Goal: Task Accomplishment & Management: Manage account settings

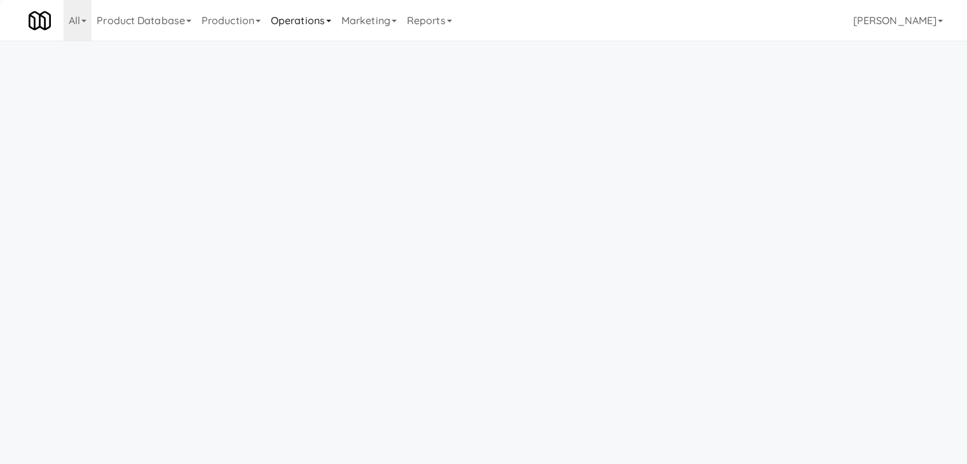
click at [302, 36] on link "Operations" at bounding box center [301, 20] width 71 height 41
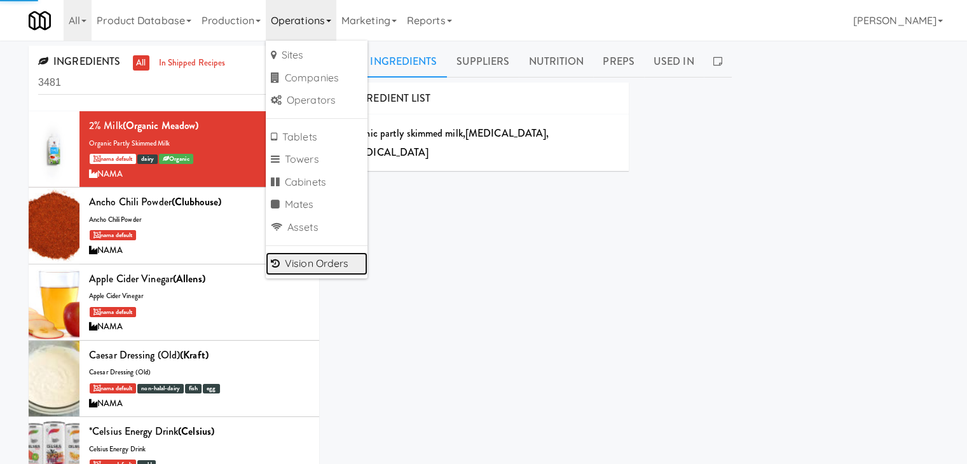
click at [338, 262] on link "Vision Orders" at bounding box center [317, 263] width 102 height 23
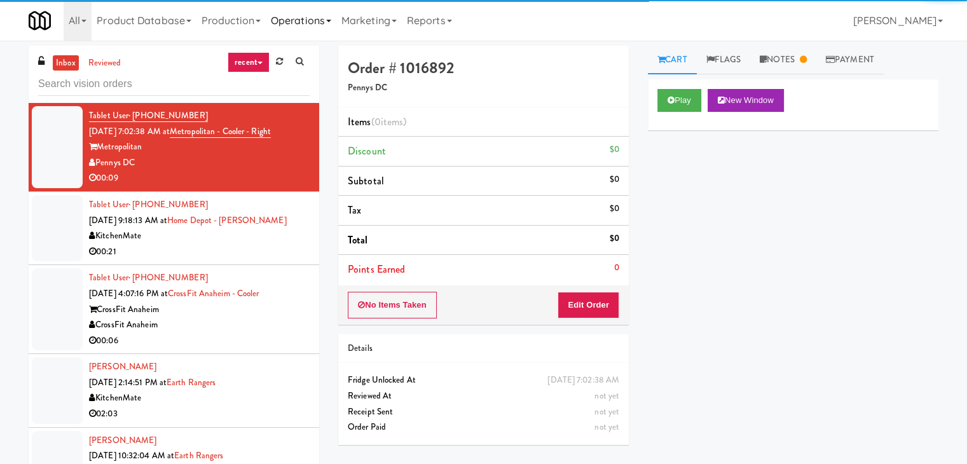
click at [311, 34] on link "Operations" at bounding box center [301, 20] width 71 height 41
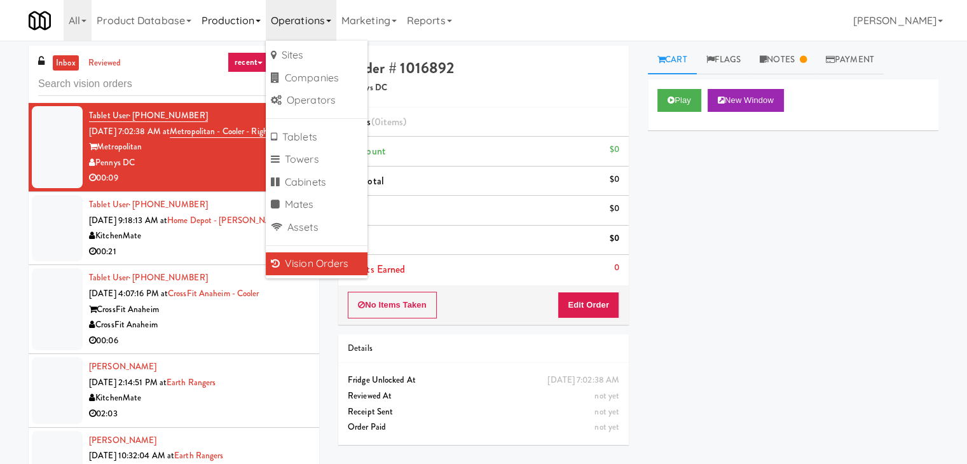
click at [256, 29] on link "Production" at bounding box center [230, 20] width 69 height 41
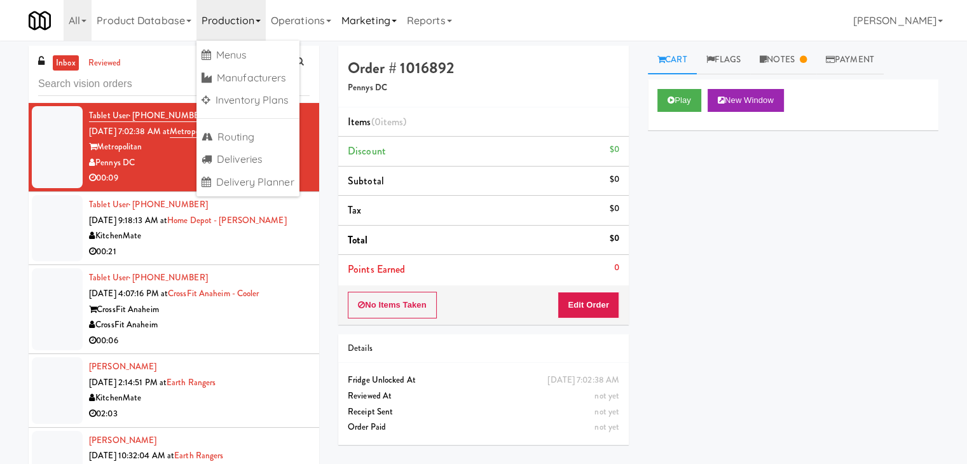
click at [364, 29] on link "Marketing" at bounding box center [368, 20] width 65 height 41
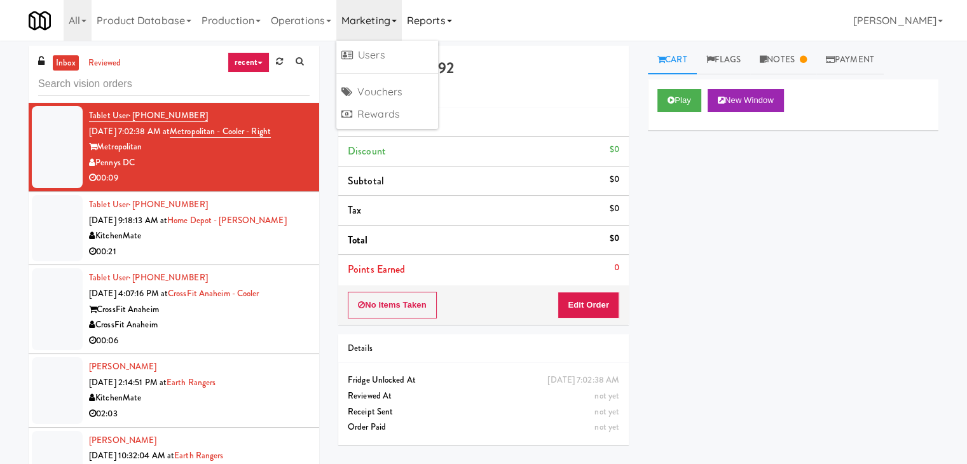
click at [423, 29] on link "Reports" at bounding box center [429, 20] width 55 height 41
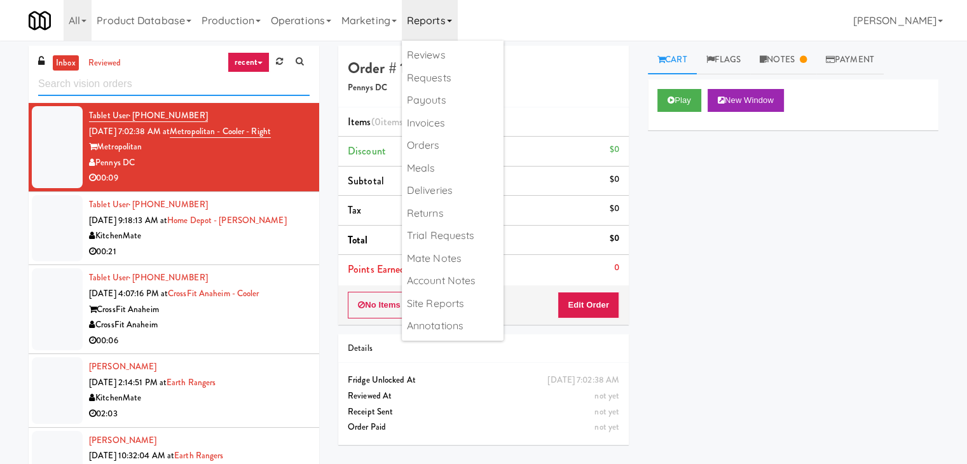
click at [182, 74] on input "text" at bounding box center [173, 84] width 271 height 24
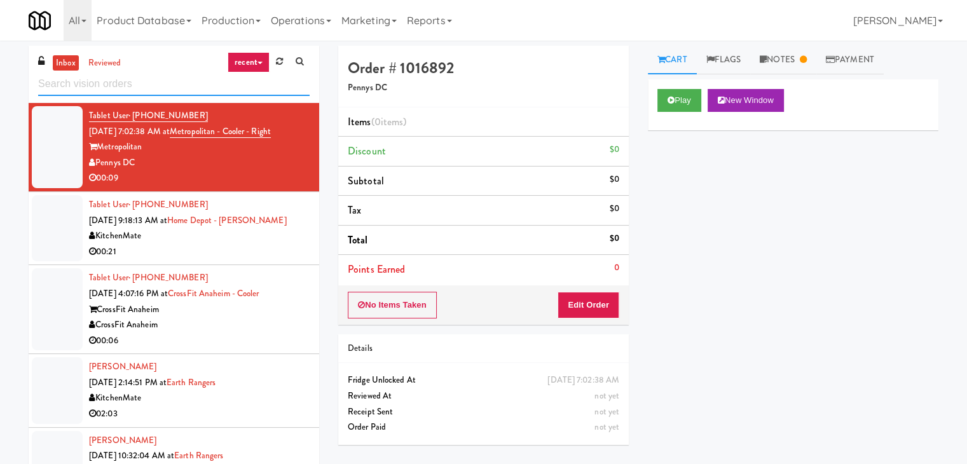
drag, startPoint x: 145, startPoint y: 86, endPoint x: 56, endPoint y: 74, distance: 89.7
click at [66, 82] on input "text" at bounding box center [173, 84] width 271 height 24
paste input "The Monarch Combo"
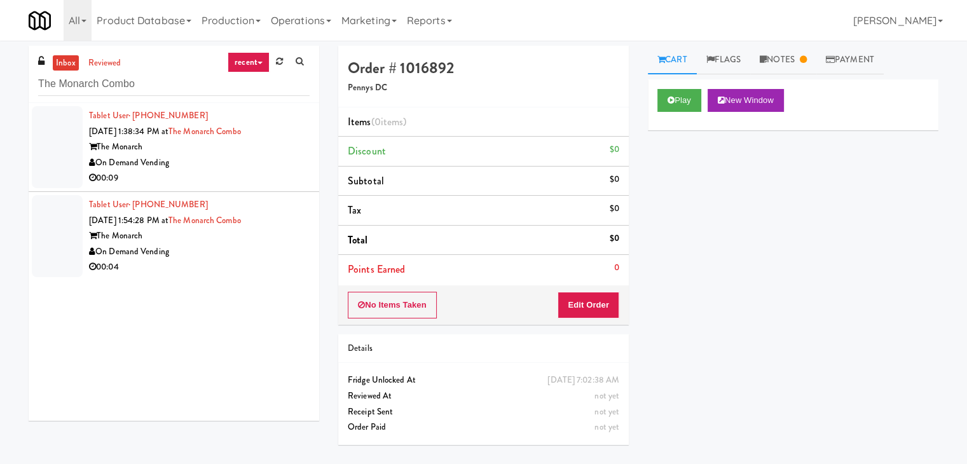
click at [283, 149] on div "The Monarch" at bounding box center [199, 147] width 220 height 16
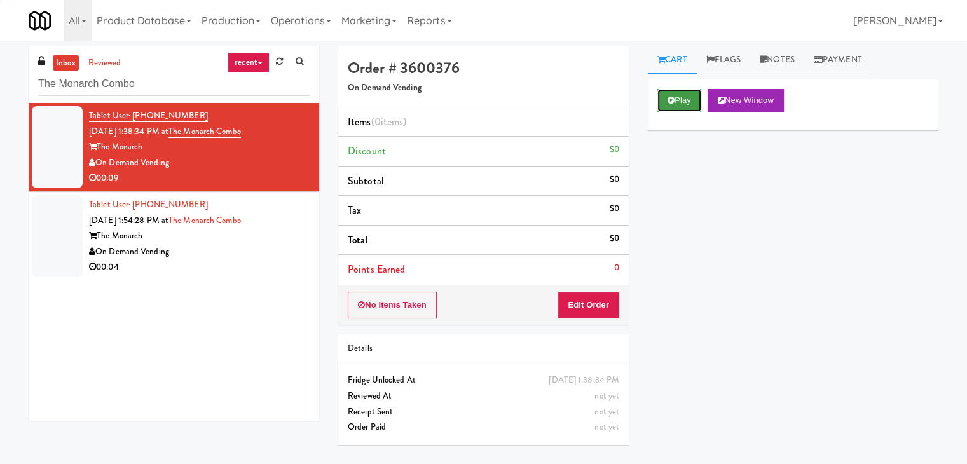
click at [675, 98] on button "Play" at bounding box center [679, 100] width 44 height 23
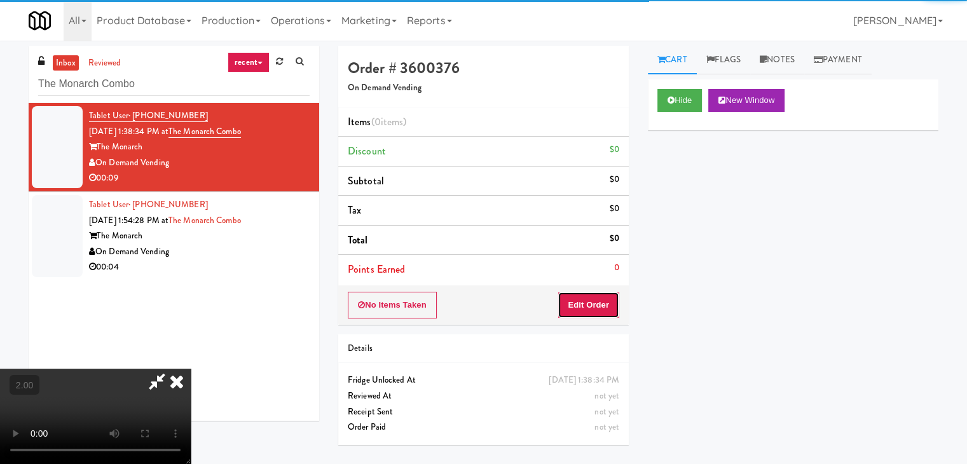
click at [606, 304] on button "Edit Order" at bounding box center [588, 305] width 62 height 27
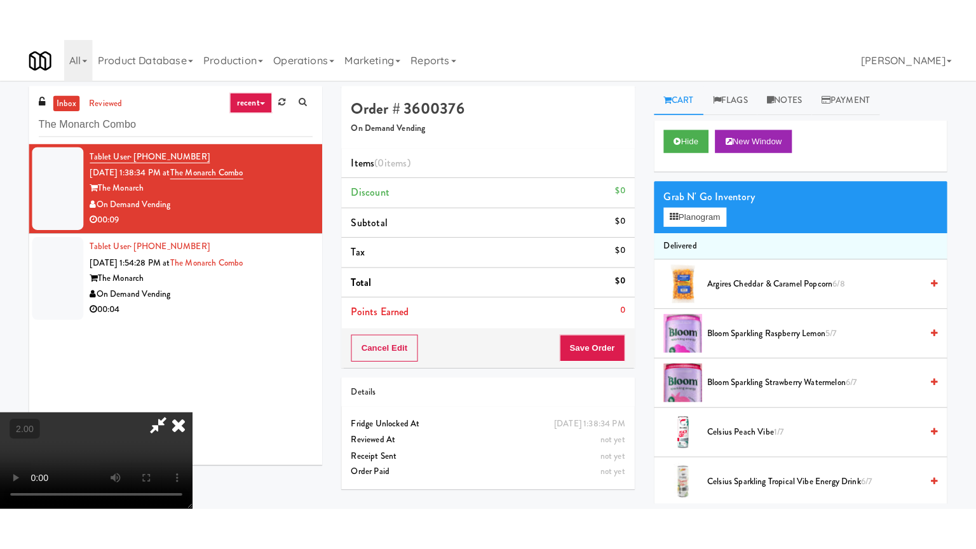
scroll to position [179, 0]
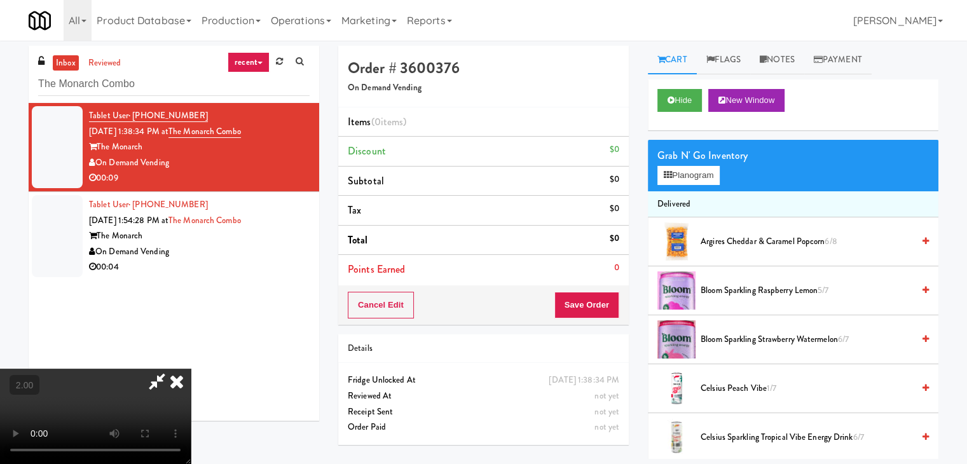
click at [191, 369] on video at bounding box center [95, 416] width 191 height 95
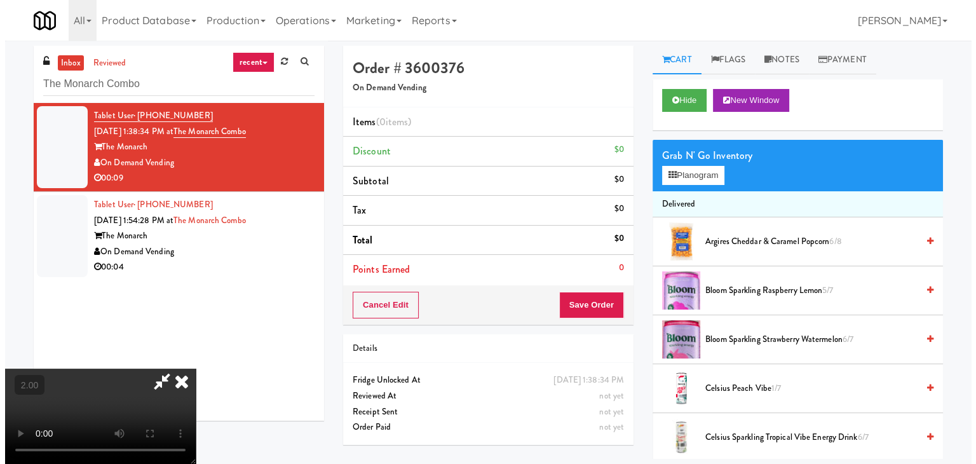
scroll to position [26, 0]
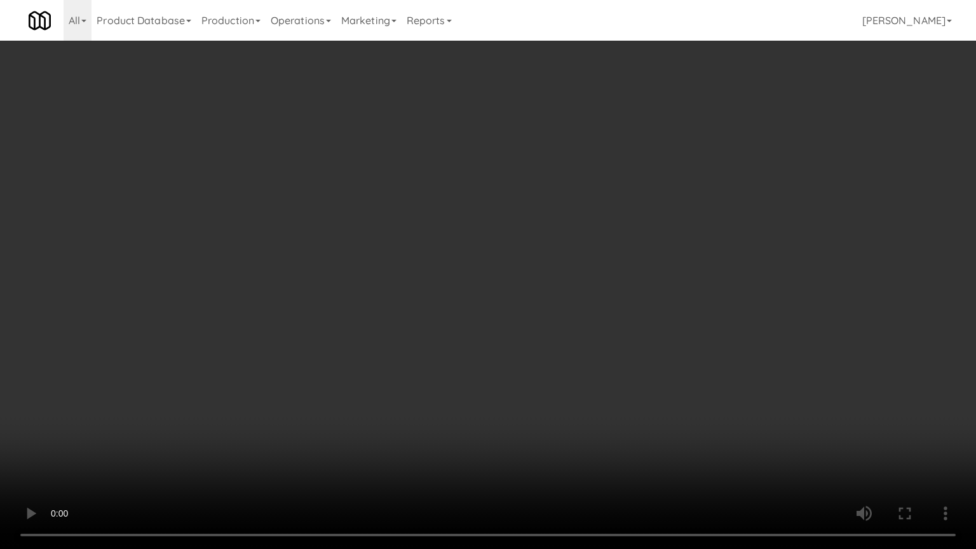
click at [427, 339] on video at bounding box center [488, 274] width 976 height 549
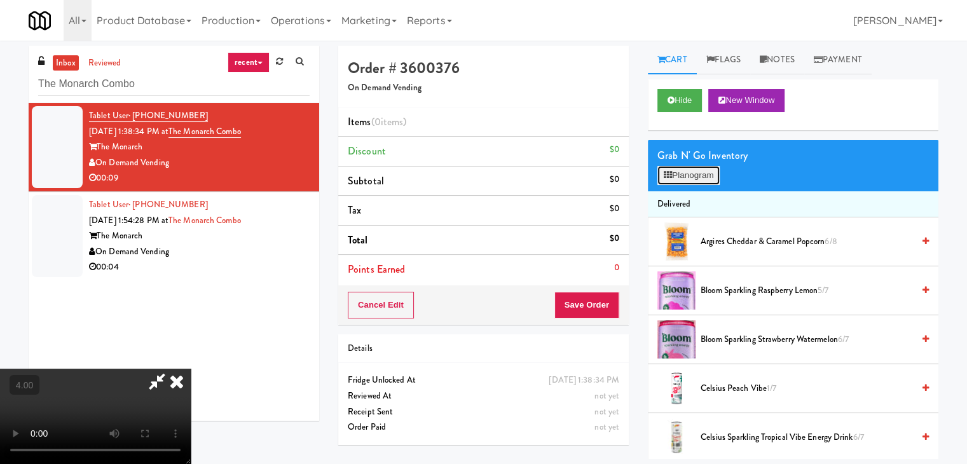
click at [669, 172] on icon at bounding box center [667, 175] width 8 height 8
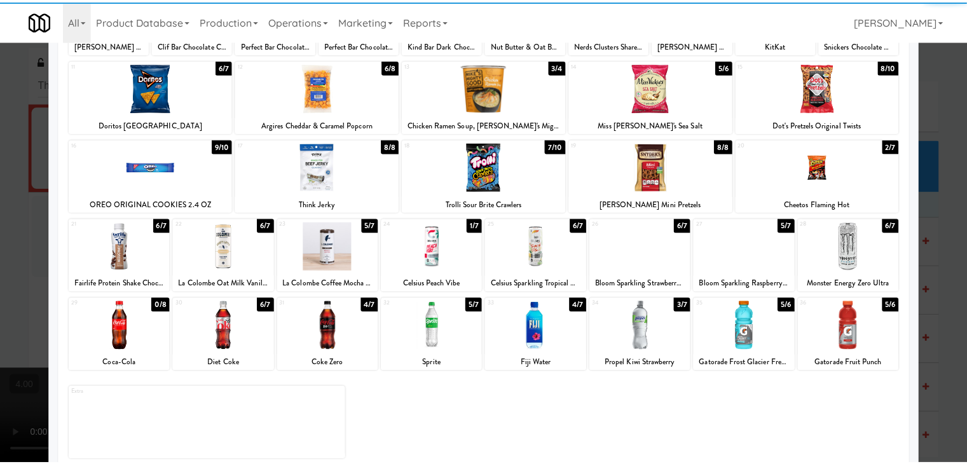
scroll to position [160, 0]
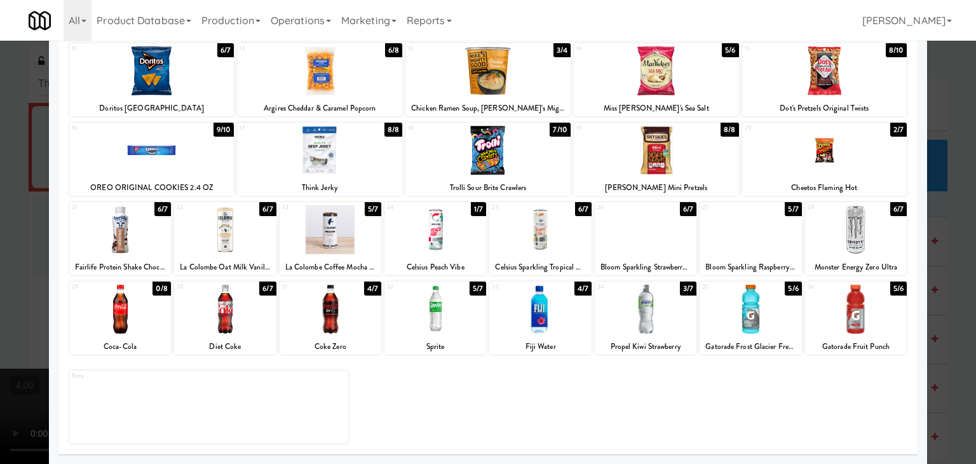
click at [457, 323] on div at bounding box center [435, 309] width 102 height 49
click at [0, 206] on div at bounding box center [488, 232] width 976 height 464
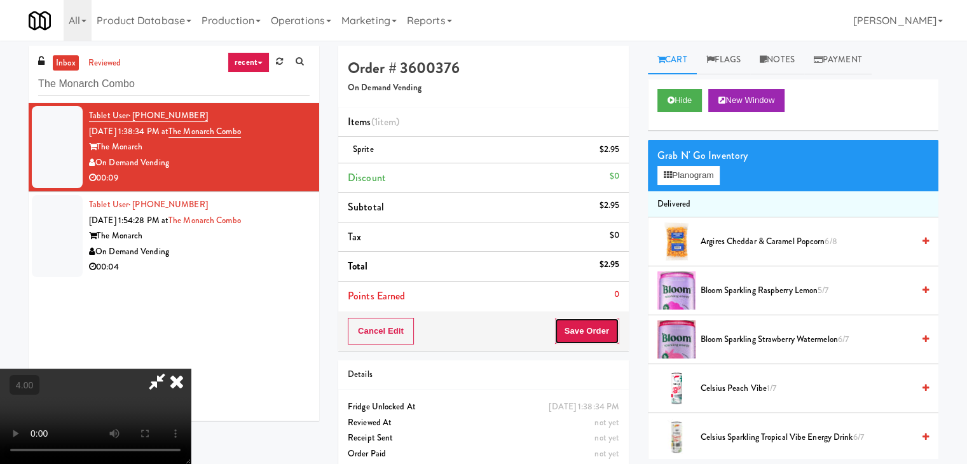
click at [593, 329] on button "Save Order" at bounding box center [586, 331] width 65 height 27
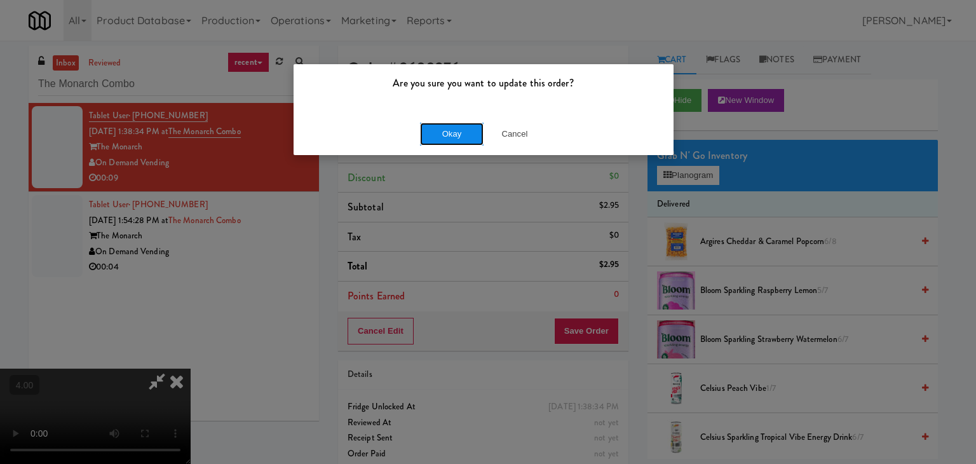
click at [452, 141] on button "Okay" at bounding box center [452, 134] width 64 height 23
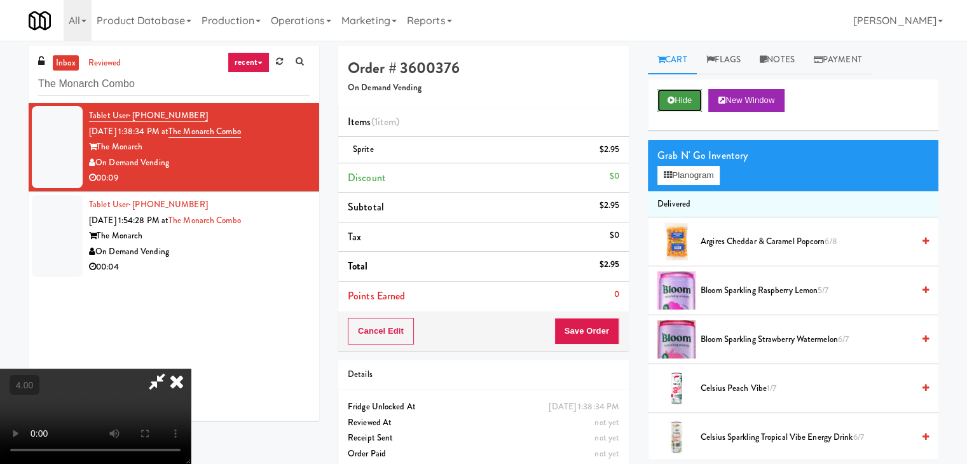
click at [665, 100] on button "Hide" at bounding box center [679, 100] width 44 height 23
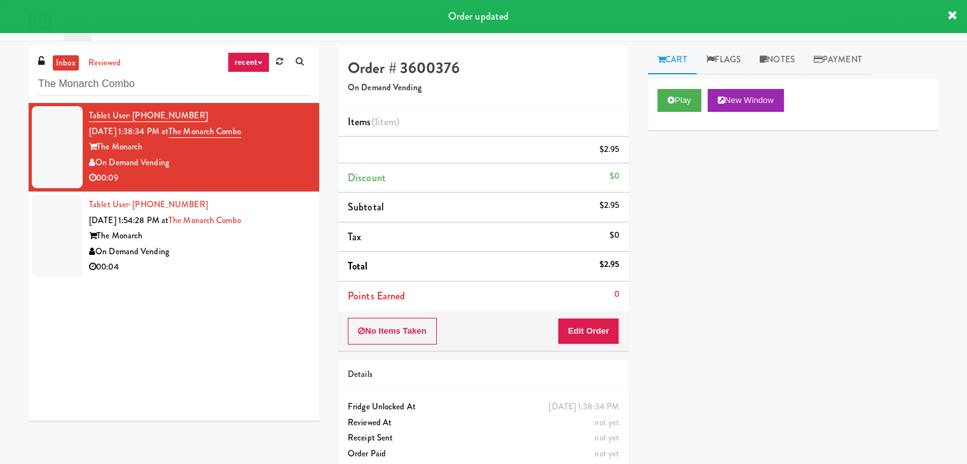
click at [245, 235] on div "The Monarch" at bounding box center [199, 236] width 220 height 16
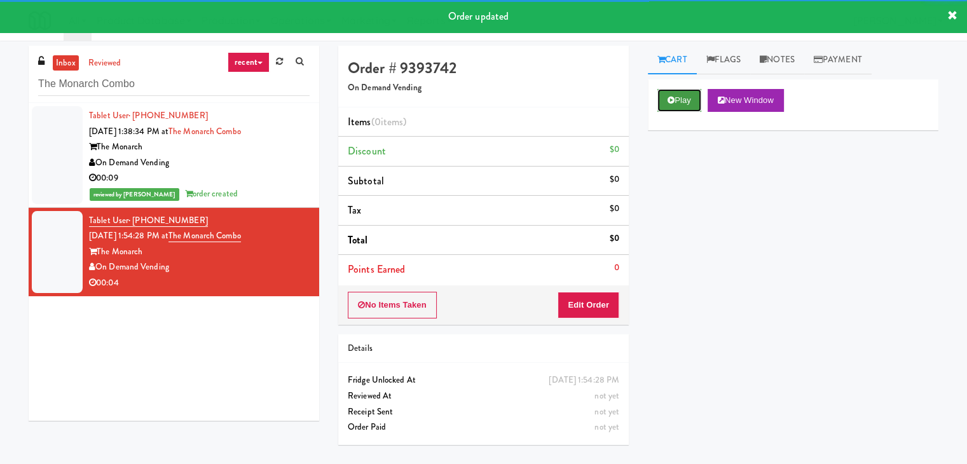
click at [662, 102] on button "Play" at bounding box center [679, 100] width 44 height 23
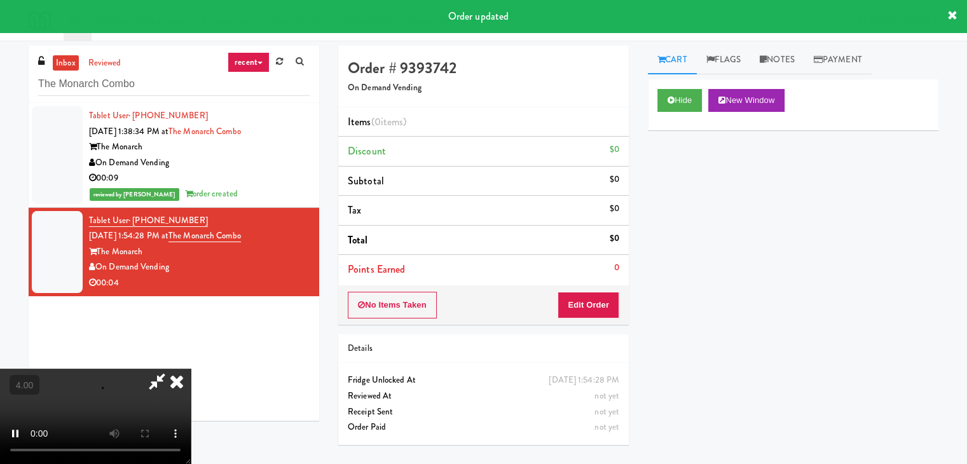
drag, startPoint x: 599, startPoint y: 281, endPoint x: 597, endPoint y: 299, distance: 18.5
click at [599, 282] on li "Points Earned 0" at bounding box center [483, 269] width 290 height 29
click at [597, 302] on button "Edit Order" at bounding box center [588, 305] width 62 height 27
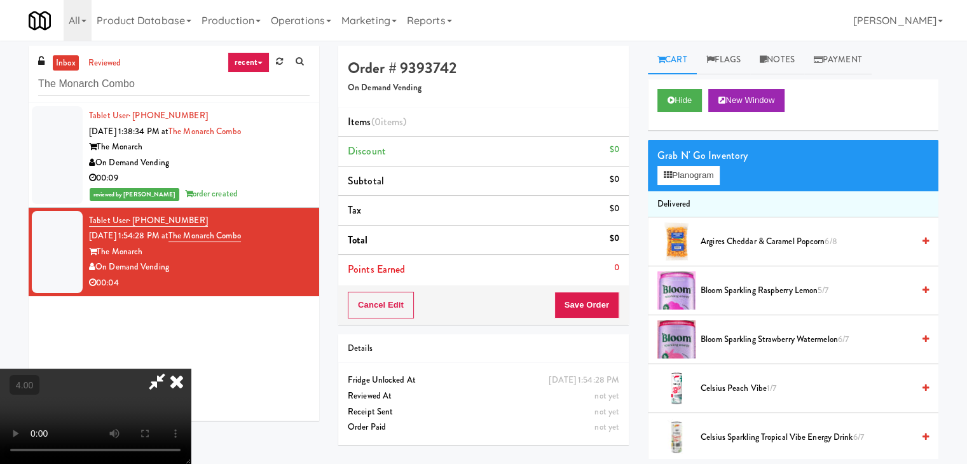
click at [191, 369] on video at bounding box center [95, 416] width 191 height 95
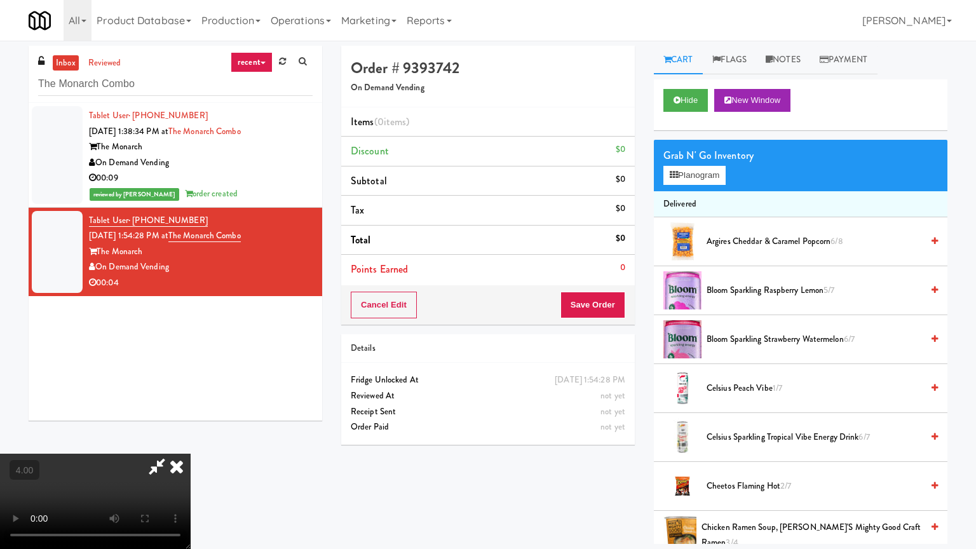
click at [191, 454] on video at bounding box center [95, 501] width 191 height 95
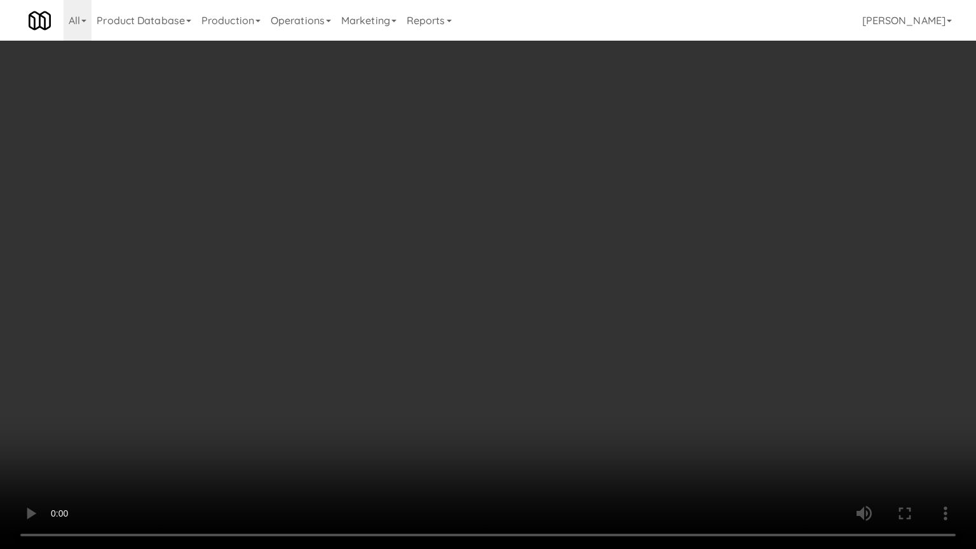
click at [424, 323] on video at bounding box center [488, 274] width 976 height 549
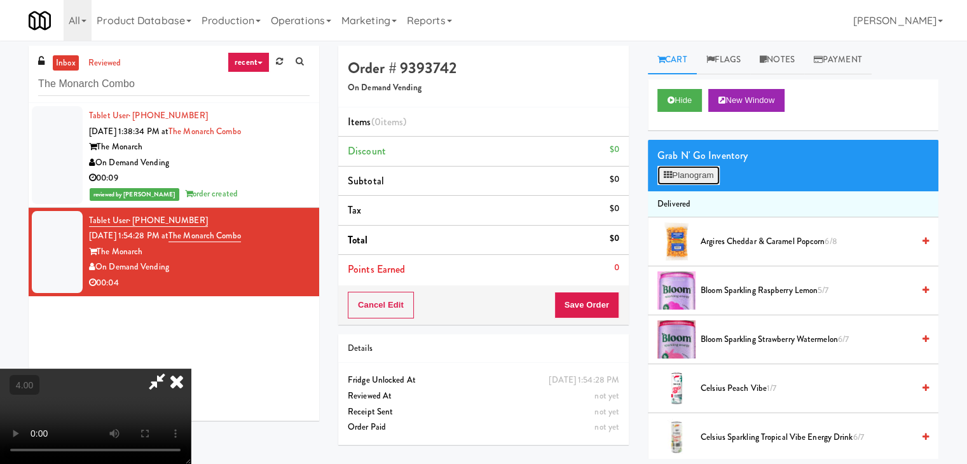
click at [677, 173] on button "Planogram" at bounding box center [688, 175] width 62 height 19
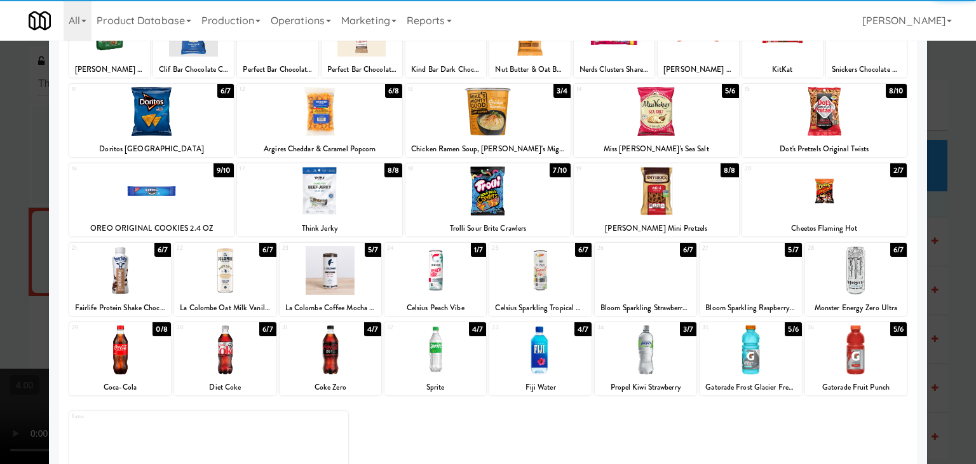
scroll to position [160, 0]
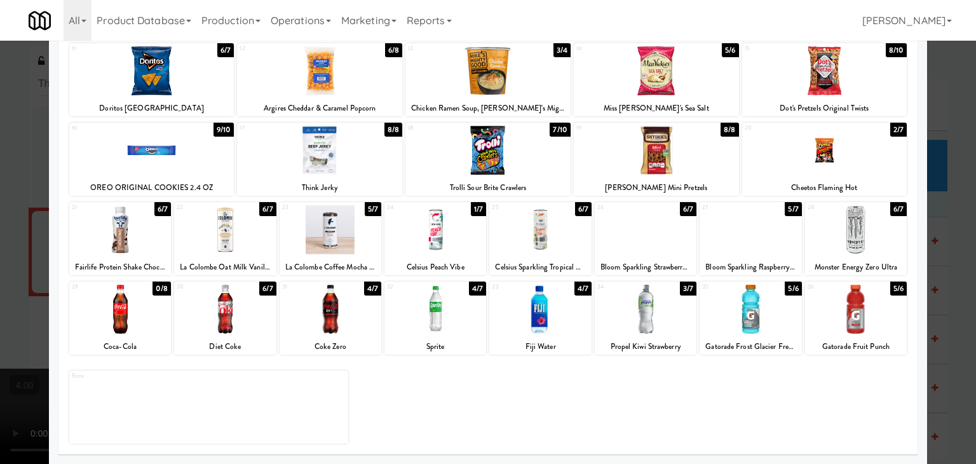
click at [230, 330] on div at bounding box center [225, 309] width 102 height 49
click at [65, 249] on div "Applied Last applied Wednesday 10:40 pm 1 8/8 Tate's Bake Shop Tiny Chocolate C…" at bounding box center [487, 194] width 859 height 522
click at [34, 221] on div at bounding box center [488, 232] width 976 height 464
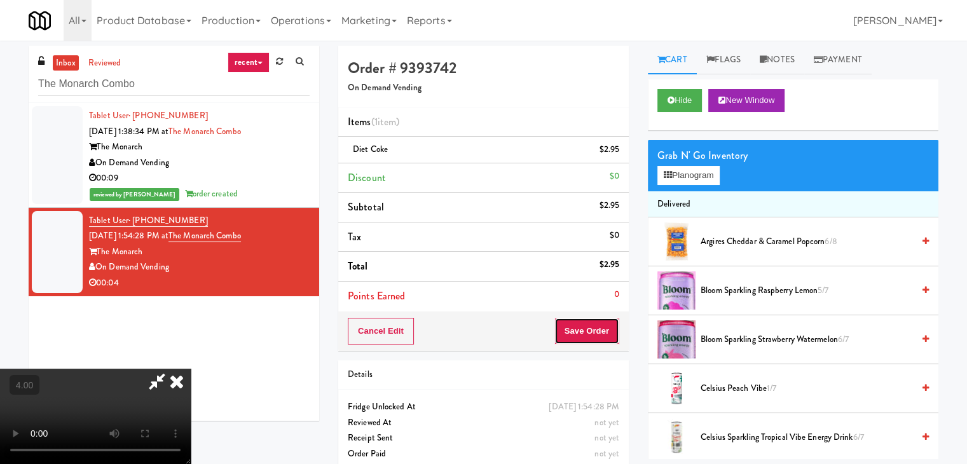
click at [594, 326] on button "Save Order" at bounding box center [586, 331] width 65 height 27
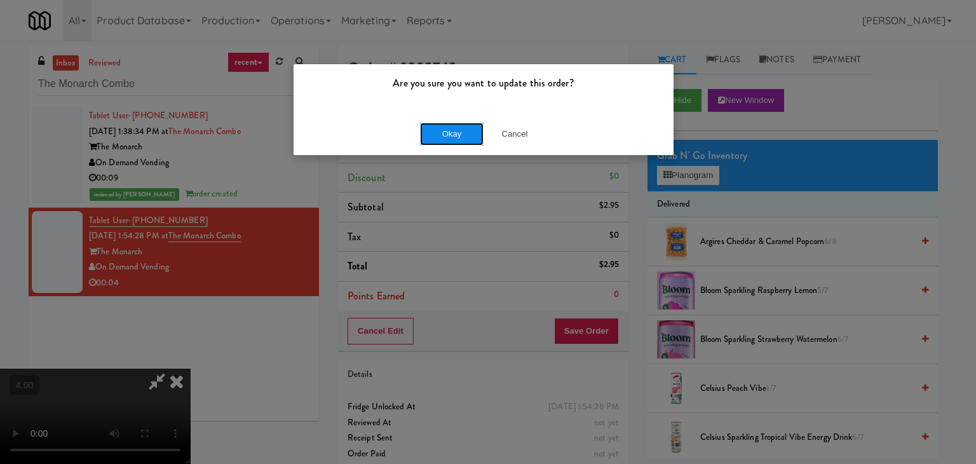
drag, startPoint x: 458, startPoint y: 132, endPoint x: 569, endPoint y: 133, distance: 111.2
click at [458, 132] on button "Okay" at bounding box center [452, 134] width 64 height 23
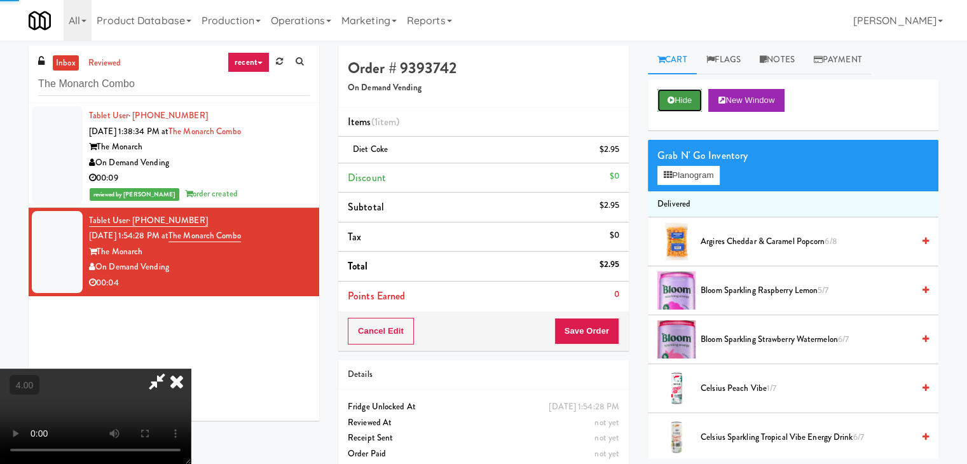
click at [671, 105] on button "Hide" at bounding box center [679, 100] width 44 height 23
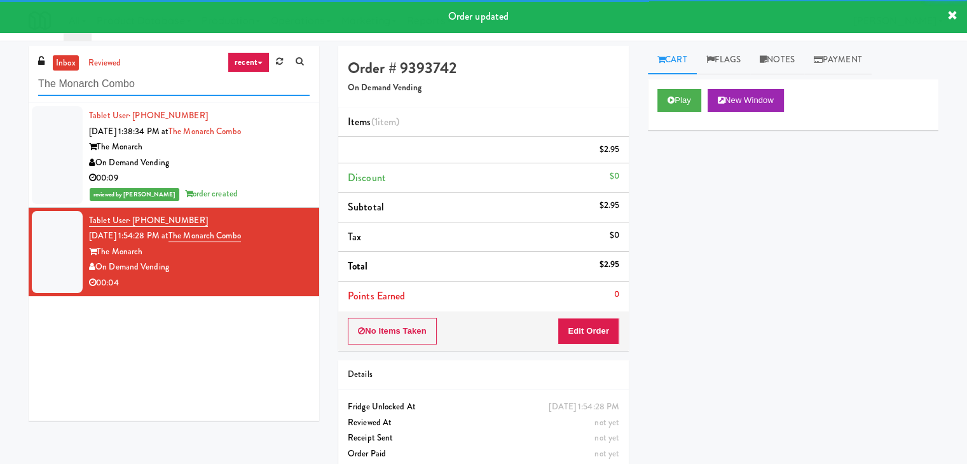
drag, startPoint x: 106, startPoint y: 100, endPoint x: 0, endPoint y: 114, distance: 107.1
click at [0, 114] on div "inbox reviewed recent all unclear take inventory issue suspicious failed recent…" at bounding box center [483, 263] width 967 height 435
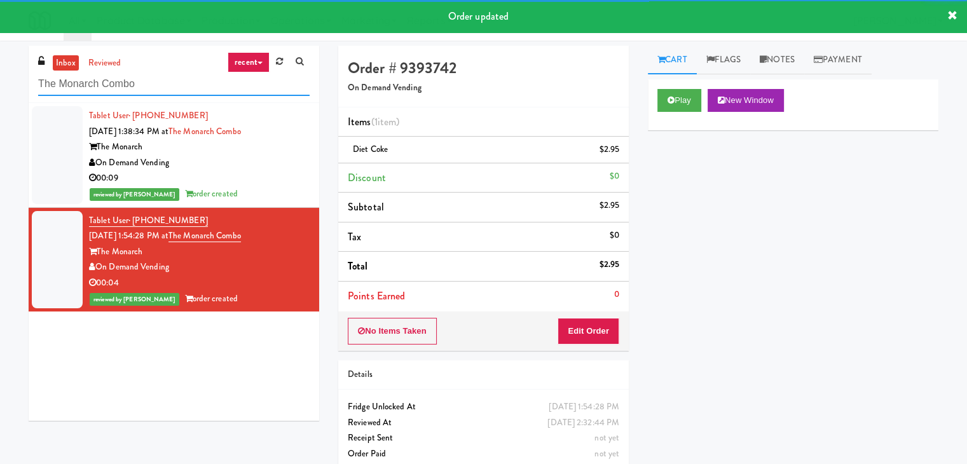
paste input "315 Front St - Pantry"
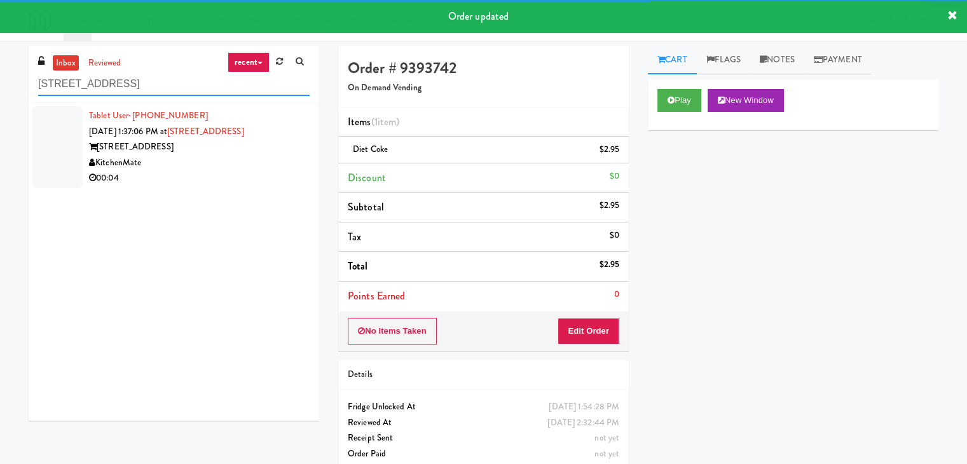
type input "315 Front St - Pantry"
click at [257, 158] on div "KitchenMate" at bounding box center [199, 163] width 220 height 16
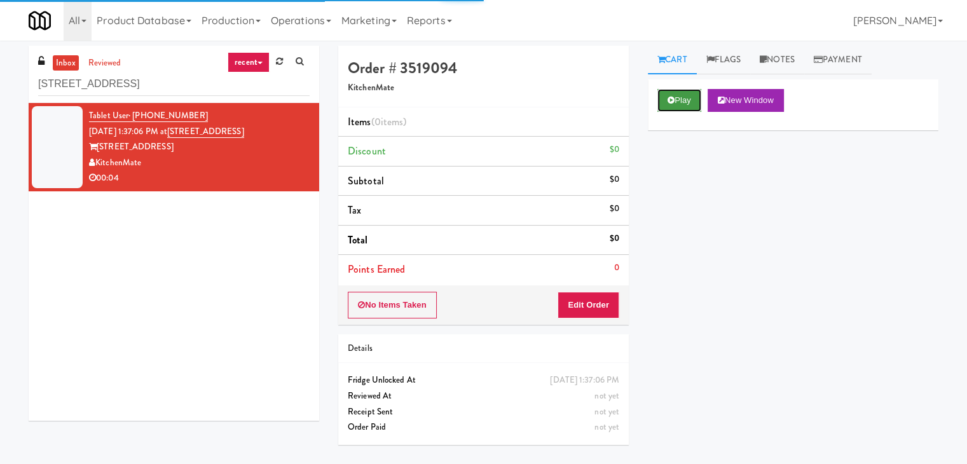
click at [674, 100] on button "Play" at bounding box center [679, 100] width 44 height 23
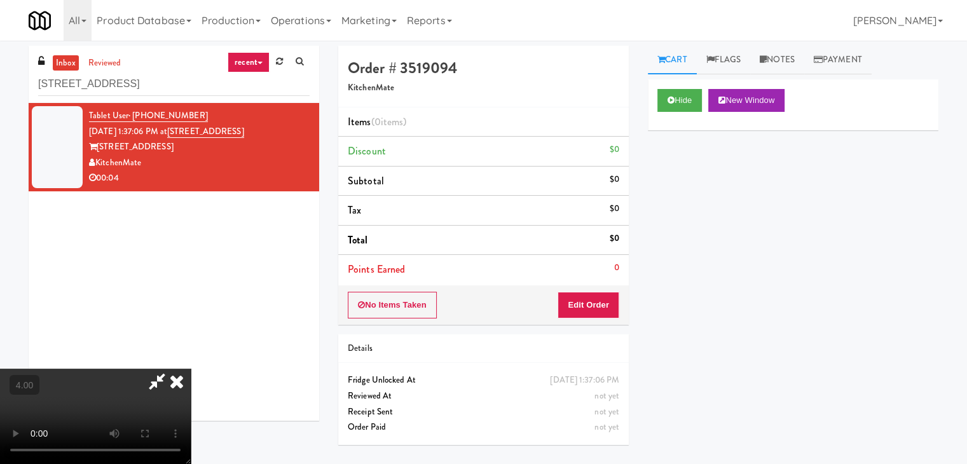
click at [191, 369] on video at bounding box center [95, 416] width 191 height 95
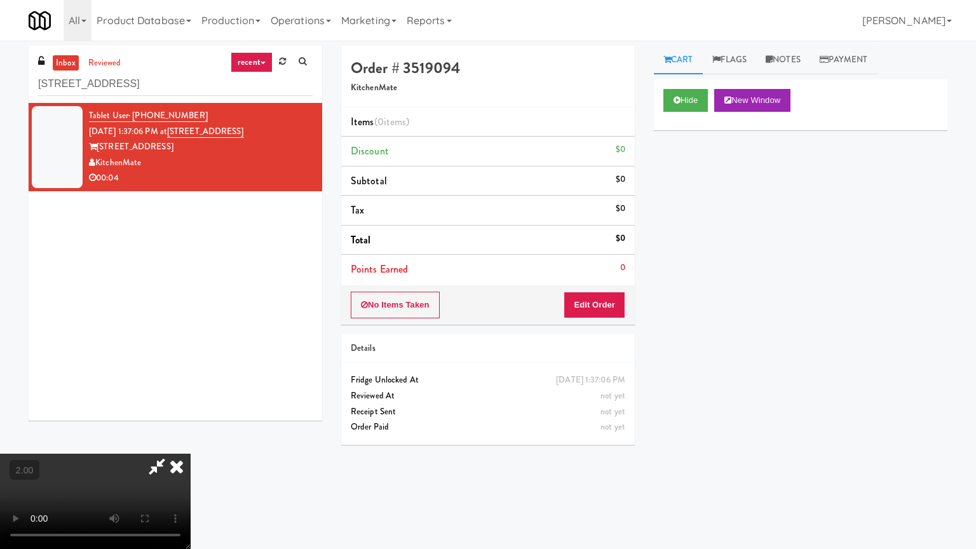
click at [191, 454] on video at bounding box center [95, 501] width 191 height 95
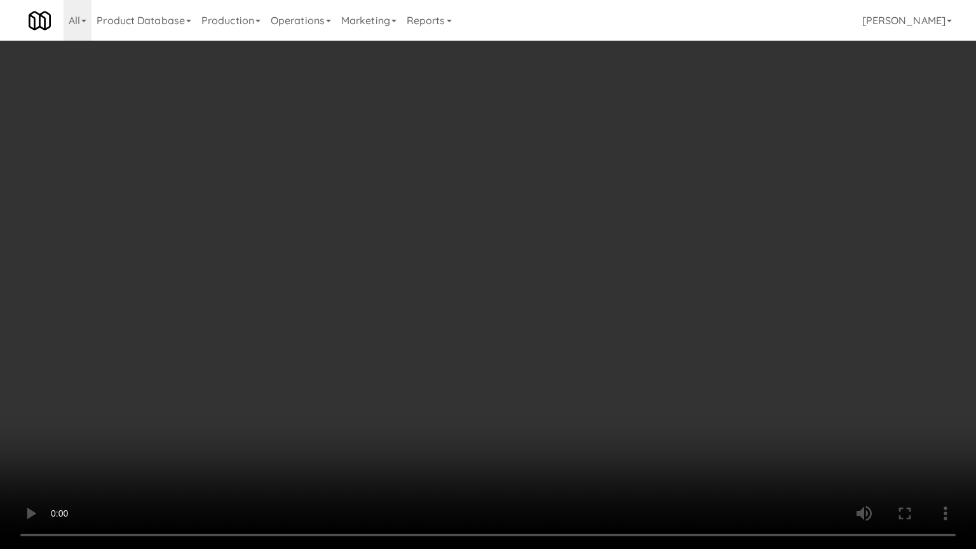
click at [429, 363] on video at bounding box center [488, 274] width 976 height 549
click at [475, 353] on video at bounding box center [488, 274] width 976 height 549
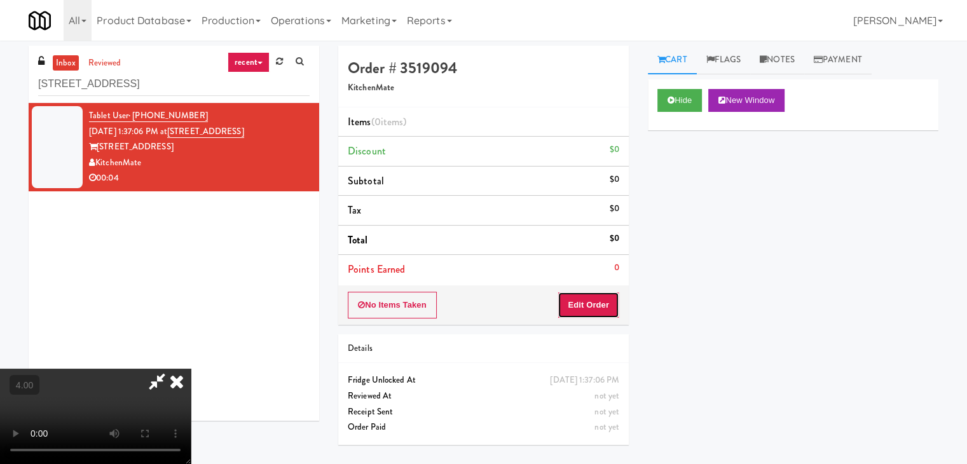
click at [614, 298] on button "Edit Order" at bounding box center [588, 305] width 62 height 27
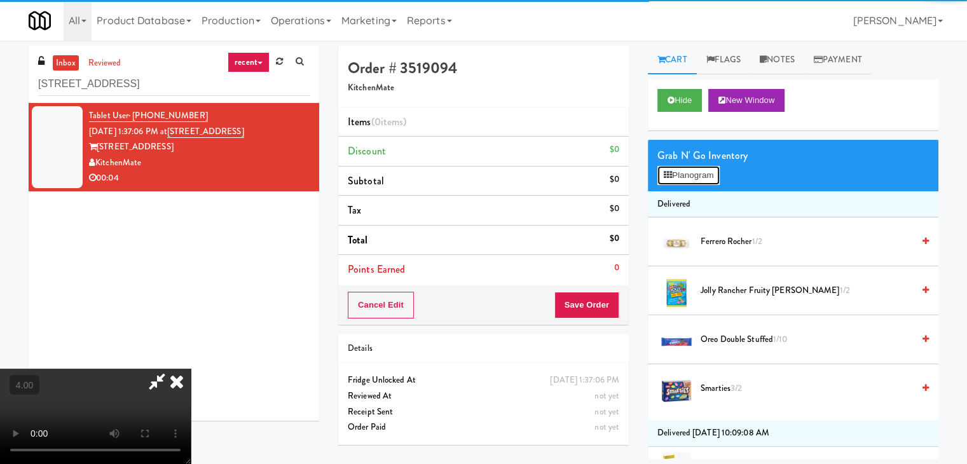
click at [679, 177] on button "Planogram" at bounding box center [688, 175] width 62 height 19
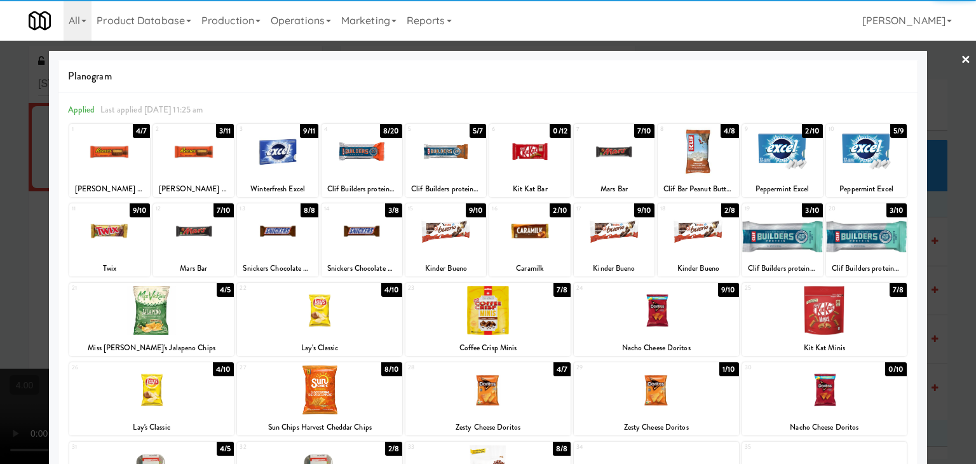
click at [169, 309] on div at bounding box center [151, 310] width 165 height 49
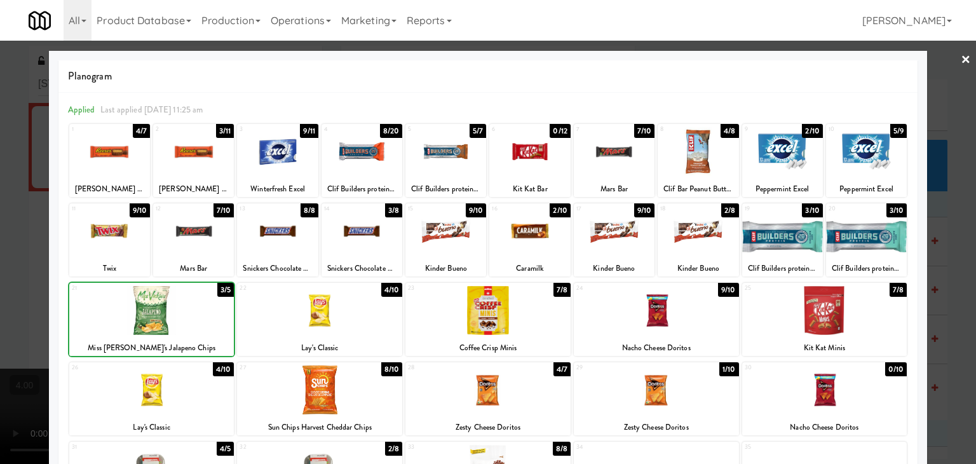
click at [0, 232] on div at bounding box center [488, 232] width 976 height 464
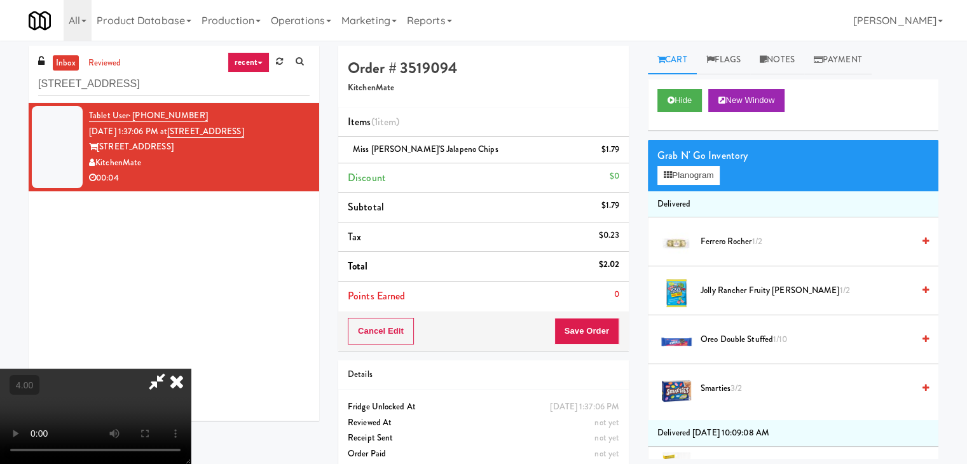
click at [191, 369] on video at bounding box center [95, 416] width 191 height 95
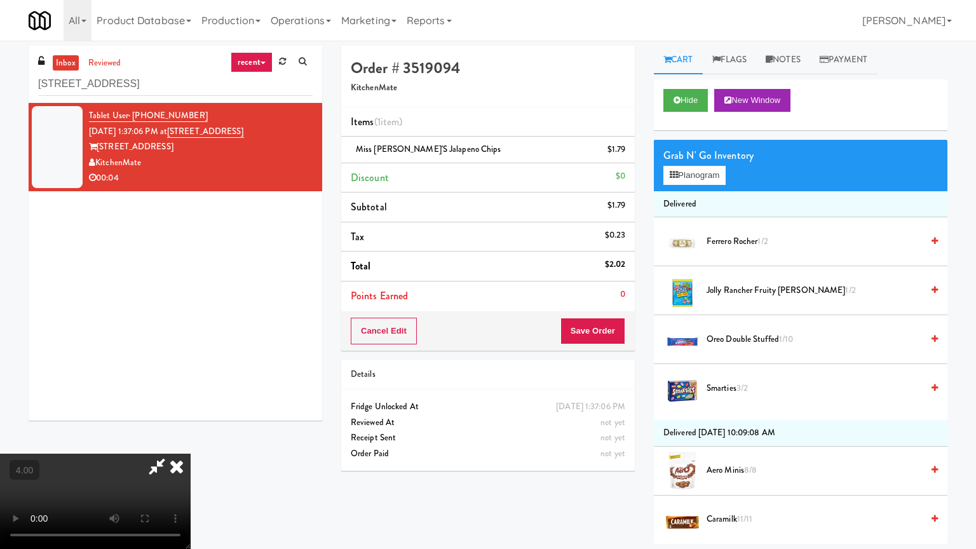
click at [191, 454] on video at bounding box center [95, 501] width 191 height 95
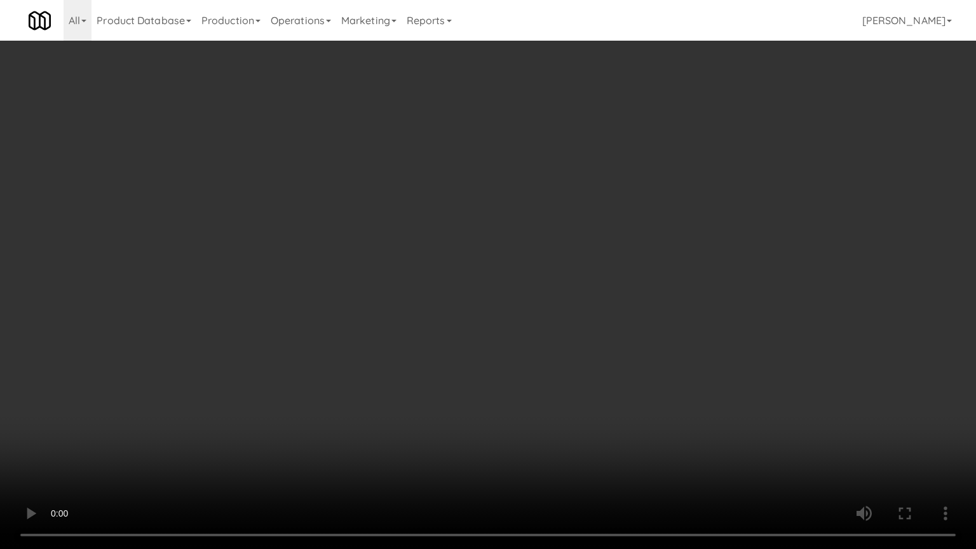
click at [292, 419] on video at bounding box center [488, 274] width 976 height 549
click at [292, 414] on video at bounding box center [488, 274] width 976 height 549
click at [294, 414] on video at bounding box center [488, 274] width 976 height 549
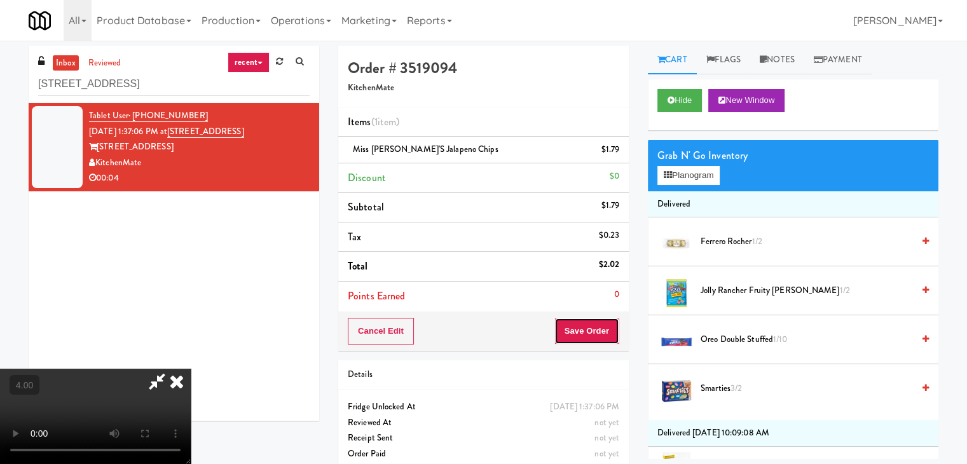
click at [595, 323] on button "Save Order" at bounding box center [586, 331] width 65 height 27
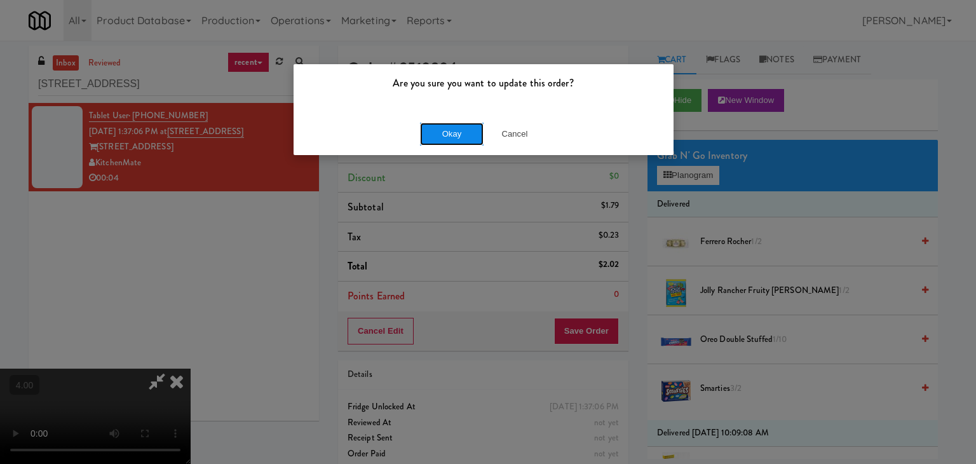
click at [454, 135] on button "Okay" at bounding box center [452, 134] width 64 height 23
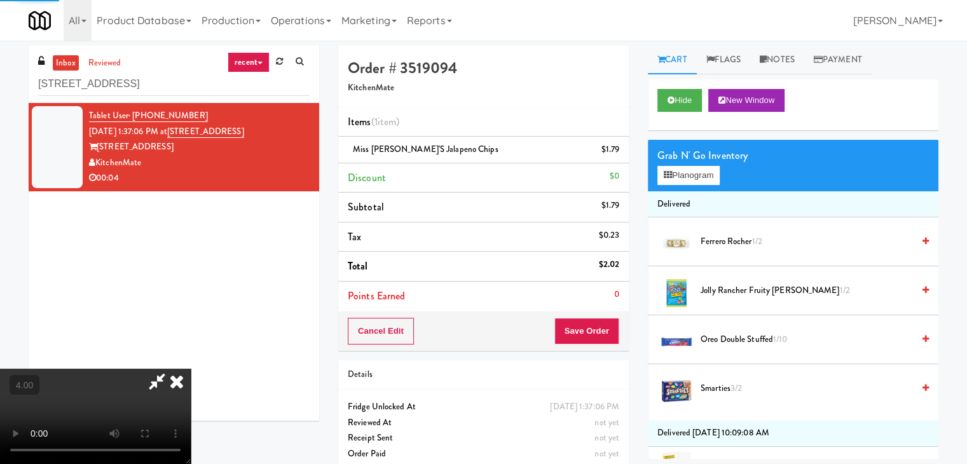
click at [191, 369] on icon at bounding box center [177, 381] width 28 height 25
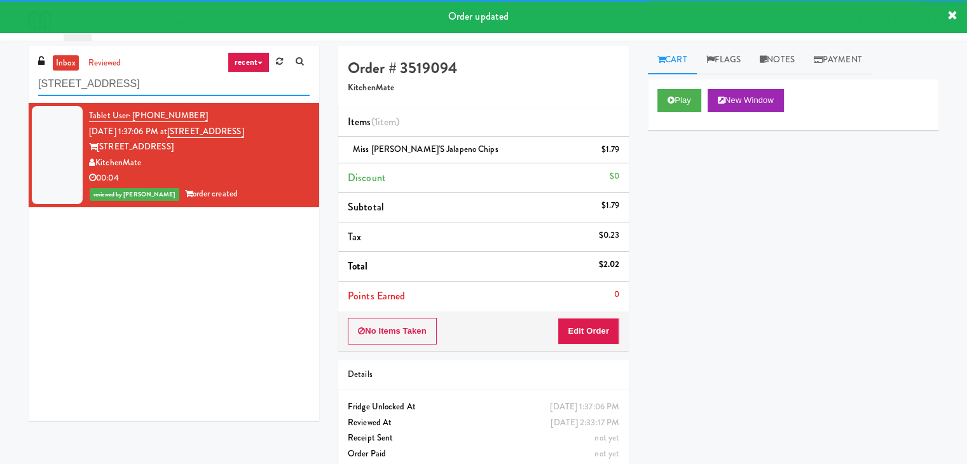
drag, startPoint x: 95, startPoint y: 93, endPoint x: 0, endPoint y: 97, distance: 94.8
click at [0, 97] on div "inbox reviewed recent all unclear take inventory issue suspicious failed recent…" at bounding box center [483, 263] width 967 height 435
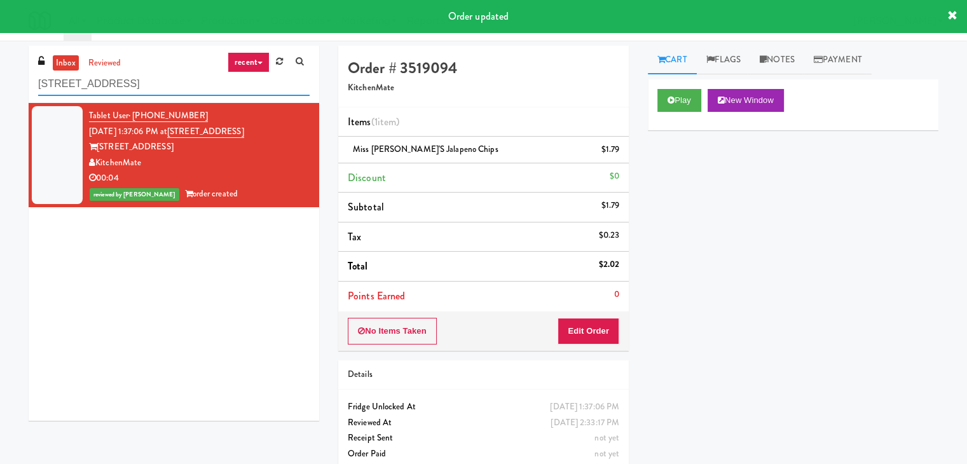
paste input "(Food, Snack & Drink) PWY-ROBERTET Corporate"
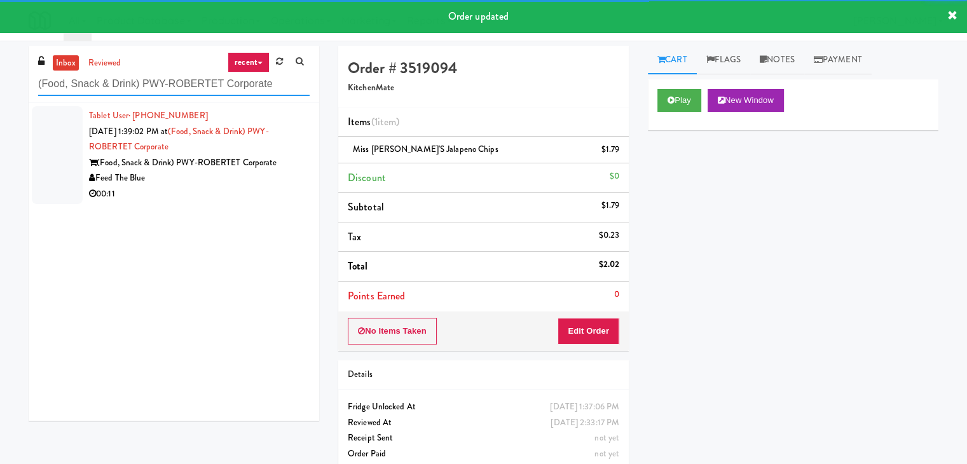
type input "(Food, Snack & Drink) PWY-ROBERTET Corporate"
click at [262, 169] on div "(Food, Snack & Drink) PWY-ROBERTET Corporate" at bounding box center [199, 163] width 220 height 16
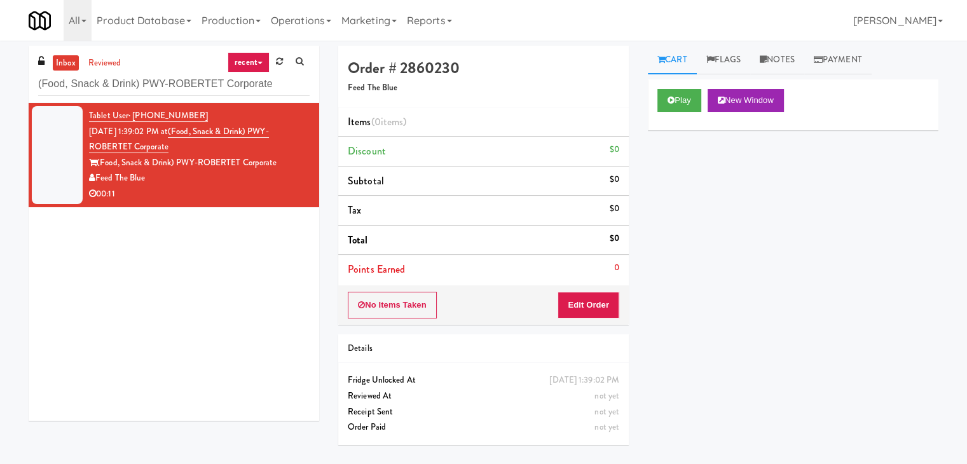
click at [688, 87] on div "Play New Window" at bounding box center [793, 104] width 290 height 51
click at [674, 97] on button "Play" at bounding box center [679, 100] width 44 height 23
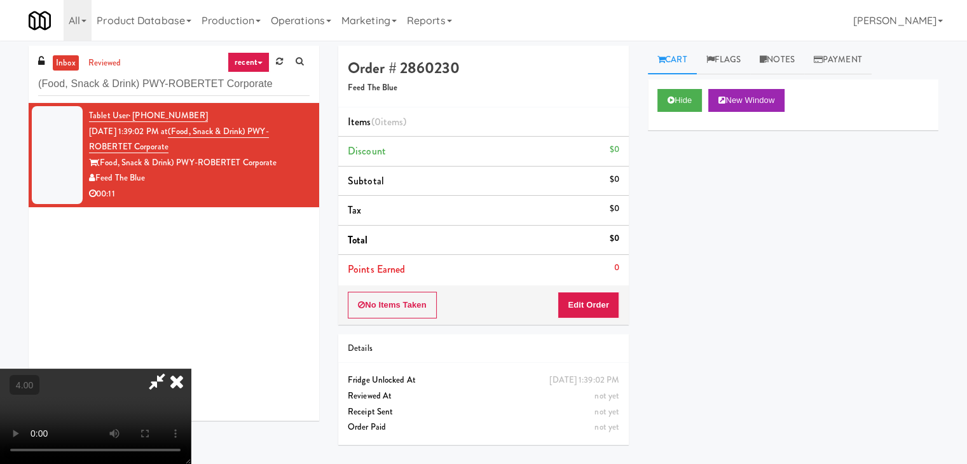
click at [191, 369] on video at bounding box center [95, 416] width 191 height 95
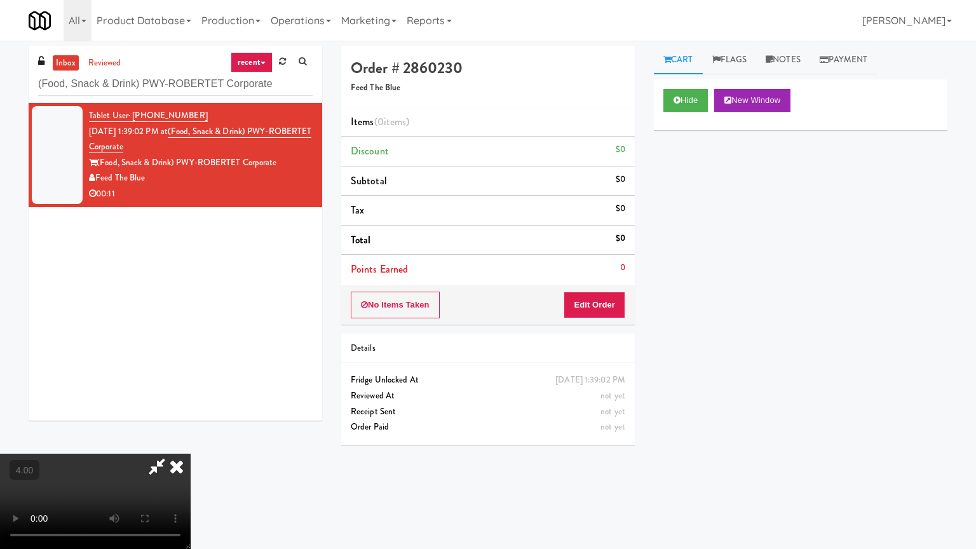
click at [191, 463] on video at bounding box center [95, 501] width 191 height 95
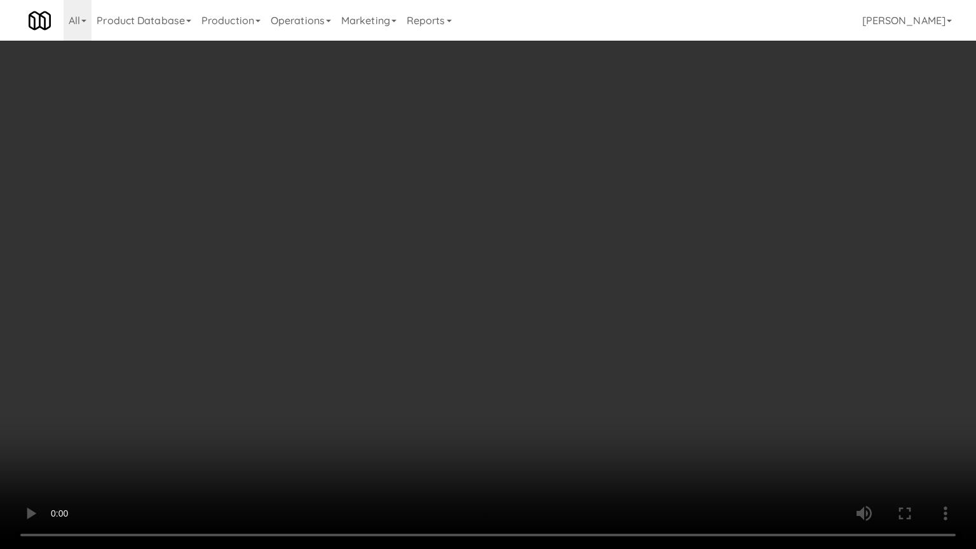
click at [338, 463] on video at bounding box center [488, 274] width 976 height 549
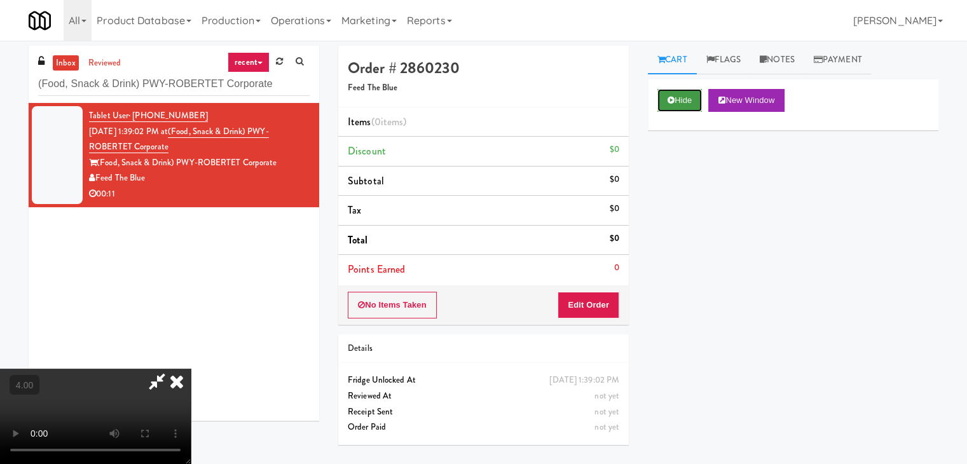
click at [681, 108] on button "Hide" at bounding box center [679, 100] width 44 height 23
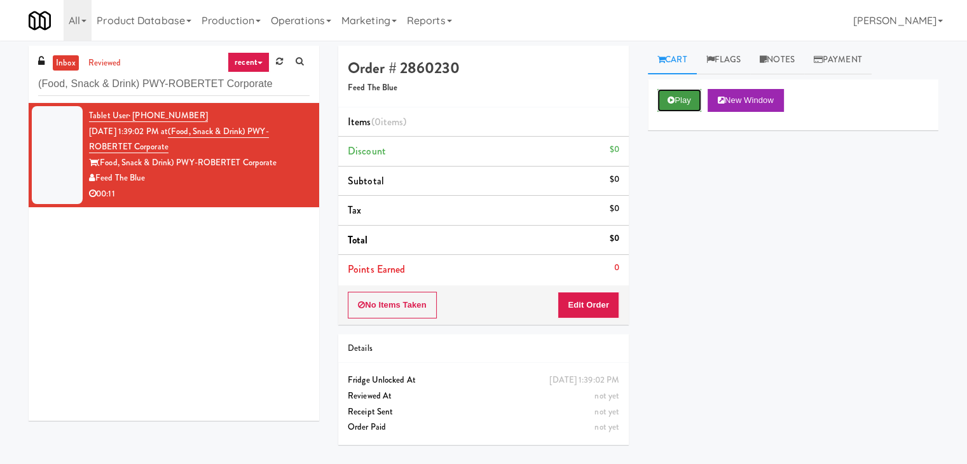
click at [681, 108] on button "Play" at bounding box center [679, 100] width 44 height 23
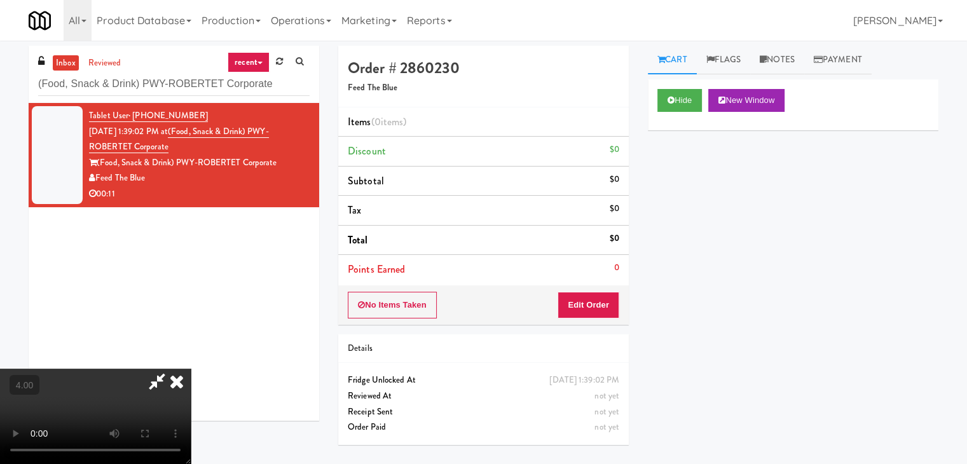
click at [128, 450] on video at bounding box center [95, 416] width 191 height 95
click at [159, 390] on video at bounding box center [95, 416] width 191 height 95
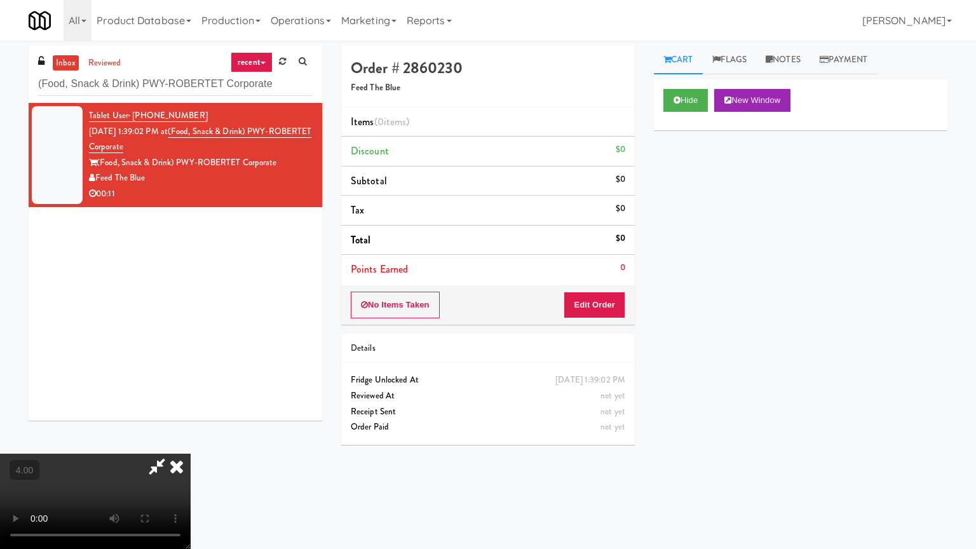
click at [159, 454] on video at bounding box center [95, 501] width 191 height 95
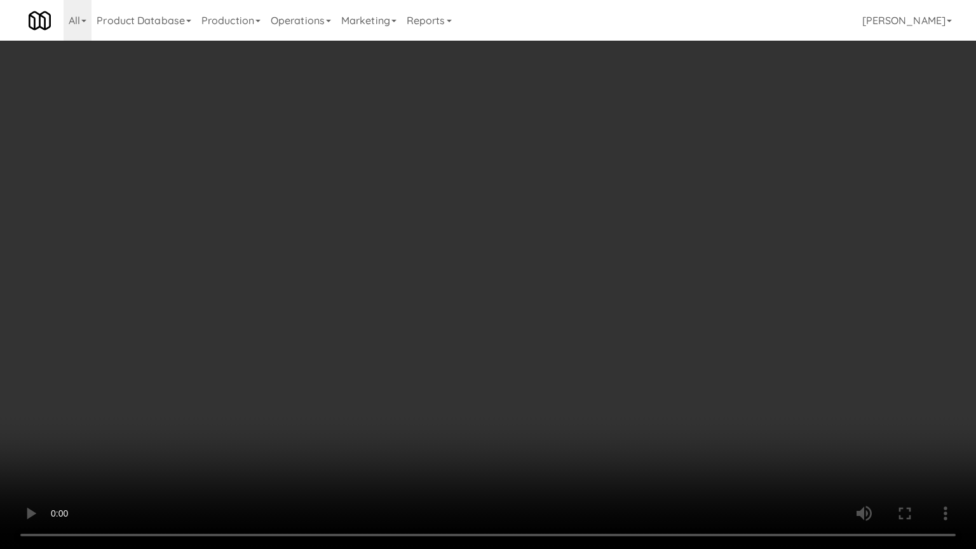
click at [250, 463] on video at bounding box center [488, 274] width 976 height 549
click at [227, 454] on video at bounding box center [488, 274] width 976 height 549
click at [458, 440] on video at bounding box center [488, 274] width 976 height 549
click at [358, 318] on video at bounding box center [488, 274] width 976 height 549
click at [421, 288] on video at bounding box center [488, 274] width 976 height 549
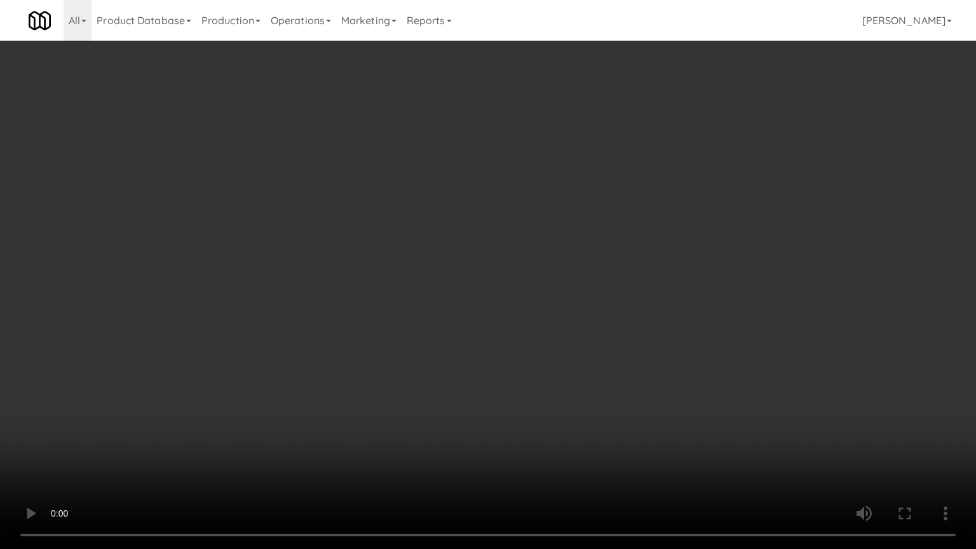
click at [424, 287] on video at bounding box center [488, 274] width 976 height 549
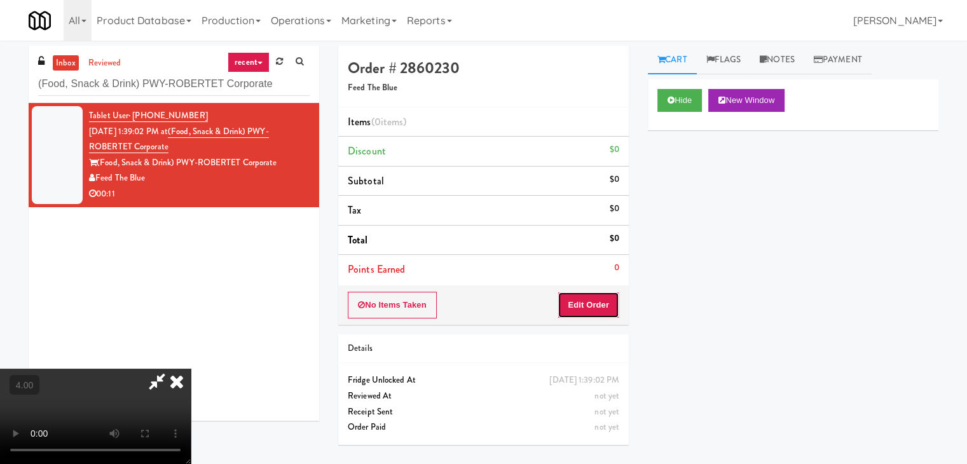
drag, startPoint x: 613, startPoint y: 302, endPoint x: 634, endPoint y: 265, distance: 42.7
click at [613, 303] on button "Edit Order" at bounding box center [588, 305] width 62 height 27
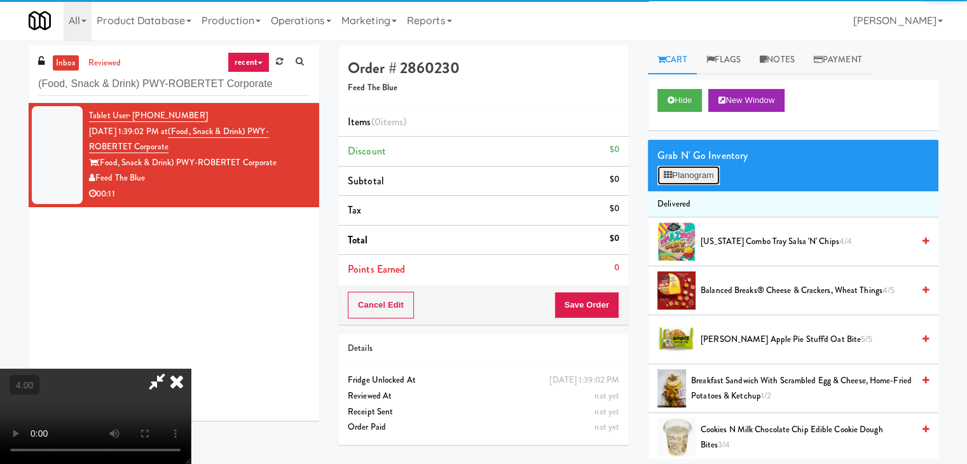
click at [679, 178] on button "Planogram" at bounding box center [688, 175] width 62 height 19
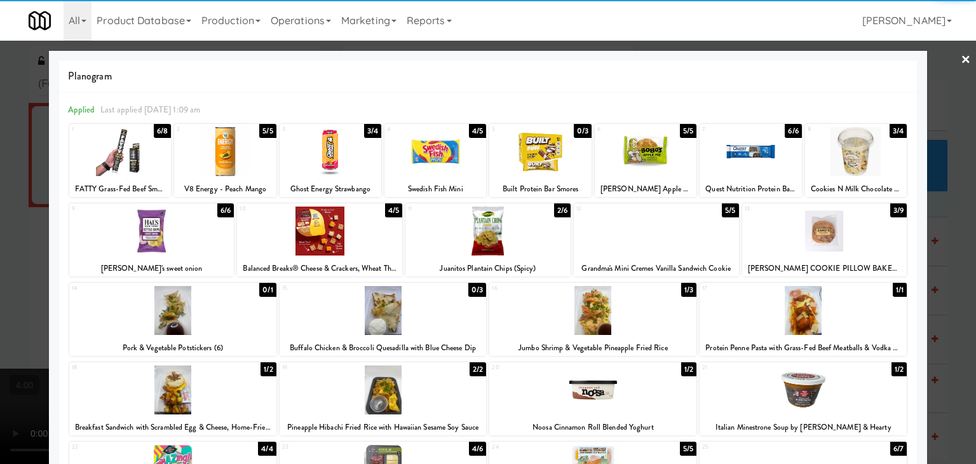
click at [257, 155] on div at bounding box center [225, 151] width 102 height 49
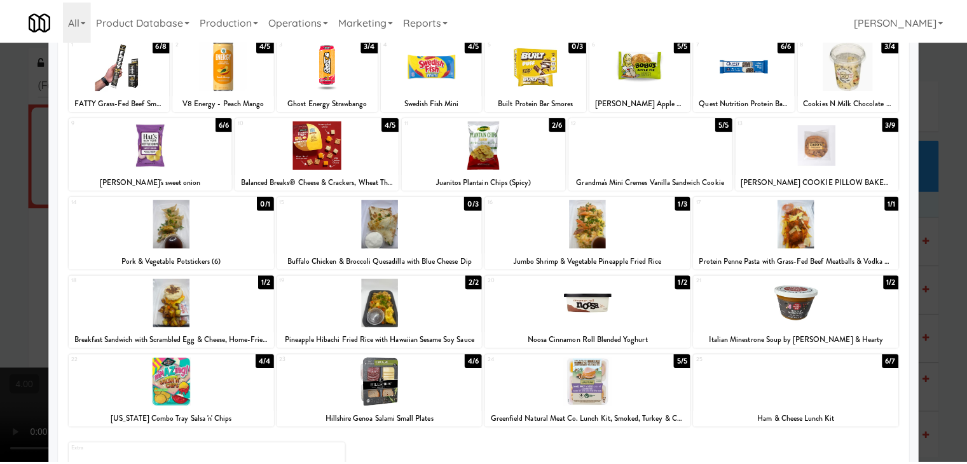
scroll to position [160, 0]
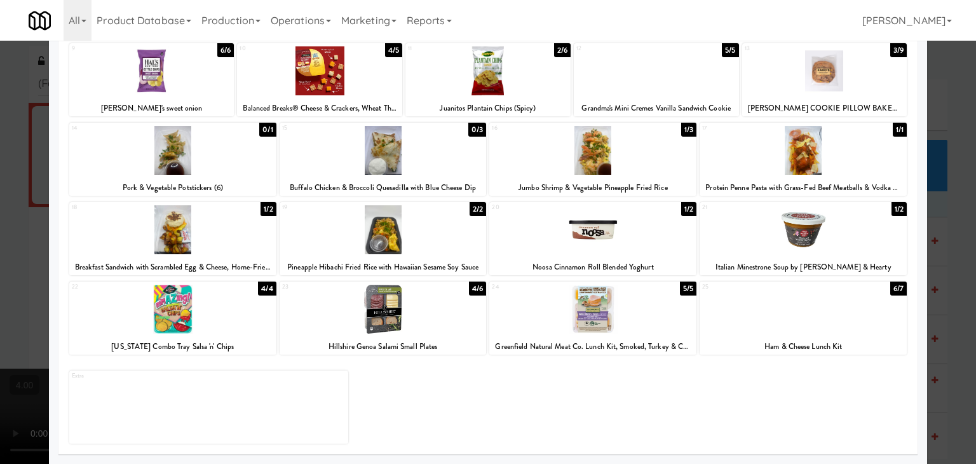
click at [378, 229] on div at bounding box center [383, 229] width 207 height 49
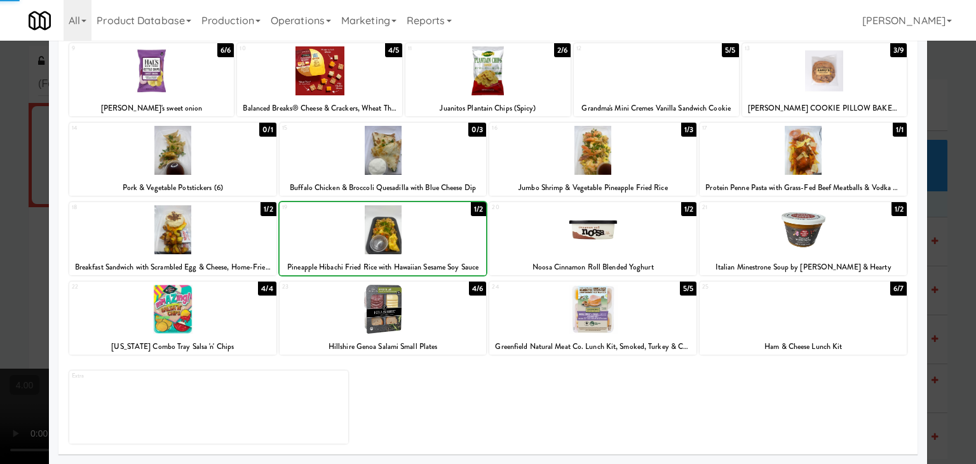
click at [0, 158] on div at bounding box center [488, 232] width 976 height 464
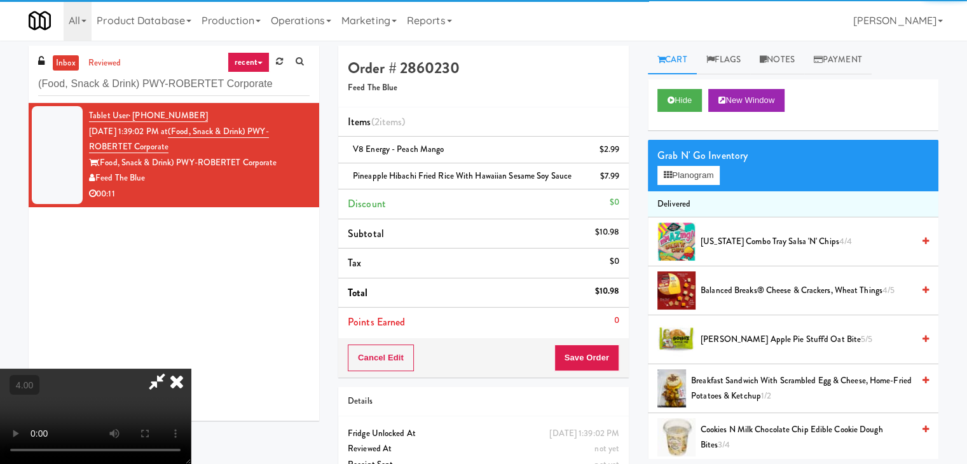
click at [132, 369] on video at bounding box center [95, 416] width 191 height 95
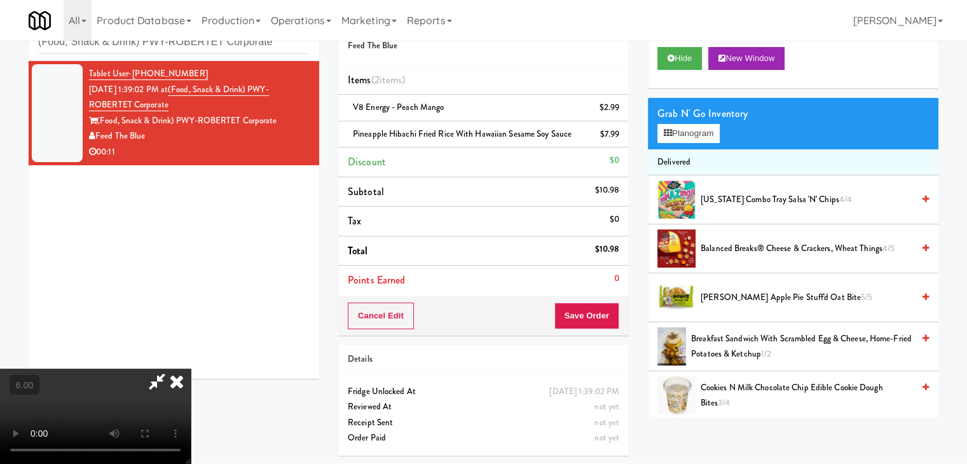
click at [191, 369] on video at bounding box center [95, 416] width 191 height 95
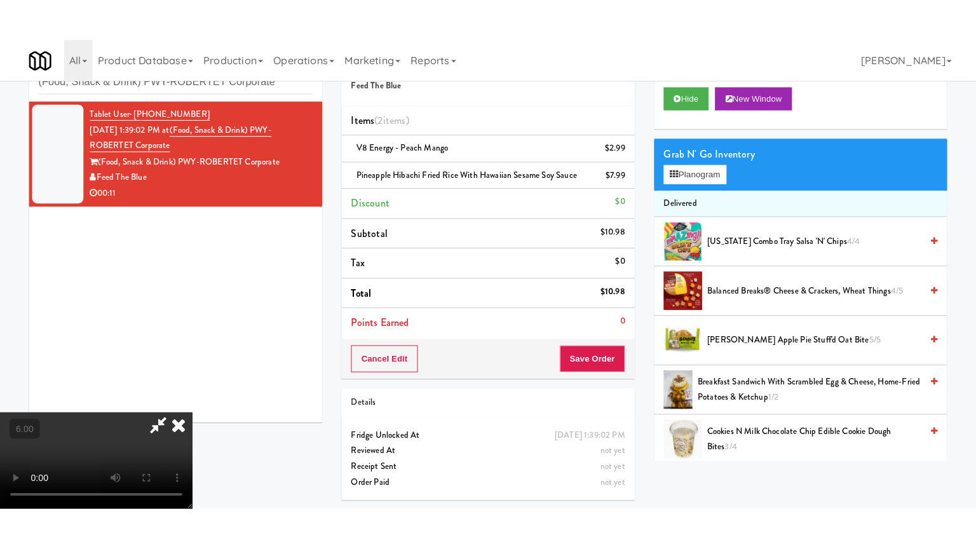
scroll to position [41, 0]
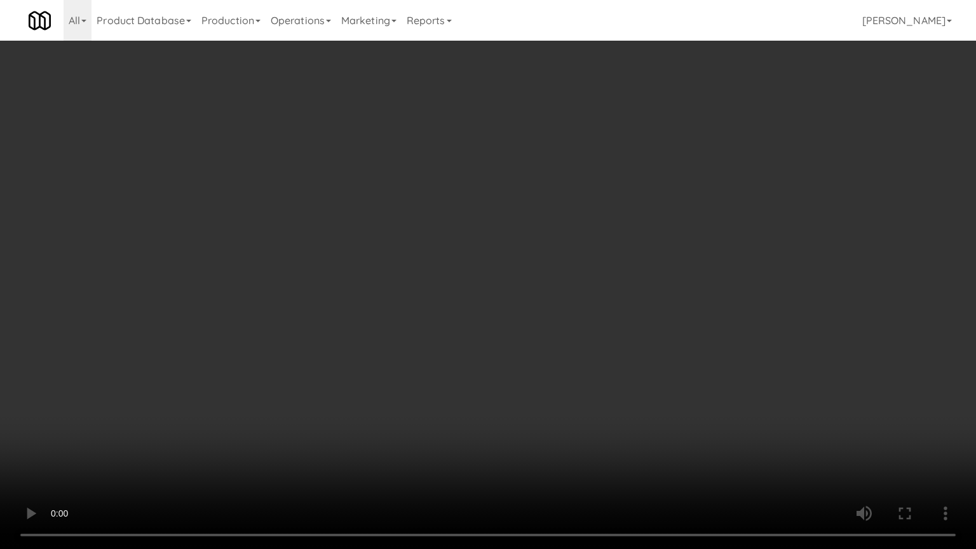
click at [334, 379] on video at bounding box center [488, 274] width 976 height 549
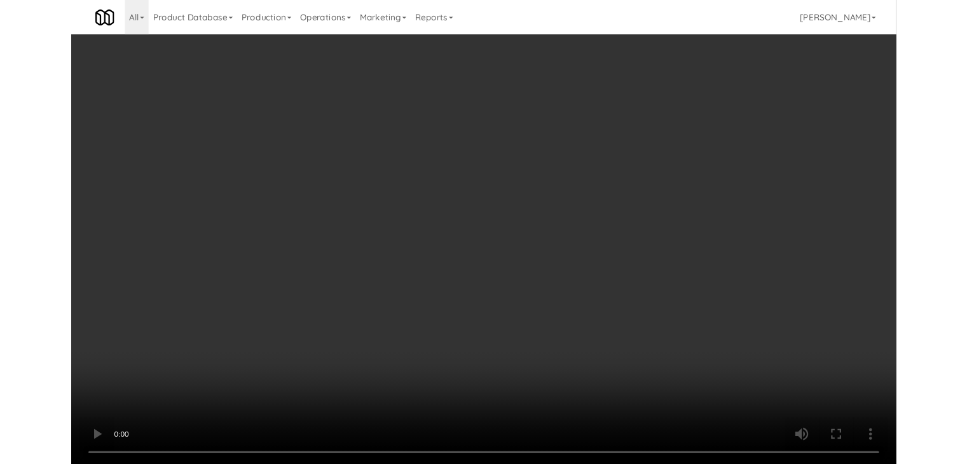
scroll to position [42, 0]
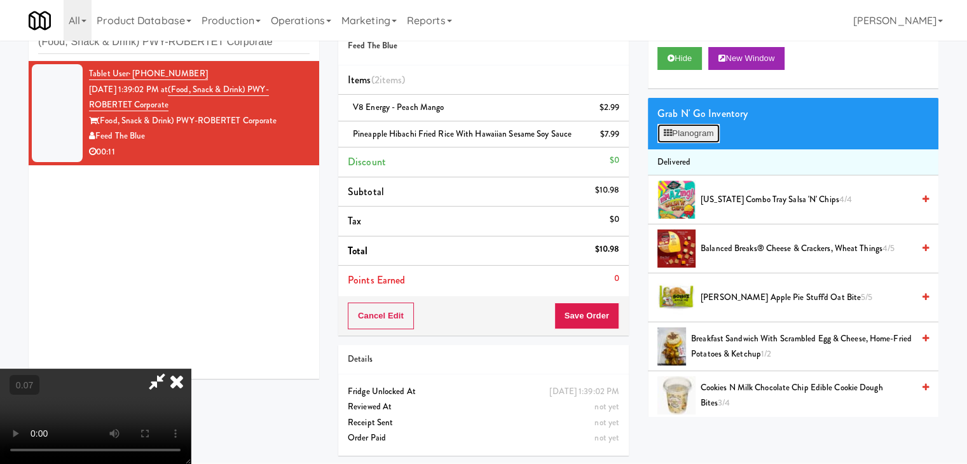
click at [676, 139] on button "Planogram" at bounding box center [688, 133] width 62 height 19
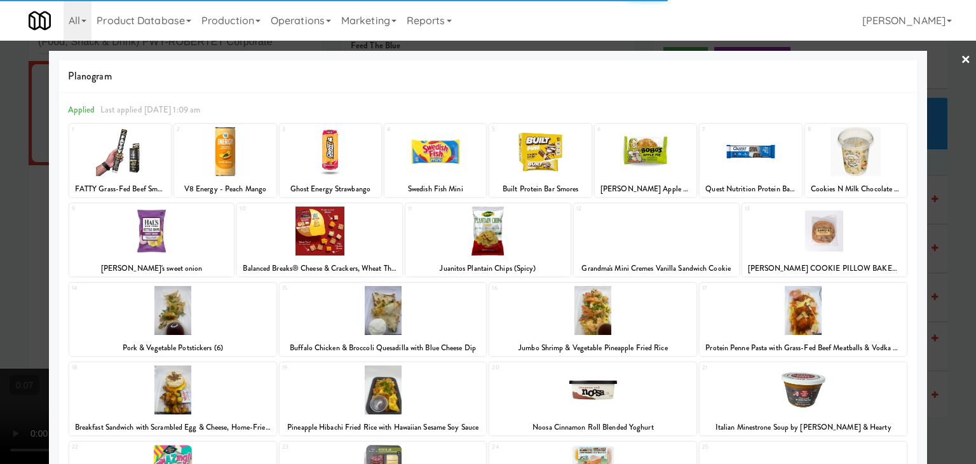
click at [21, 299] on div at bounding box center [488, 232] width 976 height 464
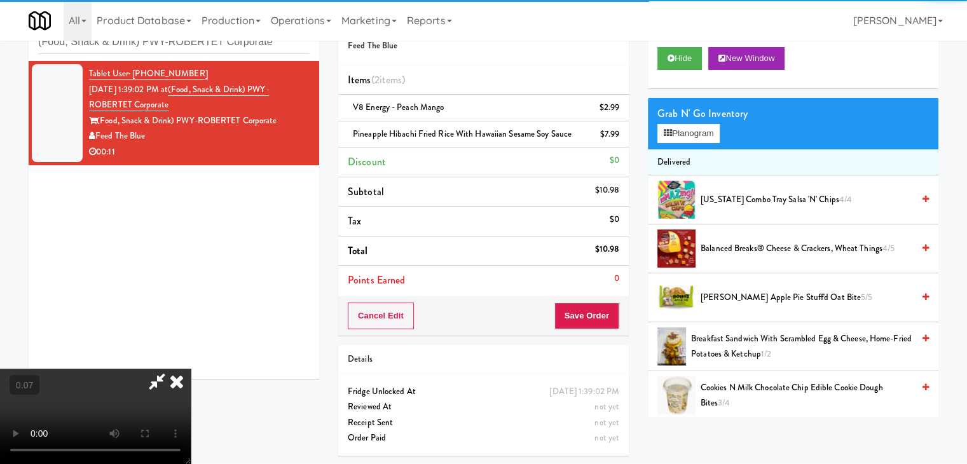
click at [191, 369] on video at bounding box center [95, 416] width 191 height 95
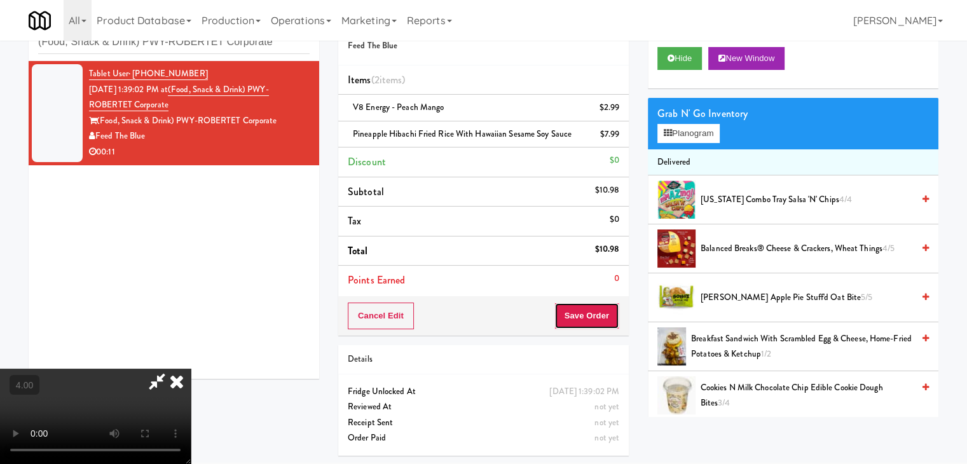
click at [588, 312] on button "Save Order" at bounding box center [586, 315] width 65 height 27
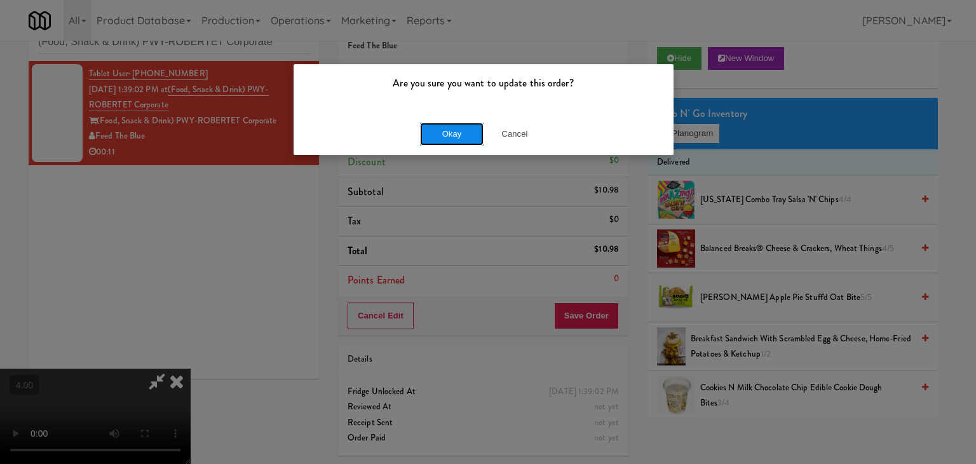
click at [443, 125] on button "Okay" at bounding box center [452, 134] width 64 height 23
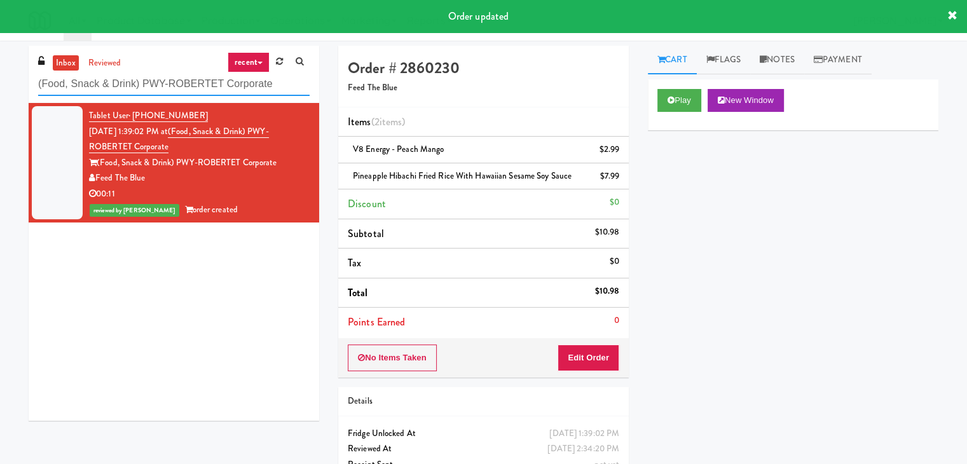
drag, startPoint x: 275, startPoint y: 86, endPoint x: 22, endPoint y: 77, distance: 253.7
click at [22, 77] on div "inbox reviewed recent all unclear take inventory issue suspicious failed recent…" at bounding box center [173, 238] width 309 height 384
paste input "Peabody - Cooler"
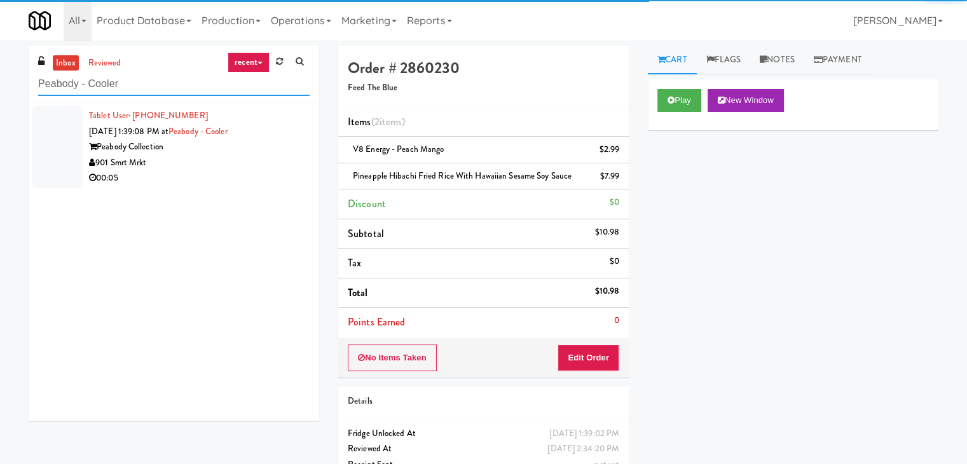
type input "Peabody - Cooler"
drag, startPoint x: 257, startPoint y: 163, endPoint x: 229, endPoint y: 156, distance: 29.0
click at [256, 163] on div "901 Smrt Mrkt" at bounding box center [199, 163] width 220 height 16
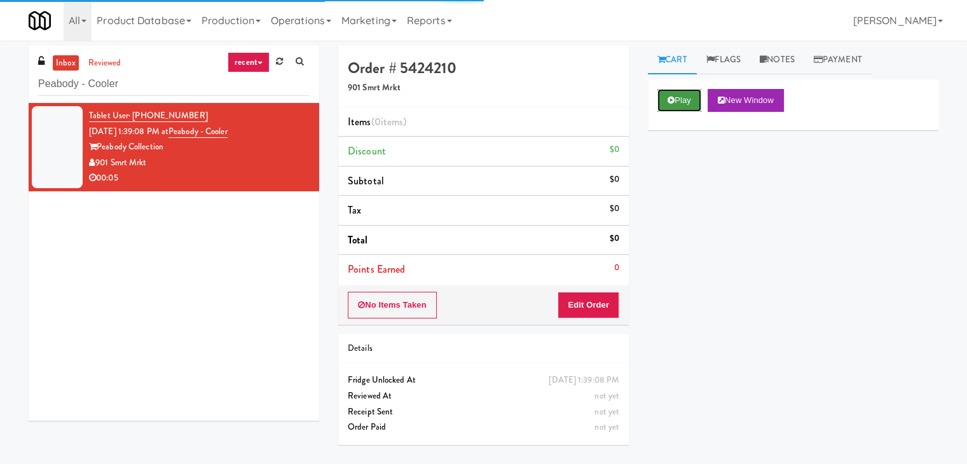
click at [676, 107] on button "Play" at bounding box center [679, 100] width 44 height 23
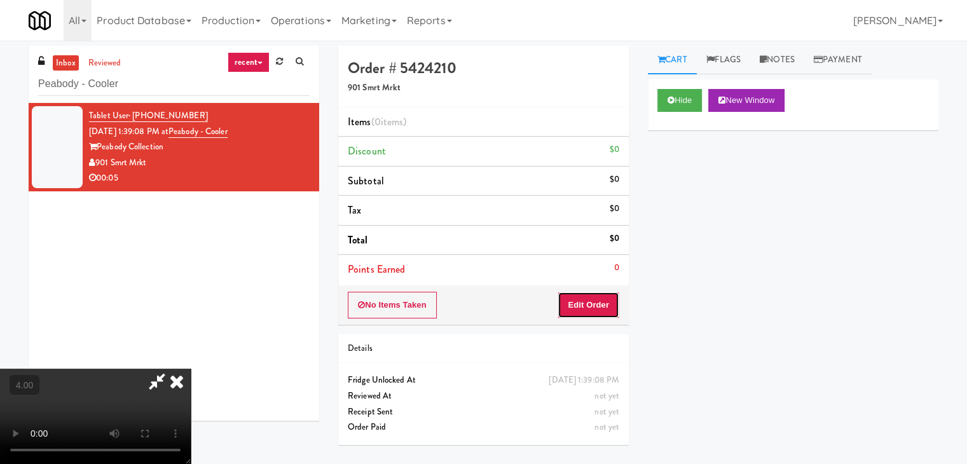
click at [597, 295] on button "Edit Order" at bounding box center [588, 305] width 62 height 27
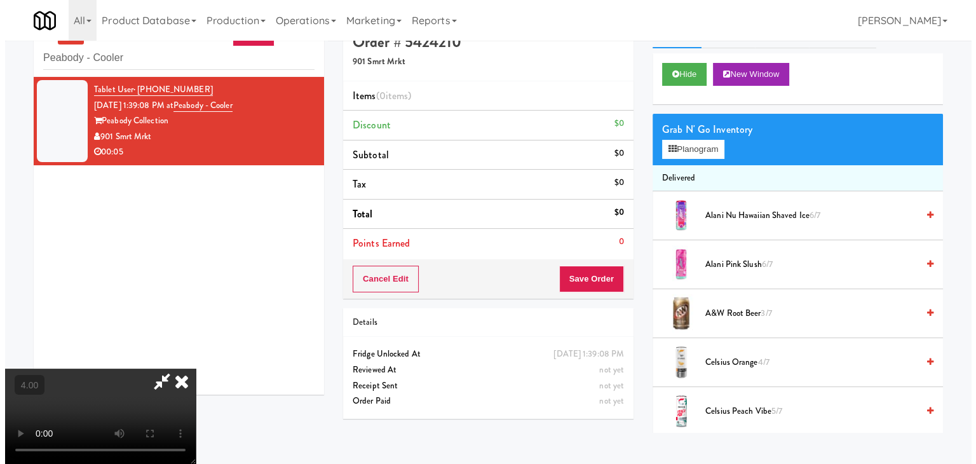
scroll to position [41, 0]
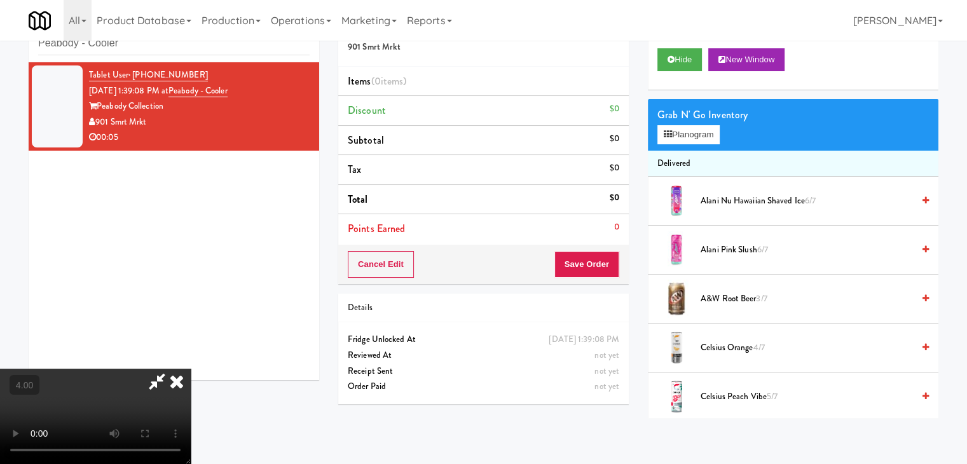
click at [191, 369] on video at bounding box center [95, 416] width 191 height 95
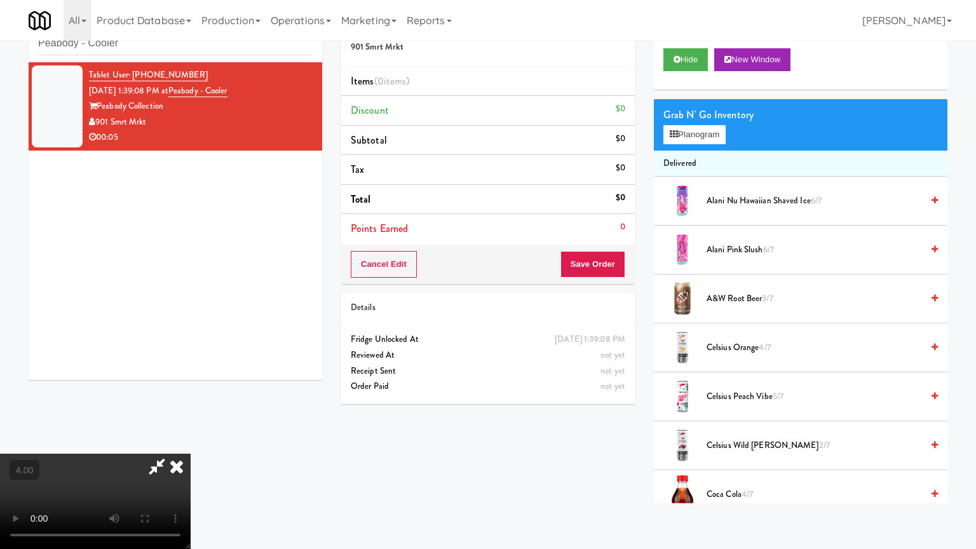
click at [191, 454] on video at bounding box center [95, 501] width 191 height 95
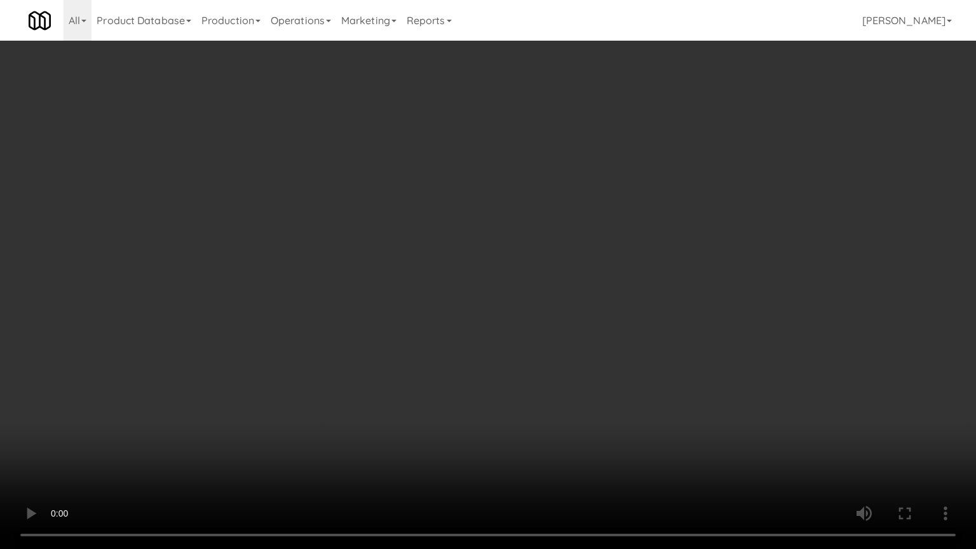
click at [513, 287] on video at bounding box center [488, 274] width 976 height 549
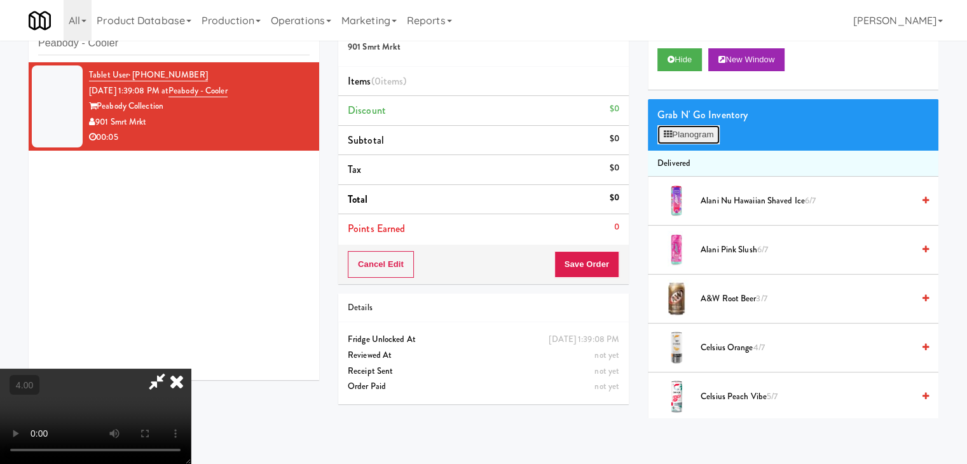
click at [693, 133] on button "Planogram" at bounding box center [688, 134] width 62 height 19
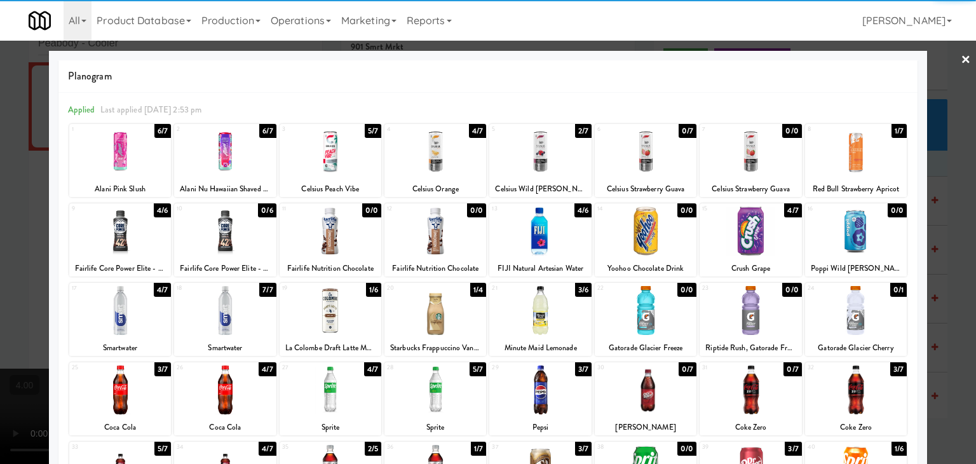
click at [858, 245] on div at bounding box center [856, 231] width 102 height 49
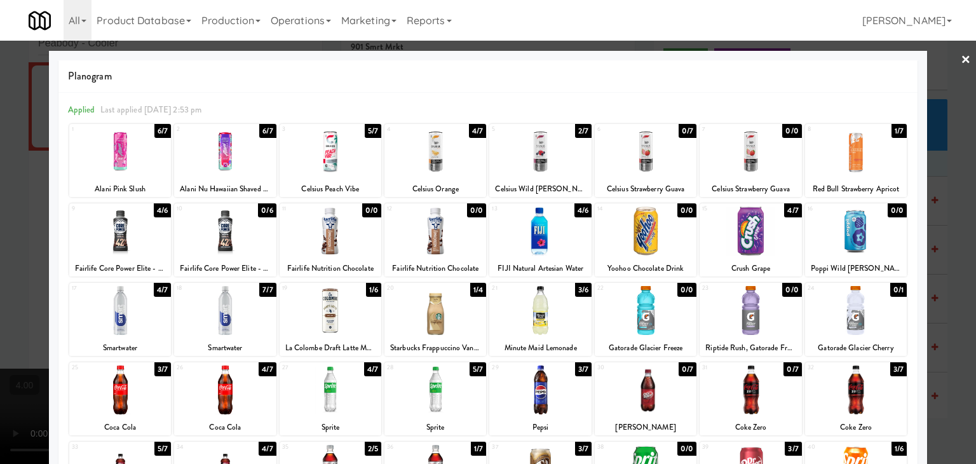
click at [913, 210] on div "Planogram Applied Last applied Wednesday 2:53 pm 1 6/7 Alani Pink Slush 2 6/7 A…" at bounding box center [488, 337] width 878 height 573
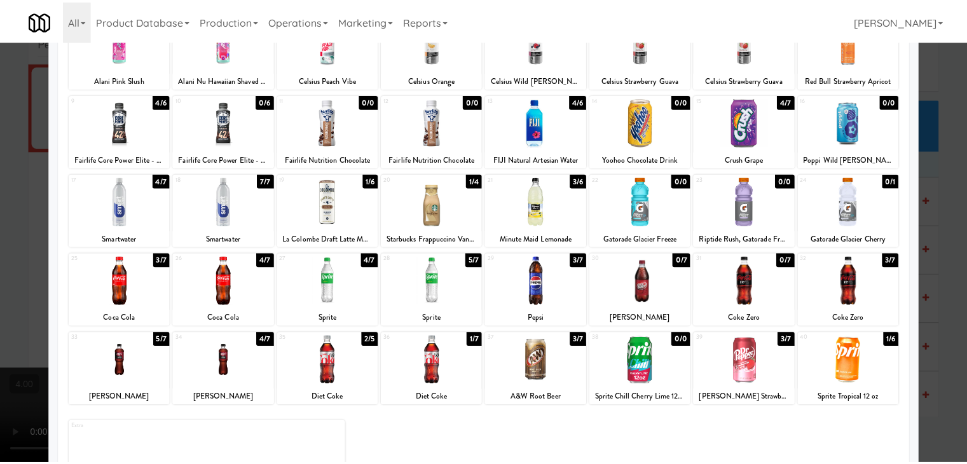
scroll to position [160, 0]
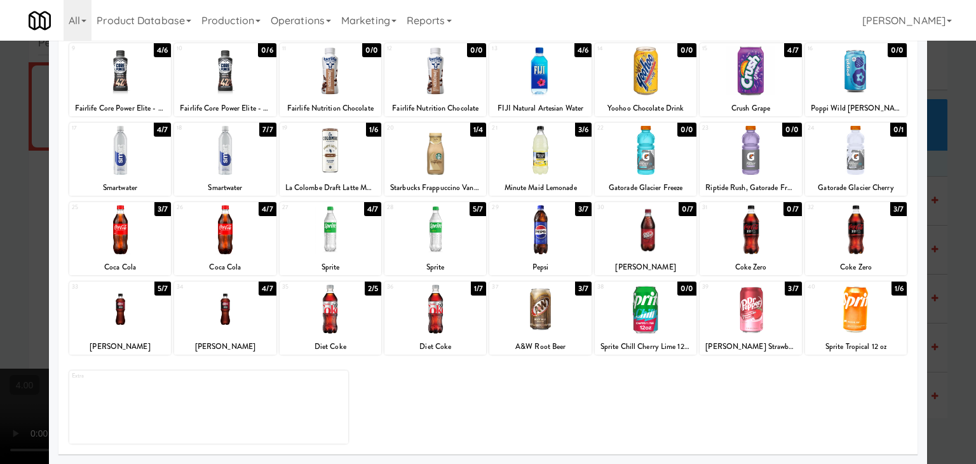
click at [953, 215] on div at bounding box center [488, 232] width 976 height 464
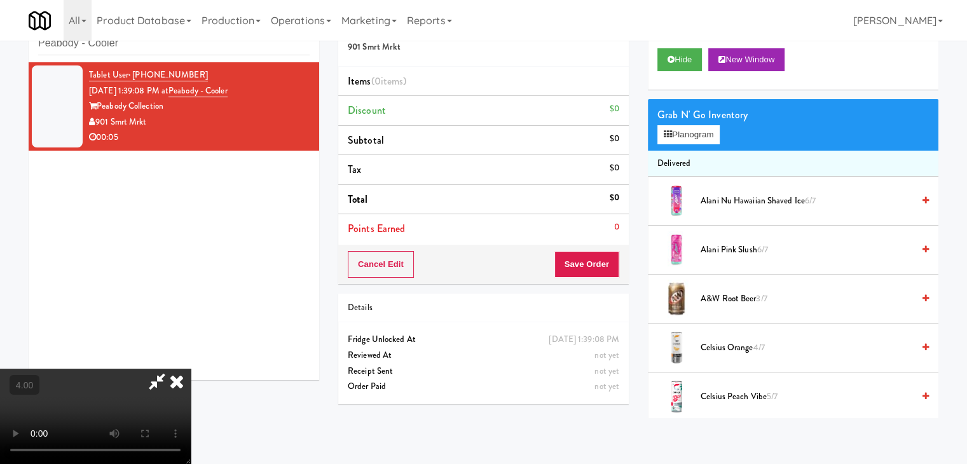
click at [950, 212] on div "inbox reviewed recent all unclear take inventory issue suspicious failed recent…" at bounding box center [483, 211] width 967 height 413
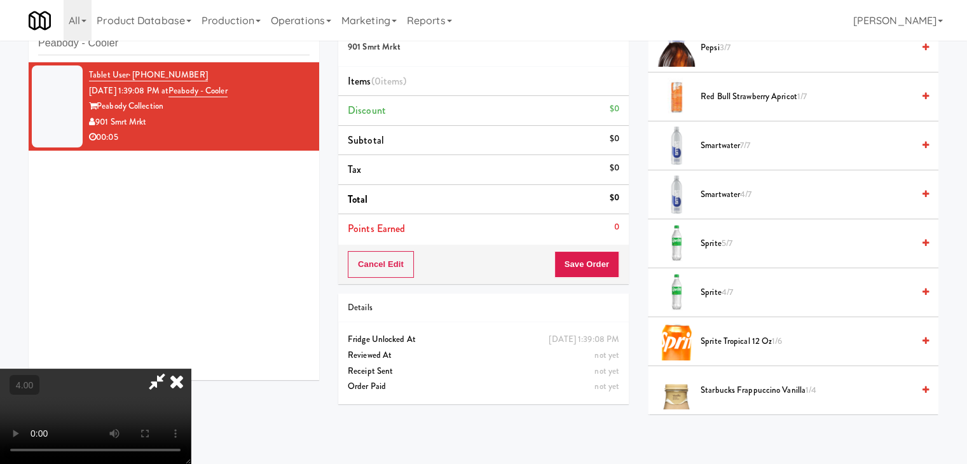
scroll to position [1203, 0]
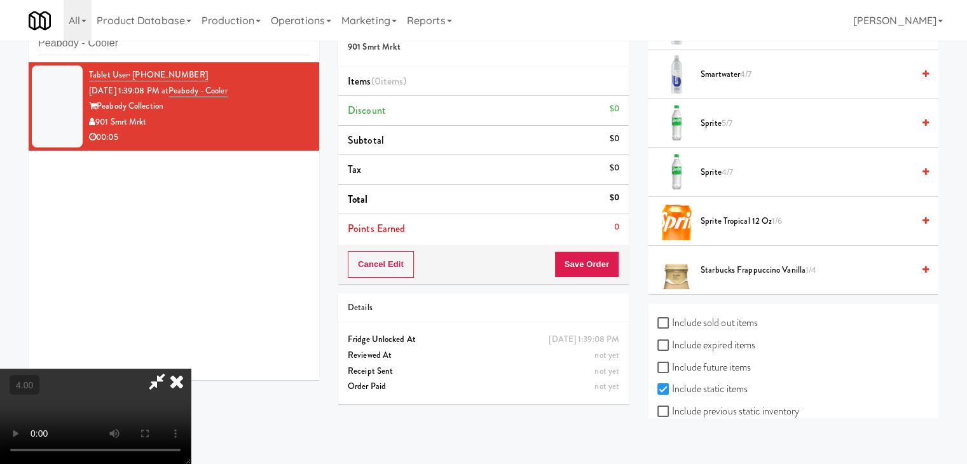
click at [755, 318] on label "Include sold out items" at bounding box center [707, 322] width 100 height 19
click at [672, 318] on input "Include sold out items" at bounding box center [664, 323] width 15 height 10
checkbox input "true"
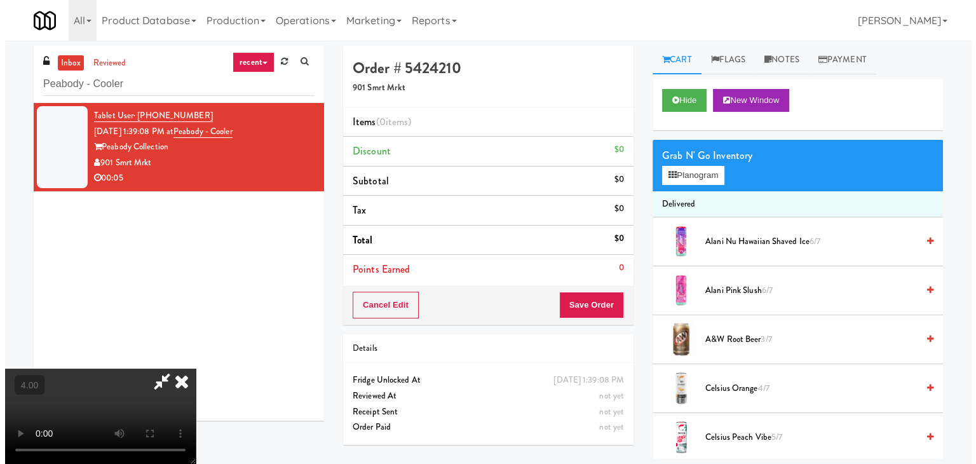
scroll to position [0, 0]
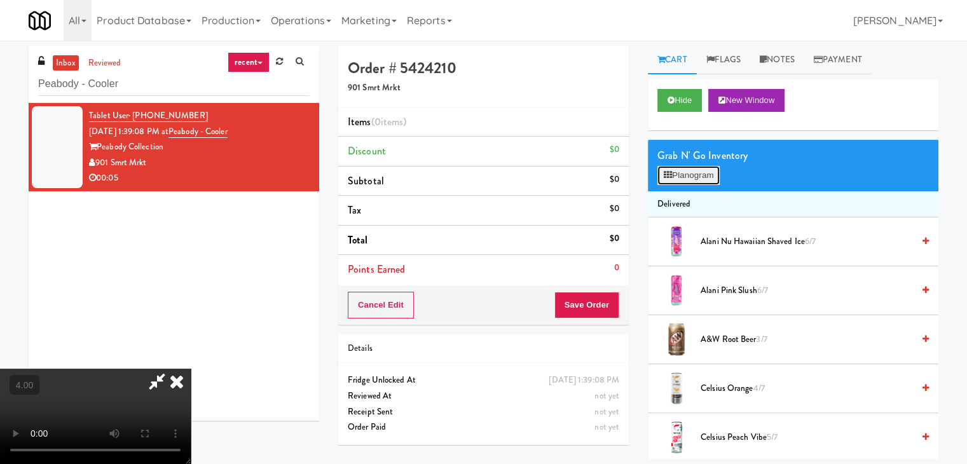
click at [688, 181] on button "Planogram" at bounding box center [688, 175] width 62 height 19
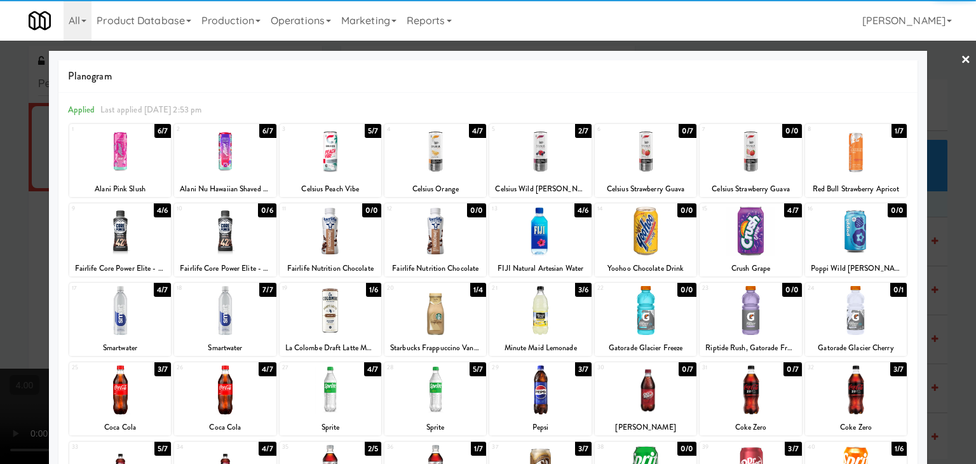
click at [865, 239] on div at bounding box center [856, 231] width 102 height 49
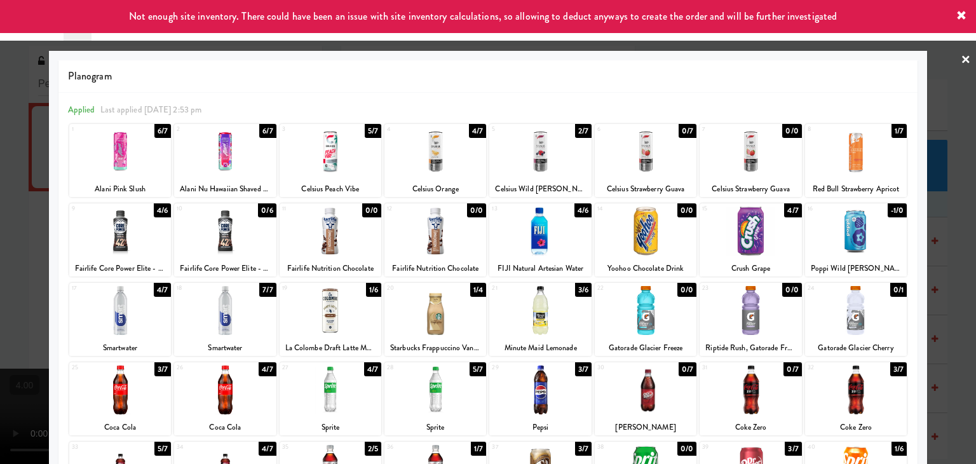
click at [929, 181] on div at bounding box center [488, 232] width 976 height 464
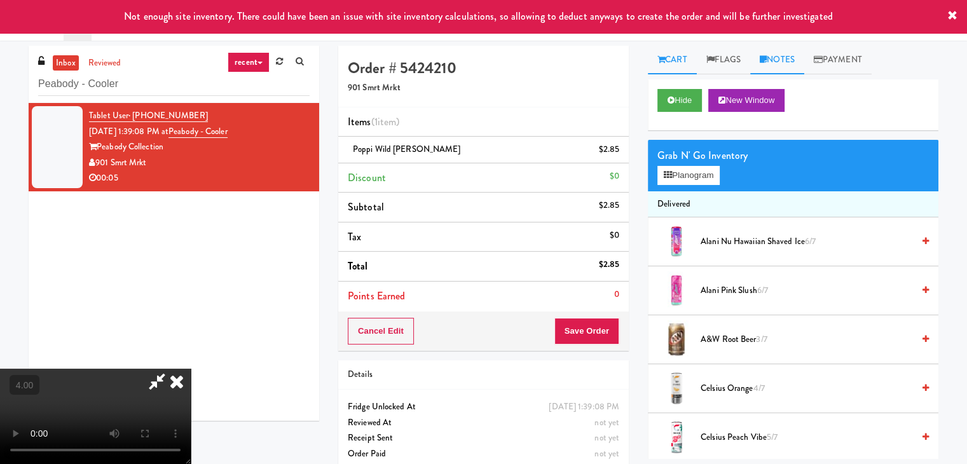
click at [782, 69] on link "Notes" at bounding box center [777, 60] width 54 height 29
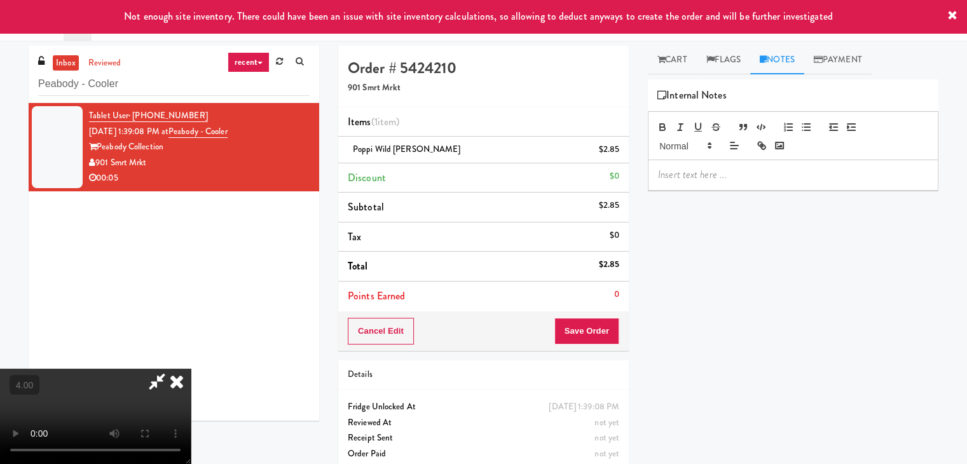
click at [787, 162] on div at bounding box center [792, 174] width 289 height 29
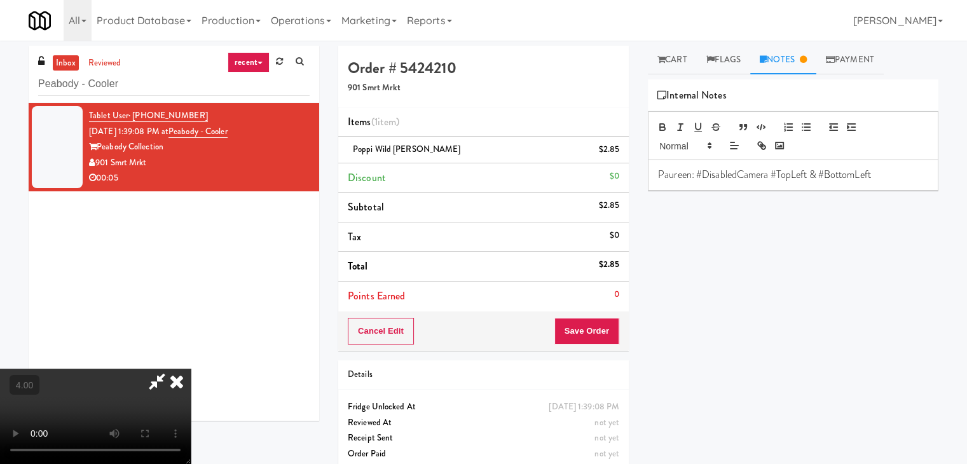
click at [172, 369] on icon at bounding box center [156, 381] width 29 height 25
click at [597, 330] on button "Save Order" at bounding box center [586, 331] width 65 height 27
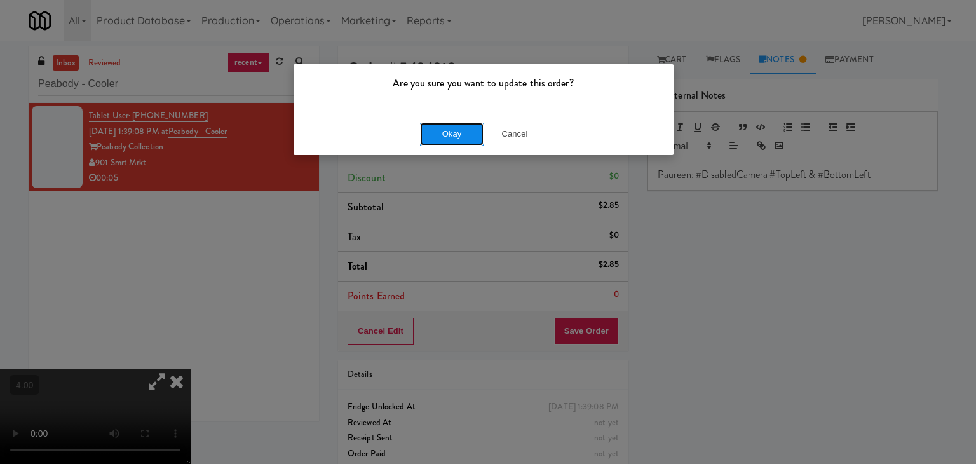
click at [430, 142] on button "Okay" at bounding box center [452, 134] width 64 height 23
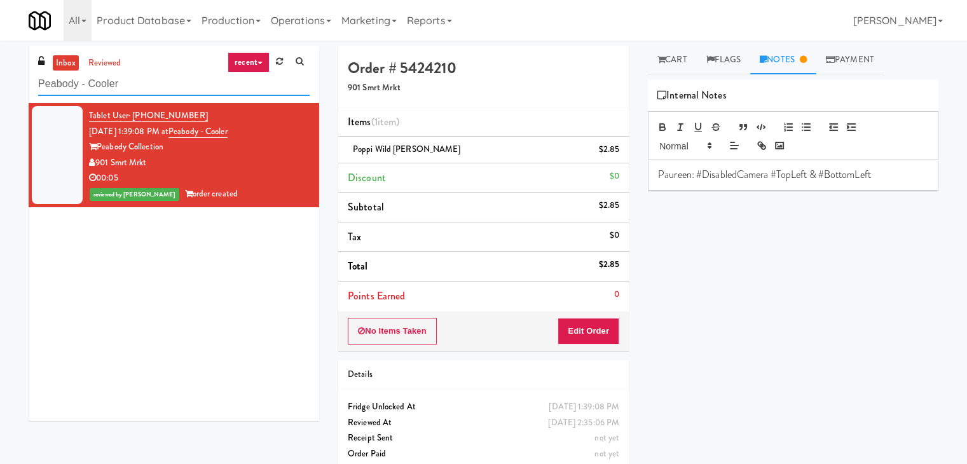
drag, startPoint x: 0, startPoint y: 84, endPoint x: 14, endPoint y: 72, distance: 18.5
click at [0, 83] on div "inbox reviewed recent all unclear take inventory issue suspicious failed recent…" at bounding box center [483, 263] width 967 height 435
paste input "innacle - Cooler M"
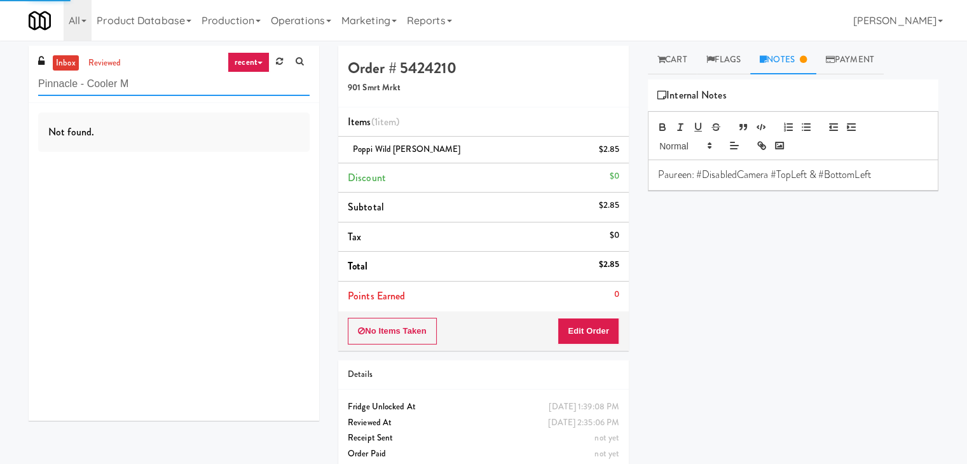
type input "Pinnacle - Cooler M"
click at [212, 166] on div "Not found." at bounding box center [174, 262] width 290 height 318
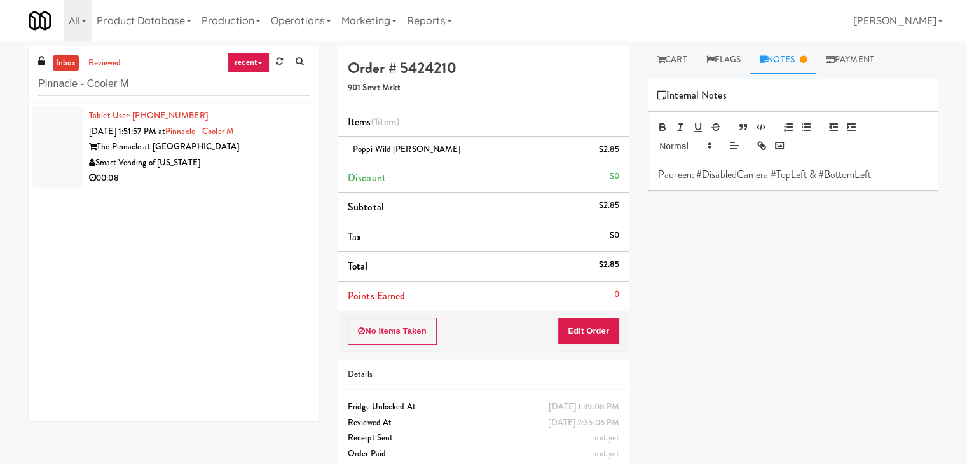
click at [212, 166] on div "Smart Vending of [US_STATE]" at bounding box center [199, 163] width 220 height 16
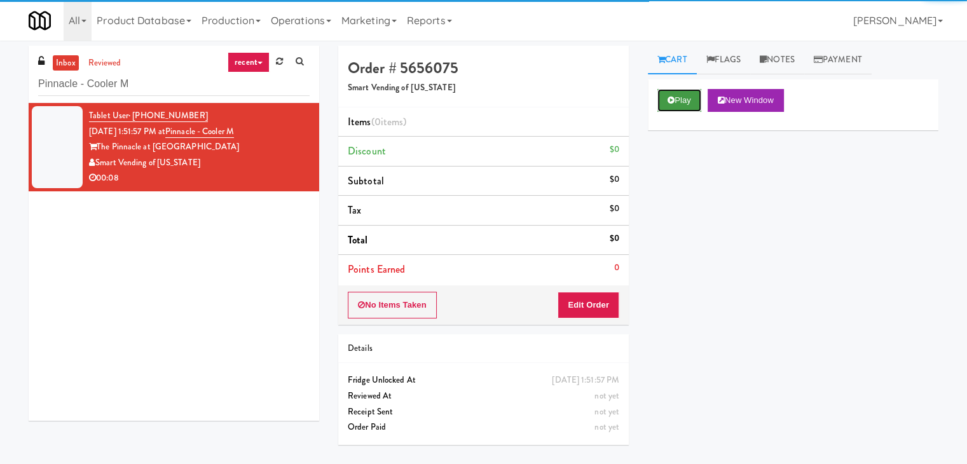
click at [671, 102] on icon at bounding box center [670, 100] width 7 height 8
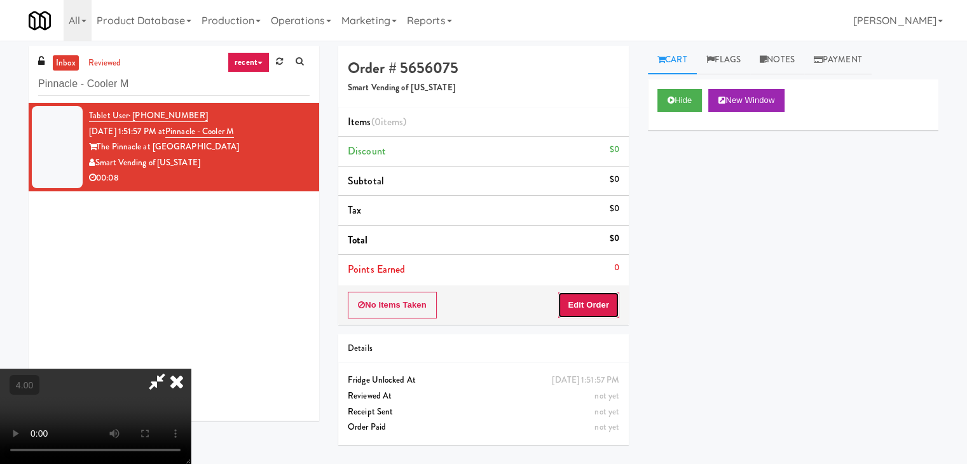
click at [604, 304] on button "Edit Order" at bounding box center [588, 305] width 62 height 27
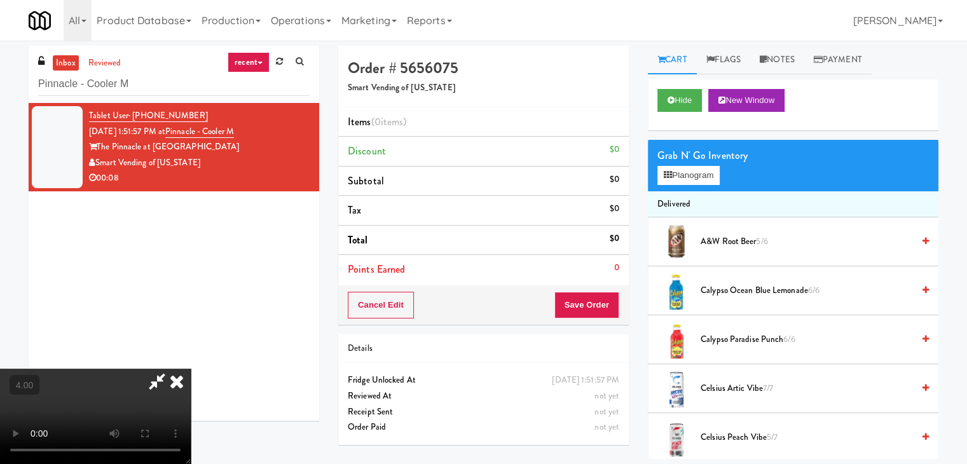
click at [191, 369] on video at bounding box center [95, 416] width 191 height 95
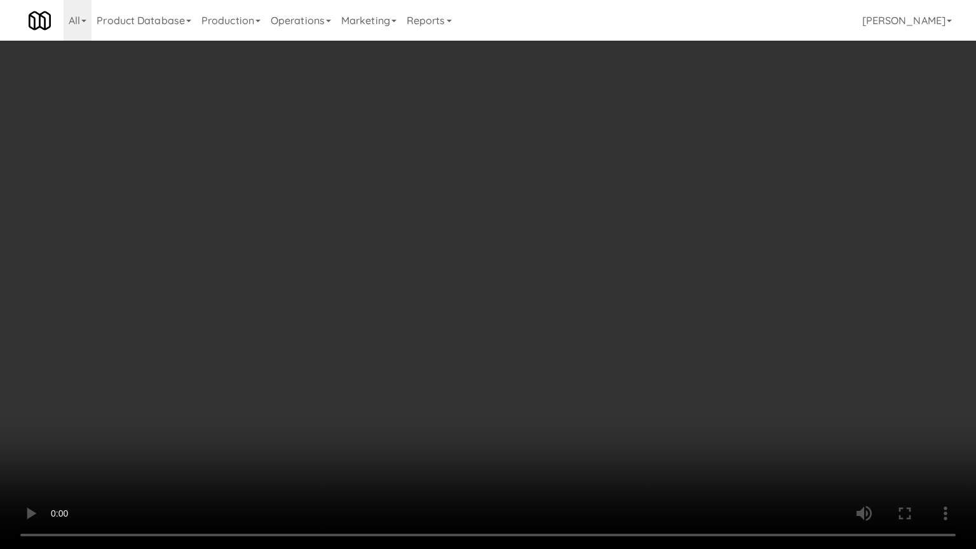
click at [241, 463] on video at bounding box center [488, 274] width 976 height 549
click at [273, 443] on video at bounding box center [488, 274] width 976 height 549
click at [376, 414] on video at bounding box center [488, 274] width 976 height 549
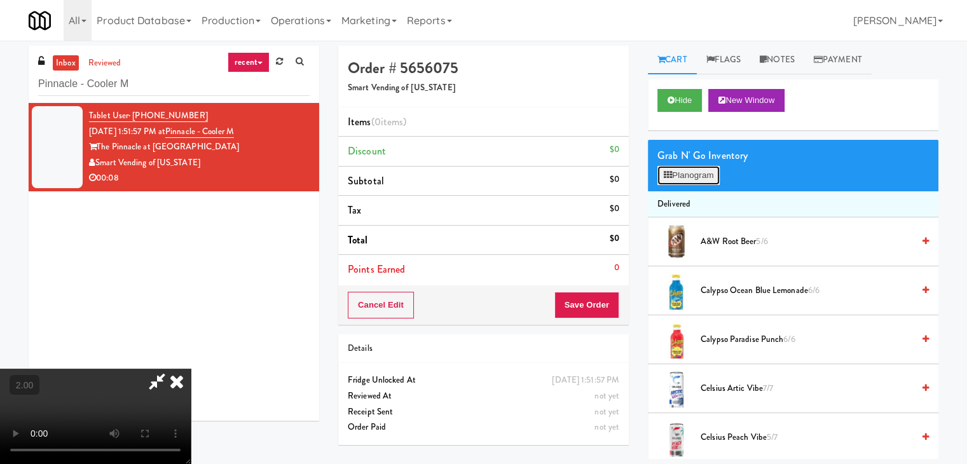
click at [696, 168] on button "Planogram" at bounding box center [688, 175] width 62 height 19
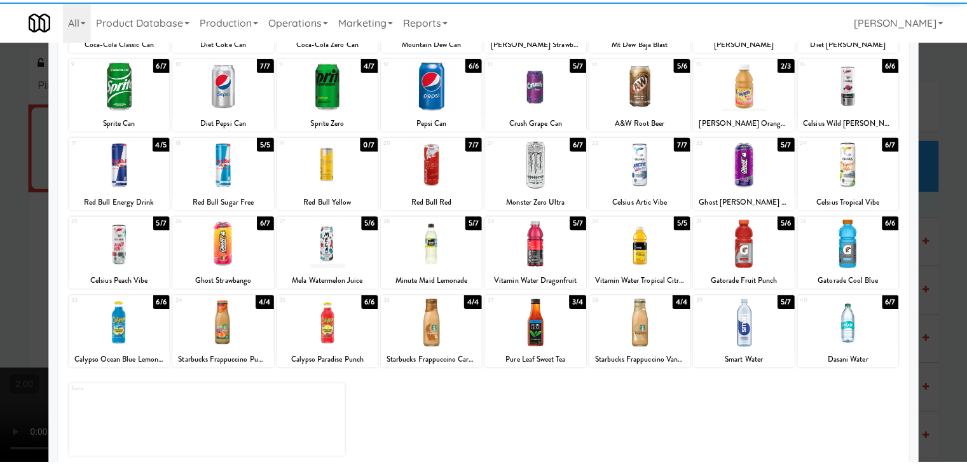
scroll to position [160, 0]
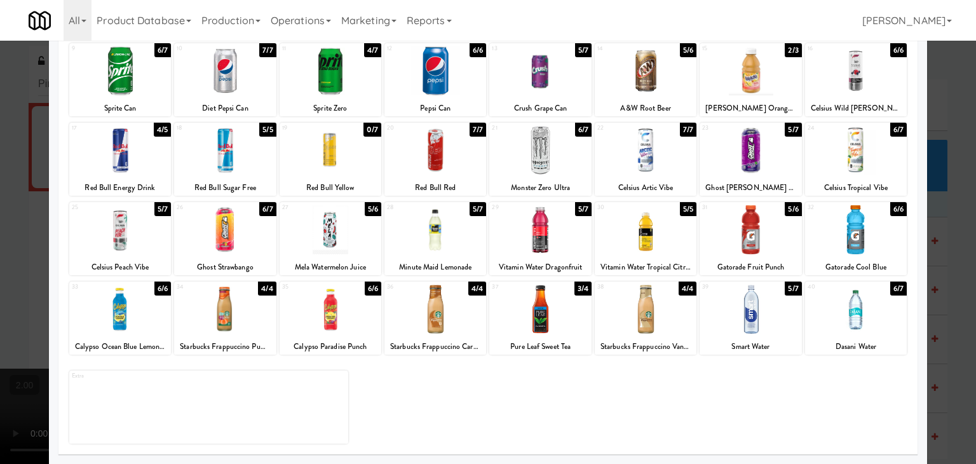
click at [738, 319] on div at bounding box center [751, 309] width 102 height 49
click at [649, 175] on div "22 7/7 Celsius Artic Vibe" at bounding box center [646, 159] width 102 height 73
click at [0, 160] on div at bounding box center [488, 232] width 976 height 464
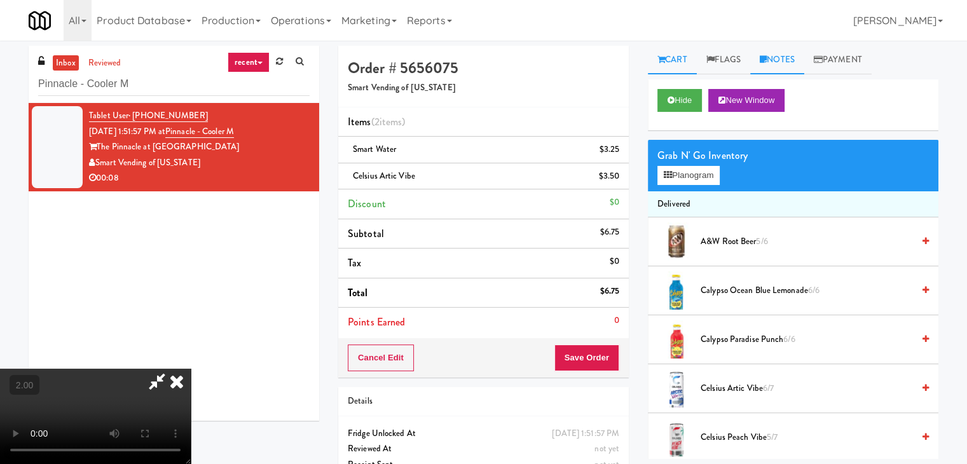
click at [785, 53] on link "Notes" at bounding box center [777, 60] width 54 height 29
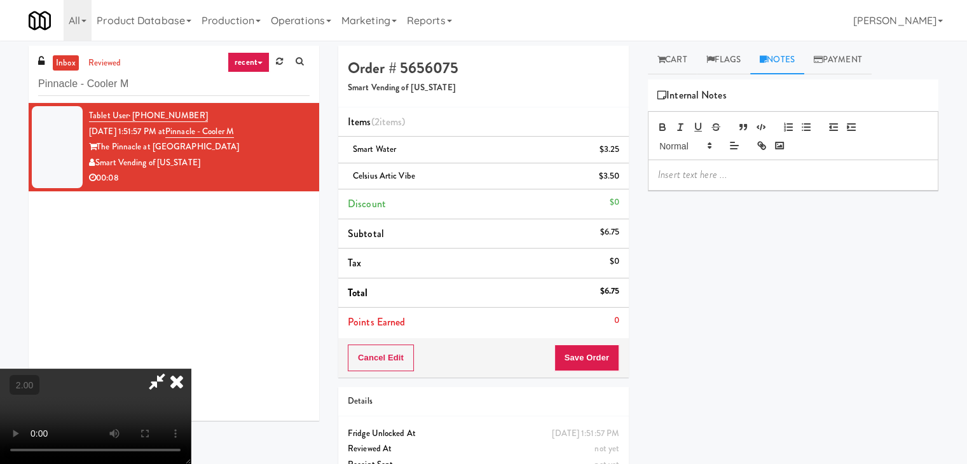
click at [770, 171] on p at bounding box center [793, 175] width 270 height 14
click at [591, 339] on div "Cancel Edit Save Order" at bounding box center [483, 357] width 290 height 39
click at [600, 359] on button "Save Order" at bounding box center [586, 357] width 65 height 27
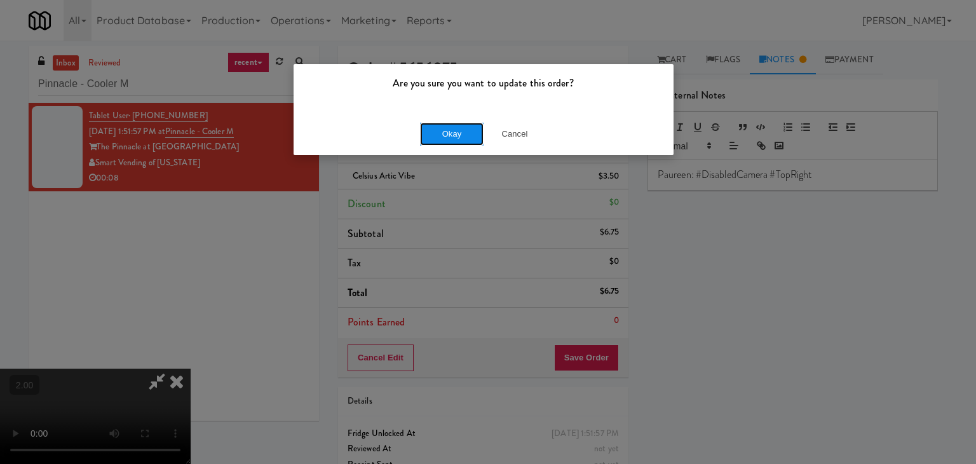
click at [456, 142] on button "Okay" at bounding box center [452, 134] width 64 height 23
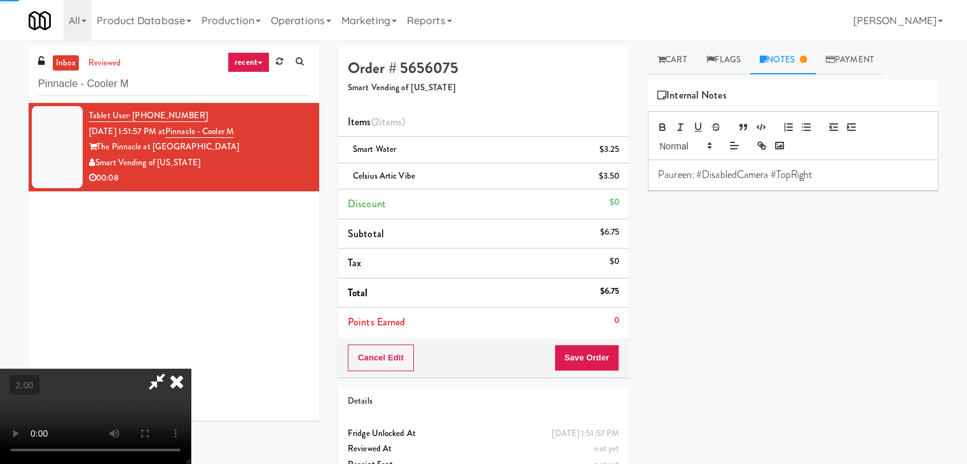
click at [191, 369] on icon at bounding box center [177, 381] width 28 height 25
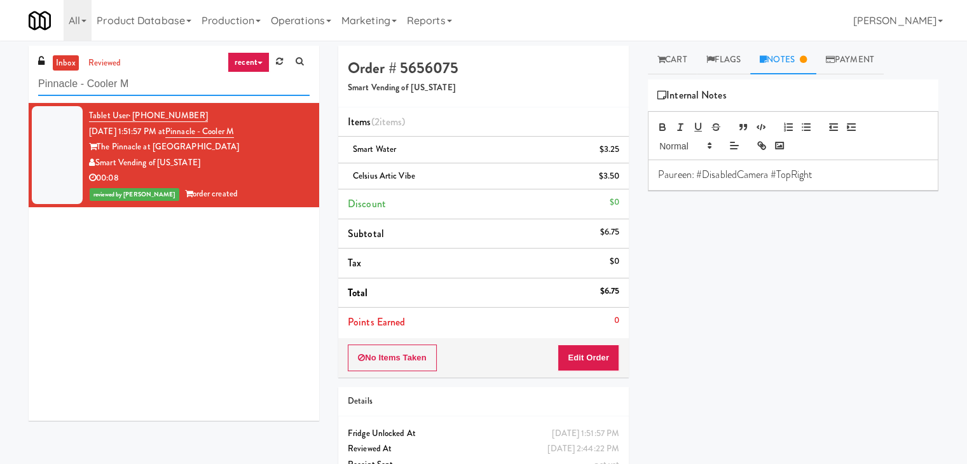
paste input "Ambient R"
drag, startPoint x: 198, startPoint y: 81, endPoint x: 0, endPoint y: 78, distance: 197.7
click at [0, 78] on div "inbox reviewed recent all unclear take inventory issue suspicious failed recent…" at bounding box center [483, 276] width 967 height 461
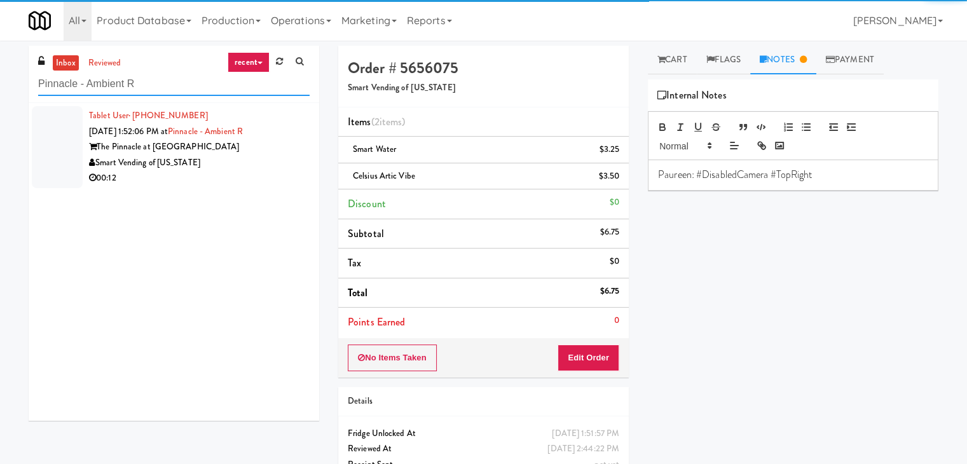
type input "Pinnacle - Ambient R"
click at [226, 175] on div "00:12" at bounding box center [199, 178] width 220 height 16
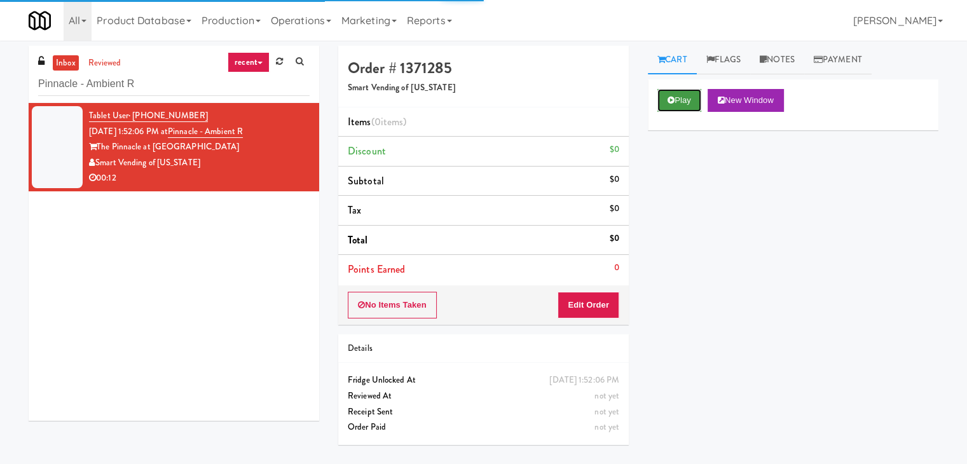
click at [674, 107] on button "Play" at bounding box center [679, 100] width 44 height 23
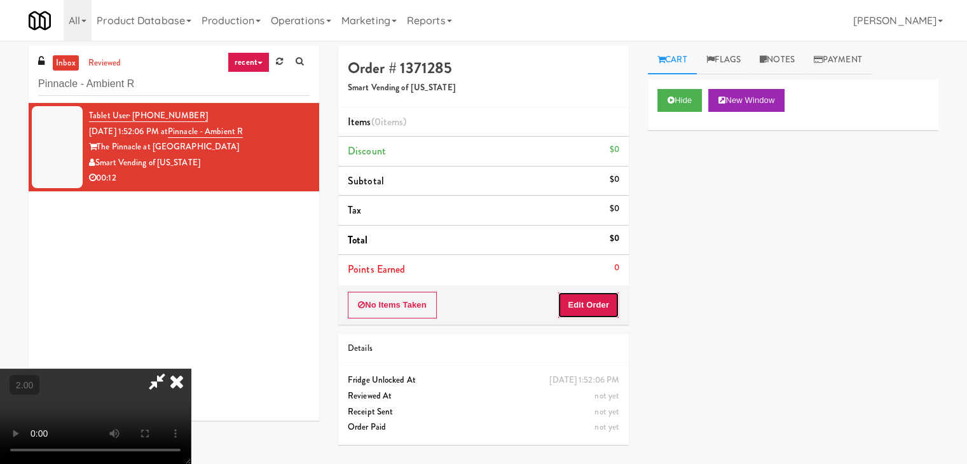
drag, startPoint x: 589, startPoint y: 294, endPoint x: 575, endPoint y: 261, distance: 35.9
click at [590, 294] on button "Edit Order" at bounding box center [588, 305] width 62 height 27
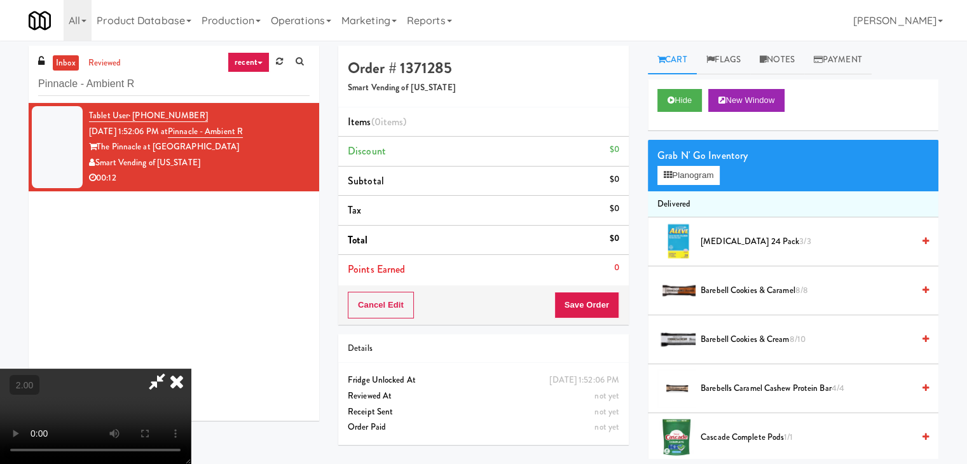
click at [191, 369] on video at bounding box center [95, 416] width 191 height 95
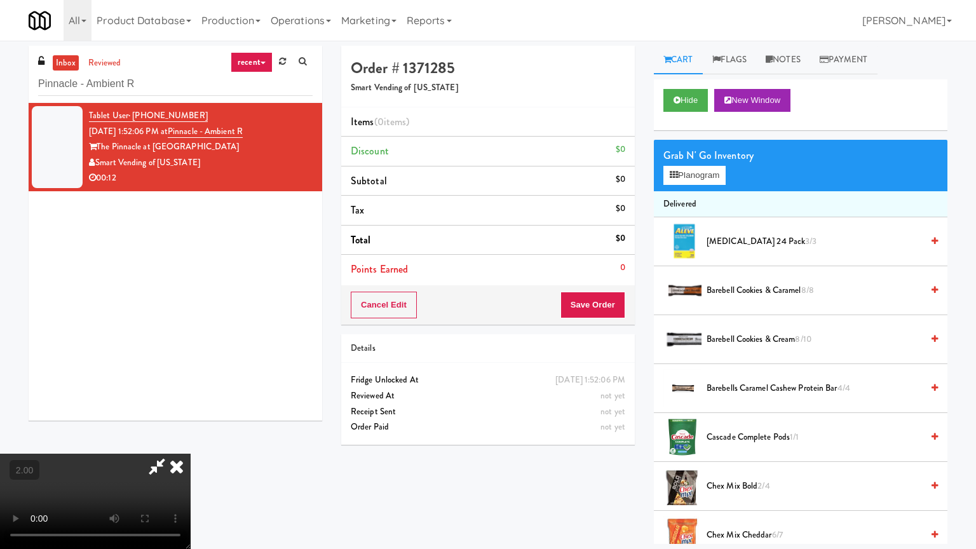
click at [175, 456] on video at bounding box center [95, 501] width 191 height 95
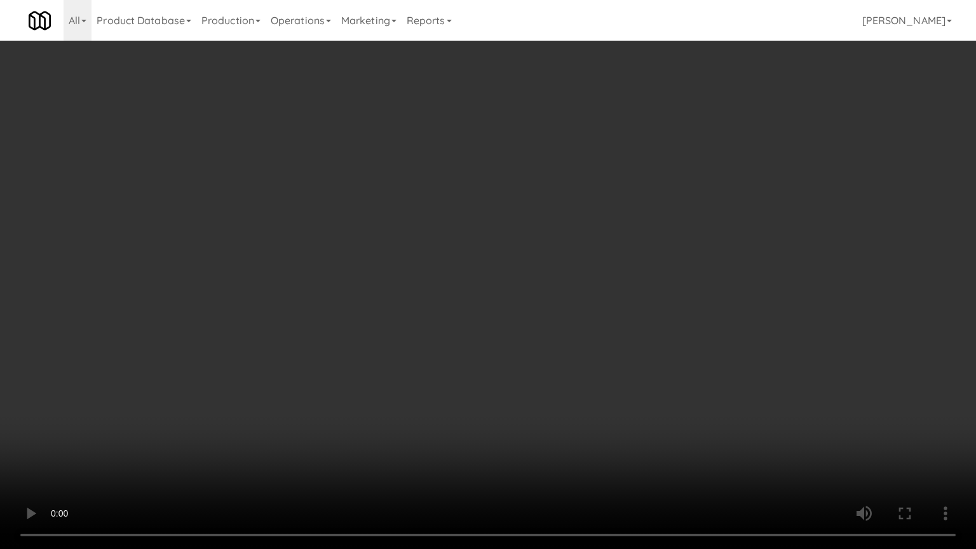
click at [175, 456] on video at bounding box center [488, 274] width 976 height 549
click at [186, 461] on video at bounding box center [488, 274] width 976 height 549
click at [191, 460] on video at bounding box center [488, 274] width 976 height 549
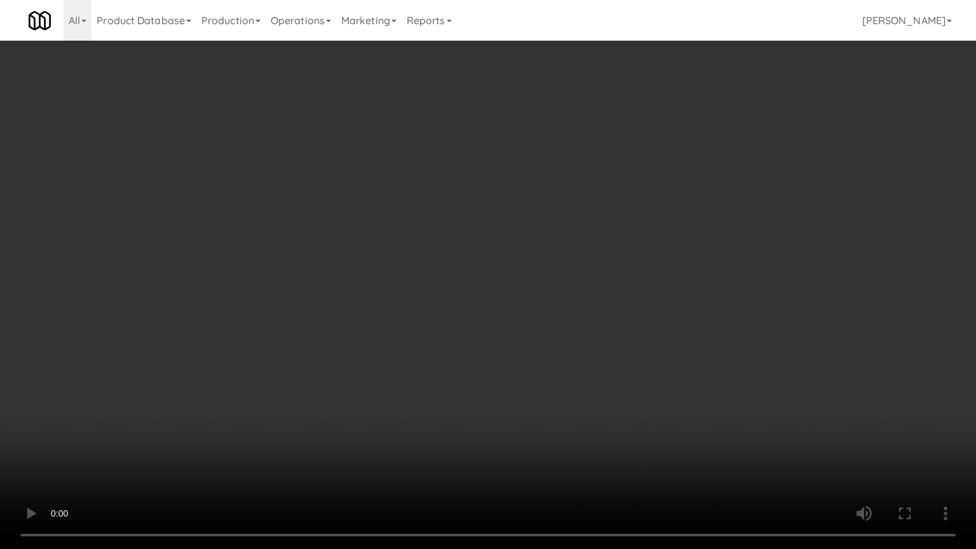
click at [198, 460] on video at bounding box center [488, 274] width 976 height 549
click at [199, 459] on video at bounding box center [488, 274] width 976 height 549
click at [203, 459] on video at bounding box center [488, 274] width 976 height 549
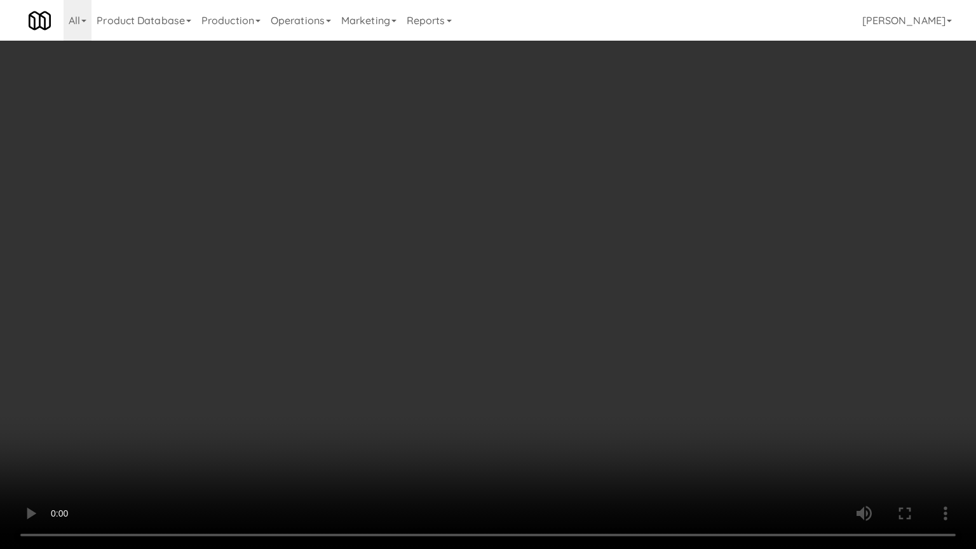
click at [226, 461] on video at bounding box center [488, 274] width 976 height 549
click at [349, 432] on video at bounding box center [488, 274] width 976 height 549
click at [353, 433] on video at bounding box center [488, 274] width 976 height 549
click at [354, 434] on video at bounding box center [488, 274] width 976 height 549
click at [355, 435] on video at bounding box center [488, 274] width 976 height 549
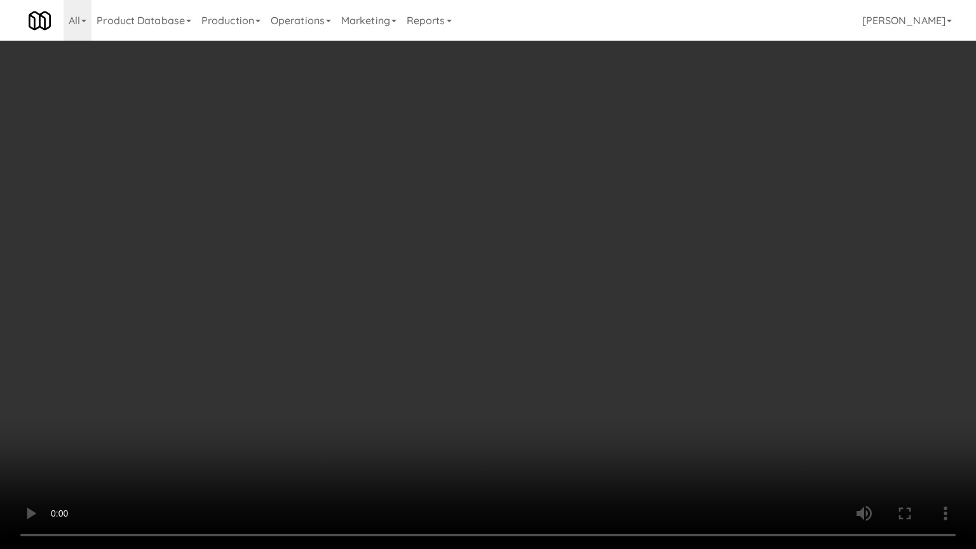
click at [469, 363] on video at bounding box center [488, 274] width 976 height 549
click at [571, 440] on video at bounding box center [488, 274] width 976 height 549
click at [569, 438] on video at bounding box center [488, 274] width 976 height 549
click at [526, 379] on video at bounding box center [488, 274] width 976 height 549
click at [470, 346] on video at bounding box center [488, 274] width 976 height 549
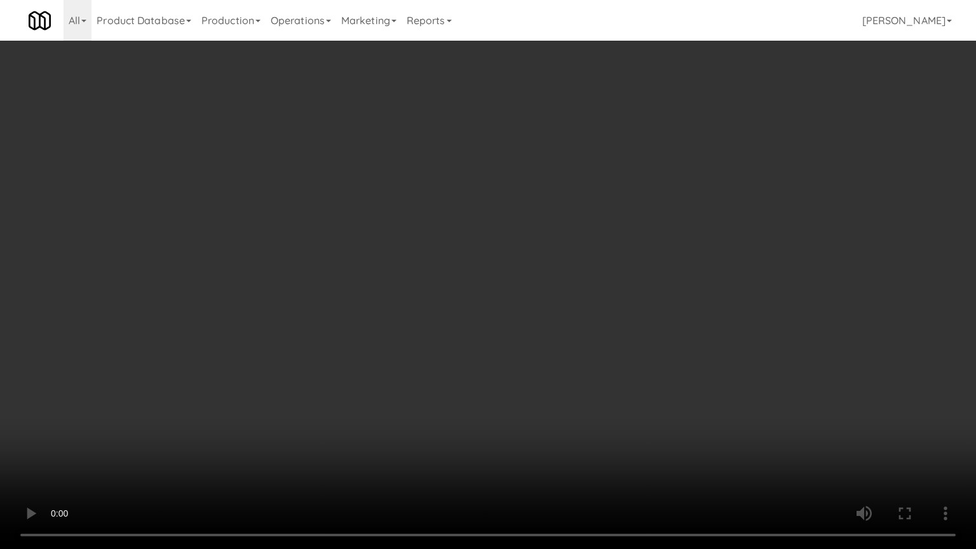
click at [470, 346] on video at bounding box center [488, 274] width 976 height 549
click at [643, 358] on video at bounding box center [488, 274] width 976 height 549
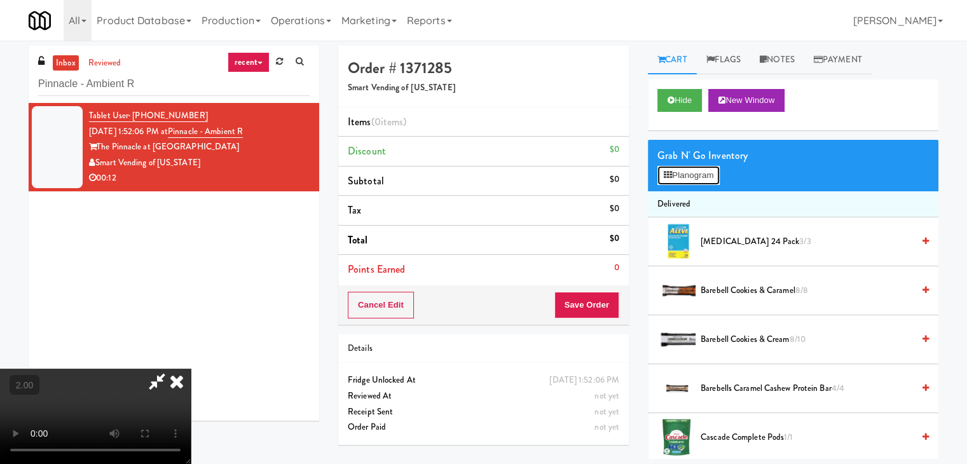
click at [694, 181] on button "Planogram" at bounding box center [688, 175] width 62 height 19
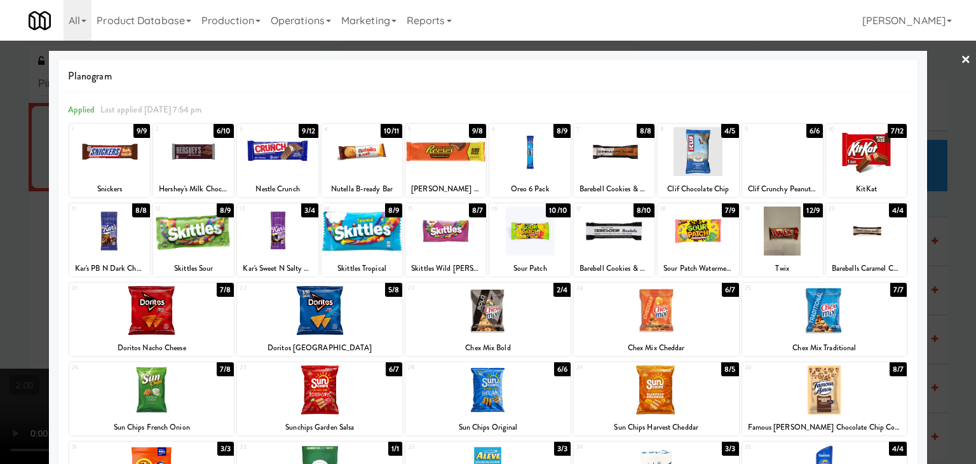
click at [372, 153] on div at bounding box center [362, 151] width 81 height 49
click at [301, 395] on div at bounding box center [319, 389] width 165 height 49
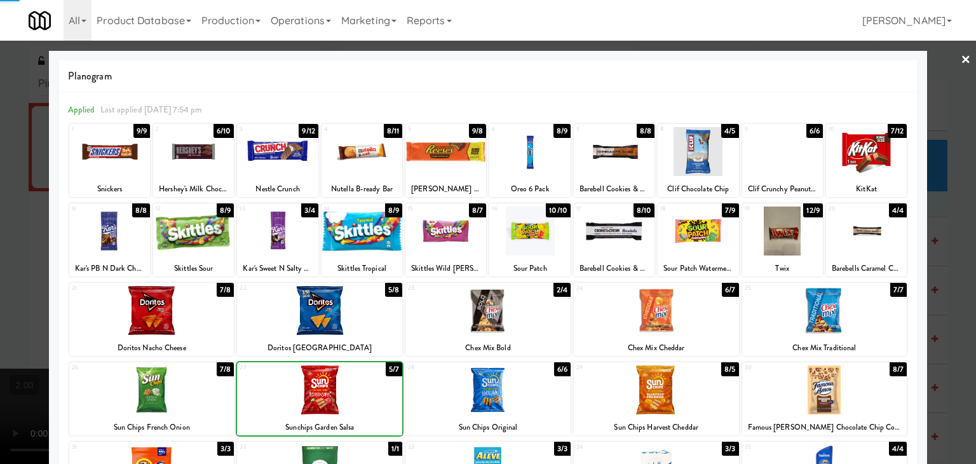
click at [0, 196] on div at bounding box center [488, 232] width 976 height 464
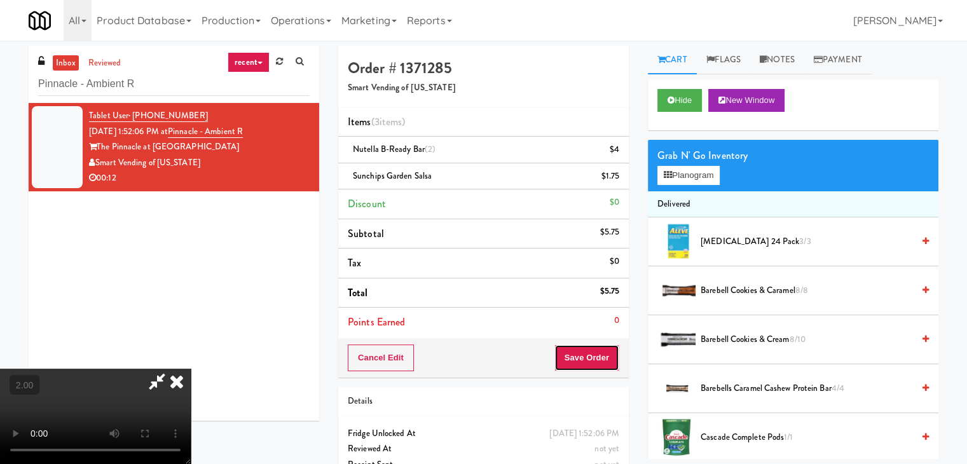
click at [608, 353] on button "Save Order" at bounding box center [586, 357] width 65 height 27
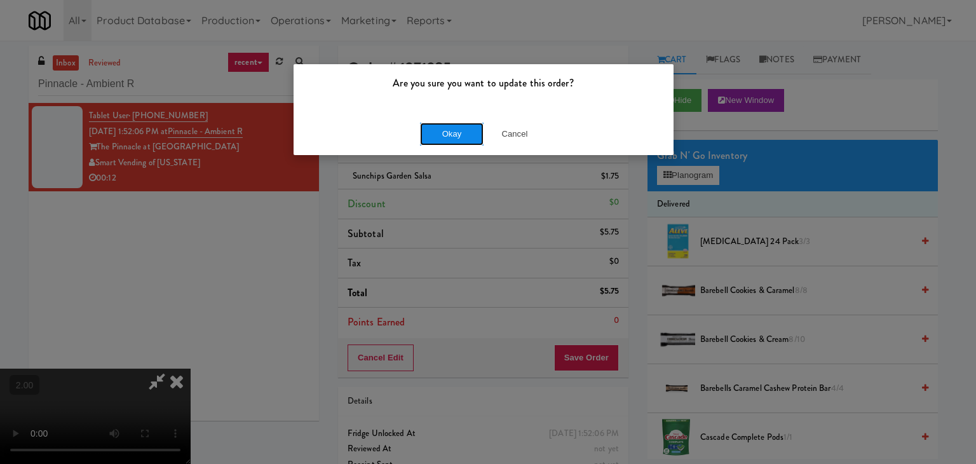
click at [448, 137] on button "Okay" at bounding box center [452, 134] width 64 height 23
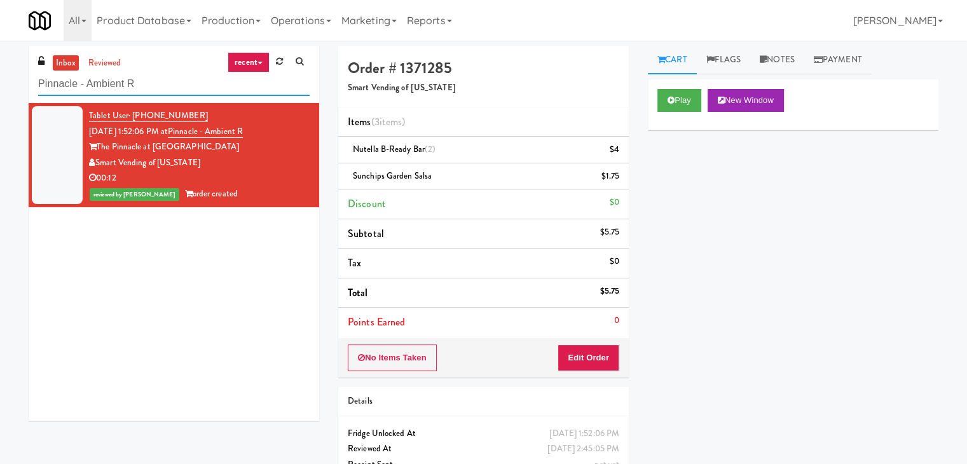
paste input "Oliv Inside GYM"
drag, startPoint x: 184, startPoint y: 82, endPoint x: 0, endPoint y: 66, distance: 185.0
click at [0, 66] on div "inbox reviewed recent all unclear take inventory issue suspicious failed recent…" at bounding box center [483, 276] width 967 height 461
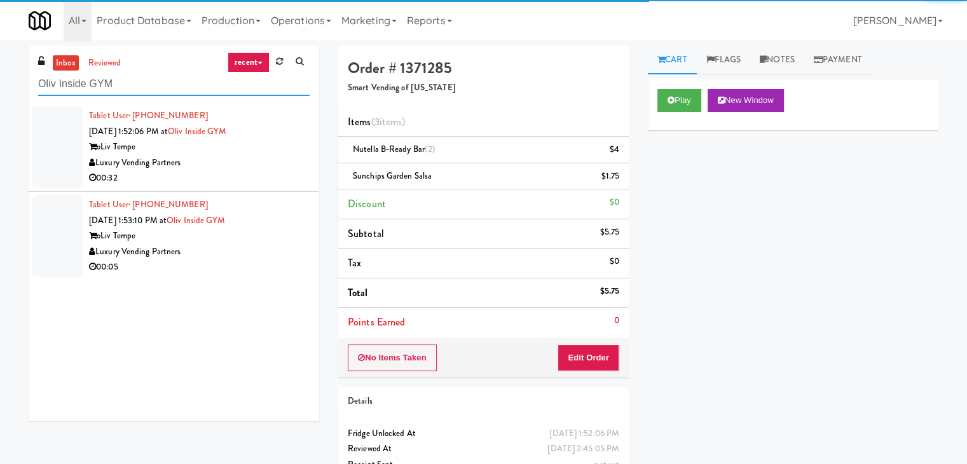
type input "Oliv Inside GYM"
click at [286, 175] on div "00:32" at bounding box center [199, 178] width 220 height 16
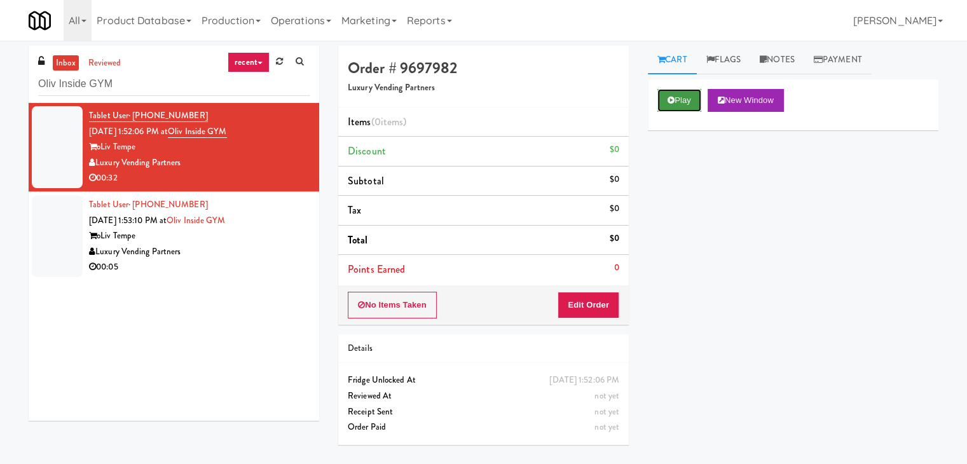
click at [684, 100] on button "Play" at bounding box center [679, 100] width 44 height 23
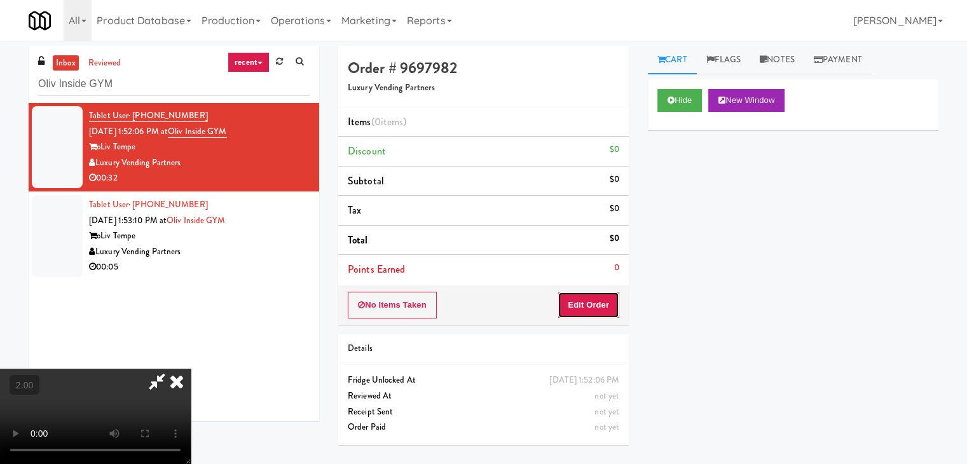
click at [595, 295] on button "Edit Order" at bounding box center [588, 305] width 62 height 27
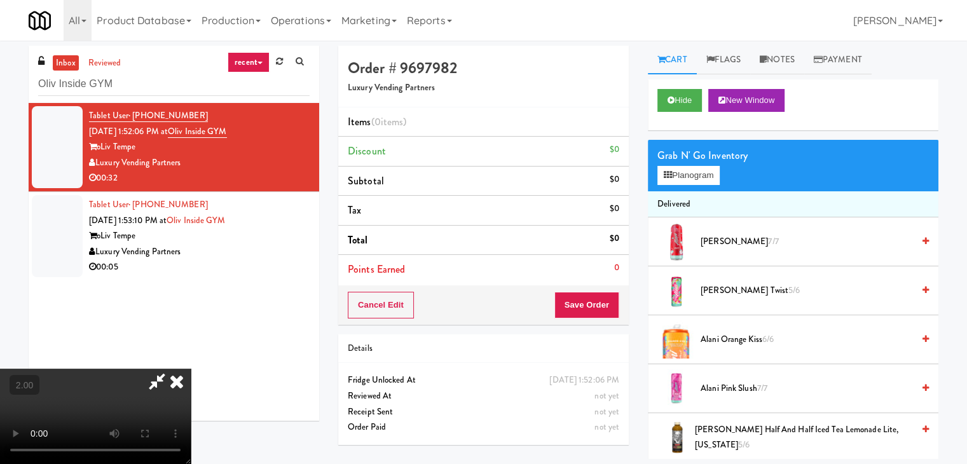
click at [191, 369] on video at bounding box center [95, 416] width 191 height 95
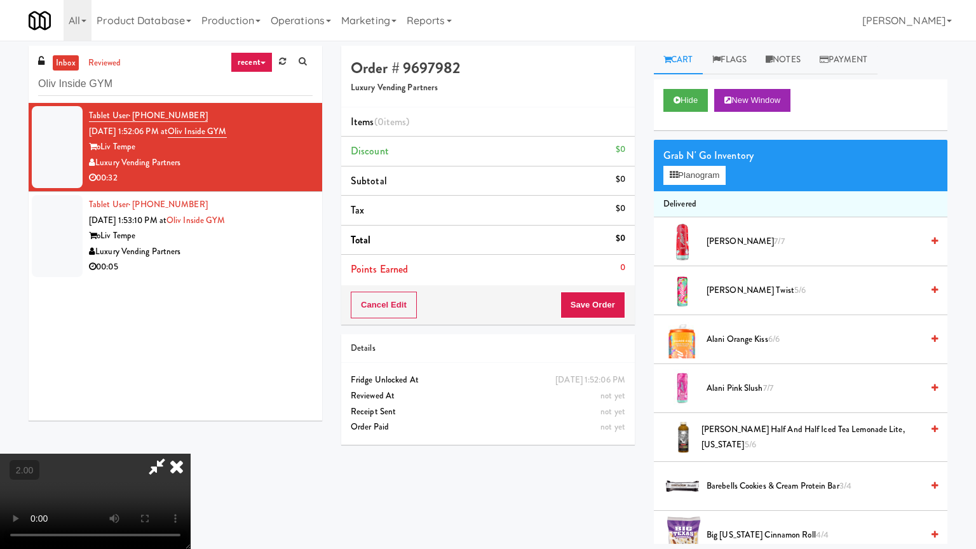
click at [100, 463] on video at bounding box center [95, 501] width 191 height 95
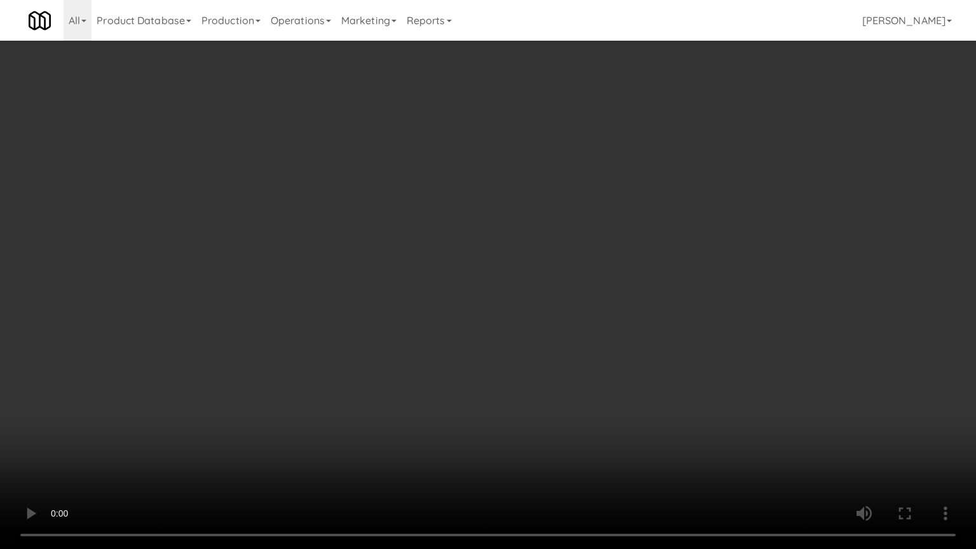
click at [172, 431] on video at bounding box center [488, 274] width 976 height 549
click at [180, 396] on video at bounding box center [488, 274] width 976 height 549
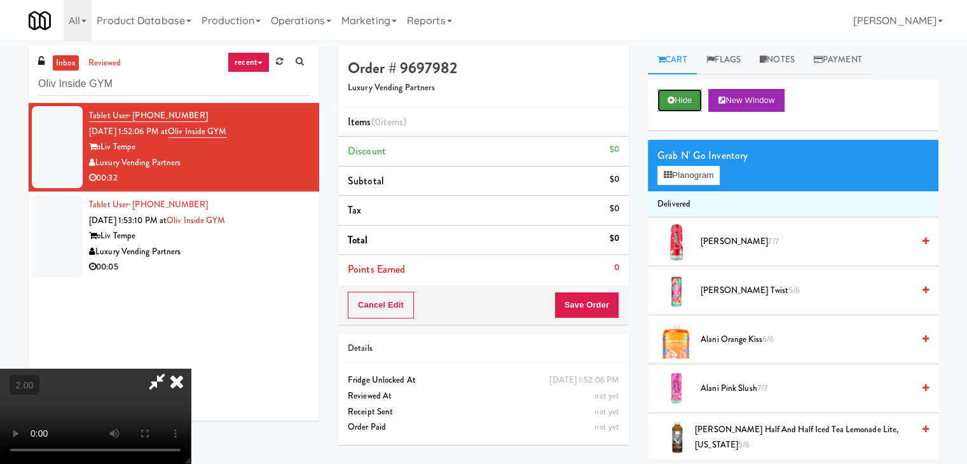
click at [662, 102] on button "Hide" at bounding box center [679, 100] width 44 height 23
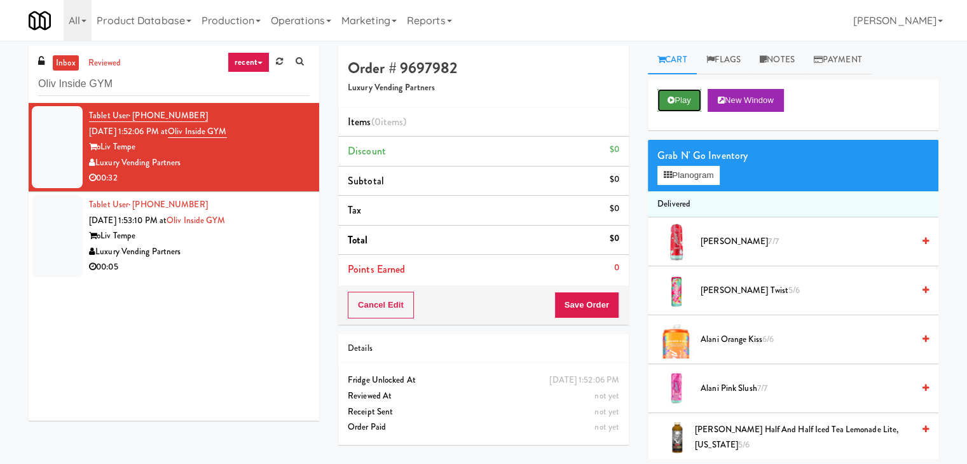
click at [664, 101] on button "Play" at bounding box center [679, 100] width 44 height 23
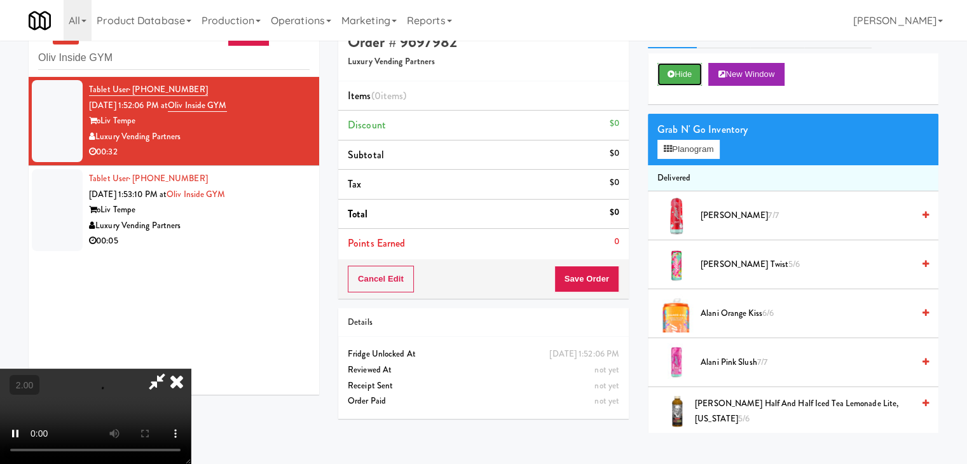
scroll to position [41, 0]
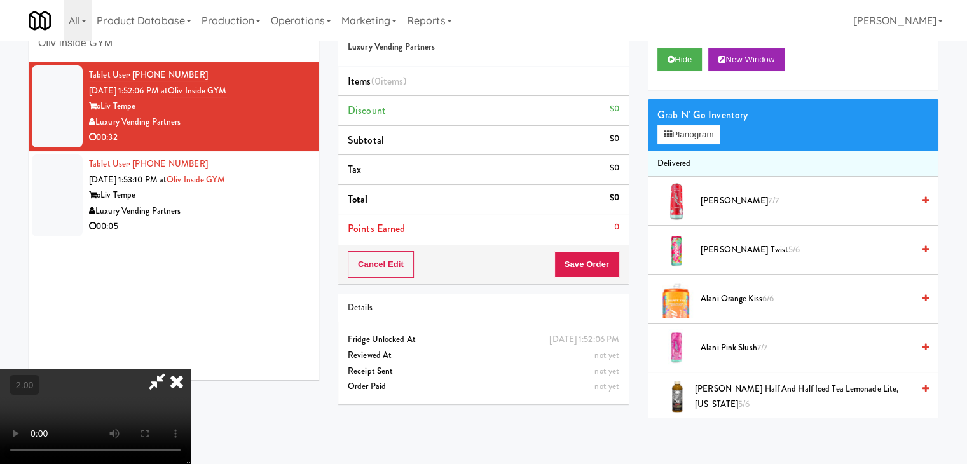
click at [191, 392] on video at bounding box center [95, 416] width 191 height 95
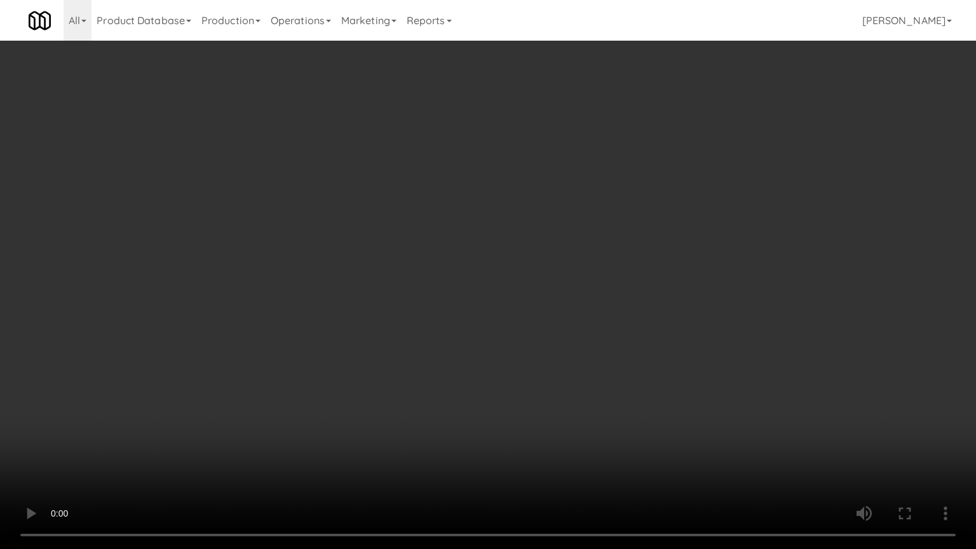
click at [210, 399] on video at bounding box center [488, 274] width 976 height 549
click at [454, 336] on video at bounding box center [488, 274] width 976 height 549
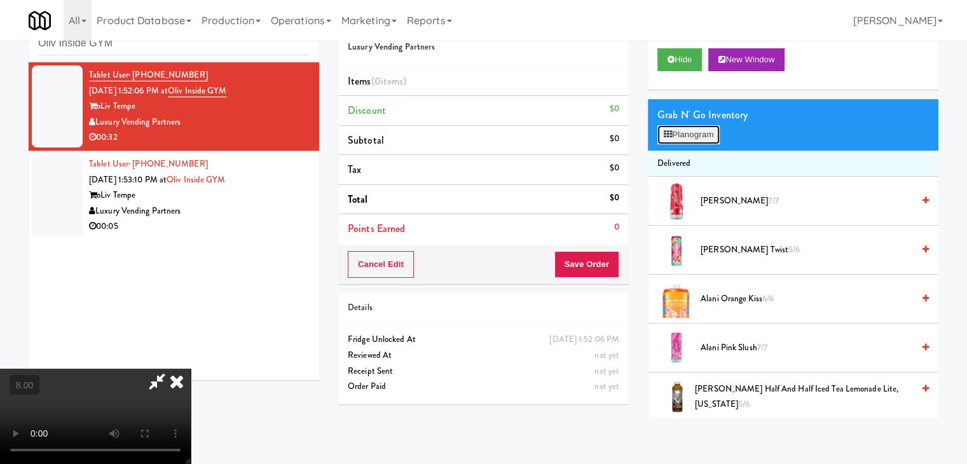
click at [686, 133] on button "Planogram" at bounding box center [688, 134] width 62 height 19
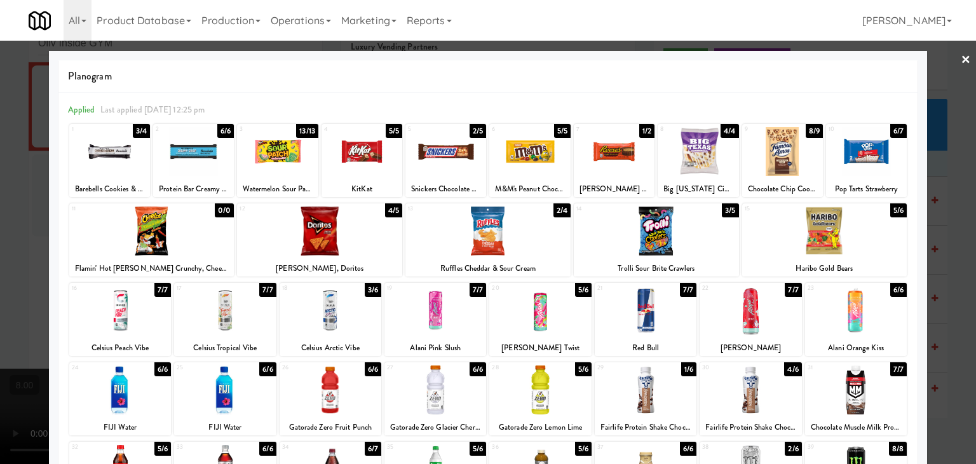
click at [207, 302] on div at bounding box center [225, 310] width 102 height 49
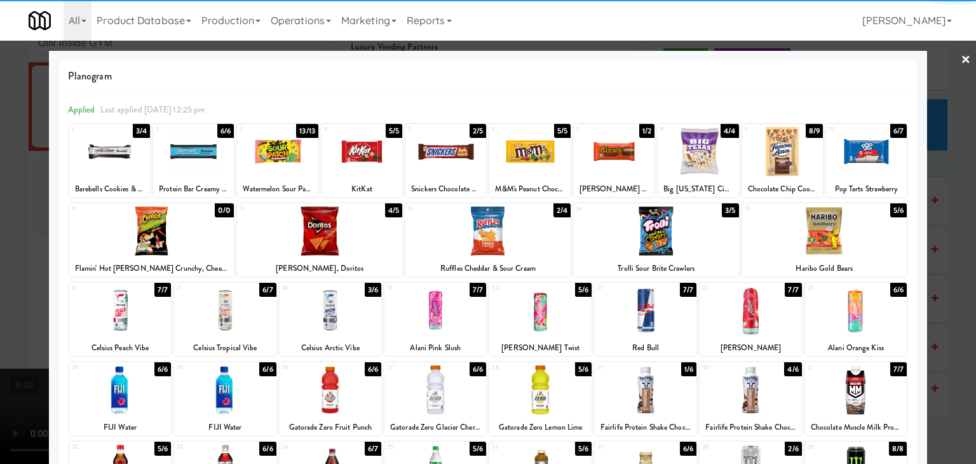
click at [15, 161] on div at bounding box center [488, 232] width 976 height 464
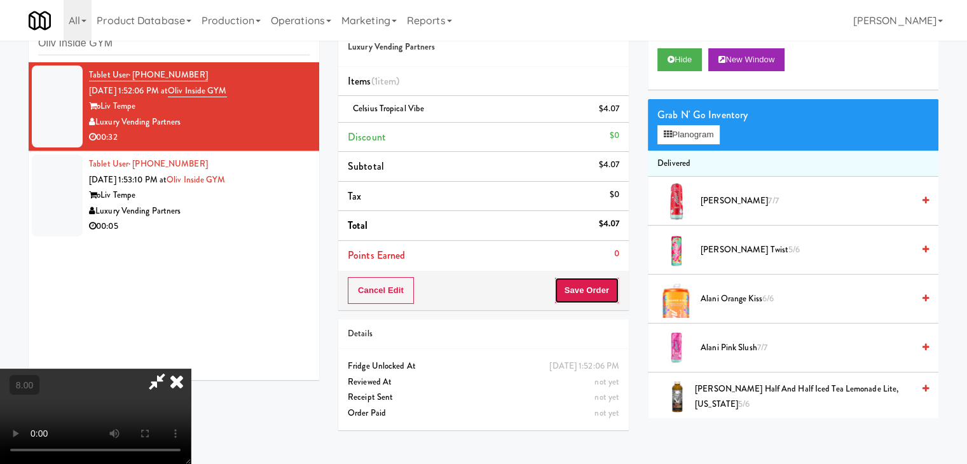
click at [588, 287] on button "Save Order" at bounding box center [586, 290] width 65 height 27
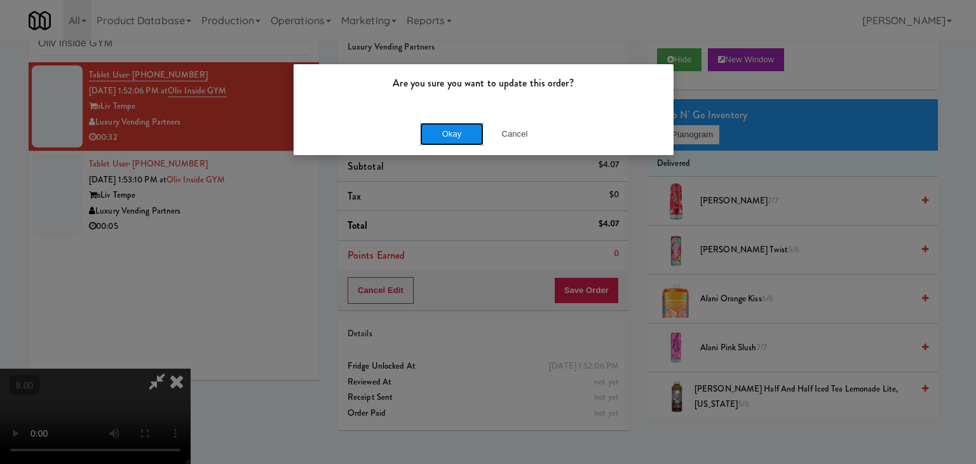
click at [455, 139] on button "Okay" at bounding box center [452, 134] width 64 height 23
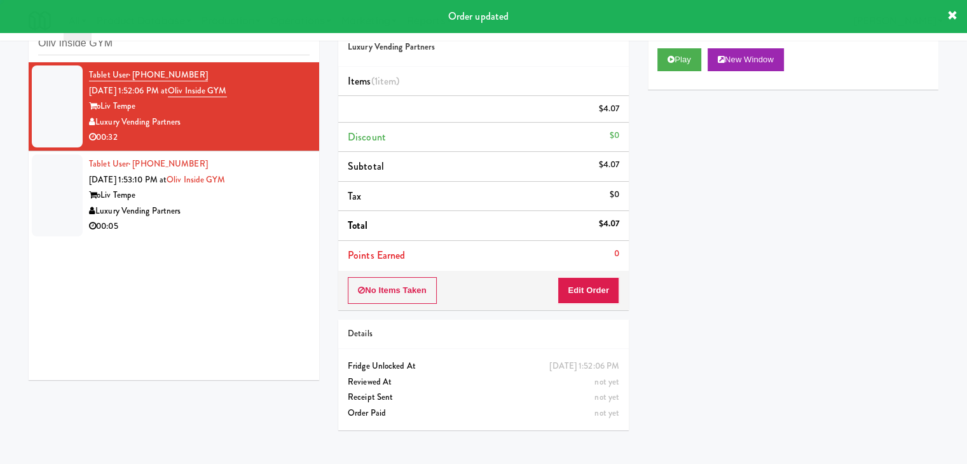
click at [559, 58] on div "Order # 9697982 Luxury Vending Partners" at bounding box center [483, 36] width 290 height 62
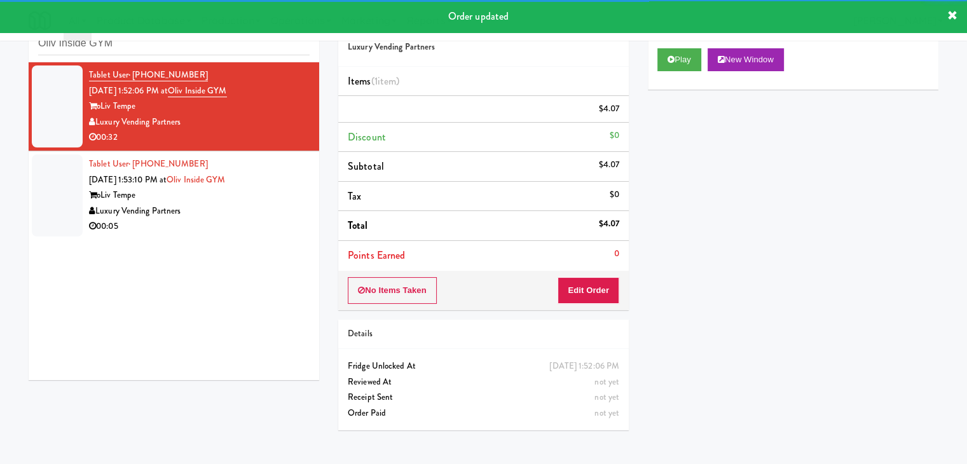
click at [248, 196] on div "oLiv Tempe" at bounding box center [199, 195] width 220 height 16
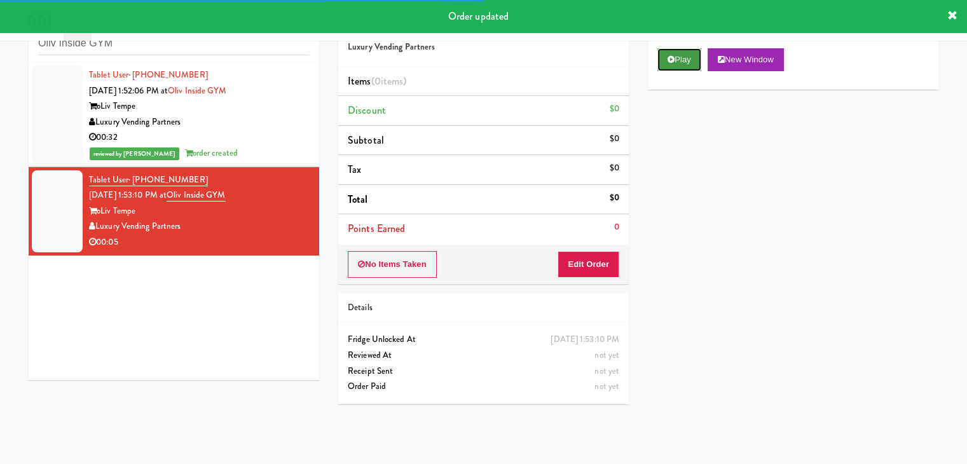
click at [670, 67] on button "Play" at bounding box center [679, 59] width 44 height 23
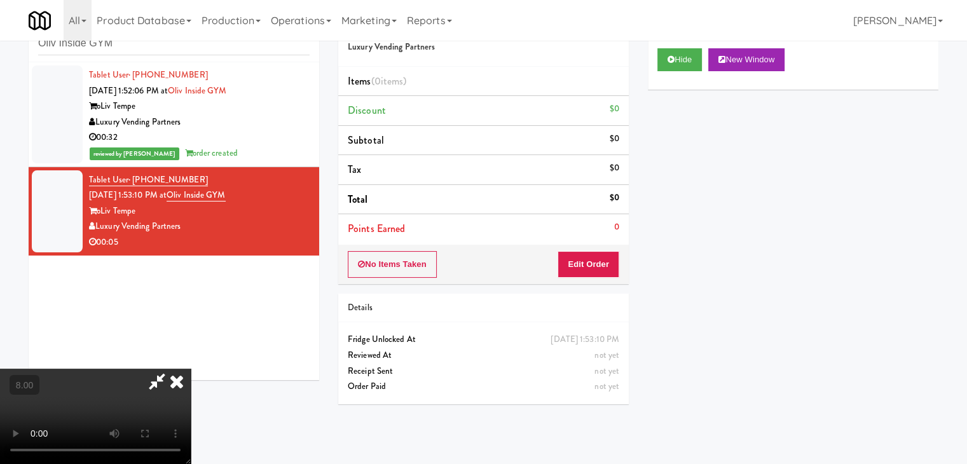
click at [191, 369] on video at bounding box center [95, 416] width 191 height 95
click at [592, 270] on button "Edit Order" at bounding box center [588, 264] width 62 height 27
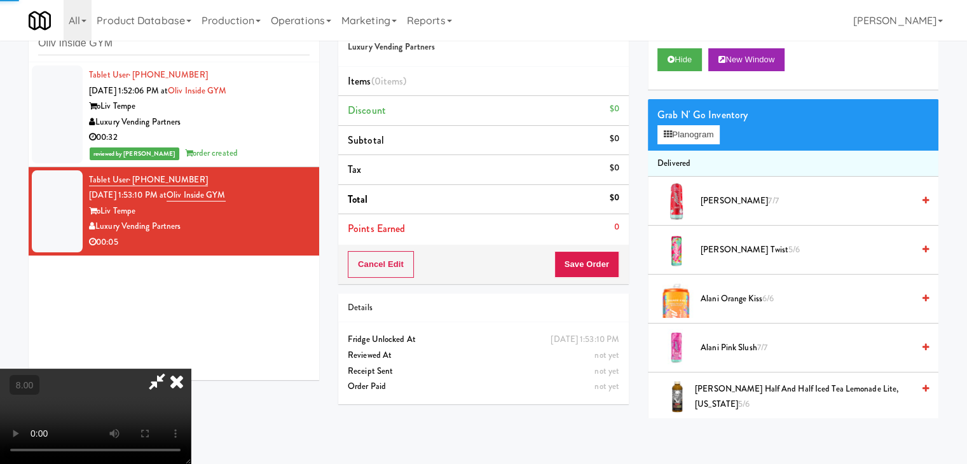
click at [191, 369] on video at bounding box center [95, 416] width 191 height 95
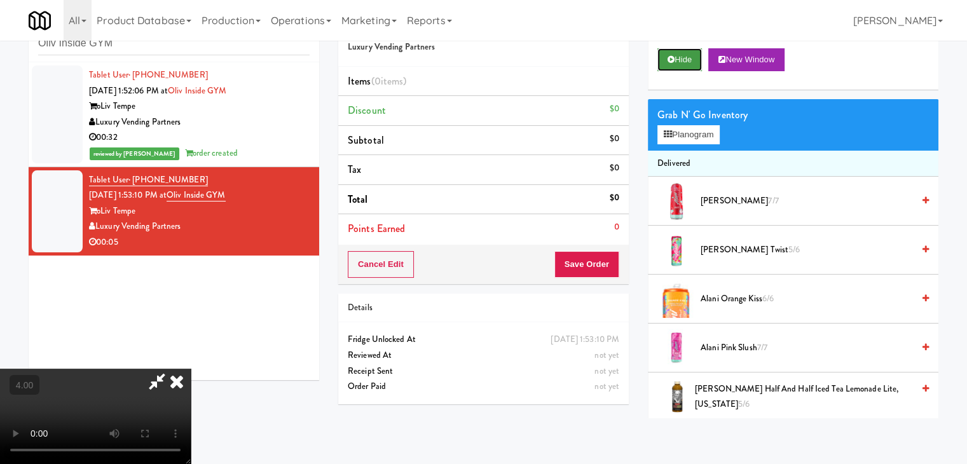
click at [683, 56] on button "Hide" at bounding box center [679, 59] width 44 height 23
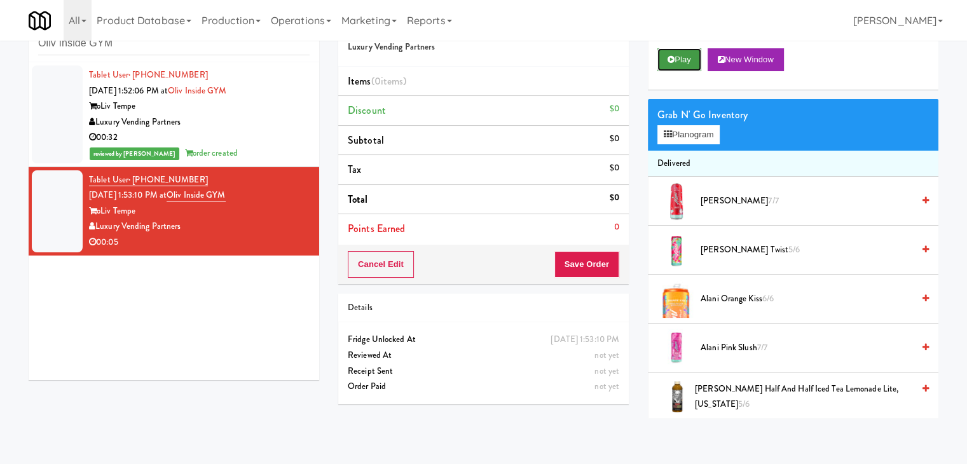
click at [683, 56] on button "Play" at bounding box center [679, 59] width 44 height 23
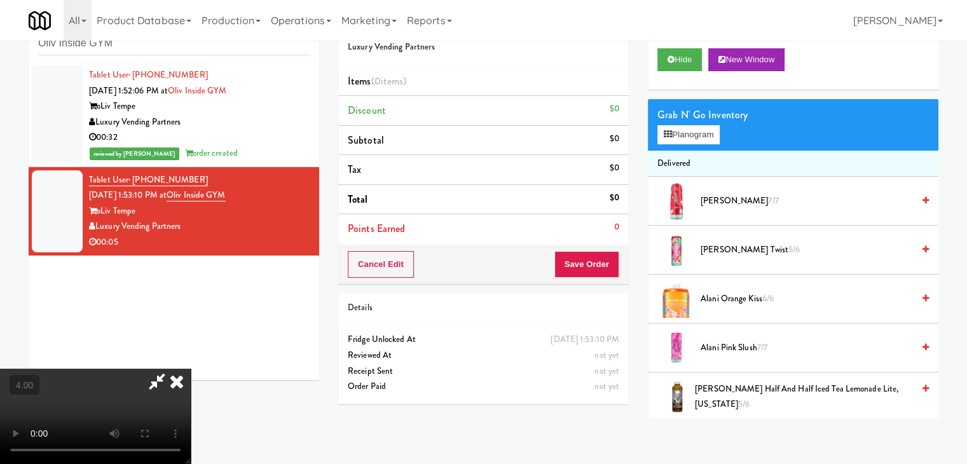
click at [191, 369] on video at bounding box center [95, 416] width 191 height 95
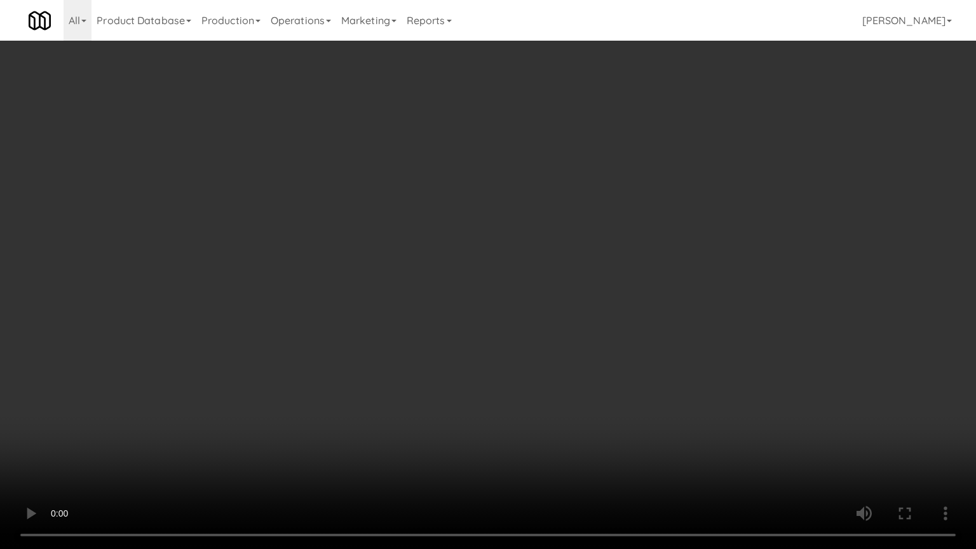
click at [323, 365] on video at bounding box center [488, 274] width 976 height 549
click at [201, 424] on video at bounding box center [488, 274] width 976 height 549
click at [197, 427] on video at bounding box center [488, 274] width 976 height 549
click at [197, 423] on video at bounding box center [488, 274] width 976 height 549
click at [270, 390] on video at bounding box center [488, 274] width 976 height 549
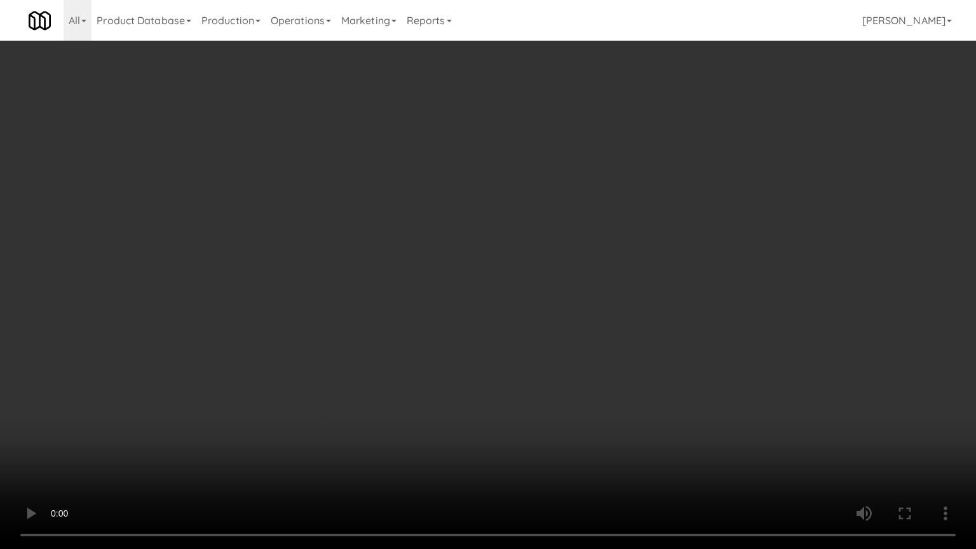
click at [273, 385] on video at bounding box center [488, 274] width 976 height 549
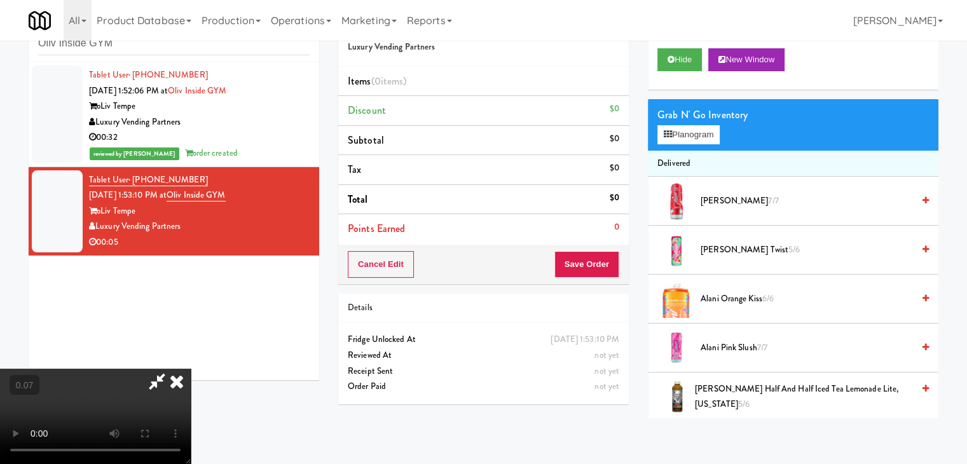
scroll to position [179, 0]
click at [191, 369] on video at bounding box center [95, 416] width 191 height 95
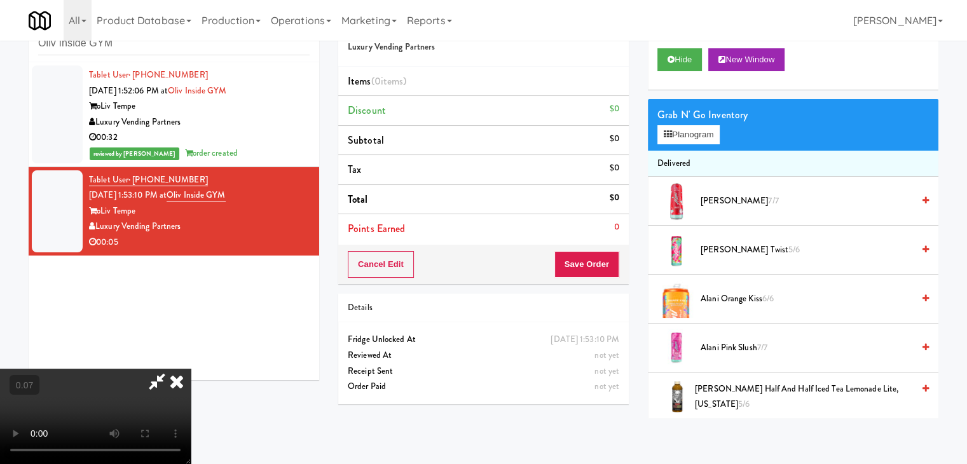
click at [191, 369] on video at bounding box center [95, 416] width 191 height 95
click at [671, 137] on icon at bounding box center [667, 134] width 8 height 8
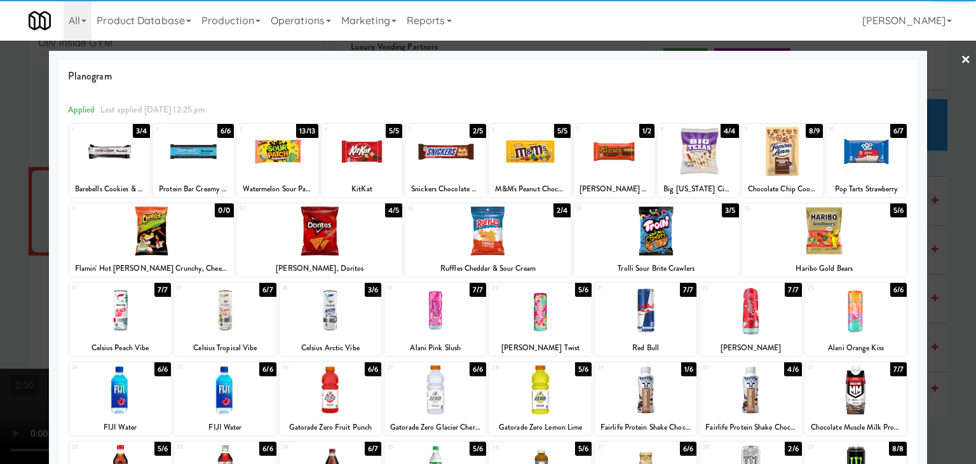
click at [313, 316] on div at bounding box center [331, 310] width 102 height 49
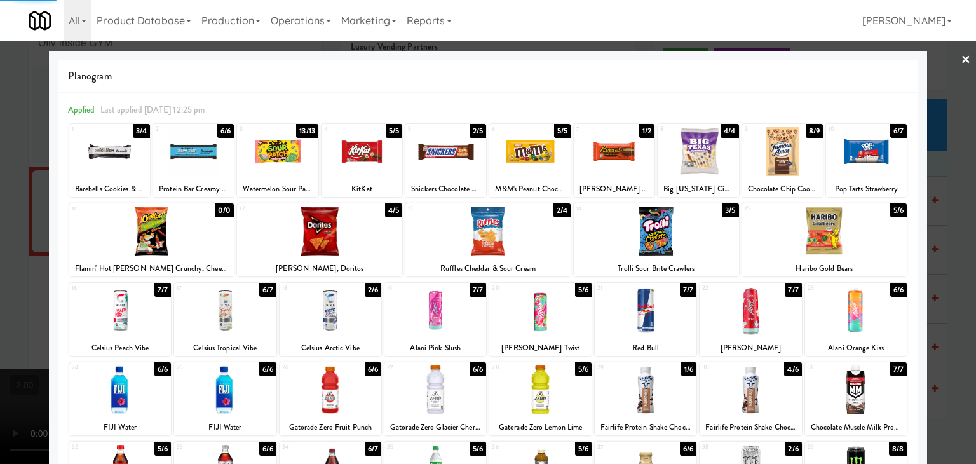
click at [0, 179] on div at bounding box center [488, 232] width 976 height 464
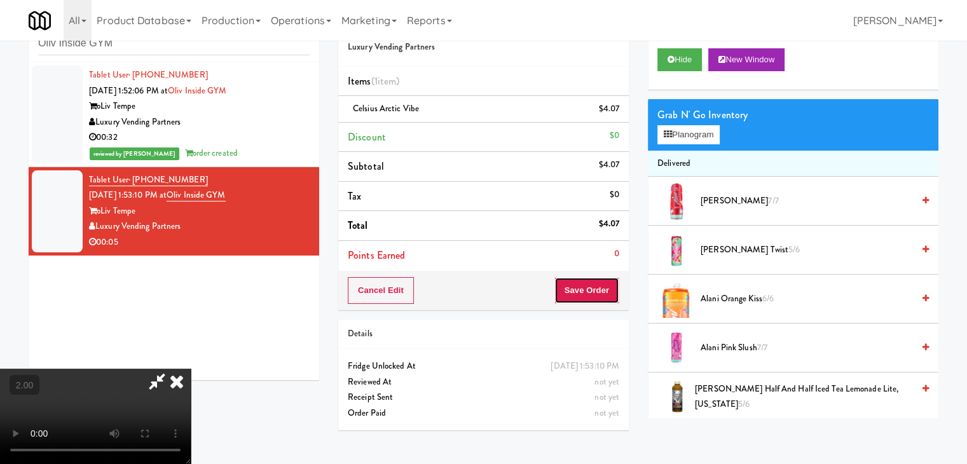
click at [593, 293] on button "Save Order" at bounding box center [586, 290] width 65 height 27
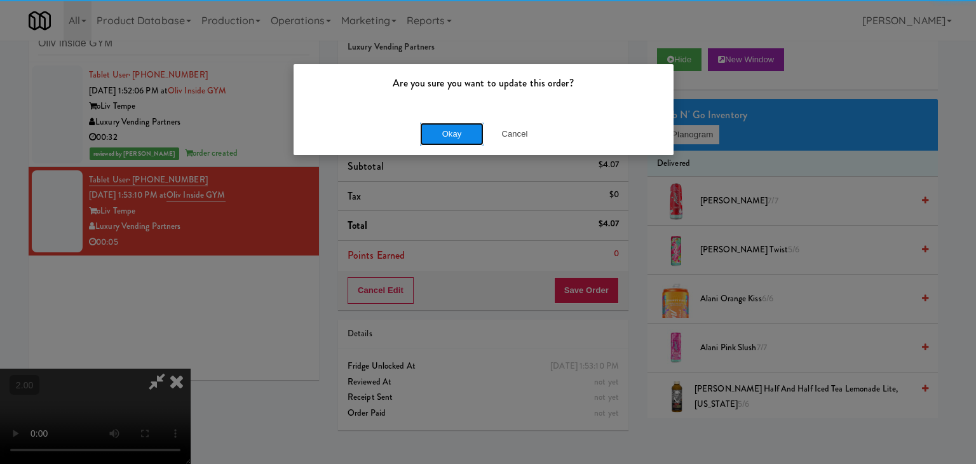
click at [451, 140] on button "Okay" at bounding box center [452, 134] width 64 height 23
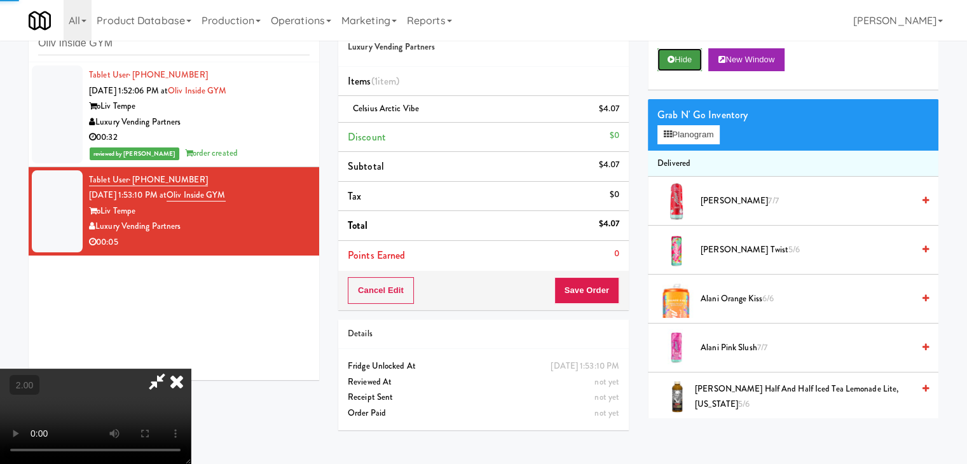
click at [665, 57] on button "Hide" at bounding box center [679, 59] width 44 height 23
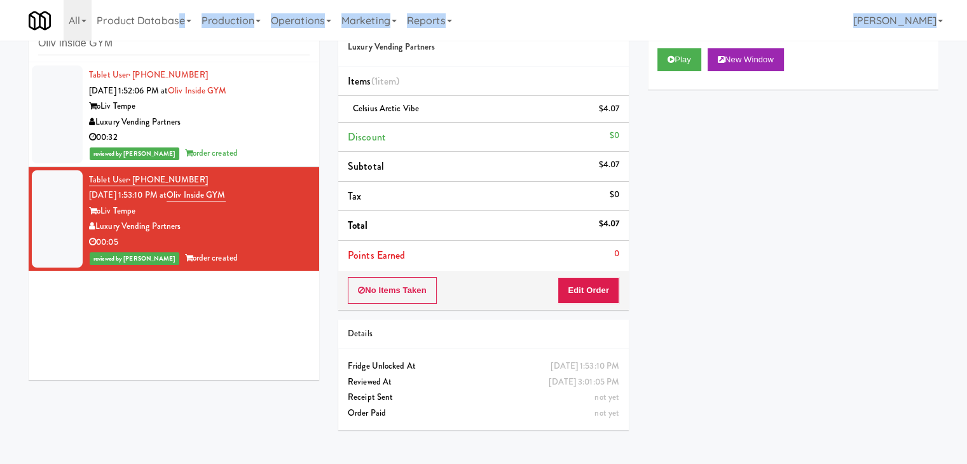
drag, startPoint x: 178, startPoint y: 39, endPoint x: 149, endPoint y: 46, distance: 29.3
click at [149, 46] on body "Are you sure you want to update this order? Okay Cancel Okay Are you sure you w…" at bounding box center [483, 232] width 967 height 464
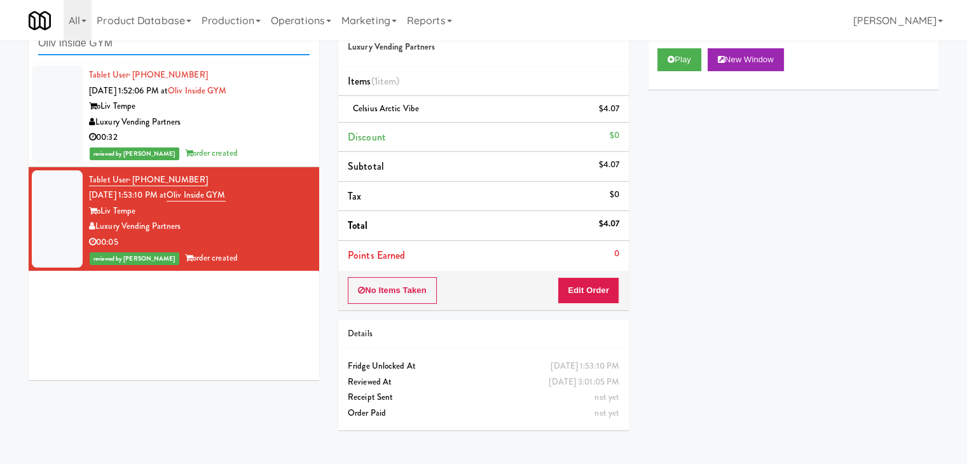
paste input "Platform - Cooler - Left"
drag, startPoint x: 137, startPoint y: 48, endPoint x: 23, endPoint y: 32, distance: 114.8
click at [11, 36] on body "Are you sure you want to update this order? Okay Cancel Okay Are you sure you w…" at bounding box center [483, 232] width 967 height 464
click at [0, 119] on div "inbox reviewed recent all unclear take inventory issue suspicious failed recent…" at bounding box center [483, 222] width 967 height 435
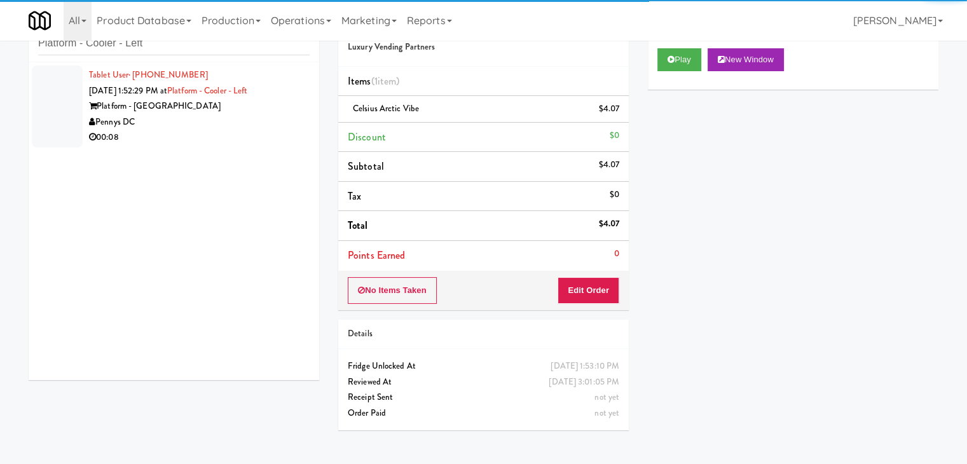
click at [238, 142] on div "00:08" at bounding box center [199, 138] width 220 height 16
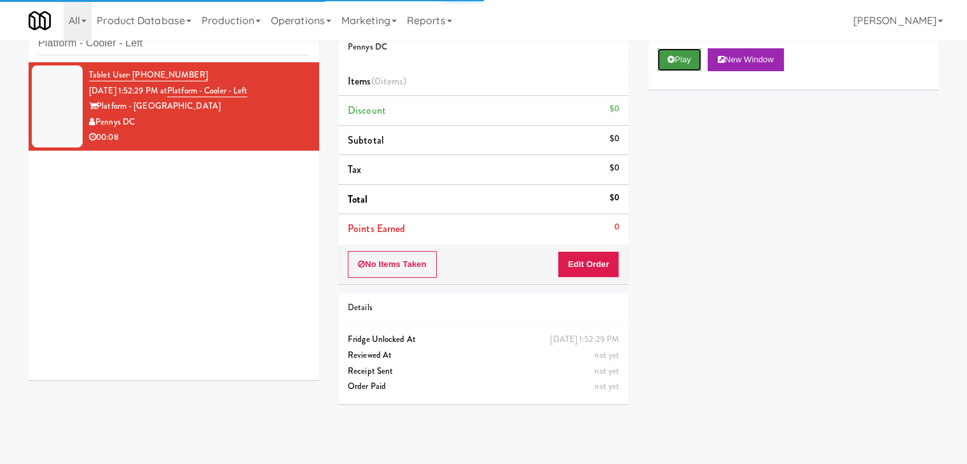
click at [672, 60] on icon at bounding box center [670, 59] width 7 height 8
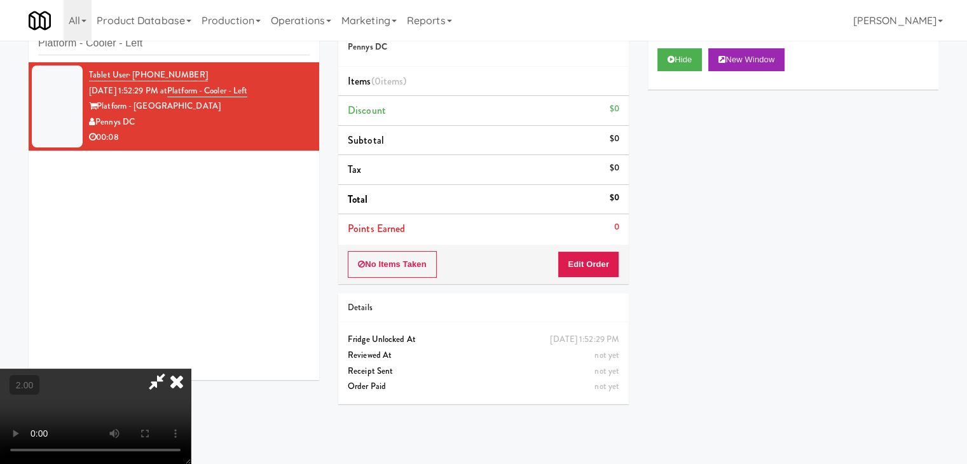
click at [191, 369] on video at bounding box center [95, 416] width 191 height 95
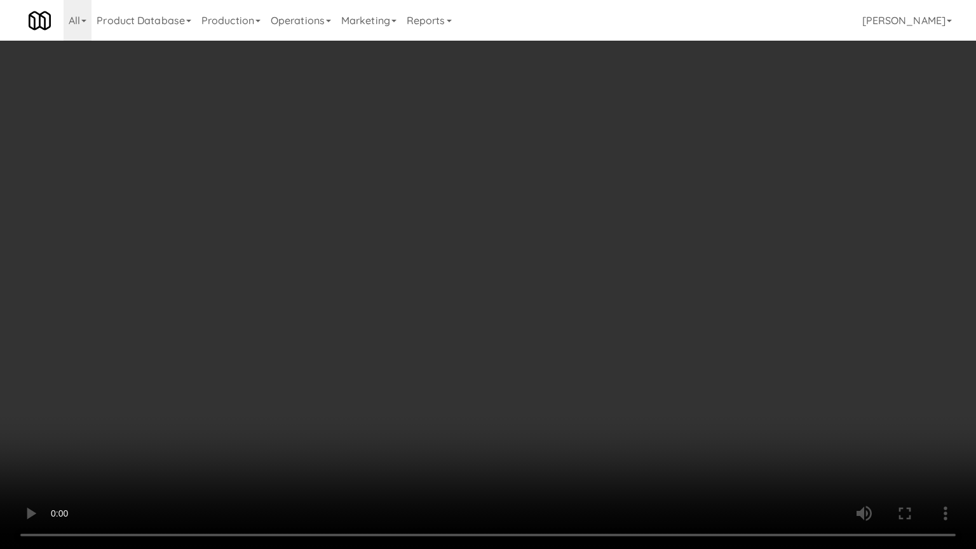
click at [424, 343] on video at bounding box center [488, 274] width 976 height 549
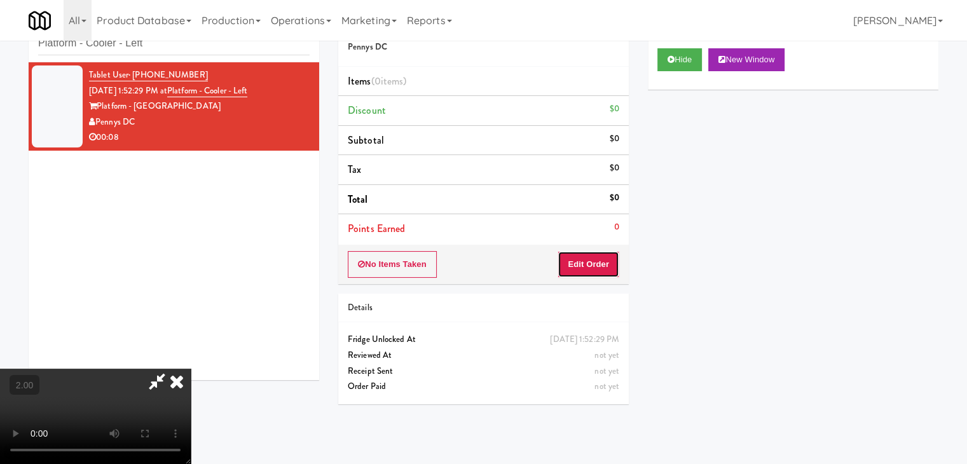
click at [595, 262] on button "Edit Order" at bounding box center [588, 264] width 62 height 27
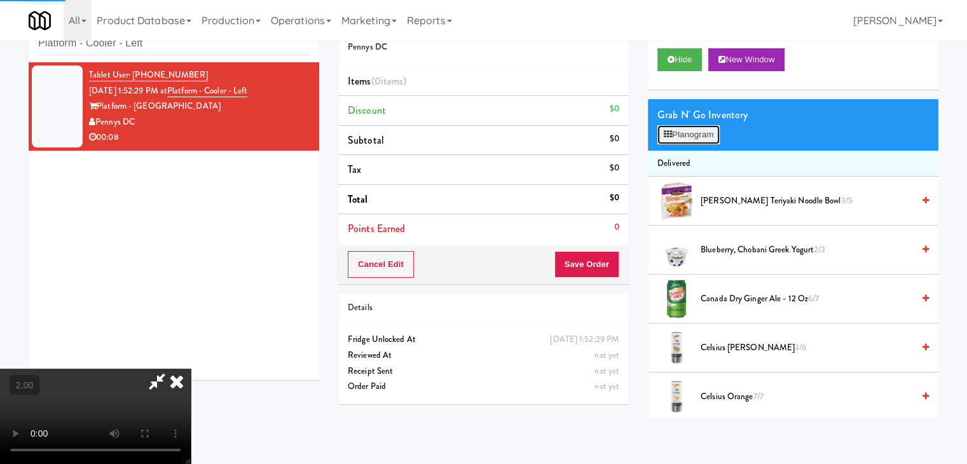
click at [688, 139] on button "Planogram" at bounding box center [688, 134] width 62 height 19
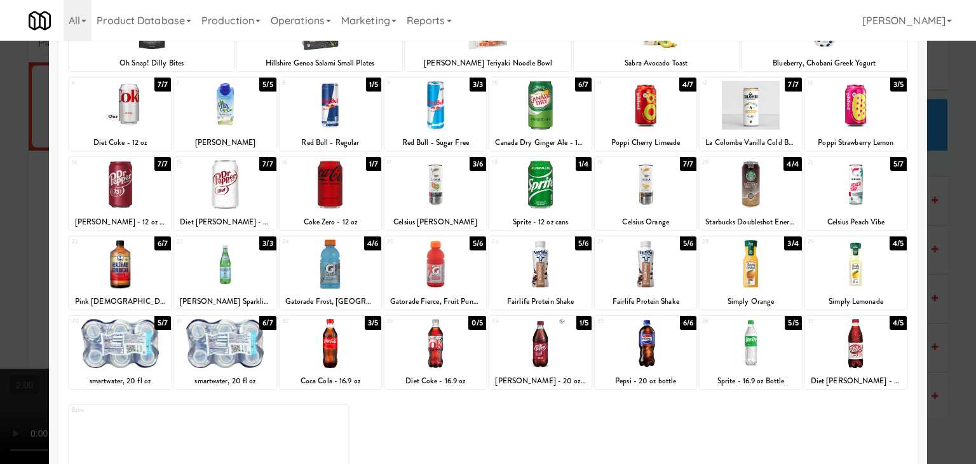
scroll to position [127, 0]
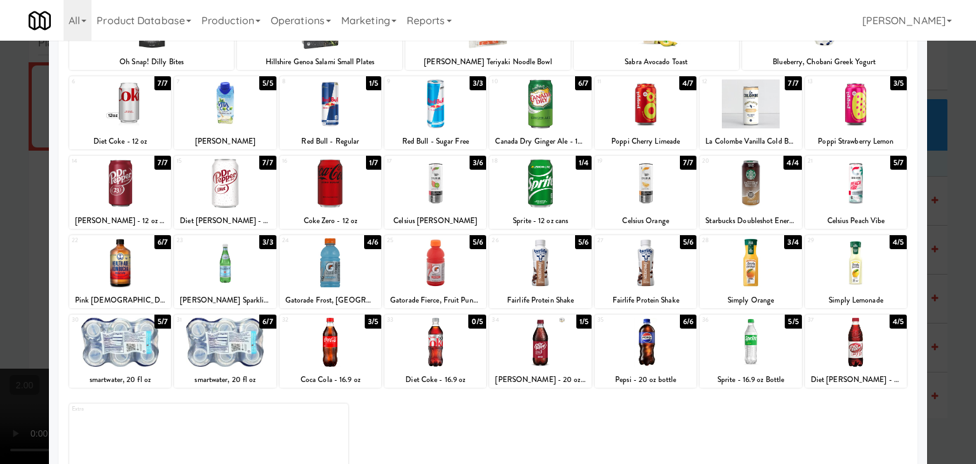
click at [142, 352] on div at bounding box center [120, 342] width 102 height 49
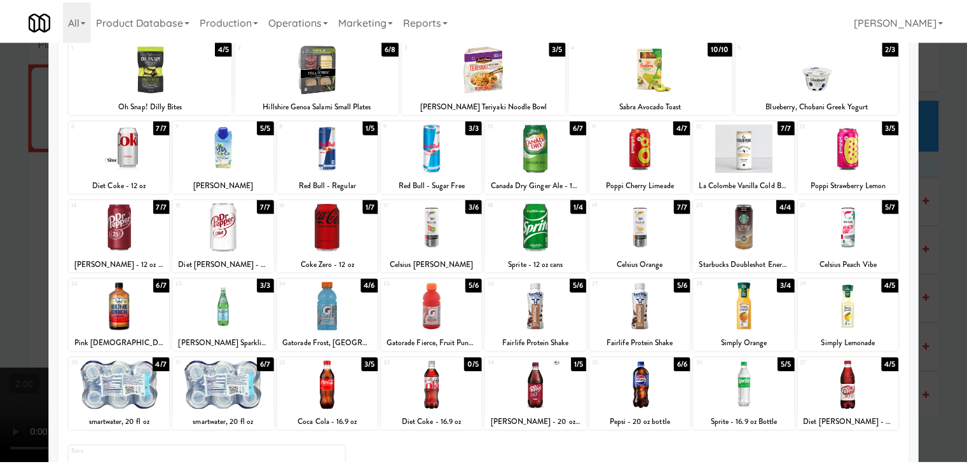
scroll to position [64, 0]
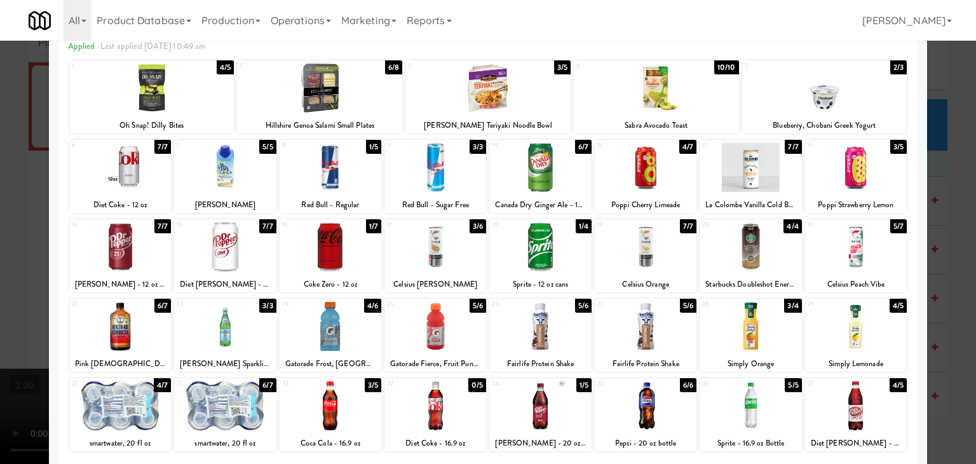
click at [231, 235] on div at bounding box center [225, 246] width 102 height 49
click at [617, 330] on div at bounding box center [646, 326] width 102 height 49
click at [0, 128] on div at bounding box center [488, 232] width 976 height 464
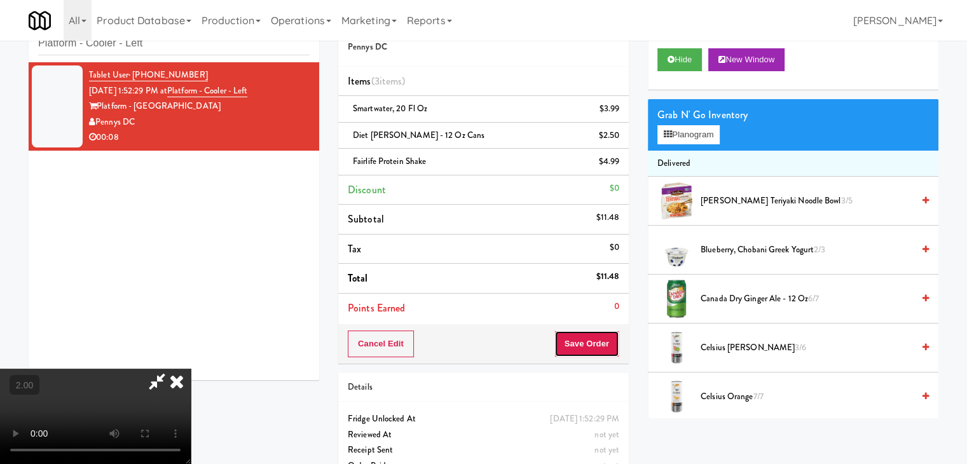
click at [607, 337] on button "Save Order" at bounding box center [586, 343] width 65 height 27
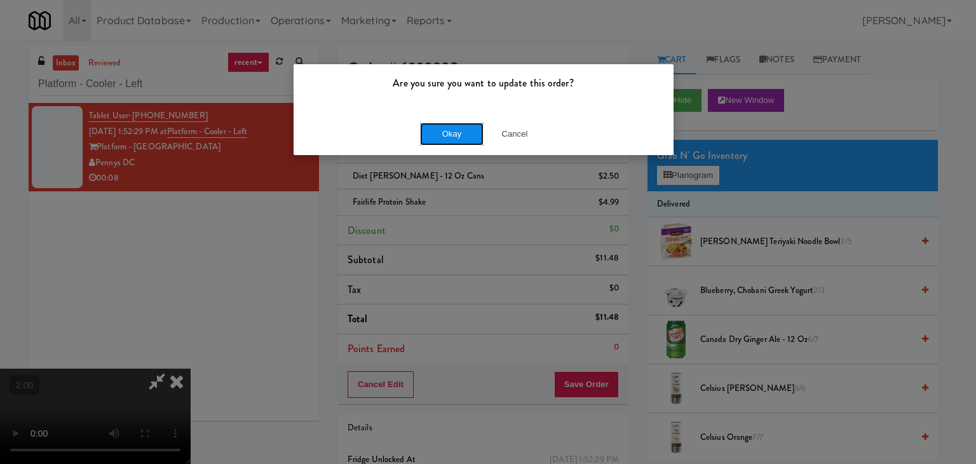
click at [463, 130] on button "Okay" at bounding box center [452, 134] width 64 height 23
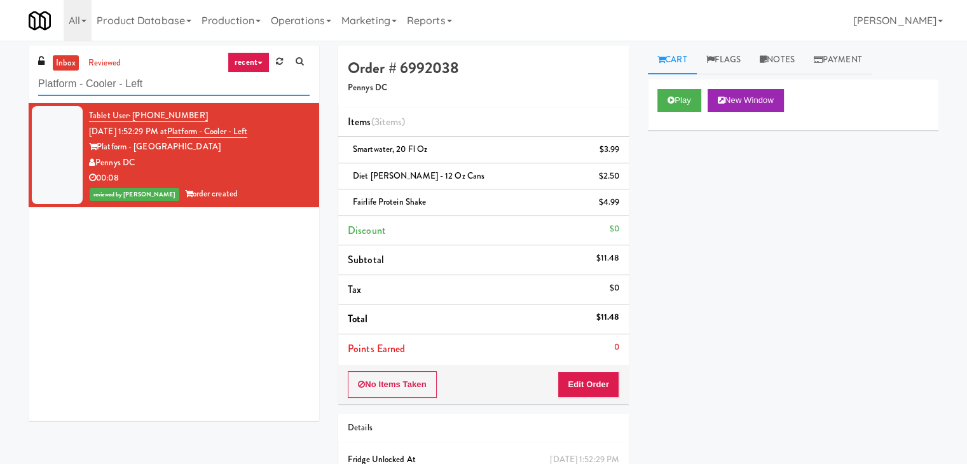
paste input "WPW - Left - Fridge"
drag, startPoint x: 107, startPoint y: 80, endPoint x: 0, endPoint y: 80, distance: 107.4
click at [0, 80] on div "inbox reviewed recent all unclear take inventory issue suspicious failed recent…" at bounding box center [483, 290] width 967 height 488
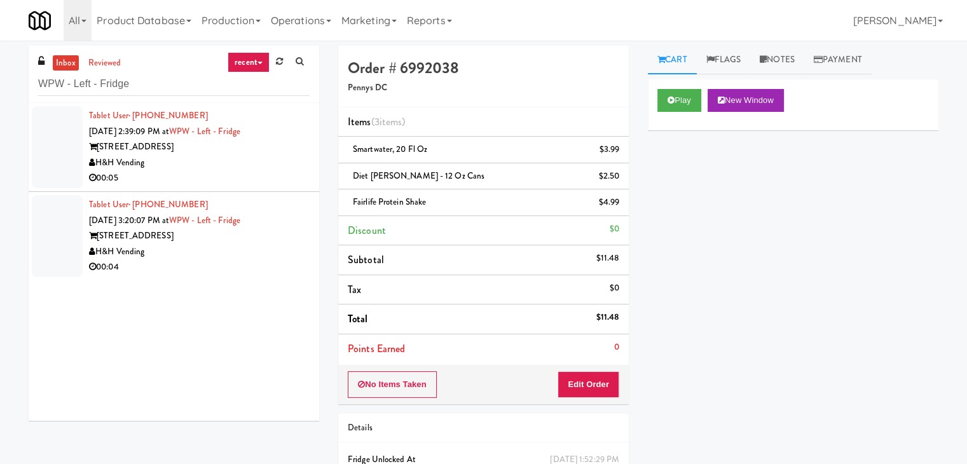
click at [209, 173] on div "00:05" at bounding box center [199, 178] width 220 height 16
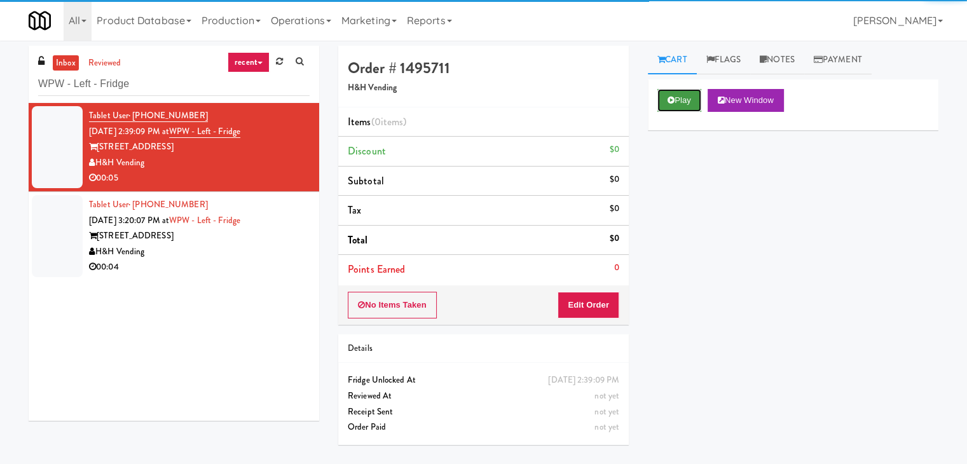
click at [685, 107] on button "Play" at bounding box center [679, 100] width 44 height 23
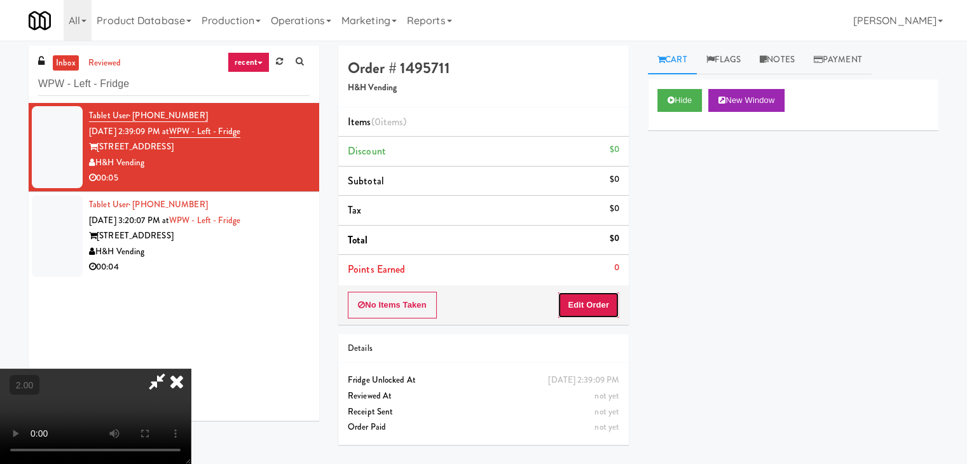
click at [599, 293] on button "Edit Order" at bounding box center [588, 305] width 62 height 27
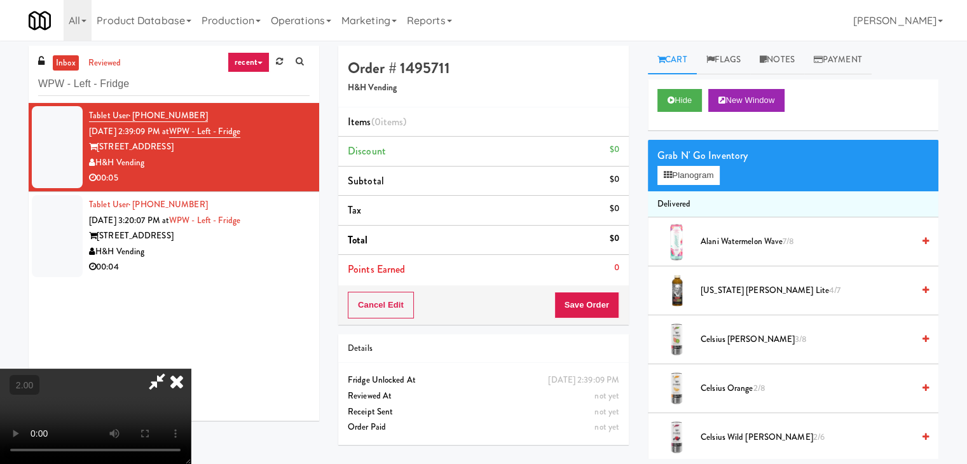
click at [191, 369] on video at bounding box center [95, 416] width 191 height 95
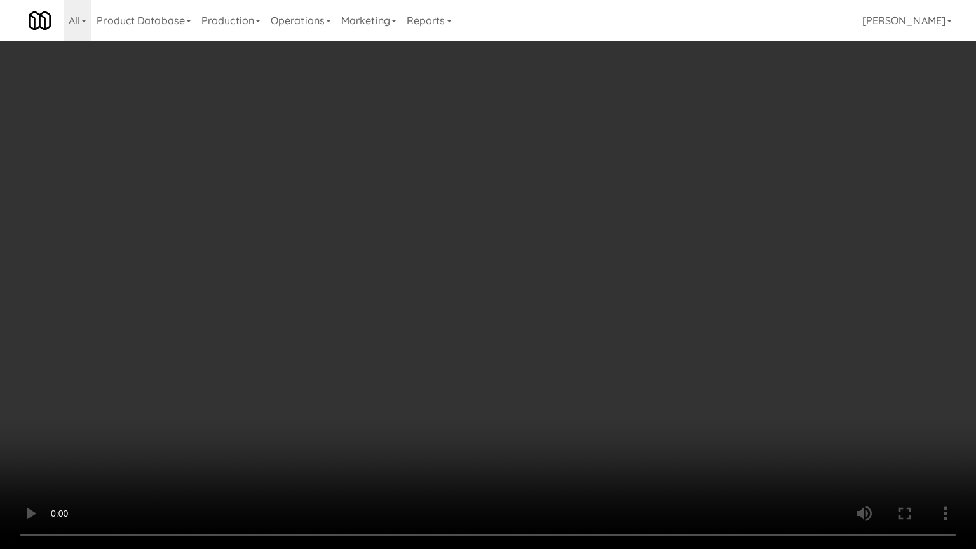
click at [376, 312] on video at bounding box center [488, 274] width 976 height 549
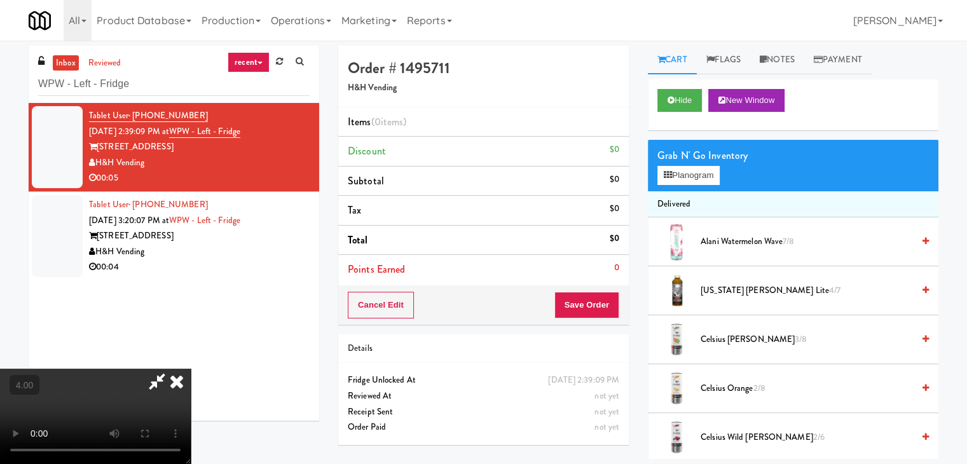
click at [191, 369] on video at bounding box center [95, 416] width 191 height 95
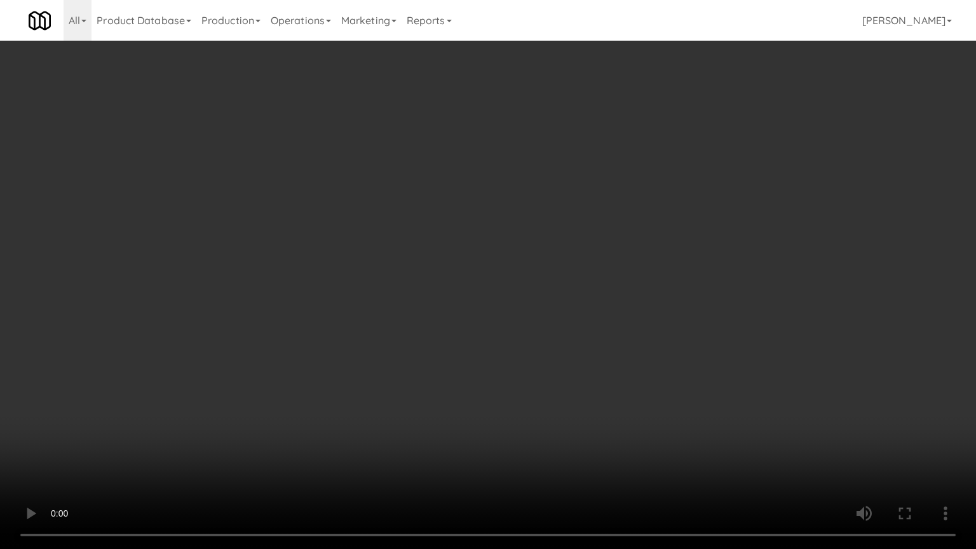
click at [479, 308] on video at bounding box center [488, 274] width 976 height 549
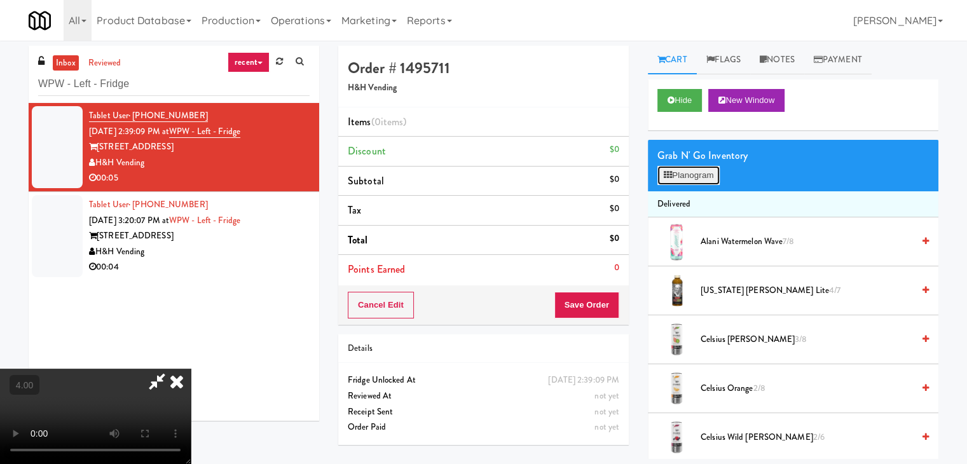
click at [699, 168] on button "Planogram" at bounding box center [688, 175] width 62 height 19
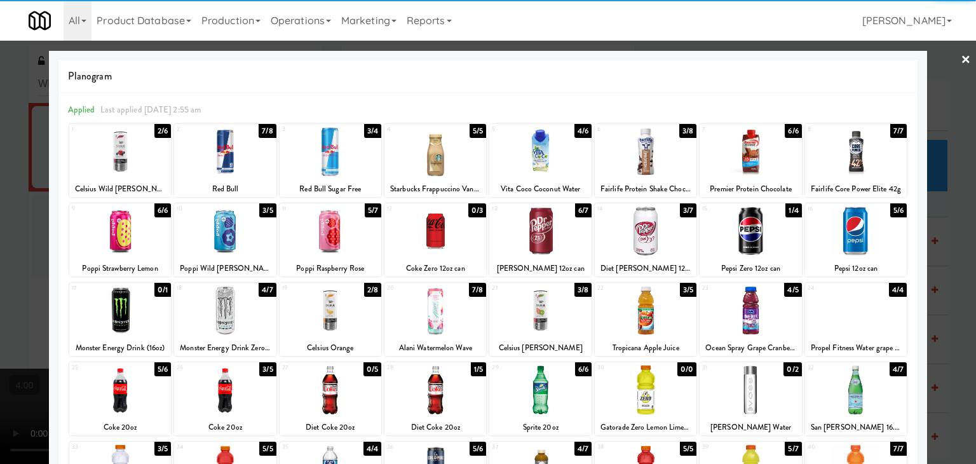
click at [638, 233] on div at bounding box center [646, 231] width 102 height 49
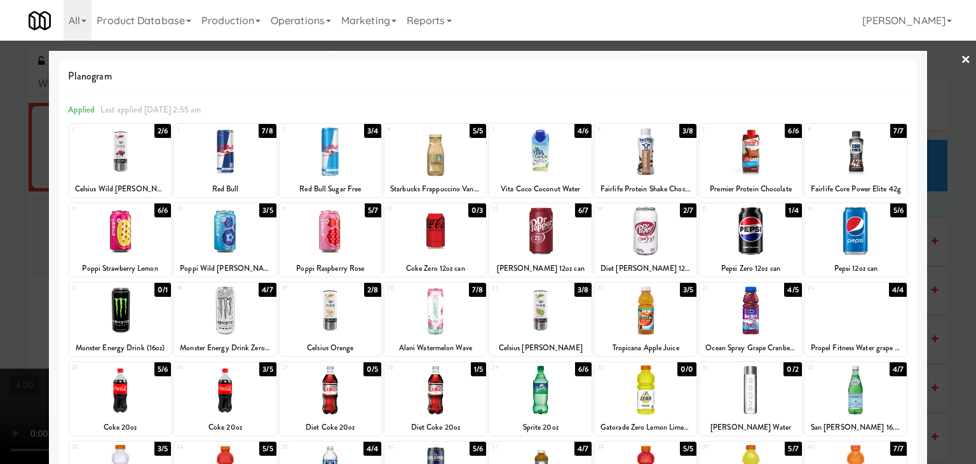
click at [0, 161] on div at bounding box center [488, 232] width 976 height 464
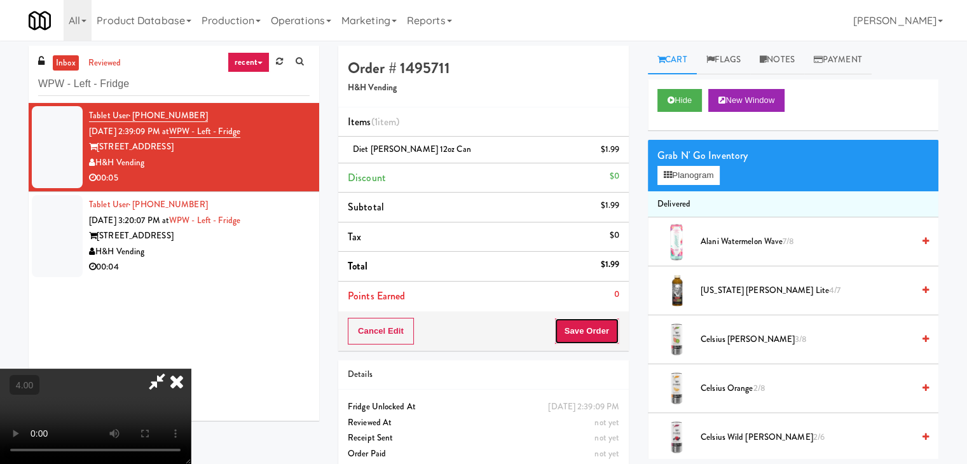
click at [593, 322] on button "Save Order" at bounding box center [586, 331] width 65 height 27
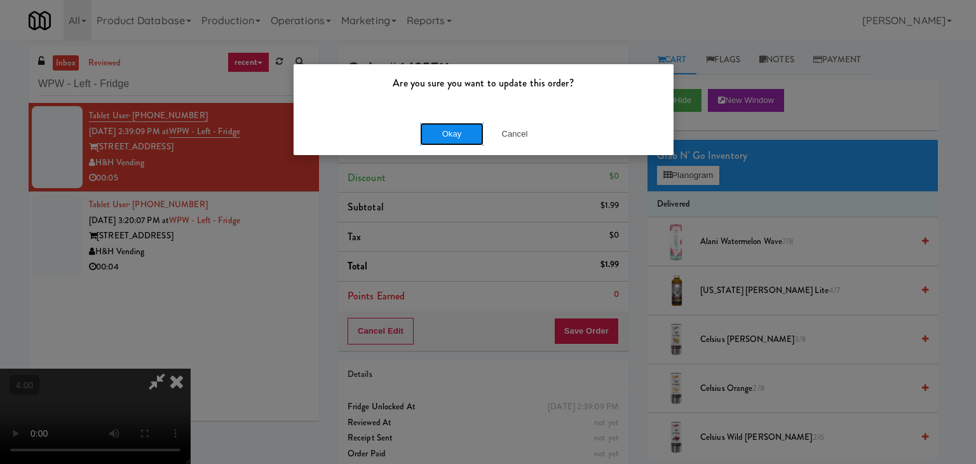
click at [469, 131] on button "Okay" at bounding box center [452, 134] width 64 height 23
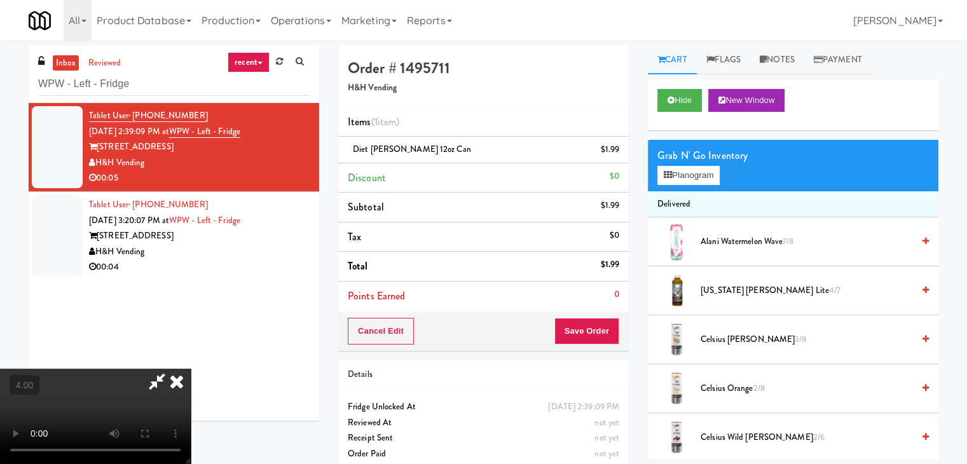
click at [191, 369] on icon at bounding box center [177, 381] width 28 height 25
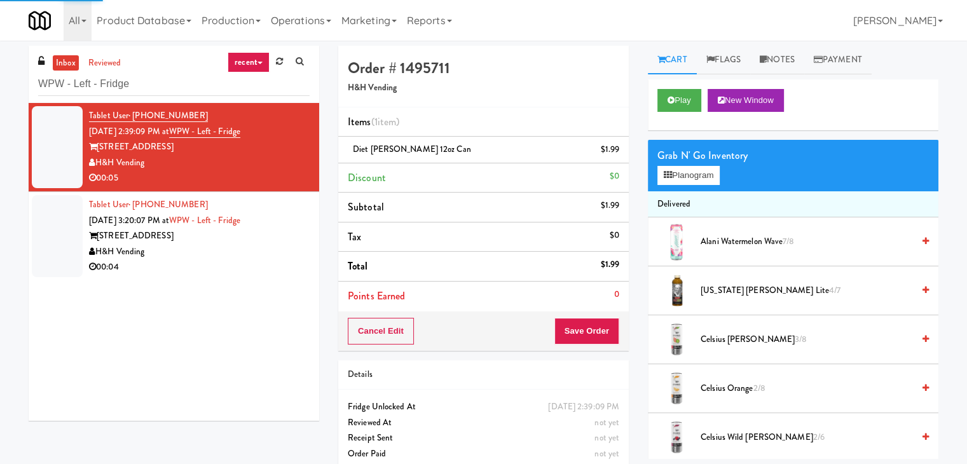
drag, startPoint x: 231, startPoint y: 252, endPoint x: 254, endPoint y: 252, distance: 22.2
click at [231, 252] on div "H&H Vending" at bounding box center [199, 252] width 220 height 16
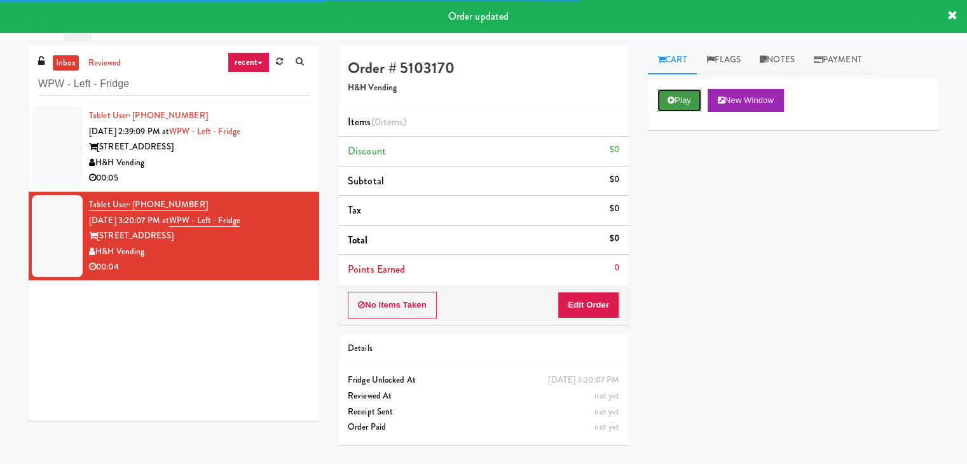
click at [684, 100] on button "Play" at bounding box center [679, 100] width 44 height 23
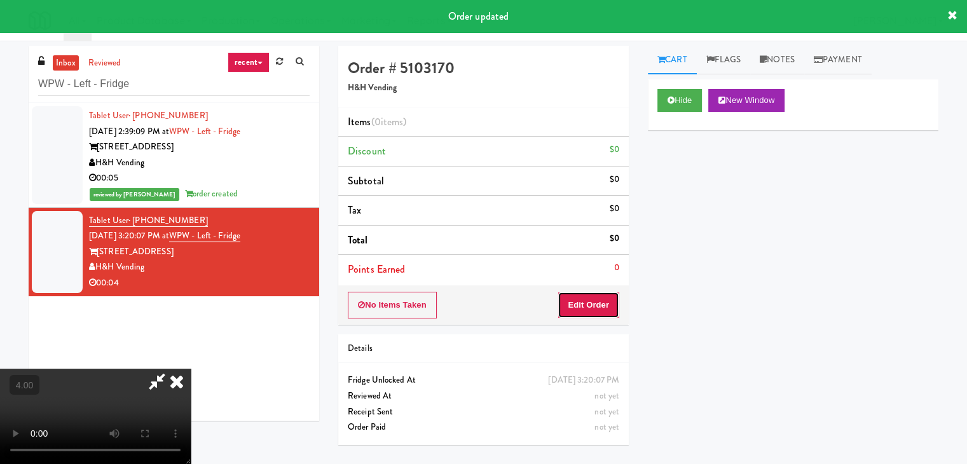
click at [575, 313] on button "Edit Order" at bounding box center [588, 305] width 62 height 27
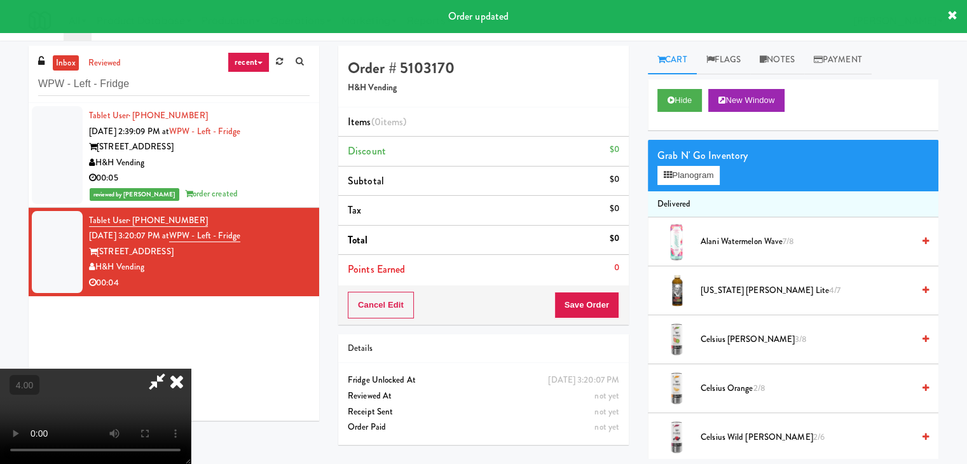
click at [191, 369] on video at bounding box center [95, 416] width 191 height 95
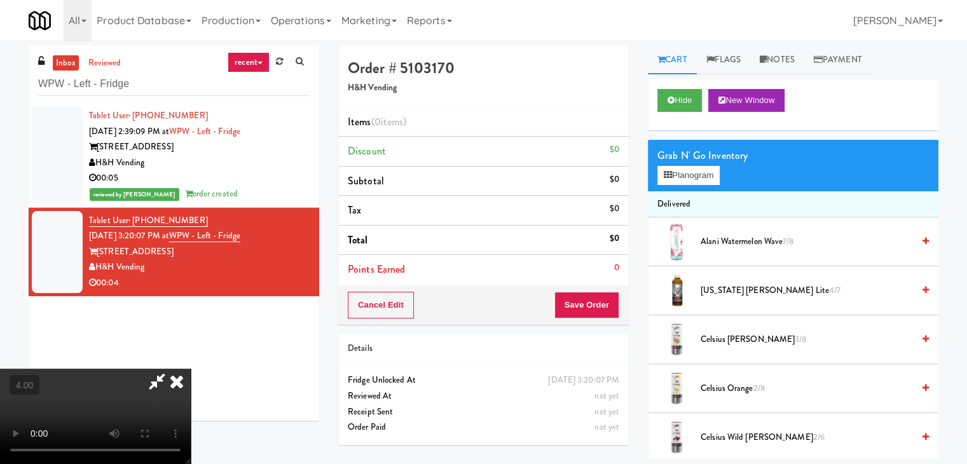
click at [191, 369] on video at bounding box center [95, 416] width 191 height 95
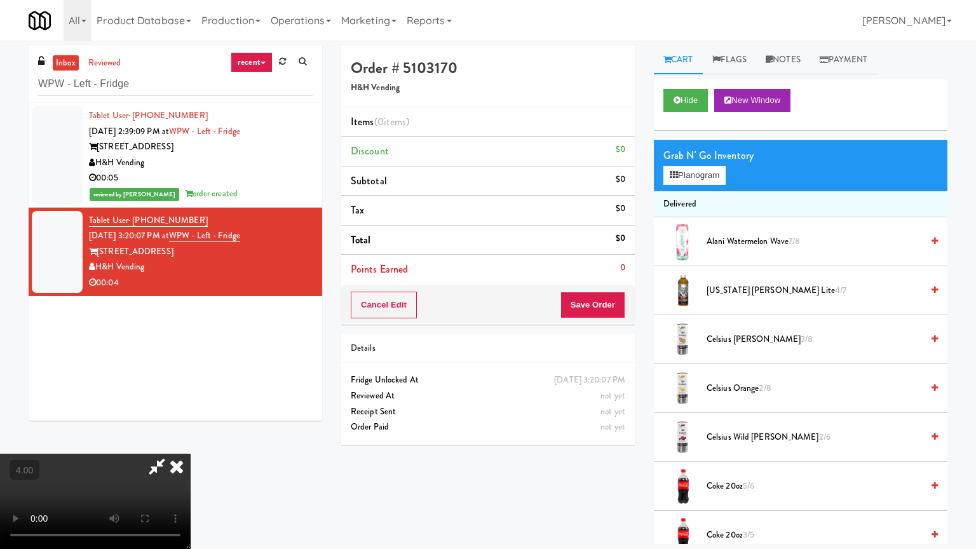
click at [191, 454] on video at bounding box center [95, 501] width 191 height 95
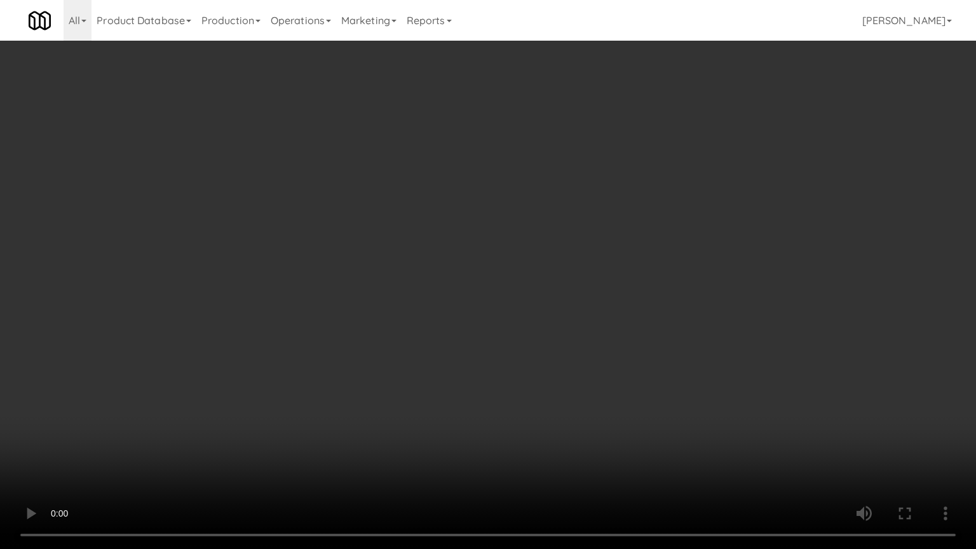
click at [423, 384] on video at bounding box center [488, 274] width 976 height 549
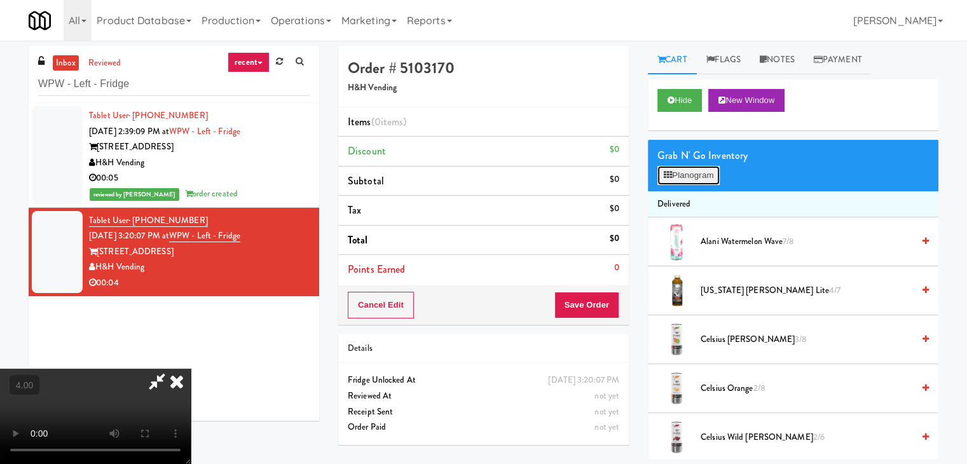
click at [697, 179] on button "Planogram" at bounding box center [688, 175] width 62 height 19
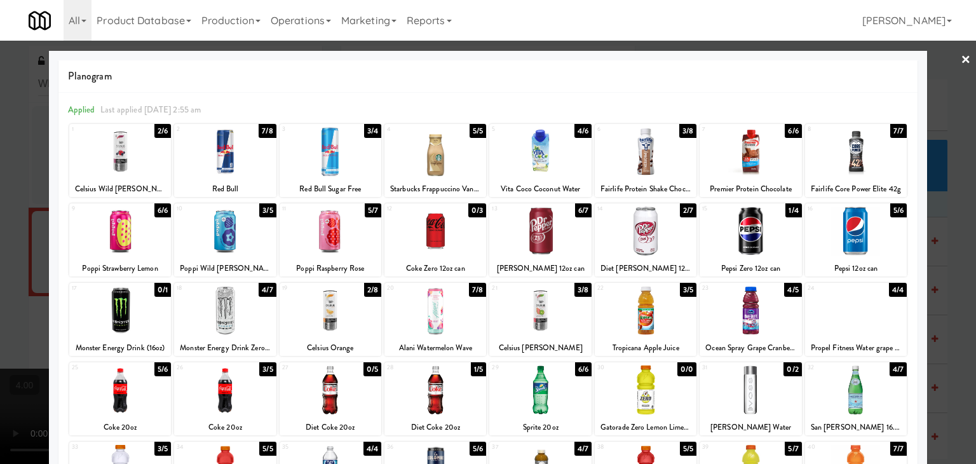
click at [447, 315] on div at bounding box center [435, 310] width 102 height 49
click at [0, 180] on div at bounding box center [488, 232] width 976 height 464
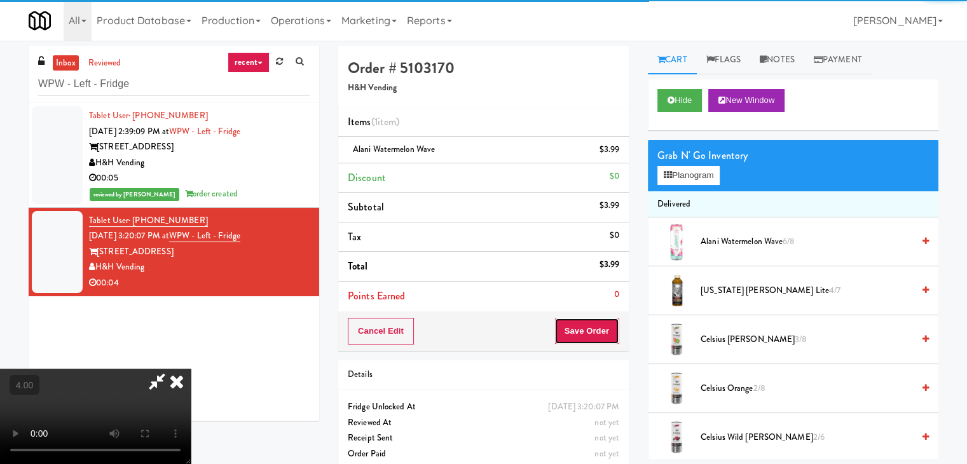
click at [600, 328] on button "Save Order" at bounding box center [586, 331] width 65 height 27
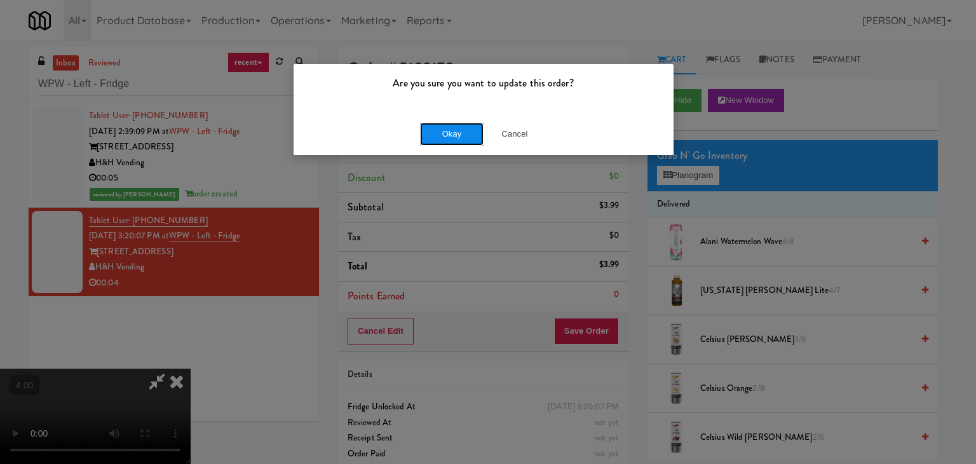
click at [452, 126] on button "Okay" at bounding box center [452, 134] width 64 height 23
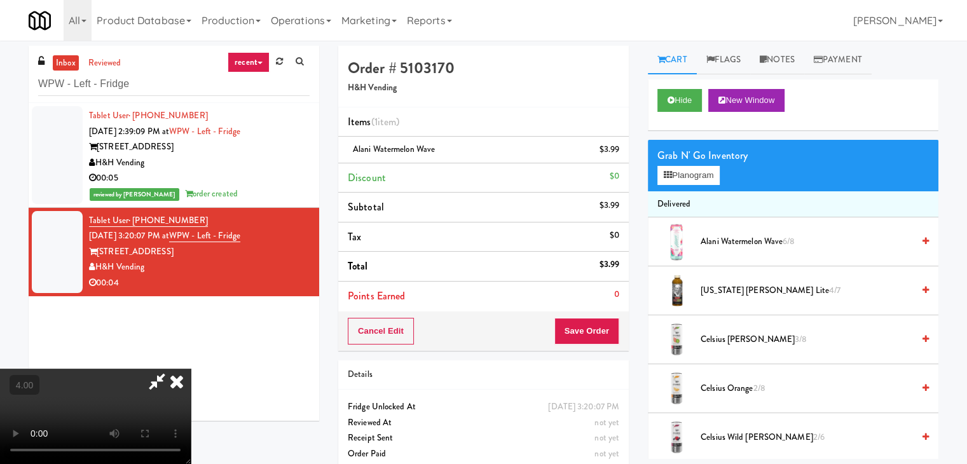
click at [191, 369] on icon at bounding box center [177, 381] width 28 height 25
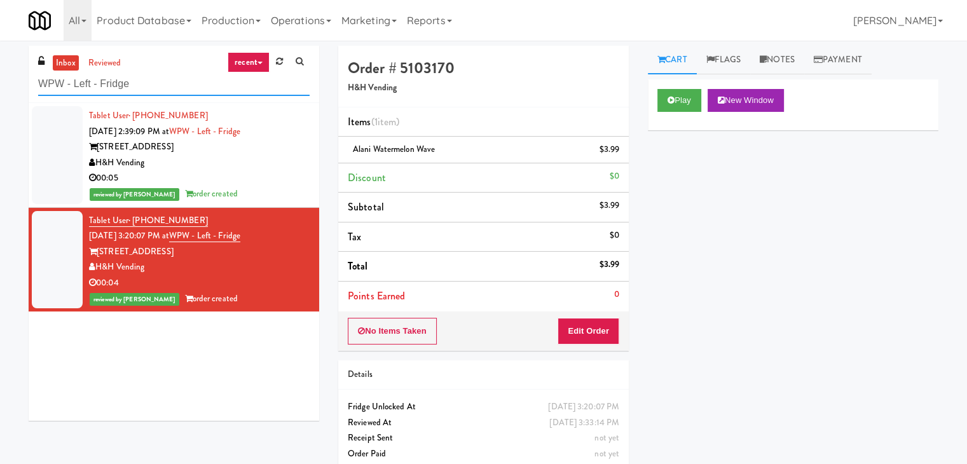
drag, startPoint x: 211, startPoint y: 86, endPoint x: 0, endPoint y: 62, distance: 212.3
click at [0, 62] on div "inbox reviewed recent all unclear take inventory issue suspicious failed recent…" at bounding box center [483, 263] width 967 height 435
paste input "(Food, Snack & Drink) Middletown - Cooler"
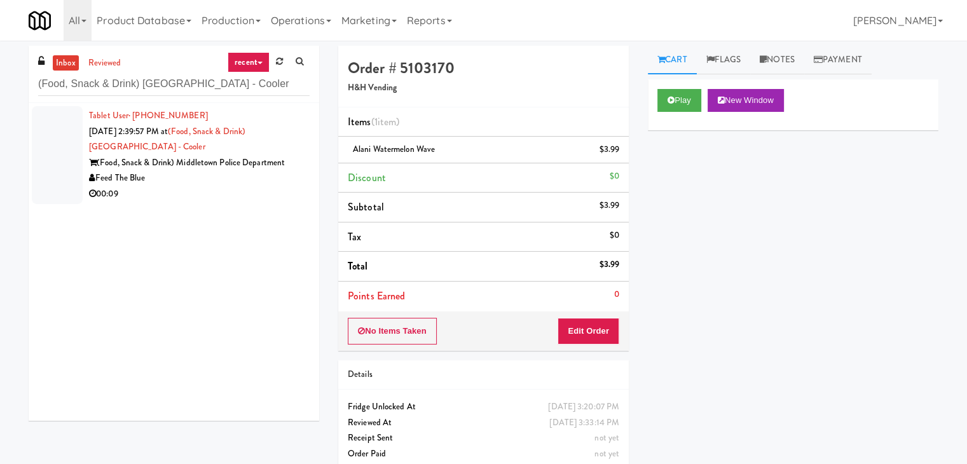
click at [277, 180] on div "Feed The Blue" at bounding box center [199, 178] width 220 height 16
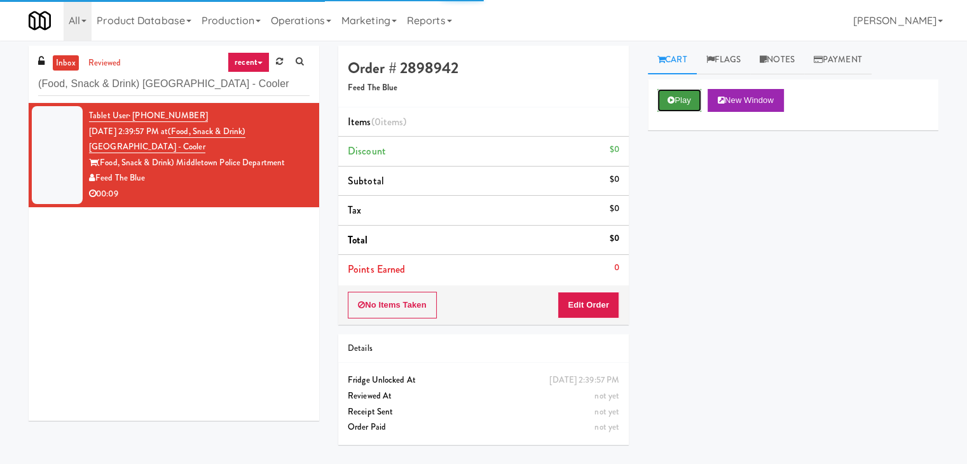
click at [670, 97] on icon at bounding box center [670, 100] width 7 height 8
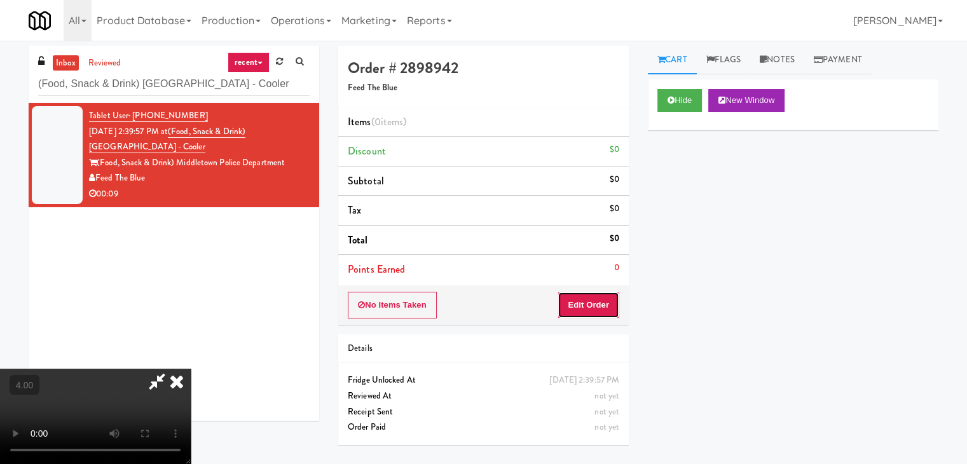
click at [592, 302] on button "Edit Order" at bounding box center [588, 305] width 62 height 27
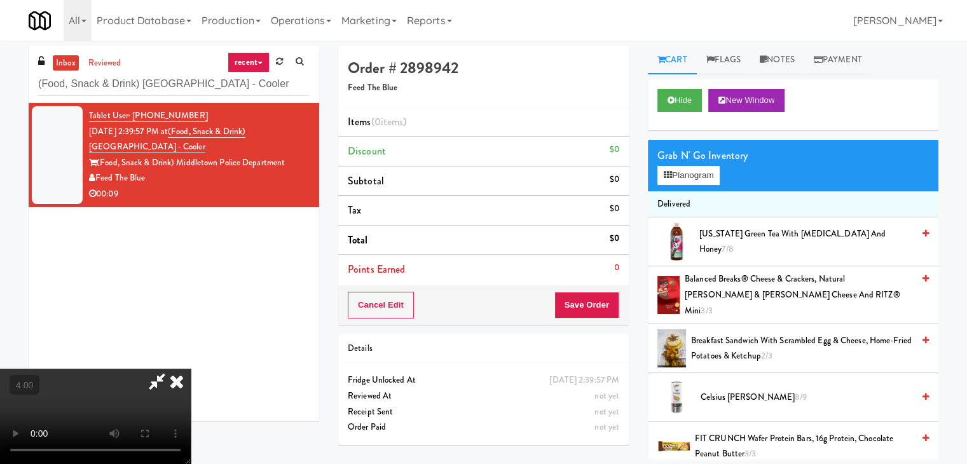
click at [191, 369] on video at bounding box center [95, 416] width 191 height 95
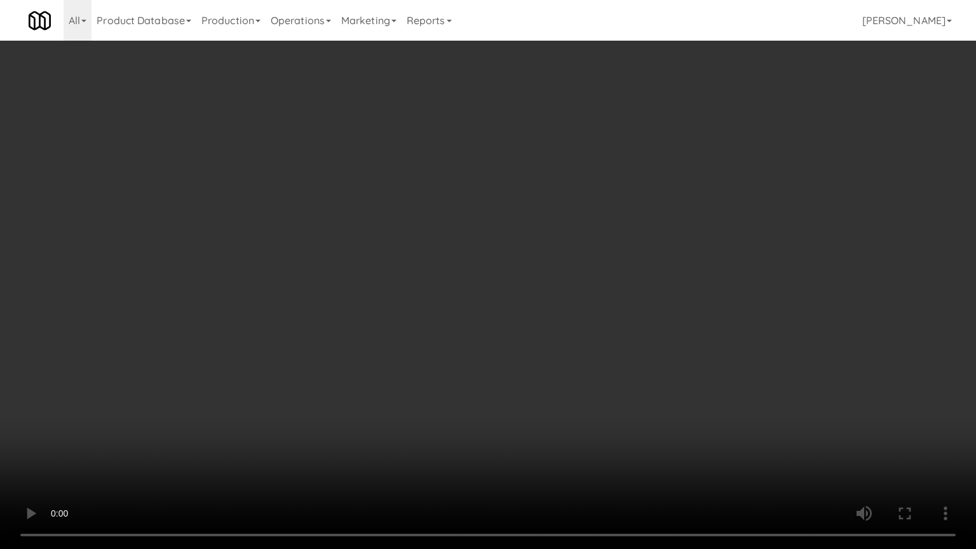
click at [404, 399] on video at bounding box center [488, 274] width 976 height 549
click at [402, 404] on video at bounding box center [488, 274] width 976 height 549
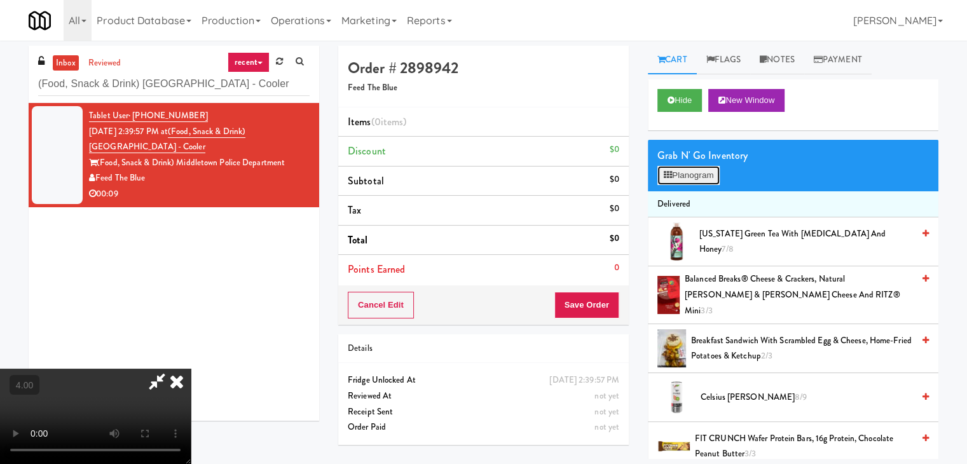
click at [698, 171] on button "Planogram" at bounding box center [688, 175] width 62 height 19
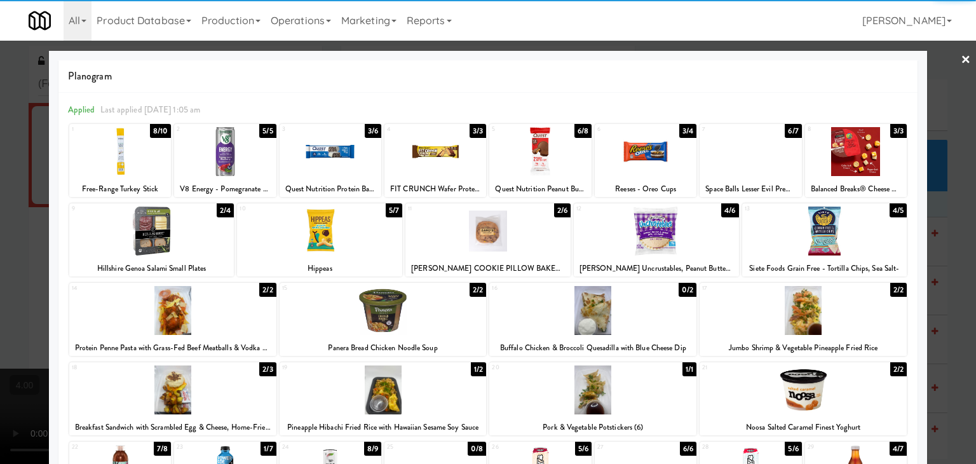
click at [858, 137] on div at bounding box center [856, 151] width 102 height 49
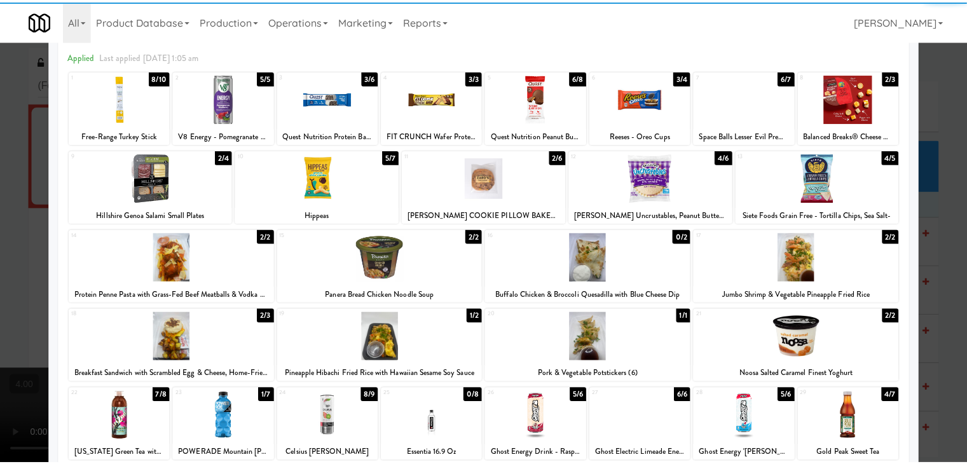
scroll to position [127, 0]
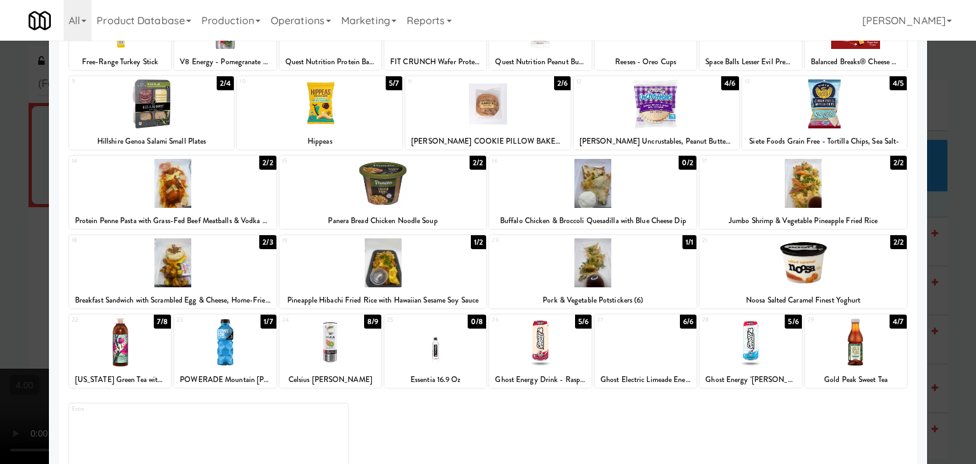
click at [646, 340] on div at bounding box center [646, 342] width 102 height 49
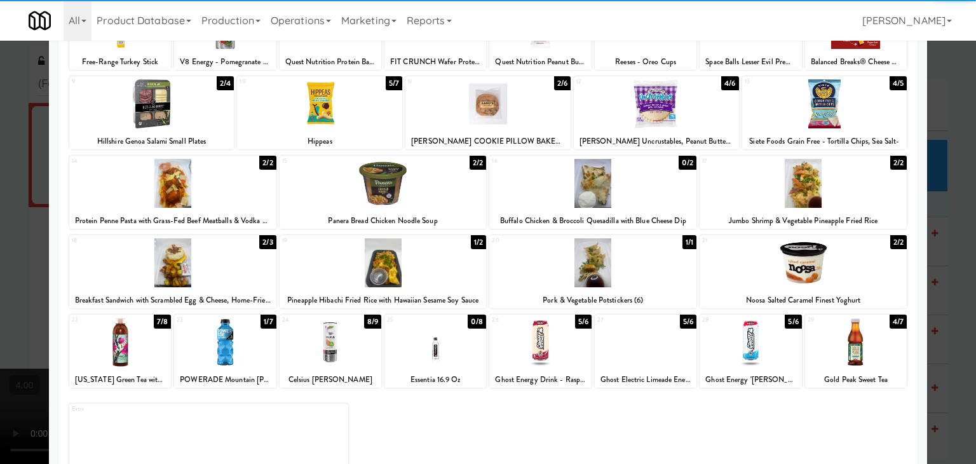
click at [0, 123] on div at bounding box center [488, 232] width 976 height 464
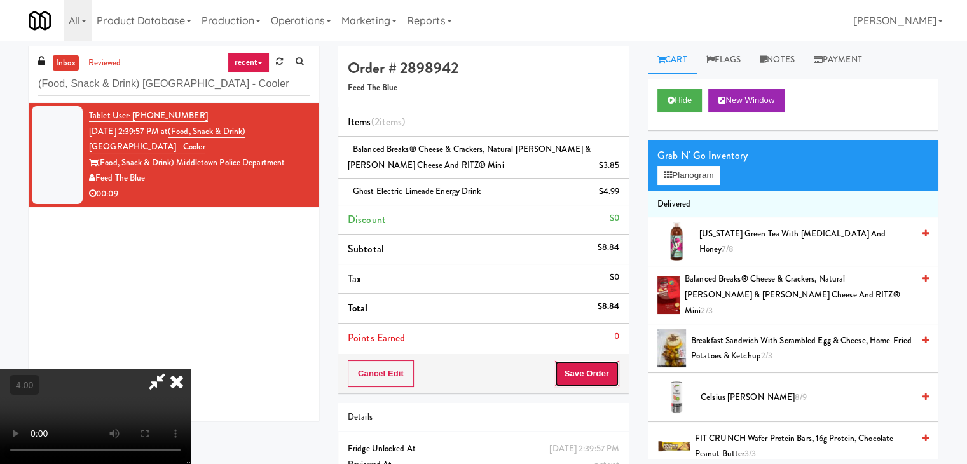
click at [601, 372] on button "Save Order" at bounding box center [586, 373] width 65 height 27
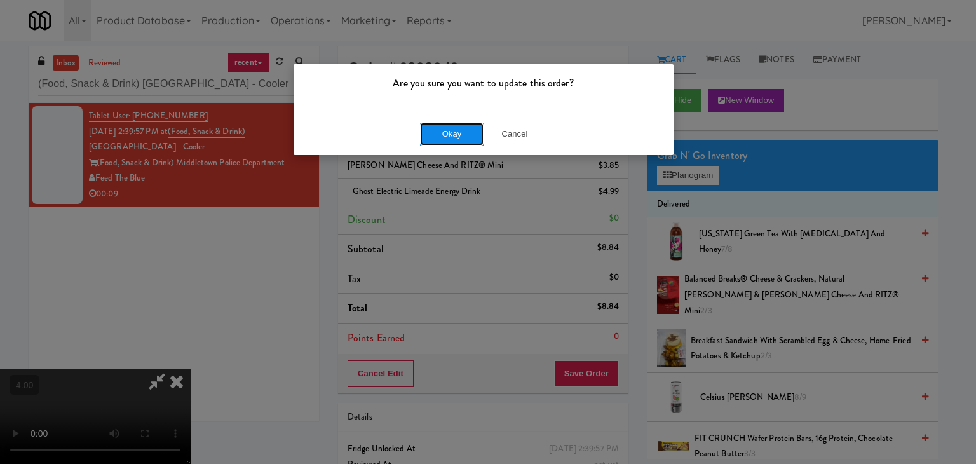
click at [448, 139] on button "Okay" at bounding box center [452, 134] width 64 height 23
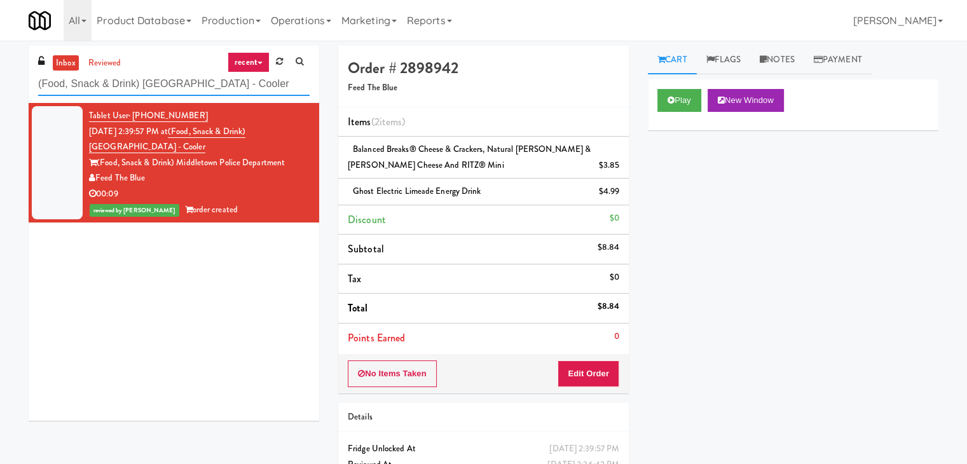
paste input "BlackBerry - Cafeteria (Right)"
drag, startPoint x: 244, startPoint y: 87, endPoint x: 0, endPoint y: 90, distance: 244.0
click at [0, 90] on div "inbox reviewed recent all unclear take inventory issue suspicious failed recent…" at bounding box center [483, 284] width 967 height 477
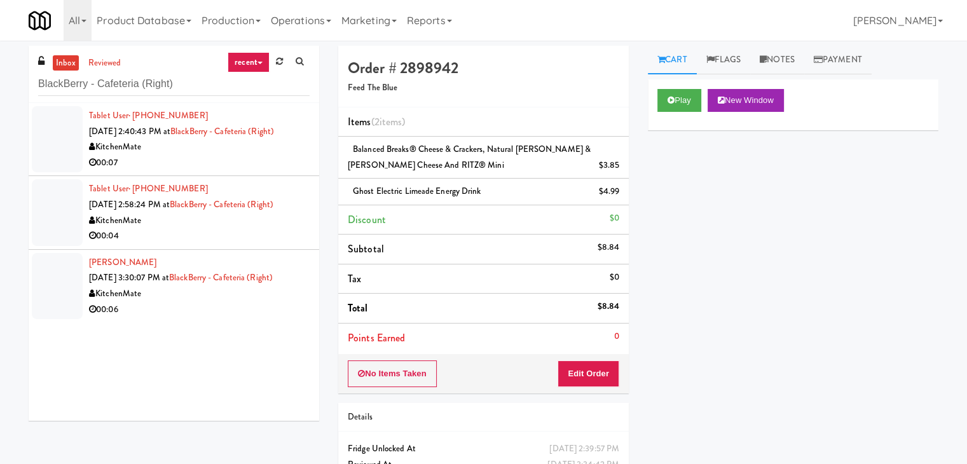
click at [222, 169] on div "00:07" at bounding box center [199, 163] width 220 height 16
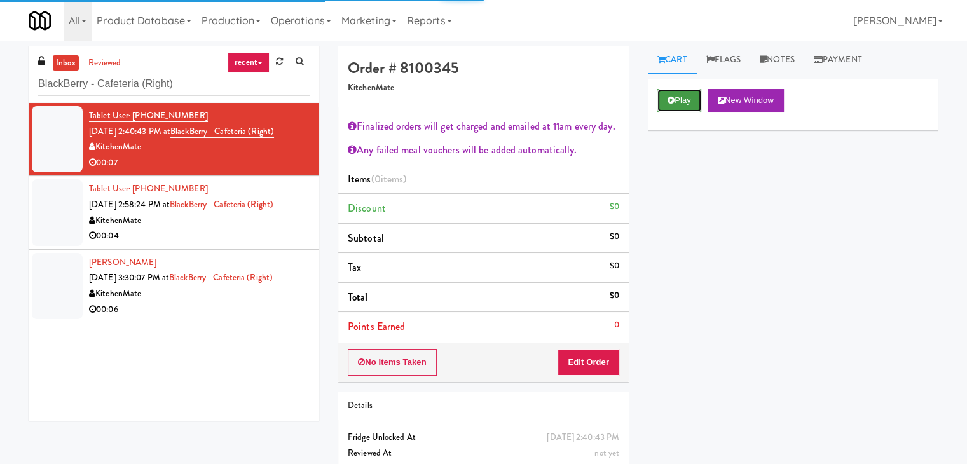
click at [672, 109] on button "Play" at bounding box center [679, 100] width 44 height 23
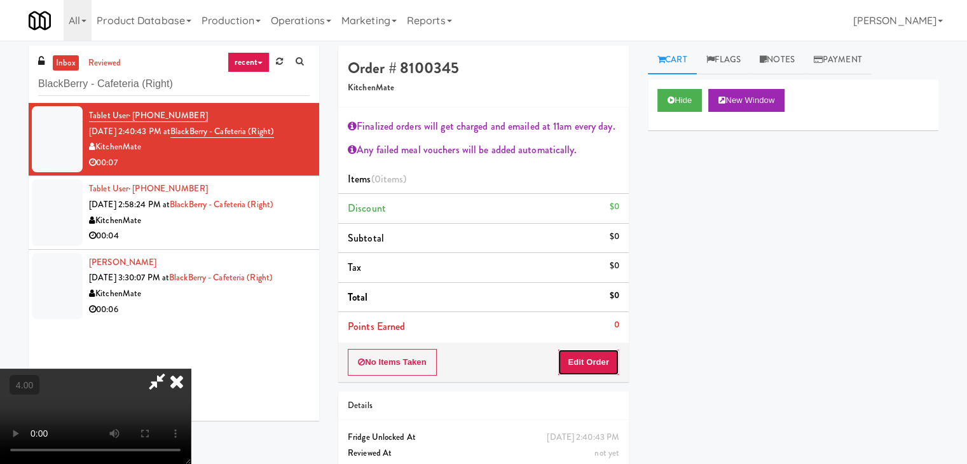
click at [587, 357] on button "Edit Order" at bounding box center [588, 362] width 62 height 27
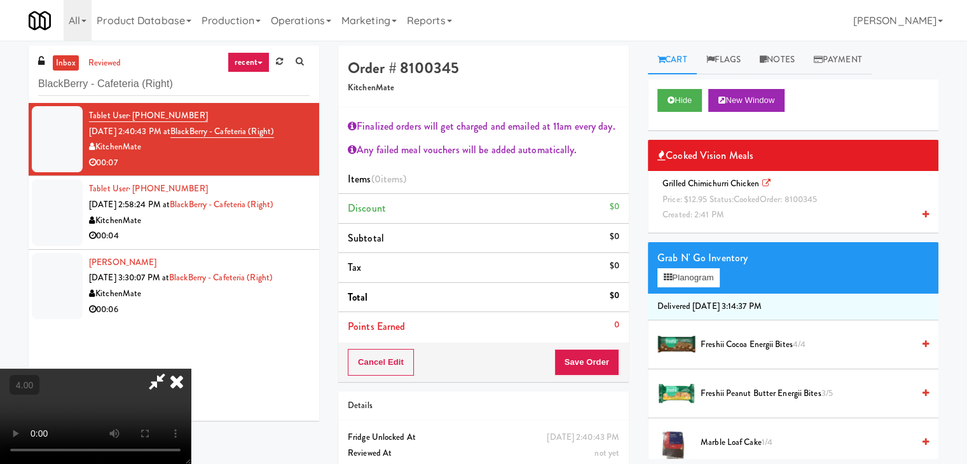
click at [191, 369] on video at bounding box center [95, 416] width 191 height 95
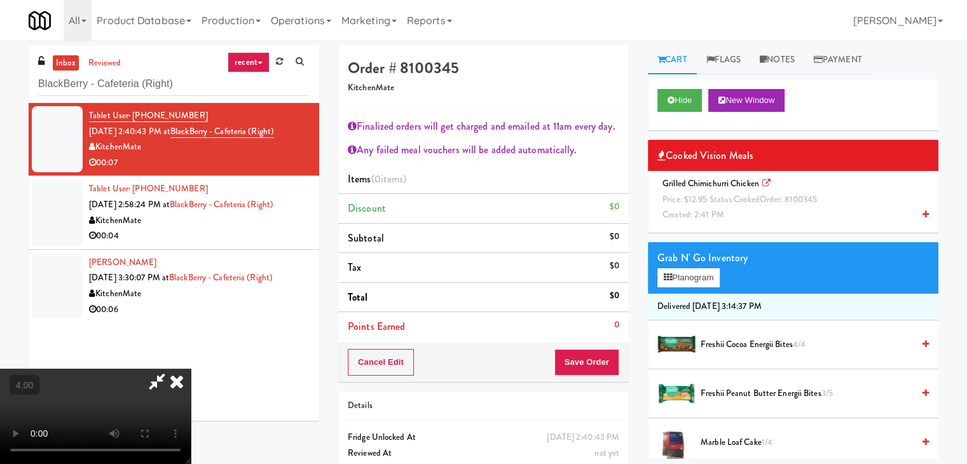
scroll to position [127, 0]
click at [191, 369] on video at bounding box center [95, 416] width 191 height 95
click at [726, 201] on span "Price: $12.95 Status: cooked Order: 8100345" at bounding box center [739, 199] width 154 height 12
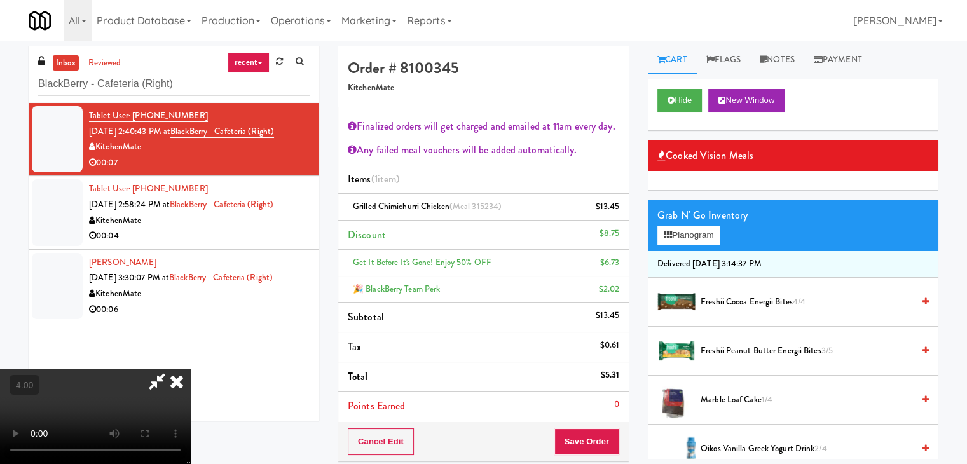
scroll to position [0, 0]
click at [191, 369] on icon at bounding box center [177, 381] width 28 height 25
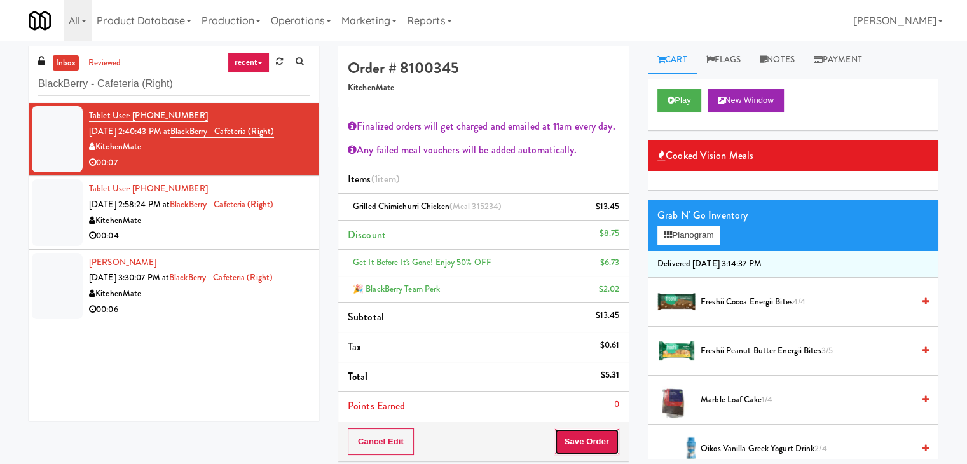
click at [590, 434] on button "Save Order" at bounding box center [586, 441] width 65 height 27
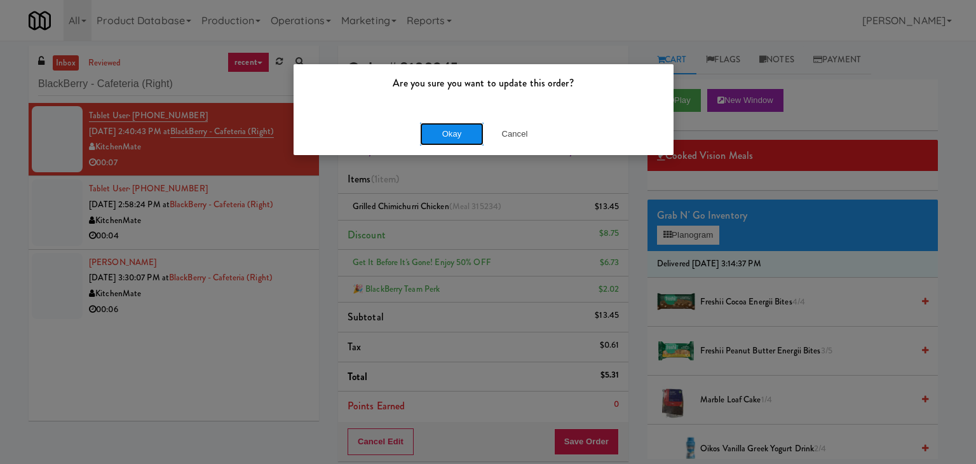
click at [445, 133] on button "Okay" at bounding box center [452, 134] width 64 height 23
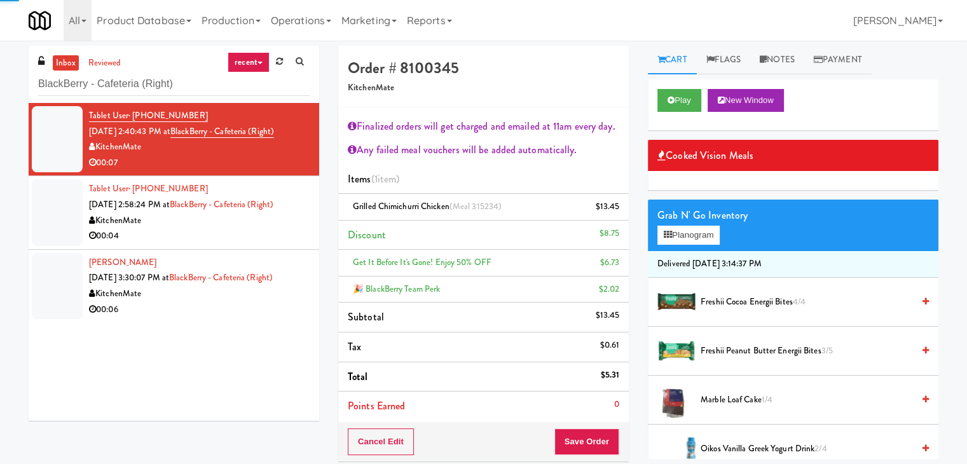
click at [280, 243] on div "00:04" at bounding box center [199, 236] width 220 height 16
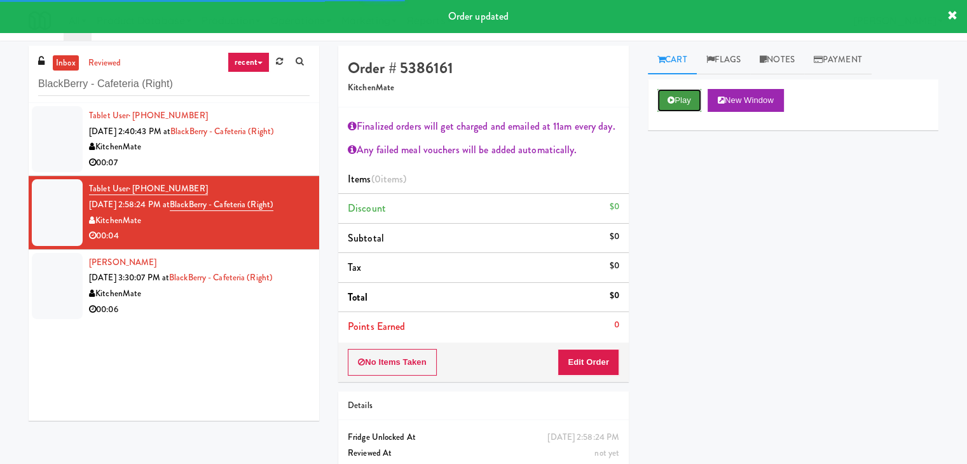
click at [676, 100] on button "Play" at bounding box center [679, 100] width 44 height 23
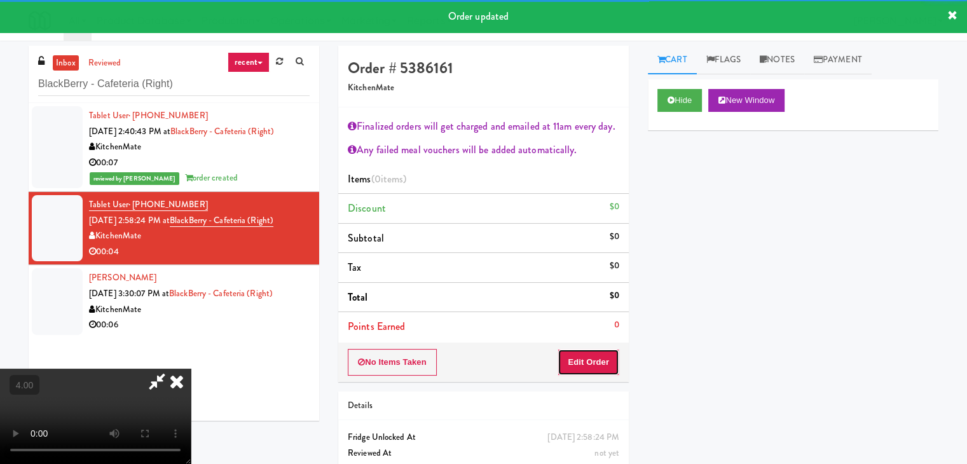
click at [578, 362] on button "Edit Order" at bounding box center [588, 362] width 62 height 27
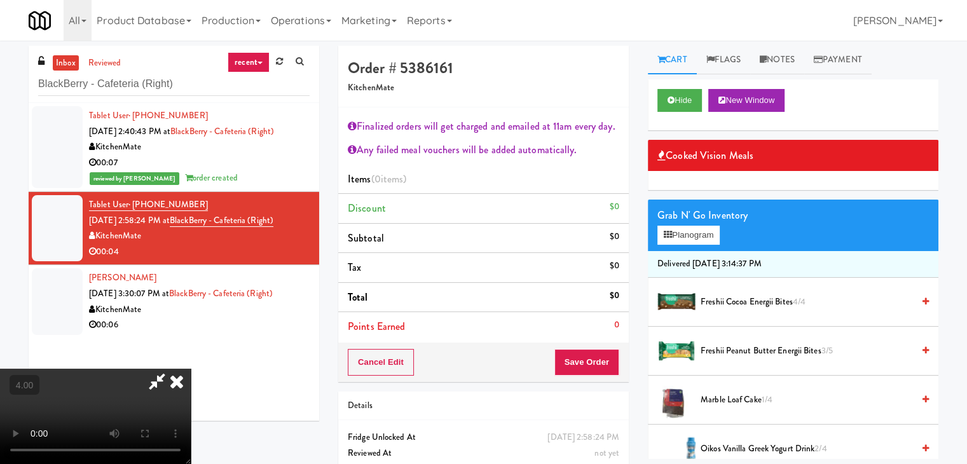
click at [191, 369] on video at bounding box center [95, 416] width 191 height 95
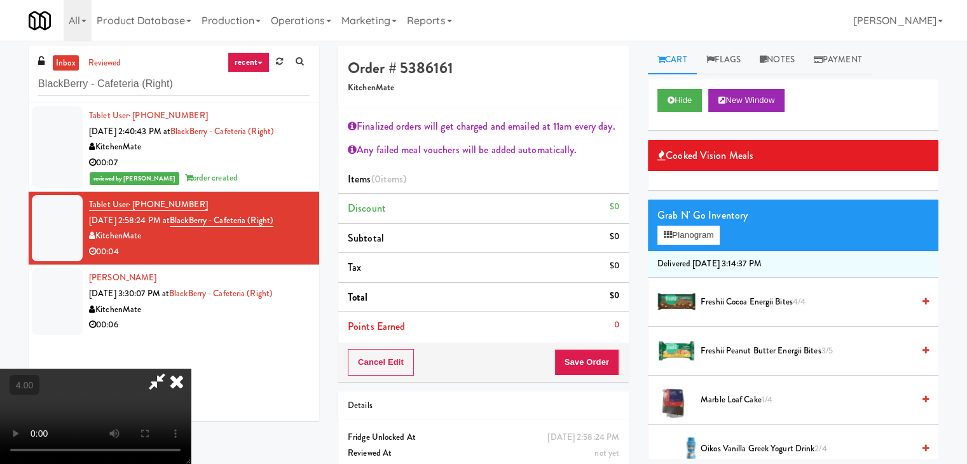
click at [727, 399] on span "Marble Loaf Cake 1/4" at bounding box center [806, 400] width 212 height 16
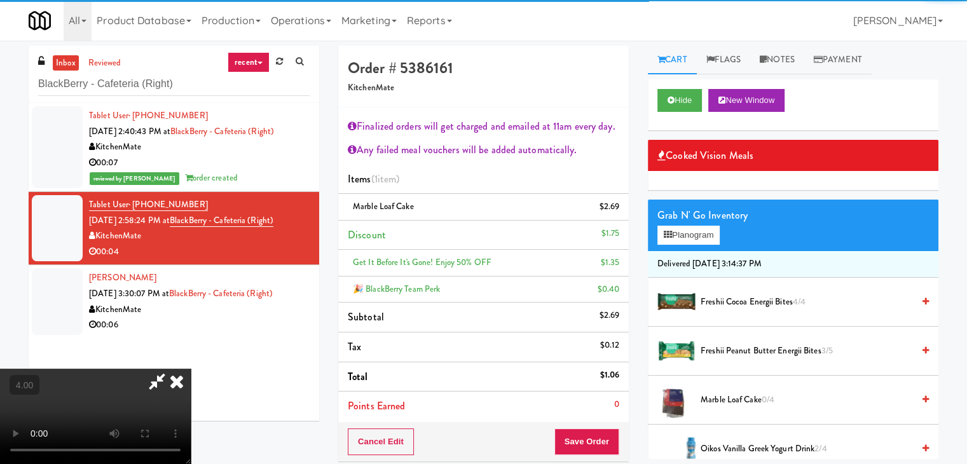
click at [611, 398] on li "Points Earned 0" at bounding box center [483, 405] width 290 height 29
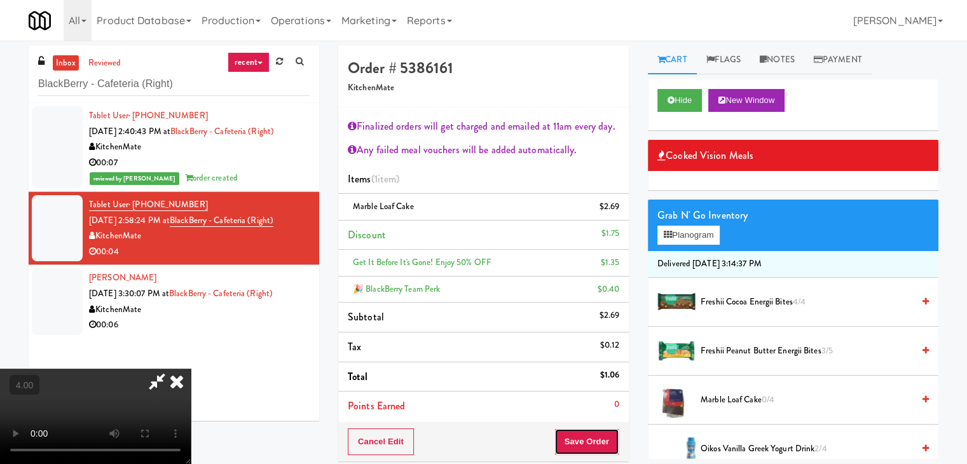
click at [599, 441] on button "Save Order" at bounding box center [586, 441] width 65 height 27
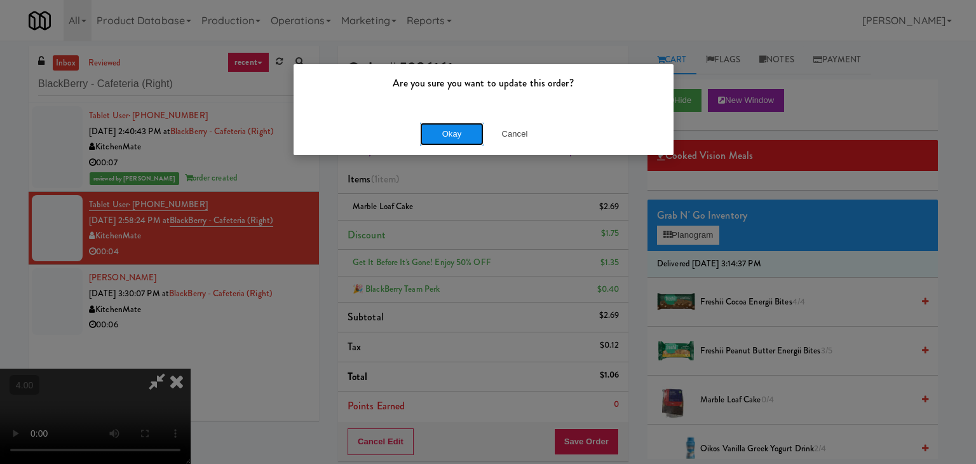
click at [444, 137] on button "Okay" at bounding box center [452, 134] width 64 height 23
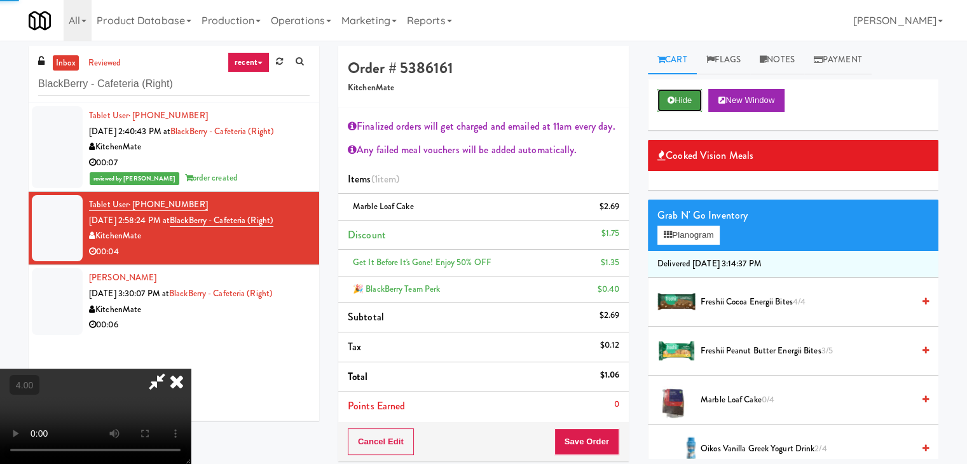
click at [668, 102] on icon at bounding box center [670, 100] width 7 height 8
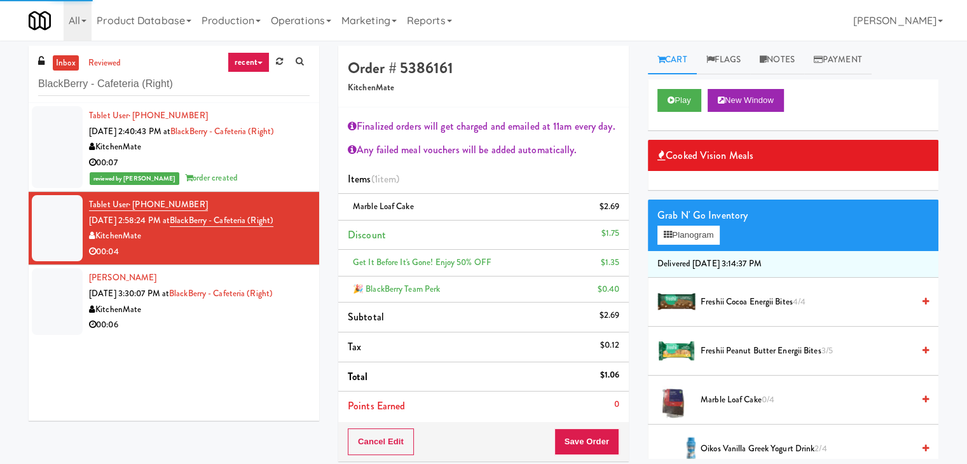
click at [263, 343] on div "Tablet User · (613) 406-8416 Sep 26, 2025 2:40:43 PM at BlackBerry - Cafeteria …" at bounding box center [174, 262] width 290 height 318
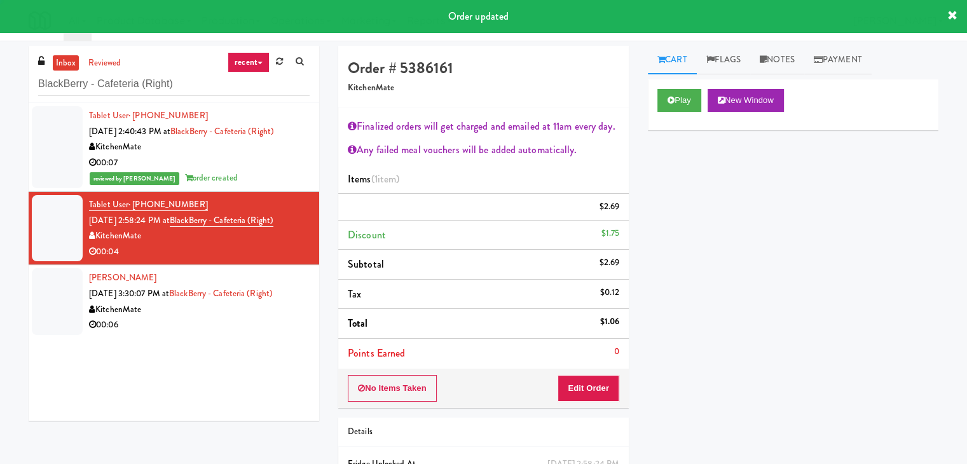
click at [267, 323] on div "00:06" at bounding box center [199, 325] width 220 height 16
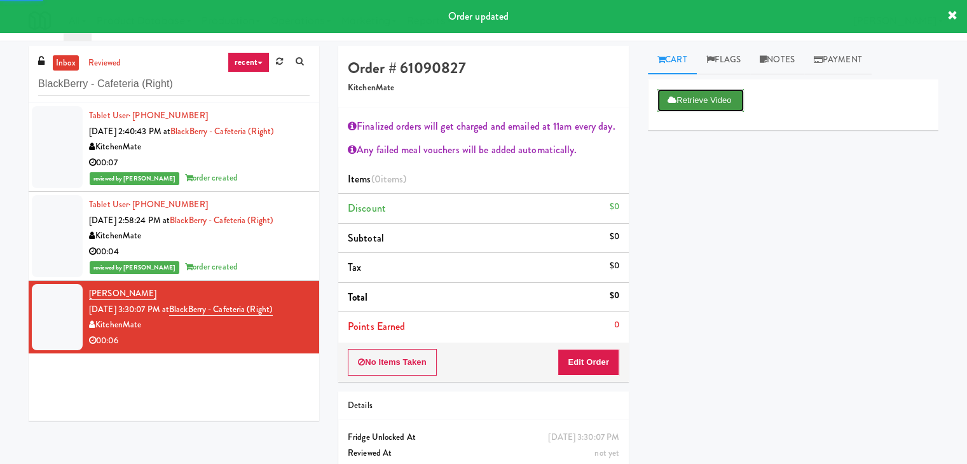
click at [714, 95] on button "Retrieve Video" at bounding box center [700, 100] width 86 height 23
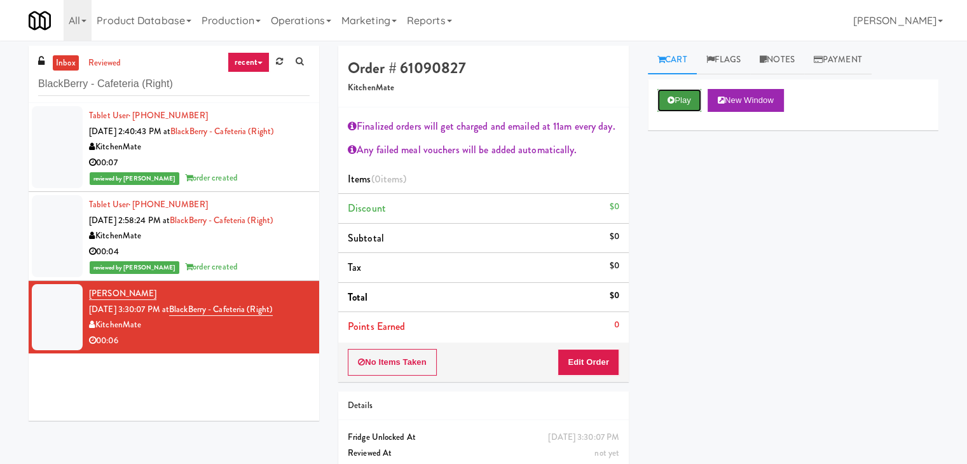
click at [691, 102] on button "Play" at bounding box center [679, 100] width 44 height 23
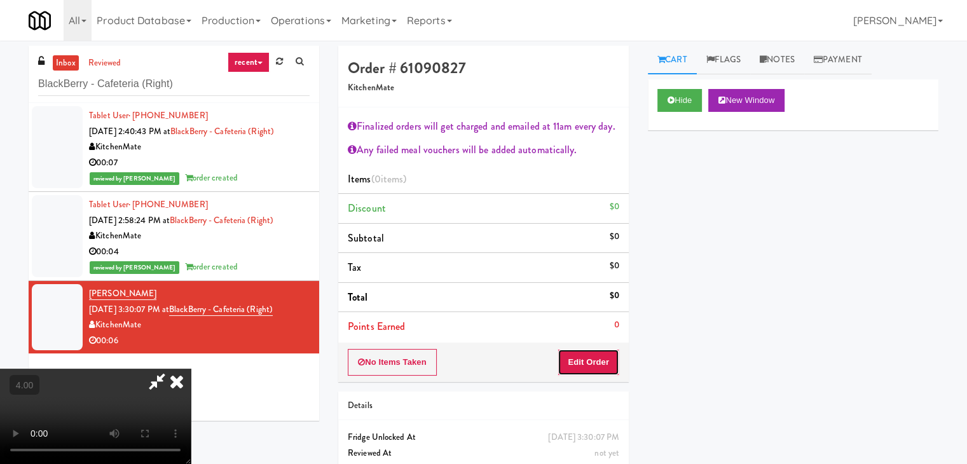
click at [595, 359] on button "Edit Order" at bounding box center [588, 362] width 62 height 27
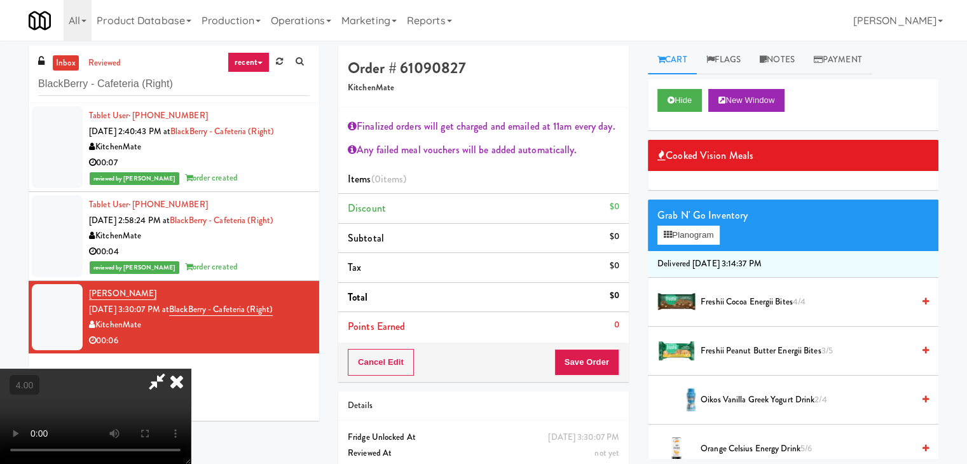
click at [191, 369] on video at bounding box center [95, 416] width 191 height 95
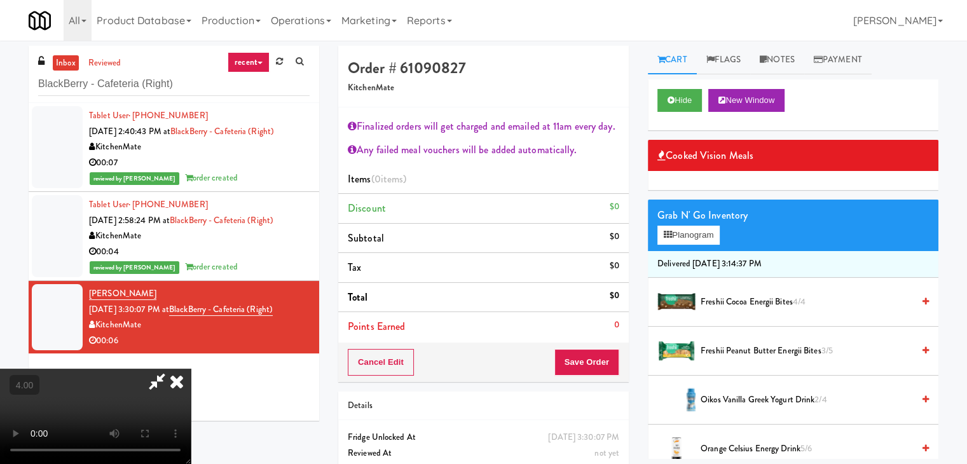
click at [191, 369] on video at bounding box center [95, 416] width 191 height 95
click at [749, 350] on span "Freshii Peanut Butter Energii Bites 3/5" at bounding box center [806, 351] width 212 height 16
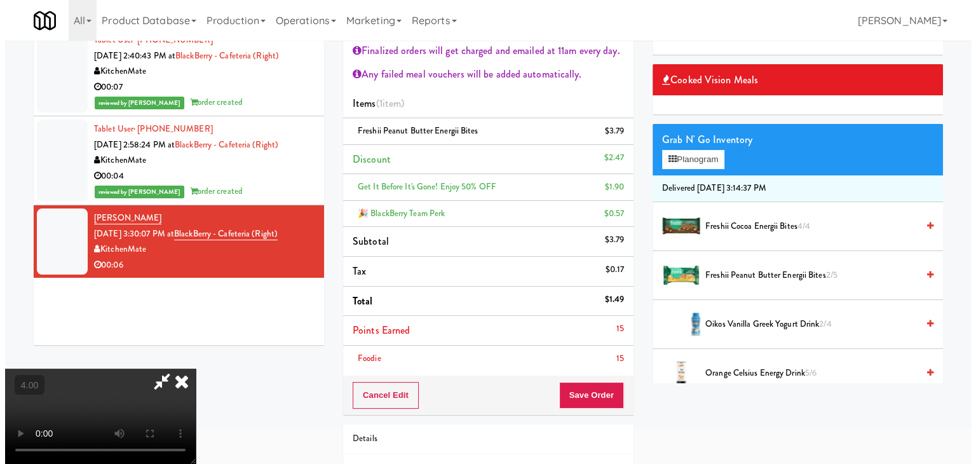
scroll to position [127, 0]
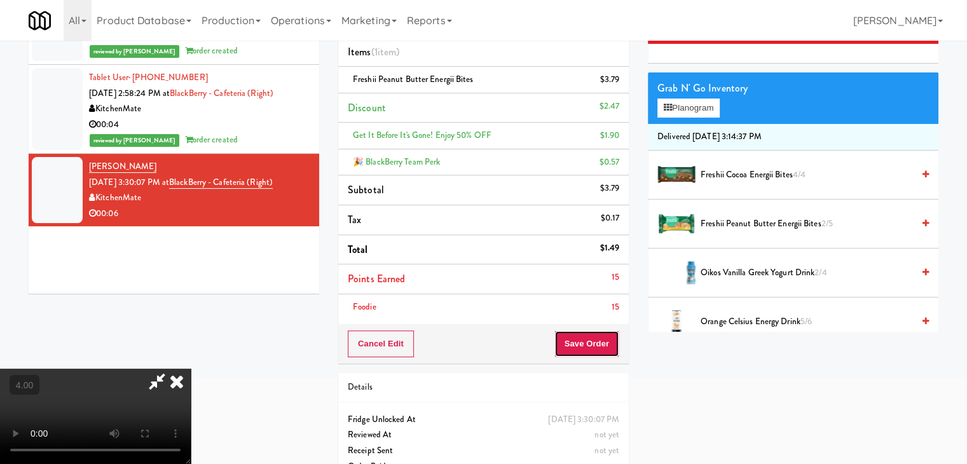
click at [595, 341] on button "Save Order" at bounding box center [586, 343] width 65 height 27
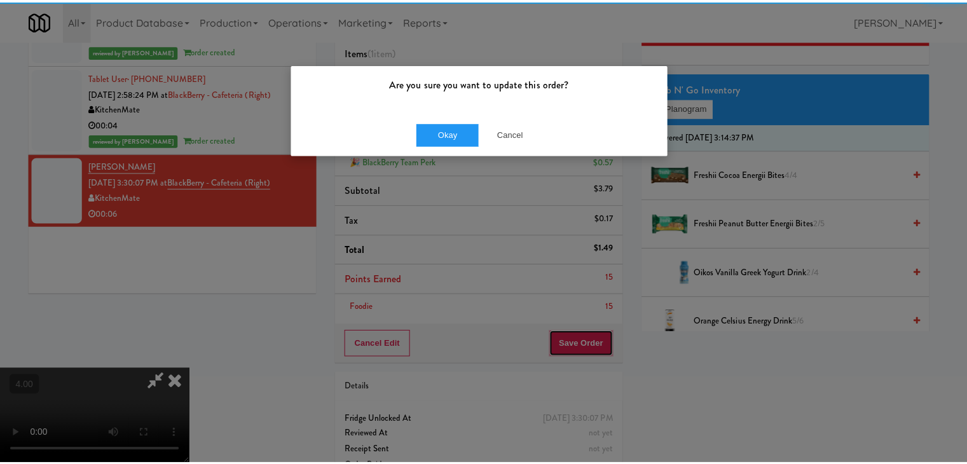
scroll to position [155, 0]
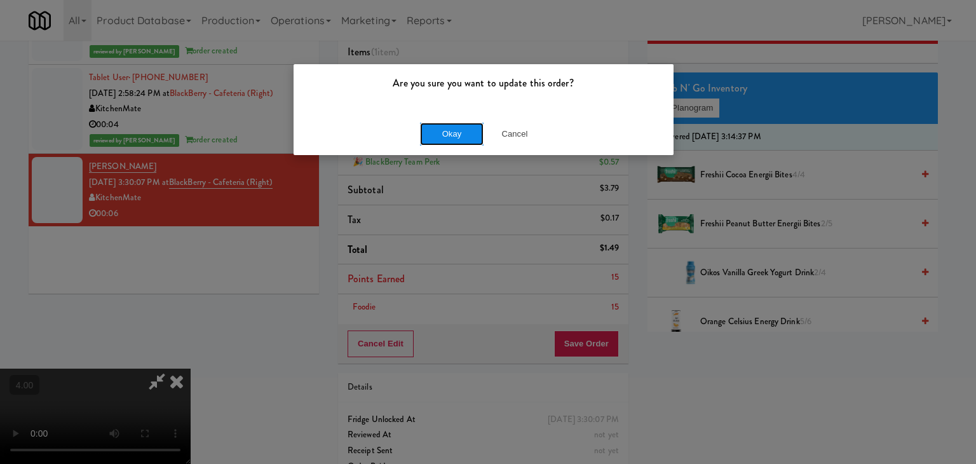
click at [452, 135] on button "Okay" at bounding box center [452, 134] width 64 height 23
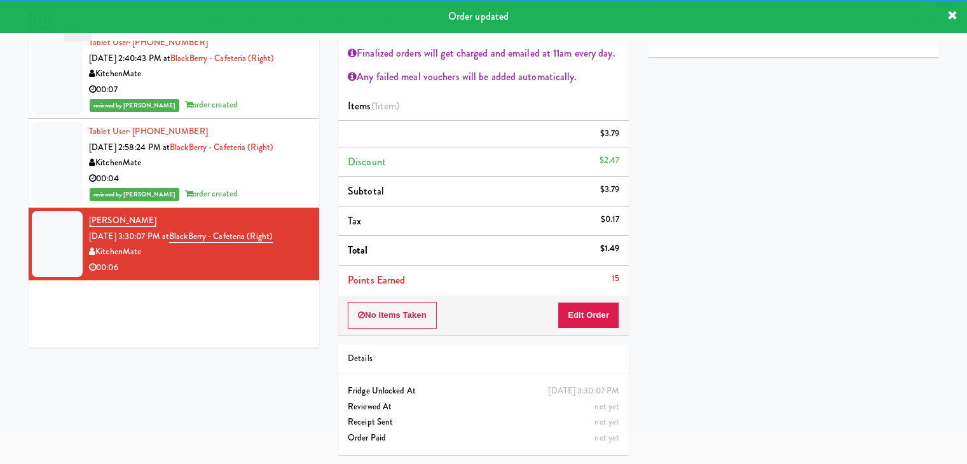
scroll to position [0, 0]
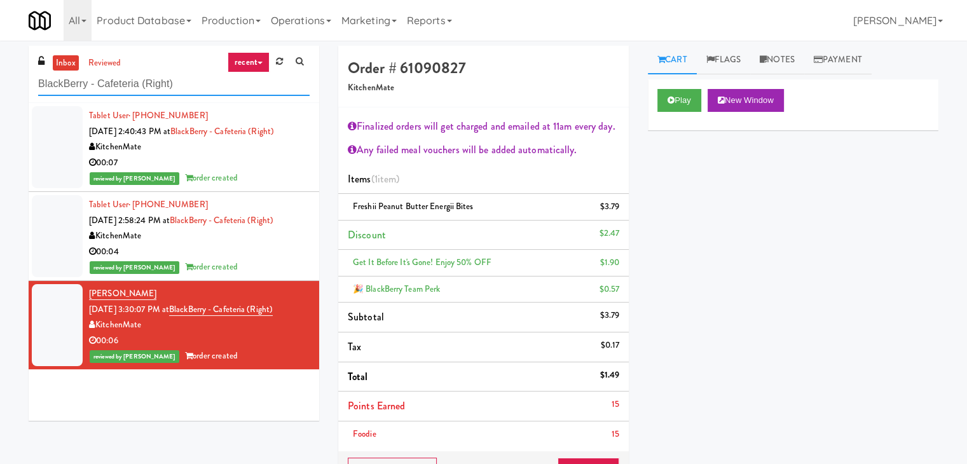
paste input "Axis Cooler - Right"
drag, startPoint x: 223, startPoint y: 85, endPoint x: 0, endPoint y: 74, distance: 223.3
click at [0, 74] on div "inbox reviewed recent all unclear take inventory issue suspicious failed recent…" at bounding box center [483, 333] width 967 height 574
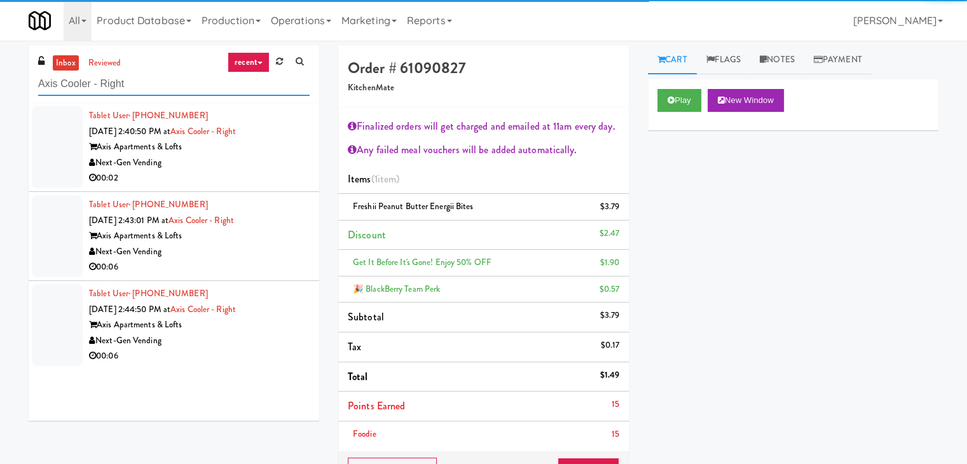
type input "Axis Cooler - Right"
click at [248, 156] on div "Next-Gen Vending" at bounding box center [199, 163] width 220 height 16
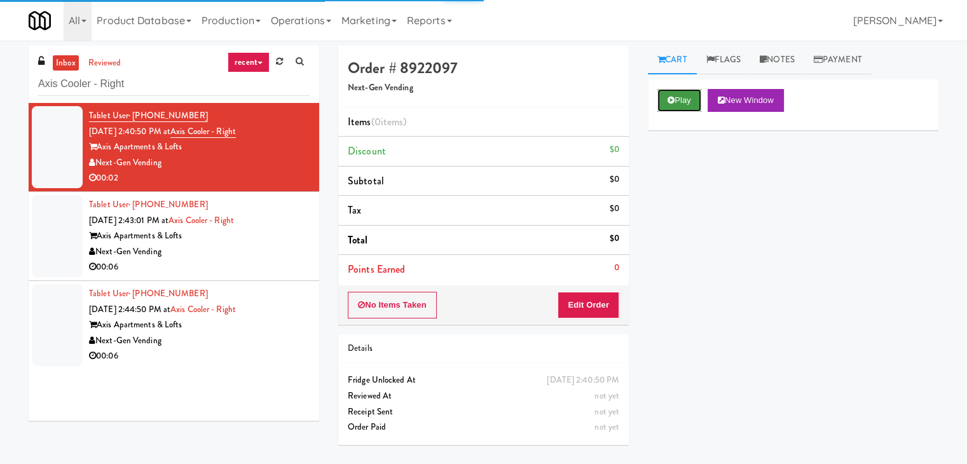
click at [670, 101] on icon at bounding box center [670, 100] width 7 height 8
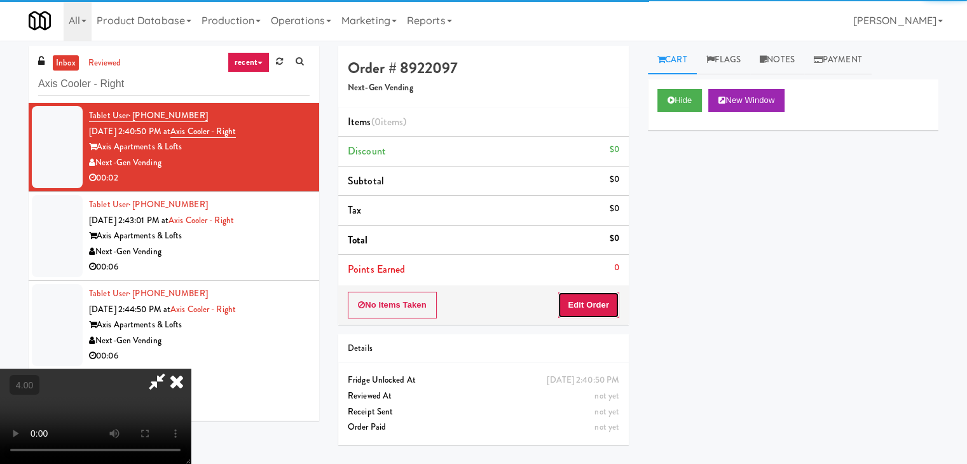
click at [600, 311] on button "Edit Order" at bounding box center [588, 305] width 62 height 27
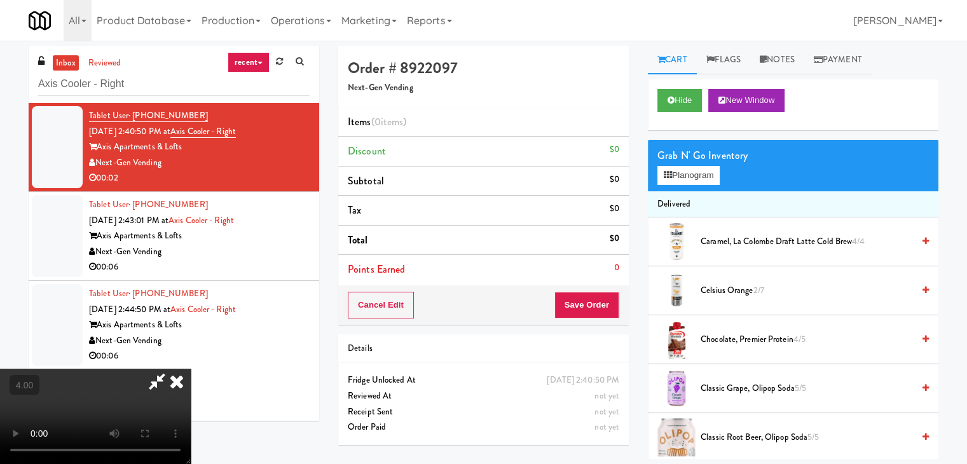
click at [191, 376] on video at bounding box center [95, 416] width 191 height 95
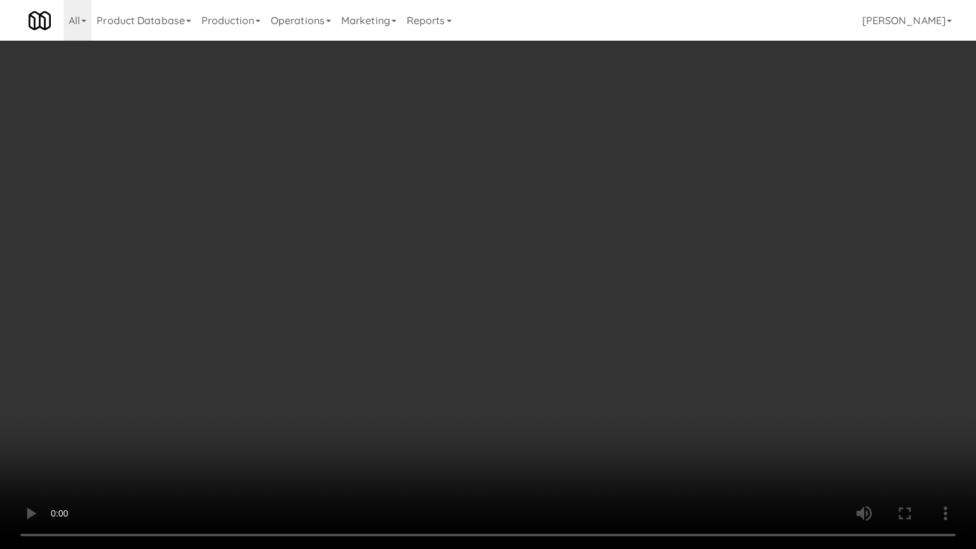
click at [264, 415] on video at bounding box center [488, 274] width 976 height 549
click at [256, 411] on video at bounding box center [488, 274] width 976 height 549
click at [392, 412] on video at bounding box center [488, 274] width 976 height 549
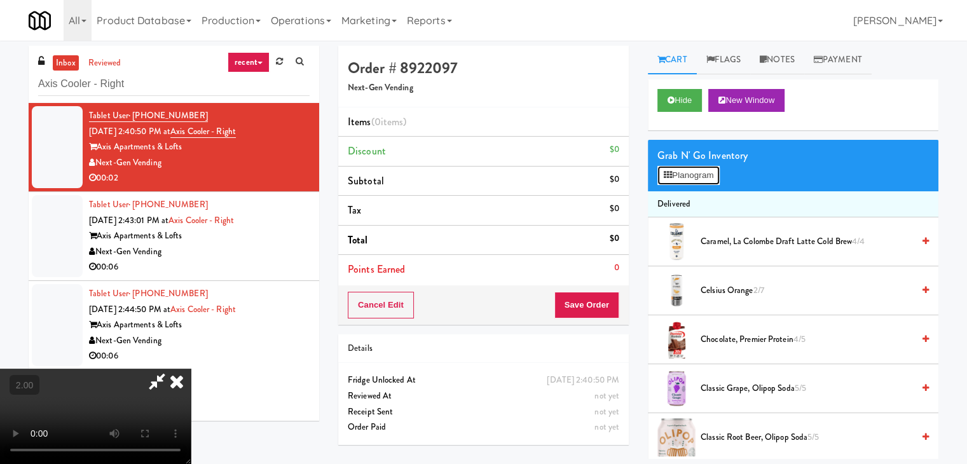
click at [699, 166] on button "Planogram" at bounding box center [688, 175] width 62 height 19
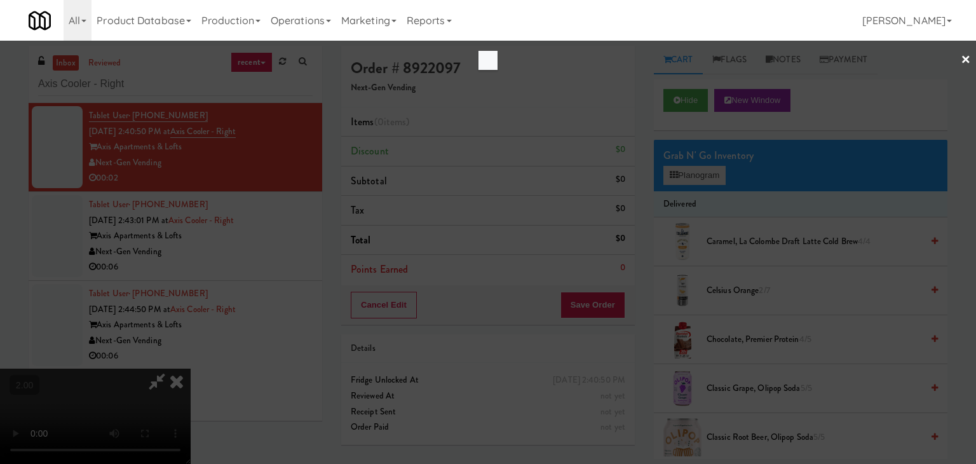
click at [698, 171] on div at bounding box center [488, 232] width 976 height 464
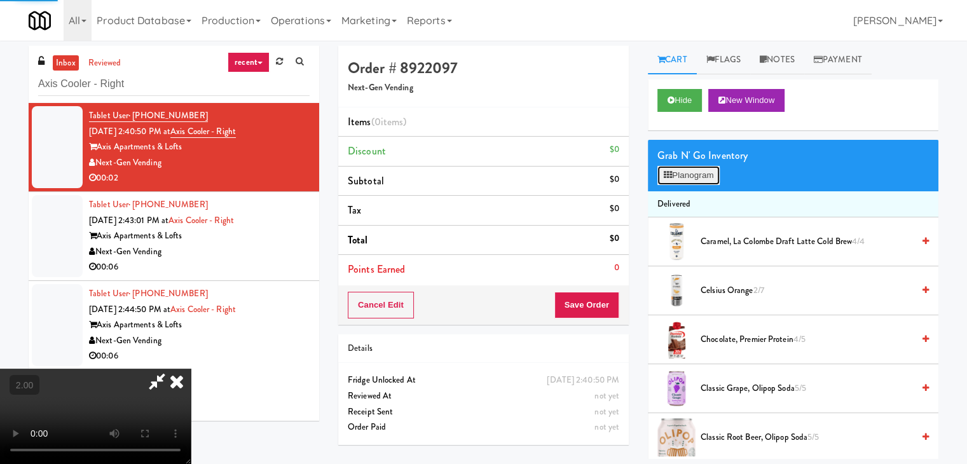
click at [711, 168] on button "Planogram" at bounding box center [688, 175] width 62 height 19
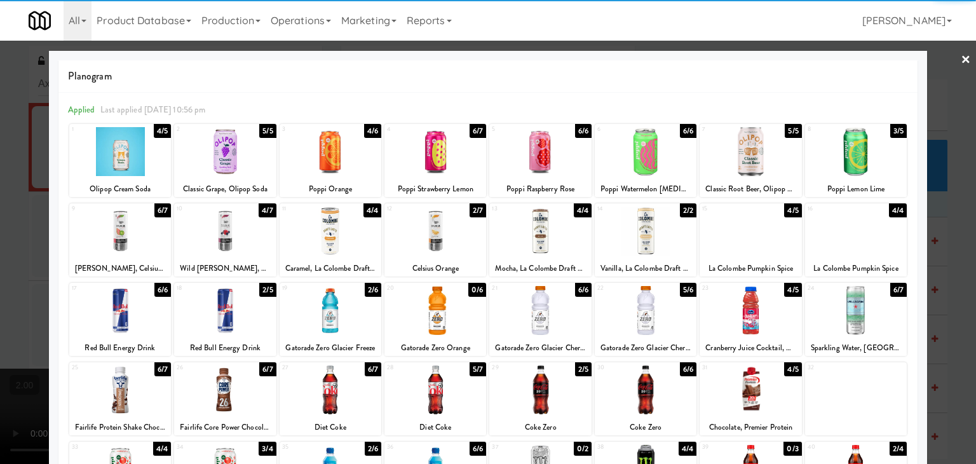
click at [236, 313] on div at bounding box center [225, 310] width 102 height 49
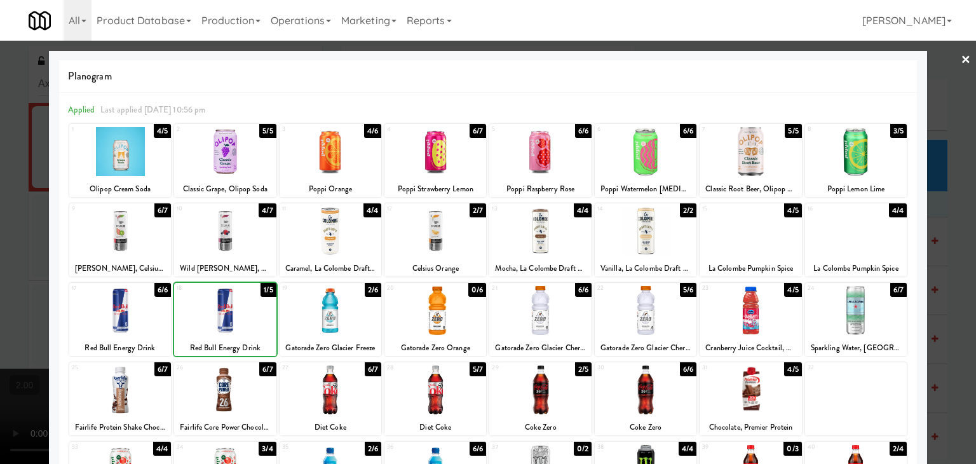
click at [0, 153] on div at bounding box center [488, 232] width 976 height 464
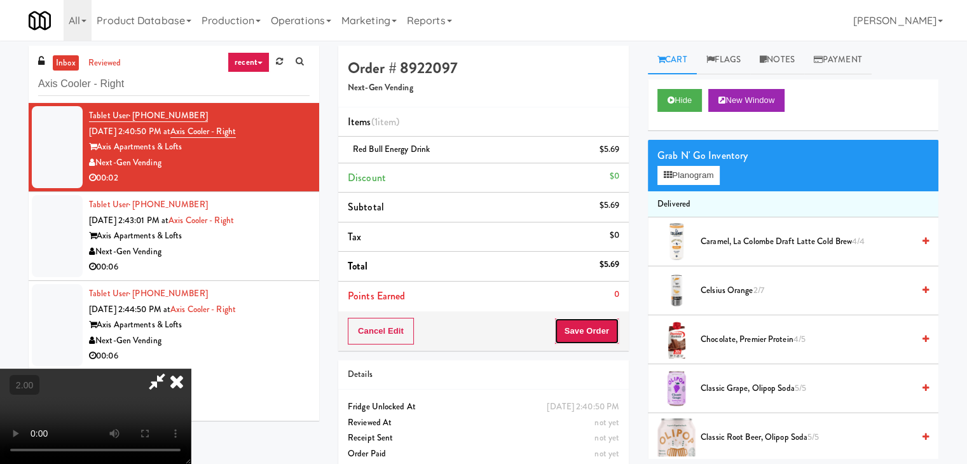
click at [609, 325] on button "Save Order" at bounding box center [586, 331] width 65 height 27
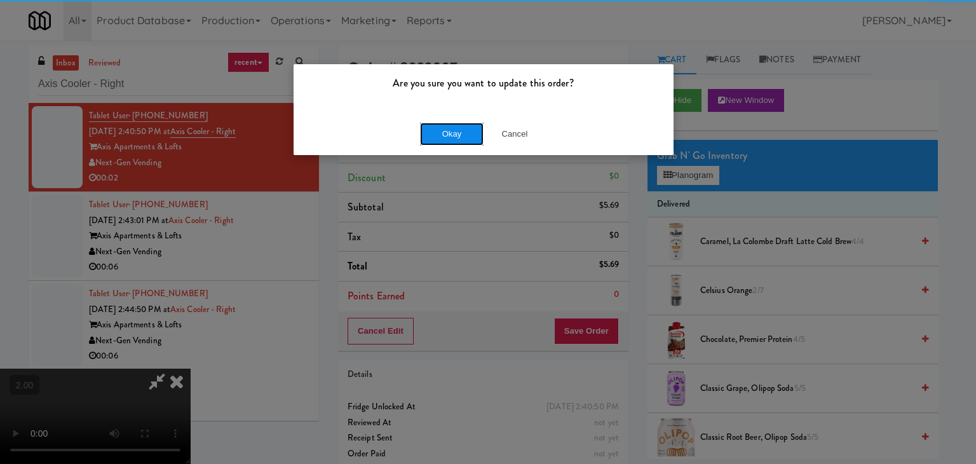
click at [455, 134] on button "Okay" at bounding box center [452, 134] width 64 height 23
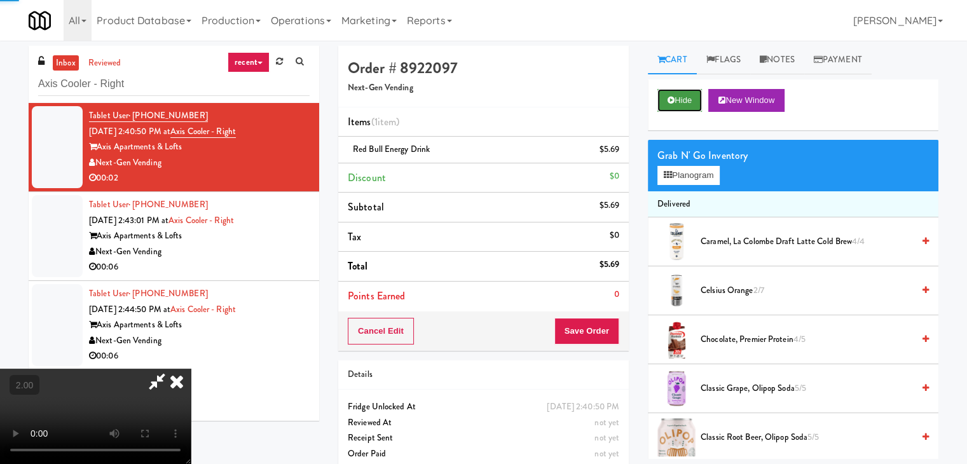
click at [684, 99] on button "Hide" at bounding box center [679, 100] width 44 height 23
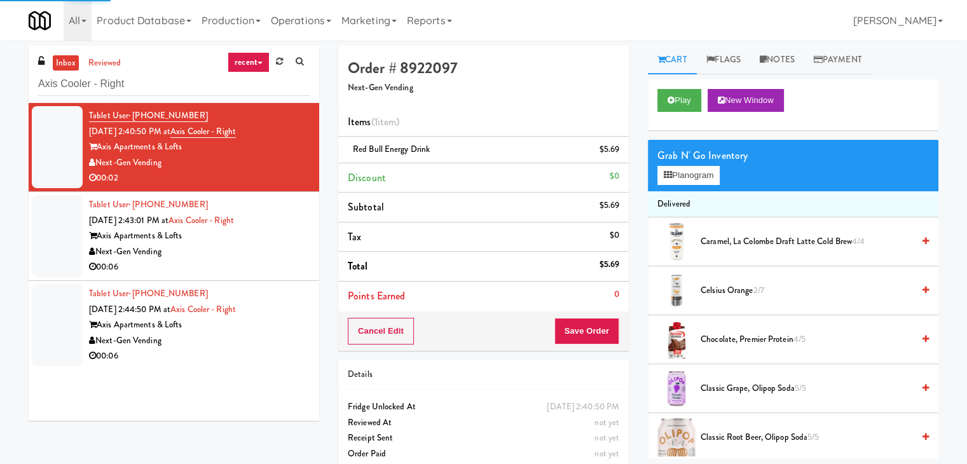
click at [299, 264] on div "00:06" at bounding box center [199, 267] width 220 height 16
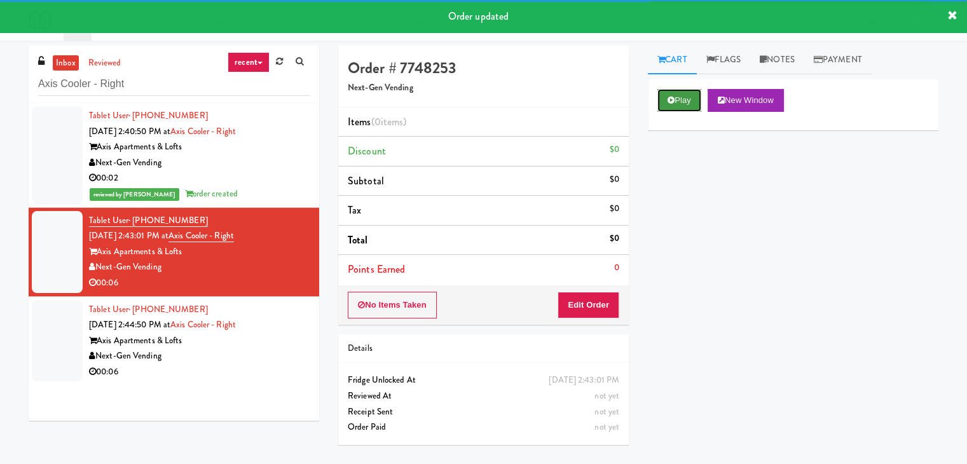
click at [693, 103] on button "Play" at bounding box center [679, 100] width 44 height 23
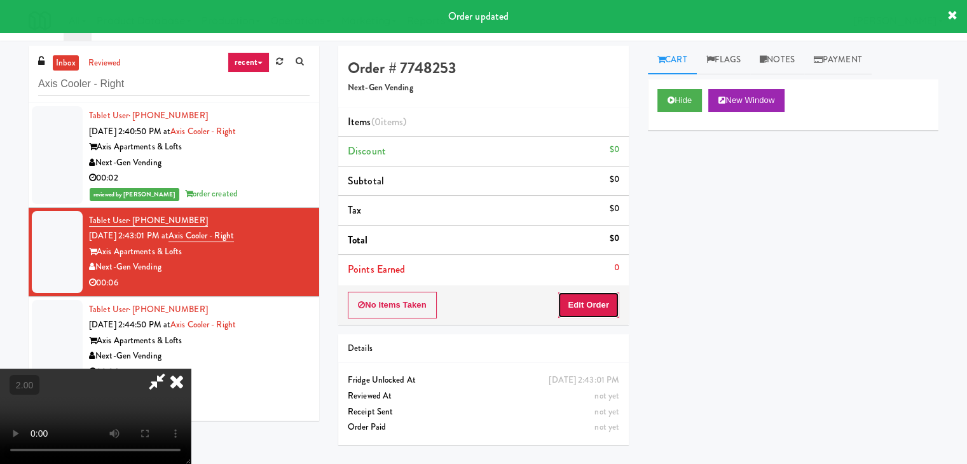
click at [597, 305] on button "Edit Order" at bounding box center [588, 305] width 62 height 27
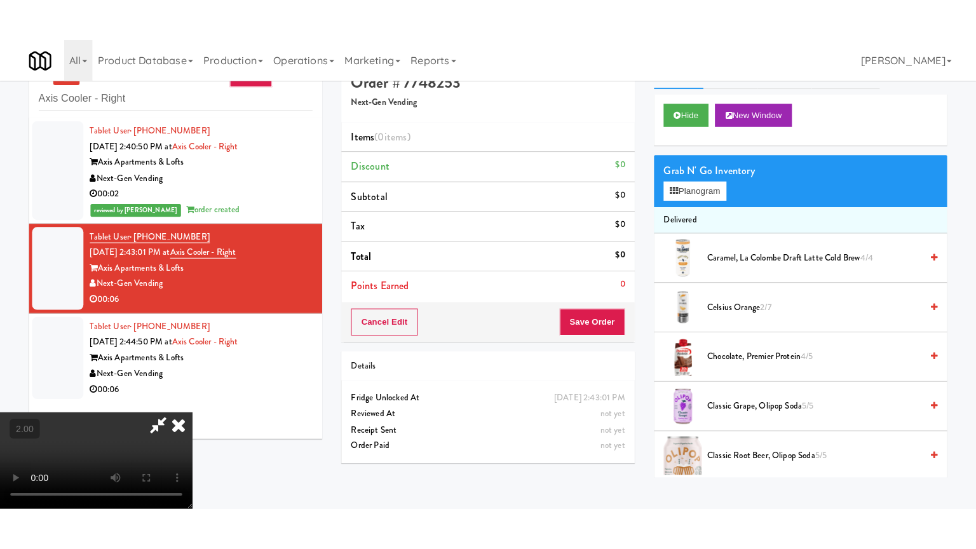
scroll to position [41, 0]
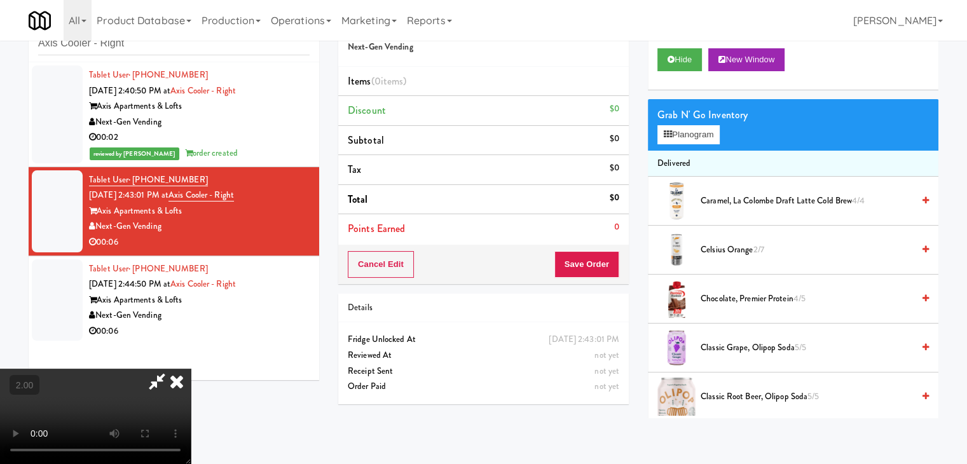
click at [191, 369] on video at bounding box center [95, 416] width 191 height 95
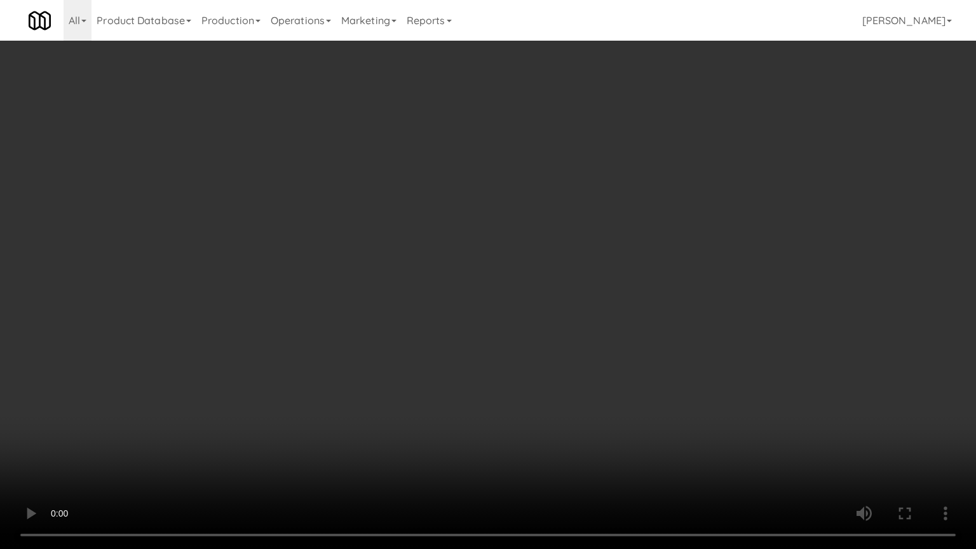
click at [519, 351] on video at bounding box center [488, 274] width 976 height 549
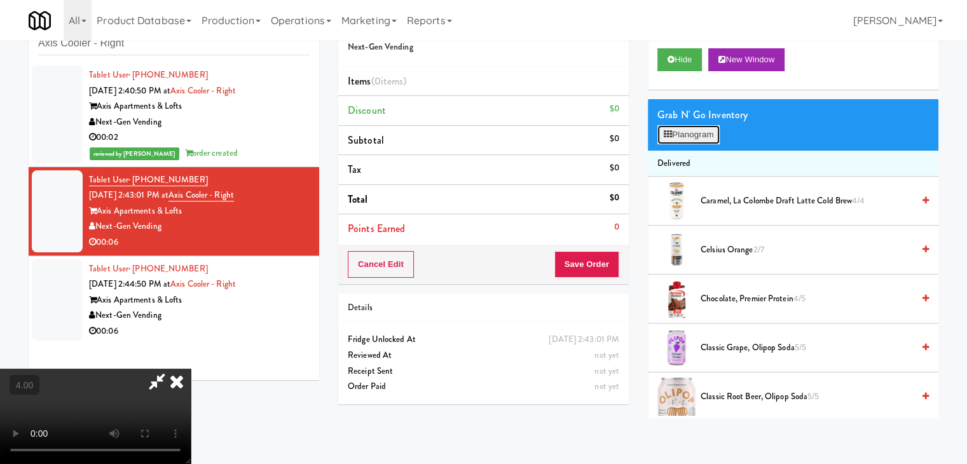
click at [691, 128] on button "Planogram" at bounding box center [688, 134] width 62 height 19
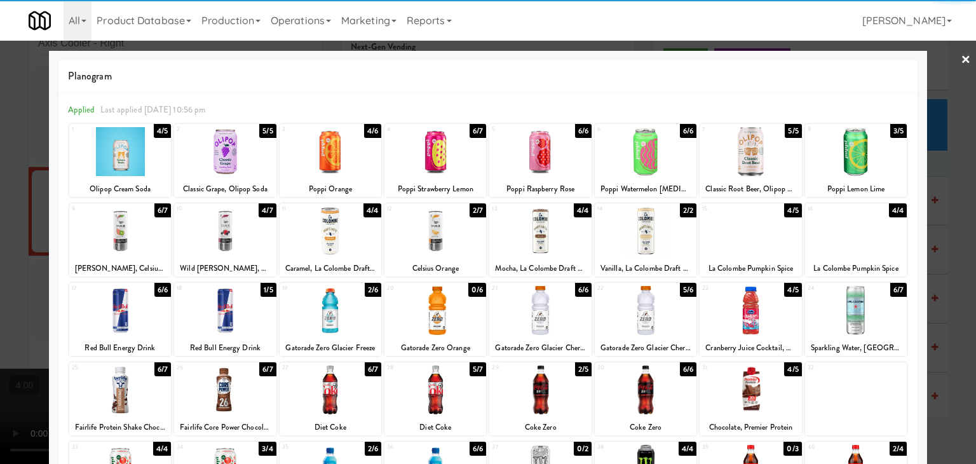
click at [770, 323] on div at bounding box center [751, 310] width 102 height 49
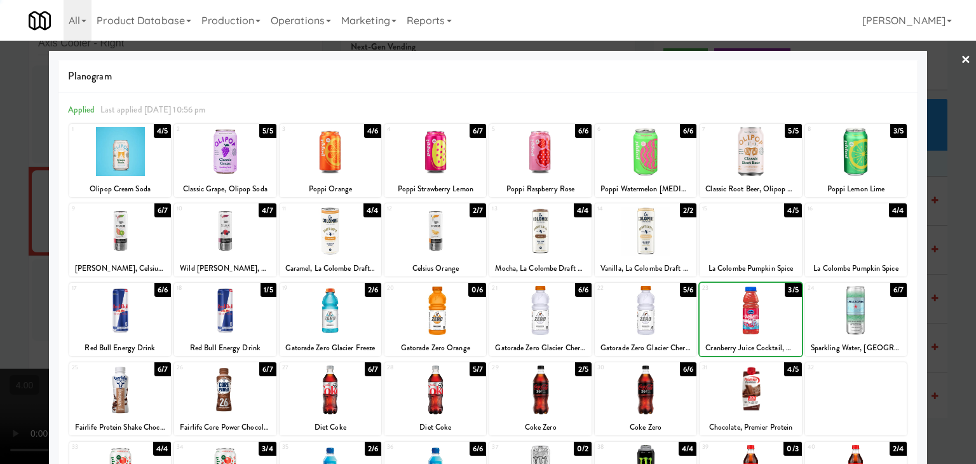
click at [0, 181] on div at bounding box center [488, 232] width 976 height 464
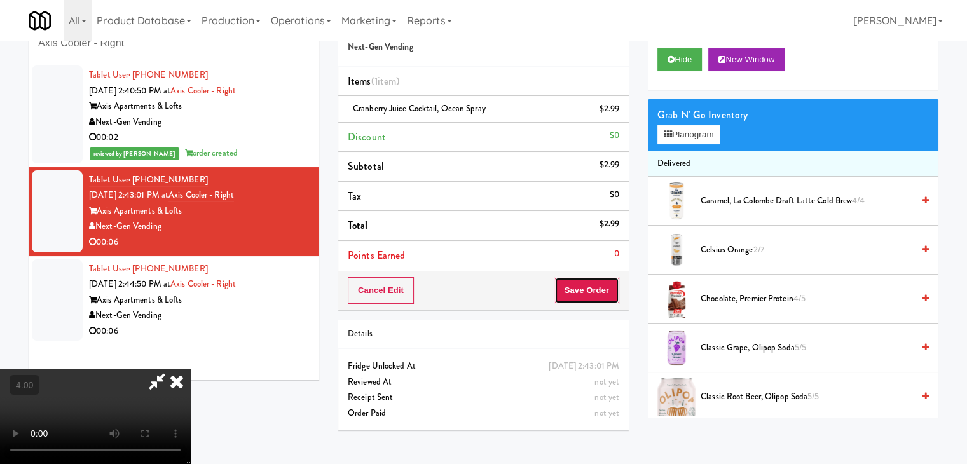
click at [599, 299] on button "Save Order" at bounding box center [586, 290] width 65 height 27
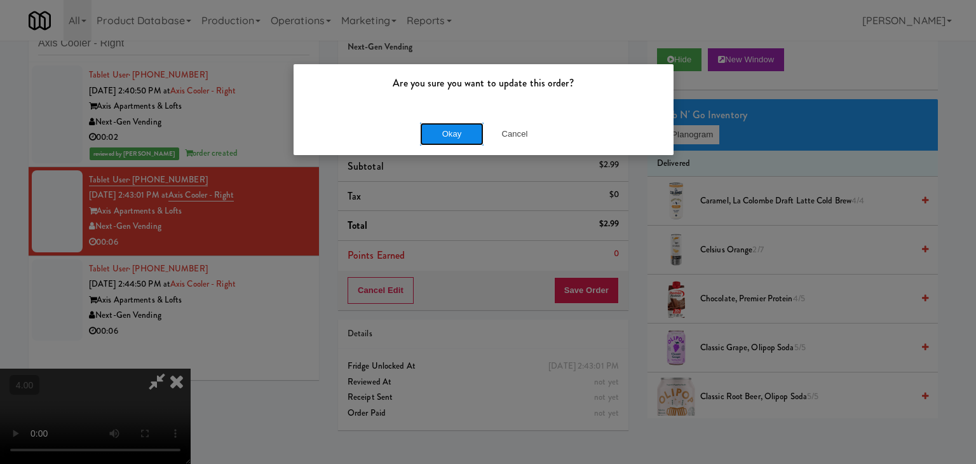
click at [451, 141] on button "Okay" at bounding box center [452, 134] width 64 height 23
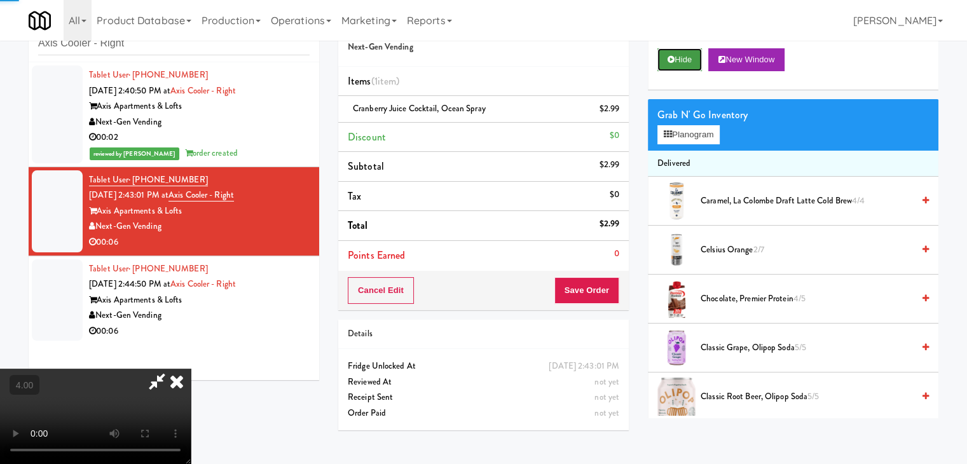
click at [686, 60] on button "Hide" at bounding box center [679, 59] width 44 height 23
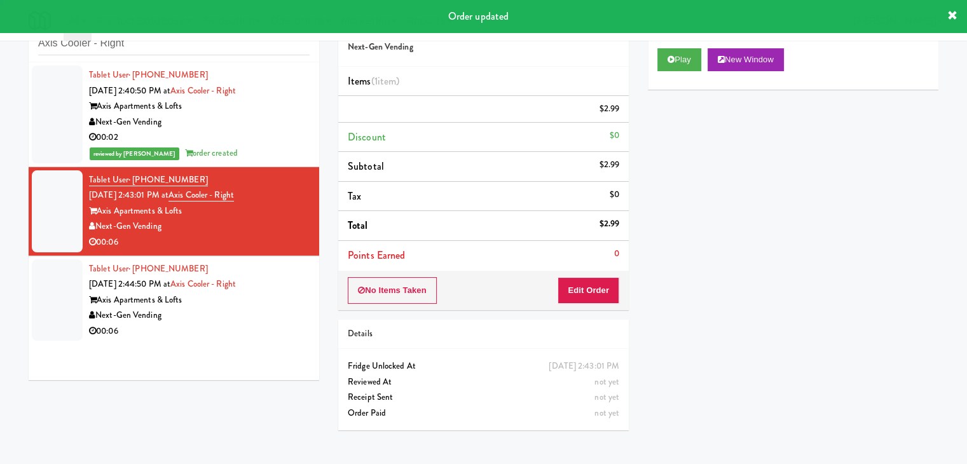
drag, startPoint x: 259, startPoint y: 315, endPoint x: 271, endPoint y: 309, distance: 13.4
click at [259, 315] on div "Next-Gen Vending" at bounding box center [199, 316] width 220 height 16
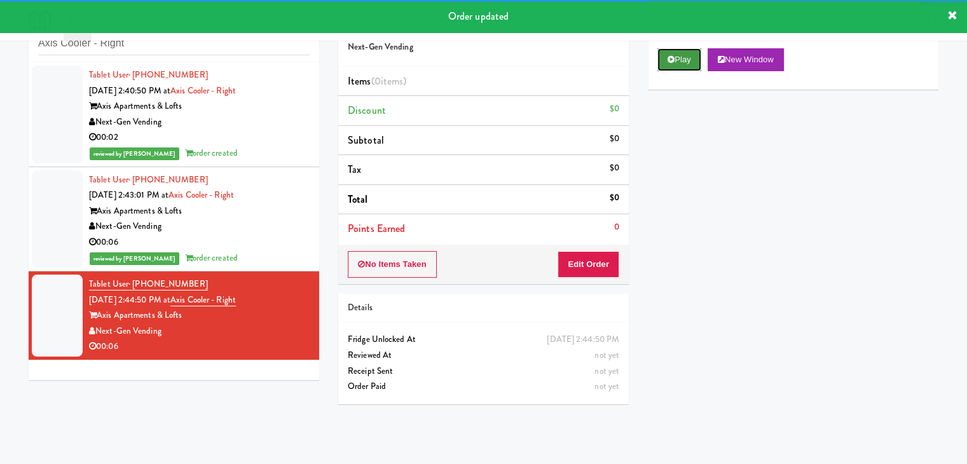
click at [667, 64] on button "Play" at bounding box center [679, 59] width 44 height 23
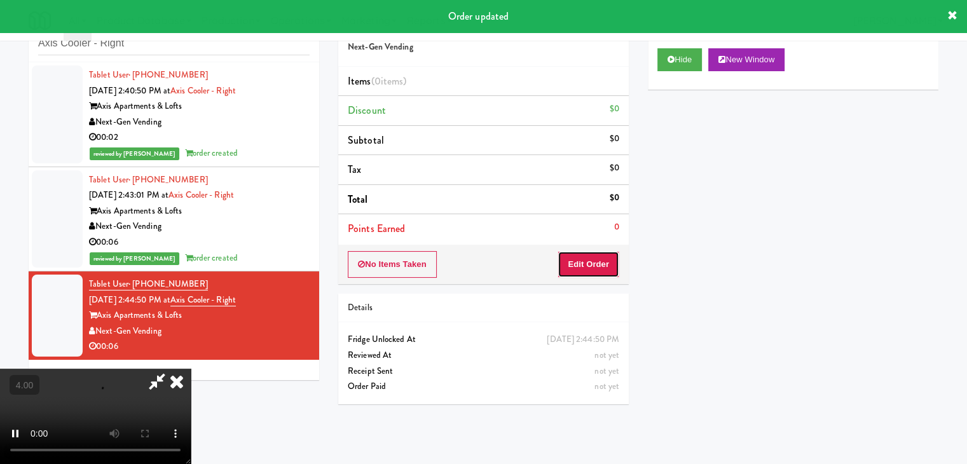
click at [592, 265] on button "Edit Order" at bounding box center [588, 264] width 62 height 27
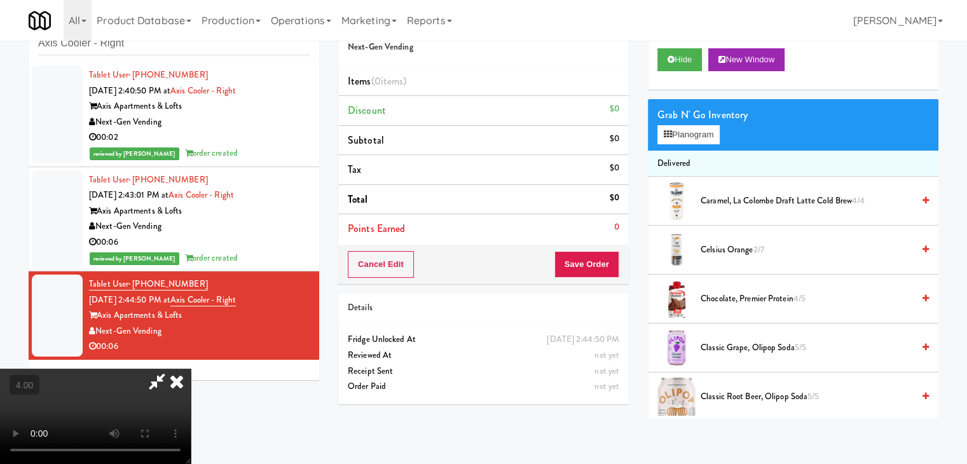
click at [191, 369] on video at bounding box center [95, 416] width 191 height 95
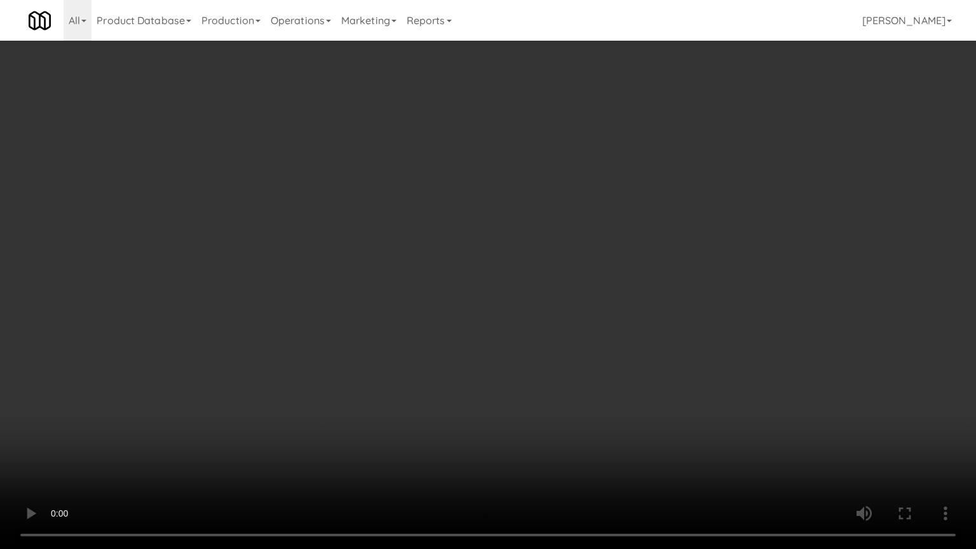
click at [193, 427] on video at bounding box center [488, 274] width 976 height 549
click at [217, 417] on video at bounding box center [488, 274] width 976 height 549
click at [438, 379] on video at bounding box center [488, 274] width 976 height 549
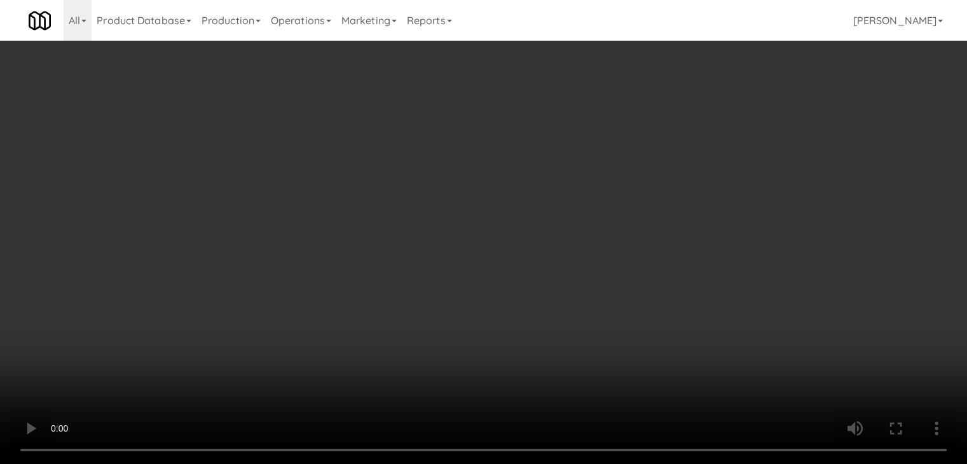
click at [692, 133] on button "Planogram" at bounding box center [688, 134] width 62 height 19
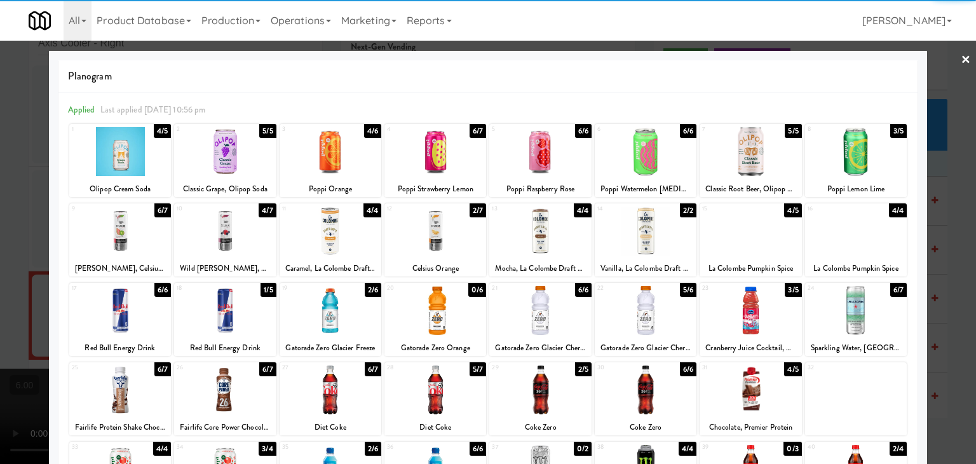
click at [554, 237] on div at bounding box center [540, 231] width 102 height 49
click at [0, 225] on div at bounding box center [488, 232] width 976 height 464
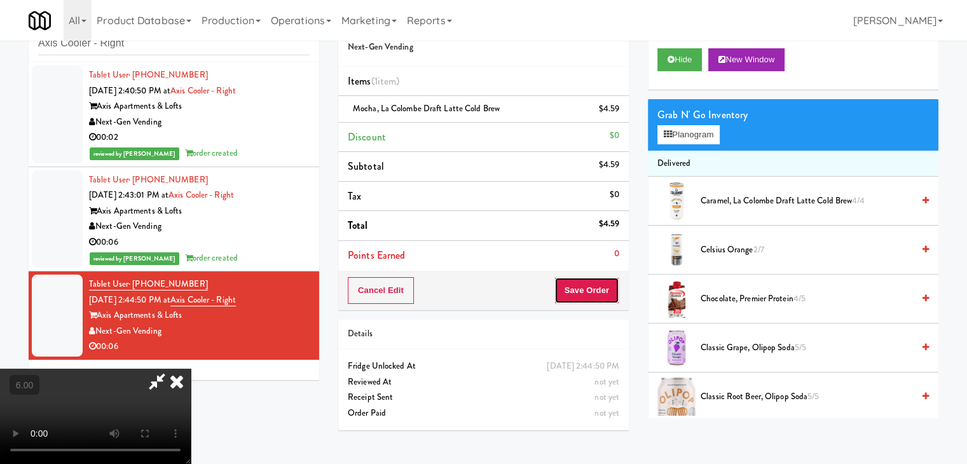
drag, startPoint x: 605, startPoint y: 302, endPoint x: 599, endPoint y: 286, distance: 17.1
click at [605, 301] on button "Save Order" at bounding box center [586, 290] width 65 height 27
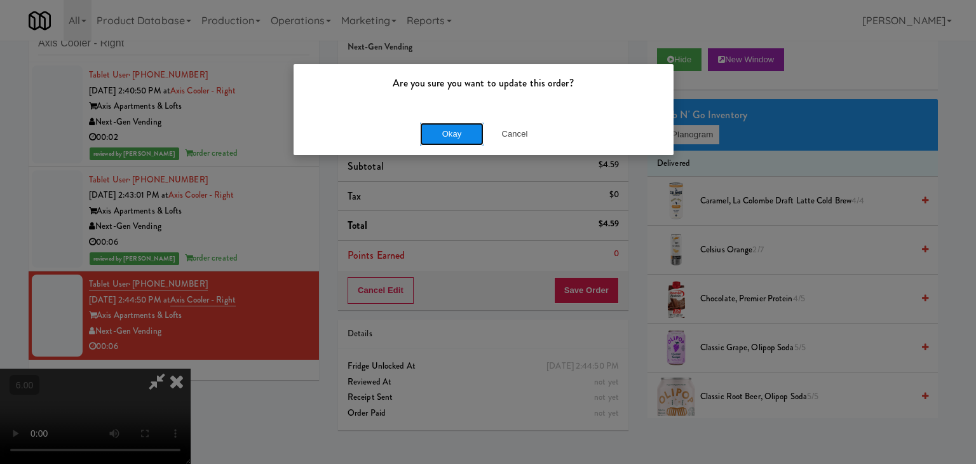
click at [467, 133] on button "Okay" at bounding box center [452, 134] width 64 height 23
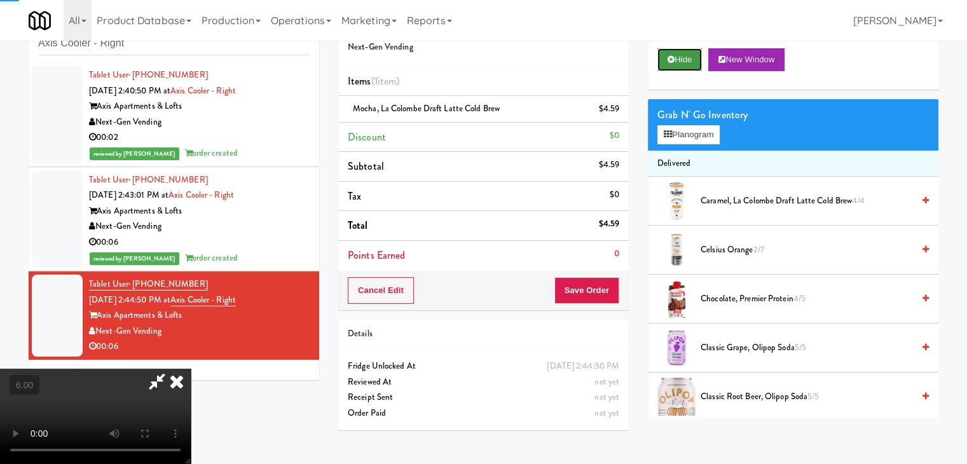
click at [693, 61] on button "Hide" at bounding box center [679, 59] width 44 height 23
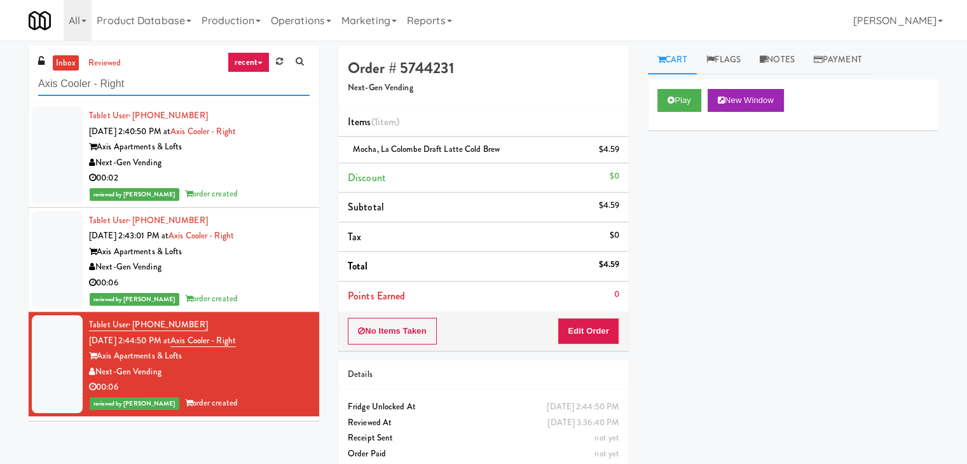
drag, startPoint x: 147, startPoint y: 86, endPoint x: 11, endPoint y: 78, distance: 136.8
click at [11, 78] on div "inbox reviewed recent all unclear take inventory issue suspicious failed recent…" at bounding box center [483, 263] width 967 height 435
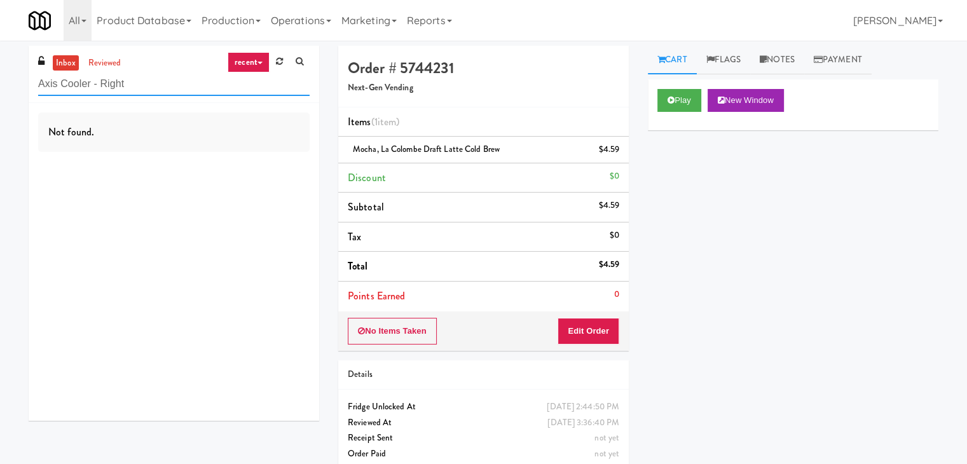
click at [191, 78] on input "Axis Cooler - Right" at bounding box center [173, 84] width 271 height 24
click at [185, 79] on input "Axis Cooler - Right" at bounding box center [173, 84] width 271 height 24
drag, startPoint x: 185, startPoint y: 79, endPoint x: 178, endPoint y: 90, distance: 12.3
click at [178, 90] on input "Axis Cooler - Right" at bounding box center [173, 84] width 271 height 24
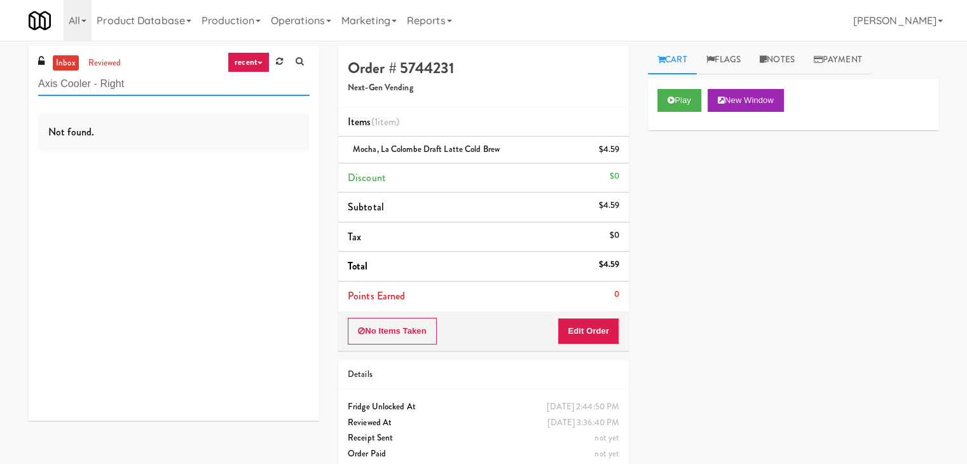
click at [178, 90] on input "Axis Cooler - Right" at bounding box center [173, 84] width 271 height 24
paste input "Southerly - Combo Cooler"
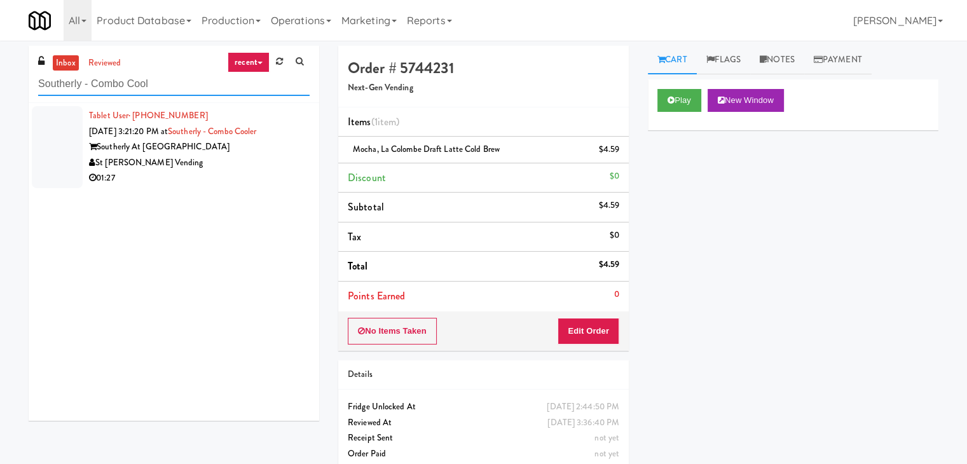
type input "Southerly - Combo Cool"
click at [283, 170] on div "01:27" at bounding box center [199, 178] width 220 height 16
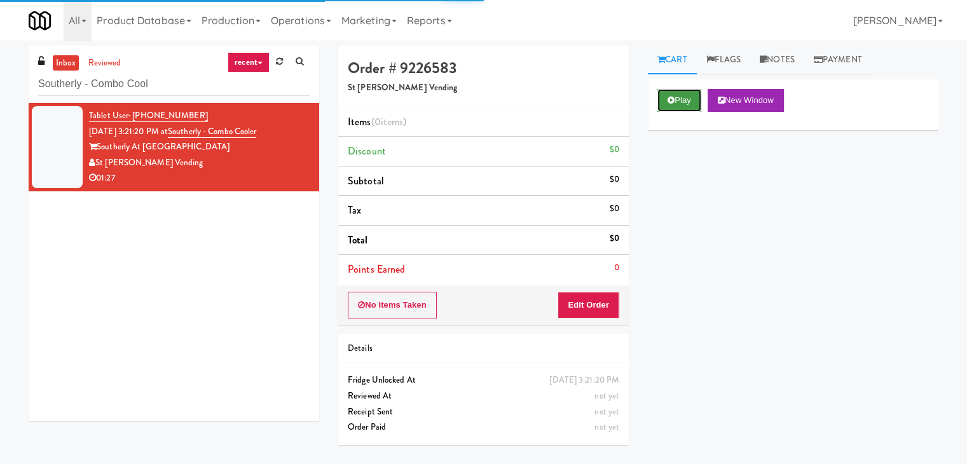
click at [681, 89] on button "Play" at bounding box center [679, 100] width 44 height 23
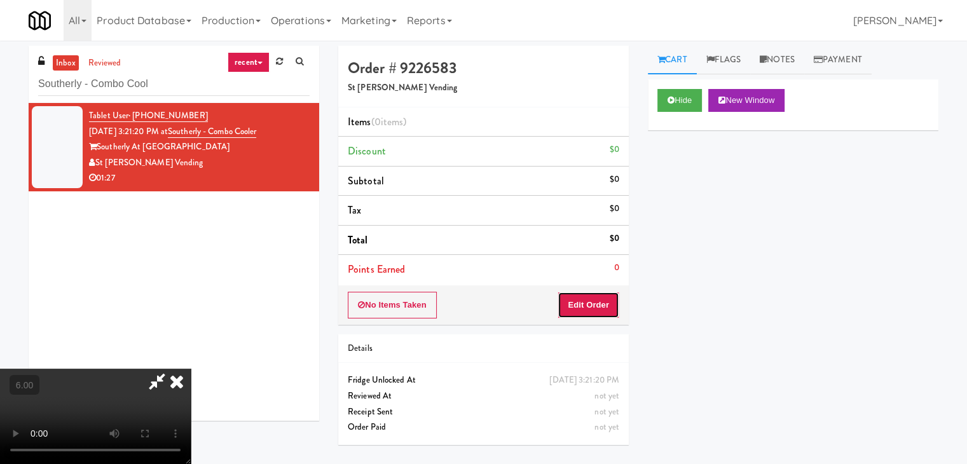
click at [586, 303] on button "Edit Order" at bounding box center [588, 305] width 62 height 27
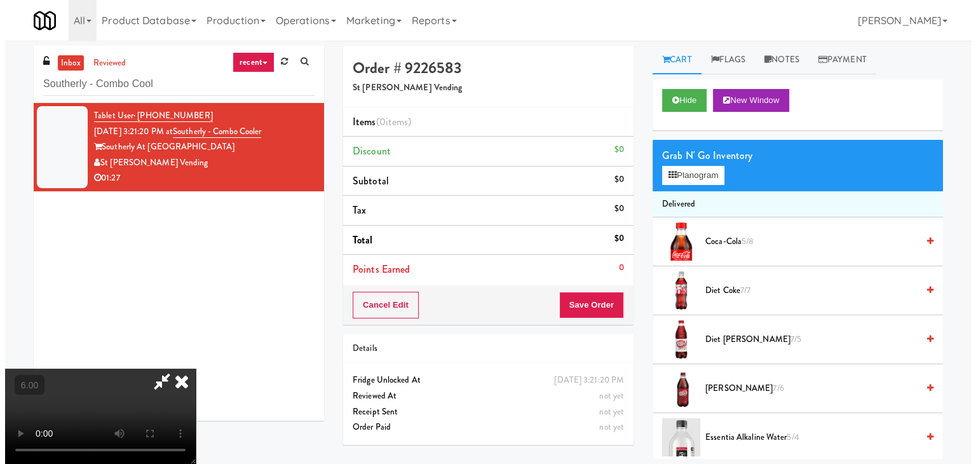
scroll to position [41, 0]
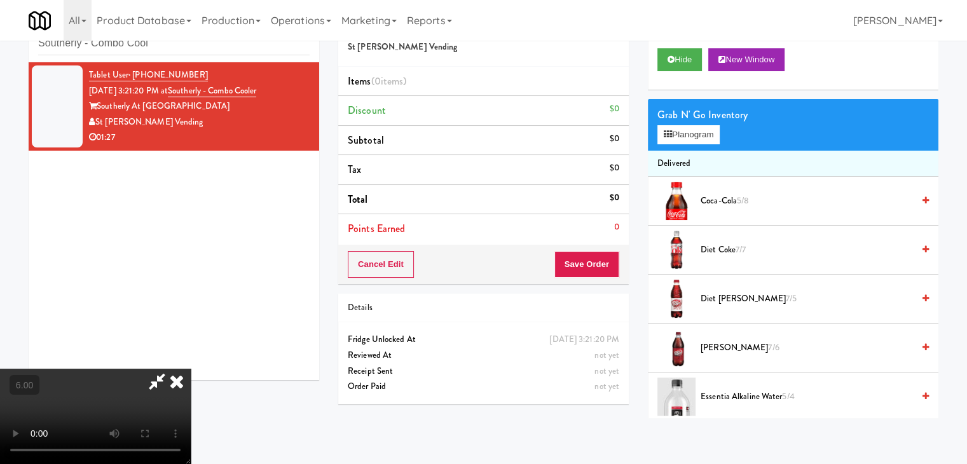
click at [191, 411] on video at bounding box center [95, 416] width 191 height 95
click at [681, 60] on button "Hide" at bounding box center [679, 59] width 44 height 23
click at [686, 59] on button "Hide" at bounding box center [679, 59] width 44 height 23
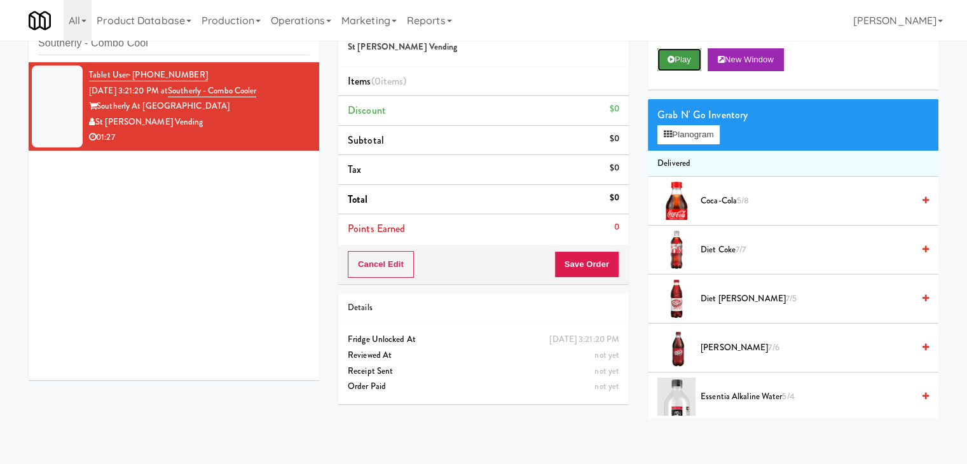
click at [686, 58] on button "Play" at bounding box center [679, 59] width 44 height 23
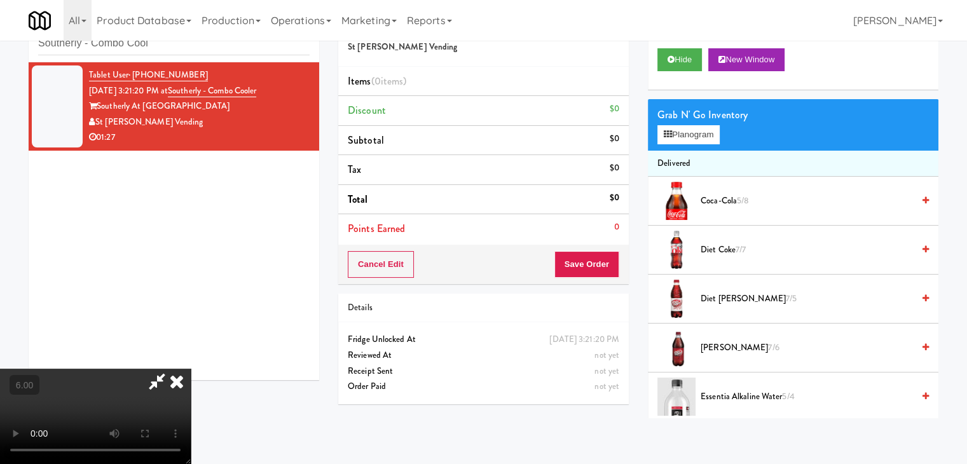
click at [191, 369] on video at bounding box center [95, 416] width 191 height 95
click at [679, 62] on button "Hide" at bounding box center [679, 59] width 44 height 23
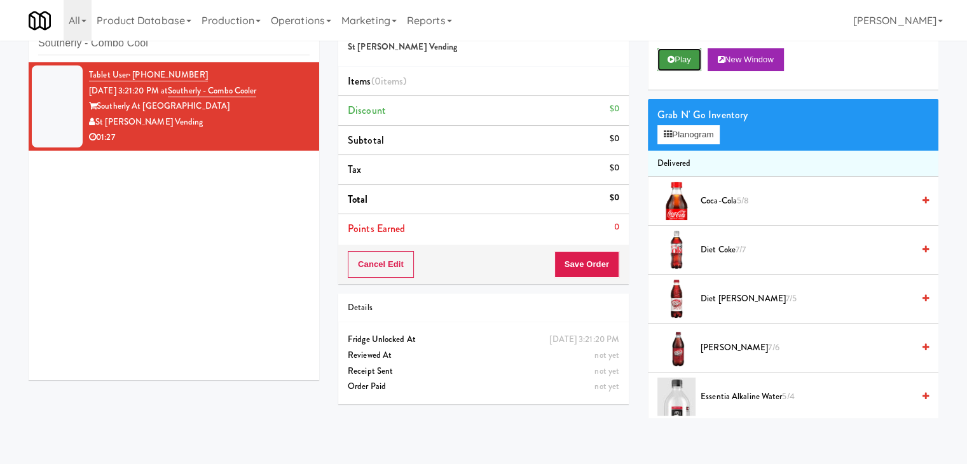
click at [679, 62] on button "Play" at bounding box center [679, 59] width 44 height 23
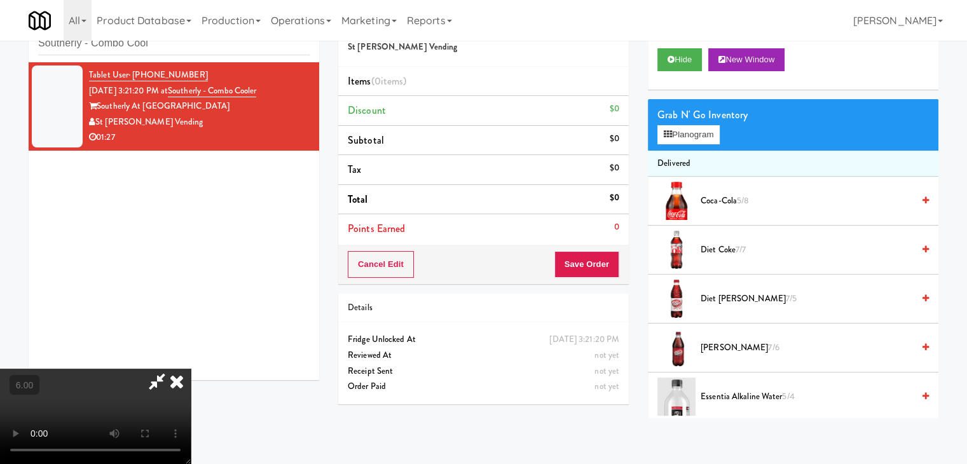
click at [191, 369] on video at bounding box center [95, 416] width 191 height 95
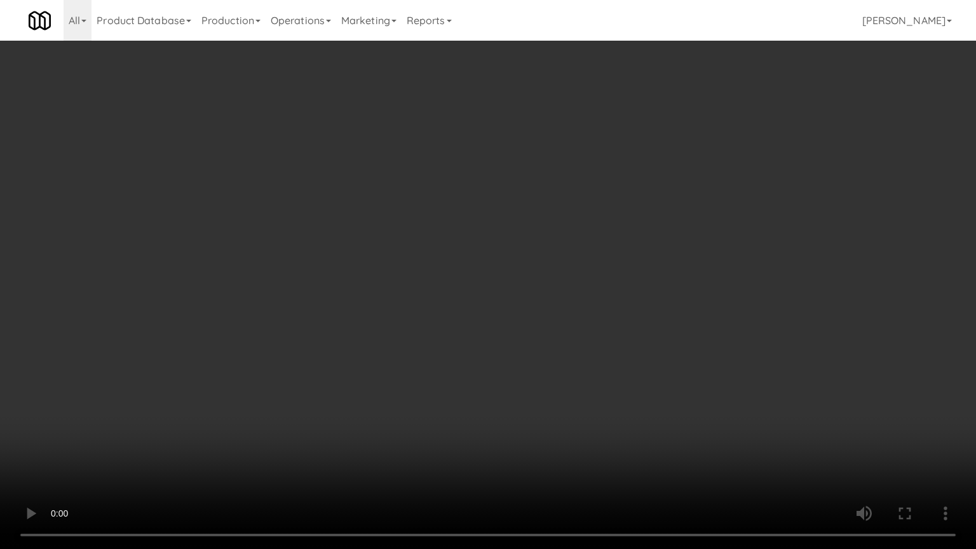
click at [267, 399] on video at bounding box center [488, 274] width 976 height 549
click at [280, 391] on video at bounding box center [488, 274] width 976 height 549
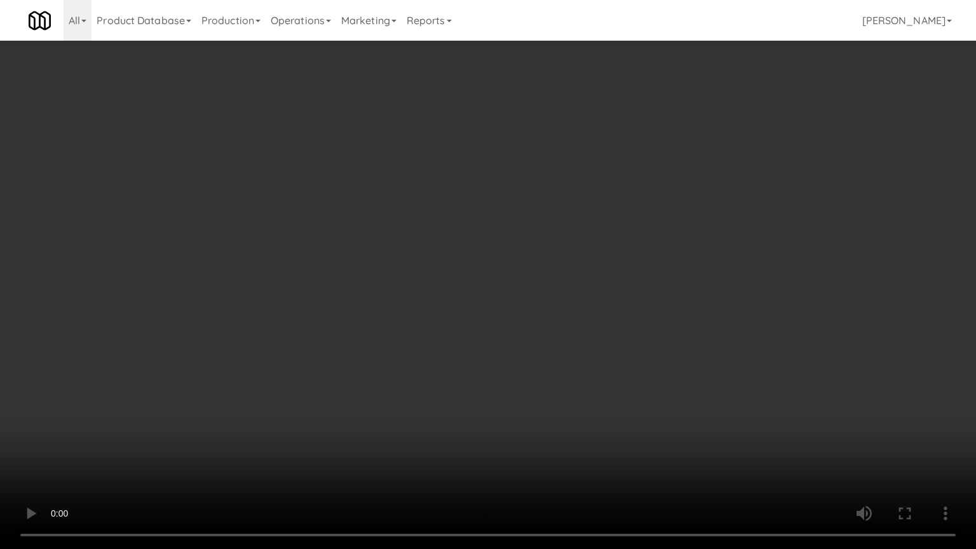
click at [280, 391] on video at bounding box center [488, 274] width 976 height 549
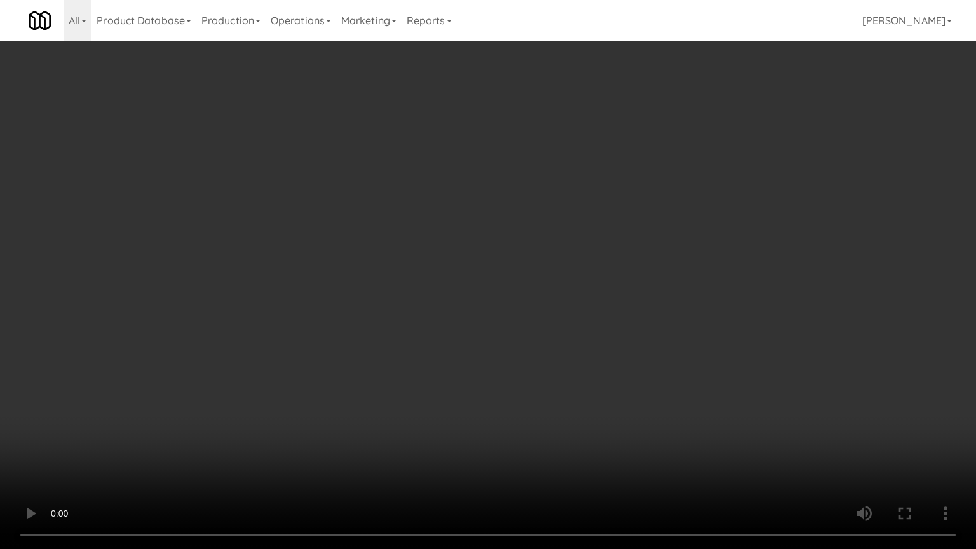
click at [280, 391] on video at bounding box center [488, 274] width 976 height 549
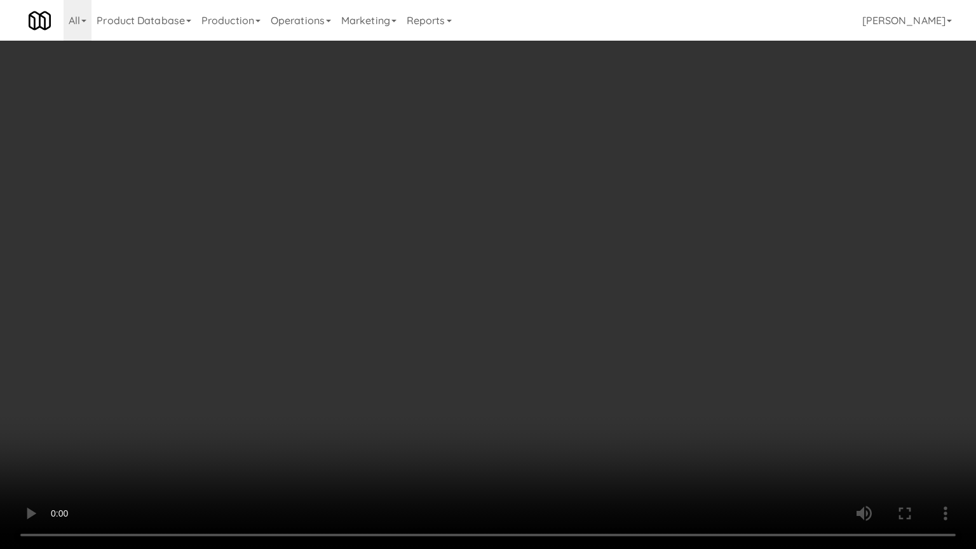
click at [280, 391] on video at bounding box center [488, 274] width 976 height 549
click at [212, 353] on video at bounding box center [488, 274] width 976 height 549
click at [290, 414] on video at bounding box center [488, 274] width 976 height 549
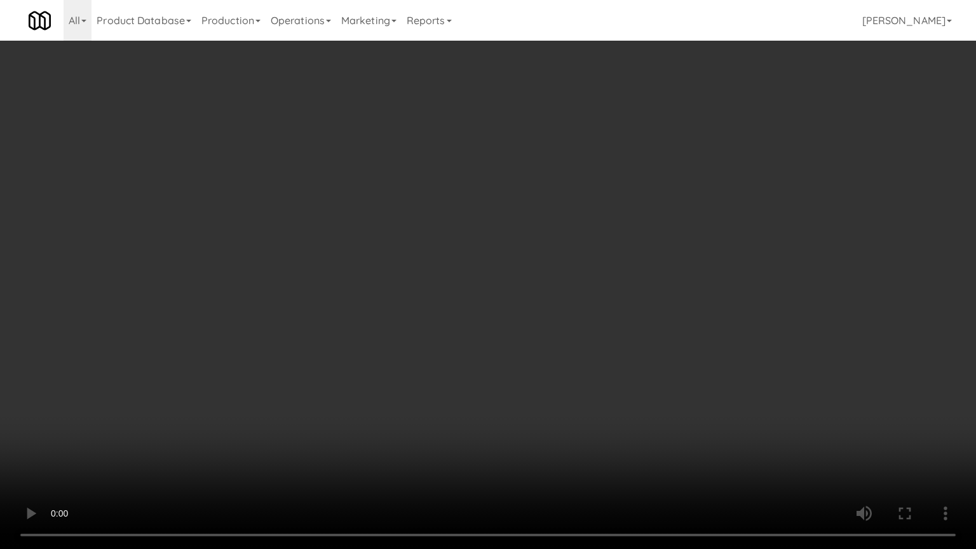
click at [290, 414] on video at bounding box center [488, 274] width 976 height 549
click at [290, 417] on video at bounding box center [488, 274] width 976 height 549
click at [295, 427] on video at bounding box center [488, 274] width 976 height 549
click at [295, 428] on video at bounding box center [488, 274] width 976 height 549
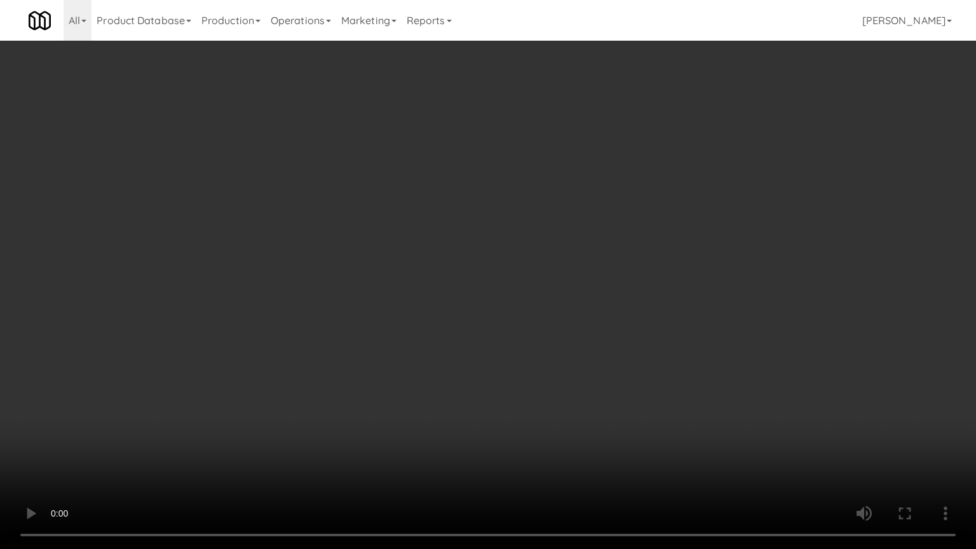
click at [297, 433] on video at bounding box center [488, 274] width 976 height 549
click at [294, 440] on video at bounding box center [488, 274] width 976 height 549
click at [294, 435] on video at bounding box center [488, 274] width 976 height 549
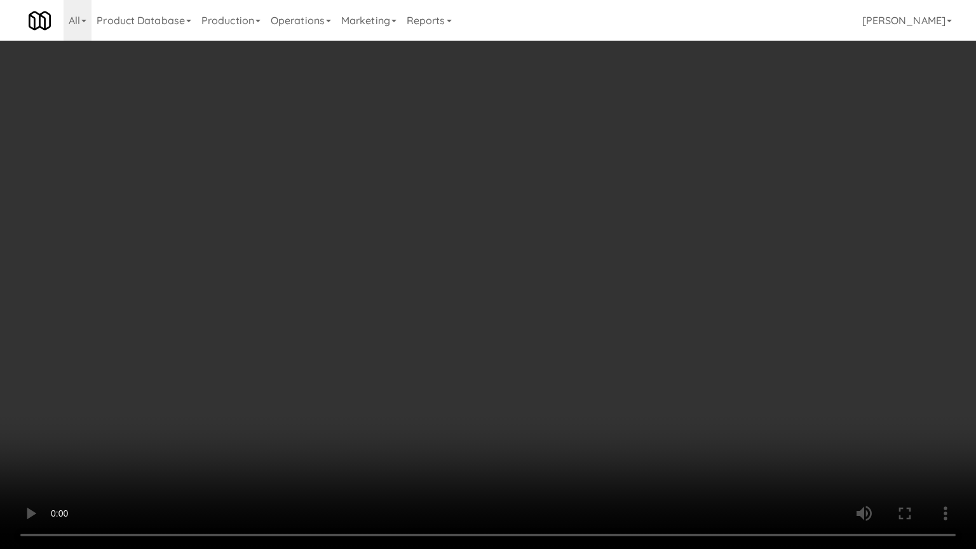
click at [294, 435] on video at bounding box center [488, 274] width 976 height 549
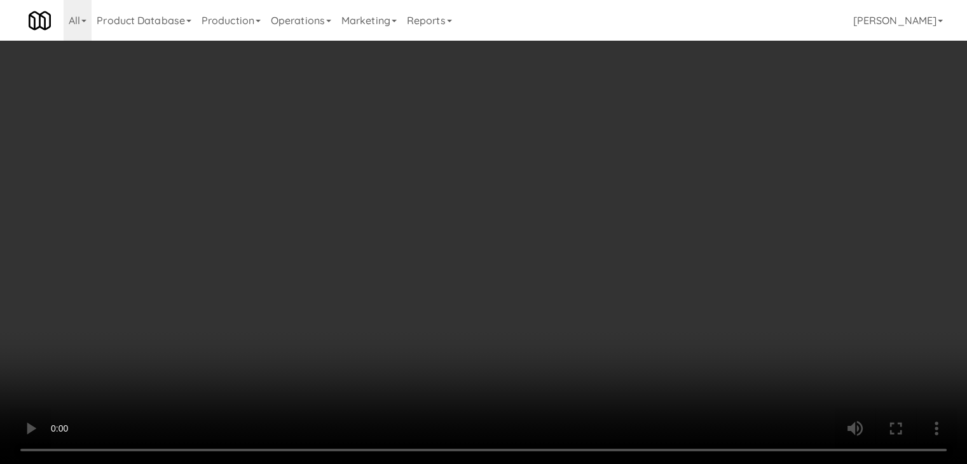
click at [323, 364] on video at bounding box center [483, 232] width 967 height 464
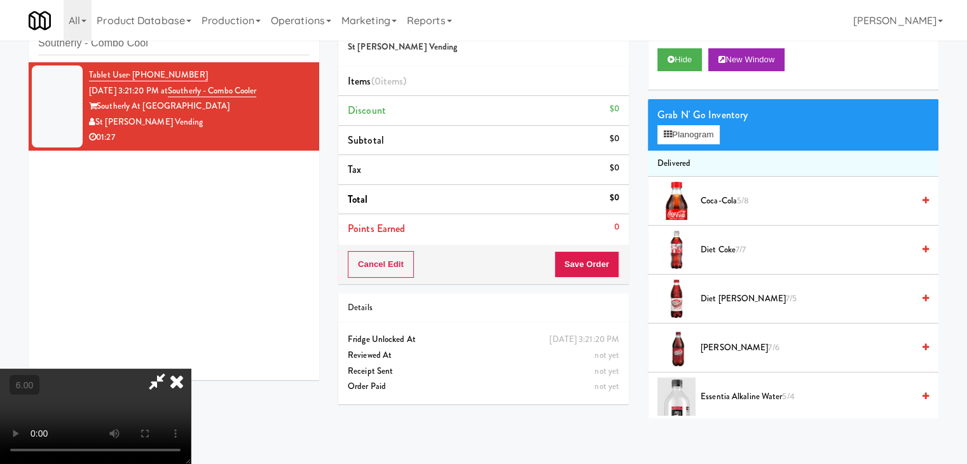
click at [191, 369] on video at bounding box center [95, 416] width 191 height 95
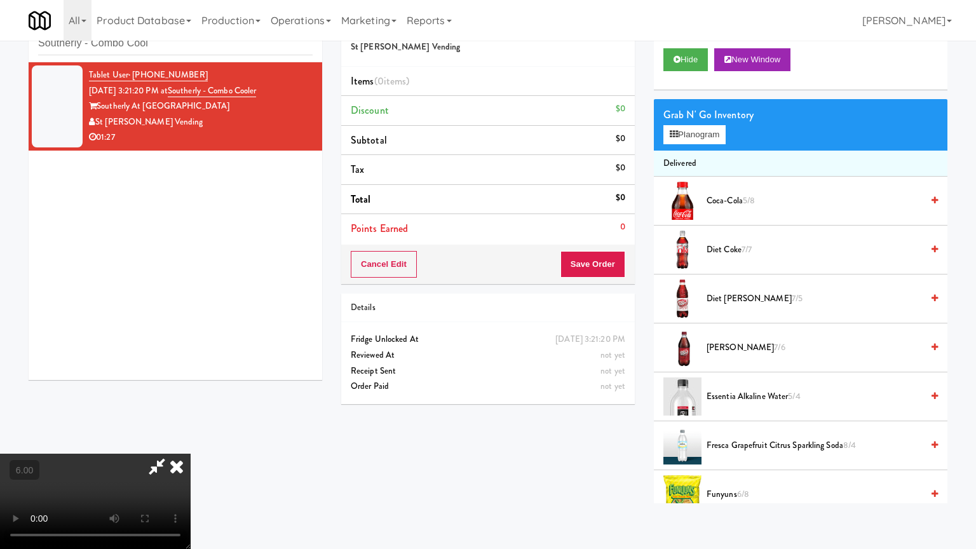
click at [191, 454] on video at bounding box center [95, 501] width 191 height 95
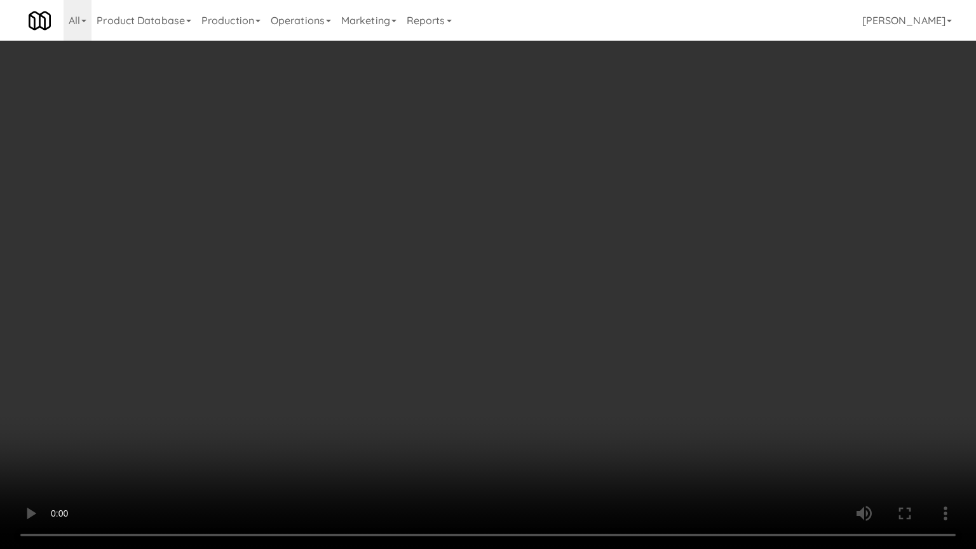
click at [323, 419] on video at bounding box center [488, 274] width 976 height 549
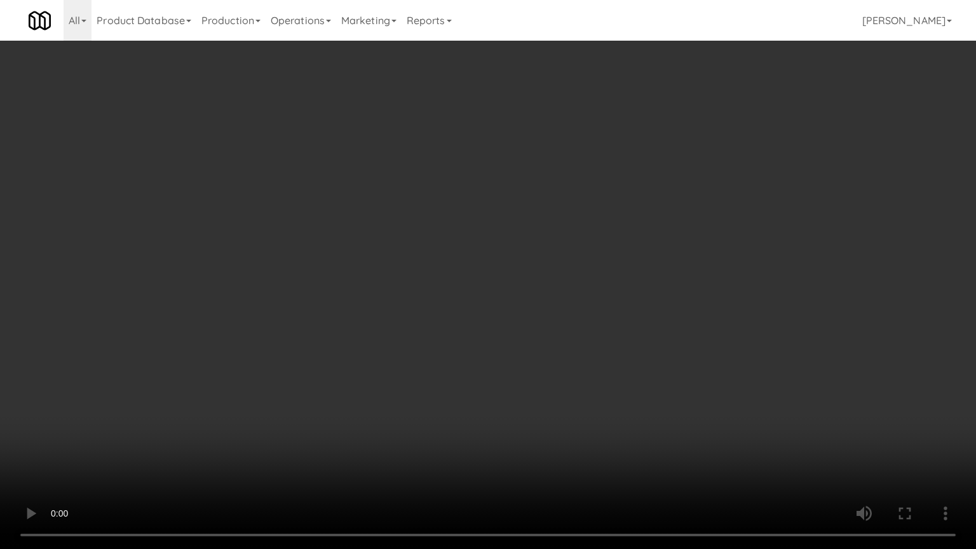
click at [323, 419] on video at bounding box center [488, 274] width 976 height 549
click at [656, 463] on video at bounding box center [488, 274] width 976 height 549
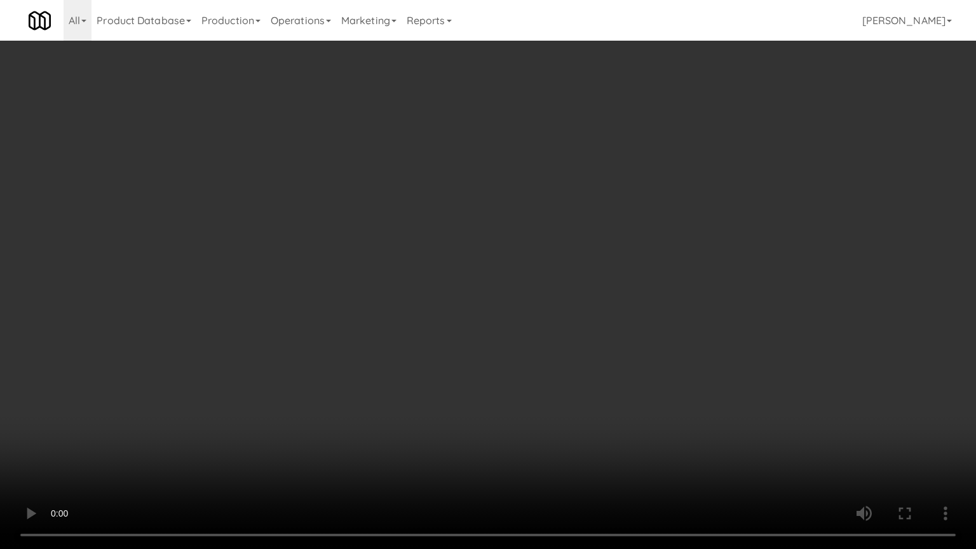
click at [707, 463] on video at bounding box center [488, 274] width 976 height 549
click at [749, 463] on video at bounding box center [488, 274] width 976 height 549
click at [699, 423] on video at bounding box center [488, 274] width 976 height 549
click at [696, 421] on video at bounding box center [488, 274] width 976 height 549
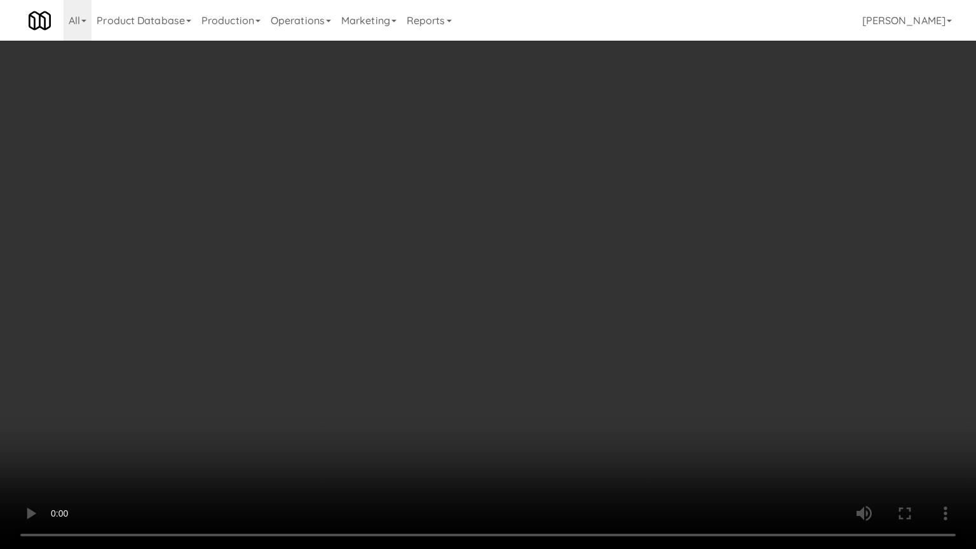
click at [83, 463] on video at bounding box center [488, 274] width 976 height 549
click at [134, 463] on video at bounding box center [488, 274] width 976 height 549
click at [151, 462] on video at bounding box center [488, 274] width 976 height 549
click at [217, 461] on video at bounding box center [488, 274] width 976 height 549
click at [214, 463] on video at bounding box center [488, 274] width 976 height 549
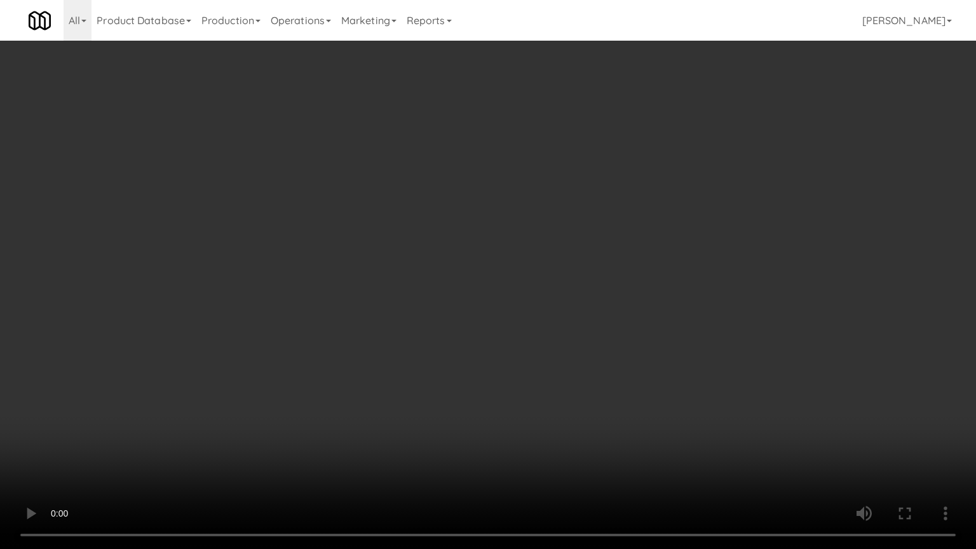
click at [194, 459] on video at bounding box center [488, 274] width 976 height 549
click at [194, 458] on video at bounding box center [488, 274] width 976 height 549
click at [220, 458] on video at bounding box center [488, 274] width 976 height 549
click at [224, 459] on video at bounding box center [488, 274] width 976 height 549
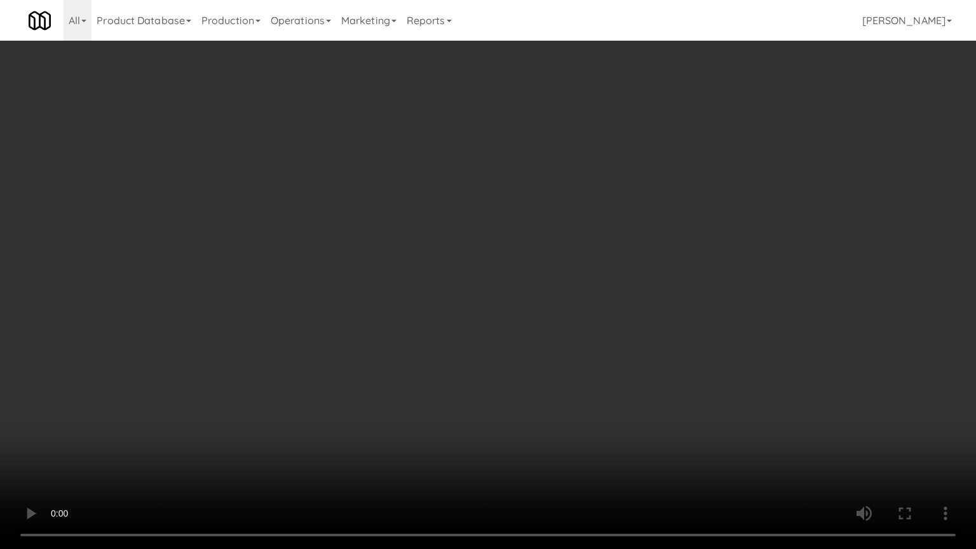
click at [224, 459] on video at bounding box center [488, 274] width 976 height 549
click at [270, 445] on video at bounding box center [488, 274] width 976 height 549
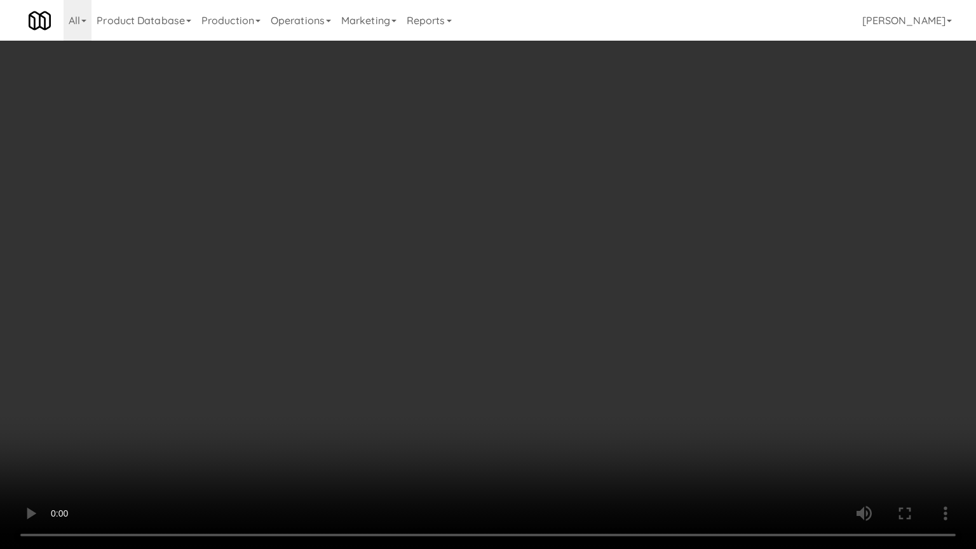
click at [295, 444] on video at bounding box center [488, 274] width 976 height 549
click at [607, 390] on video at bounding box center [488, 274] width 976 height 549
click at [196, 431] on video at bounding box center [488, 274] width 976 height 549
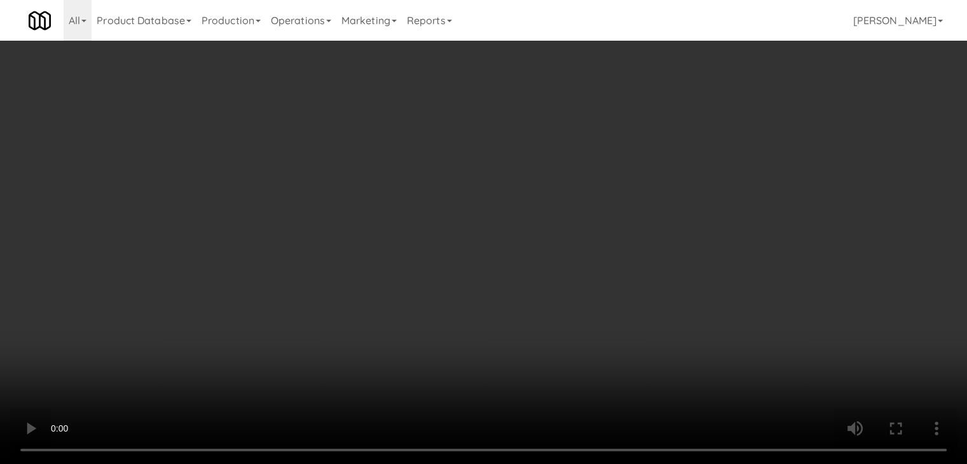
click at [699, 144] on div "Grab N' Go Inventory Planogram" at bounding box center [793, 124] width 290 height 51
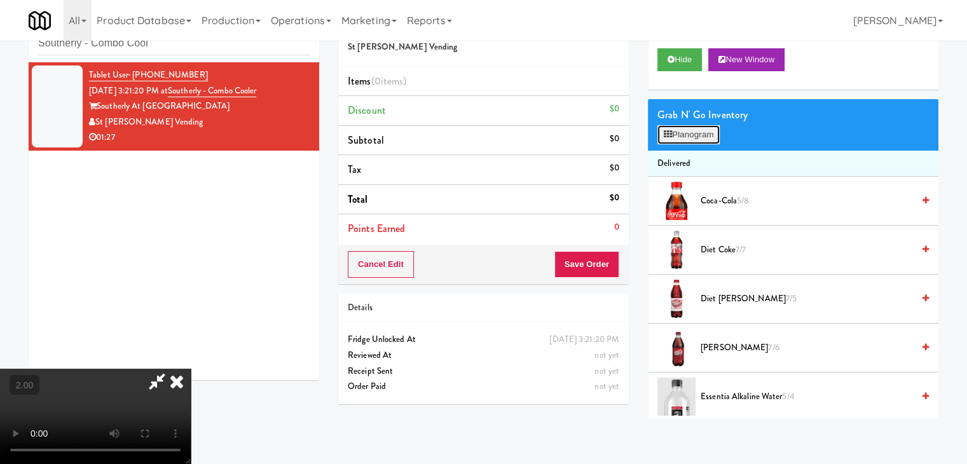
click at [691, 135] on button "Planogram" at bounding box center [688, 134] width 62 height 19
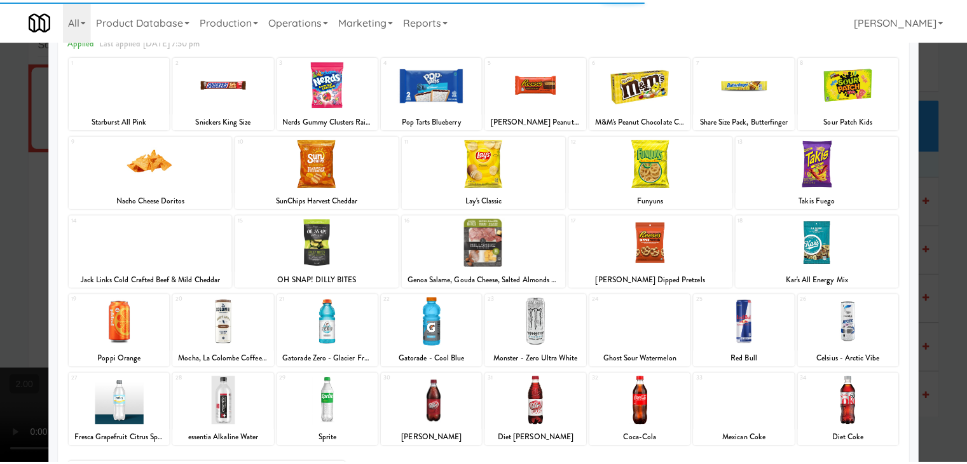
scroll to position [160, 0]
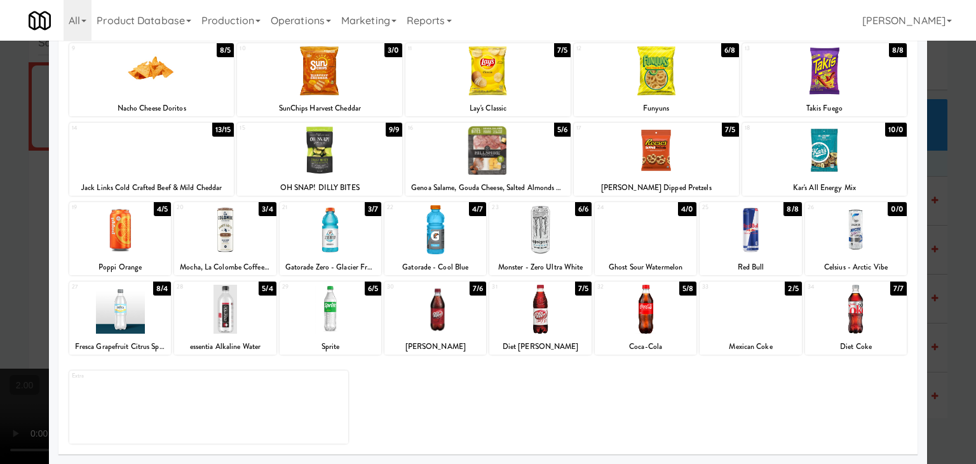
click at [348, 321] on div at bounding box center [331, 309] width 102 height 49
click at [0, 135] on div at bounding box center [488, 232] width 976 height 464
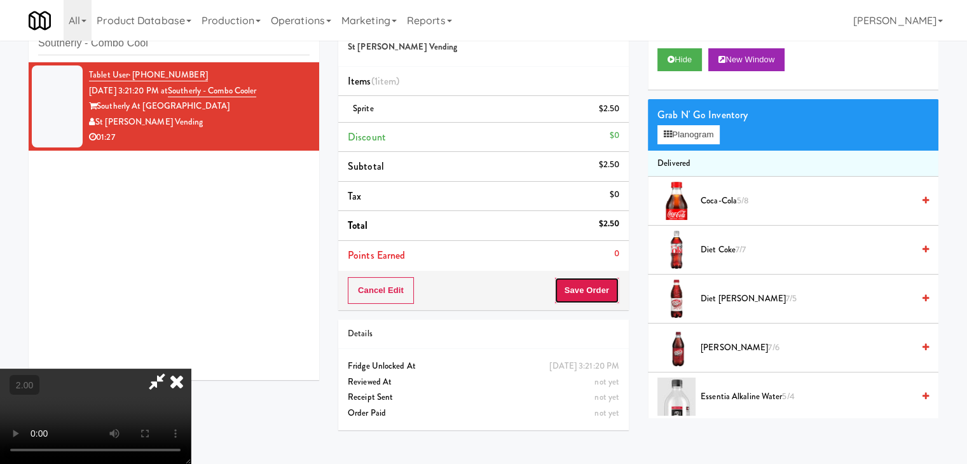
click at [607, 288] on button "Save Order" at bounding box center [586, 290] width 65 height 27
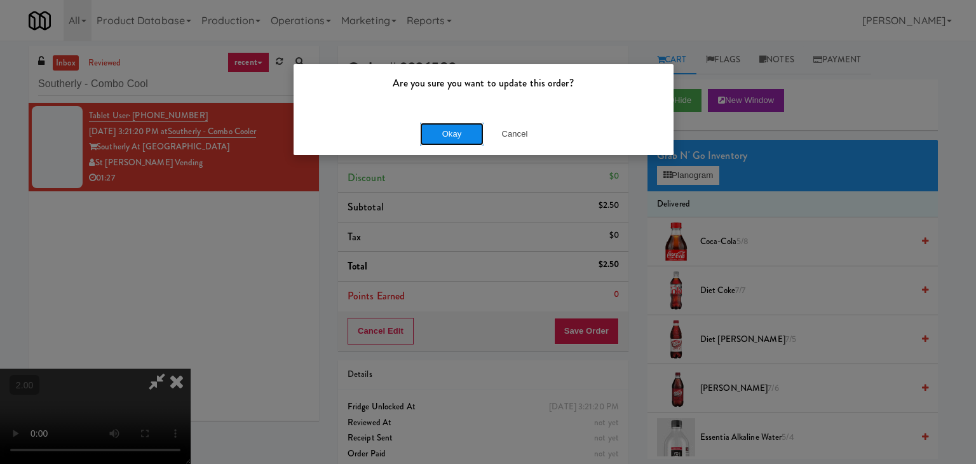
click at [465, 127] on button "Okay" at bounding box center [452, 134] width 64 height 23
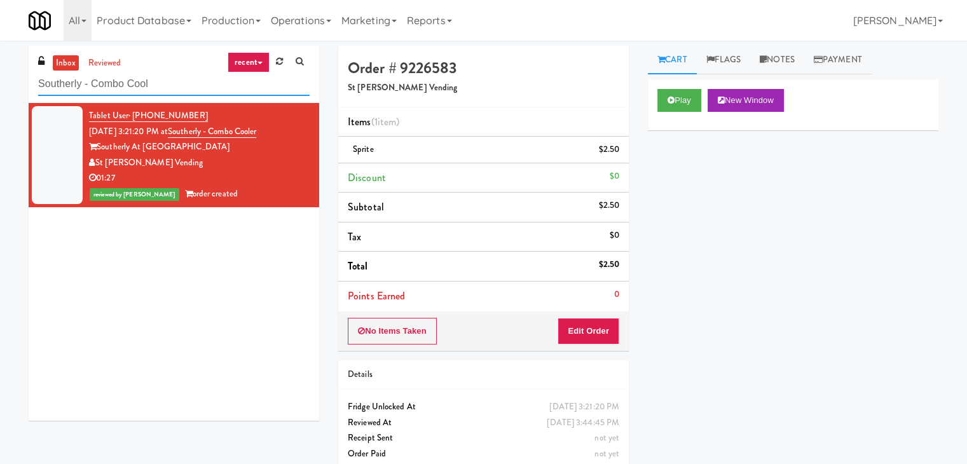
drag, startPoint x: 170, startPoint y: 83, endPoint x: 5, endPoint y: 85, distance: 165.2
click at [0, 85] on div "inbox reviewed recent all unclear take inventory issue suspicious failed recent…" at bounding box center [483, 263] width 967 height 435
paste input "Uptown 550 Ambient"
click at [122, 88] on input "Uptown 550 Ambient" at bounding box center [173, 84] width 271 height 24
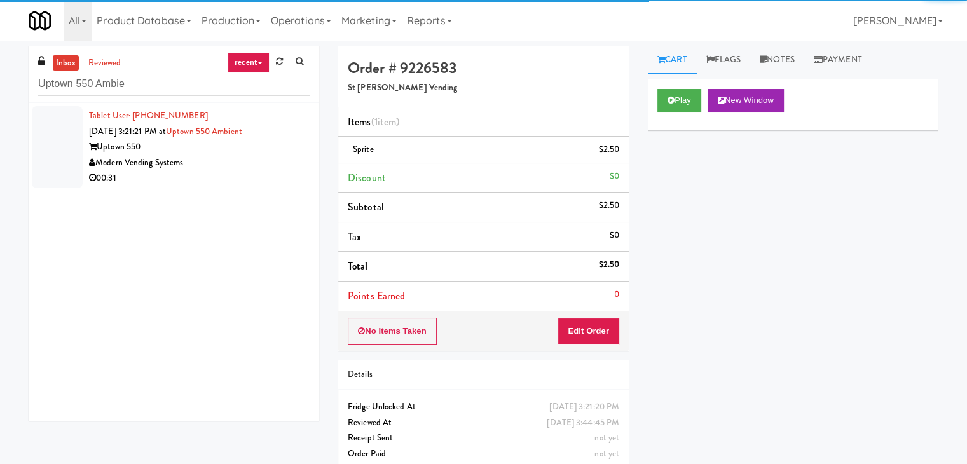
click at [246, 151] on div "Uptown 550" at bounding box center [199, 147] width 220 height 16
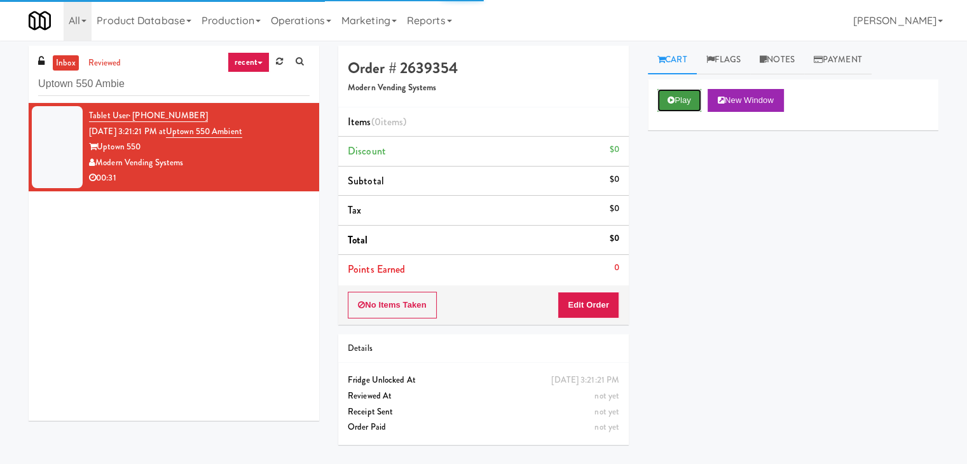
click at [679, 97] on button "Play" at bounding box center [679, 100] width 44 height 23
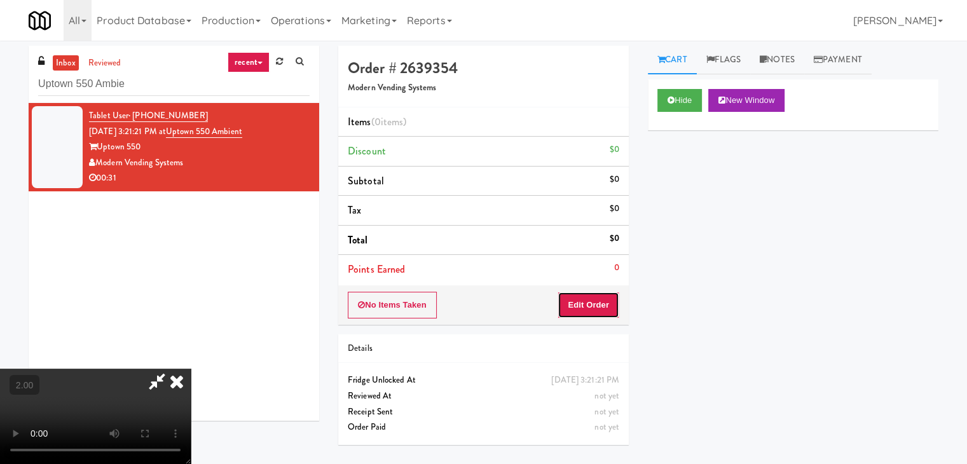
click at [597, 299] on button "Edit Order" at bounding box center [588, 305] width 62 height 27
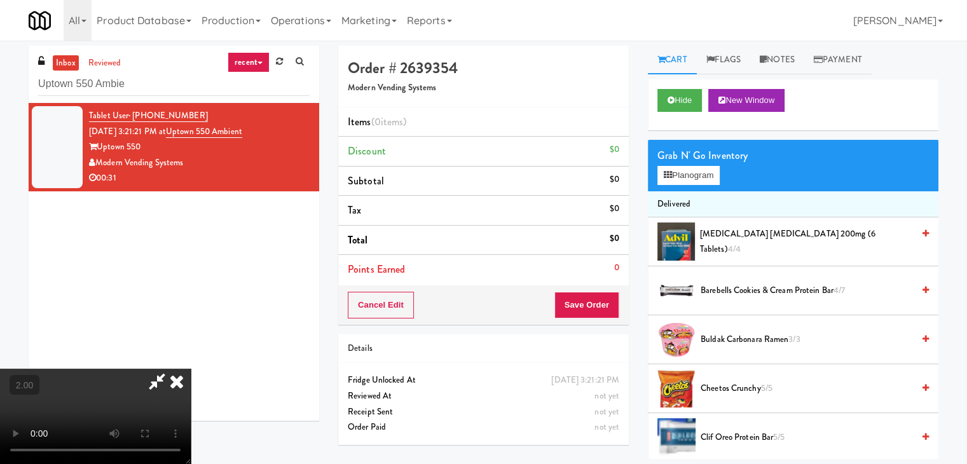
click at [191, 369] on video at bounding box center [95, 416] width 191 height 95
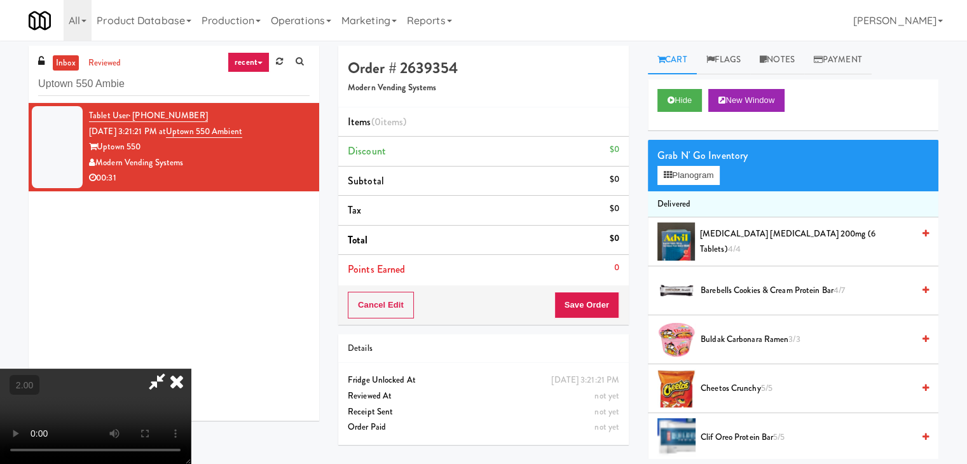
click at [191, 369] on video at bounding box center [95, 416] width 191 height 95
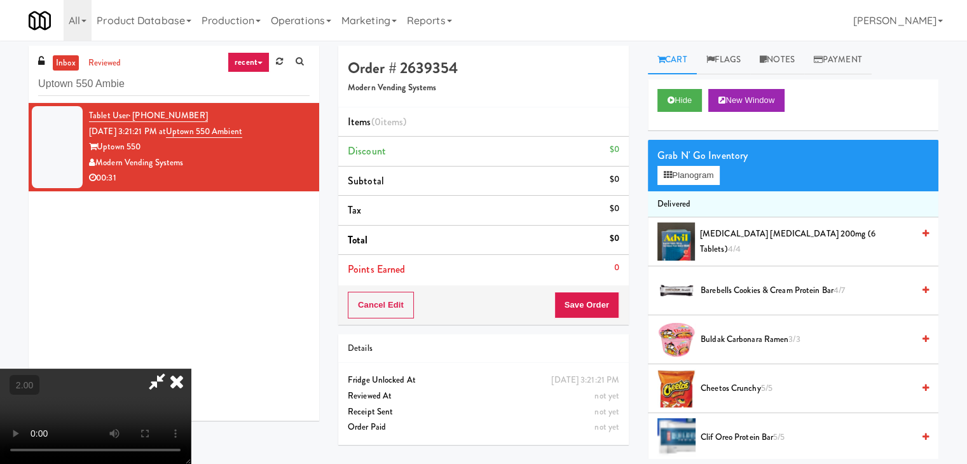
scroll to position [0, 0]
click at [191, 369] on video at bounding box center [95, 416] width 191 height 95
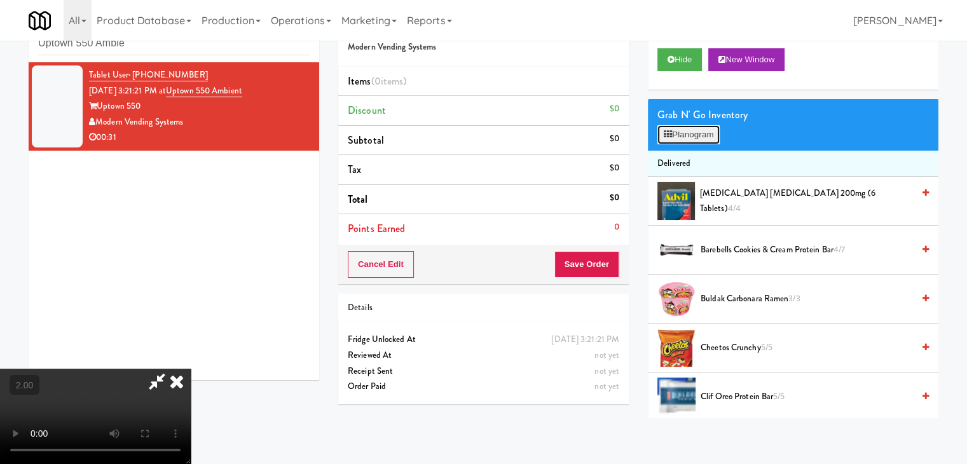
click at [704, 136] on button "Planogram" at bounding box center [688, 134] width 62 height 19
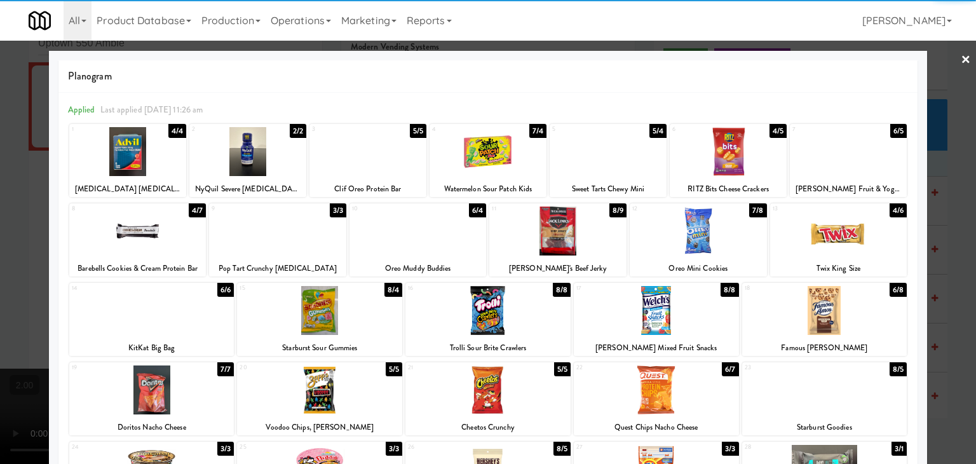
click at [508, 308] on div at bounding box center [487, 310] width 165 height 49
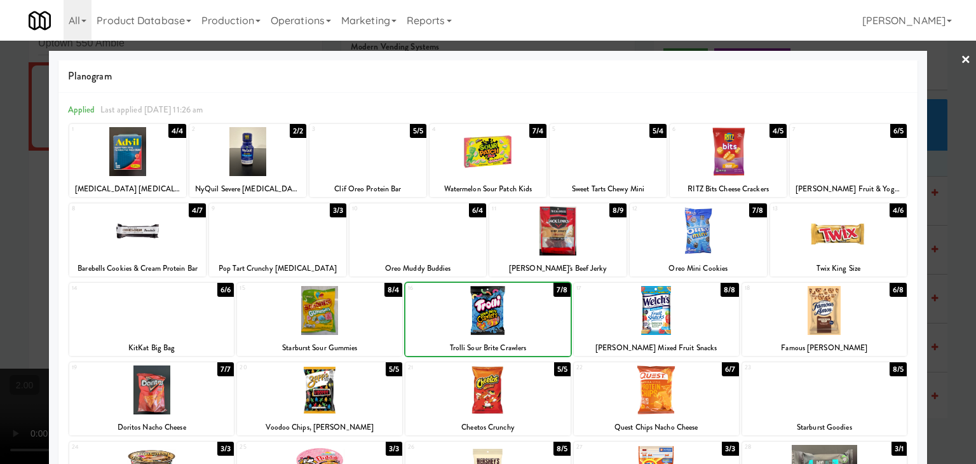
click at [0, 138] on div at bounding box center [488, 232] width 976 height 464
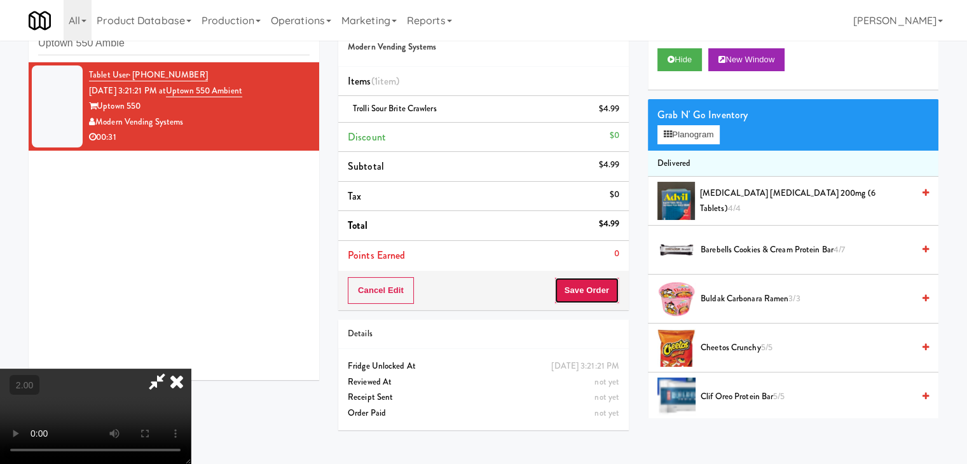
click at [587, 277] on button "Save Order" at bounding box center [586, 290] width 65 height 27
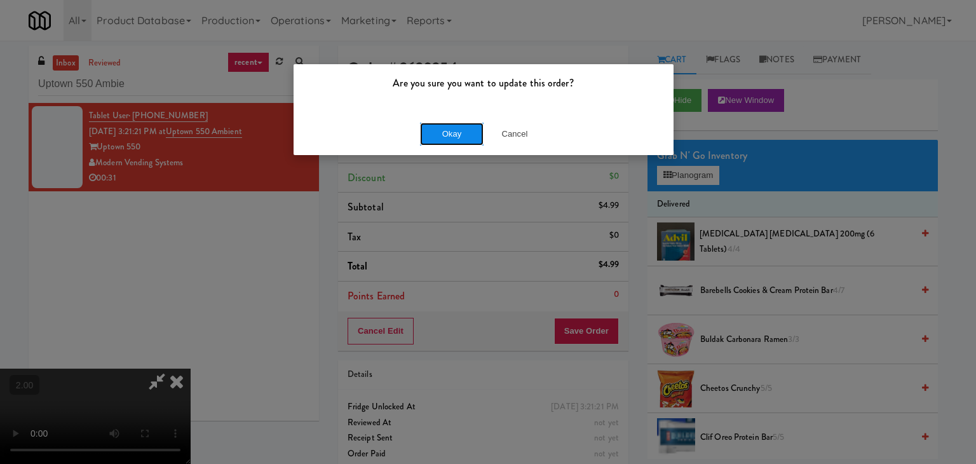
click at [438, 139] on button "Okay" at bounding box center [452, 134] width 64 height 23
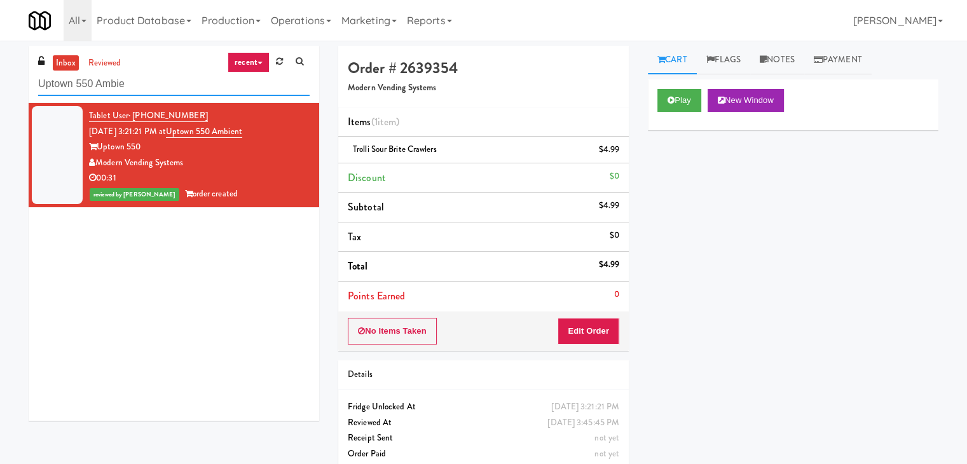
drag, startPoint x: 119, startPoint y: 82, endPoint x: 20, endPoint y: 84, distance: 98.5
click at [20, 84] on div "inbox reviewed recent all unclear take inventory issue suspicious failed recent…" at bounding box center [173, 238] width 309 height 384
paste input "Hilltop - Combo"
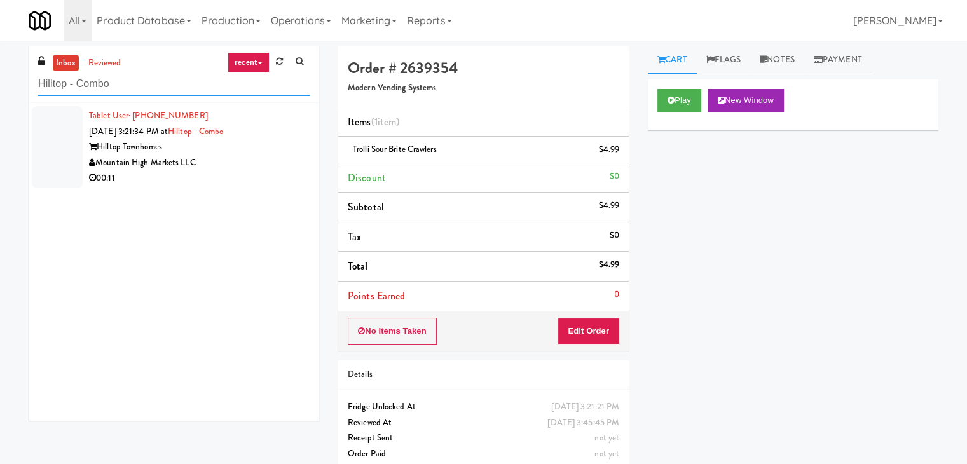
type input "Hilltop - Combo"
click at [221, 143] on div "Hilltop Townhomes" at bounding box center [199, 147] width 220 height 16
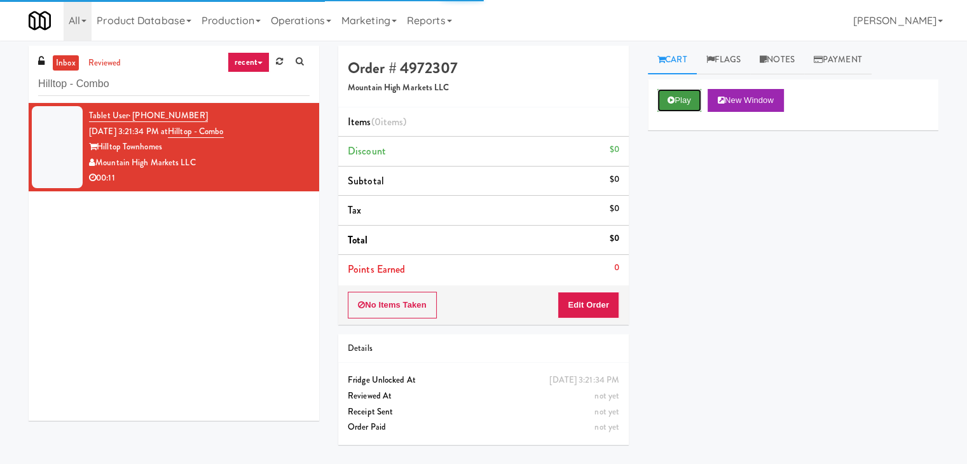
click at [661, 89] on button "Play" at bounding box center [679, 100] width 44 height 23
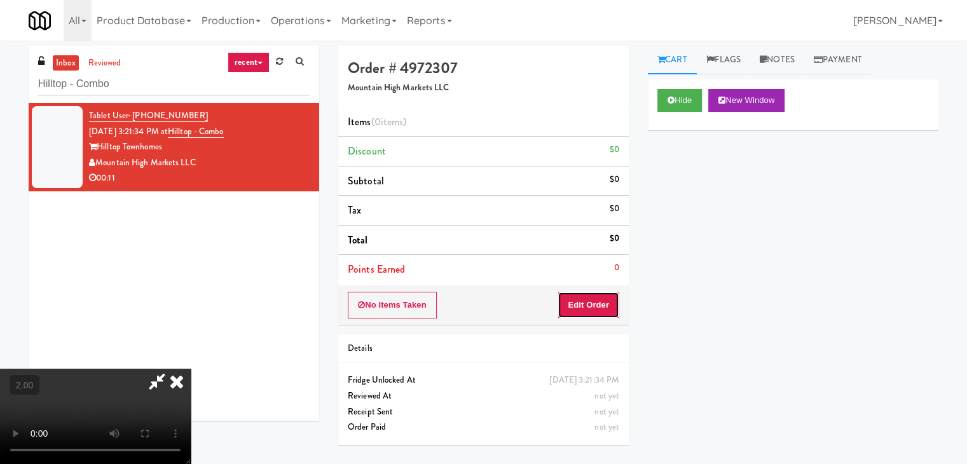
click at [601, 299] on button "Edit Order" at bounding box center [588, 305] width 62 height 27
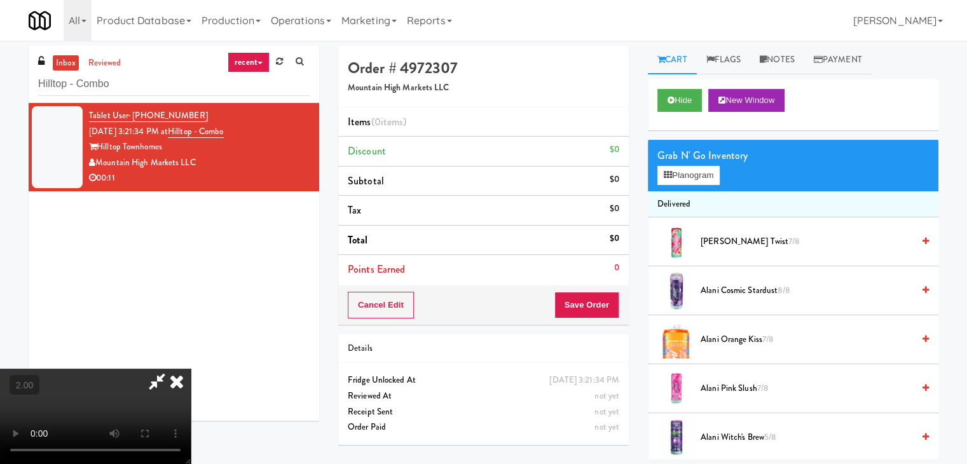
click at [191, 369] on video at bounding box center [95, 416] width 191 height 95
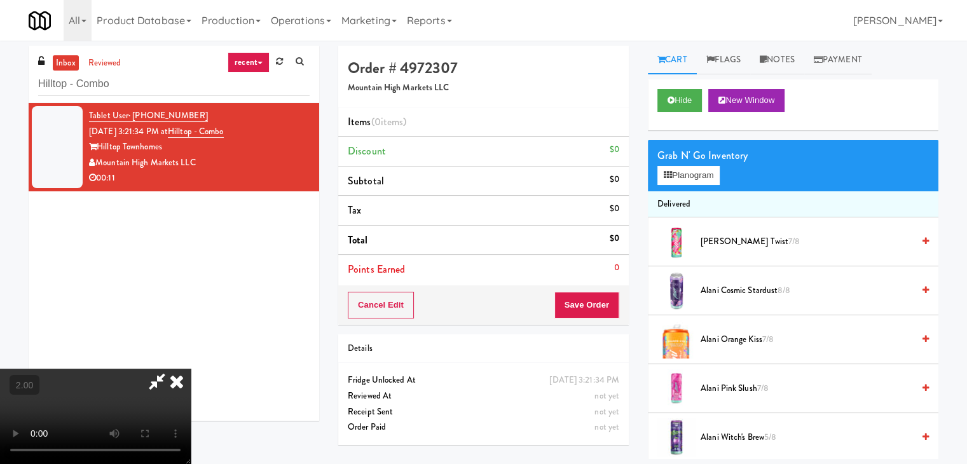
click at [191, 369] on video at bounding box center [95, 416] width 191 height 95
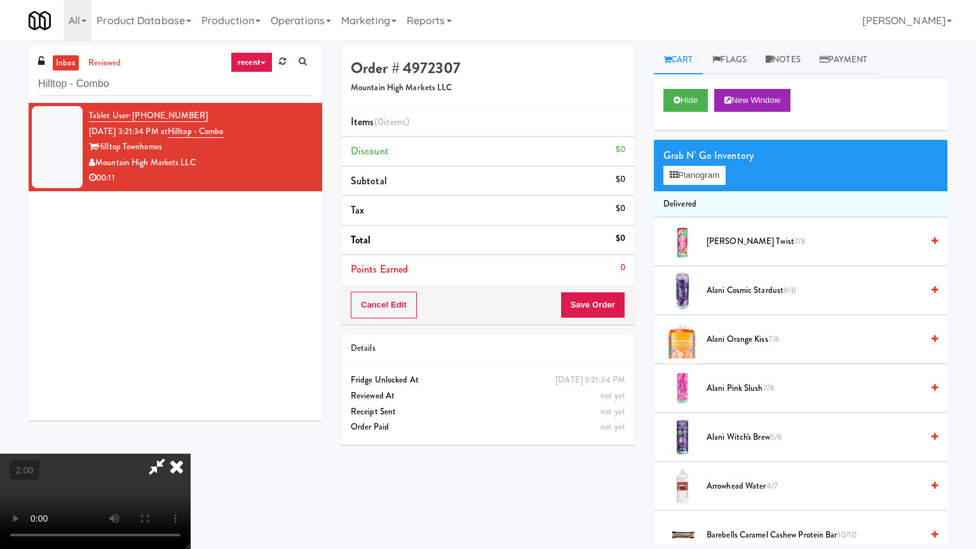
click at [191, 454] on video at bounding box center [95, 501] width 191 height 95
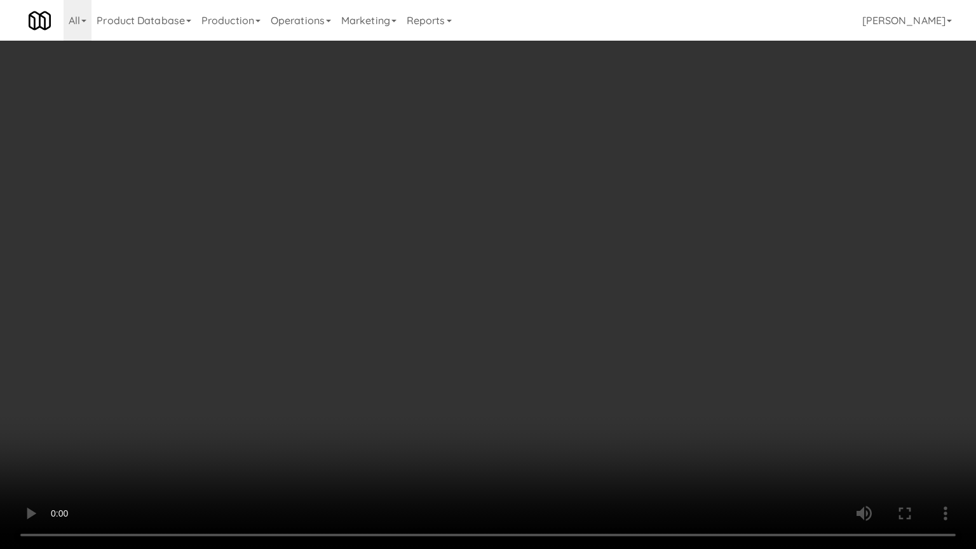
click at [416, 319] on video at bounding box center [488, 274] width 976 height 549
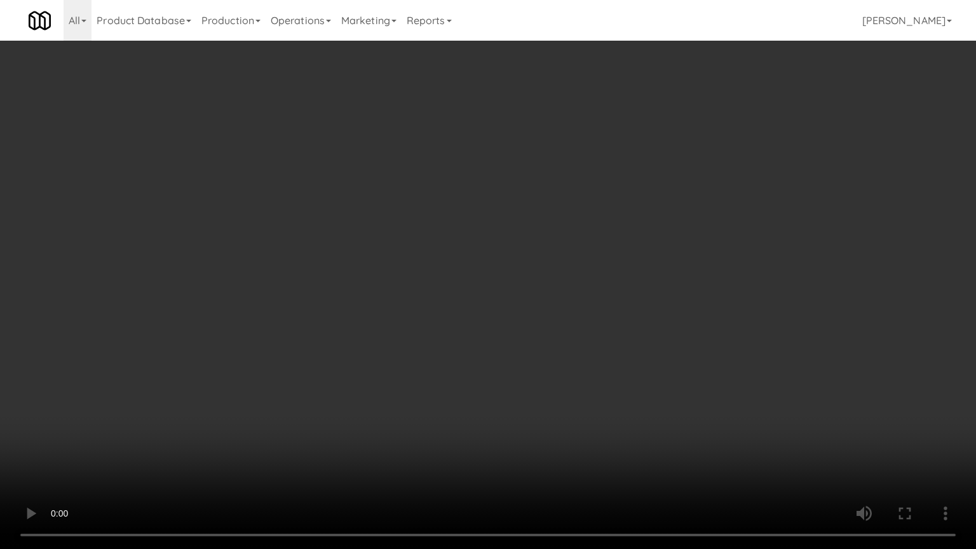
click at [416, 319] on video at bounding box center [488, 274] width 976 height 549
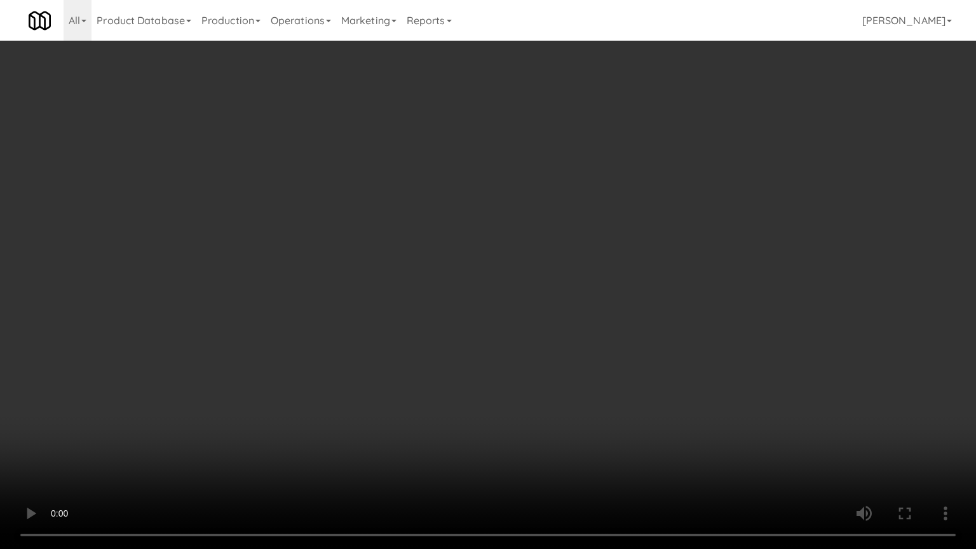
click at [339, 463] on video at bounding box center [488, 274] width 976 height 549
click at [266, 463] on video at bounding box center [488, 274] width 976 height 549
click at [280, 463] on video at bounding box center [488, 274] width 976 height 549
click at [309, 460] on video at bounding box center [488, 274] width 976 height 549
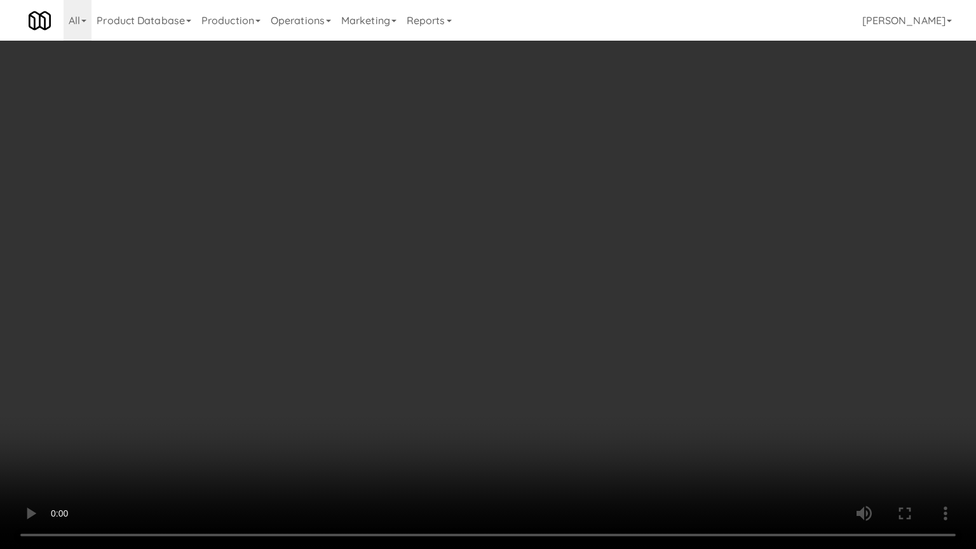
click at [309, 460] on video at bounding box center [488, 274] width 976 height 549
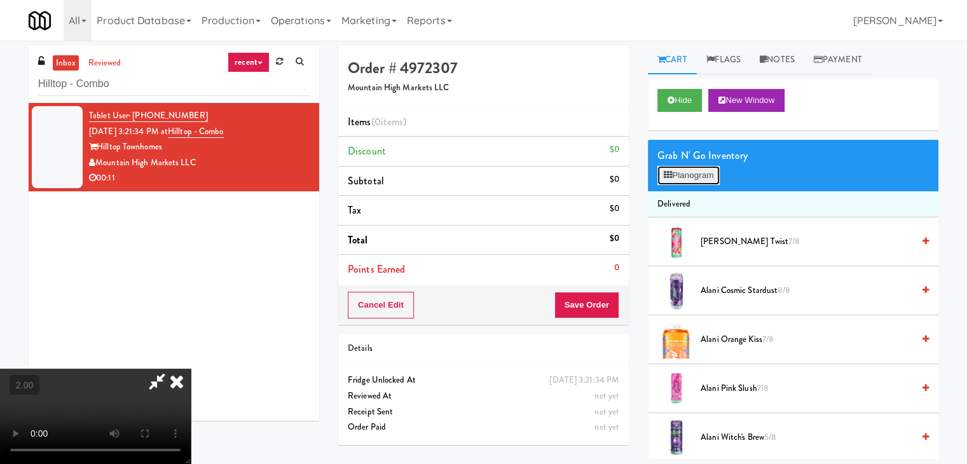
click at [670, 182] on button "Planogram" at bounding box center [688, 175] width 62 height 19
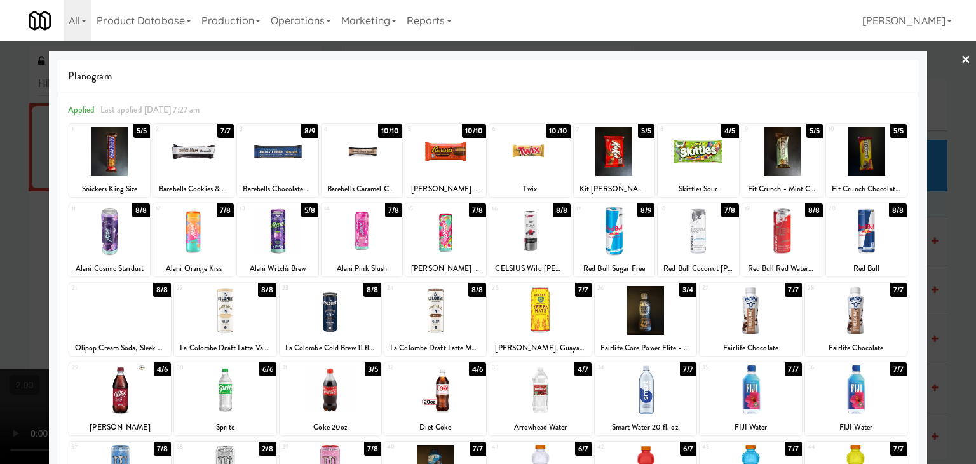
click at [0, 191] on div at bounding box center [488, 232] width 976 height 464
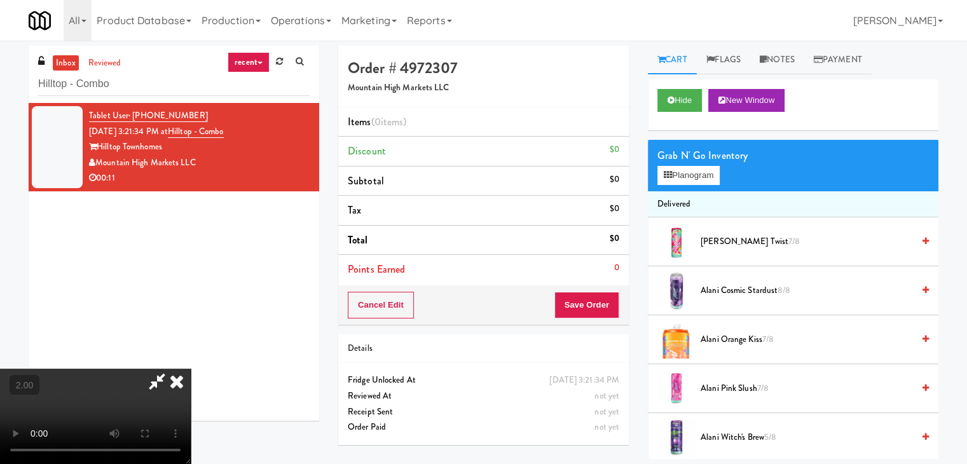
click at [191, 369] on video at bounding box center [95, 416] width 191 height 95
click at [684, 176] on button "Planogram" at bounding box center [688, 175] width 62 height 19
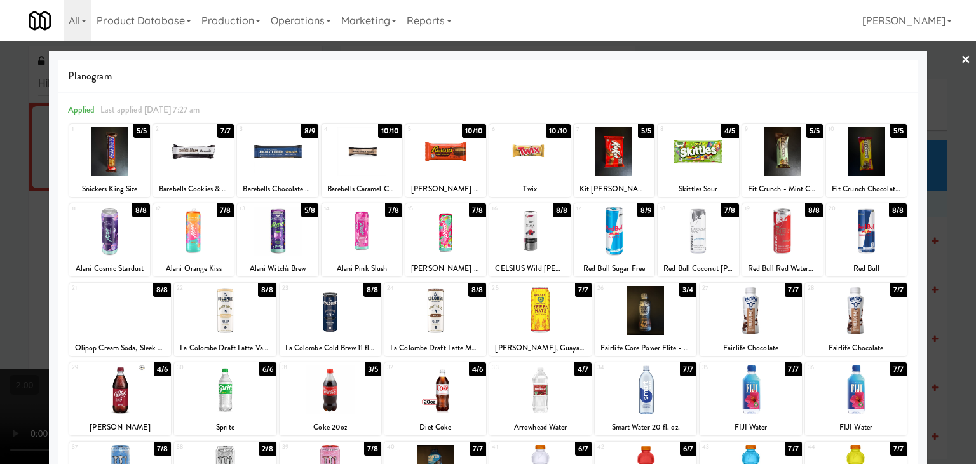
click at [288, 157] on div at bounding box center [277, 151] width 81 height 49
click at [0, 153] on div at bounding box center [488, 232] width 976 height 464
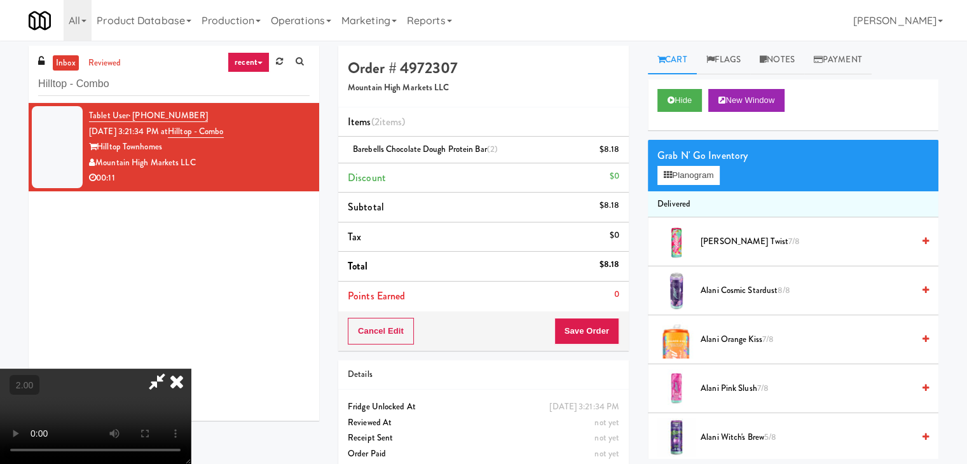
click at [191, 369] on video at bounding box center [95, 416] width 191 height 95
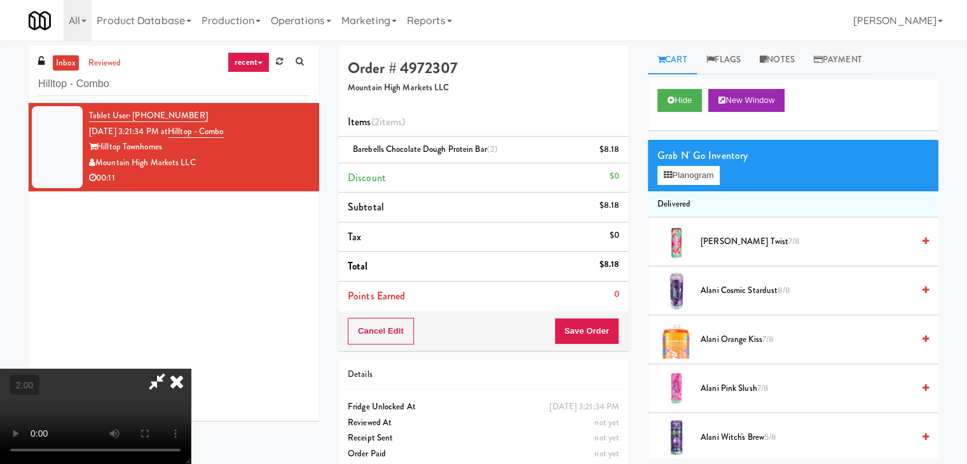
click at [191, 369] on video at bounding box center [95, 416] width 191 height 95
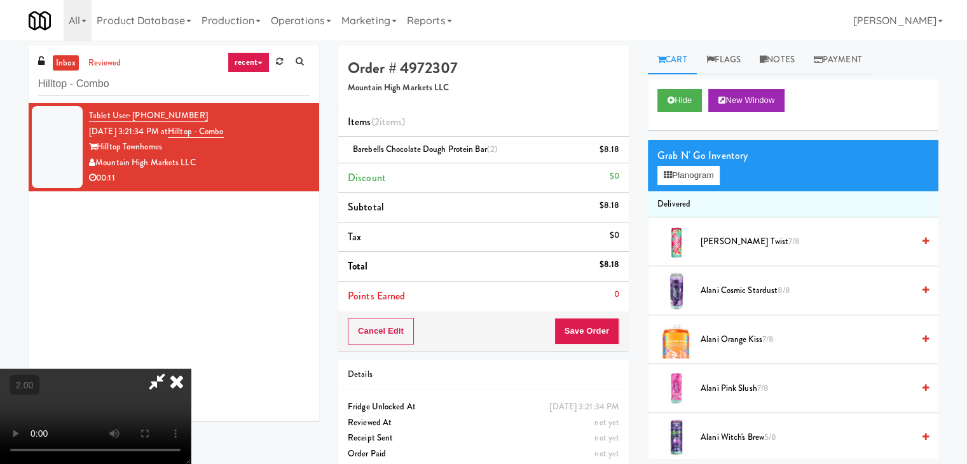
click at [191, 369] on video at bounding box center [95, 416] width 191 height 95
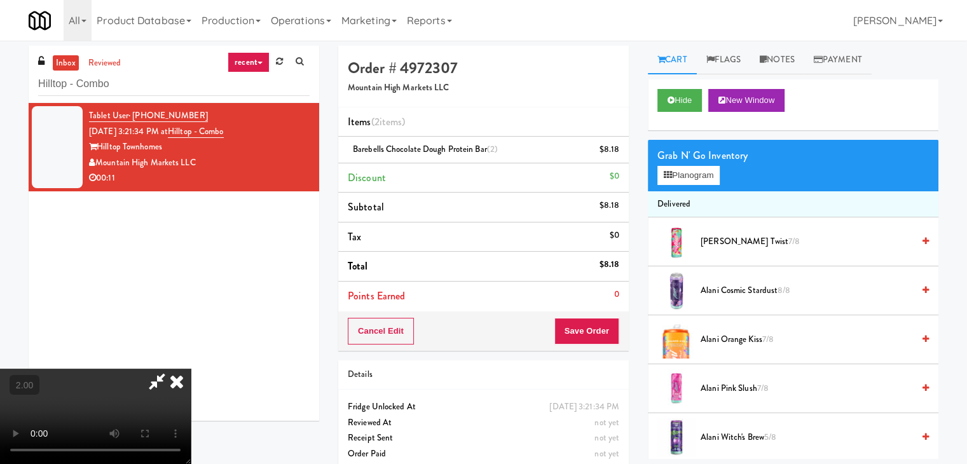
click at [191, 369] on video at bounding box center [95, 416] width 191 height 95
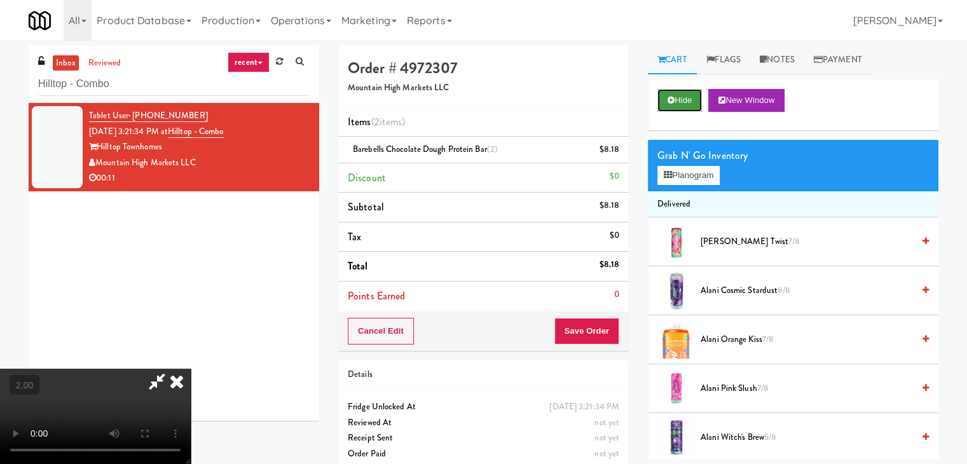
click at [679, 97] on button "Hide" at bounding box center [679, 100] width 44 height 23
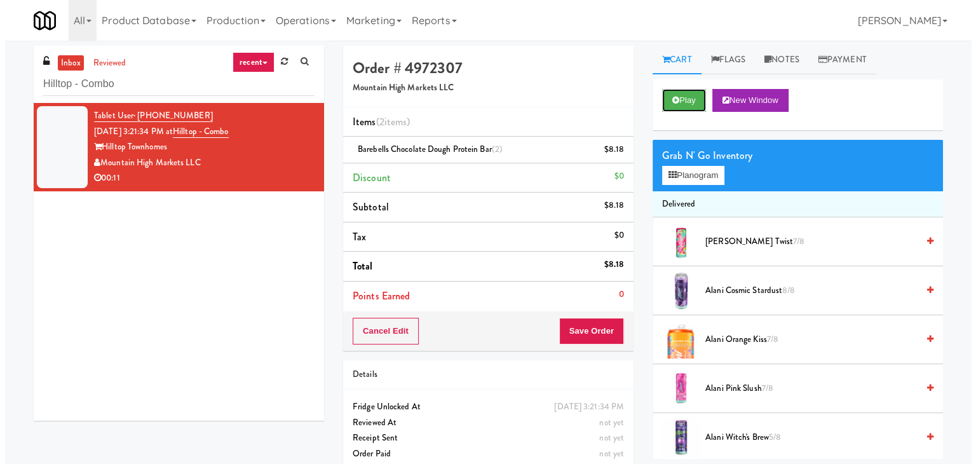
scroll to position [0, 0]
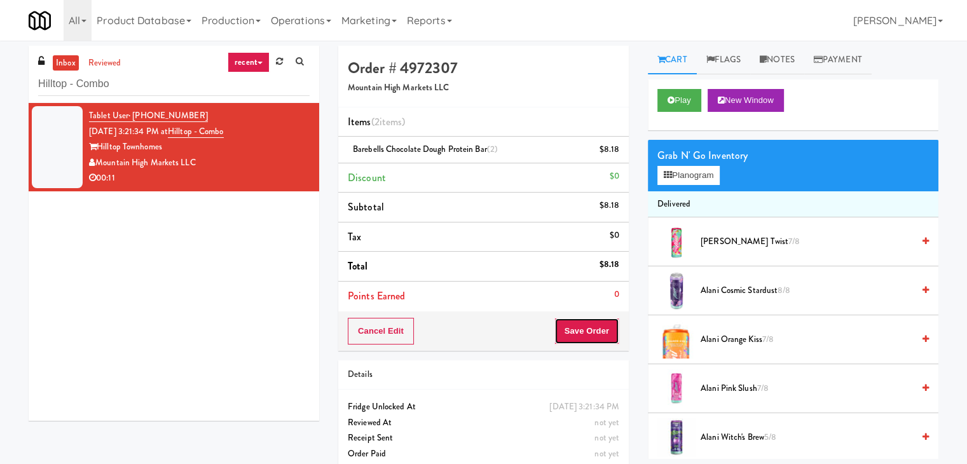
click at [587, 323] on button "Save Order" at bounding box center [586, 331] width 65 height 27
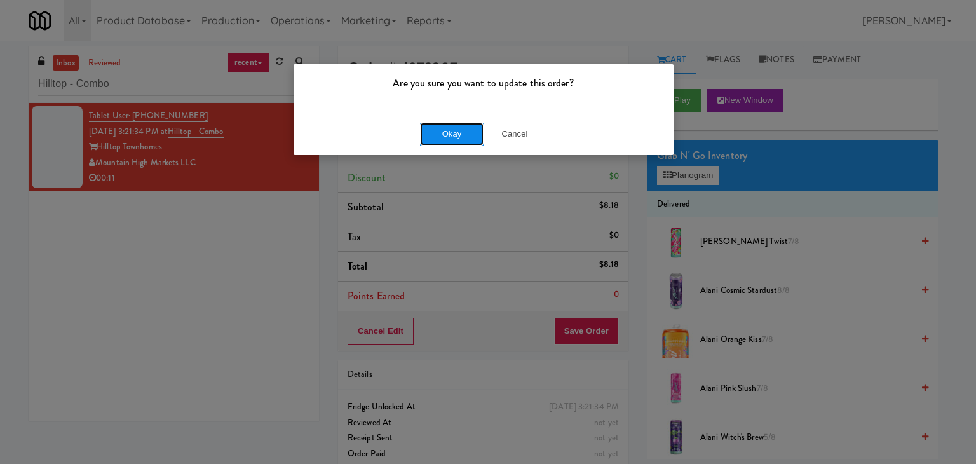
click at [440, 128] on button "Okay" at bounding box center [452, 134] width 64 height 23
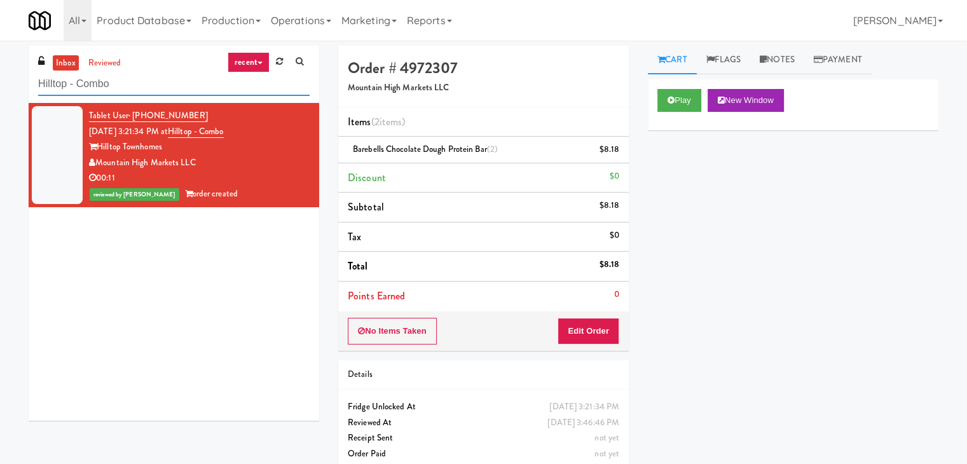
drag, startPoint x: 123, startPoint y: 87, endPoint x: 0, endPoint y: 83, distance: 122.7
click at [0, 83] on div "inbox reviewed recent all unclear take inventory issue suspicious failed recent…" at bounding box center [483, 263] width 967 height 435
paste input "Little Caps"
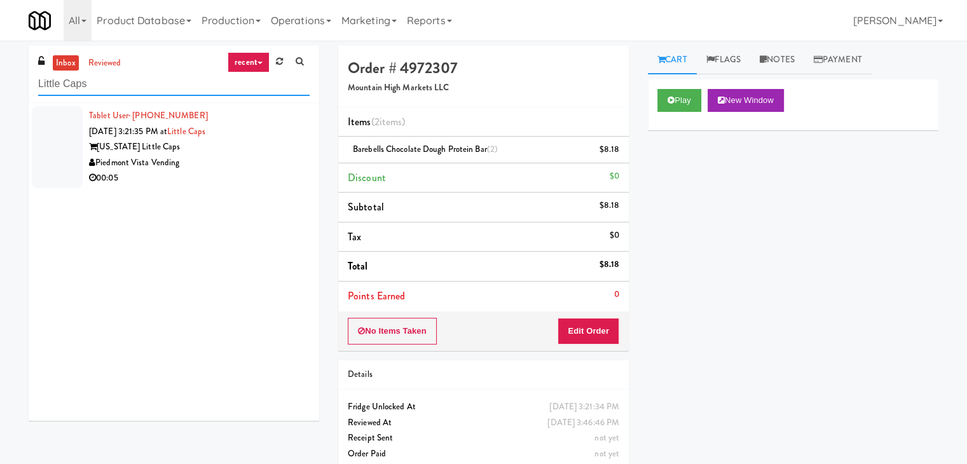
type input "Little Caps"
click at [297, 145] on div "Washington Little Caps" at bounding box center [199, 147] width 220 height 16
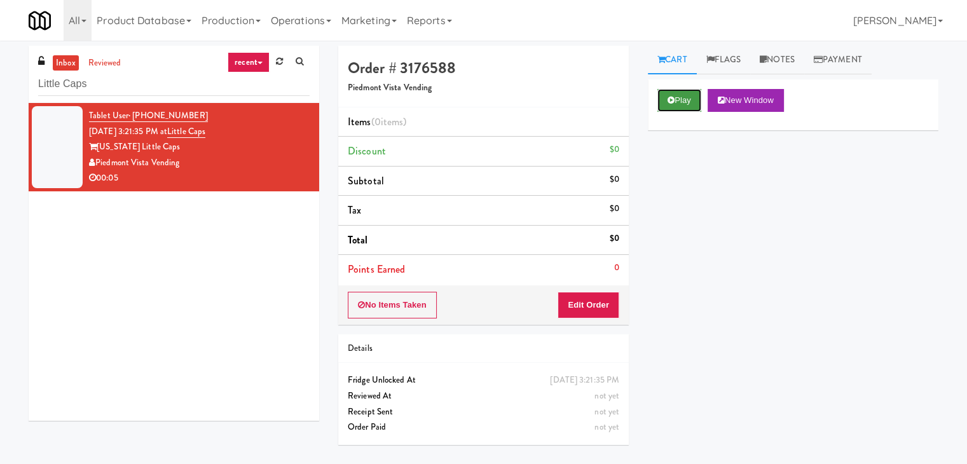
click at [674, 106] on button "Play" at bounding box center [679, 100] width 44 height 23
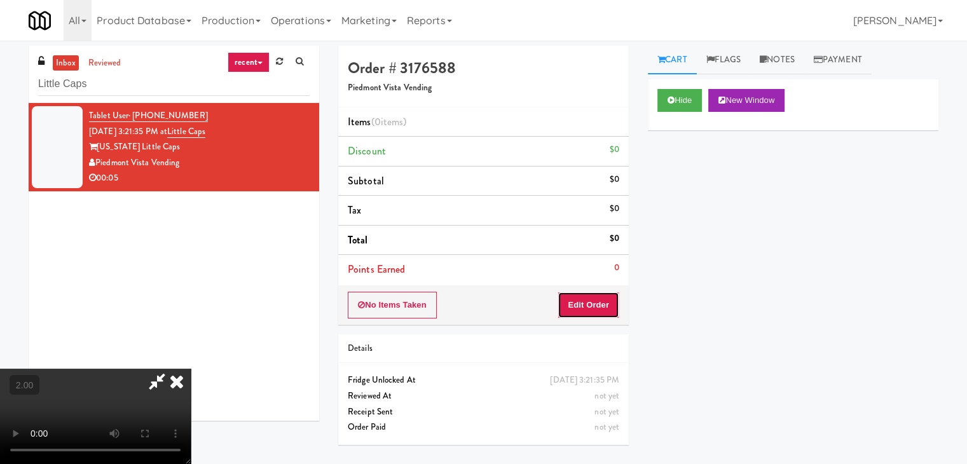
click at [602, 298] on button "Edit Order" at bounding box center [588, 305] width 62 height 27
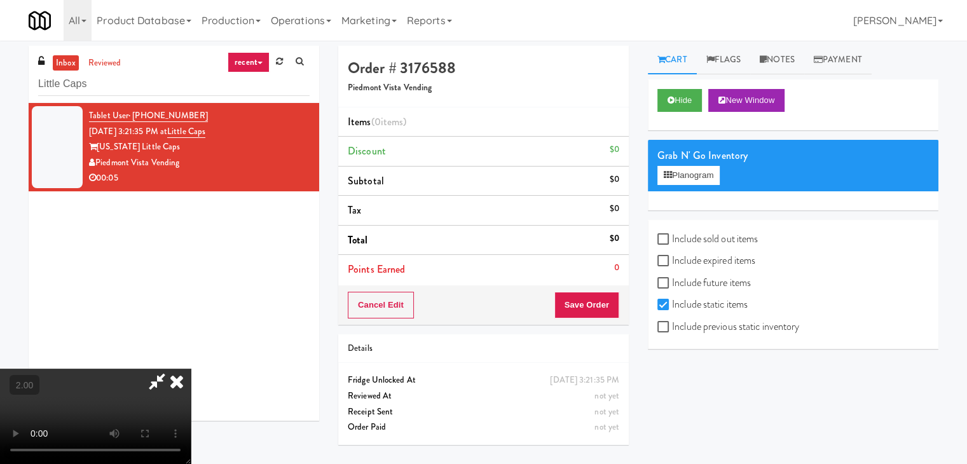
click at [681, 242] on label "Include sold out items" at bounding box center [707, 238] width 100 height 19
click at [672, 242] on input "Include sold out items" at bounding box center [664, 239] width 15 height 10
checkbox input "true"
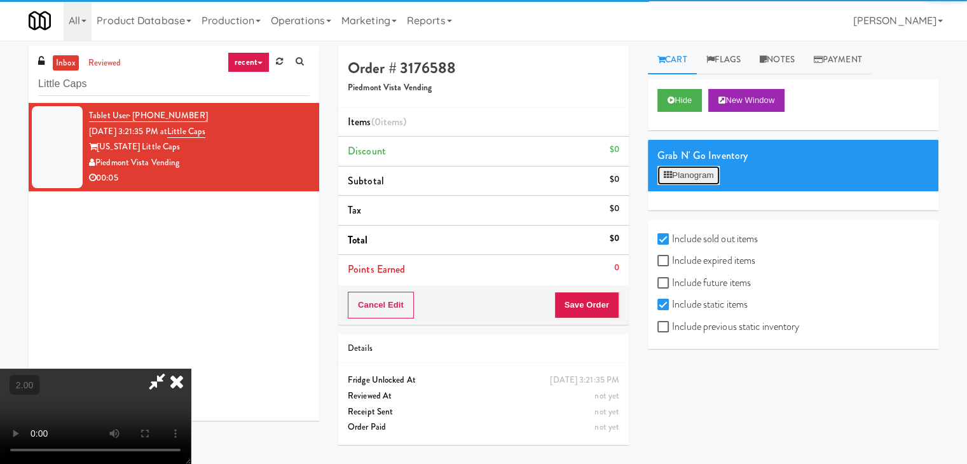
click at [683, 180] on button "Planogram" at bounding box center [688, 175] width 62 height 19
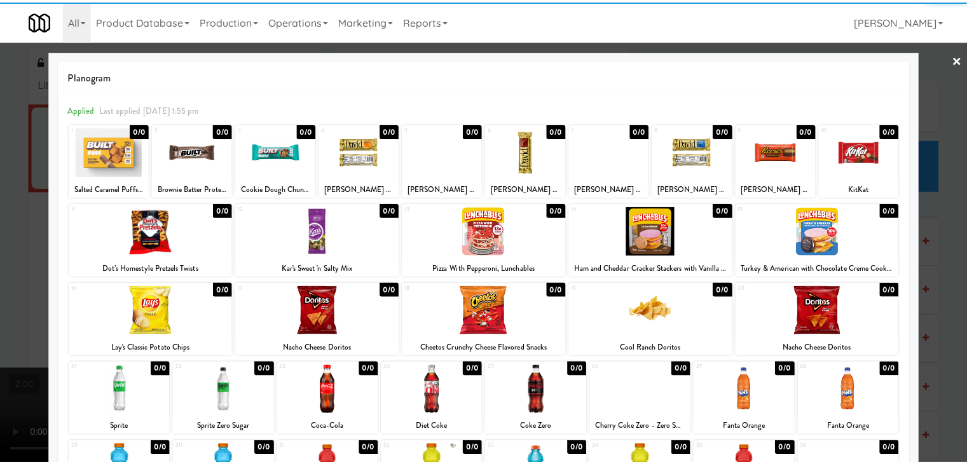
scroll to position [64, 0]
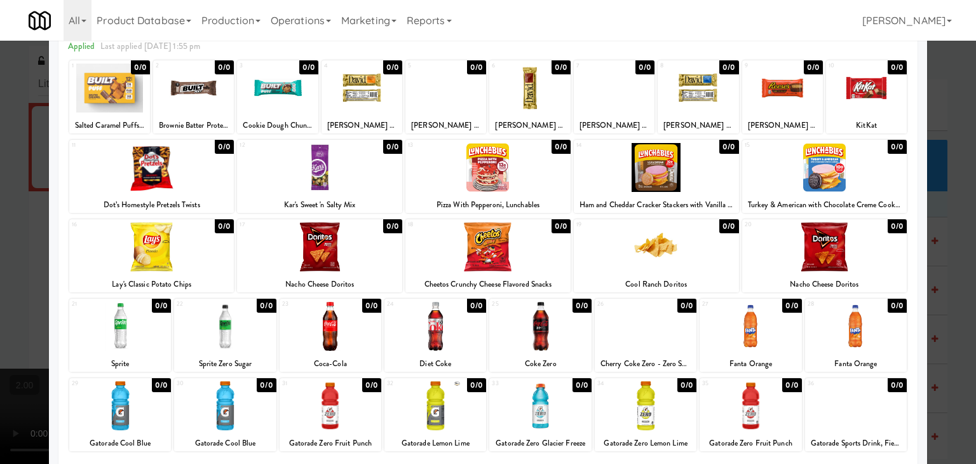
click at [348, 398] on div at bounding box center [331, 405] width 102 height 49
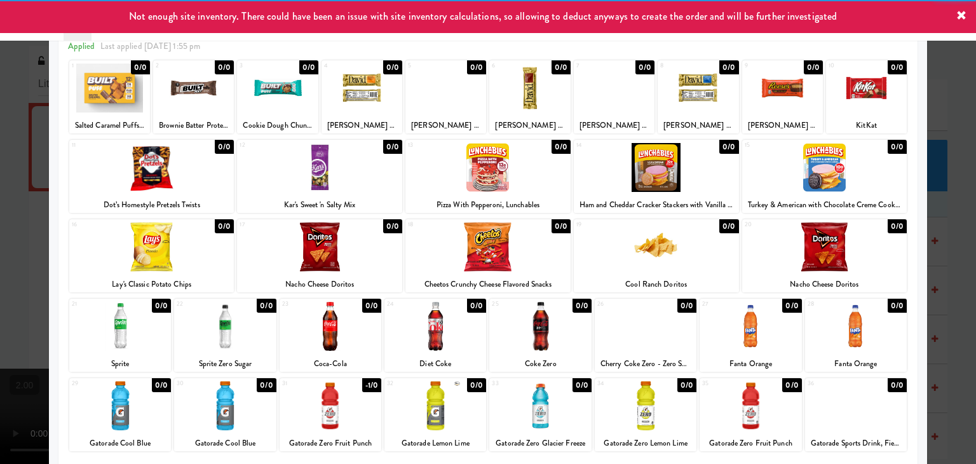
click at [0, 168] on div at bounding box center [488, 232] width 976 height 464
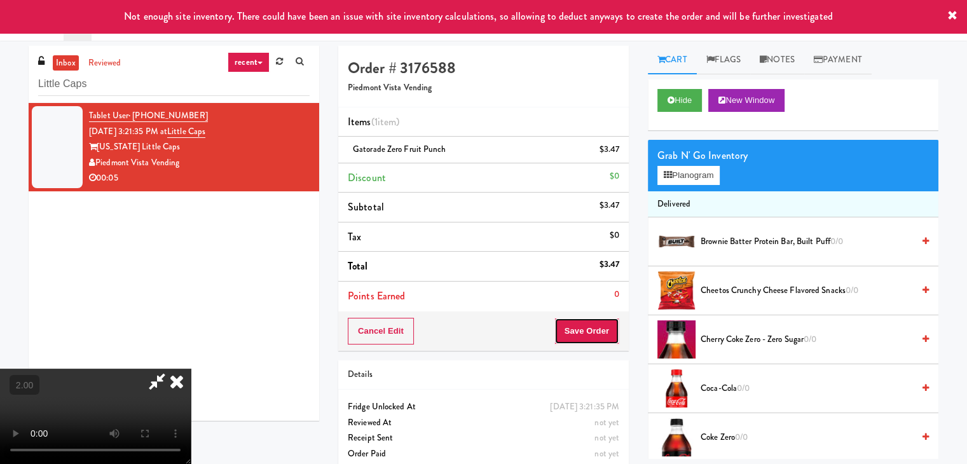
click at [595, 326] on button "Save Order" at bounding box center [586, 331] width 65 height 27
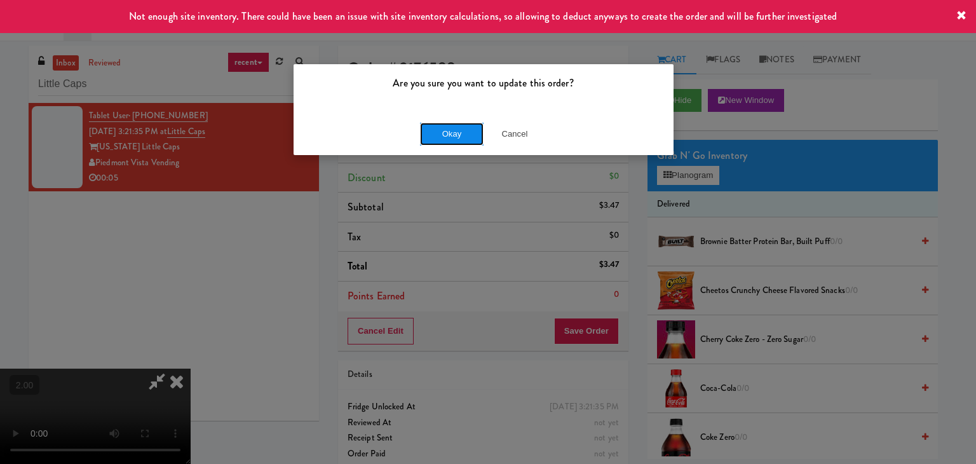
click at [441, 123] on button "Okay" at bounding box center [452, 134] width 64 height 23
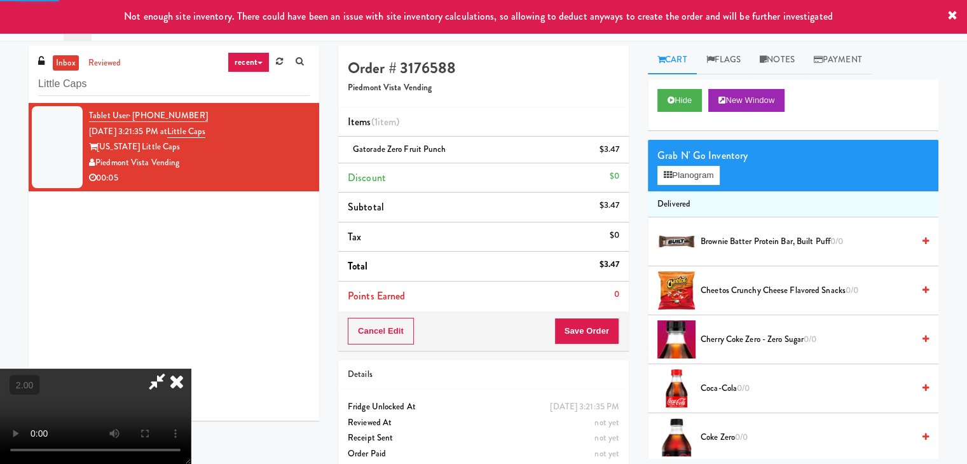
click at [191, 369] on icon at bounding box center [177, 381] width 28 height 25
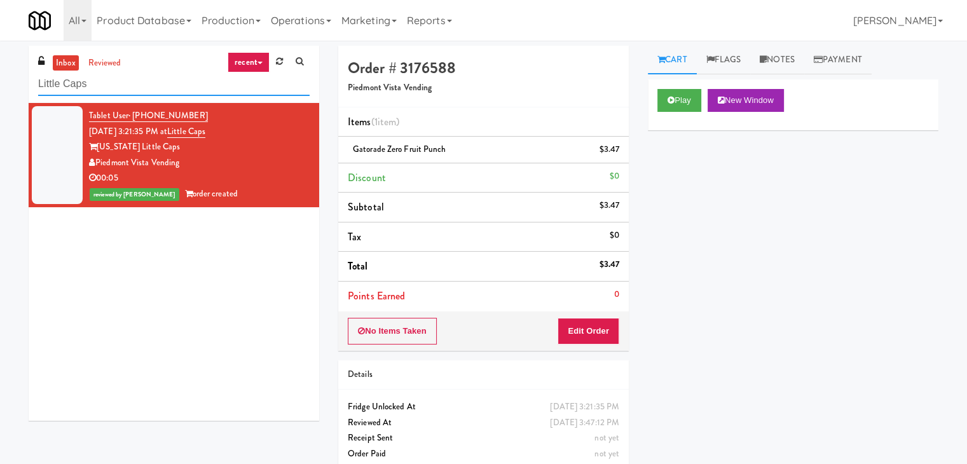
drag, startPoint x: 61, startPoint y: 74, endPoint x: 11, endPoint y: 70, distance: 49.8
click at [8, 72] on div "inbox reviewed recent all unclear take inventory issue suspicious failed recent…" at bounding box center [483, 263] width 967 height 435
paste input "Element25 - Fridge"
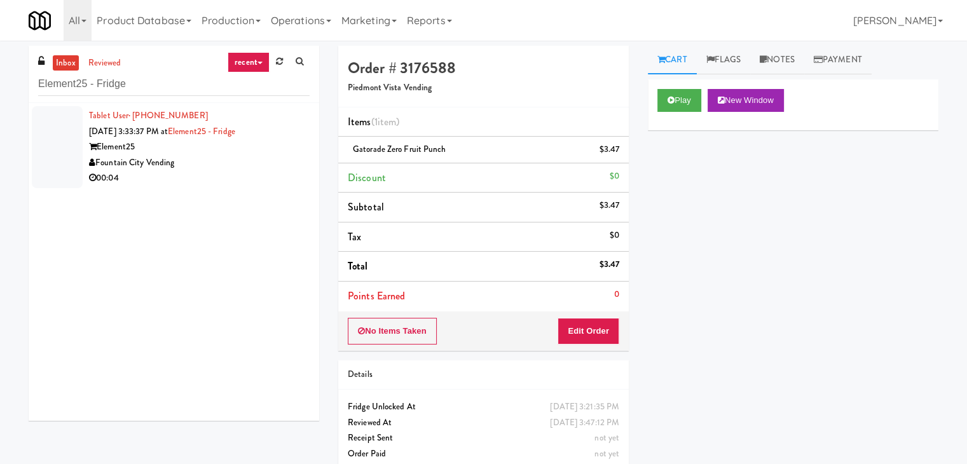
click at [280, 175] on div "00:04" at bounding box center [199, 178] width 220 height 16
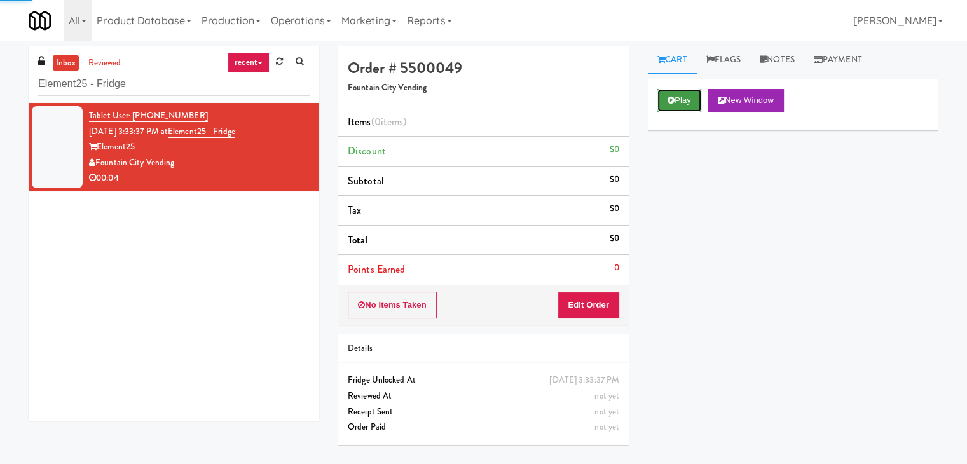
click at [676, 99] on button "Play" at bounding box center [679, 100] width 44 height 23
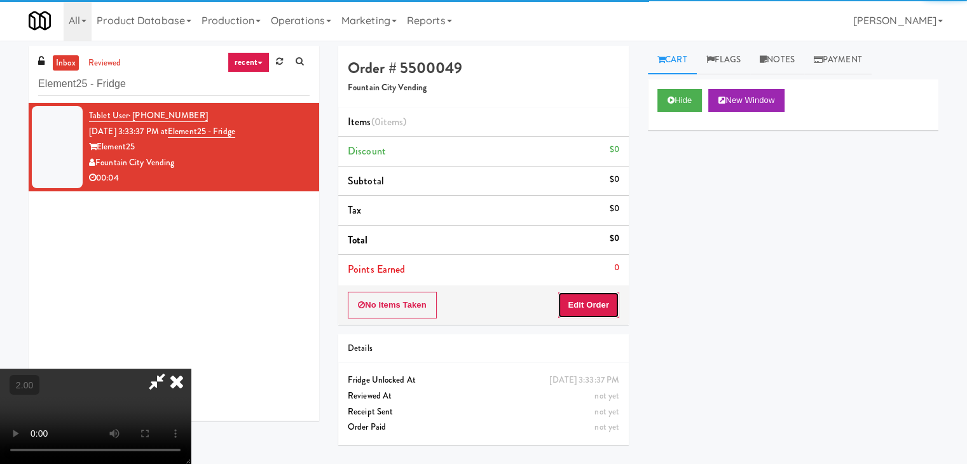
click at [609, 308] on button "Edit Order" at bounding box center [588, 305] width 62 height 27
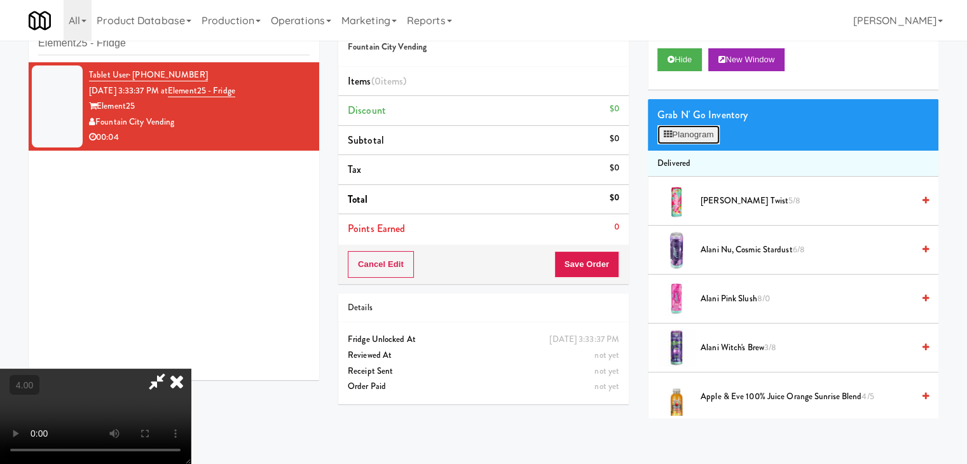
click at [674, 135] on button "Planogram" at bounding box center [688, 134] width 62 height 19
click at [0, 0] on div at bounding box center [0, 0] width 0 height 0
click at [708, 119] on div "Grab N' Go Inventory" at bounding box center [792, 114] width 271 height 19
click at [703, 128] on button "Planogram" at bounding box center [688, 134] width 62 height 19
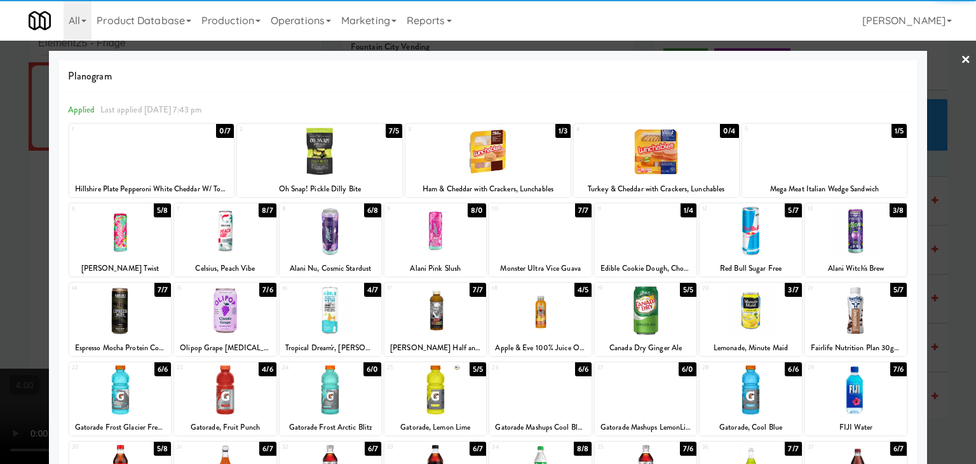
click at [663, 250] on div at bounding box center [646, 231] width 102 height 49
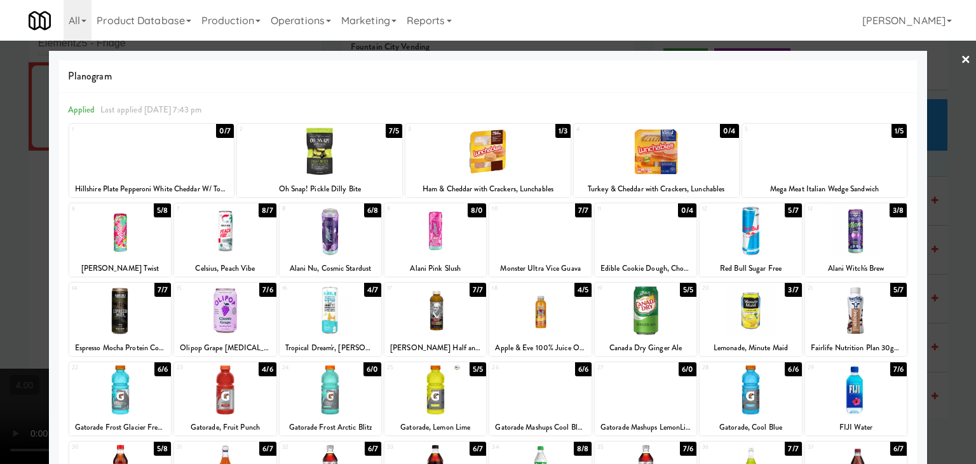
click at [4, 177] on div at bounding box center [488, 232] width 976 height 464
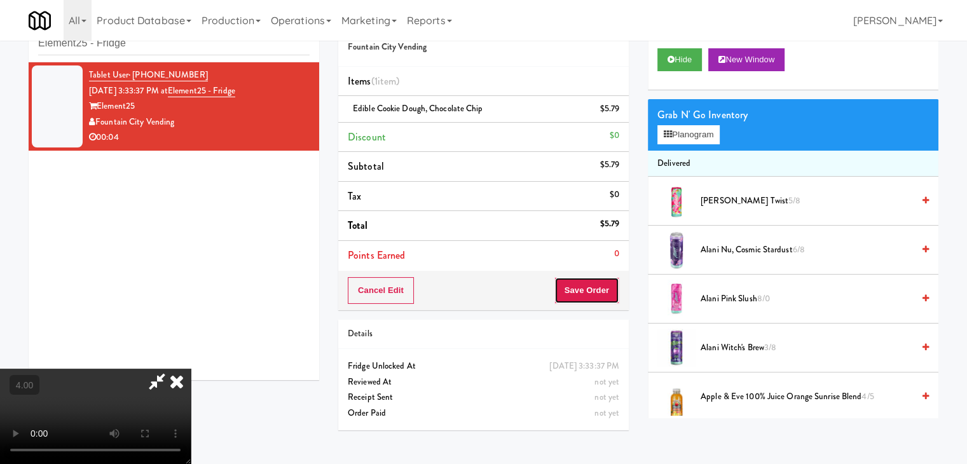
click at [602, 294] on button "Save Order" at bounding box center [586, 290] width 65 height 27
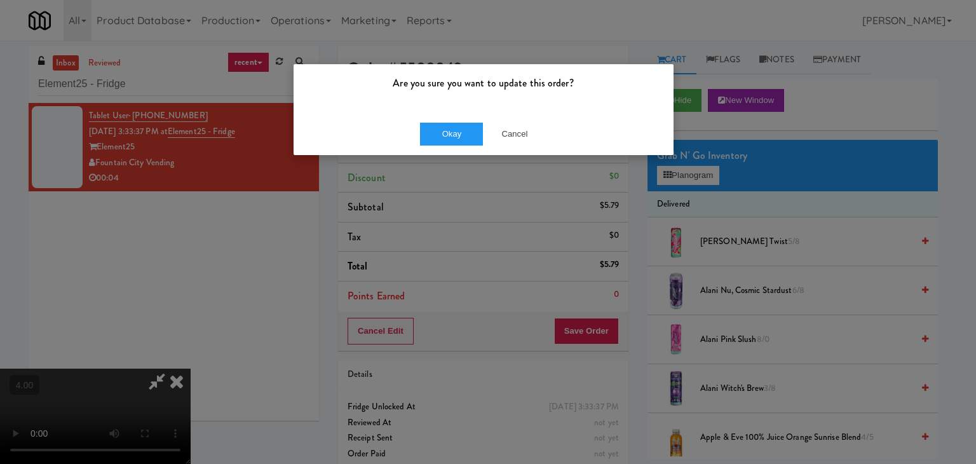
click at [437, 118] on div "Okay Cancel" at bounding box center [484, 133] width 380 height 43
click at [448, 130] on button "Okay" at bounding box center [452, 134] width 64 height 23
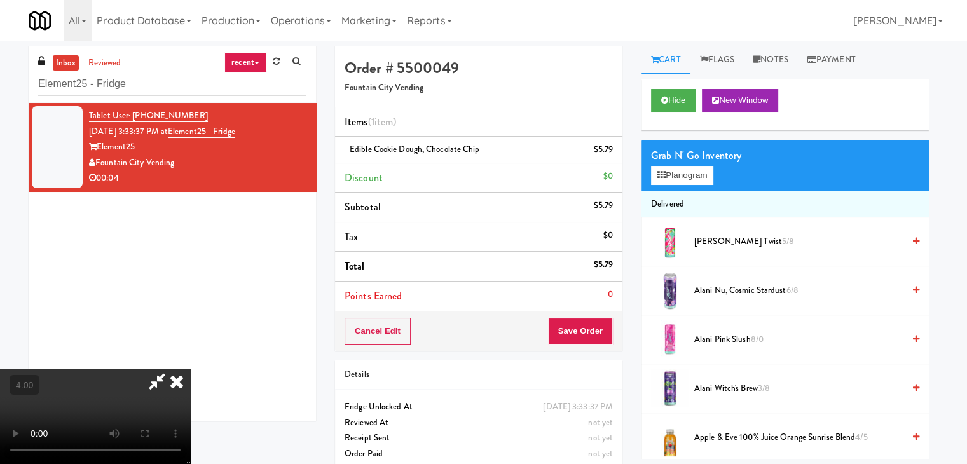
click at [191, 369] on icon at bounding box center [177, 381] width 28 height 25
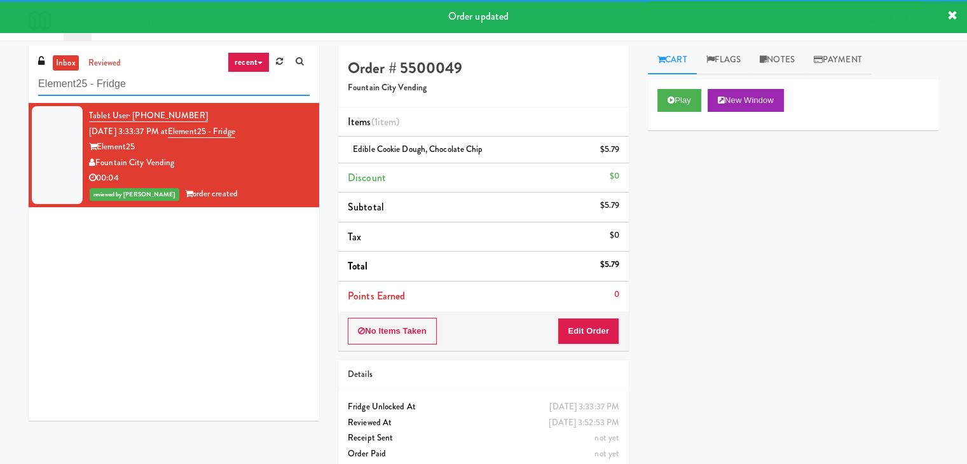
drag, startPoint x: 173, startPoint y: 93, endPoint x: 0, endPoint y: 86, distance: 173.0
click at [0, 87] on div "inbox reviewed recent all unclear take inventory issue suspicious failed recent…" at bounding box center [483, 263] width 967 height 435
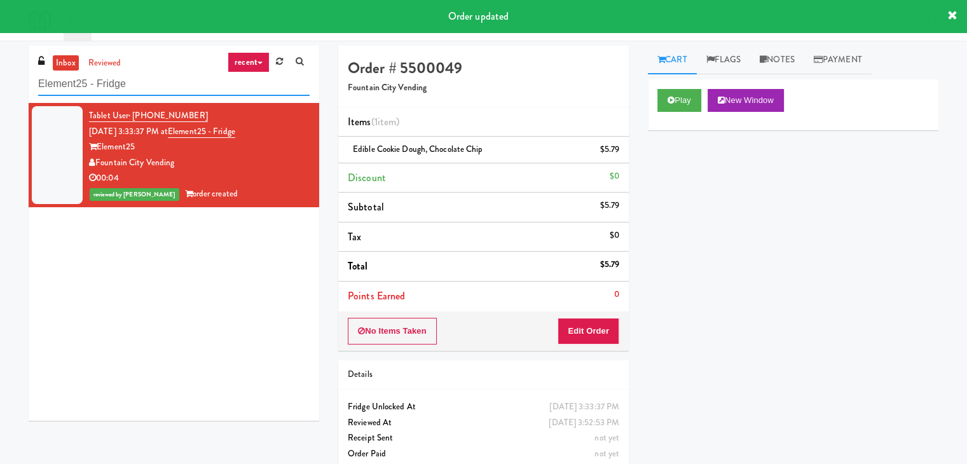
paste input "AVE [GEOGRAPHIC_DATA] - Food - Cooler"
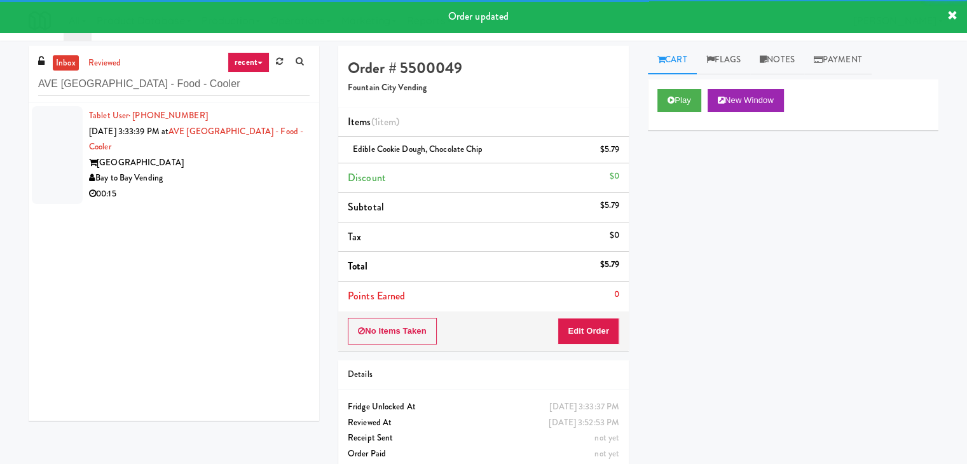
click at [269, 163] on div "[GEOGRAPHIC_DATA]" at bounding box center [199, 163] width 220 height 16
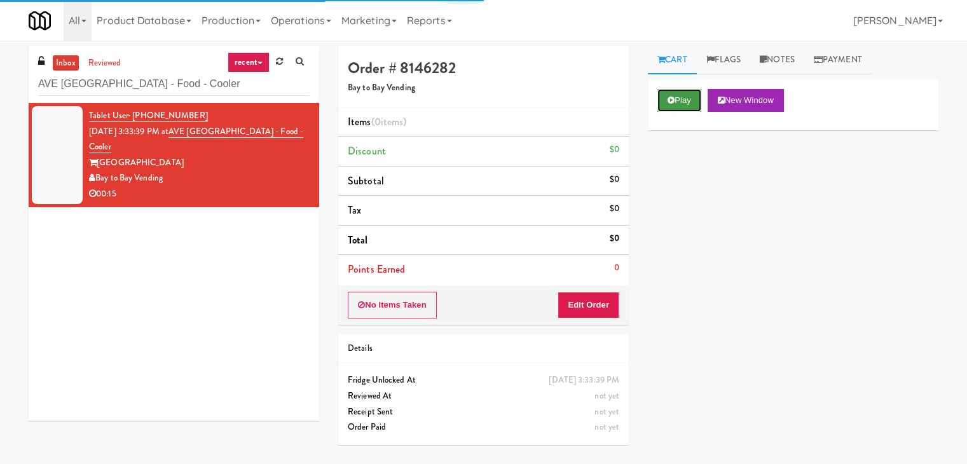
click at [663, 105] on button "Play" at bounding box center [679, 100] width 44 height 23
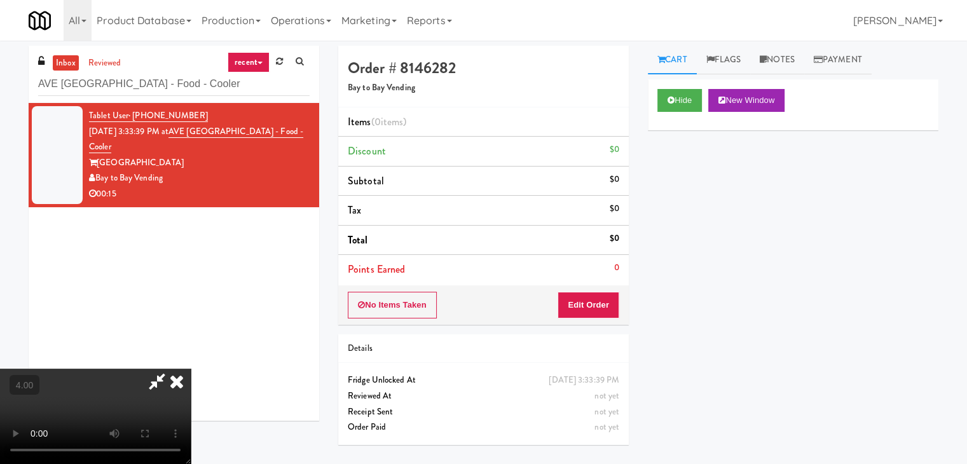
click at [191, 369] on video at bounding box center [95, 416] width 191 height 95
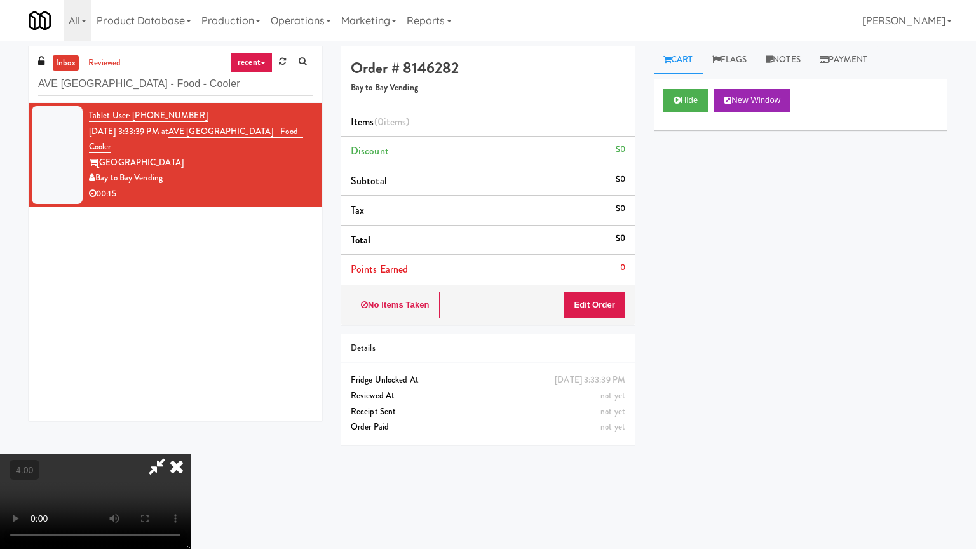
click at [191, 454] on video at bounding box center [95, 501] width 191 height 95
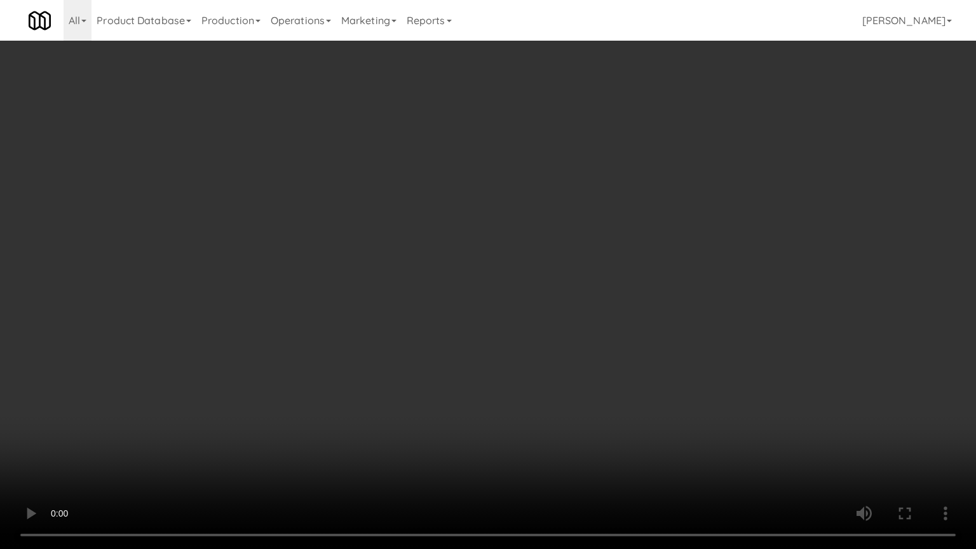
click at [594, 351] on video at bounding box center [488, 274] width 976 height 549
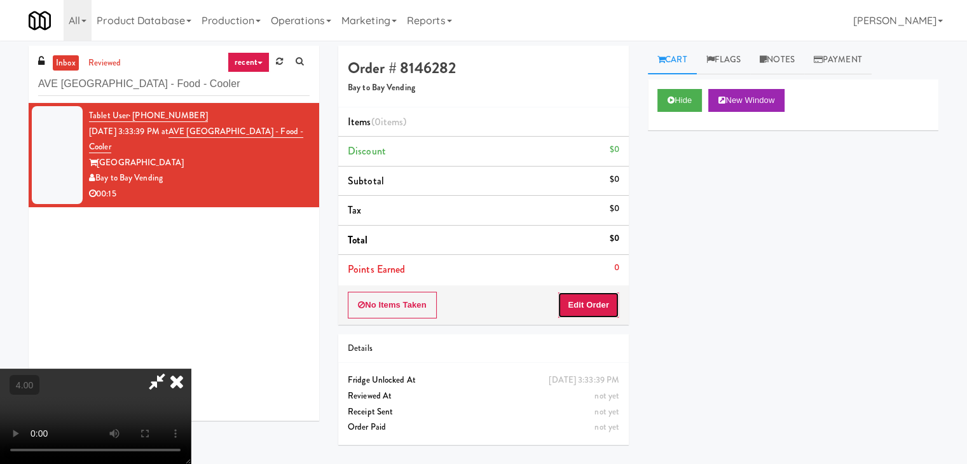
click at [613, 307] on button "Edit Order" at bounding box center [588, 305] width 62 height 27
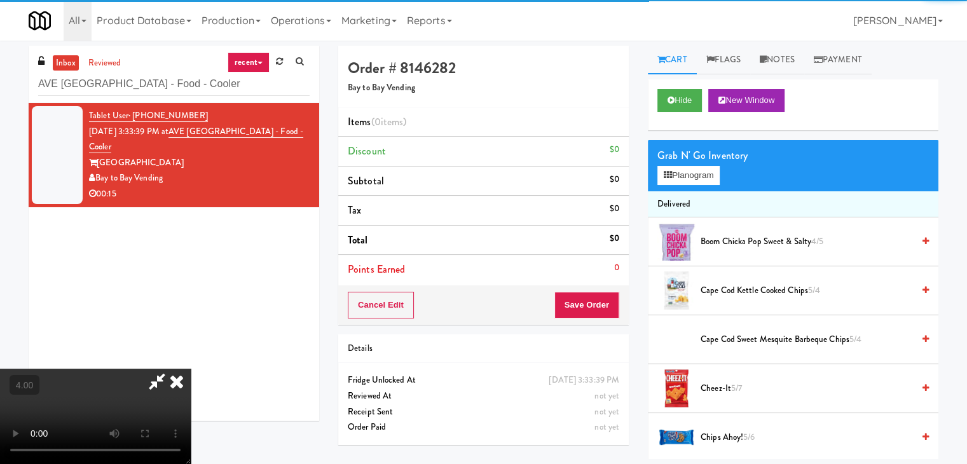
click at [691, 188] on div "Grab N' Go Inventory Planogram" at bounding box center [793, 165] width 290 height 51
click at [688, 177] on button "Planogram" at bounding box center [688, 175] width 62 height 19
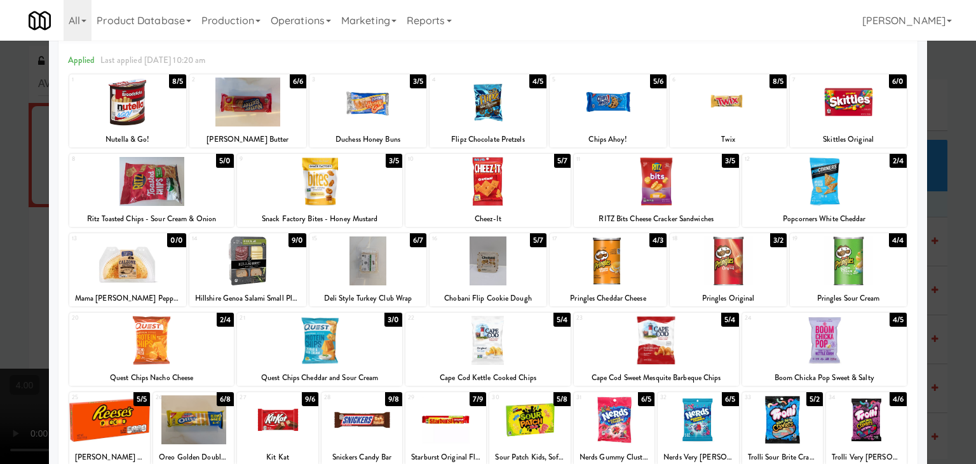
scroll to position [64, 0]
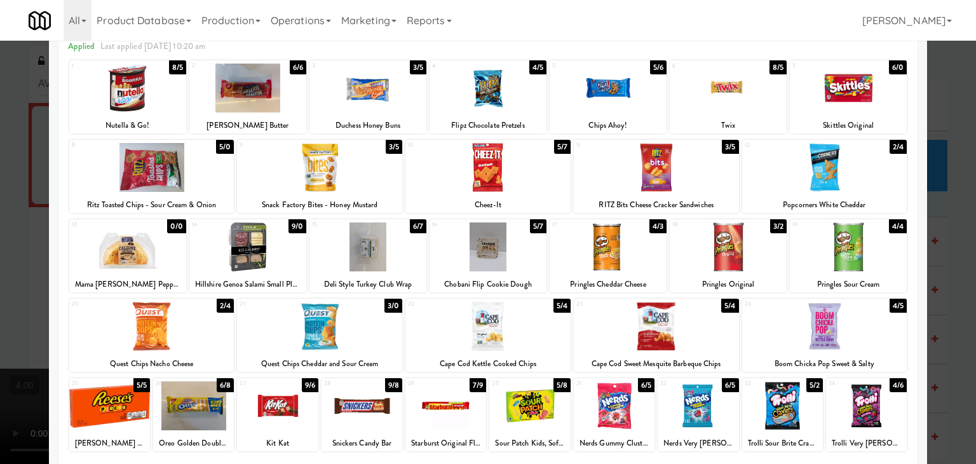
click at [390, 248] on div at bounding box center [367, 246] width 117 height 49
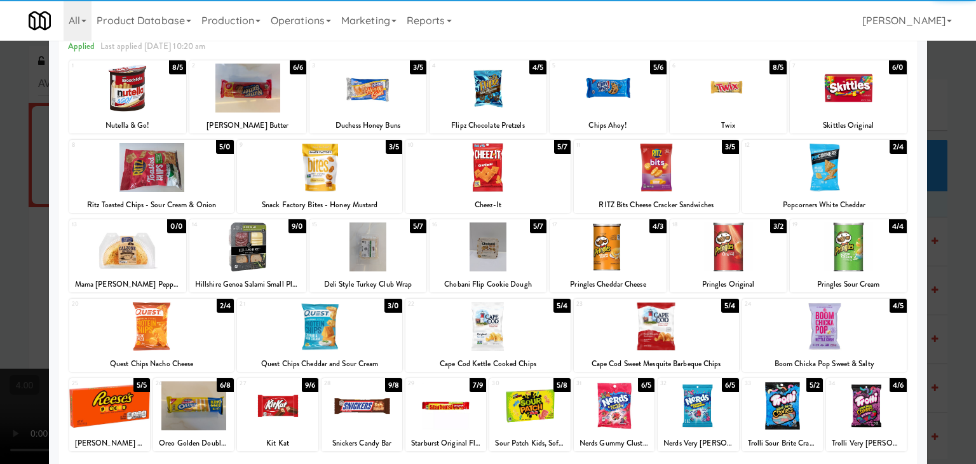
click at [651, 329] on div at bounding box center [656, 326] width 165 height 49
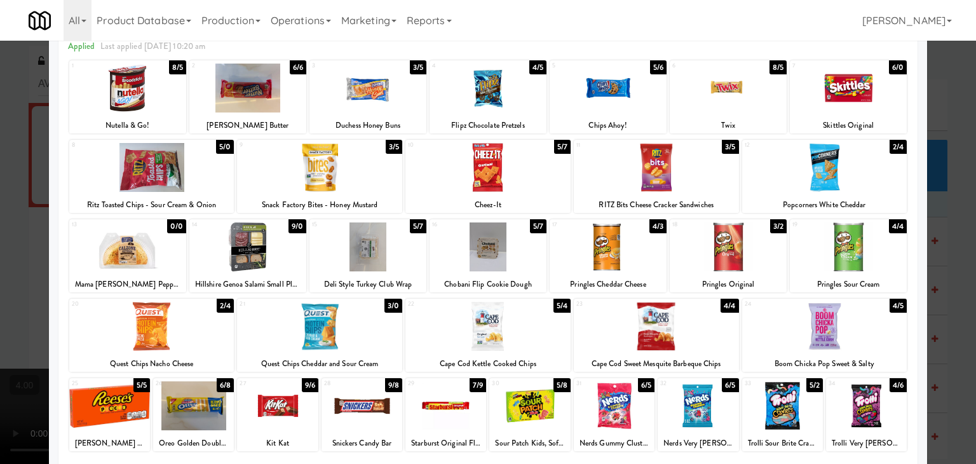
click at [0, 276] on div at bounding box center [488, 232] width 976 height 464
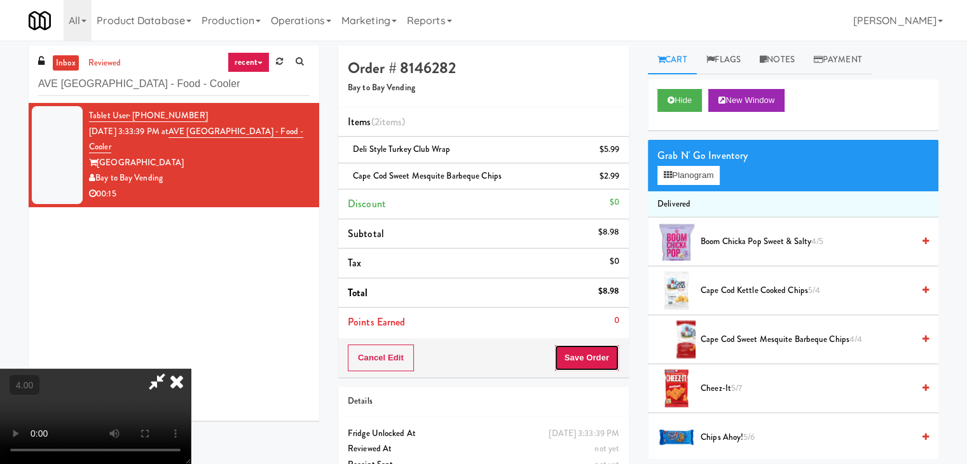
click at [615, 352] on button "Save Order" at bounding box center [586, 357] width 65 height 27
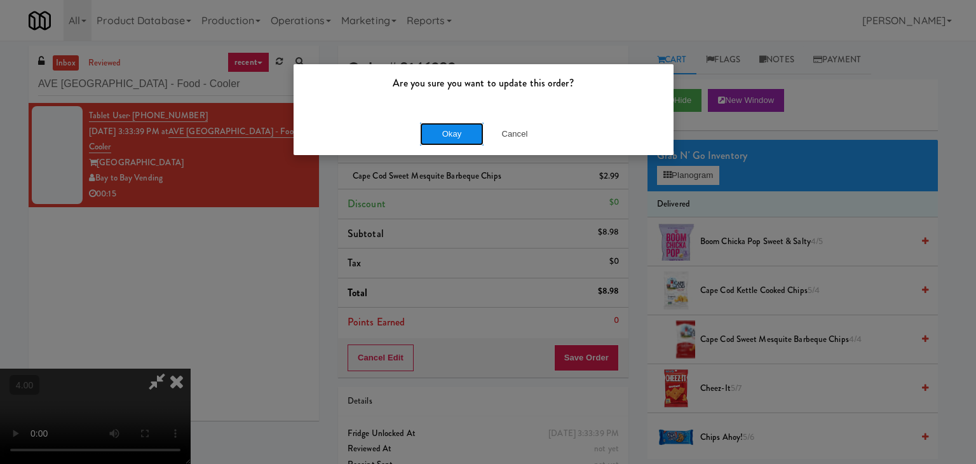
click at [437, 137] on button "Okay" at bounding box center [452, 134] width 64 height 23
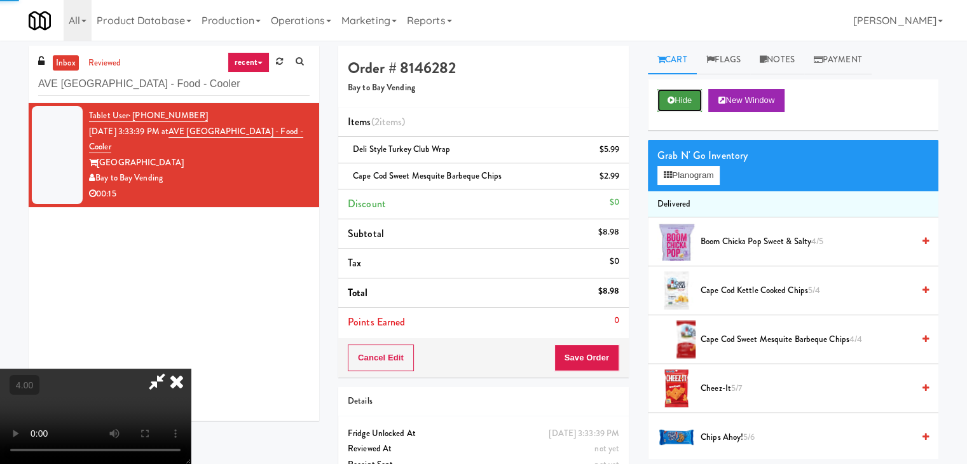
click at [684, 100] on button "Hide" at bounding box center [679, 100] width 44 height 23
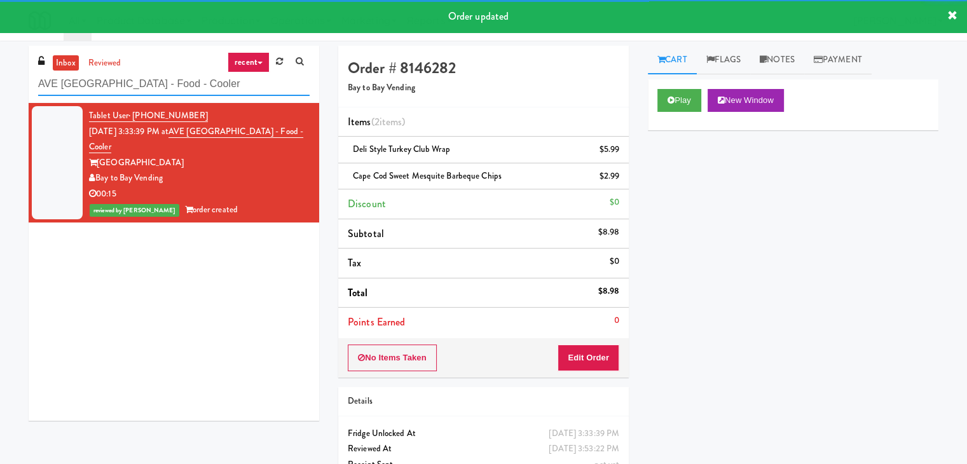
drag, startPoint x: 228, startPoint y: 90, endPoint x: 0, endPoint y: 88, distance: 228.1
click at [0, 88] on div "inbox reviewed recent all unclear take inventory issue suspicious failed recent…" at bounding box center [483, 276] width 967 height 461
paste input "111 W Wacker - Left - Fridge"
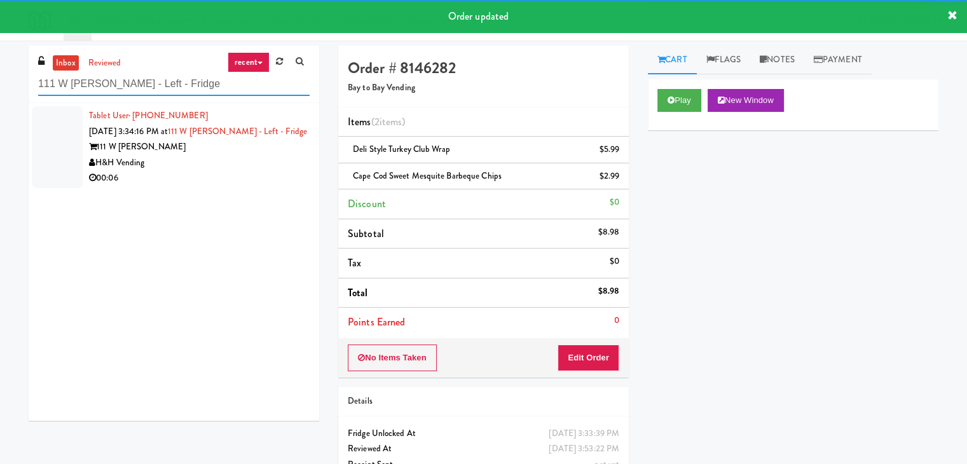
type input "111 W Wacker - Left - Fridge"
click at [276, 170] on div "00:06" at bounding box center [199, 178] width 220 height 16
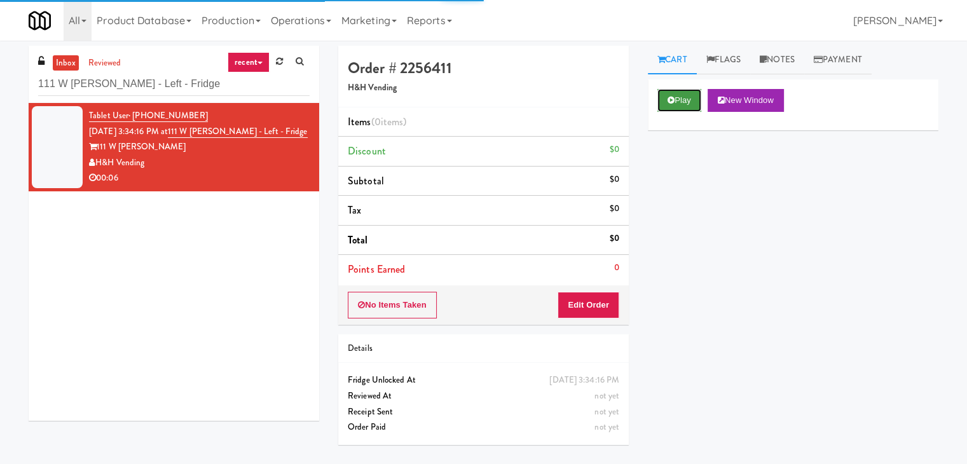
click at [669, 104] on button "Play" at bounding box center [679, 100] width 44 height 23
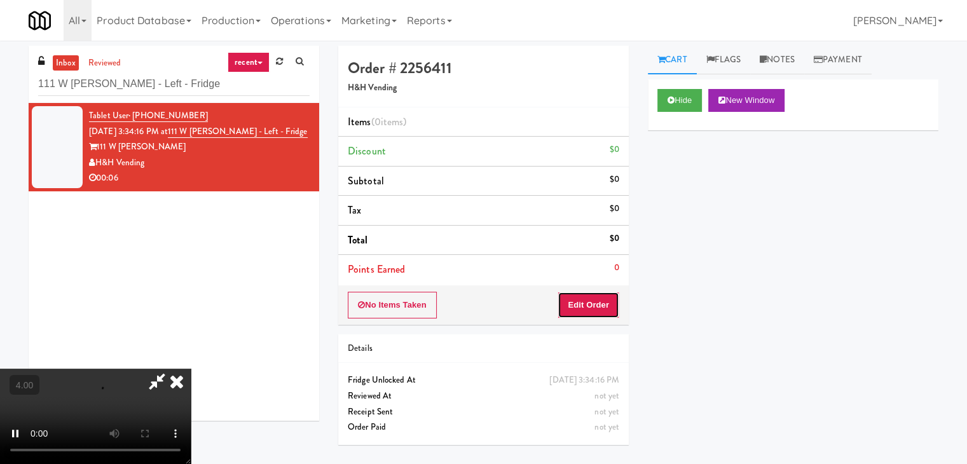
click at [584, 301] on button "Edit Order" at bounding box center [588, 305] width 62 height 27
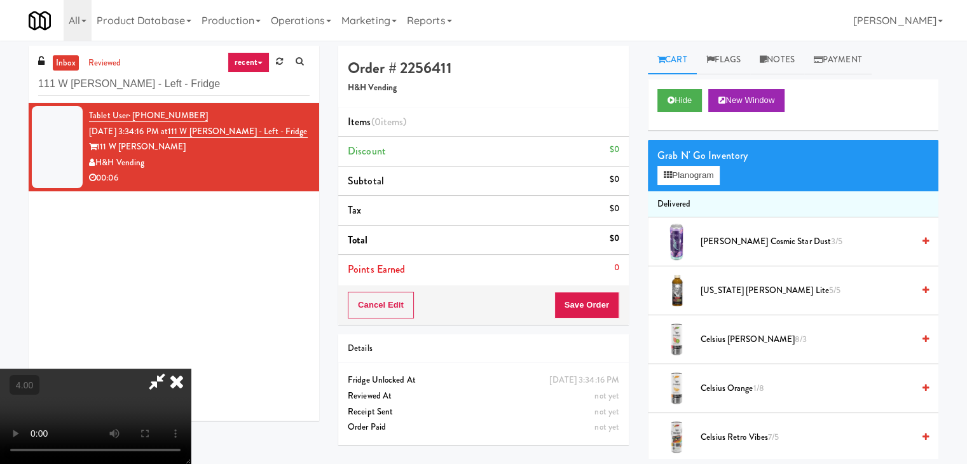
click at [191, 369] on video at bounding box center [95, 416] width 191 height 95
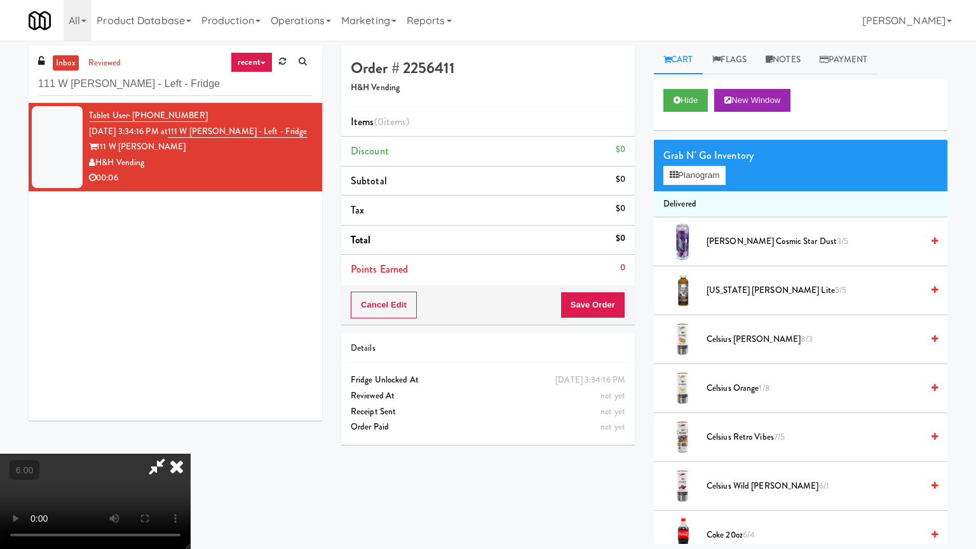
click at [191, 454] on video at bounding box center [95, 501] width 191 height 95
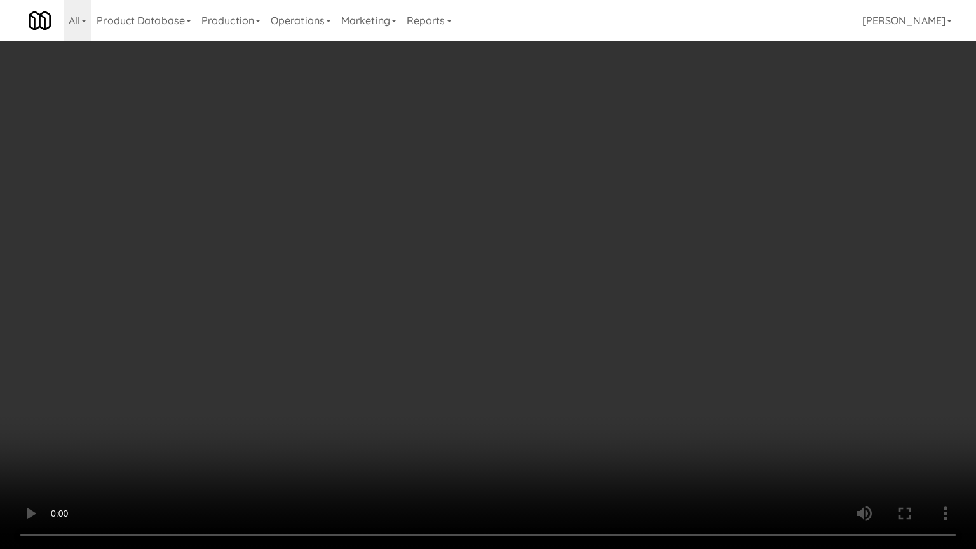
click at [520, 336] on video at bounding box center [488, 274] width 976 height 549
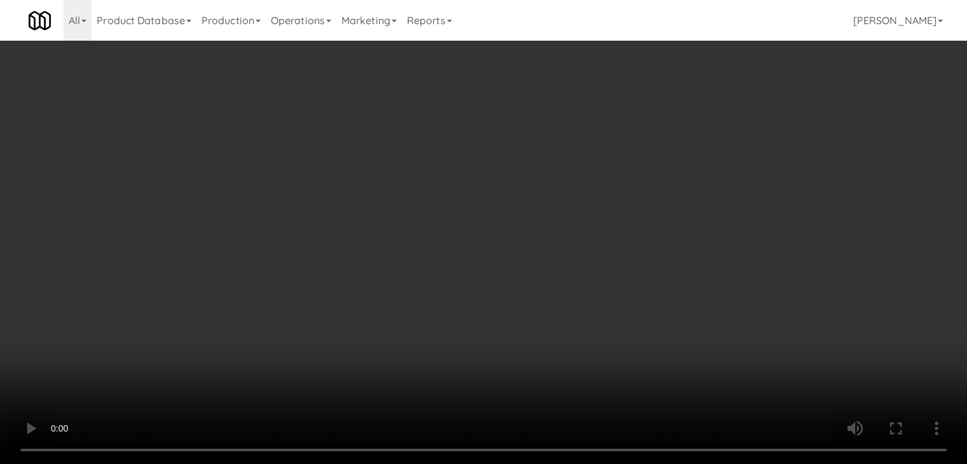
click at [685, 168] on button "Planogram" at bounding box center [688, 175] width 62 height 19
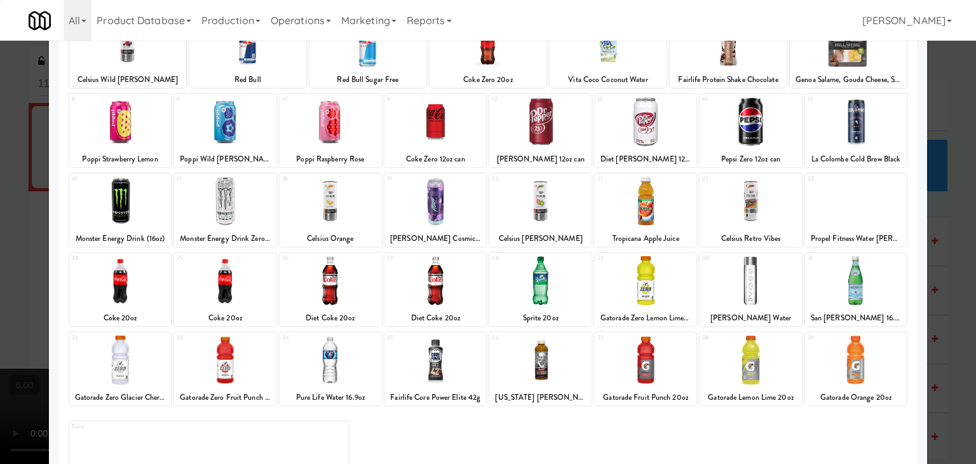
scroll to position [127, 0]
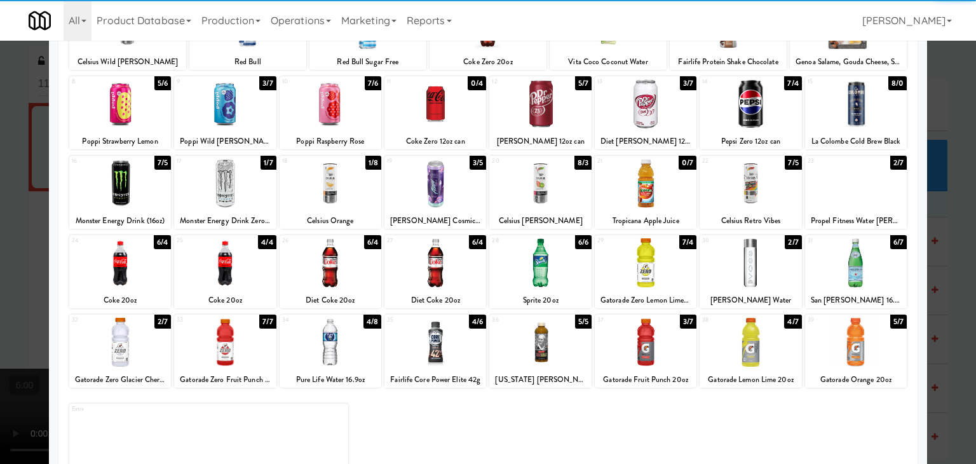
click at [451, 272] on div at bounding box center [435, 262] width 102 height 49
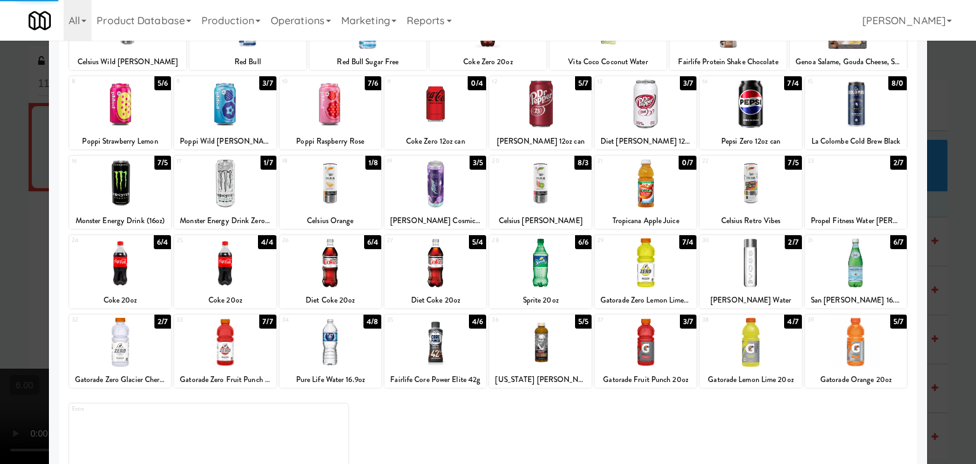
click at [0, 200] on div at bounding box center [488, 232] width 976 height 464
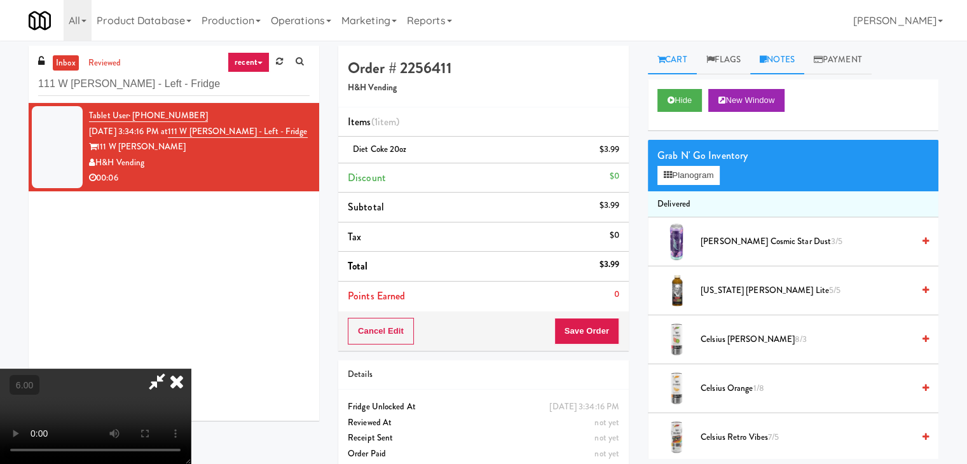
click at [761, 58] on link "Notes" at bounding box center [777, 60] width 54 height 29
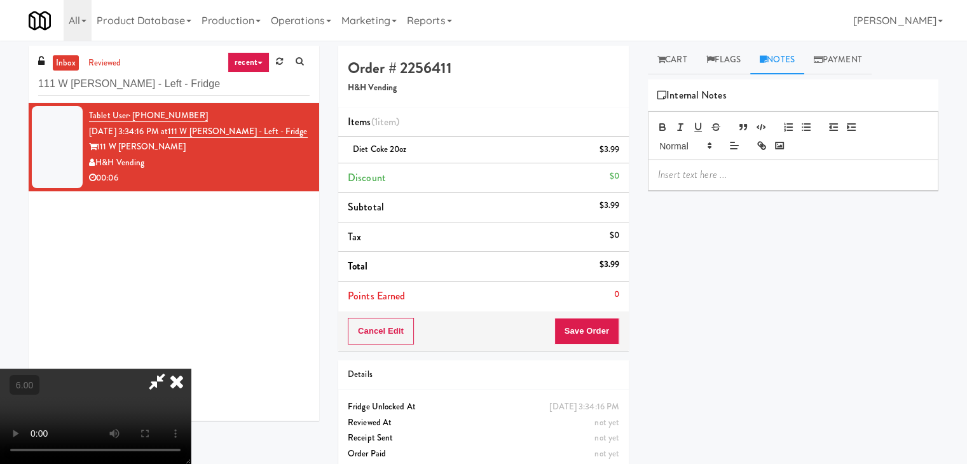
click at [761, 179] on p at bounding box center [793, 175] width 270 height 14
click at [611, 329] on button "Save Order" at bounding box center [586, 331] width 65 height 27
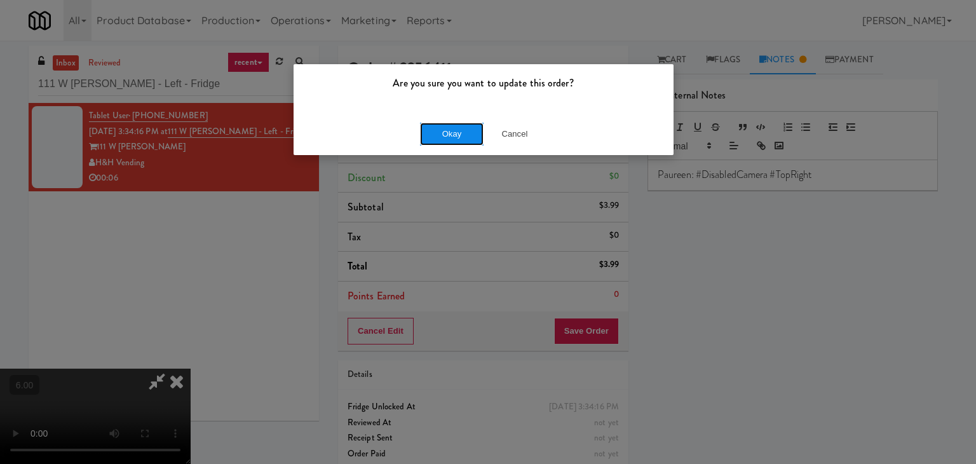
click at [444, 140] on button "Okay" at bounding box center [452, 134] width 64 height 23
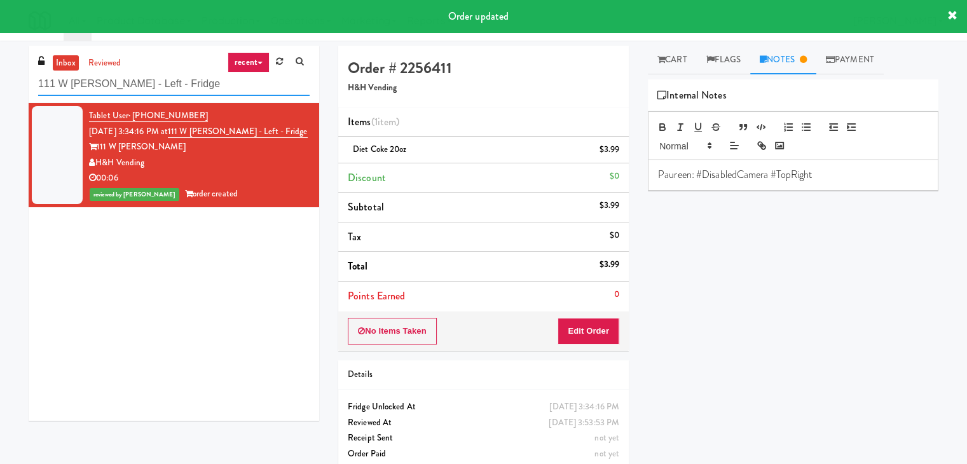
drag, startPoint x: 149, startPoint y: 88, endPoint x: 0, endPoint y: 88, distance: 148.7
click at [0, 88] on div "inbox reviewed recent all unclear take inventory issue suspicious failed recent…" at bounding box center [483, 263] width 967 height 435
paste input "520 N Kingsbury"
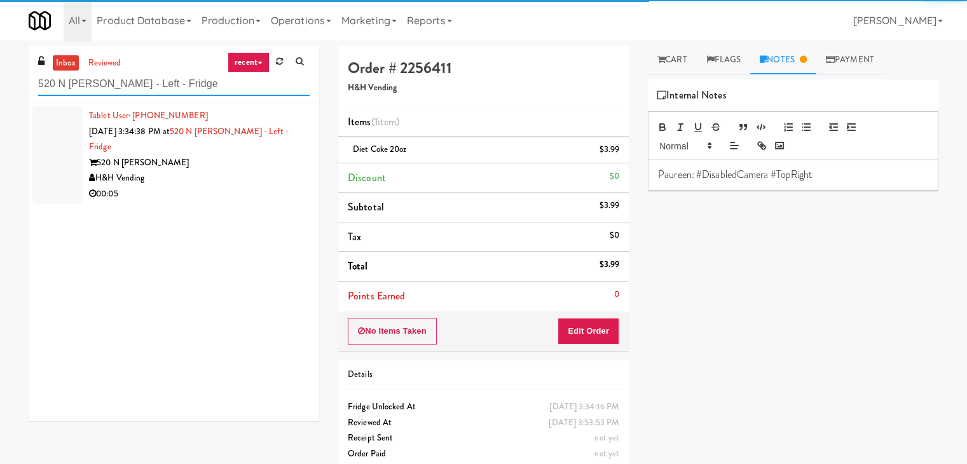
type input "520 N Kingsbury - Left - Fridge"
click at [230, 186] on div "00:05" at bounding box center [199, 194] width 220 height 16
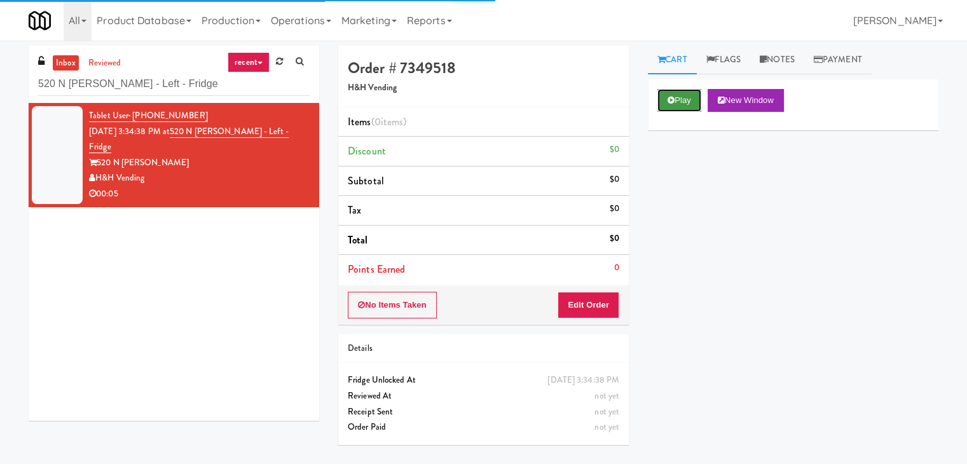
click at [671, 106] on button "Play" at bounding box center [679, 100] width 44 height 23
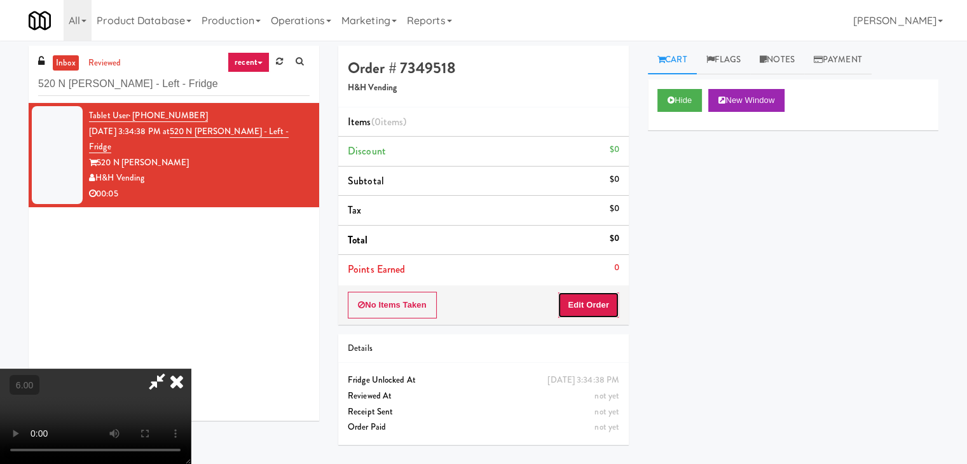
click at [589, 298] on button "Edit Order" at bounding box center [588, 305] width 62 height 27
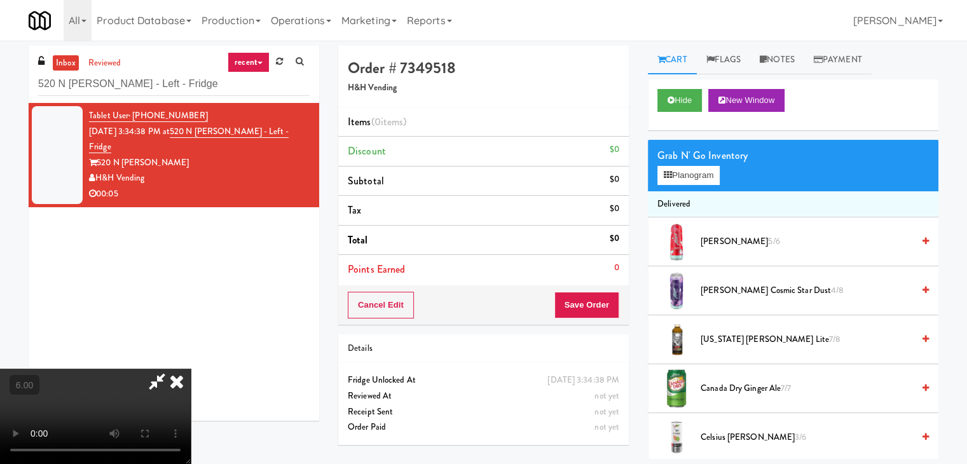
click at [191, 369] on video at bounding box center [95, 416] width 191 height 95
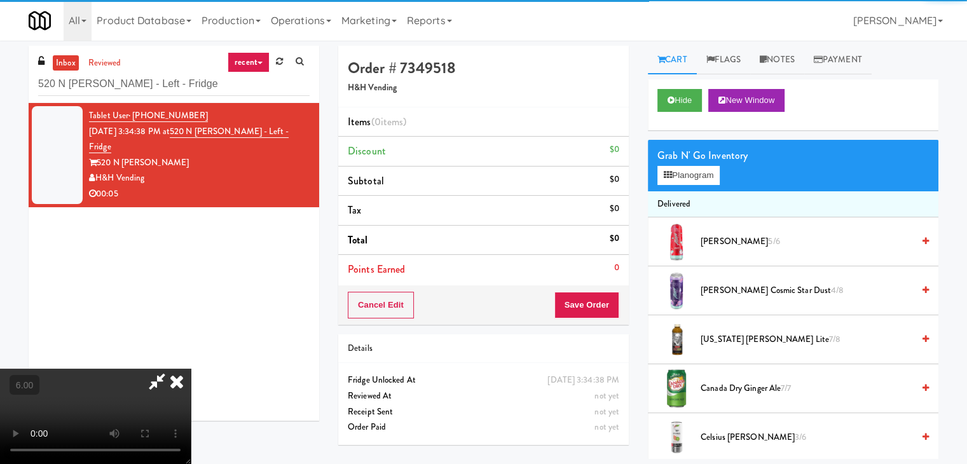
click at [191, 369] on video at bounding box center [95, 416] width 191 height 95
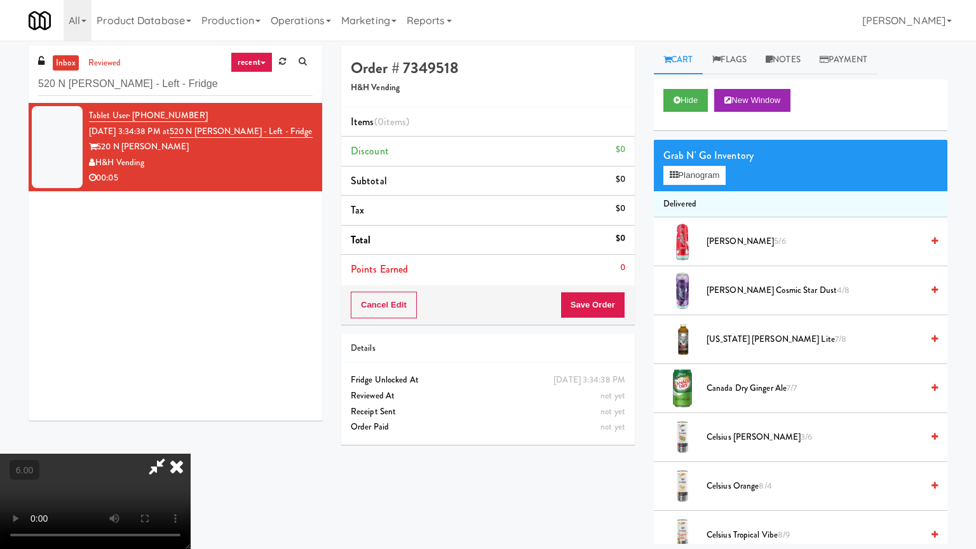
click at [191, 454] on video at bounding box center [95, 501] width 191 height 95
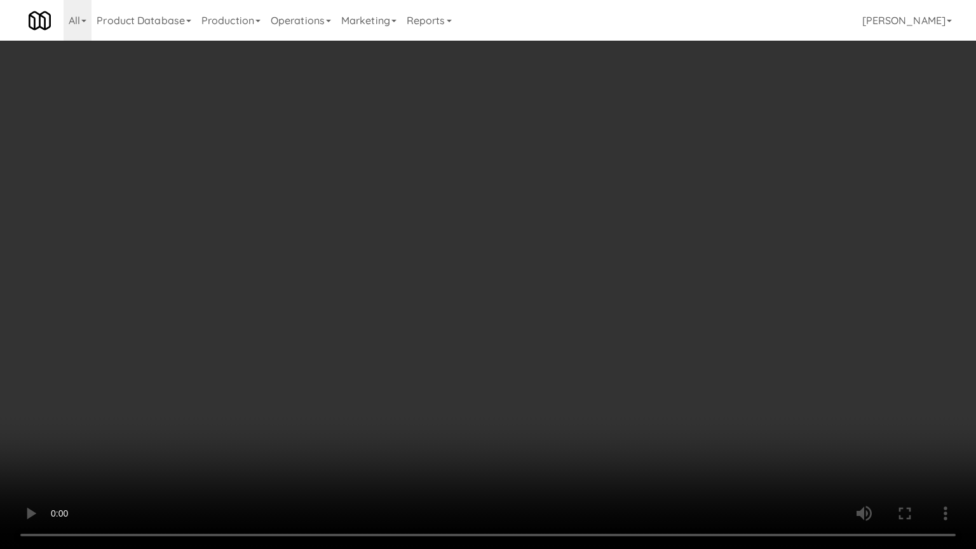
click at [459, 380] on video at bounding box center [488, 274] width 976 height 549
click at [472, 394] on video at bounding box center [488, 274] width 976 height 549
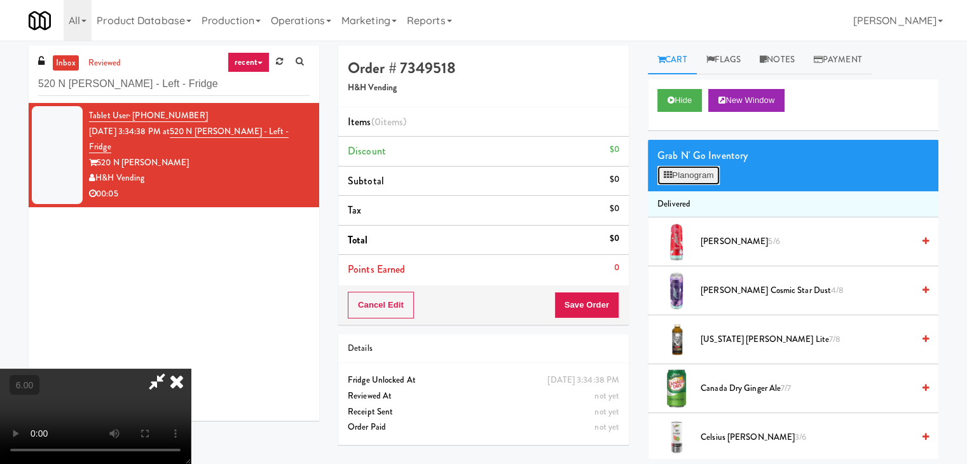
drag, startPoint x: 684, startPoint y: 166, endPoint x: 665, endPoint y: 184, distance: 26.1
click at [685, 164] on div "Grab N' Go Inventory Planogram" at bounding box center [793, 165] width 290 height 51
click at [682, 180] on button "Planogram" at bounding box center [688, 175] width 62 height 19
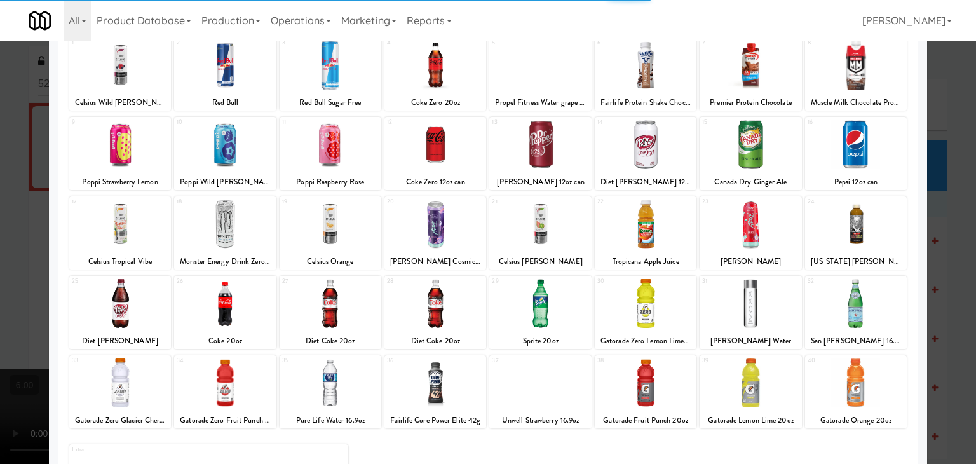
scroll to position [160, 0]
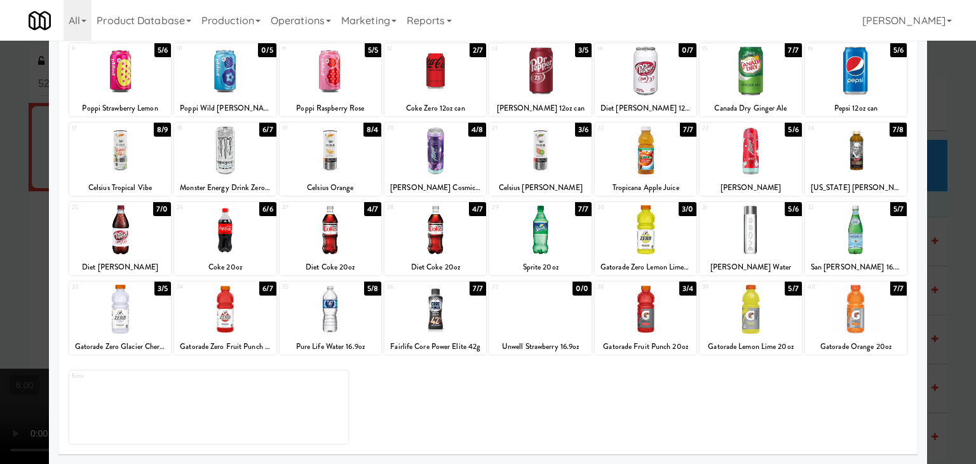
click at [139, 301] on div at bounding box center [120, 309] width 102 height 49
click at [43, 210] on div at bounding box center [488, 232] width 976 height 464
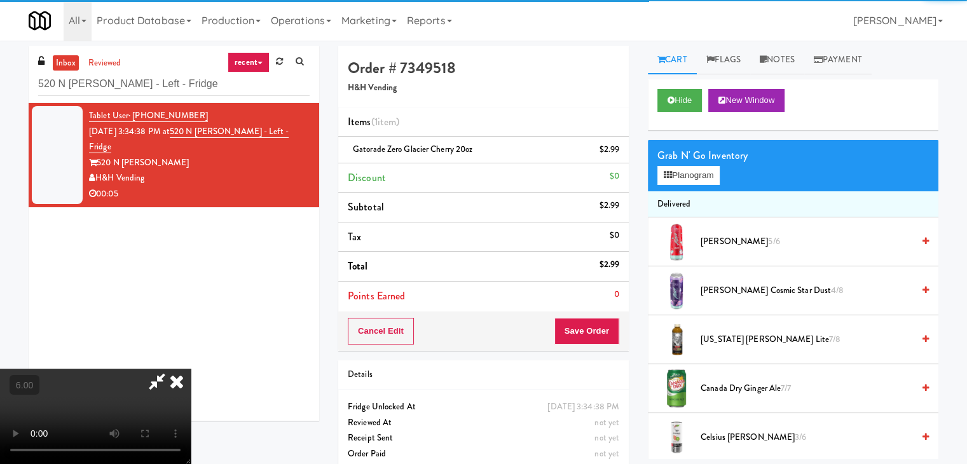
click at [145, 369] on video at bounding box center [95, 416] width 191 height 95
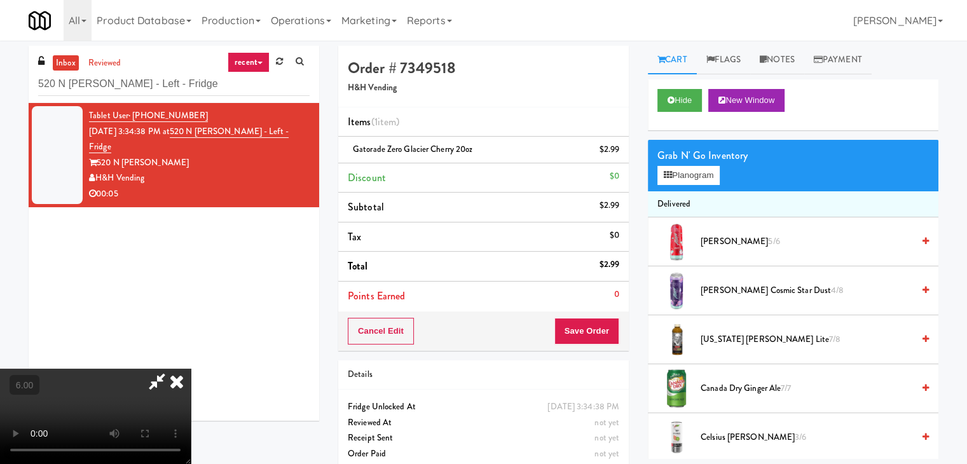
click at [191, 369] on video at bounding box center [95, 416] width 191 height 95
click at [130, 405] on video at bounding box center [95, 416] width 191 height 95
click at [132, 398] on video at bounding box center [95, 416] width 191 height 95
click at [145, 407] on video at bounding box center [95, 416] width 191 height 95
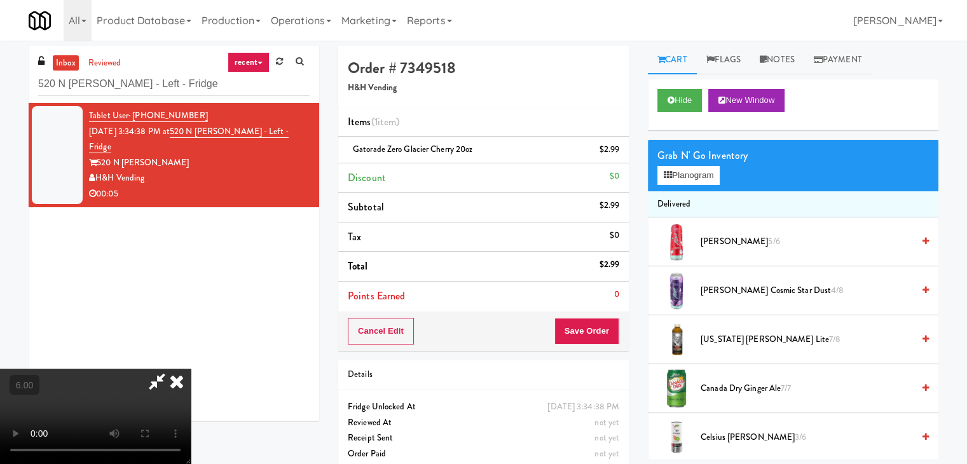
click at [153, 400] on video at bounding box center [95, 416] width 191 height 95
click at [191, 369] on icon at bounding box center [177, 381] width 28 height 25
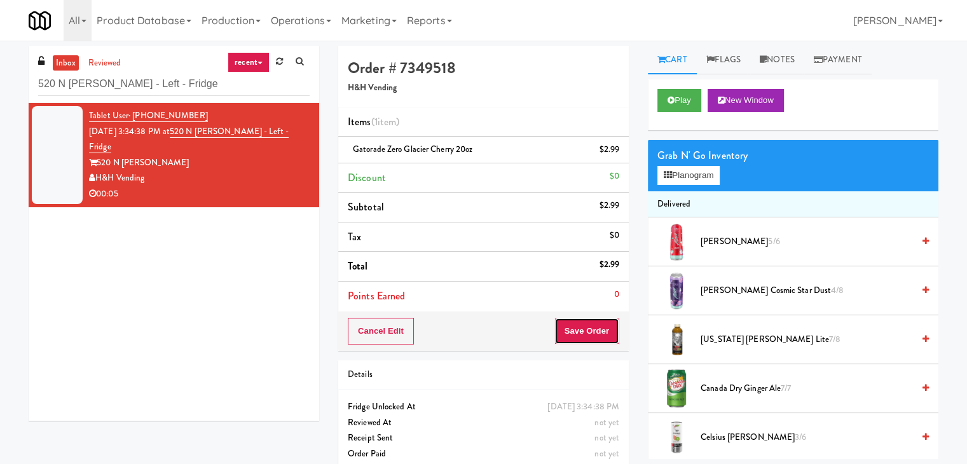
click at [585, 330] on button "Save Order" at bounding box center [586, 331] width 65 height 27
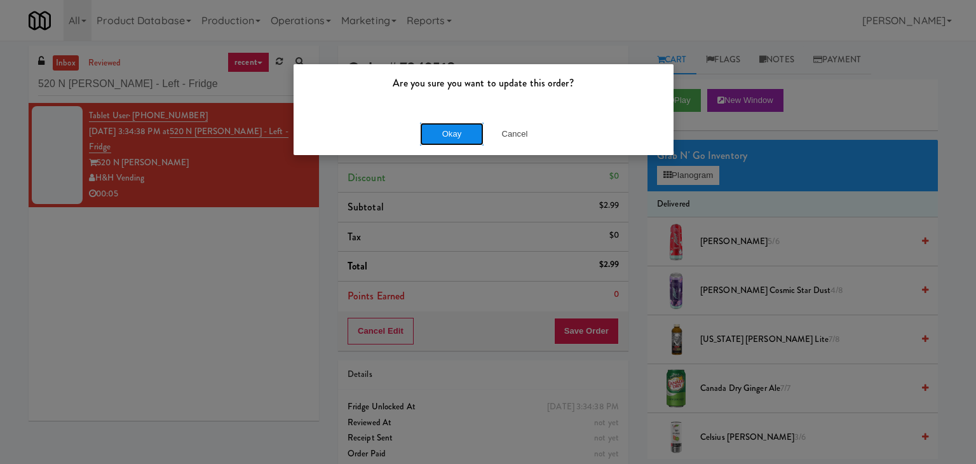
click at [439, 136] on button "Okay" at bounding box center [452, 134] width 64 height 23
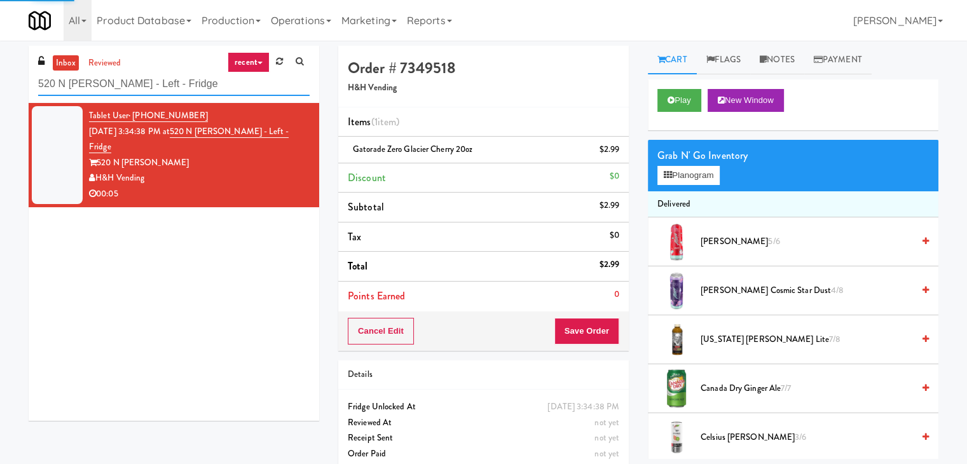
drag, startPoint x: 198, startPoint y: 82, endPoint x: 0, endPoint y: 109, distance: 200.1
click at [0, 109] on div "inbox reviewed recent all unclear take inventory issue suspicious failed recent…" at bounding box center [483, 263] width 967 height 435
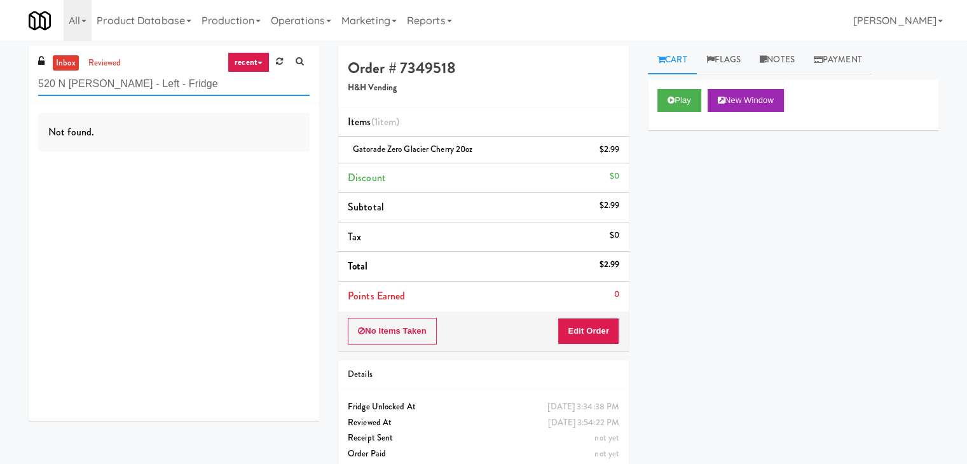
drag, startPoint x: 226, startPoint y: 83, endPoint x: 0, endPoint y: 71, distance: 226.5
click at [0, 71] on div "inbox reviewed recent all unclear take inventory issue suspicious failed recent…" at bounding box center [483, 263] width 967 height 435
paste input "Element25"
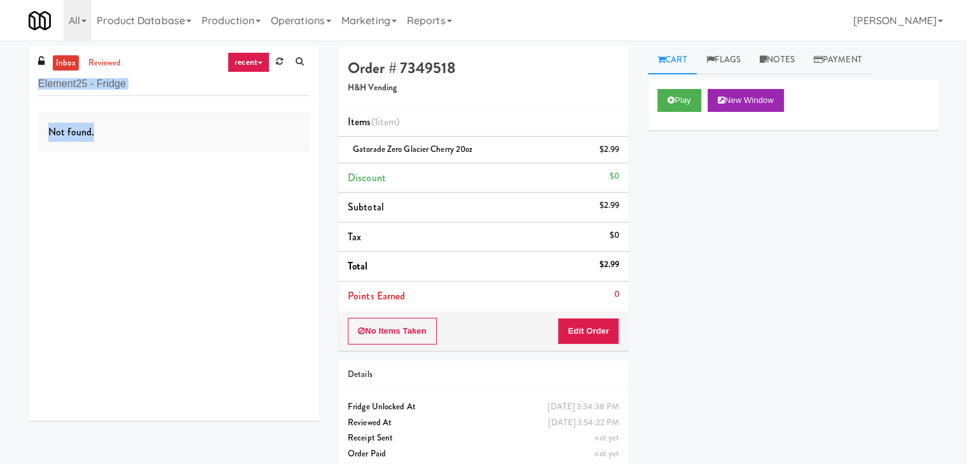
drag, startPoint x: 178, startPoint y: 104, endPoint x: 107, endPoint y: 89, distance: 72.2
click at [109, 90] on div "inbox reviewed recent all unclear take inventory issue suspicious failed recent…" at bounding box center [174, 233] width 290 height 375
drag, startPoint x: 130, startPoint y: 83, endPoint x: 0, endPoint y: 83, distance: 129.6
click at [0, 83] on div "inbox reviewed recent all unclear take inventory issue suspicious failed recent…" at bounding box center [483, 263] width 967 height 435
paste input "311 W. Illinois"
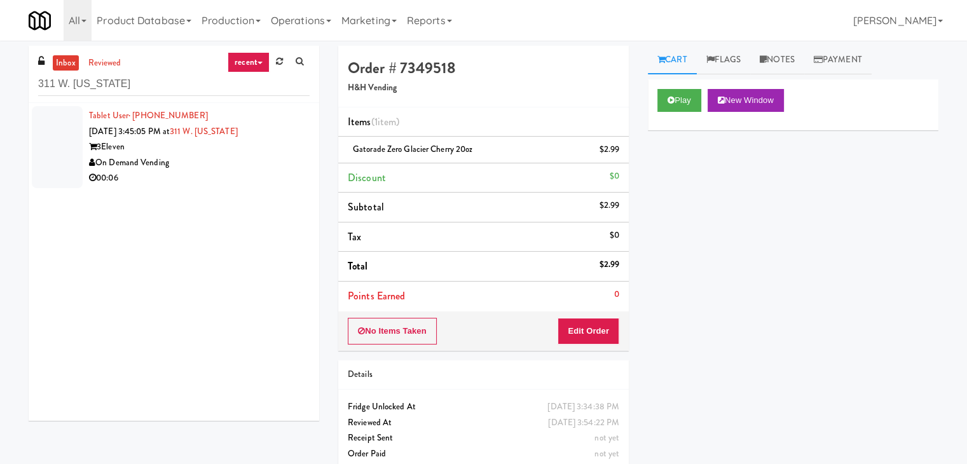
click at [262, 174] on div "00:06" at bounding box center [199, 178] width 220 height 16
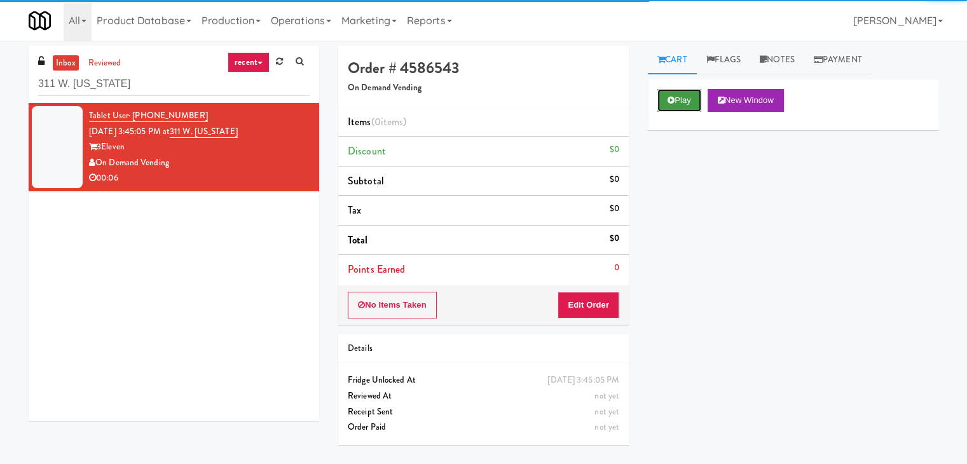
click at [676, 97] on button "Play" at bounding box center [679, 100] width 44 height 23
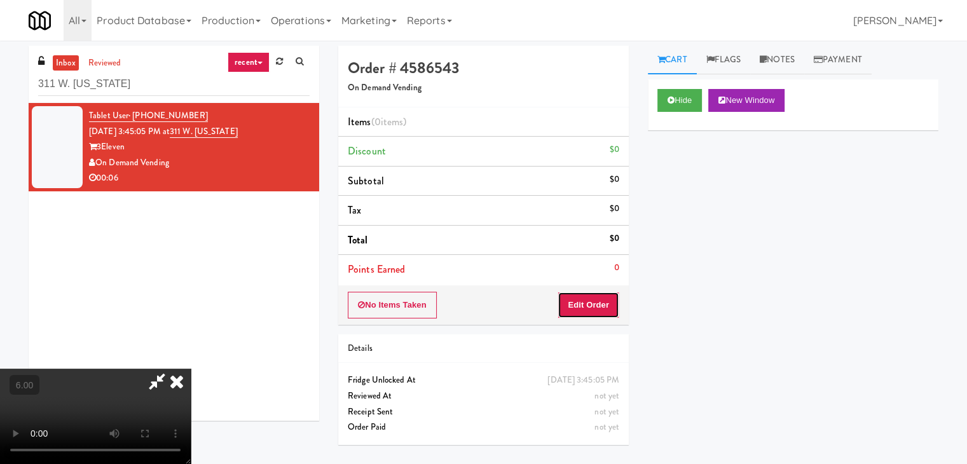
click at [587, 299] on button "Edit Order" at bounding box center [588, 305] width 62 height 27
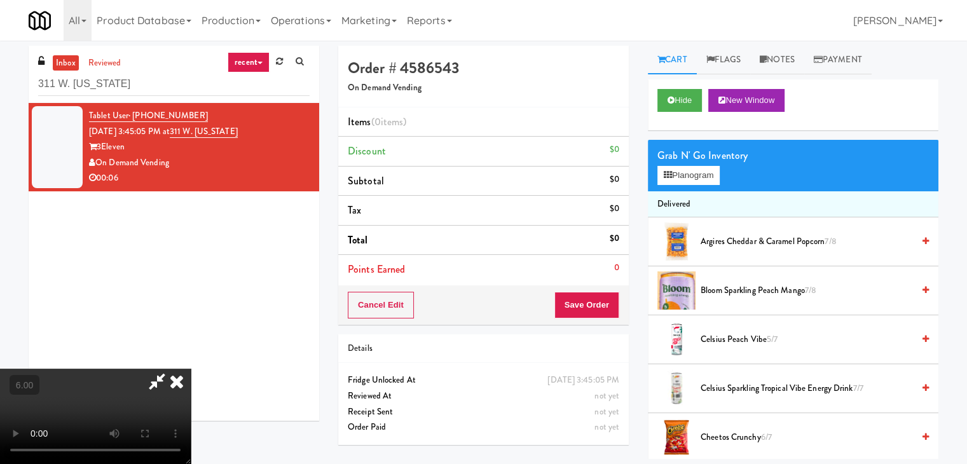
click at [191, 369] on video at bounding box center [95, 416] width 191 height 95
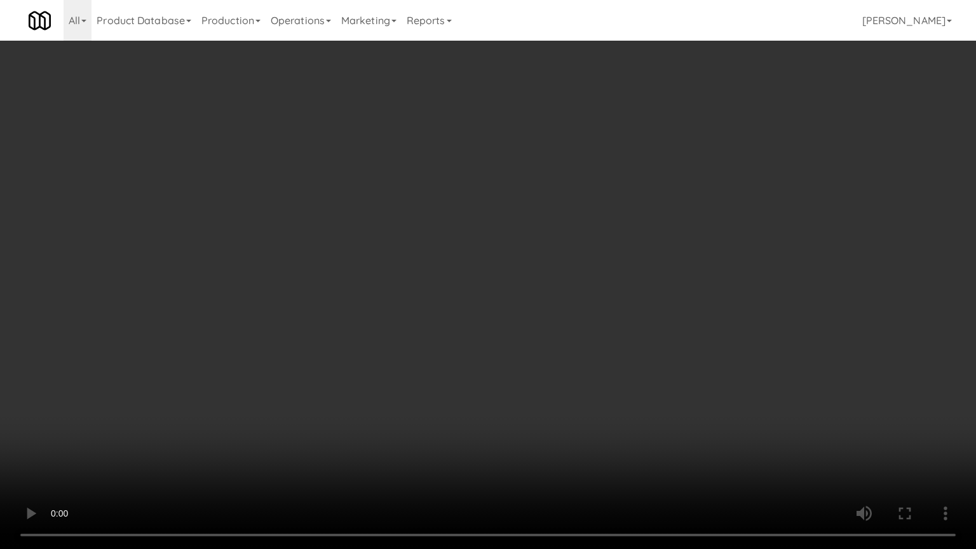
click at [466, 356] on video at bounding box center [488, 274] width 976 height 549
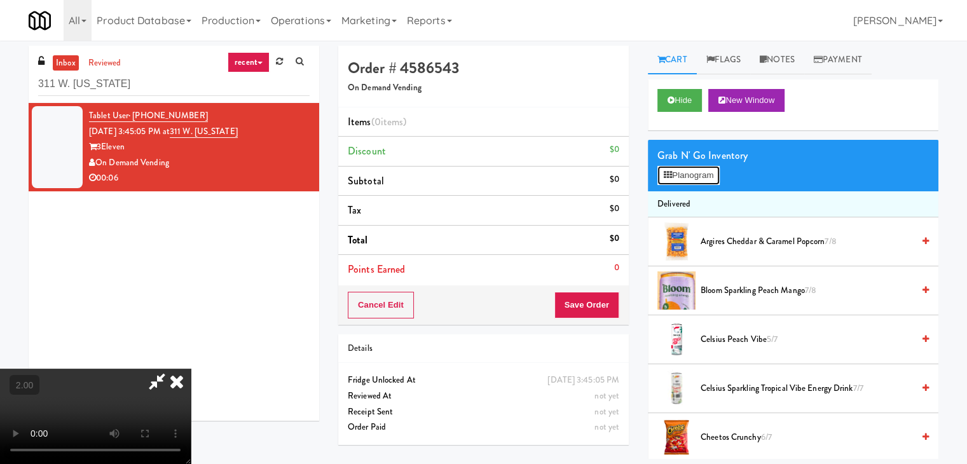
click at [694, 178] on button "Planogram" at bounding box center [688, 175] width 62 height 19
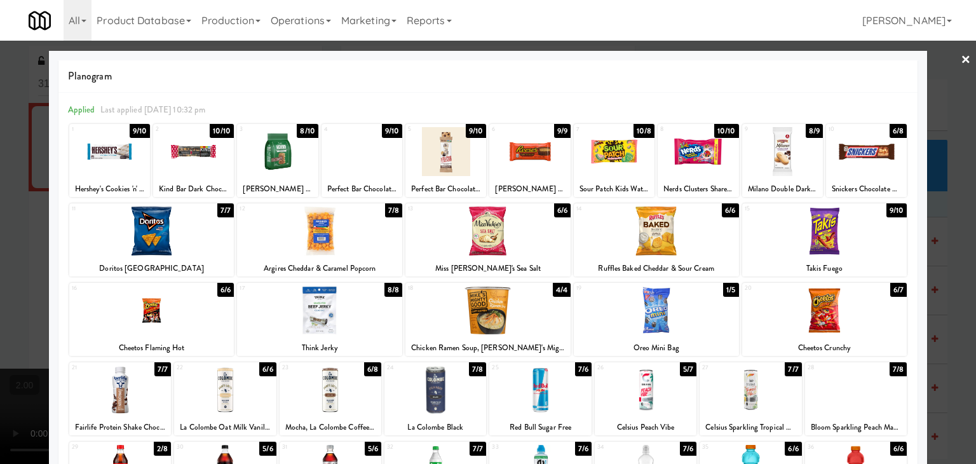
click at [543, 381] on div at bounding box center [540, 389] width 102 height 49
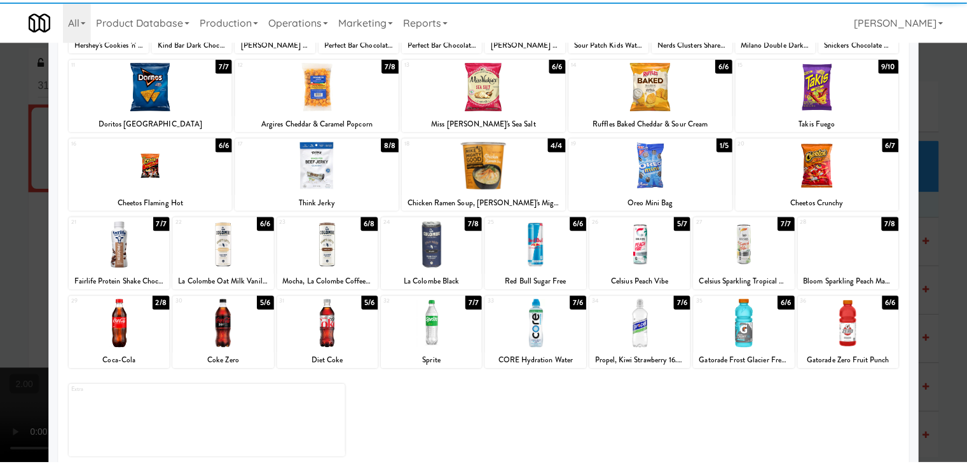
scroll to position [160, 0]
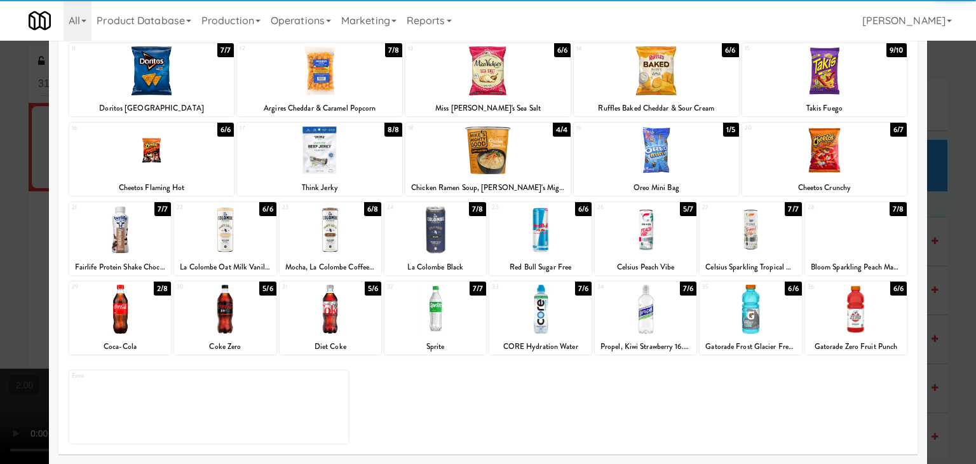
click at [862, 312] on div at bounding box center [856, 309] width 102 height 49
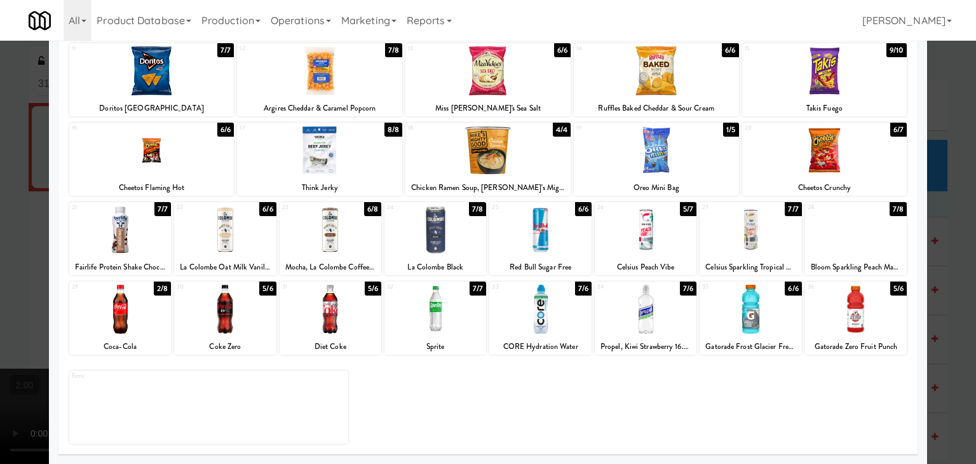
click at [928, 257] on div at bounding box center [488, 232] width 976 height 464
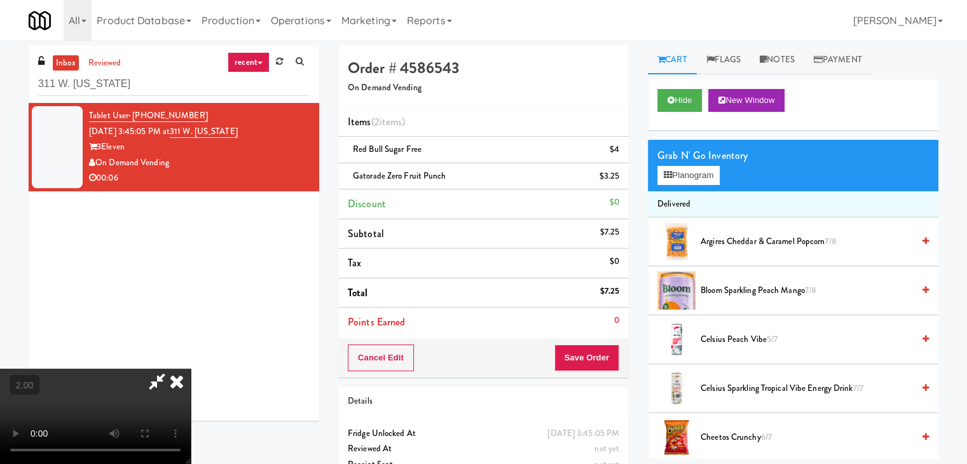
click at [191, 369] on video at bounding box center [95, 416] width 191 height 95
click at [597, 356] on button "Save Order" at bounding box center [586, 357] width 65 height 27
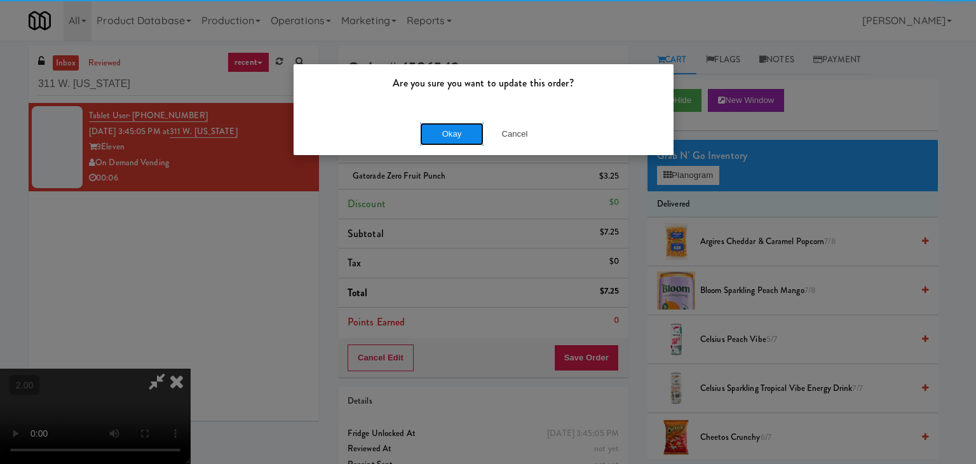
click at [467, 132] on button "Okay" at bounding box center [452, 134] width 64 height 23
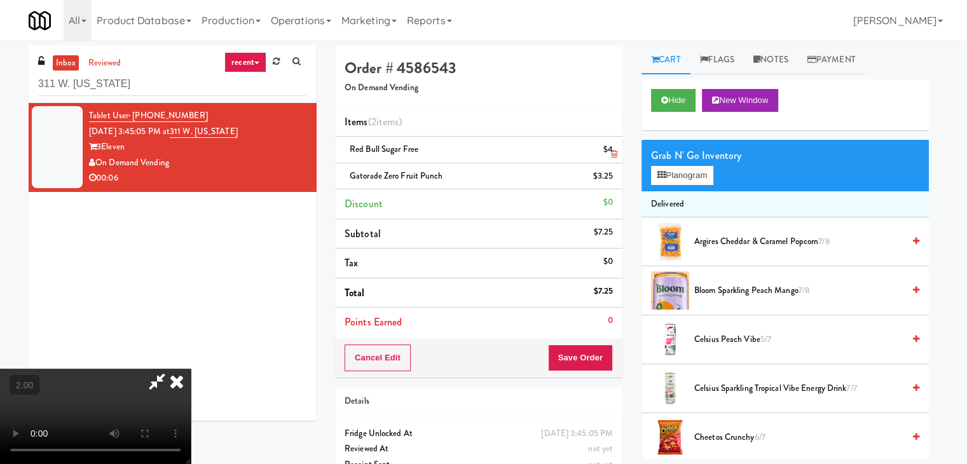
click at [191, 369] on icon at bounding box center [177, 381] width 28 height 25
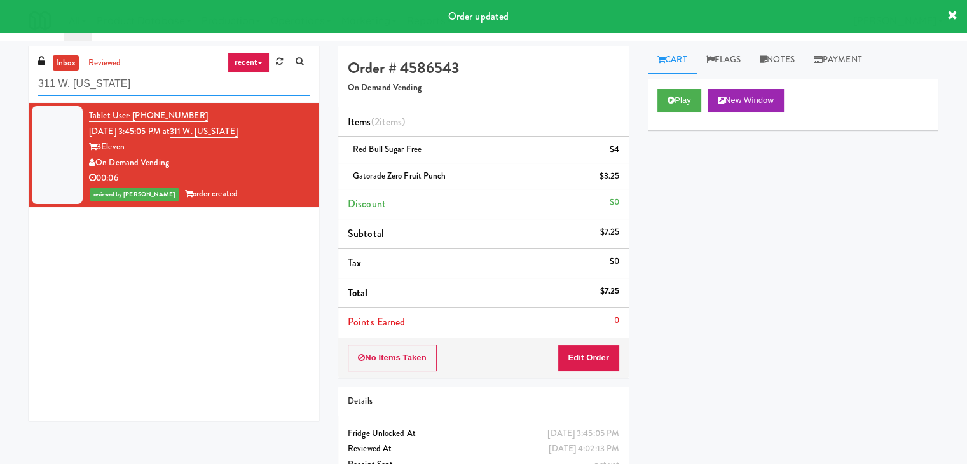
drag, startPoint x: 150, startPoint y: 81, endPoint x: 22, endPoint y: 90, distance: 128.7
click at [22, 90] on div "inbox reviewed recent all unclear take inventory issue suspicious failed recent…" at bounding box center [173, 238] width 309 height 384
paste input "Illume - Cooler - Left"
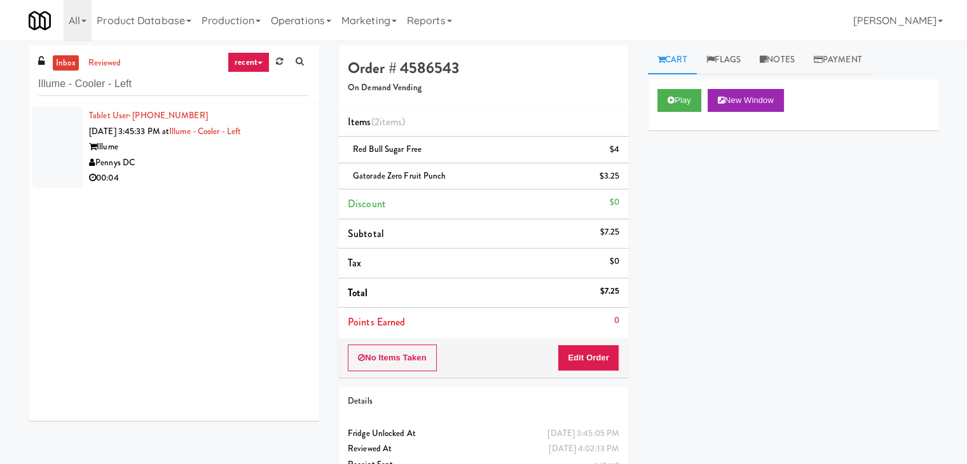
click at [231, 178] on div "00:04" at bounding box center [199, 178] width 220 height 16
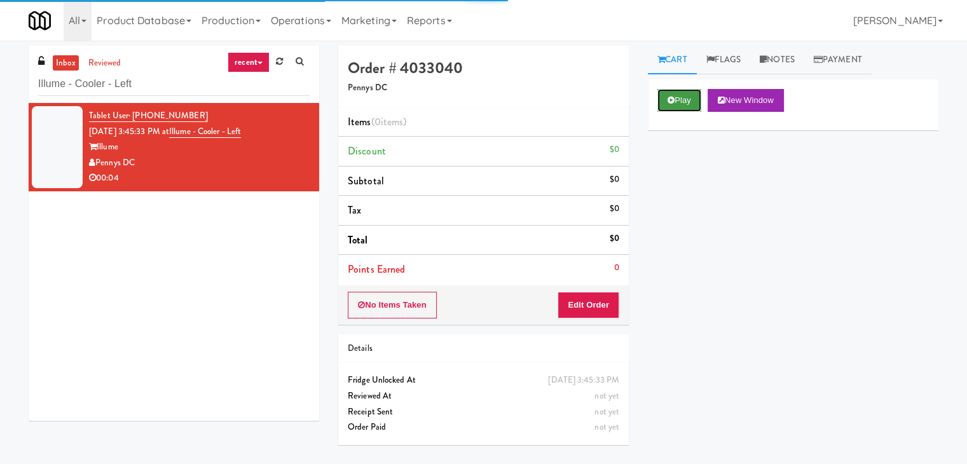
click at [676, 102] on button "Play" at bounding box center [679, 100] width 44 height 23
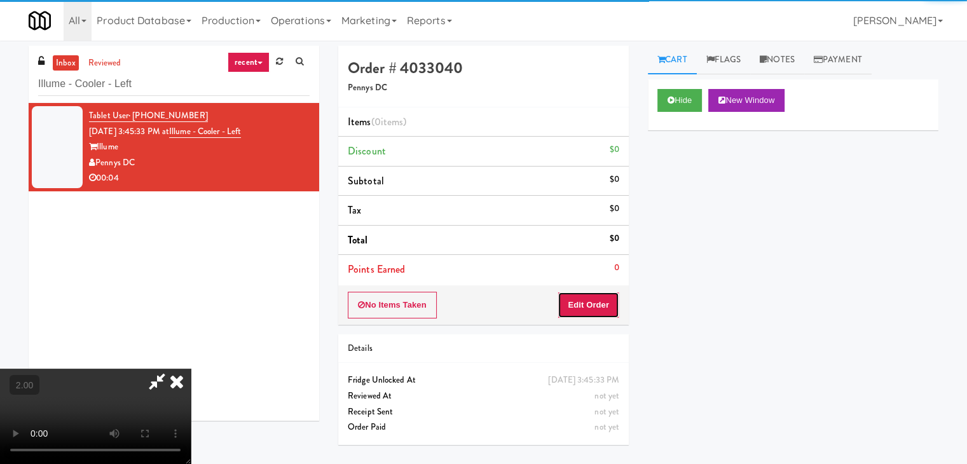
click at [584, 303] on button "Edit Order" at bounding box center [588, 305] width 62 height 27
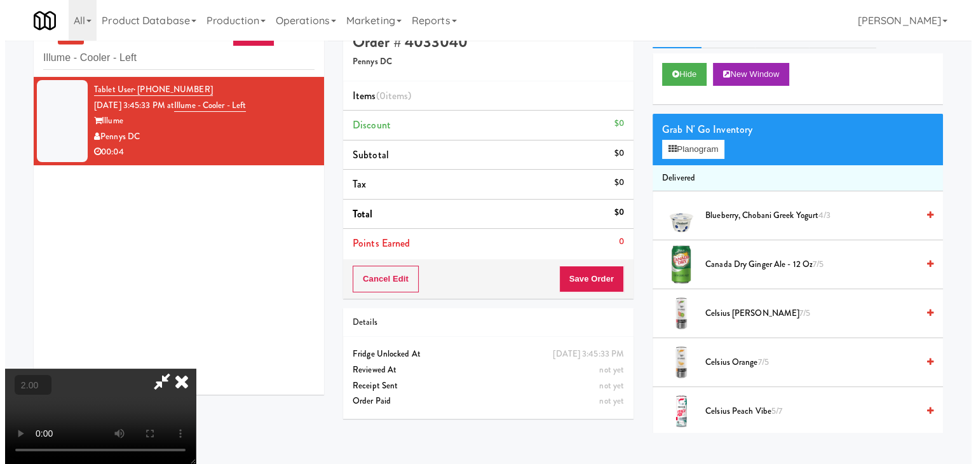
scroll to position [41, 0]
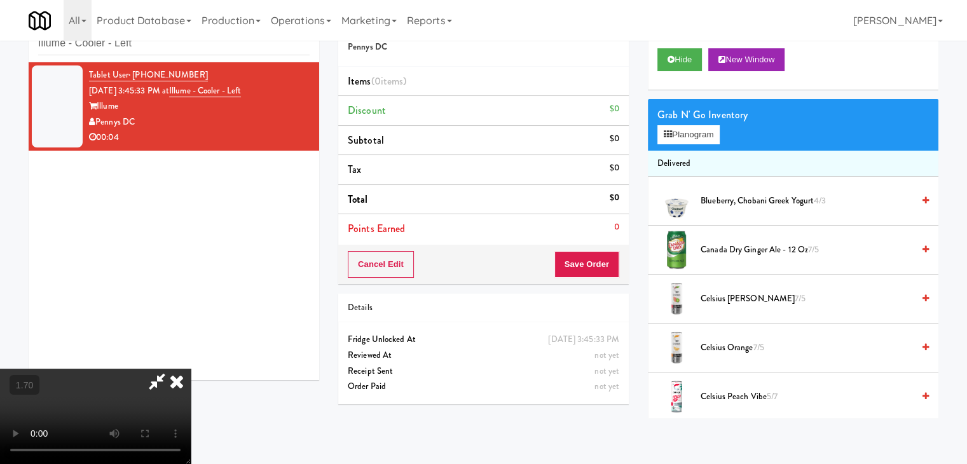
click at [191, 369] on video at bounding box center [95, 416] width 191 height 95
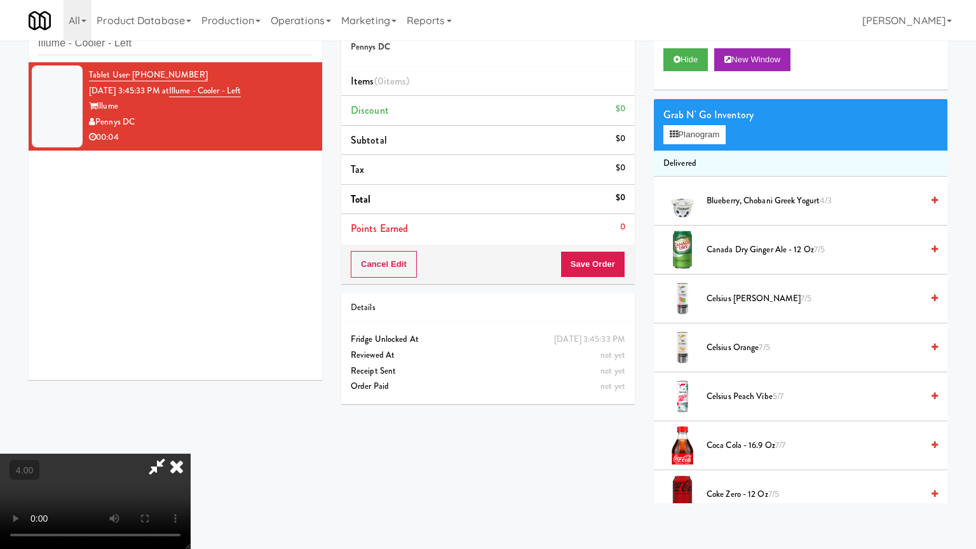
click at [191, 454] on video at bounding box center [95, 501] width 191 height 95
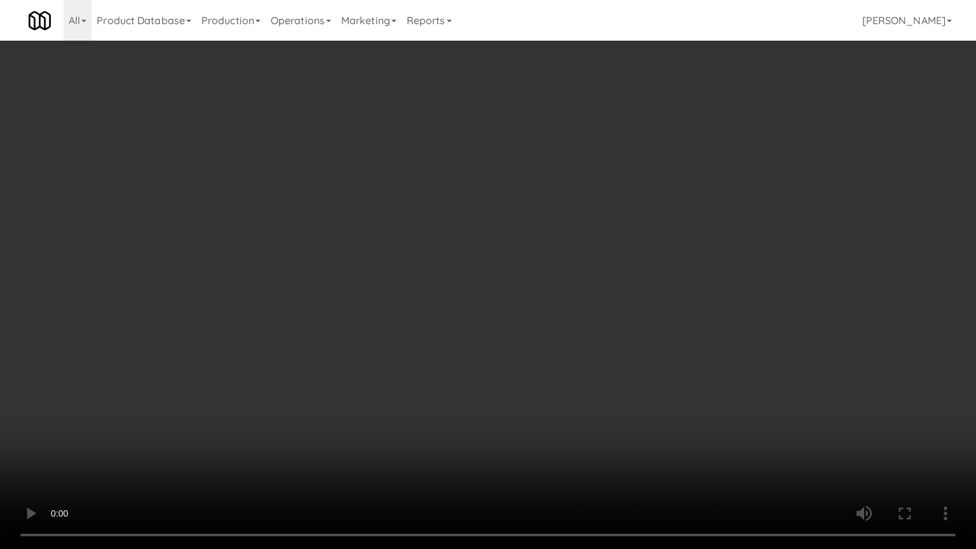
click at [412, 382] on video at bounding box center [488, 274] width 976 height 549
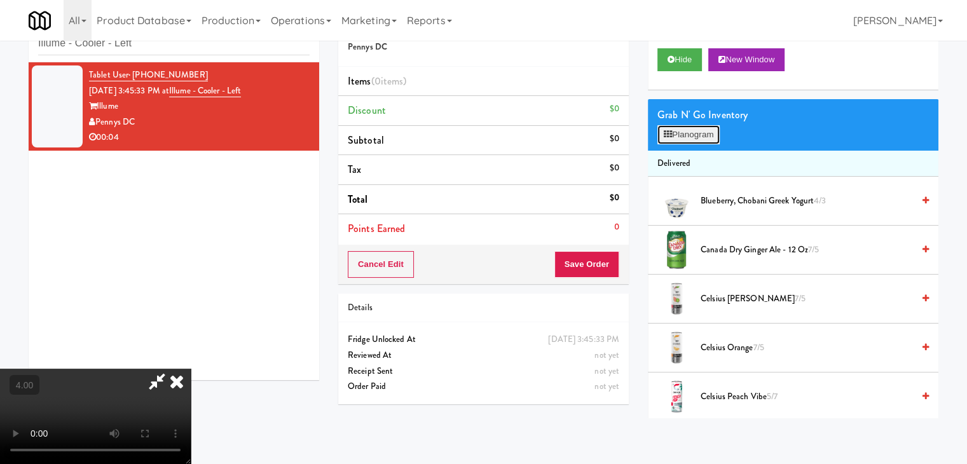
click at [701, 132] on button "Planogram" at bounding box center [688, 134] width 62 height 19
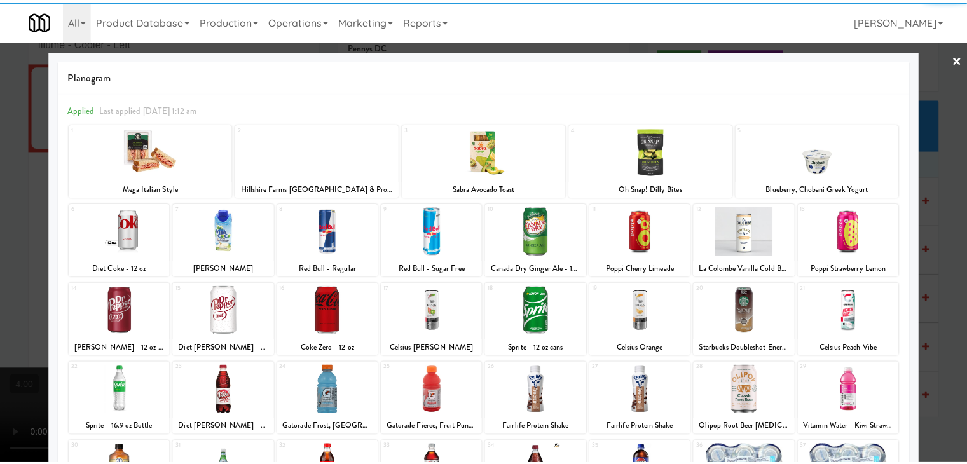
scroll to position [160, 0]
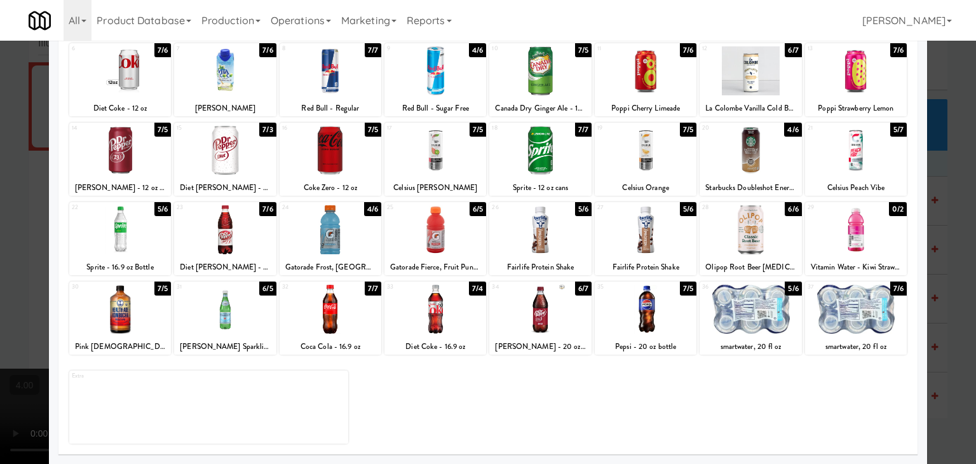
click at [745, 315] on div at bounding box center [751, 309] width 102 height 49
click at [941, 181] on div at bounding box center [488, 232] width 976 height 464
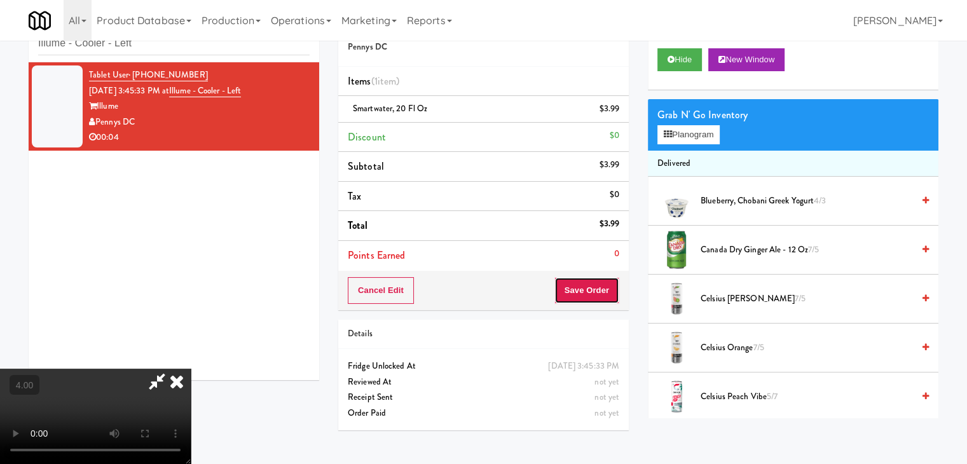
click at [605, 283] on button "Save Order" at bounding box center [586, 290] width 65 height 27
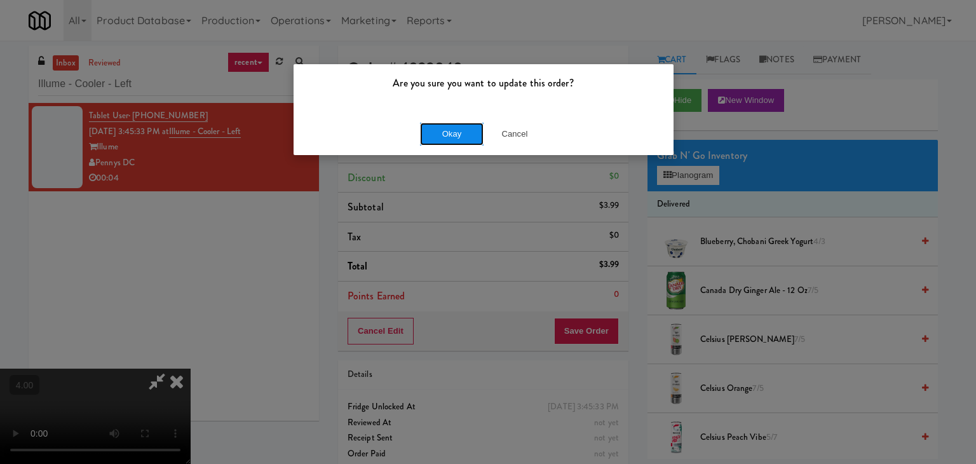
click at [442, 128] on button "Okay" at bounding box center [452, 134] width 64 height 23
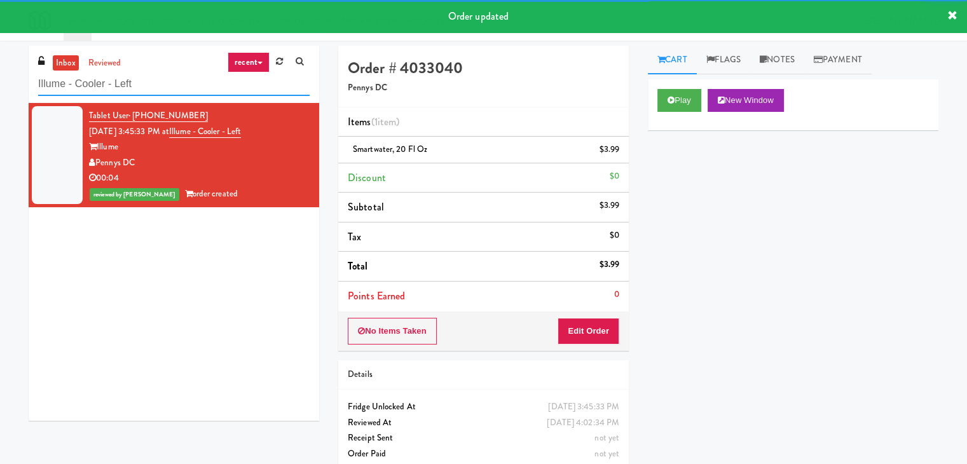
drag, startPoint x: 202, startPoint y: 85, endPoint x: 7, endPoint y: 96, distance: 195.4
click at [10, 95] on div "inbox reviewed recent all unclear take inventory issue suspicious failed recent…" at bounding box center [483, 263] width 967 height 435
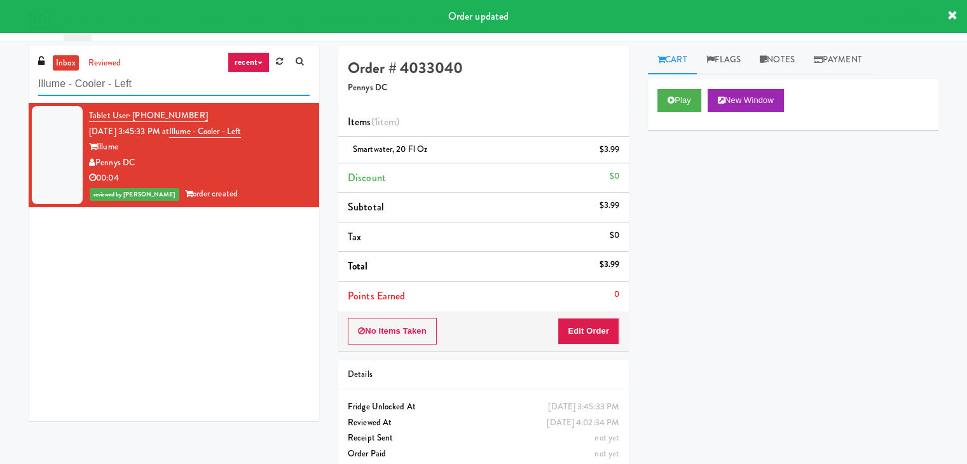
paste input "Sage - Left -Fridge"
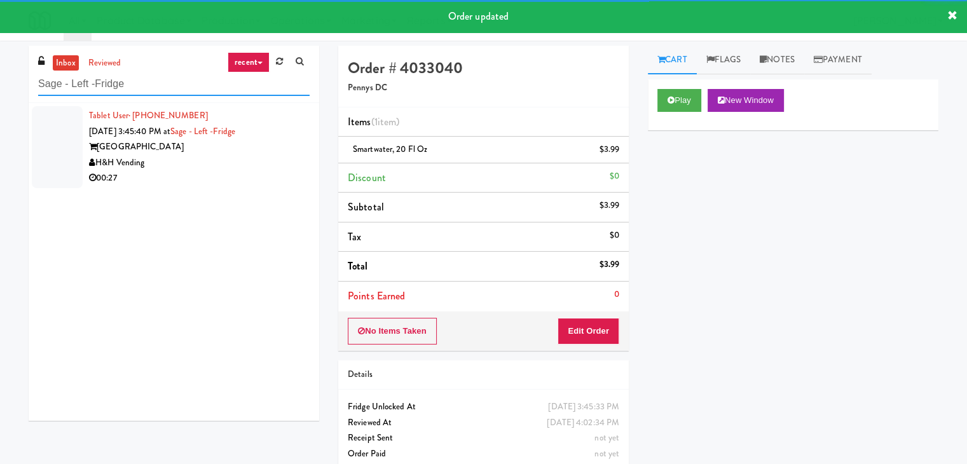
type input "Sage - Left -Fridge"
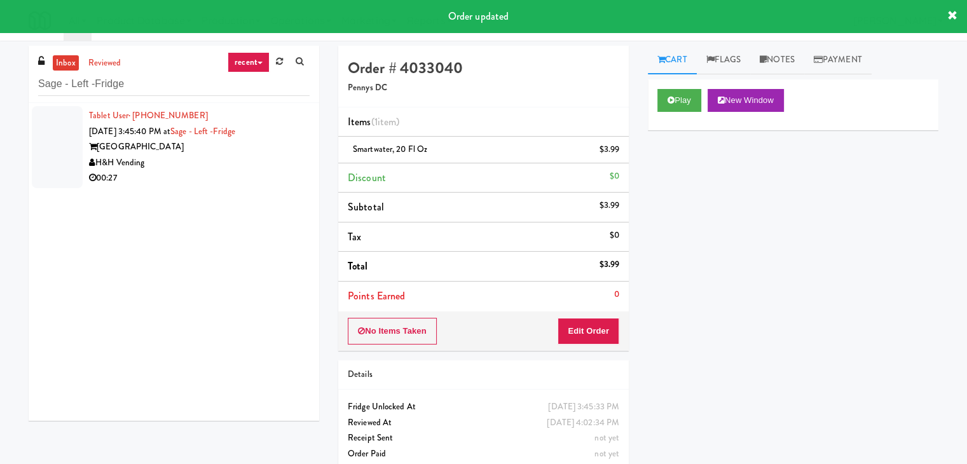
click at [232, 146] on div "[GEOGRAPHIC_DATA]" at bounding box center [199, 147] width 220 height 16
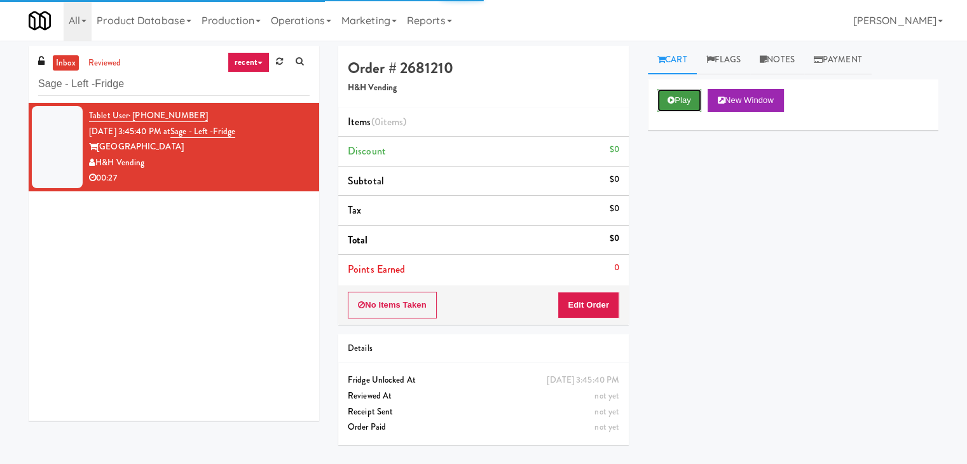
click at [676, 93] on button "Play" at bounding box center [679, 100] width 44 height 23
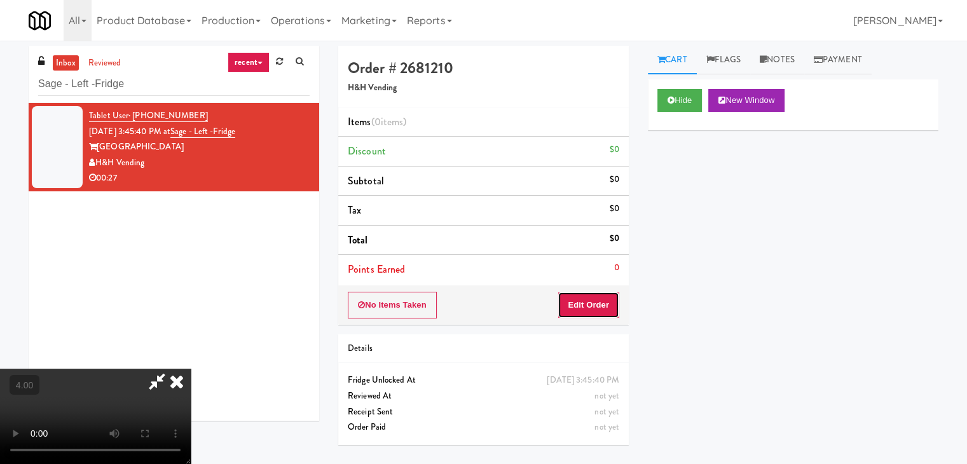
click at [589, 299] on button "Edit Order" at bounding box center [588, 305] width 62 height 27
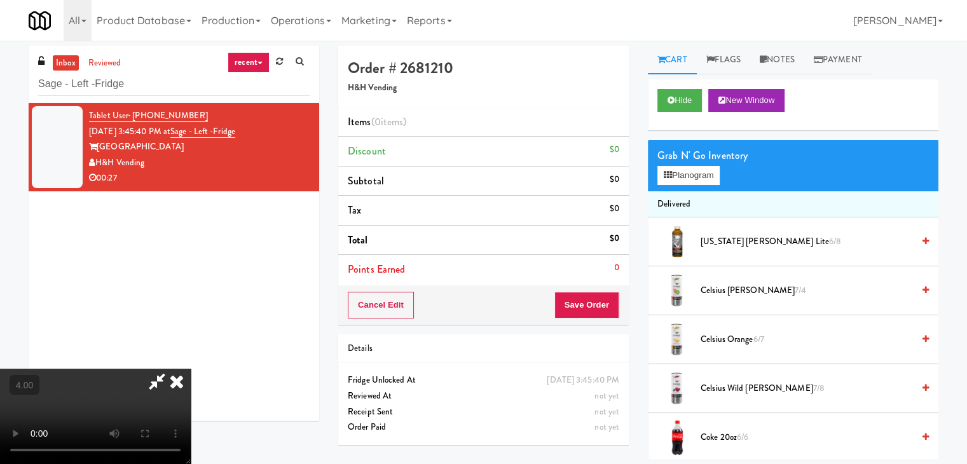
click at [191, 369] on video at bounding box center [95, 416] width 191 height 95
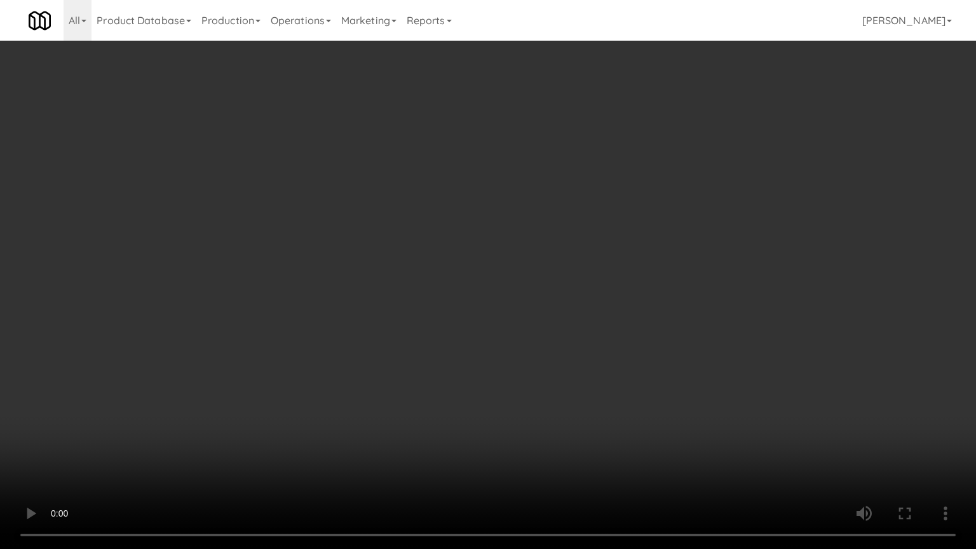
click at [134, 415] on video at bounding box center [488, 274] width 976 height 549
click at [180, 415] on video at bounding box center [488, 274] width 976 height 549
click at [308, 366] on video at bounding box center [488, 274] width 976 height 549
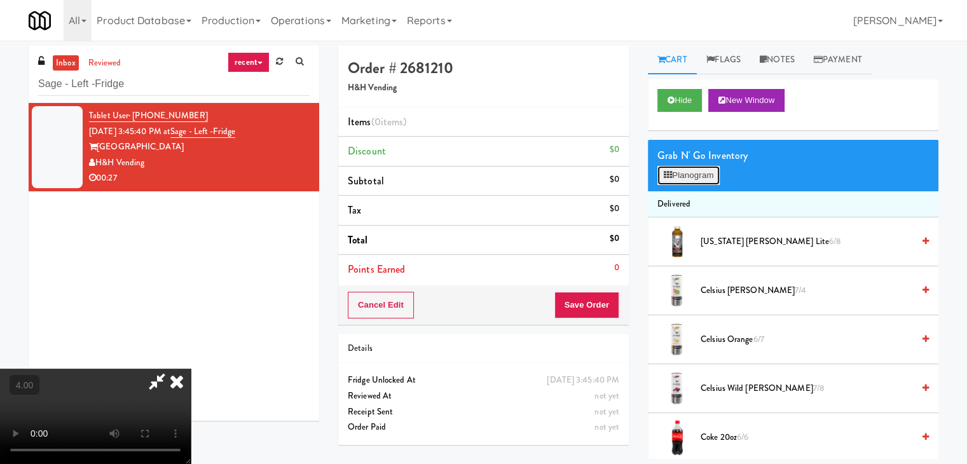
click at [704, 175] on button "Planogram" at bounding box center [688, 175] width 62 height 19
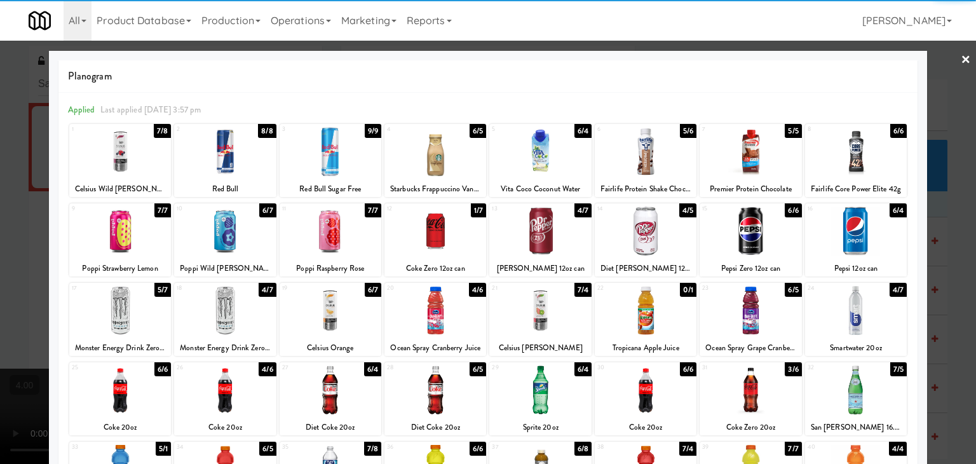
click at [767, 248] on div at bounding box center [751, 231] width 102 height 49
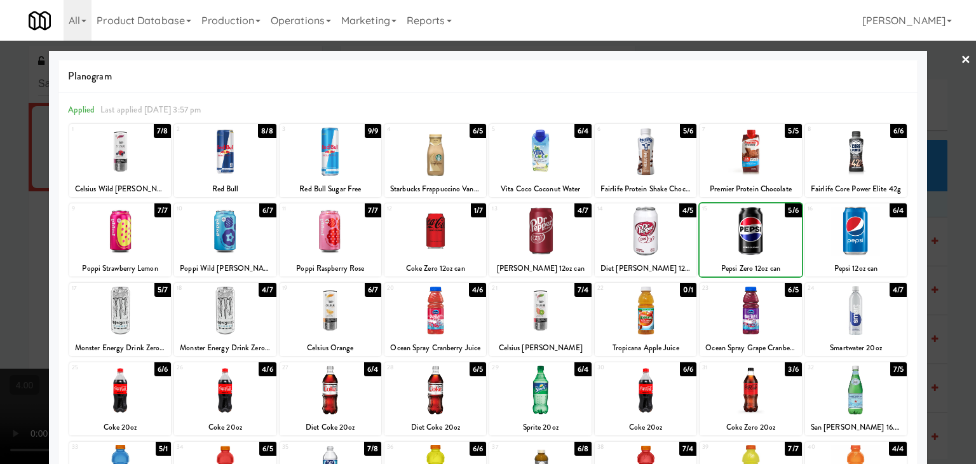
click at [0, 100] on div at bounding box center [488, 232] width 976 height 464
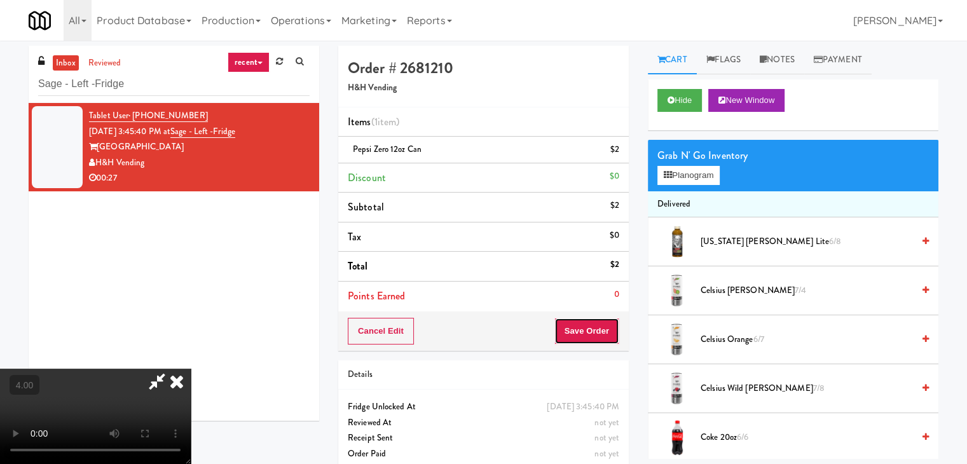
click at [602, 341] on button "Save Order" at bounding box center [586, 331] width 65 height 27
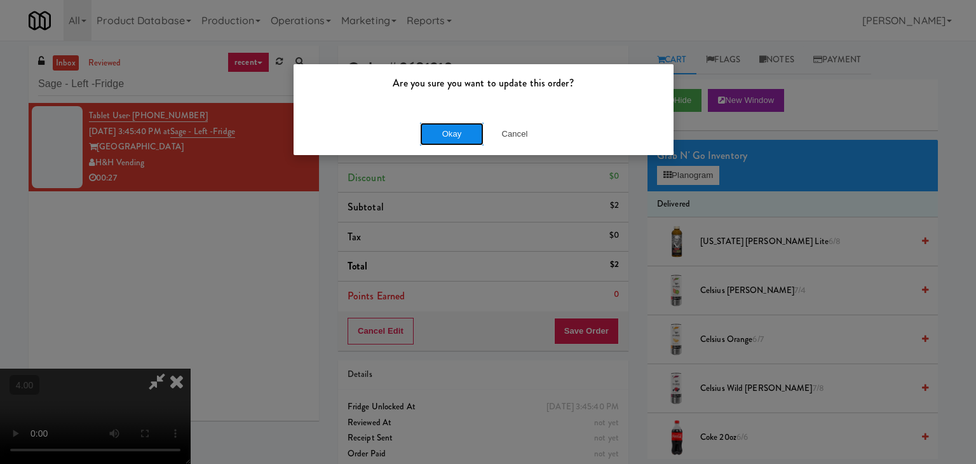
click at [475, 126] on button "Okay" at bounding box center [452, 134] width 64 height 23
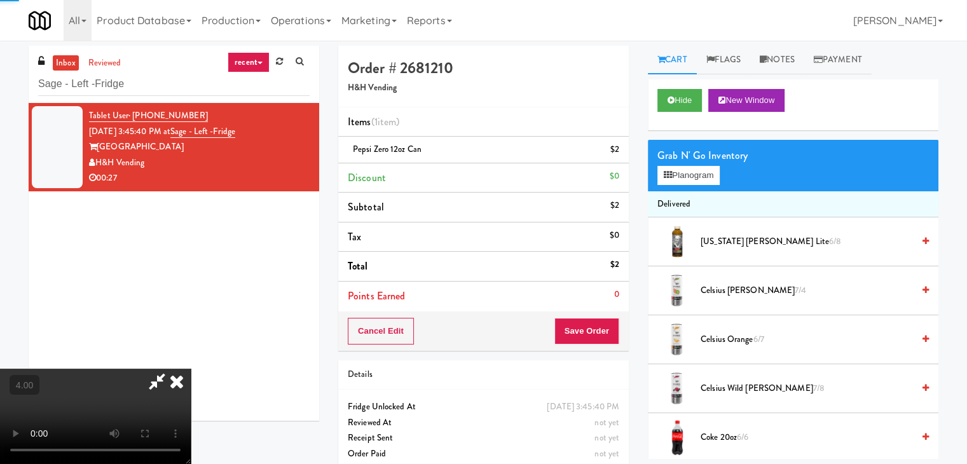
click at [191, 369] on icon at bounding box center [177, 381] width 28 height 25
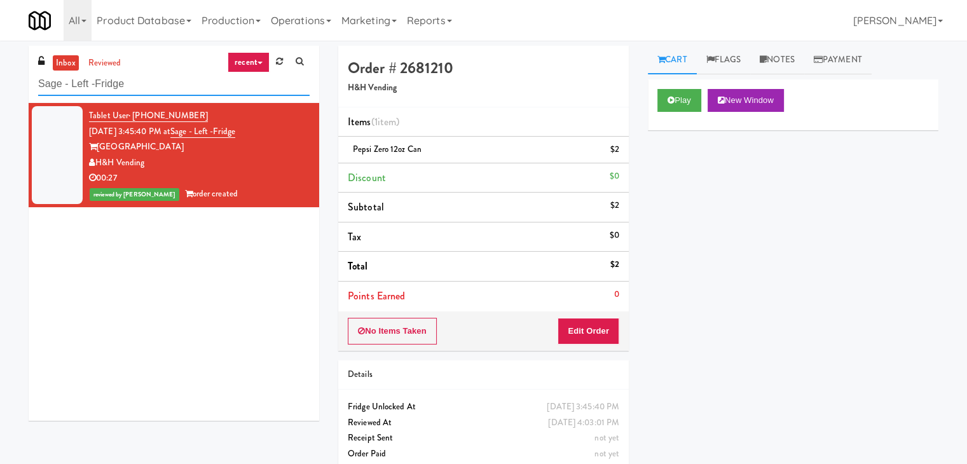
paste input "ophia - Cooler"
drag, startPoint x: 170, startPoint y: 83, endPoint x: 0, endPoint y: 85, distance: 170.3
click at [0, 85] on div "inbox reviewed recent all unclear take inventory issue suspicious failed recent…" at bounding box center [483, 263] width 967 height 435
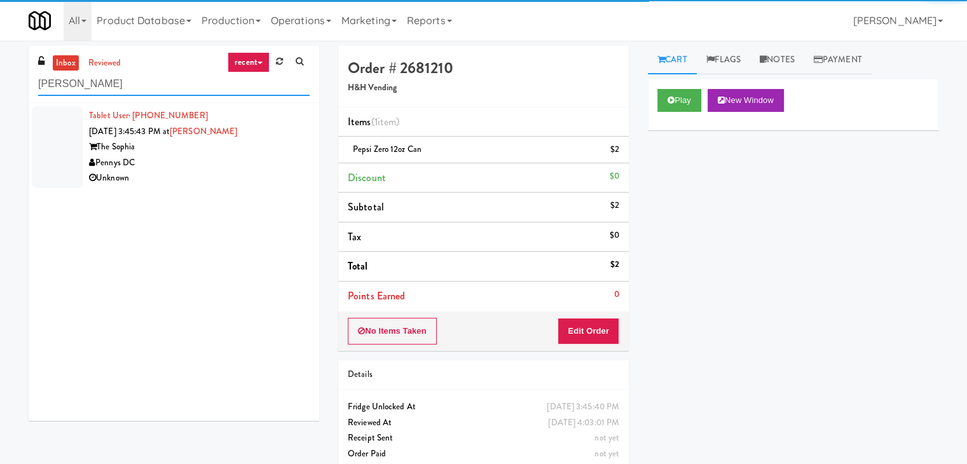
type input "Sophia - Cooler"
click at [290, 161] on div "Pennys DC" at bounding box center [199, 163] width 220 height 16
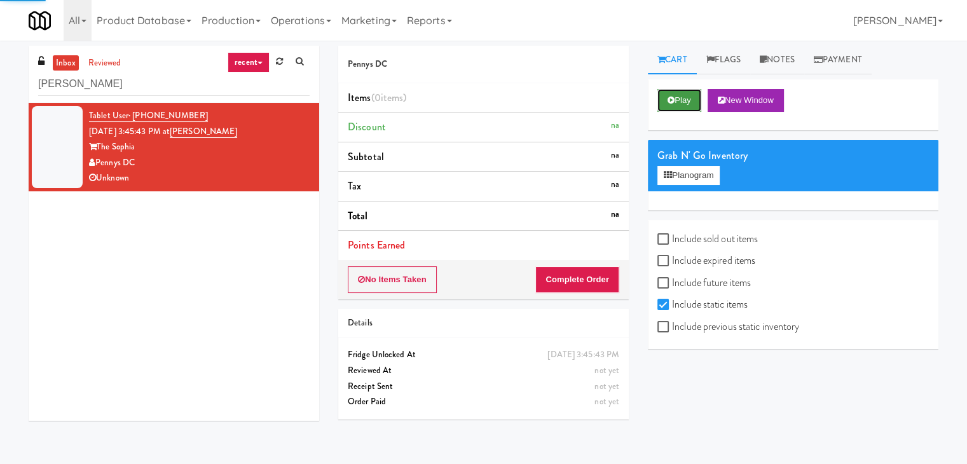
click at [671, 104] on button "Play" at bounding box center [679, 100] width 44 height 23
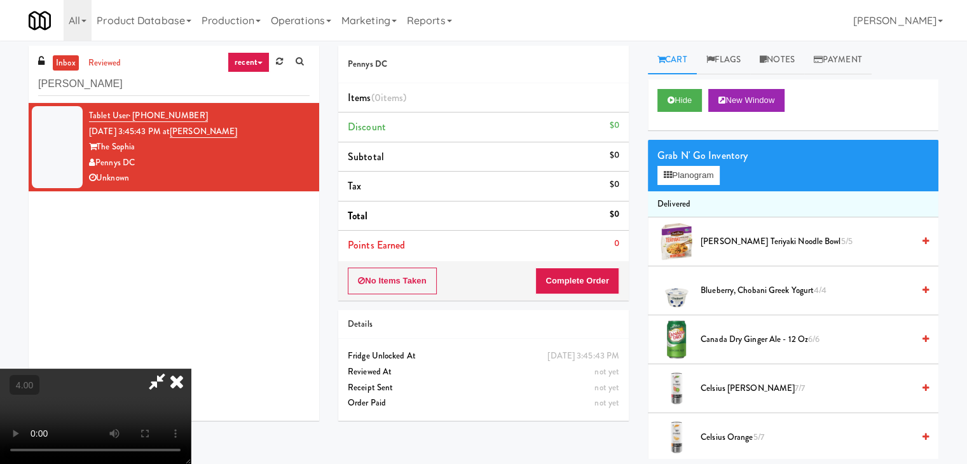
click at [189, 369] on video at bounding box center [95, 416] width 191 height 95
click at [191, 369] on video at bounding box center [95, 416] width 191 height 95
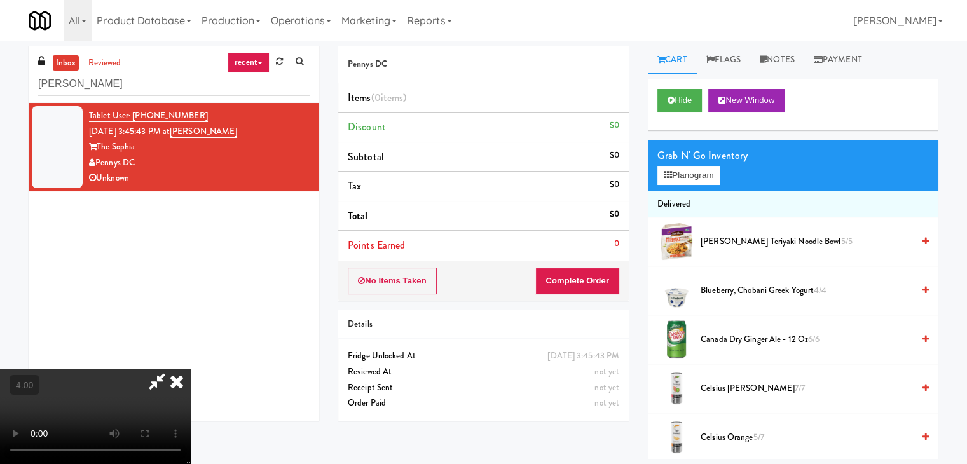
click at [191, 369] on video at bounding box center [95, 416] width 191 height 95
click at [674, 173] on button "Planogram" at bounding box center [688, 175] width 62 height 19
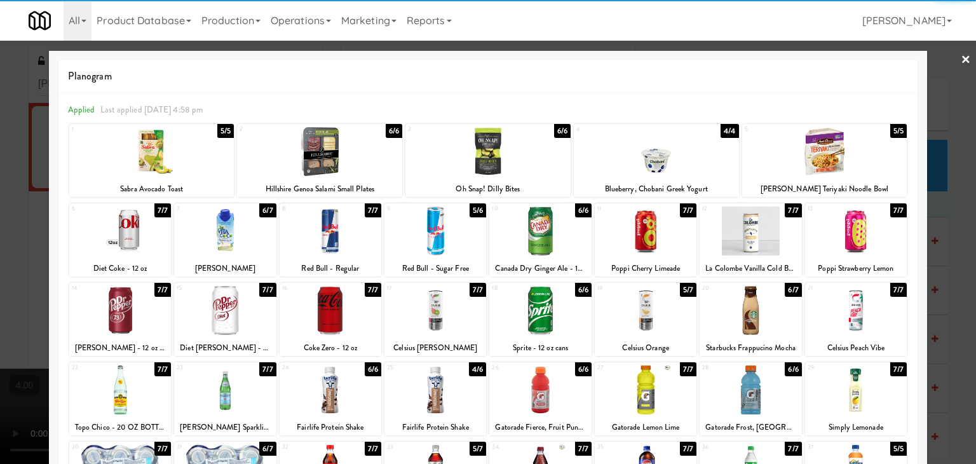
click at [140, 228] on div at bounding box center [120, 231] width 102 height 49
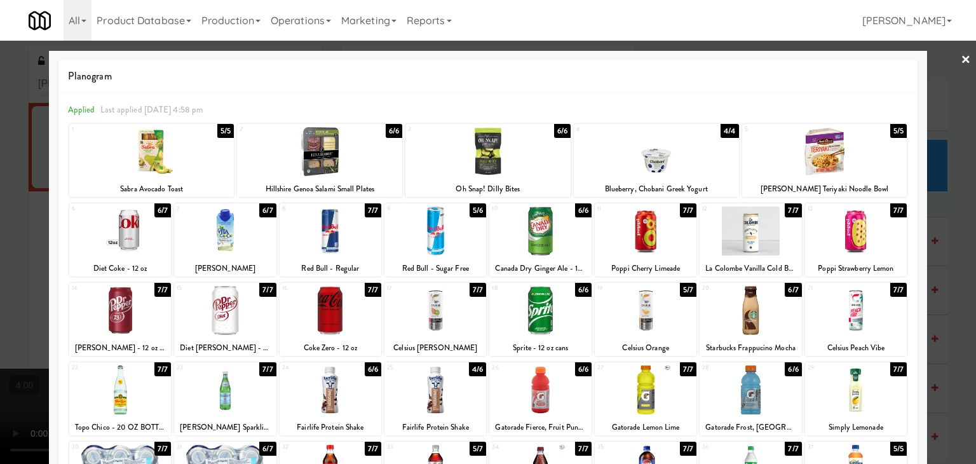
click at [878, 305] on div at bounding box center [856, 310] width 102 height 49
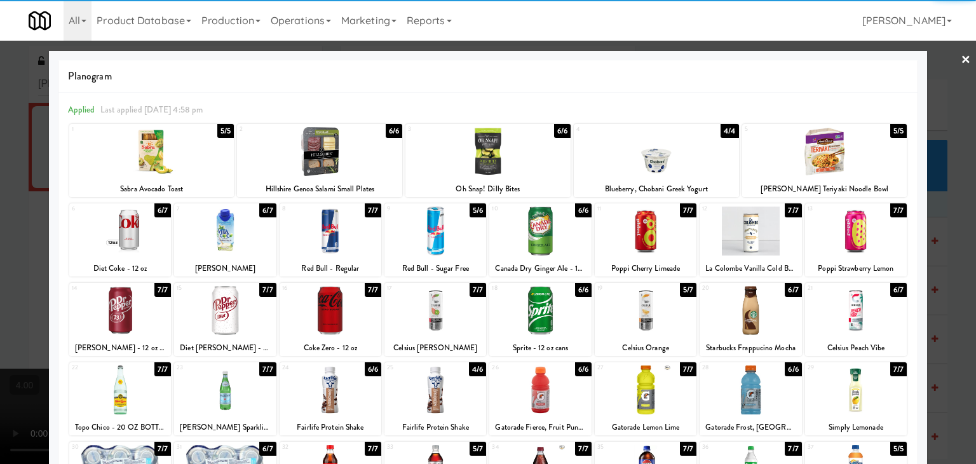
click at [0, 279] on div at bounding box center [488, 232] width 976 height 464
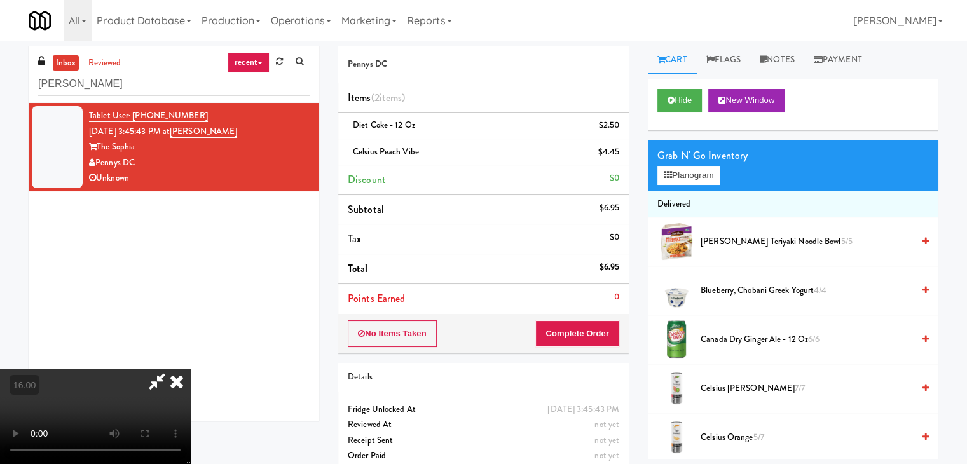
scroll to position [179, 0]
click at [191, 369] on video at bounding box center [95, 416] width 191 height 95
click at [797, 54] on link "Notes" at bounding box center [777, 60] width 54 height 29
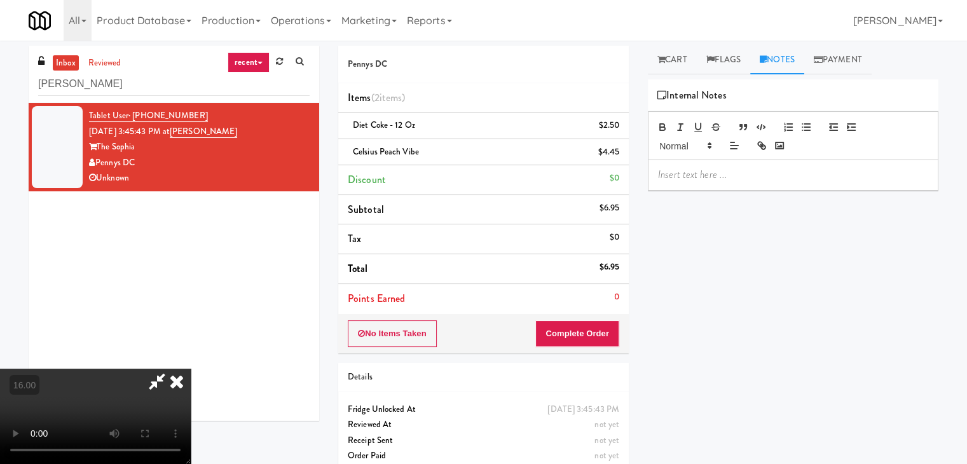
click at [749, 168] on p at bounding box center [793, 175] width 270 height 14
click at [191, 369] on video at bounding box center [95, 416] width 191 height 95
click at [191, 390] on video at bounding box center [95, 416] width 191 height 95
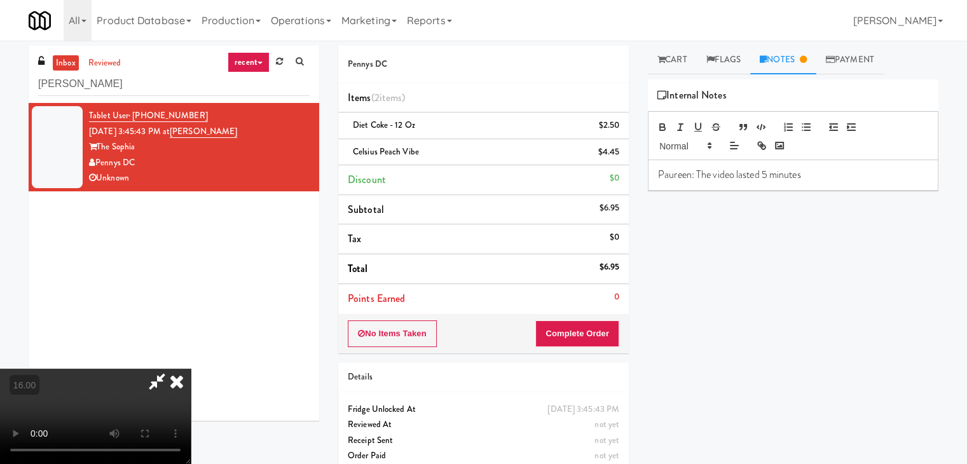
click at [877, 181] on p "Paureen: The video lasted 5 minutes" at bounding box center [793, 175] width 270 height 14
click at [617, 326] on button "Complete Order" at bounding box center [577, 333] width 84 height 27
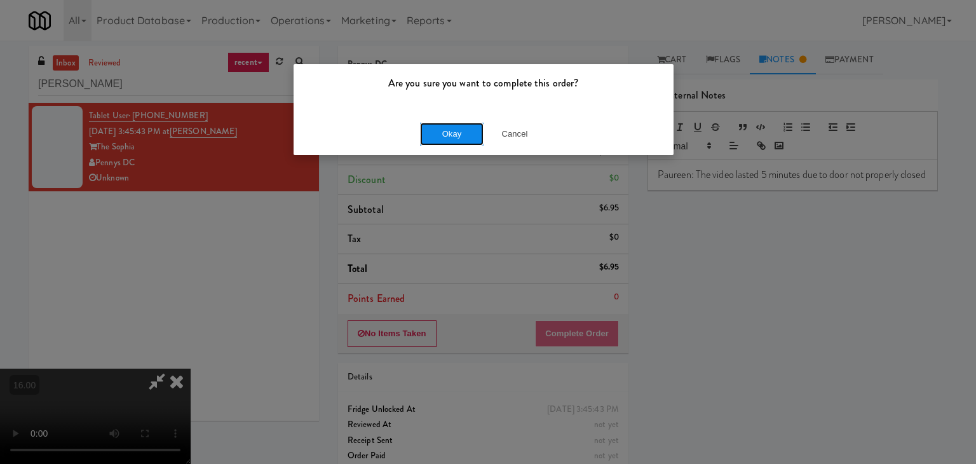
click at [445, 139] on button "Okay" at bounding box center [452, 134] width 64 height 23
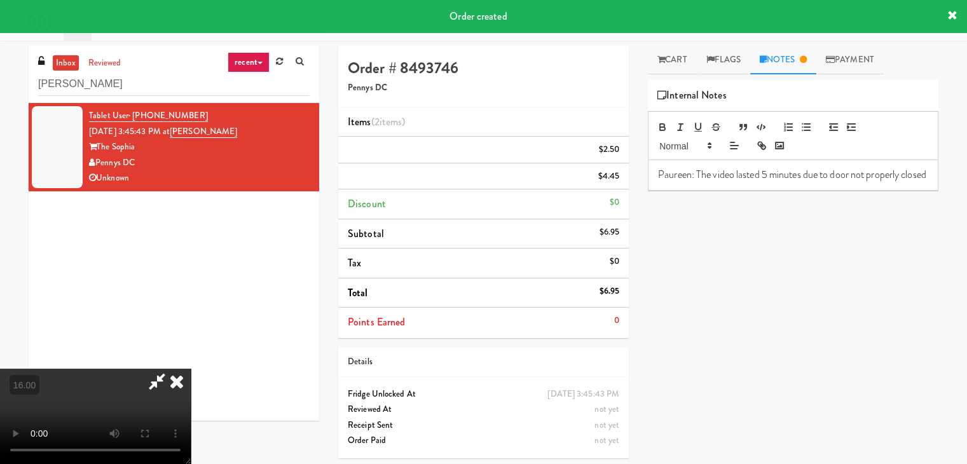
scroll to position [0, 0]
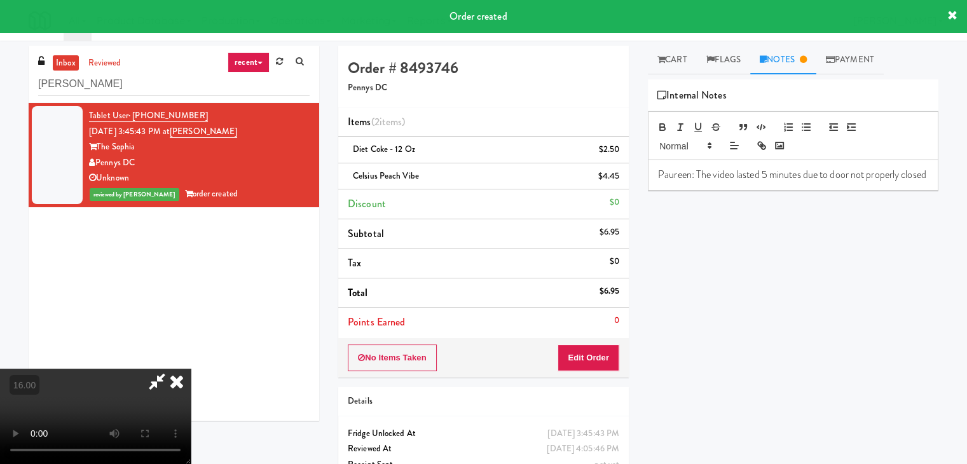
click at [172, 369] on icon at bounding box center [156, 381] width 29 height 25
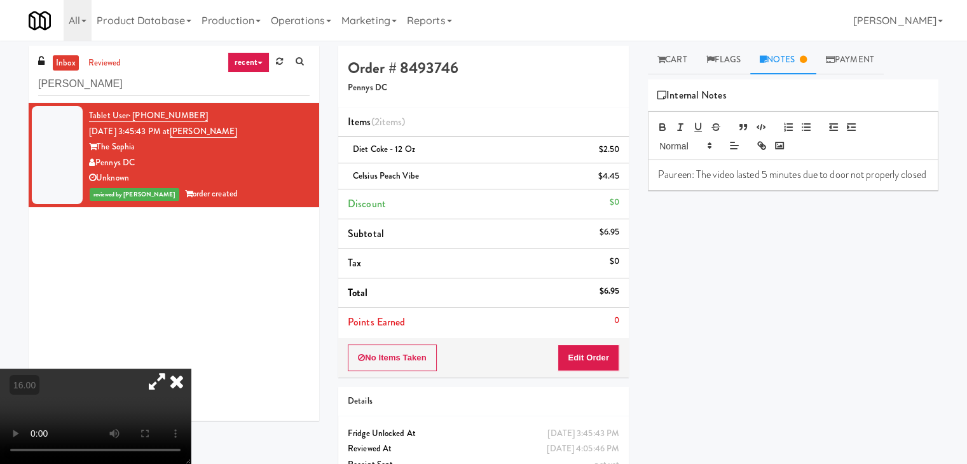
click at [191, 369] on icon at bounding box center [177, 381] width 28 height 25
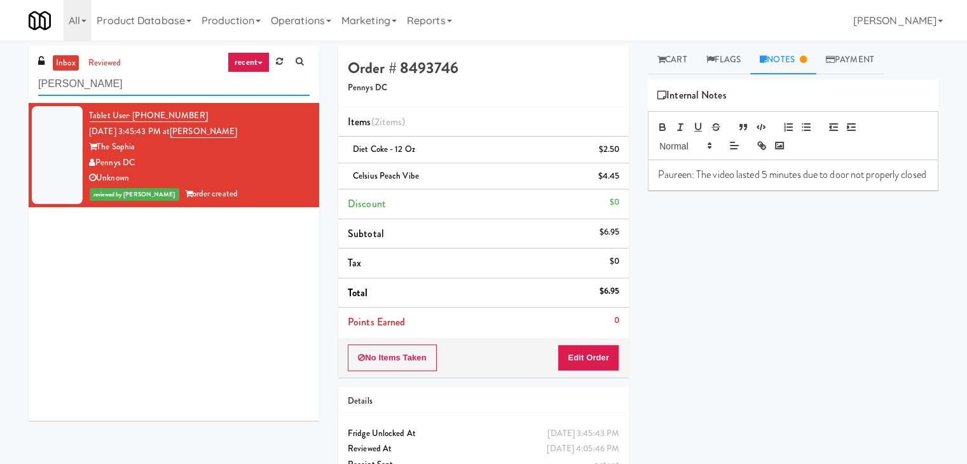
drag, startPoint x: 207, startPoint y: 73, endPoint x: 61, endPoint y: 76, distance: 146.2
click at [55, 79] on input "Sophia - Cooler" at bounding box center [173, 84] width 271 height 24
paste input "IKEA CDC Mississauga"
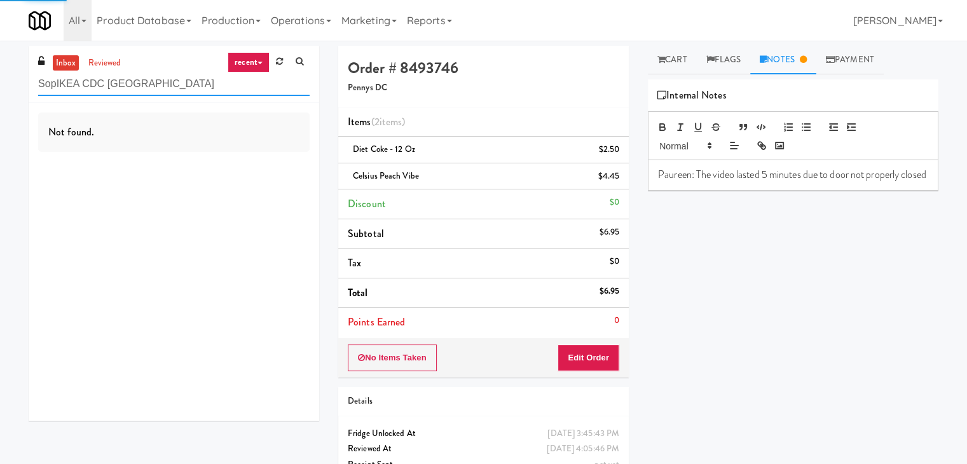
drag, startPoint x: 184, startPoint y: 90, endPoint x: 27, endPoint y: 73, distance: 157.3
click at [8, 81] on div "inbox reviewed recent all unclear take inventory issue suspicious failed recent…" at bounding box center [483, 276] width 967 height 461
paste input "text"
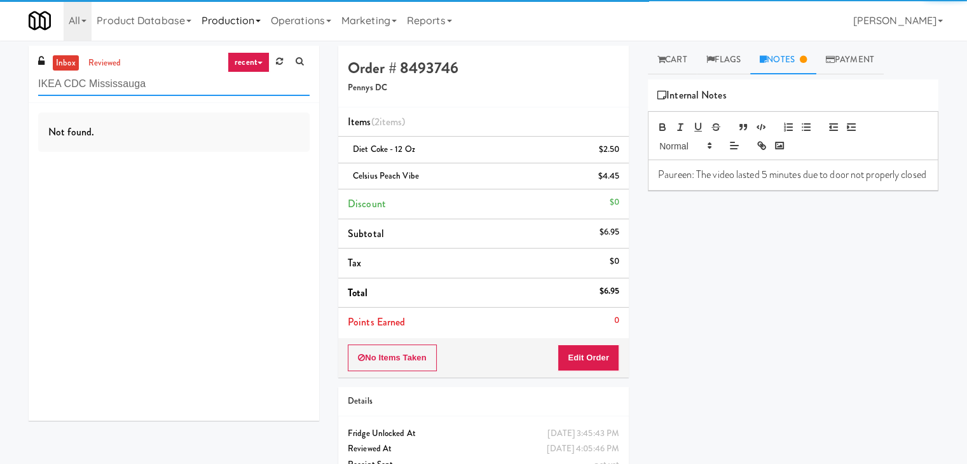
type input "IKEA CDC Mississauga"
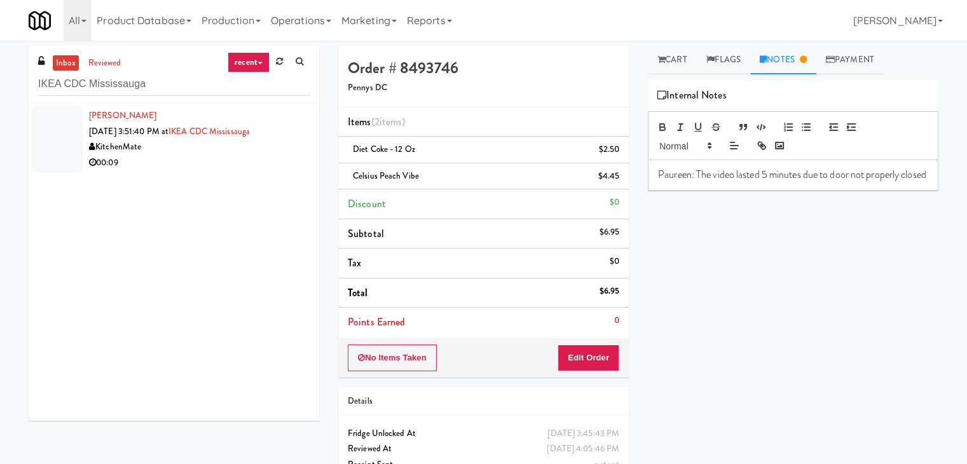
click at [292, 163] on div "00:09" at bounding box center [199, 163] width 220 height 16
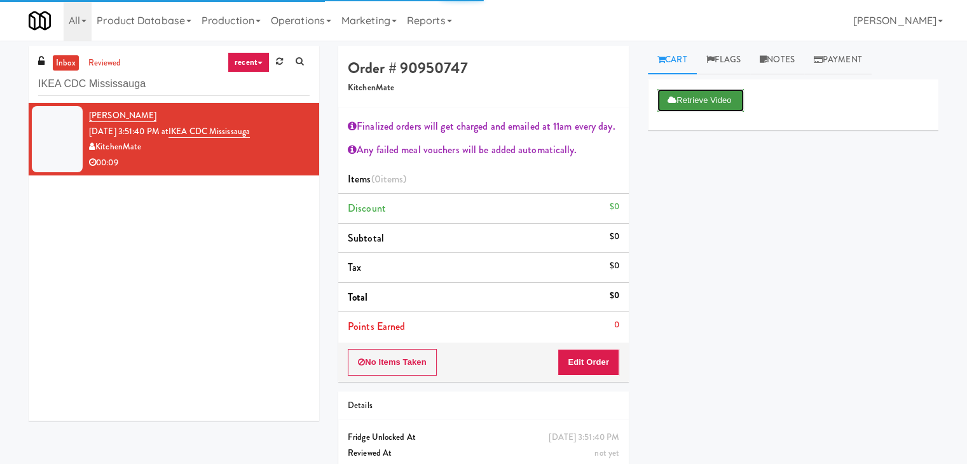
click at [696, 100] on button "Retrieve Video" at bounding box center [700, 100] width 86 height 23
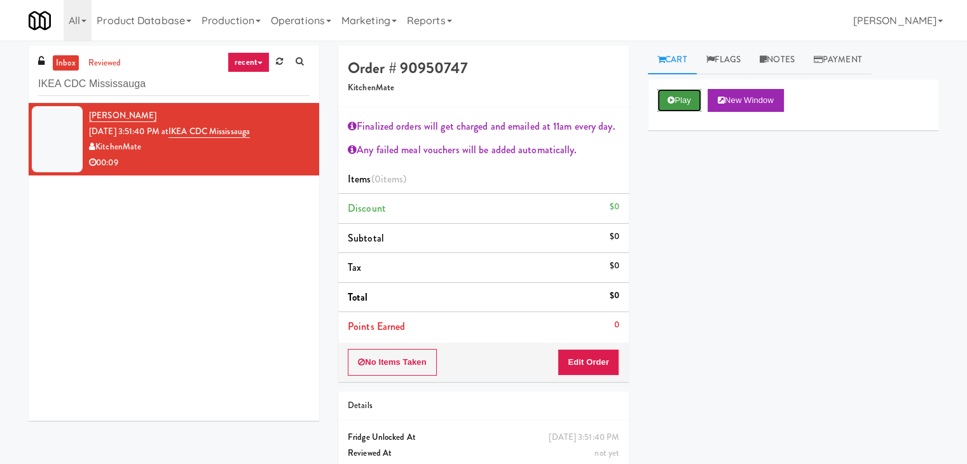
click at [681, 106] on button "Play" at bounding box center [679, 100] width 44 height 23
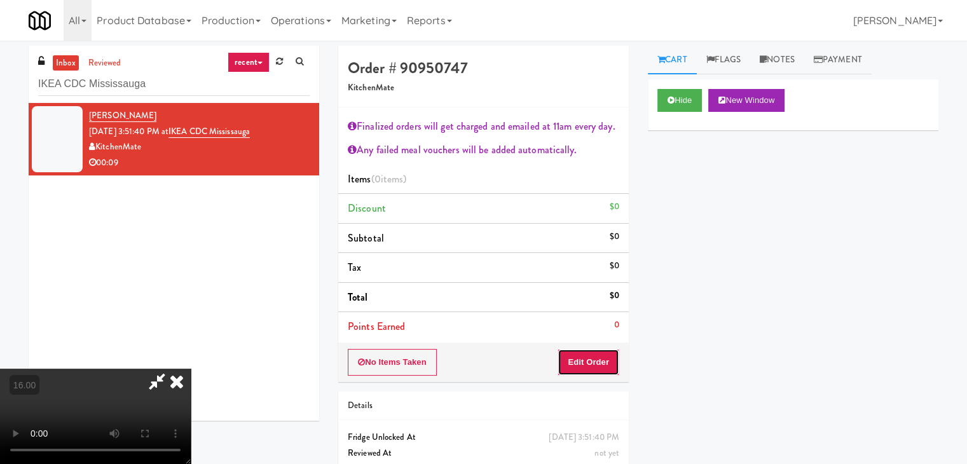
click at [587, 349] on button "Edit Order" at bounding box center [588, 362] width 62 height 27
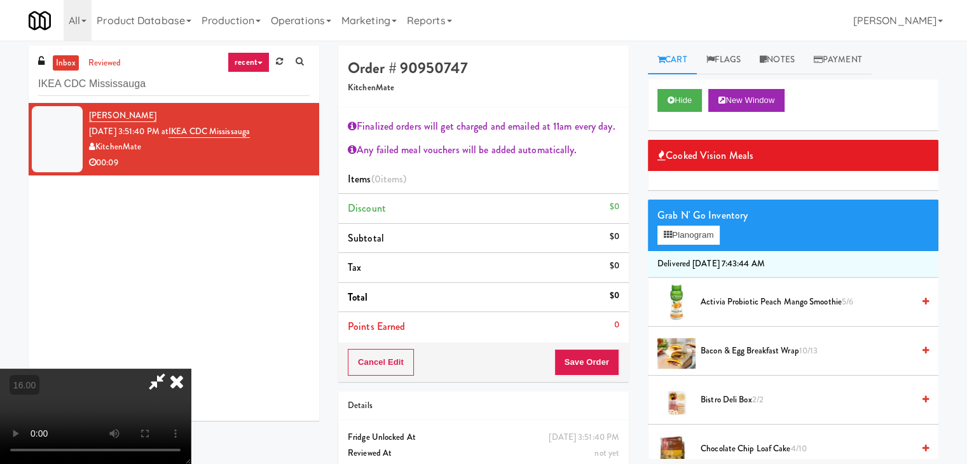
scroll to position [219, 0]
click at [189, 393] on video at bounding box center [95, 416] width 191 height 95
click at [169, 369] on video at bounding box center [95, 416] width 191 height 95
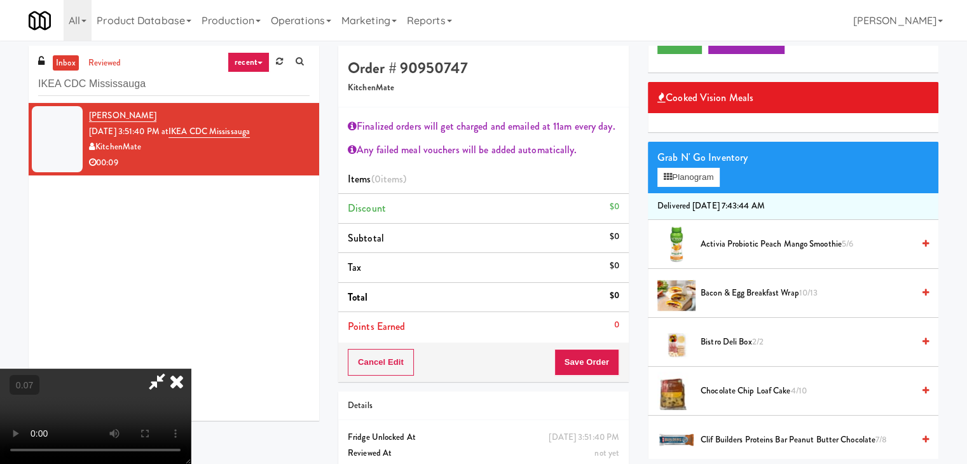
scroll to position [127, 0]
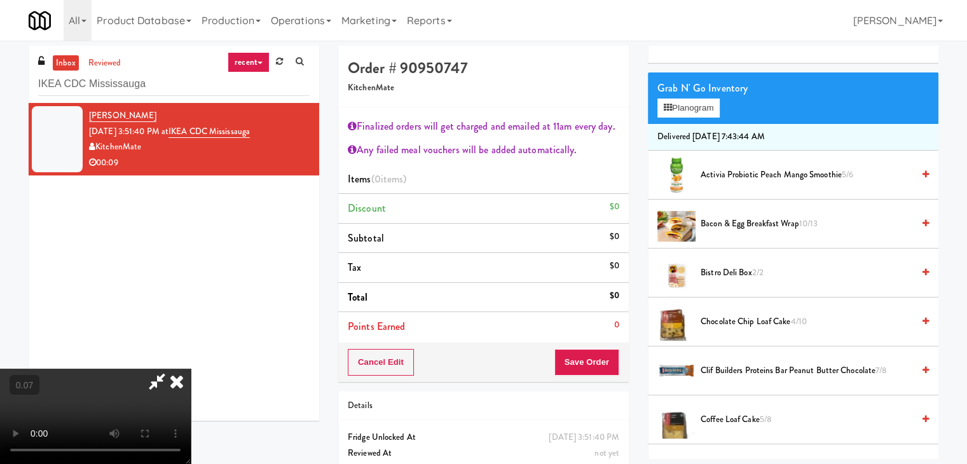
click at [729, 367] on span "Clif Builders proteins Bar Peanut Butter Chocolate 7/8" at bounding box center [806, 371] width 212 height 16
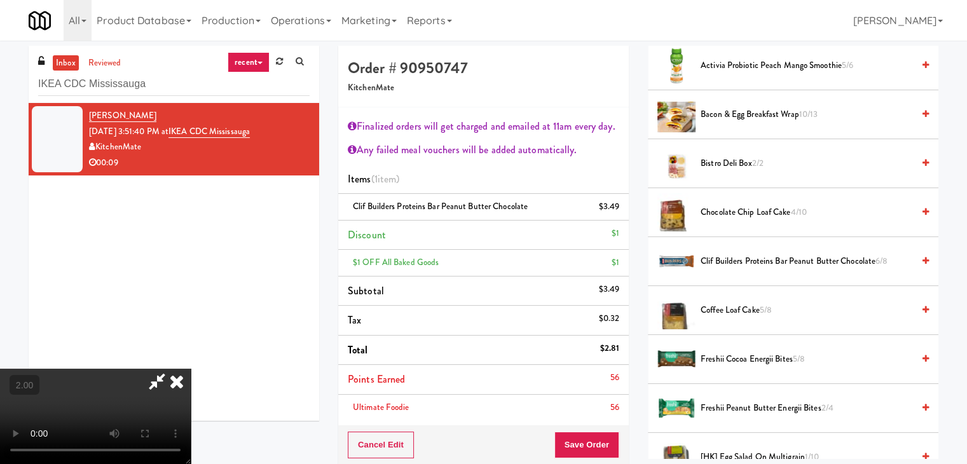
scroll to position [381, 0]
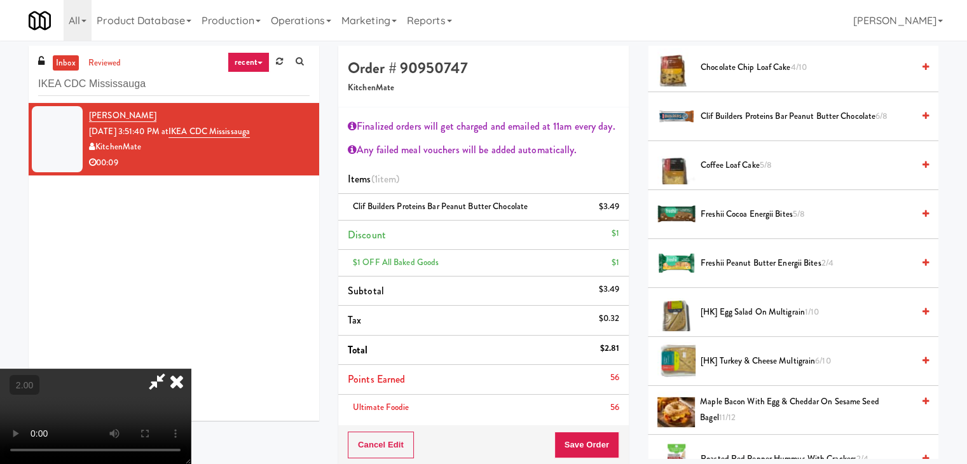
click at [749, 356] on span "[HK] Turkey & Cheese Multigrain 6/10" at bounding box center [806, 361] width 212 height 16
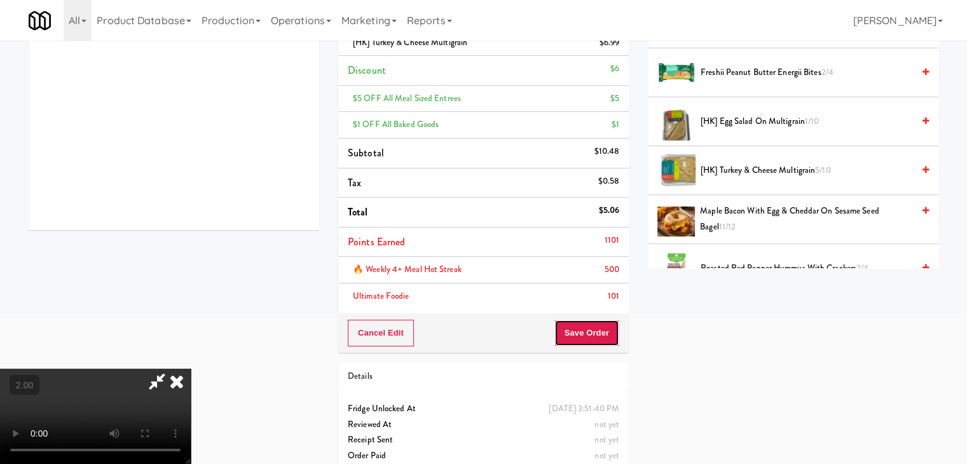
click at [599, 335] on button "Save Order" at bounding box center [586, 333] width 65 height 27
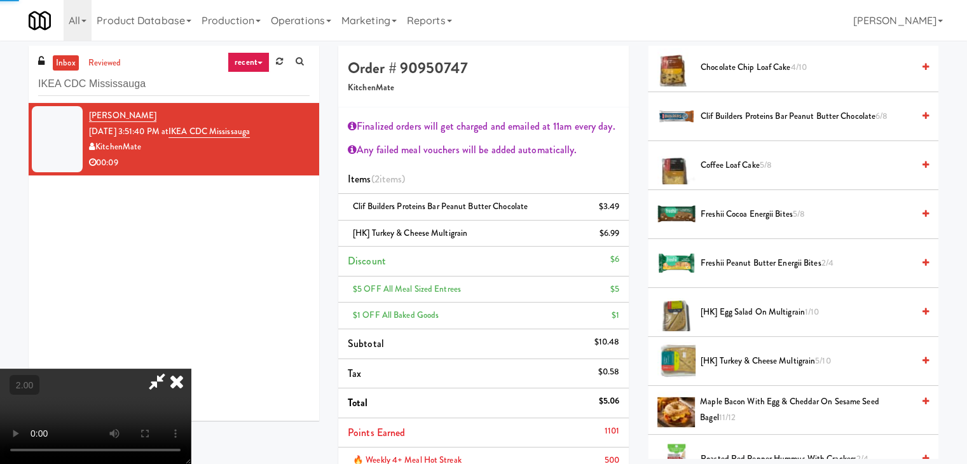
scroll to position [0, 0]
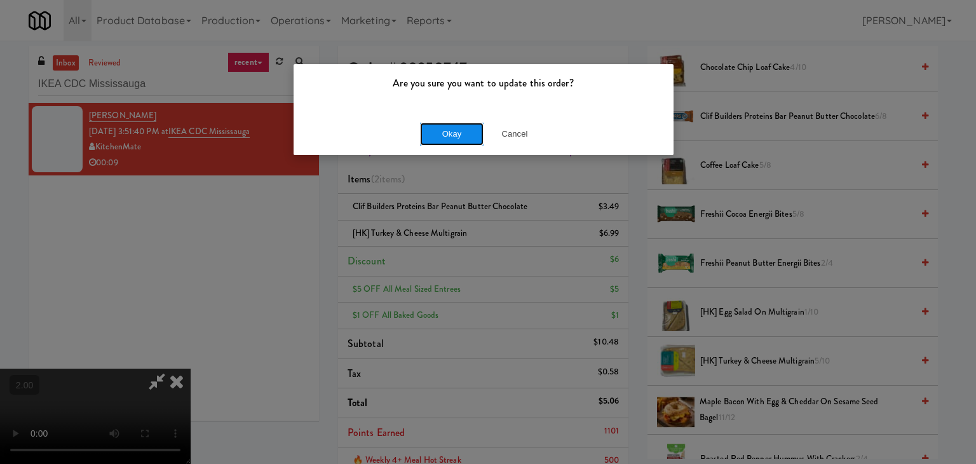
click at [453, 137] on button "Okay" at bounding box center [452, 134] width 64 height 23
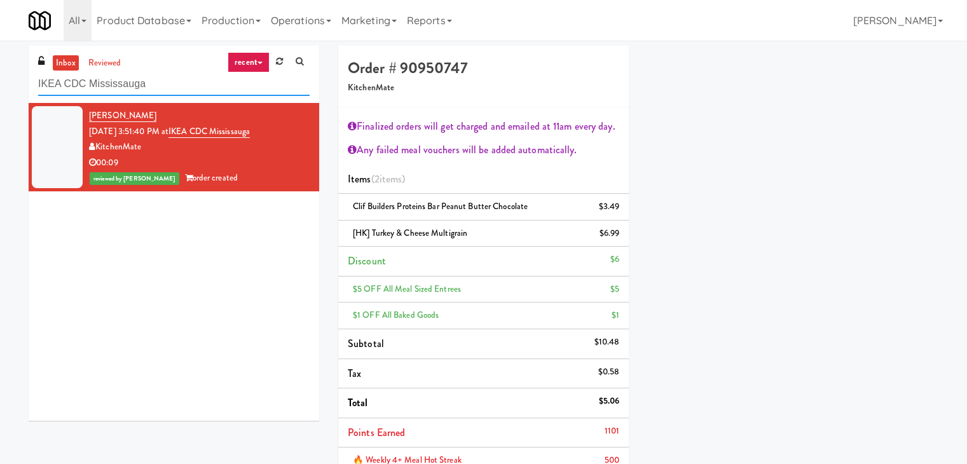
paste input "First Financial Break Room Cooler B"
drag, startPoint x: 85, startPoint y: 86, endPoint x: 0, endPoint y: 83, distance: 84.6
click at [0, 83] on div "inbox reviewed recent all unclear take inventory issue suspicious failed recent…" at bounding box center [483, 359] width 967 height 627
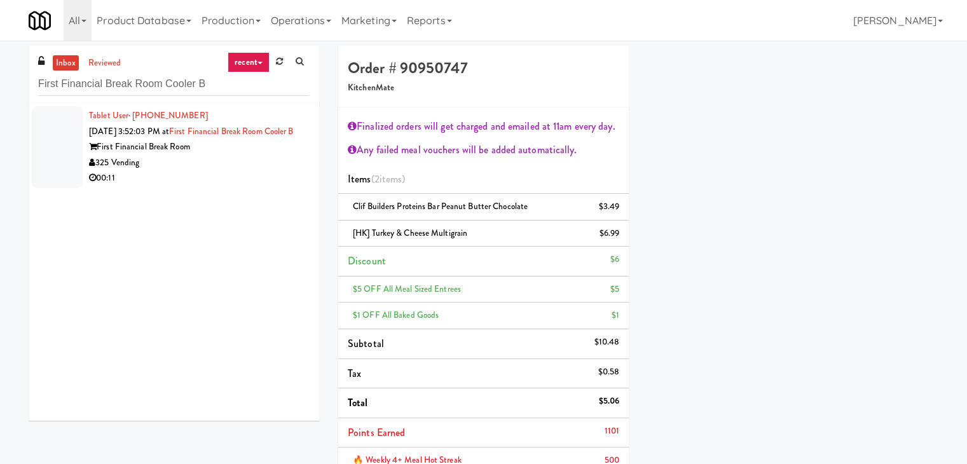
click at [255, 149] on div "Tablet User · (325) 260-7612 Sep 26, 2025 3:52:03 PM at First Financial Break R…" at bounding box center [199, 147] width 220 height 78
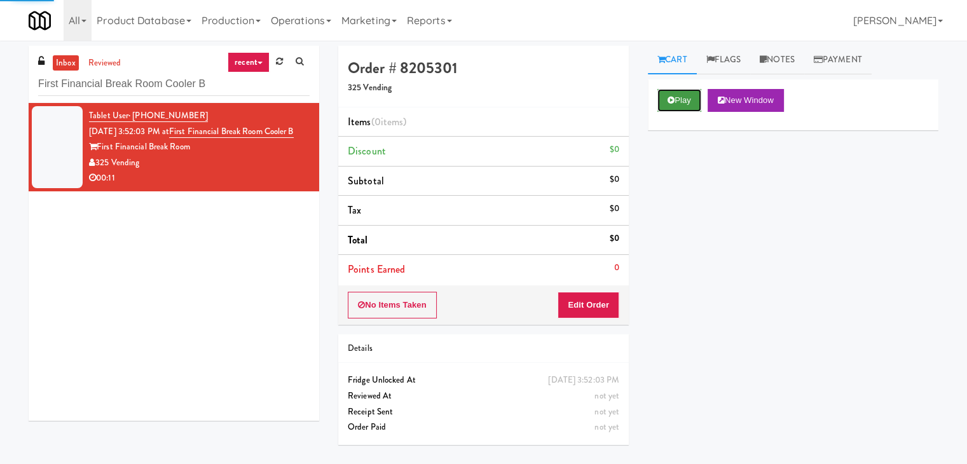
click at [686, 103] on button "Play" at bounding box center [679, 100] width 44 height 23
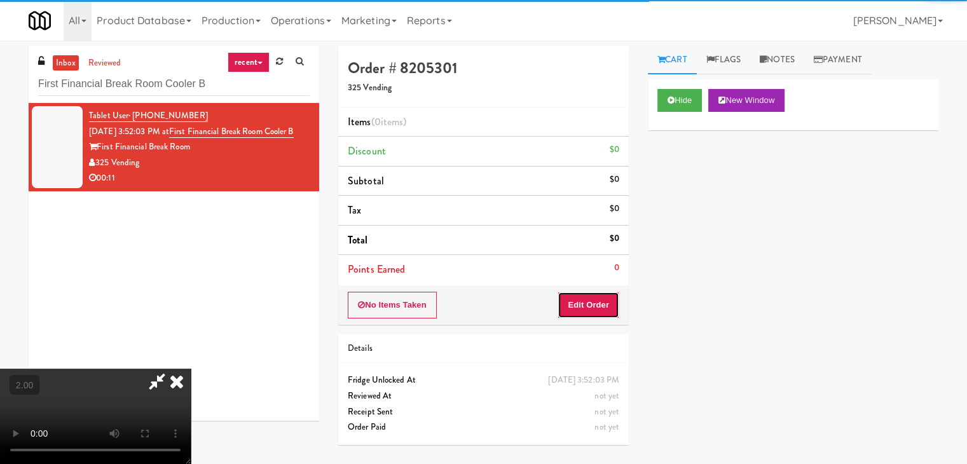
click at [581, 298] on button "Edit Order" at bounding box center [588, 305] width 62 height 27
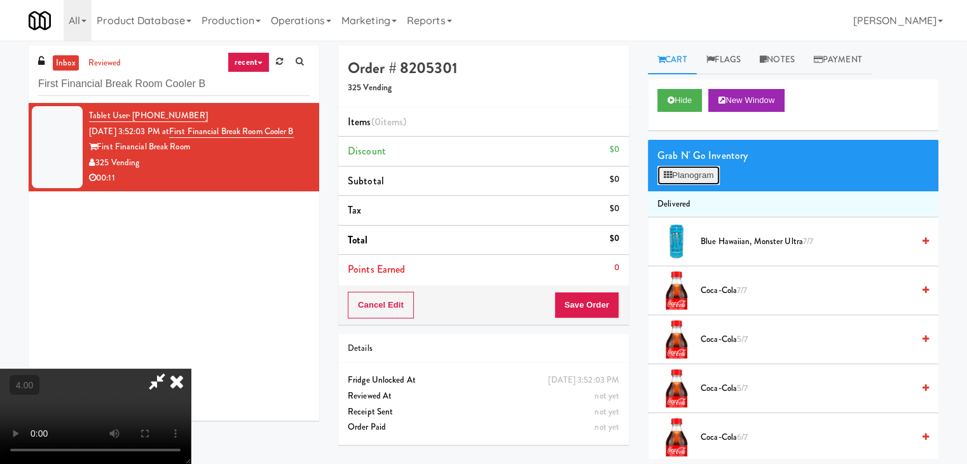
click at [684, 177] on button "Planogram" at bounding box center [688, 175] width 62 height 19
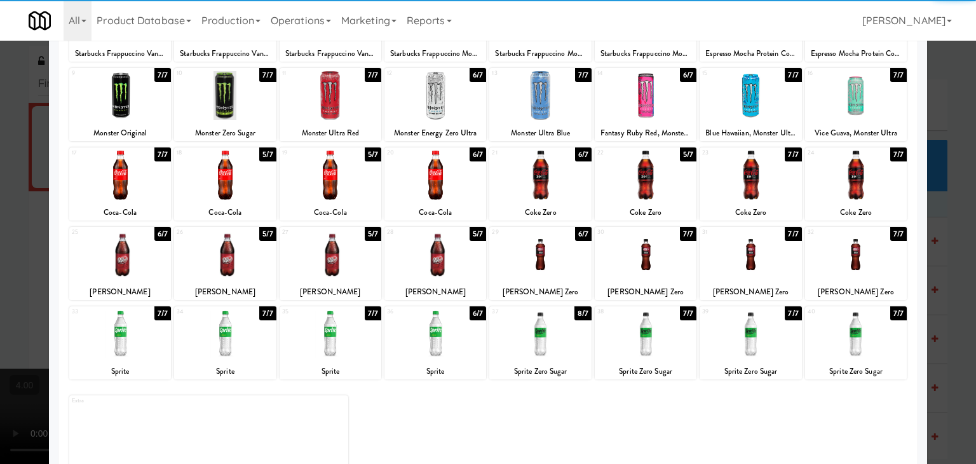
scroll to position [160, 0]
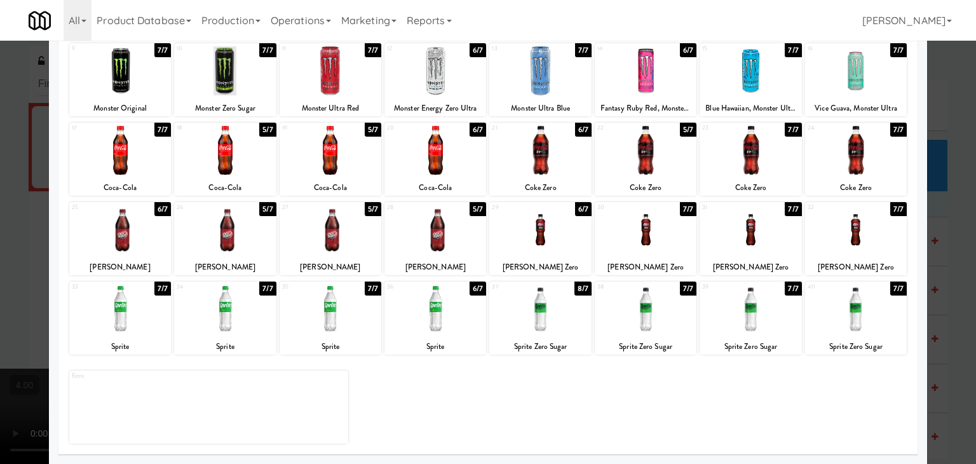
click at [322, 257] on div "27 5/7 Dr Pepper" at bounding box center [331, 238] width 102 height 73
click at [0, 173] on div at bounding box center [488, 232] width 976 height 464
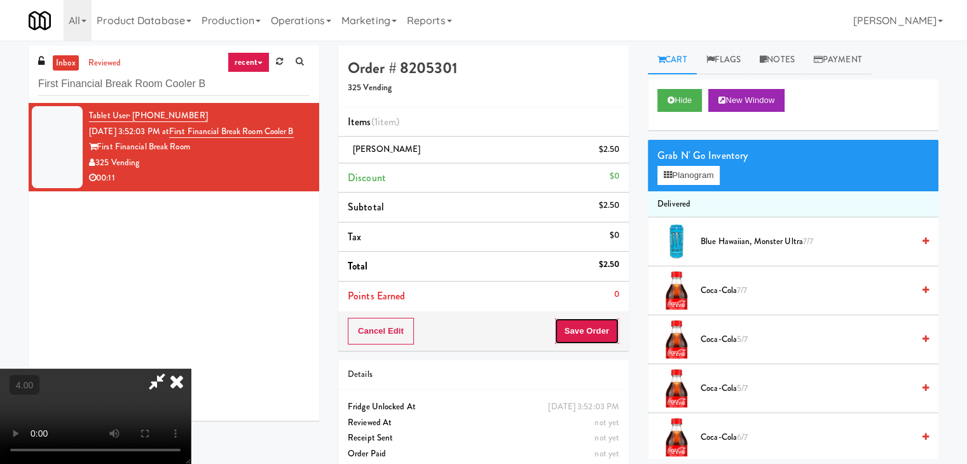
click at [594, 321] on button "Save Order" at bounding box center [586, 331] width 65 height 27
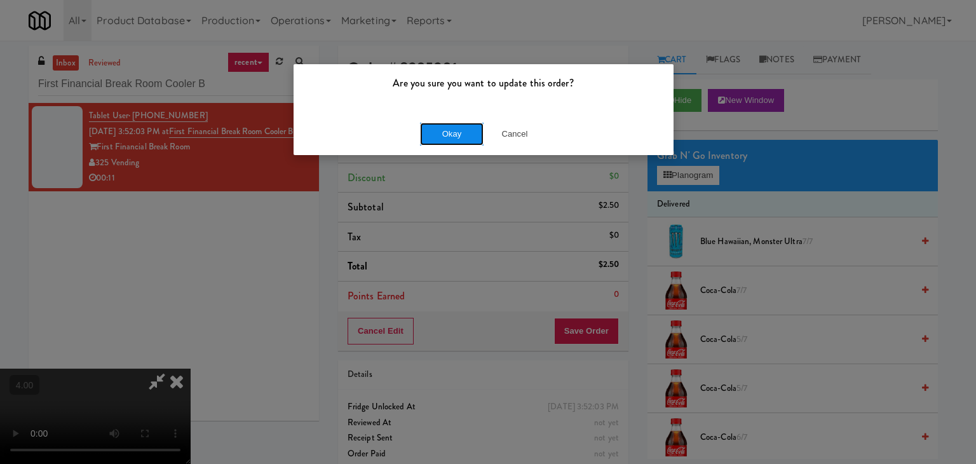
click at [459, 140] on button "Okay" at bounding box center [452, 134] width 64 height 23
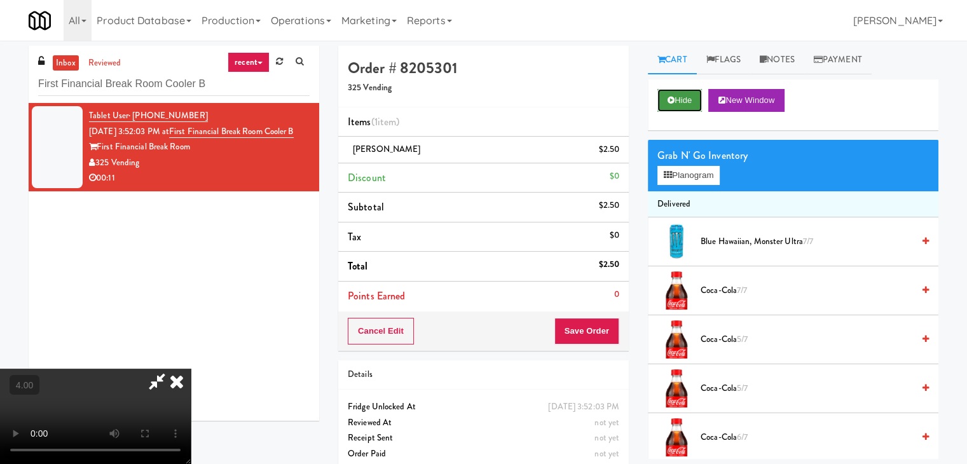
click at [684, 101] on button "Hide" at bounding box center [679, 100] width 44 height 23
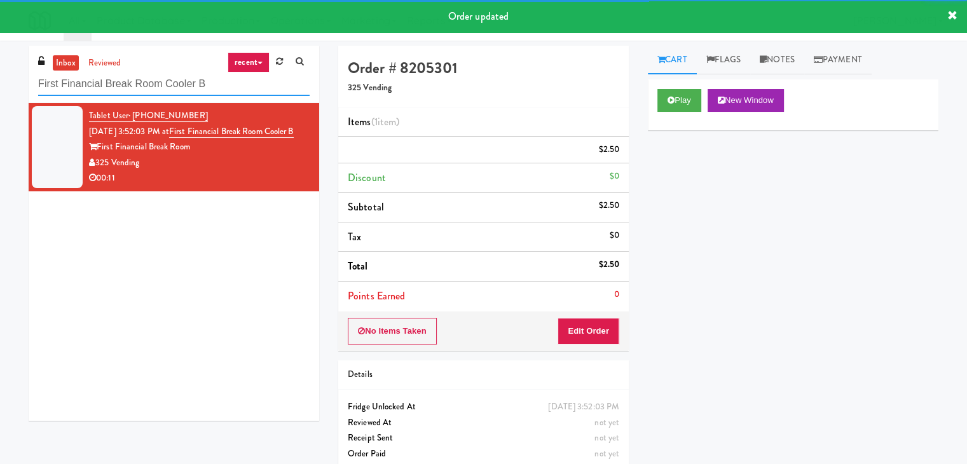
drag, startPoint x: 229, startPoint y: 89, endPoint x: 0, endPoint y: 88, distance: 228.8
click at [0, 88] on div "inbox reviewed recent all unclear take inventory issue suspicious failed recent…" at bounding box center [483, 263] width 967 height 435
paste input "Standard - Pantry - Right"
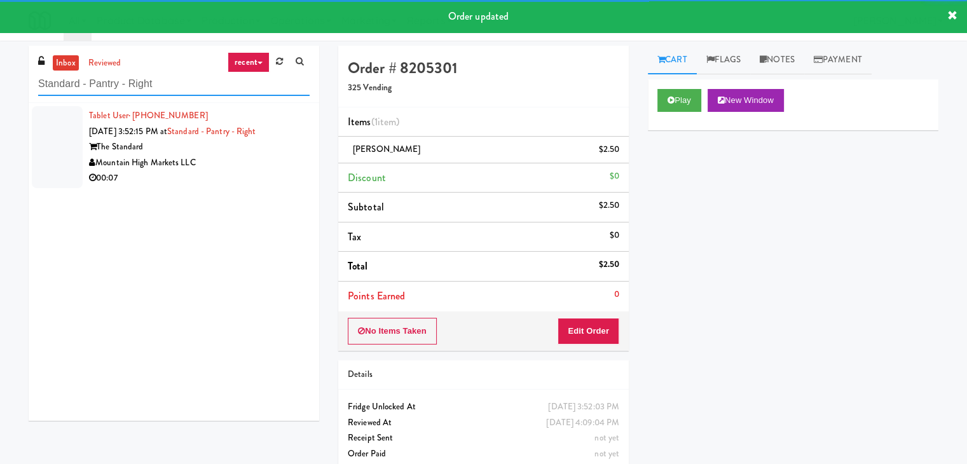
type input "Standard - Pantry - Right"
click at [280, 170] on div "00:07" at bounding box center [199, 178] width 220 height 16
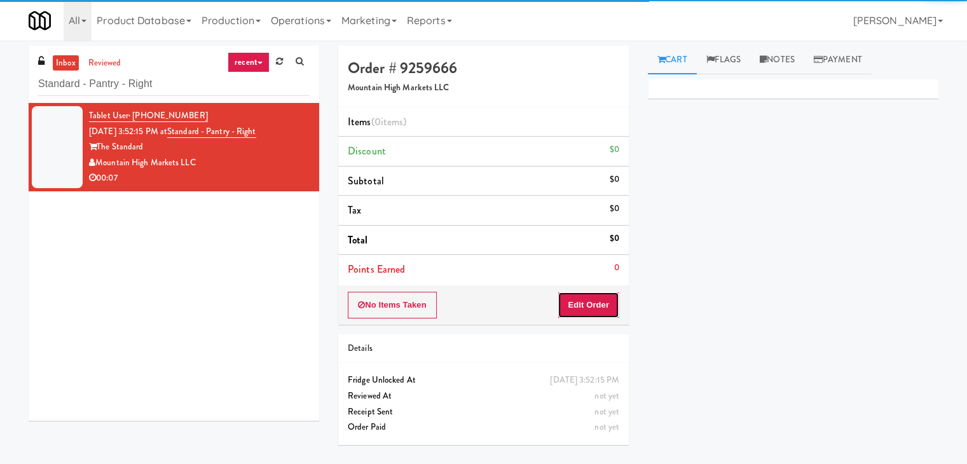
click at [598, 301] on button "Edit Order" at bounding box center [588, 305] width 62 height 27
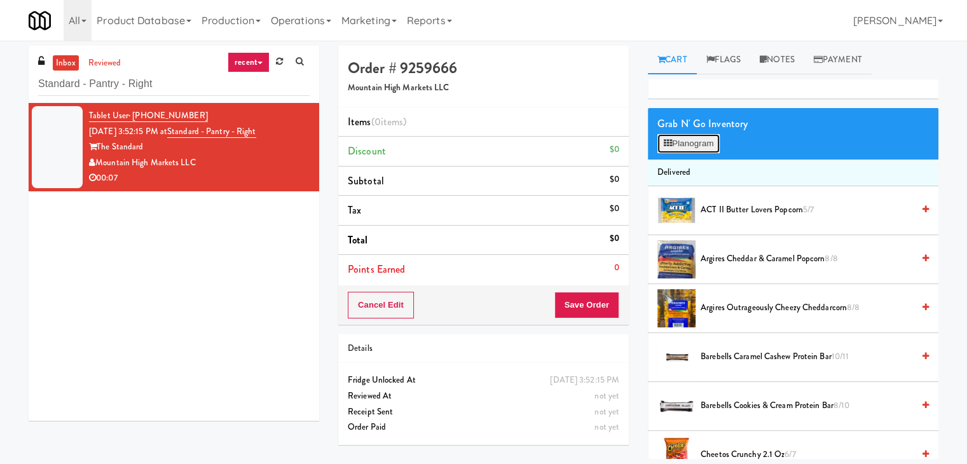
click at [696, 149] on button "Planogram" at bounding box center [688, 143] width 62 height 19
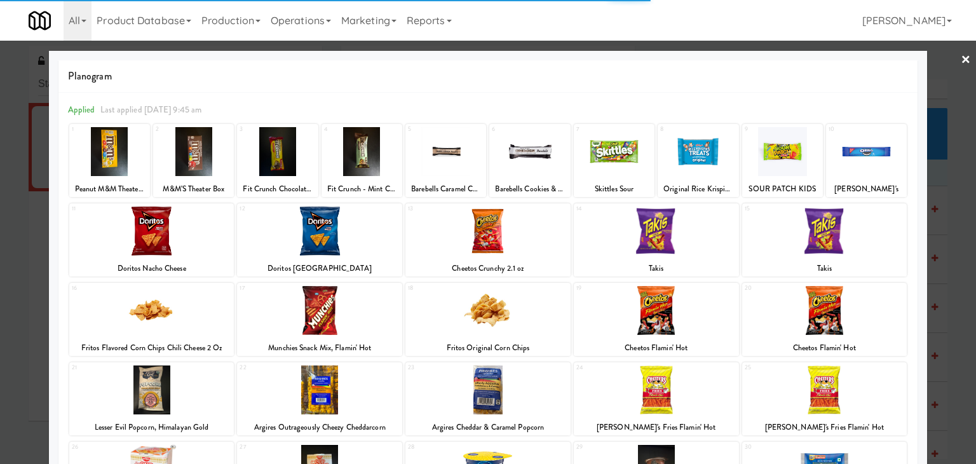
click at [0, 175] on div at bounding box center [488, 232] width 976 height 464
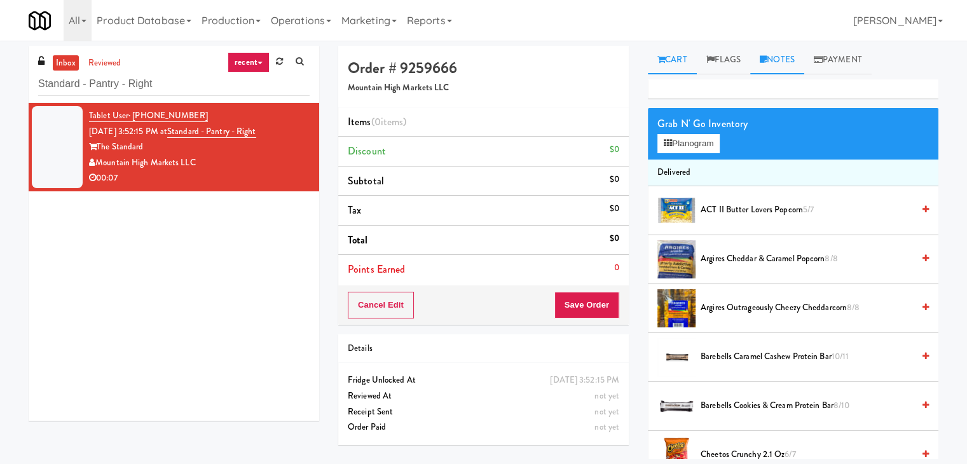
click at [772, 51] on link "Notes" at bounding box center [777, 60] width 54 height 29
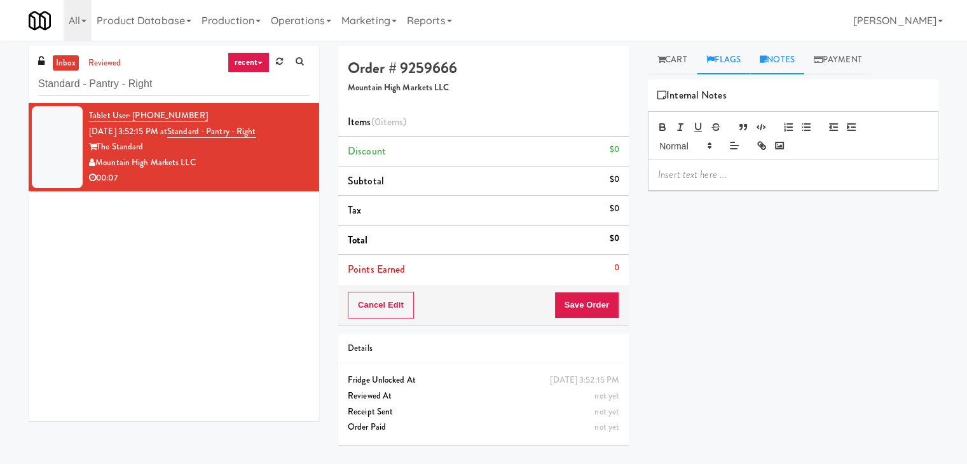
click at [731, 57] on link "Flags" at bounding box center [723, 60] width 54 height 29
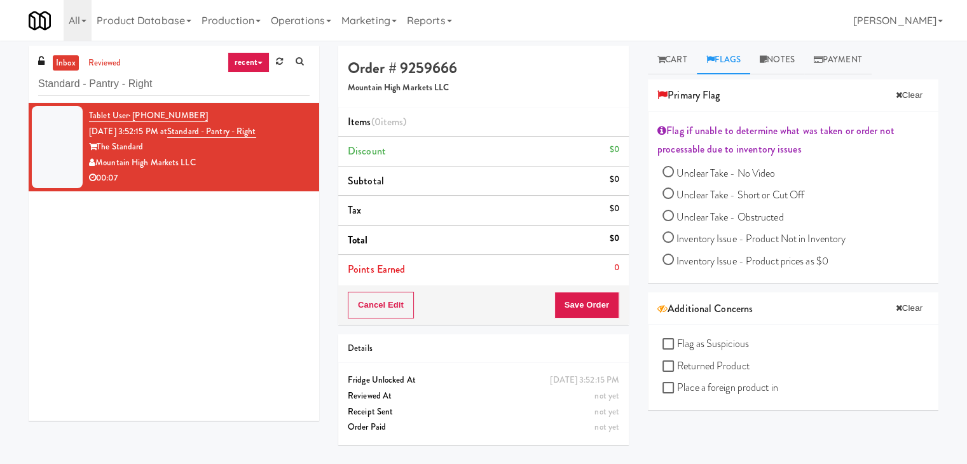
click at [668, 174] on input "Unclear Take - No Video" at bounding box center [667, 173] width 11 height 11
radio input "true"
click at [783, 55] on link "Notes" at bounding box center [789, 60] width 54 height 29
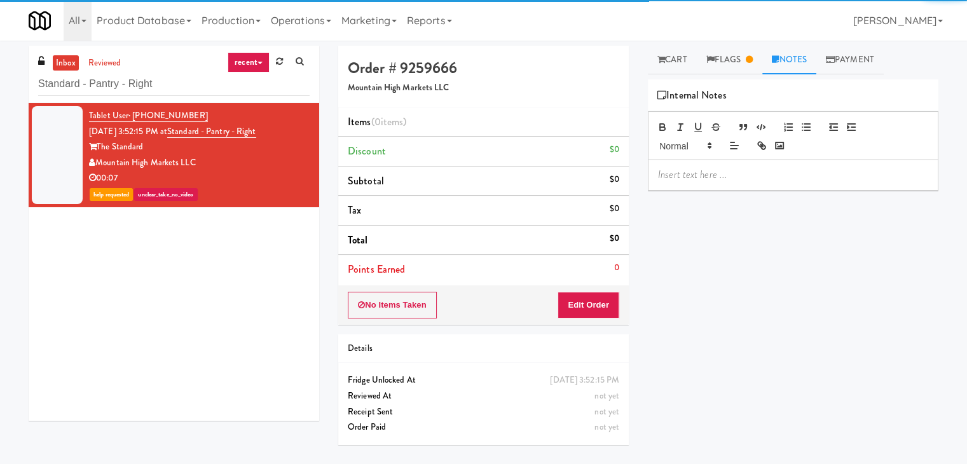
click at [750, 163] on div at bounding box center [792, 174] width 289 height 29
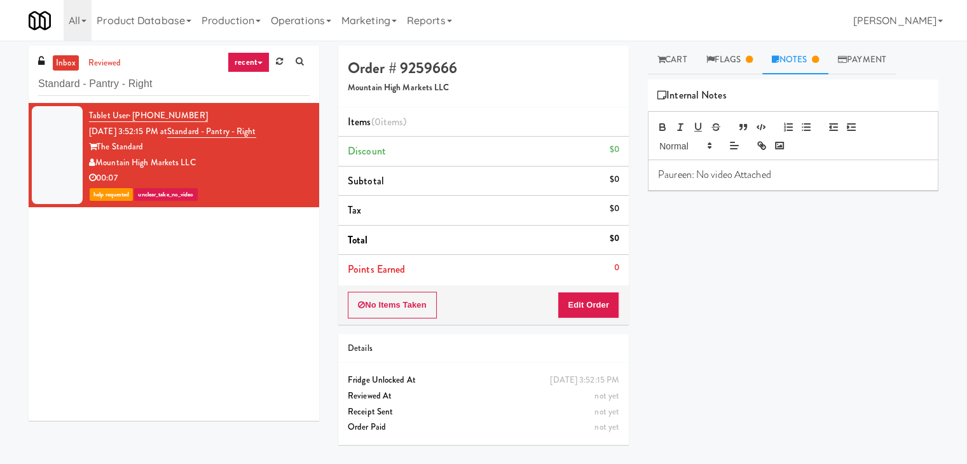
click at [713, 170] on p "Paureen: No video Attached" at bounding box center [793, 175] width 270 height 14
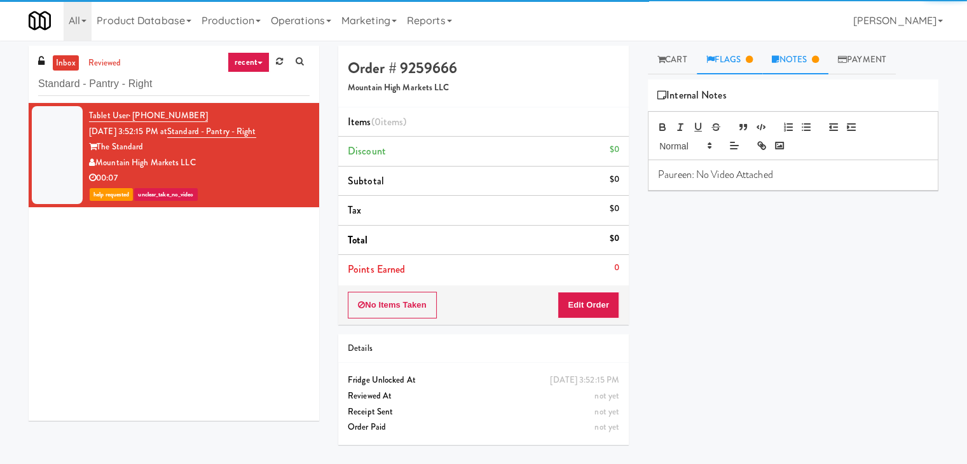
click at [712, 62] on icon at bounding box center [710, 59] width 8 height 8
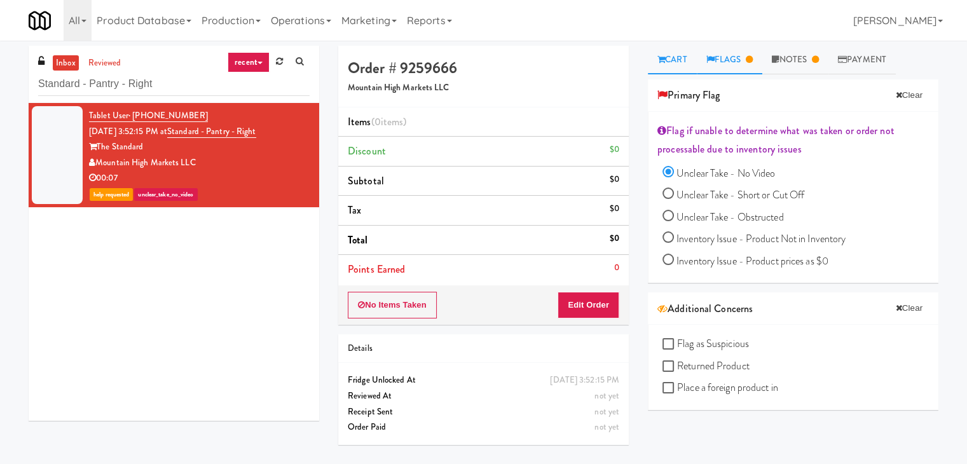
click at [674, 52] on link "Cart" at bounding box center [672, 60] width 49 height 29
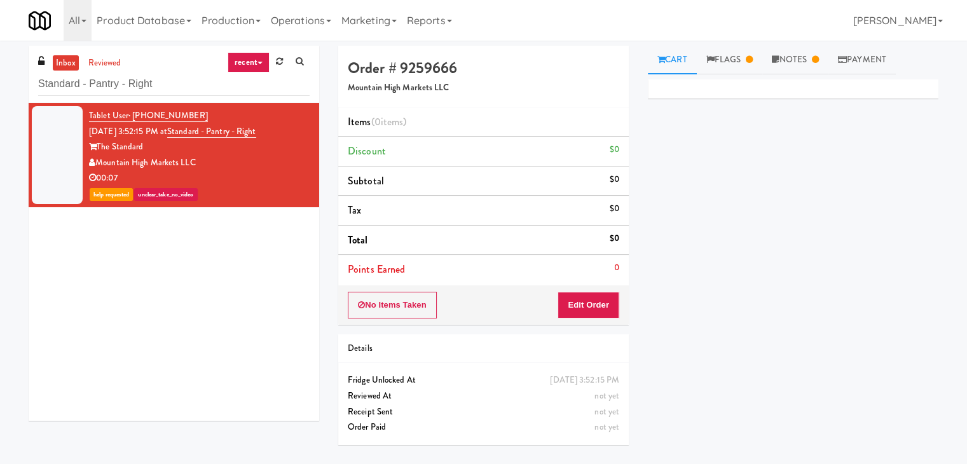
click at [674, 67] on link "Cart" at bounding box center [672, 60] width 49 height 29
click at [597, 303] on button "Edit Order" at bounding box center [588, 305] width 62 height 27
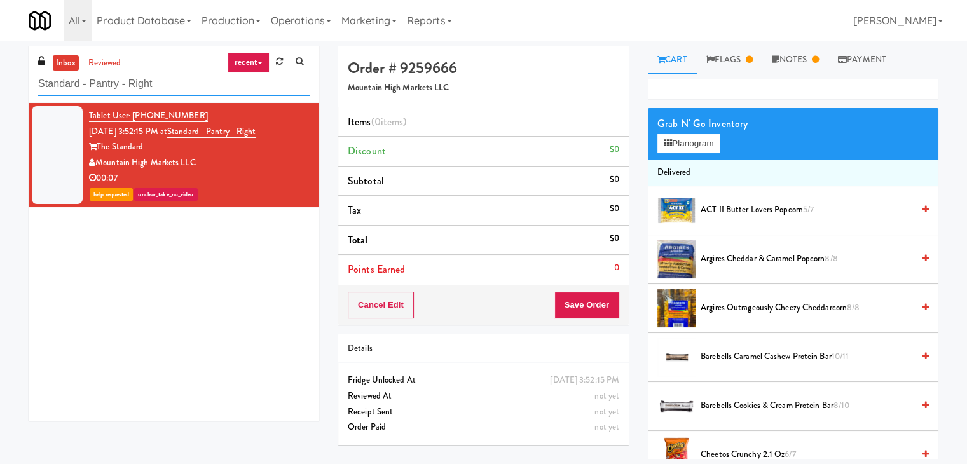
paste input "Optima - Middle - Fridge"
drag, startPoint x: 171, startPoint y: 88, endPoint x: 0, endPoint y: 71, distance: 171.7
click at [0, 71] on div "inbox reviewed recent all unclear take inventory issue suspicious failed recent…" at bounding box center [483, 252] width 967 height 413
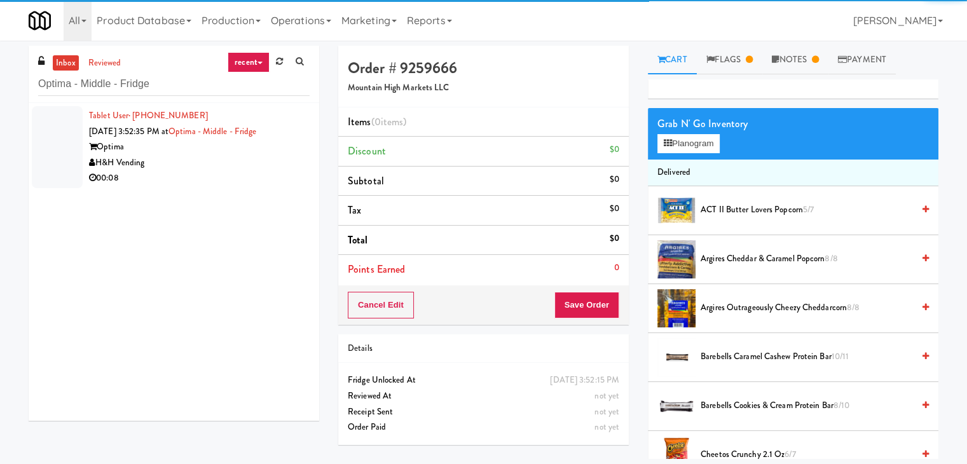
click at [264, 171] on div "00:08" at bounding box center [199, 178] width 220 height 16
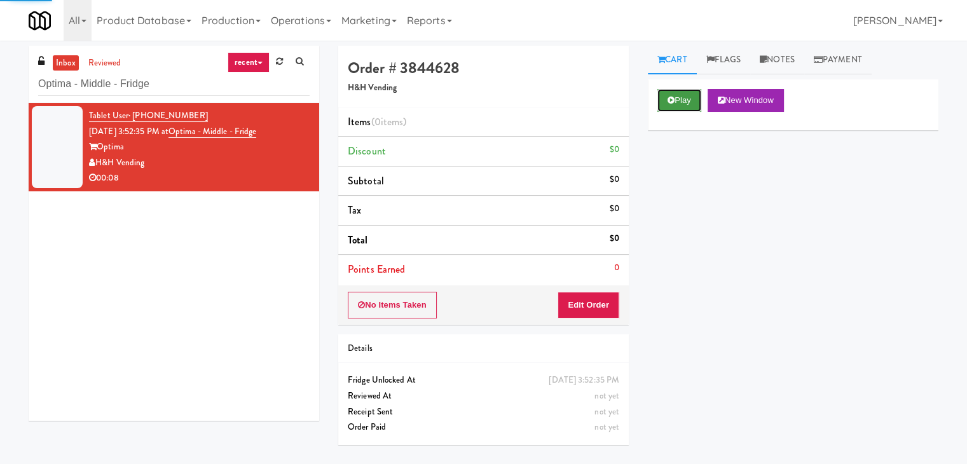
click at [668, 89] on button "Play" at bounding box center [679, 100] width 44 height 23
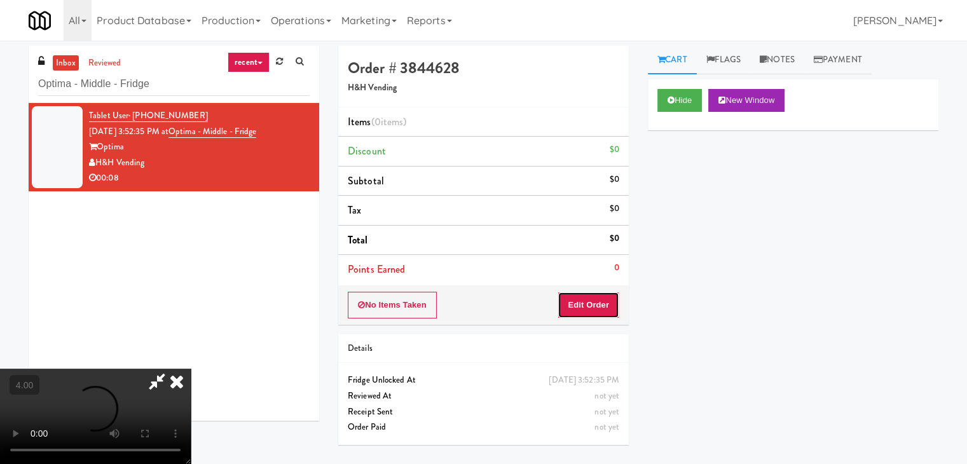
click at [604, 292] on button "Edit Order" at bounding box center [588, 305] width 62 height 27
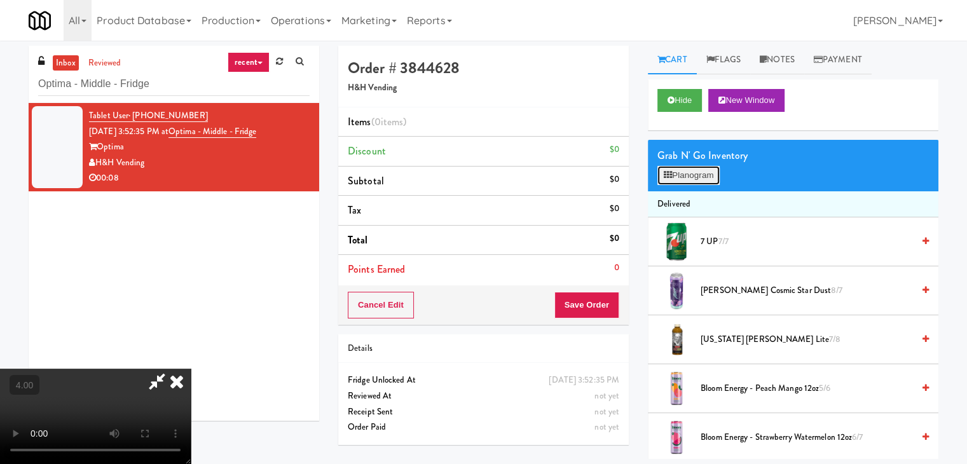
click at [692, 175] on button "Planogram" at bounding box center [688, 175] width 62 height 19
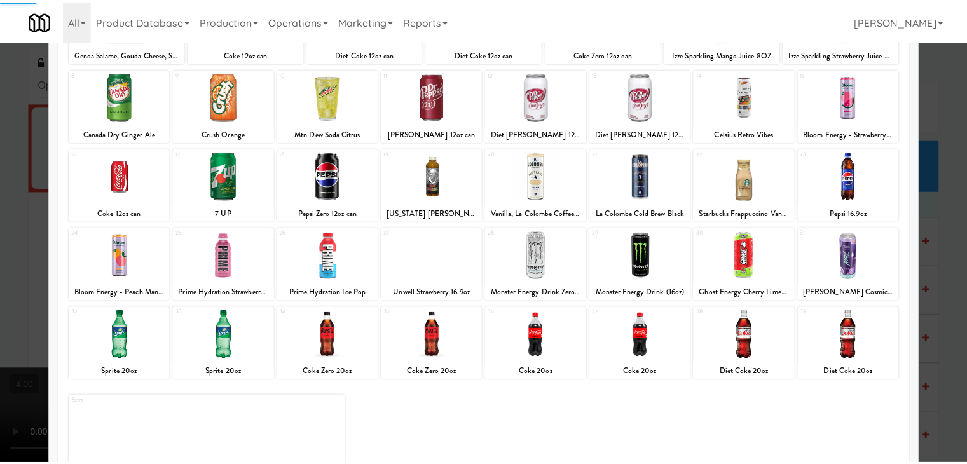
scroll to position [160, 0]
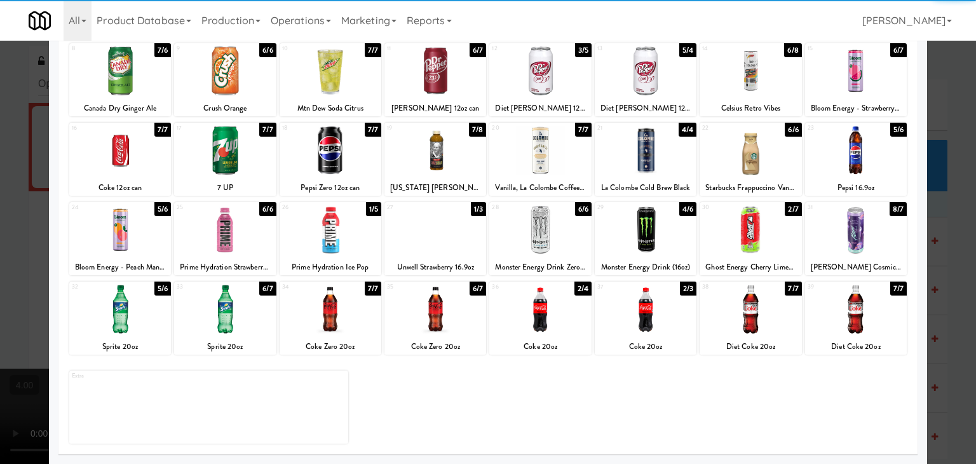
click at [860, 307] on div at bounding box center [856, 309] width 102 height 49
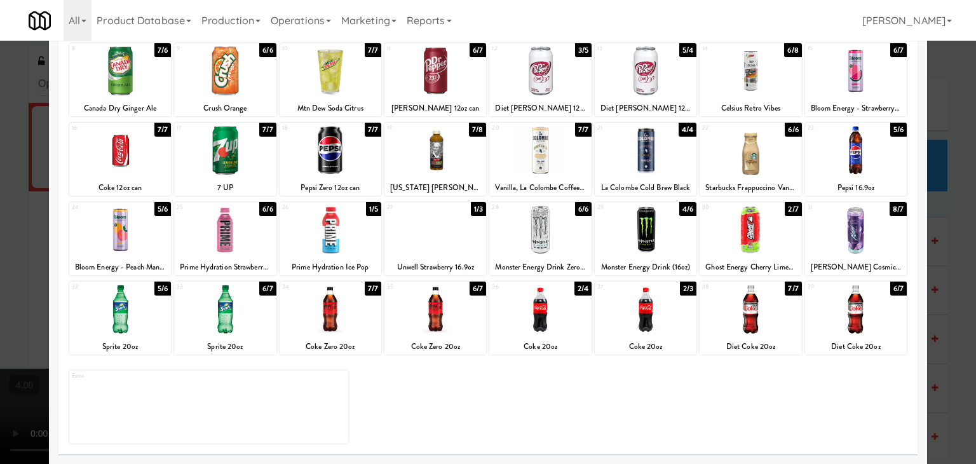
click at [921, 220] on div at bounding box center [488, 232] width 976 height 464
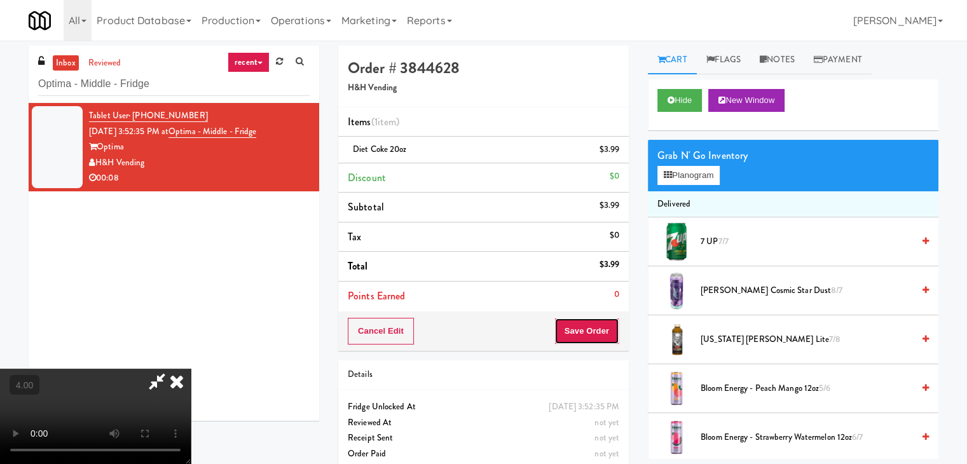
click at [611, 328] on button "Save Order" at bounding box center [586, 331] width 65 height 27
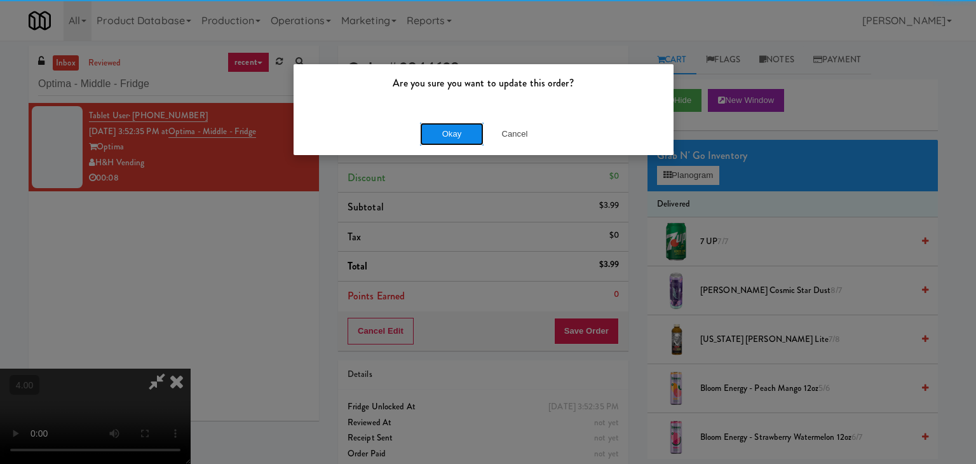
click at [466, 138] on button "Okay" at bounding box center [452, 134] width 64 height 23
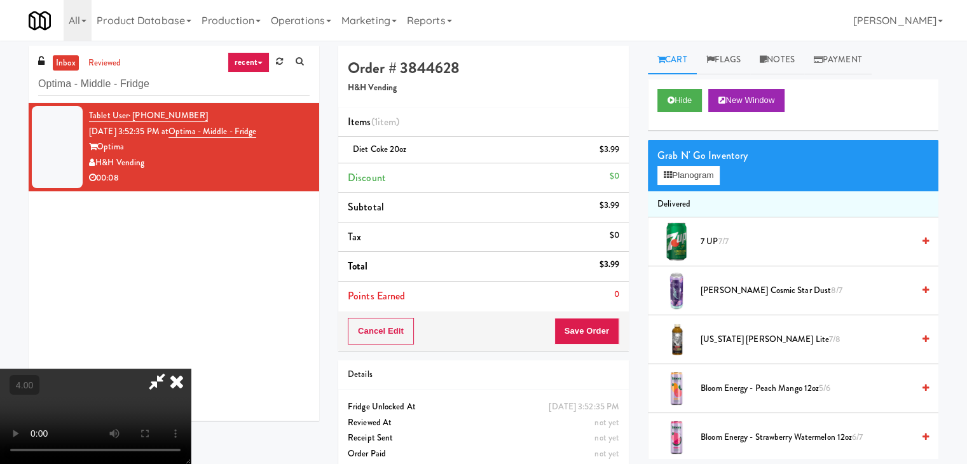
click at [191, 369] on icon at bounding box center [177, 381] width 28 height 25
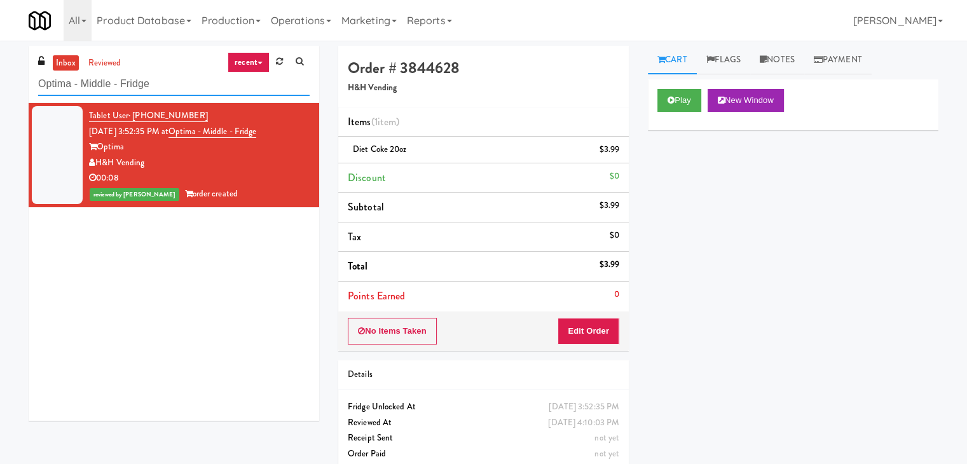
paste input "NOVO - Cooler Combo"
drag, startPoint x: 193, startPoint y: 72, endPoint x: 0, endPoint y: 69, distance: 193.2
click at [0, 69] on div "inbox reviewed recent all unclear take inventory issue suspicious failed recent…" at bounding box center [483, 263] width 967 height 435
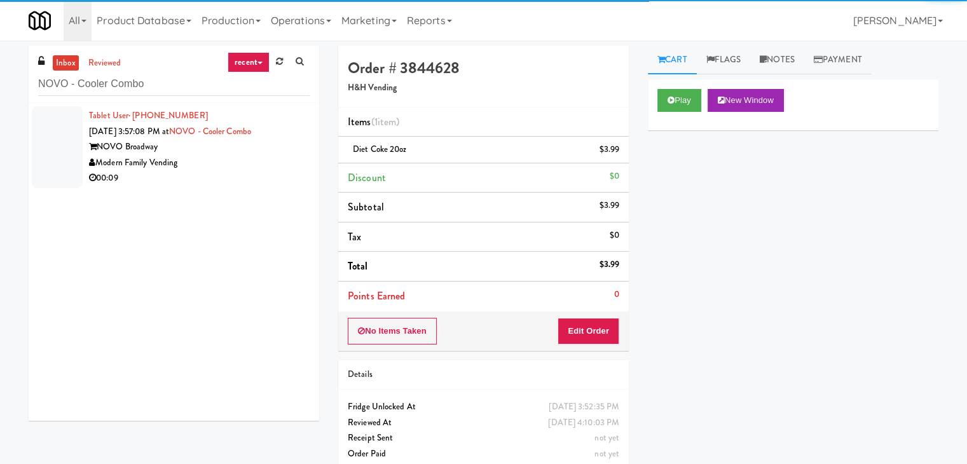
click at [249, 158] on div "Modern Family Vending" at bounding box center [199, 163] width 220 height 16
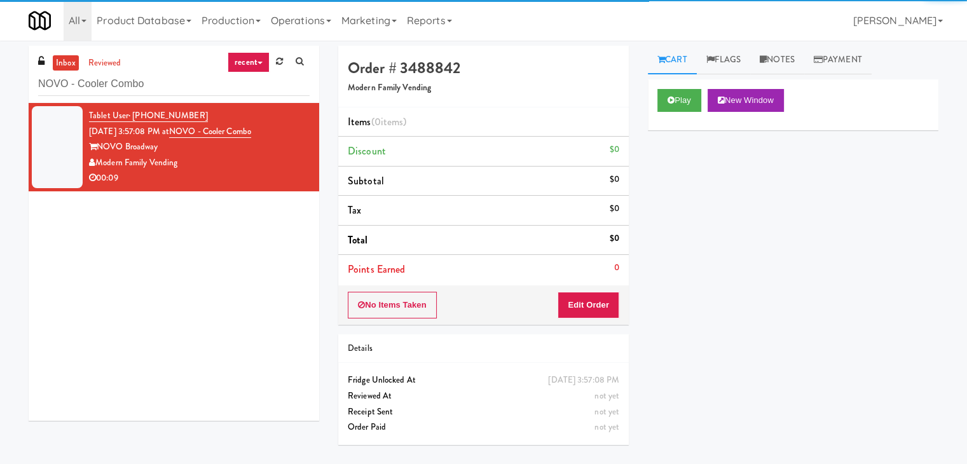
click at [674, 111] on div "Play New Window" at bounding box center [793, 104] width 290 height 51
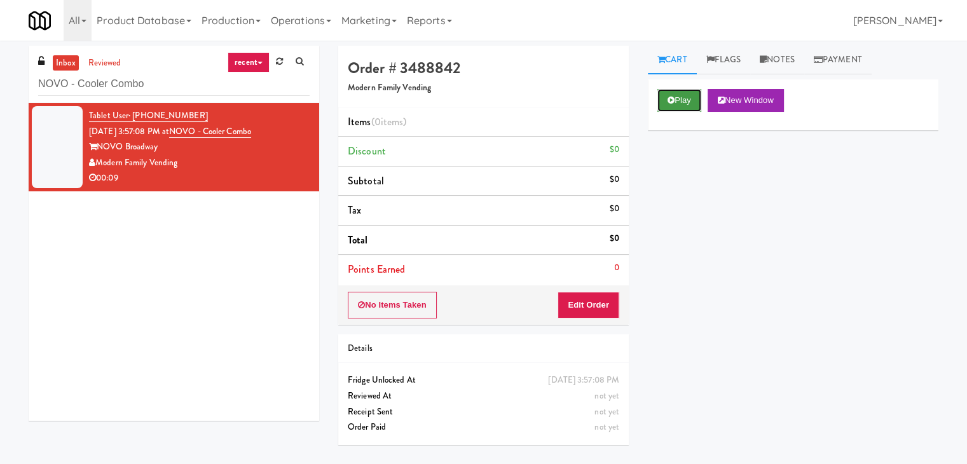
click at [675, 97] on button "Play" at bounding box center [679, 100] width 44 height 23
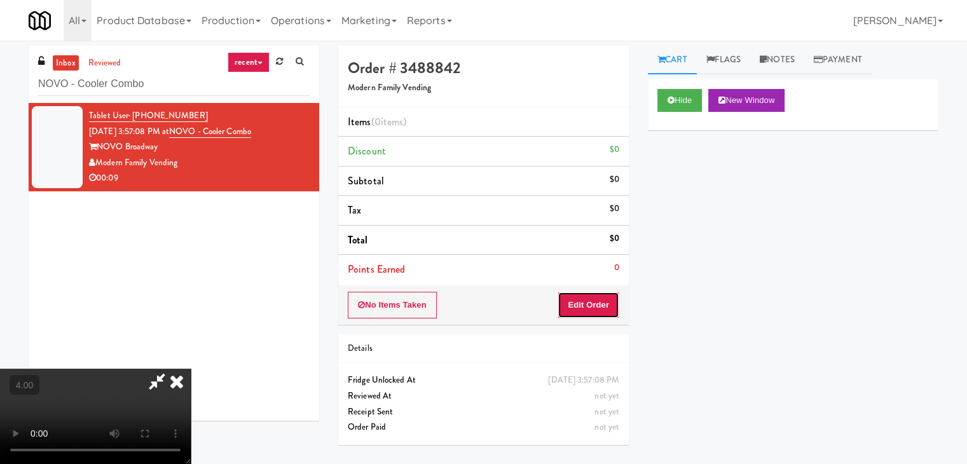
click at [602, 313] on button "Edit Order" at bounding box center [588, 305] width 62 height 27
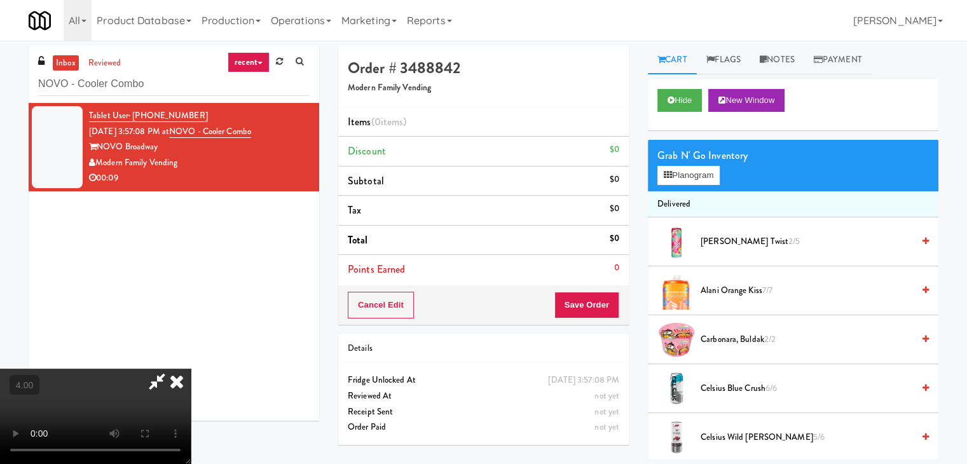
click at [191, 369] on video at bounding box center [95, 416] width 191 height 95
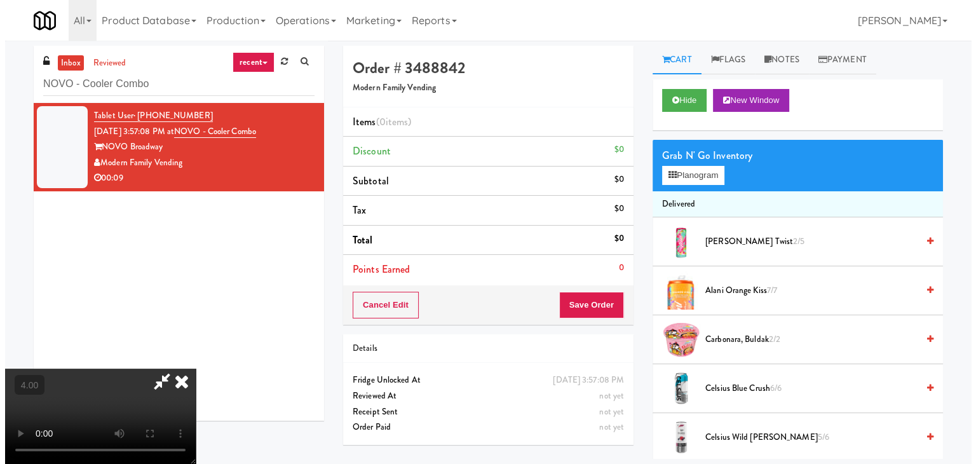
scroll to position [179, 0]
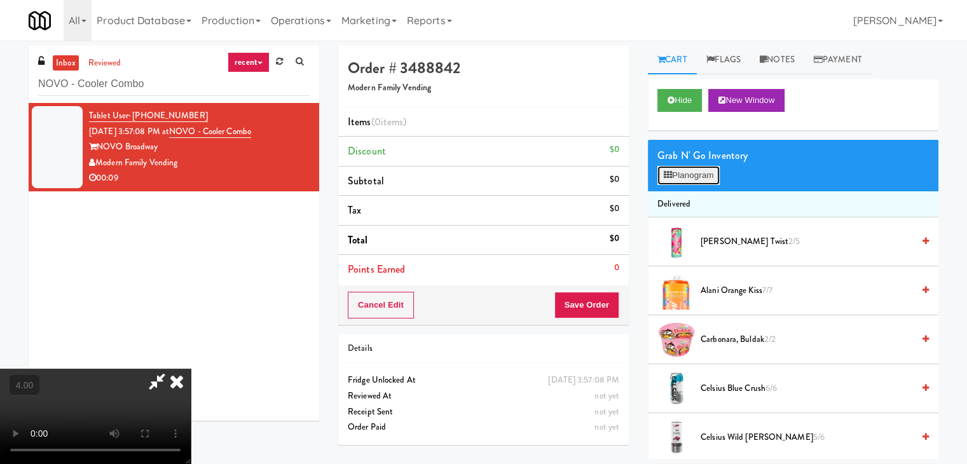
click at [682, 173] on button "Planogram" at bounding box center [688, 175] width 62 height 19
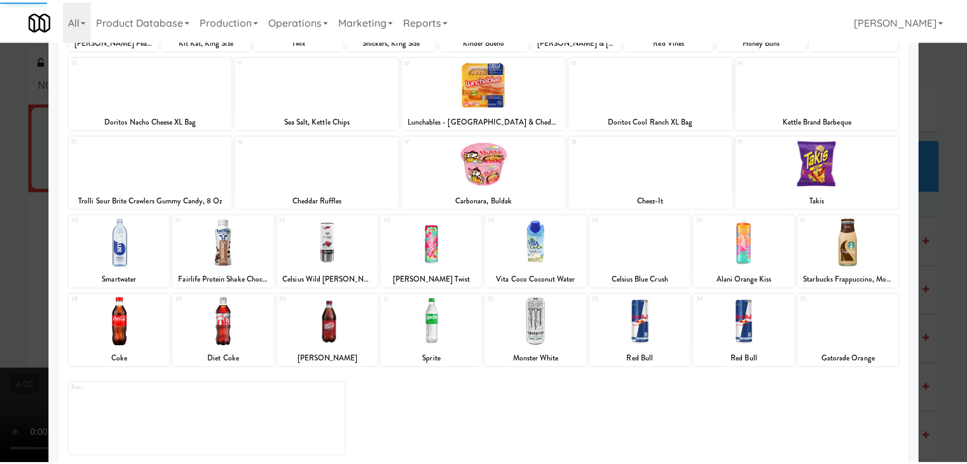
scroll to position [160, 0]
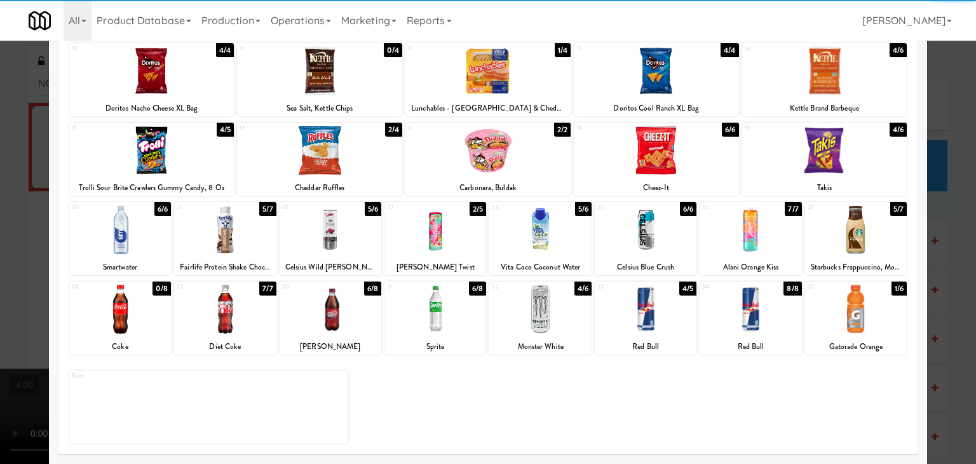
click at [127, 250] on div at bounding box center [120, 229] width 102 height 49
click at [41, 235] on div at bounding box center [488, 232] width 976 height 464
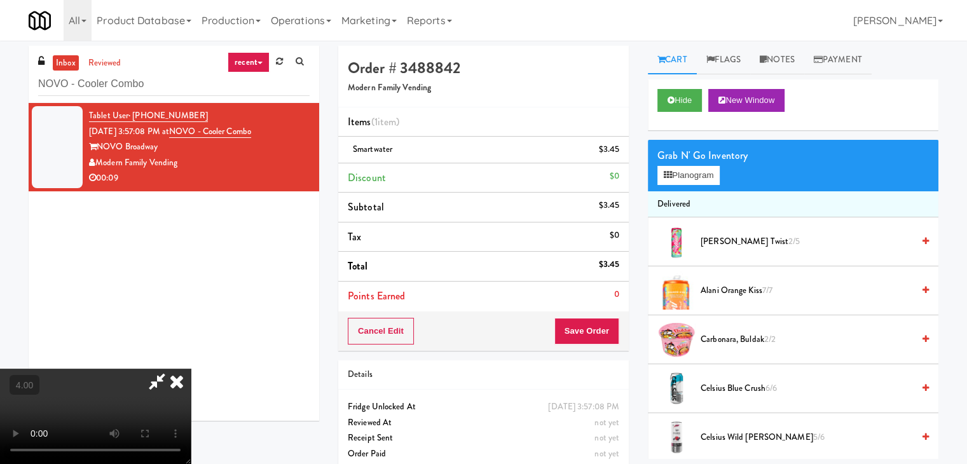
click at [111, 369] on video at bounding box center [95, 416] width 191 height 95
click at [663, 100] on button "Hide" at bounding box center [679, 100] width 44 height 23
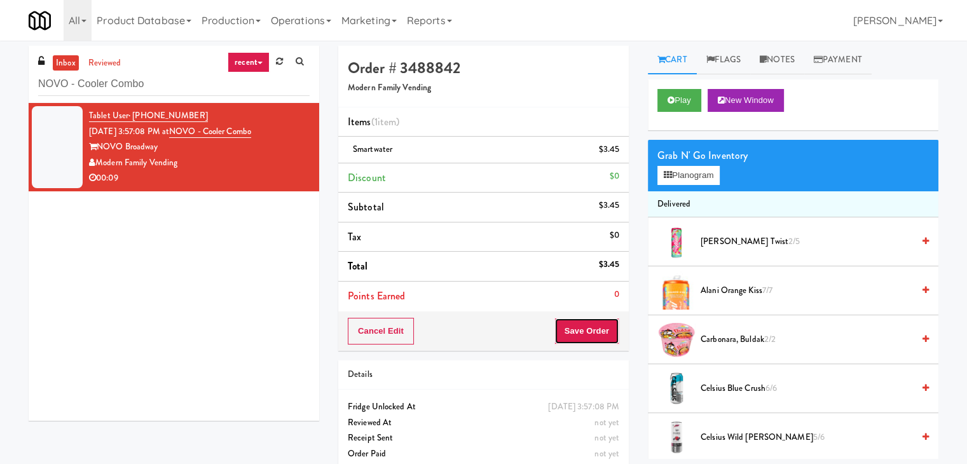
click at [590, 325] on button "Save Order" at bounding box center [586, 331] width 65 height 27
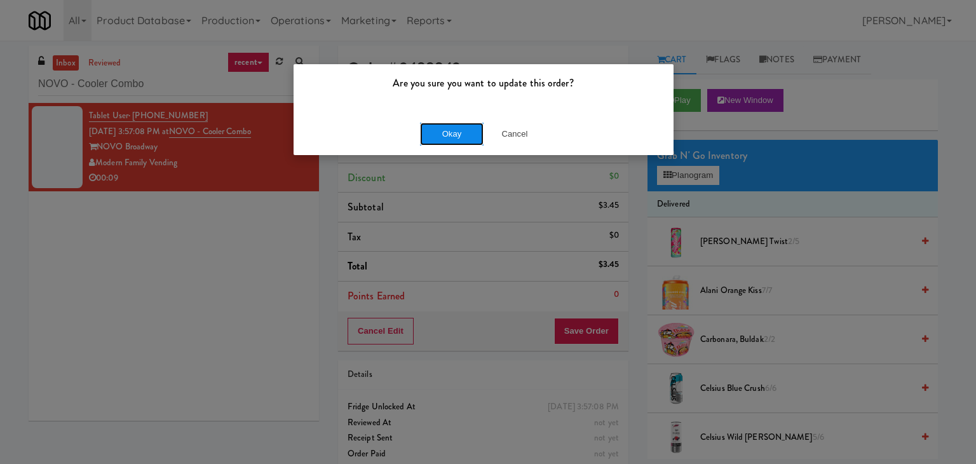
click at [462, 139] on button "Okay" at bounding box center [452, 134] width 64 height 23
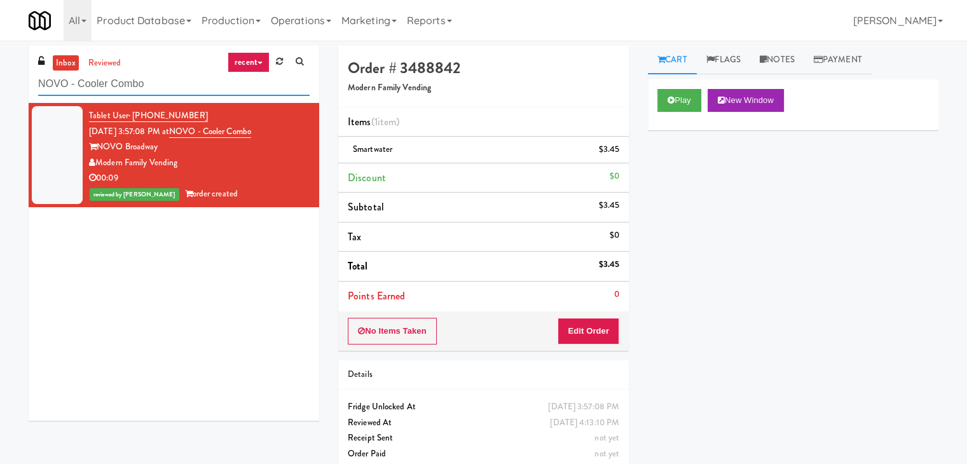
drag, startPoint x: 177, startPoint y: 82, endPoint x: 0, endPoint y: 69, distance: 177.1
click at [0, 69] on div "inbox reviewed recent all unclear take inventory issue suspicious failed recent…" at bounding box center [483, 263] width 967 height 435
paste input "Axis Pantry - Left"
type input "Axis Pantry - Left"
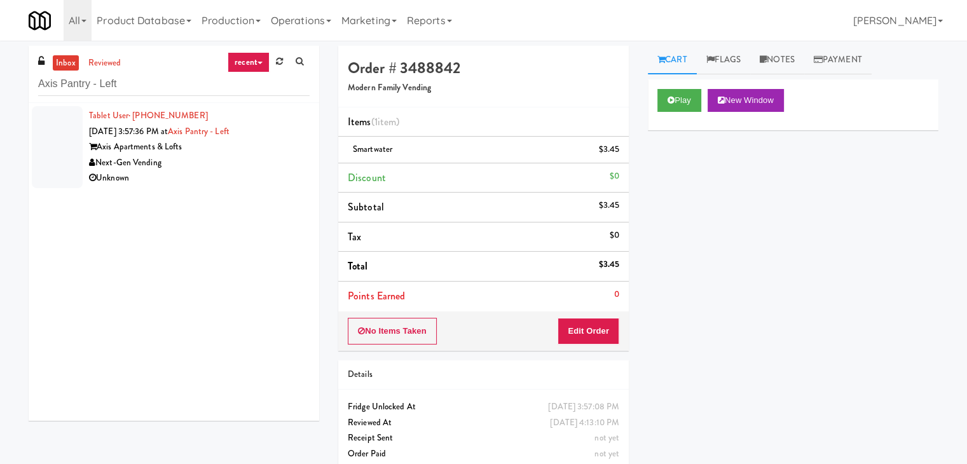
click at [295, 156] on div "Next-Gen Vending" at bounding box center [199, 163] width 220 height 16
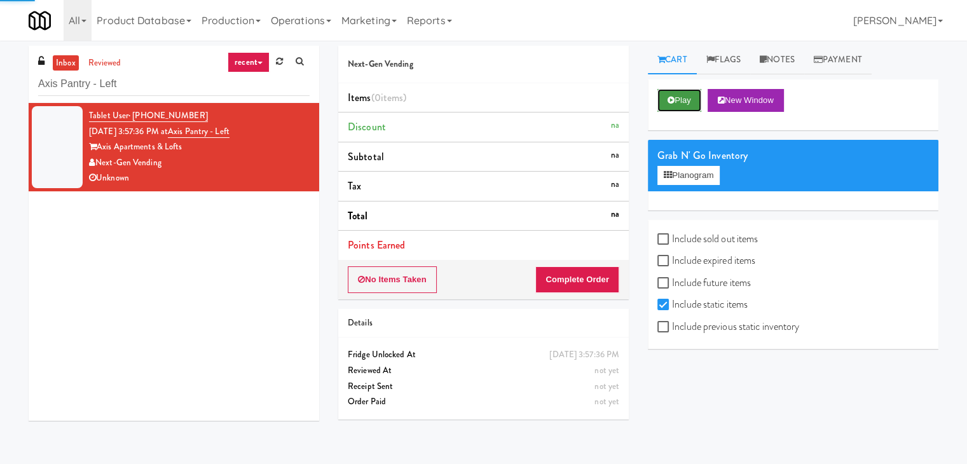
click at [679, 90] on button "Play" at bounding box center [679, 100] width 44 height 23
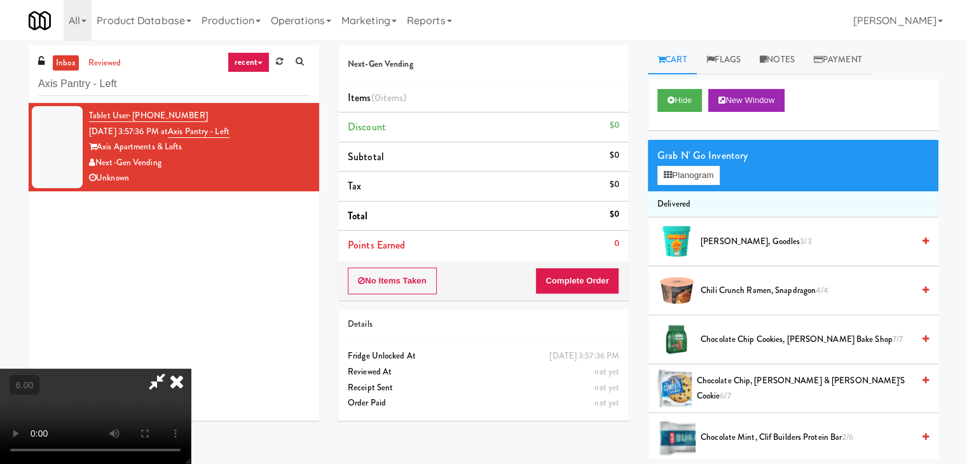
click at [191, 369] on video at bounding box center [95, 416] width 191 height 95
click at [137, 369] on video at bounding box center [95, 416] width 191 height 95
click at [191, 369] on video at bounding box center [95, 416] width 191 height 95
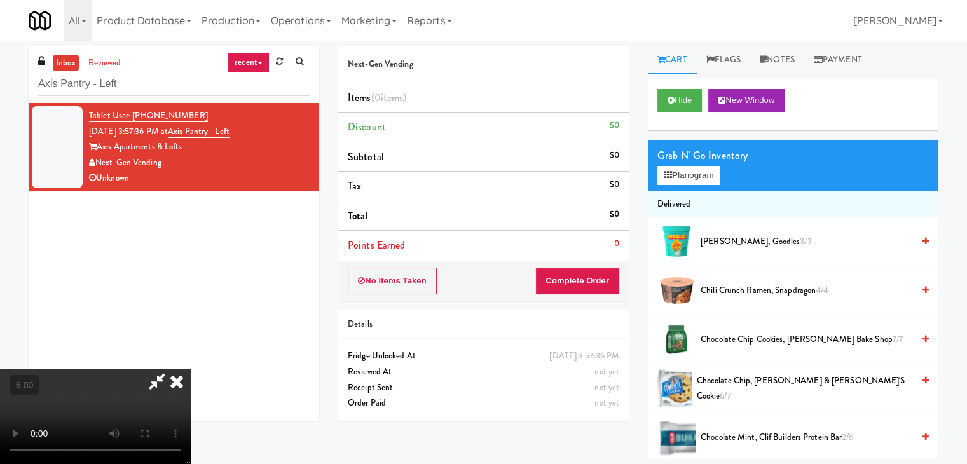
click at [191, 369] on video at bounding box center [95, 416] width 191 height 95
click at [672, 181] on button "Planogram" at bounding box center [688, 175] width 62 height 19
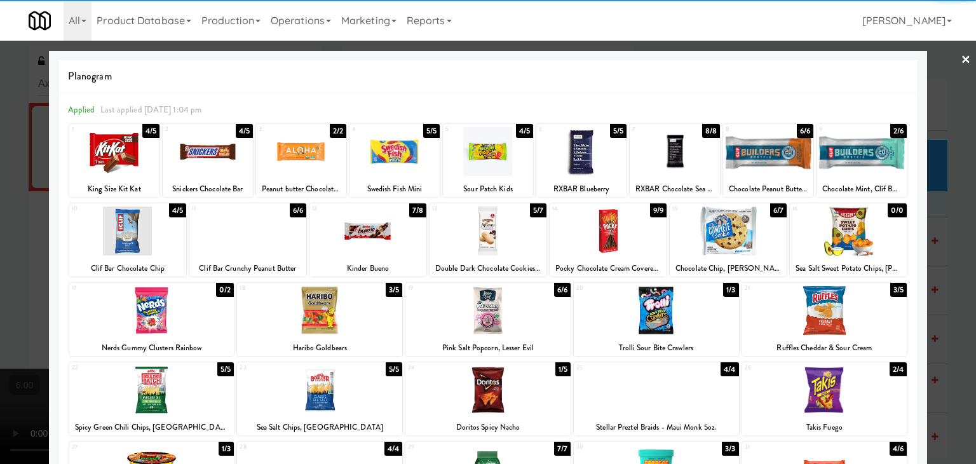
click at [664, 299] on div at bounding box center [656, 310] width 165 height 49
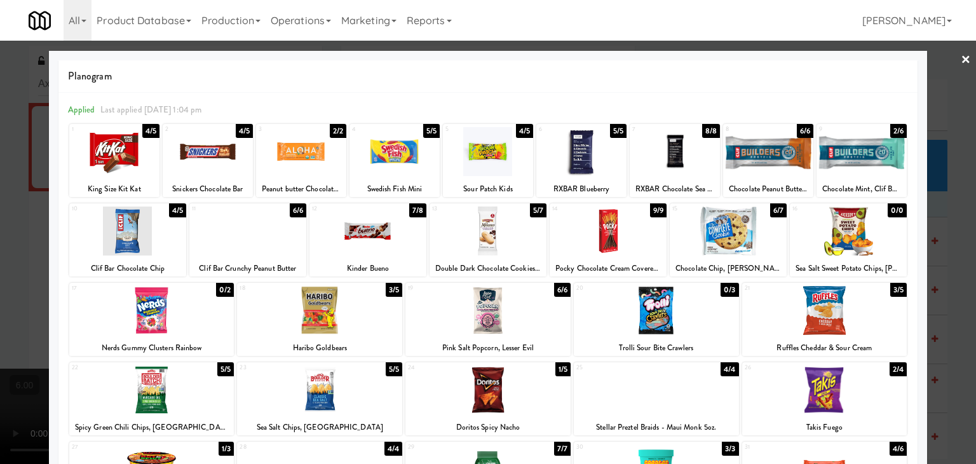
click at [0, 173] on div at bounding box center [488, 232] width 976 height 464
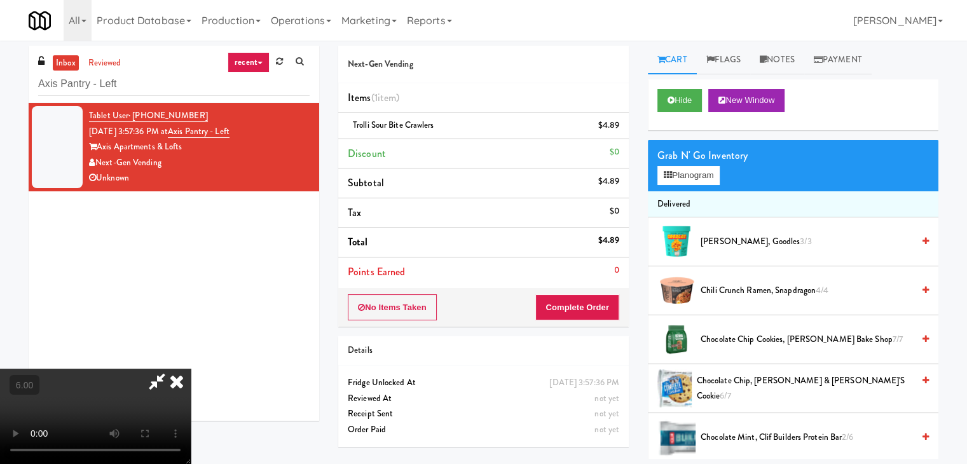
scroll to position [179, 0]
click at [191, 369] on video at bounding box center [95, 416] width 191 height 95
click at [663, 100] on button "Hide" at bounding box center [679, 100] width 44 height 23
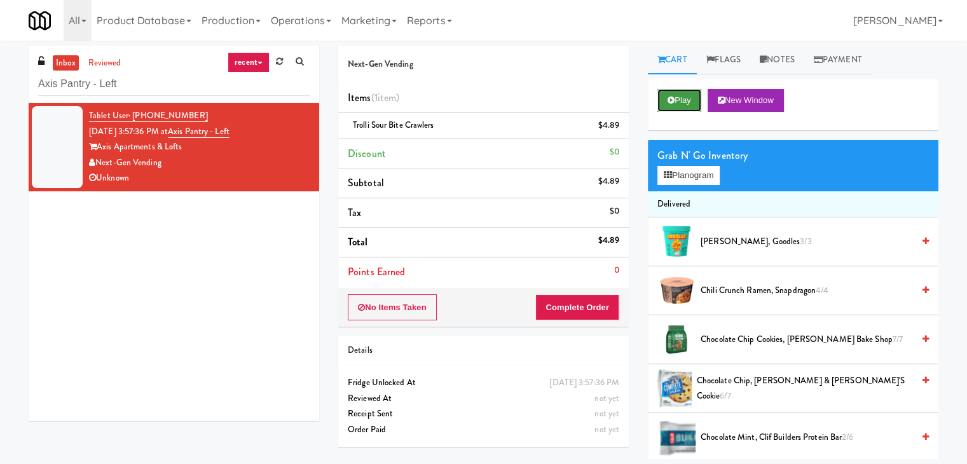
scroll to position [0, 0]
click at [663, 100] on button "Play" at bounding box center [679, 100] width 44 height 23
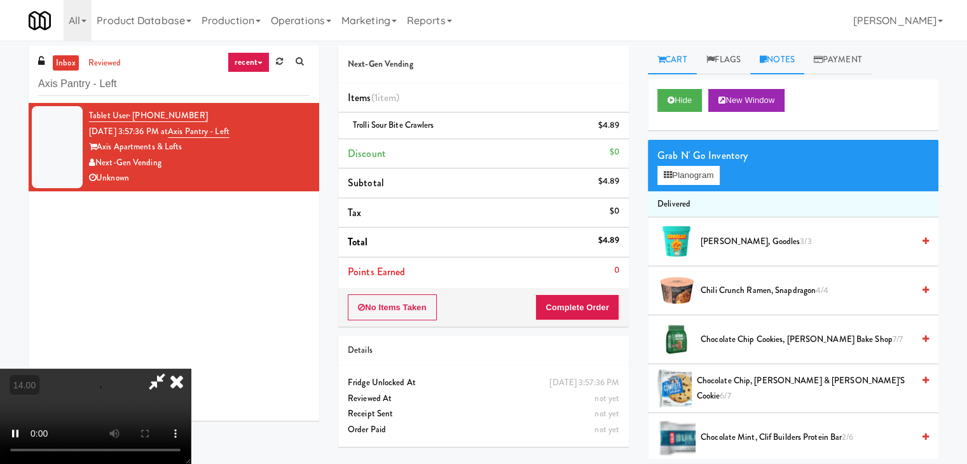
click at [782, 51] on link "Notes" at bounding box center [777, 60] width 54 height 29
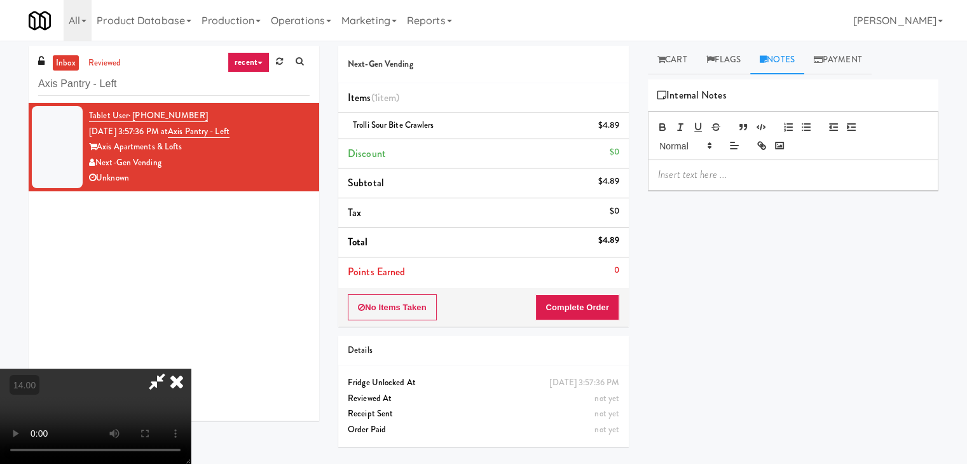
click at [763, 170] on p at bounding box center [793, 175] width 270 height 14
drag, startPoint x: 181, startPoint y: 303, endPoint x: 186, endPoint y: 309, distance: 7.8
click at [183, 369] on video at bounding box center [95, 416] width 191 height 95
click at [191, 369] on video at bounding box center [95, 416] width 191 height 95
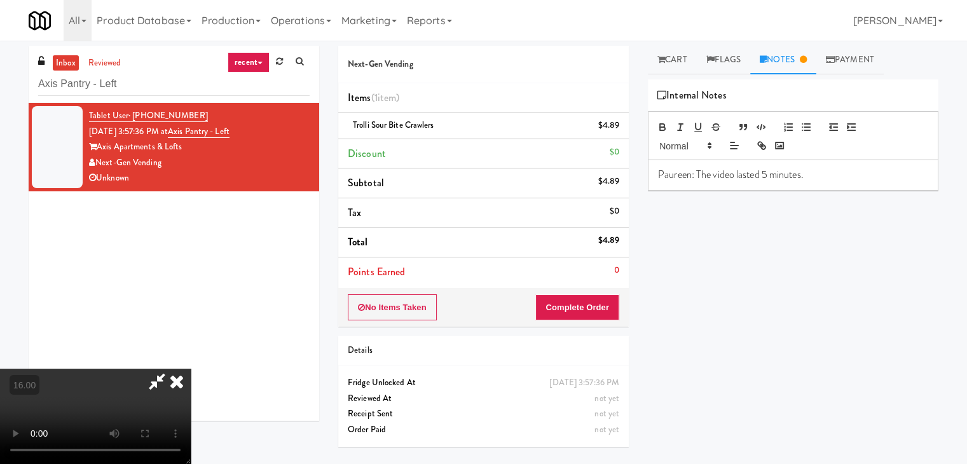
click at [191, 369] on video at bounding box center [95, 416] width 191 height 95
click at [191, 369] on icon at bounding box center [177, 381] width 28 height 25
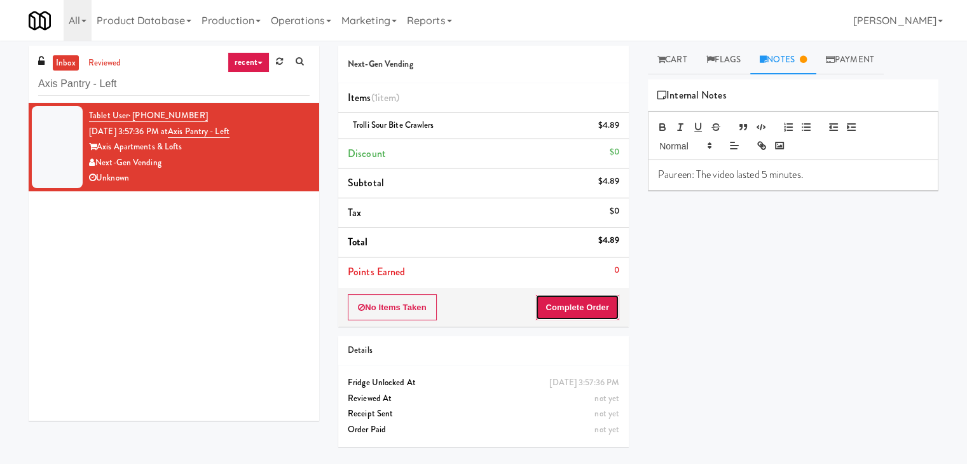
click at [577, 295] on button "Complete Order" at bounding box center [577, 307] width 84 height 27
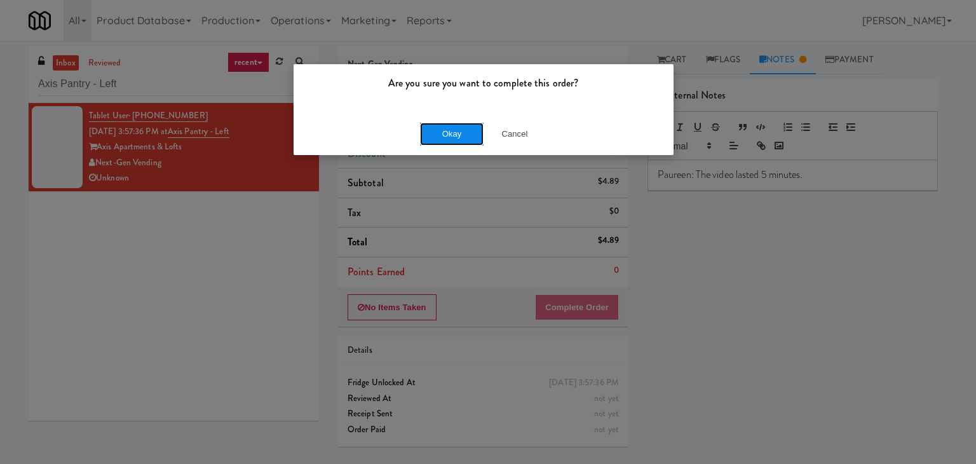
click at [454, 133] on button "Okay" at bounding box center [452, 134] width 64 height 23
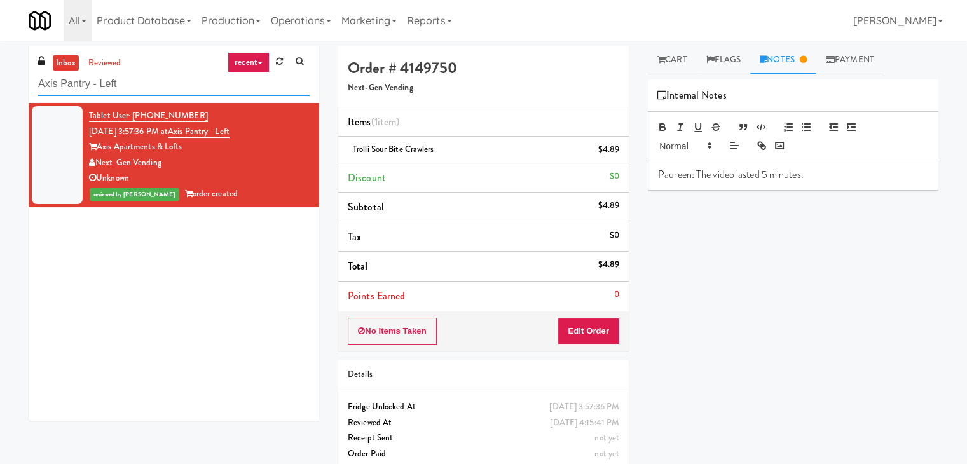
drag, startPoint x: 37, startPoint y: 79, endPoint x: 0, endPoint y: 69, distance: 38.1
click at [0, 69] on div "inbox reviewed recent all unclear take inventory issue suspicious failed recent…" at bounding box center [483, 263] width 967 height 435
paste input "Cooler - Righ"
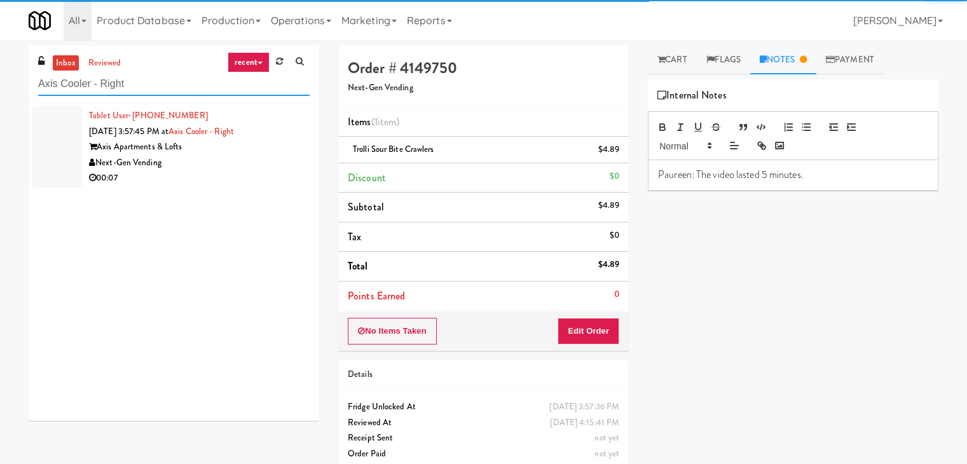
type input "Axis Cooler - Right"
click at [252, 153] on div "Axis Apartments & Lofts" at bounding box center [199, 147] width 220 height 16
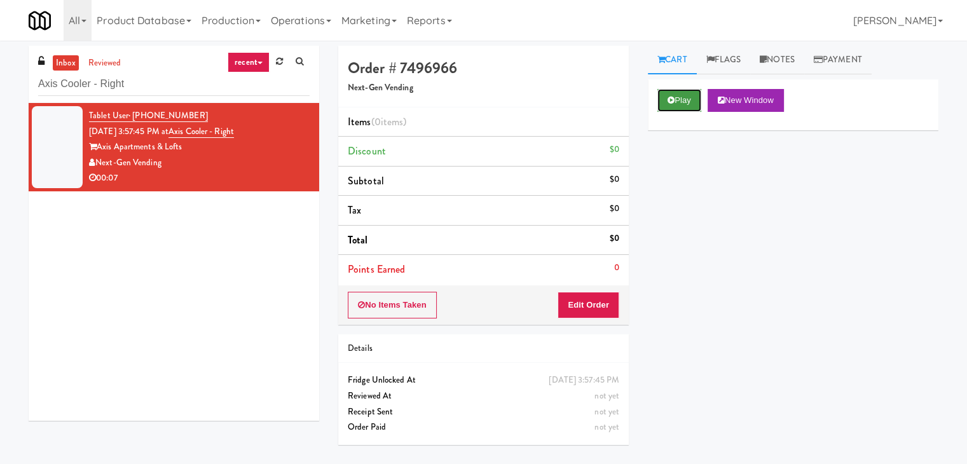
click at [671, 99] on icon at bounding box center [670, 100] width 7 height 8
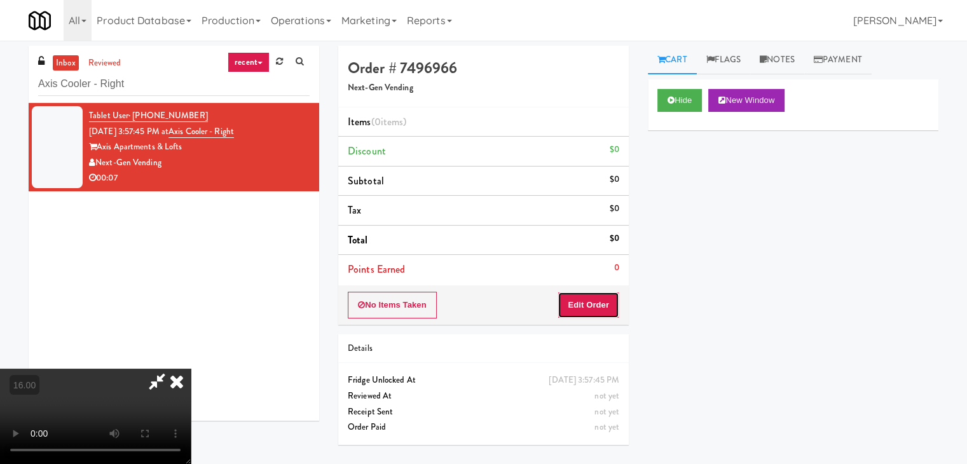
click at [592, 297] on button "Edit Order" at bounding box center [588, 305] width 62 height 27
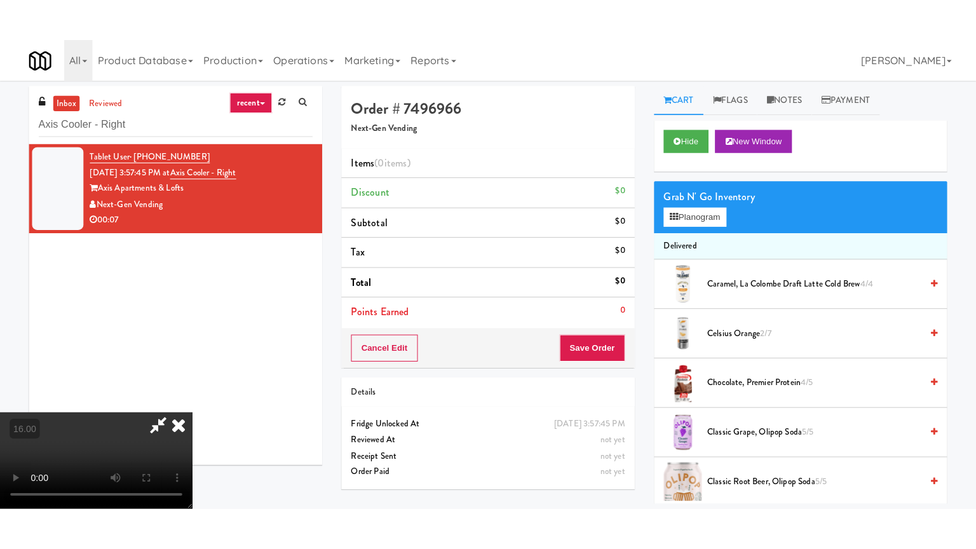
scroll to position [179, 0]
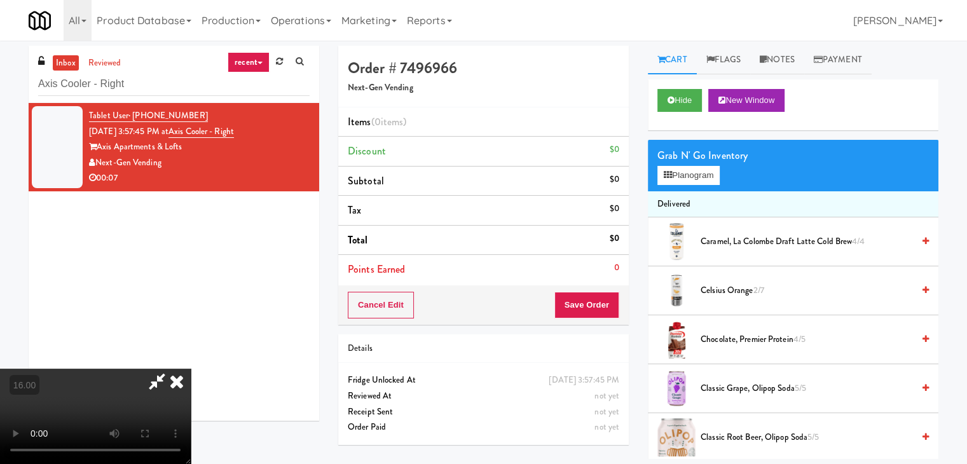
click at [191, 369] on video at bounding box center [95, 416] width 191 height 95
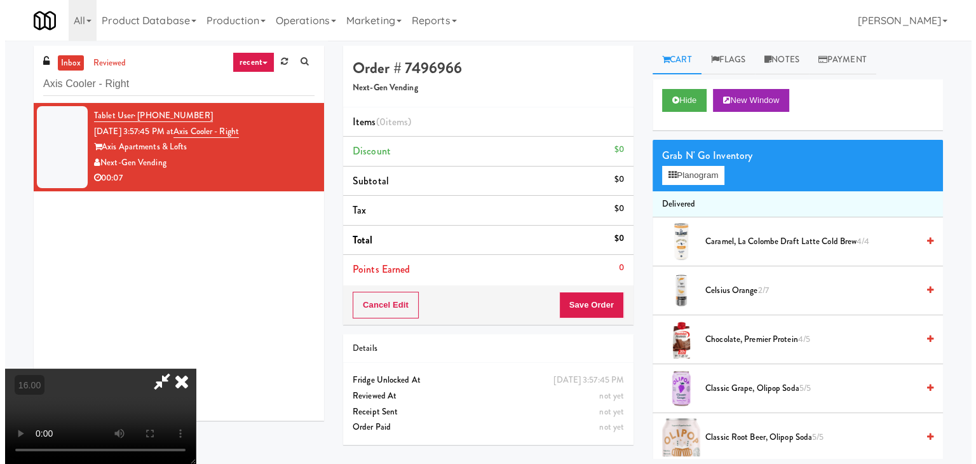
scroll to position [26, 0]
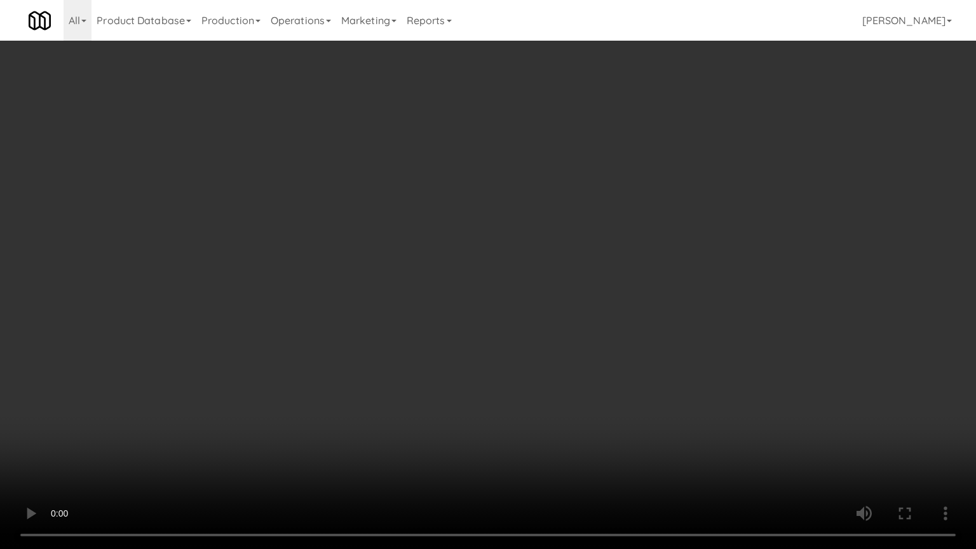
click at [250, 419] on video at bounding box center [488, 274] width 976 height 549
click at [202, 409] on video at bounding box center [488, 274] width 976 height 549
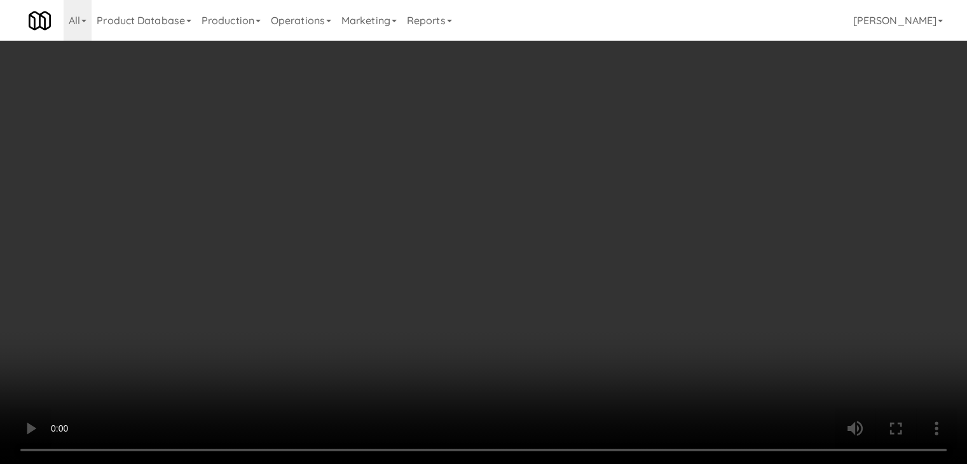
click at [202, 354] on video at bounding box center [483, 232] width 967 height 464
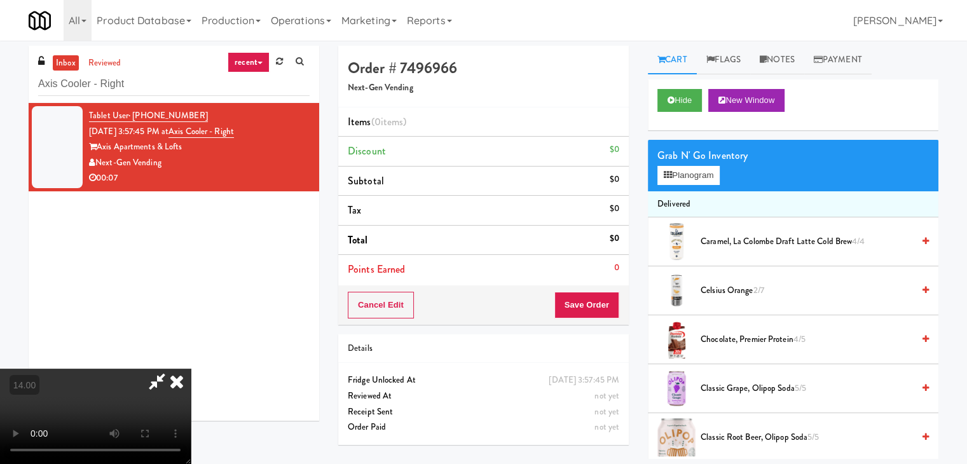
click at [191, 369] on video at bounding box center [95, 416] width 191 height 95
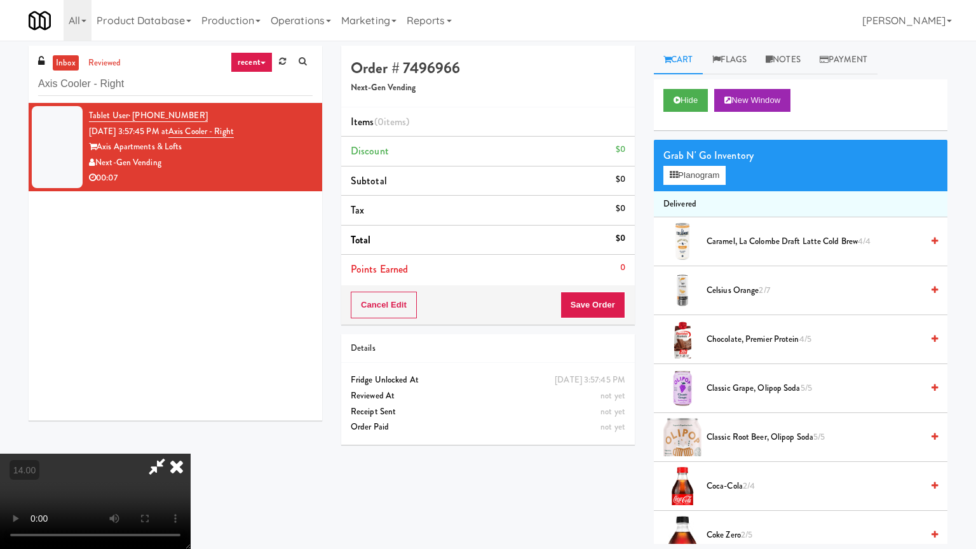
click at [191, 454] on video at bounding box center [95, 501] width 191 height 95
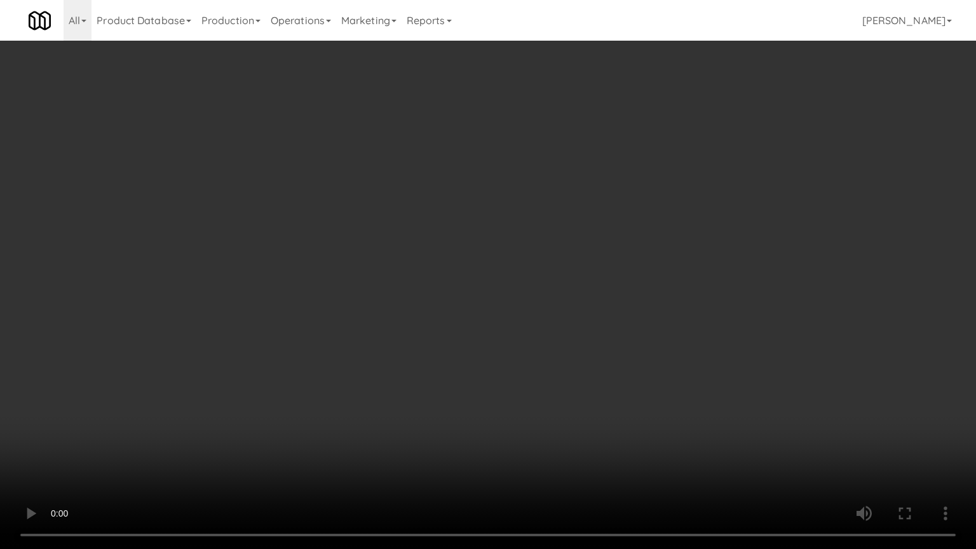
click at [141, 463] on video at bounding box center [488, 274] width 976 height 549
click at [129, 463] on video at bounding box center [488, 274] width 976 height 549
click at [128, 460] on video at bounding box center [488, 274] width 976 height 549
click at [172, 407] on video at bounding box center [488, 274] width 976 height 549
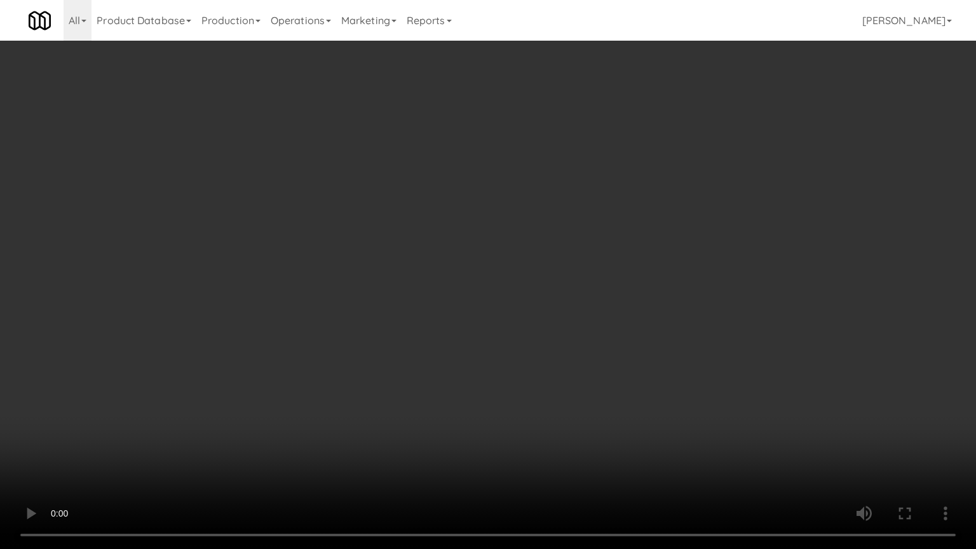
click at [283, 370] on video at bounding box center [488, 274] width 976 height 549
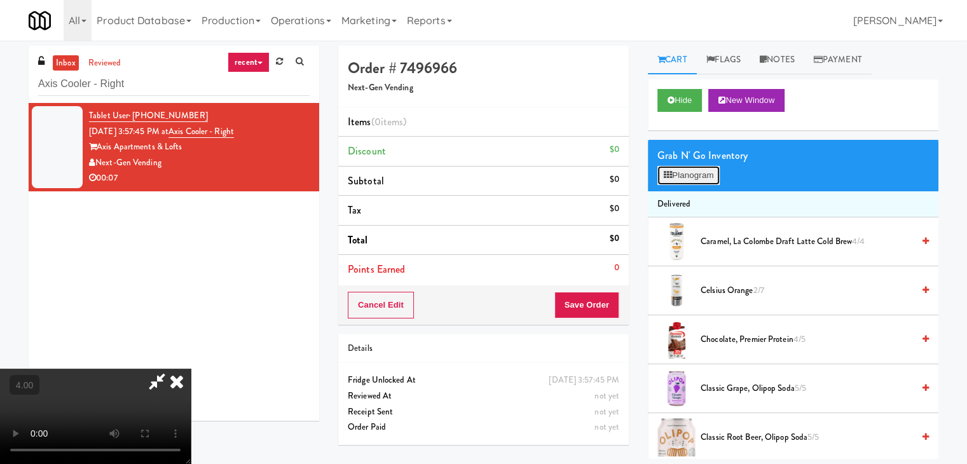
click at [688, 176] on button "Planogram" at bounding box center [688, 175] width 62 height 19
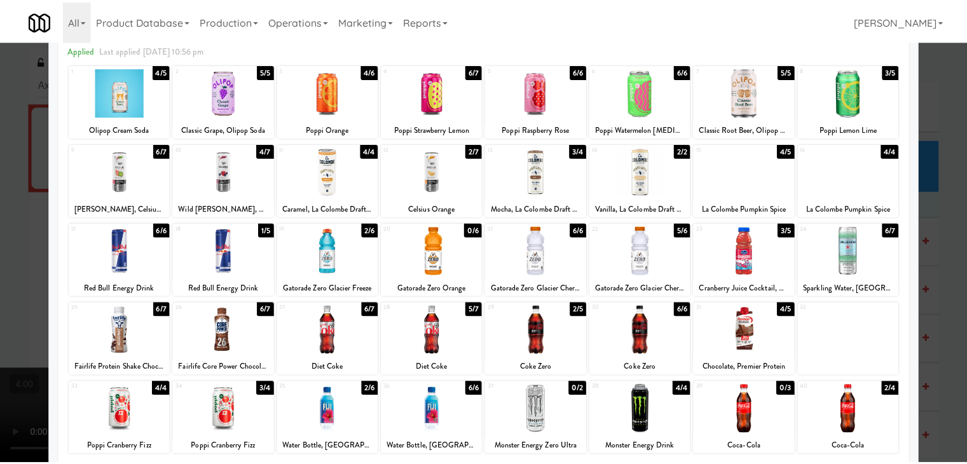
scroll to position [127, 0]
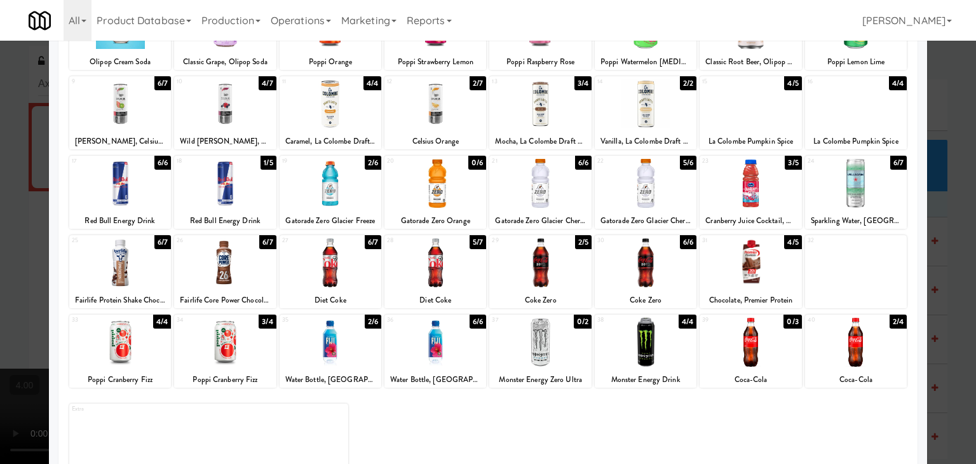
click at [47, 219] on div at bounding box center [488, 232] width 976 height 464
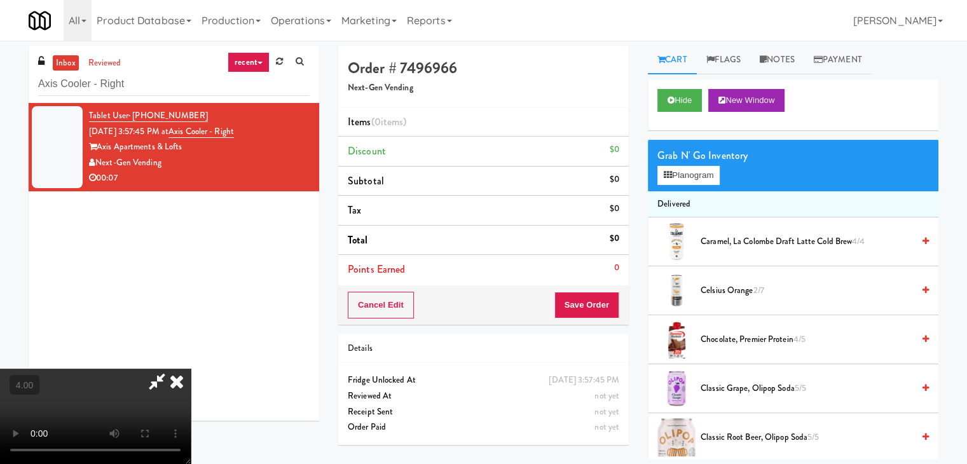
click at [64, 369] on video at bounding box center [95, 416] width 191 height 95
click at [191, 369] on video at bounding box center [95, 416] width 191 height 95
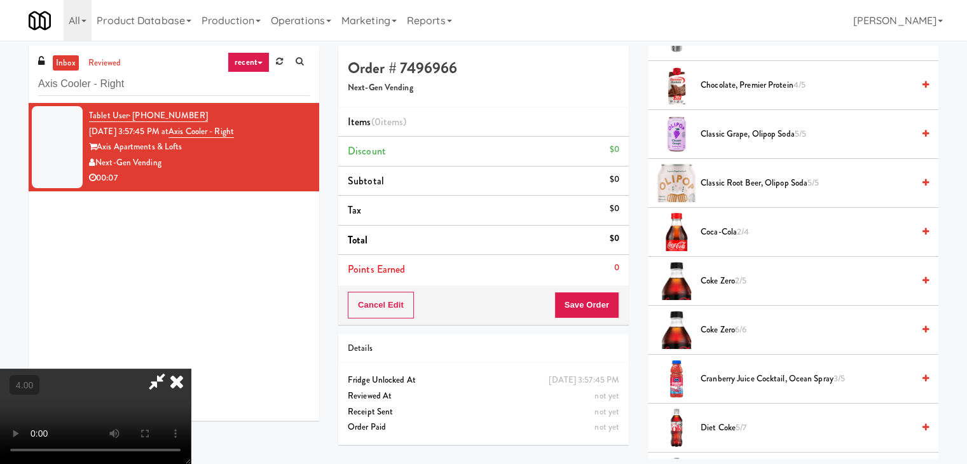
click at [191, 369] on video at bounding box center [95, 416] width 191 height 95
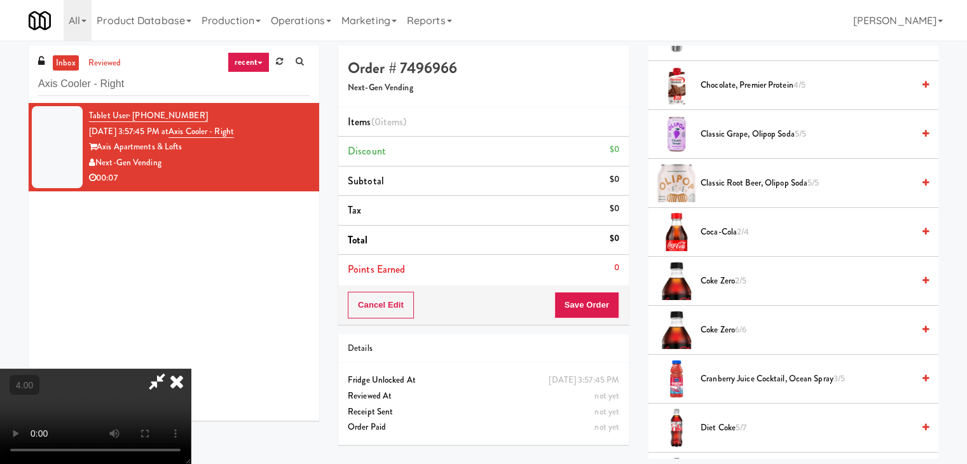
click at [191, 369] on video at bounding box center [95, 416] width 191 height 95
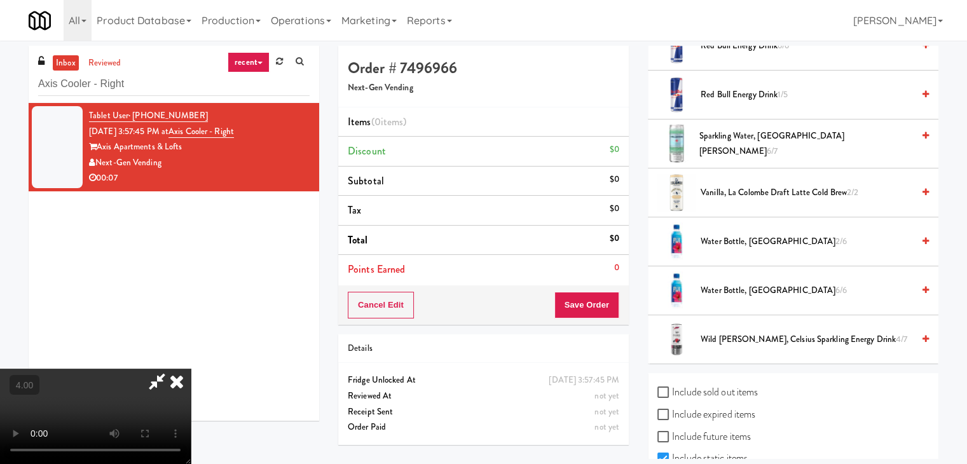
scroll to position [1662, 0]
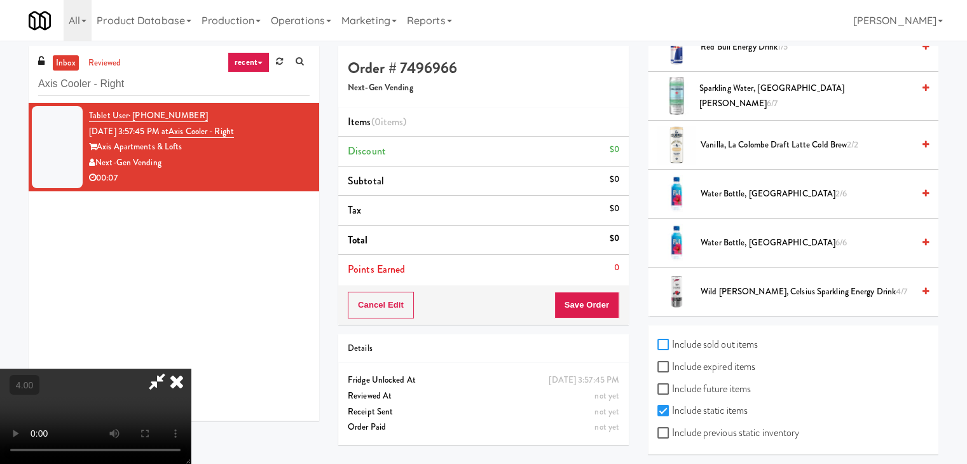
click at [659, 340] on input "Include sold out items" at bounding box center [664, 345] width 15 height 10
checkbox input "true"
click at [663, 362] on input "Include expired items" at bounding box center [664, 367] width 15 height 10
checkbox input "true"
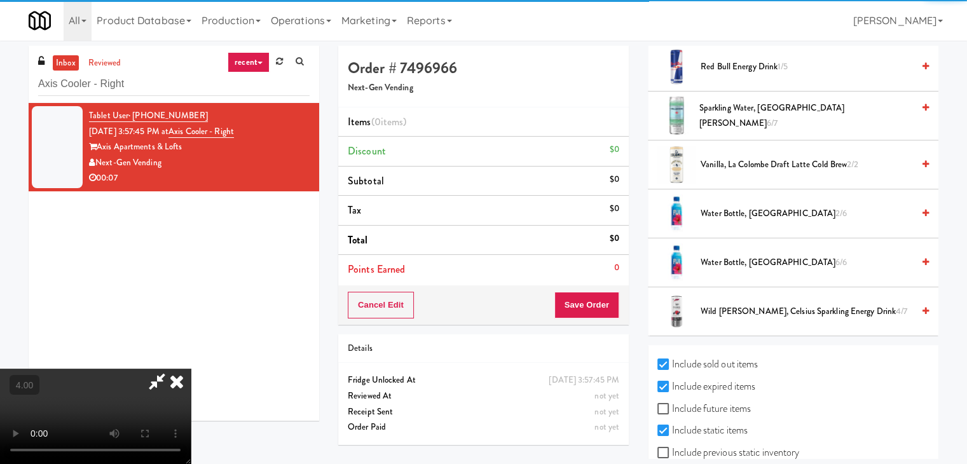
scroll to position [1808, 0]
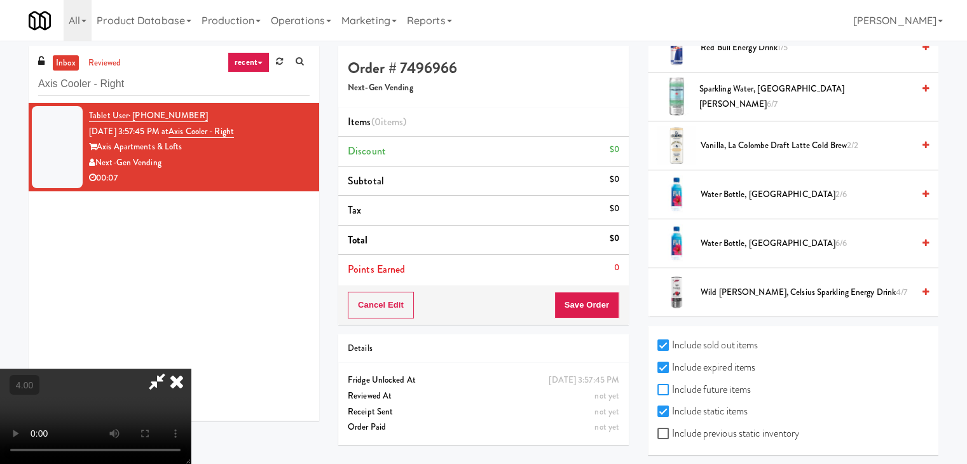
click at [664, 385] on input "Include future items" at bounding box center [664, 390] width 15 height 10
checkbox input "true"
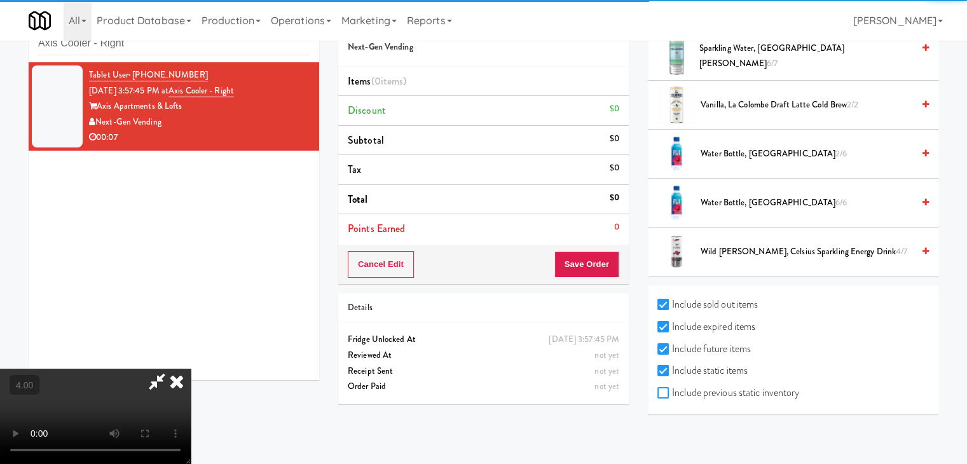
click at [667, 388] on input "Include previous static inventory" at bounding box center [664, 393] width 15 height 10
checkbox input "true"
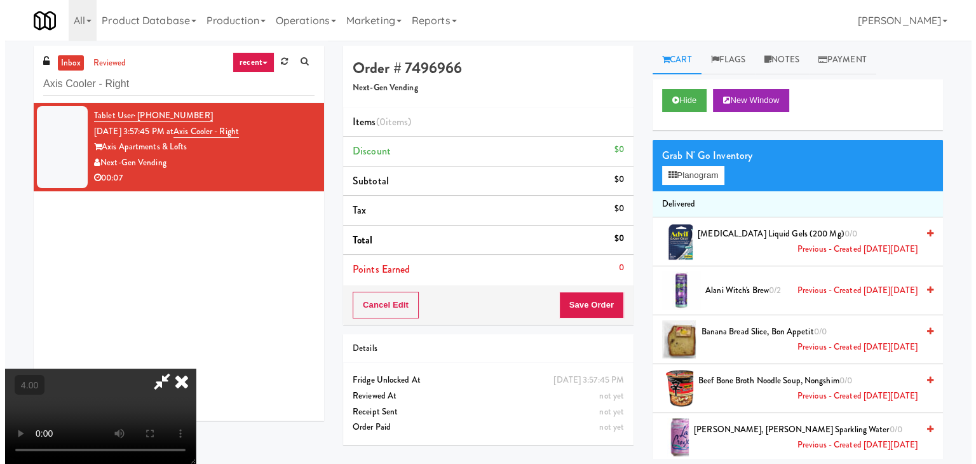
scroll to position [0, 0]
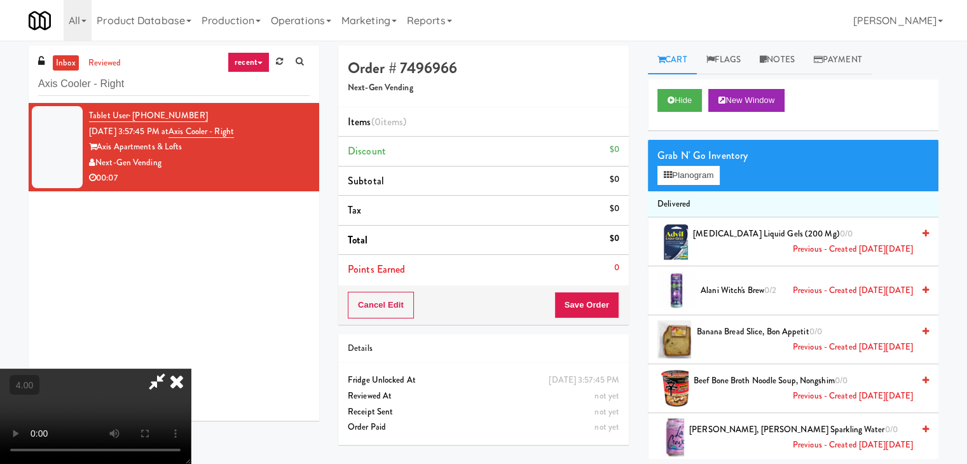
click at [191, 369] on icon at bounding box center [177, 381] width 28 height 25
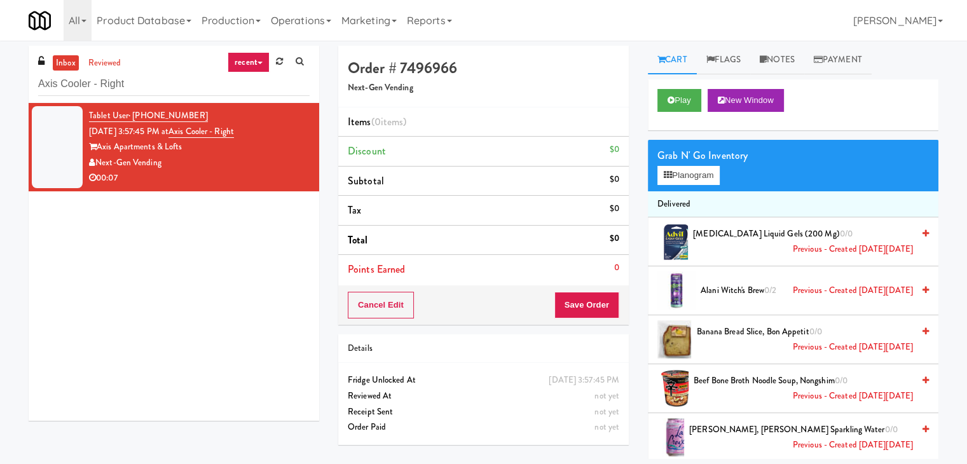
drag, startPoint x: 213, startPoint y: 165, endPoint x: 99, endPoint y: 165, distance: 113.7
click at [99, 165] on div "Next-Gen Vending" at bounding box center [199, 163] width 220 height 16
copy div "Next-Gen Vending"
click at [694, 171] on button "Planogram" at bounding box center [688, 175] width 62 height 19
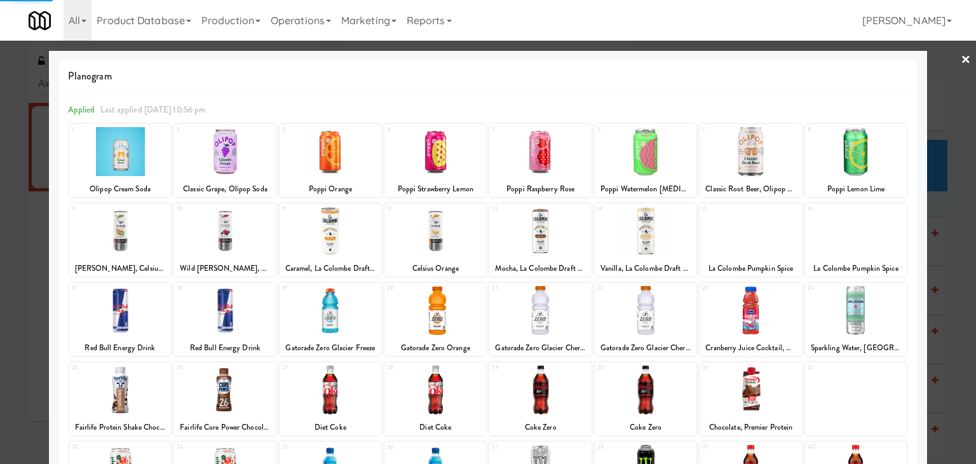
scroll to position [64, 0]
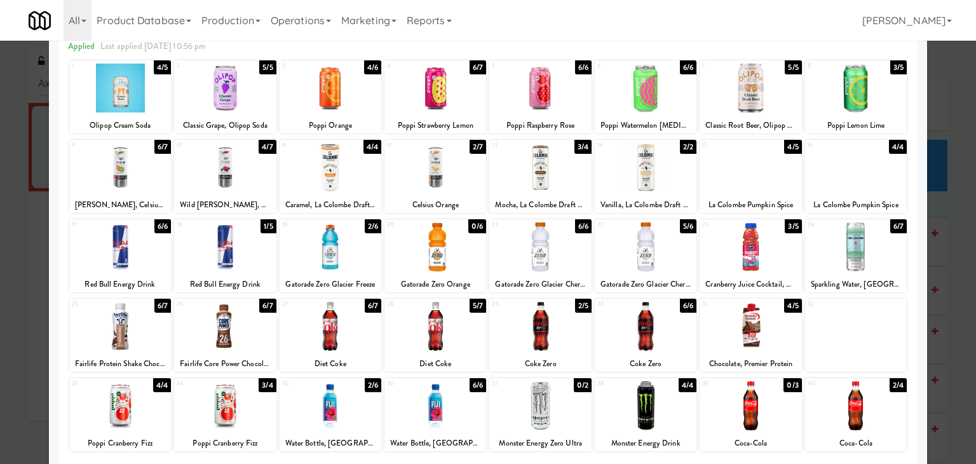
click at [0, 241] on div at bounding box center [488, 232] width 976 height 464
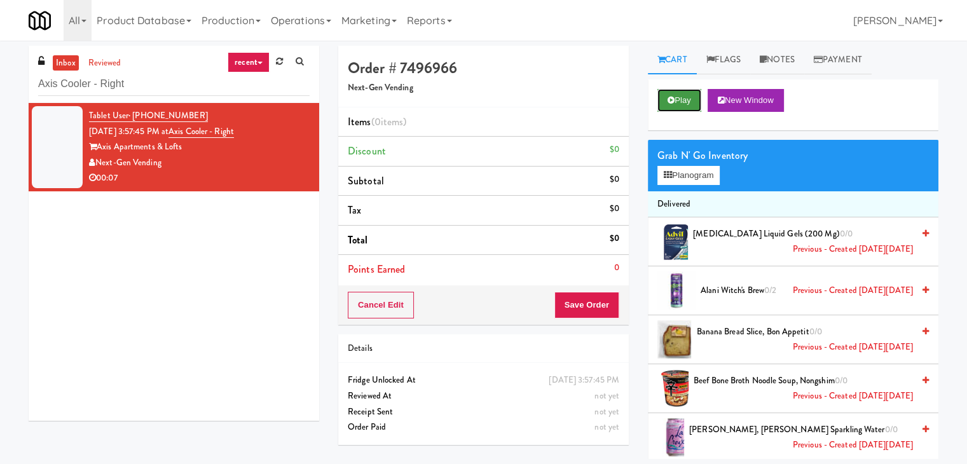
click at [691, 102] on button "Play" at bounding box center [679, 100] width 44 height 23
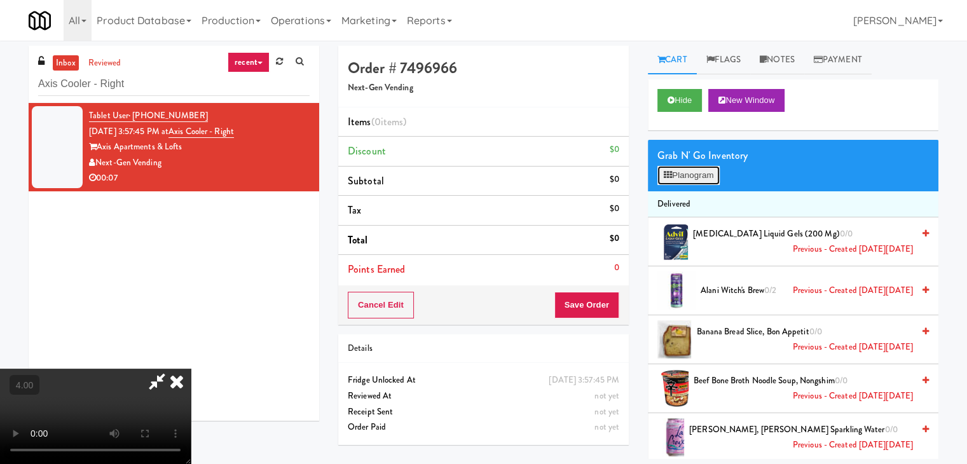
click at [694, 179] on button "Planogram" at bounding box center [688, 175] width 62 height 19
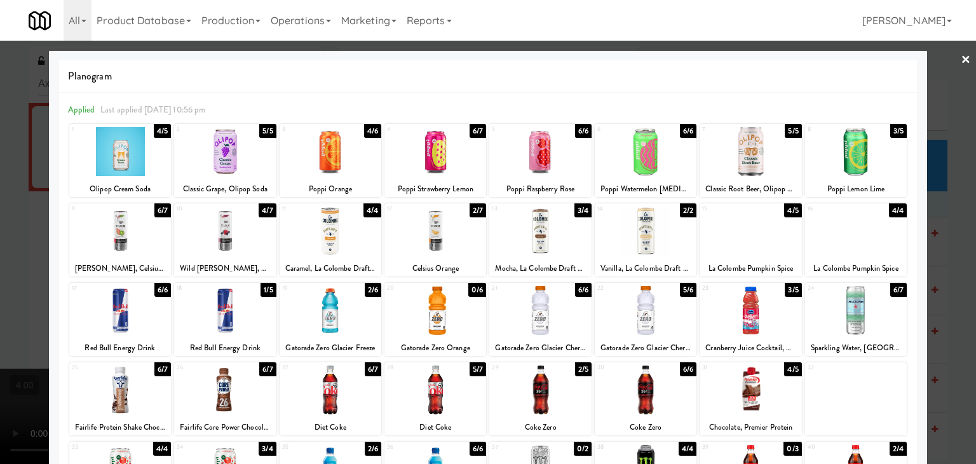
click at [0, 186] on div at bounding box center [488, 232] width 976 height 464
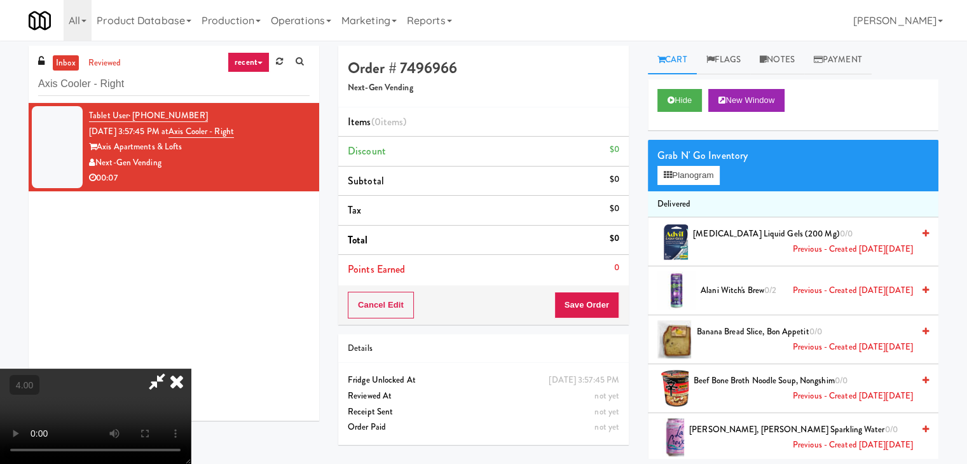
click at [191, 369] on video at bounding box center [95, 416] width 191 height 95
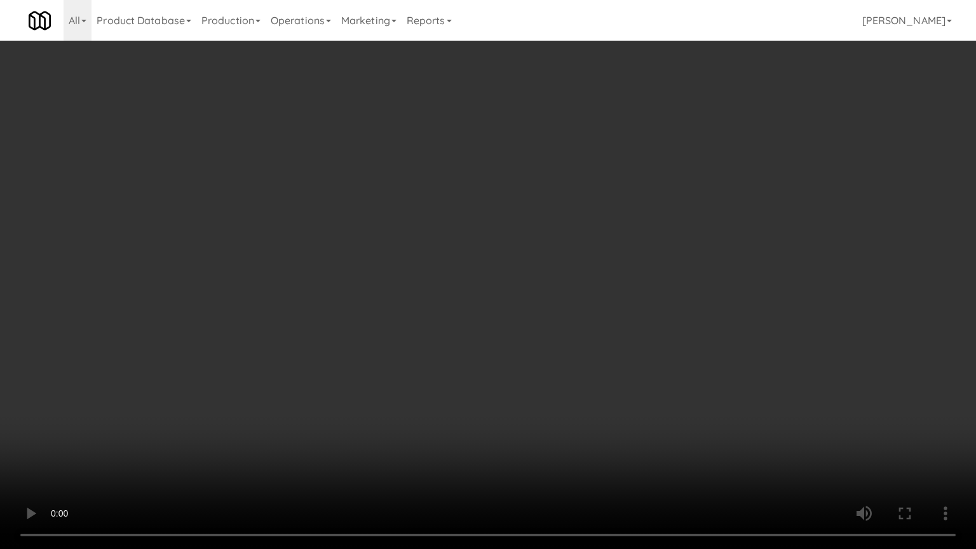
click at [231, 369] on video at bounding box center [488, 274] width 976 height 549
click at [192, 445] on video at bounding box center [488, 274] width 976 height 549
click at [230, 459] on video at bounding box center [488, 274] width 976 height 549
click at [417, 463] on video at bounding box center [488, 274] width 976 height 549
click at [453, 461] on video at bounding box center [488, 274] width 976 height 549
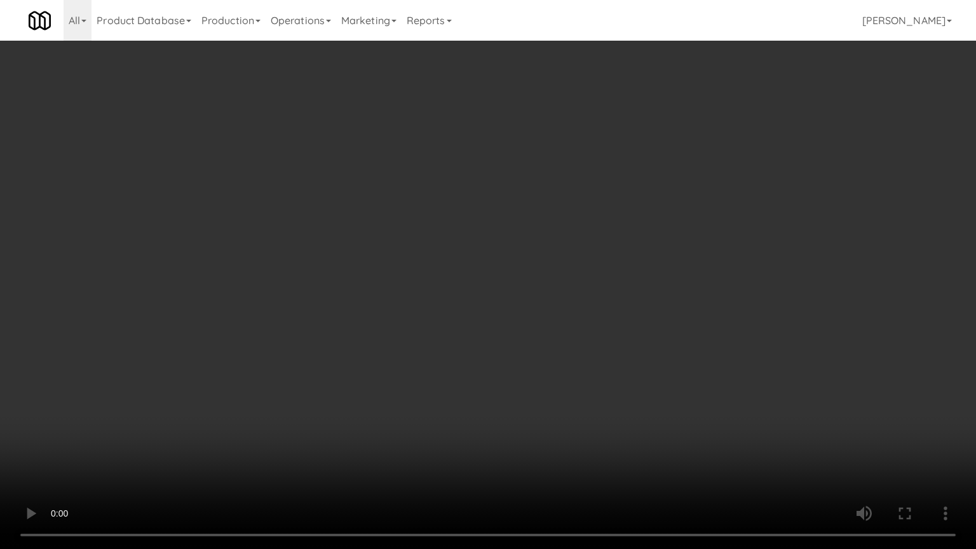
click at [402, 452] on video at bounding box center [488, 274] width 976 height 549
click at [414, 463] on video at bounding box center [488, 274] width 976 height 549
click at [412, 463] on video at bounding box center [488, 274] width 976 height 549
click at [320, 463] on video at bounding box center [488, 274] width 976 height 549
click at [120, 463] on video at bounding box center [488, 274] width 976 height 549
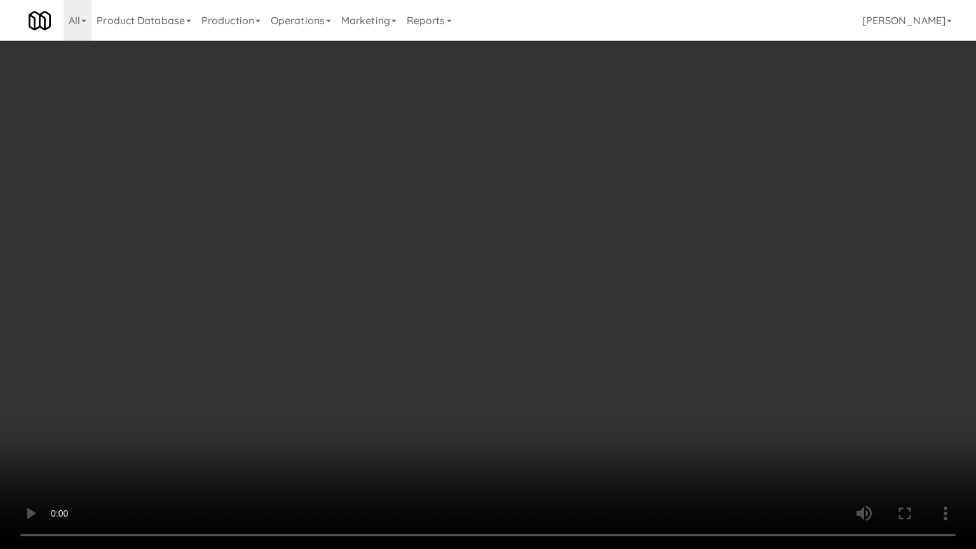
click at [124, 463] on video at bounding box center [488, 274] width 976 height 549
click at [128, 463] on video at bounding box center [488, 274] width 976 height 549
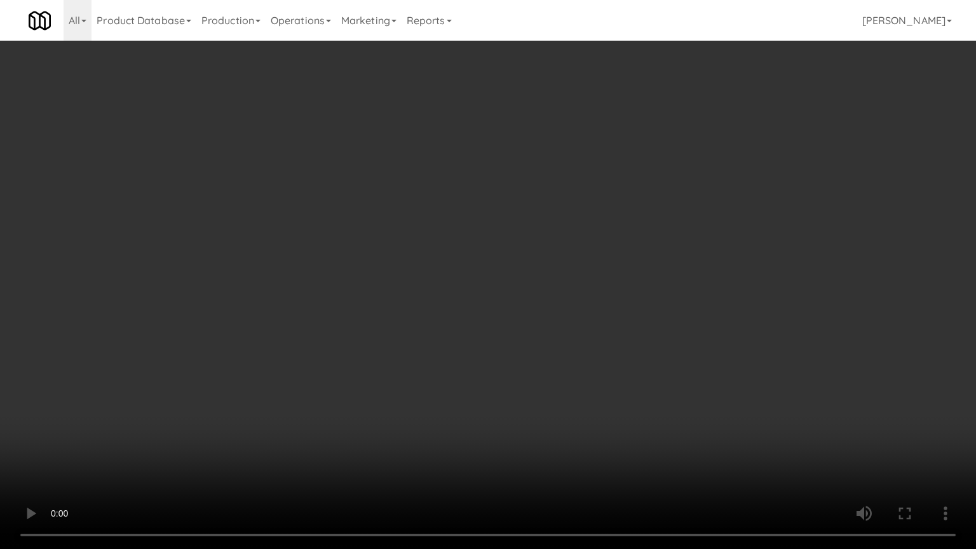
click at [203, 396] on video at bounding box center [488, 274] width 976 height 549
click at [171, 382] on video at bounding box center [488, 274] width 976 height 549
click at [153, 401] on video at bounding box center [488, 274] width 976 height 549
click at [156, 400] on video at bounding box center [488, 274] width 976 height 549
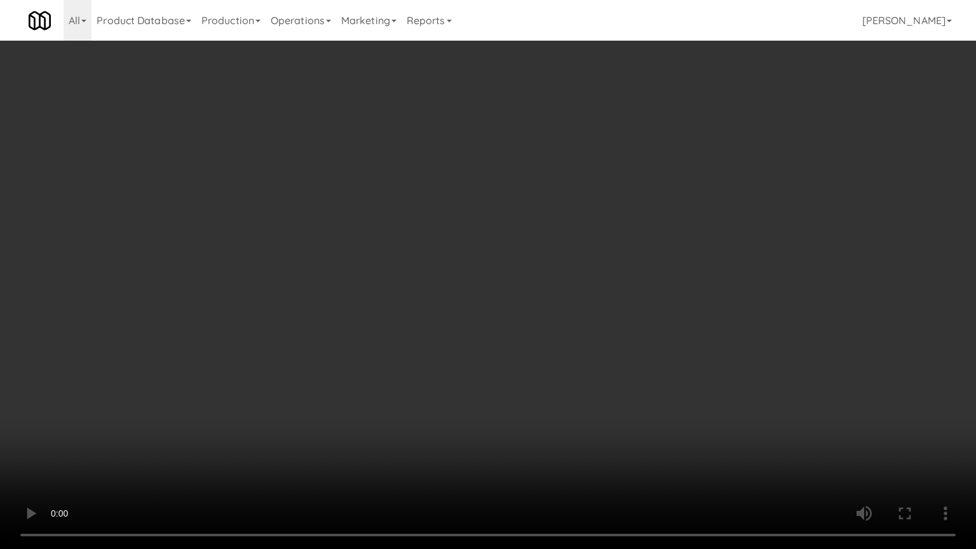
click at [156, 399] on video at bounding box center [488, 274] width 976 height 549
click at [160, 397] on video at bounding box center [488, 274] width 976 height 549
click at [163, 396] on video at bounding box center [488, 274] width 976 height 549
click at [149, 395] on video at bounding box center [488, 274] width 976 height 549
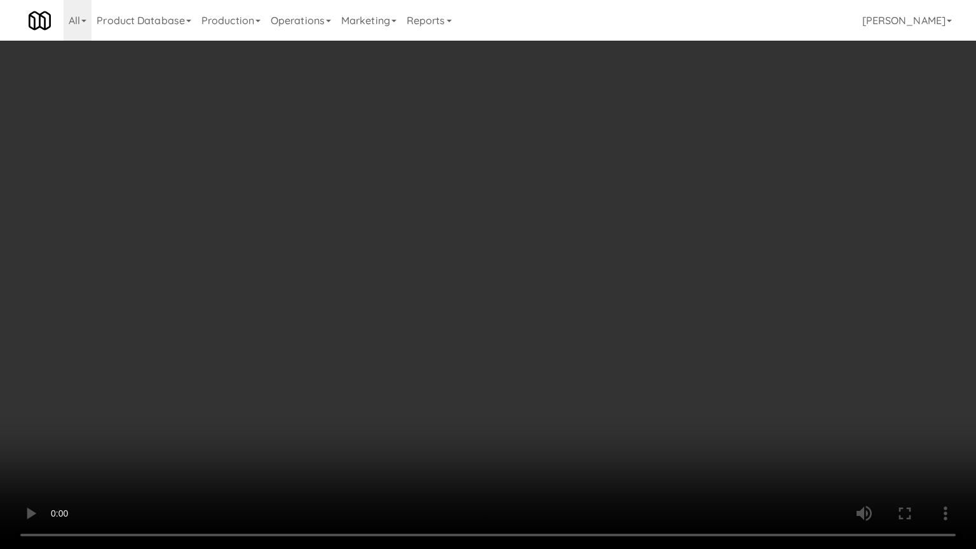
click at [158, 394] on video at bounding box center [488, 274] width 976 height 549
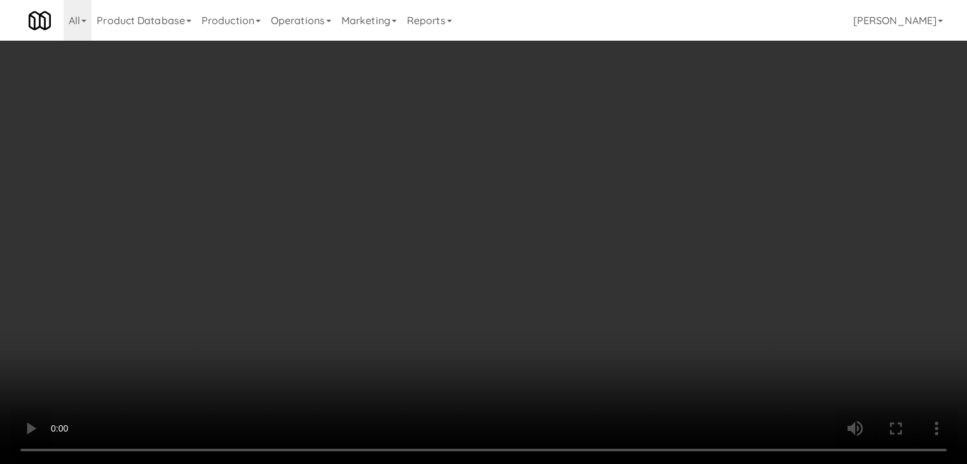
click at [430, 210] on video at bounding box center [483, 232] width 967 height 464
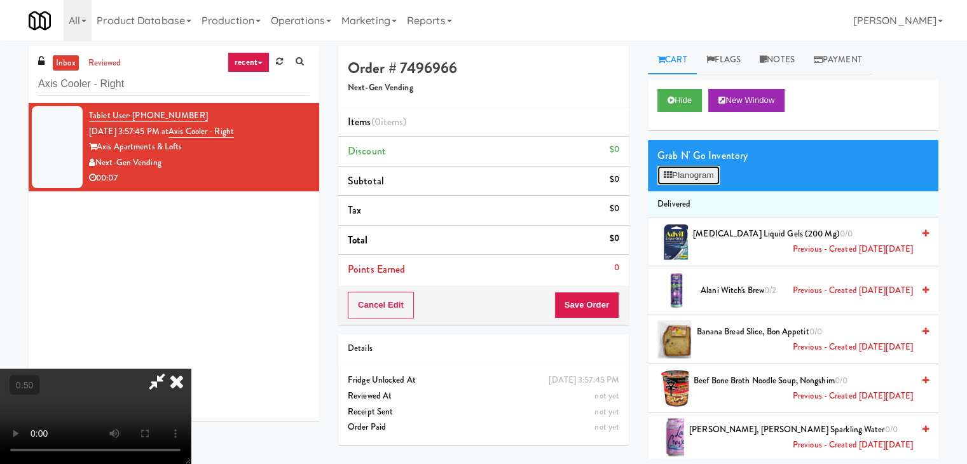
click at [702, 174] on button "Planogram" at bounding box center [688, 175] width 62 height 19
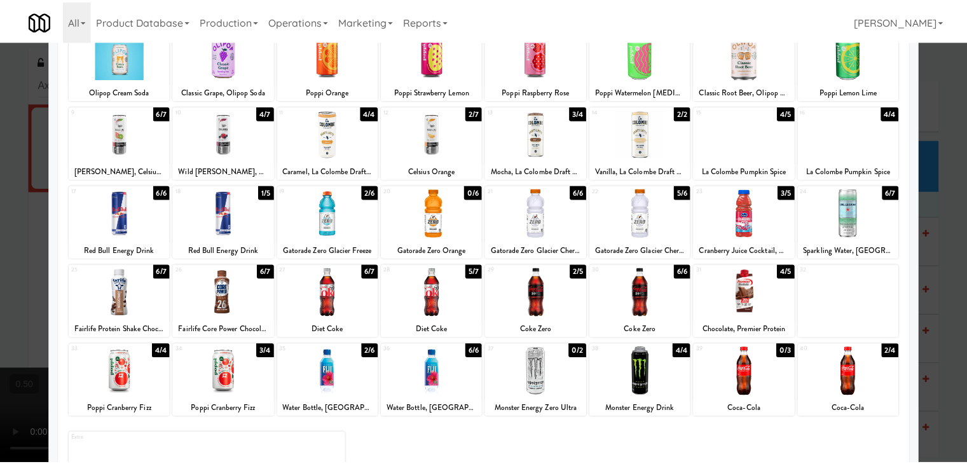
scroll to position [97, 0]
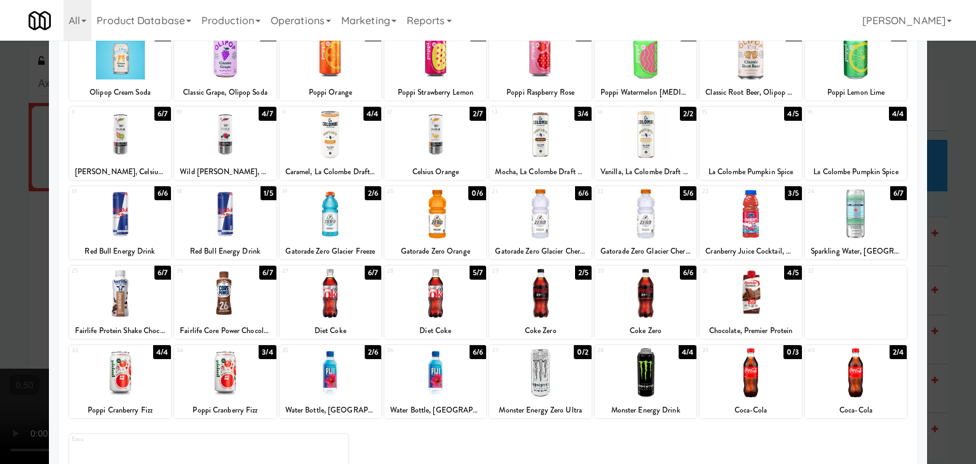
click at [0, 125] on div at bounding box center [488, 232] width 976 height 464
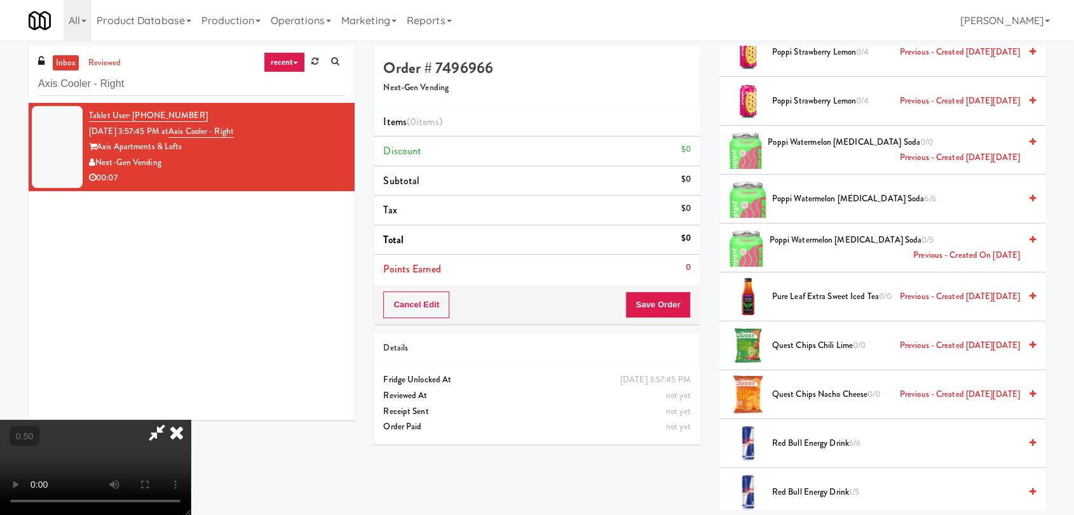
scroll to position [7138, 0]
click at [824, 292] on span "Pure Leaf Extra Sweet Iced Tea 0/0 Previous - Created on Wed, Apr 30th 2025" at bounding box center [896, 296] width 248 height 16
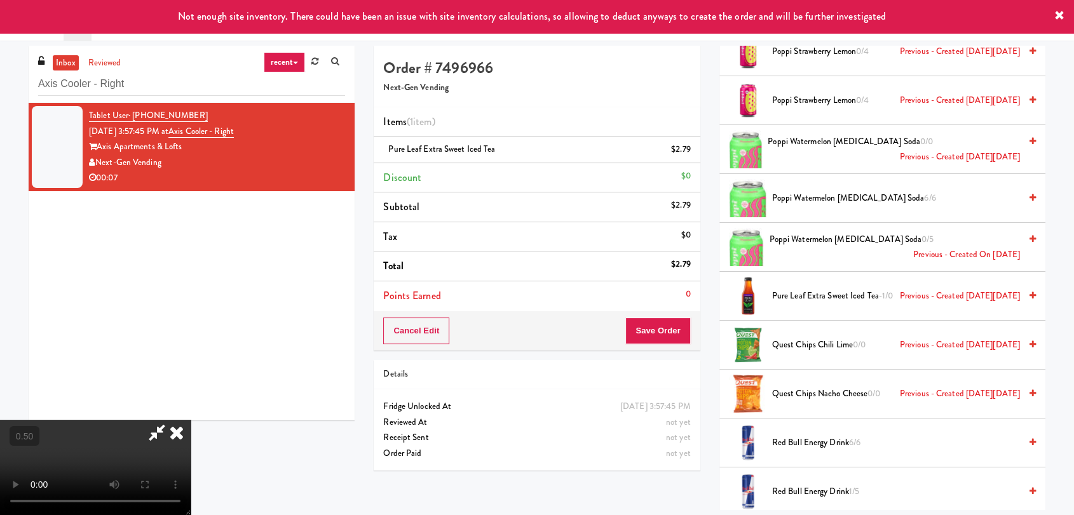
click at [191, 420] on icon at bounding box center [177, 432] width 28 height 25
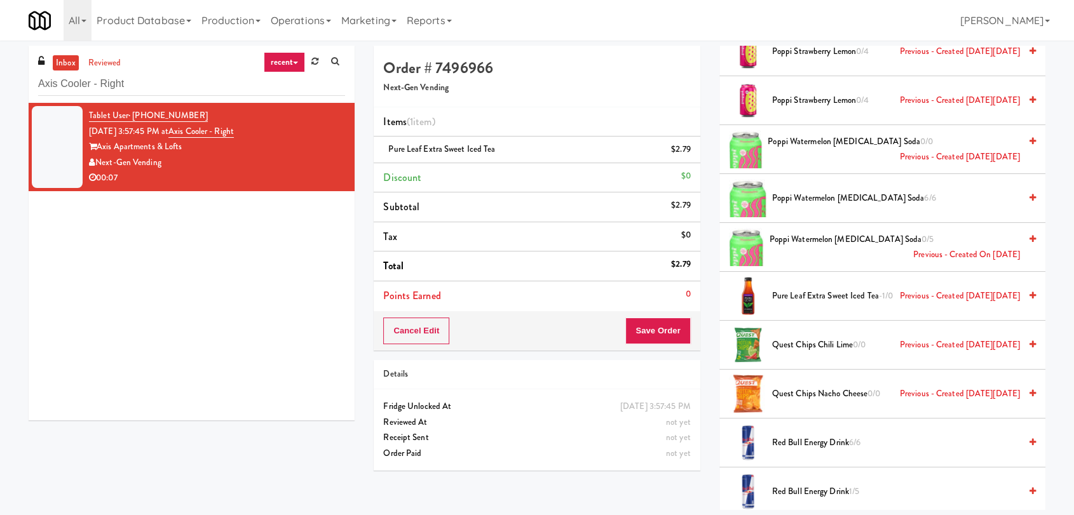
click at [703, 179] on div "Order # 7496966 Next-Gen Vending Items (1 item ) Pure Leaf Extra Sweet Iced Tea…" at bounding box center [536, 263] width 345 height 435
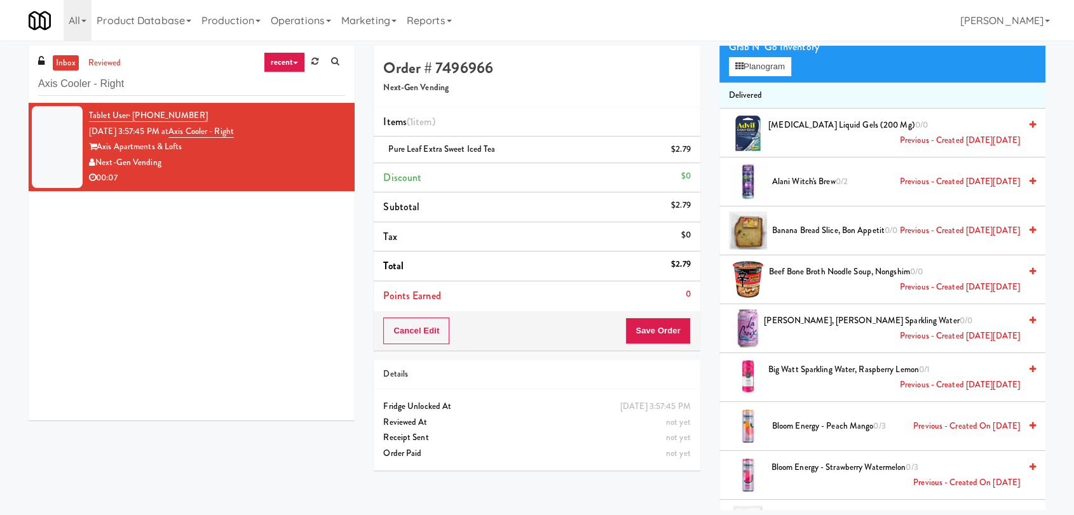
scroll to position [0, 0]
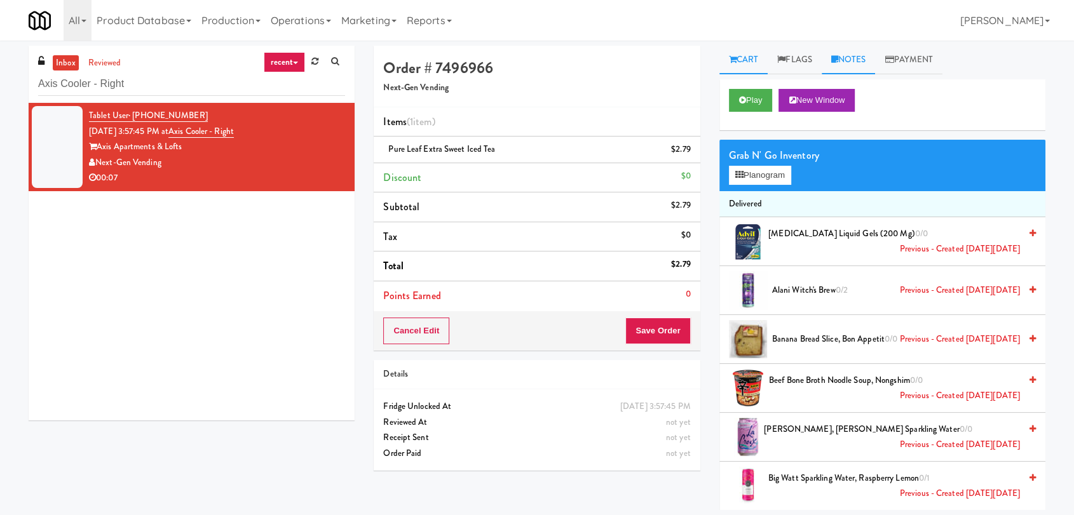
click at [844, 64] on link "Notes" at bounding box center [849, 60] width 54 height 29
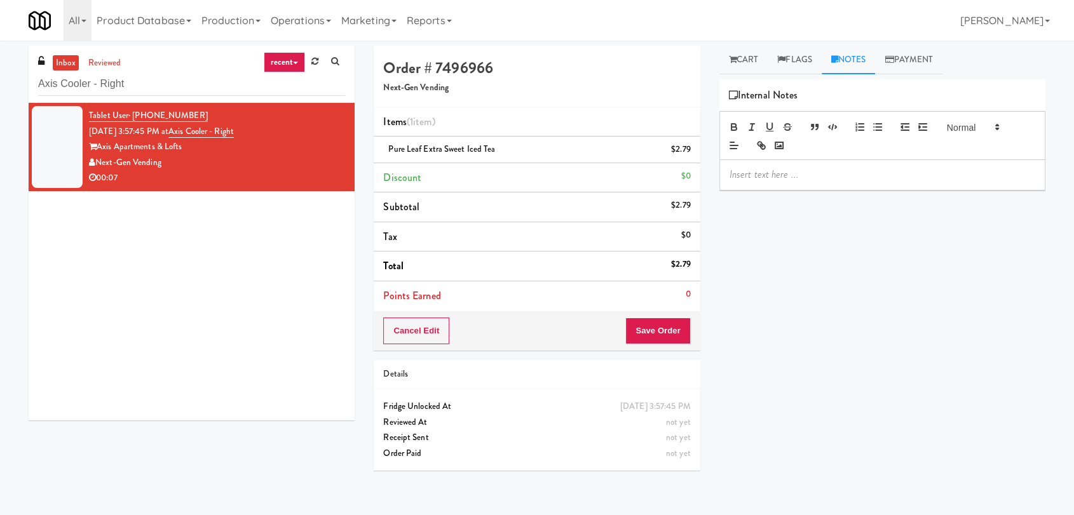
click at [846, 171] on p at bounding box center [882, 175] width 306 height 14
copy div "Next-Gen Vending 00:07 Order # 7496966 Next-Gen Vending Items (1 item ) Pure Le…"
drag, startPoint x: 533, startPoint y: 144, endPoint x: 361, endPoint y: 148, distance: 171.6
click at [361, 148] on div "inbox reviewed recent all unclear take inventory issue suspicious failed recent…" at bounding box center [537, 278] width 1036 height 465
click at [376, 149] on li "Pure Leaf Extra Sweet Iced Tea $2.79" at bounding box center [537, 150] width 326 height 27
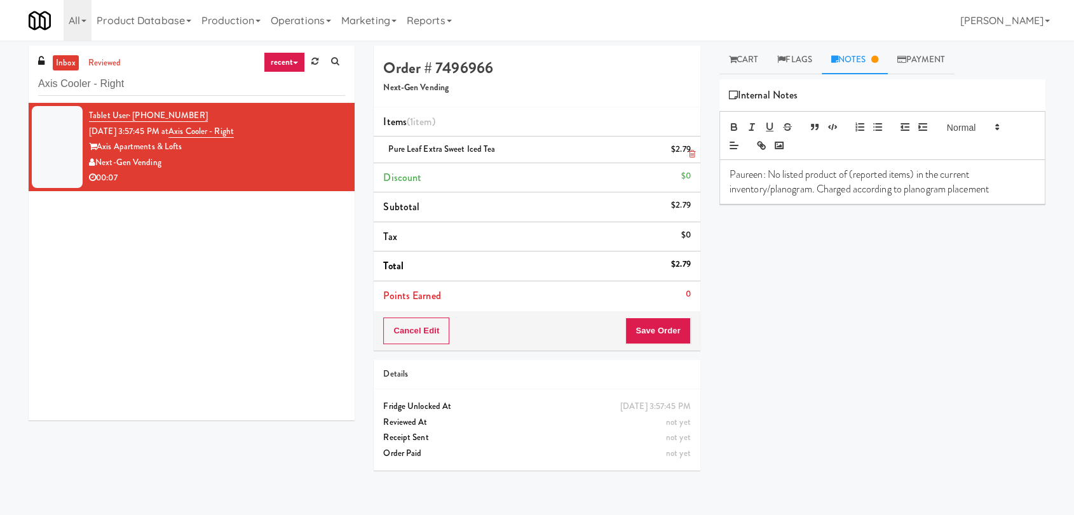
copy span "Pure Leaf Extra Sweet Iced Tea"
drag, startPoint x: 381, startPoint y: 151, endPoint x: 498, endPoint y: 156, distance: 117.7
click at [498, 156] on li "Pure Leaf Extra Sweet Iced Tea $2.79" at bounding box center [537, 150] width 326 height 27
drag, startPoint x: 851, startPoint y: 170, endPoint x: 917, endPoint y: 173, distance: 66.1
click at [917, 173] on p "Paureen: No listed product of (reported items) in the current inventory/planogr…" at bounding box center [882, 182] width 306 height 29
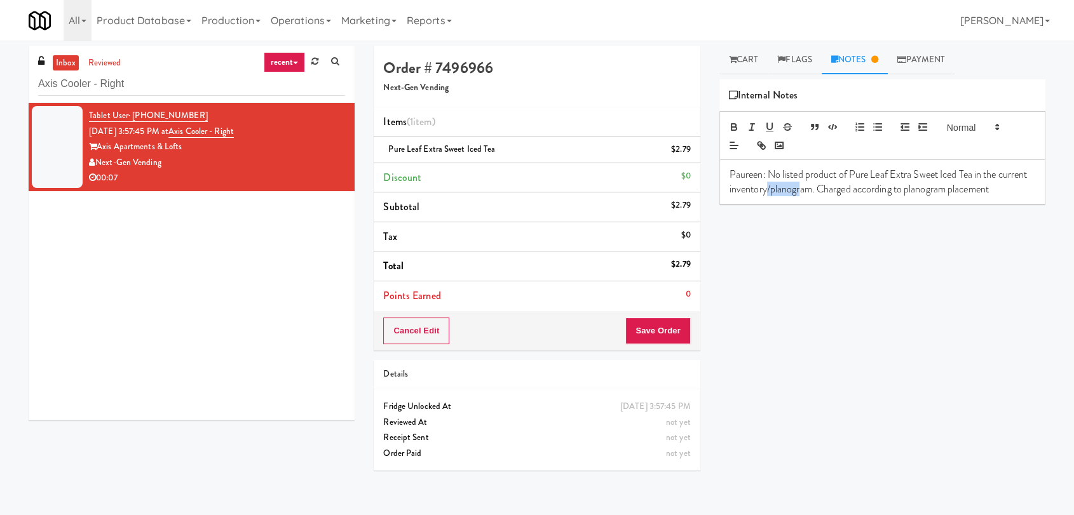
drag, startPoint x: 798, startPoint y: 182, endPoint x: 832, endPoint y: 189, distance: 34.4
click at [832, 189] on p "Paureen: No listed product of Pure Leaf Extra Sweet Iced Tea in the current inv…" at bounding box center [882, 182] width 306 height 29
click at [864, 193] on p "Paureen: No listed product of Pure Leaf Extra Sweet Iced Tea in the current inv…" at bounding box center [882, 182] width 306 height 29
click at [887, 186] on p "Paureen: No listed product of Pure Leaf Extra Sweet Iced Tea in the current inv…" at bounding box center [882, 182] width 306 height 29
drag, startPoint x: 887, startPoint y: 186, endPoint x: 1023, endPoint y: 187, distance: 136.0
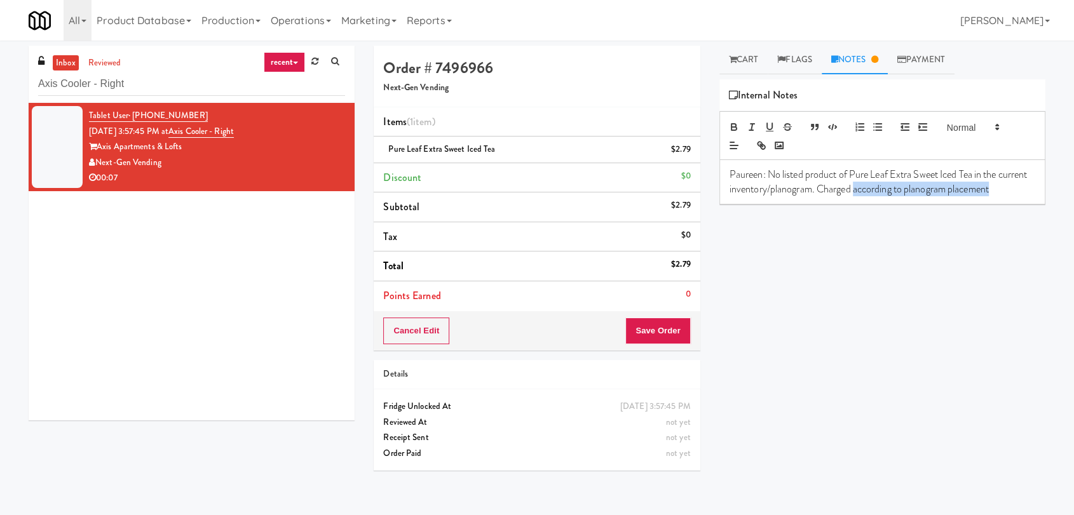
click at [975, 187] on p "Paureen: No listed product of Pure Leaf Extra Sweet Iced Tea in the current inv…" at bounding box center [882, 182] width 306 height 29
click at [763, 56] on link "Cart" at bounding box center [743, 60] width 49 height 29
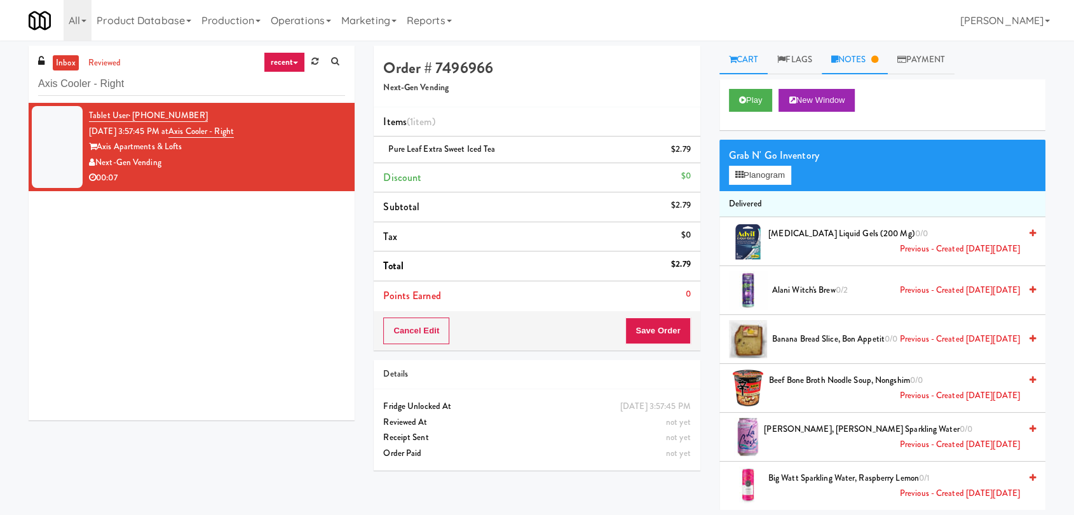
click at [884, 60] on link "Notes" at bounding box center [855, 60] width 66 height 29
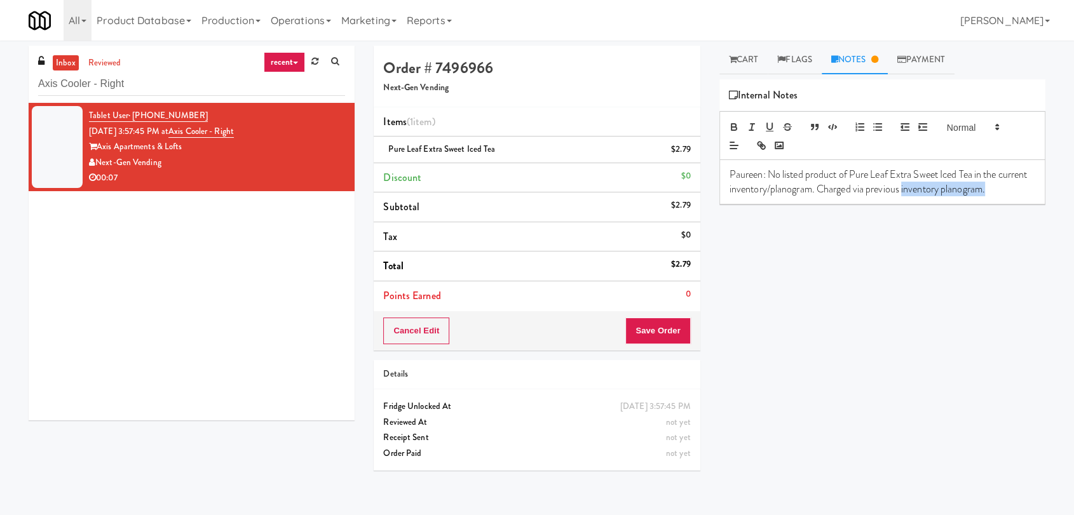
drag, startPoint x: 1018, startPoint y: 189, endPoint x: 934, endPoint y: 185, distance: 84.0
click at [934, 185] on p "Paureen: No listed product of Pure Leaf Extra Sweet Iced Tea in the current inv…" at bounding box center [882, 182] width 306 height 29
click at [678, 325] on button "Save Order" at bounding box center [657, 331] width 65 height 27
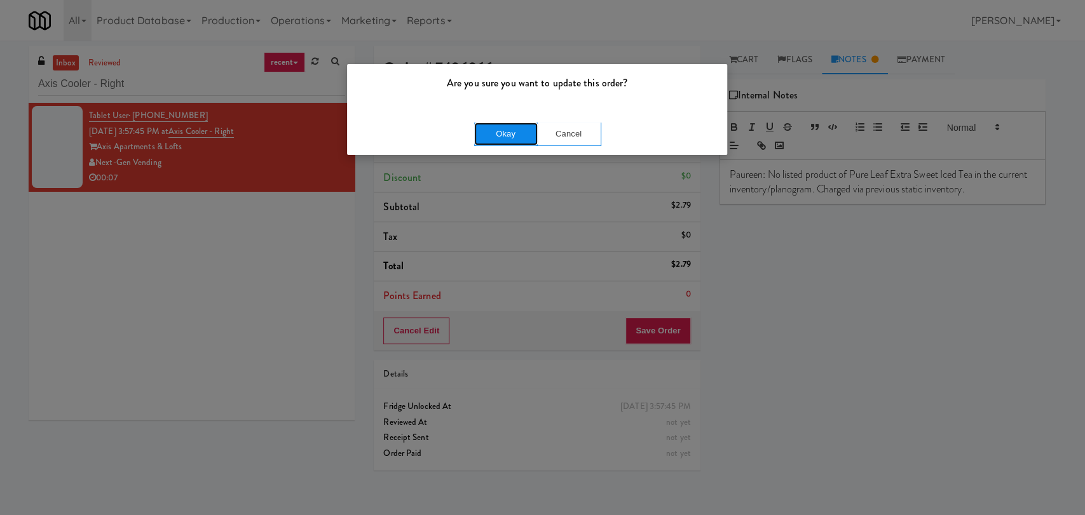
click at [520, 128] on button "Okay" at bounding box center [506, 134] width 64 height 23
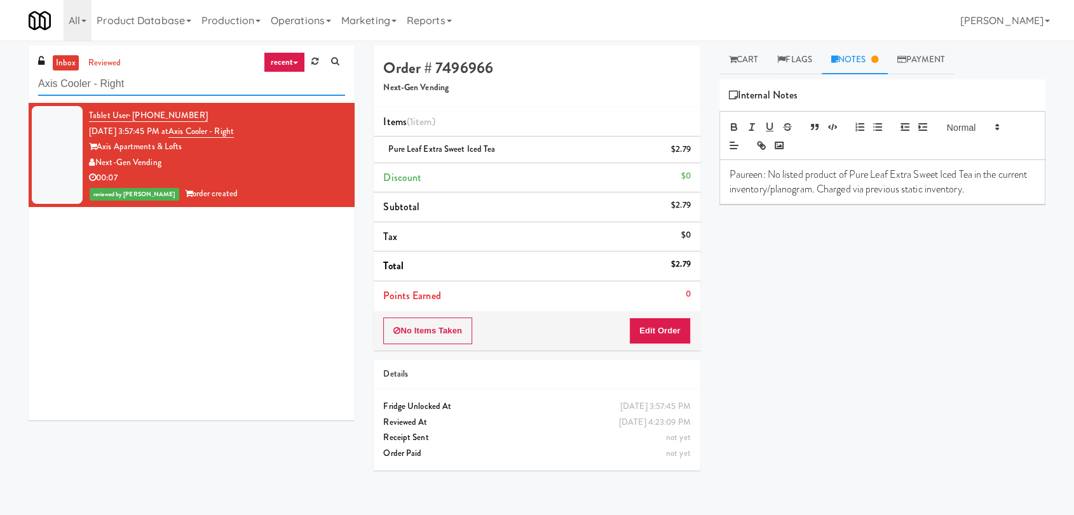
paste input "(Food, Snack & Drink) MT OLIVE-ROBERTET Corporate"
drag, startPoint x: 85, startPoint y: 78, endPoint x: 0, endPoint y: 65, distance: 85.5
click at [0, 65] on div "inbox reviewed recent all unclear take inventory issue suspicious failed recent…" at bounding box center [537, 278] width 1074 height 465
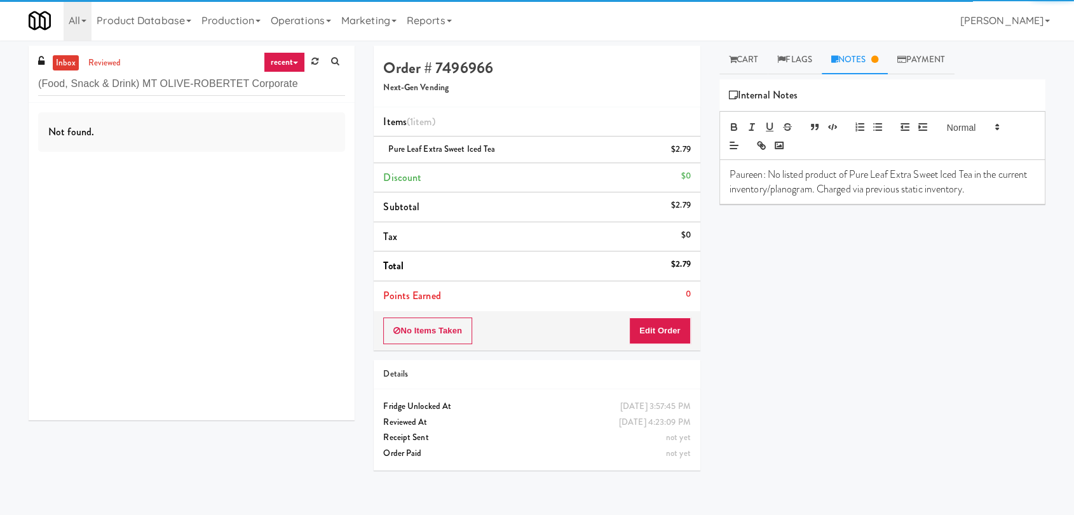
drag, startPoint x: 30, startPoint y: 79, endPoint x: 139, endPoint y: 84, distance: 108.8
click at [139, 84] on div "inbox reviewed recent all unclear take inventory issue suspicious failed recent…" at bounding box center [192, 74] width 326 height 57
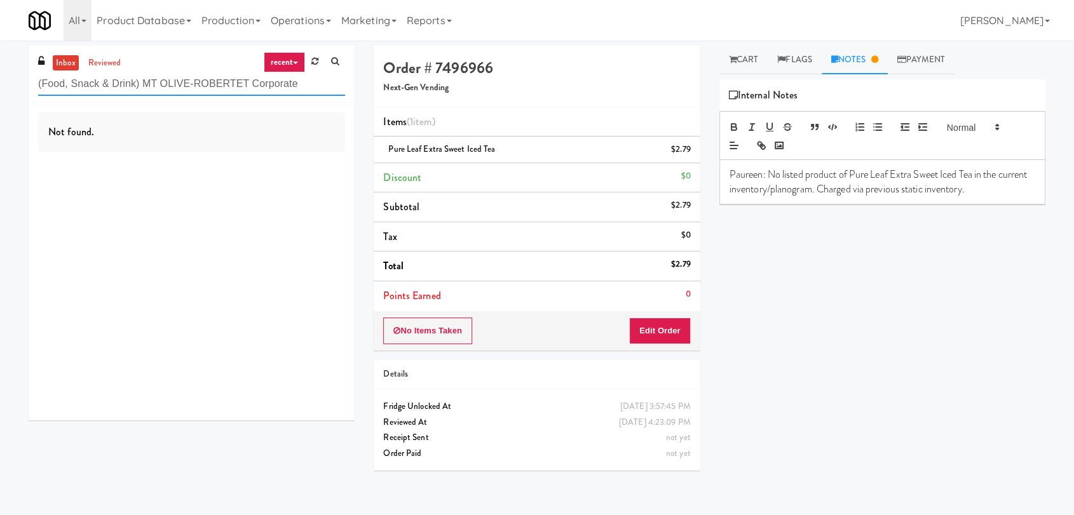
drag, startPoint x: 139, startPoint y: 84, endPoint x: 30, endPoint y: 85, distance: 108.7
click at [31, 85] on div "inbox reviewed recent all unclear take inventory issue suspicious failed recent…" at bounding box center [192, 74] width 326 height 57
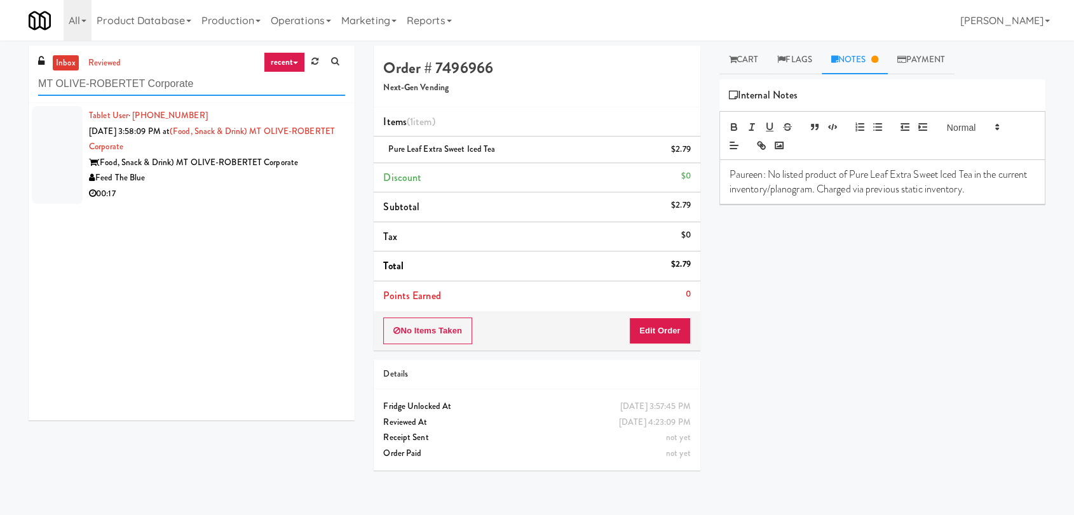
type input "MT OLIVE-ROBERTET Corporate"
click at [267, 189] on div "00:17" at bounding box center [217, 194] width 256 height 16
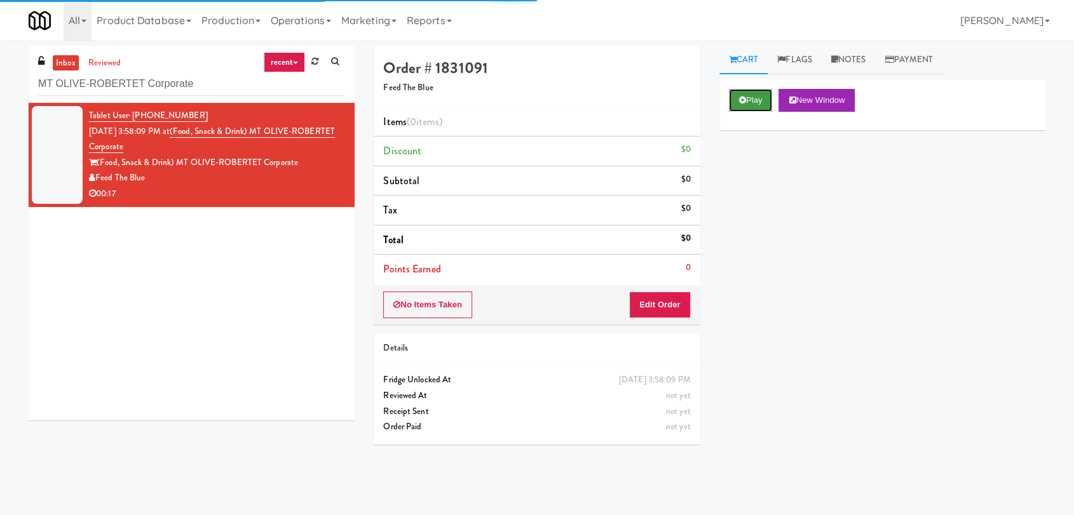
click at [747, 100] on button "Play" at bounding box center [751, 100] width 44 height 23
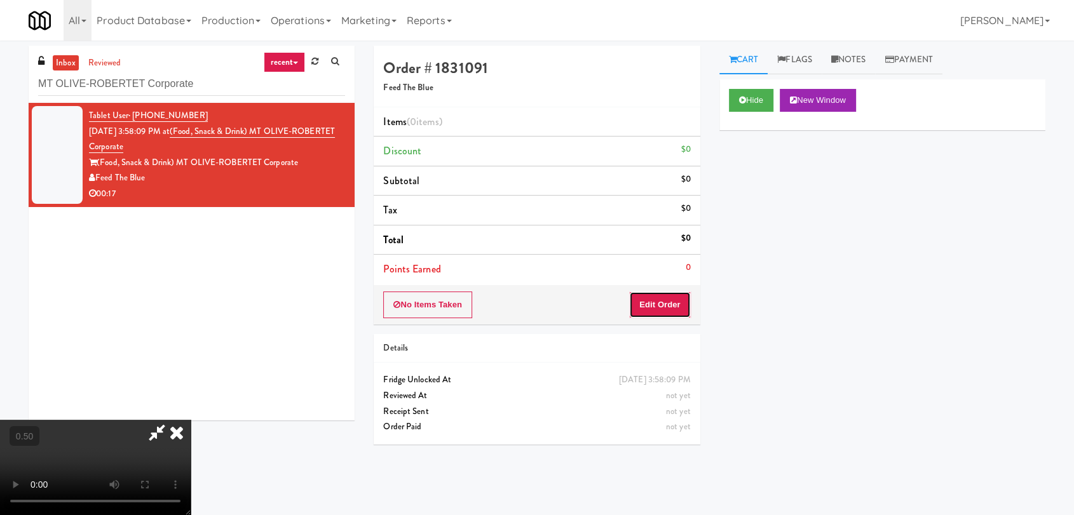
click at [680, 306] on button "Edit Order" at bounding box center [660, 305] width 62 height 27
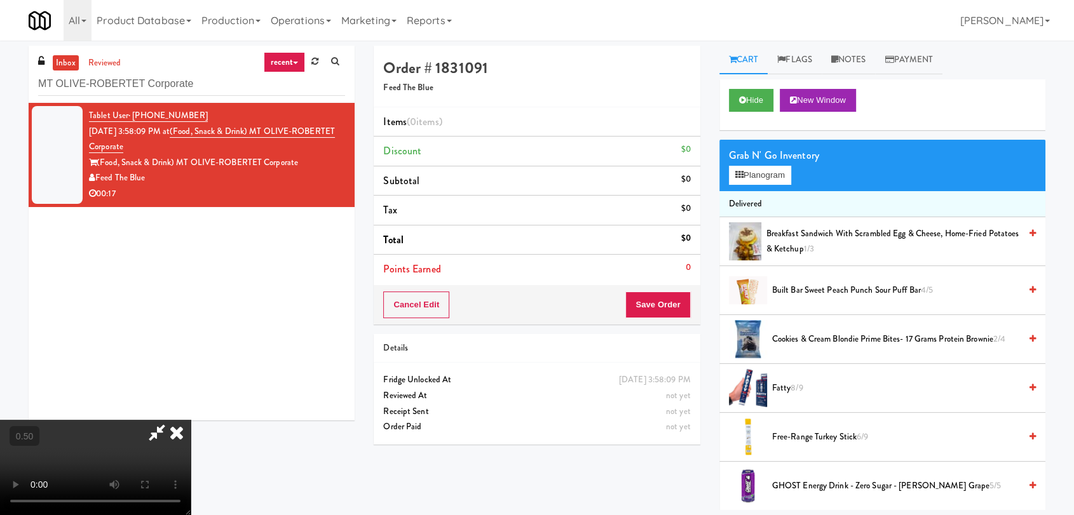
click at [191, 420] on video at bounding box center [95, 467] width 191 height 95
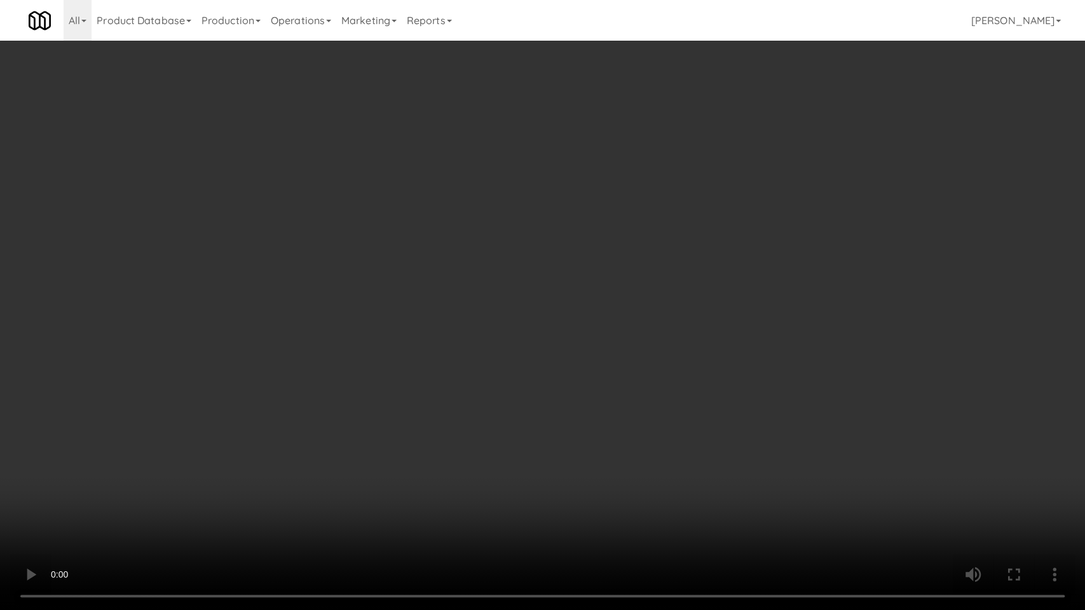
click at [466, 417] on video at bounding box center [542, 305] width 1085 height 610
click at [661, 395] on video at bounding box center [542, 305] width 1085 height 610
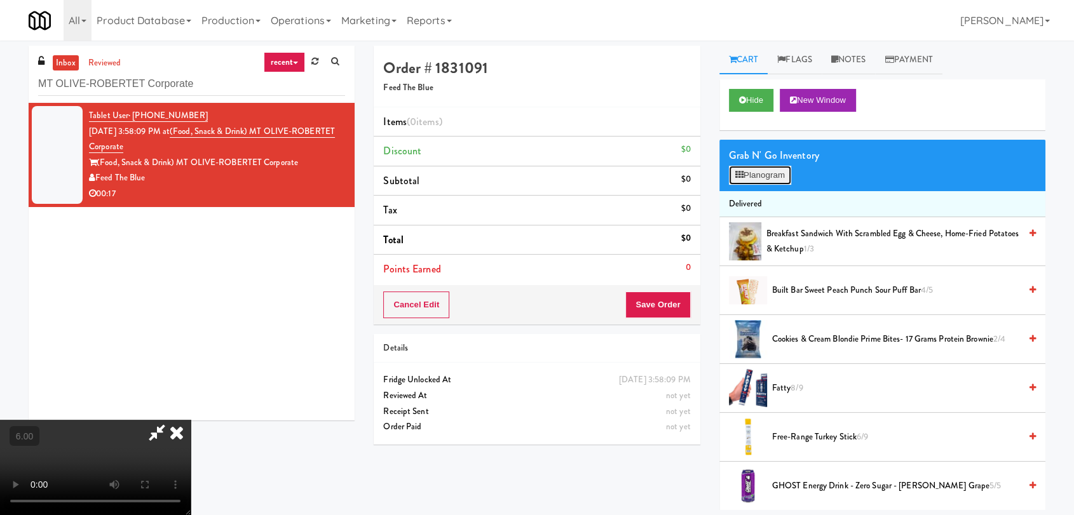
click at [775, 173] on button "Planogram" at bounding box center [760, 175] width 62 height 19
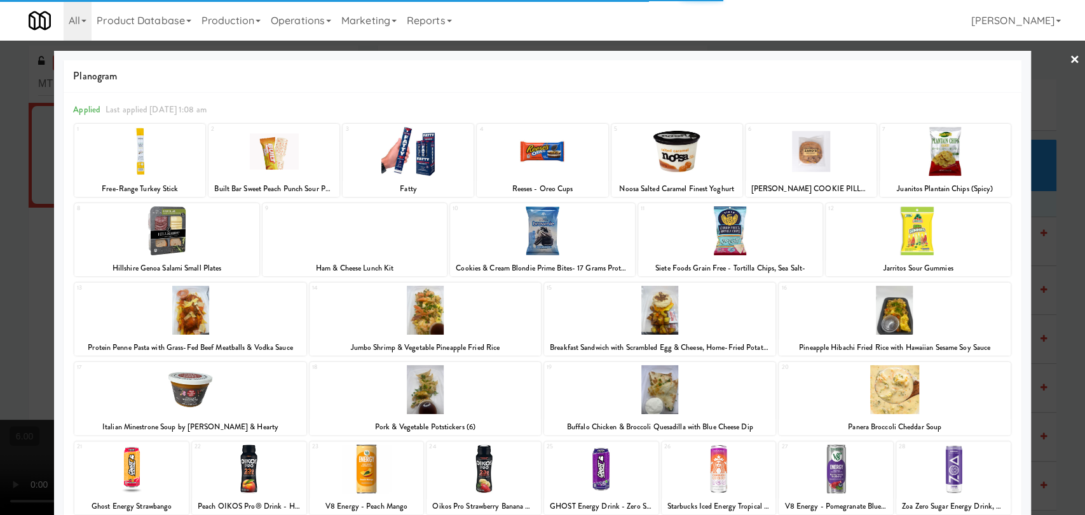
click at [921, 156] on div at bounding box center [944, 151] width 131 height 49
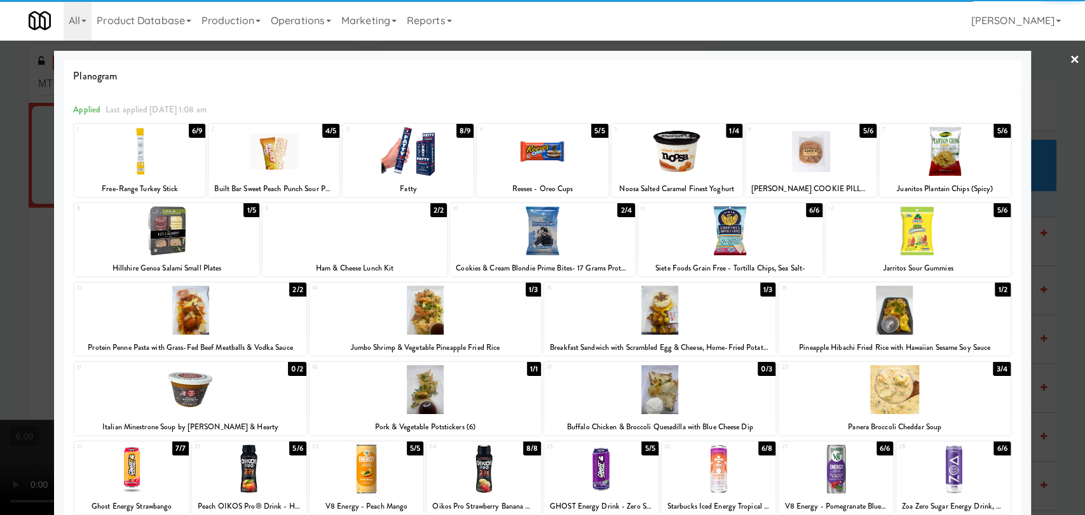
click at [974, 146] on div at bounding box center [944, 151] width 131 height 49
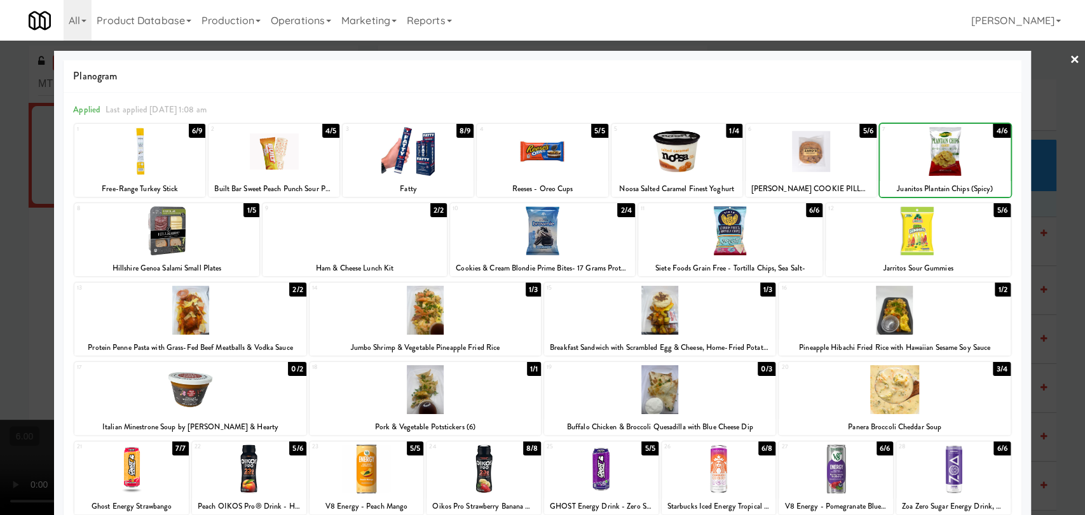
click at [975, 129] on div at bounding box center [542, 257] width 1085 height 515
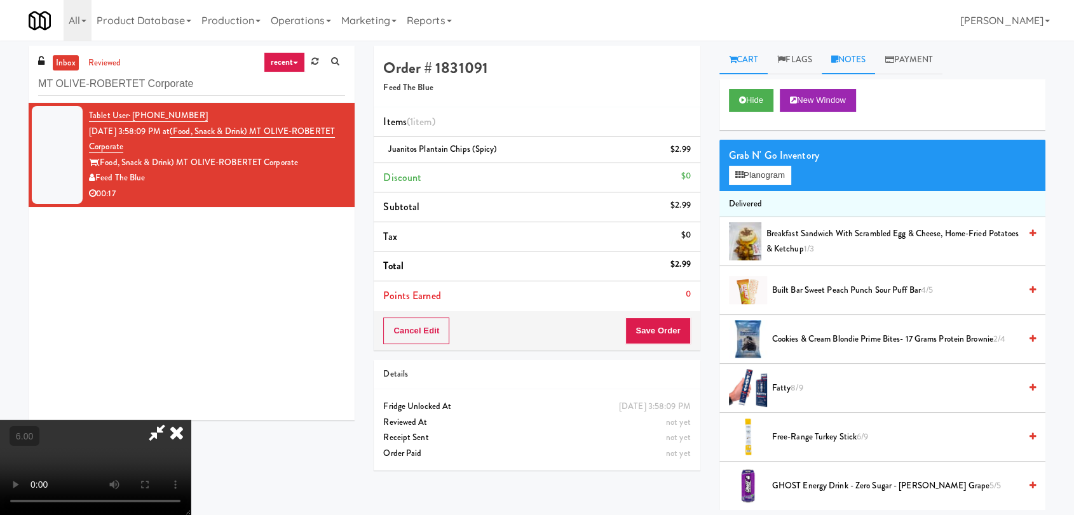
click at [865, 56] on link "Notes" at bounding box center [849, 60] width 54 height 29
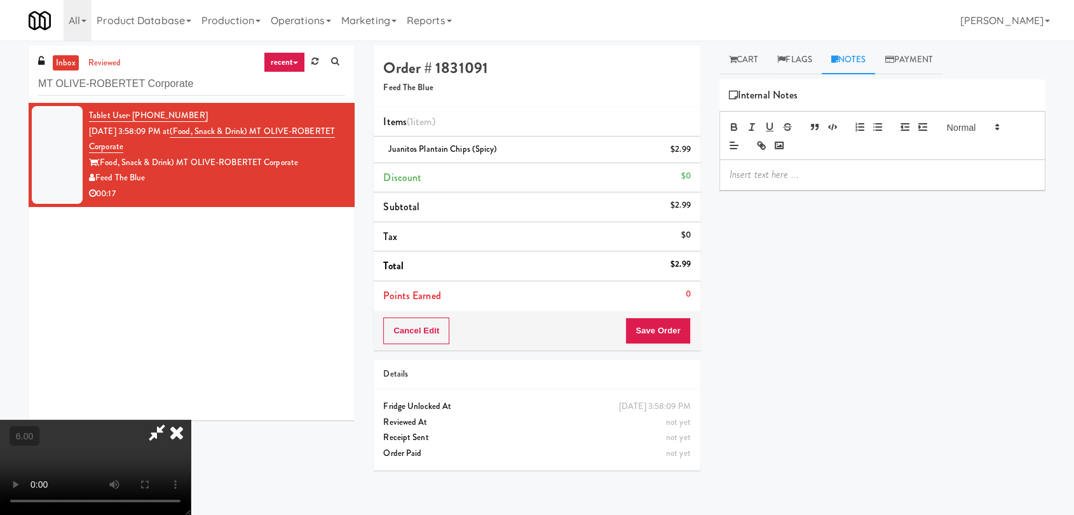
click at [876, 174] on p at bounding box center [882, 175] width 306 height 14
click at [690, 327] on button "Save Order" at bounding box center [657, 331] width 65 height 27
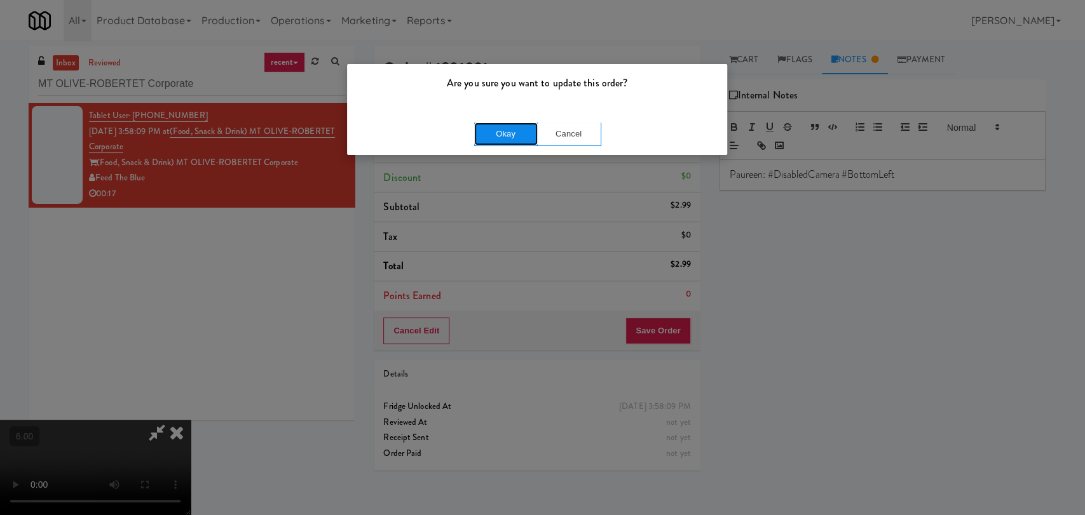
click at [525, 132] on button "Okay" at bounding box center [506, 134] width 64 height 23
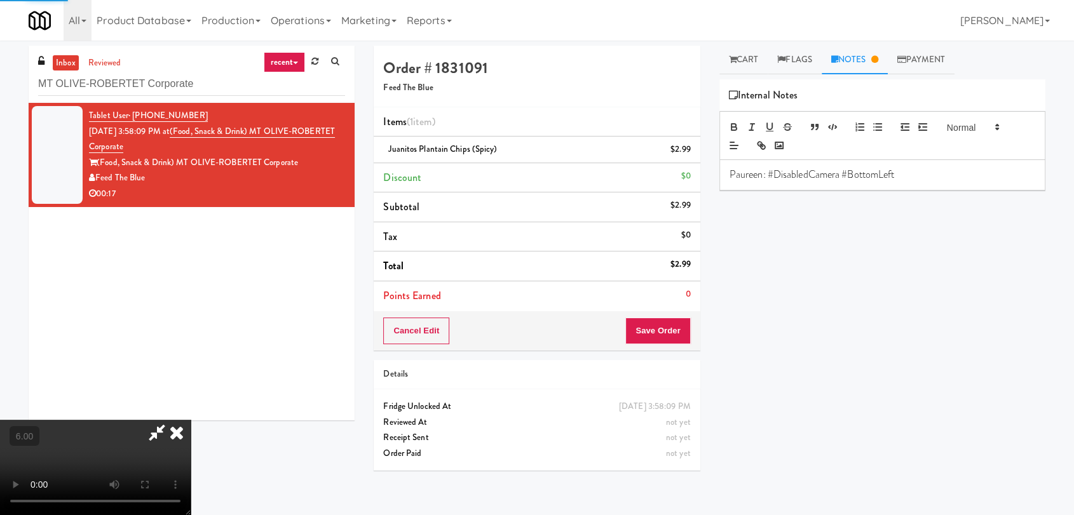
click at [636, 166] on li "Discount $0" at bounding box center [537, 178] width 326 height 30
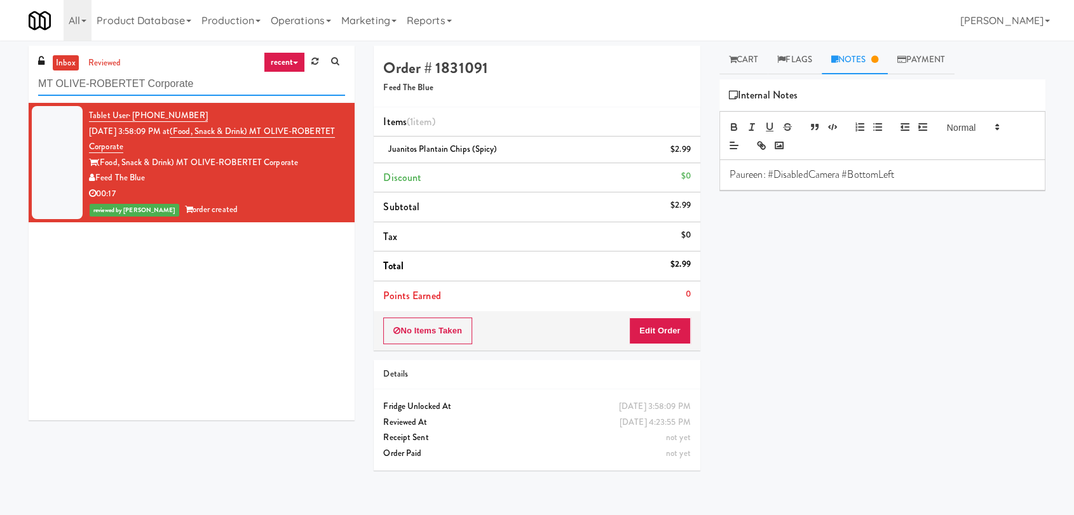
paste input "700 Penn-Fridg"
drag, startPoint x: 168, startPoint y: 77, endPoint x: 0, endPoint y: 69, distance: 168.0
click at [0, 69] on div "inbox reviewed recent all unclear take inventory issue suspicious failed recent…" at bounding box center [537, 278] width 1074 height 465
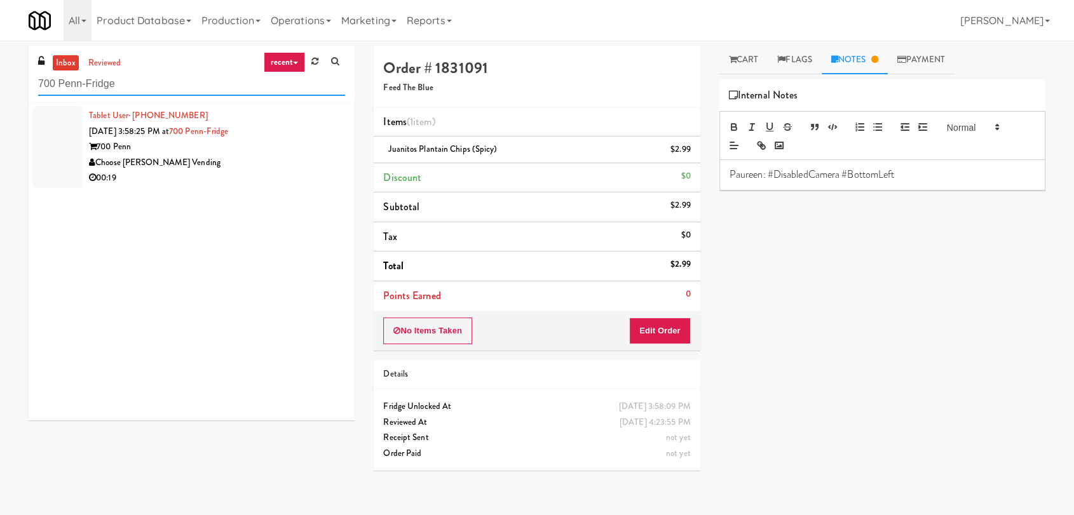
type input "700 Penn-Fridge"
click at [265, 185] on div "00:19" at bounding box center [217, 178] width 256 height 16
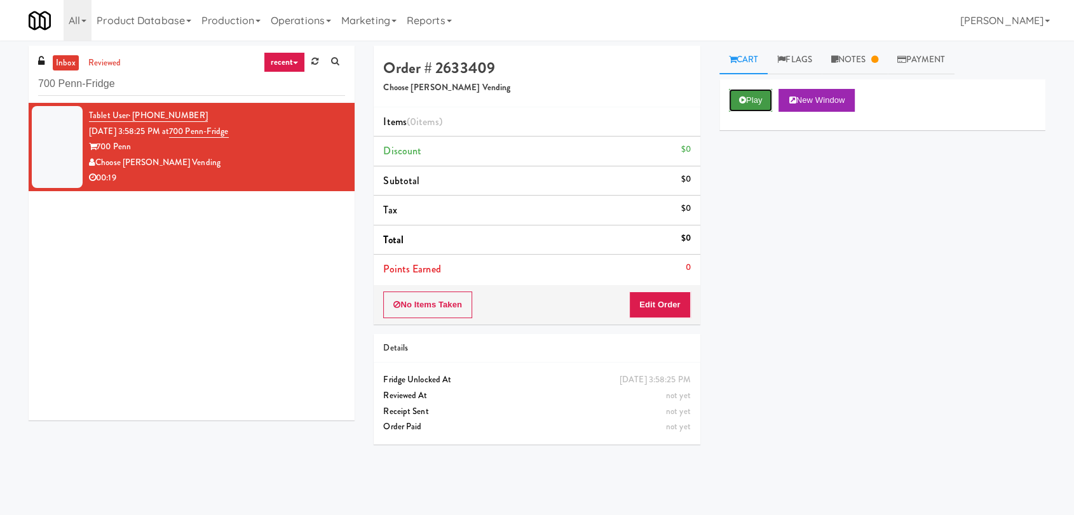
click at [744, 102] on icon at bounding box center [742, 100] width 7 height 8
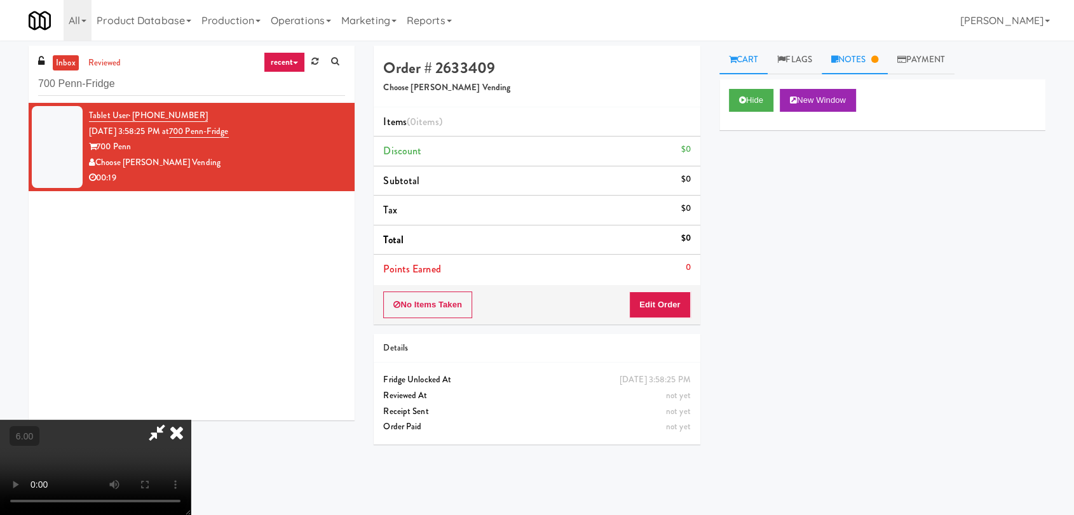
click at [880, 51] on link "Notes" at bounding box center [855, 60] width 66 height 29
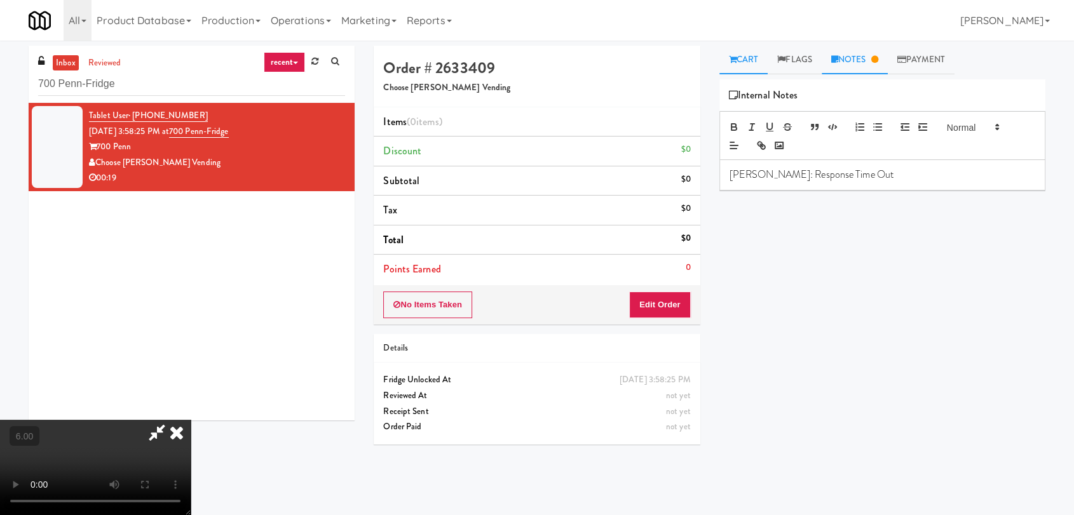
click at [738, 49] on link "Cart" at bounding box center [743, 60] width 49 height 29
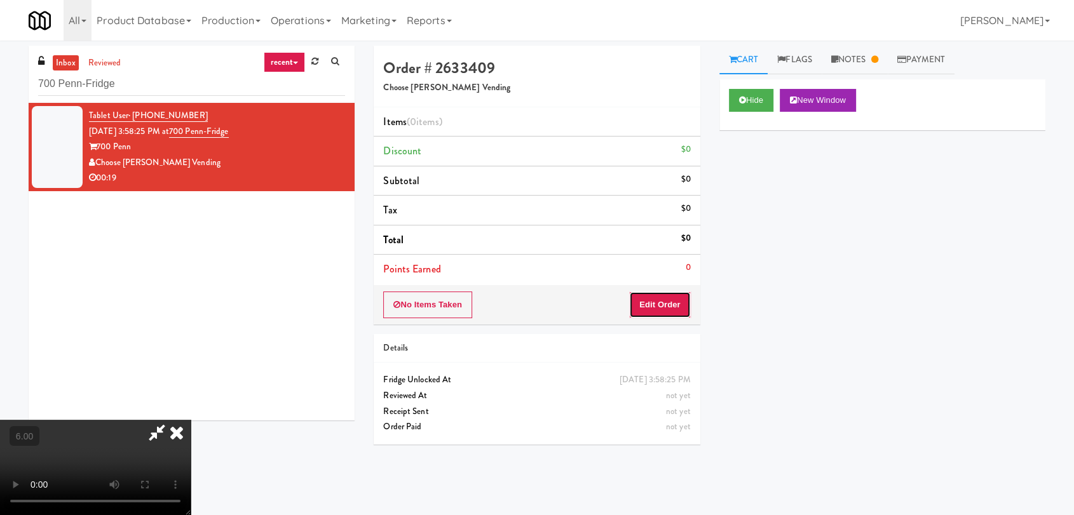
click at [666, 301] on button "Edit Order" at bounding box center [660, 305] width 62 height 27
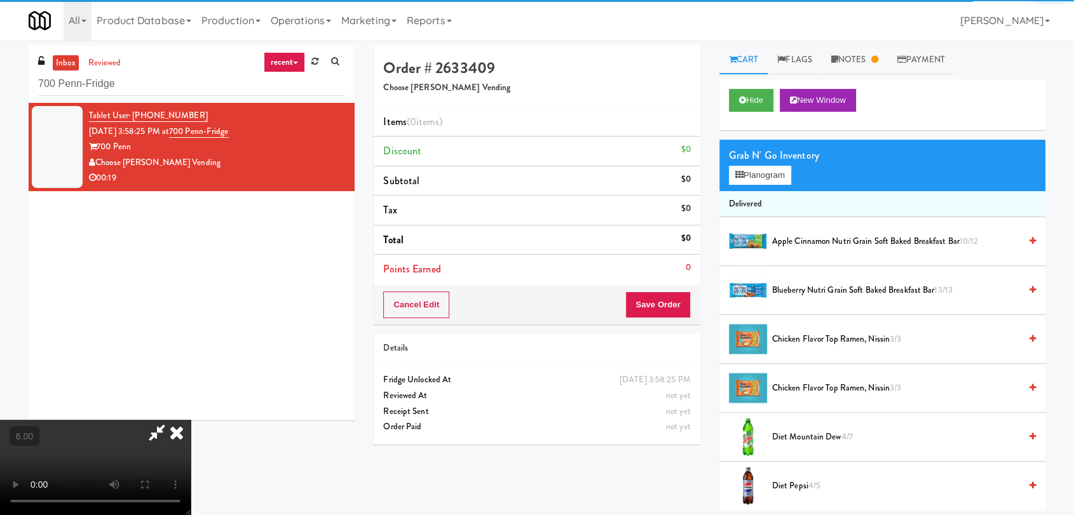
scroll to position [71, 0]
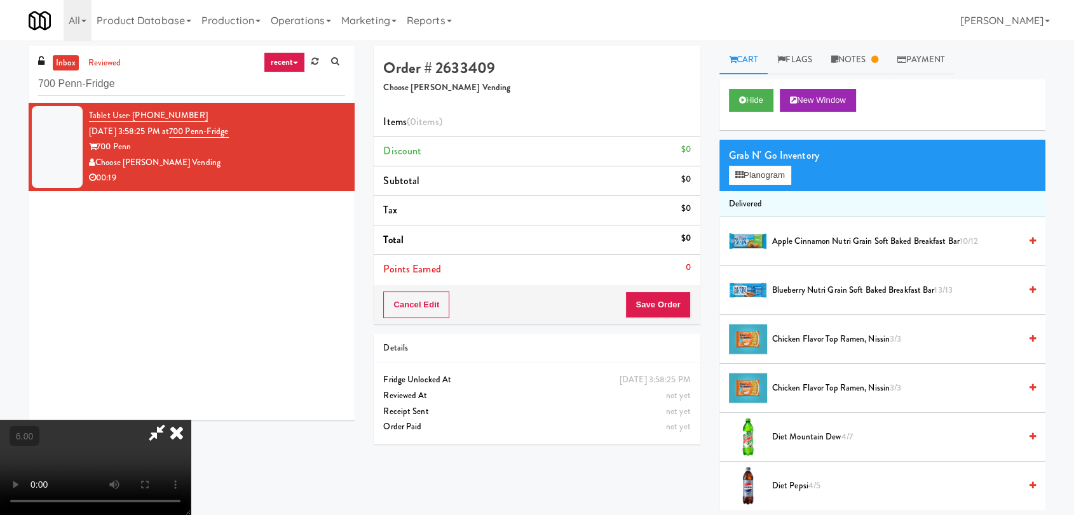
click at [191, 420] on video at bounding box center [95, 467] width 191 height 95
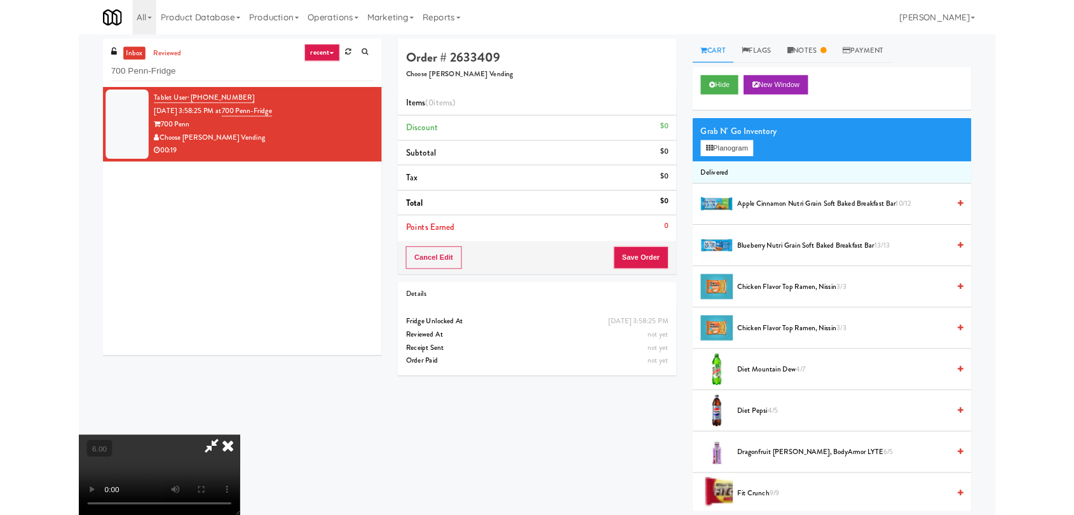
scroll to position [26, 0]
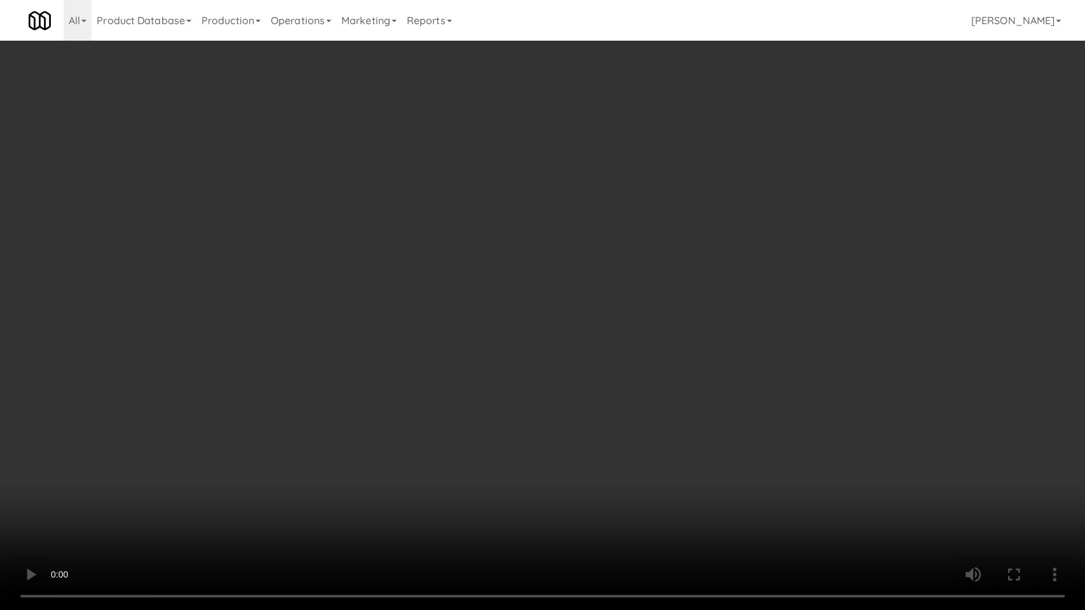
click at [445, 386] on video at bounding box center [542, 305] width 1085 height 610
click at [381, 385] on video at bounding box center [542, 305] width 1085 height 610
click at [214, 448] on video at bounding box center [542, 305] width 1085 height 610
click at [549, 358] on video at bounding box center [542, 305] width 1085 height 610
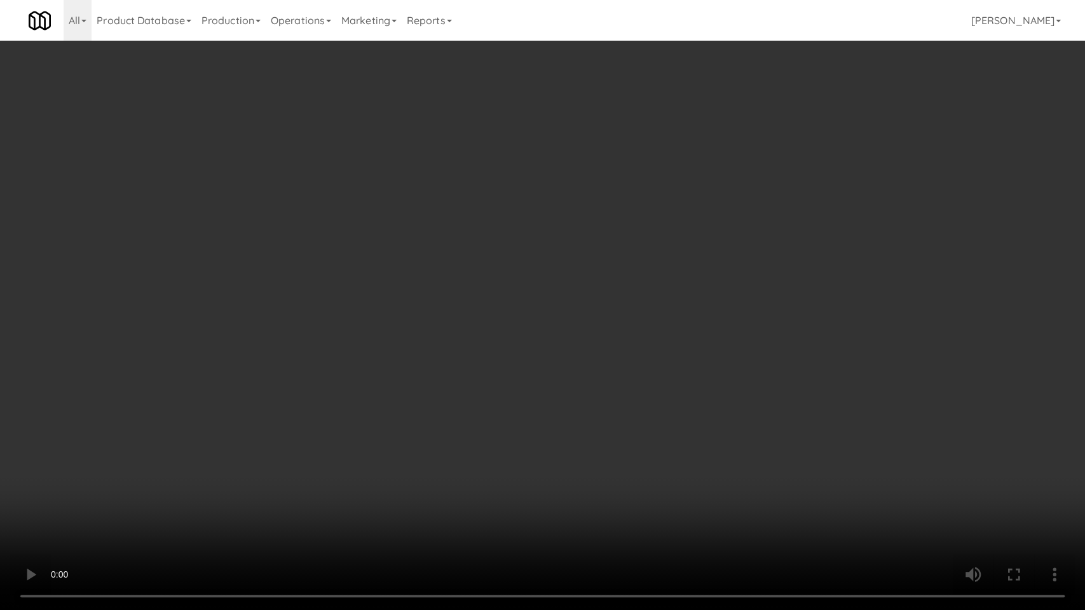
click at [549, 358] on video at bounding box center [542, 305] width 1085 height 610
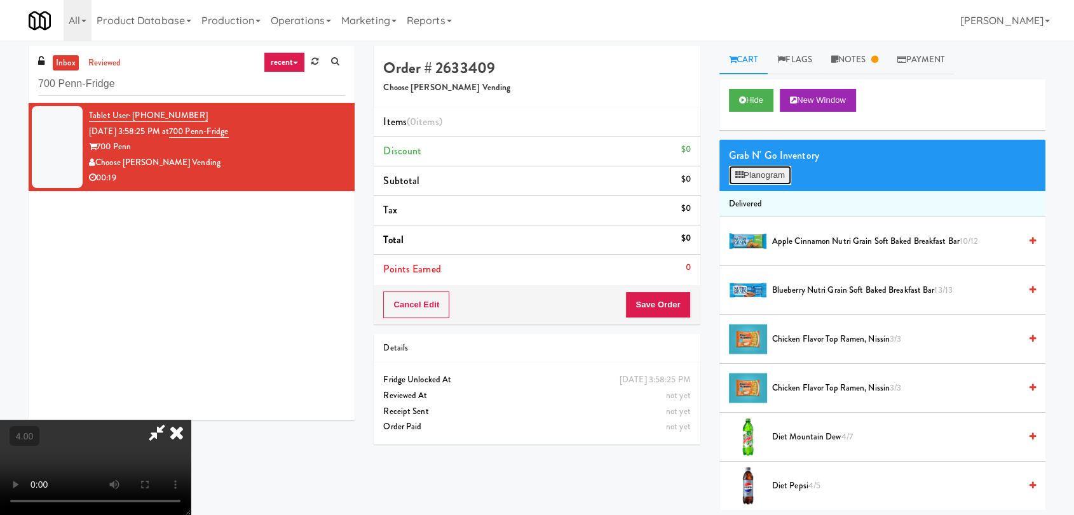
click at [768, 169] on button "Planogram" at bounding box center [760, 175] width 62 height 19
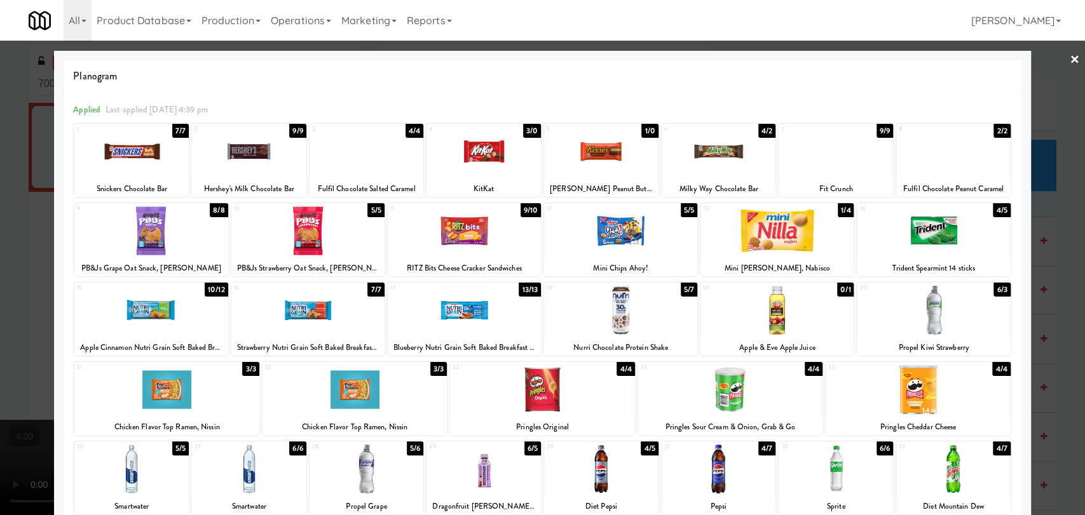
click at [598, 152] on div at bounding box center [601, 151] width 114 height 49
click at [482, 155] on div at bounding box center [483, 151] width 114 height 49
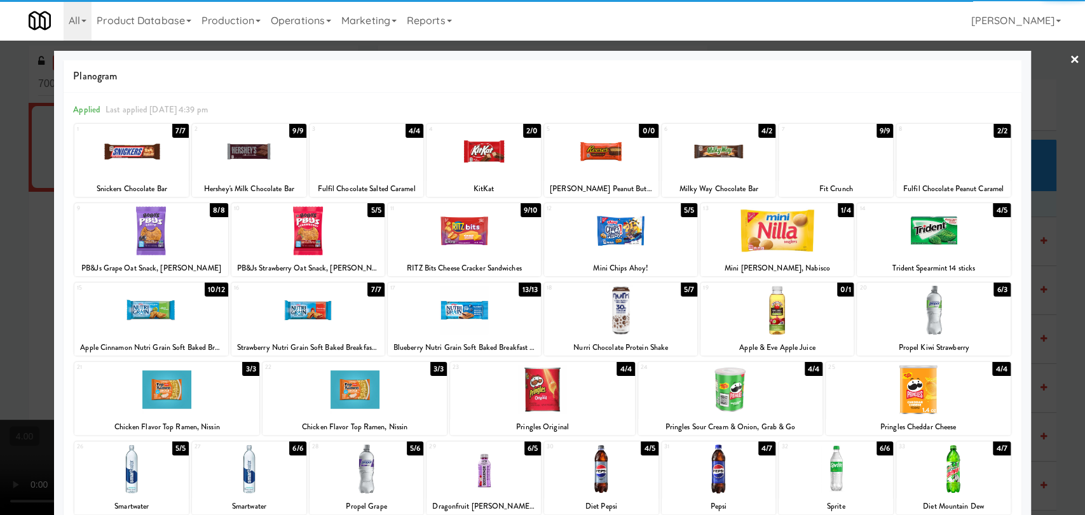
click at [146, 161] on div at bounding box center [131, 151] width 114 height 49
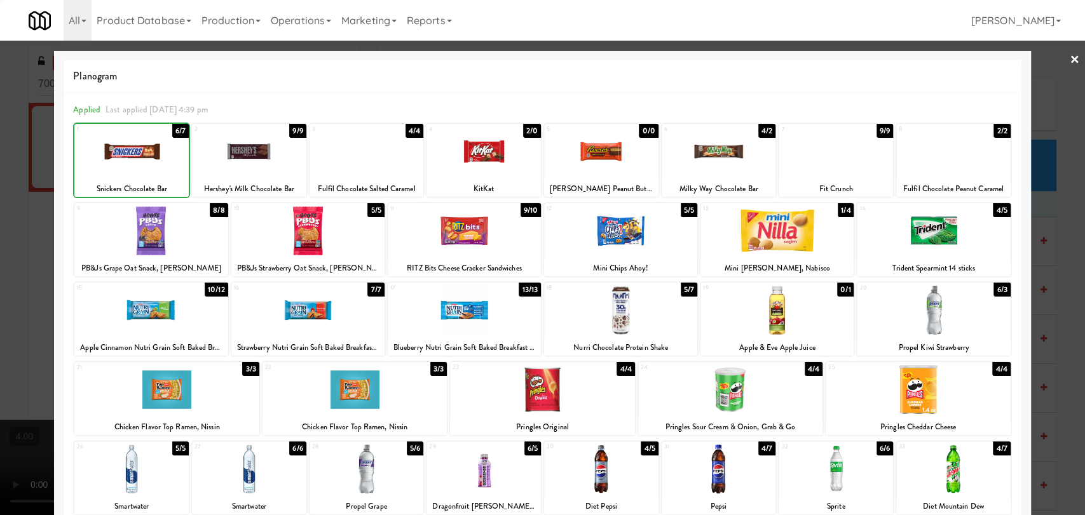
click at [0, 123] on div at bounding box center [542, 257] width 1085 height 515
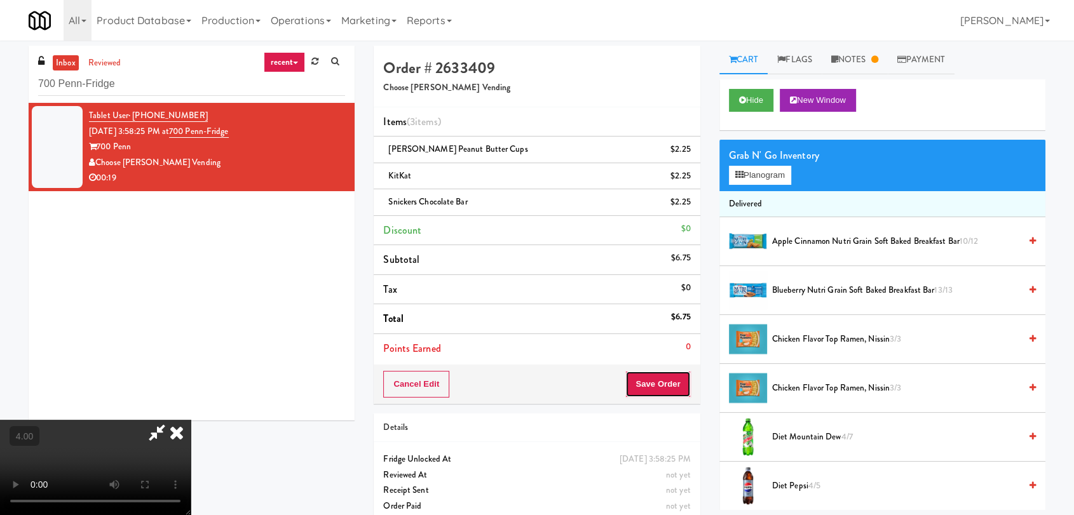
click at [666, 387] on button "Save Order" at bounding box center [657, 384] width 65 height 27
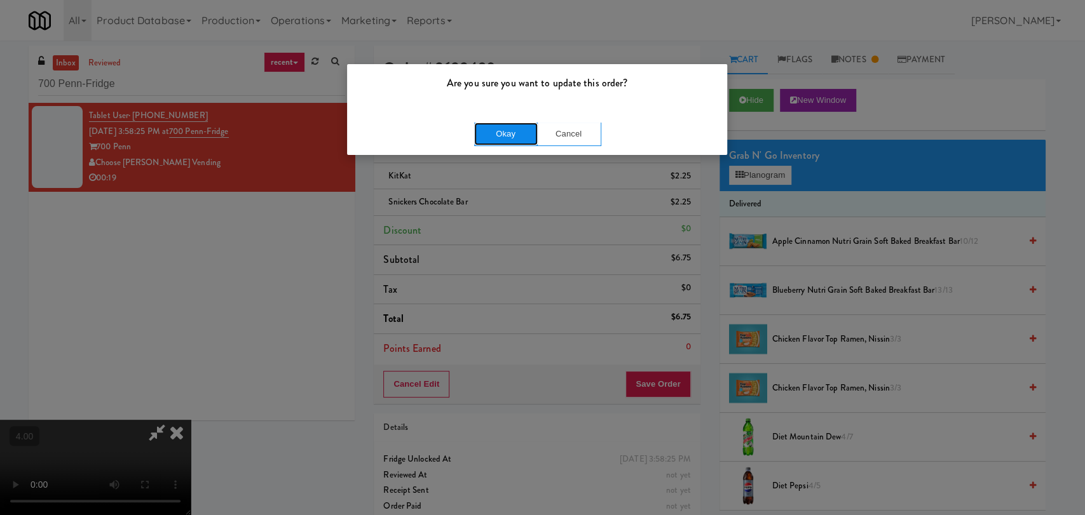
click at [497, 133] on button "Okay" at bounding box center [506, 134] width 64 height 23
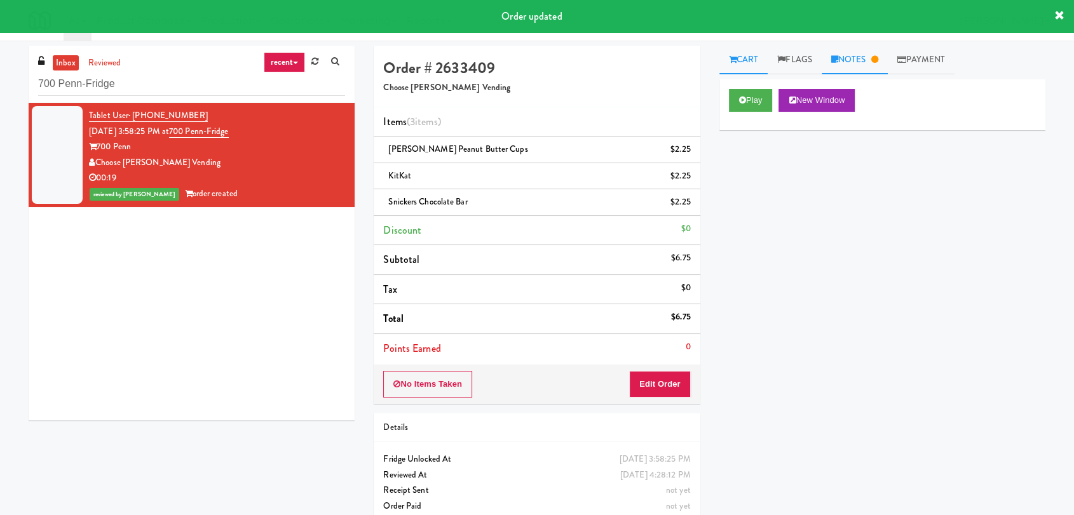
click at [843, 57] on link "Notes" at bounding box center [855, 60] width 66 height 29
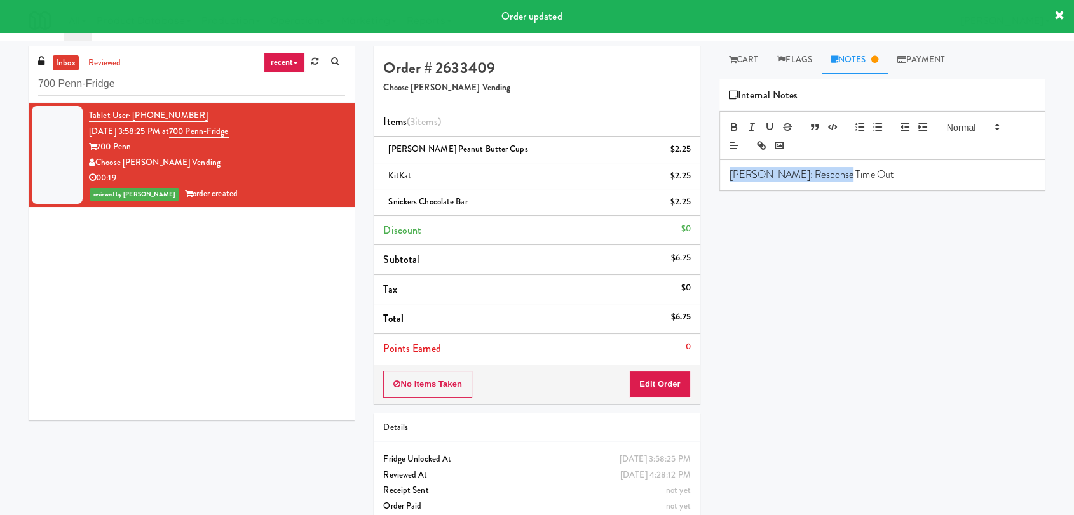
drag, startPoint x: 857, startPoint y: 159, endPoint x: 679, endPoint y: 162, distance: 178.6
click at [679, 162] on div "Order # 2633409 Choose Moore Vending Items (3 items ) Reese's Peanut Butter Cup…" at bounding box center [709, 290] width 691 height 488
copy p "Lyn: Response Time Out"
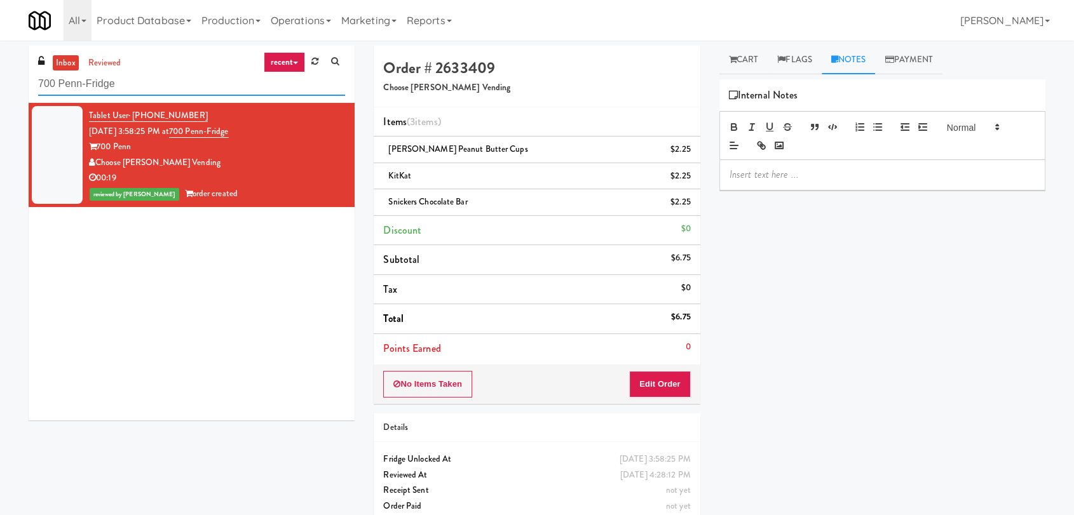
paste input "The Horizons - Cooler #1"
drag, startPoint x: 130, startPoint y: 86, endPoint x: 0, endPoint y: 71, distance: 131.2
click at [0, 71] on div "inbox reviewed recent all unclear take inventory issue suspicious failed recent…" at bounding box center [537, 290] width 1074 height 488
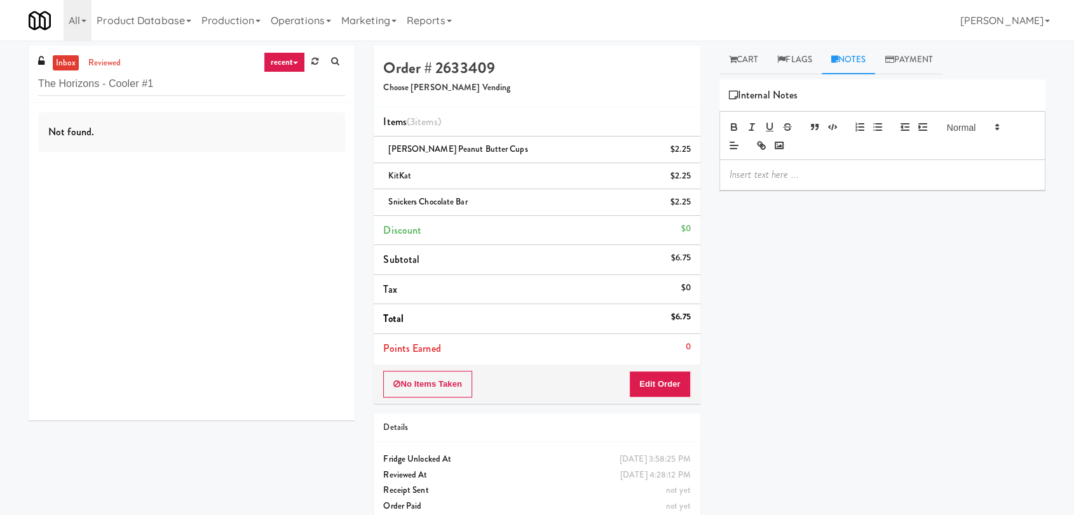
click at [244, 174] on div "Not found." at bounding box center [192, 262] width 326 height 318
drag, startPoint x: 190, startPoint y: 79, endPoint x: 92, endPoint y: 77, distance: 97.9
click at [92, 77] on input "The Horizons - Cooler #1" at bounding box center [191, 84] width 307 height 24
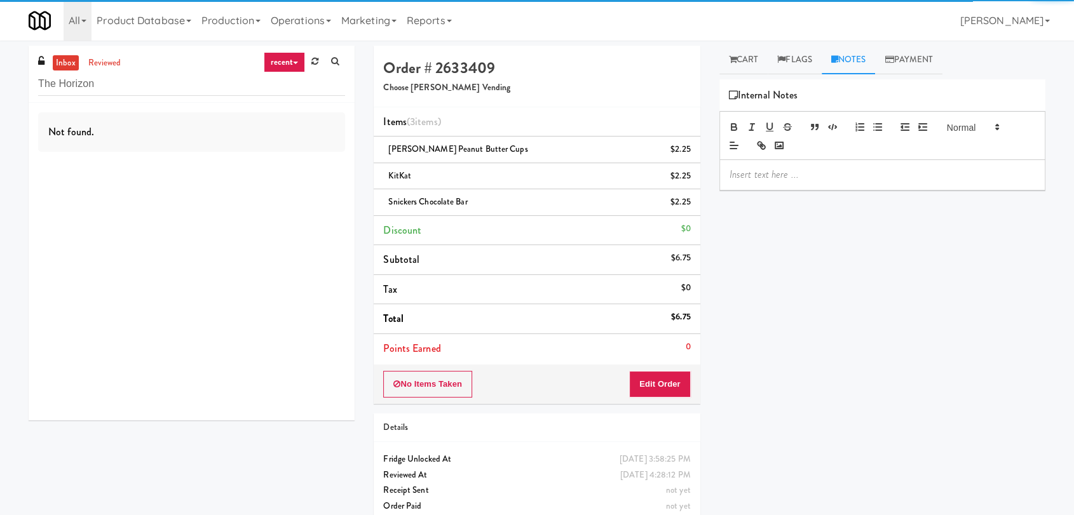
click at [181, 187] on div "Not found." at bounding box center [192, 262] width 326 height 318
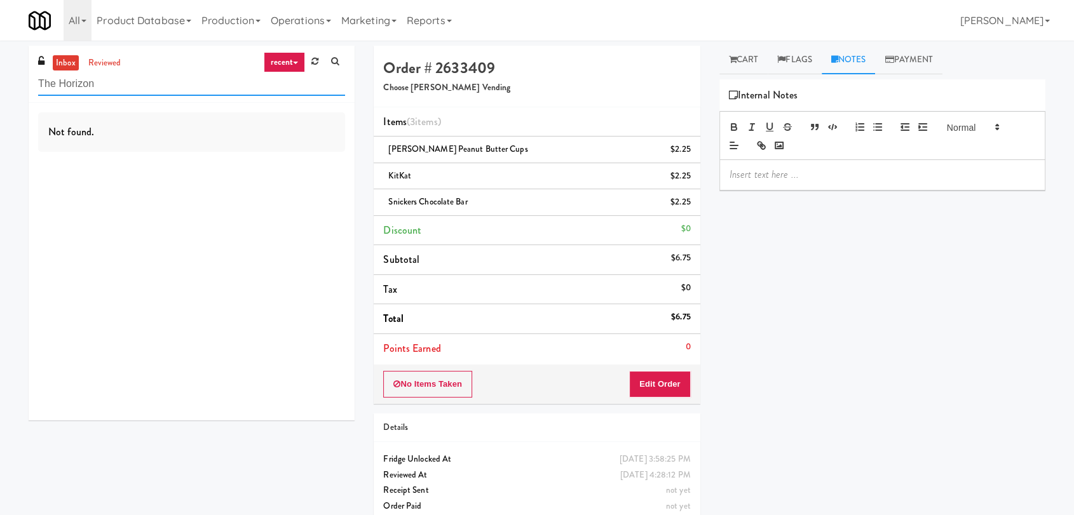
paste input "s - Cooler #1"
drag, startPoint x: 95, startPoint y: 79, endPoint x: 0, endPoint y: 71, distance: 95.7
click at [0, 71] on div "inbox reviewed recent all unclear take inventory issue suspicious failed recent…" at bounding box center [537, 290] width 1074 height 488
paste input "(Snack & Drink) EWR 5-TB-PUBLIC"
drag, startPoint x: 55, startPoint y: 67, endPoint x: 0, endPoint y: 55, distance: 56.1
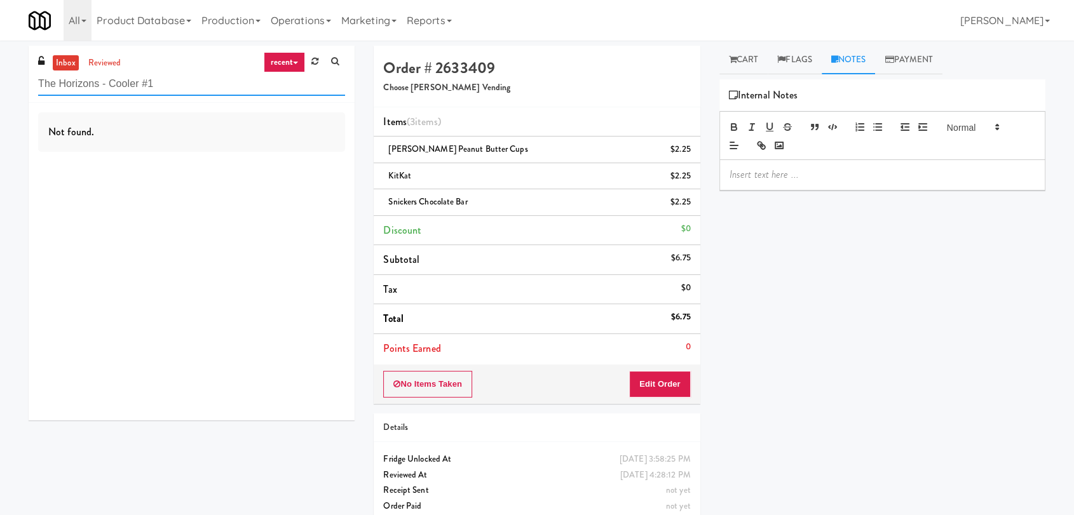
click at [0, 55] on div "inbox reviewed recent all unclear take inventory issue suspicious failed recent…" at bounding box center [537, 290] width 1074 height 488
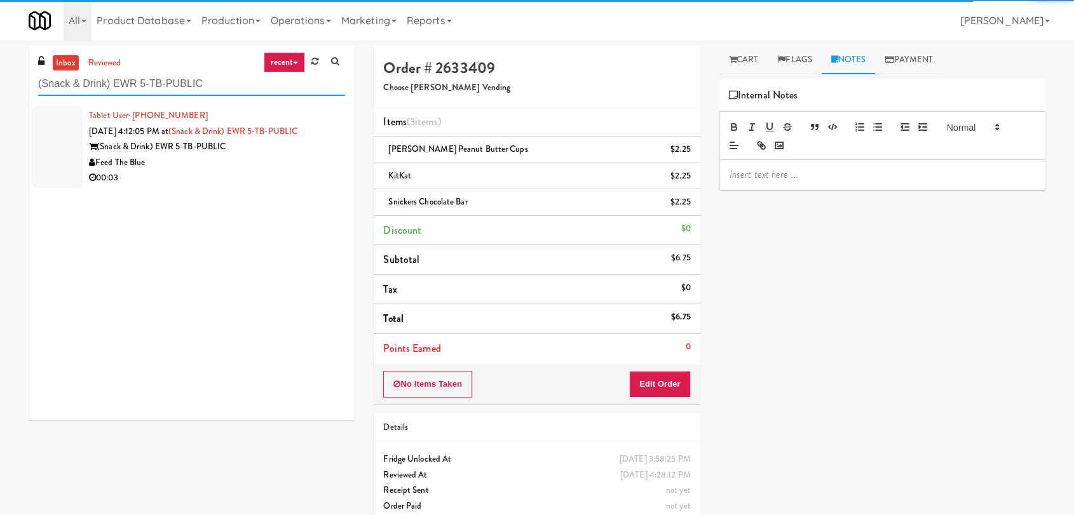
type input "(Snack & Drink) EWR 5-TB-PUBLIC"
click at [252, 176] on div "00:03" at bounding box center [217, 178] width 256 height 16
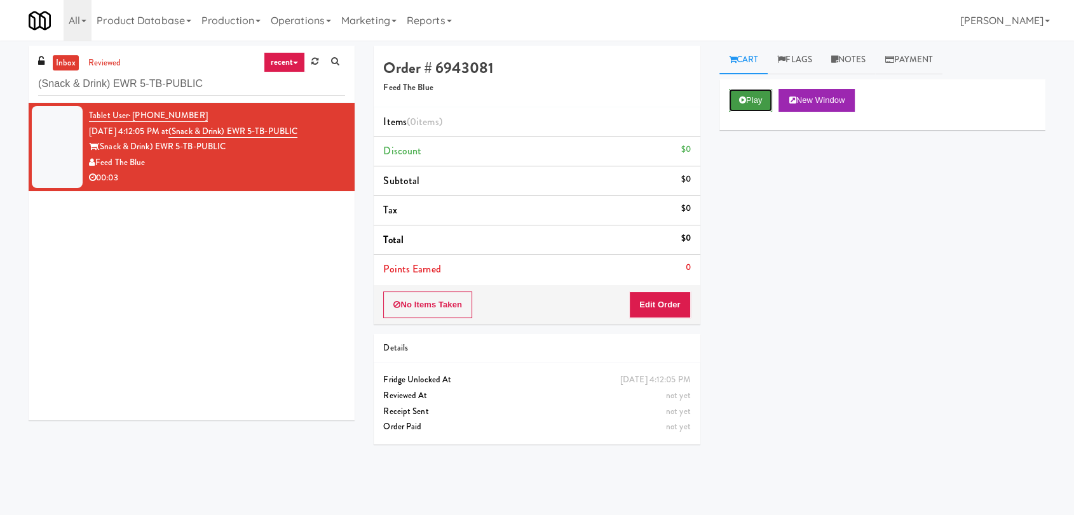
click at [770, 94] on button "Play" at bounding box center [751, 100] width 44 height 23
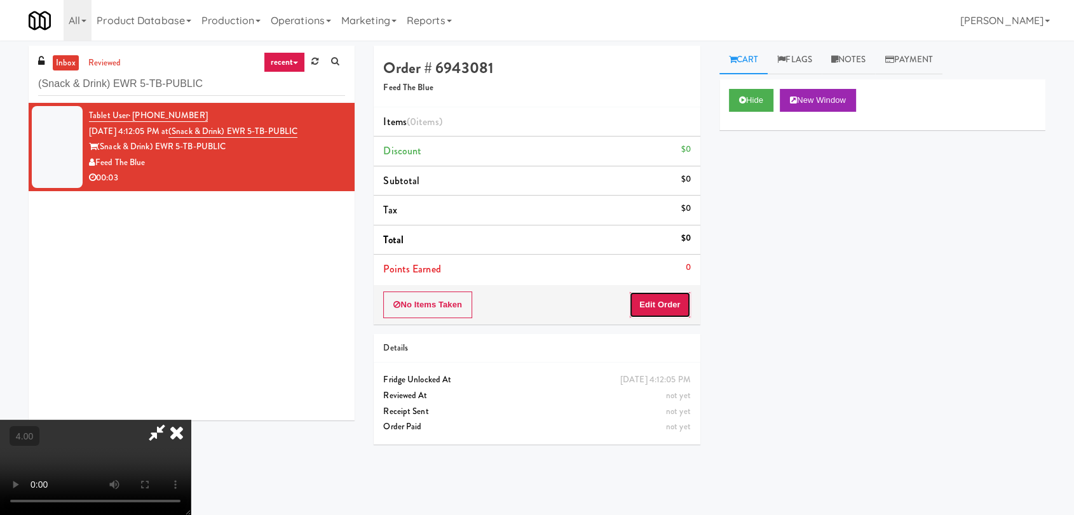
click at [676, 307] on button "Edit Order" at bounding box center [660, 305] width 62 height 27
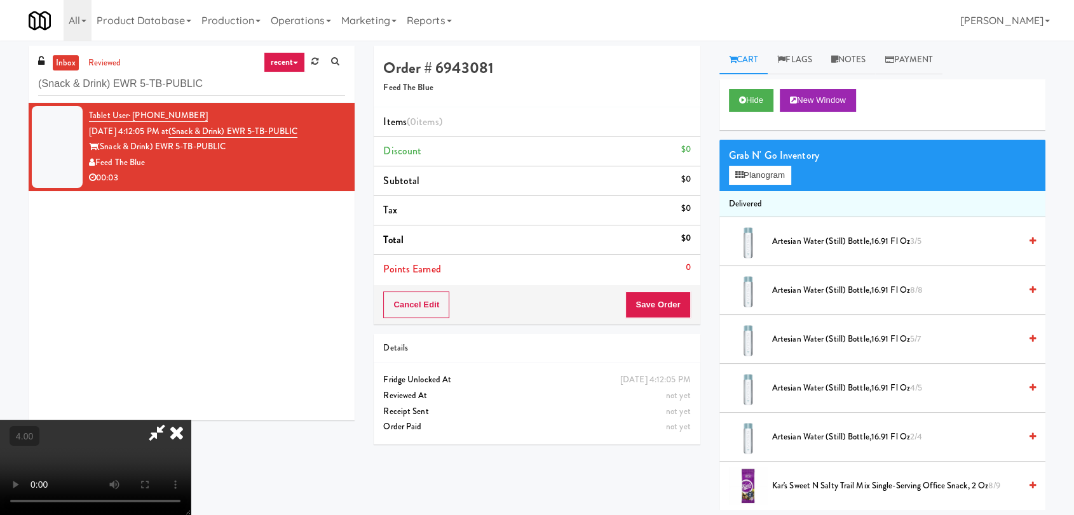
click at [191, 420] on video at bounding box center [95, 467] width 191 height 95
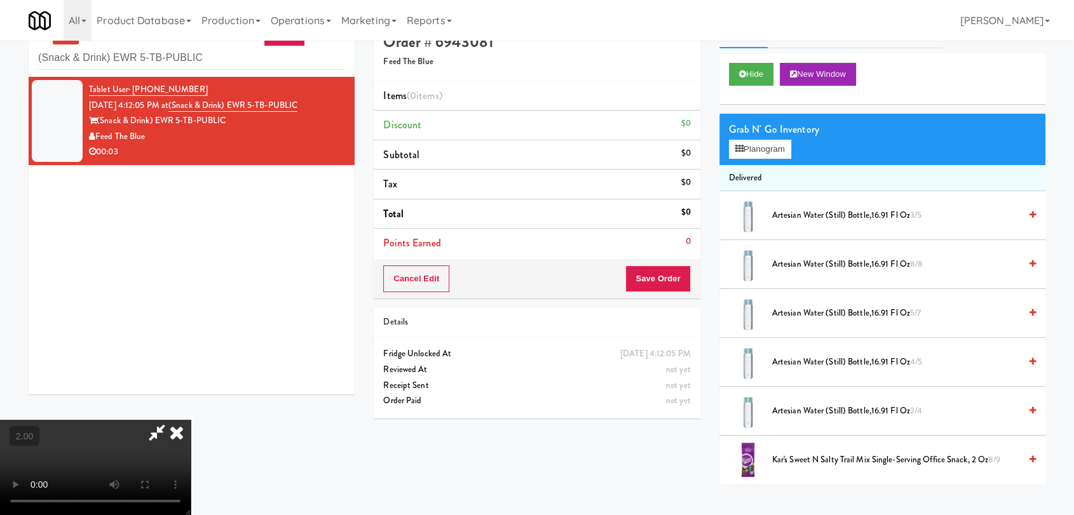
scroll to position [41, 0]
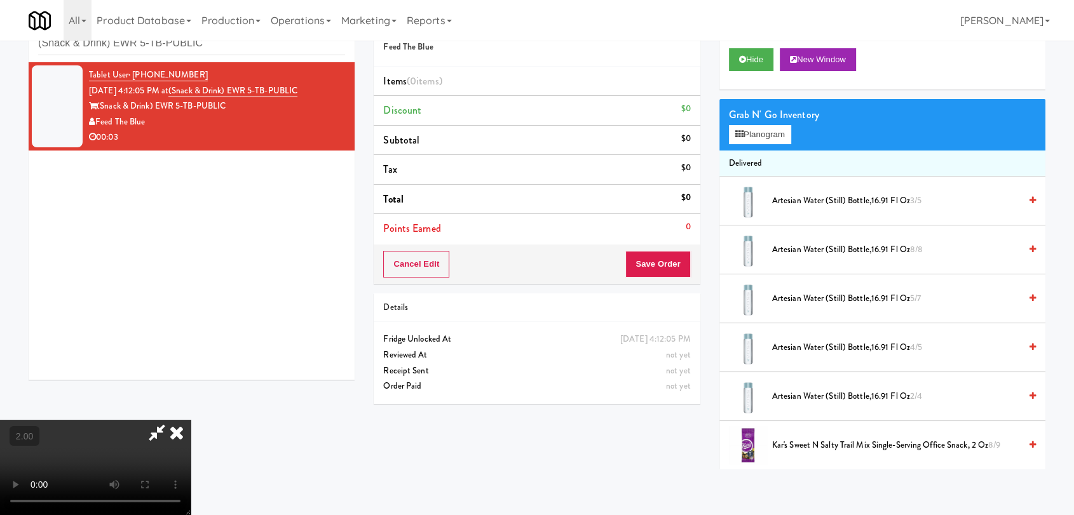
click at [191, 420] on video at bounding box center [95, 467] width 191 height 95
drag, startPoint x: 747, startPoint y: 135, endPoint x: 726, endPoint y: 137, distance: 21.1
click at [747, 129] on button "Planogram" at bounding box center [760, 134] width 62 height 19
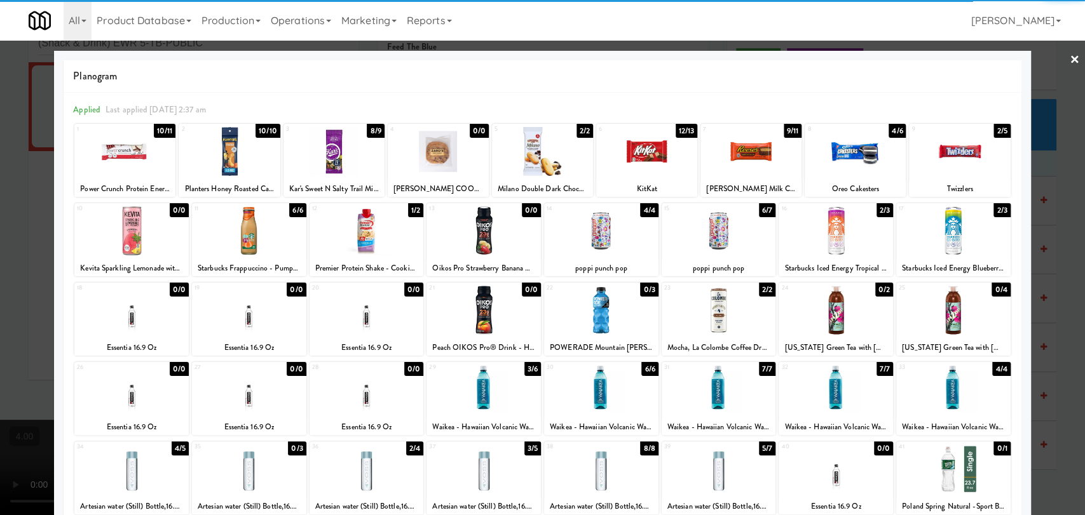
click at [136, 404] on div at bounding box center [131, 389] width 114 height 49
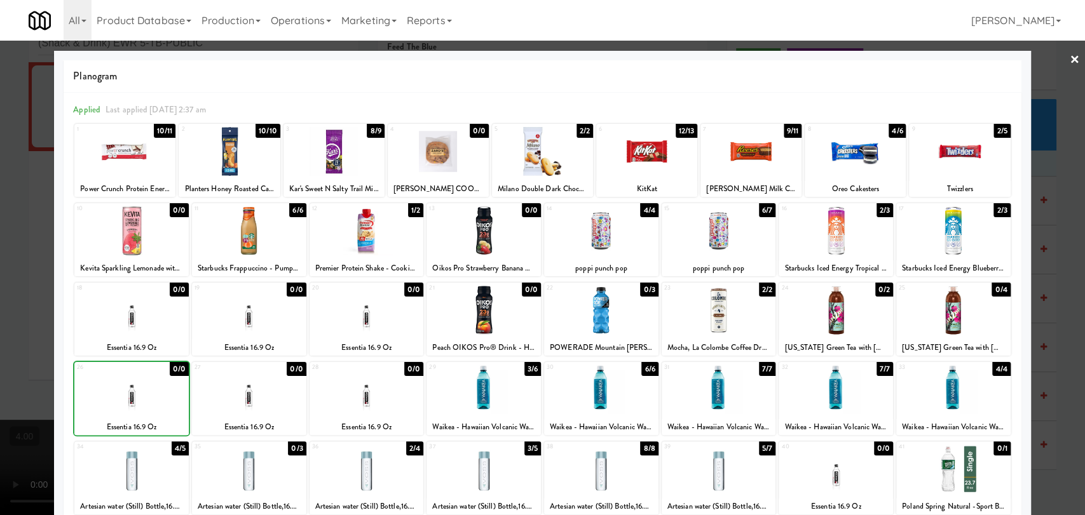
click at [30, 350] on div at bounding box center [542, 257] width 1085 height 515
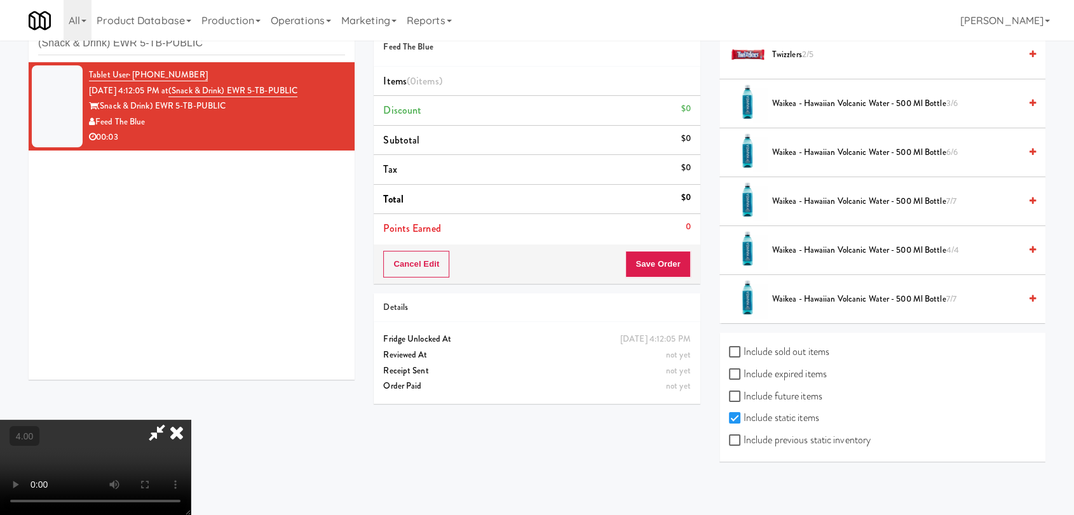
click at [784, 344] on label "Include sold out items" at bounding box center [779, 352] width 100 height 19
click at [743, 348] on input "Include sold out items" at bounding box center [736, 353] width 15 height 10
checkbox input "true"
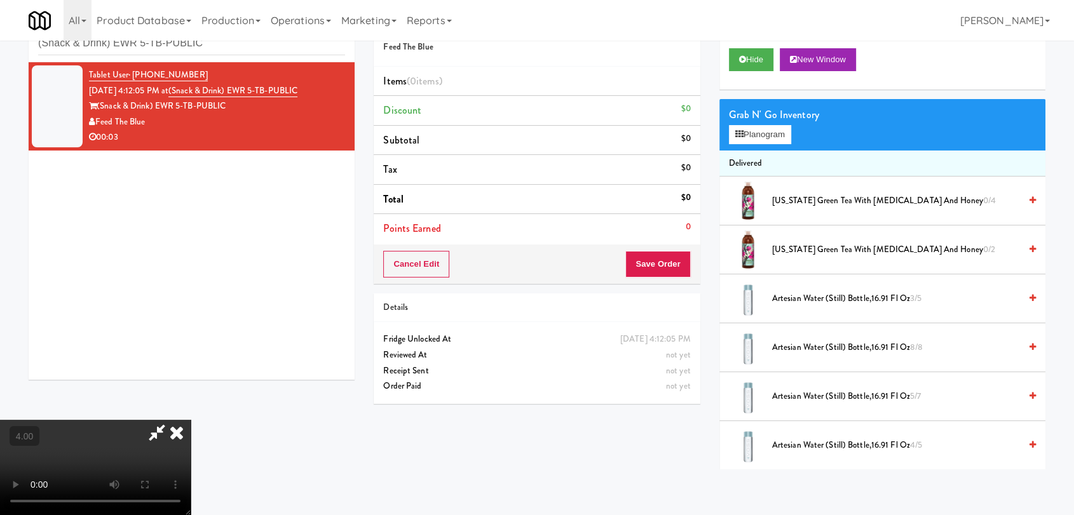
click at [769, 146] on div "Grab N' Go Inventory Planogram" at bounding box center [882, 124] width 326 height 51
click at [761, 133] on button "Planogram" at bounding box center [760, 134] width 62 height 19
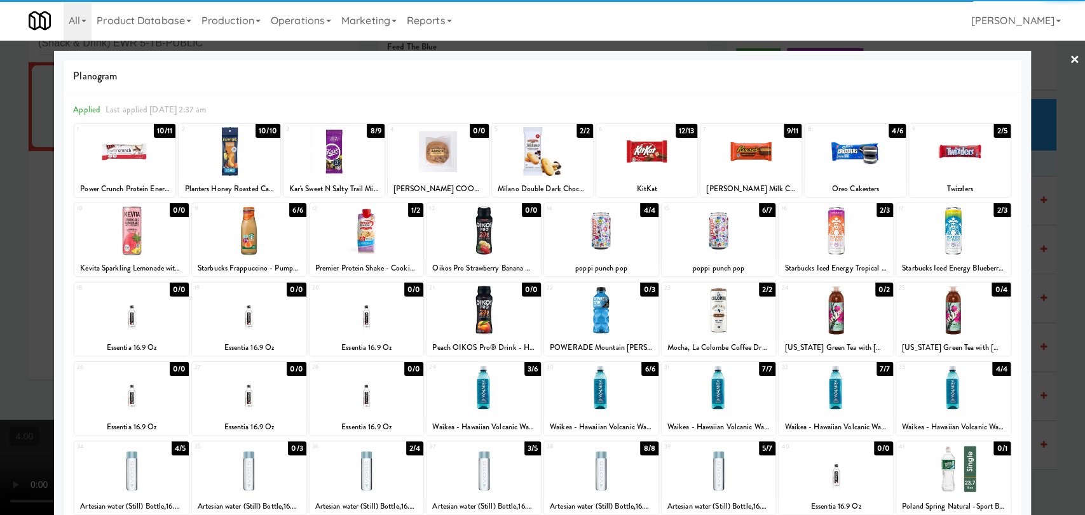
click at [135, 383] on div at bounding box center [131, 389] width 114 height 49
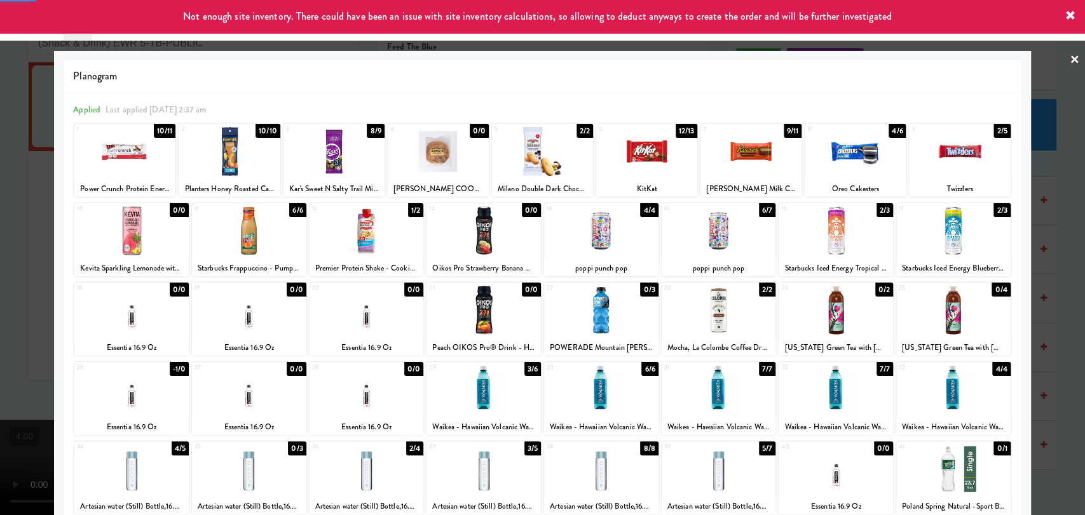
click at [0, 263] on div at bounding box center [542, 257] width 1085 height 515
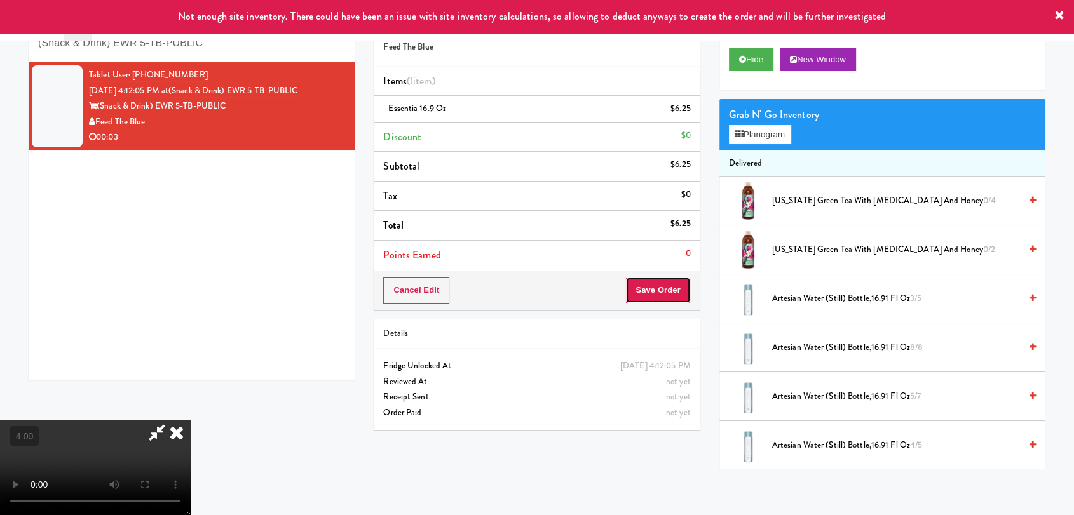
click at [686, 286] on button "Save Order" at bounding box center [657, 290] width 65 height 27
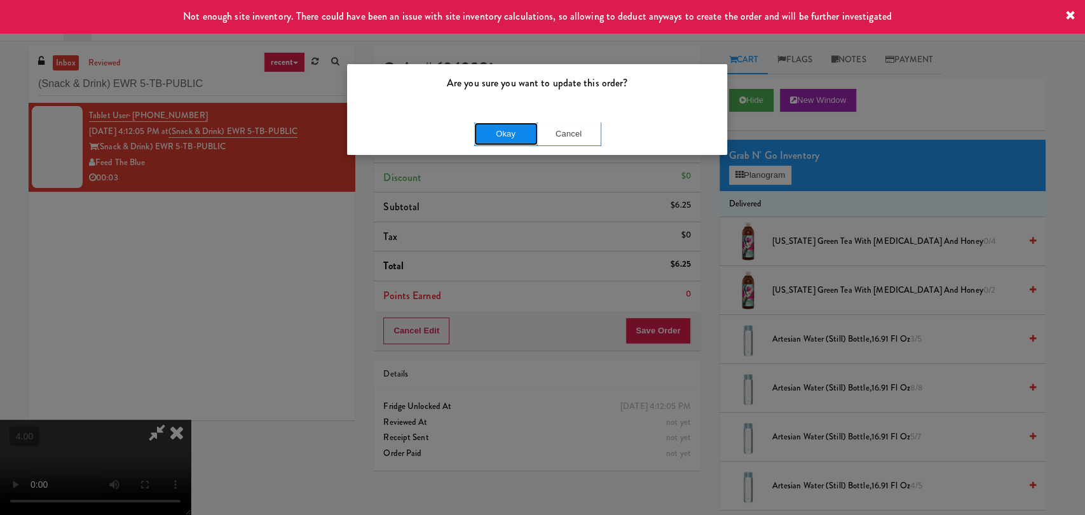
click at [507, 138] on button "Okay" at bounding box center [506, 134] width 64 height 23
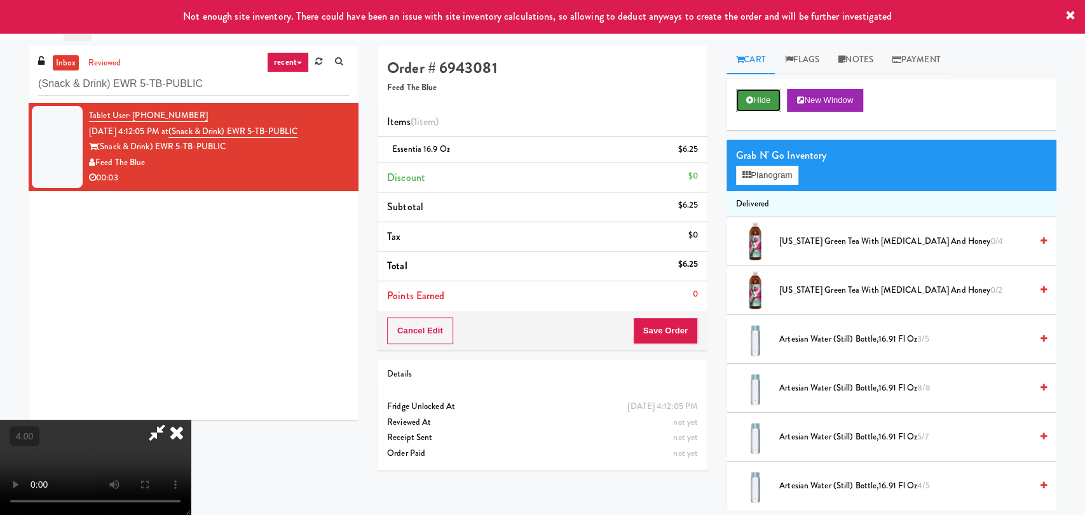
click at [746, 98] on icon at bounding box center [749, 100] width 7 height 8
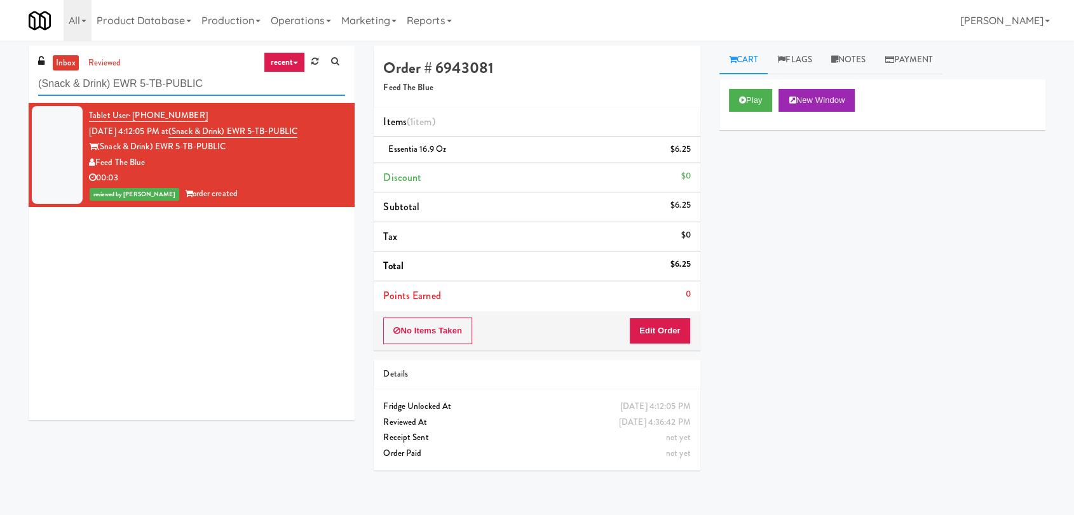
drag, startPoint x: 251, startPoint y: 72, endPoint x: 0, endPoint y: 39, distance: 253.2
click at [0, 41] on body "Are you sure you want to update this order? Okay Cancel Okay Are you sure you w…" at bounding box center [537, 298] width 1074 height 515
paste input "Health Fitness @ T Rowe Price"
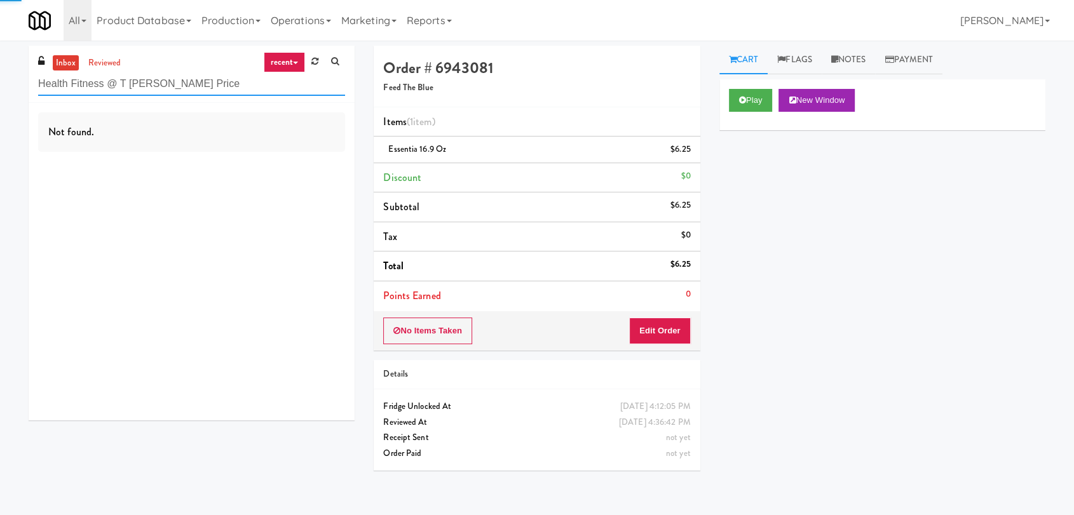
type input "Health Fitness @ T Rowe Price"
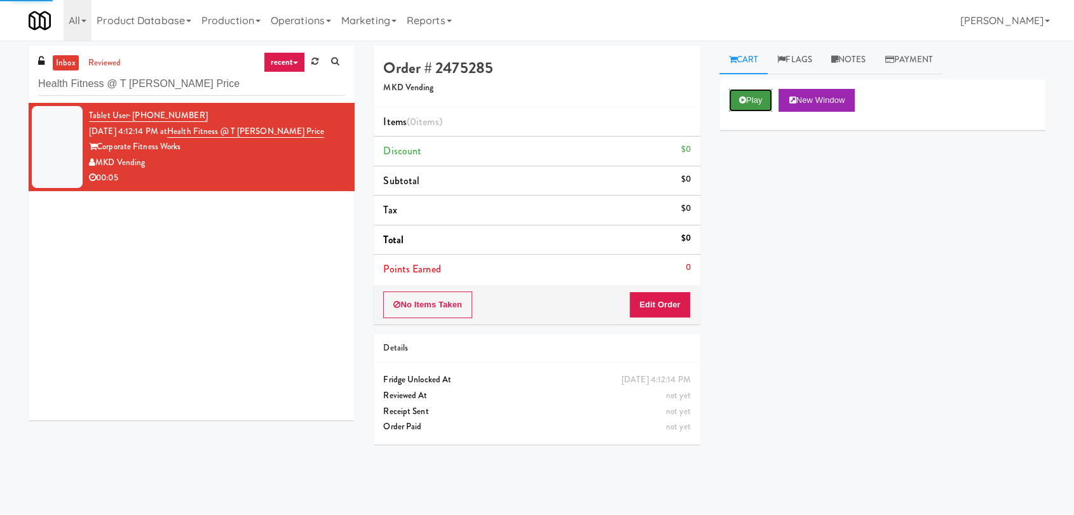
click at [748, 93] on button "Play" at bounding box center [751, 100] width 44 height 23
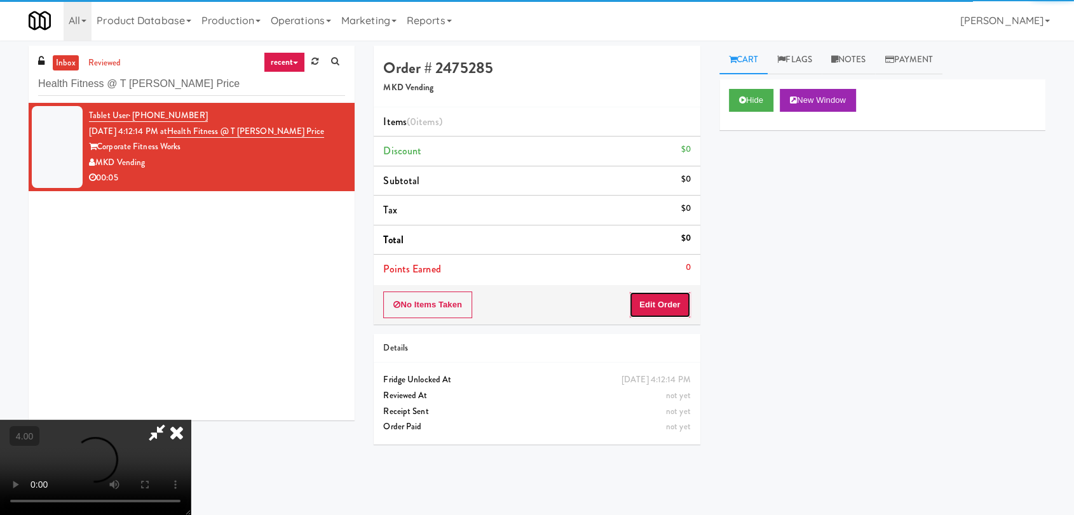
click at [666, 308] on button "Edit Order" at bounding box center [660, 305] width 62 height 27
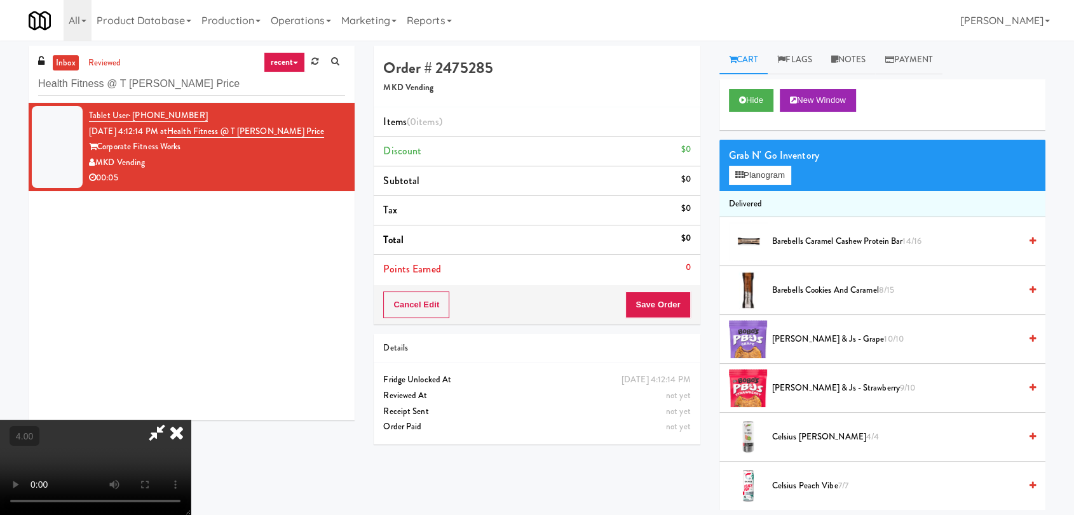
click at [191, 420] on video at bounding box center [95, 467] width 191 height 95
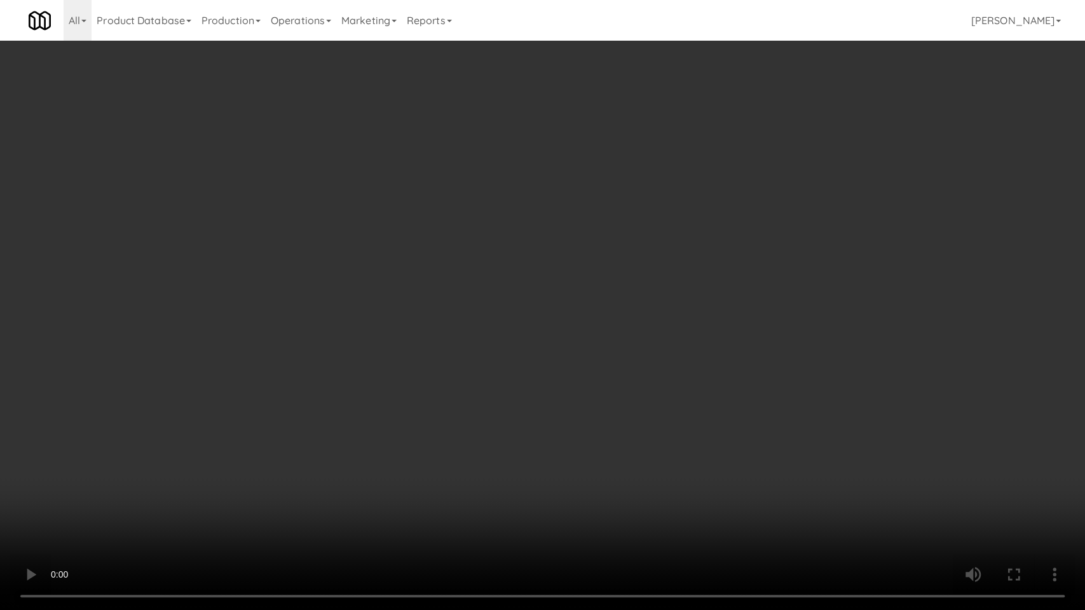
click at [93, 411] on video at bounding box center [542, 305] width 1085 height 610
click at [148, 437] on video at bounding box center [542, 305] width 1085 height 610
click at [135, 442] on video at bounding box center [542, 305] width 1085 height 610
click at [295, 423] on video at bounding box center [542, 305] width 1085 height 610
click at [433, 393] on video at bounding box center [542, 305] width 1085 height 610
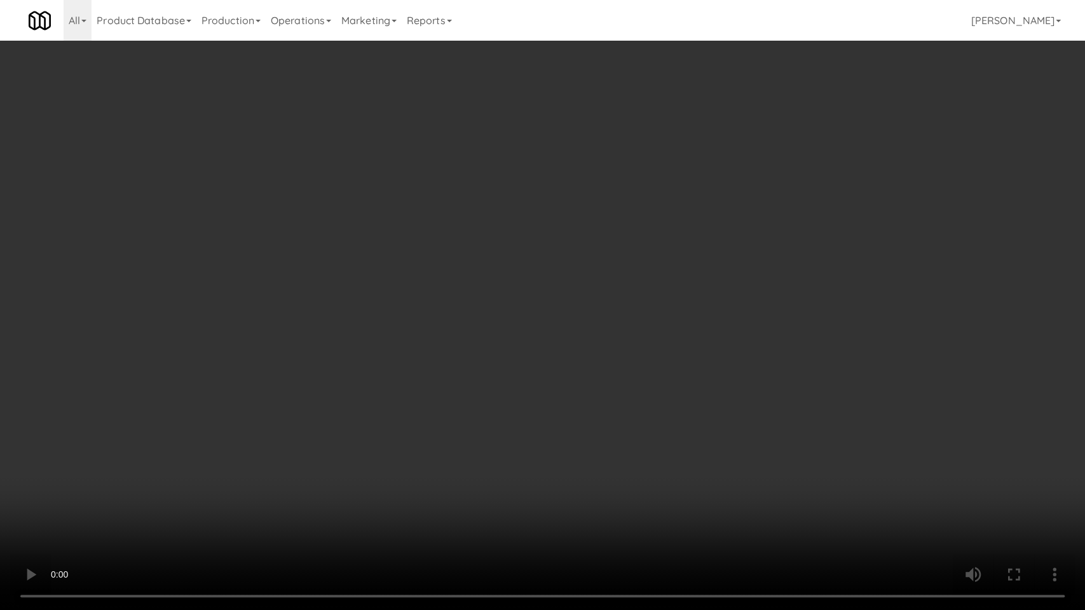
click at [433, 393] on video at bounding box center [542, 305] width 1085 height 610
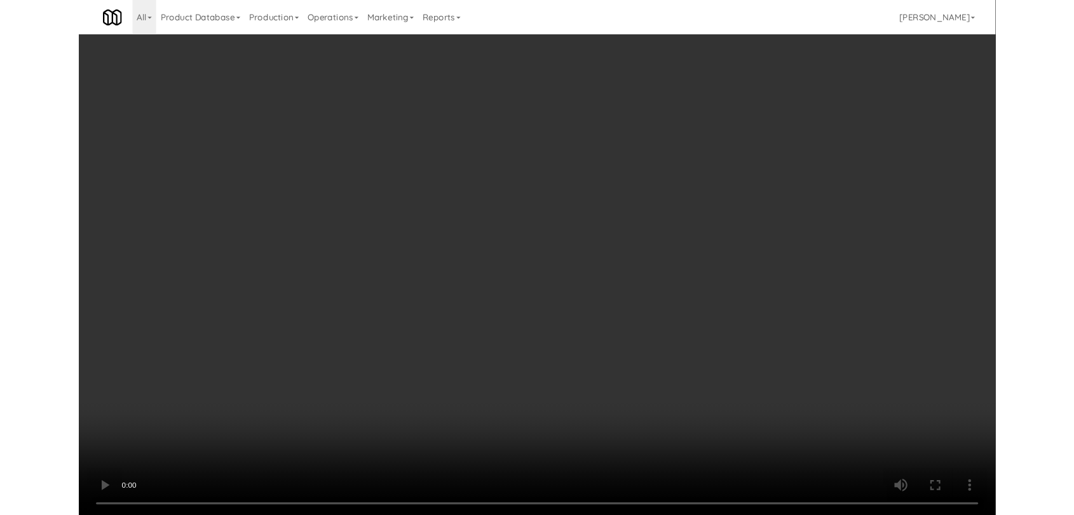
scroll to position [23, 0]
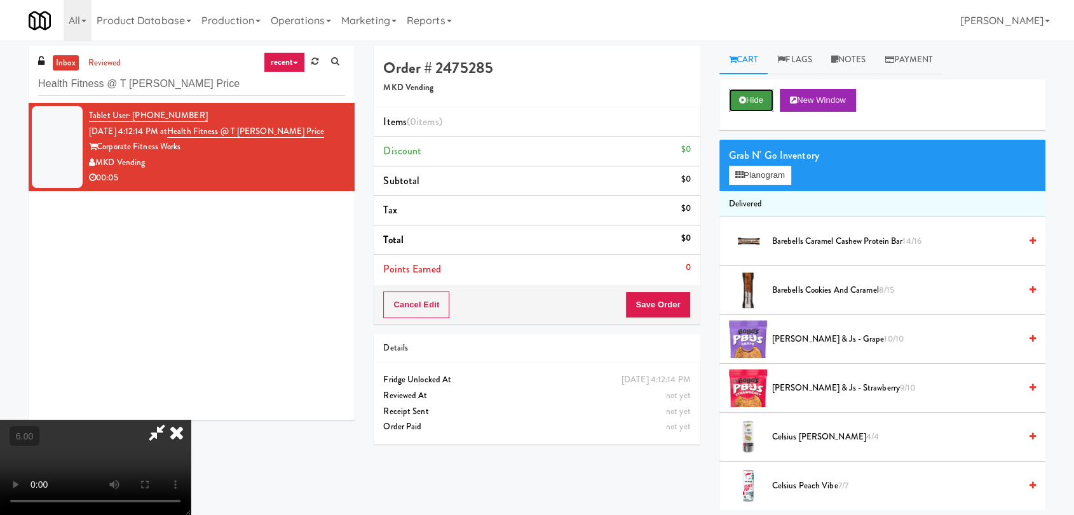
click at [739, 100] on icon at bounding box center [742, 100] width 7 height 8
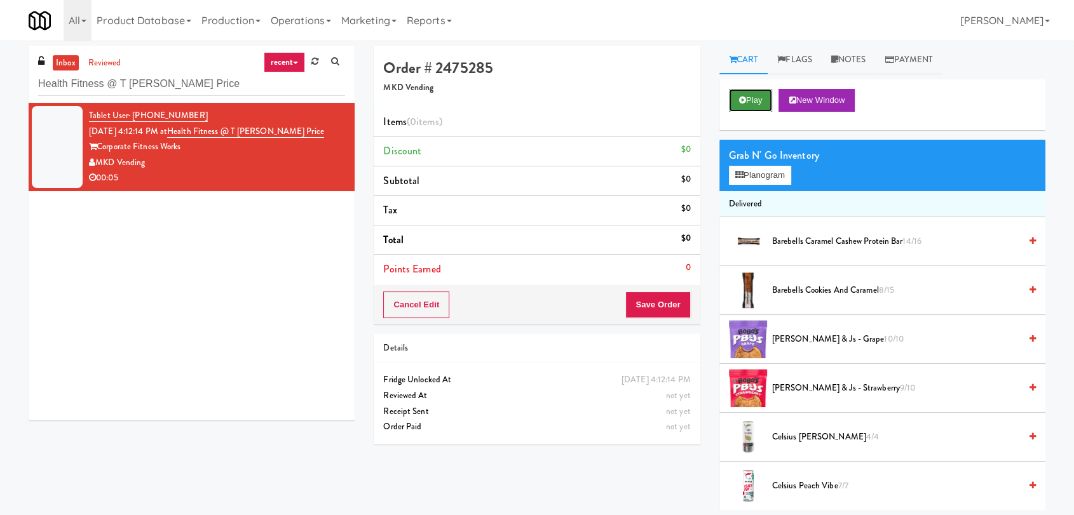
scroll to position [0, 0]
click at [739, 100] on icon at bounding box center [742, 100] width 7 height 8
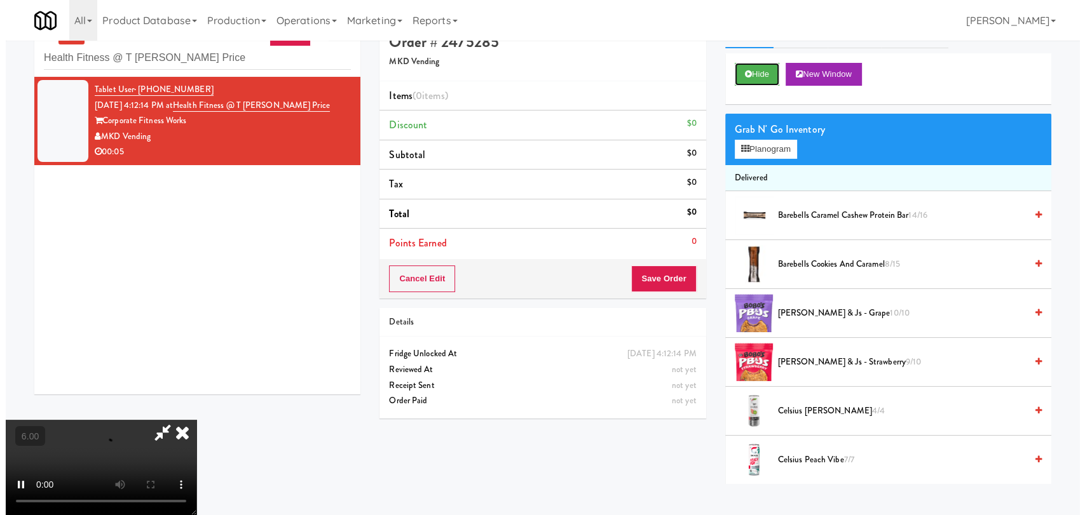
scroll to position [41, 0]
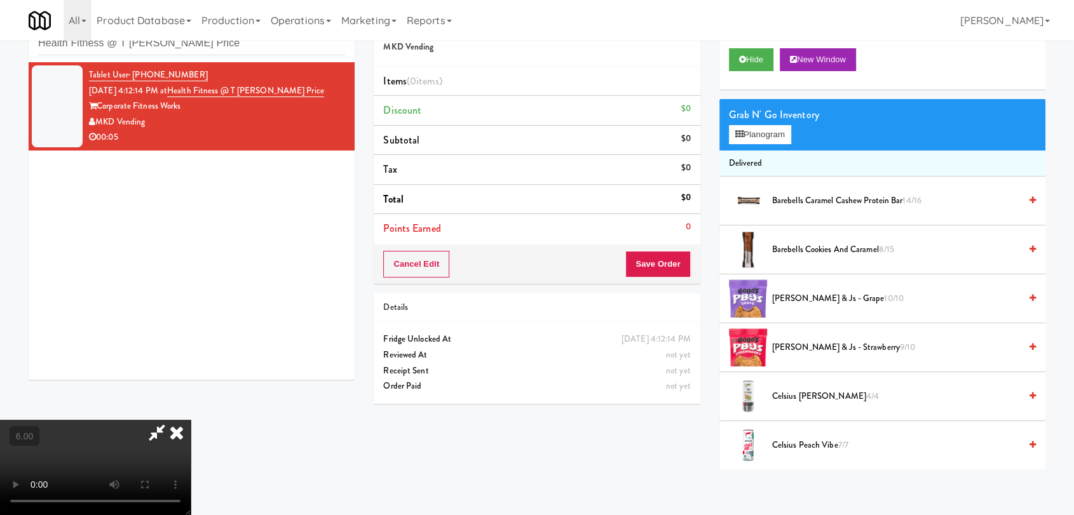
click at [191, 420] on video at bounding box center [95, 467] width 191 height 95
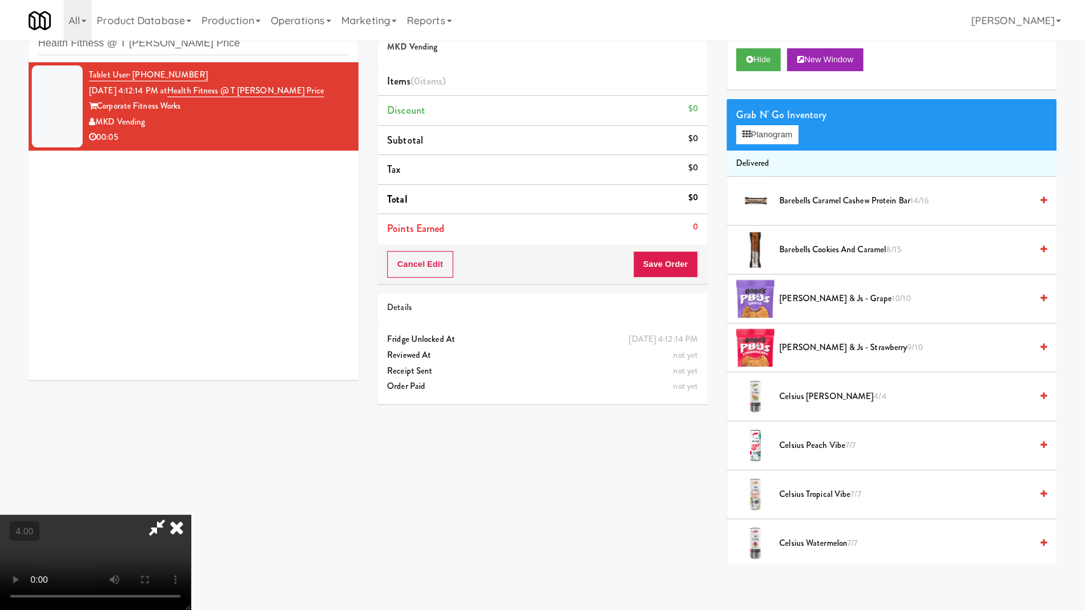
click at [191, 463] on video at bounding box center [95, 562] width 191 height 95
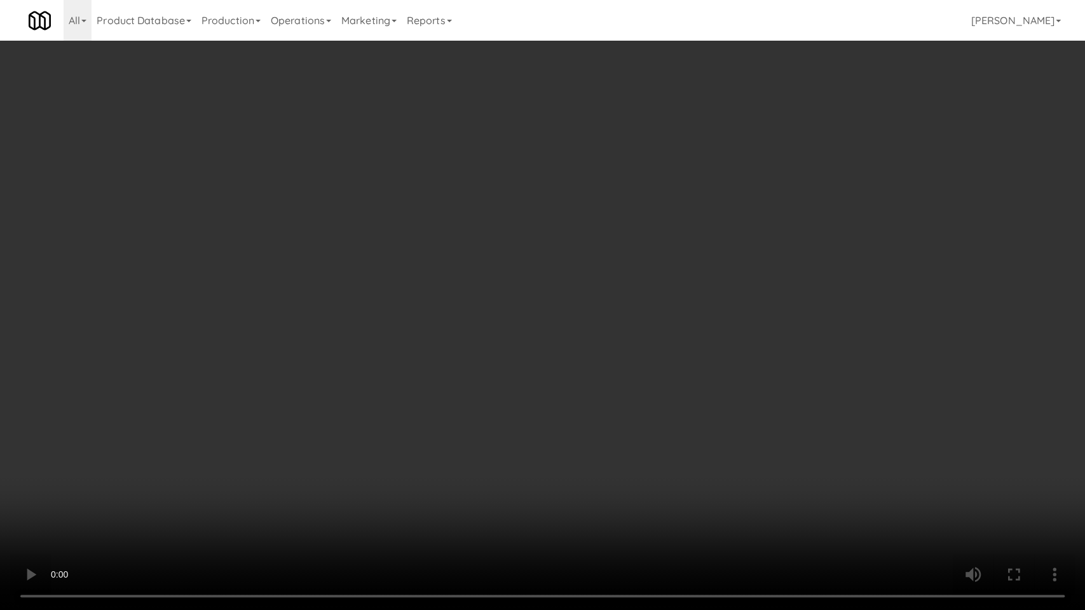
click at [476, 403] on video at bounding box center [542, 305] width 1085 height 610
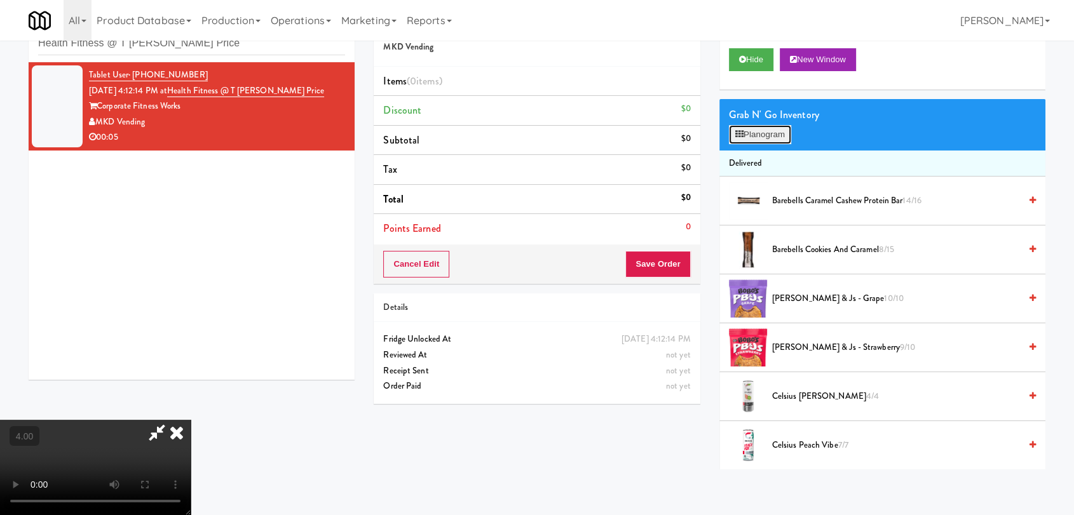
click at [760, 125] on button "Planogram" at bounding box center [760, 134] width 62 height 19
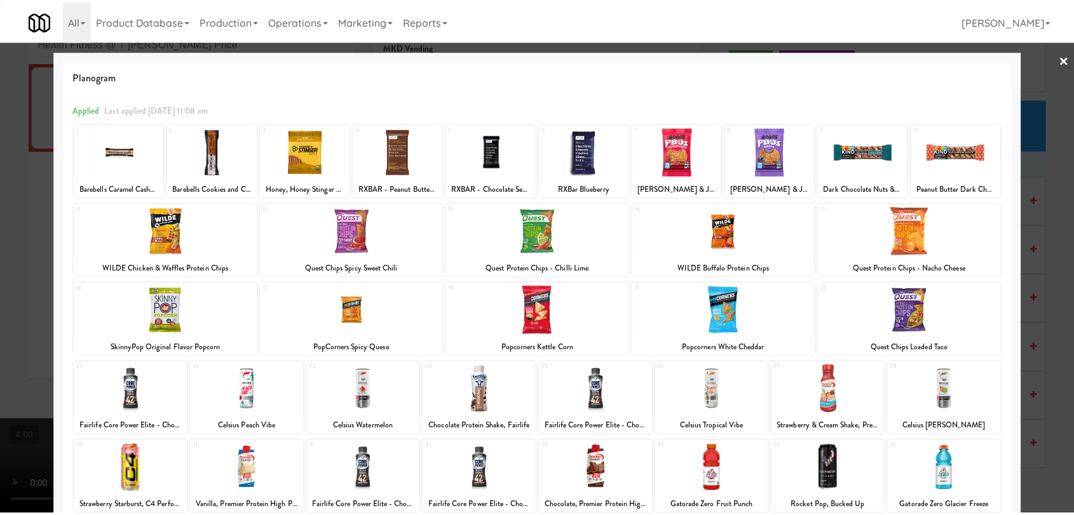
scroll to position [109, 0]
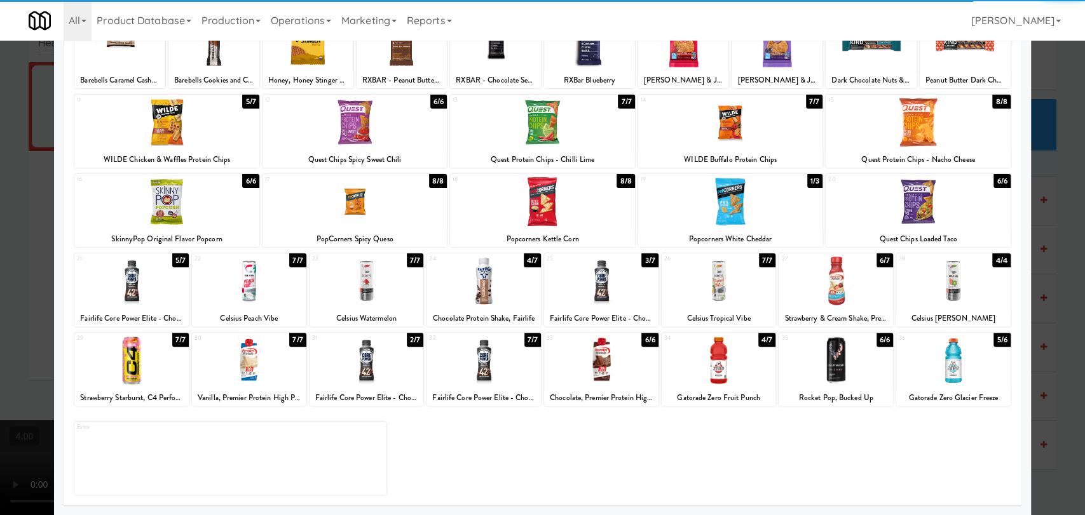
click at [381, 360] on div at bounding box center [366, 360] width 114 height 49
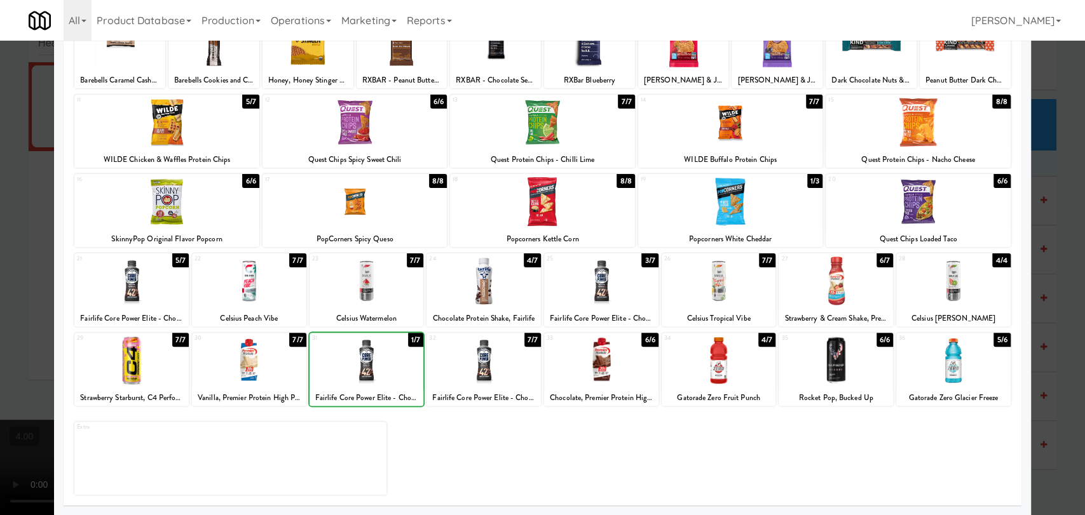
click at [0, 215] on div at bounding box center [542, 257] width 1085 height 515
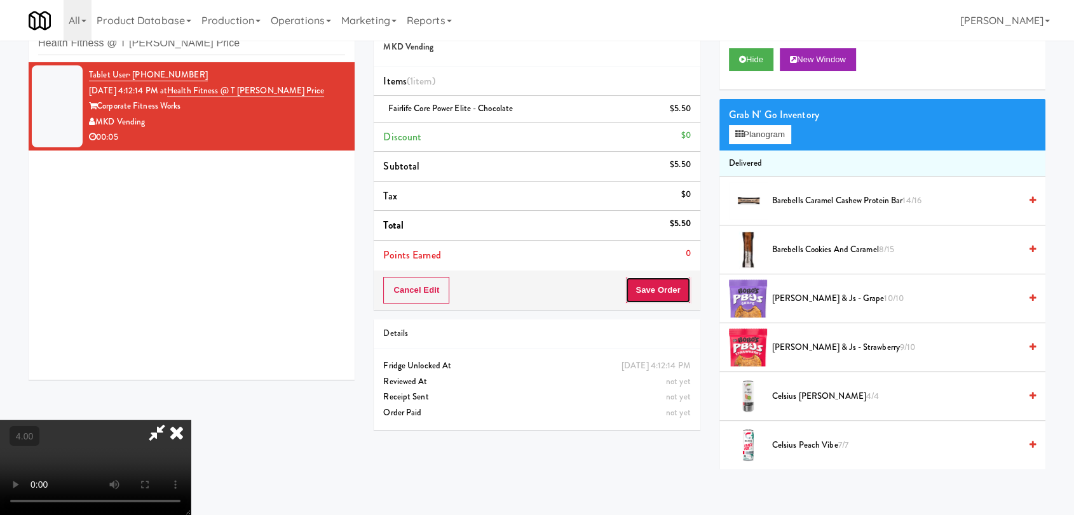
click at [649, 292] on button "Save Order" at bounding box center [657, 290] width 65 height 27
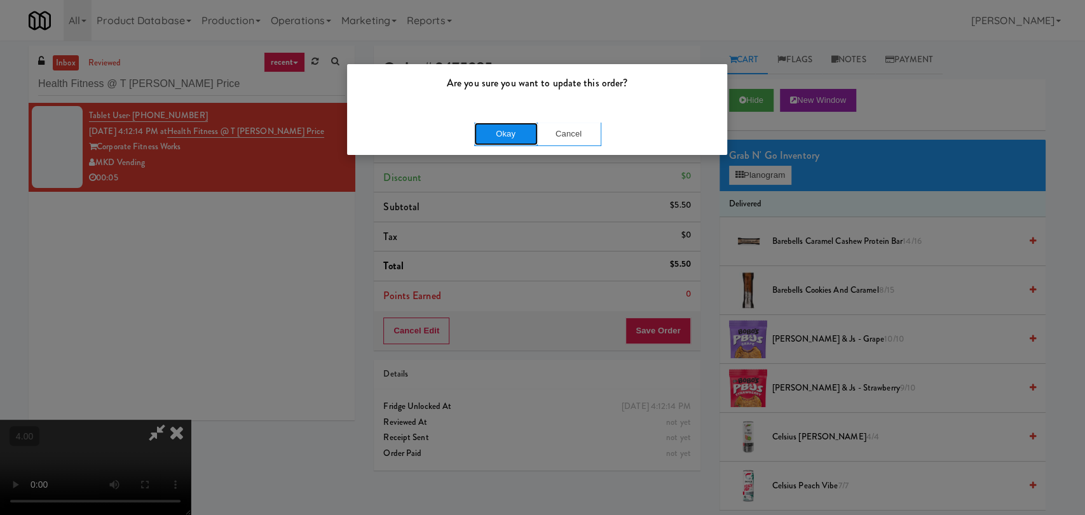
click at [499, 136] on button "Okay" at bounding box center [506, 134] width 64 height 23
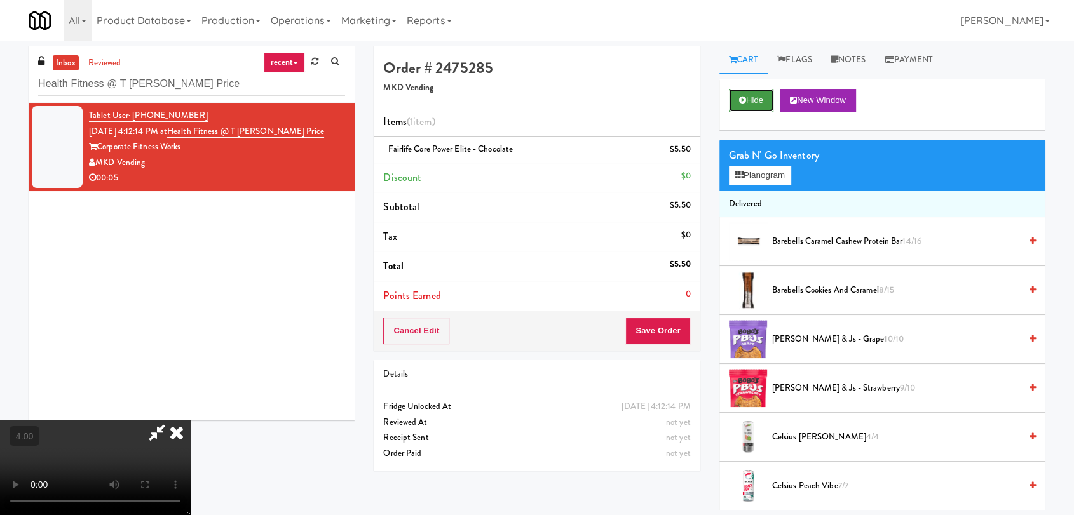
click at [742, 108] on button "Hide" at bounding box center [751, 100] width 44 height 23
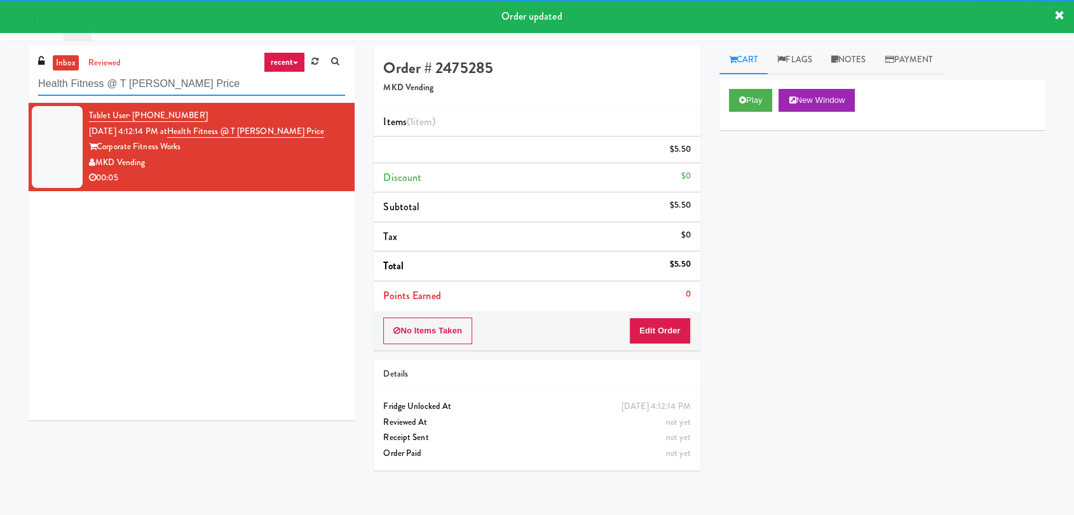
drag, startPoint x: 226, startPoint y: 92, endPoint x: 0, endPoint y: 98, distance: 226.3
click at [0, 98] on div "inbox reviewed recent all unclear take inventory issue suspicious failed recent…" at bounding box center [537, 278] width 1074 height 465
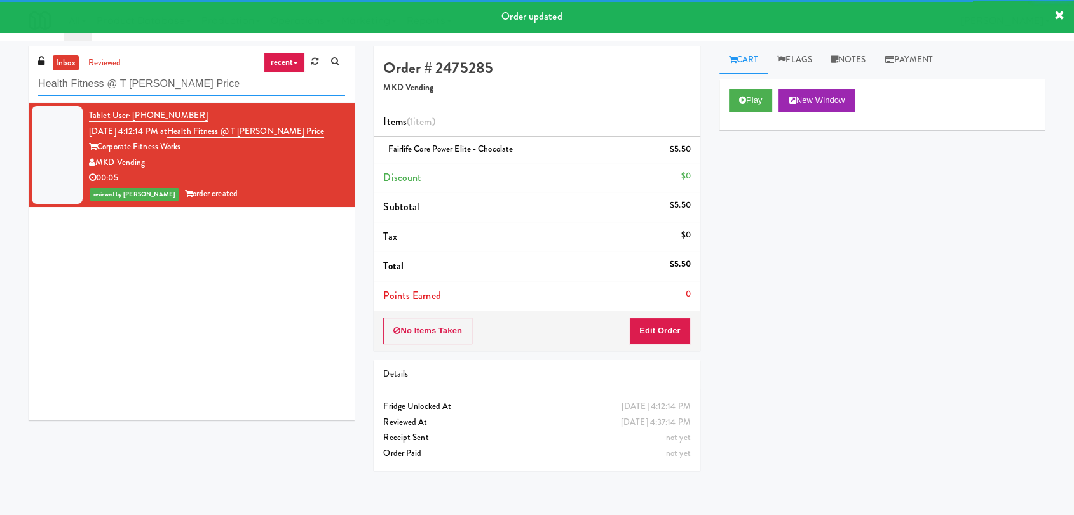
paste input "111 W Wacker - Right - Ambient"
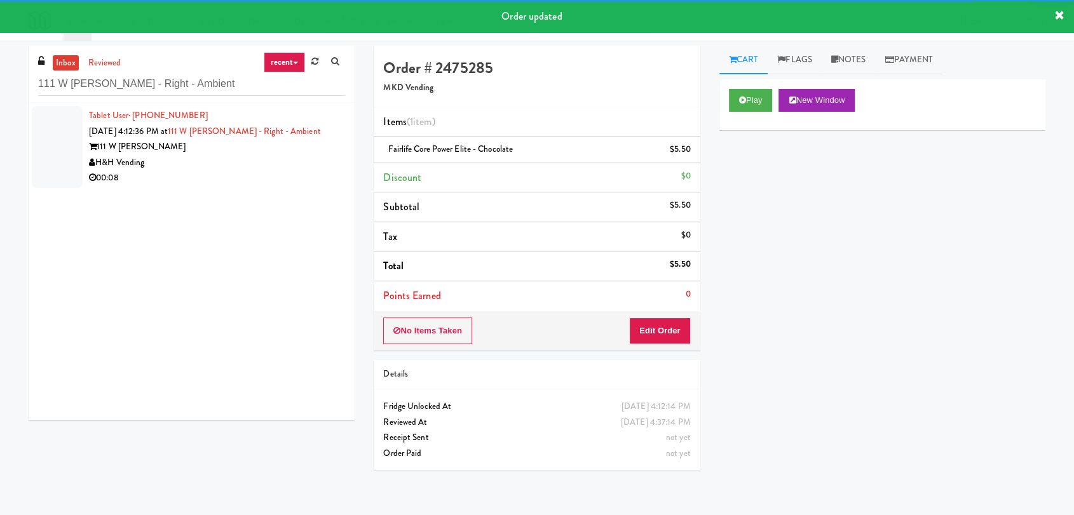
click at [331, 156] on div "H&H Vending" at bounding box center [217, 163] width 256 height 16
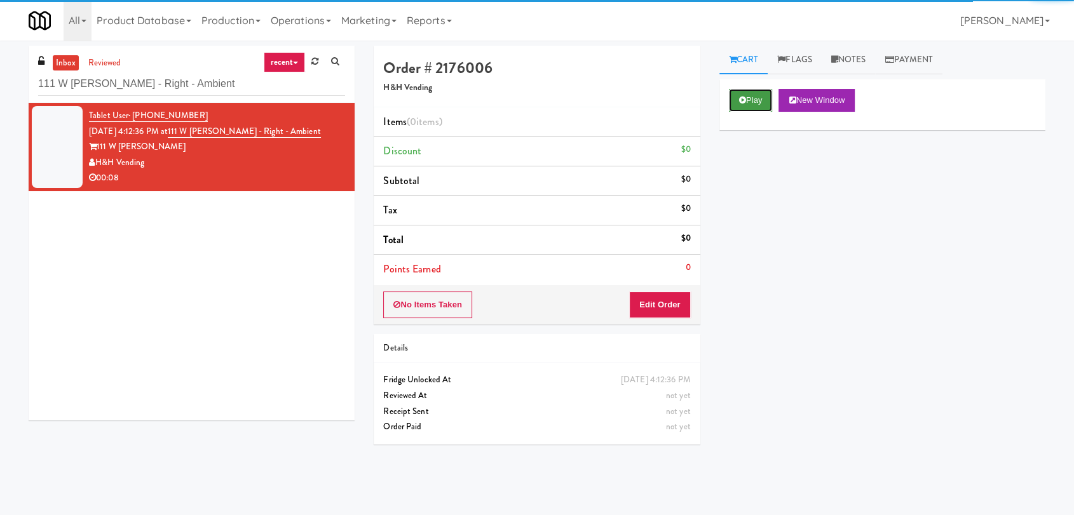
click at [731, 102] on button "Play" at bounding box center [751, 100] width 44 height 23
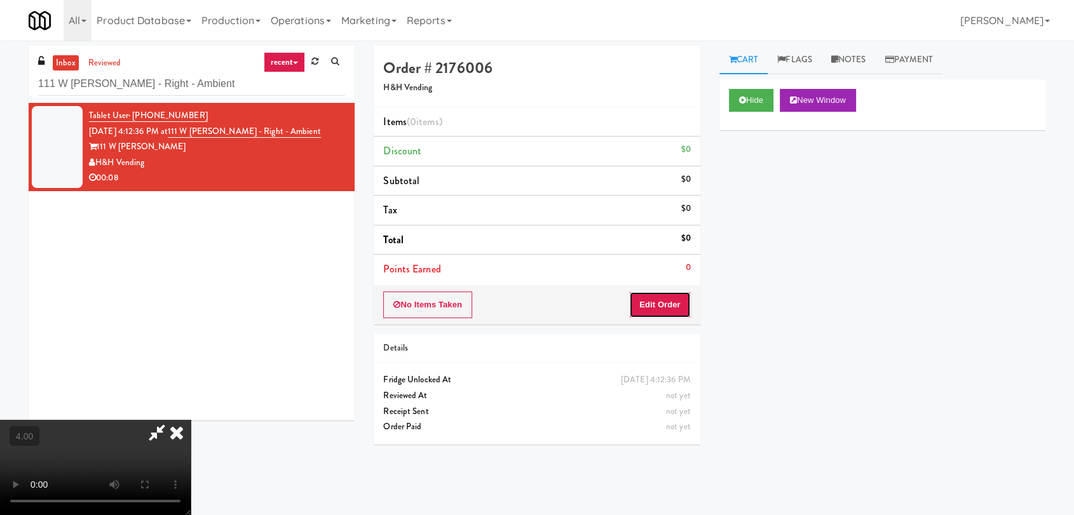
click at [681, 297] on button "Edit Order" at bounding box center [660, 305] width 62 height 27
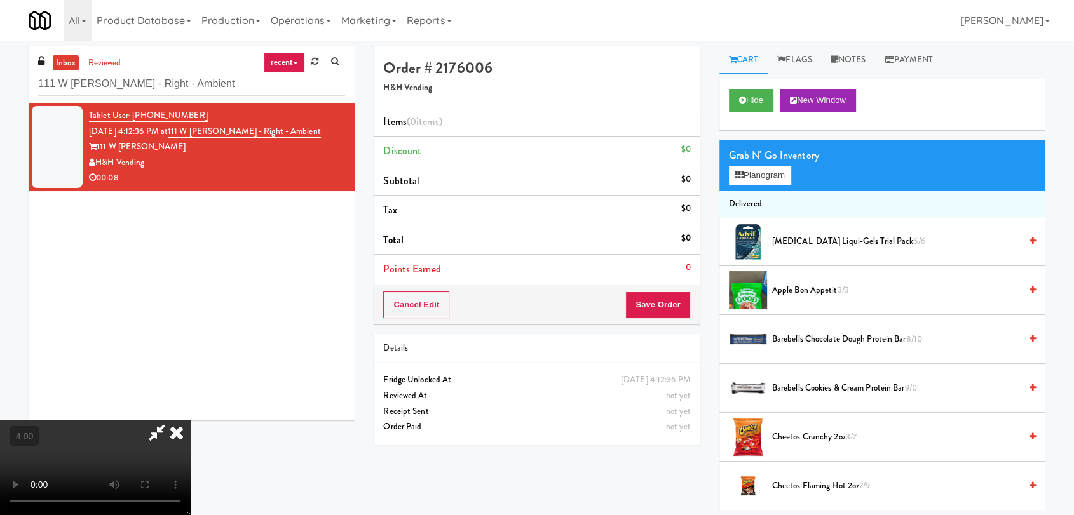
click at [191, 420] on video at bounding box center [95, 467] width 191 height 95
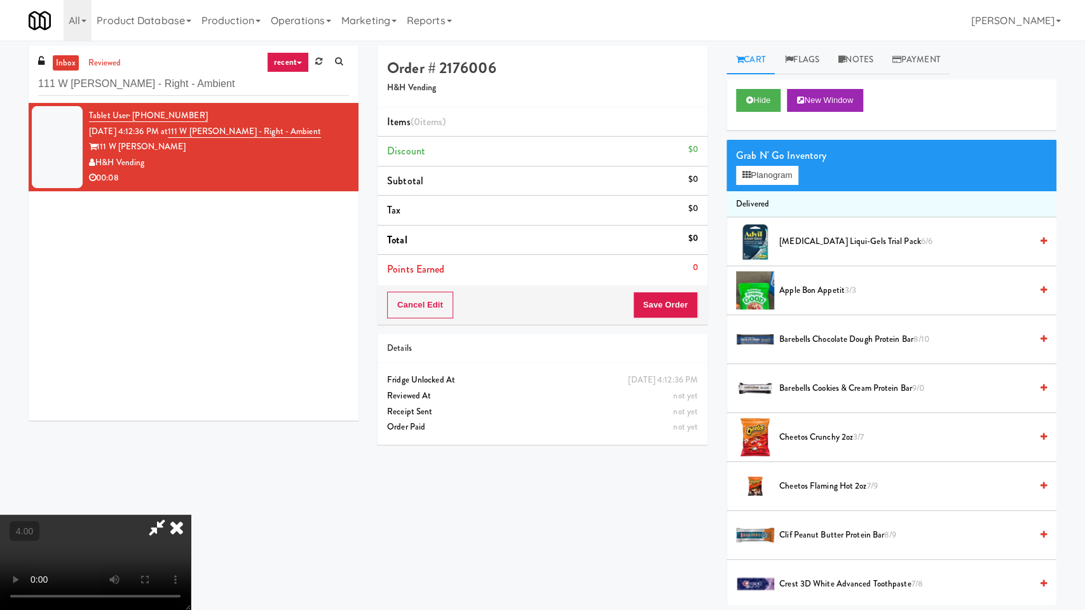
click at [191, 463] on video at bounding box center [95, 562] width 191 height 95
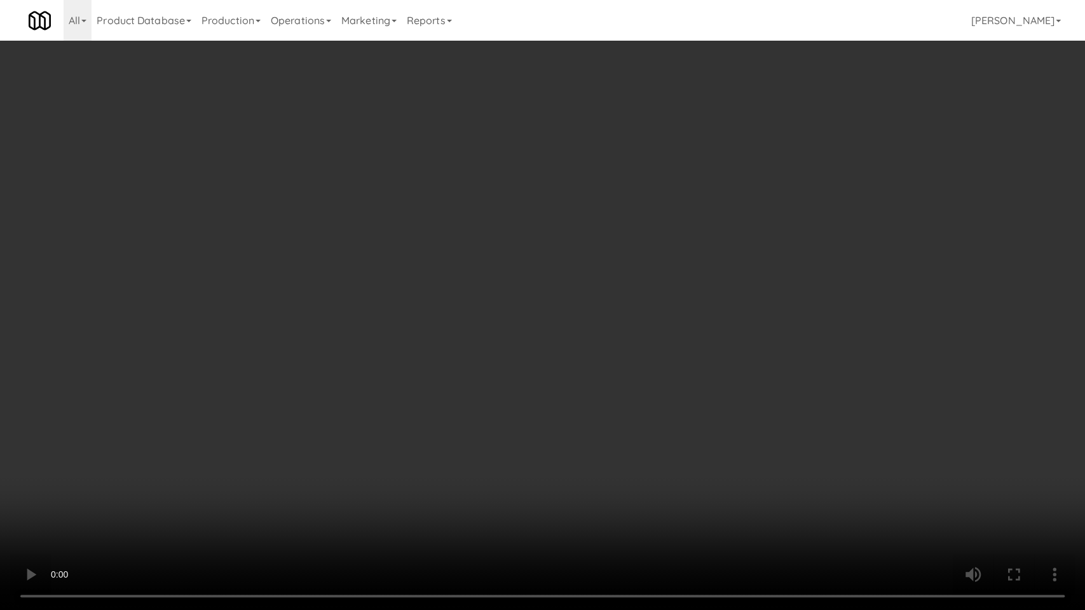
click at [597, 390] on video at bounding box center [542, 305] width 1085 height 610
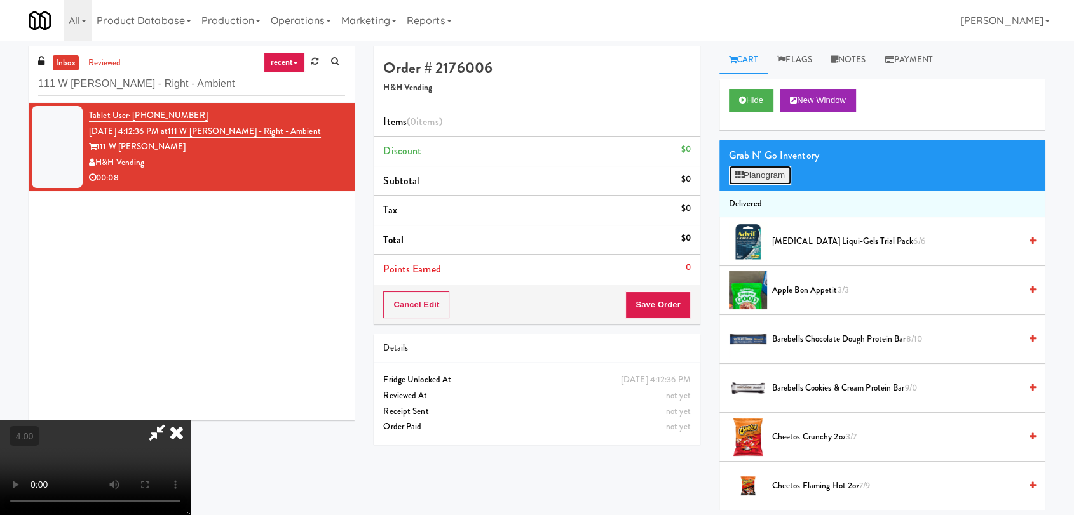
click at [768, 177] on button "Planogram" at bounding box center [760, 175] width 62 height 19
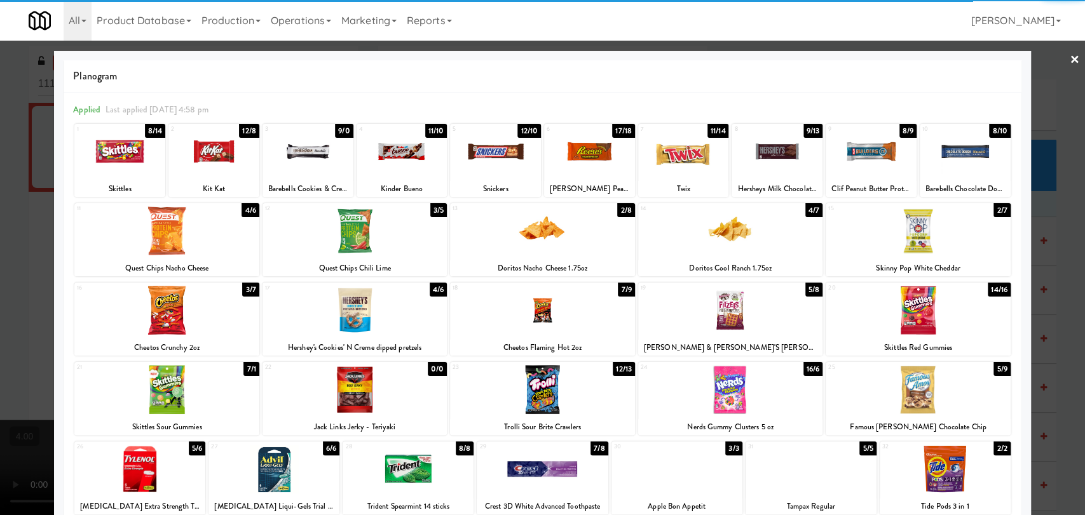
click at [220, 169] on div at bounding box center [213, 151] width 91 height 49
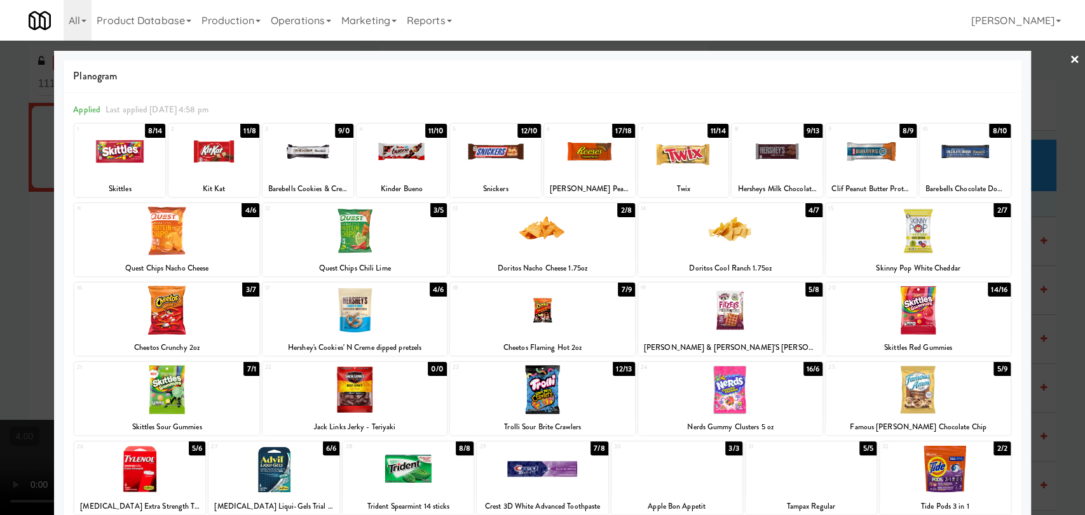
click at [677, 156] on div at bounding box center [683, 151] width 91 height 49
click at [0, 98] on div at bounding box center [542, 257] width 1085 height 515
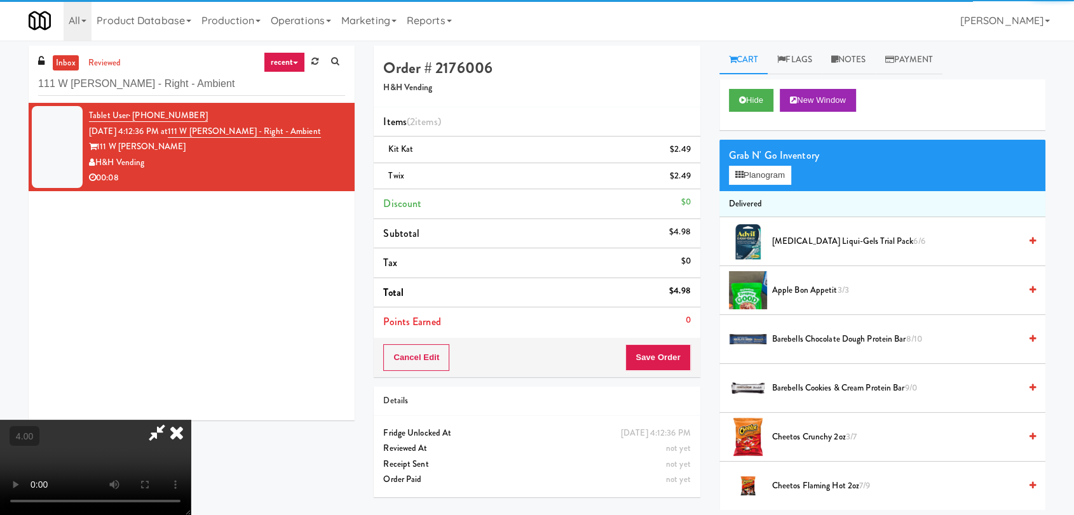
click at [173, 420] on video at bounding box center [95, 467] width 191 height 95
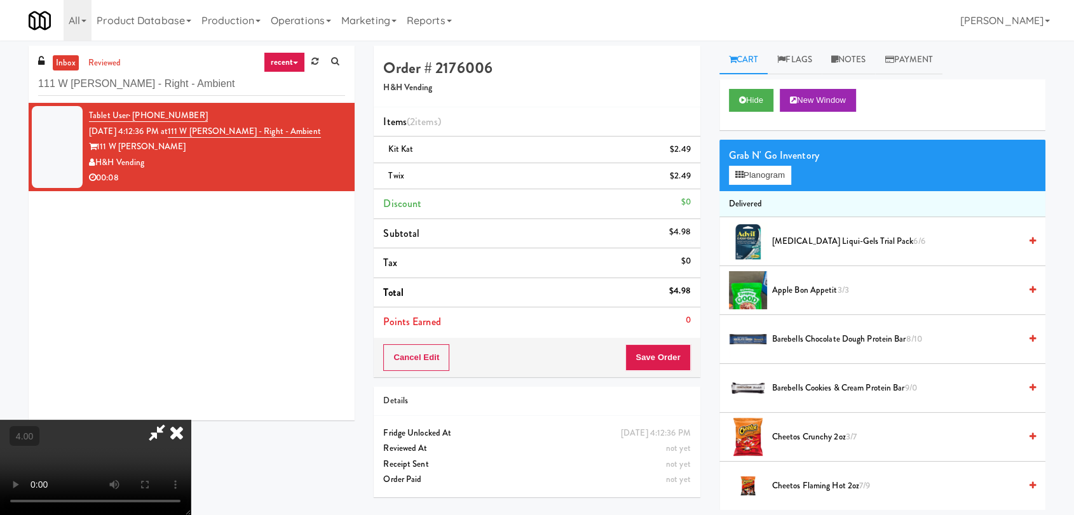
click at [191, 420] on video at bounding box center [95, 467] width 191 height 95
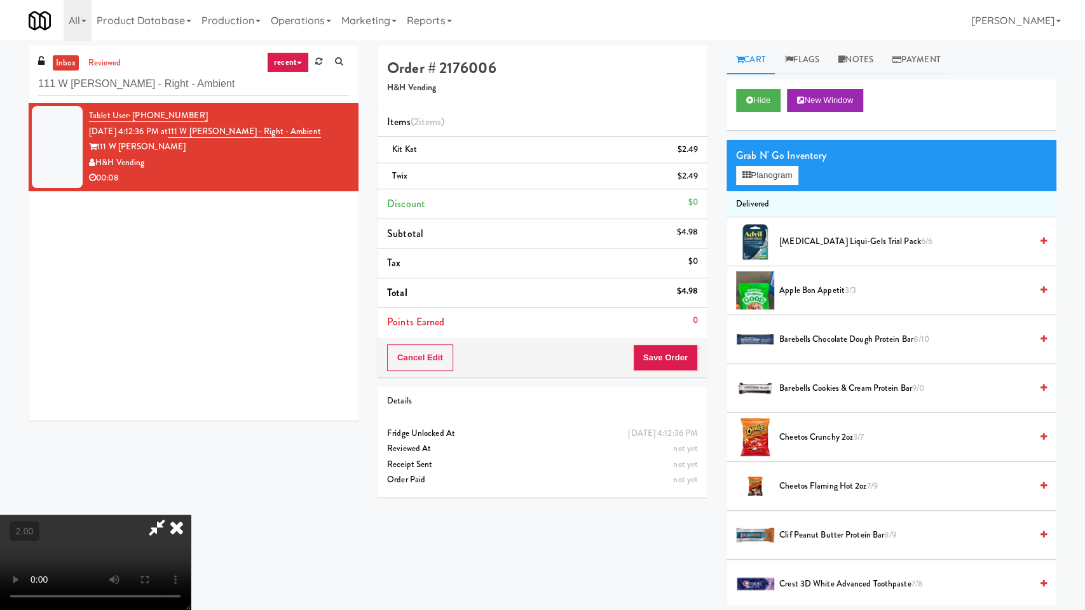
click at [191, 463] on video at bounding box center [95, 562] width 191 height 95
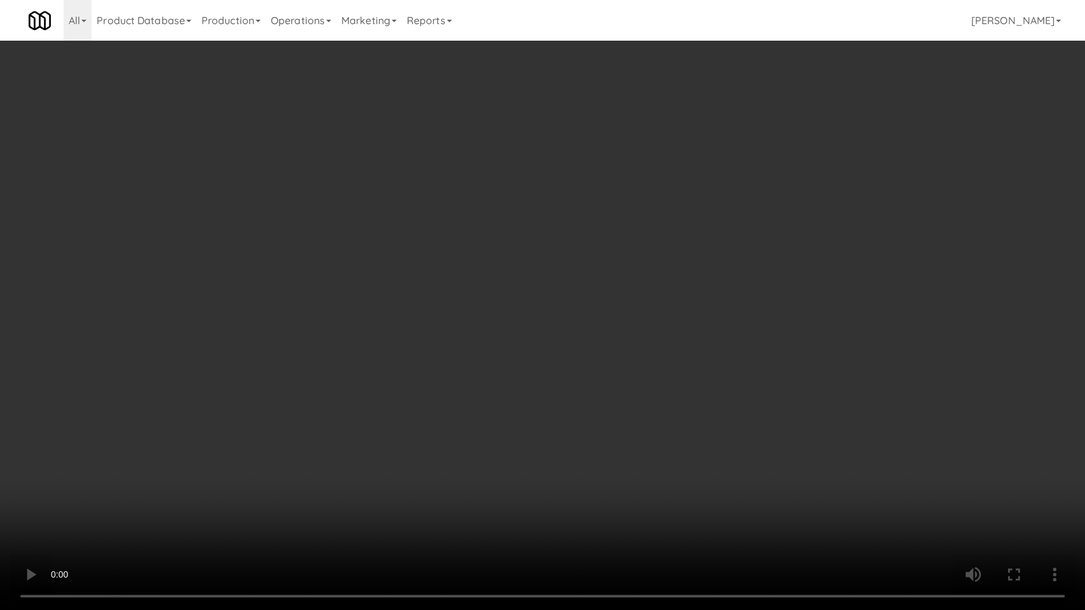
click at [508, 420] on video at bounding box center [542, 305] width 1085 height 610
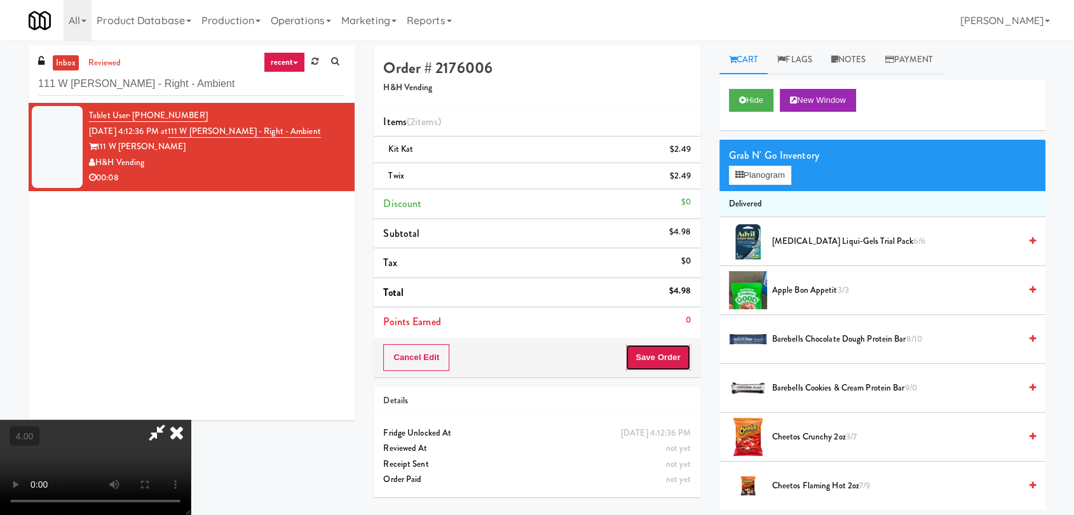
click at [688, 351] on button "Save Order" at bounding box center [657, 357] width 65 height 27
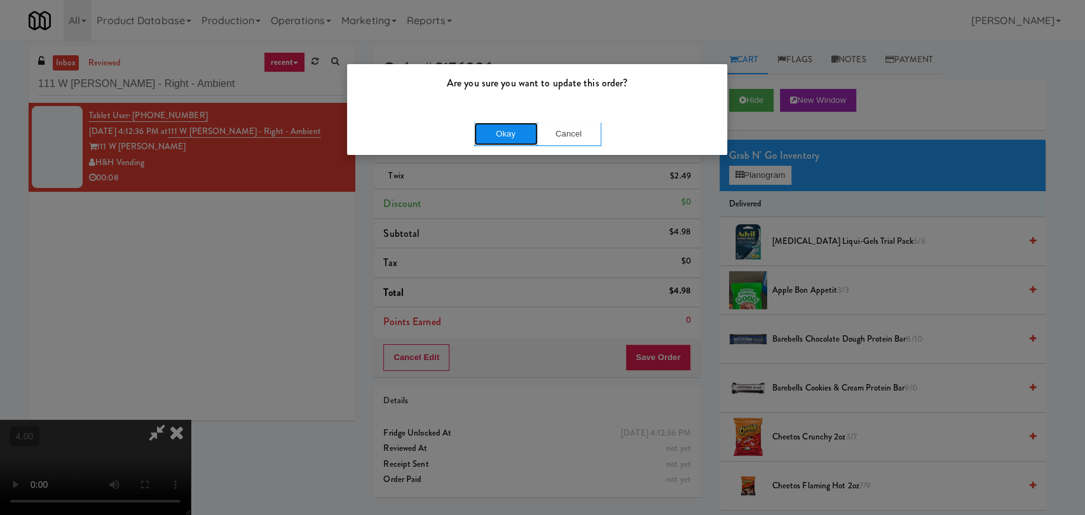
click at [498, 139] on button "Okay" at bounding box center [506, 134] width 64 height 23
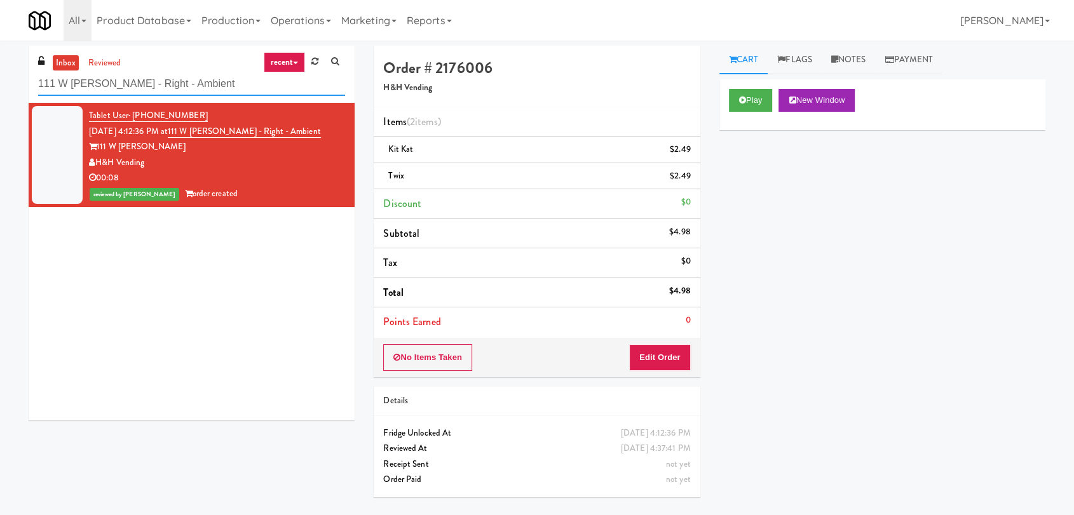
paste input "Union Heights"
drag, startPoint x: 194, startPoint y: 81, endPoint x: 0, endPoint y: 88, distance: 193.9
click at [0, 88] on div "inbox reviewed recent all unclear take inventory issue suspicious failed recent…" at bounding box center [537, 278] width 1074 height 465
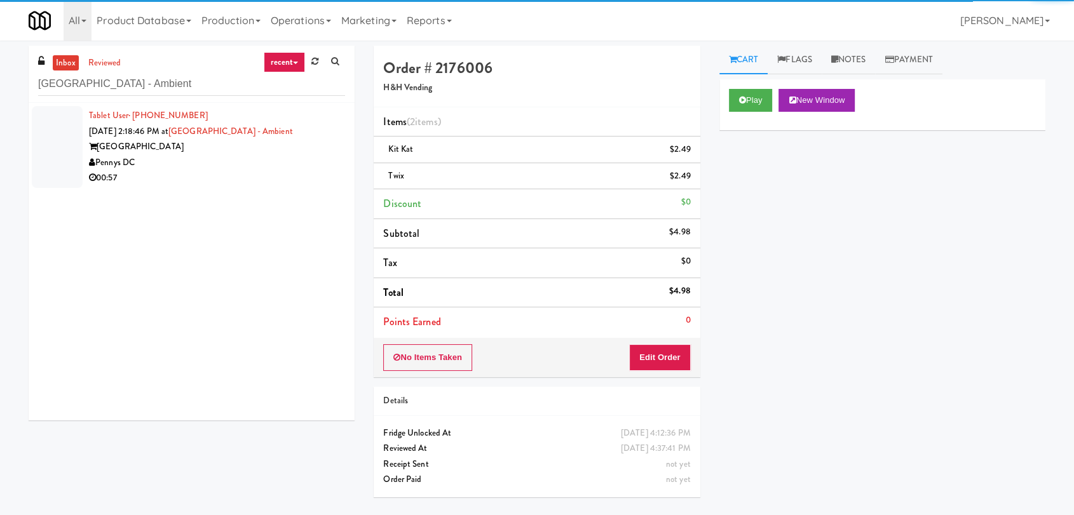
click at [269, 179] on div "00:57" at bounding box center [217, 178] width 256 height 16
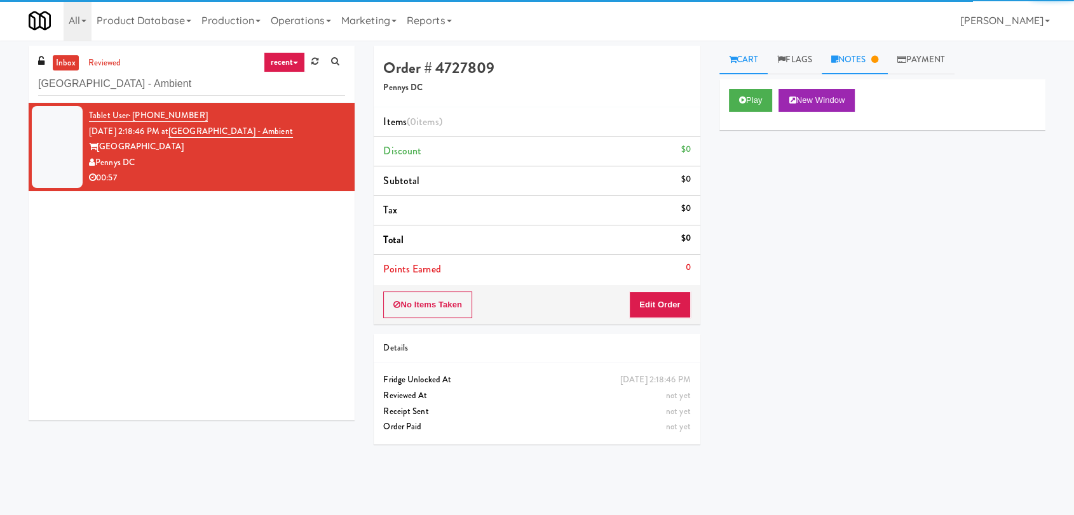
click at [838, 61] on icon at bounding box center [834, 59] width 7 height 8
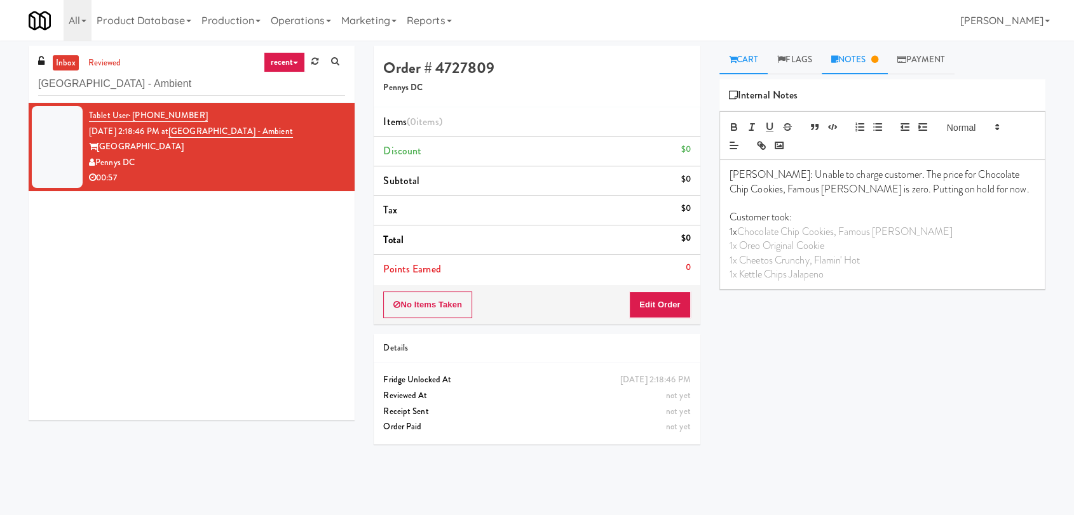
click at [745, 57] on link "Cart" at bounding box center [743, 60] width 49 height 29
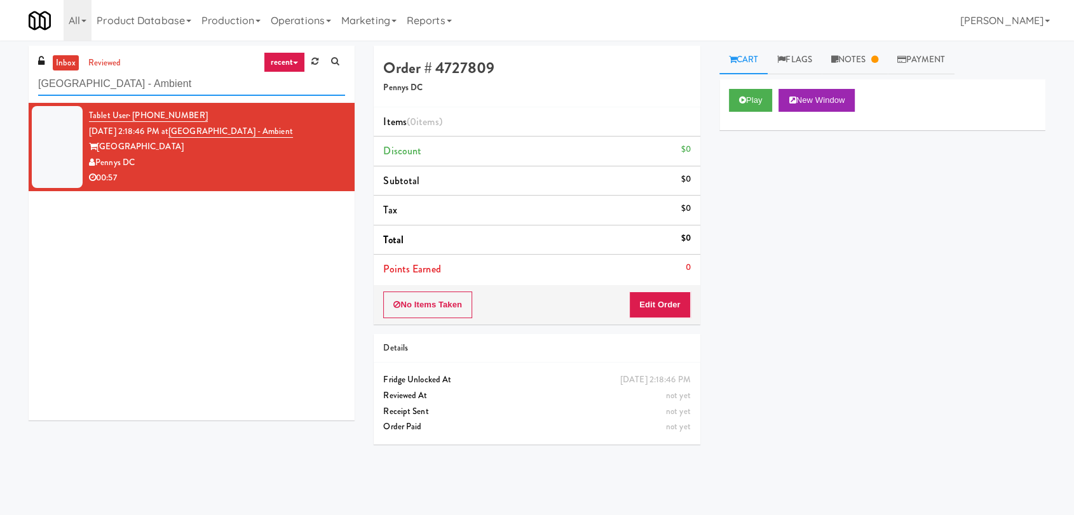
drag, startPoint x: 110, startPoint y: 91, endPoint x: 0, endPoint y: 89, distance: 109.9
click at [0, 89] on div "inbox reviewed recent all unclear take inventory issue suspicious failed recent…" at bounding box center [537, 278] width 1074 height 465
paste input "Route #5"
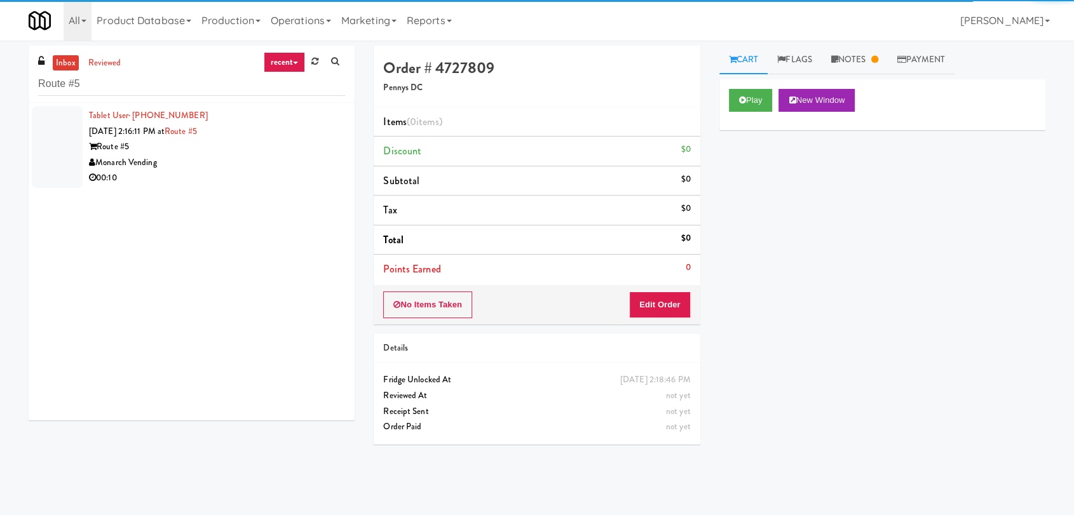
click at [295, 155] on div "Monarch Vending" at bounding box center [217, 163] width 256 height 16
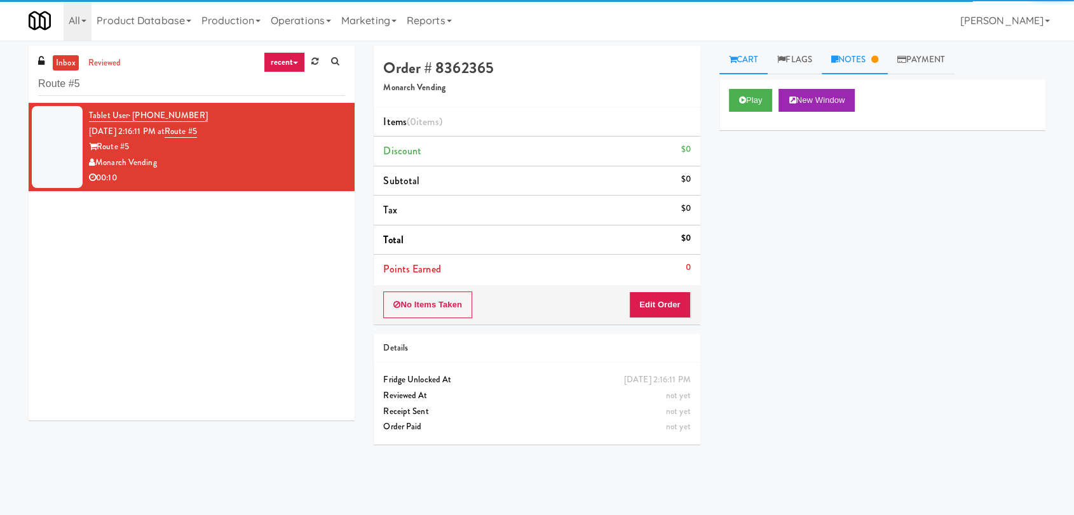
click at [888, 56] on link "Notes" at bounding box center [855, 60] width 66 height 29
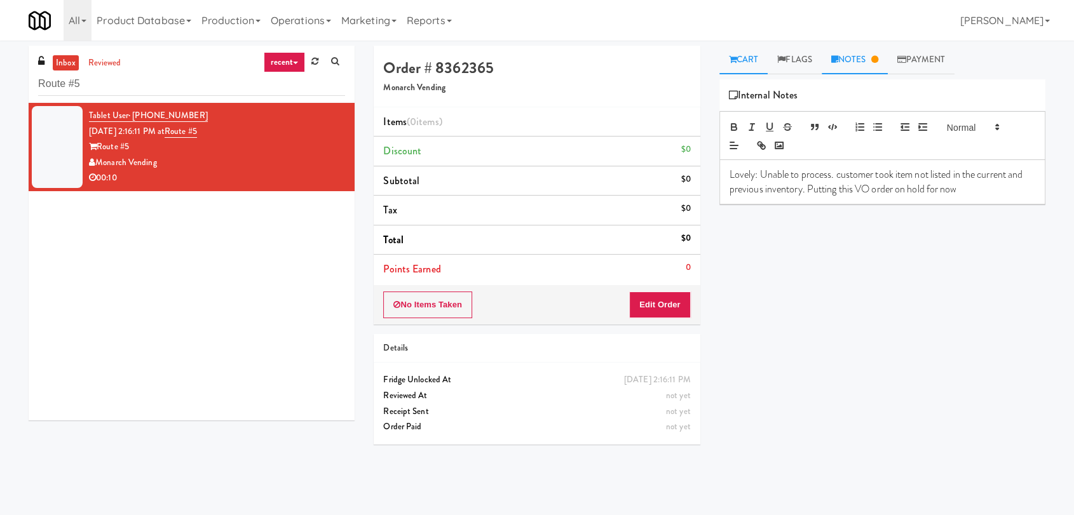
click at [768, 48] on link "Cart" at bounding box center [743, 60] width 49 height 29
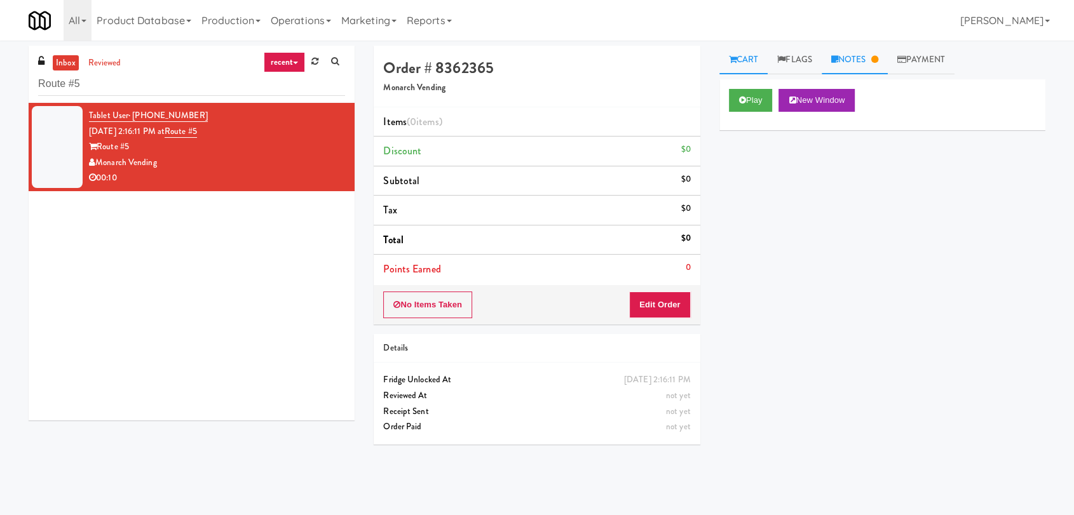
click at [857, 46] on link "Notes" at bounding box center [855, 60] width 66 height 29
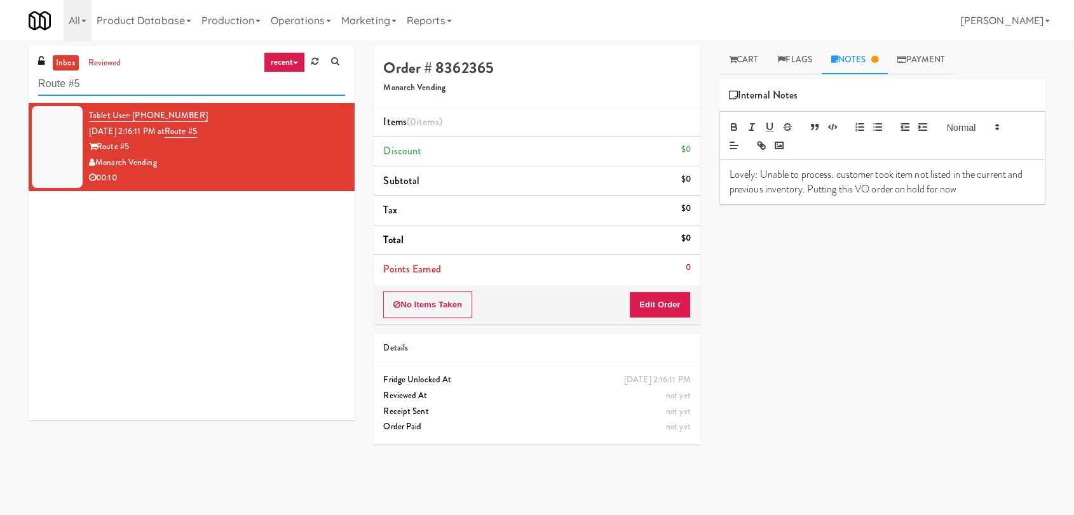
paste input "AbbVie - Lunchroom"
click at [0, 86] on div "inbox reviewed recent all unclear take inventory issue suspicious failed recent…" at bounding box center [537, 278] width 1074 height 465
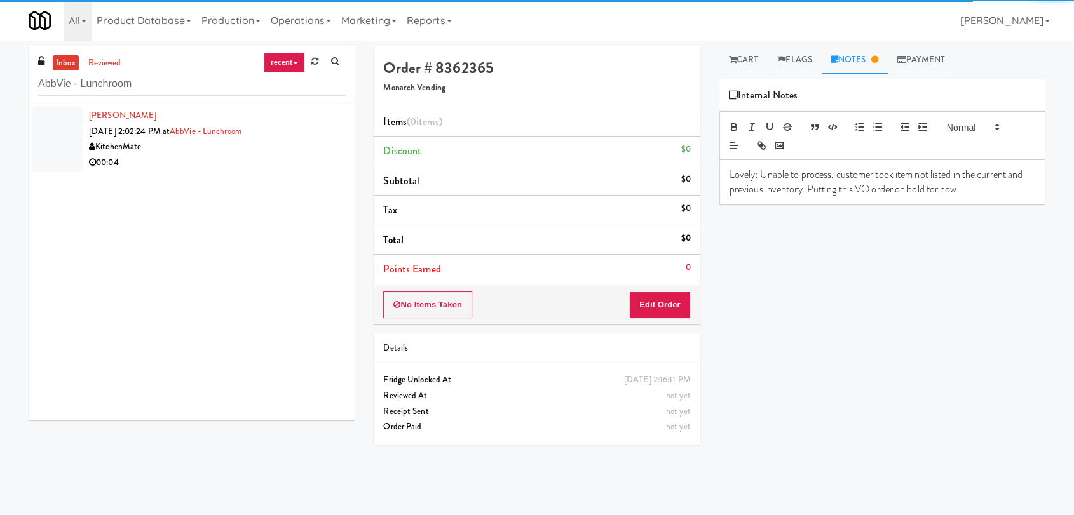
click at [300, 174] on li "Victoria Boone Sep 26, 2025 2:02:24 PM at AbbVie - Lunchroom KitchenMate 00:04" at bounding box center [192, 139] width 326 height 72
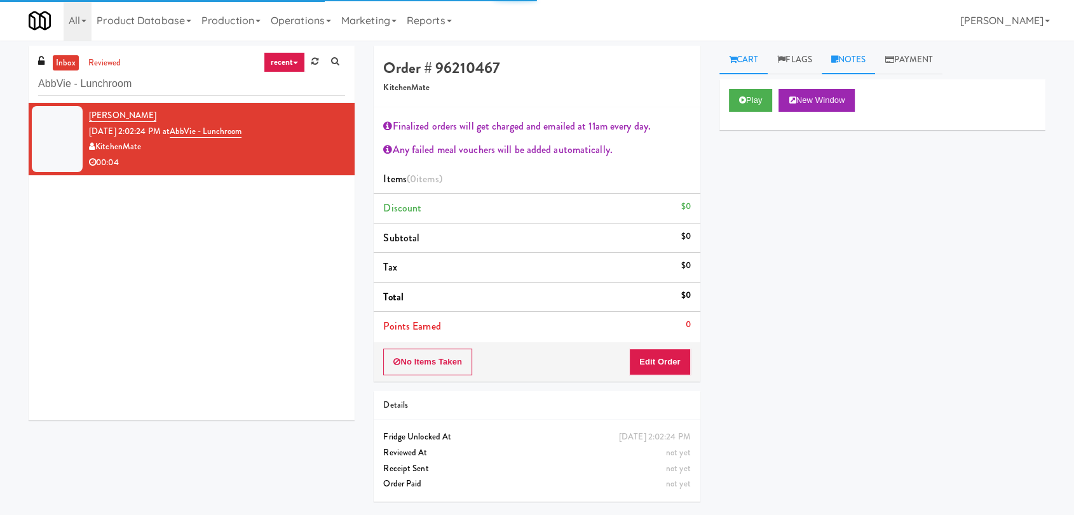
click at [862, 69] on link "Notes" at bounding box center [849, 60] width 54 height 29
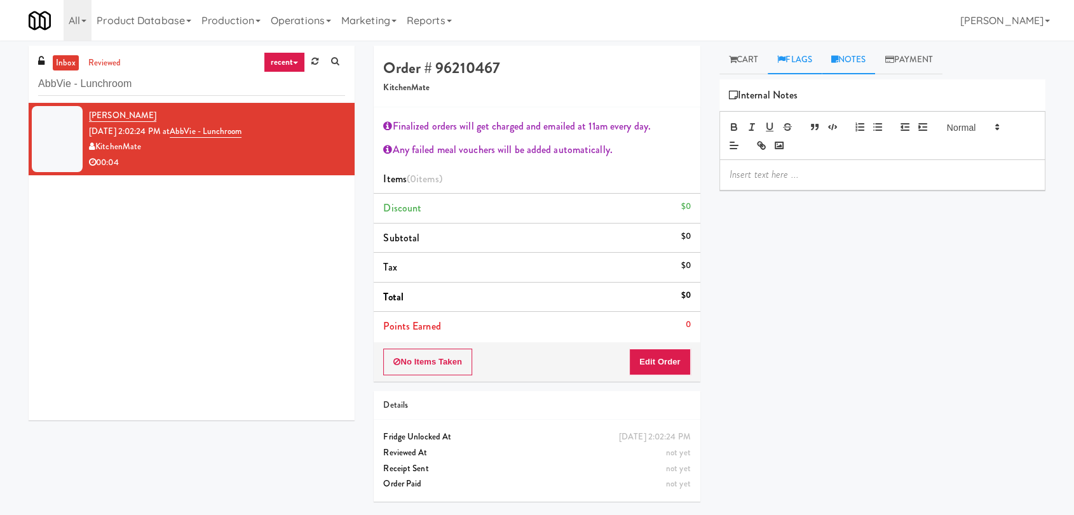
click at [773, 65] on link "Flags" at bounding box center [795, 60] width 54 height 29
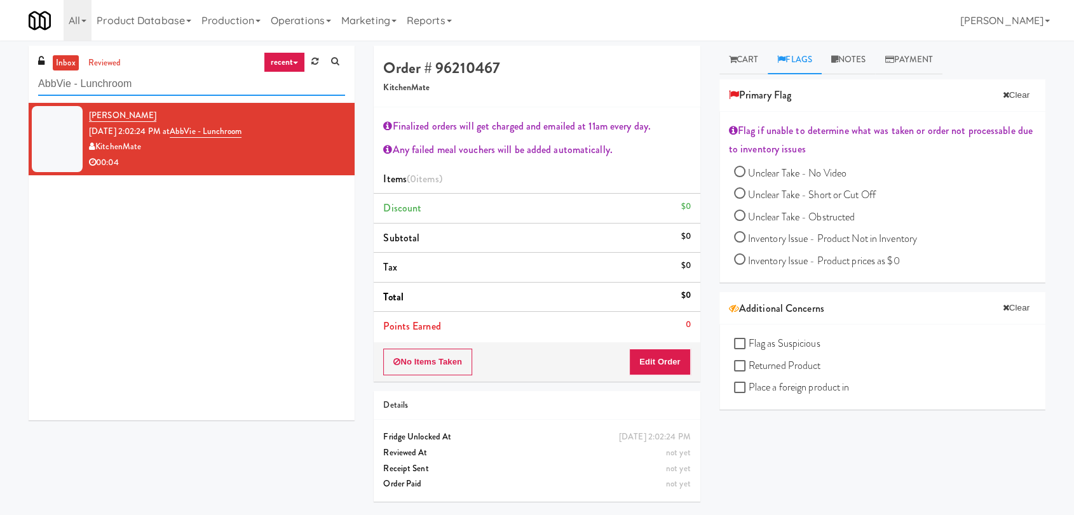
drag, startPoint x: 49, startPoint y: 88, endPoint x: 0, endPoint y: 88, distance: 48.9
click at [0, 88] on div "inbox reviewed recent all unclear take inventory issue suspicious failed recent…" at bounding box center [537, 279] width 1074 height 466
drag, startPoint x: 152, startPoint y: 87, endPoint x: 11, endPoint y: 83, distance: 140.5
click at [11, 83] on div "inbox reviewed recent all unclear take inventory issue suspicious failed recent…" at bounding box center [537, 279] width 1074 height 466
paste input "Kinetic - Right"
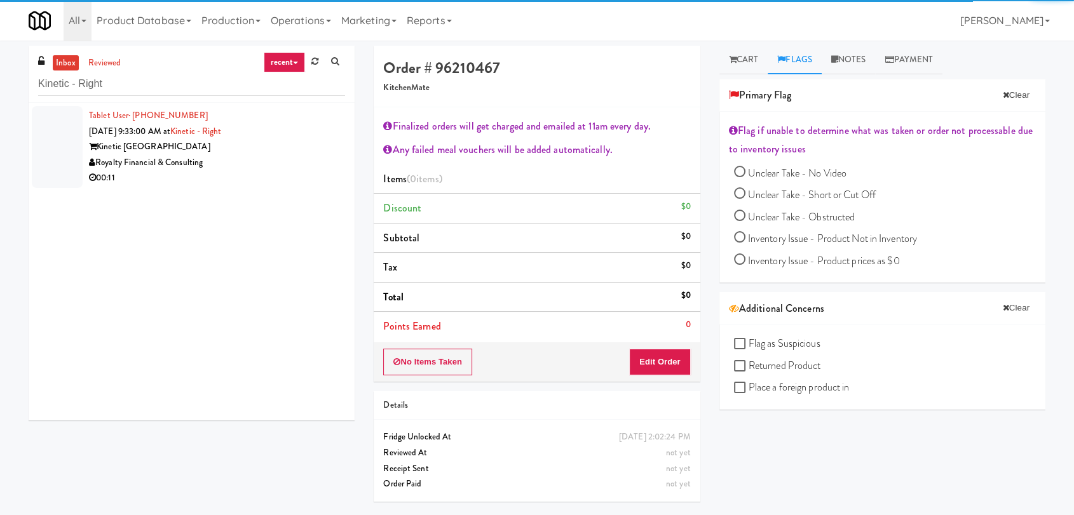
click at [274, 153] on div "Kinetic Atlanta" at bounding box center [217, 147] width 256 height 16
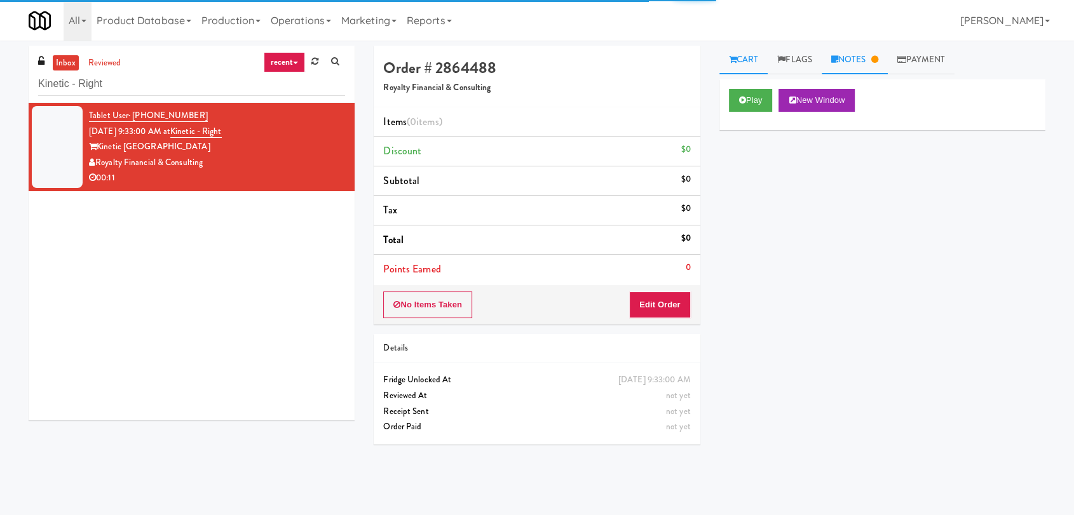
click at [860, 60] on link "Notes" at bounding box center [855, 60] width 66 height 29
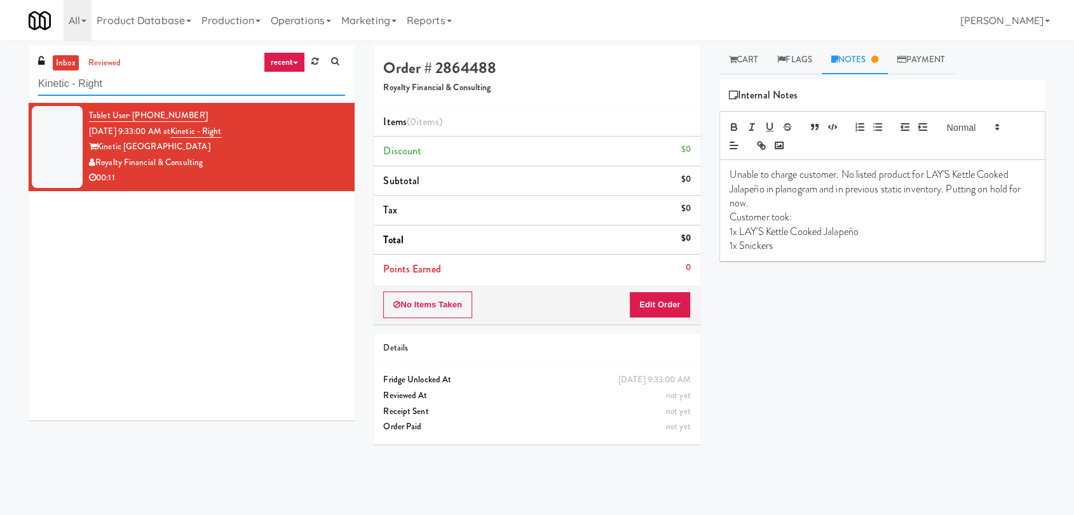
drag, startPoint x: 59, startPoint y: 69, endPoint x: 0, endPoint y: 69, distance: 59.1
click at [0, 69] on div "inbox reviewed recent all unclear take inventory issue suspicious failed recent…" at bounding box center [537, 278] width 1074 height 465
paste input "AbbVie - Lunchroom"
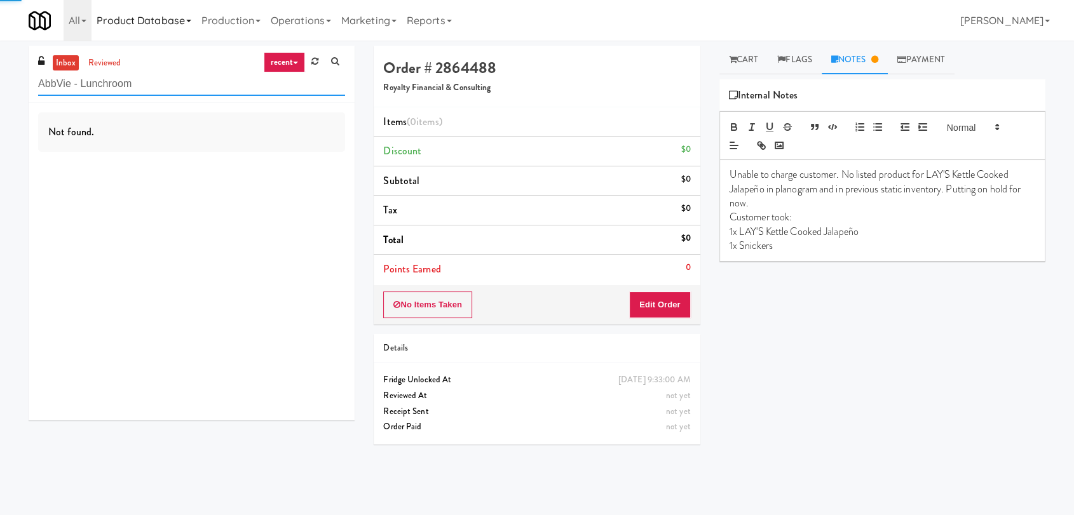
type input "AbbVie - Lunchroom"
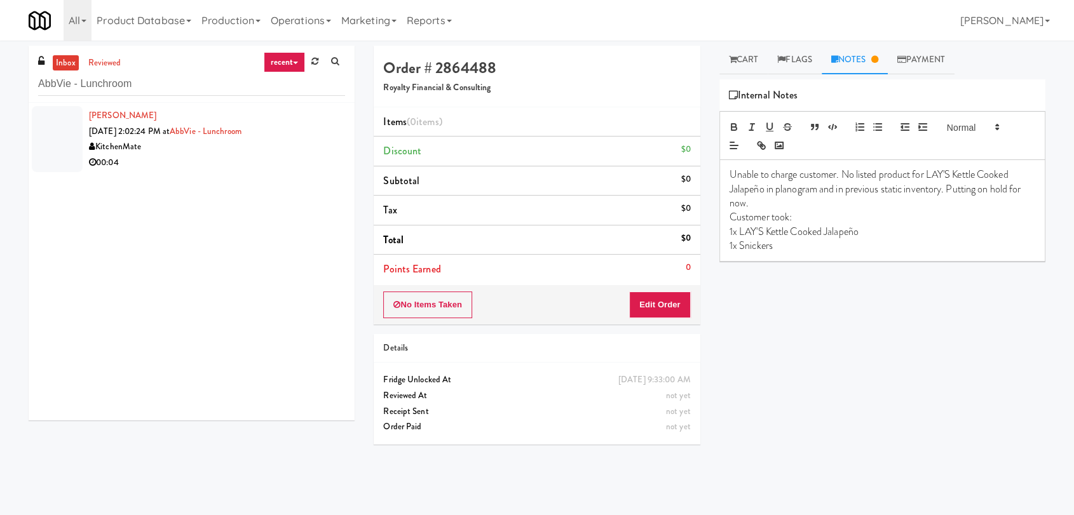
click at [301, 174] on li "Victoria Boone Sep 26, 2025 2:02:24 PM at AbbVie - Lunchroom KitchenMate 00:04" at bounding box center [192, 139] width 326 height 72
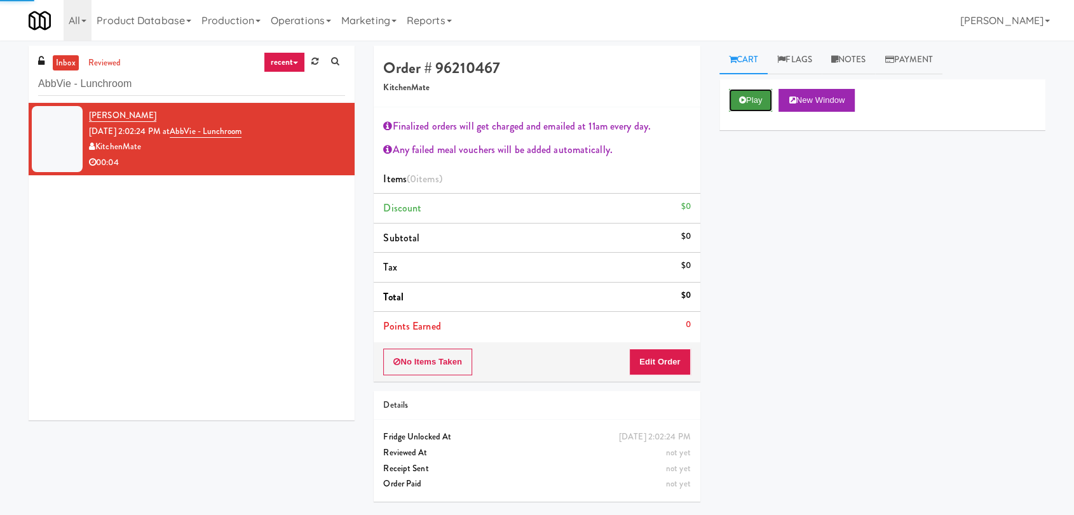
click at [742, 92] on button "Play" at bounding box center [751, 100] width 44 height 23
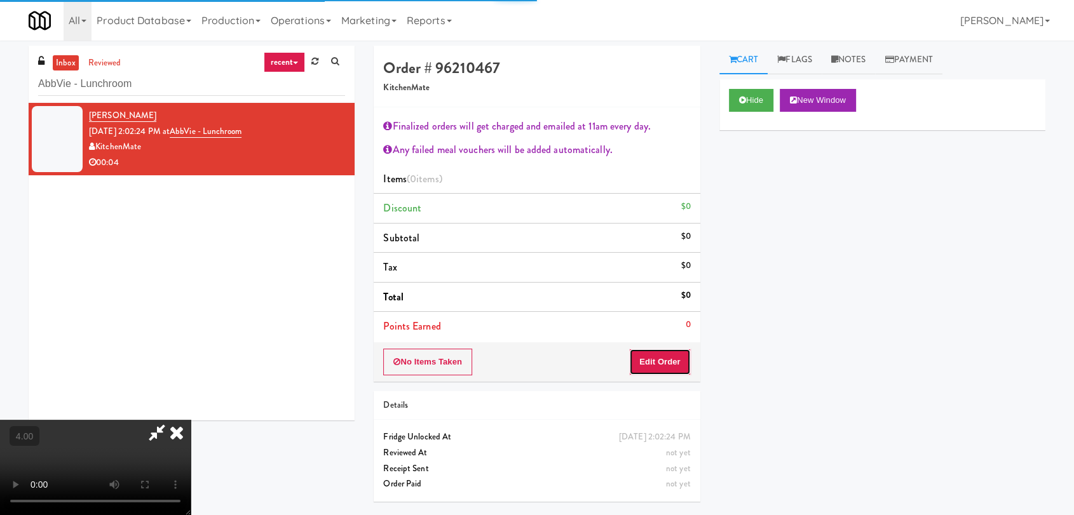
click at [661, 362] on button "Edit Order" at bounding box center [660, 362] width 62 height 27
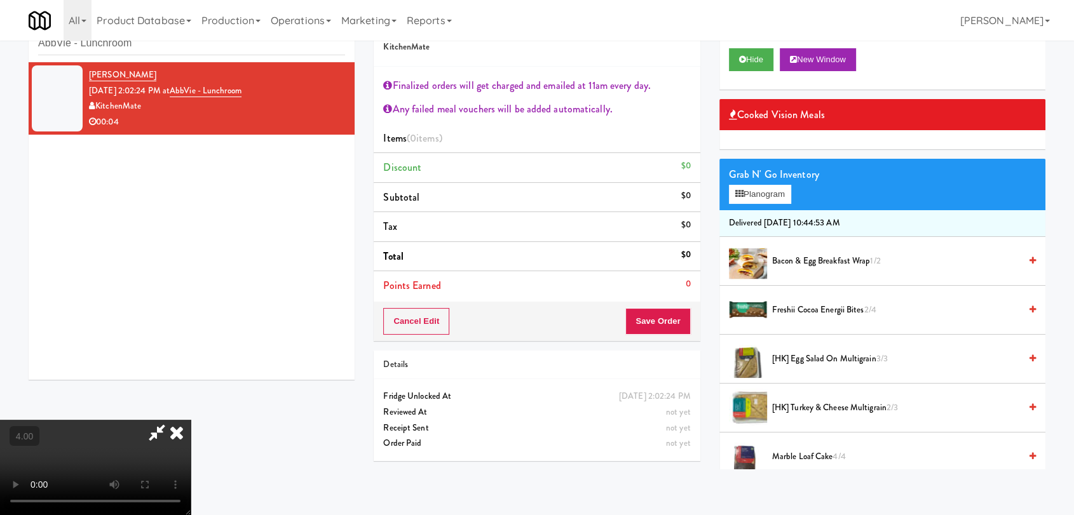
scroll to position [20, 0]
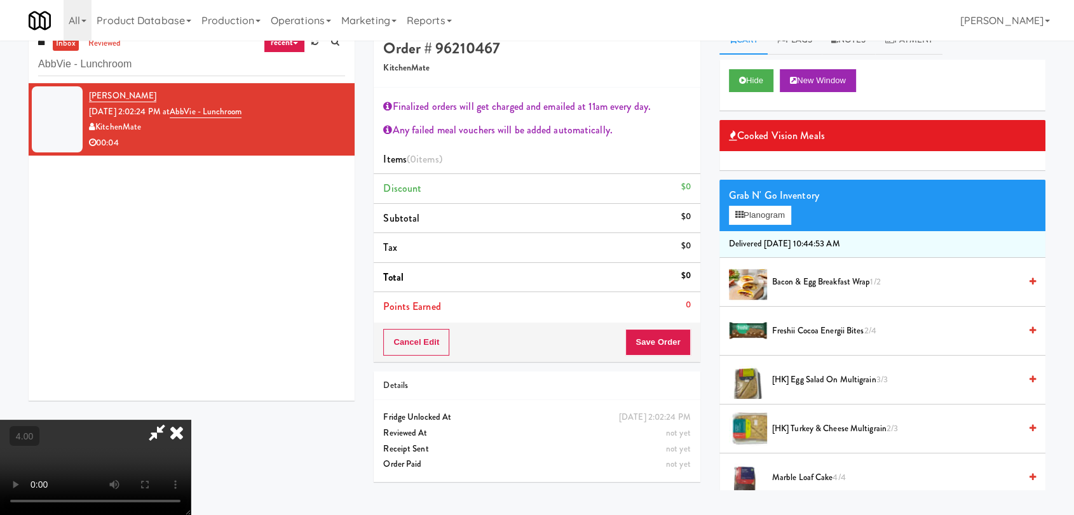
click at [191, 420] on video at bounding box center [95, 467] width 191 height 95
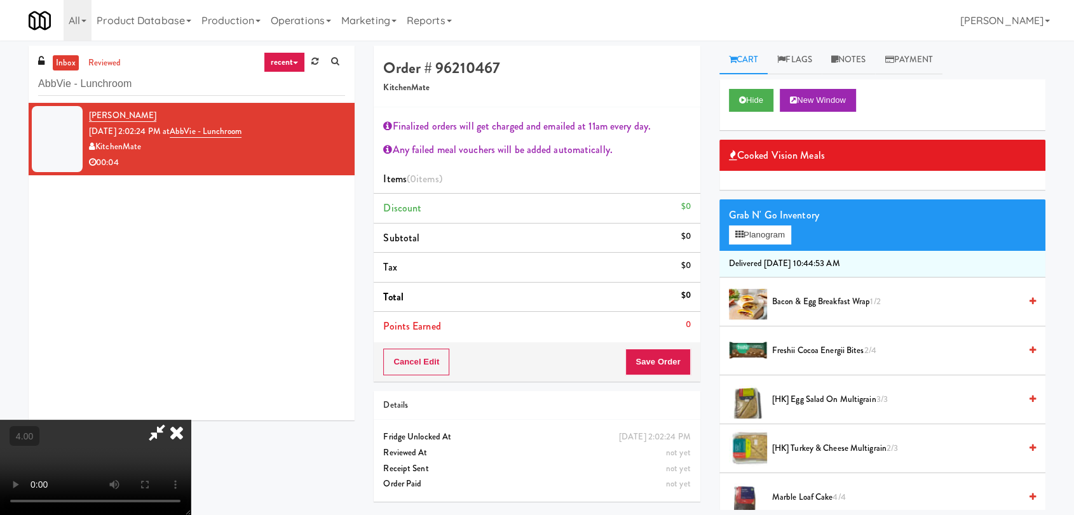
click at [191, 420] on video at bounding box center [95, 467] width 191 height 95
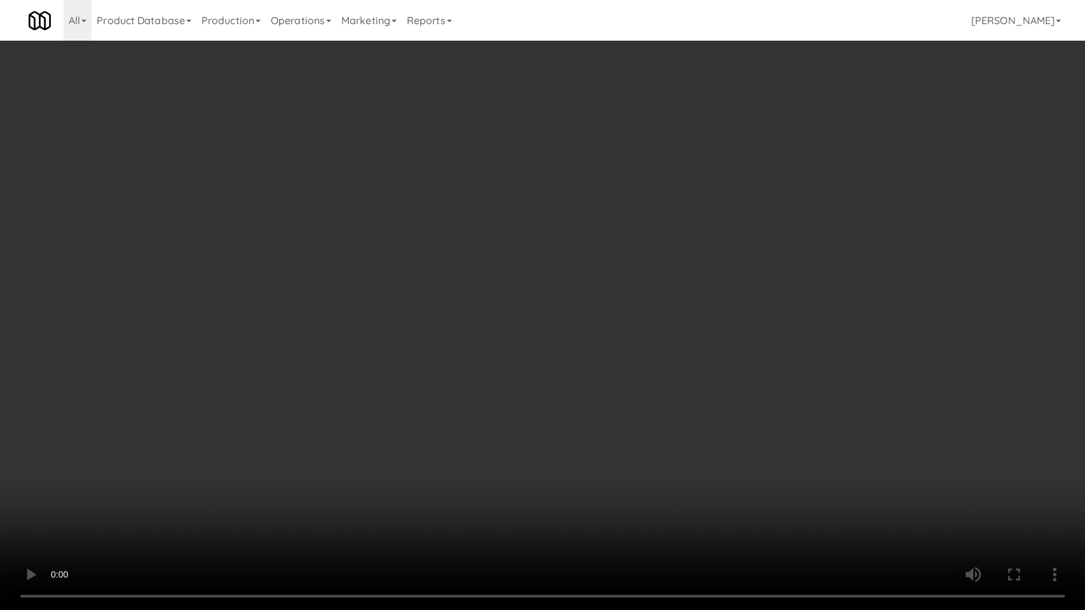
click at [149, 463] on video at bounding box center [542, 305] width 1085 height 610
click at [167, 463] on video at bounding box center [542, 305] width 1085 height 610
click at [94, 404] on video at bounding box center [542, 305] width 1085 height 610
click at [97, 405] on video at bounding box center [542, 305] width 1085 height 610
click at [240, 463] on video at bounding box center [542, 305] width 1085 height 610
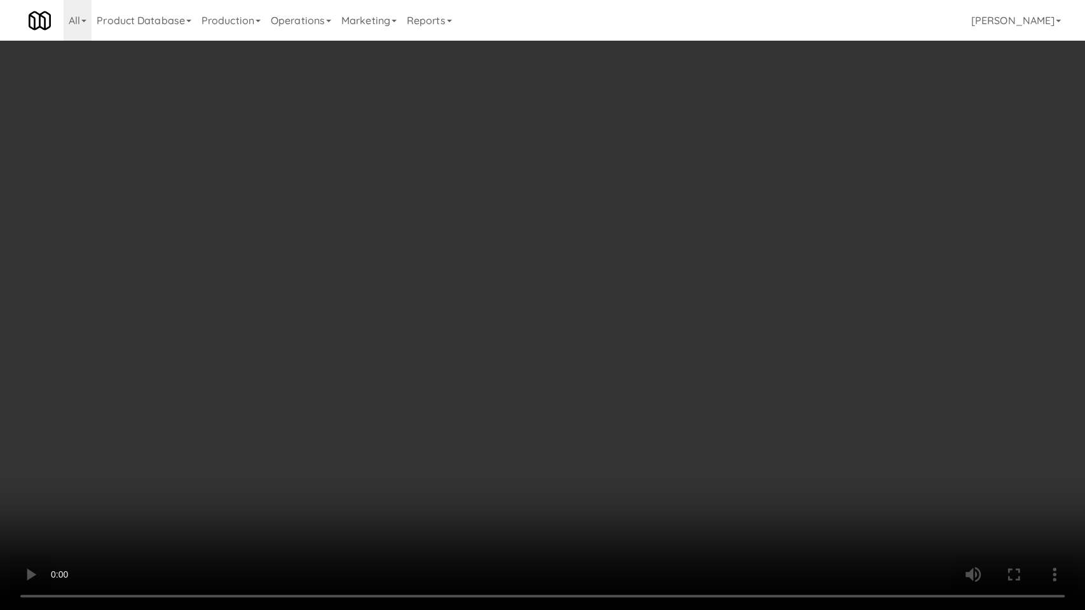
click at [240, 463] on video at bounding box center [542, 305] width 1085 height 610
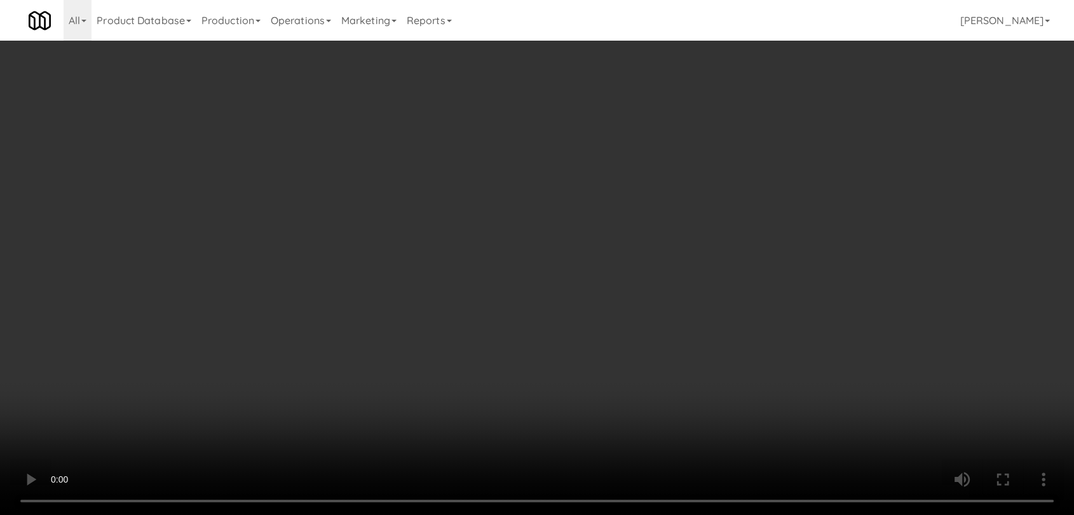
scroll to position [238, 0]
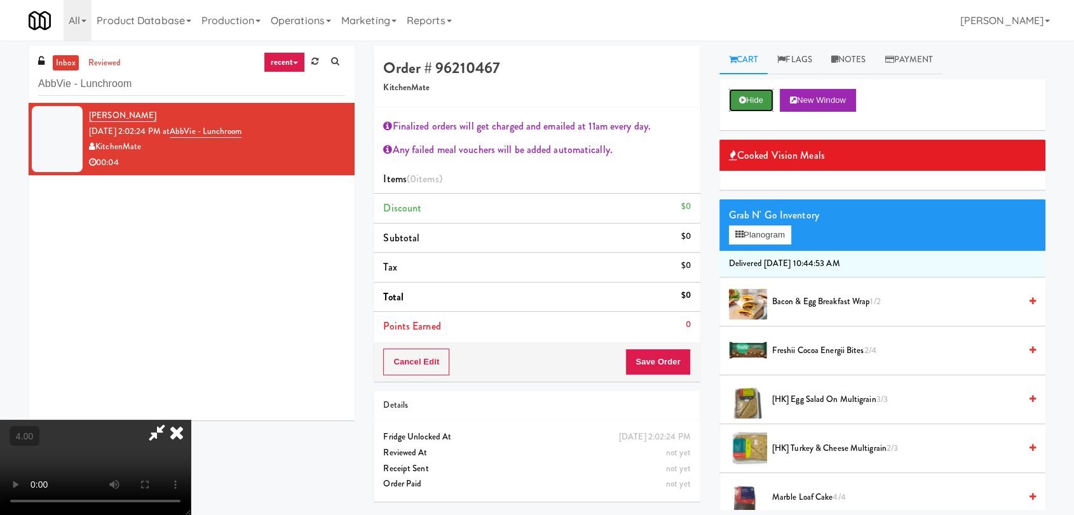
click at [742, 93] on button "Hide" at bounding box center [751, 100] width 44 height 23
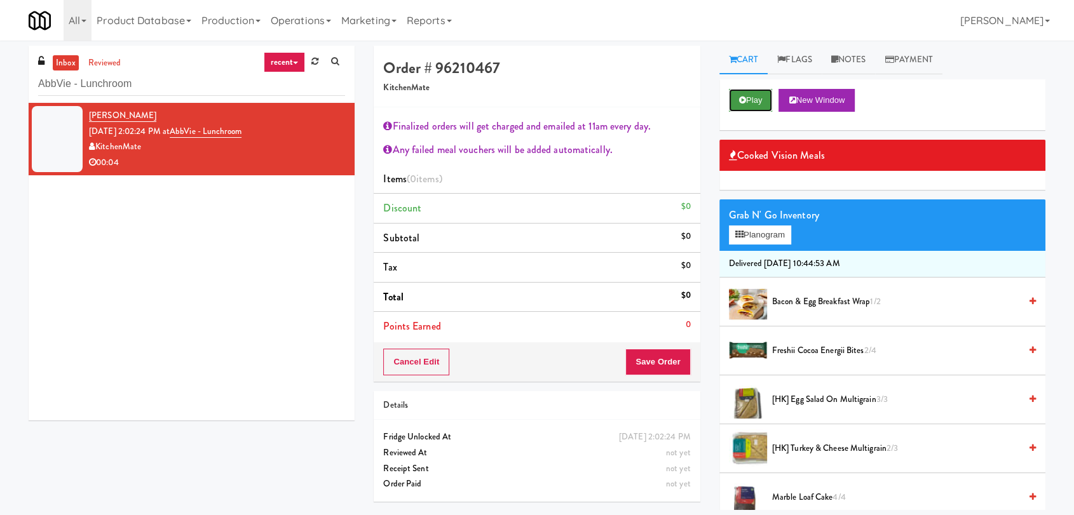
scroll to position [0, 0]
click at [757, 99] on button "Play" at bounding box center [751, 100] width 44 height 23
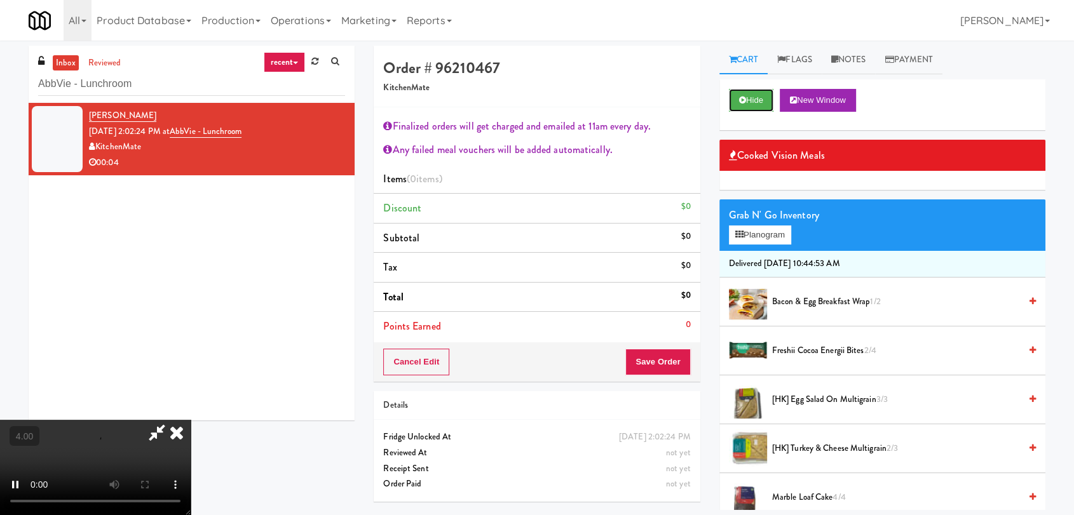
scroll to position [141, 0]
click at [191, 420] on video at bounding box center [95, 467] width 191 height 95
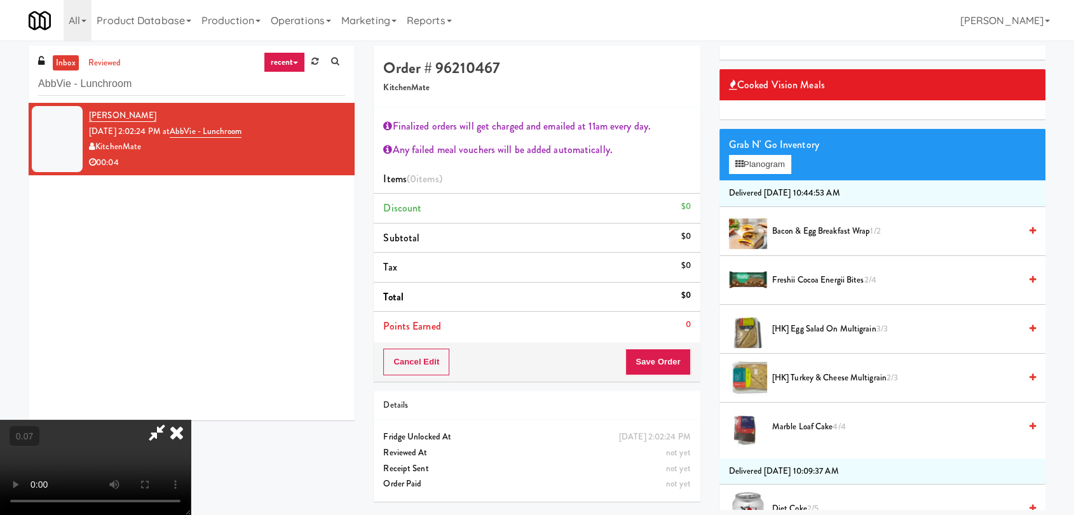
scroll to position [0, 0]
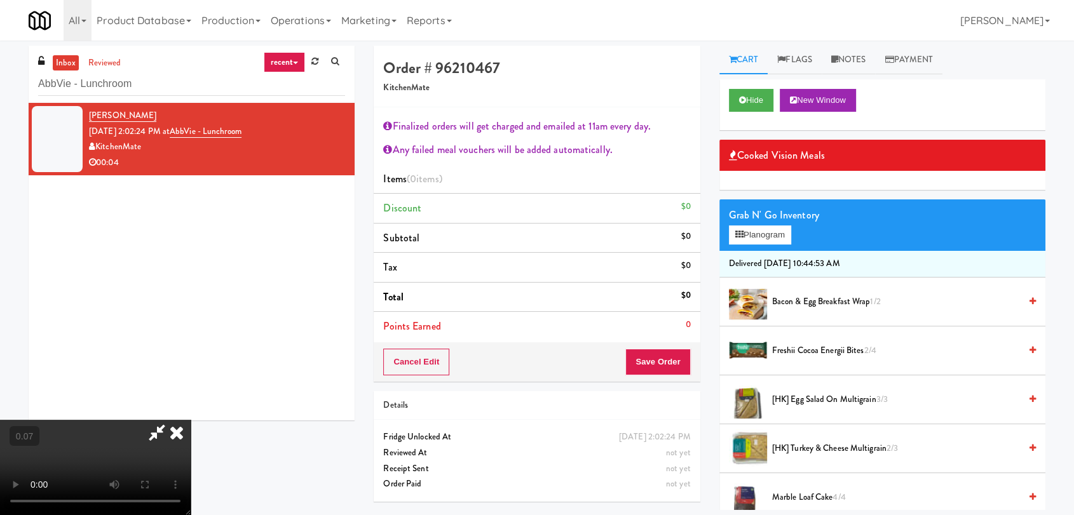
click at [768, 247] on div "Grab N' Go Inventory Planogram" at bounding box center [882, 225] width 326 height 51
click at [768, 236] on button "Planogram" at bounding box center [760, 235] width 62 height 19
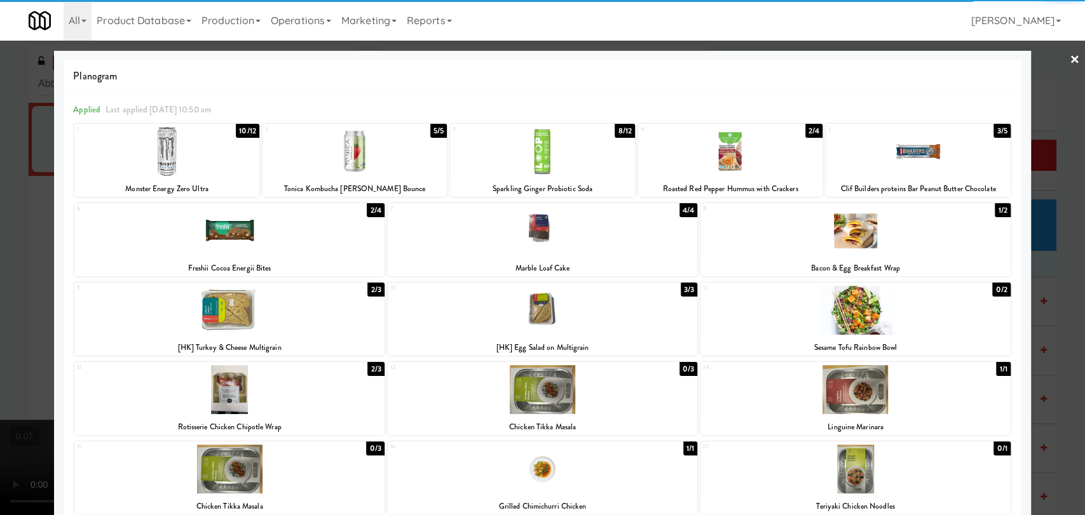
click at [253, 397] on div at bounding box center [228, 389] width 309 height 49
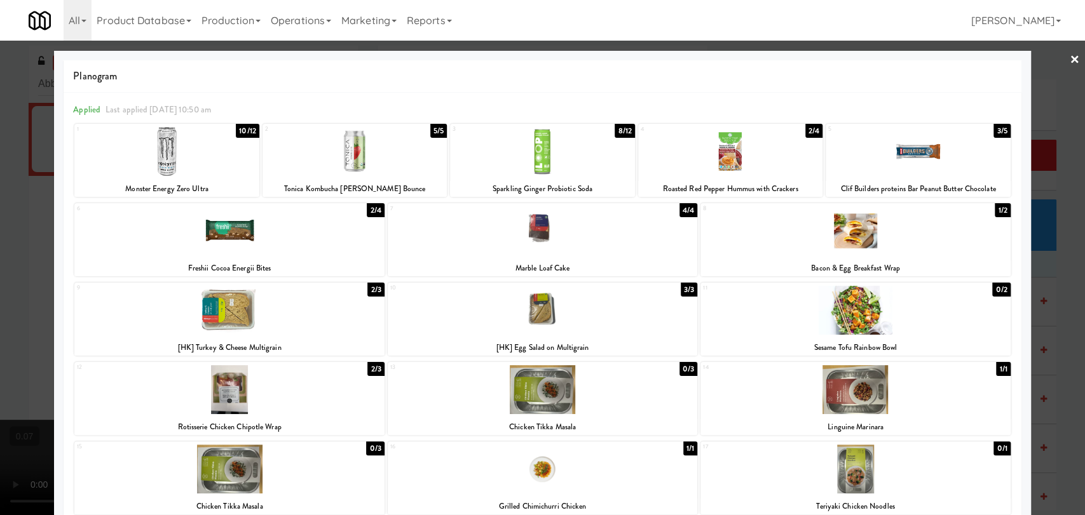
click at [0, 305] on div at bounding box center [542, 257] width 1085 height 515
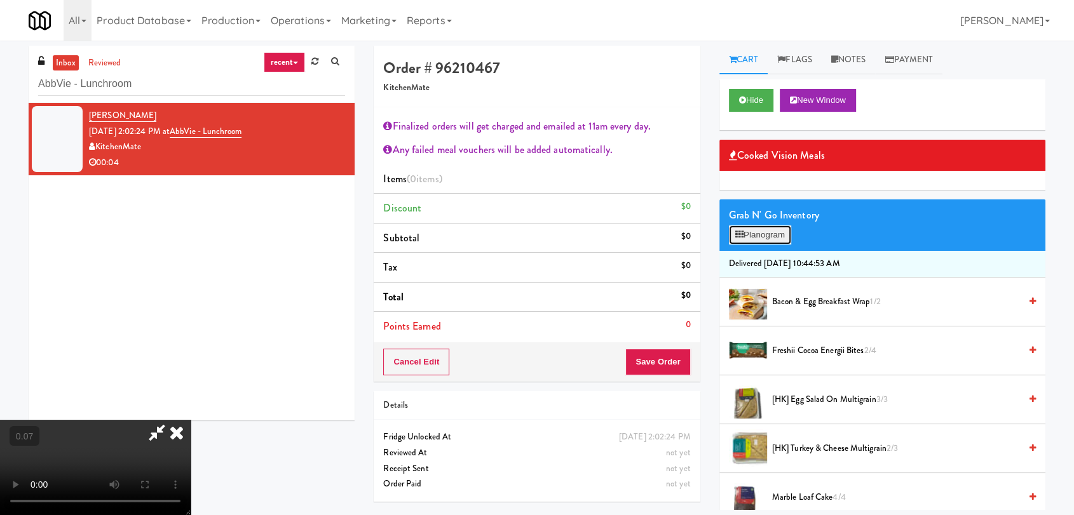
click at [742, 231] on icon at bounding box center [739, 235] width 8 height 8
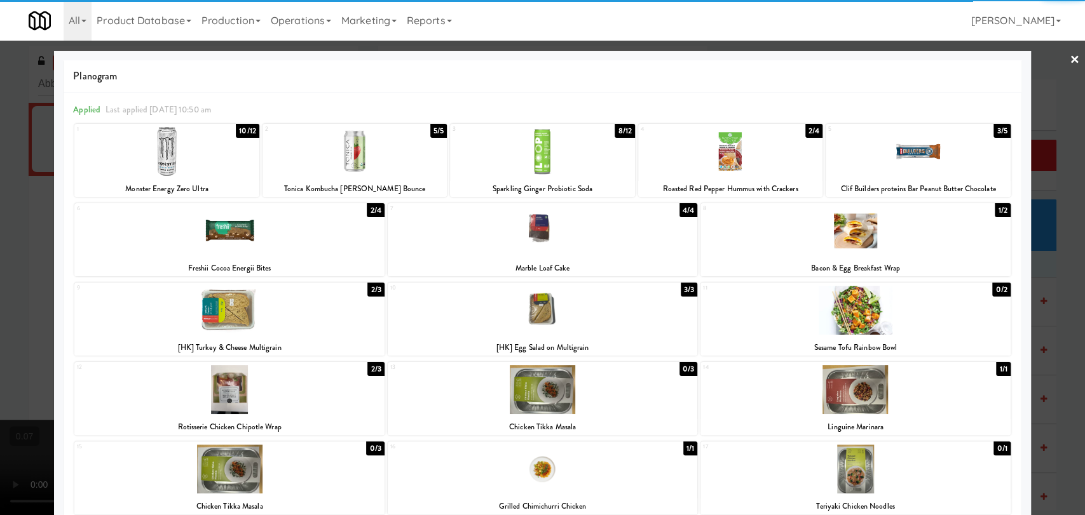
click at [271, 393] on div at bounding box center [228, 389] width 309 height 49
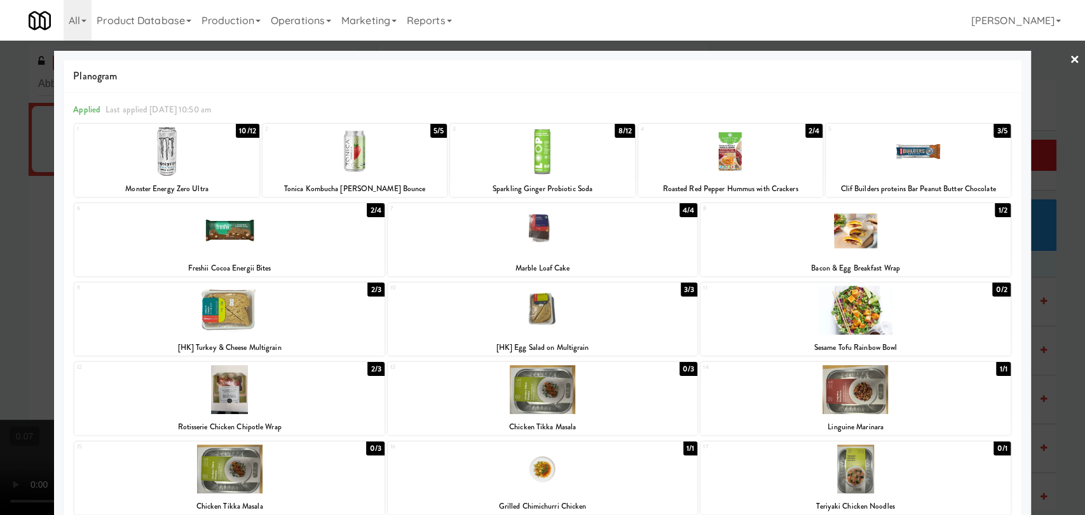
click at [5, 330] on div at bounding box center [542, 257] width 1085 height 515
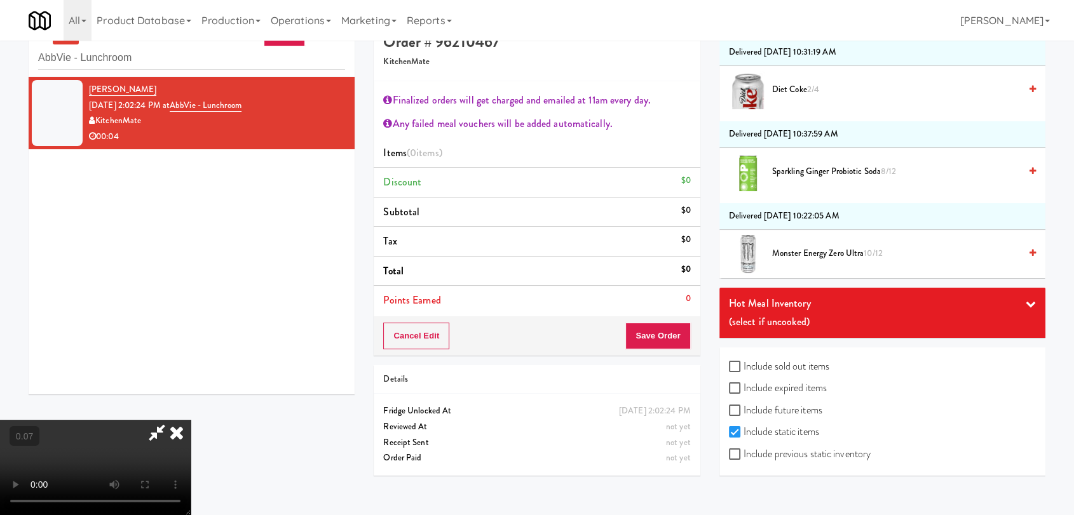
scroll to position [41, 0]
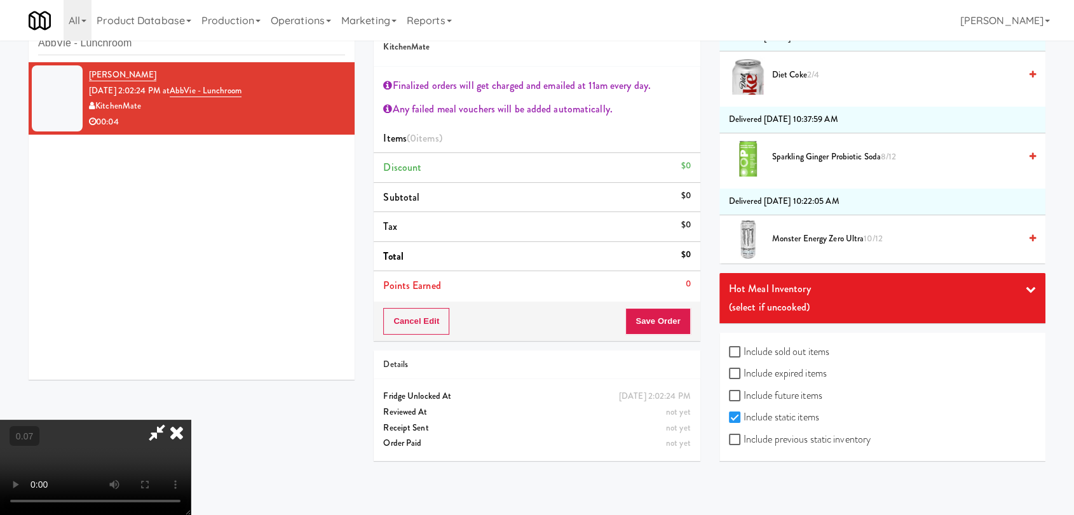
click at [793, 367] on label "Include expired items" at bounding box center [778, 373] width 98 height 19
click at [743, 369] on input "Include expired items" at bounding box center [736, 374] width 15 height 10
checkbox input "true"
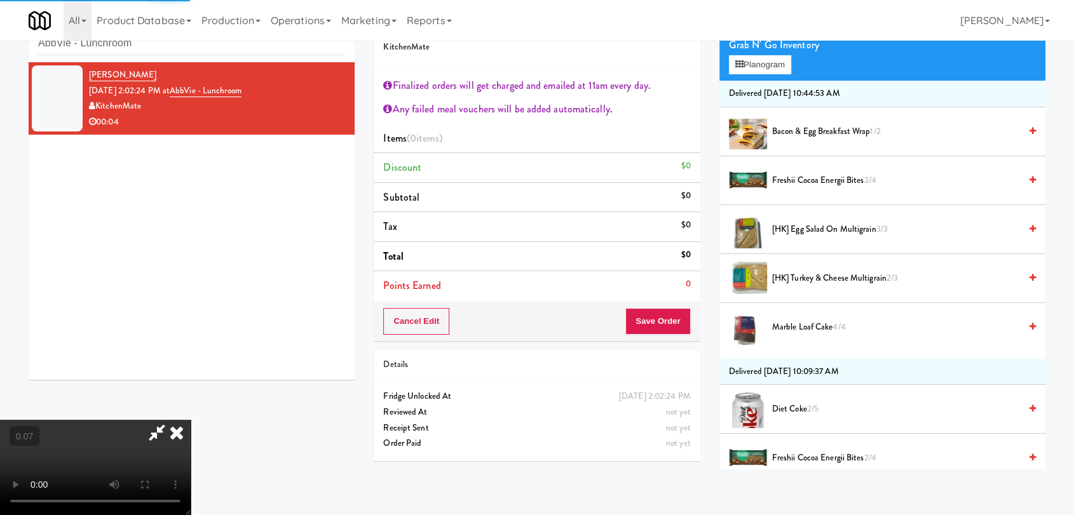
scroll to position [0, 0]
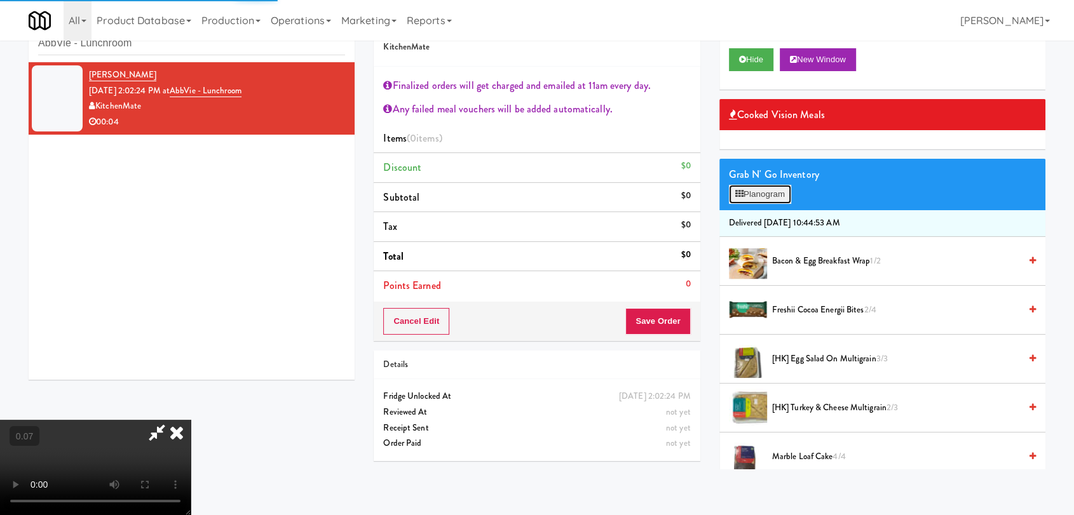
click at [746, 190] on button "Planogram" at bounding box center [760, 194] width 62 height 19
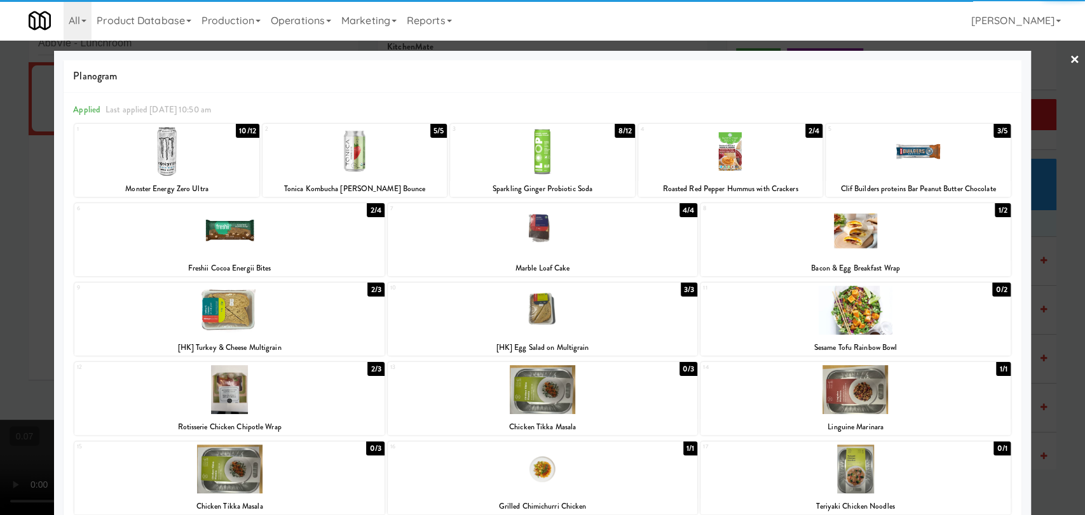
click at [212, 403] on div at bounding box center [228, 389] width 309 height 49
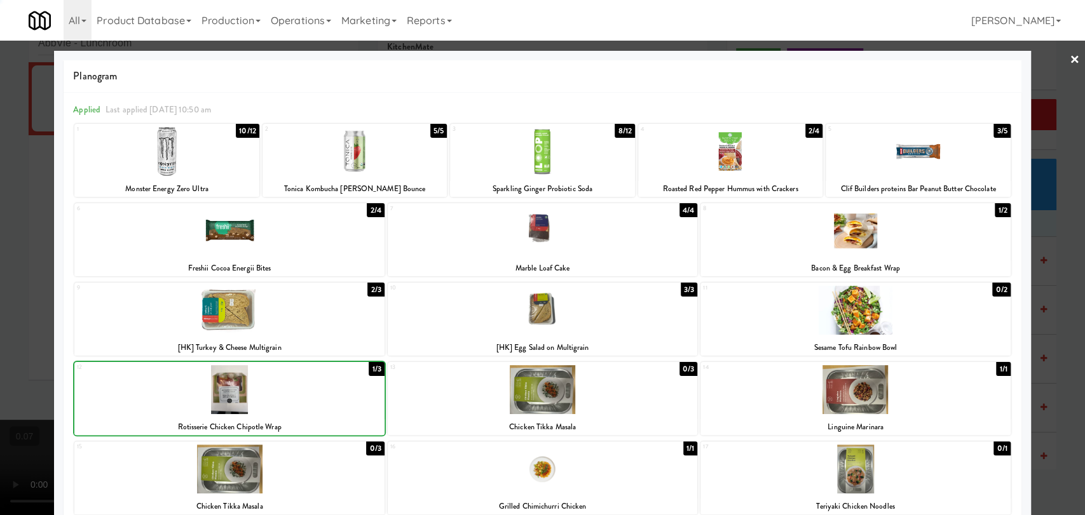
click at [9, 236] on div at bounding box center [542, 257] width 1085 height 515
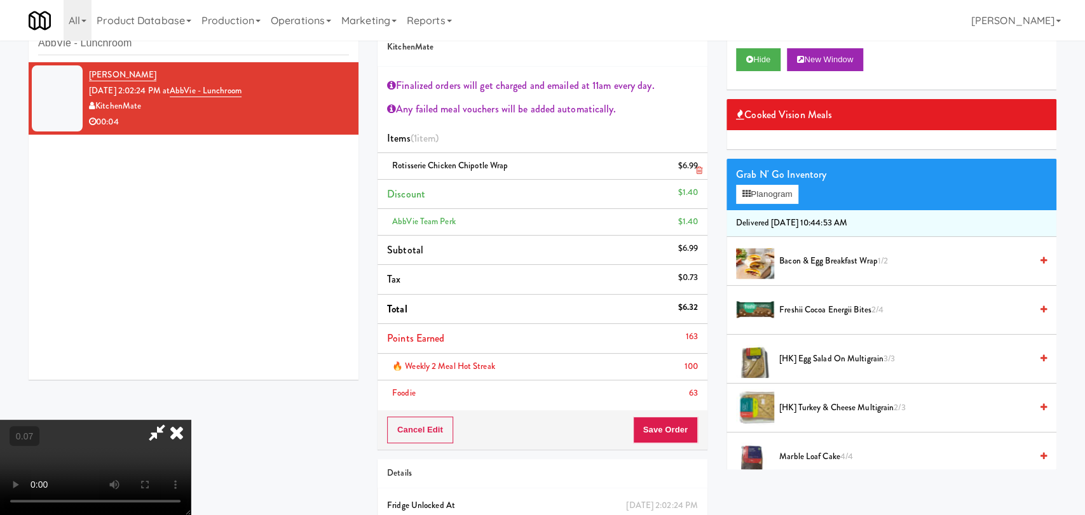
click at [191, 420] on icon at bounding box center [177, 432] width 28 height 25
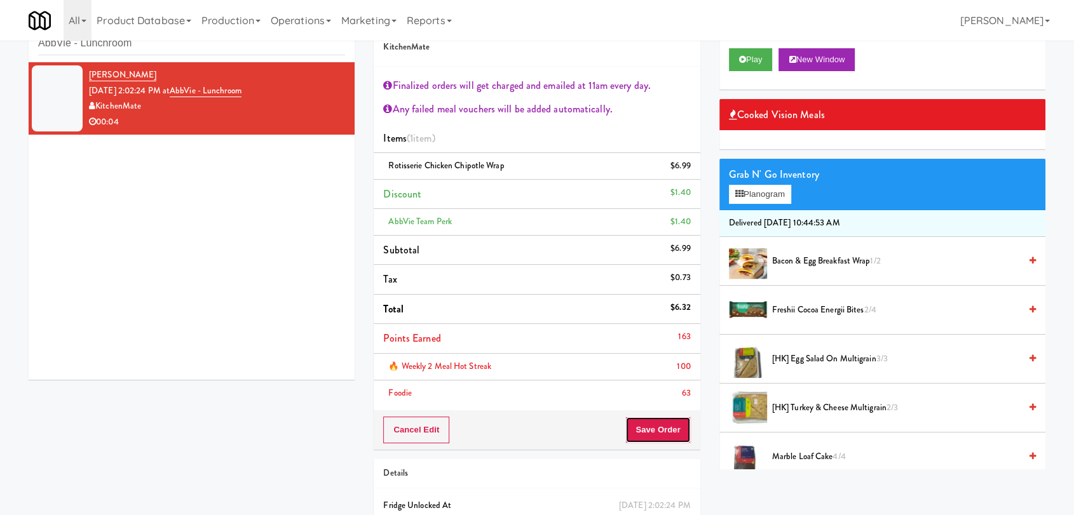
click at [661, 430] on button "Save Order" at bounding box center [657, 430] width 65 height 27
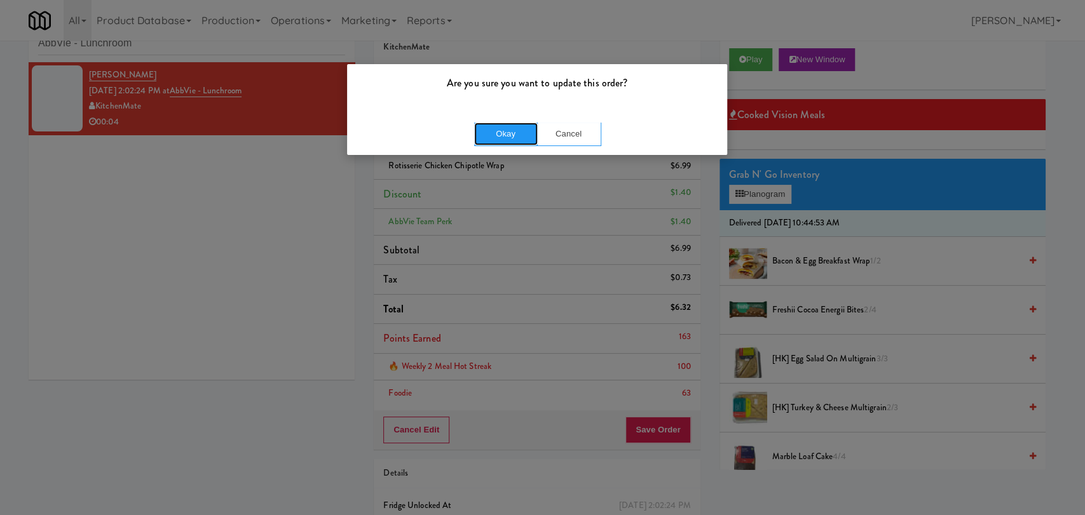
click at [513, 135] on button "Okay" at bounding box center [506, 134] width 64 height 23
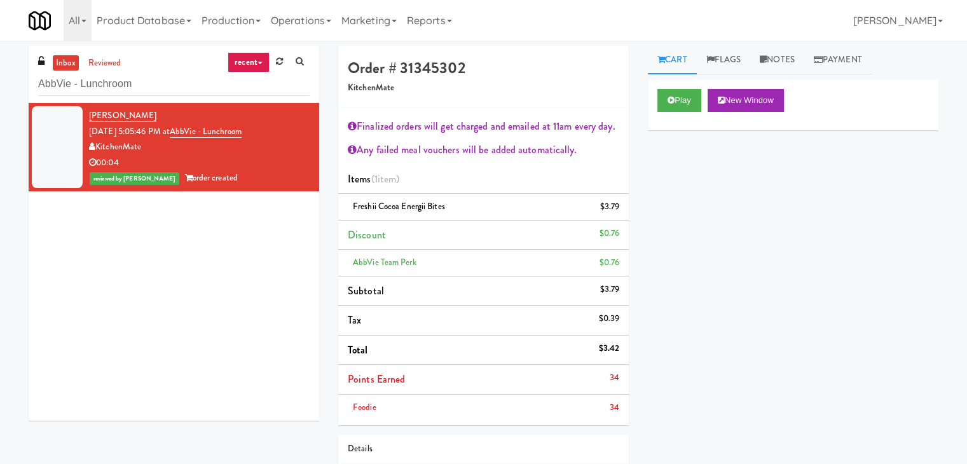
click at [5, 72] on div "inbox reviewed recent all unclear take inventory issue suspicious failed recent…" at bounding box center [483, 300] width 967 height 509
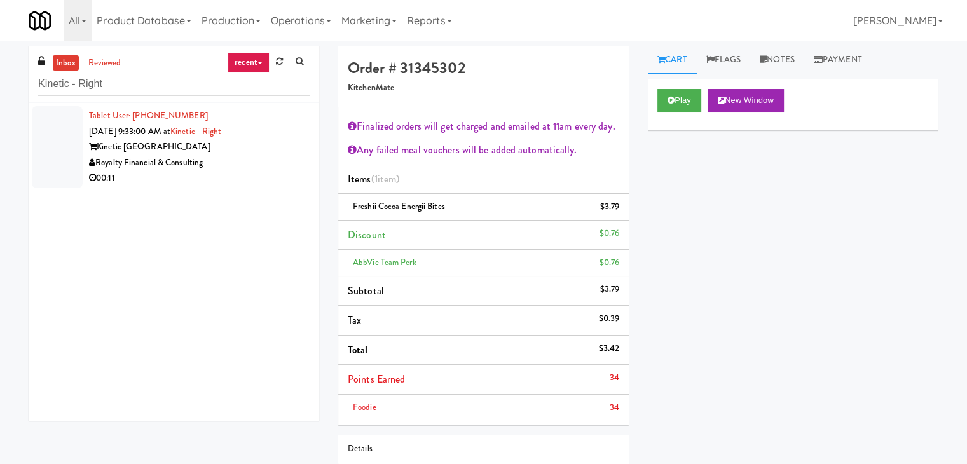
click at [275, 146] on div "Kinetic Atlanta" at bounding box center [199, 147] width 220 height 16
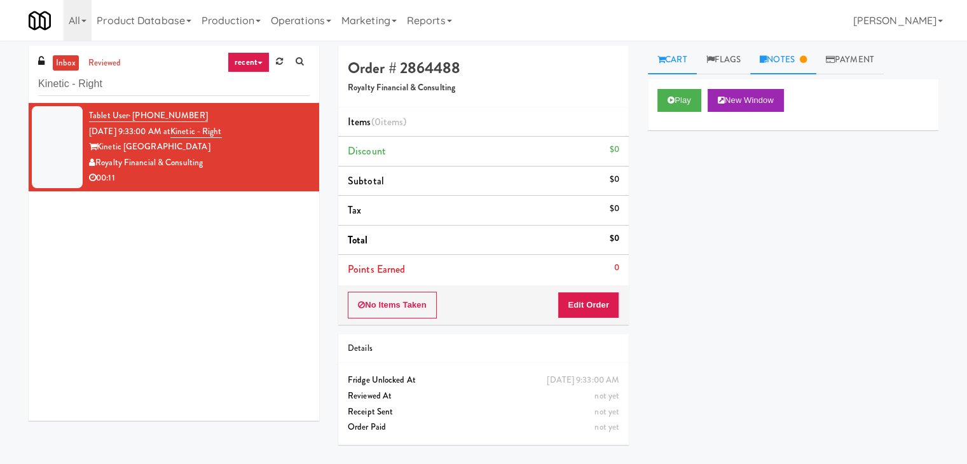
click at [782, 65] on link "Notes" at bounding box center [783, 60] width 66 height 29
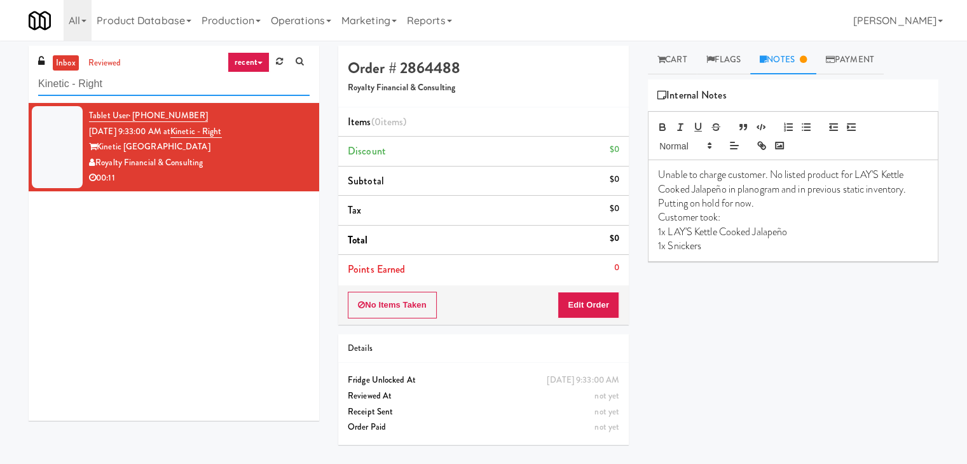
paste input "750 N Dearborn - Right- Ambien"
drag, startPoint x: 120, startPoint y: 82, endPoint x: 26, endPoint y: 69, distance: 94.9
click at [27, 69] on div "inbox reviewed recent all unclear take inventory issue suspicious failed recent…" at bounding box center [173, 238] width 309 height 384
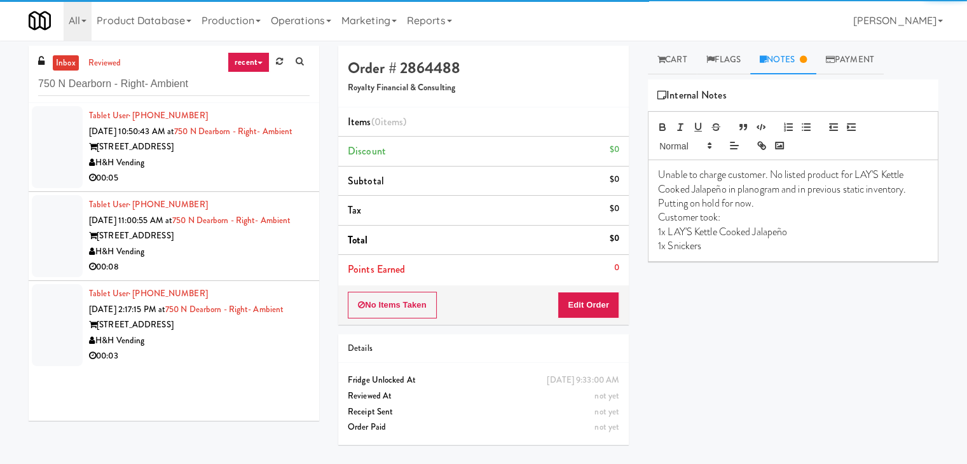
click at [236, 186] on div "00:05" at bounding box center [199, 178] width 220 height 16
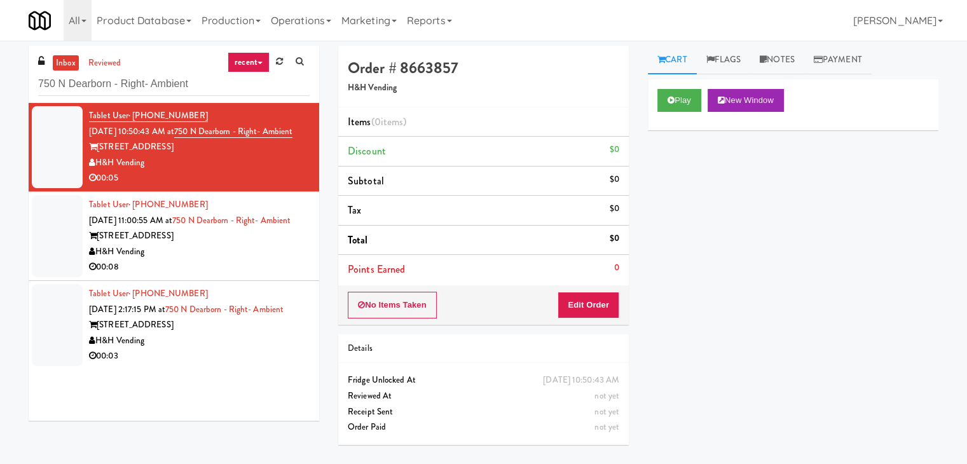
drag, startPoint x: 282, startPoint y: 245, endPoint x: 282, endPoint y: 256, distance: 11.4
click at [282, 250] on div "Tablet User · (787) 329-7014 Sep 26, 2025 11:00:55 AM at 750 N Dearborn - Right…" at bounding box center [199, 236] width 220 height 78
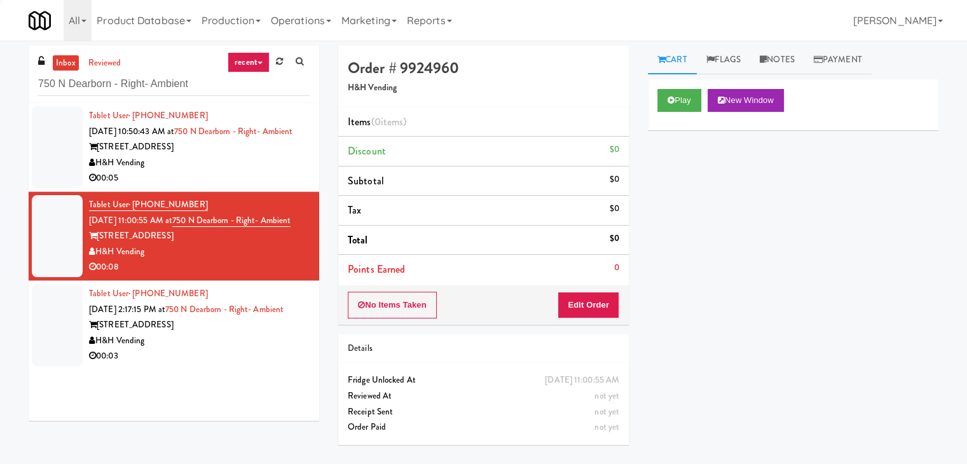
click at [301, 369] on li "Tablet User · (217) 481-5655 Sep 26, 2025 2:17:15 PM at 750 N Dearborn - Right-…" at bounding box center [174, 325] width 290 height 88
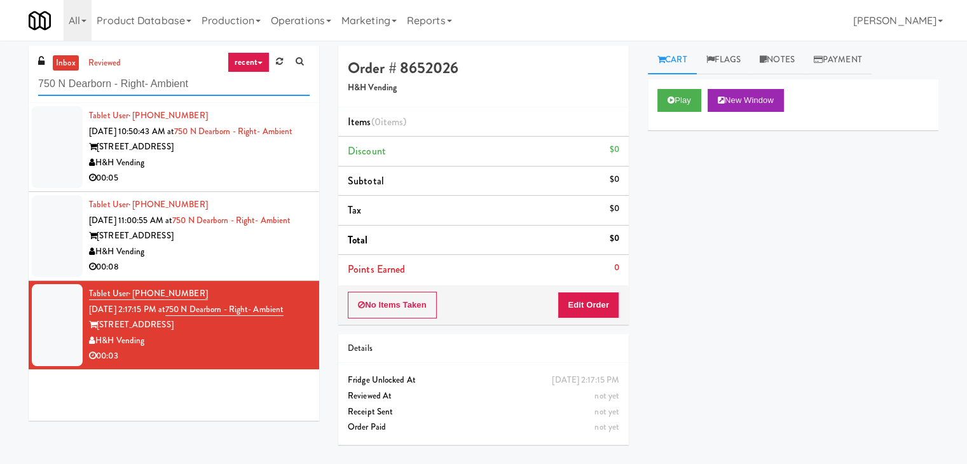
paste input "Rafferty - Pantry - Lef"
drag, startPoint x: 200, startPoint y: 88, endPoint x: 0, endPoint y: 76, distance: 199.9
click at [0, 81] on div "inbox reviewed recent all unclear take inventory issue suspicious failed recent…" at bounding box center [483, 252] width 967 height 413
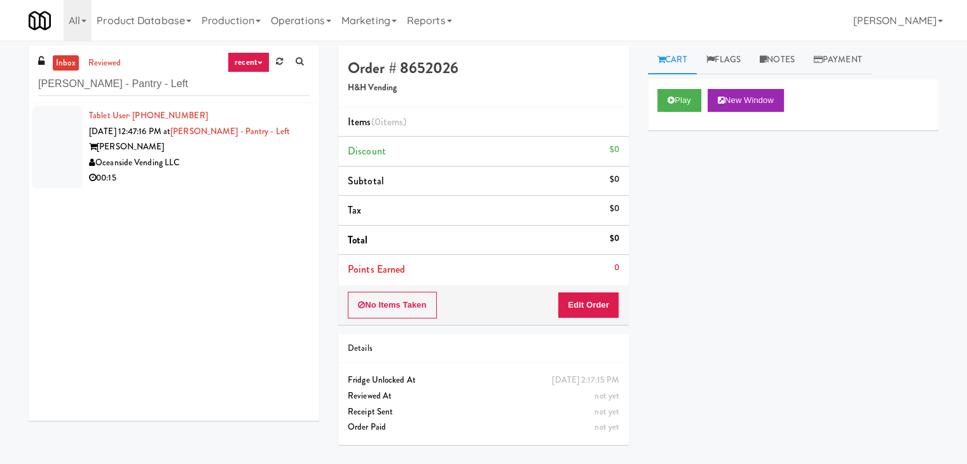
click at [302, 151] on li "Tablet User · (562) 328-6899 Sep 26, 2025 12:47:16 PM at Rafferty - Pantry - Le…" at bounding box center [174, 147] width 290 height 88
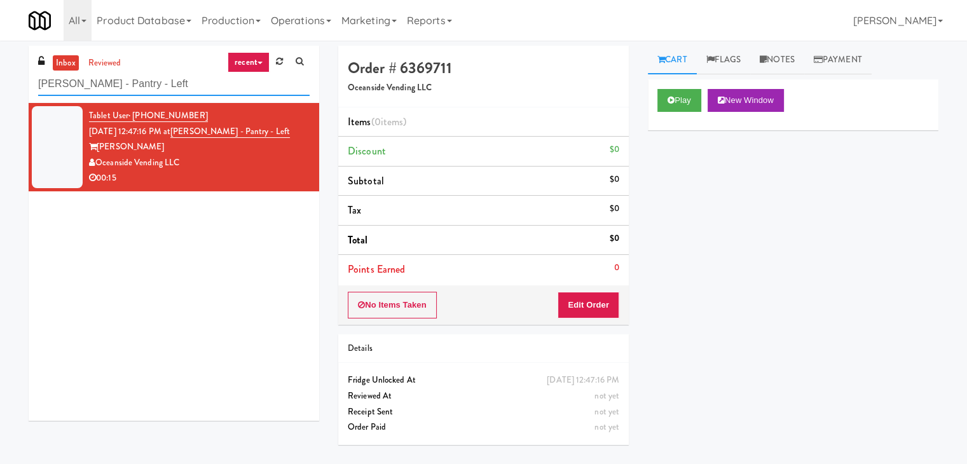
paste input "Velaris Co-Working Fridge - 4th Floor"
drag, startPoint x: 176, startPoint y: 85, endPoint x: 0, endPoint y: 64, distance: 177.3
click at [0, 64] on div "inbox reviewed recent all unclear take inventory issue suspicious failed recent…" at bounding box center [483, 252] width 967 height 413
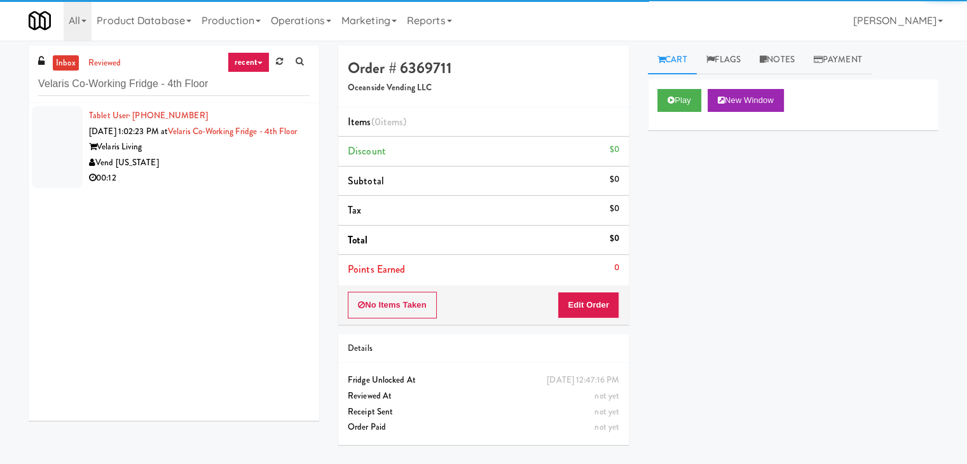
click at [230, 155] on div "Velaris Living" at bounding box center [199, 147] width 220 height 16
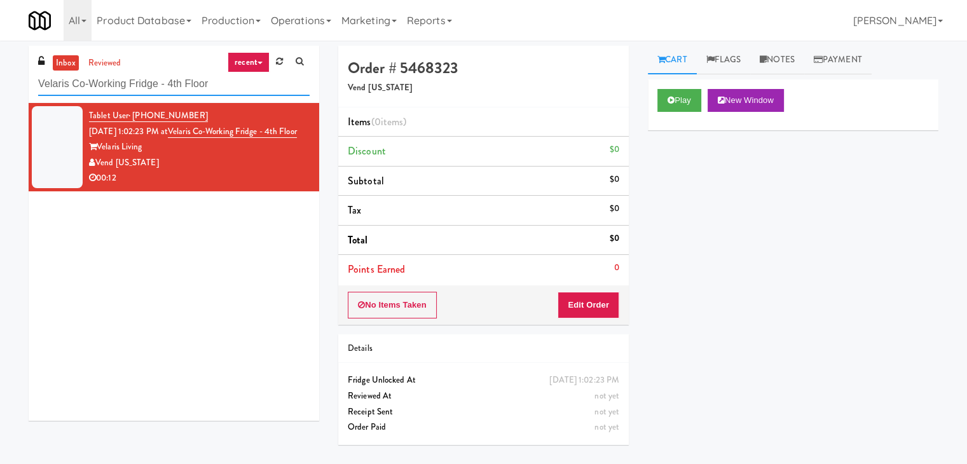
paste input "Baker - Cooler - Right 750 N Dearborn - Right- Ambient Rafferty - Pantry - Left…"
drag, startPoint x: 230, startPoint y: 76, endPoint x: 0, endPoint y: 62, distance: 230.5
click at [0, 62] on div "inbox reviewed recent all unclear take inventory issue suspicious failed recent…" at bounding box center [483, 252] width 967 height 413
paste input "680 LSD Coole"
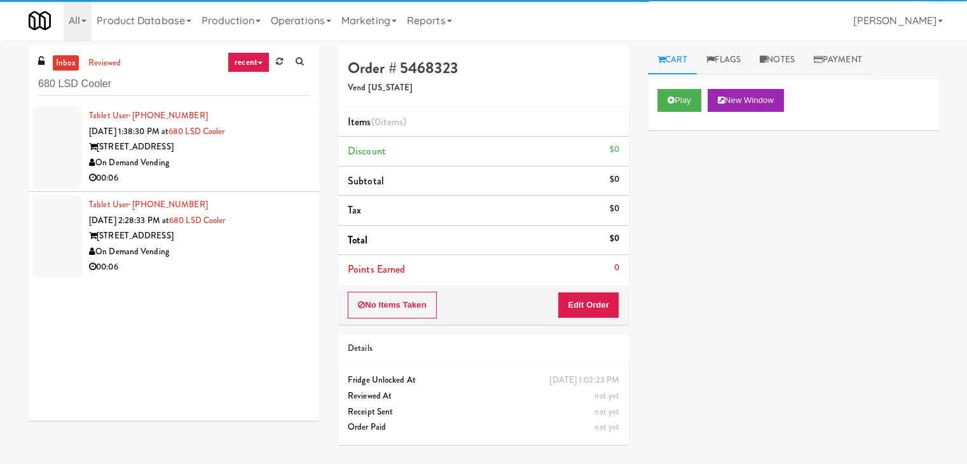
click at [247, 181] on div "00:06" at bounding box center [199, 178] width 220 height 16
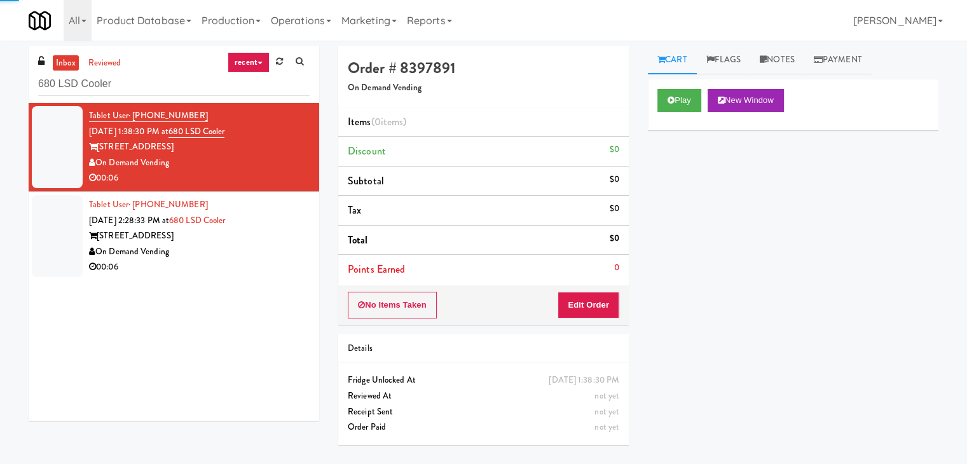
click at [252, 237] on div "680 N. Lake Shore" at bounding box center [199, 236] width 220 height 16
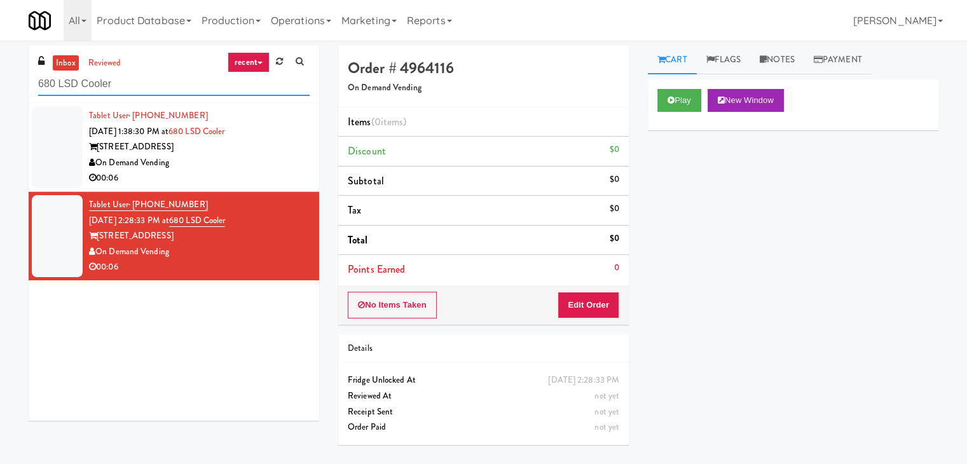
drag, startPoint x: 62, startPoint y: 76, endPoint x: 0, endPoint y: 76, distance: 61.6
click at [0, 76] on div "inbox reviewed recent all unclear take inventory issue suspicious failed recent…" at bounding box center [483, 252] width 967 height 413
paste input "Treeline - Combo"
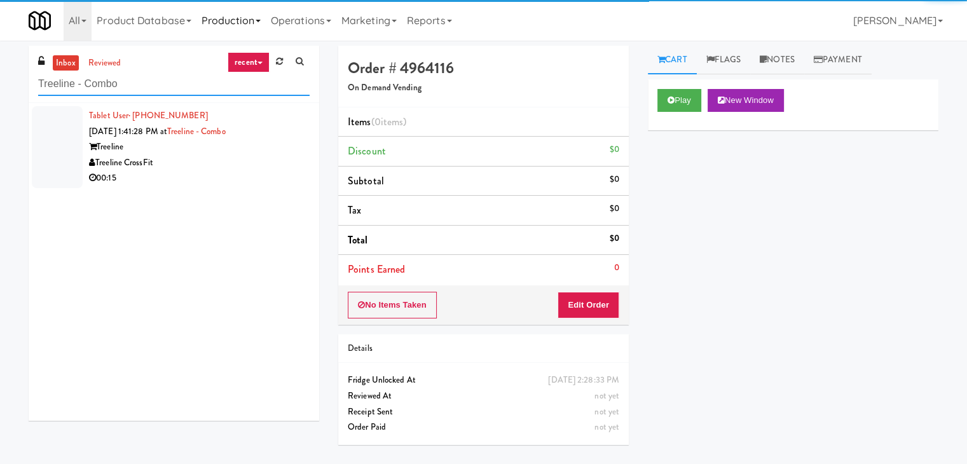
type input "Treeline - Combo"
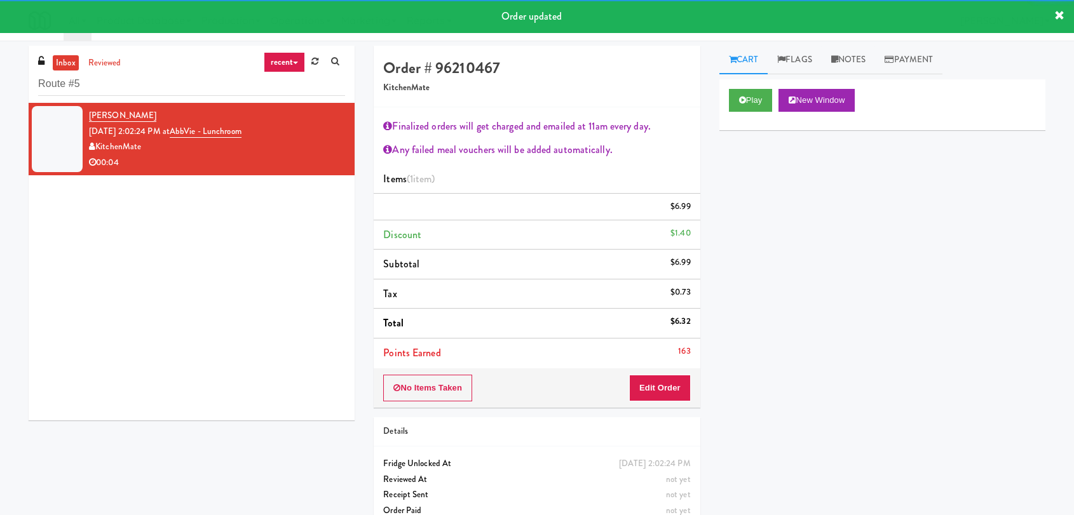
scroll to position [41, 0]
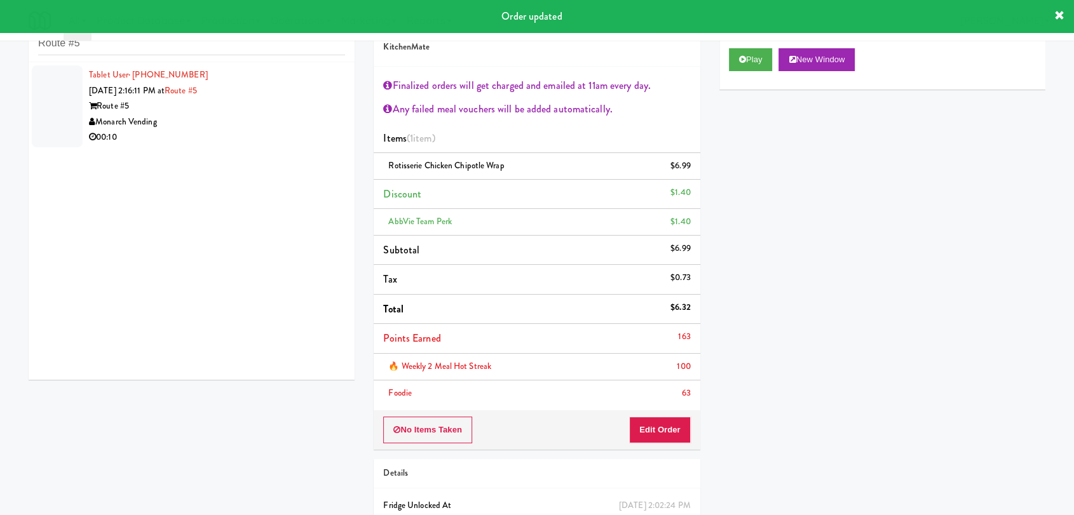
type input "Route #5"
click at [292, 121] on div "Monarch Vending" at bounding box center [217, 122] width 256 height 16
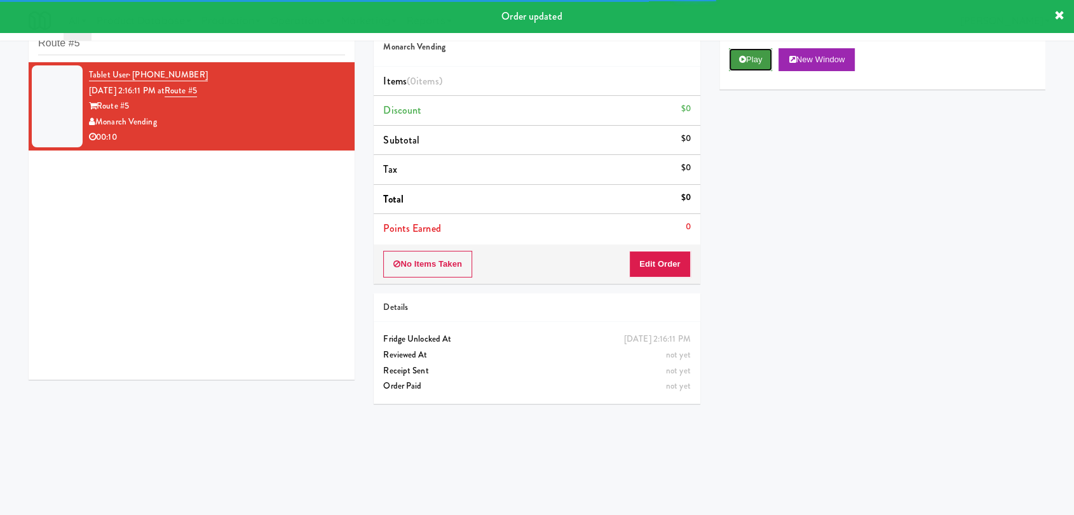
click at [759, 57] on button "Play" at bounding box center [751, 59] width 44 height 23
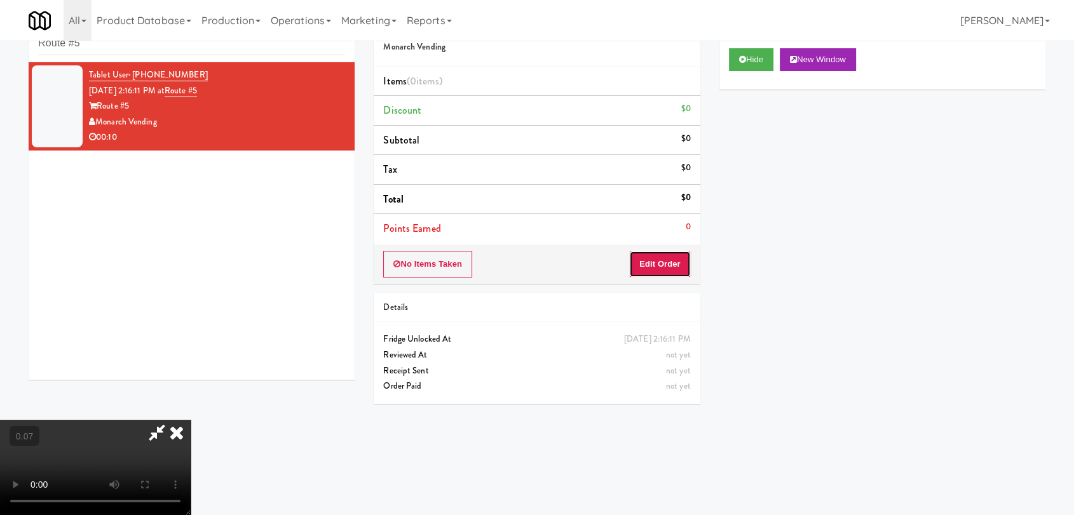
click at [665, 263] on button "Edit Order" at bounding box center [660, 264] width 62 height 27
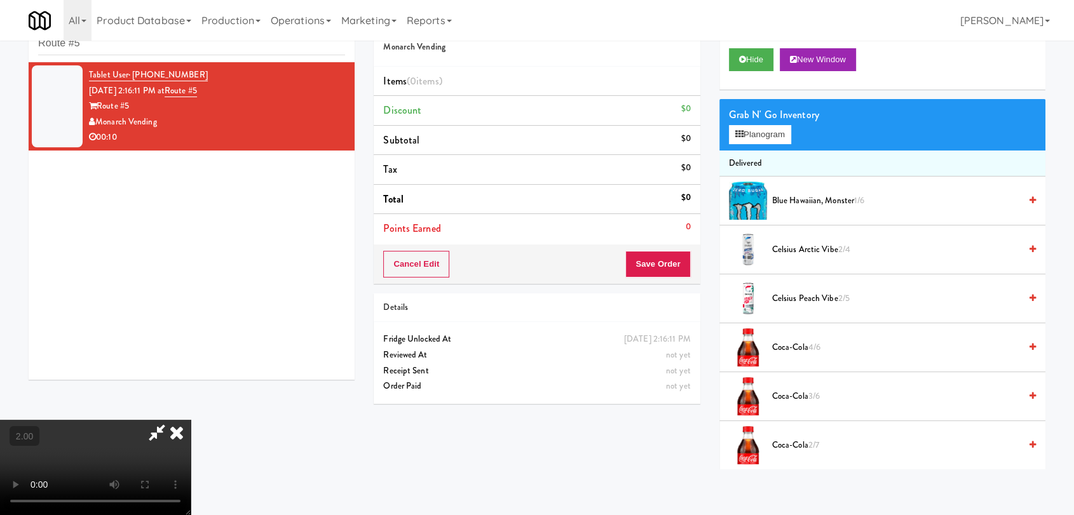
scroll to position [194, 0]
click at [191, 420] on video at bounding box center [95, 467] width 191 height 95
click at [749, 126] on button "Planogram" at bounding box center [760, 134] width 62 height 19
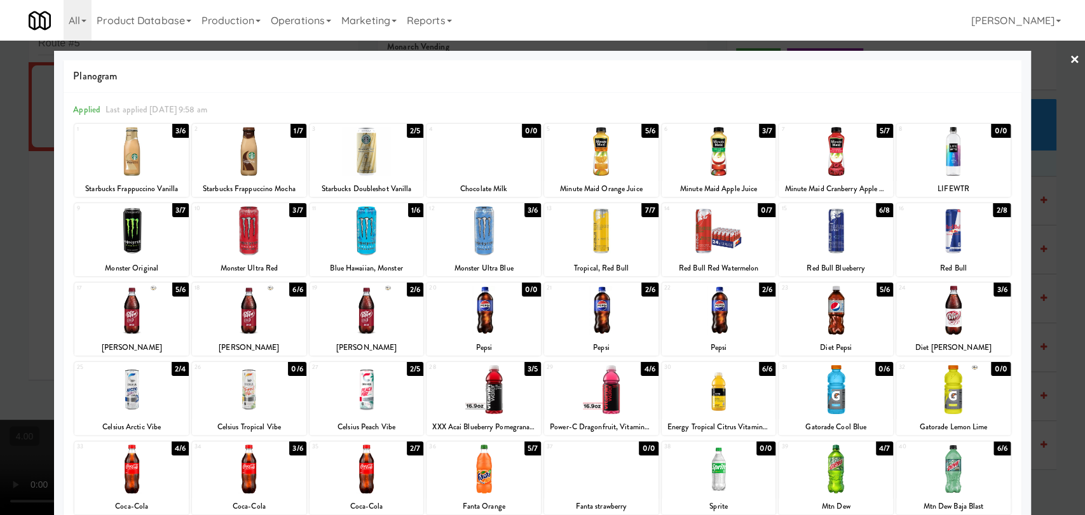
click at [0, 307] on div at bounding box center [542, 257] width 1085 height 515
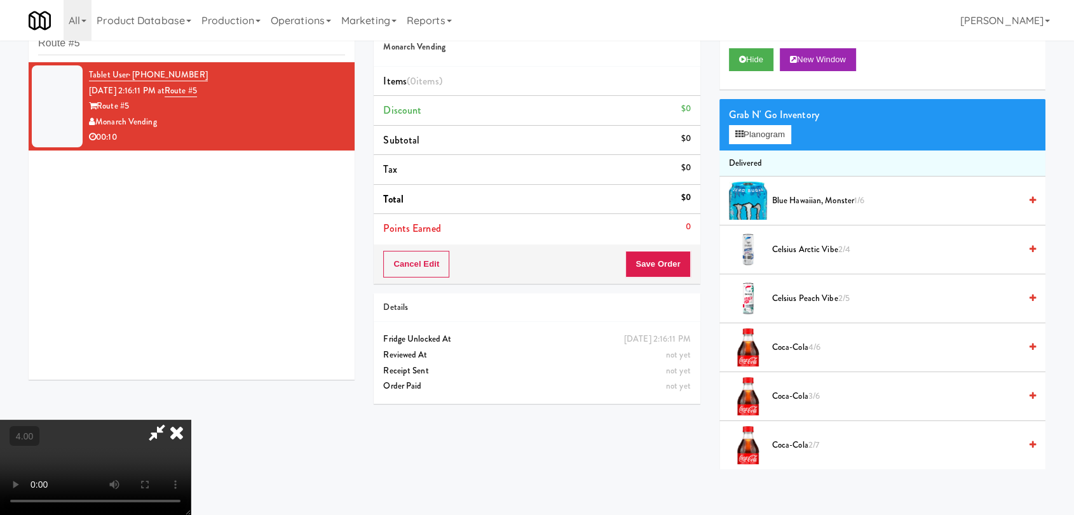
click at [191, 420] on video at bounding box center [95, 467] width 191 height 95
click at [191, 440] on video at bounding box center [95, 467] width 191 height 95
click at [191, 426] on video at bounding box center [95, 467] width 191 height 95
click at [191, 420] on video at bounding box center [95, 467] width 191 height 95
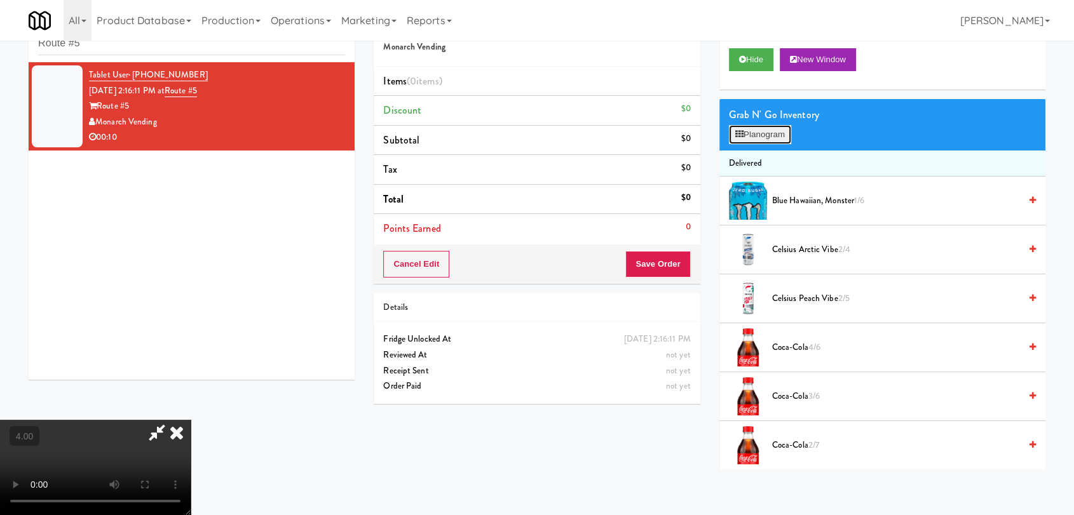
click at [752, 133] on button "Planogram" at bounding box center [760, 134] width 62 height 19
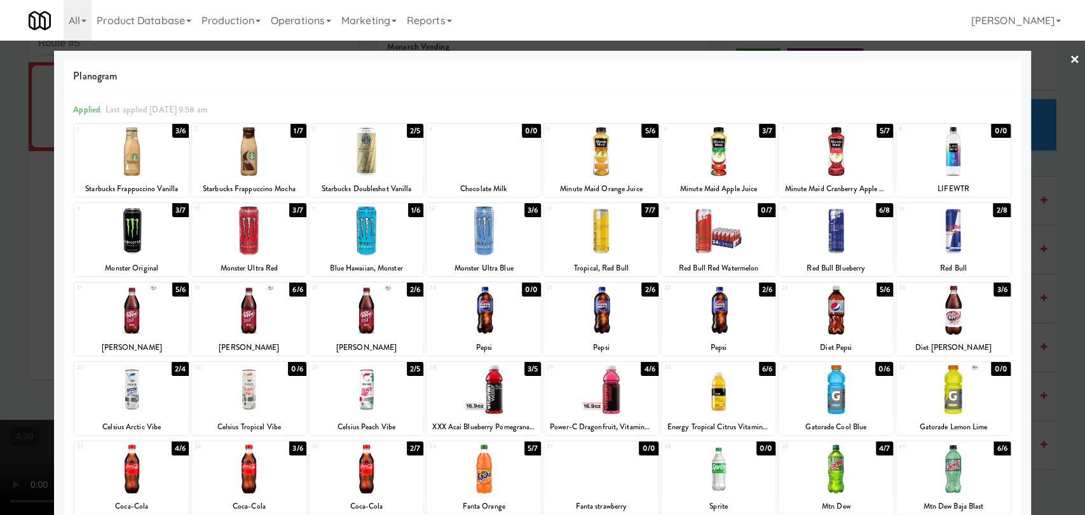
click at [41, 279] on div at bounding box center [542, 257] width 1085 height 515
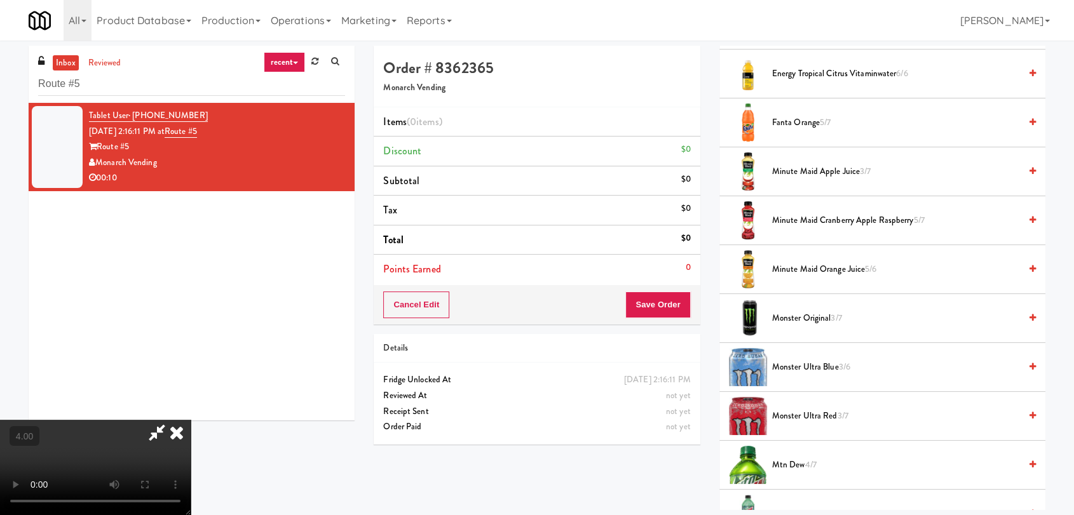
click at [172, 420] on icon at bounding box center [156, 432] width 29 height 25
click at [191, 420] on icon at bounding box center [177, 432] width 28 height 25
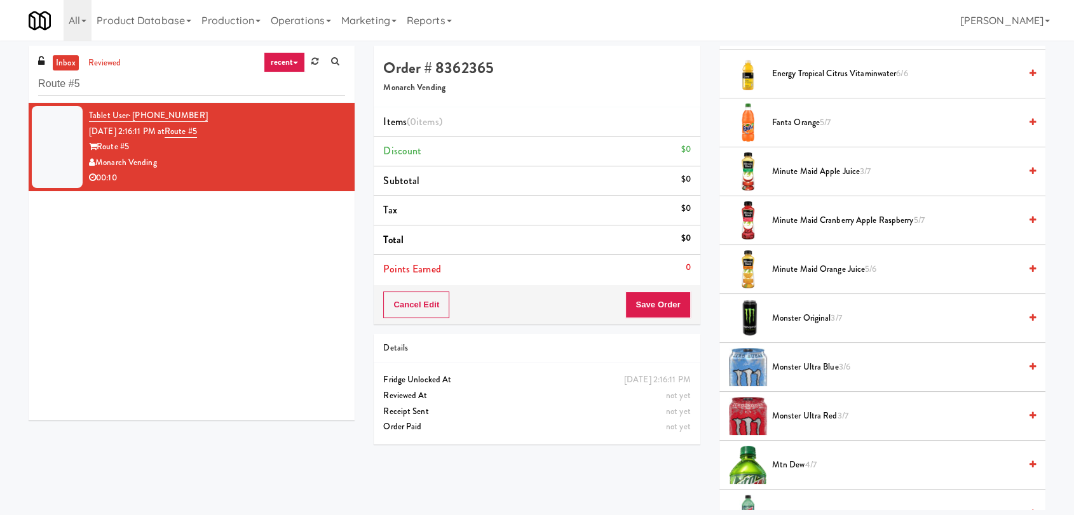
drag, startPoint x: 187, startPoint y: 154, endPoint x: 97, endPoint y: 160, distance: 90.5
click at [97, 160] on div "Monarch Vending" at bounding box center [217, 163] width 256 height 16
copy div "Monarch Vending"
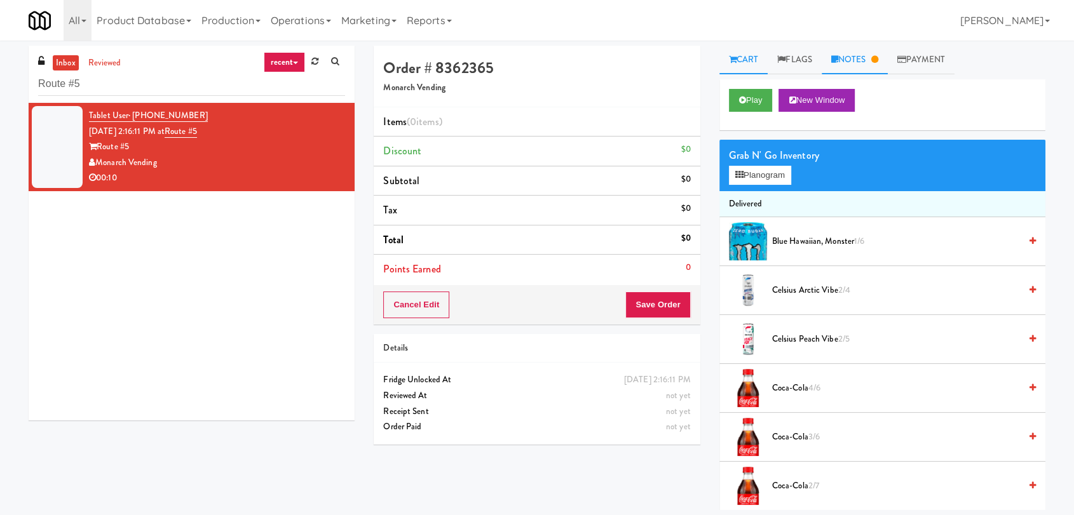
click at [841, 55] on link "Notes" at bounding box center [855, 60] width 66 height 29
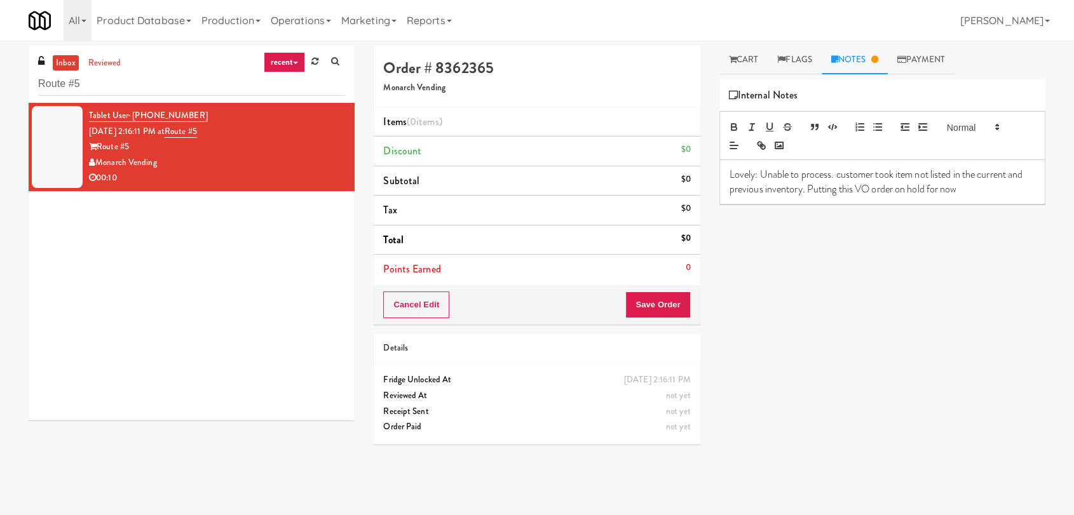
click at [275, 273] on div "Tablet User · (702) 375-4272 [DATE] 2:16:11 PM at Route #5 Route #5 Monarch Ven…" at bounding box center [192, 262] width 326 height 318
drag, startPoint x: 84, startPoint y: 78, endPoint x: 17, endPoint y: 71, distance: 67.1
click at [0, 79] on div "inbox reviewed recent all unclear take inventory issue suspicious failed recent…" at bounding box center [537, 278] width 1074 height 465
paste input "Uptown 550 Cooler #2"
type input "Uptown 550 Cooler #2"
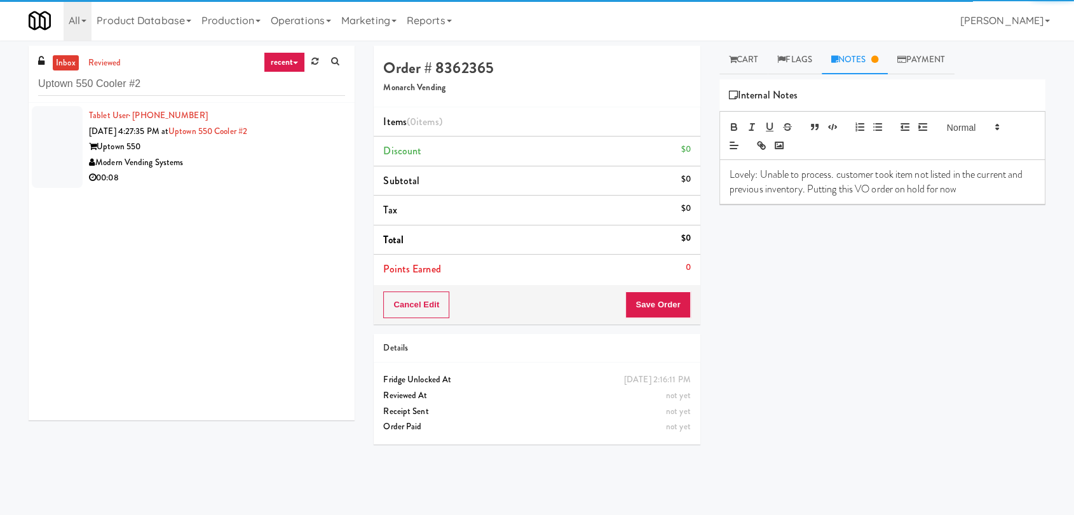
drag, startPoint x: 470, startPoint y: 35, endPoint x: 241, endPoint y: 174, distance: 268.3
click at [239, 180] on div "00:08" at bounding box center [217, 178] width 256 height 16
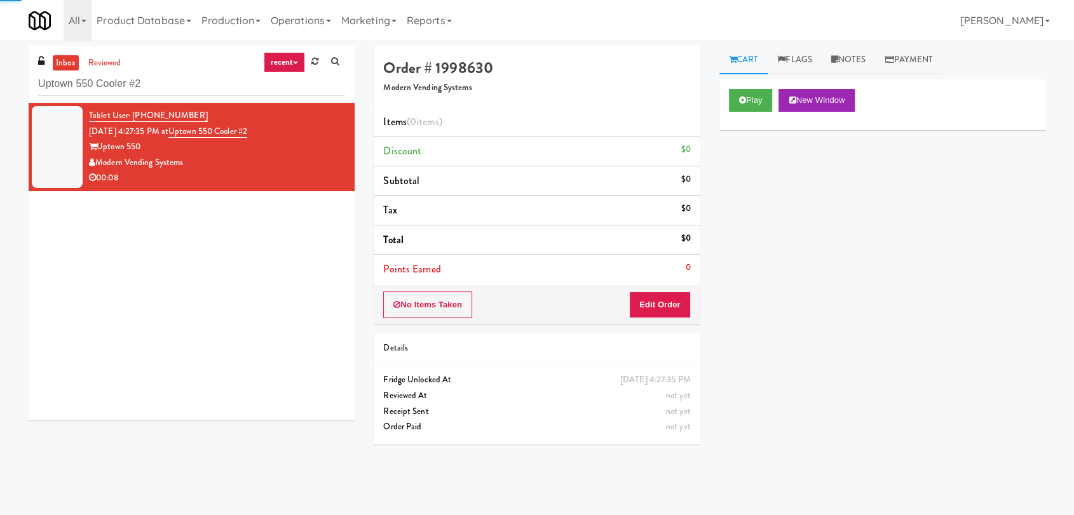
click at [727, 107] on div "Play New Window" at bounding box center [882, 104] width 326 height 51
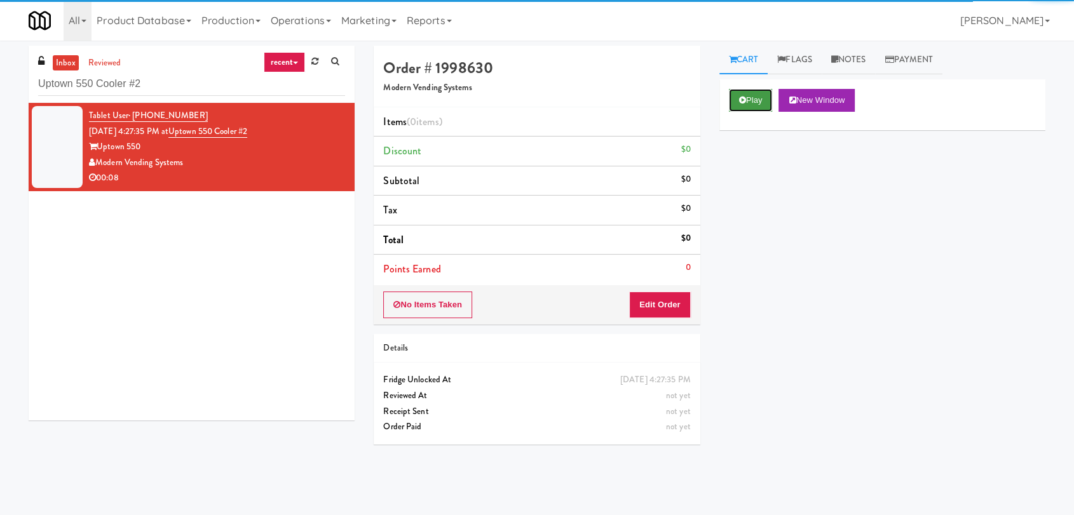
click at [758, 100] on button "Play" at bounding box center [751, 100] width 44 height 23
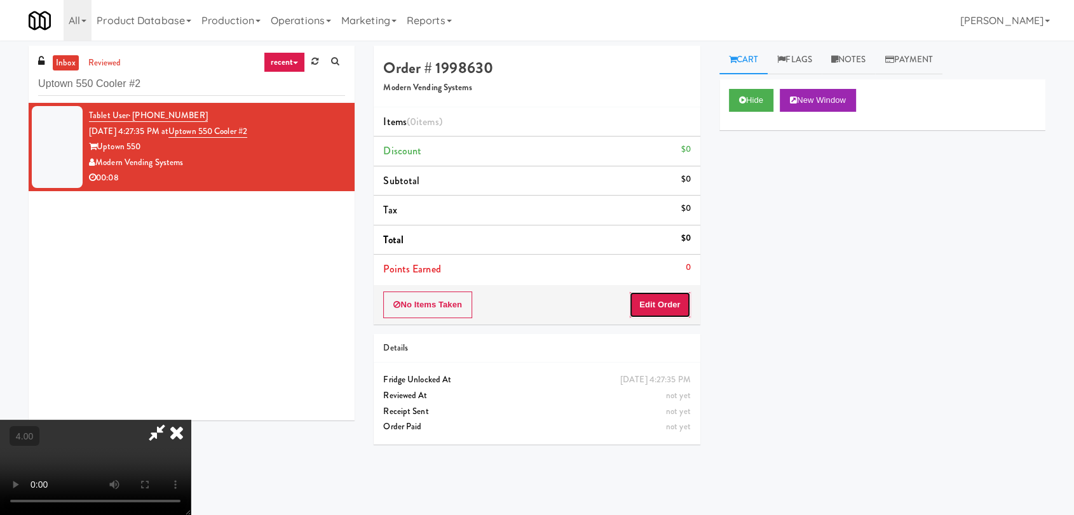
click at [648, 316] on button "Edit Order" at bounding box center [660, 305] width 62 height 27
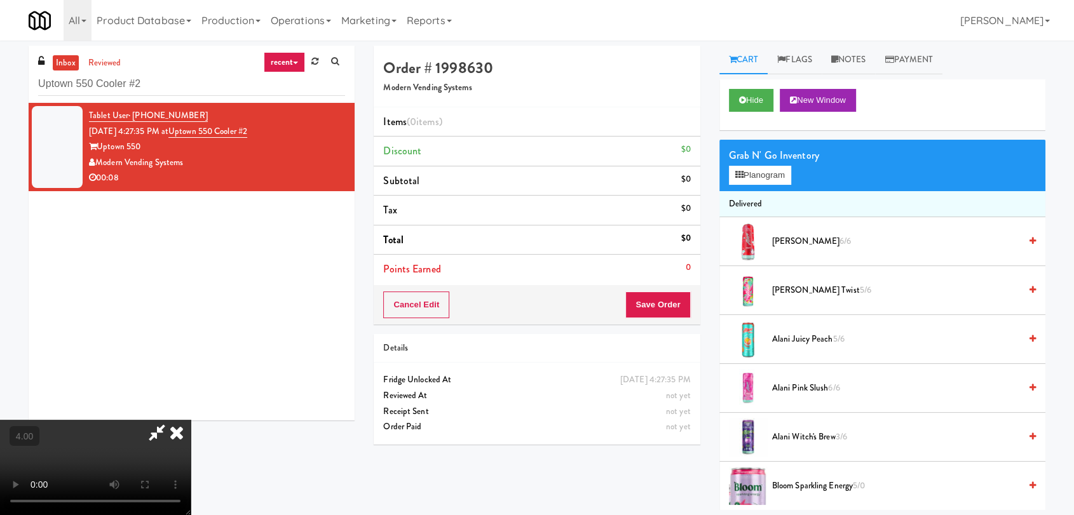
click at [659, 306] on button "Save Order" at bounding box center [657, 305] width 65 height 27
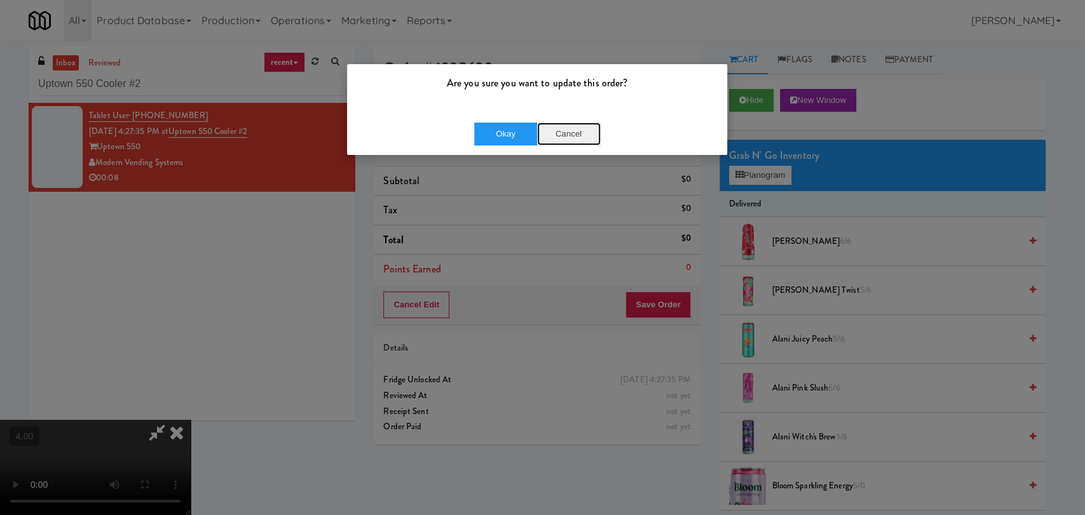
click at [563, 123] on button "Cancel" at bounding box center [569, 134] width 64 height 23
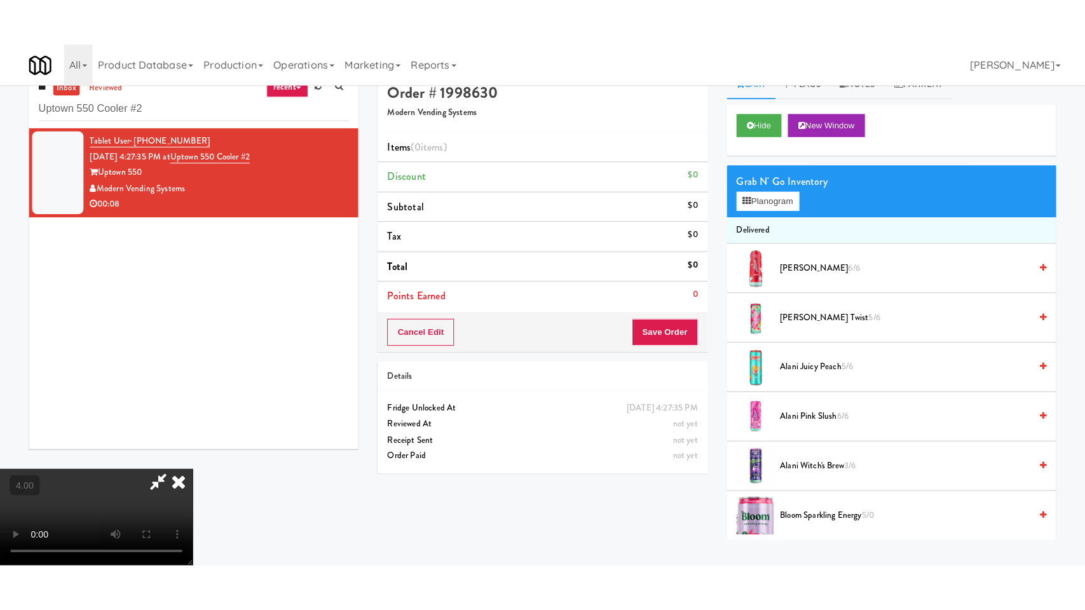
scroll to position [41, 0]
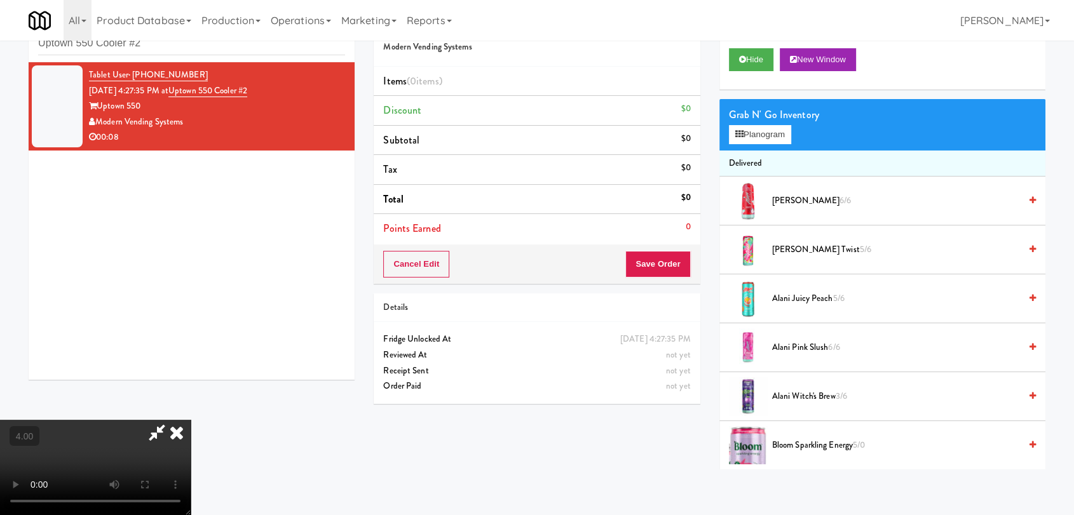
click at [191, 420] on video at bounding box center [95, 467] width 191 height 95
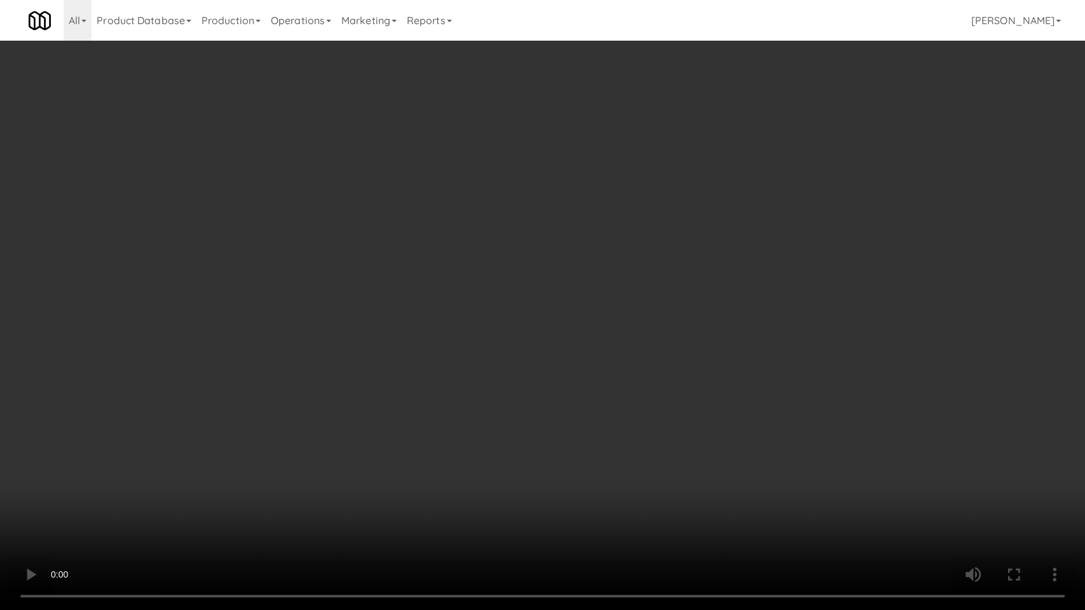
click at [208, 393] on video at bounding box center [542, 305] width 1085 height 610
drag, startPoint x: 208, startPoint y: 393, endPoint x: 208, endPoint y: 332, distance: 61.6
click at [208, 393] on video at bounding box center [542, 305] width 1085 height 610
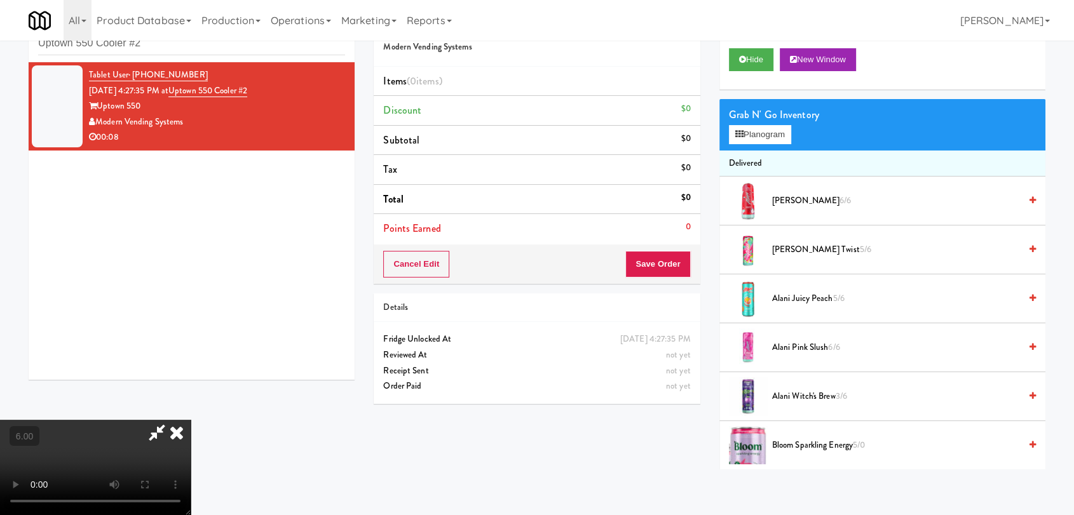
click at [191, 420] on video at bounding box center [95, 467] width 191 height 95
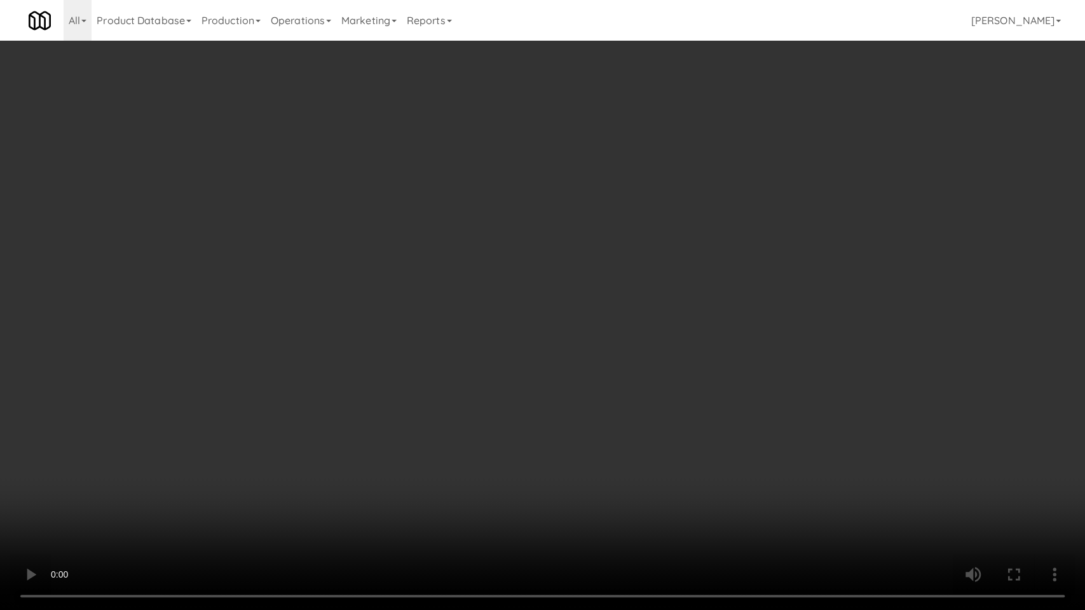
click at [376, 456] on video at bounding box center [542, 305] width 1085 height 610
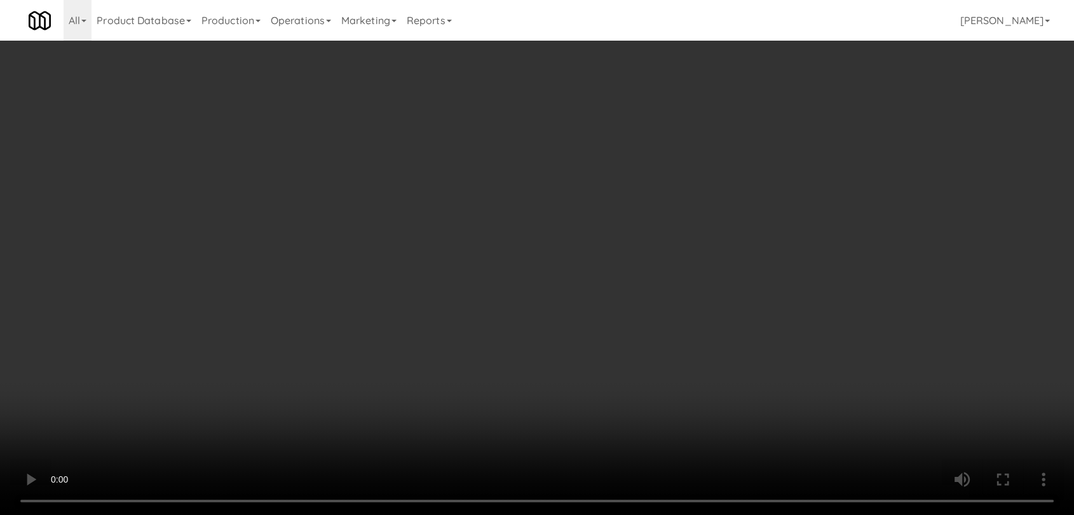
scroll to position [23, 0]
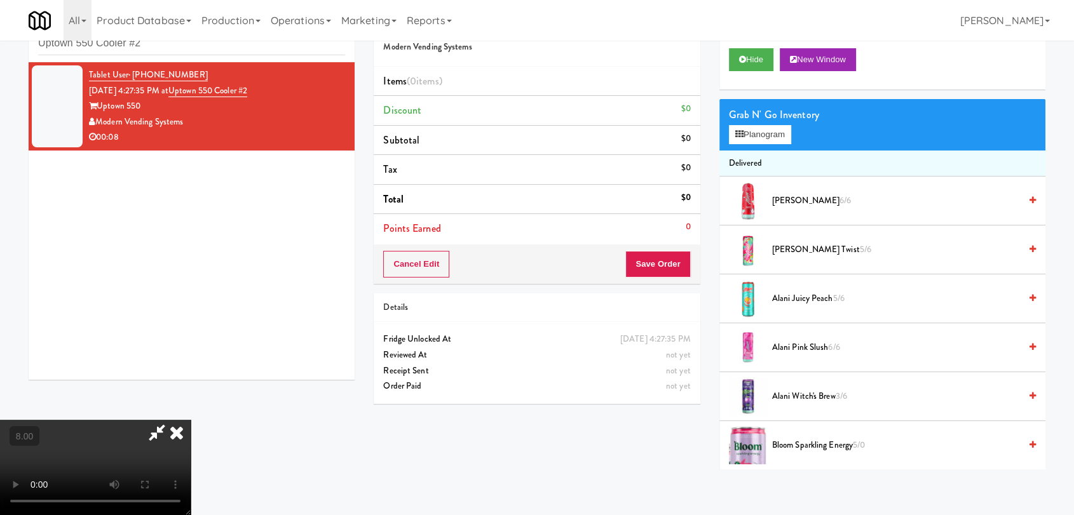
click at [191, 420] on video at bounding box center [95, 467] width 191 height 95
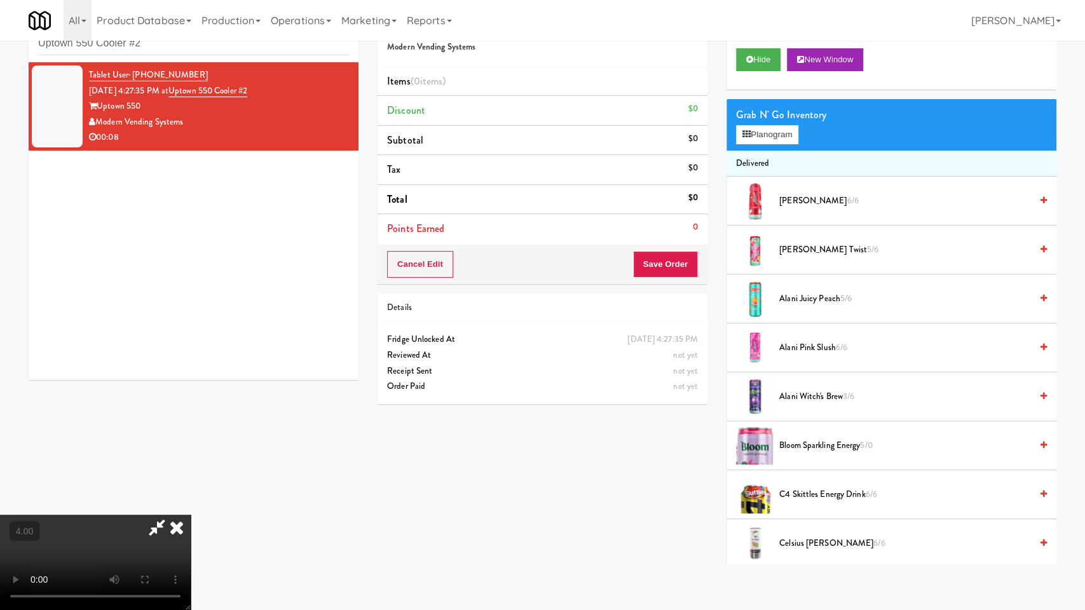
click at [191, 515] on video at bounding box center [95, 562] width 191 height 95
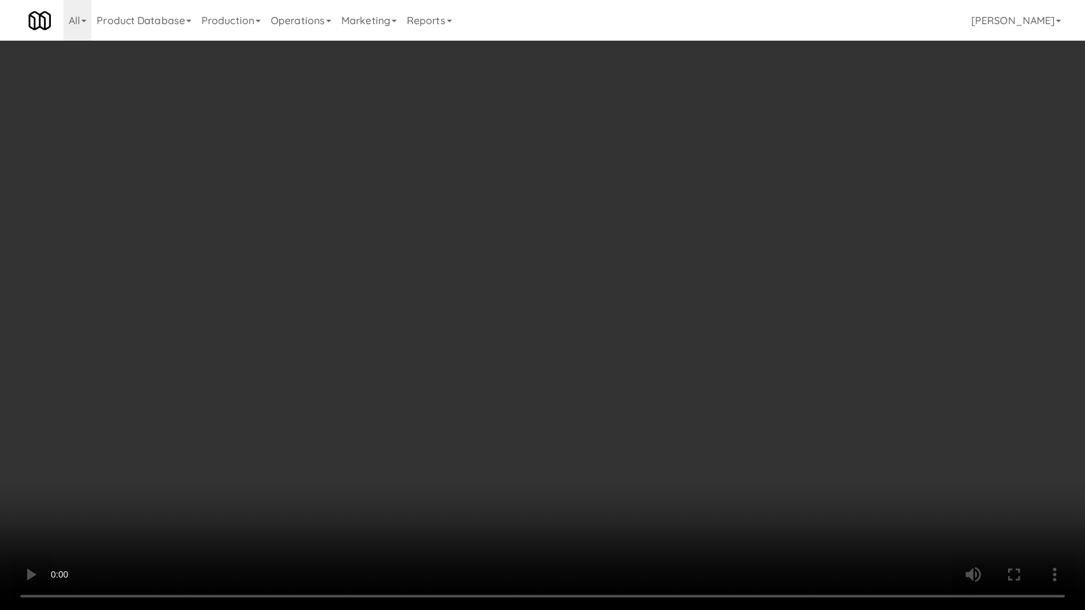
click at [372, 479] on video at bounding box center [542, 305] width 1085 height 610
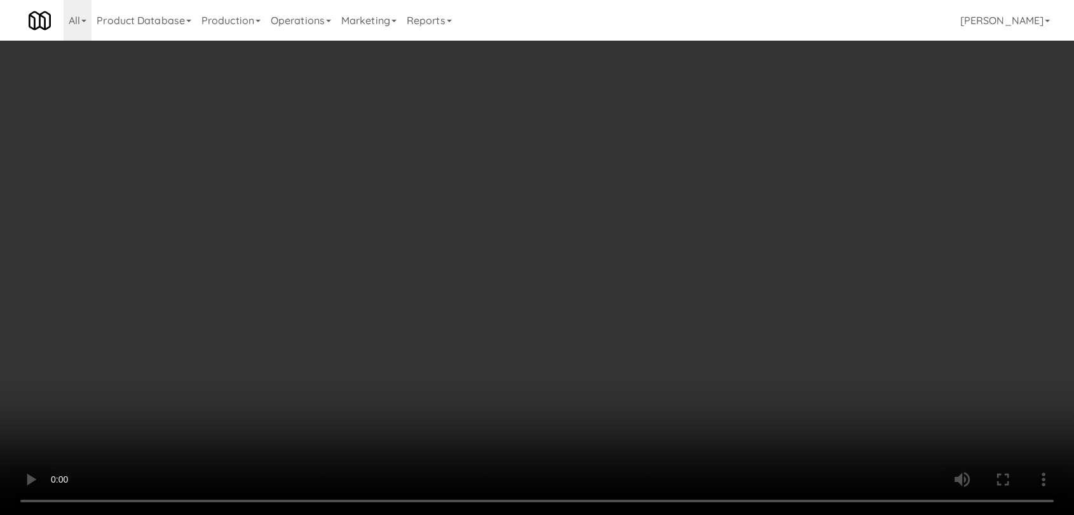
click at [435, 280] on video at bounding box center [537, 257] width 1074 height 515
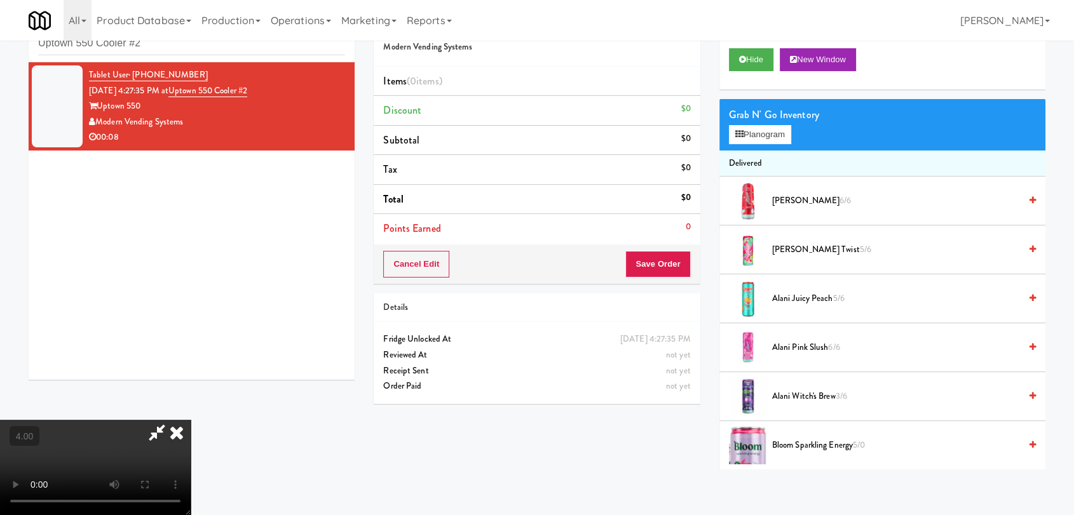
click at [191, 420] on video at bounding box center [95, 467] width 191 height 95
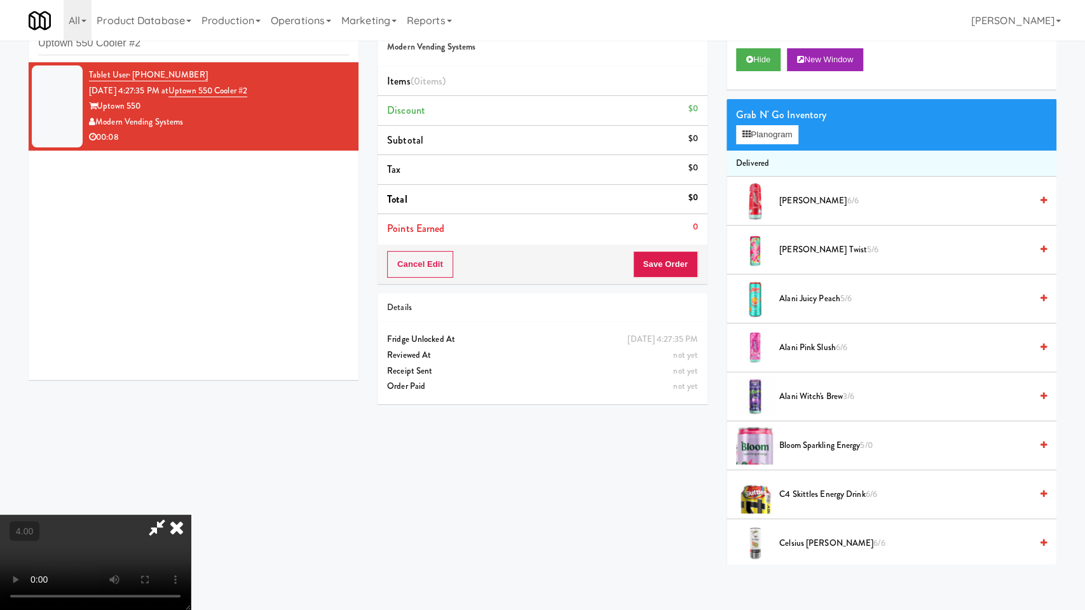
click at [191, 515] on video at bounding box center [95, 562] width 191 height 95
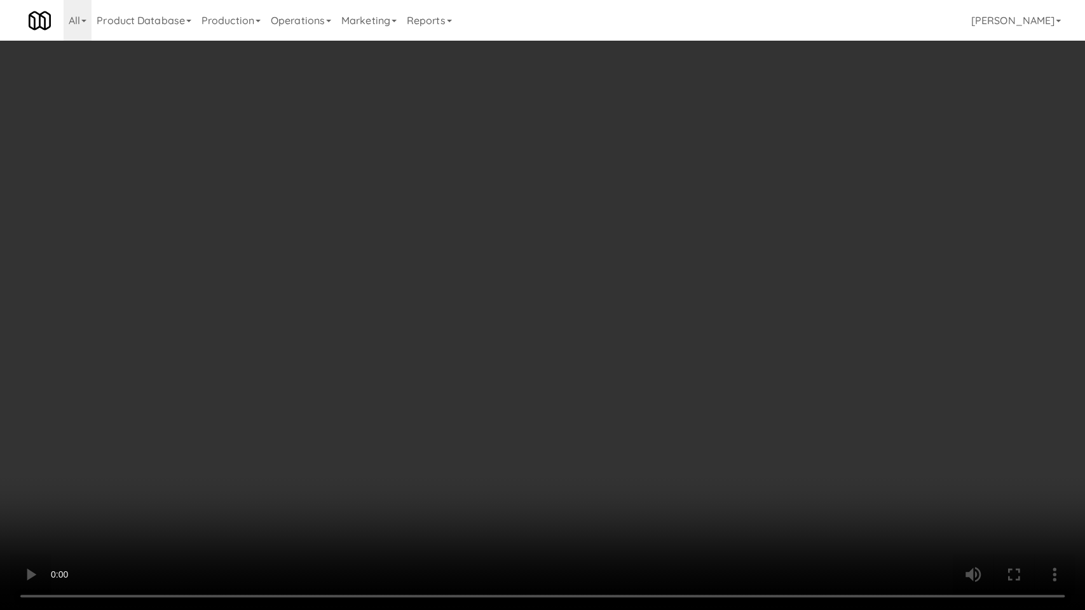
drag, startPoint x: 327, startPoint y: 442, endPoint x: 347, endPoint y: 358, distance: 86.3
click at [331, 439] on video at bounding box center [542, 305] width 1085 height 610
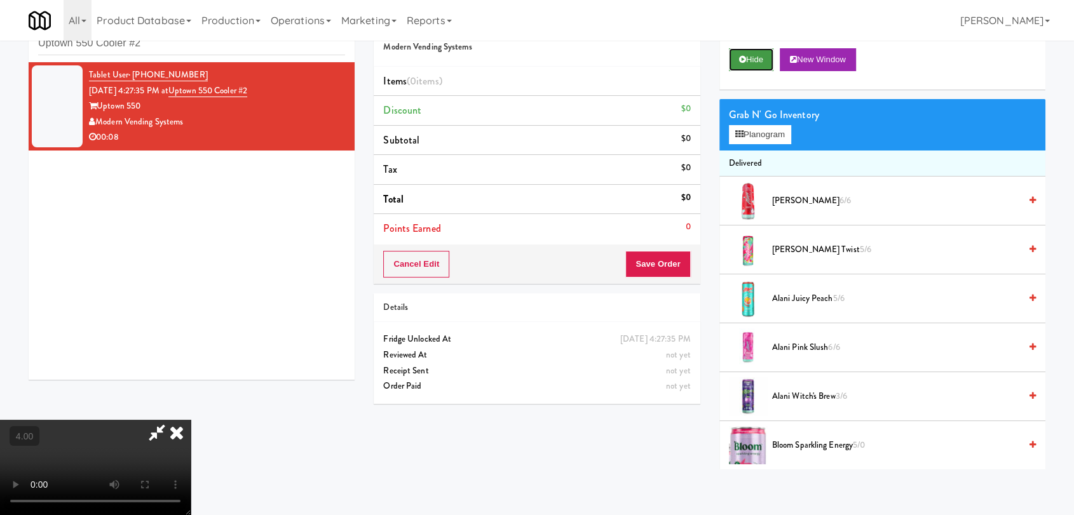
click at [747, 67] on button "Hide" at bounding box center [751, 59] width 44 height 23
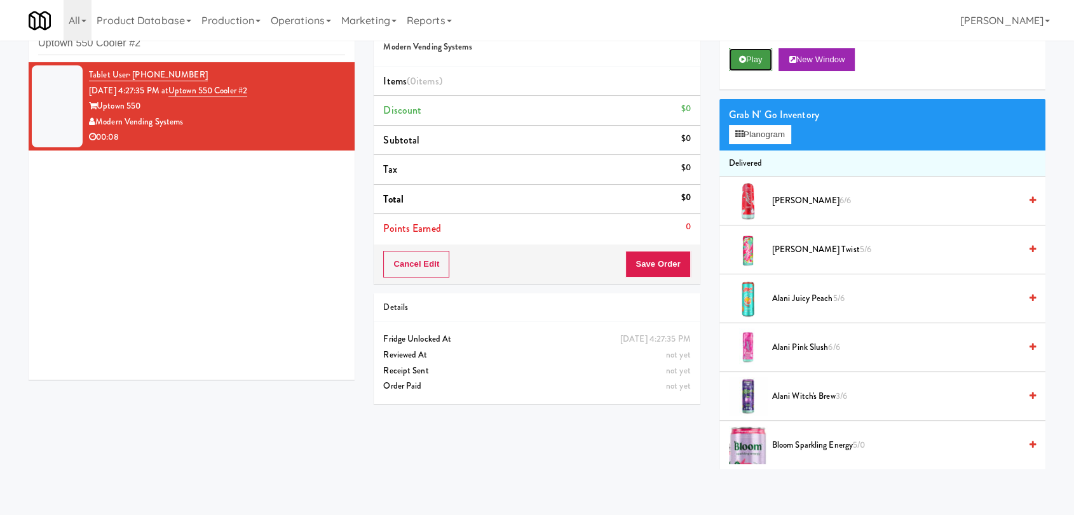
click at [747, 67] on button "Play" at bounding box center [751, 59] width 44 height 23
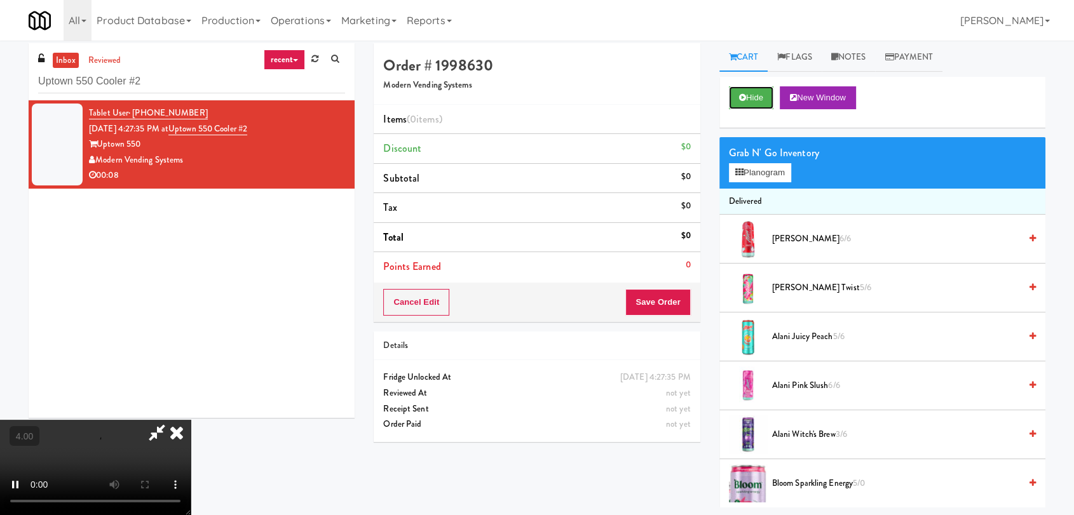
scroll to position [41, 0]
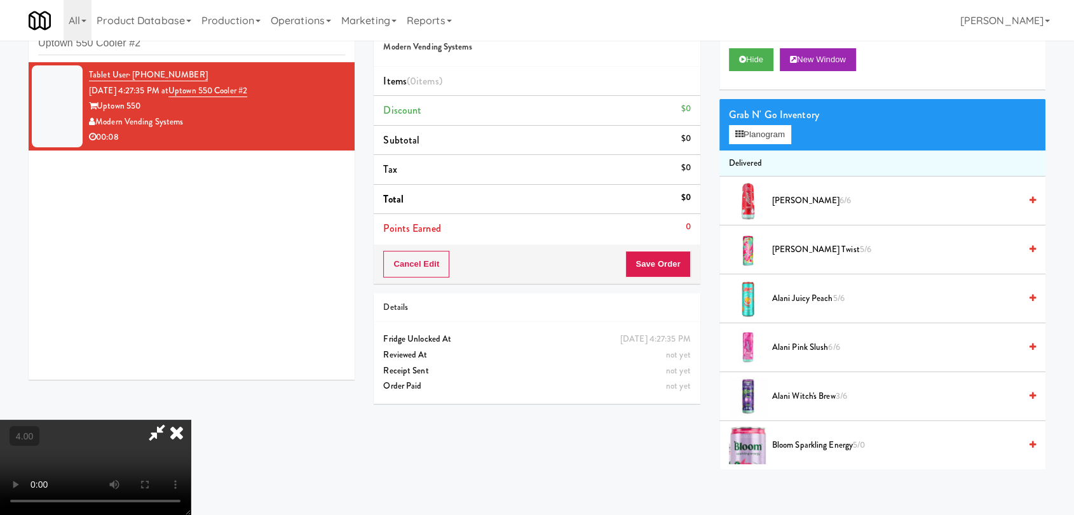
click at [191, 421] on video at bounding box center [95, 467] width 191 height 95
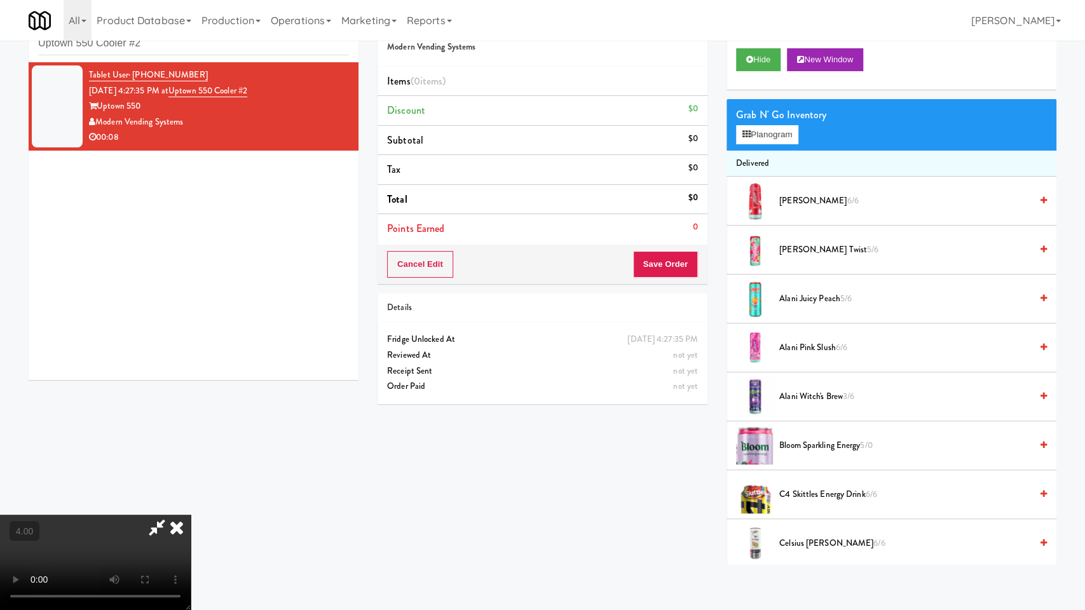
click at [191, 515] on video at bounding box center [95, 562] width 191 height 95
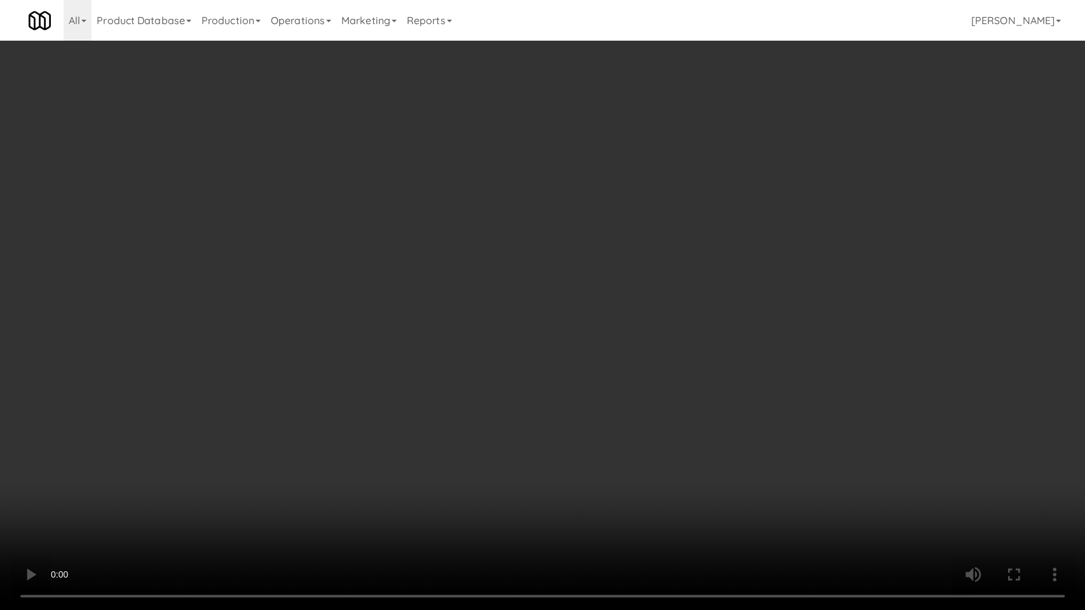
click at [489, 402] on video at bounding box center [542, 305] width 1085 height 610
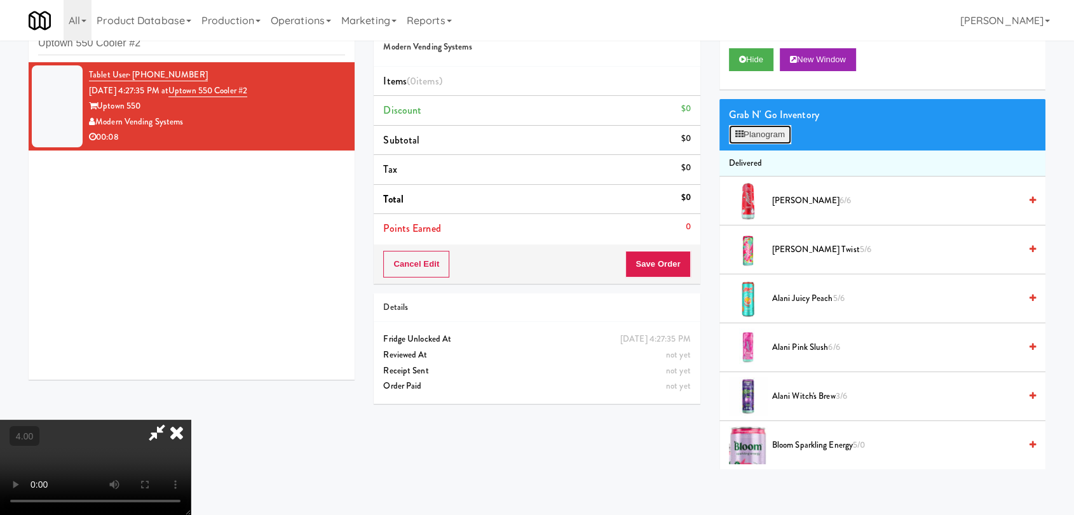
click at [767, 132] on button "Planogram" at bounding box center [760, 134] width 62 height 19
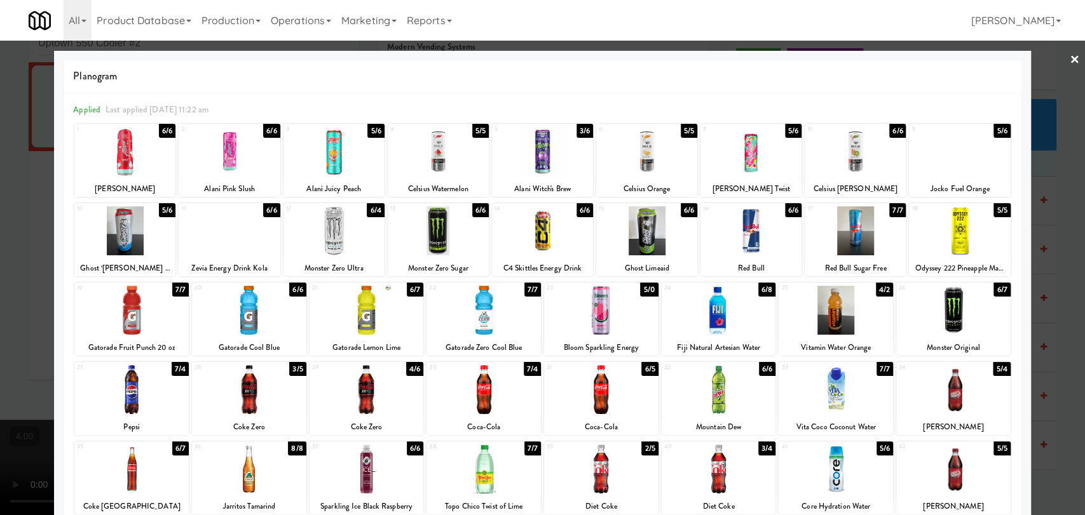
click at [160, 232] on div at bounding box center [124, 231] width 101 height 49
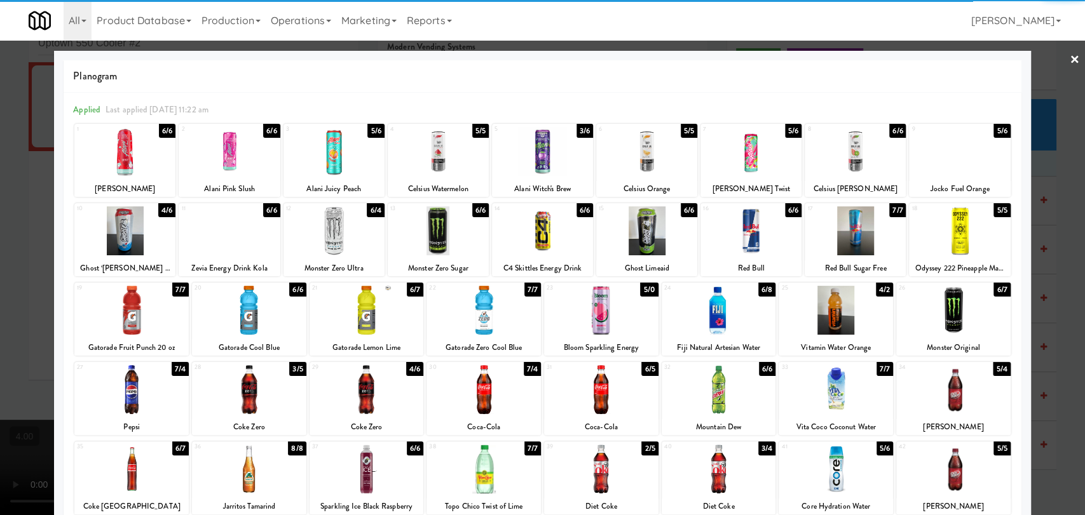
click at [0, 148] on div at bounding box center [542, 257] width 1085 height 515
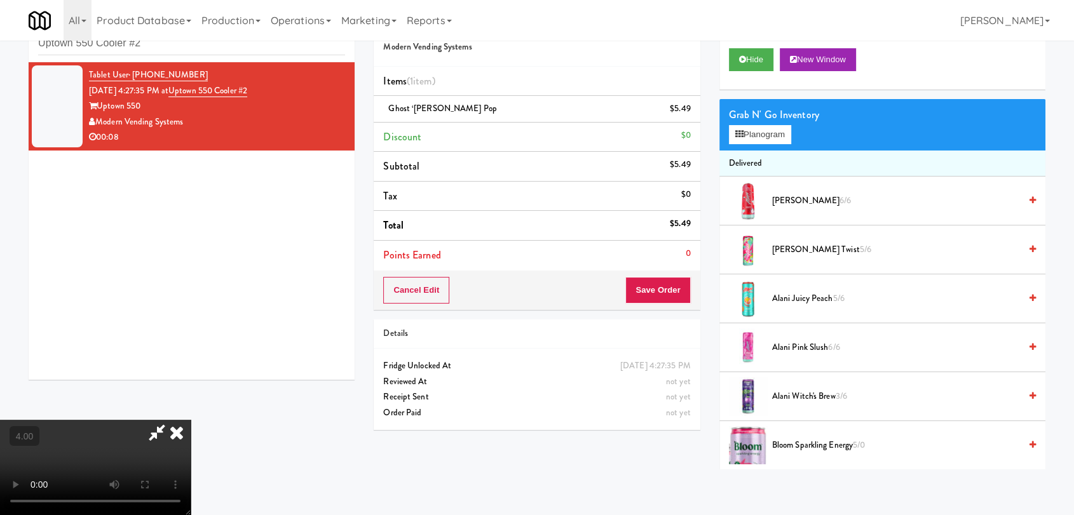
click at [191, 420] on icon at bounding box center [177, 432] width 28 height 25
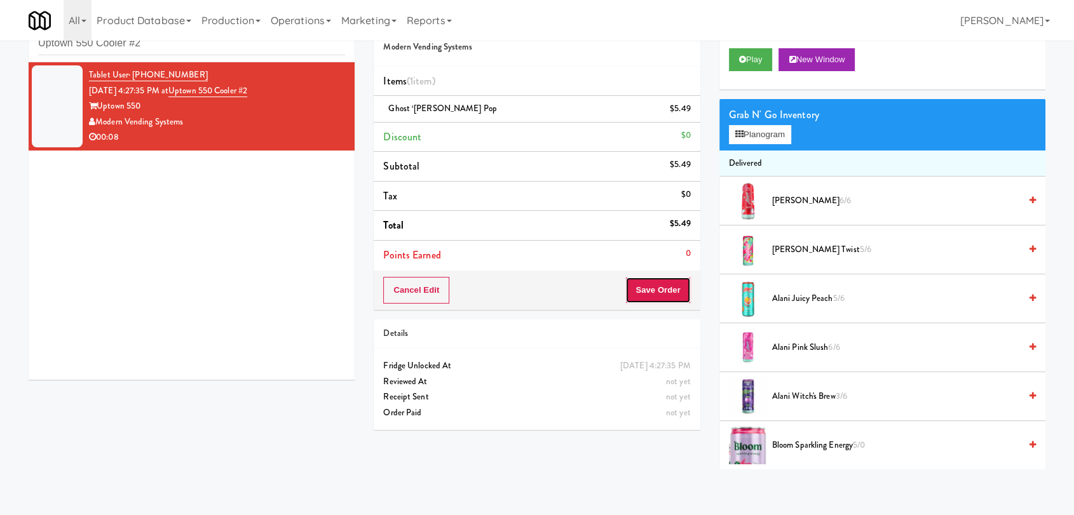
click at [646, 285] on button "Save Order" at bounding box center [657, 290] width 65 height 27
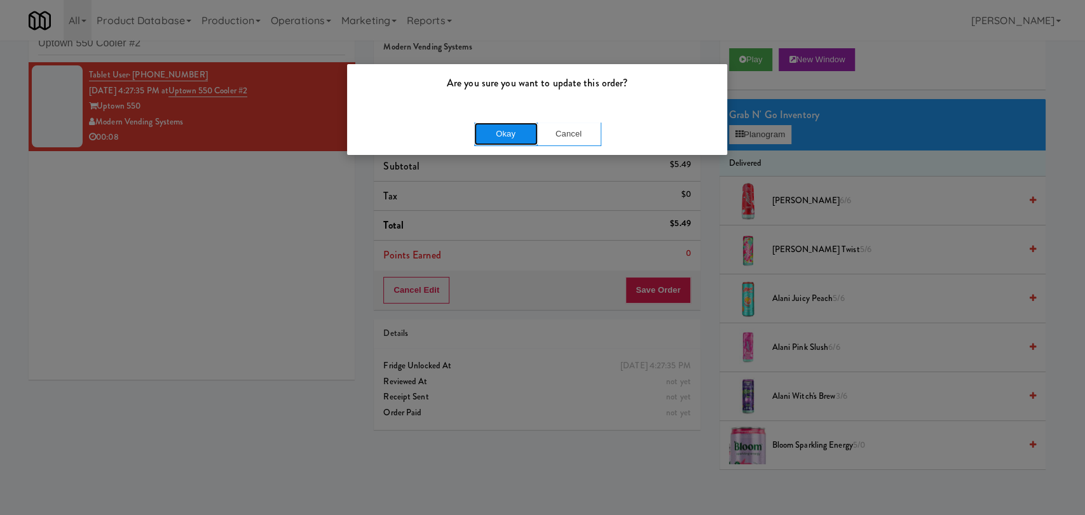
click at [474, 126] on button "Okay" at bounding box center [506, 134] width 64 height 23
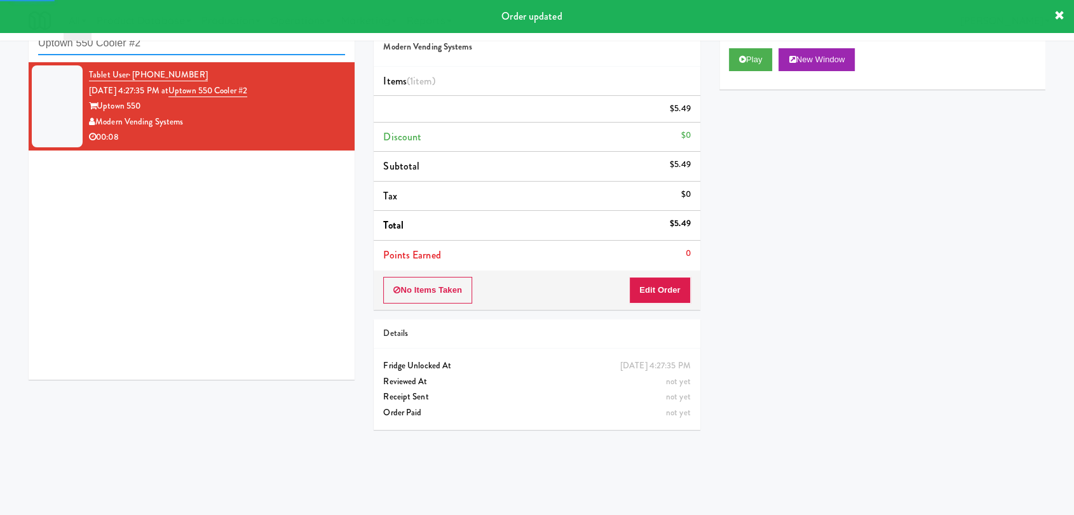
drag, startPoint x: 171, startPoint y: 48, endPoint x: 0, endPoint y: 49, distance: 170.9
click at [0, 49] on div "inbox reviewed recent all unclear take inventory issue suspicious failed recent…" at bounding box center [537, 237] width 1074 height 465
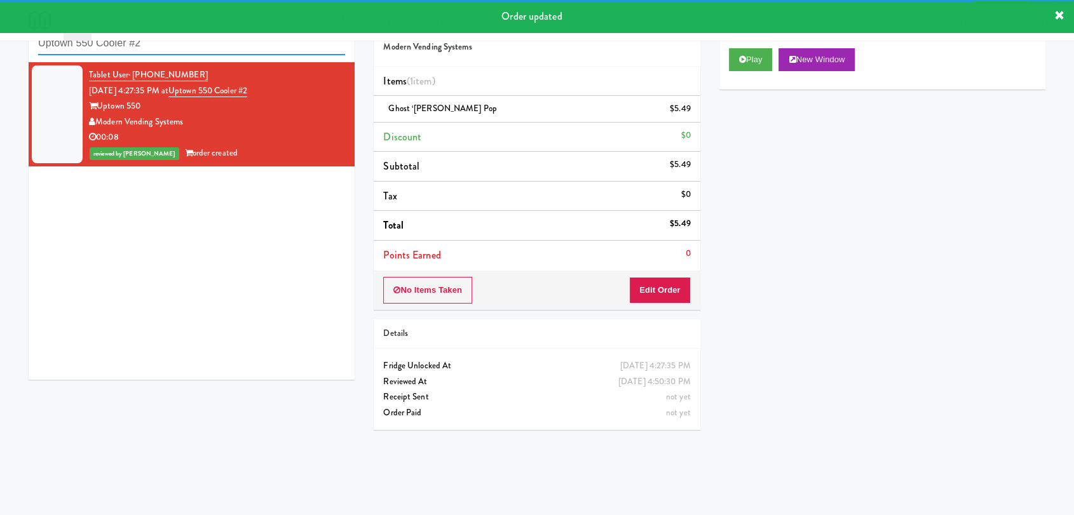
paste input "[PERSON_NAME] - Cooler - Left"
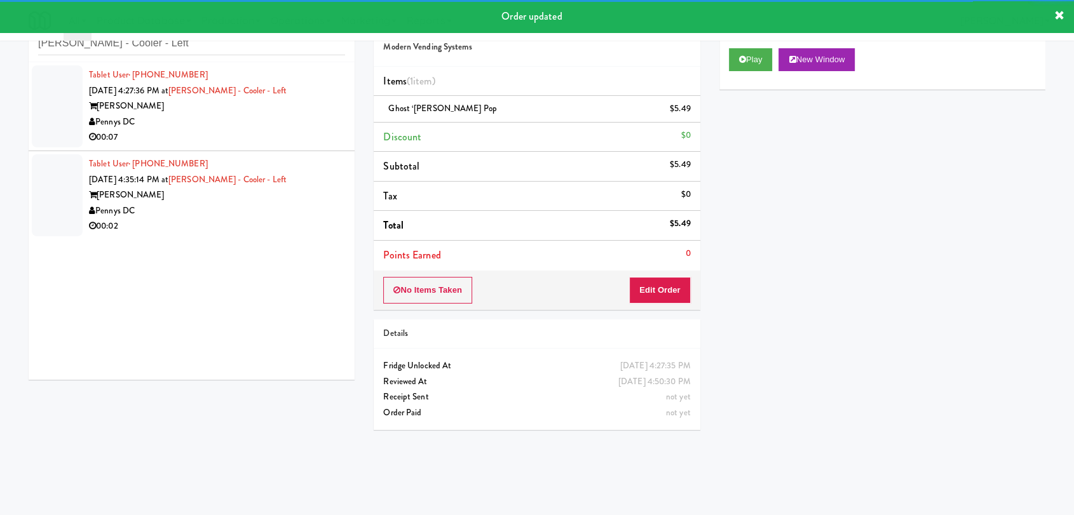
click at [249, 125] on div "Pennys DC" at bounding box center [217, 122] width 256 height 16
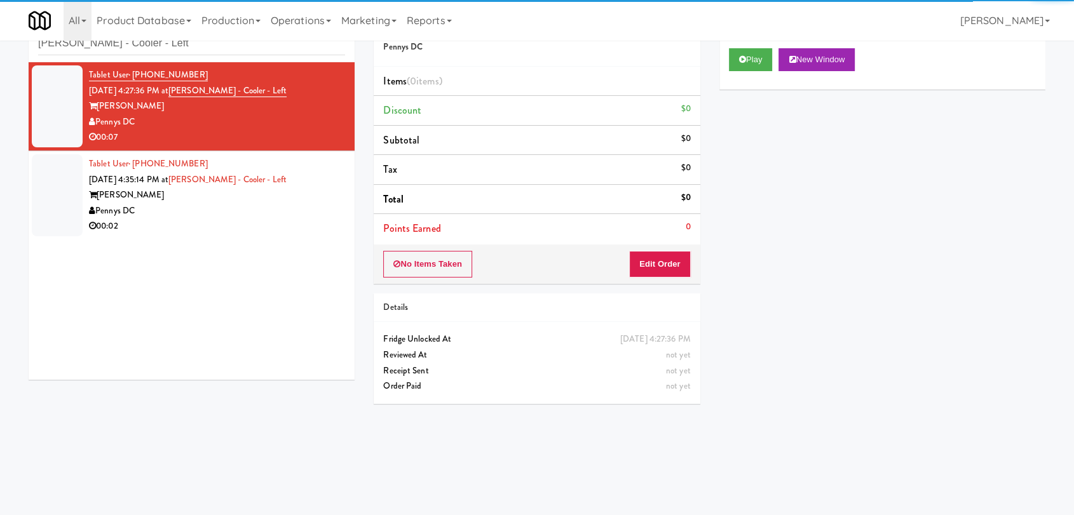
click at [734, 72] on div "Play New Window" at bounding box center [882, 64] width 326 height 51
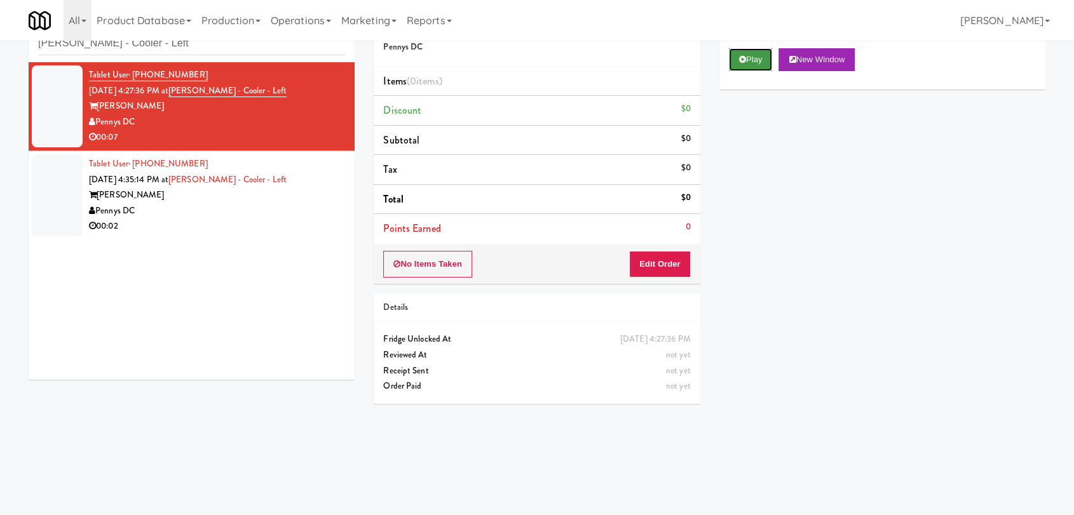
click at [729, 63] on button "Play" at bounding box center [751, 59] width 44 height 23
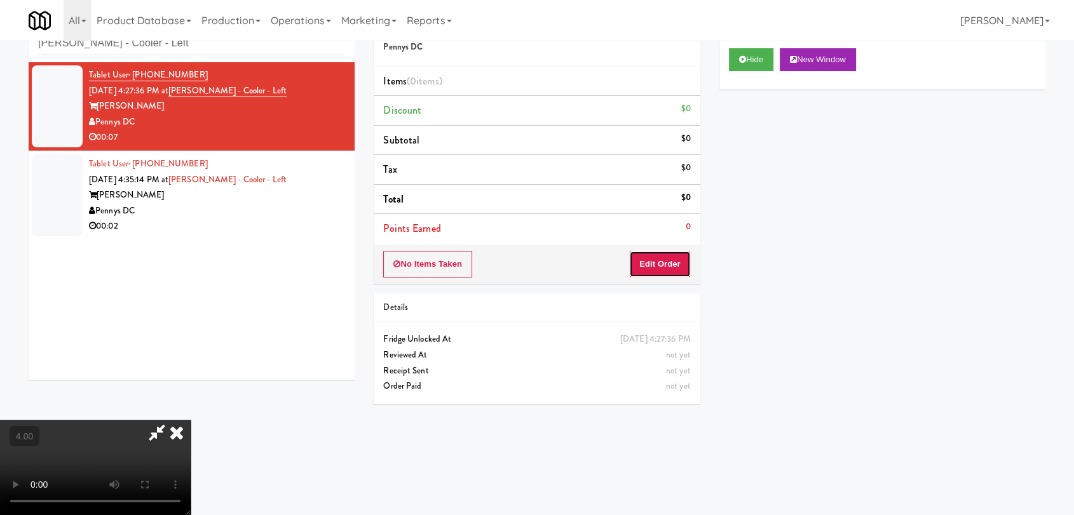
click at [658, 267] on button "Edit Order" at bounding box center [660, 264] width 62 height 27
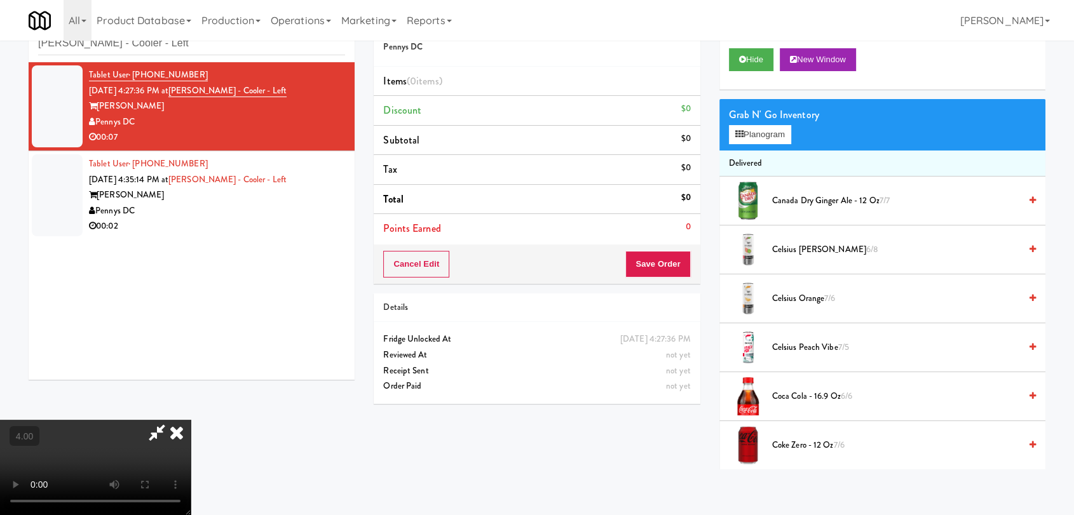
click at [191, 420] on video at bounding box center [95, 467] width 191 height 95
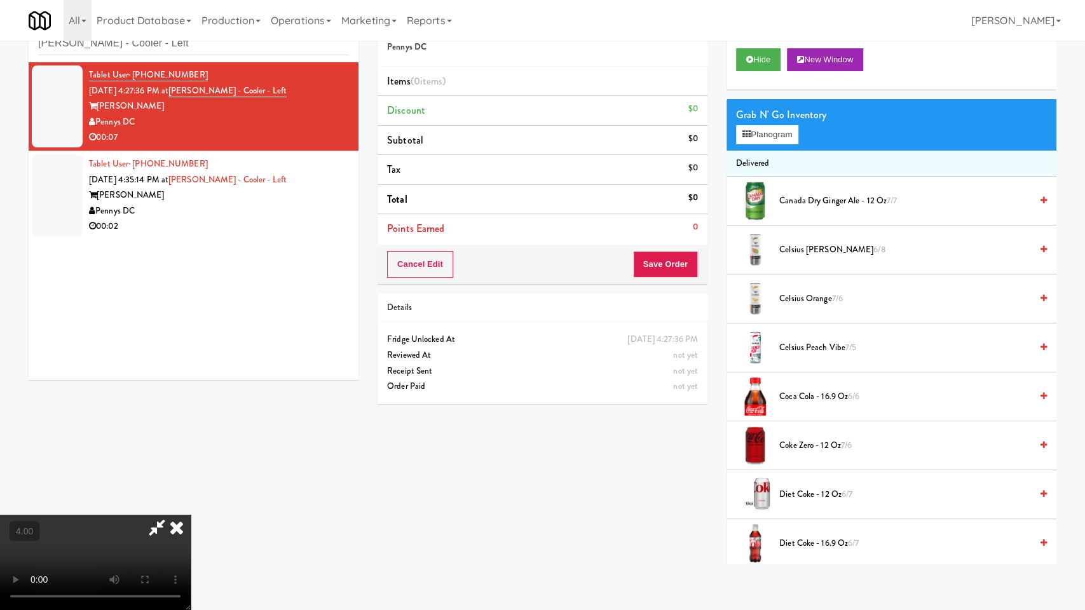
click at [191, 515] on video at bounding box center [95, 562] width 191 height 95
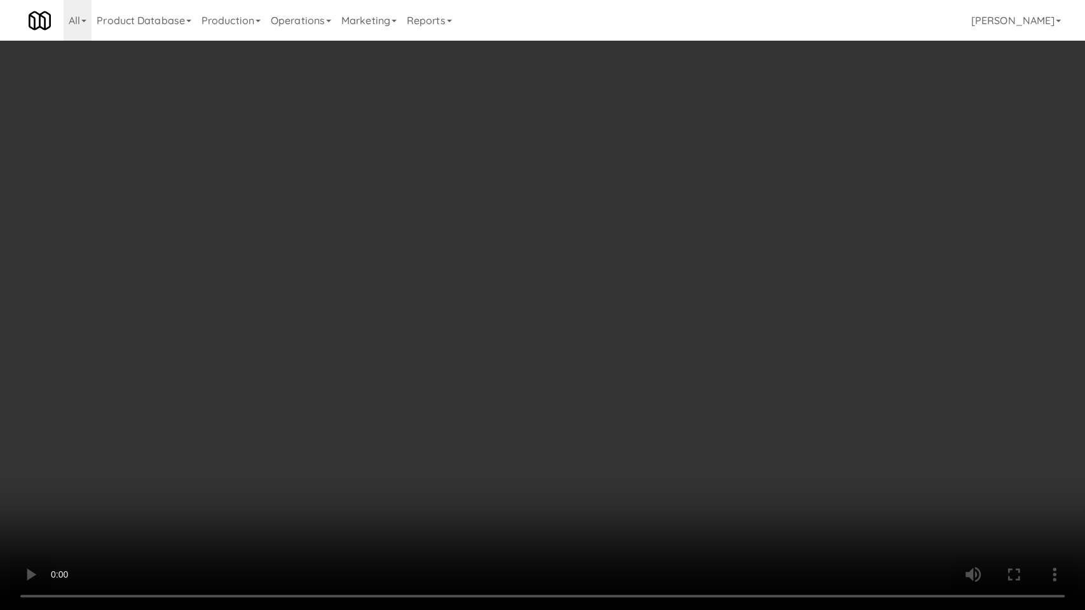
click at [584, 266] on video at bounding box center [542, 305] width 1085 height 610
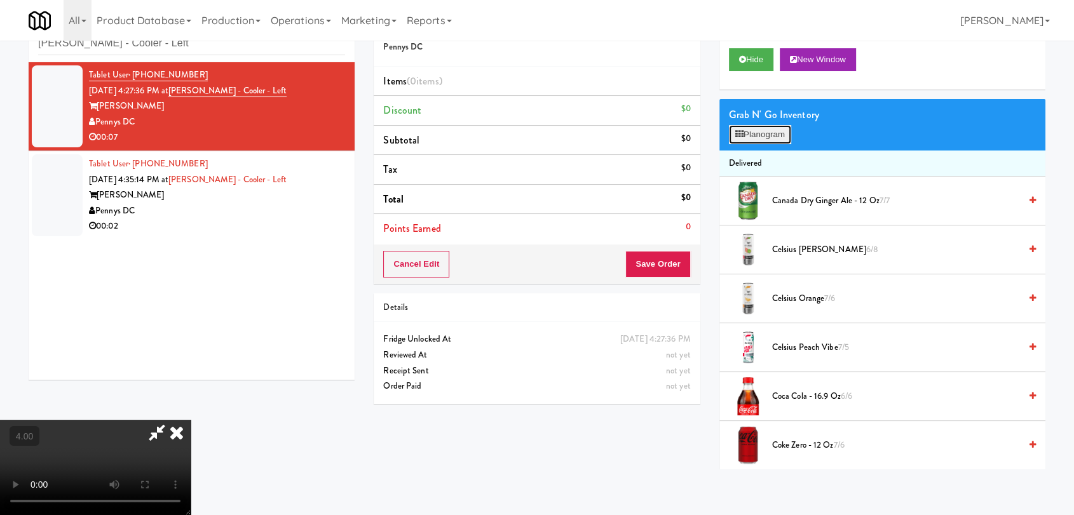
click at [768, 140] on button "Planogram" at bounding box center [760, 134] width 62 height 19
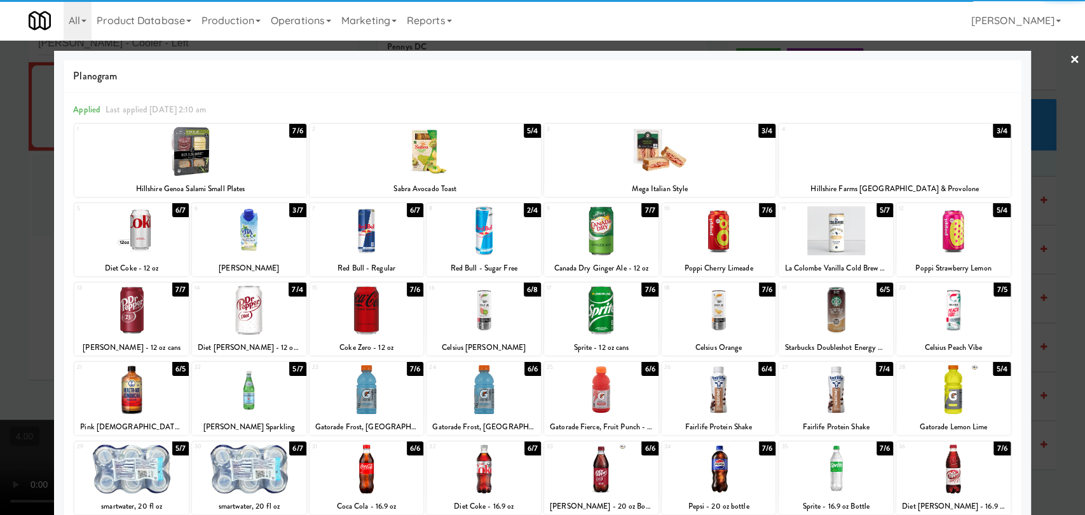
click at [959, 389] on div at bounding box center [953, 389] width 114 height 49
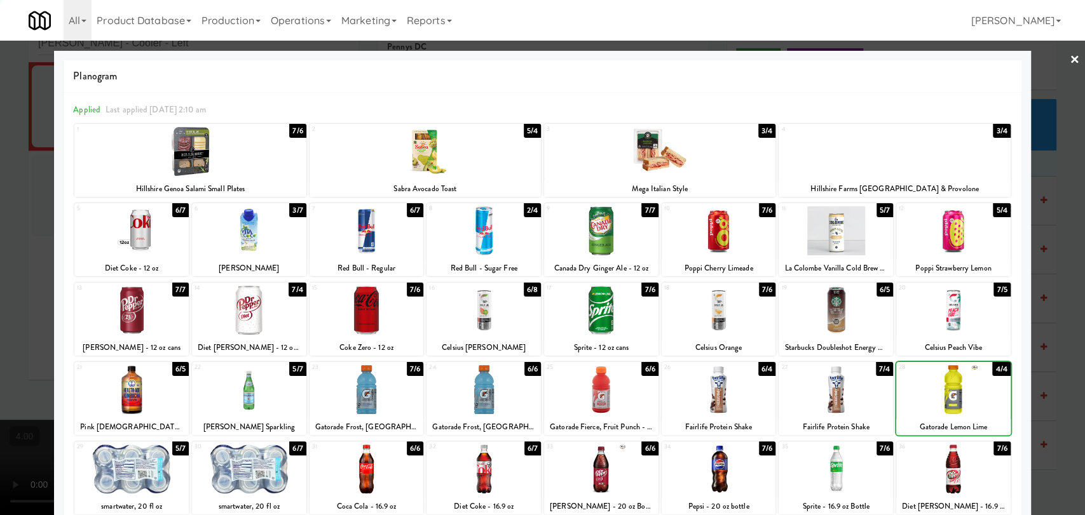
click at [959, 390] on div at bounding box center [953, 389] width 114 height 49
click at [1043, 291] on div at bounding box center [542, 257] width 1085 height 515
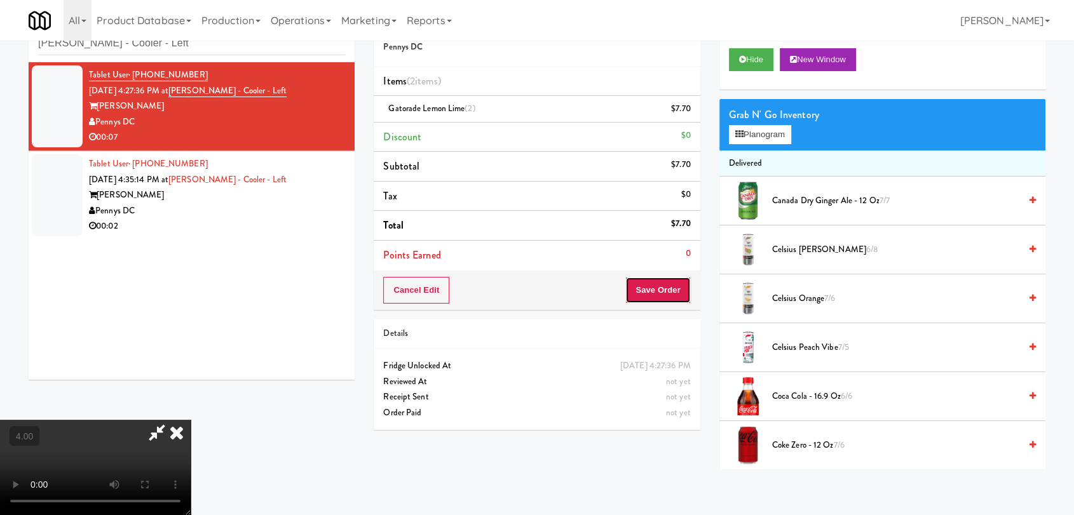
click at [670, 295] on button "Save Order" at bounding box center [657, 290] width 65 height 27
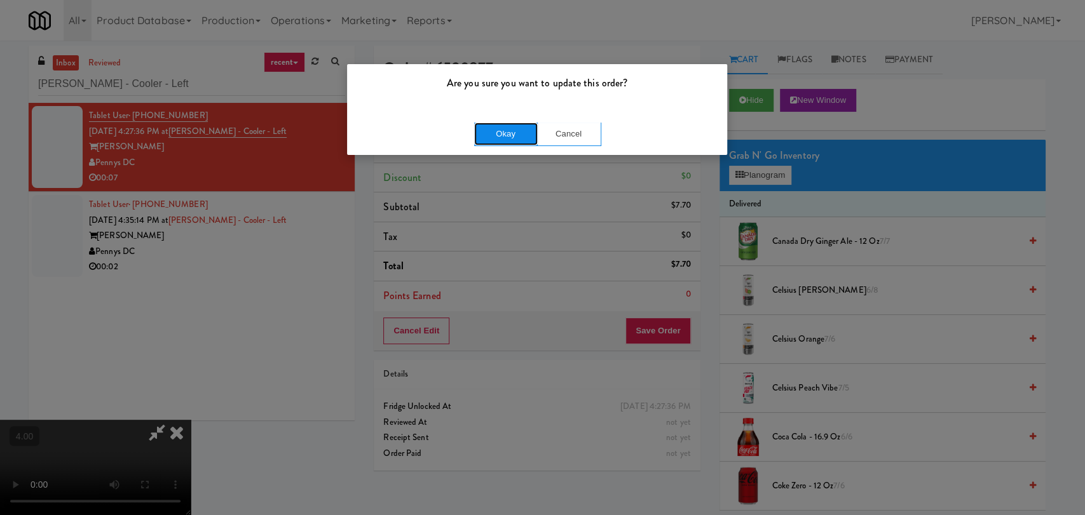
click at [510, 123] on button "Okay" at bounding box center [506, 134] width 64 height 23
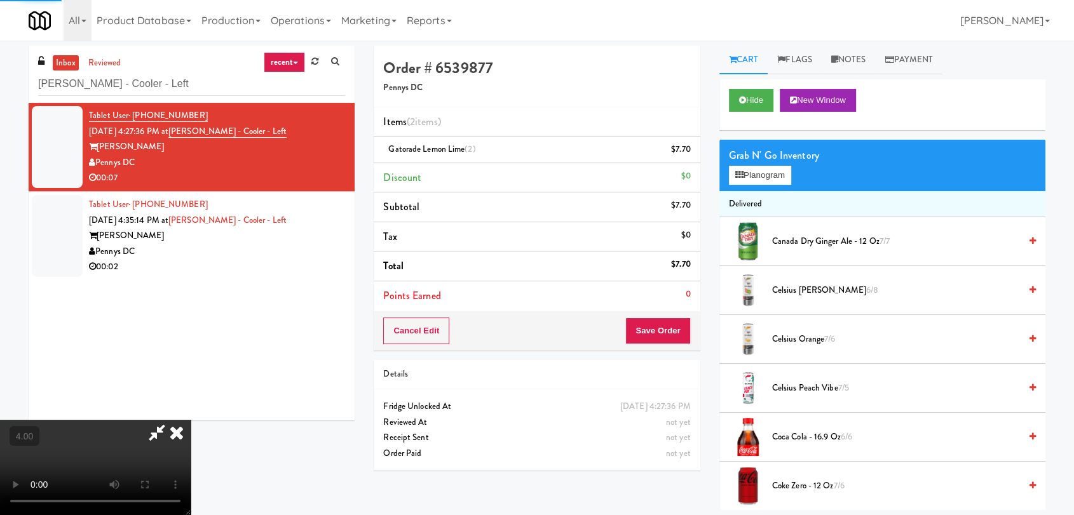
click at [191, 420] on icon at bounding box center [177, 432] width 28 height 25
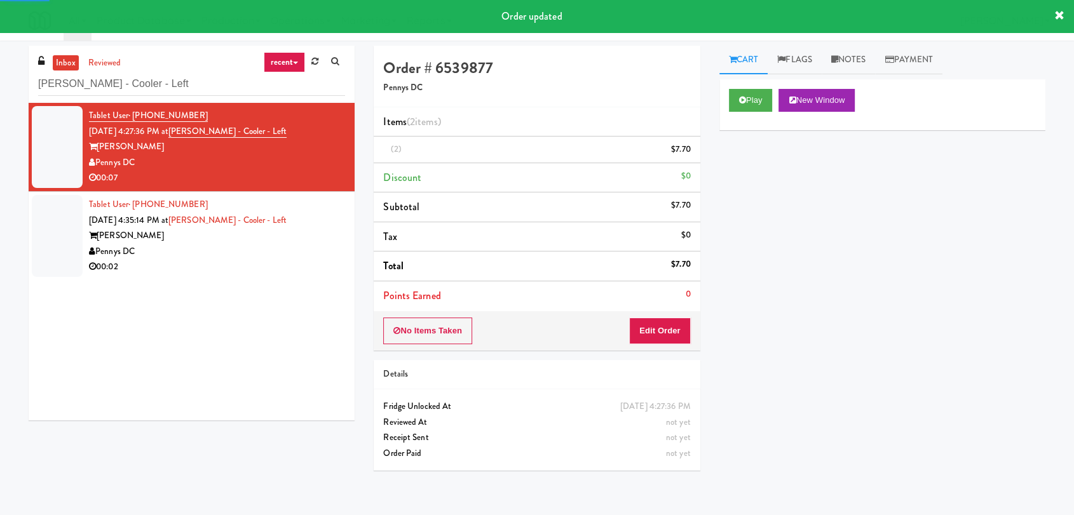
click at [268, 273] on div "00:02" at bounding box center [217, 267] width 256 height 16
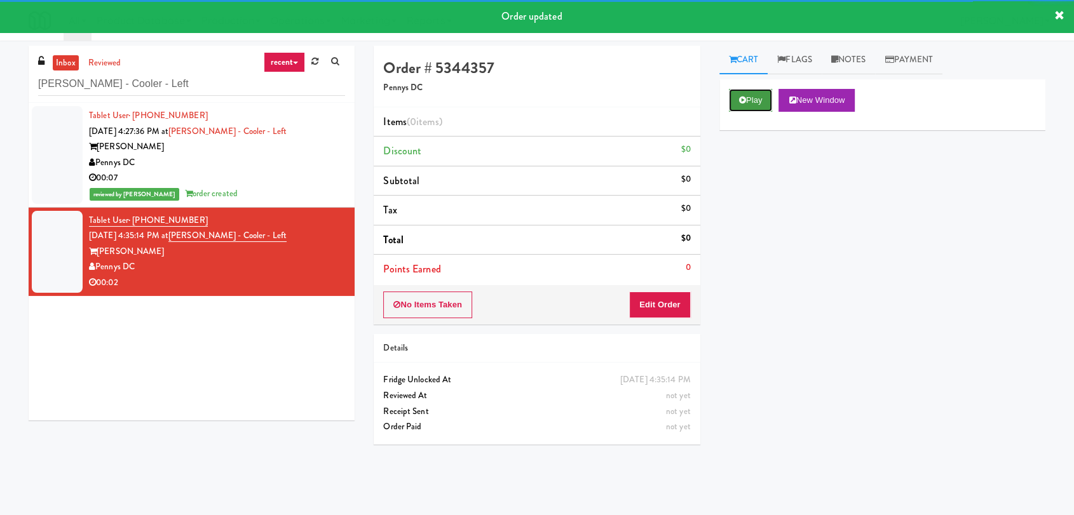
click at [746, 101] on button "Play" at bounding box center [751, 100] width 44 height 23
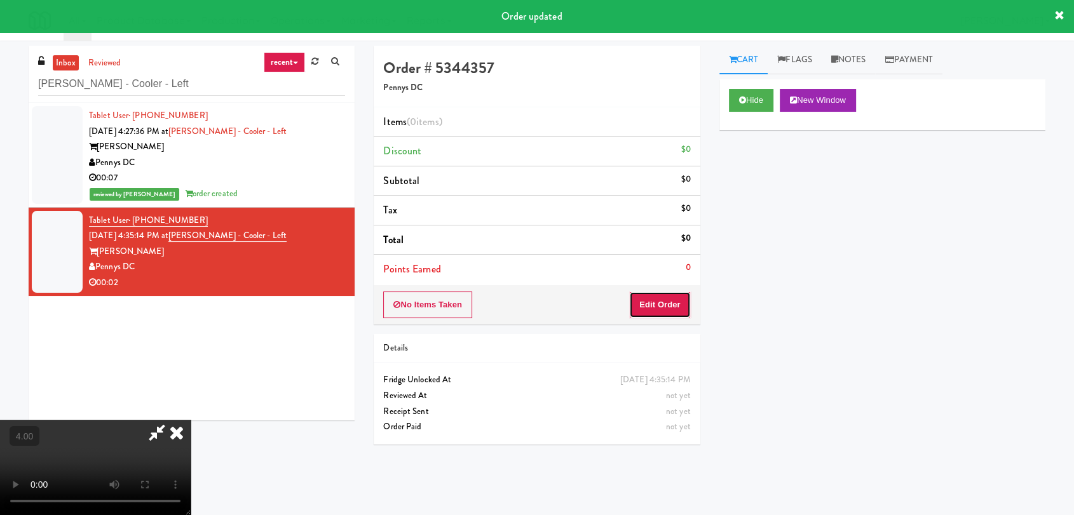
click at [667, 301] on button "Edit Order" at bounding box center [660, 305] width 62 height 27
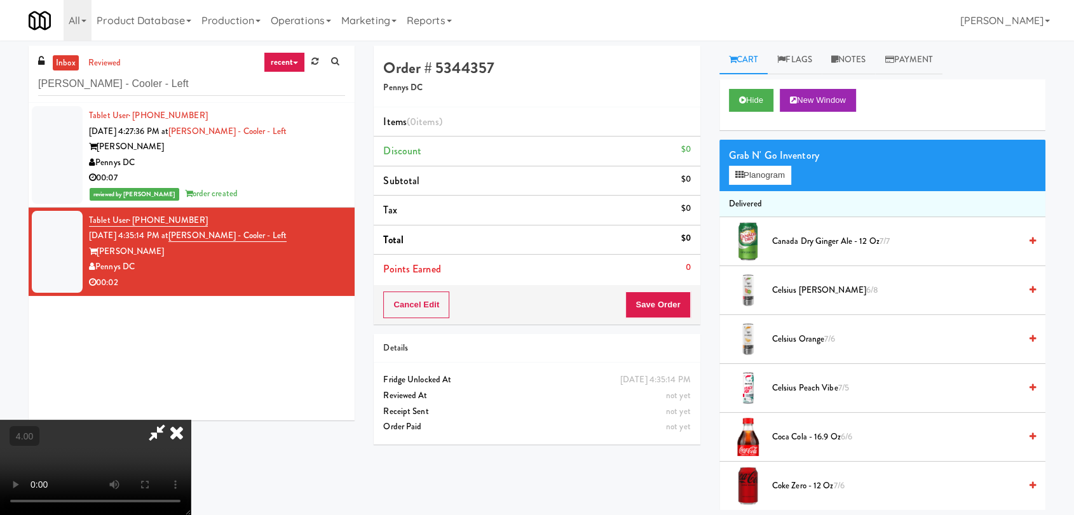
click at [191, 420] on video at bounding box center [95, 467] width 191 height 95
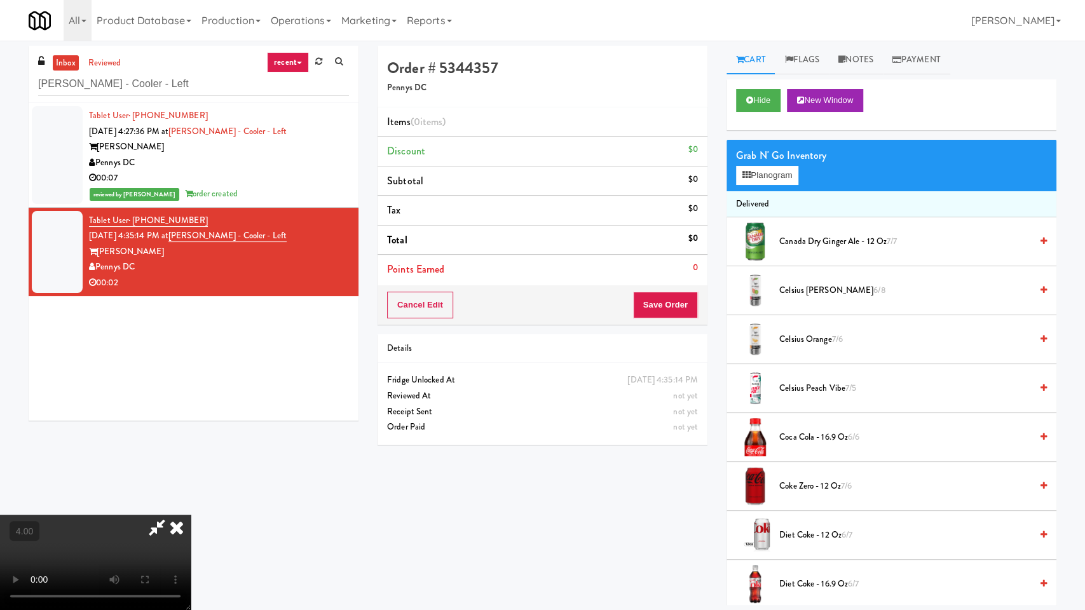
click at [191, 515] on video at bounding box center [95, 562] width 191 height 95
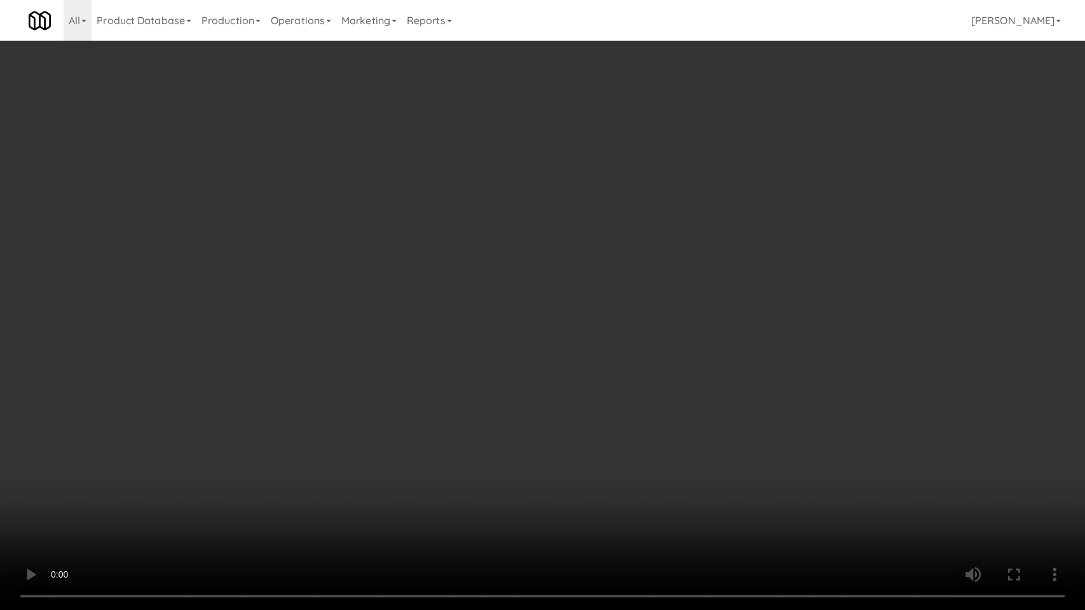
click at [517, 414] on video at bounding box center [542, 305] width 1085 height 610
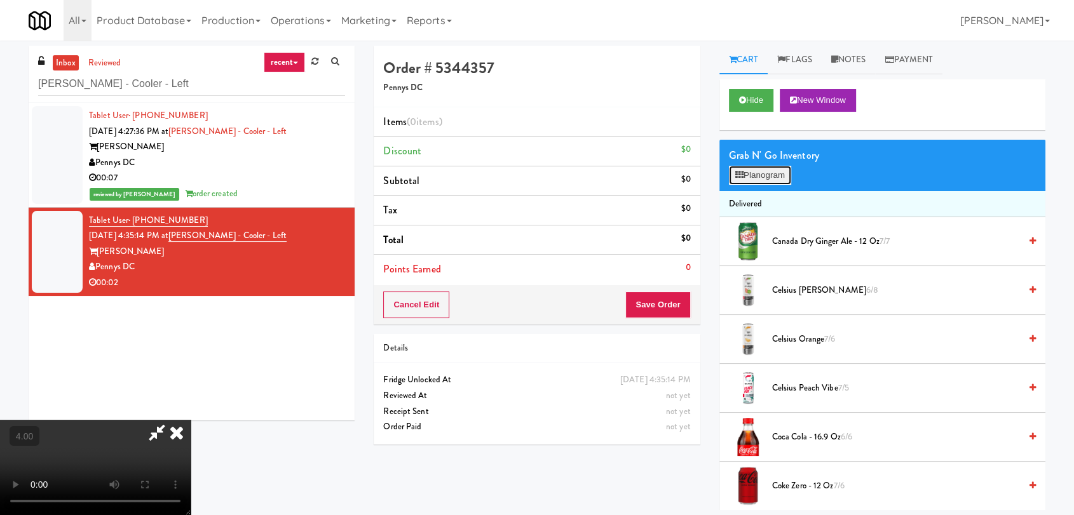
click at [768, 166] on button "Planogram" at bounding box center [760, 175] width 62 height 19
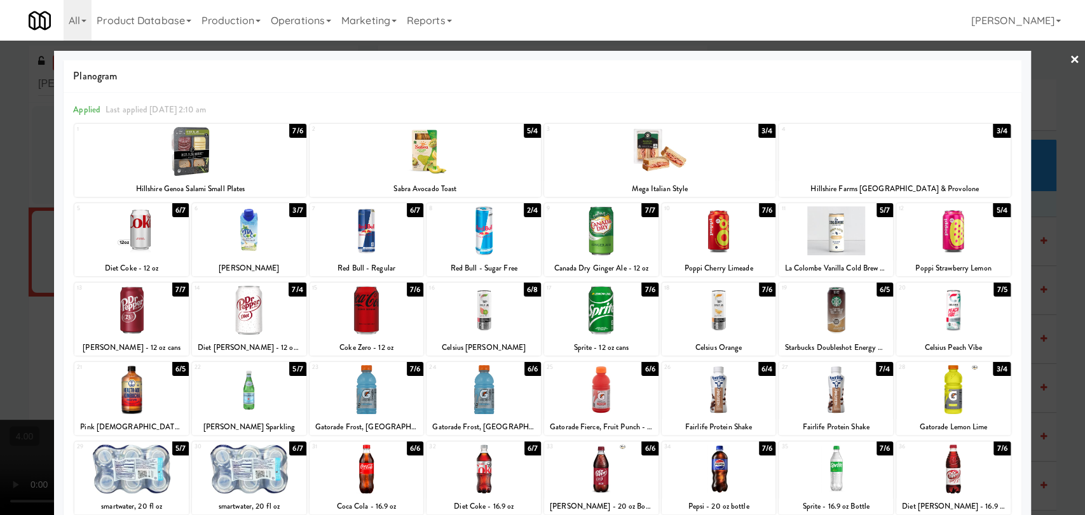
click at [37, 206] on div at bounding box center [542, 257] width 1085 height 515
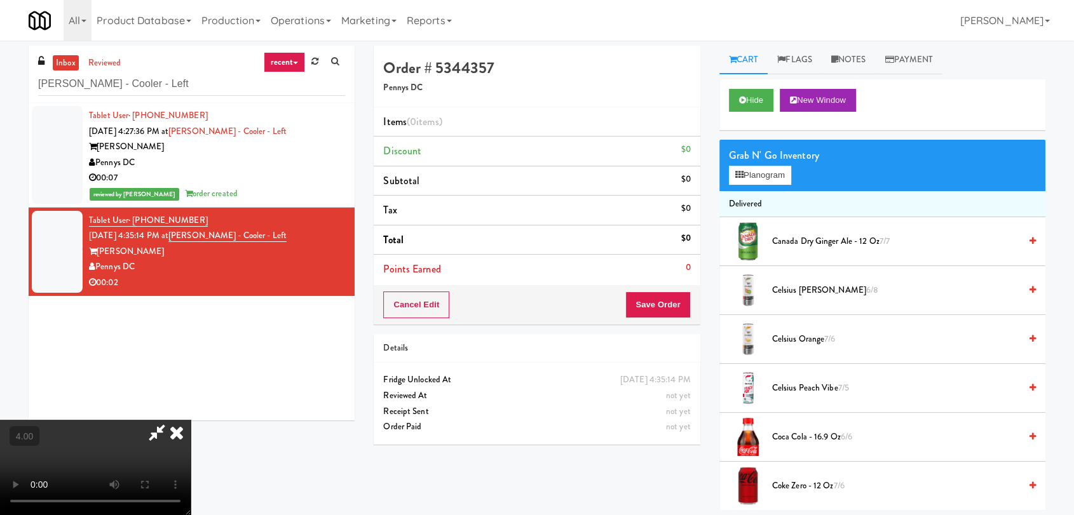
click at [101, 420] on video at bounding box center [95, 467] width 191 height 95
click at [744, 184] on button "Planogram" at bounding box center [760, 175] width 62 height 19
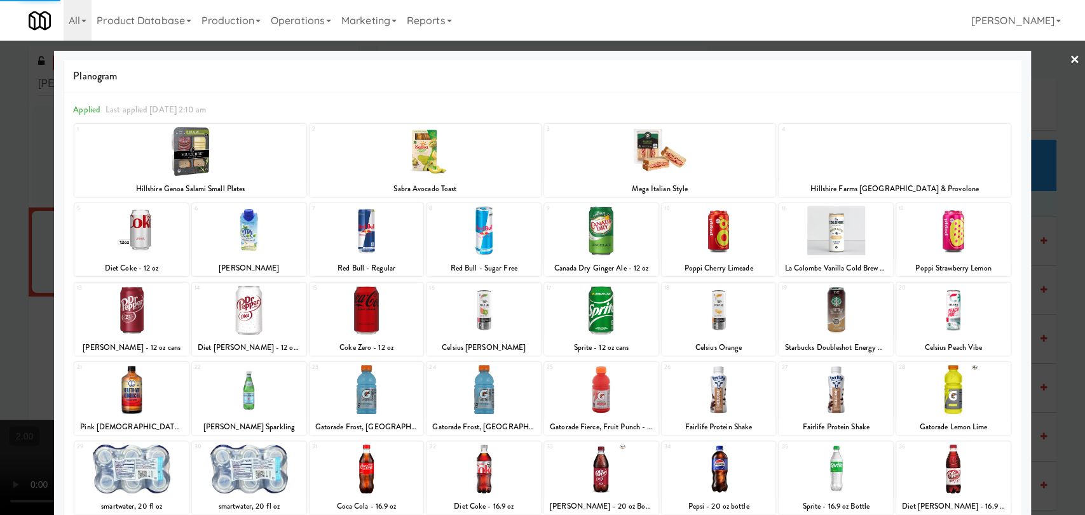
click at [367, 325] on div at bounding box center [366, 310] width 114 height 49
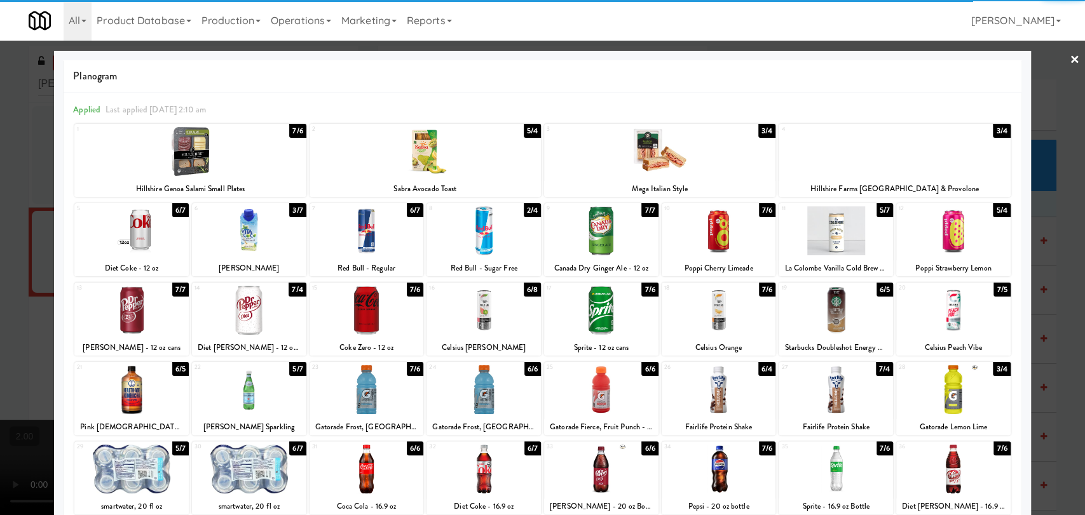
click at [367, 325] on div at bounding box center [366, 310] width 114 height 49
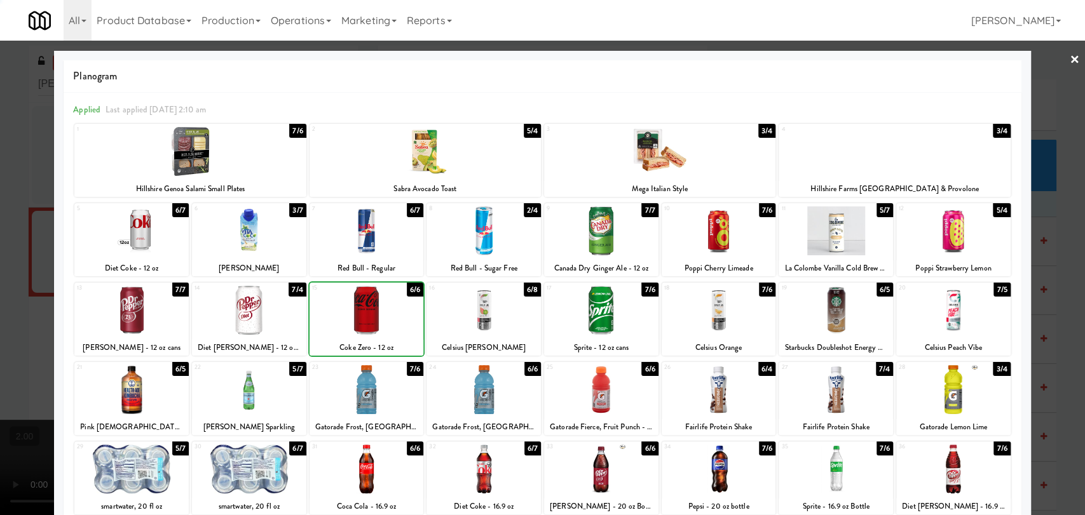
click at [0, 201] on div at bounding box center [542, 257] width 1085 height 515
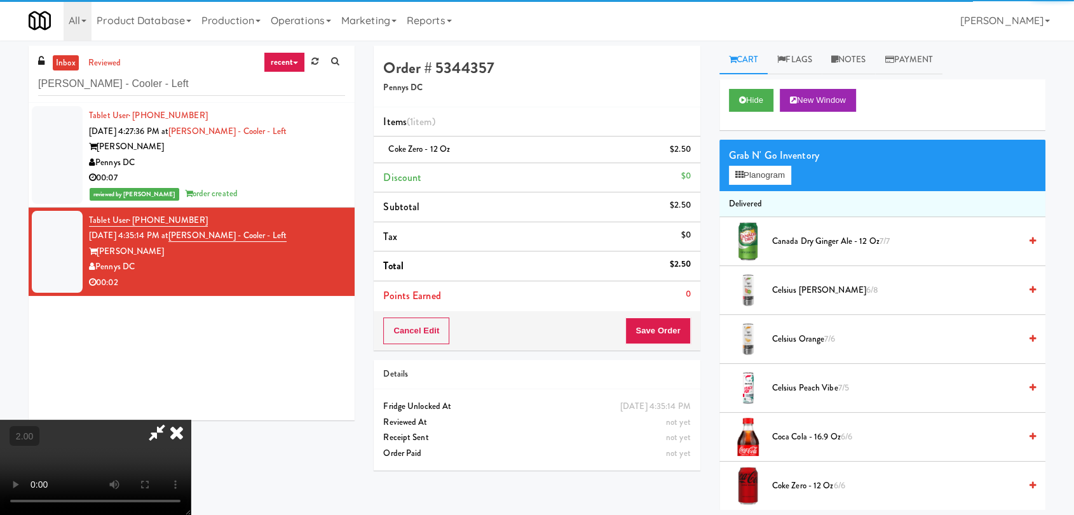
click at [191, 420] on icon at bounding box center [177, 432] width 28 height 25
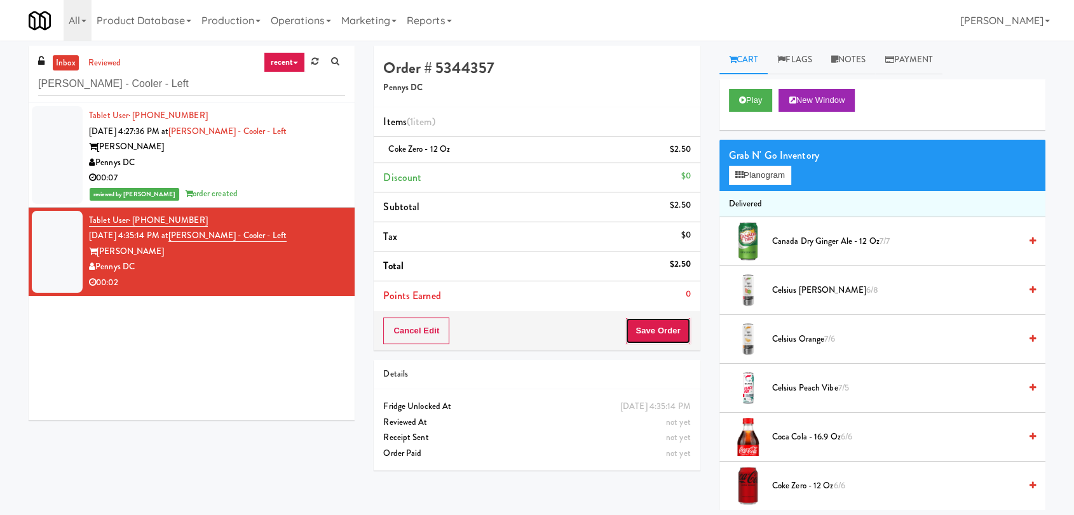
click at [658, 329] on button "Save Order" at bounding box center [657, 331] width 65 height 27
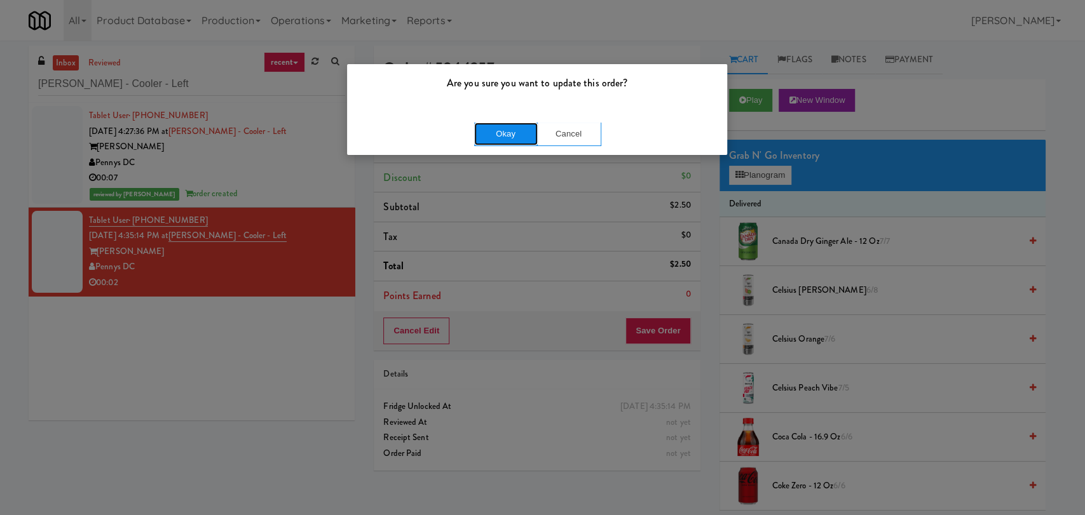
click at [510, 132] on button "Okay" at bounding box center [506, 134] width 64 height 23
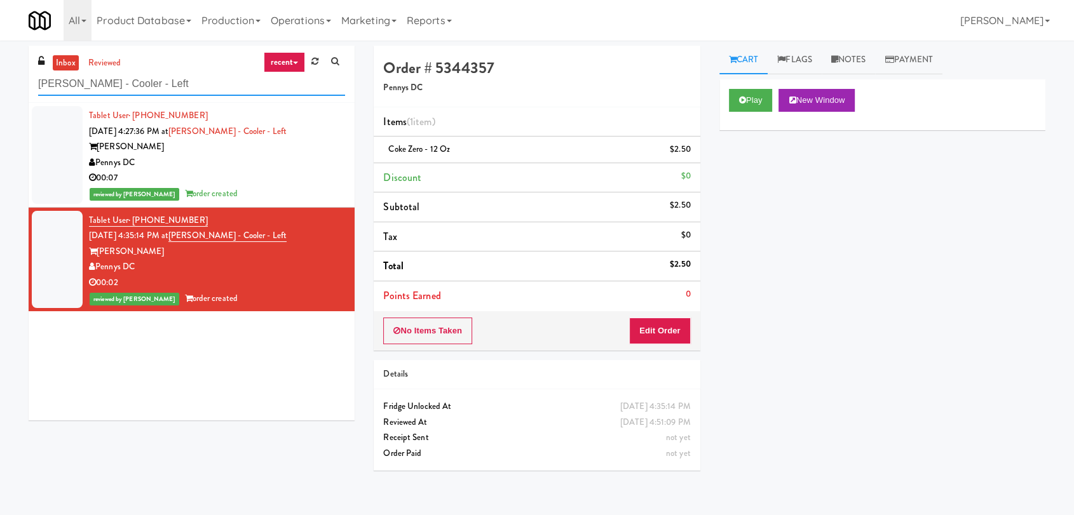
drag, startPoint x: 146, startPoint y: 71, endPoint x: 0, endPoint y: 68, distance: 145.5
click at [0, 68] on div "inbox reviewed recent all unclear take inventory issue suspicious failed recent…" at bounding box center [537, 278] width 1074 height 465
paste input "[PERSON_NAME] Cabinet 1"
type input "[PERSON_NAME] Cabinet 1"
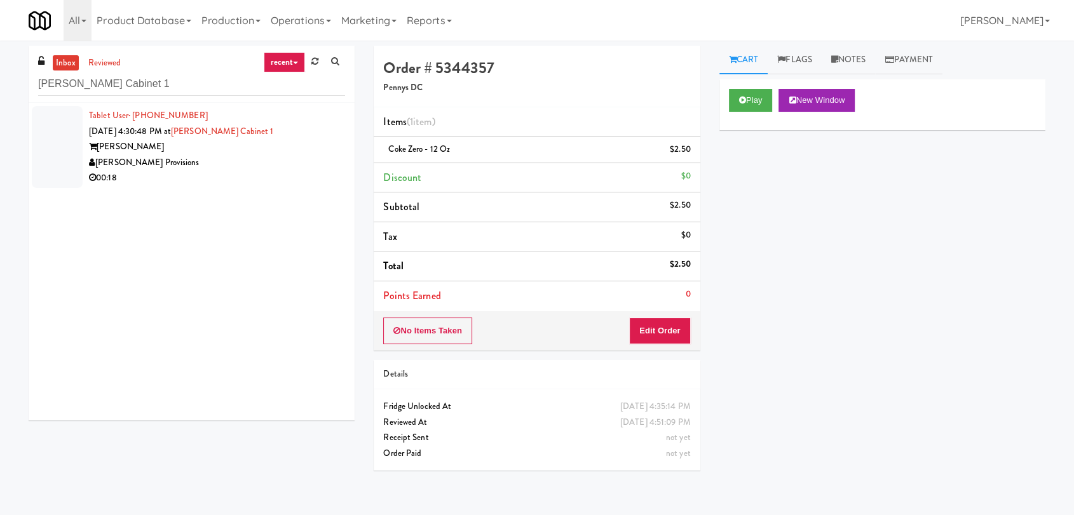
click at [322, 175] on div "00:18" at bounding box center [217, 178] width 256 height 16
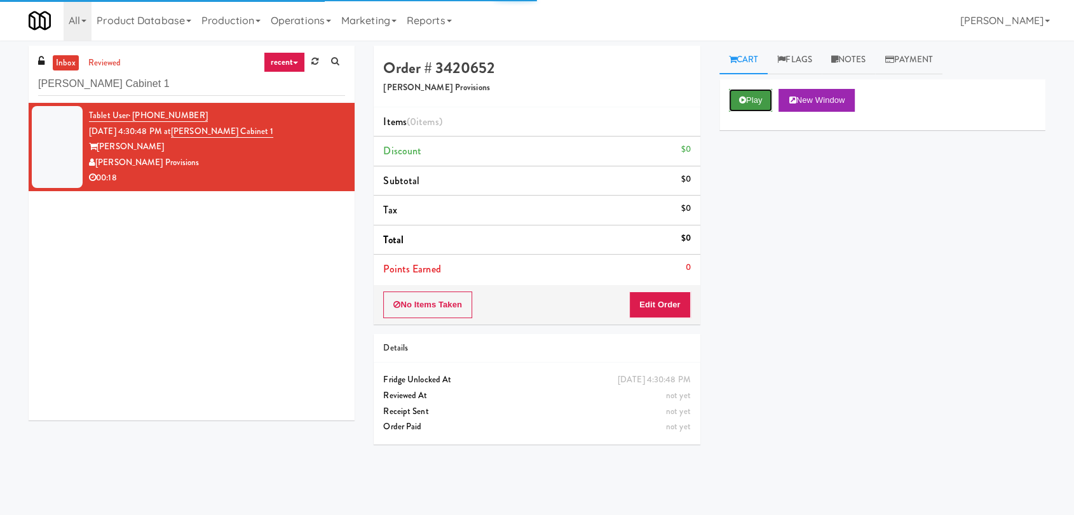
click at [768, 94] on button "Play" at bounding box center [751, 100] width 44 height 23
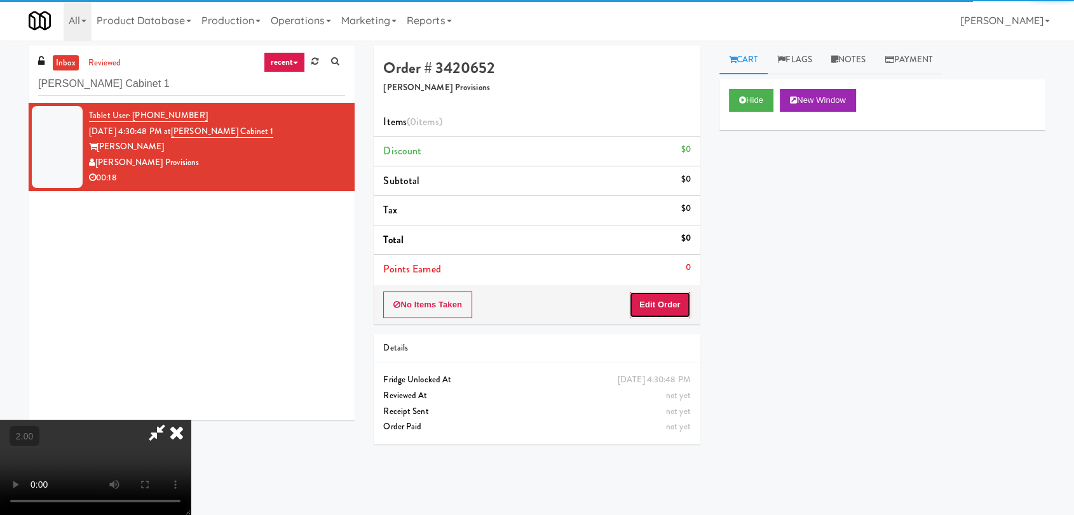
click at [669, 301] on button "Edit Order" at bounding box center [660, 305] width 62 height 27
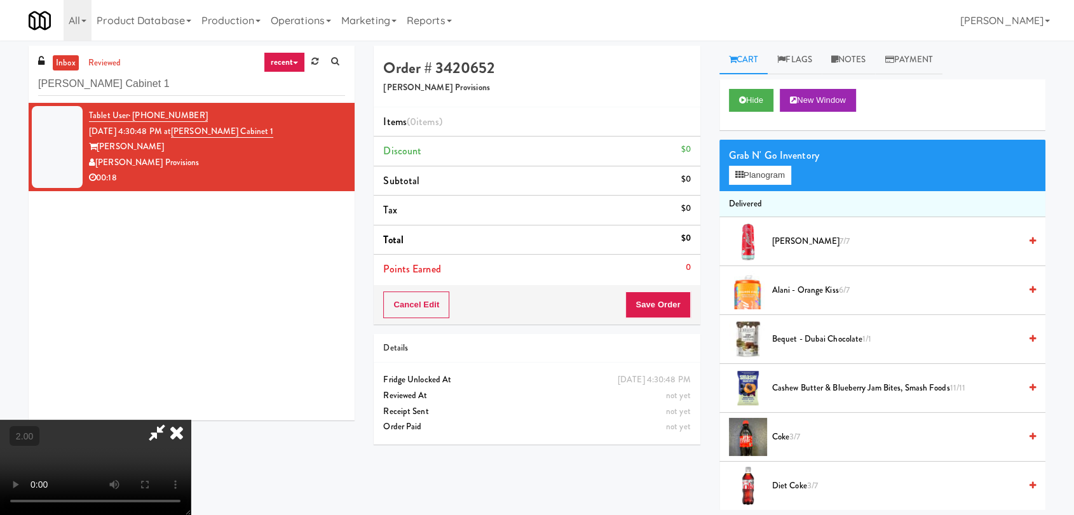
click at [191, 420] on video at bounding box center [95, 467] width 191 height 95
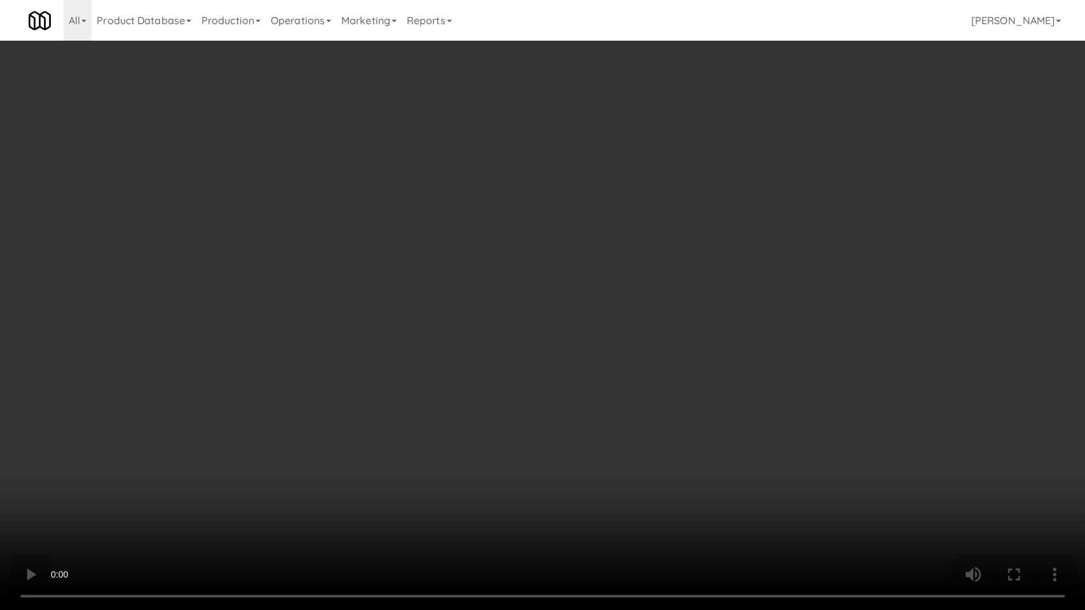
click at [196, 384] on video at bounding box center [542, 305] width 1085 height 610
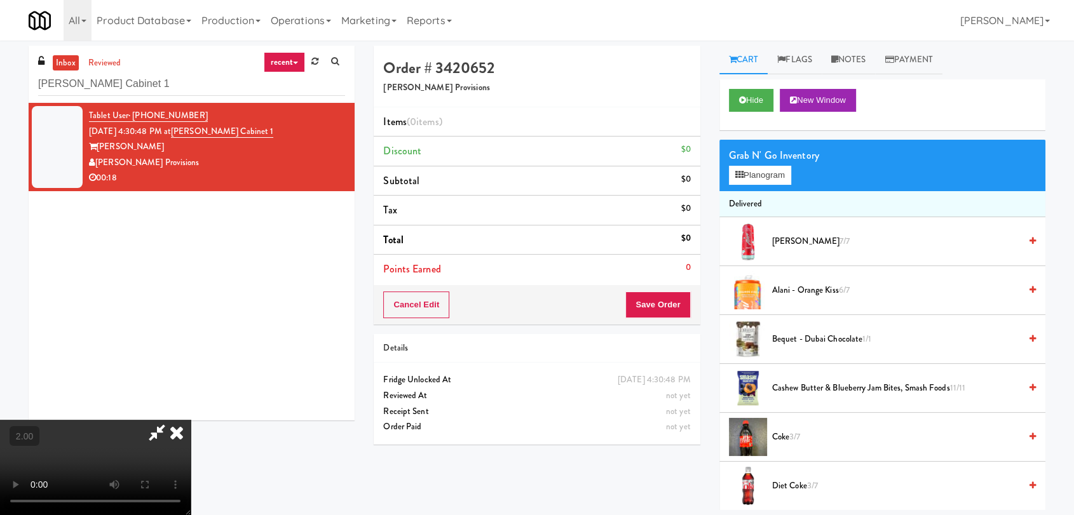
click at [191, 420] on video at bounding box center [95, 467] width 191 height 95
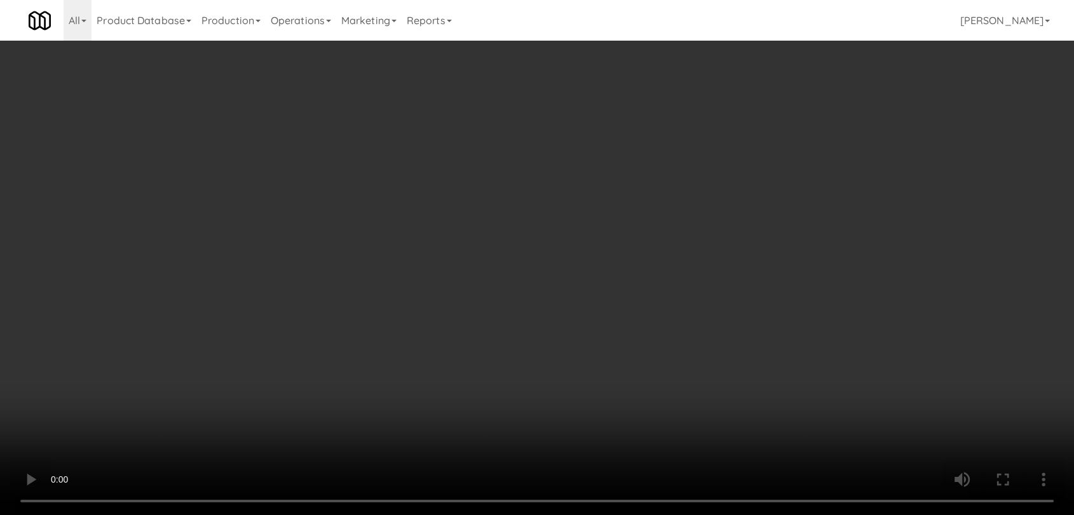
click at [238, 386] on video at bounding box center [537, 257] width 1074 height 515
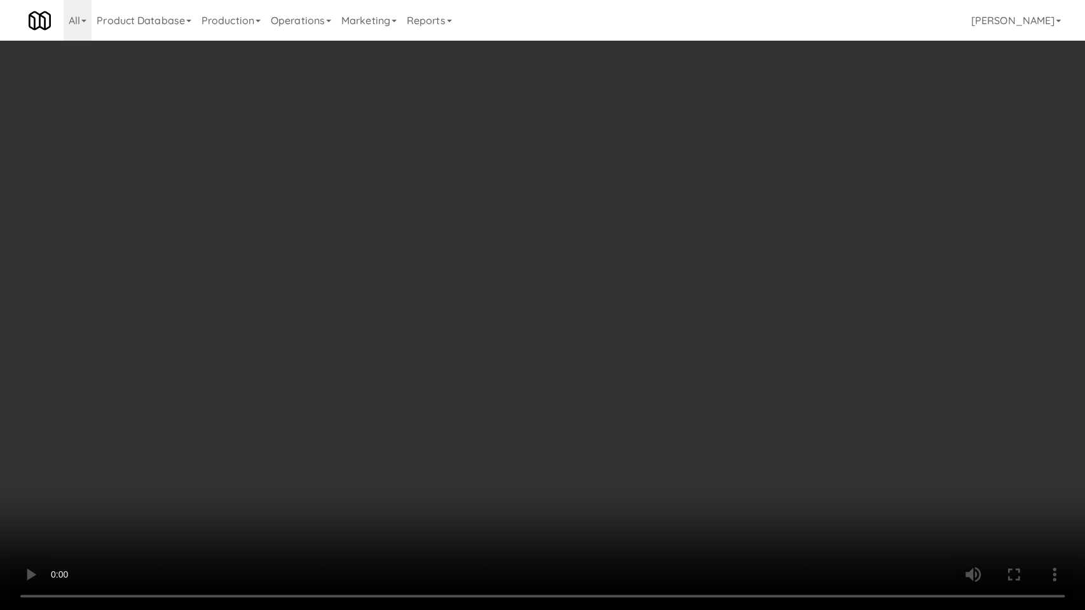
click at [295, 451] on video at bounding box center [542, 305] width 1085 height 610
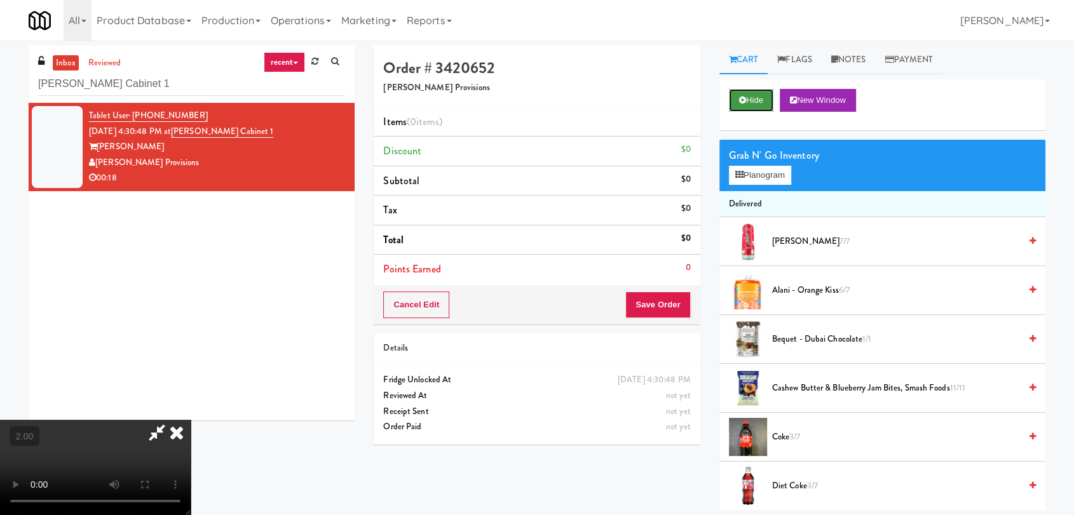
click at [756, 103] on button "Hide" at bounding box center [751, 100] width 44 height 23
click at [191, 420] on video at bounding box center [95, 467] width 191 height 95
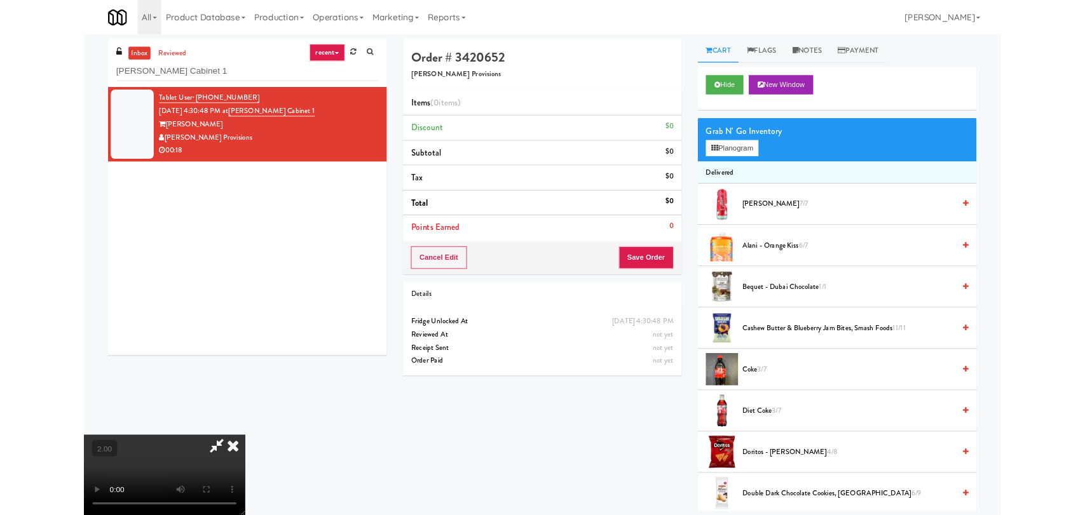
scroll to position [26, 0]
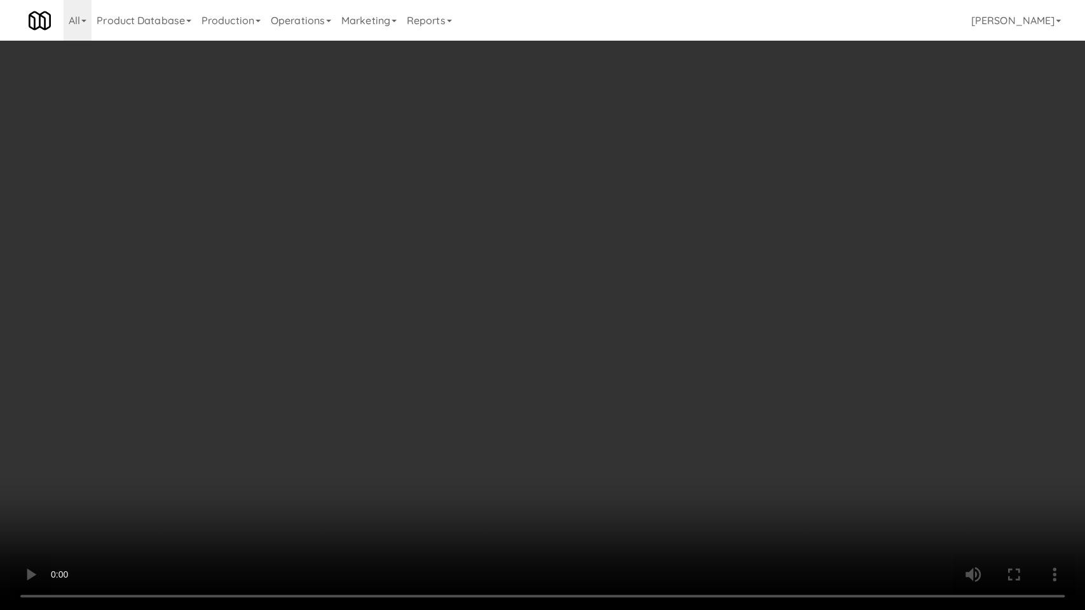
click at [203, 459] on video at bounding box center [542, 305] width 1085 height 610
click at [533, 435] on video at bounding box center [542, 305] width 1085 height 610
click at [534, 435] on video at bounding box center [542, 305] width 1085 height 610
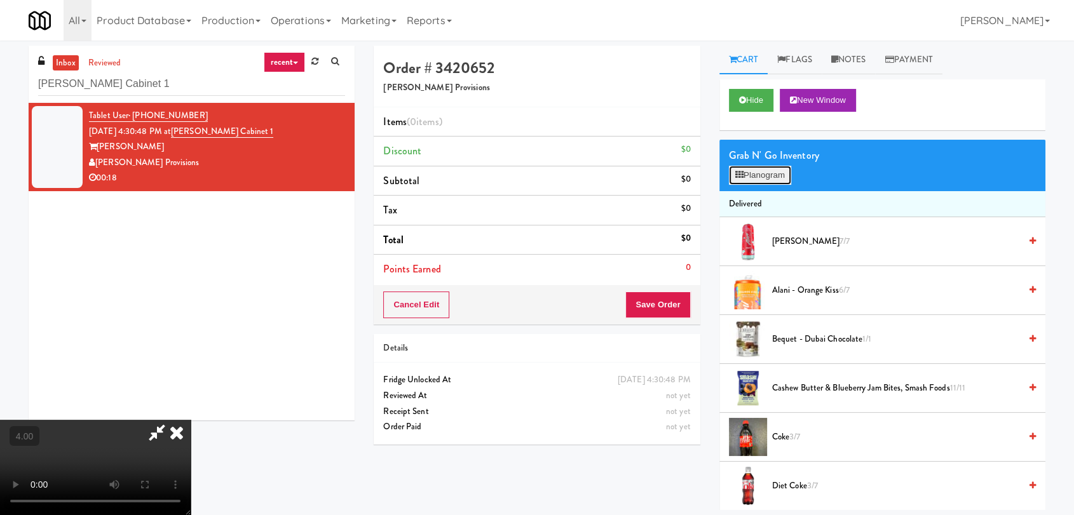
click at [759, 177] on button "Planogram" at bounding box center [760, 175] width 62 height 19
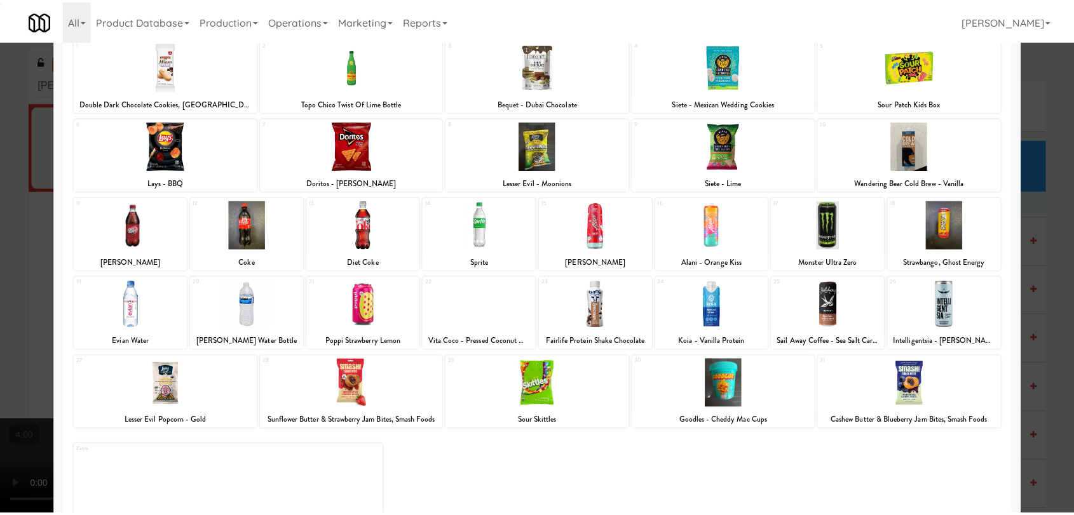
scroll to position [109, 0]
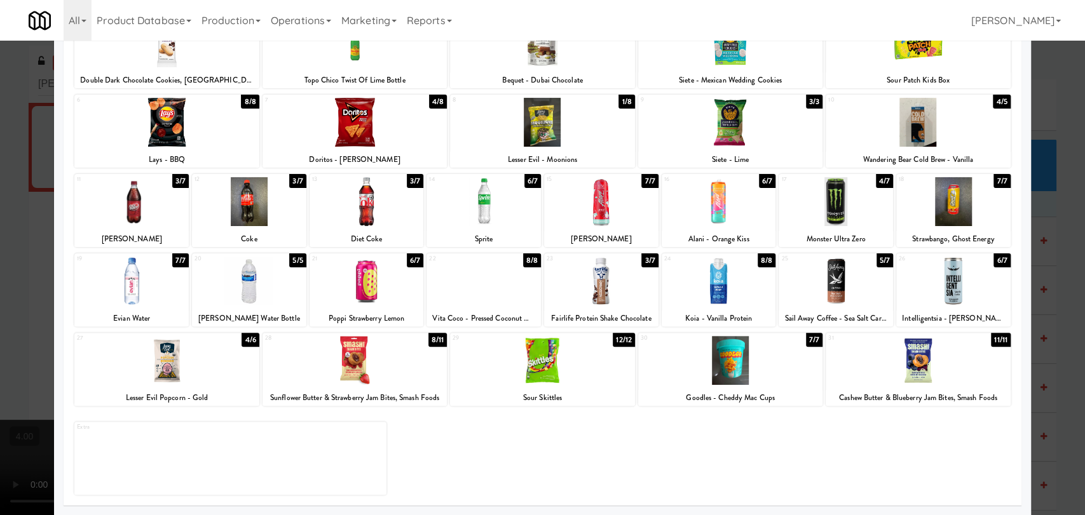
click at [609, 285] on div at bounding box center [601, 281] width 114 height 49
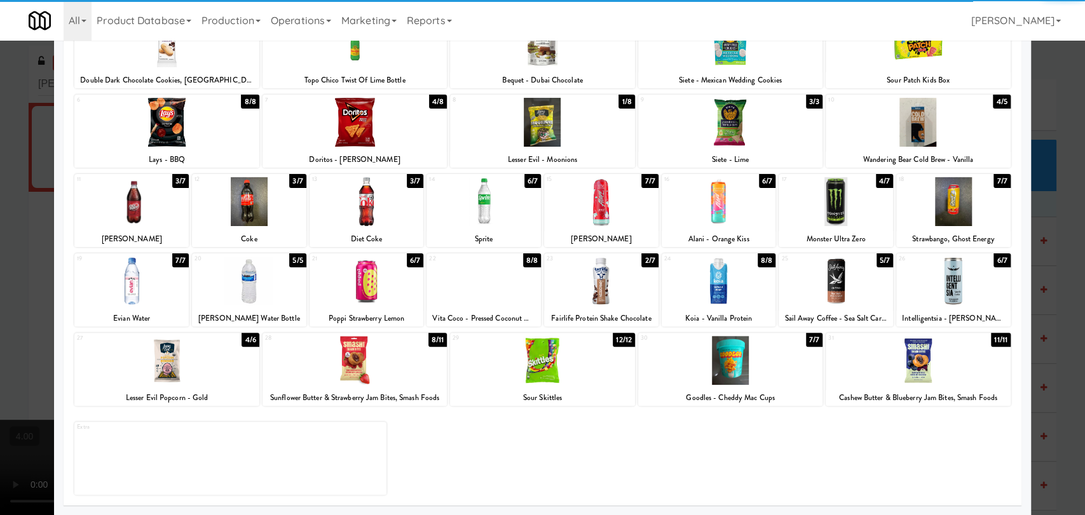
click at [0, 259] on div at bounding box center [542, 257] width 1085 height 515
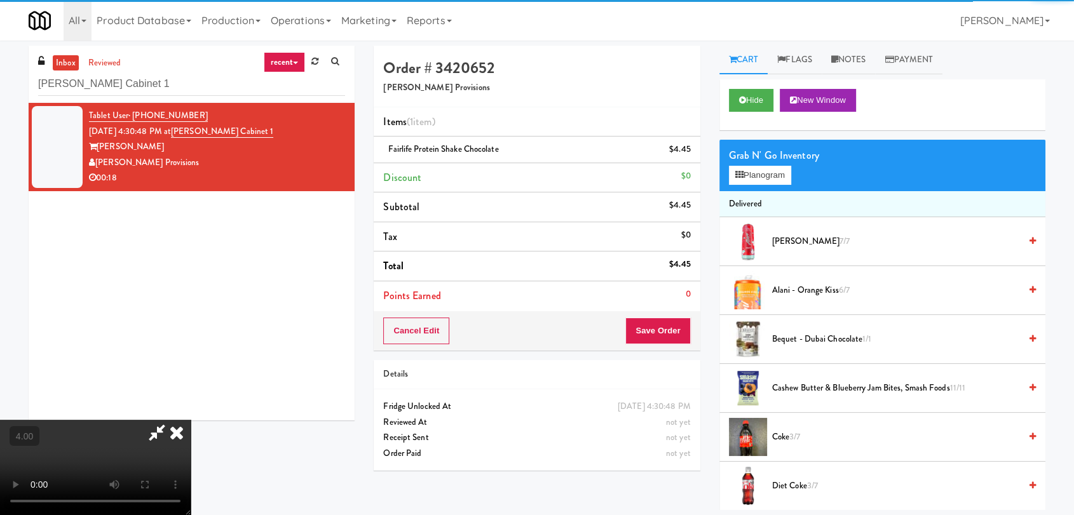
click at [191, 420] on video at bounding box center [95, 467] width 191 height 95
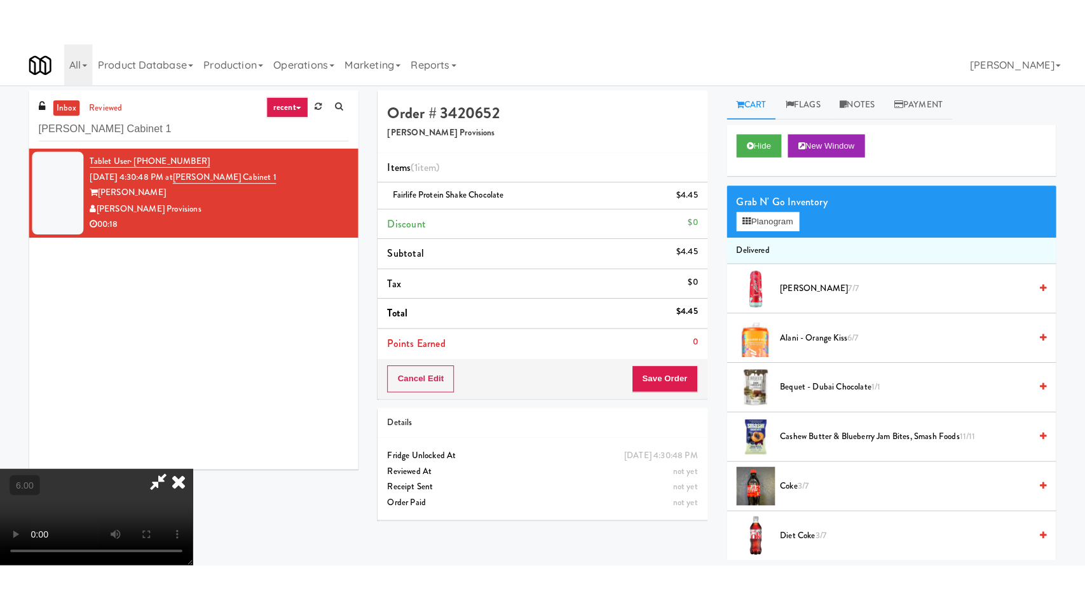
scroll to position [194, 0]
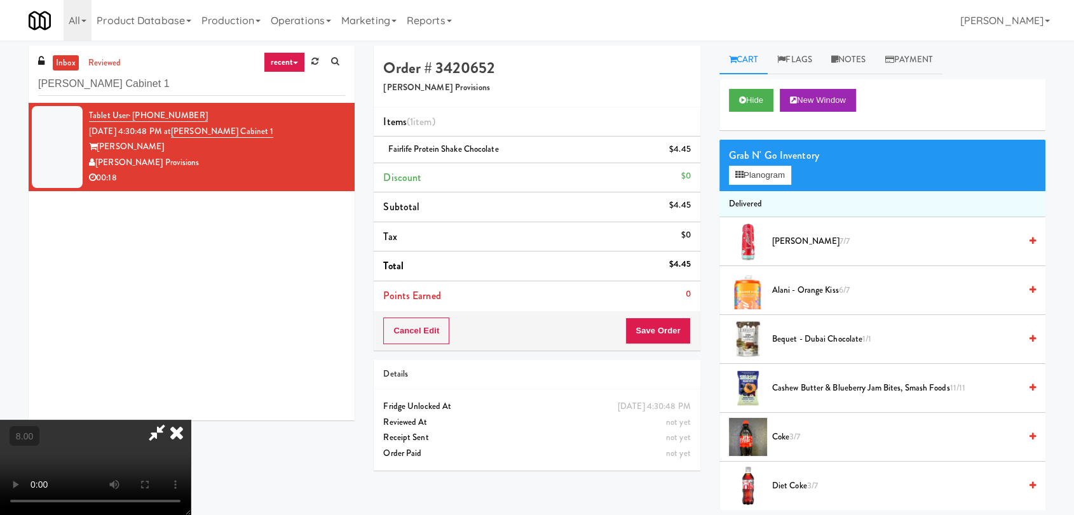
click at [191, 420] on video at bounding box center [95, 467] width 191 height 95
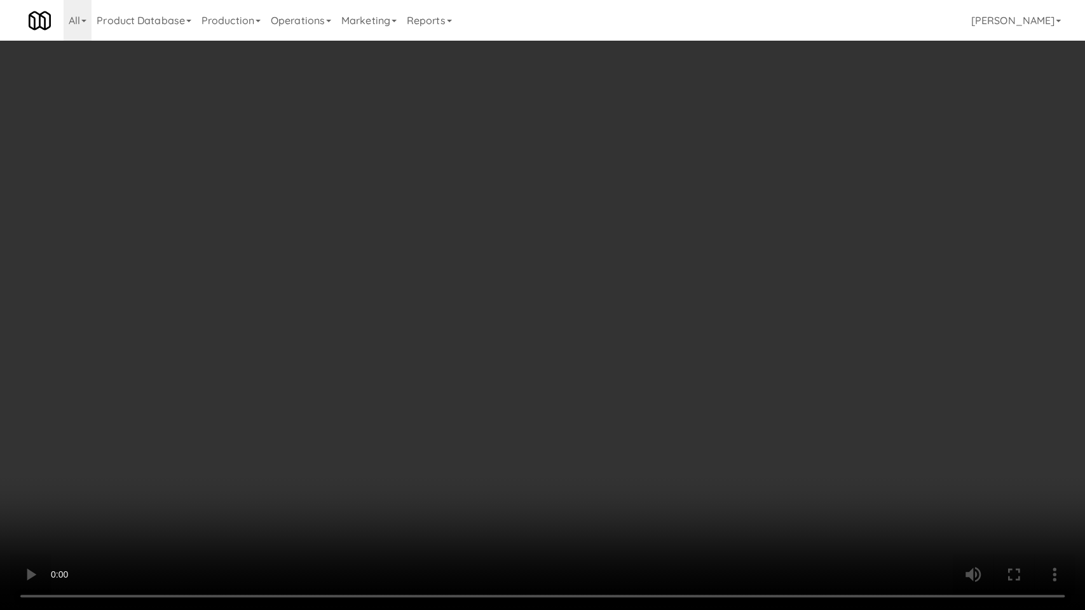
click at [630, 153] on video at bounding box center [542, 305] width 1085 height 610
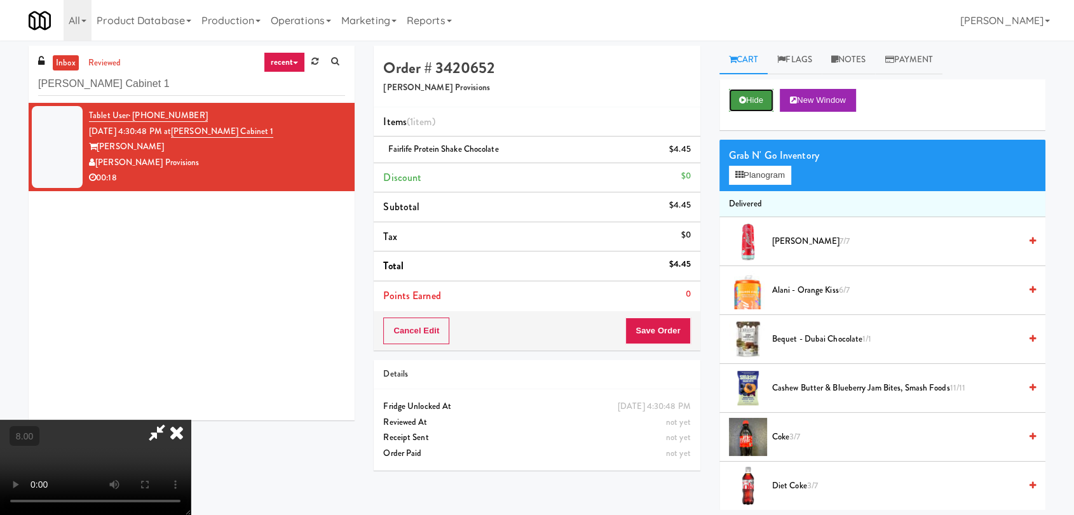
click at [729, 98] on button "Hide" at bounding box center [751, 100] width 44 height 23
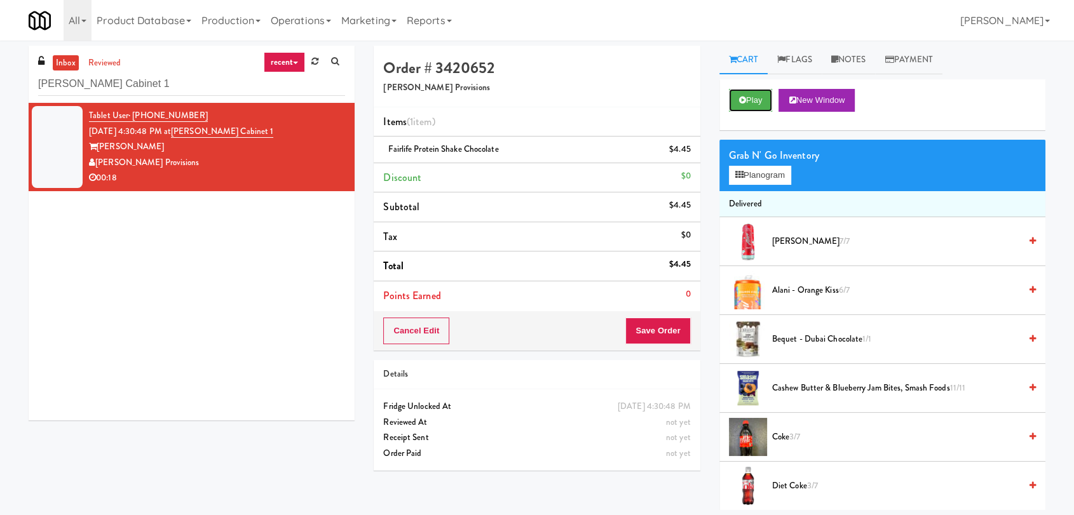
scroll to position [0, 0]
click at [635, 323] on button "Save Order" at bounding box center [657, 331] width 65 height 27
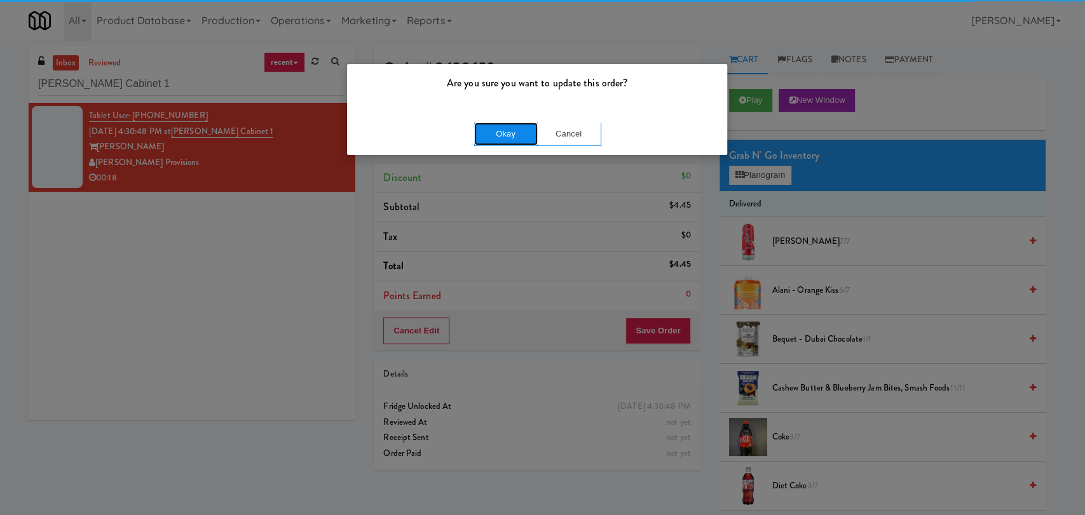
click at [511, 137] on button "Okay" at bounding box center [506, 134] width 64 height 23
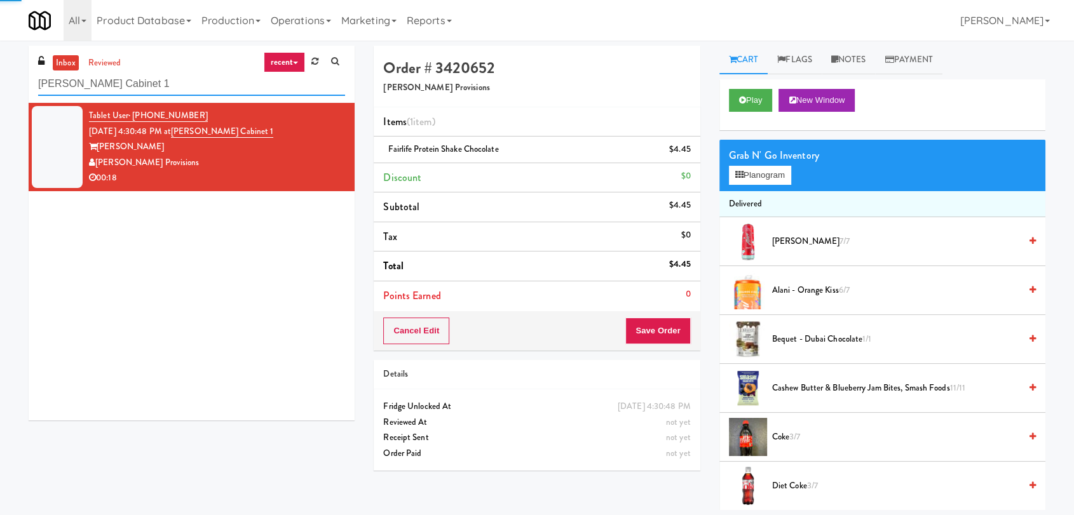
drag, startPoint x: 254, startPoint y: 92, endPoint x: 0, endPoint y: 93, distance: 253.6
click at [0, 93] on div "inbox reviewed recent all unclear take inventory issue suspicious failed recent…" at bounding box center [537, 278] width 1074 height 465
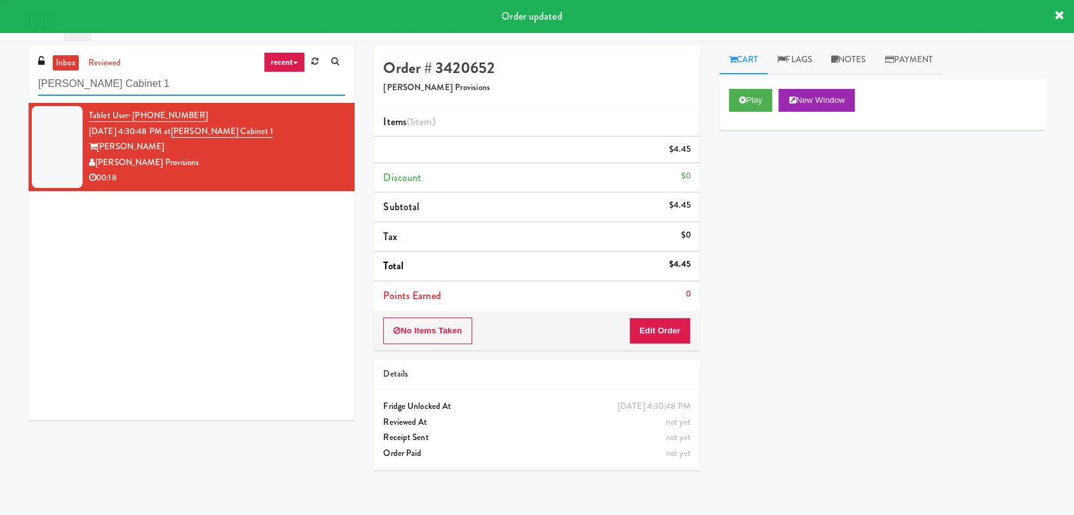
paste input "Sage - Left -Fridge"
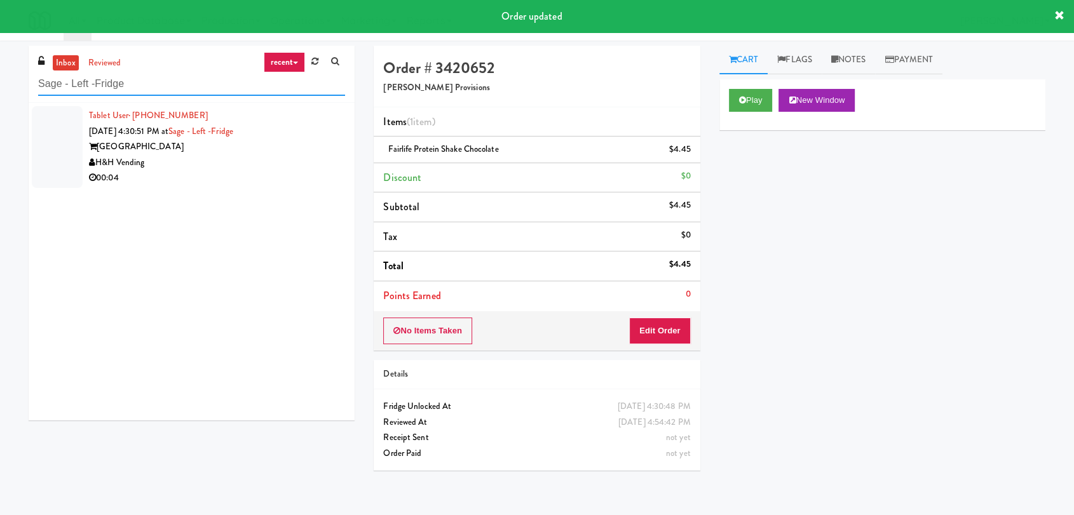
type input "Sage - Left -Fridge"
click at [278, 177] on div "00:04" at bounding box center [217, 178] width 256 height 16
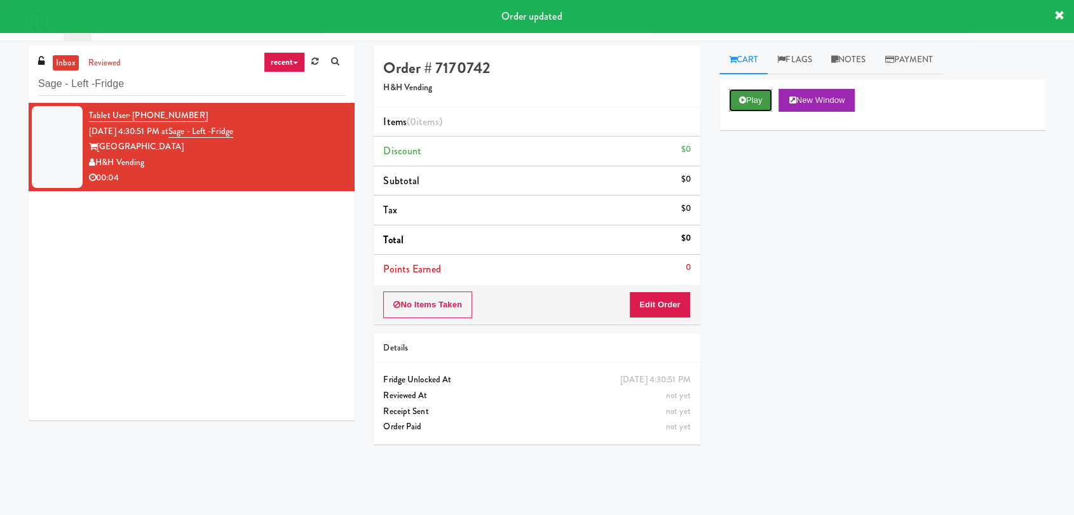
click at [758, 99] on button "Play" at bounding box center [751, 100] width 44 height 23
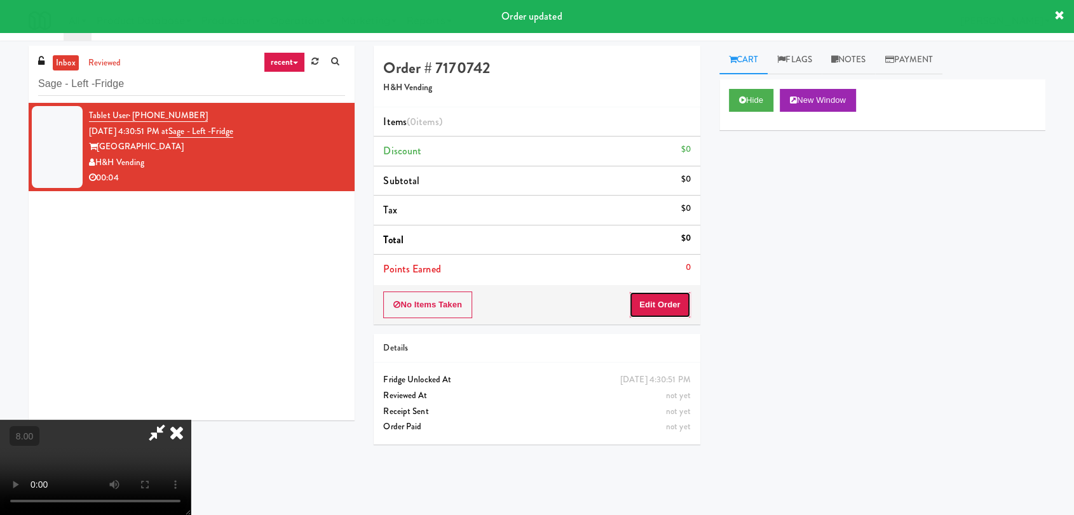
click at [676, 299] on button "Edit Order" at bounding box center [660, 305] width 62 height 27
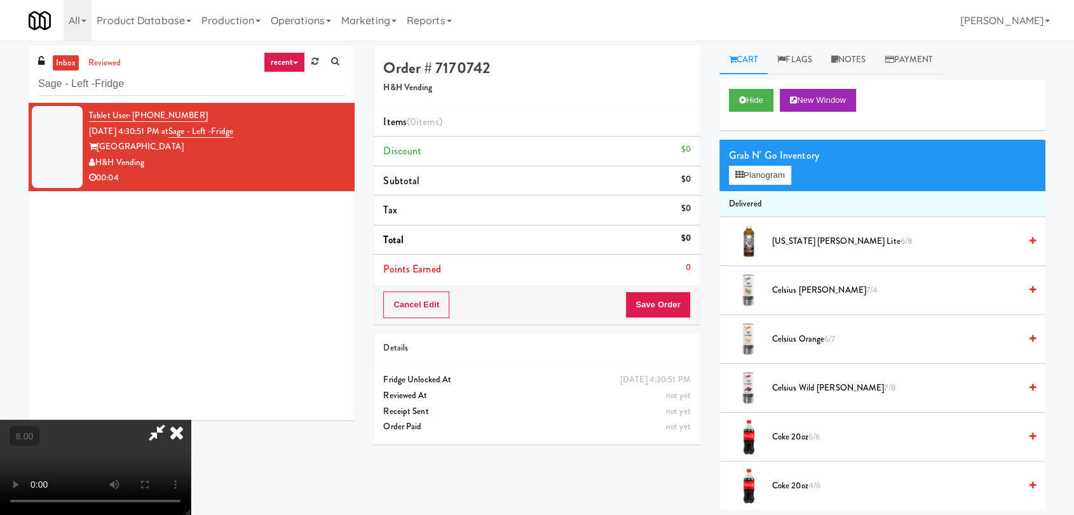
click at [191, 420] on video at bounding box center [95, 467] width 191 height 95
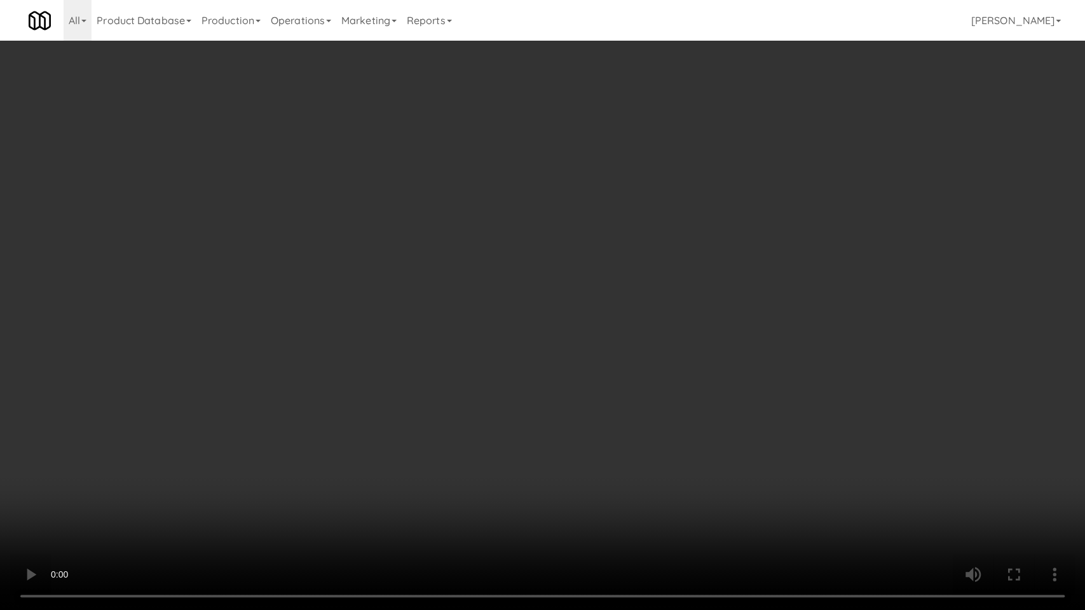
click at [294, 421] on video at bounding box center [542, 305] width 1085 height 610
click at [288, 414] on video at bounding box center [542, 305] width 1085 height 610
click at [388, 407] on video at bounding box center [542, 305] width 1085 height 610
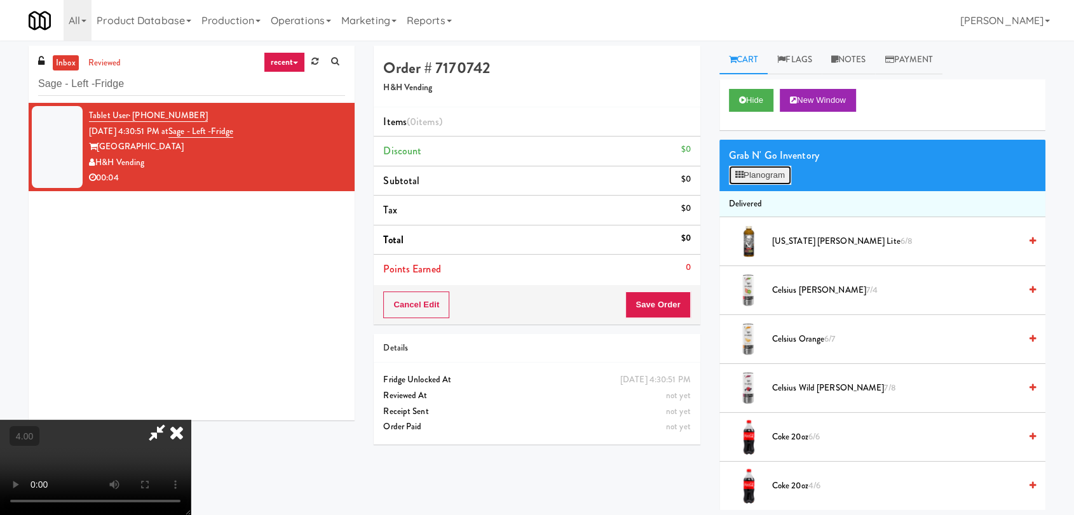
click at [740, 181] on button "Planogram" at bounding box center [760, 175] width 62 height 19
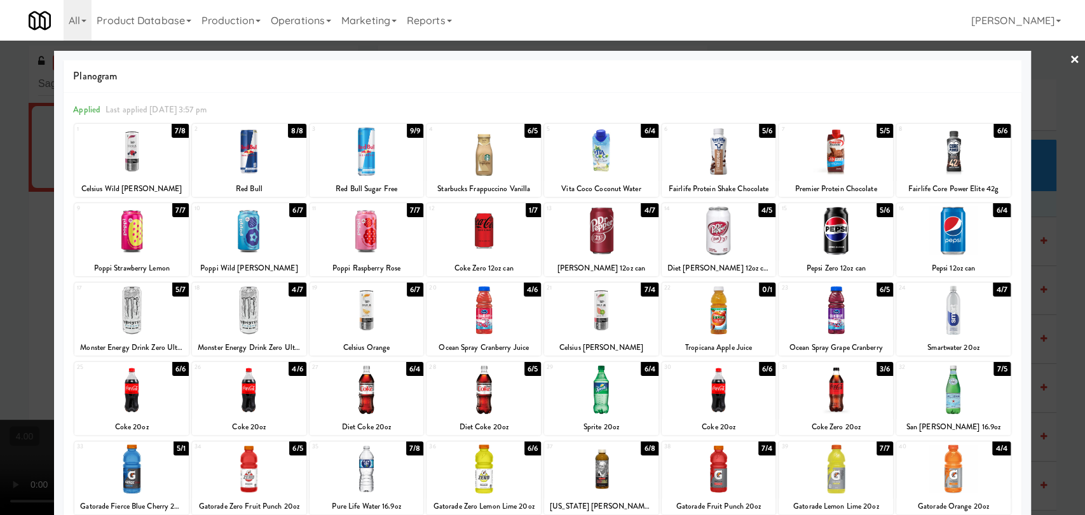
click at [733, 395] on div at bounding box center [718, 389] width 114 height 49
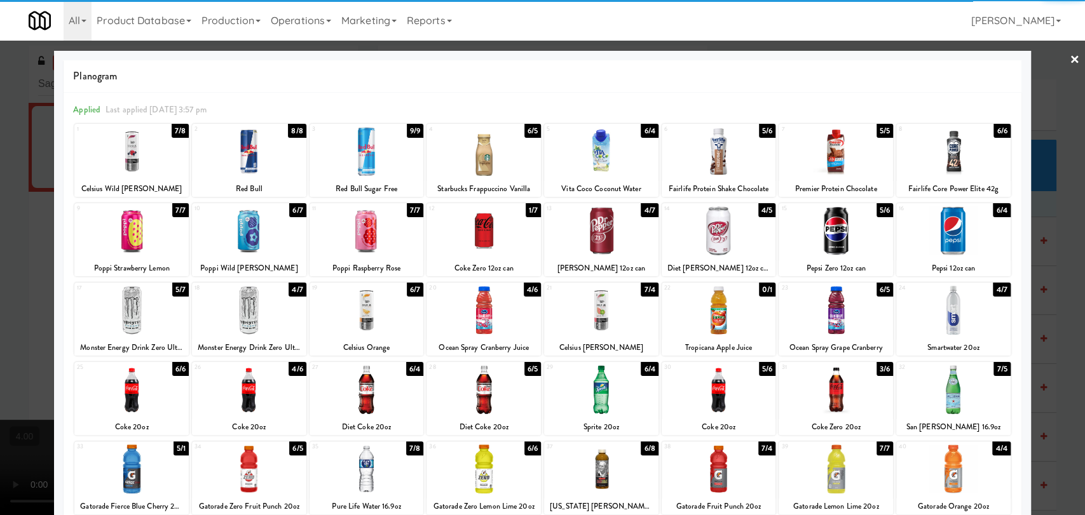
click at [0, 299] on div at bounding box center [542, 257] width 1085 height 515
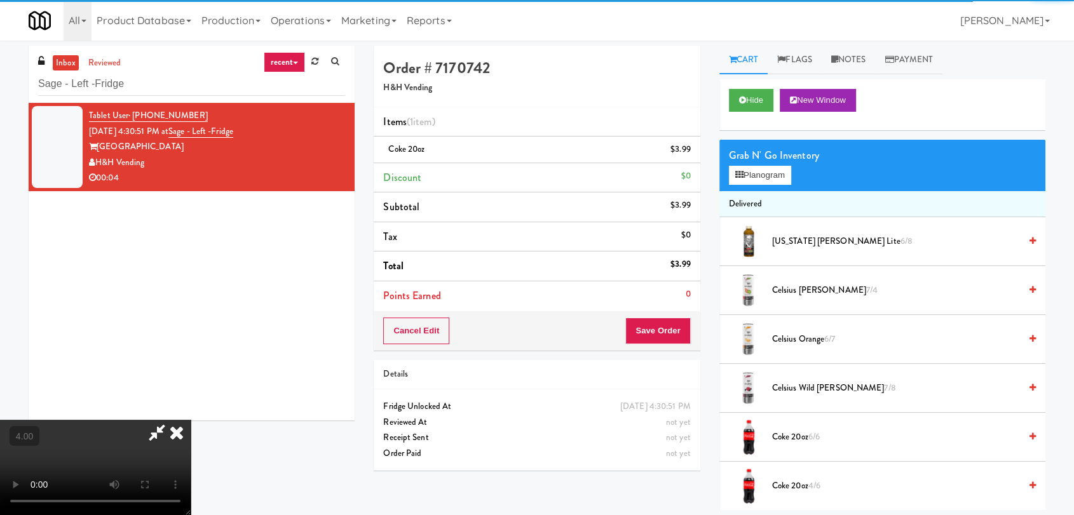
click at [191, 420] on video at bounding box center [95, 467] width 191 height 95
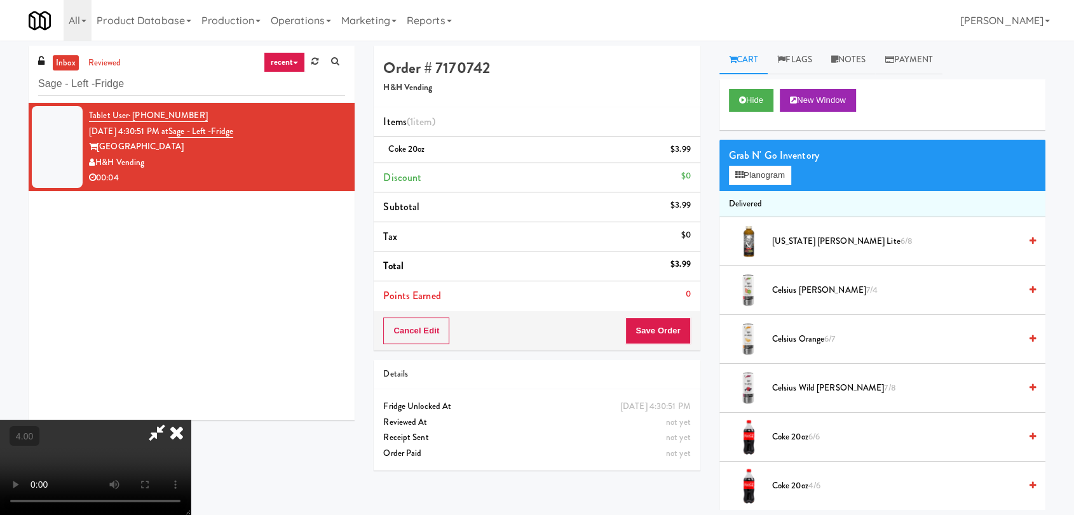
click at [191, 420] on video at bounding box center [95, 467] width 191 height 95
click at [691, 157] on icon at bounding box center [692, 154] width 6 height 8
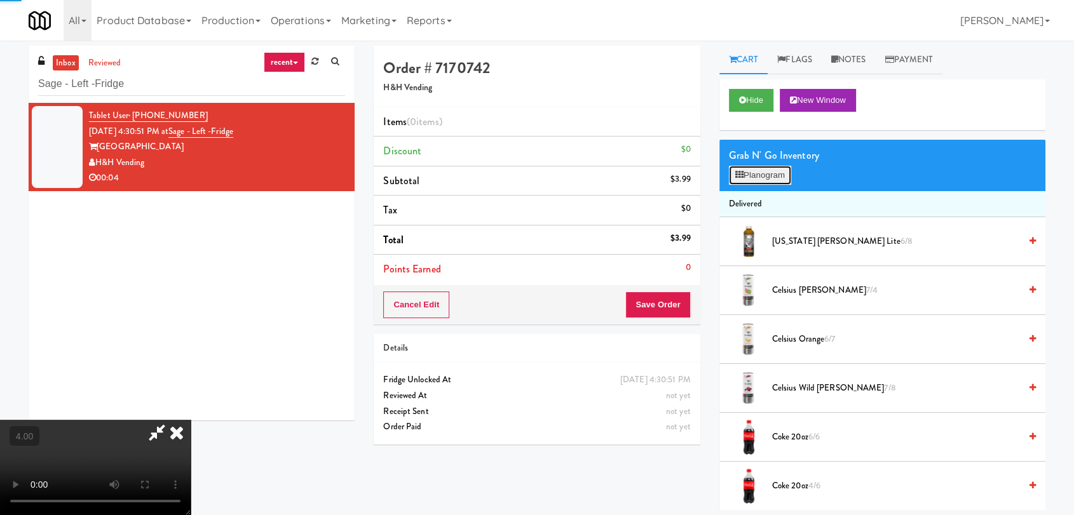
click at [743, 170] on button "Planogram" at bounding box center [760, 175] width 62 height 19
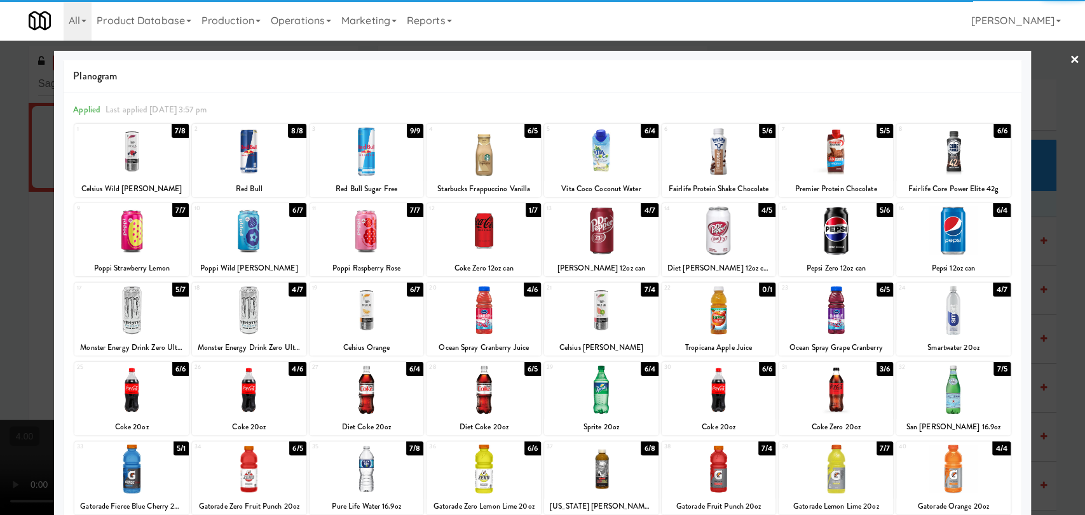
click at [815, 386] on div at bounding box center [835, 389] width 114 height 49
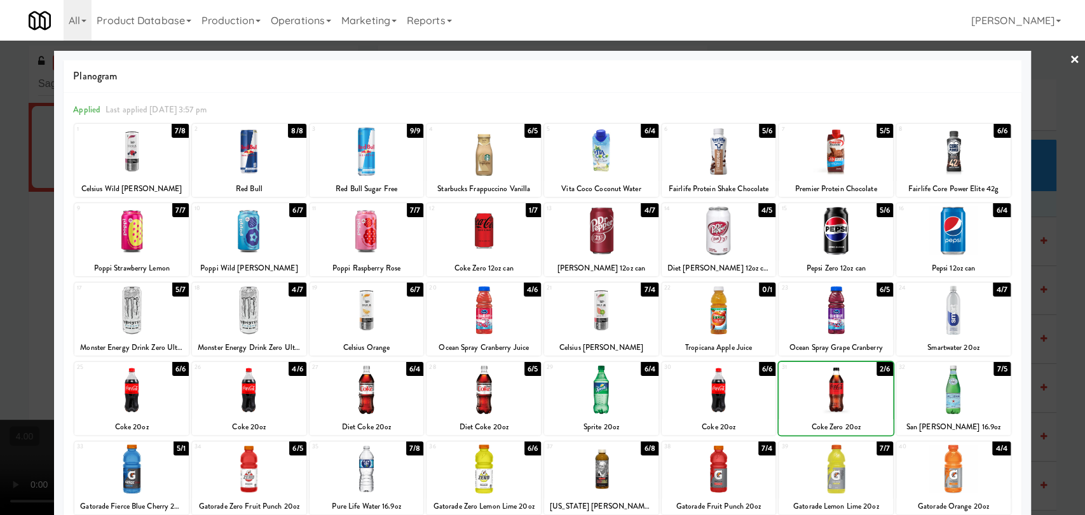
click at [0, 180] on div at bounding box center [542, 257] width 1085 height 515
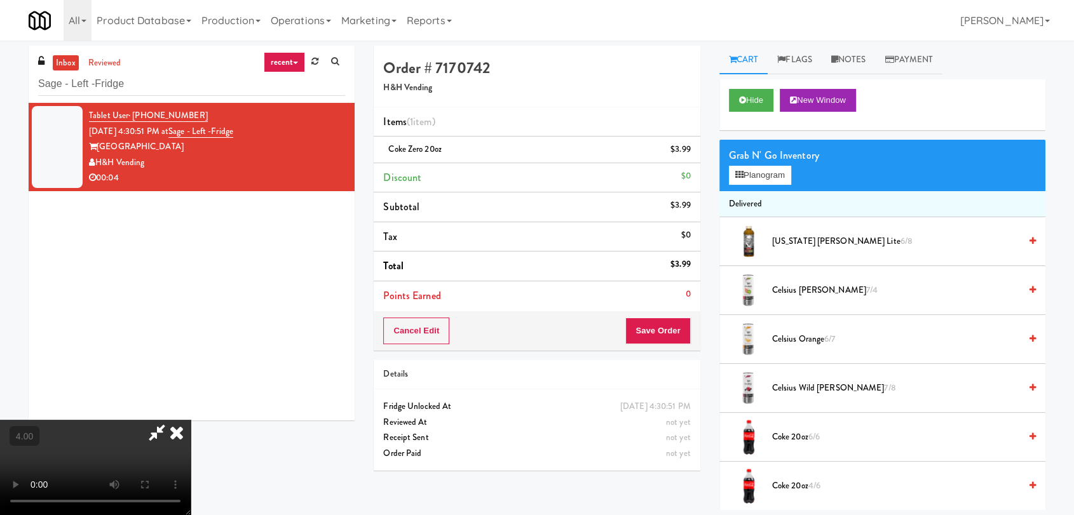
click at [191, 420] on video at bounding box center [95, 467] width 191 height 95
click at [666, 325] on button "Save Order" at bounding box center [657, 331] width 65 height 27
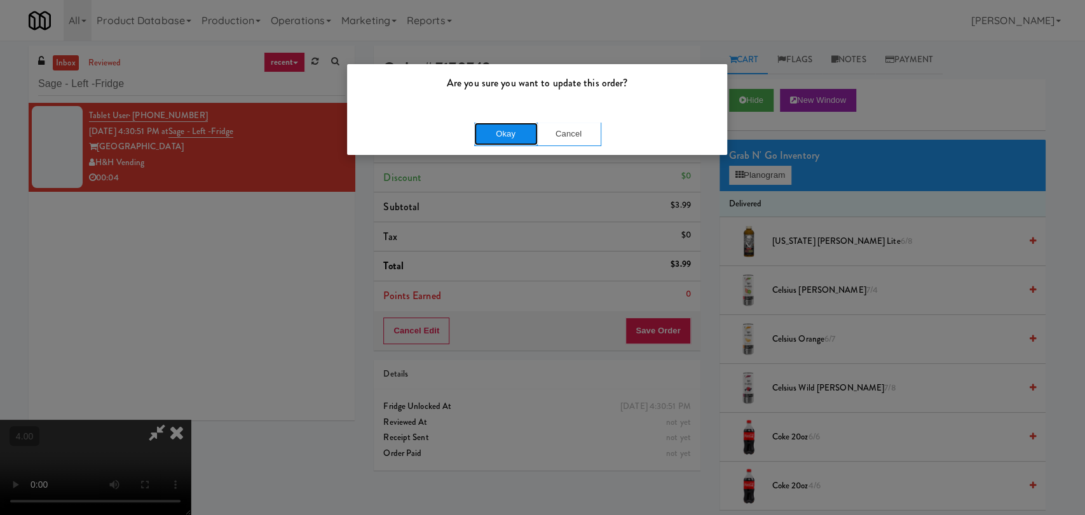
click at [483, 137] on button "Okay" at bounding box center [506, 134] width 64 height 23
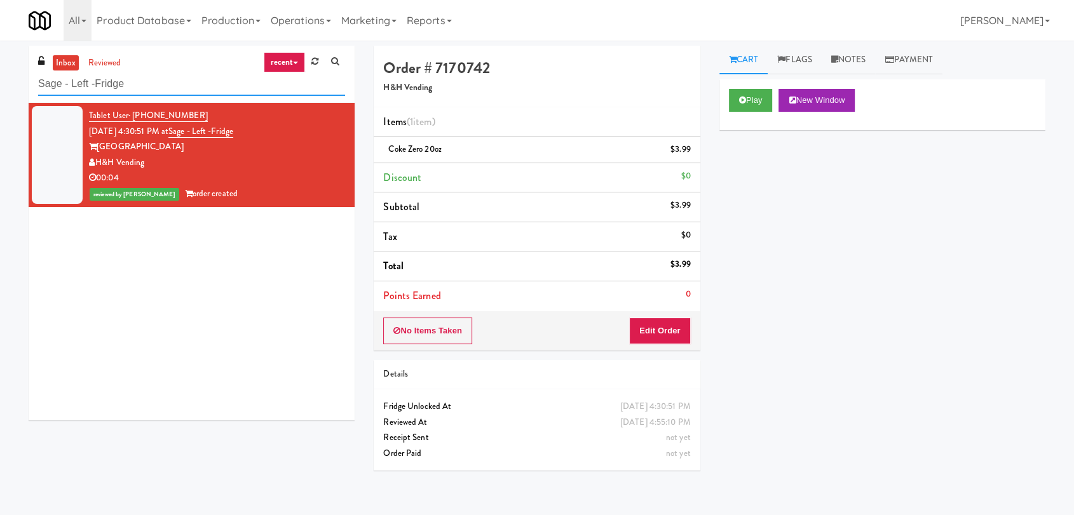
drag, startPoint x: 161, startPoint y: 78, endPoint x: 0, endPoint y: 82, distance: 161.5
click at [0, 82] on div "inbox reviewed recent all unclear take inventory issue suspicious failed recent…" at bounding box center [537, 278] width 1074 height 465
paste input "Tempo Combo Cooler"
type input "Tempo Combo Cooler"
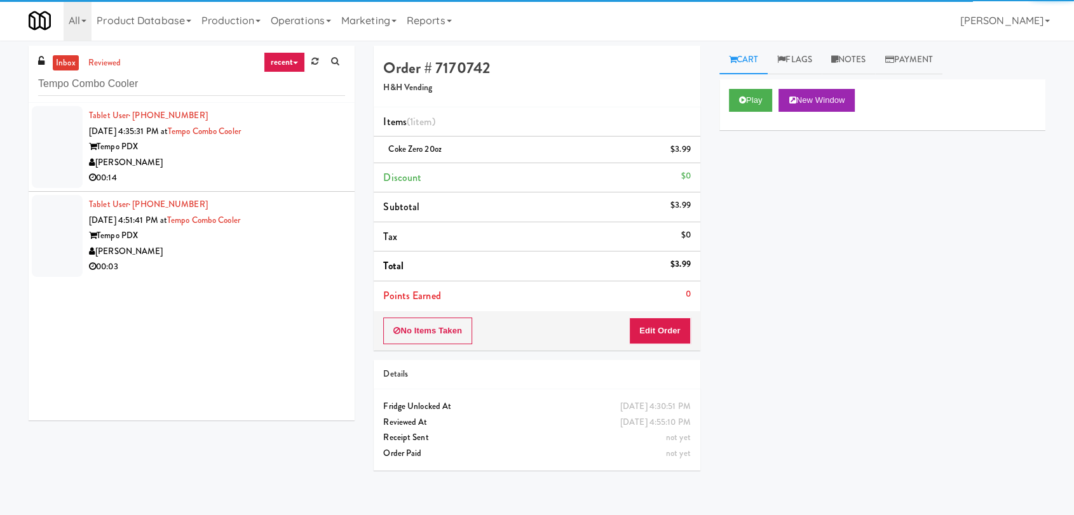
click at [214, 155] on div "[PERSON_NAME]" at bounding box center [217, 163] width 256 height 16
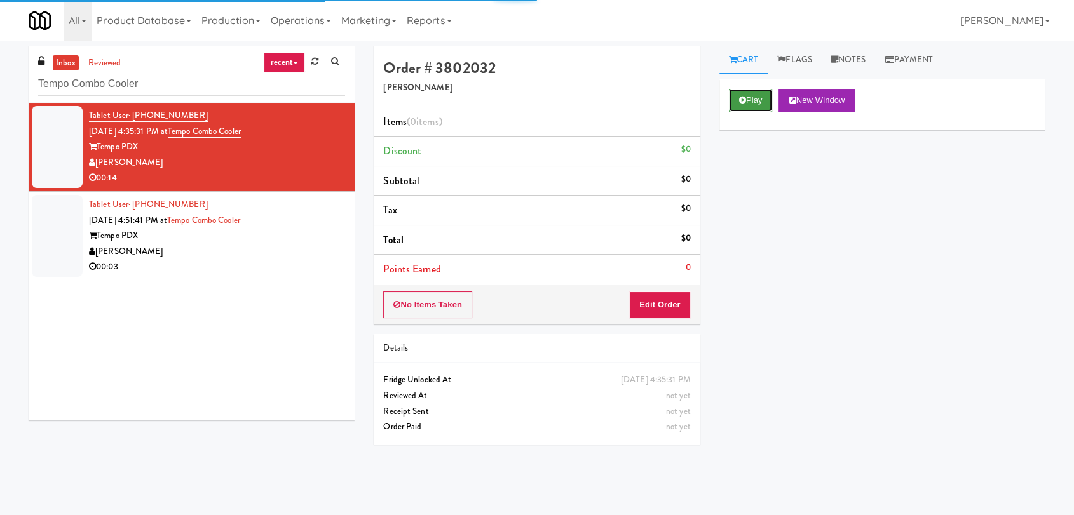
click at [763, 104] on button "Play" at bounding box center [751, 100] width 44 height 23
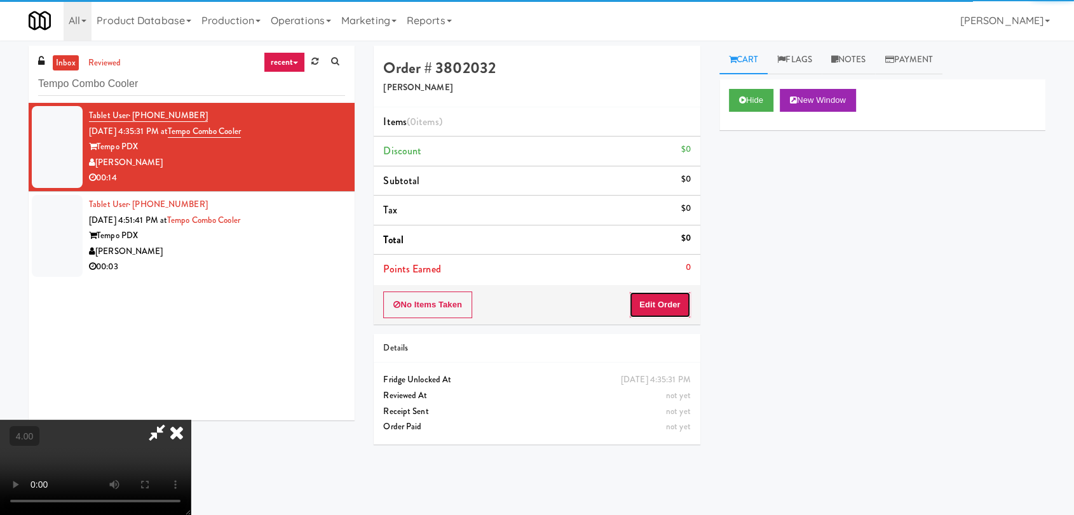
click at [670, 309] on button "Edit Order" at bounding box center [660, 305] width 62 height 27
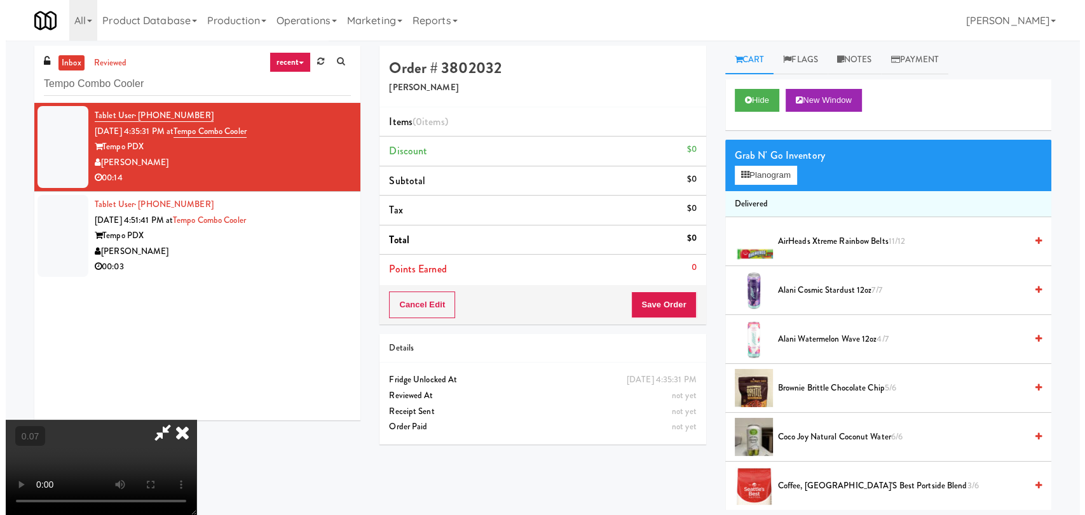
scroll to position [194, 0]
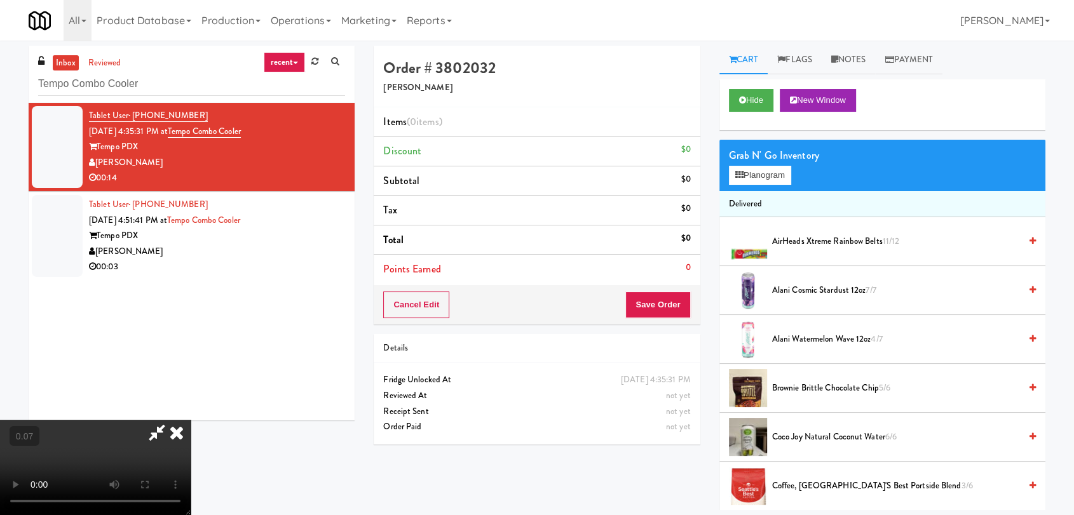
click at [191, 437] on video at bounding box center [95, 467] width 191 height 95
click at [191, 431] on video at bounding box center [95, 467] width 191 height 95
click at [738, 172] on icon at bounding box center [739, 175] width 8 height 8
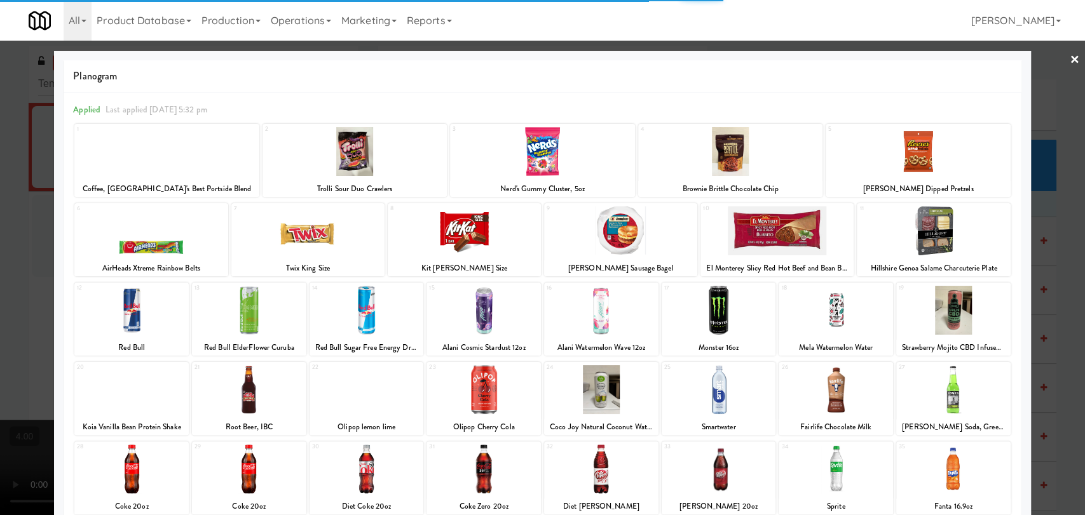
click at [938, 393] on div at bounding box center [953, 389] width 114 height 49
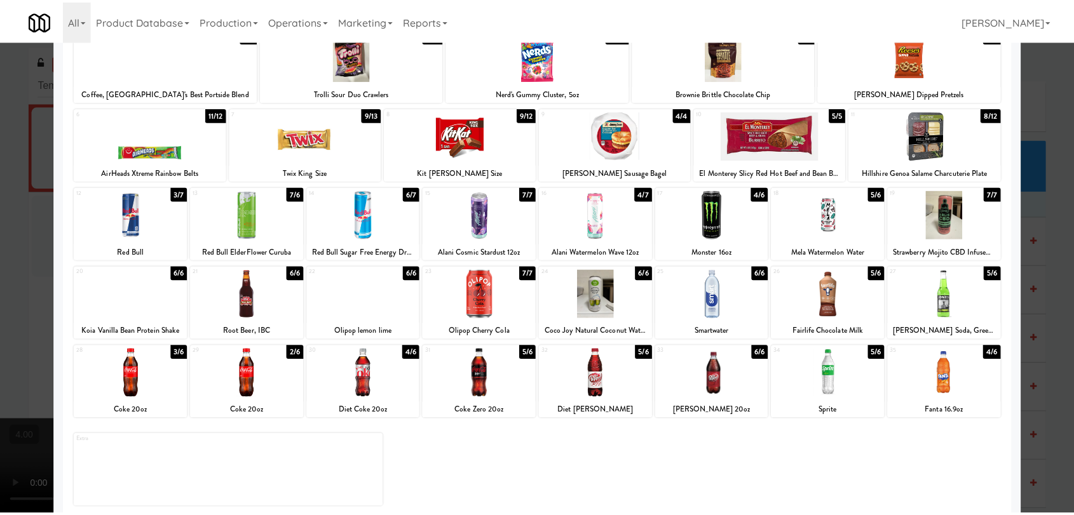
scroll to position [109, 0]
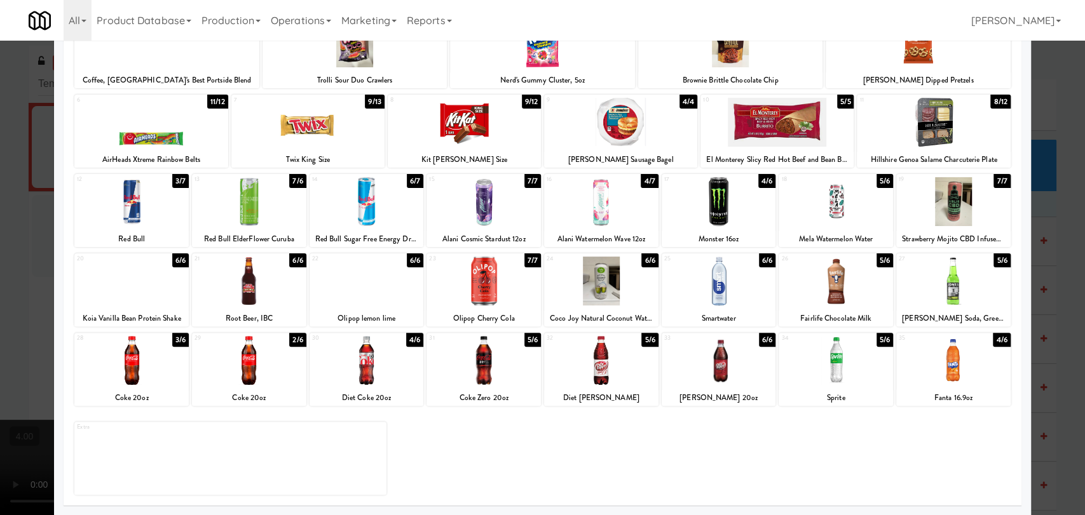
click at [855, 358] on div at bounding box center [835, 360] width 114 height 49
click at [937, 365] on div at bounding box center [953, 360] width 114 height 49
click at [0, 250] on div at bounding box center [542, 257] width 1085 height 515
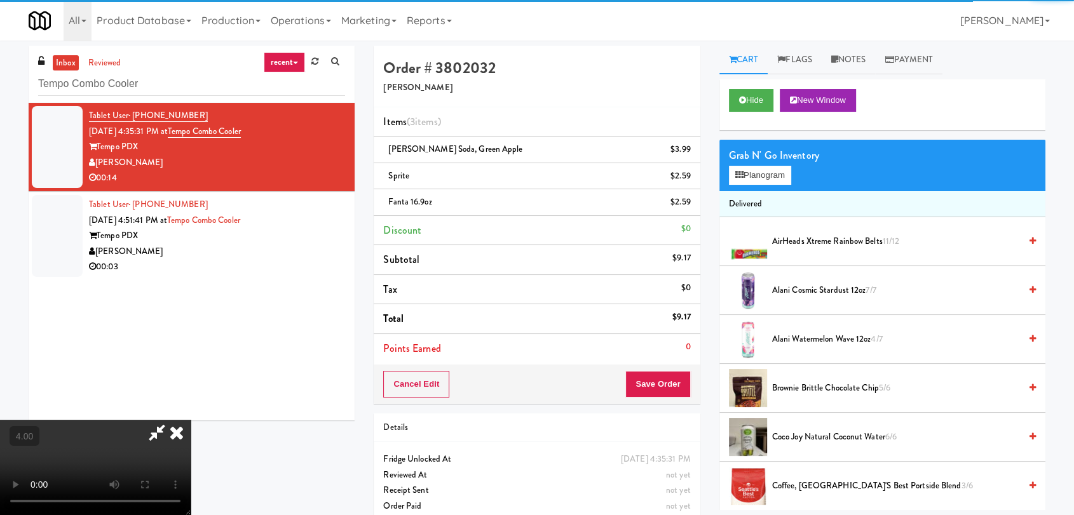
click at [97, 420] on video at bounding box center [95, 467] width 191 height 95
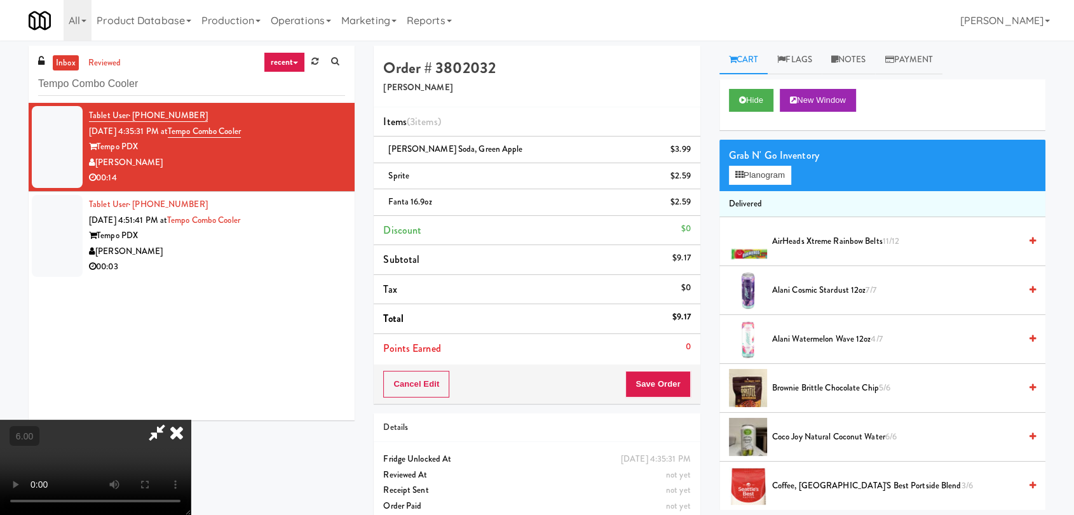
click at [191, 420] on video at bounding box center [95, 467] width 191 height 95
click at [191, 420] on icon at bounding box center [177, 432] width 28 height 25
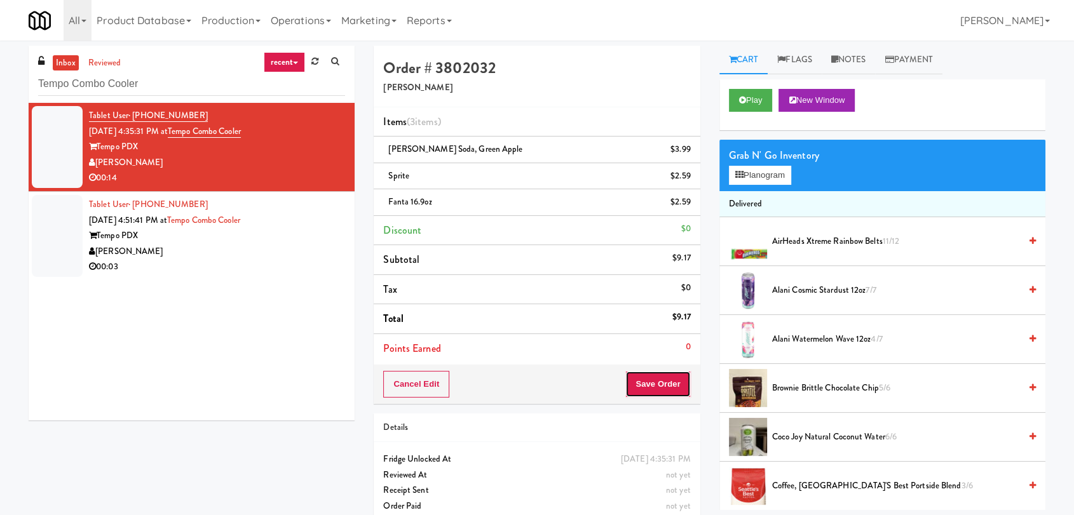
click at [668, 379] on button "Save Order" at bounding box center [657, 384] width 65 height 27
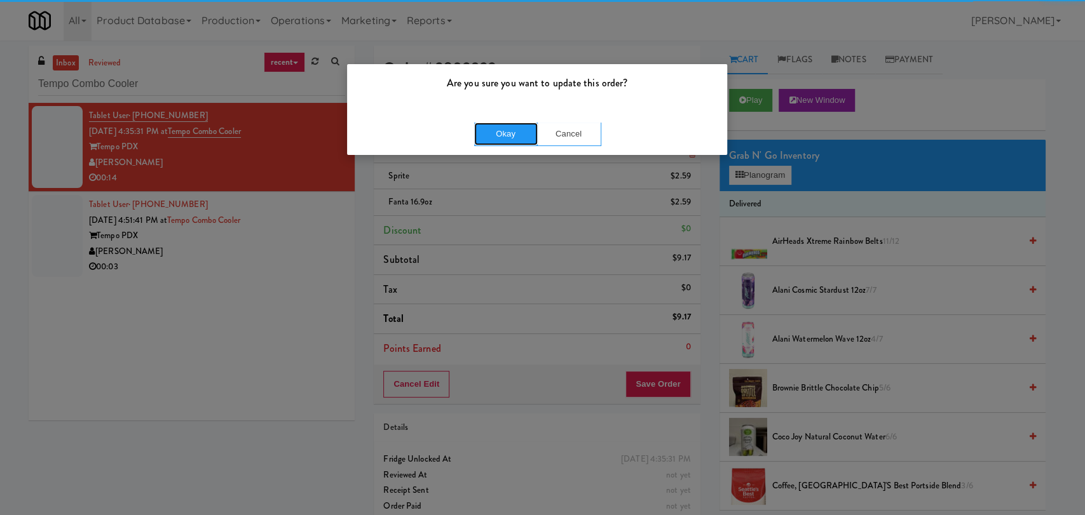
click at [520, 133] on button "Okay" at bounding box center [506, 134] width 64 height 23
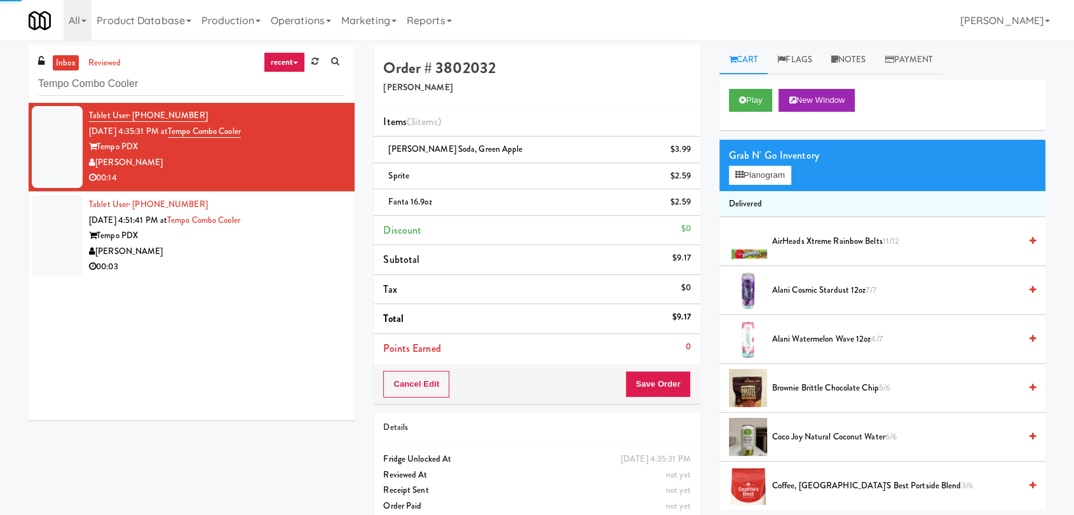
click at [339, 214] on li "Tablet User · (704) 460-5571 [DATE] 4:51:41 PM at Tempo Combo Cooler Tempo PDX …" at bounding box center [192, 236] width 326 height 88
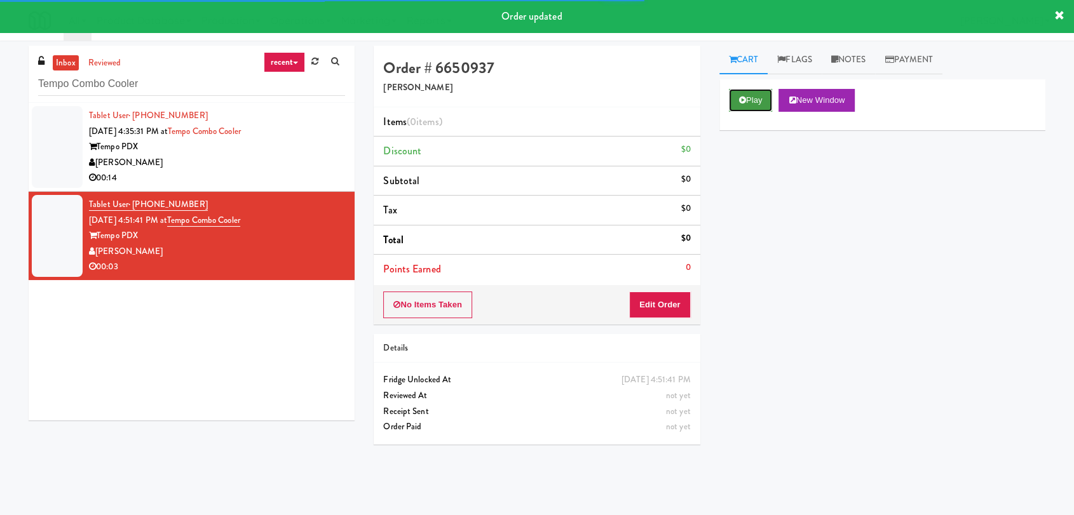
click at [740, 100] on icon at bounding box center [742, 100] width 7 height 8
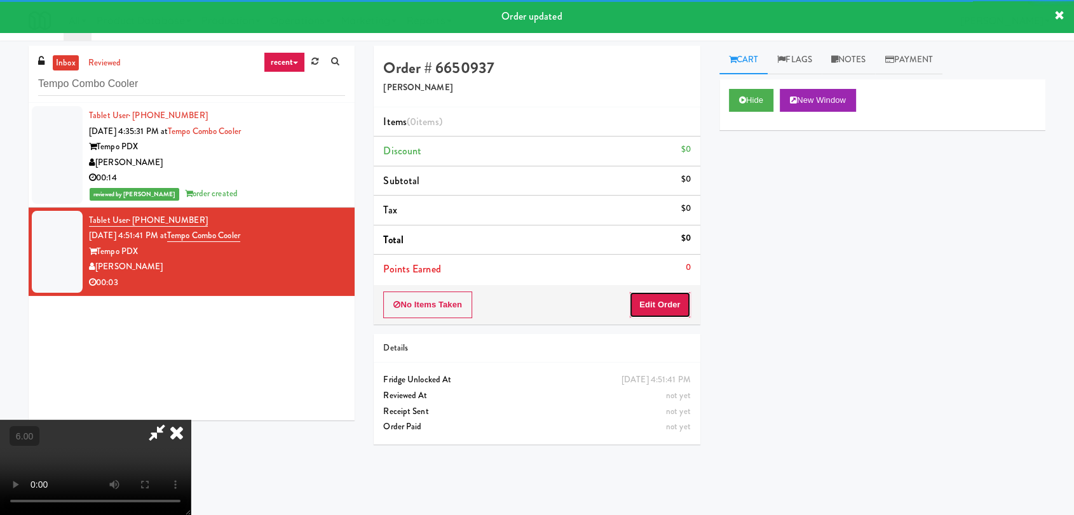
click at [663, 299] on button "Edit Order" at bounding box center [660, 305] width 62 height 27
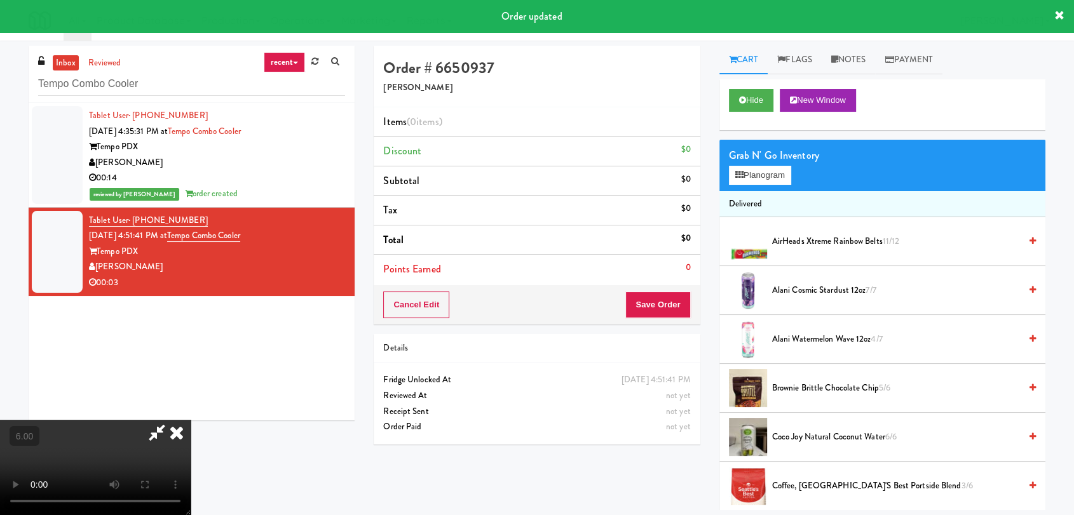
click at [172, 420] on video at bounding box center [95, 467] width 191 height 95
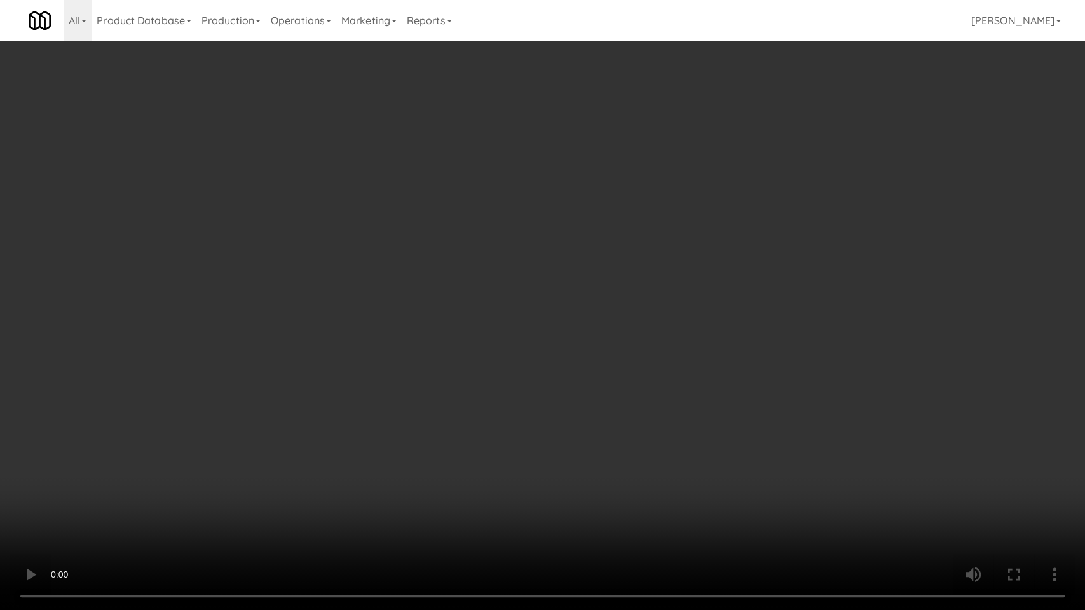
click at [290, 452] on video at bounding box center [542, 305] width 1085 height 610
click at [290, 422] on video at bounding box center [542, 305] width 1085 height 610
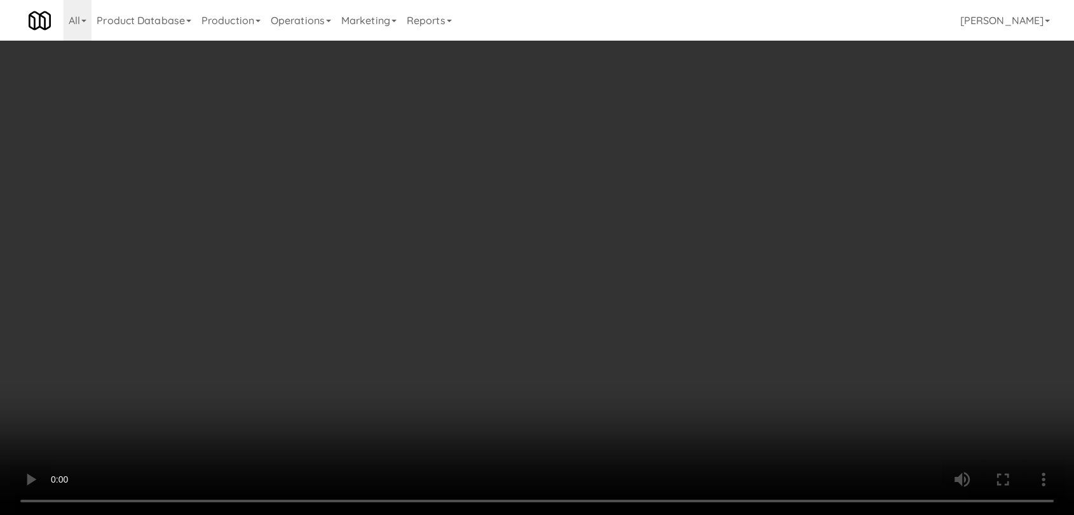
click at [290, 360] on video at bounding box center [537, 257] width 1074 height 515
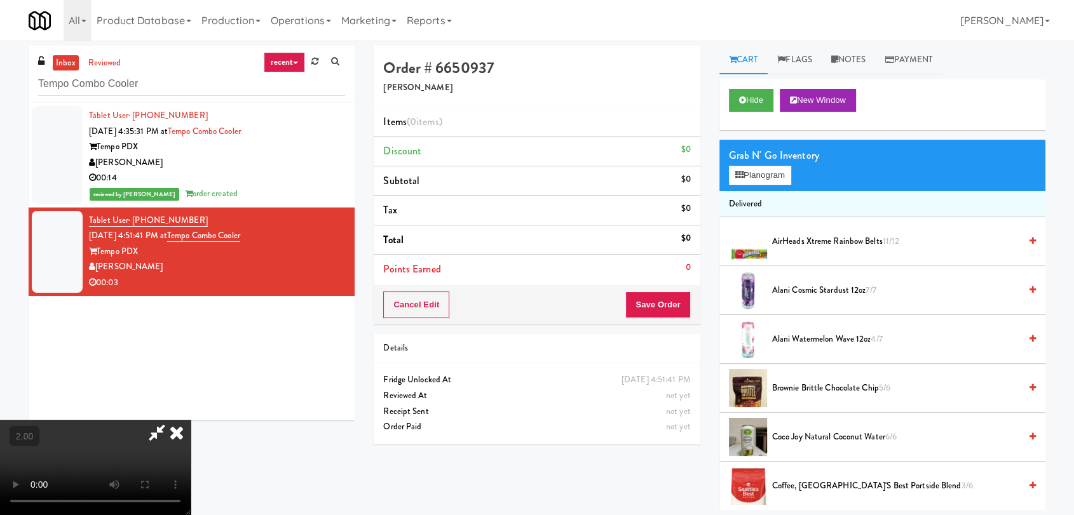
click at [191, 420] on video at bounding box center [95, 467] width 191 height 95
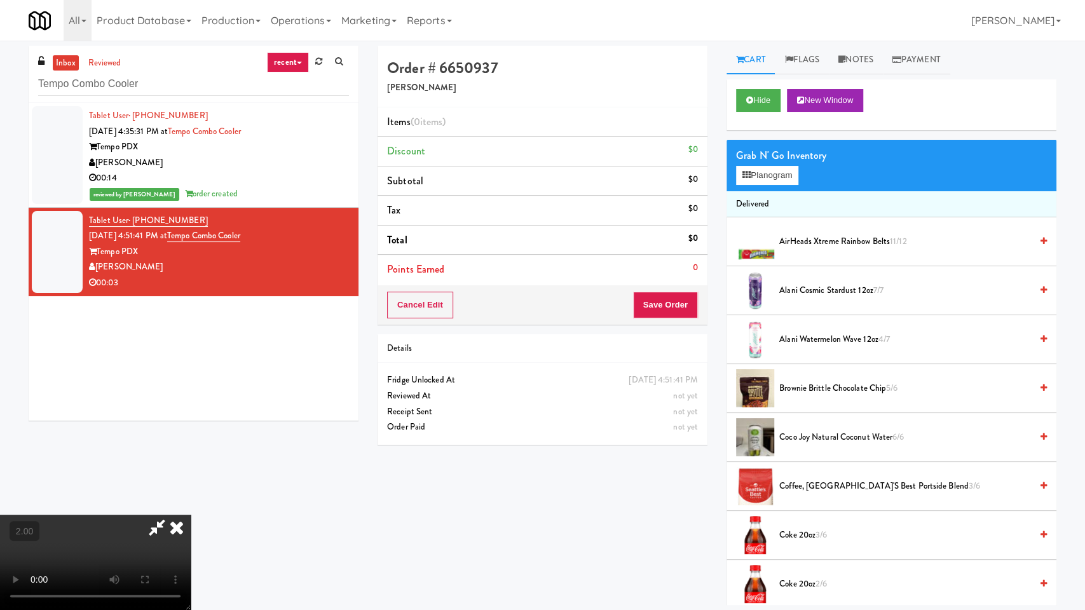
click at [191, 515] on video at bounding box center [95, 562] width 191 height 95
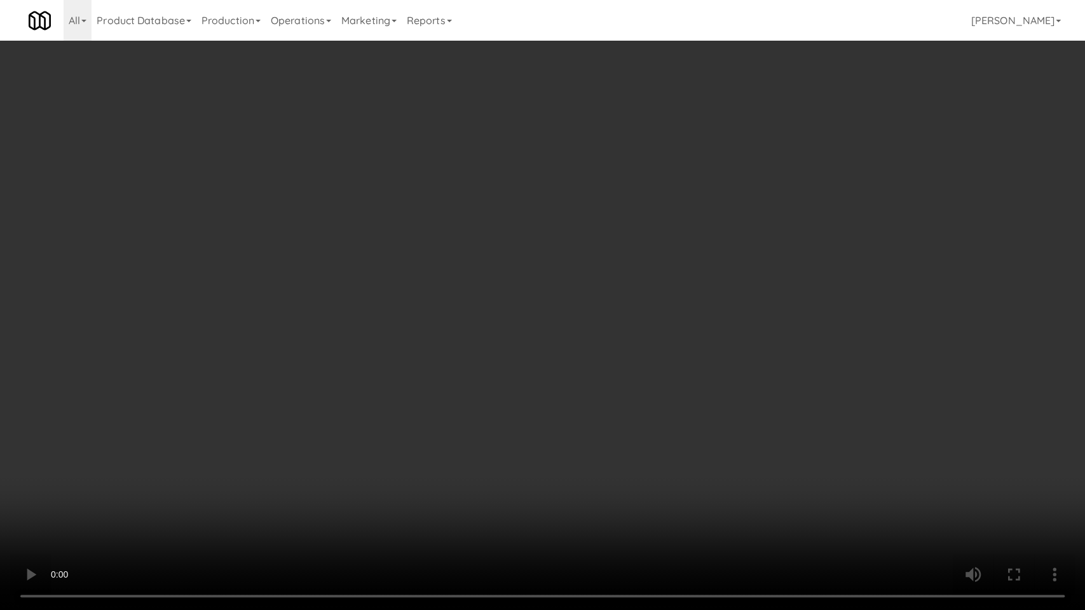
click at [290, 422] on video at bounding box center [542, 305] width 1085 height 610
click at [410, 405] on video at bounding box center [542, 305] width 1085 height 610
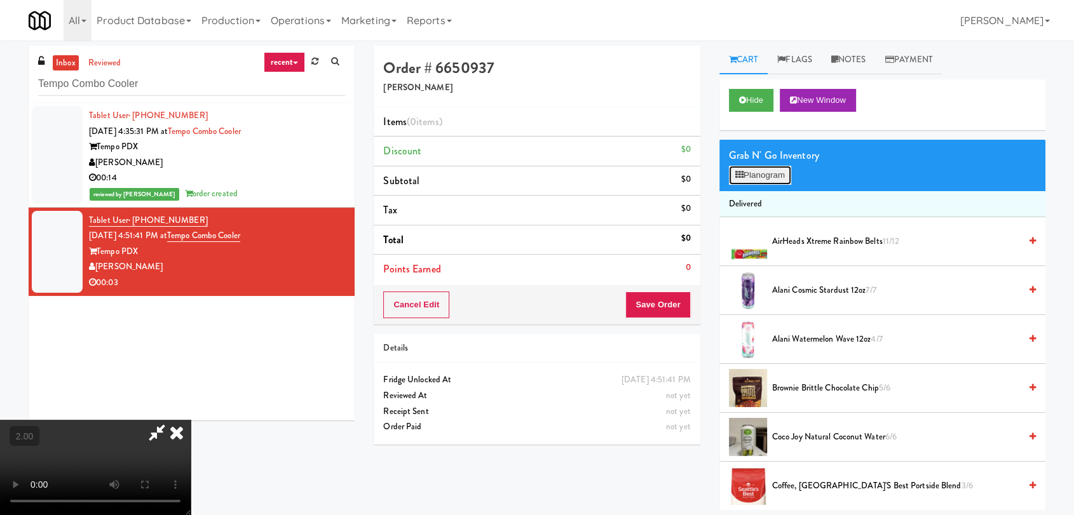
click at [764, 174] on button "Planogram" at bounding box center [760, 175] width 62 height 19
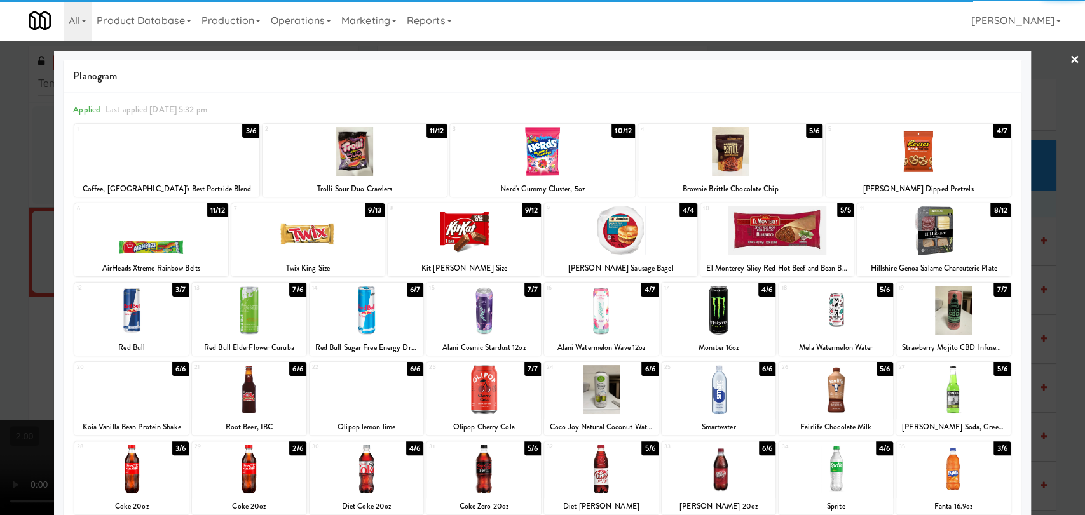
click at [693, 322] on div at bounding box center [718, 310] width 114 height 49
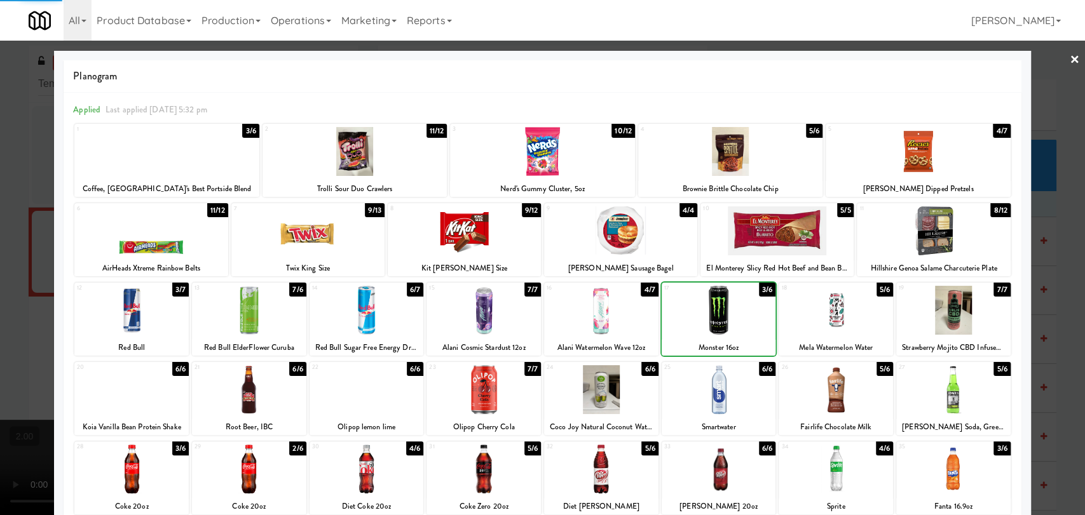
click at [0, 105] on div at bounding box center [542, 257] width 1085 height 515
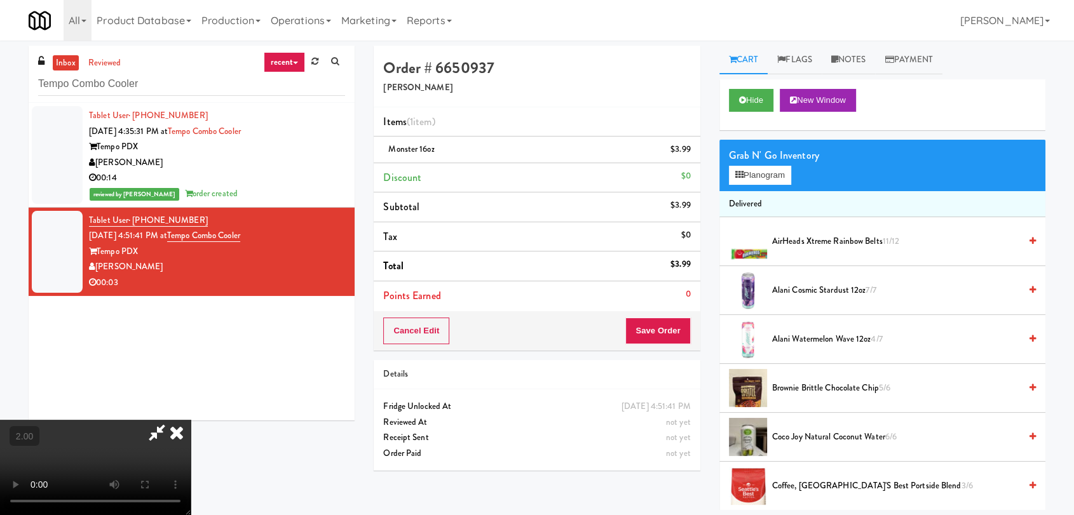
click at [672, 316] on div "Cancel Edit Save Order" at bounding box center [537, 330] width 326 height 39
click at [674, 320] on button "Save Order" at bounding box center [657, 331] width 65 height 27
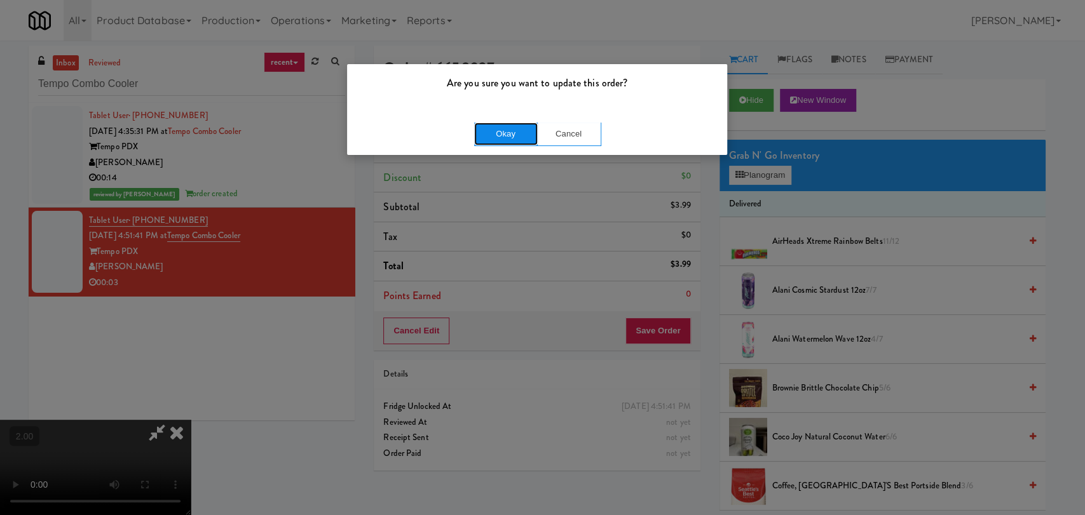
click at [512, 137] on button "Okay" at bounding box center [506, 134] width 64 height 23
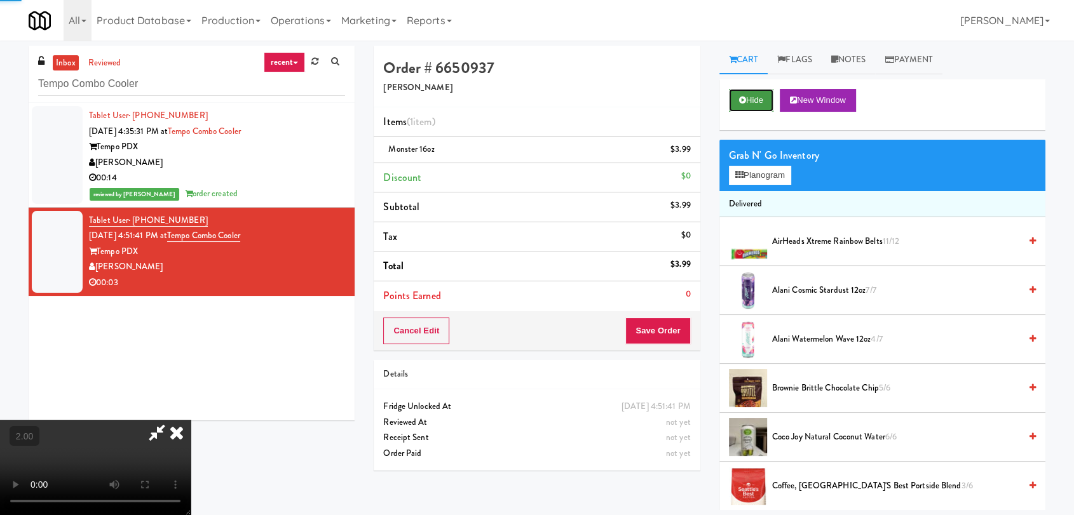
click at [735, 104] on button "Hide" at bounding box center [751, 100] width 44 height 23
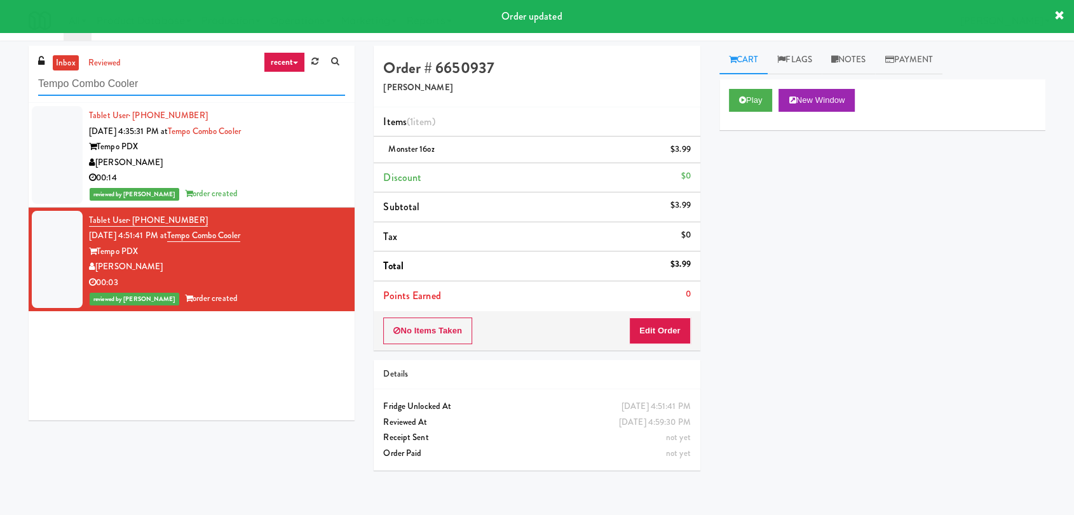
paste input "Crossing West - Cooler - Right"
drag, startPoint x: 192, startPoint y: 88, endPoint x: 0, endPoint y: 77, distance: 192.2
click at [0, 77] on div "inbox reviewed recent all unclear take inventory issue suspicious failed recent…" at bounding box center [537, 278] width 1074 height 465
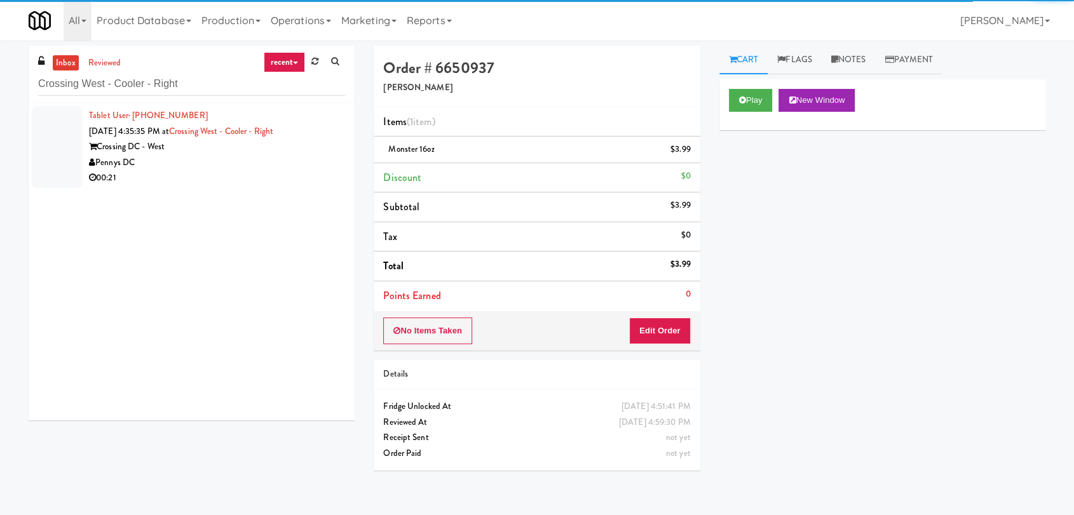
click at [287, 166] on div "Pennys DC" at bounding box center [217, 163] width 256 height 16
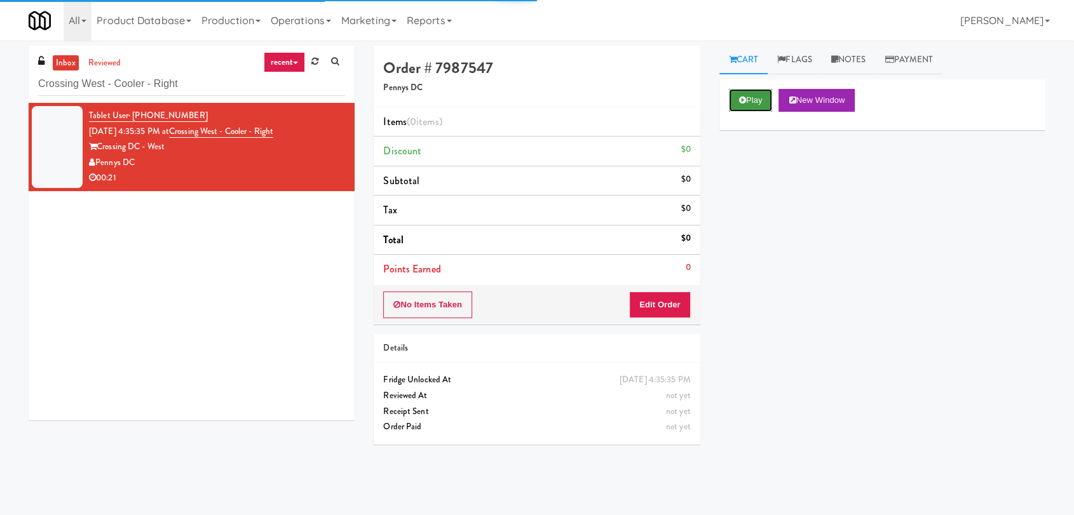
click at [760, 90] on button "Play" at bounding box center [751, 100] width 44 height 23
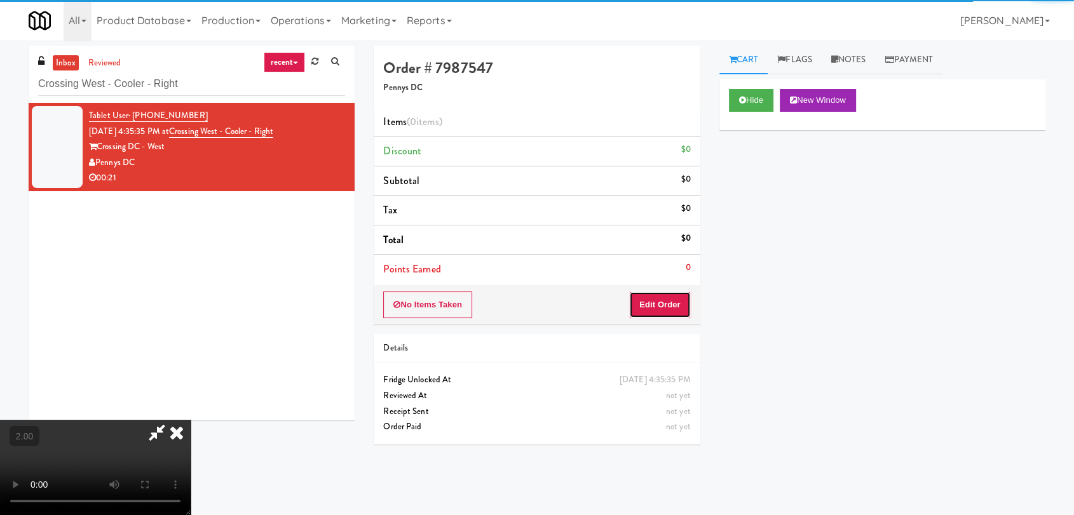
click at [682, 304] on button "Edit Order" at bounding box center [660, 305] width 62 height 27
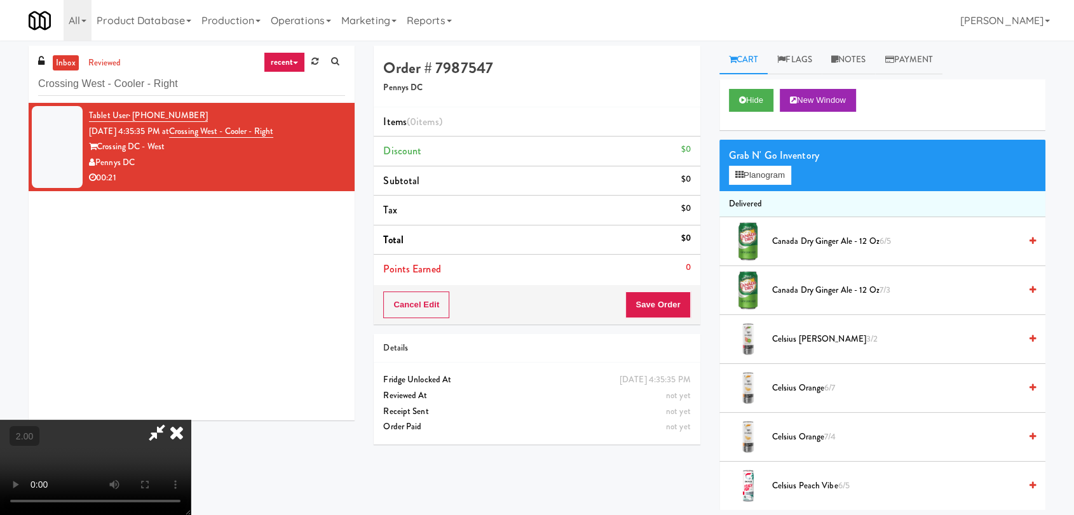
click at [191, 420] on video at bounding box center [95, 467] width 191 height 95
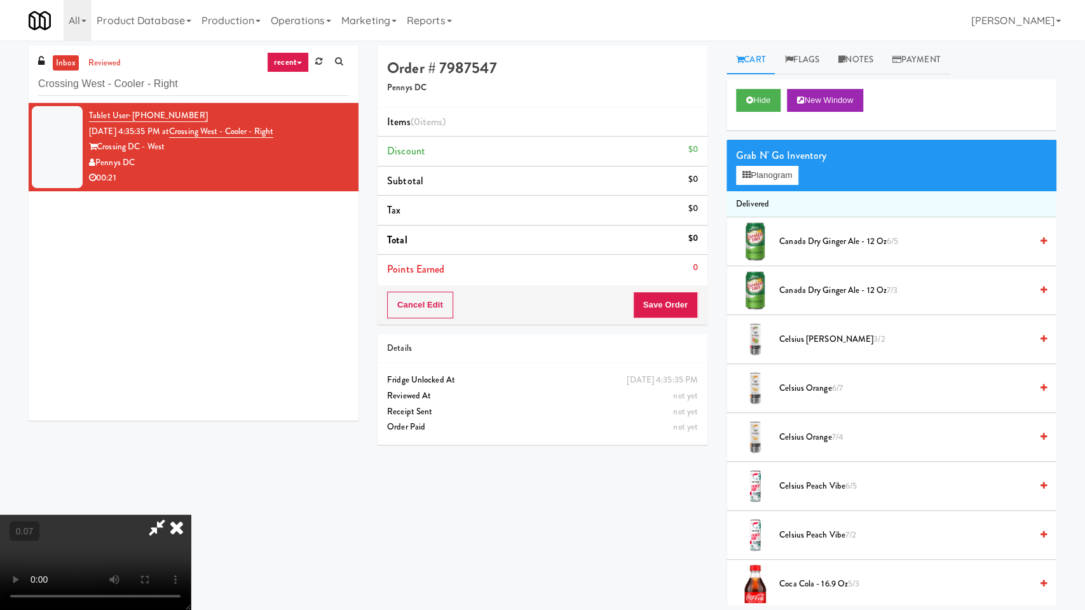
click at [191, 515] on video at bounding box center [95, 562] width 191 height 95
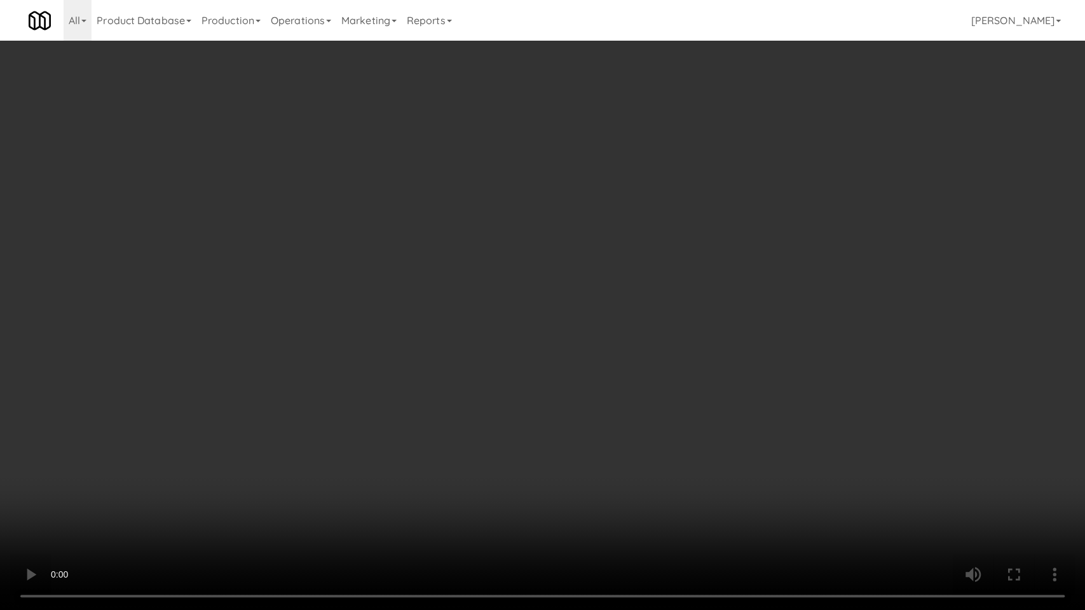
click at [707, 361] on video at bounding box center [542, 305] width 1085 height 610
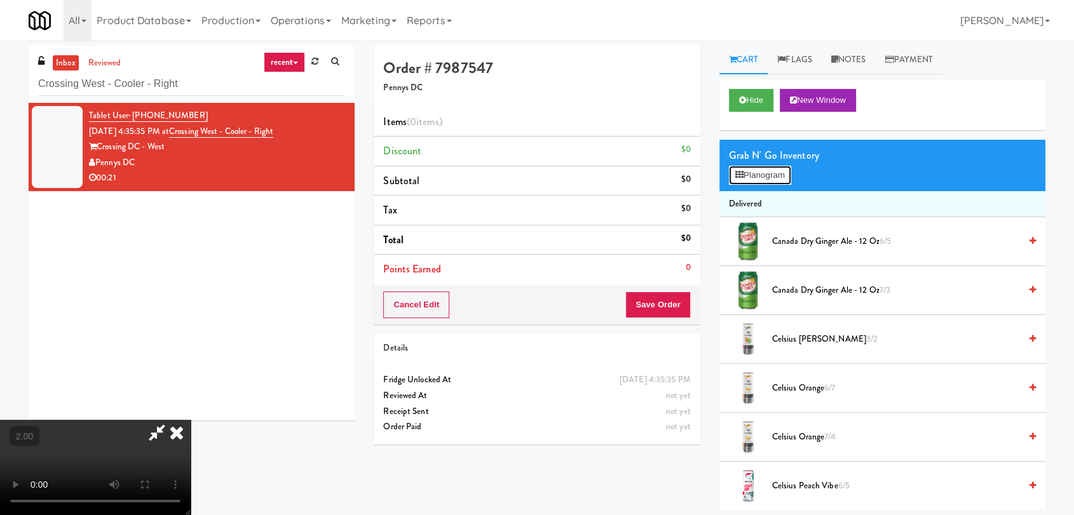
drag, startPoint x: 782, startPoint y: 169, endPoint x: 777, endPoint y: 172, distance: 6.5
click at [782, 169] on button "Planogram" at bounding box center [760, 175] width 62 height 19
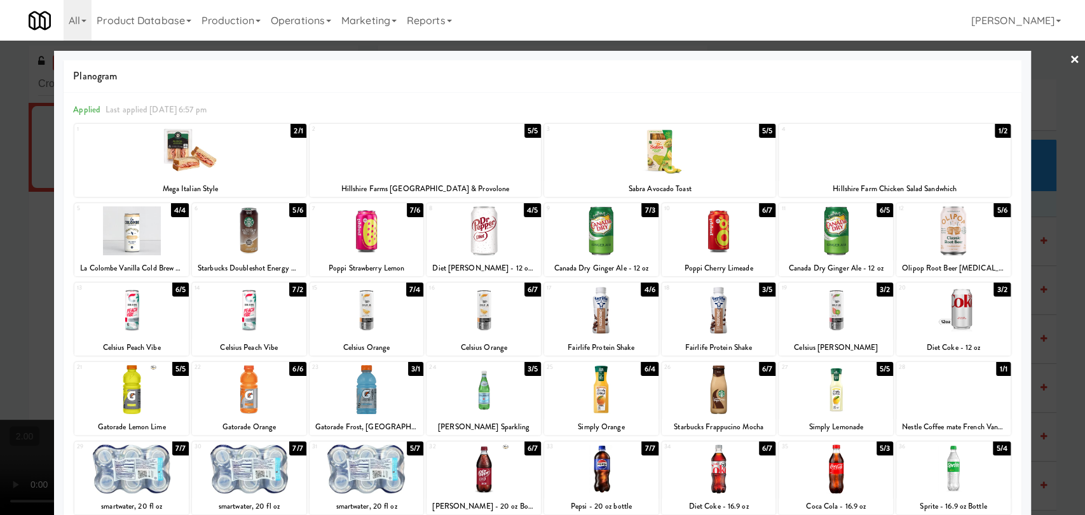
click at [949, 235] on div at bounding box center [953, 231] width 114 height 49
click at [745, 235] on div at bounding box center [718, 231] width 114 height 49
click at [0, 286] on div at bounding box center [542, 257] width 1085 height 515
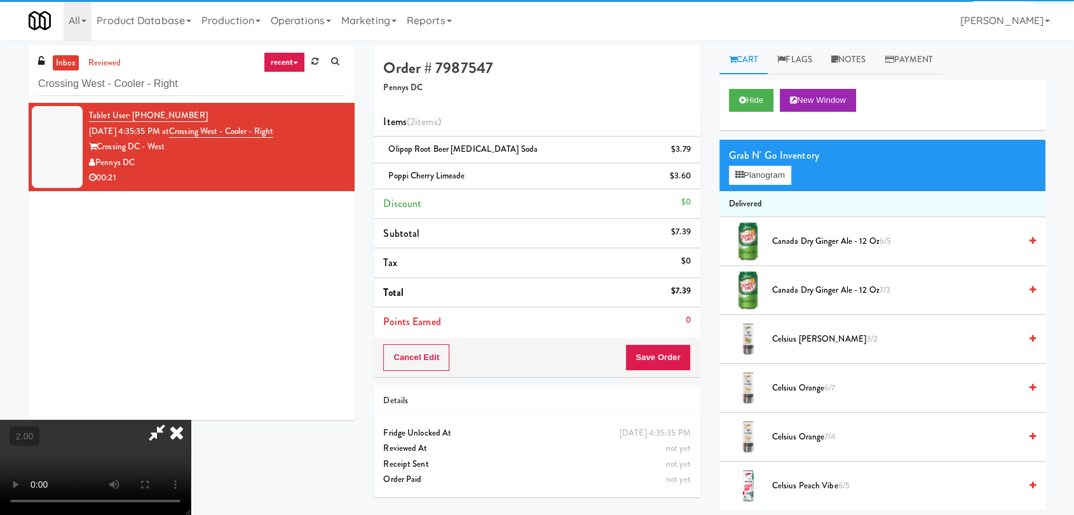
click at [191, 420] on video at bounding box center [95, 467] width 191 height 95
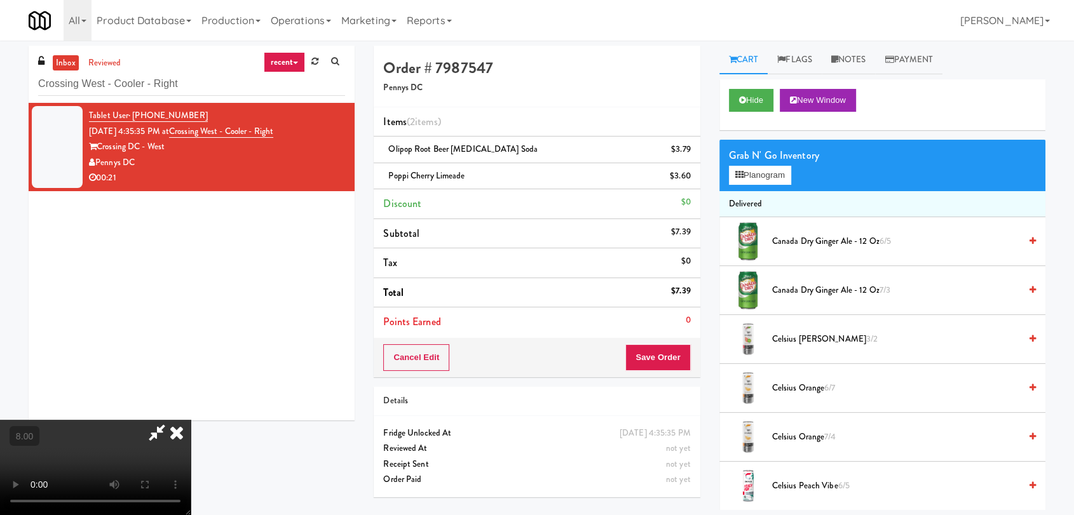
click at [191, 420] on icon at bounding box center [177, 432] width 28 height 25
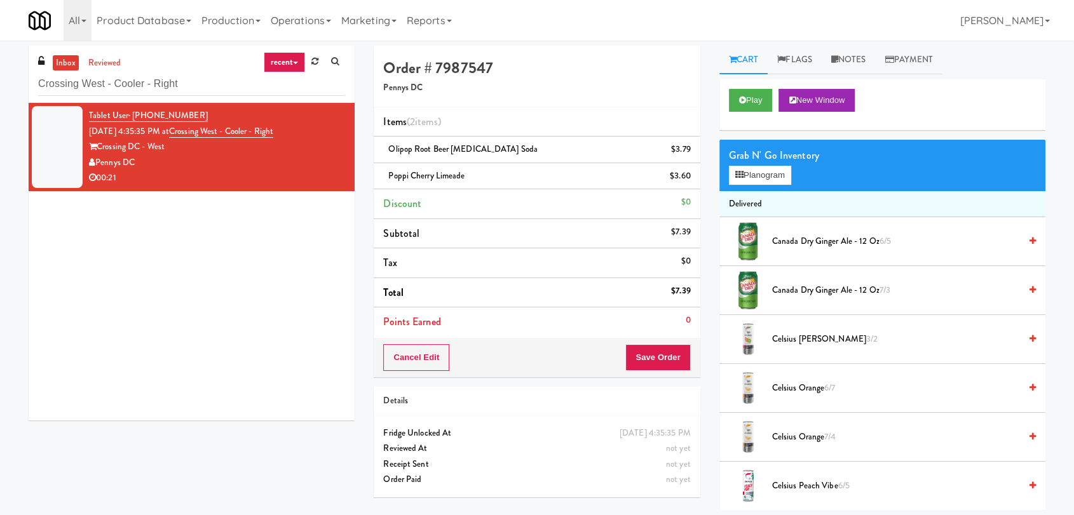
click at [646, 342] on div "Cancel Edit Save Order" at bounding box center [537, 357] width 326 height 39
click at [656, 353] on button "Save Order" at bounding box center [657, 357] width 65 height 27
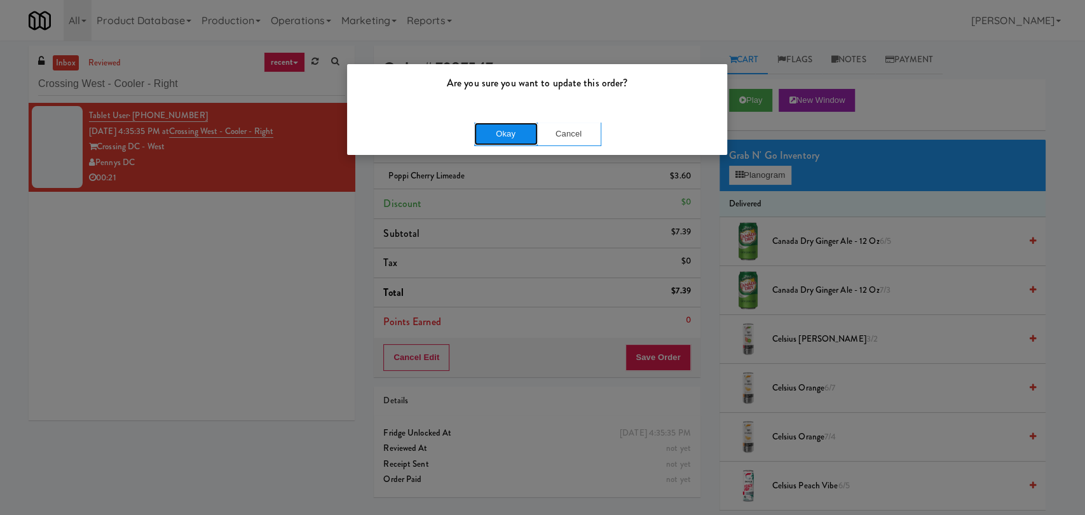
click at [486, 136] on button "Okay" at bounding box center [506, 134] width 64 height 23
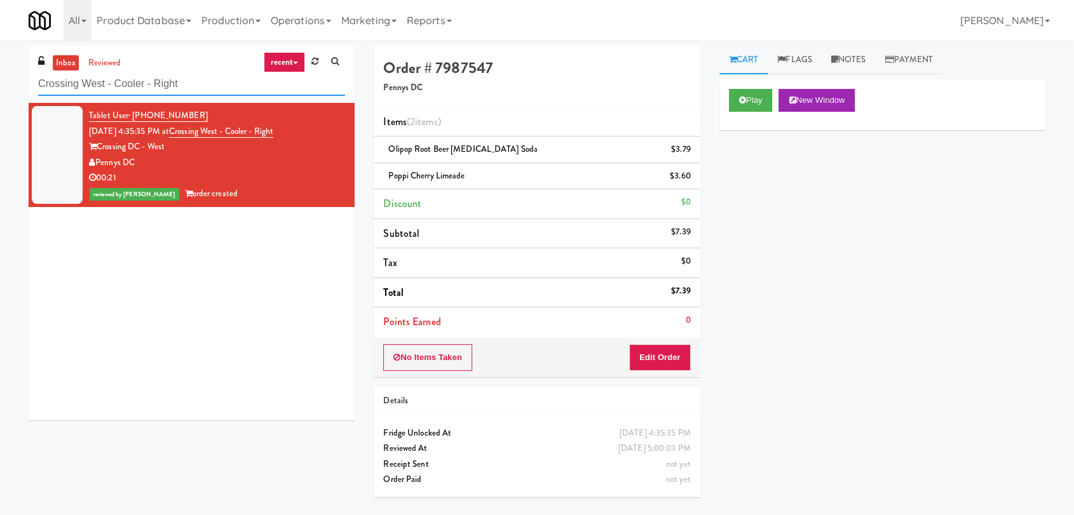
paste input "LSP Crime Lab Combo"
drag, startPoint x: 186, startPoint y: 83, endPoint x: 0, endPoint y: 81, distance: 185.6
click at [0, 81] on div "inbox reviewed recent all unclear take inventory issue suspicious failed recent…" at bounding box center [537, 278] width 1074 height 465
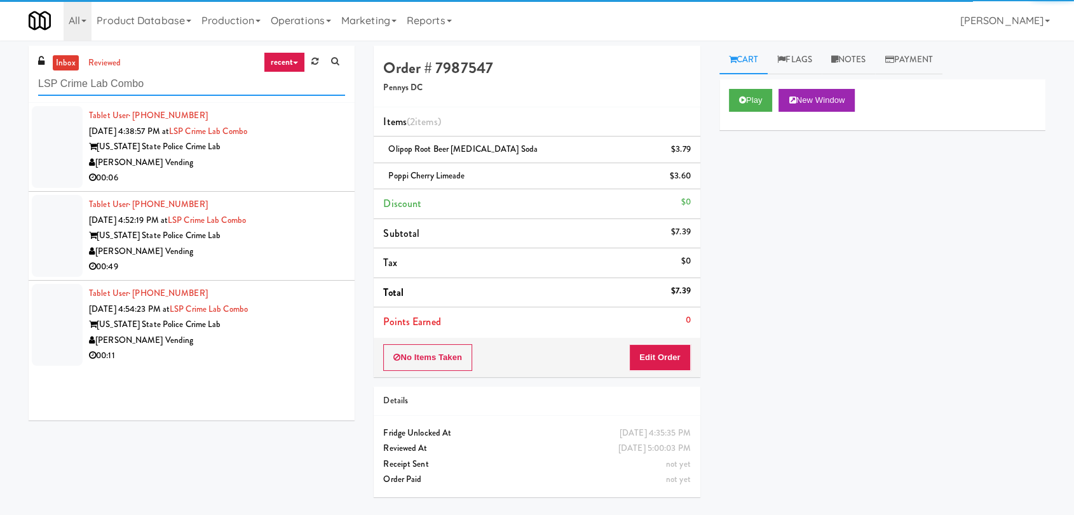
type input "LSP Crime Lab Combo"
click at [287, 160] on div "[PERSON_NAME] Vending" at bounding box center [217, 163] width 256 height 16
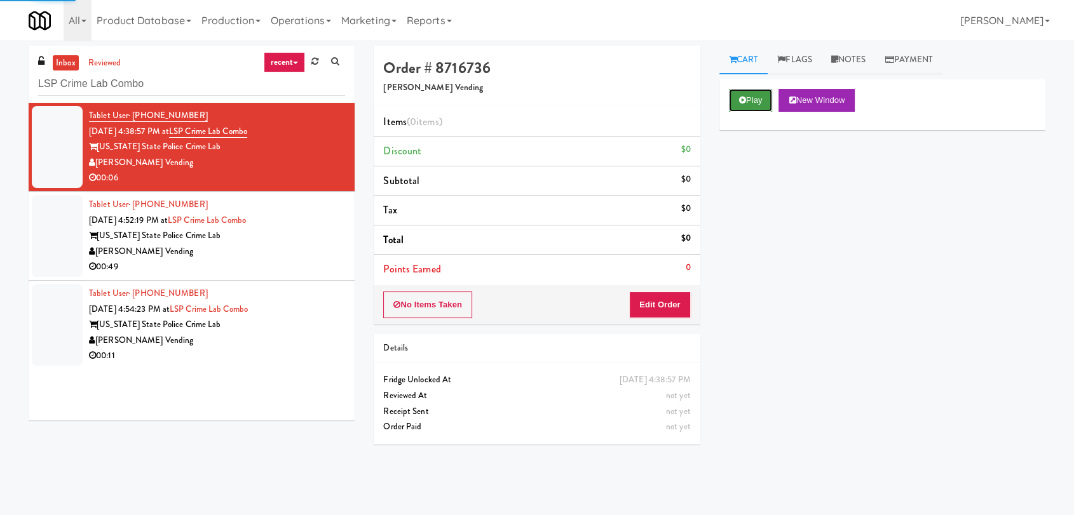
click at [763, 104] on button "Play" at bounding box center [751, 100] width 44 height 23
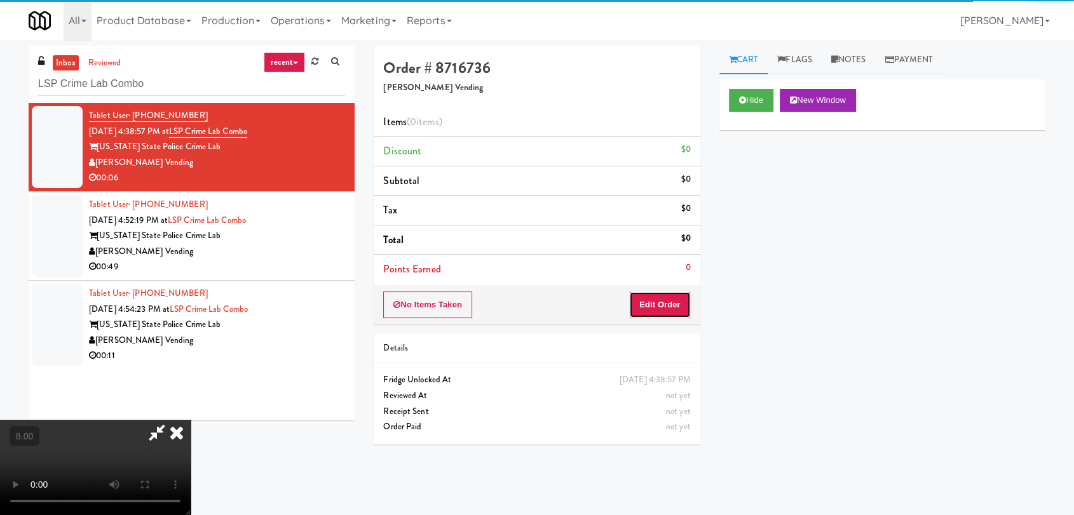
click at [635, 301] on button "Edit Order" at bounding box center [660, 305] width 62 height 27
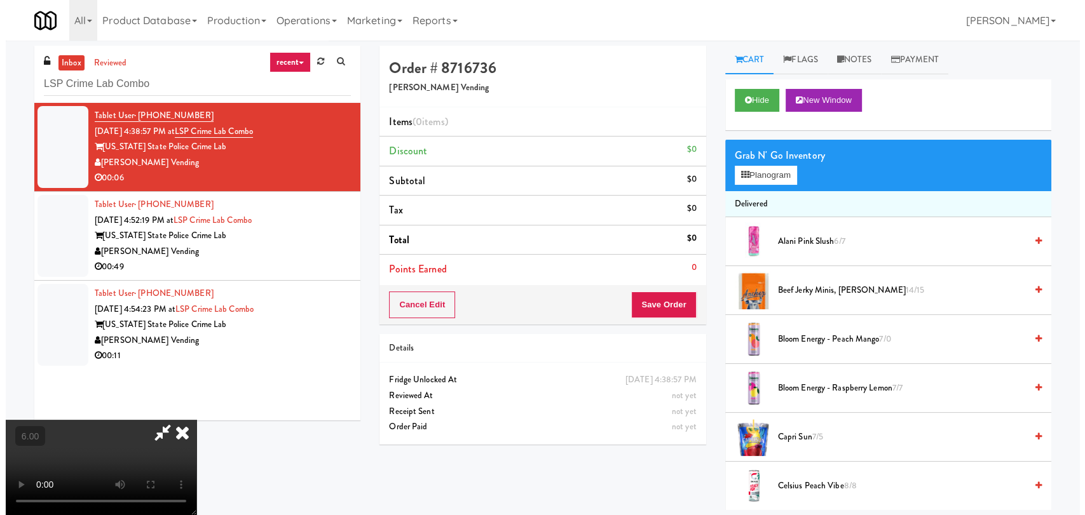
scroll to position [53, 0]
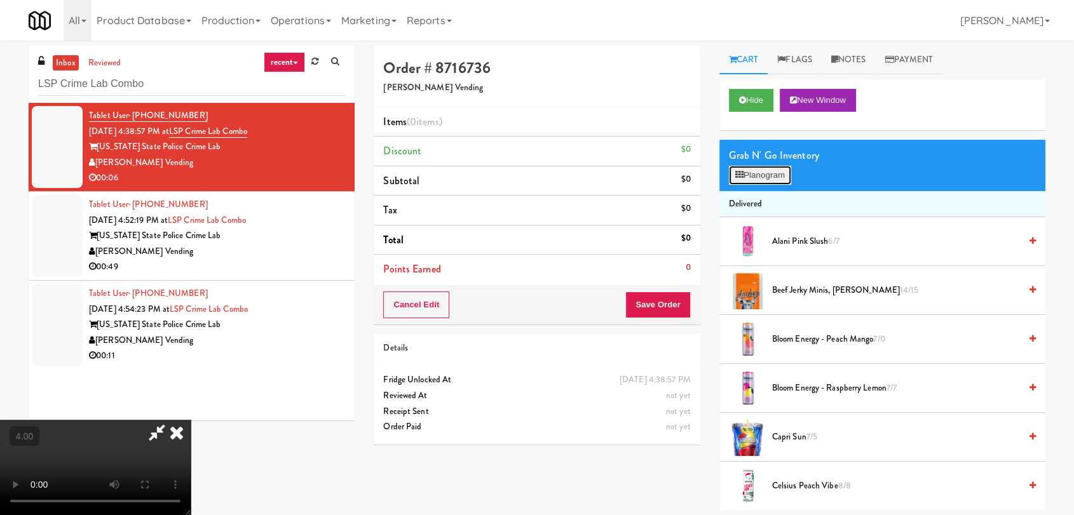
click at [734, 175] on button "Planogram" at bounding box center [760, 175] width 62 height 19
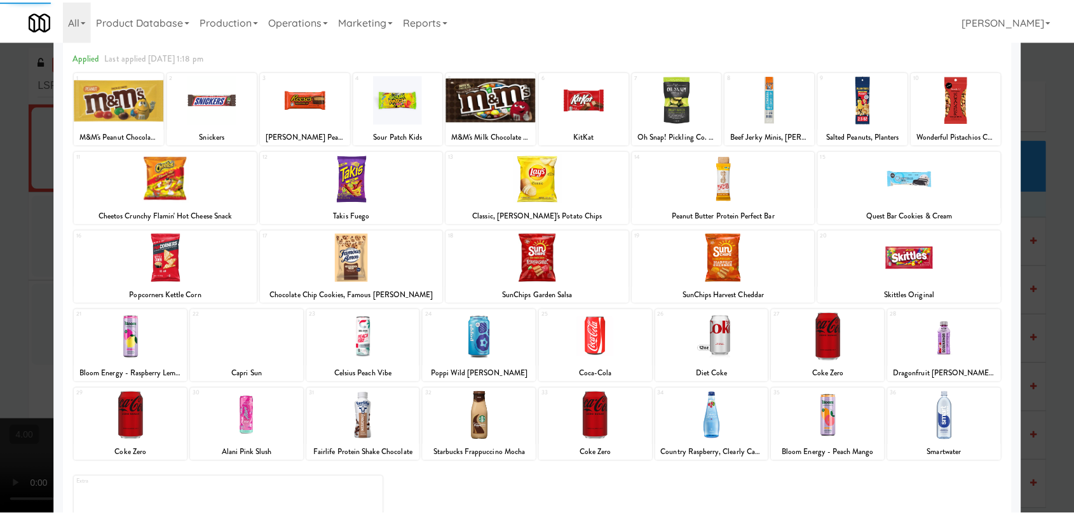
scroll to position [109, 0]
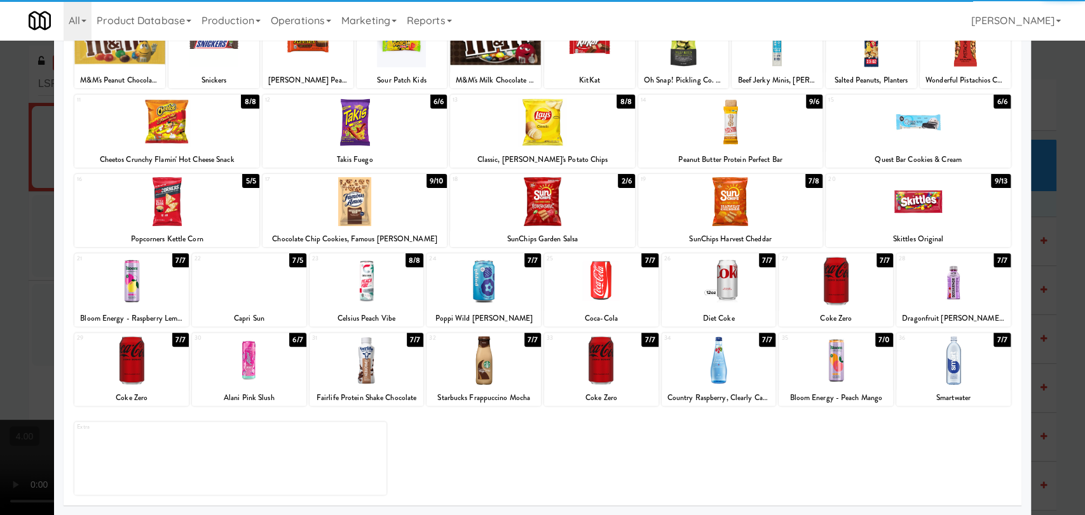
click at [838, 369] on div at bounding box center [835, 360] width 114 height 49
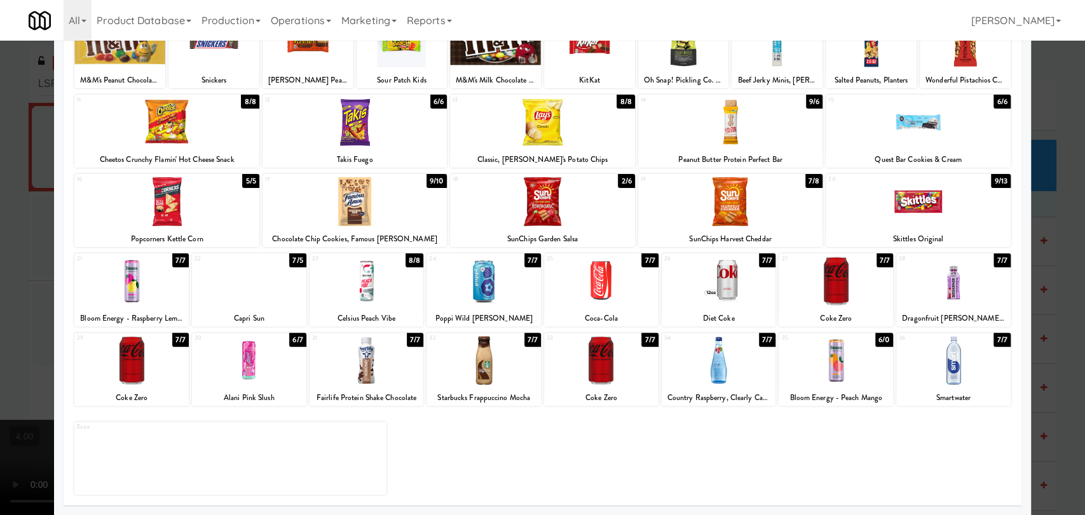
click at [0, 217] on div at bounding box center [542, 257] width 1085 height 515
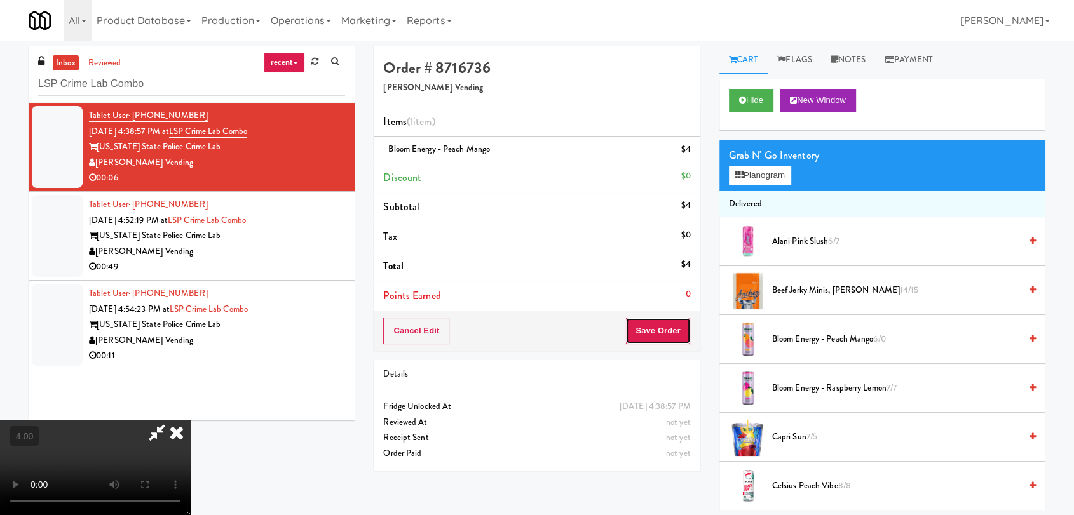
click at [661, 330] on button "Save Order" at bounding box center [657, 331] width 65 height 27
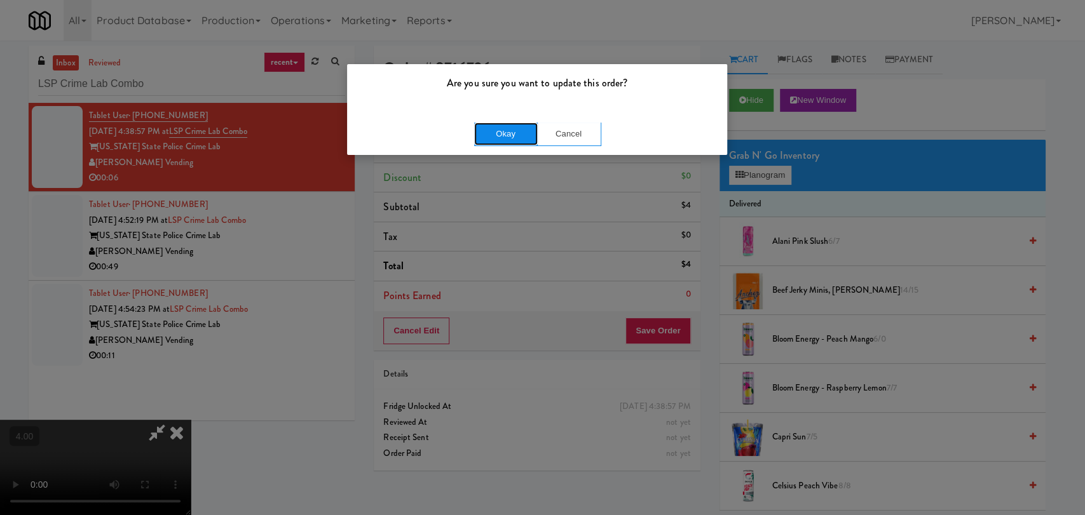
click at [510, 137] on button "Okay" at bounding box center [506, 134] width 64 height 23
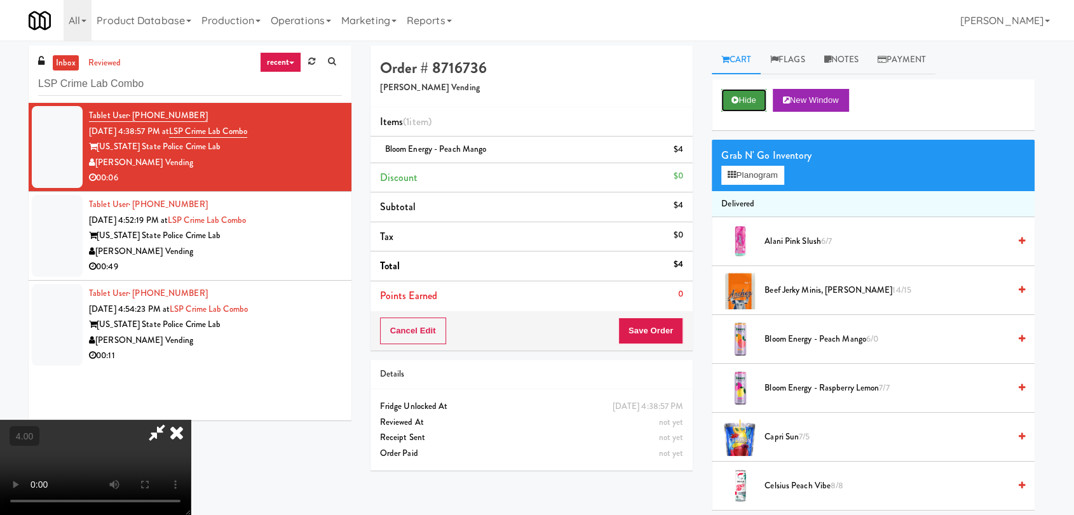
click at [764, 99] on button "Hide" at bounding box center [743, 100] width 44 height 23
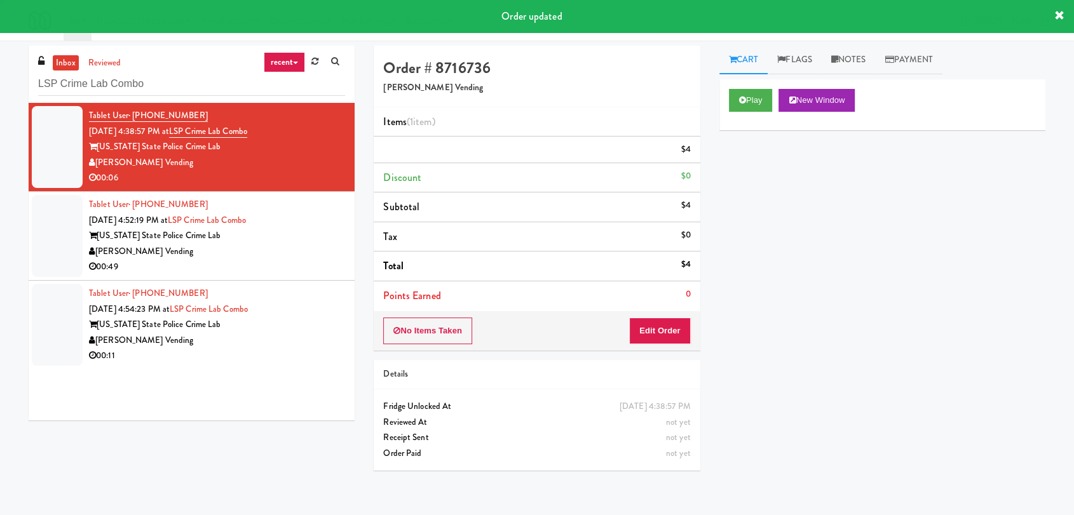
click at [285, 233] on div "[US_STATE] State Police Crime Lab" at bounding box center [217, 236] width 256 height 16
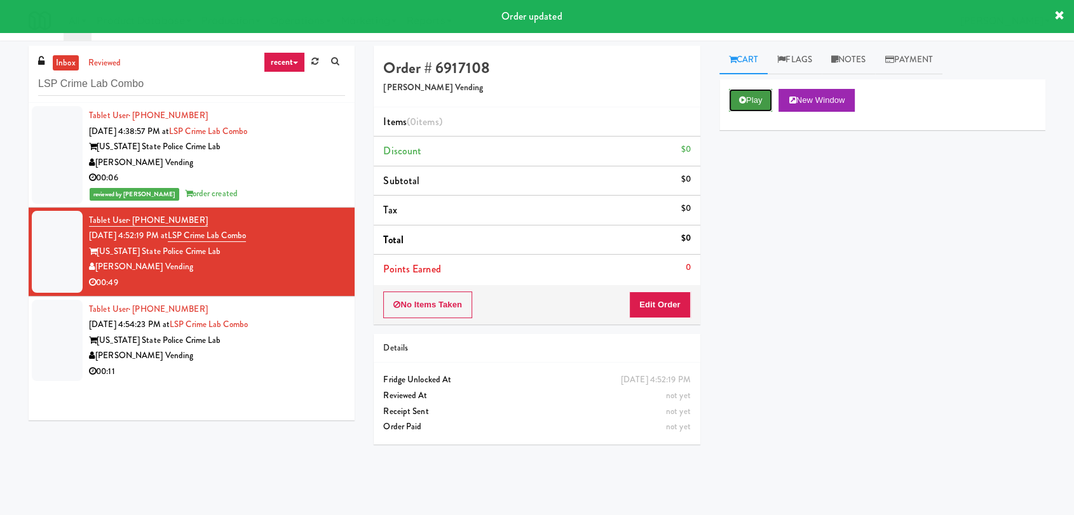
click at [747, 102] on button "Play" at bounding box center [751, 100] width 44 height 23
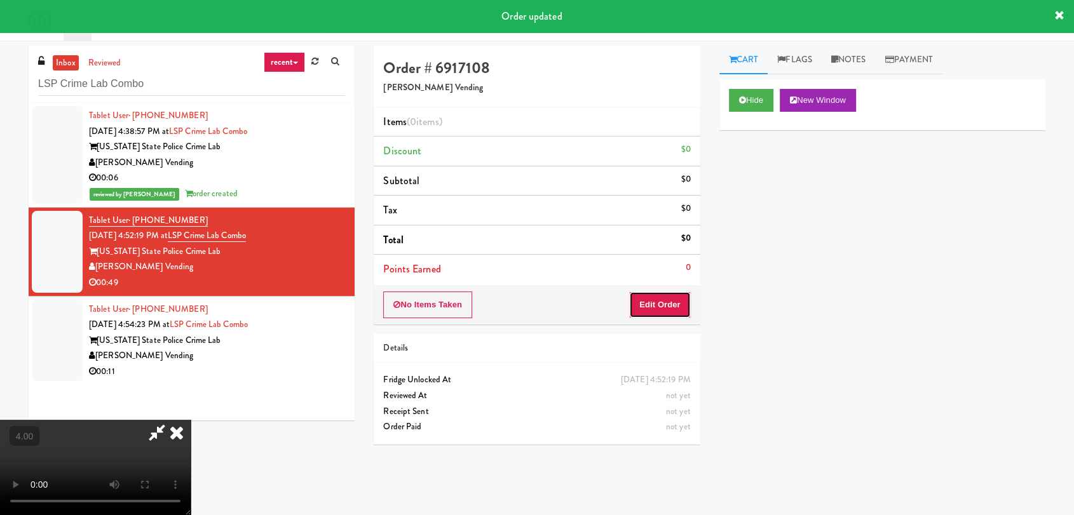
click at [664, 297] on button "Edit Order" at bounding box center [660, 305] width 62 height 27
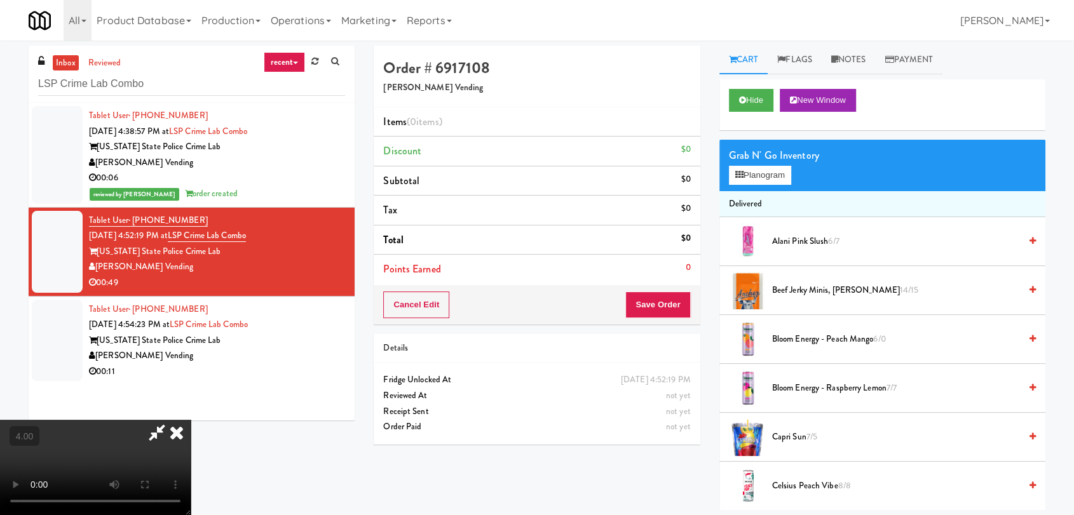
click at [191, 420] on video at bounding box center [95, 467] width 191 height 95
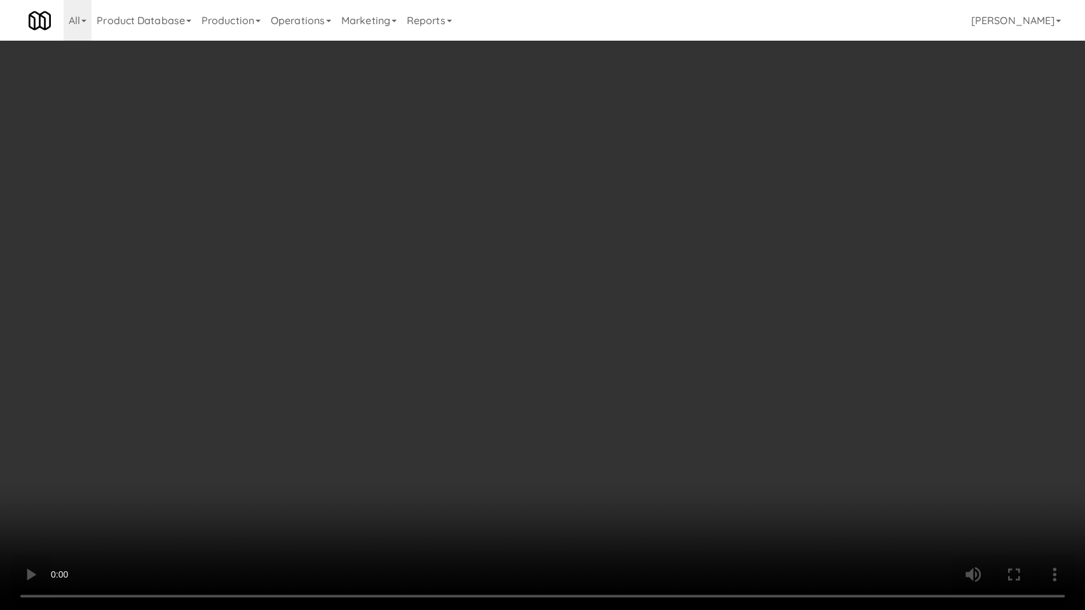
drag, startPoint x: 755, startPoint y: 520, endPoint x: 739, endPoint y: 484, distance: 39.0
click at [755, 515] on video at bounding box center [542, 305] width 1085 height 610
click at [713, 454] on video at bounding box center [542, 305] width 1085 height 610
click at [641, 441] on video at bounding box center [542, 305] width 1085 height 610
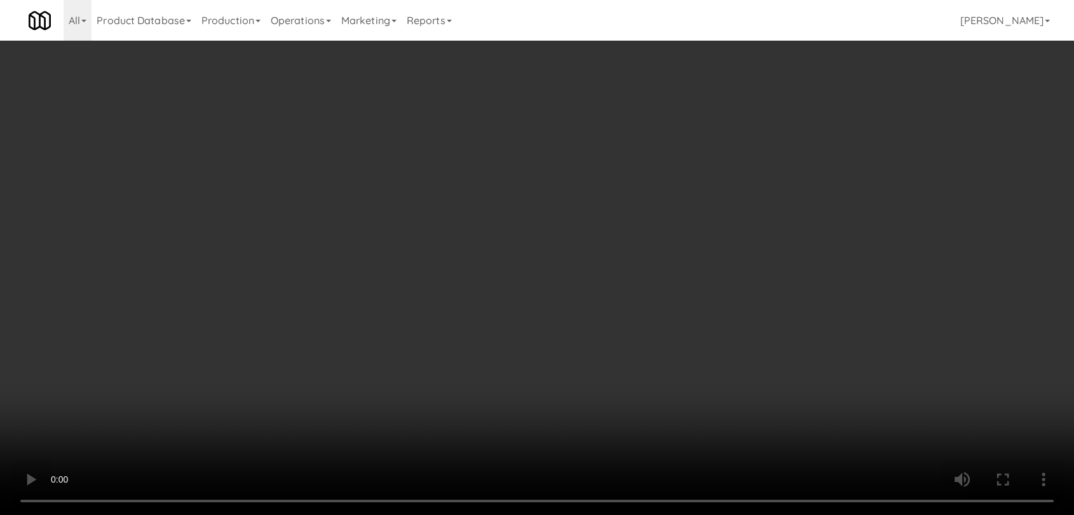
click at [729, 157] on div "Grab N' Go Inventory" at bounding box center [882, 155] width 307 height 19
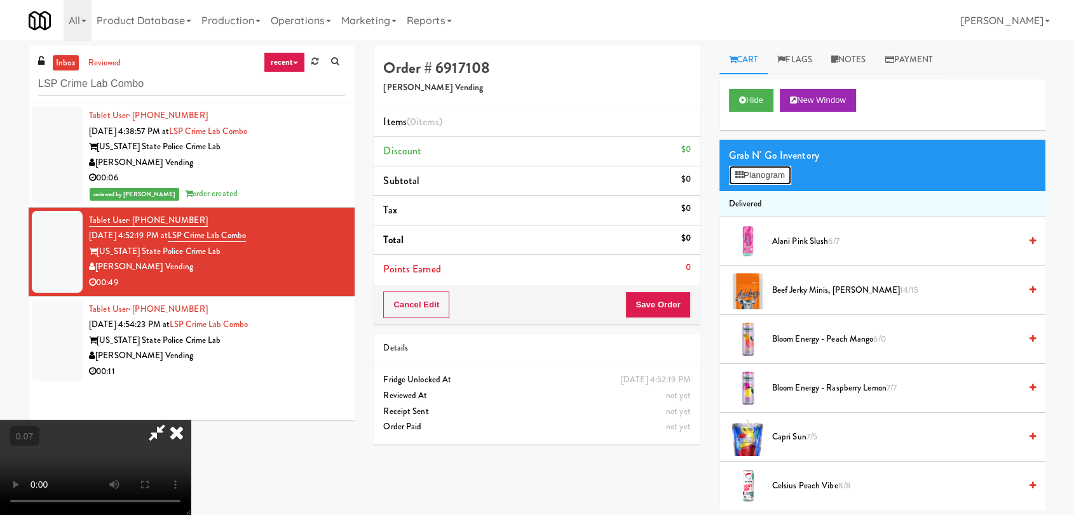
drag, startPoint x: 739, startPoint y: 170, endPoint x: 728, endPoint y: 193, distance: 25.3
click at [739, 171] on icon at bounding box center [739, 175] width 8 height 8
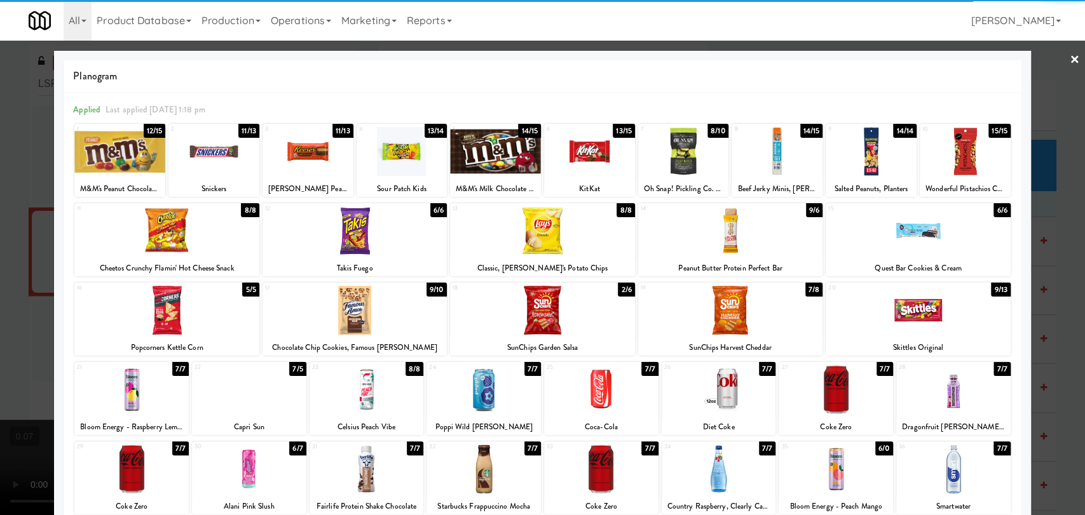
click at [741, 320] on div at bounding box center [730, 310] width 184 height 49
click at [318, 154] on div at bounding box center [307, 151] width 91 height 49
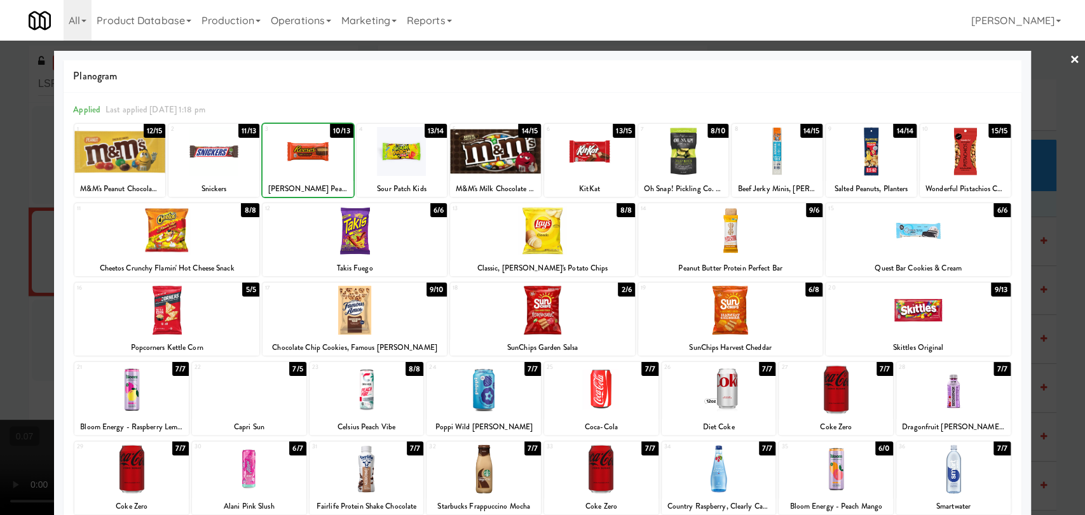
click at [0, 174] on div at bounding box center [542, 257] width 1085 height 515
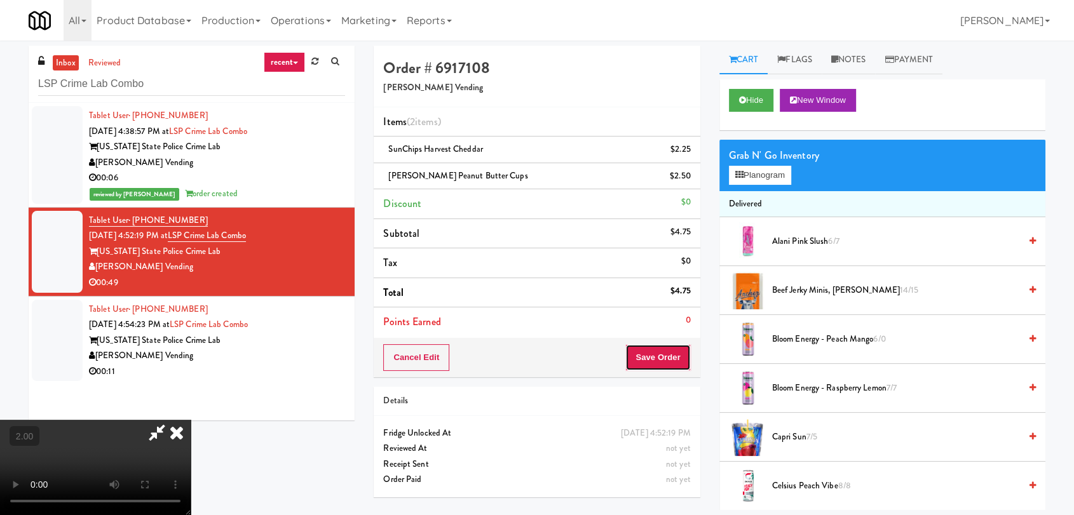
click at [667, 355] on button "Save Order" at bounding box center [657, 357] width 65 height 27
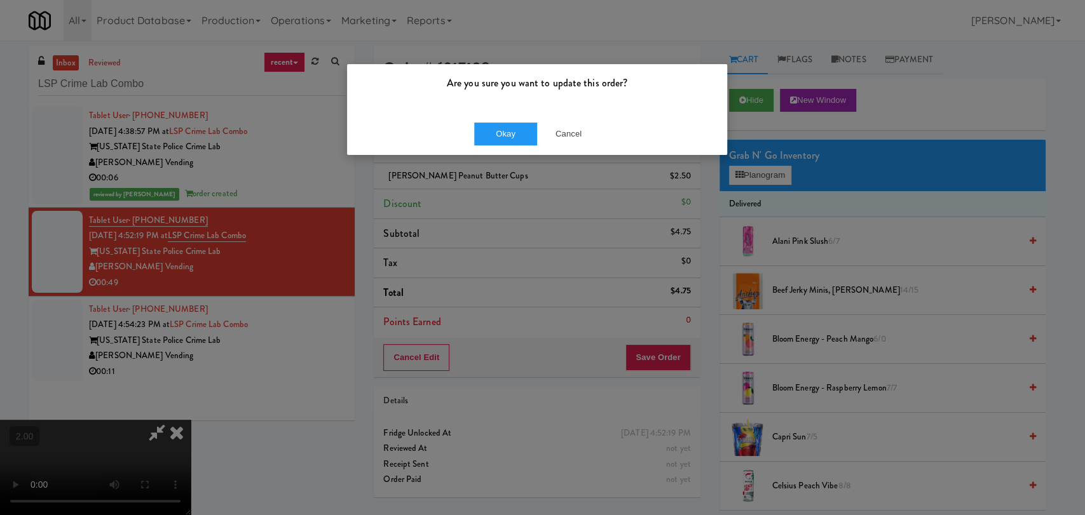
click at [500, 109] on div "Are you sure you want to update this order?" at bounding box center [537, 88] width 380 height 48
drag, startPoint x: 505, startPoint y: 121, endPoint x: 555, endPoint y: 137, distance: 52.7
click at [506, 121] on div "Okay Cancel" at bounding box center [537, 133] width 380 height 43
click at [517, 128] on button "Okay" at bounding box center [506, 134] width 64 height 23
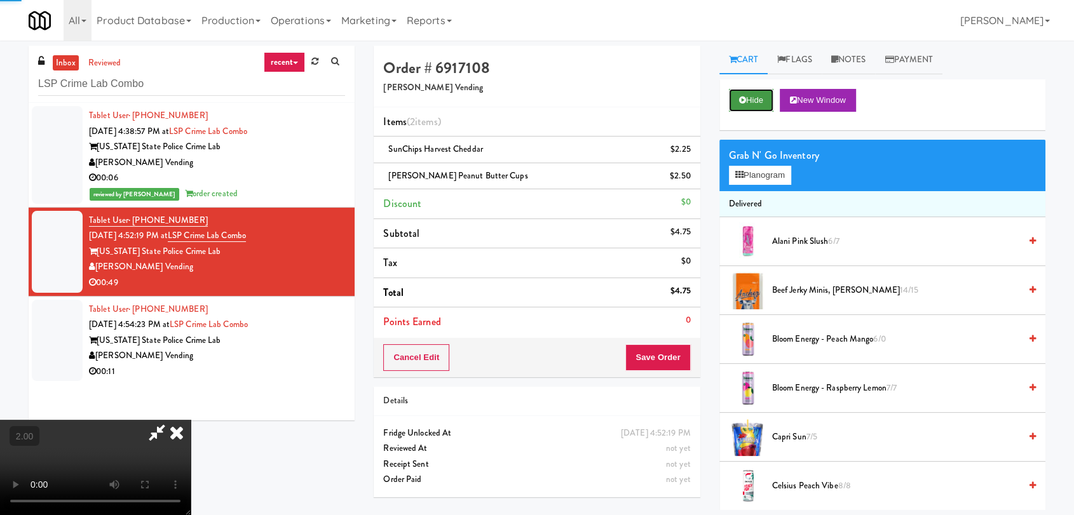
click at [755, 109] on button "Hide" at bounding box center [751, 100] width 44 height 23
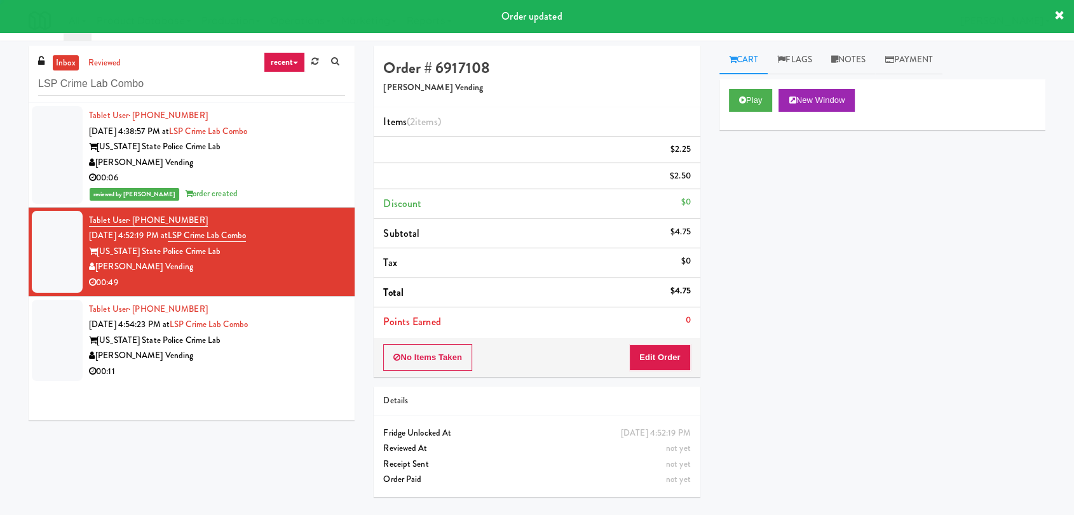
click at [291, 340] on div "[US_STATE] State Police Crime Lab" at bounding box center [217, 341] width 256 height 16
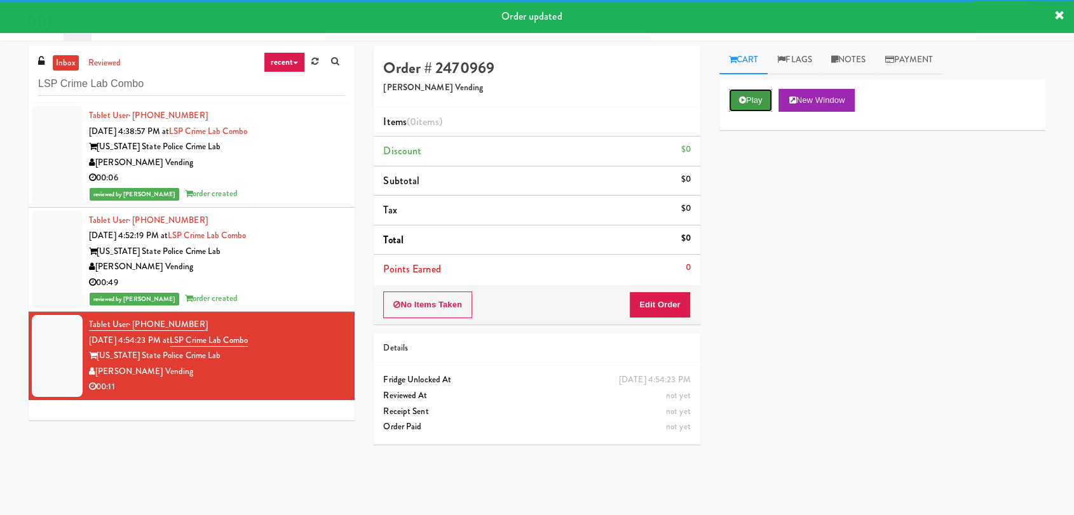
click at [736, 99] on button "Play" at bounding box center [751, 100] width 44 height 23
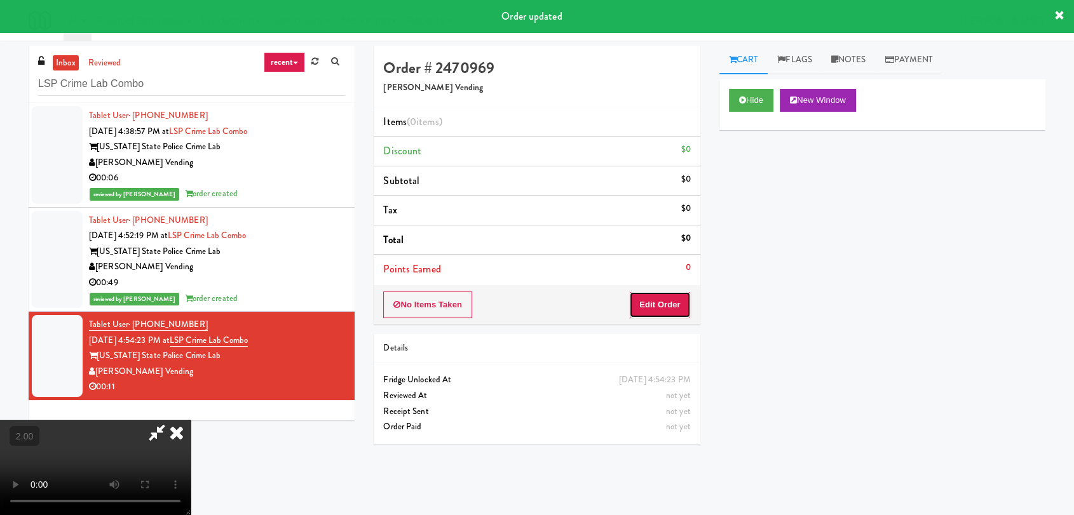
click at [671, 292] on button "Edit Order" at bounding box center [660, 305] width 62 height 27
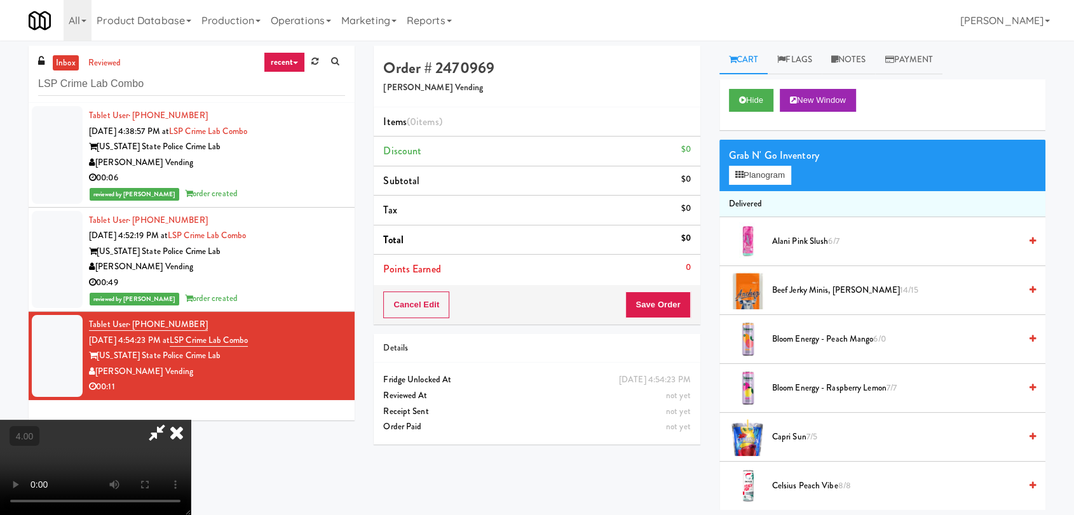
scroll to position [194, 0]
click at [191, 420] on video at bounding box center [95, 467] width 191 height 95
click at [748, 176] on button "Planogram" at bounding box center [760, 175] width 62 height 19
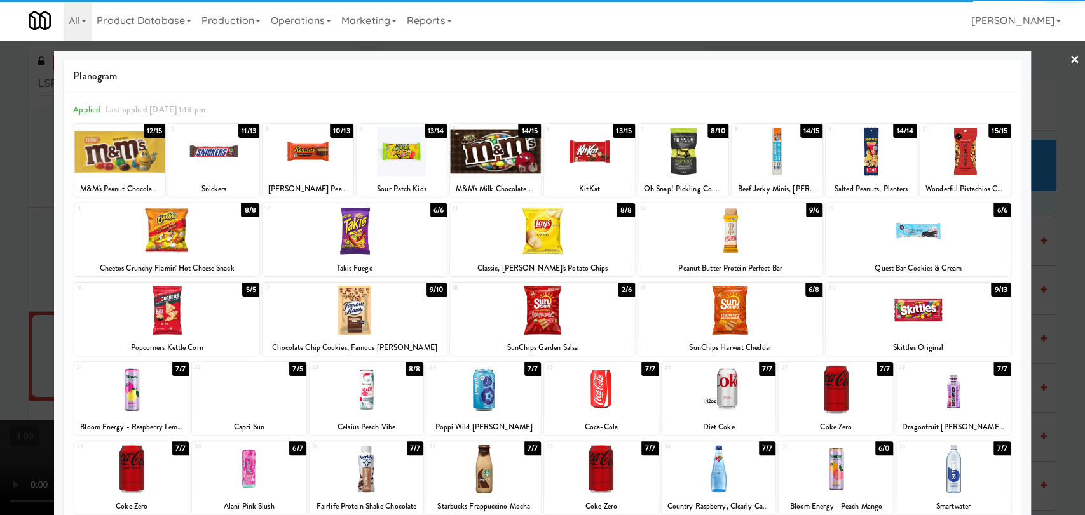
click at [498, 318] on div at bounding box center [542, 310] width 184 height 49
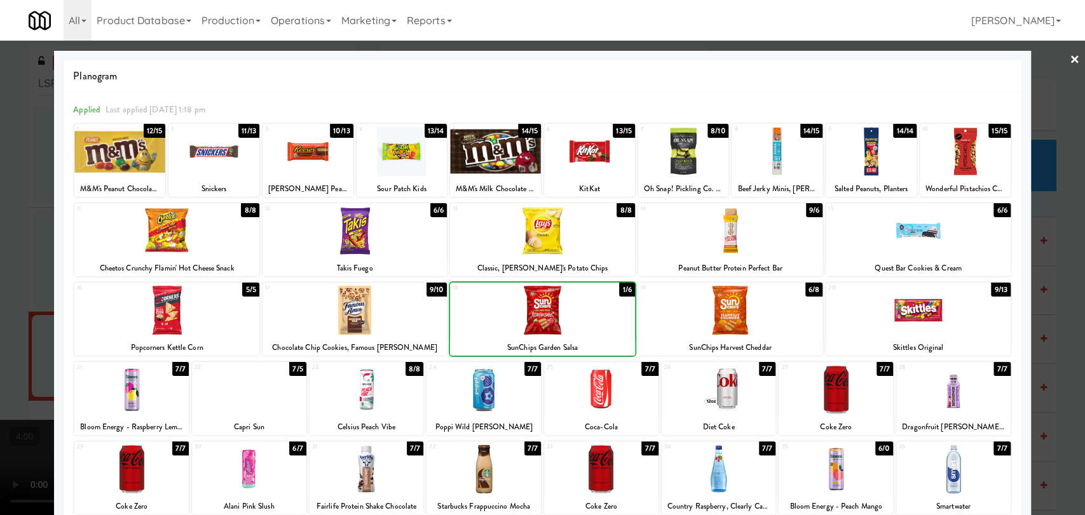
click at [387, 316] on div at bounding box center [354, 310] width 184 height 49
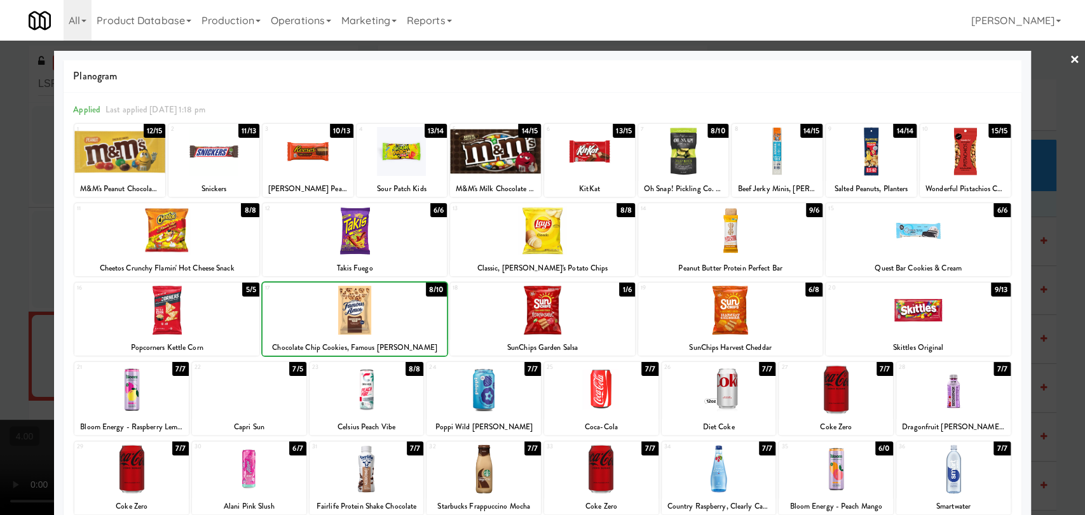
click at [0, 250] on div at bounding box center [542, 257] width 1085 height 515
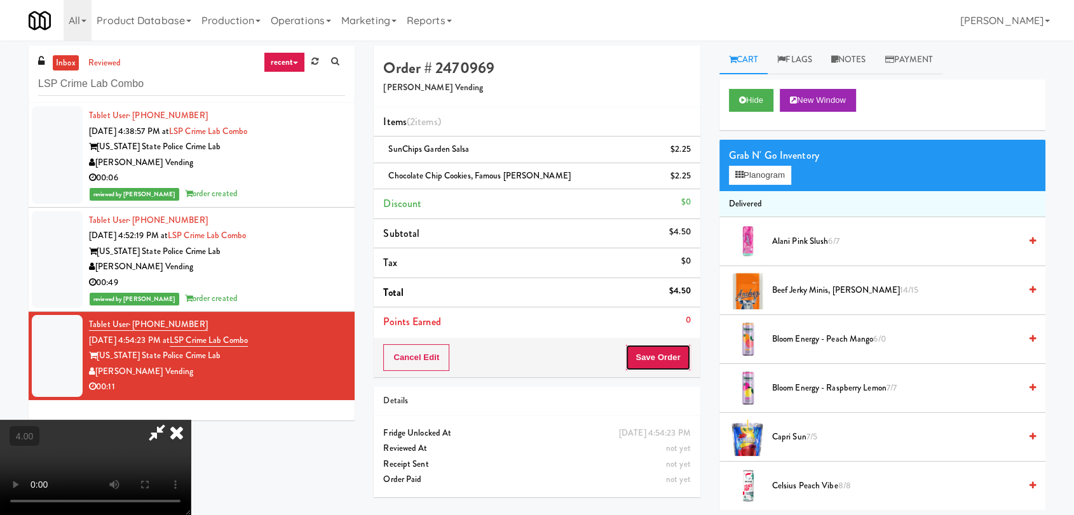
click at [671, 357] on button "Save Order" at bounding box center [657, 357] width 65 height 27
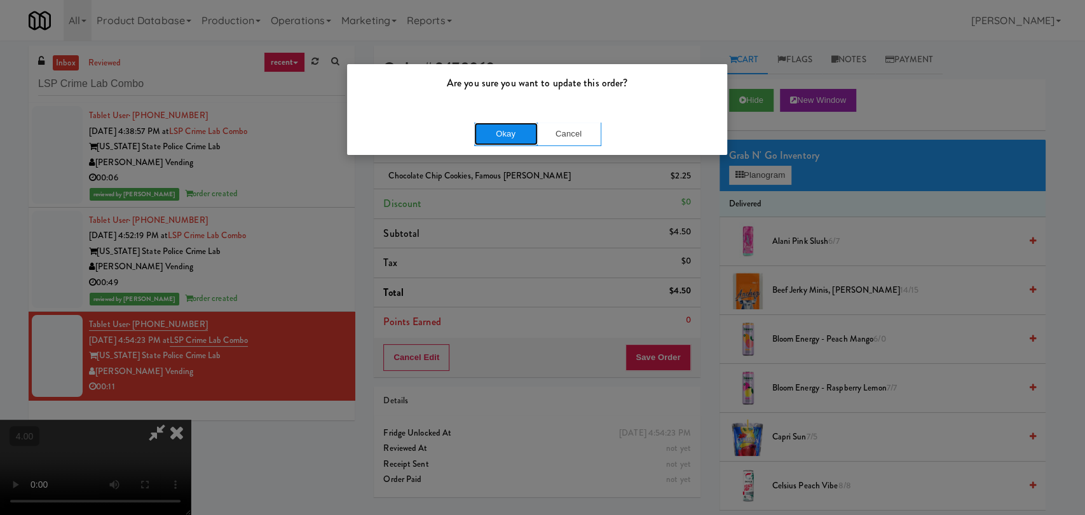
click at [523, 137] on button "Okay" at bounding box center [506, 134] width 64 height 23
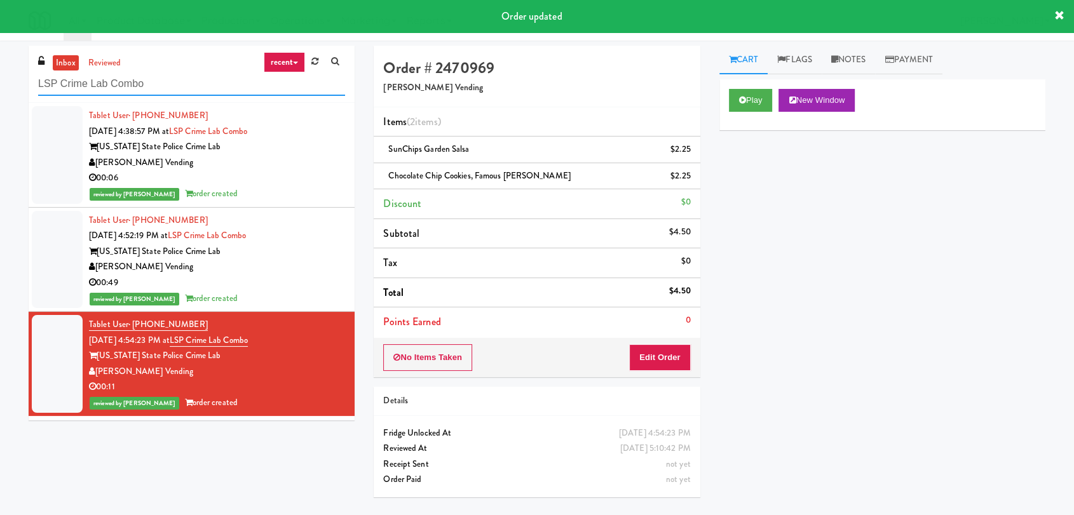
paste input "[PERSON_NAME] - Cooler"
drag, startPoint x: 161, startPoint y: 81, endPoint x: 0, endPoint y: 74, distance: 161.5
click at [0, 74] on div "inbox reviewed recent all unclear take inventory issue suspicious failed recent…" at bounding box center [537, 278] width 1074 height 465
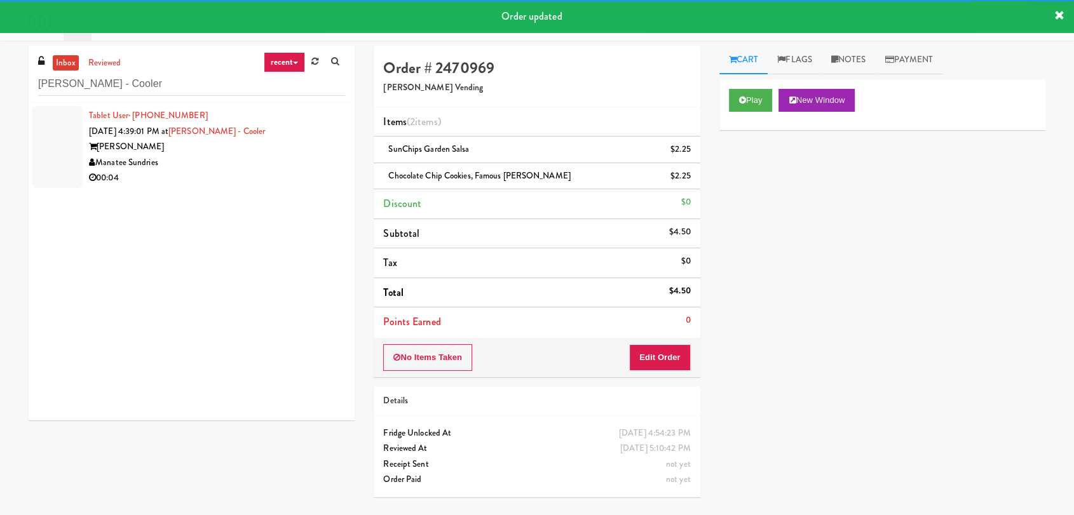
click at [310, 173] on div "00:04" at bounding box center [217, 178] width 256 height 16
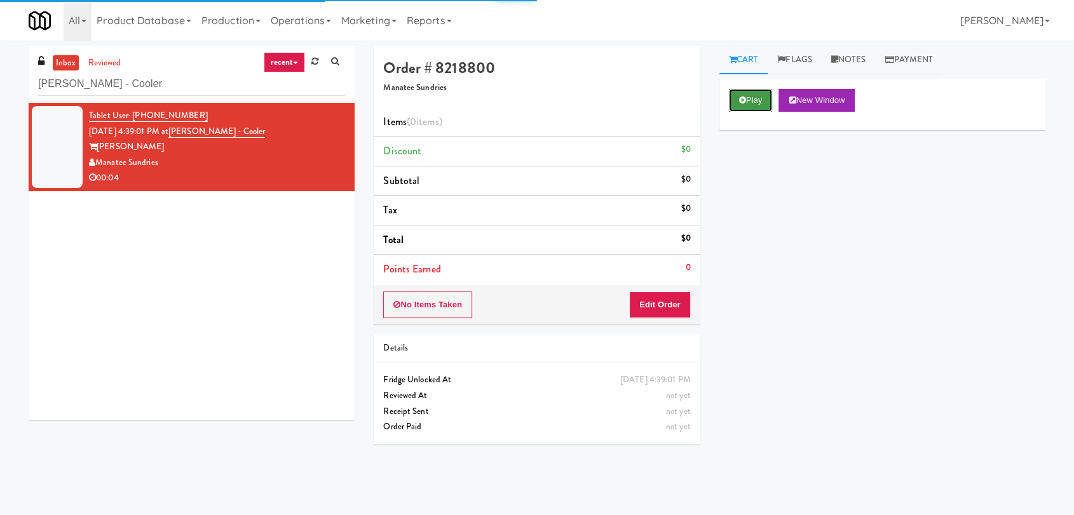
click at [748, 104] on button "Play" at bounding box center [751, 100] width 44 height 23
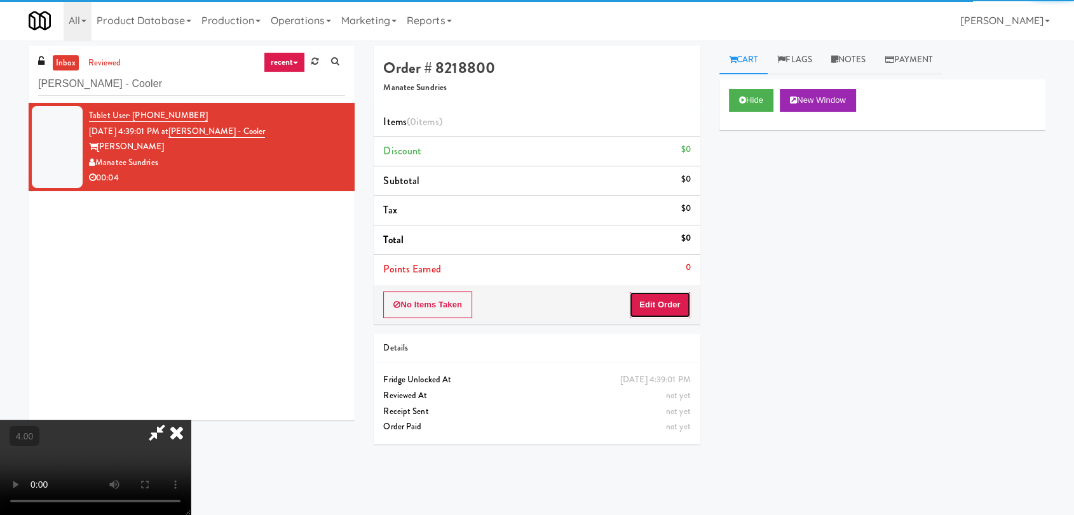
click at [663, 299] on button "Edit Order" at bounding box center [660, 305] width 62 height 27
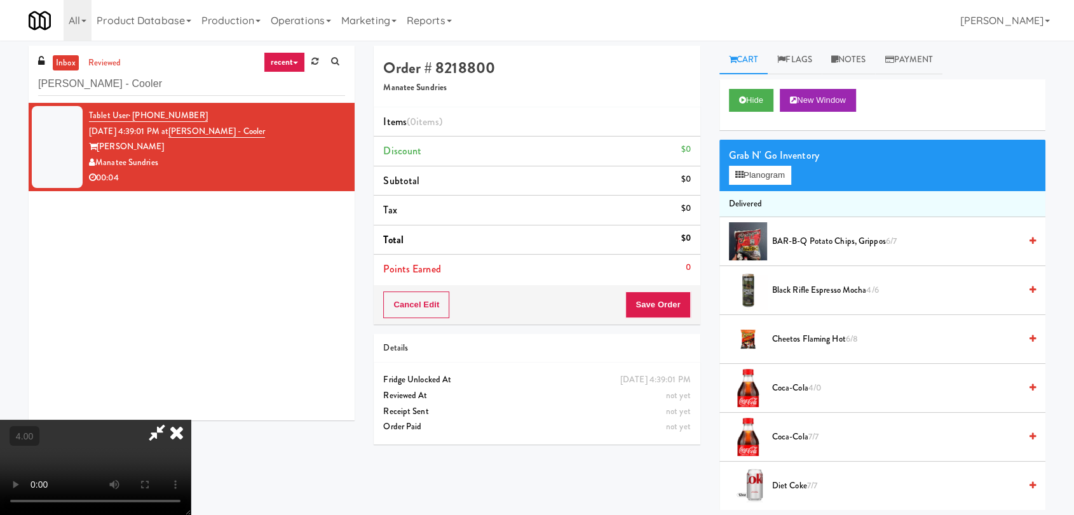
click at [191, 420] on video at bounding box center [95, 467] width 191 height 95
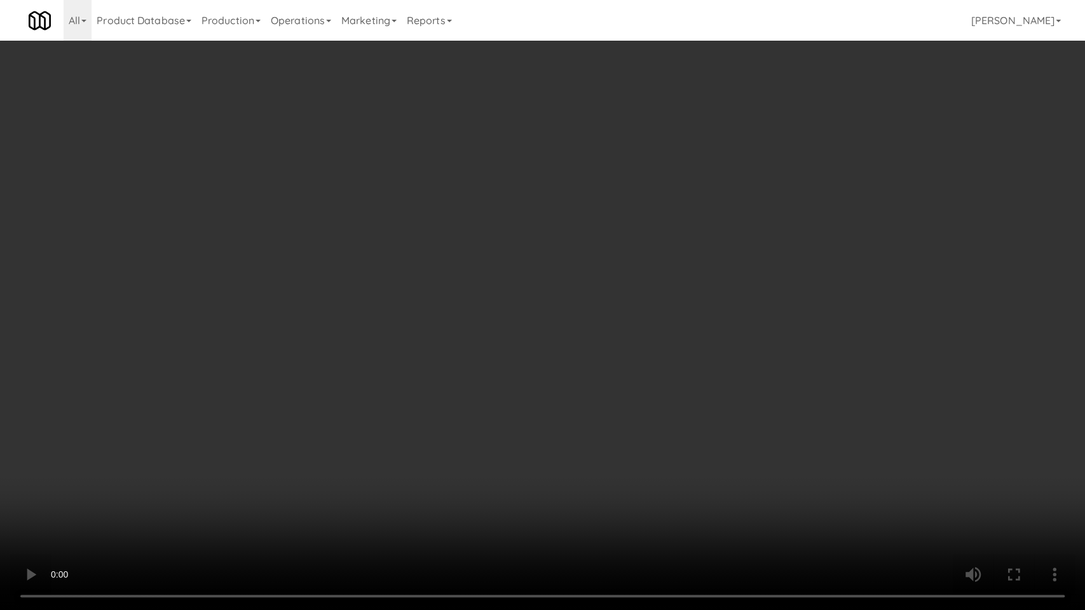
click at [570, 125] on video at bounding box center [542, 305] width 1085 height 610
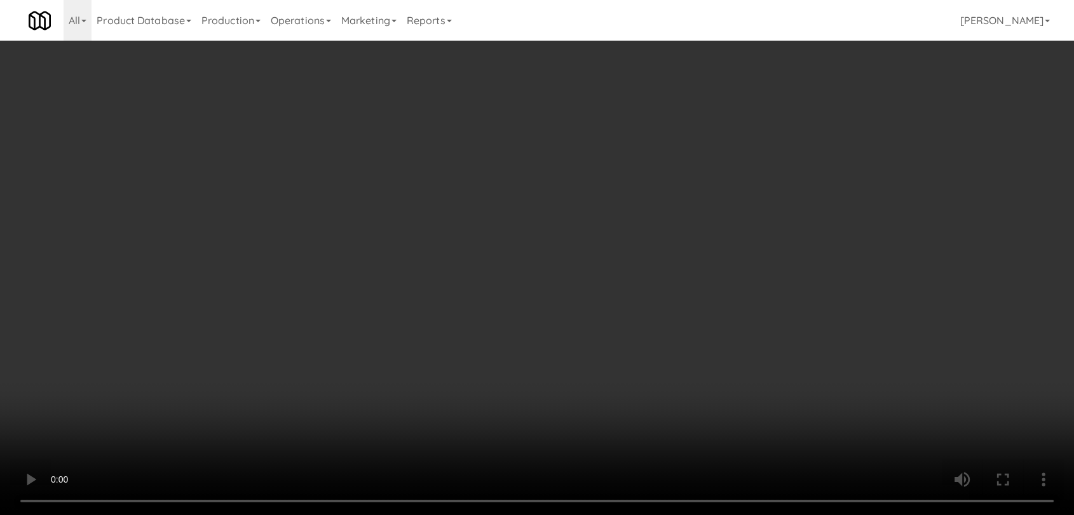
click at [775, 189] on div "Grab N' Go Inventory Planogram" at bounding box center [882, 165] width 326 height 51
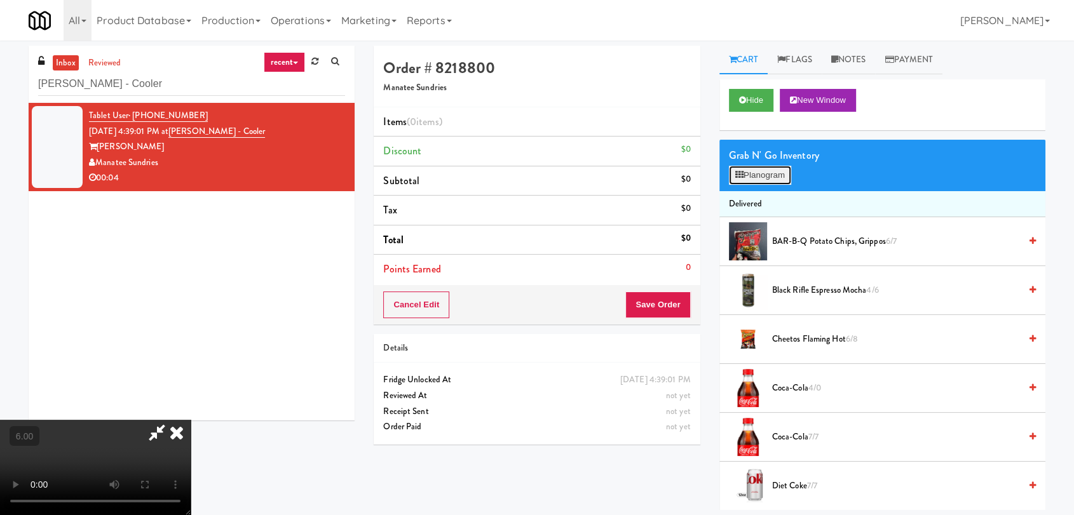
click at [744, 182] on button "Planogram" at bounding box center [760, 175] width 62 height 19
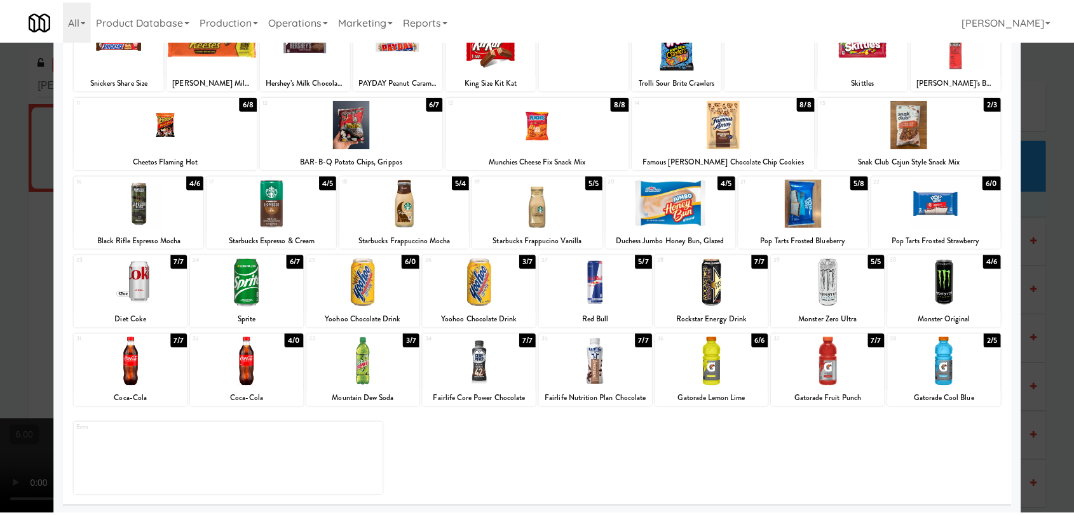
scroll to position [109, 0]
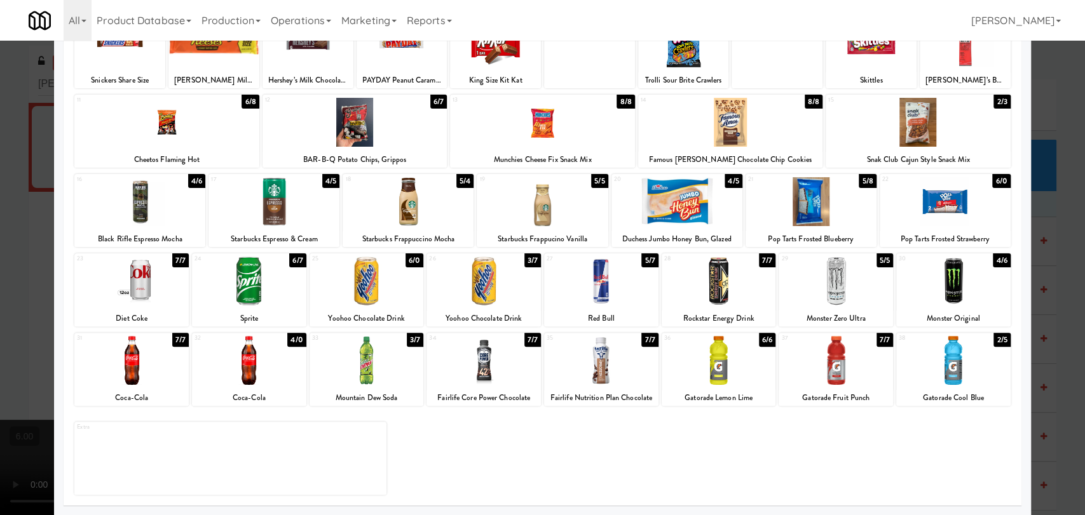
click at [146, 384] on div at bounding box center [131, 360] width 114 height 49
click at [0, 257] on div at bounding box center [542, 257] width 1085 height 515
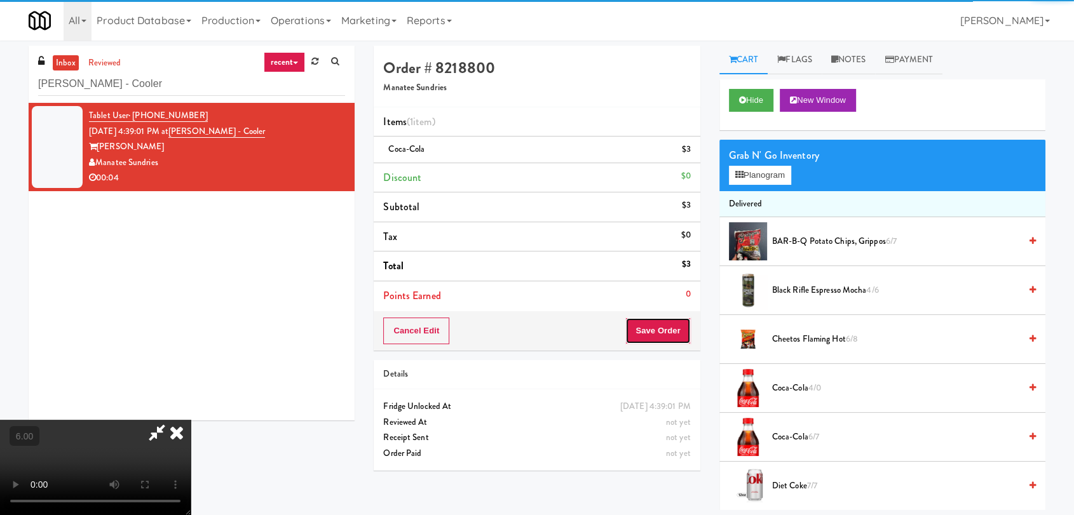
click at [675, 327] on button "Save Order" at bounding box center [657, 331] width 65 height 27
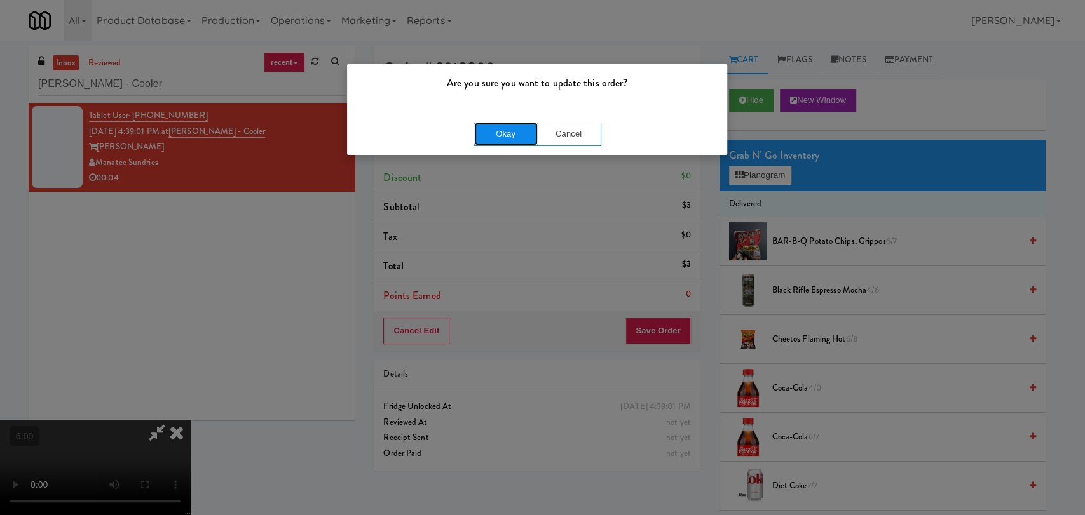
click at [498, 139] on button "Okay" at bounding box center [506, 134] width 64 height 23
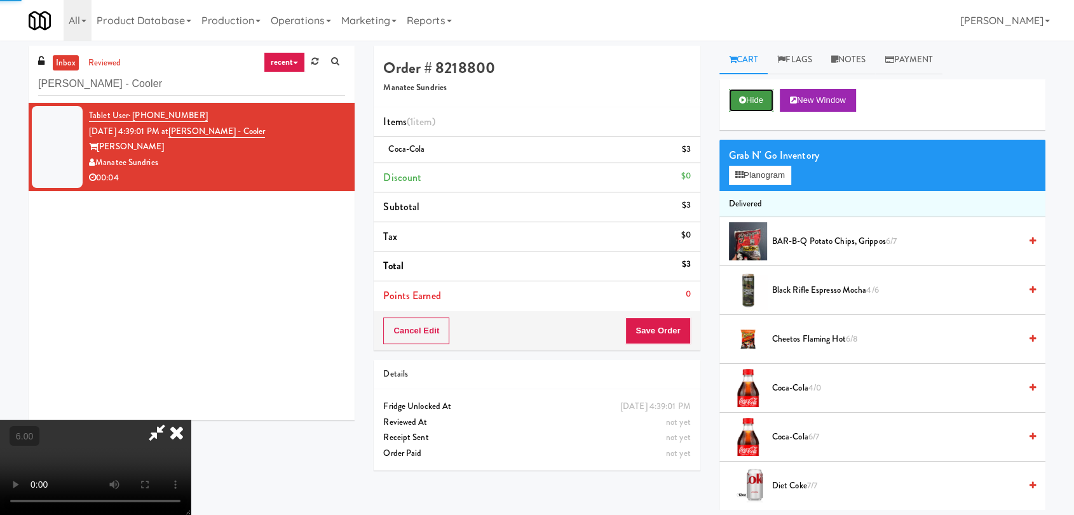
click at [741, 96] on icon at bounding box center [742, 100] width 7 height 8
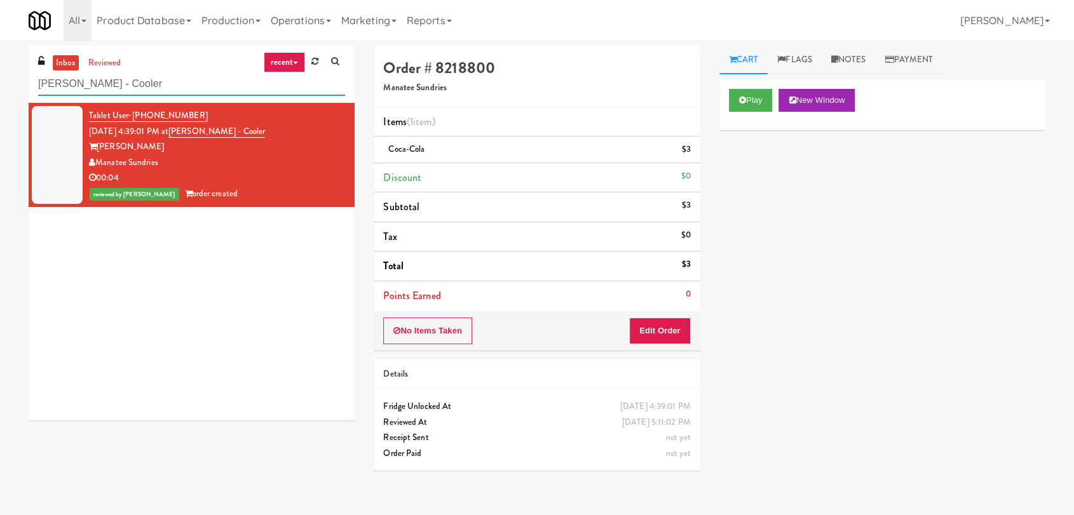
paste input "[PERSON_NAME] Tower Fridge"
drag, startPoint x: 106, startPoint y: 88, endPoint x: 0, endPoint y: 81, distance: 106.4
click at [0, 81] on div "inbox reviewed recent all unclear take inventory issue suspicious failed recent…" at bounding box center [537, 278] width 1074 height 465
type input "[PERSON_NAME] Tower Fridge"
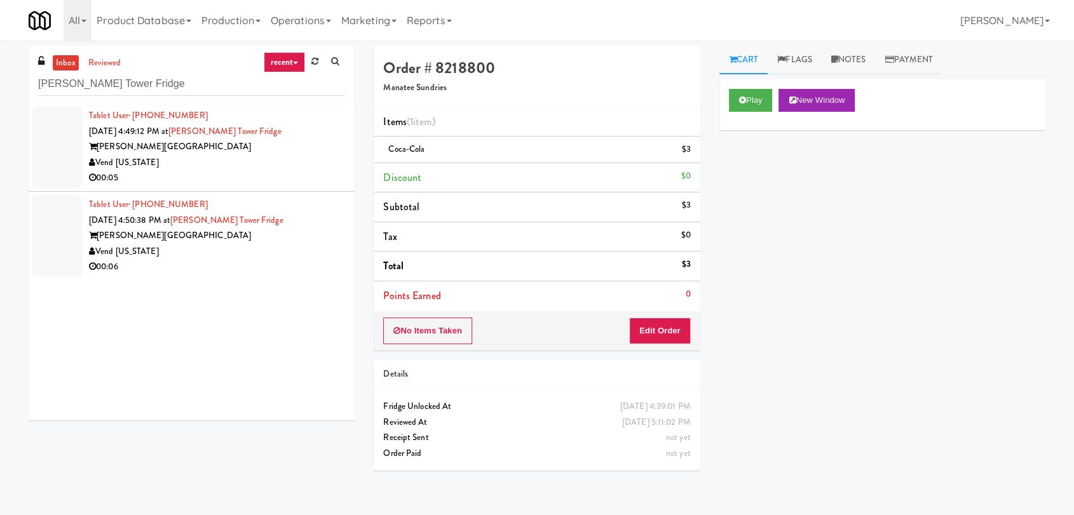
click at [306, 155] on div "Vend [US_STATE]" at bounding box center [217, 163] width 256 height 16
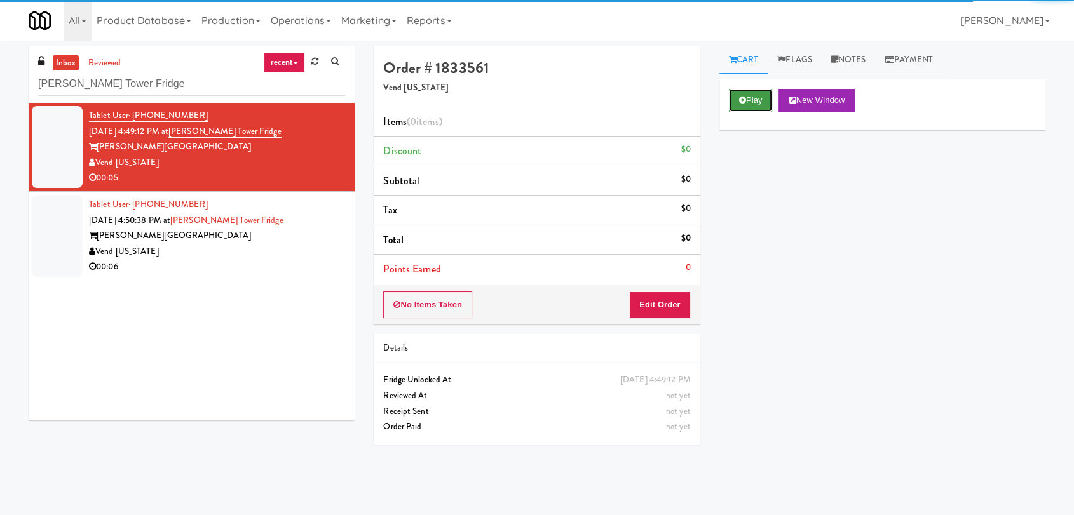
click at [768, 95] on button "Play" at bounding box center [751, 100] width 44 height 23
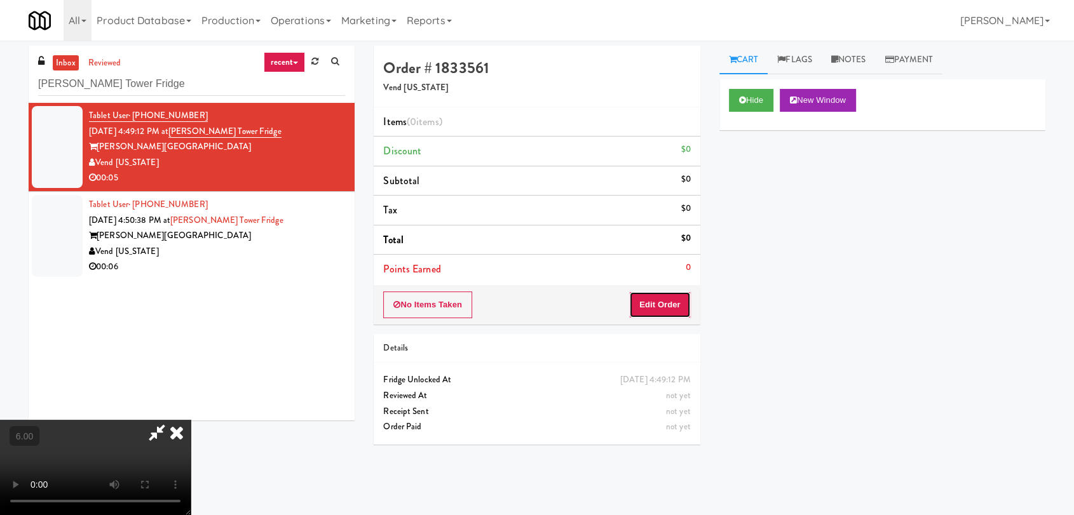
click at [659, 298] on button "Edit Order" at bounding box center [660, 305] width 62 height 27
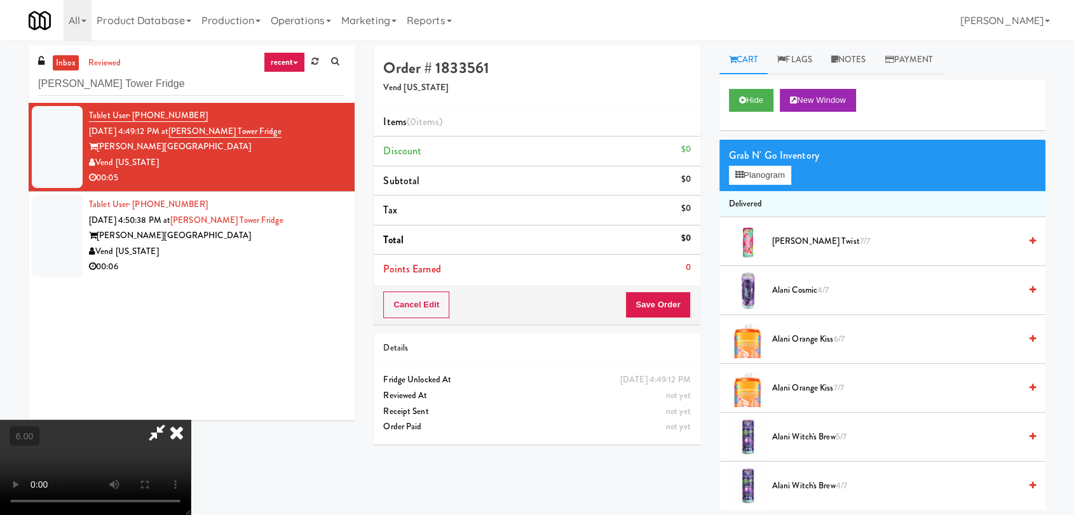
click at [191, 420] on video at bounding box center [95, 467] width 191 height 95
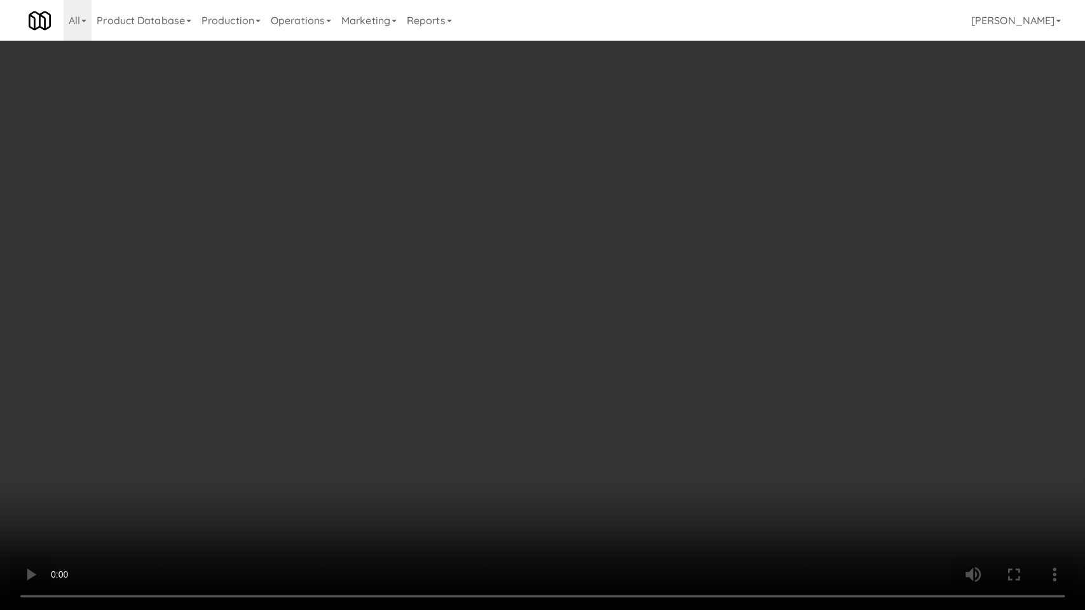
click at [419, 515] on video at bounding box center [542, 305] width 1085 height 610
click at [417, 482] on video at bounding box center [542, 305] width 1085 height 610
click at [499, 422] on video at bounding box center [542, 305] width 1085 height 610
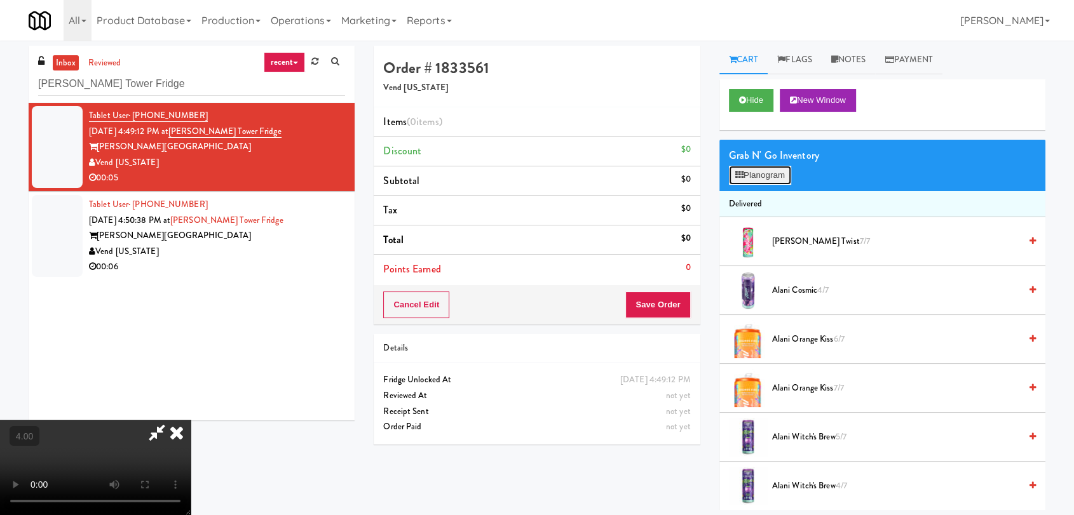
click at [750, 177] on button "Planogram" at bounding box center [760, 175] width 62 height 19
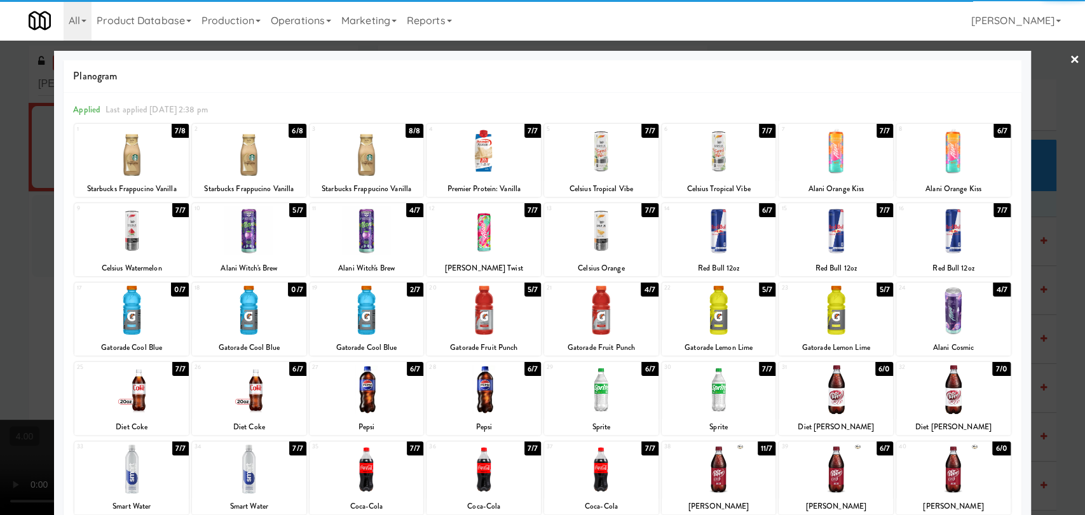
click at [714, 236] on div at bounding box center [718, 231] width 114 height 49
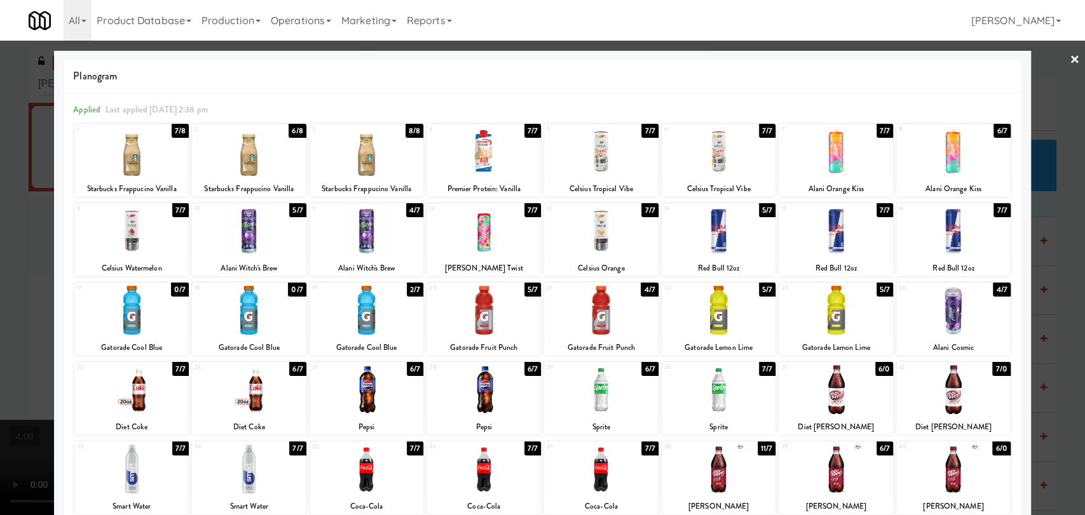
click at [0, 230] on div at bounding box center [542, 257] width 1085 height 515
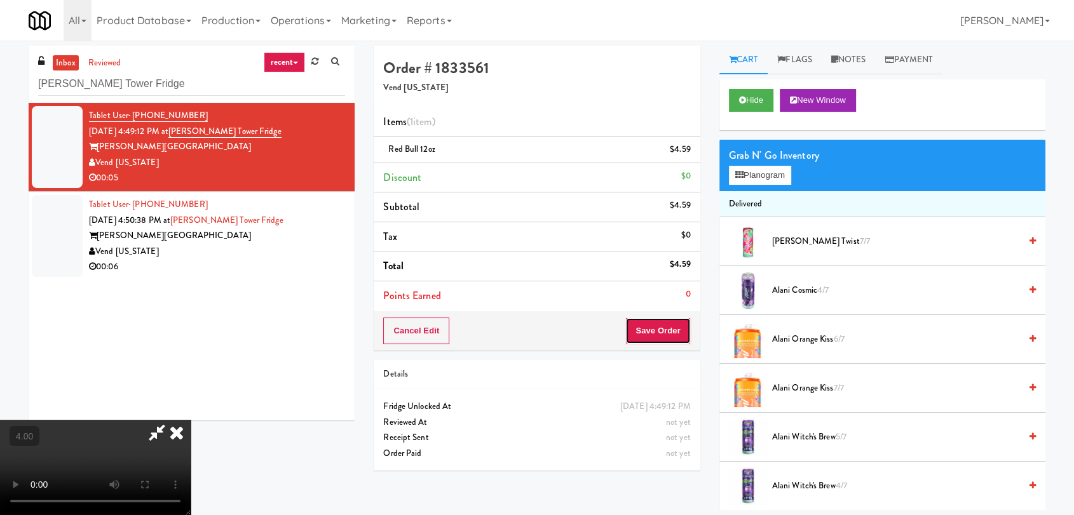
click at [680, 325] on button "Save Order" at bounding box center [657, 331] width 65 height 27
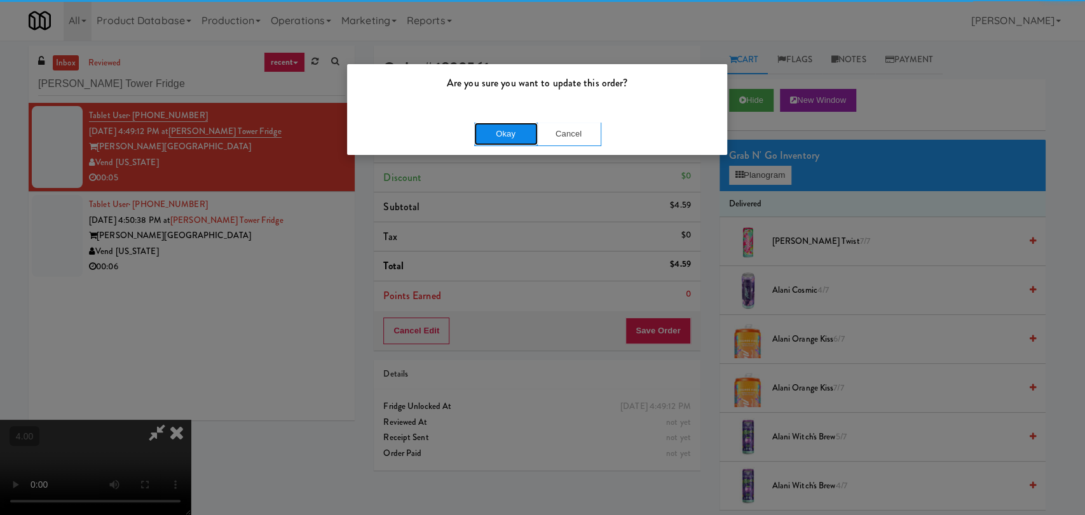
click at [491, 137] on button "Okay" at bounding box center [506, 134] width 64 height 23
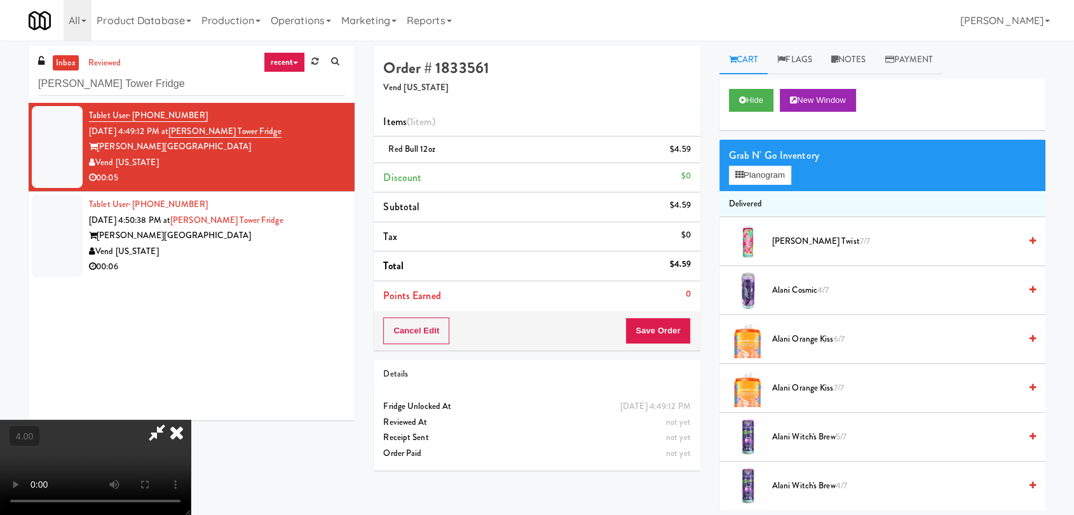
click at [191, 420] on icon at bounding box center [177, 432] width 28 height 25
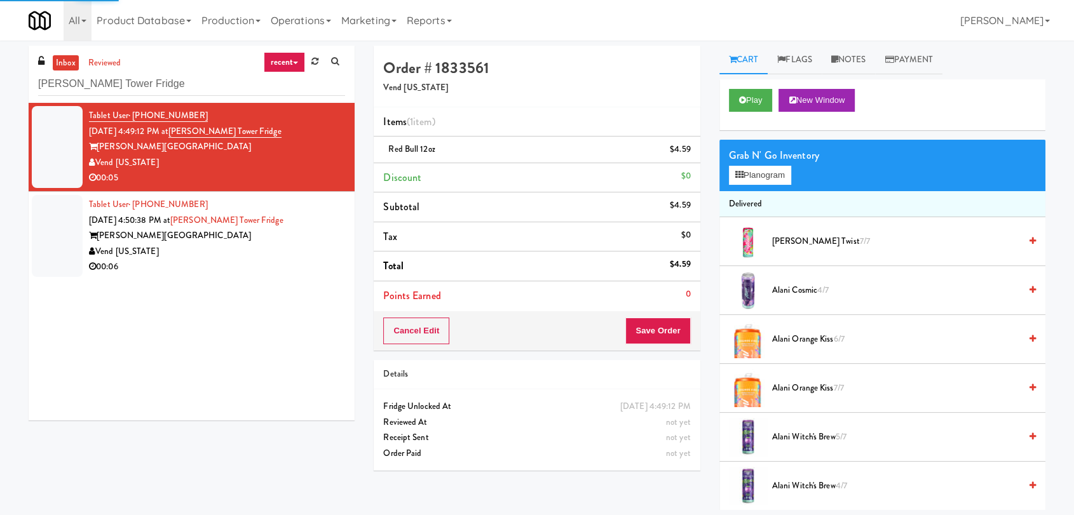
click at [284, 261] on div "00:06" at bounding box center [217, 267] width 256 height 16
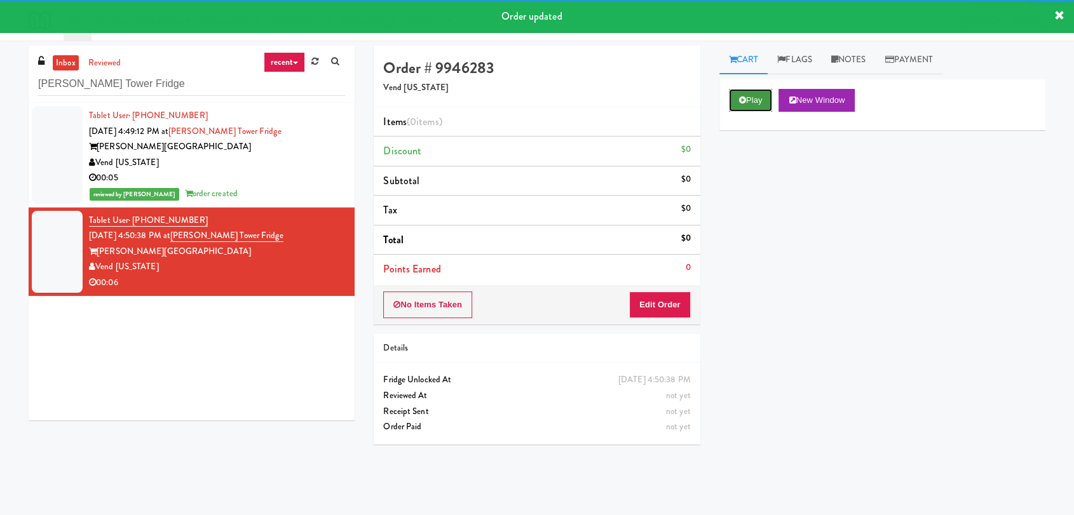
click at [744, 105] on button "Play" at bounding box center [751, 100] width 44 height 23
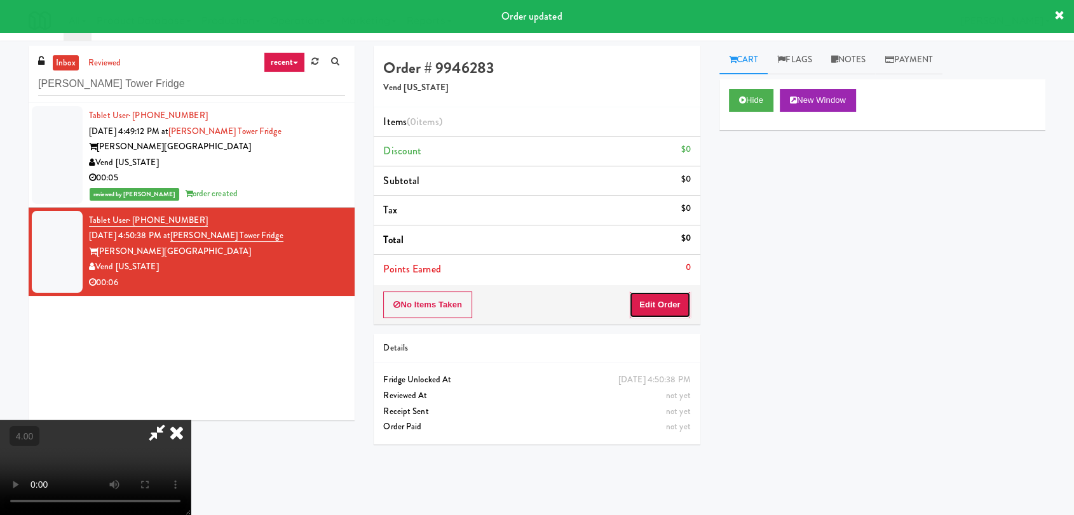
click at [643, 299] on button "Edit Order" at bounding box center [660, 305] width 62 height 27
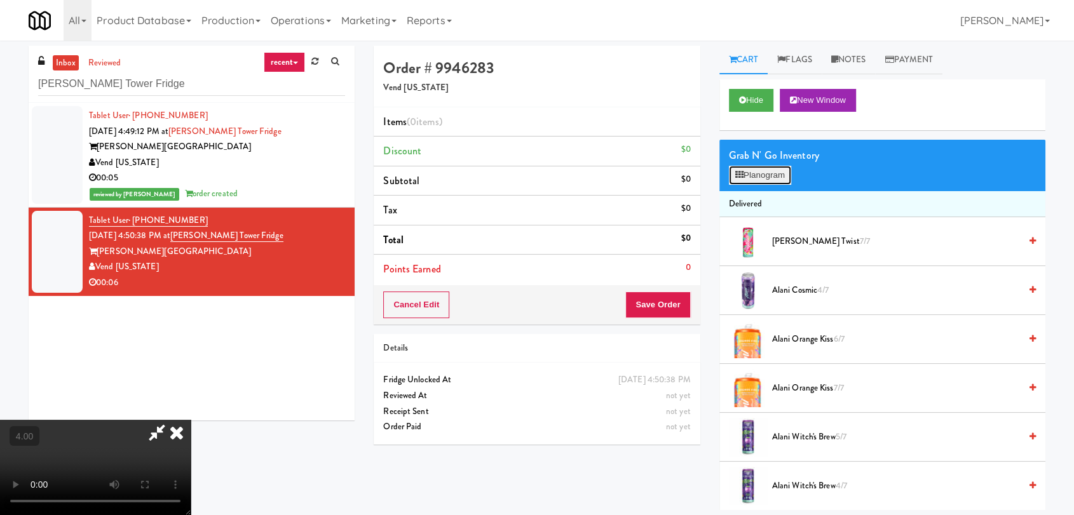
click at [763, 172] on button "Planogram" at bounding box center [760, 175] width 62 height 19
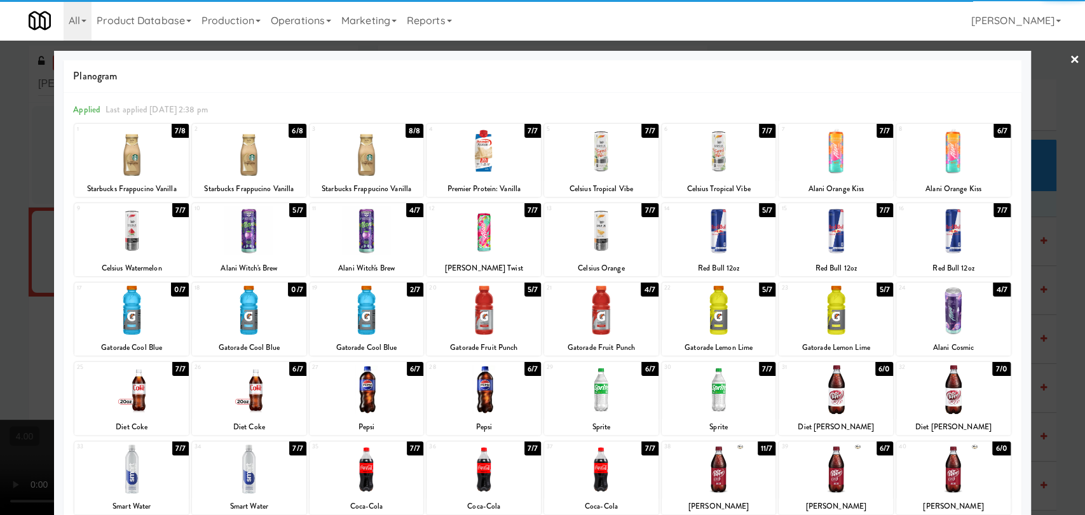
click at [714, 250] on div at bounding box center [718, 231] width 114 height 49
click at [277, 456] on div at bounding box center [249, 469] width 114 height 49
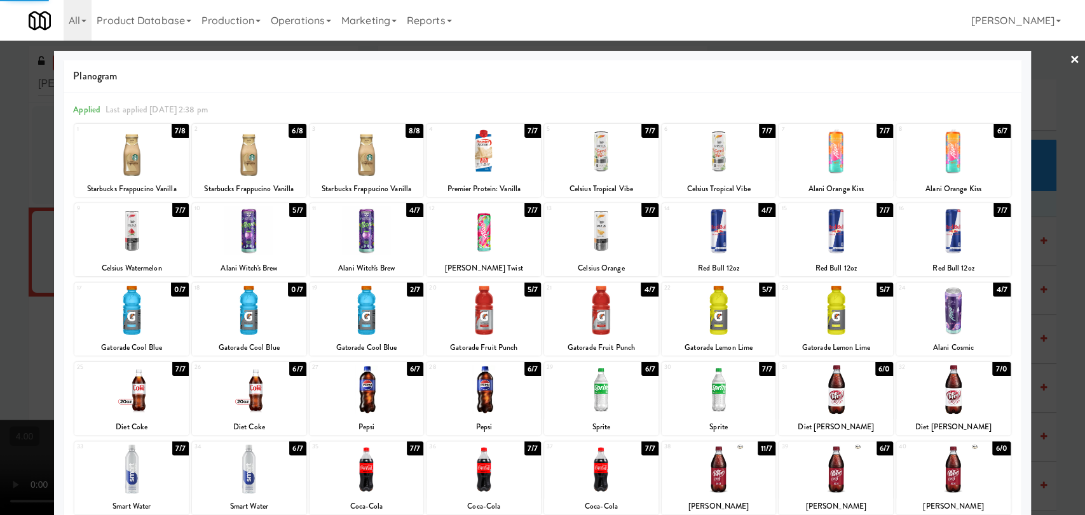
click at [0, 345] on div at bounding box center [542, 257] width 1085 height 515
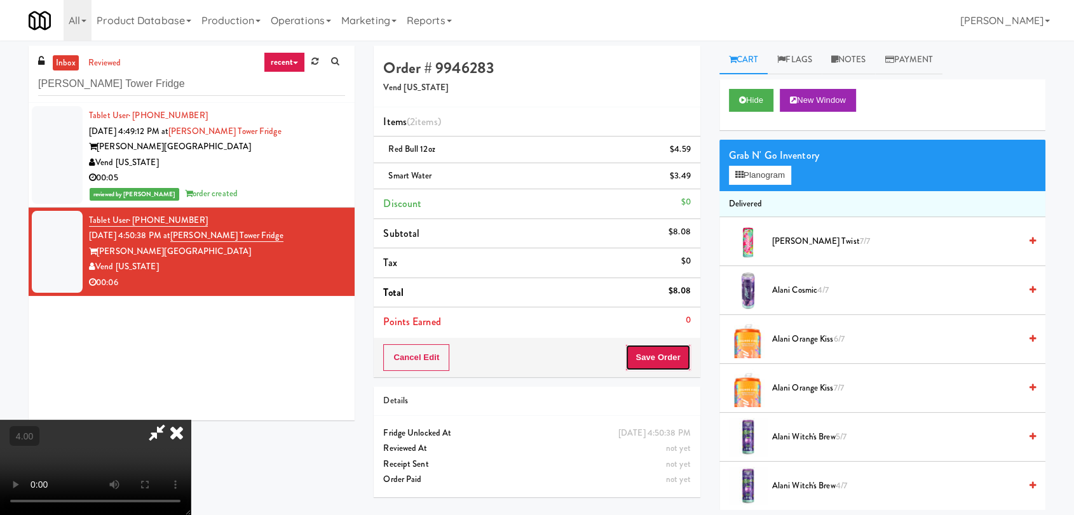
drag, startPoint x: 660, startPoint y: 358, endPoint x: 590, endPoint y: 351, distance: 70.2
click at [660, 357] on button "Save Order" at bounding box center [657, 357] width 65 height 27
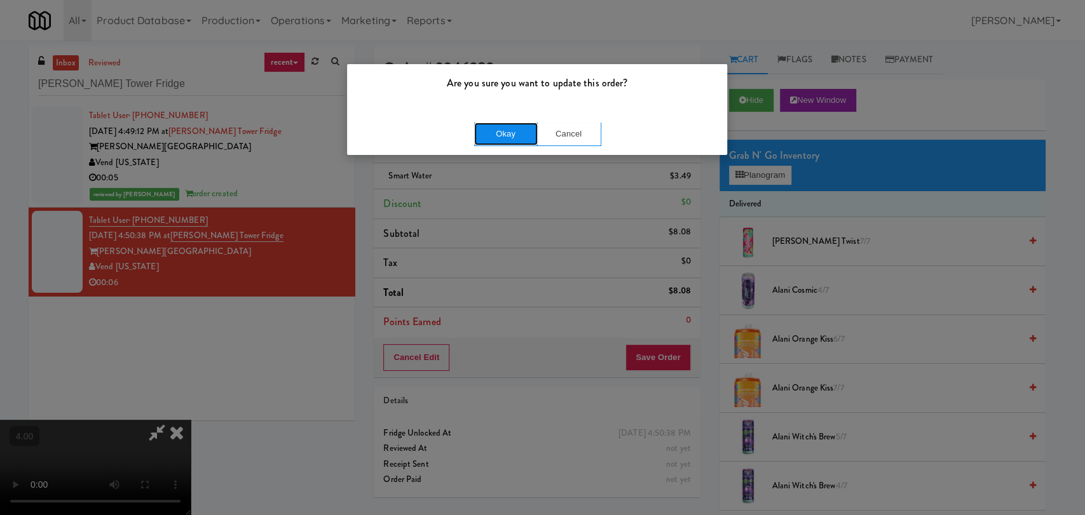
click at [503, 136] on button "Okay" at bounding box center [506, 134] width 64 height 23
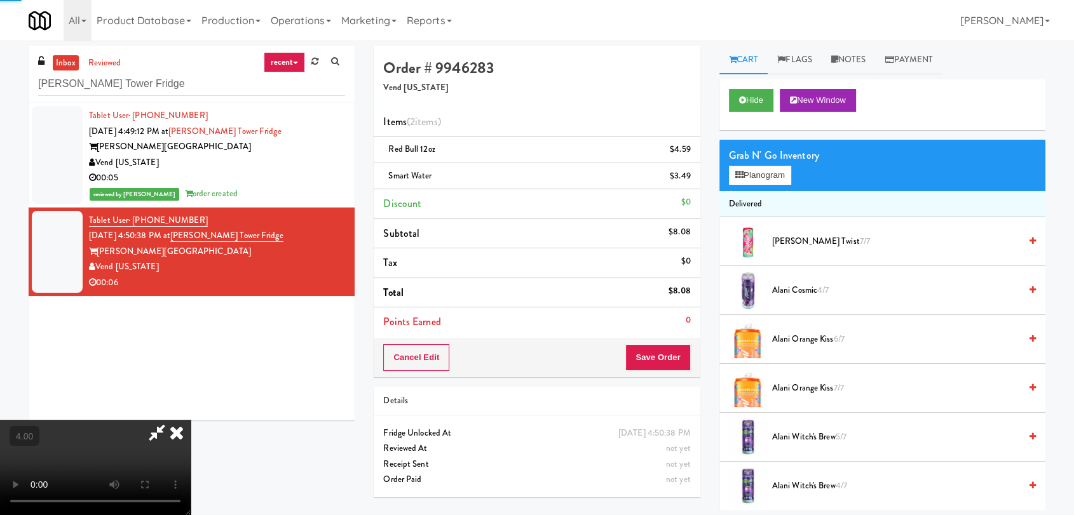
click at [191, 420] on icon at bounding box center [177, 432] width 28 height 25
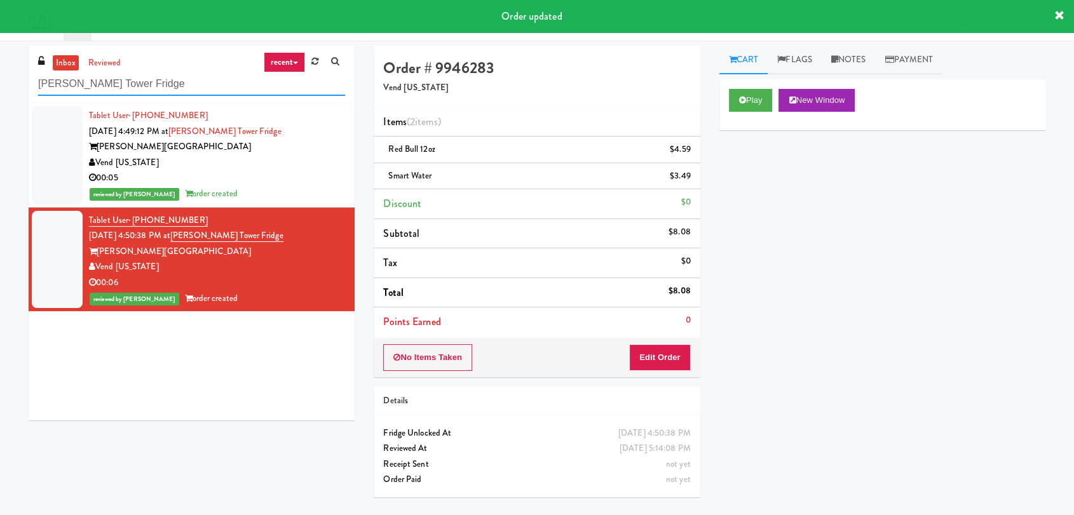
click at [0, 74] on div "inbox reviewed recent all unclear take inventory issue suspicious failed recent…" at bounding box center [537, 278] width 1074 height 465
paste input "CC1 Snacks Cooler"
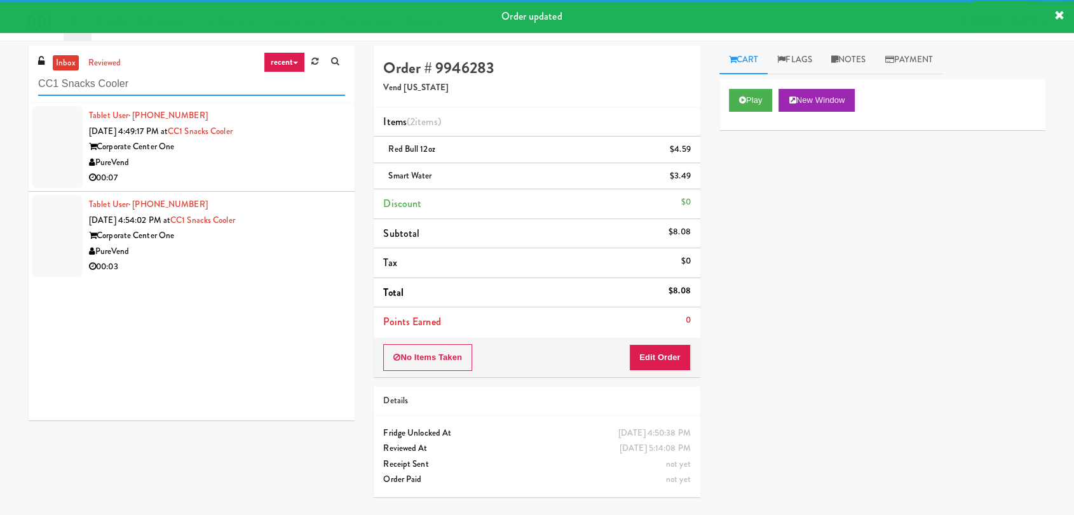
type input "CC1 Snacks Cooler"
click at [304, 172] on div "00:07" at bounding box center [217, 178] width 256 height 16
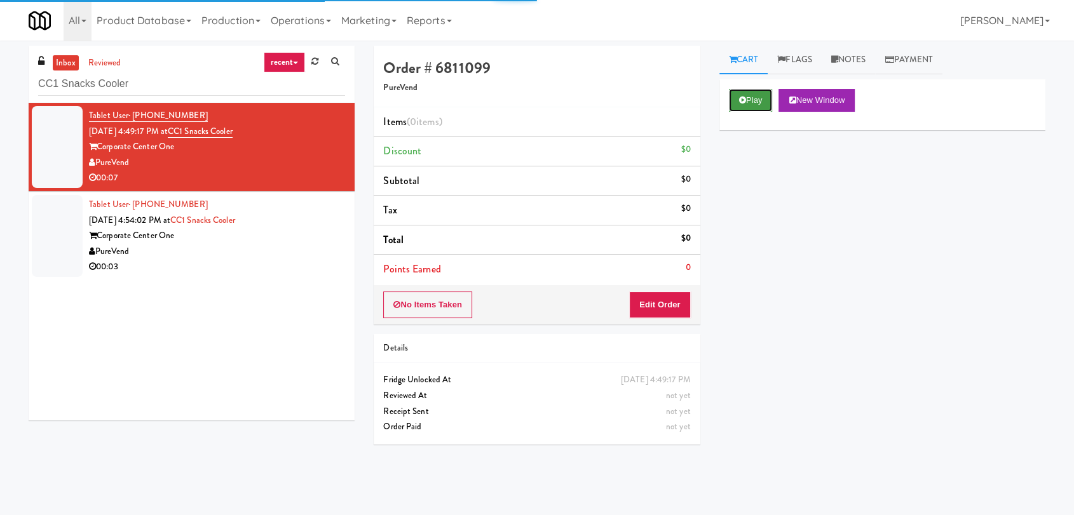
click at [754, 102] on button "Play" at bounding box center [751, 100] width 44 height 23
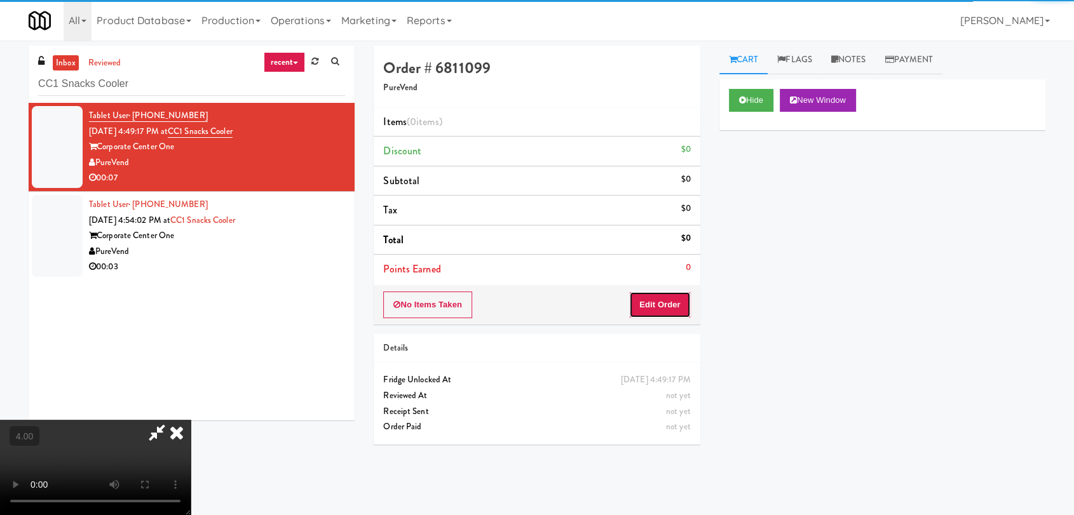
click at [667, 295] on button "Edit Order" at bounding box center [660, 305] width 62 height 27
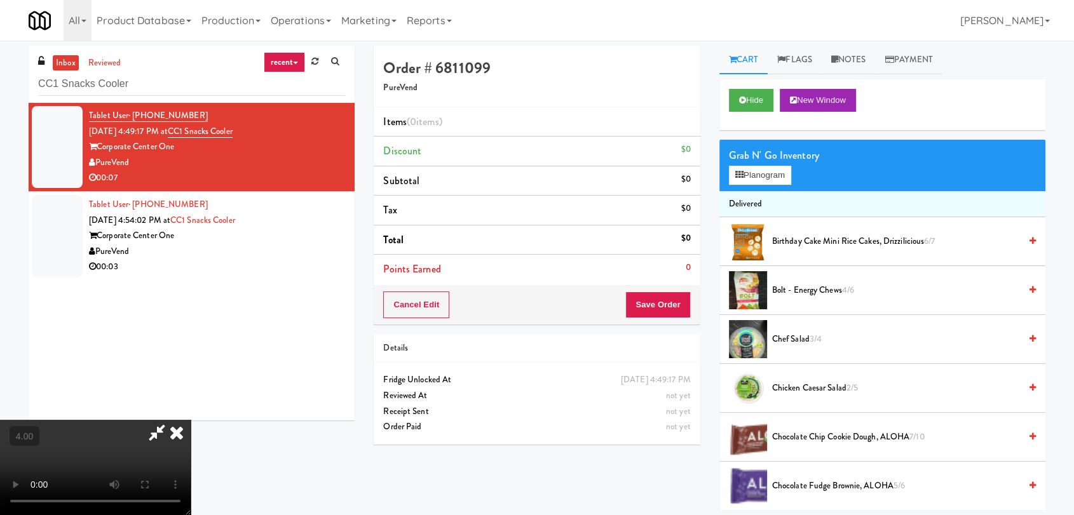
click at [191, 420] on video at bounding box center [95, 467] width 191 height 95
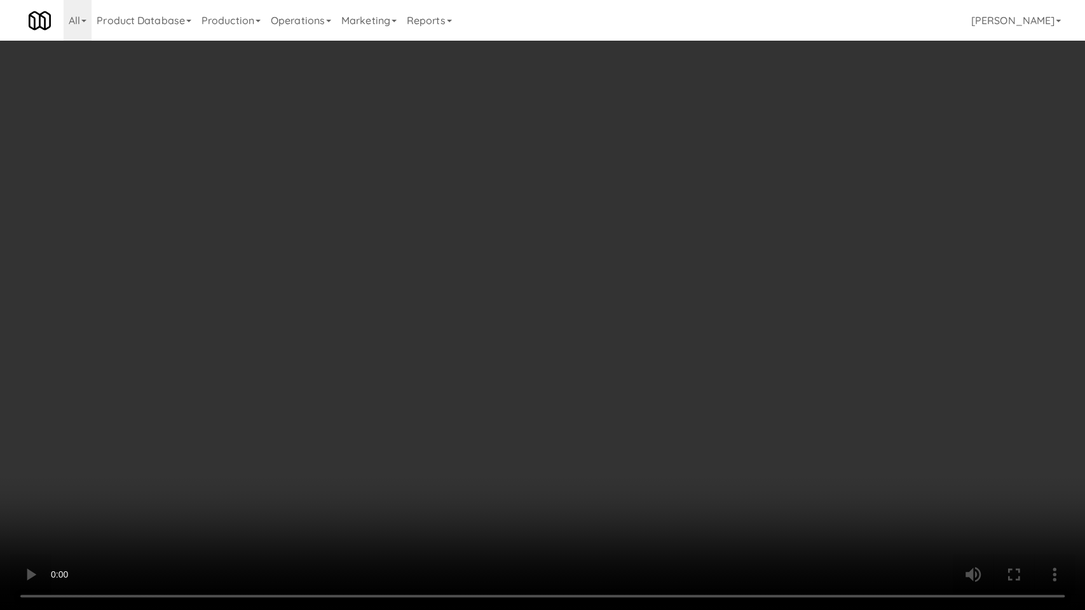
click at [424, 473] on video at bounding box center [542, 305] width 1085 height 610
click at [421, 465] on video at bounding box center [542, 305] width 1085 height 610
click at [443, 451] on video at bounding box center [542, 305] width 1085 height 610
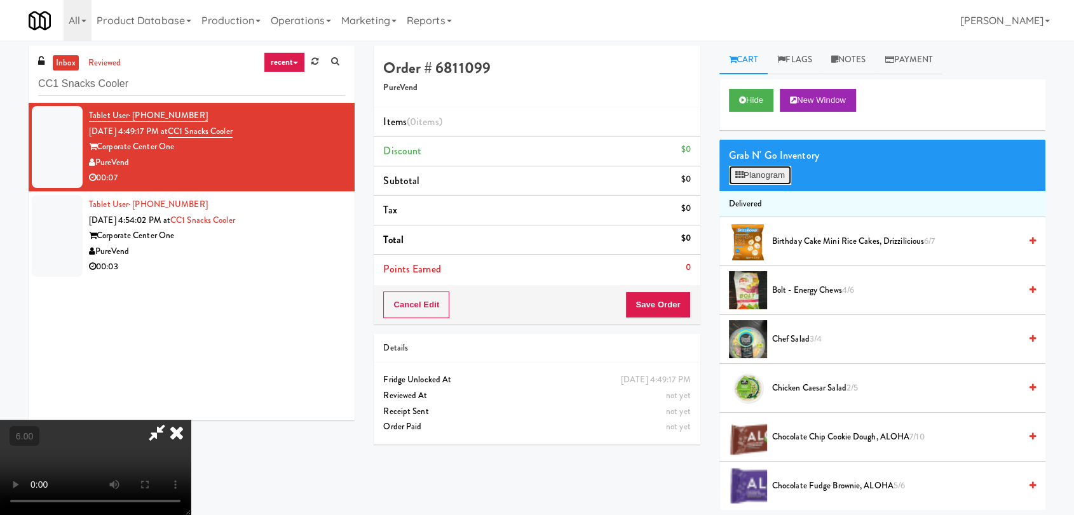
click at [786, 173] on button "Planogram" at bounding box center [760, 175] width 62 height 19
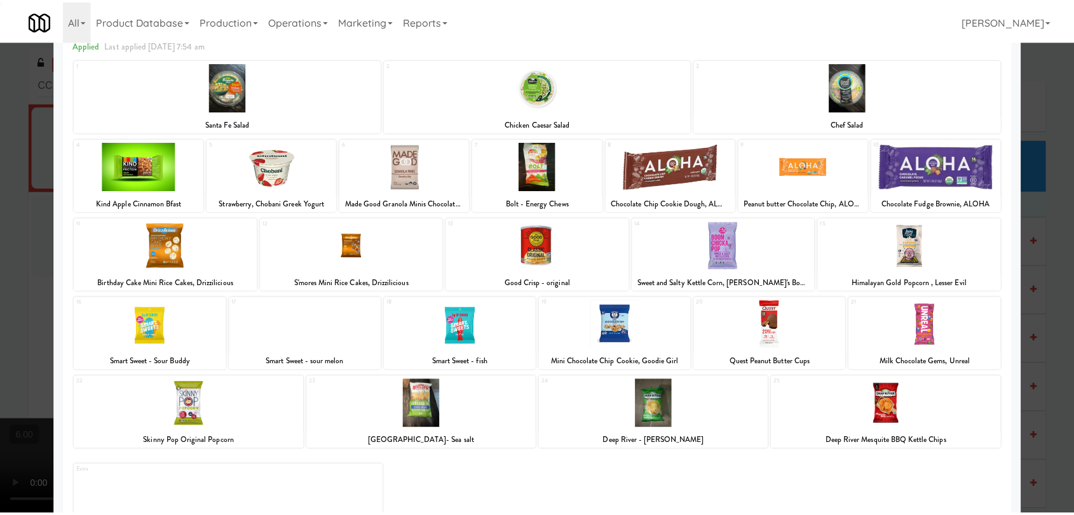
scroll to position [109, 0]
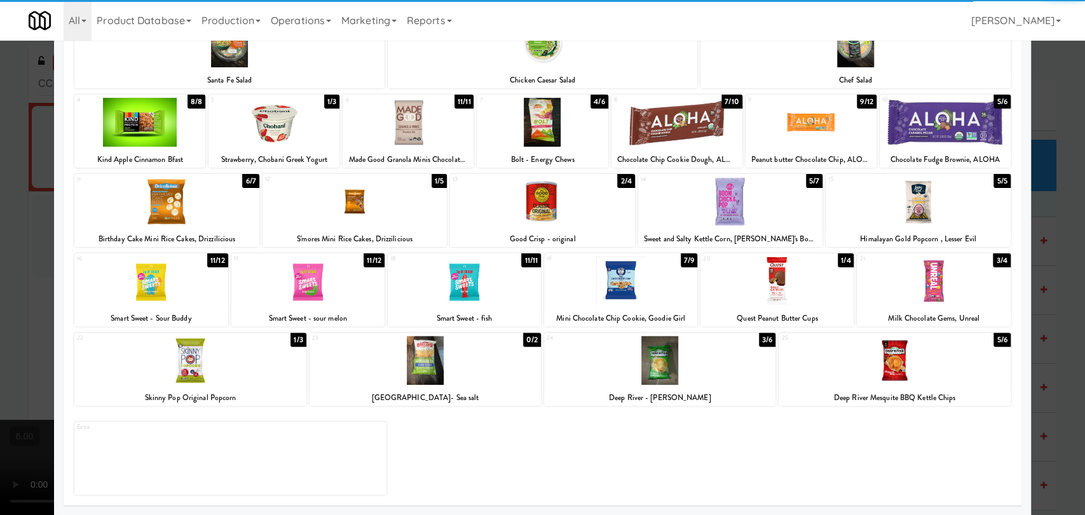
click at [315, 300] on div at bounding box center [307, 281] width 153 height 49
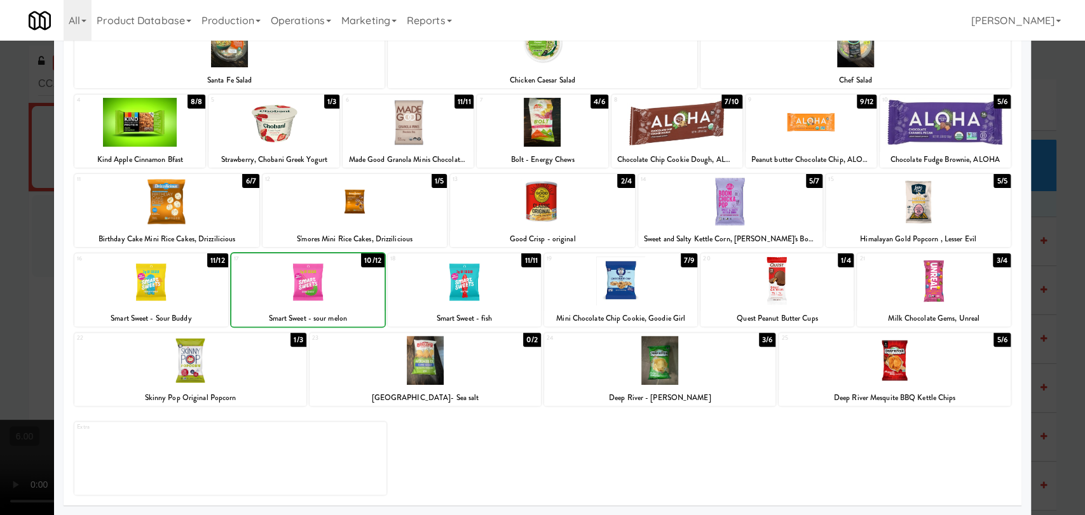
click at [0, 172] on div at bounding box center [542, 257] width 1085 height 515
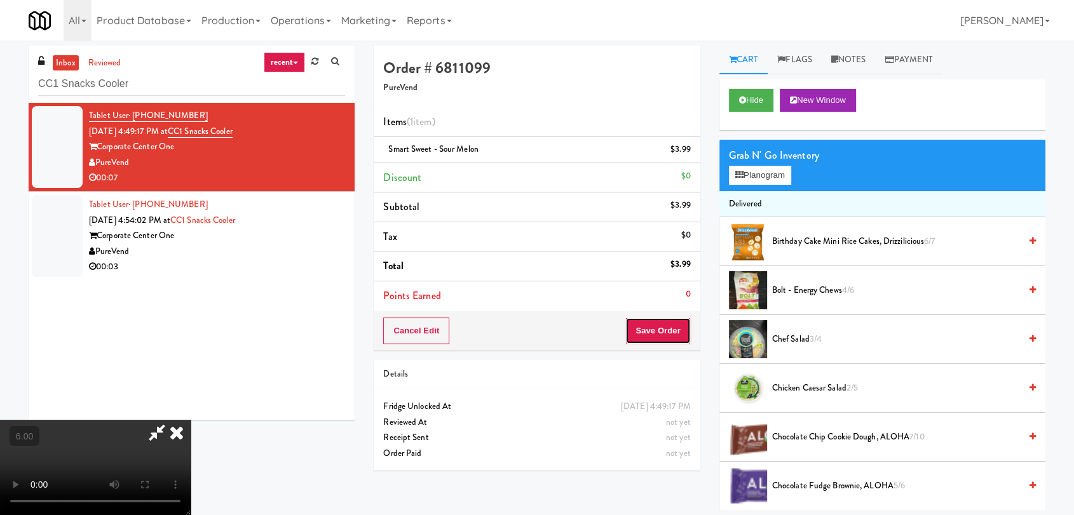
click at [675, 329] on button "Save Order" at bounding box center [657, 331] width 65 height 27
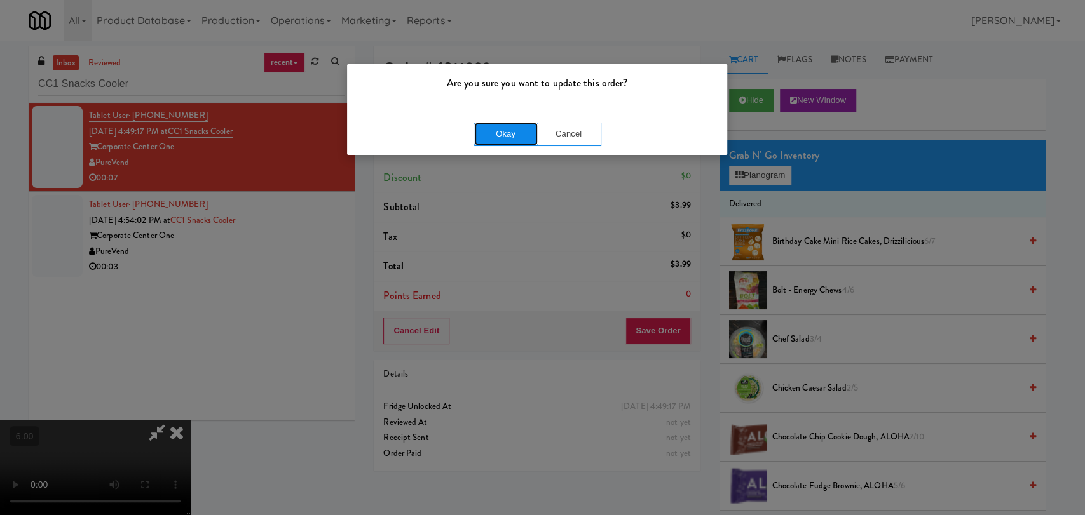
click at [506, 134] on button "Okay" at bounding box center [506, 134] width 64 height 23
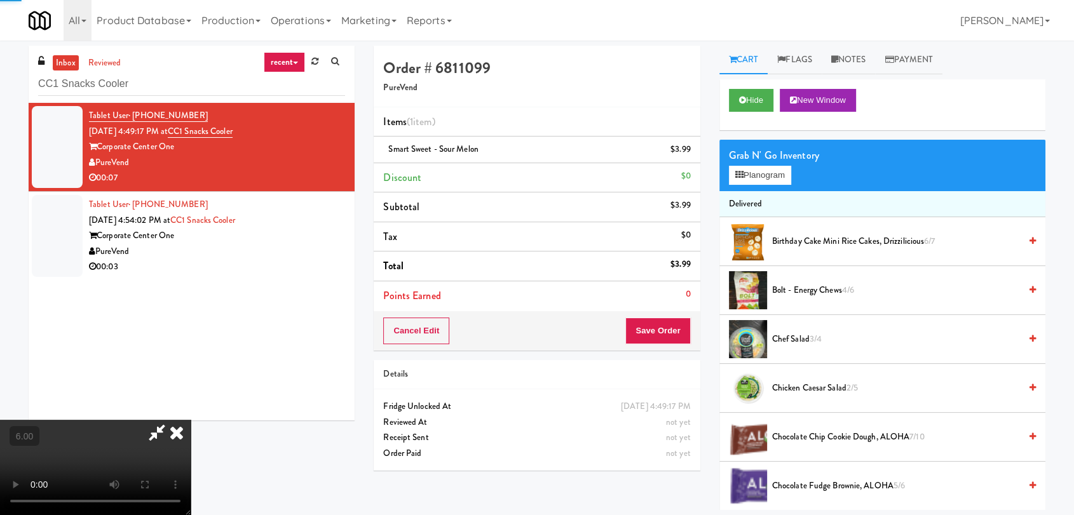
click at [191, 420] on icon at bounding box center [177, 432] width 28 height 25
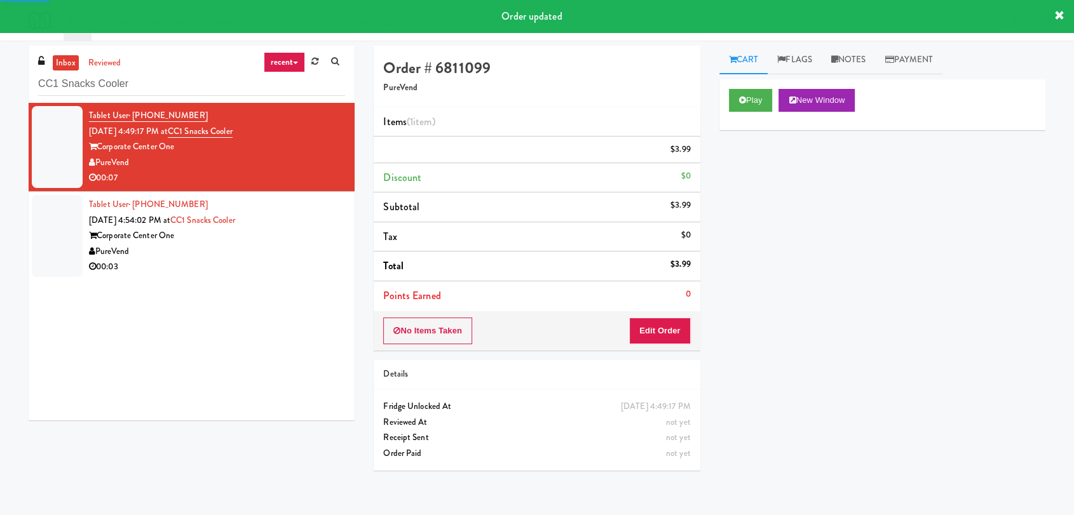
click at [276, 238] on div "Corporate Center One" at bounding box center [217, 236] width 256 height 16
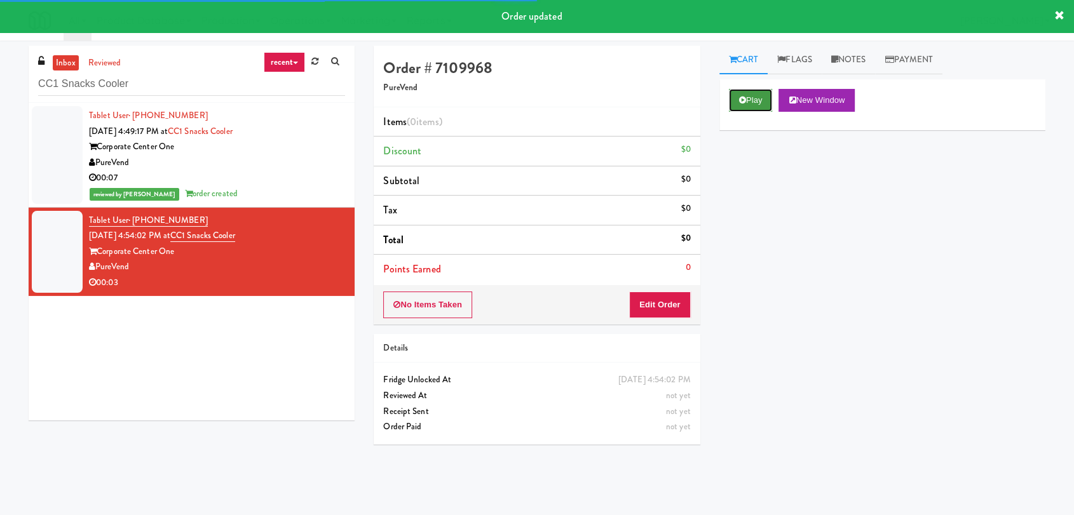
click at [745, 103] on icon at bounding box center [742, 100] width 7 height 8
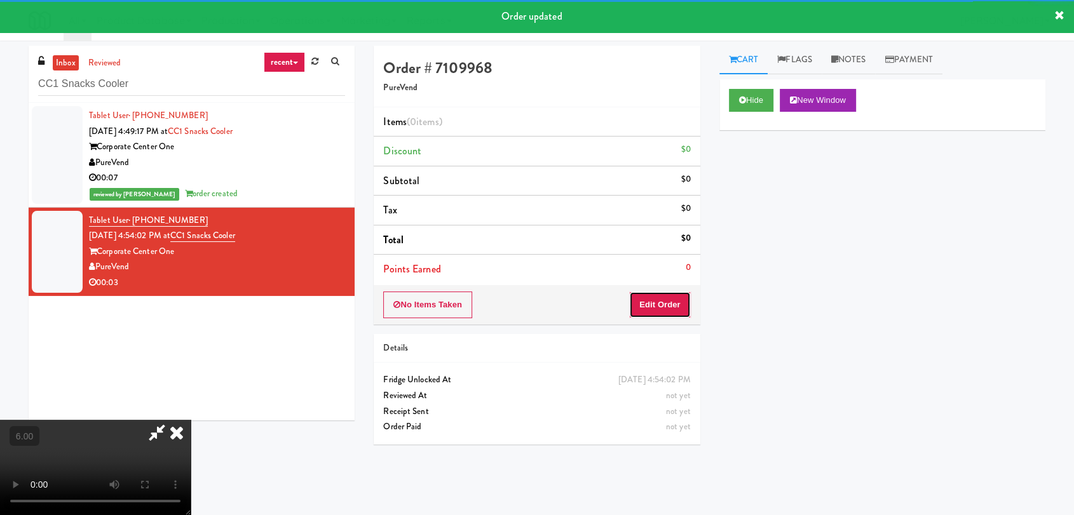
click at [648, 300] on button "Edit Order" at bounding box center [660, 305] width 62 height 27
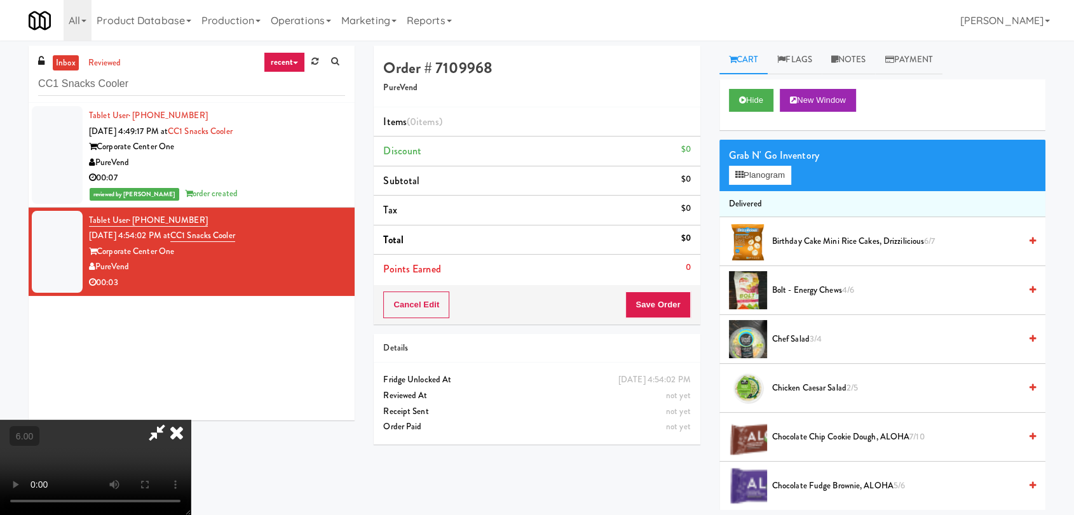
click at [165, 420] on video at bounding box center [95, 467] width 191 height 95
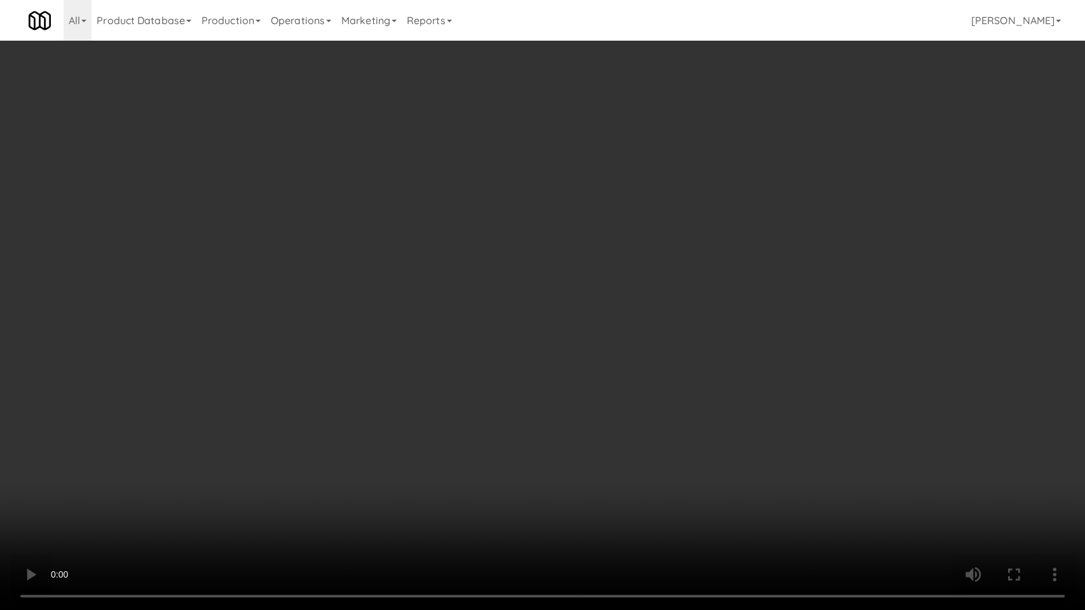
click at [356, 480] on video at bounding box center [542, 305] width 1085 height 610
click at [365, 458] on video at bounding box center [542, 305] width 1085 height 610
click at [447, 416] on video at bounding box center [542, 305] width 1085 height 610
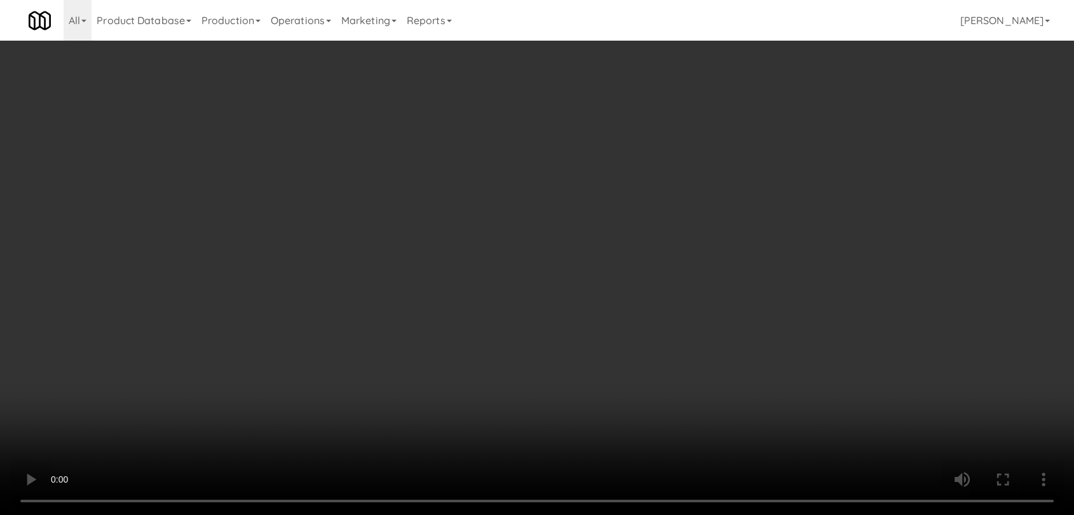
click at [722, 177] on div "Grab N' Go Inventory Planogram" at bounding box center [882, 165] width 326 height 51
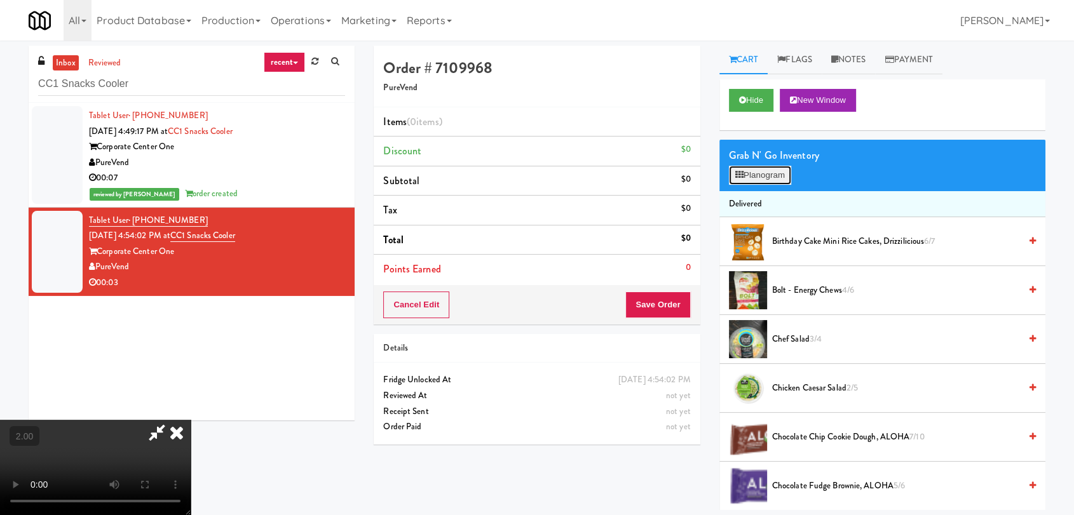
click at [739, 173] on icon at bounding box center [739, 175] width 8 height 8
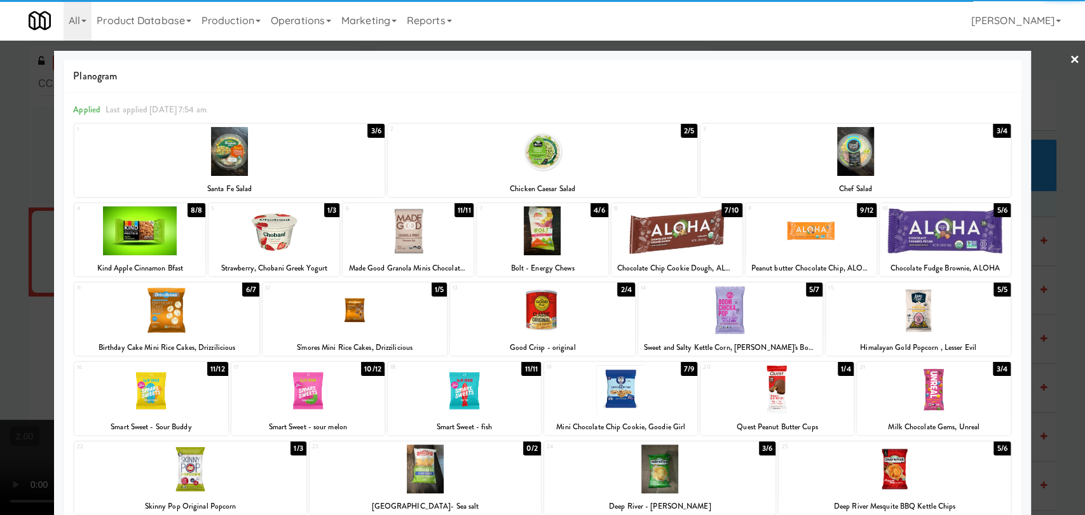
click at [322, 387] on div at bounding box center [307, 389] width 153 height 49
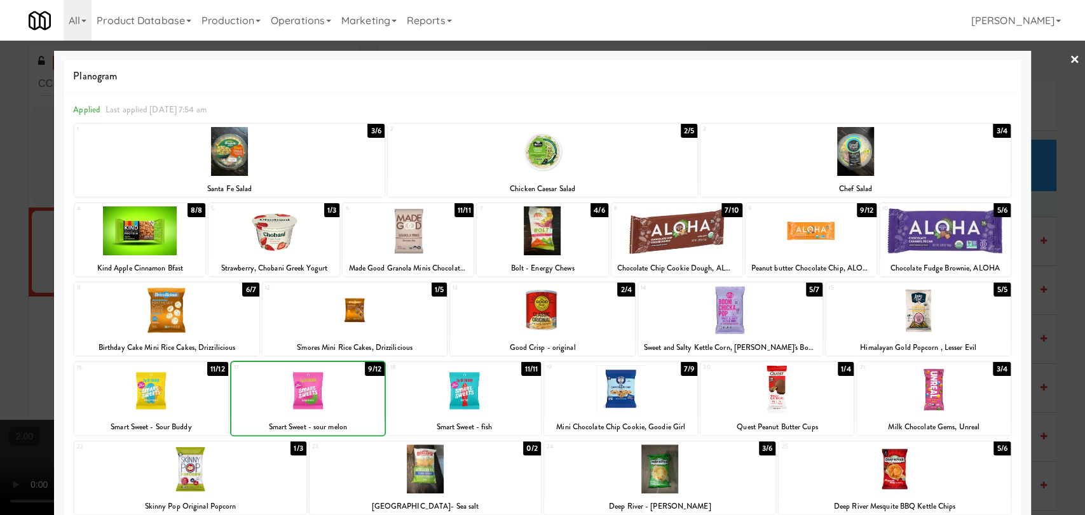
click at [0, 195] on div at bounding box center [542, 257] width 1085 height 515
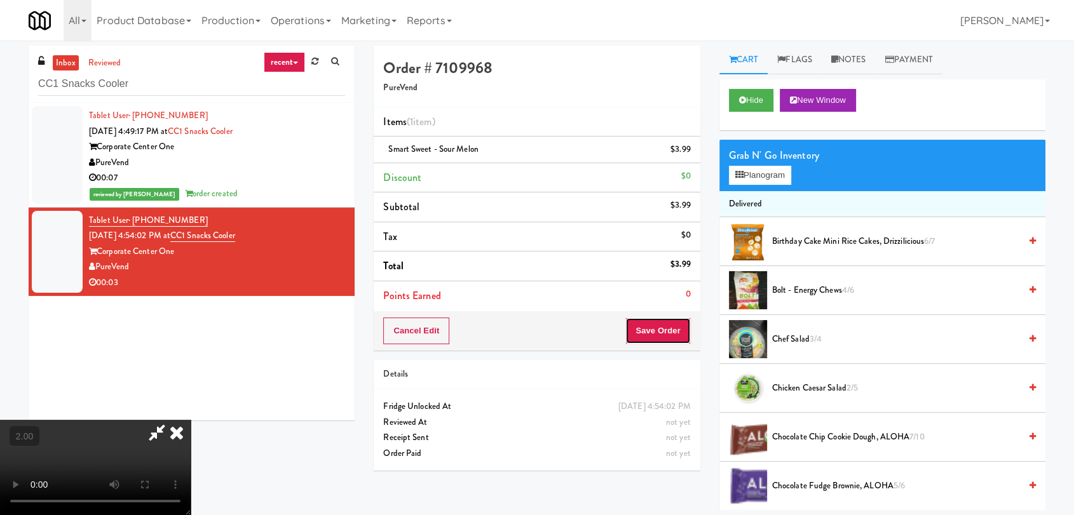
click at [668, 335] on button "Save Order" at bounding box center [657, 331] width 65 height 27
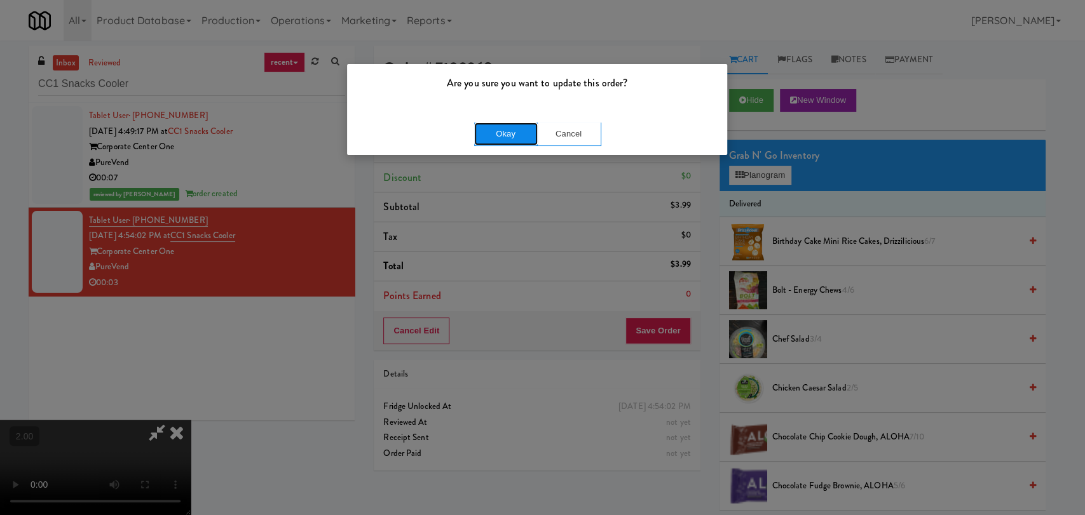
click at [507, 137] on button "Okay" at bounding box center [506, 134] width 64 height 23
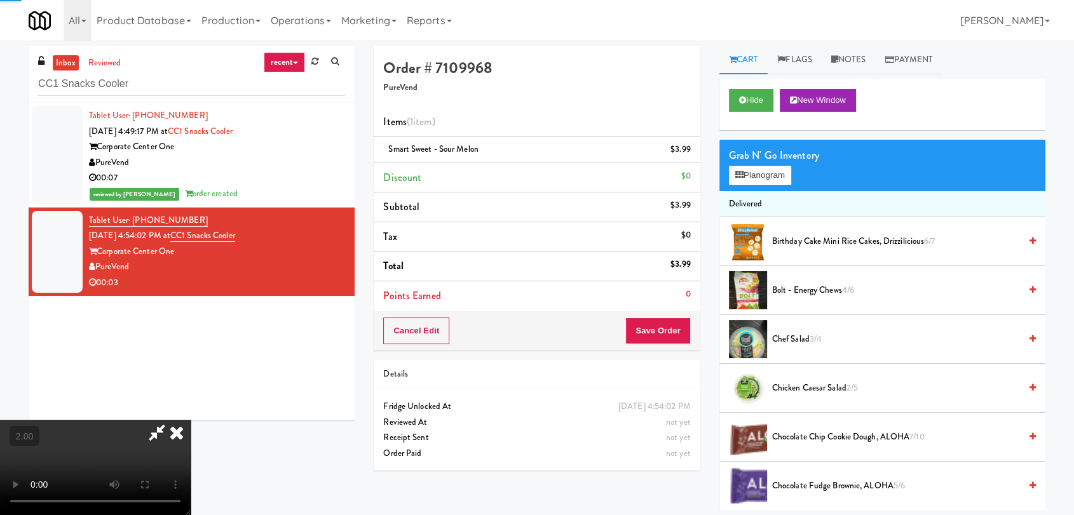
click at [191, 420] on icon at bounding box center [177, 432] width 28 height 25
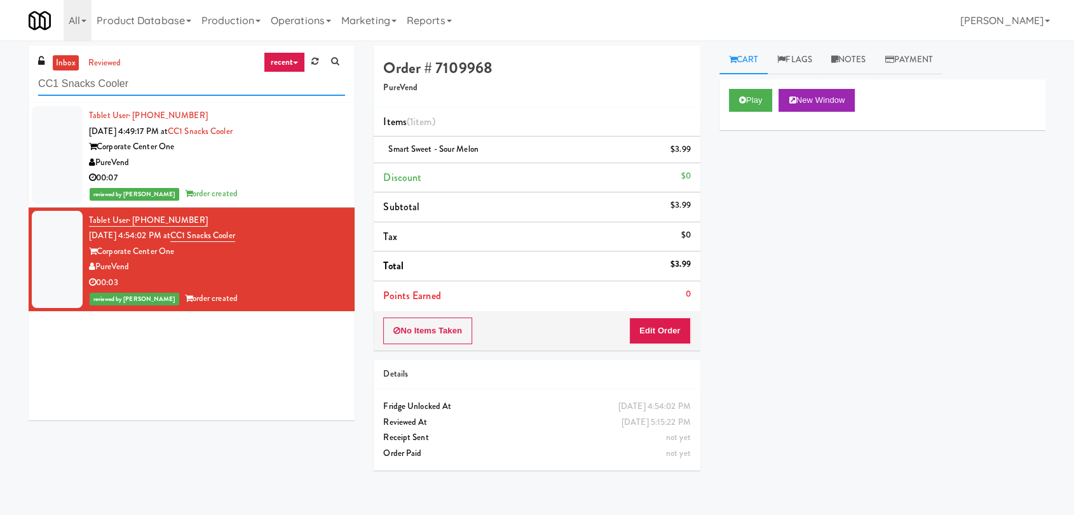
drag, startPoint x: 52, startPoint y: 90, endPoint x: 0, endPoint y: 90, distance: 52.1
click at [0, 90] on div "inbox reviewed recent all unclear take inventory issue suspicious failed recent…" at bounding box center [537, 278] width 1074 height 465
paste input "1001 State - Right - Ambient"
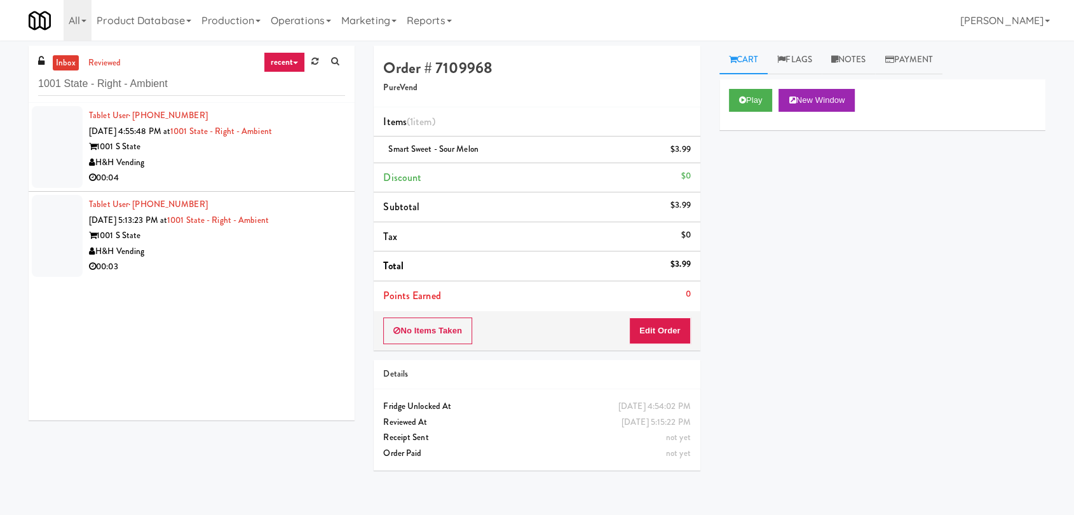
click at [299, 151] on div "1001 S State" at bounding box center [217, 147] width 256 height 16
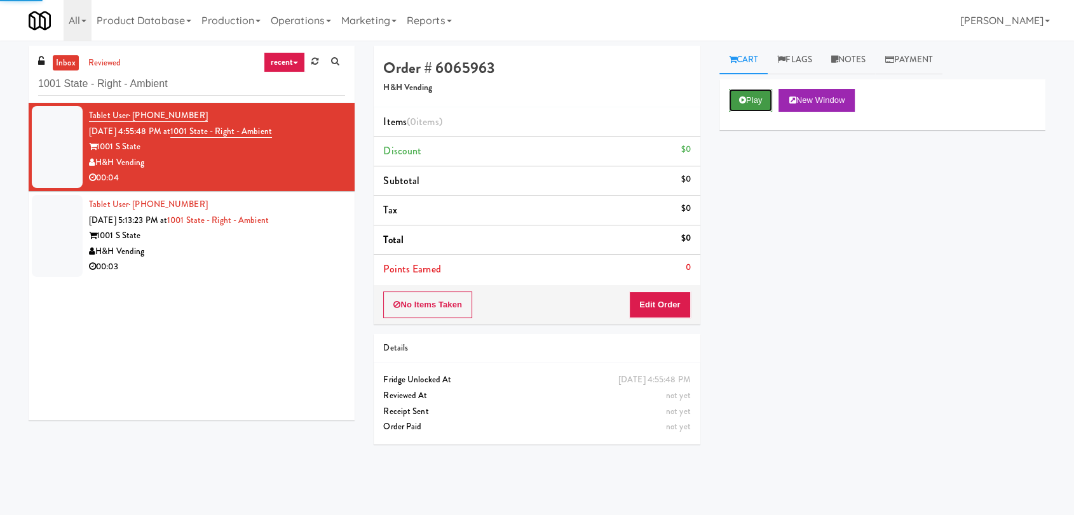
click at [764, 107] on button "Play" at bounding box center [751, 100] width 44 height 23
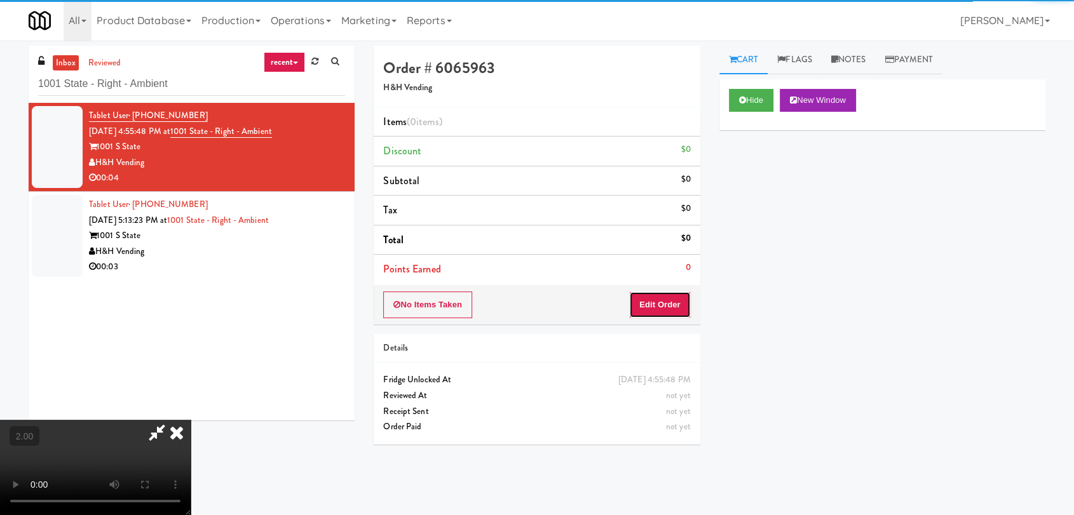
click at [680, 304] on button "Edit Order" at bounding box center [660, 305] width 62 height 27
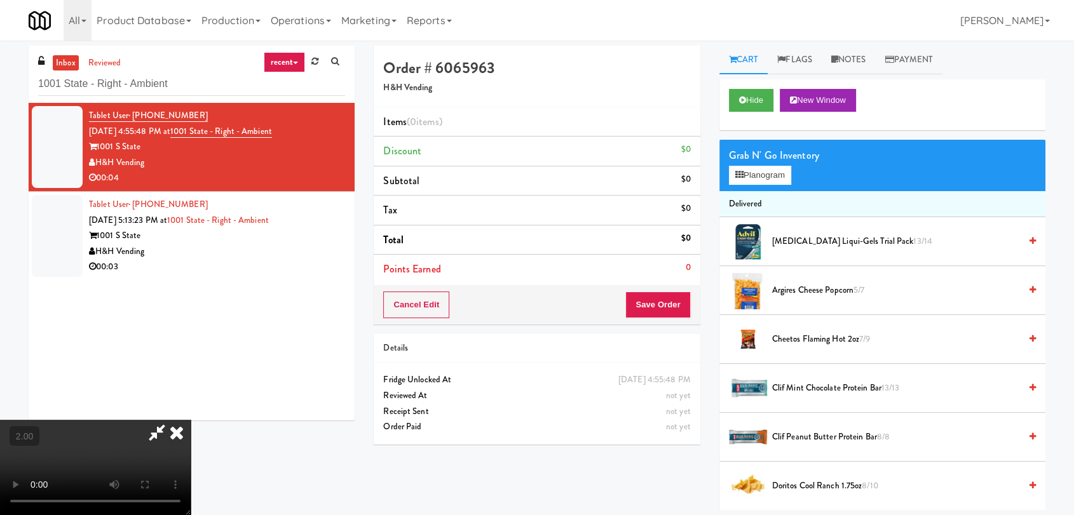
scroll to position [41, 0]
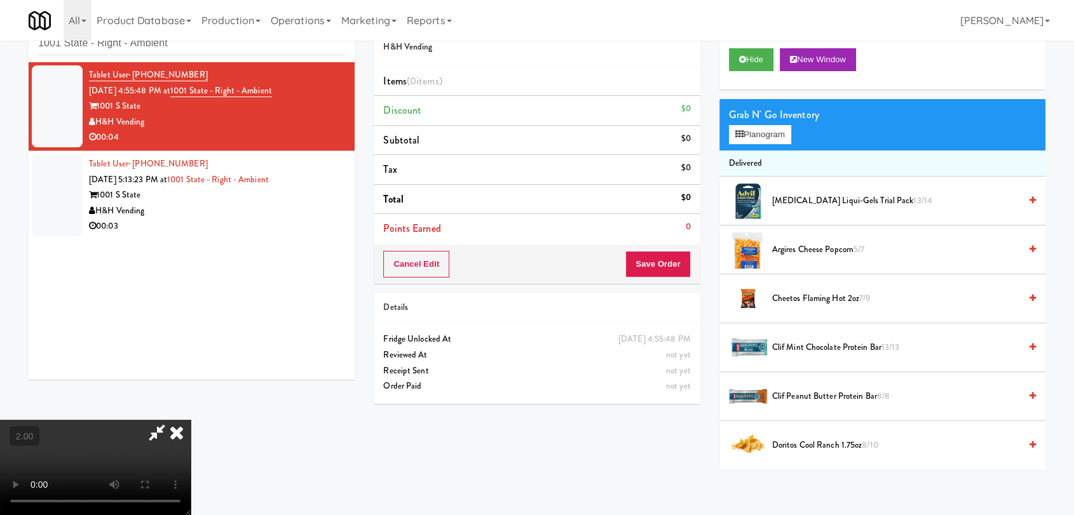
click at [191, 420] on video at bounding box center [95, 467] width 191 height 95
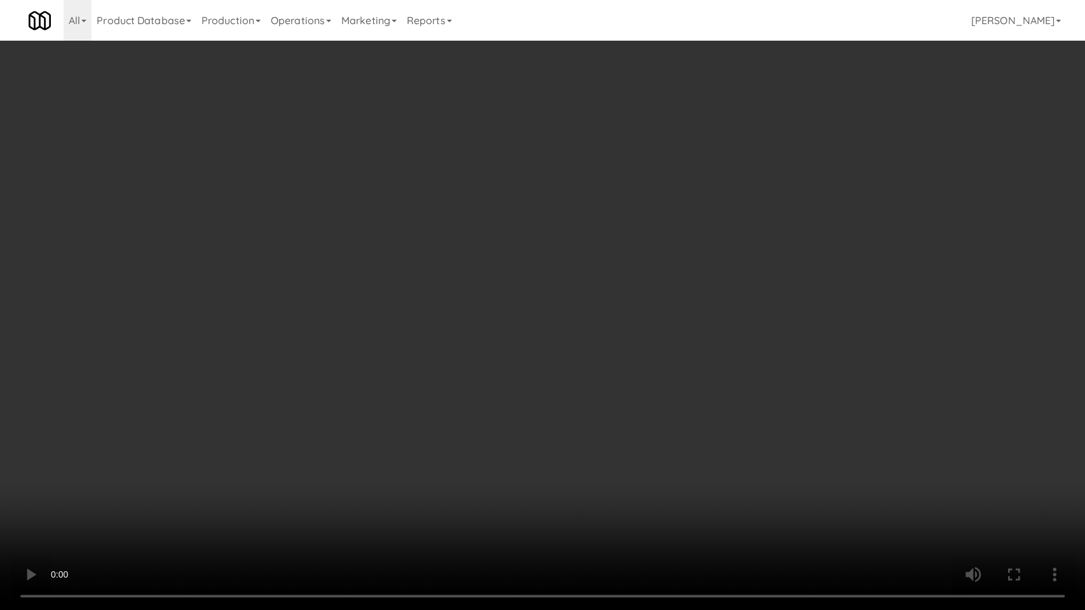
click at [443, 396] on video at bounding box center [542, 305] width 1085 height 610
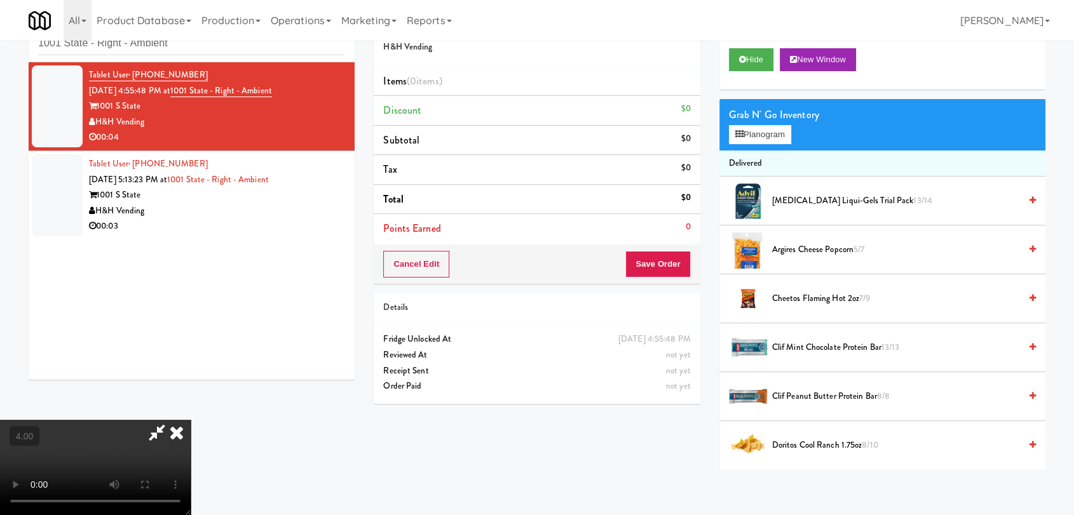
click at [783, 255] on span "Argires Cheese Popcorn 5/7" at bounding box center [896, 250] width 248 height 16
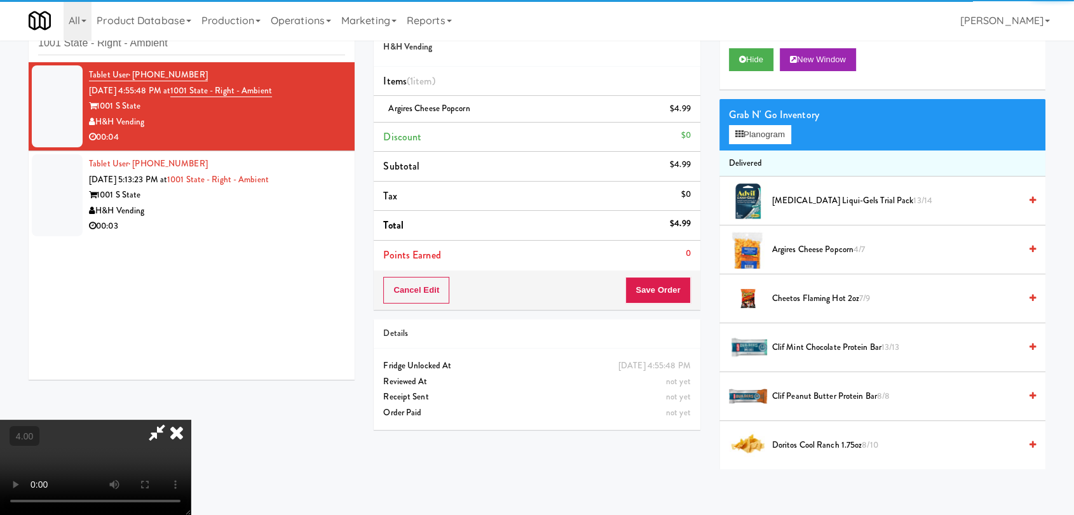
click at [661, 306] on div "Cancel Edit Save Order" at bounding box center [537, 290] width 326 height 39
click at [661, 301] on button "Save Order" at bounding box center [657, 290] width 65 height 27
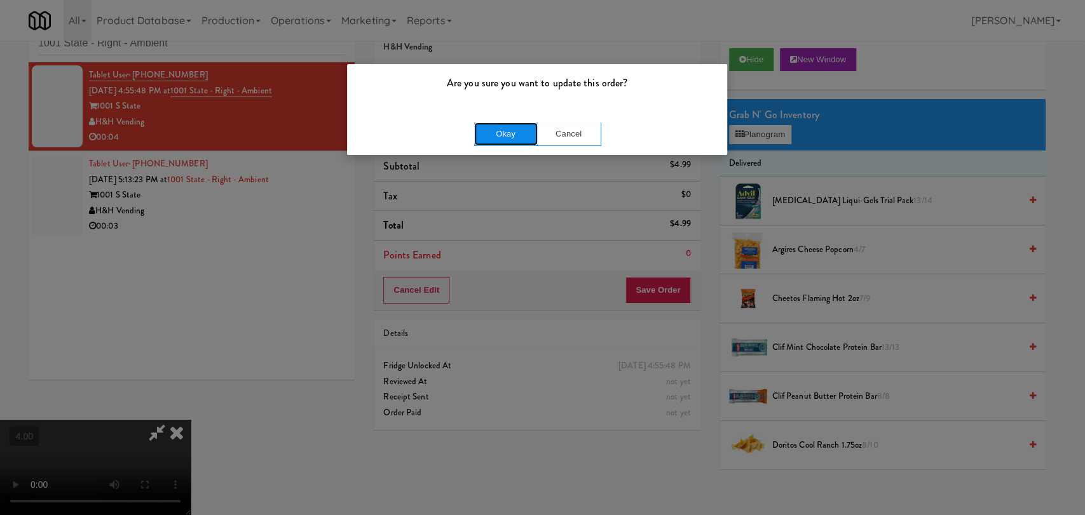
click at [513, 144] on button "Okay" at bounding box center [506, 134] width 64 height 23
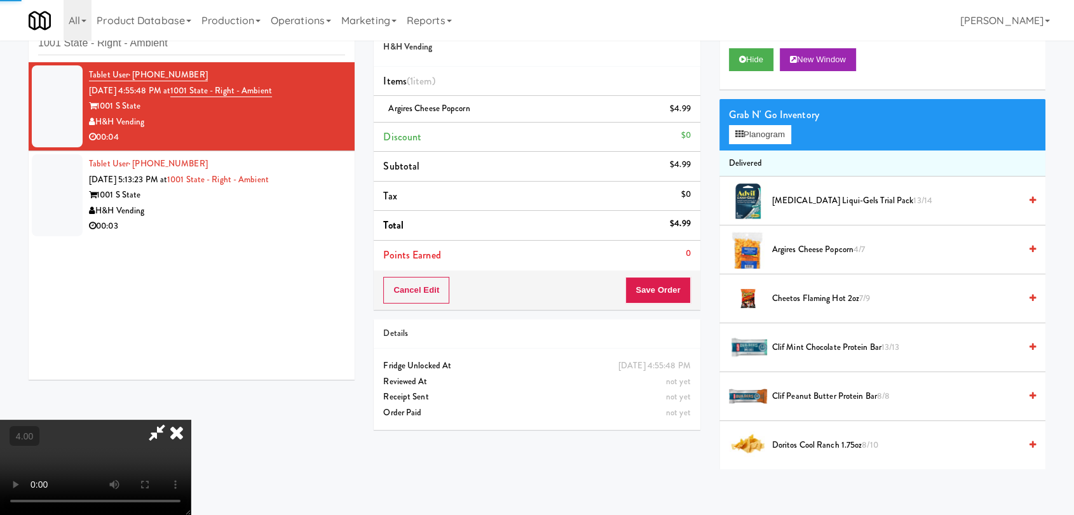
click at [191, 420] on icon at bounding box center [177, 432] width 28 height 25
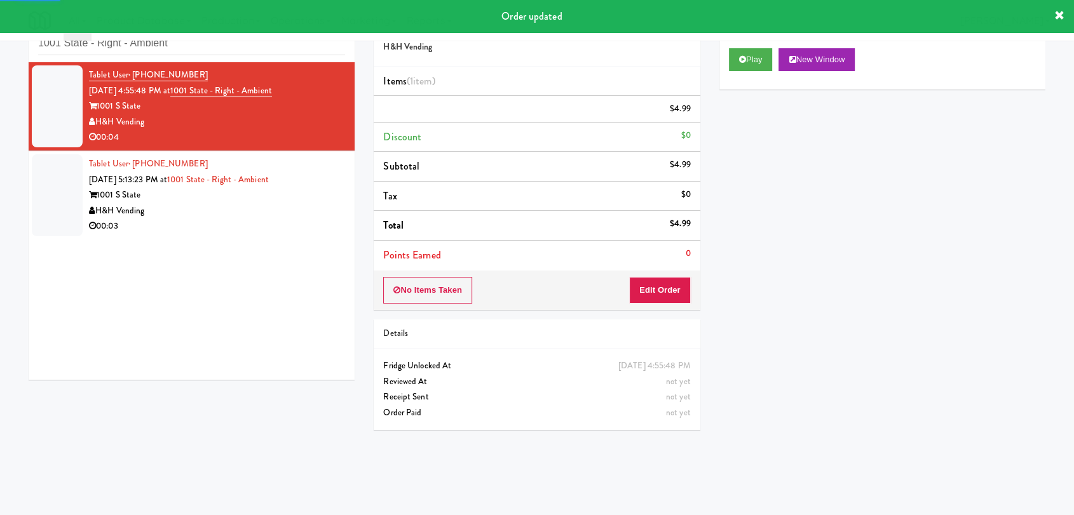
click at [327, 202] on div "1001 S State" at bounding box center [217, 195] width 256 height 16
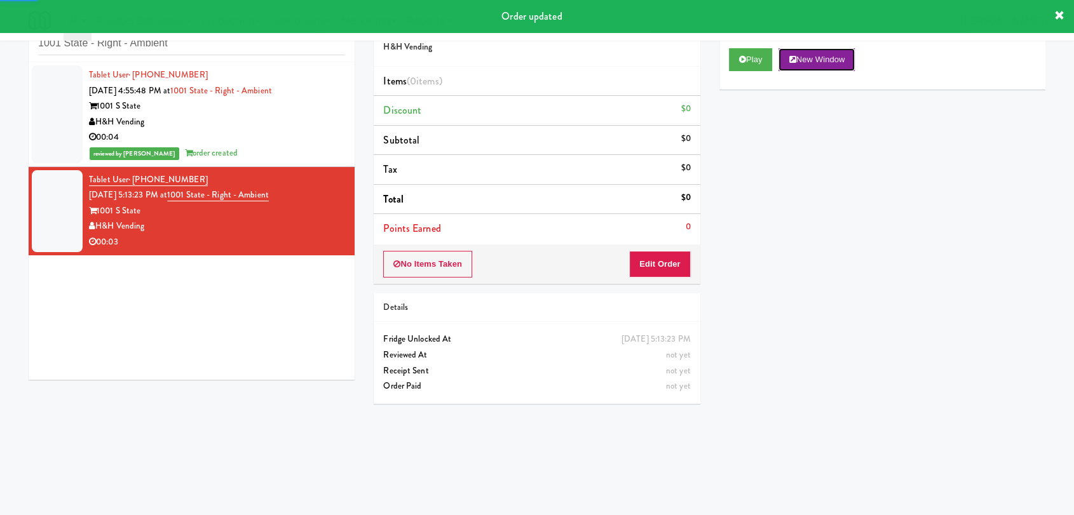
click at [784, 57] on button "New Window" at bounding box center [816, 59] width 76 height 23
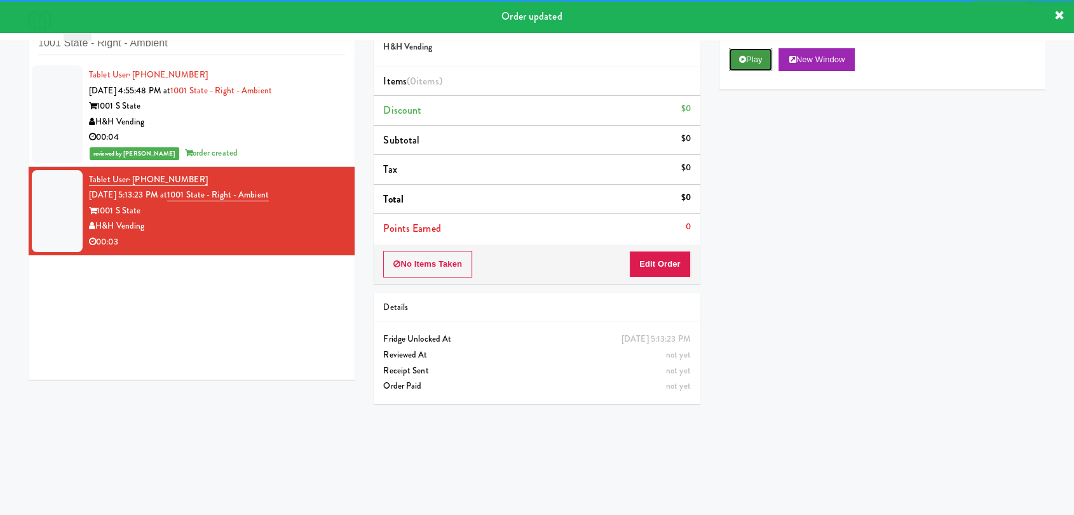
drag, startPoint x: 749, startPoint y: 59, endPoint x: 742, endPoint y: 64, distance: 8.8
click at [749, 59] on button "Play" at bounding box center [751, 59] width 44 height 23
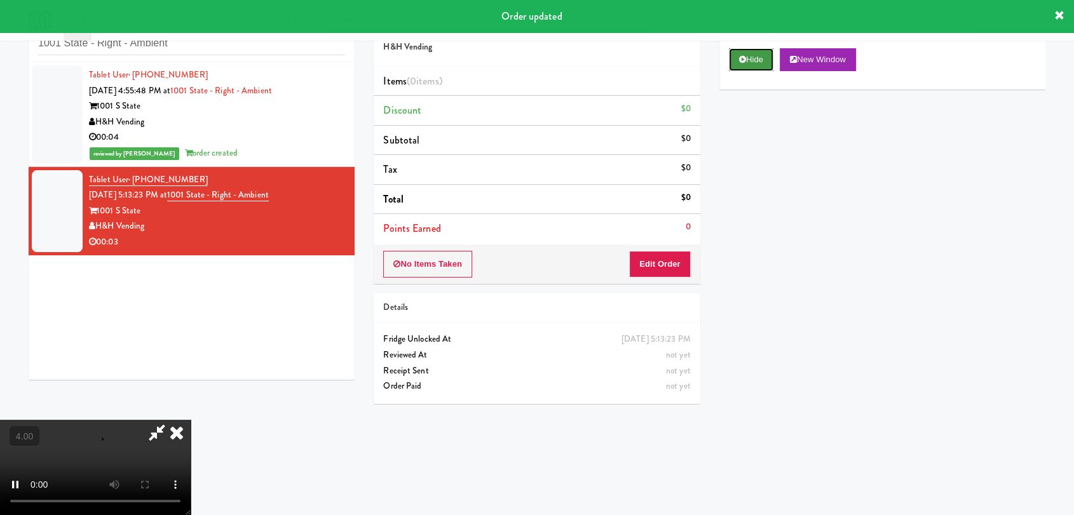
drag, startPoint x: 742, startPoint y: 53, endPoint x: 742, endPoint y: 67, distance: 14.0
click at [742, 53] on button "Hide" at bounding box center [751, 59] width 44 height 23
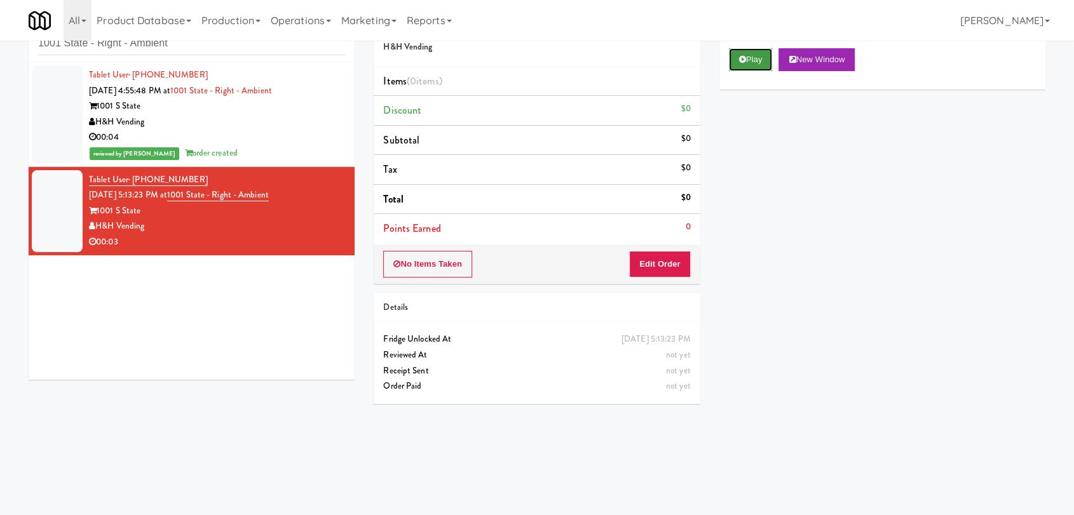
click at [747, 62] on button "Play" at bounding box center [751, 59] width 44 height 23
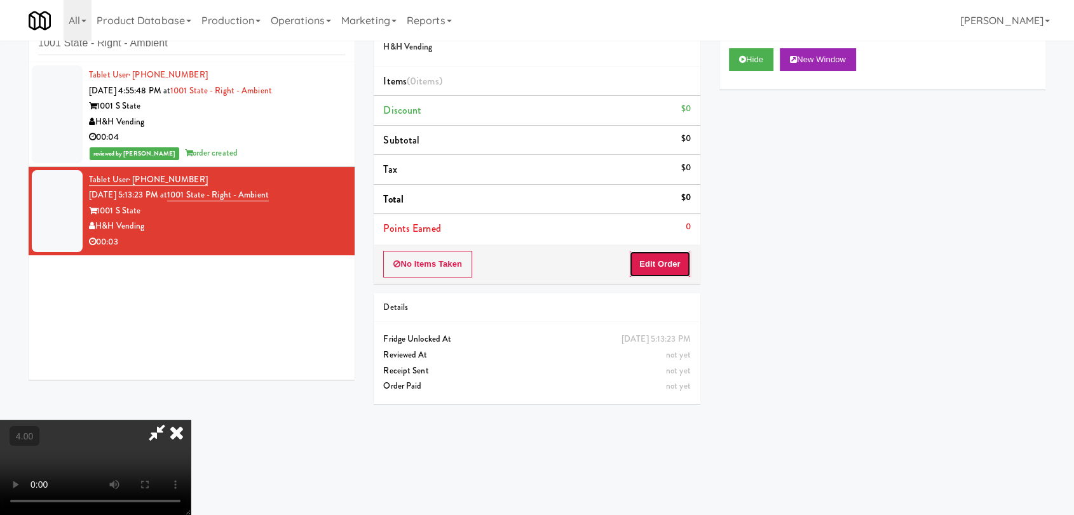
click at [665, 264] on button "Edit Order" at bounding box center [660, 264] width 62 height 27
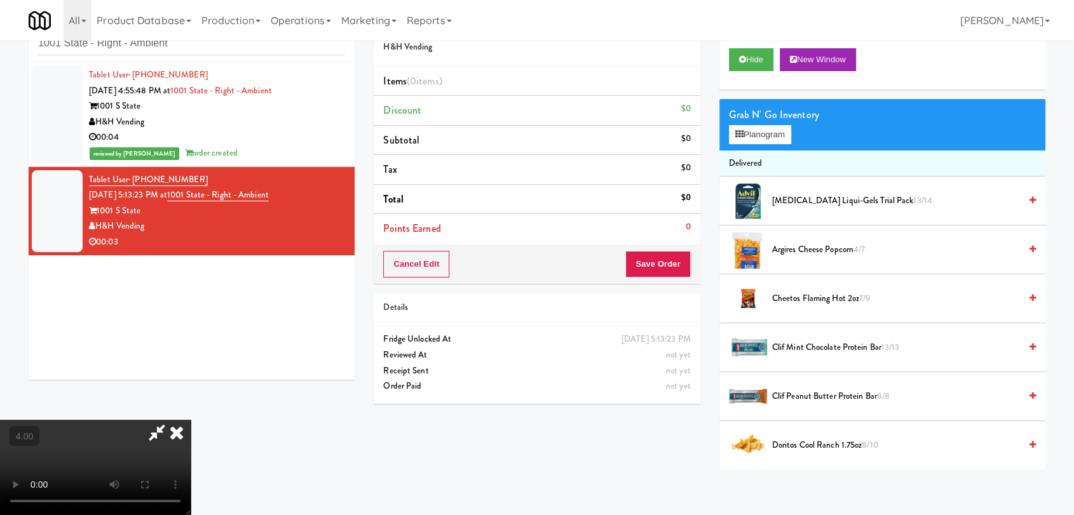
click at [191, 420] on video at bounding box center [95, 467] width 191 height 95
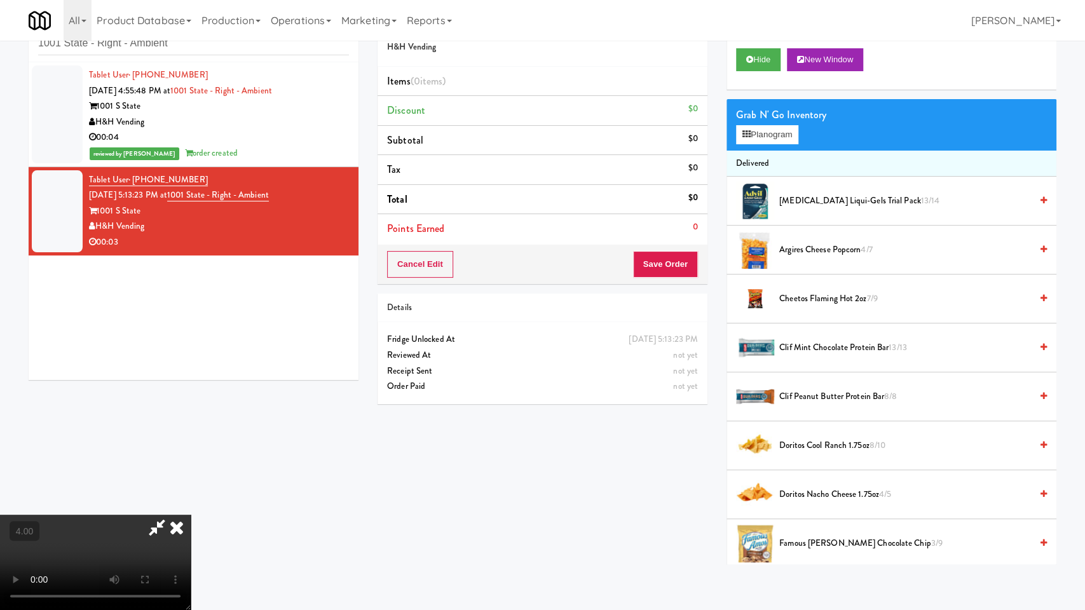
click at [191, 515] on video at bounding box center [95, 562] width 191 height 95
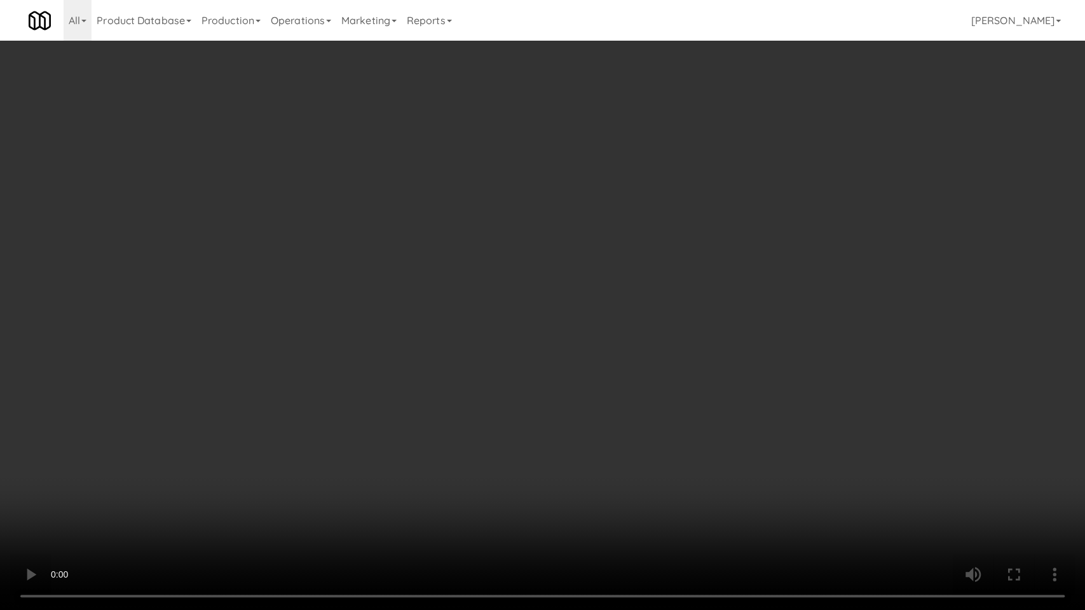
click at [594, 376] on video at bounding box center [542, 305] width 1085 height 610
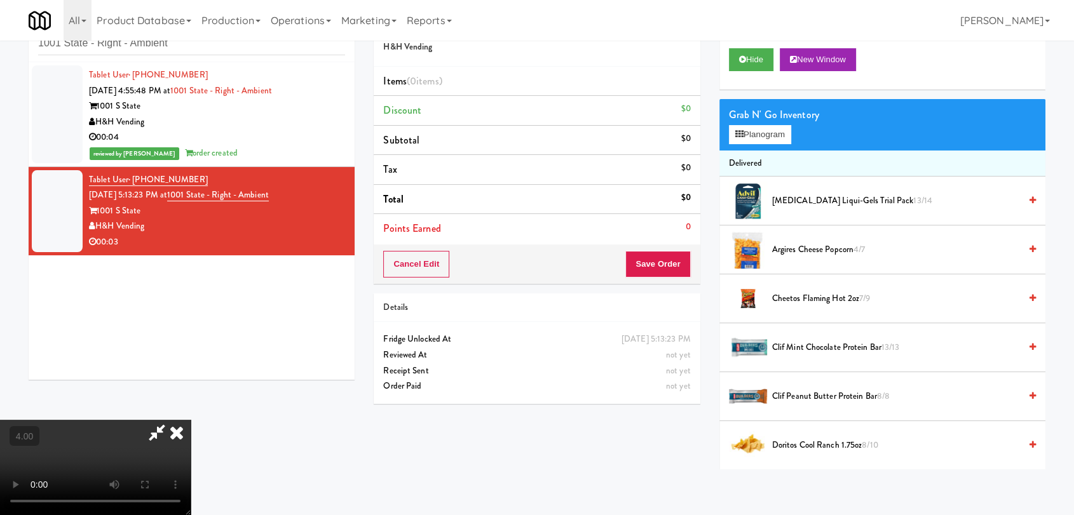
click at [839, 448] on span "Doritos Cool Ranch 1.75oz 8/10" at bounding box center [896, 446] width 248 height 16
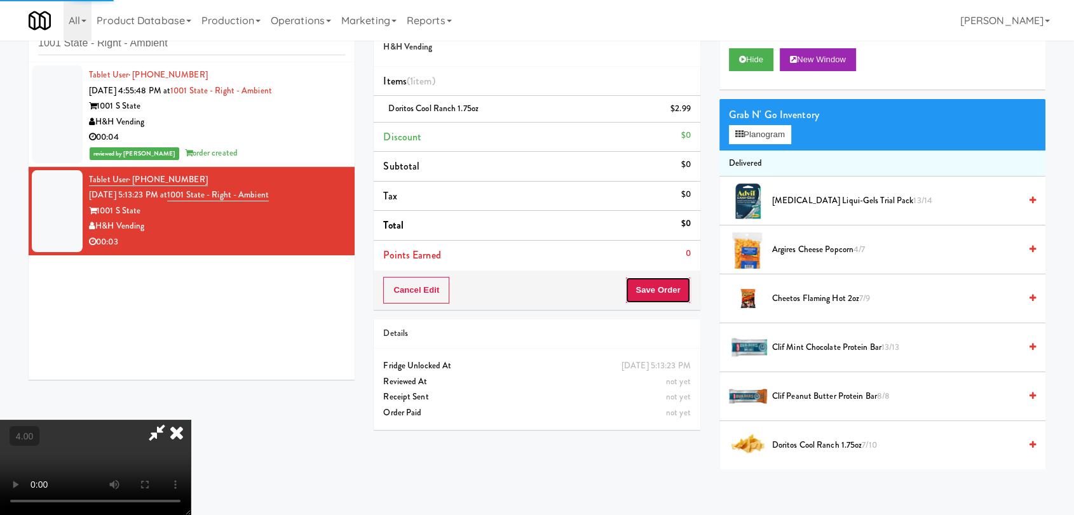
click at [664, 297] on button "Save Order" at bounding box center [657, 290] width 65 height 27
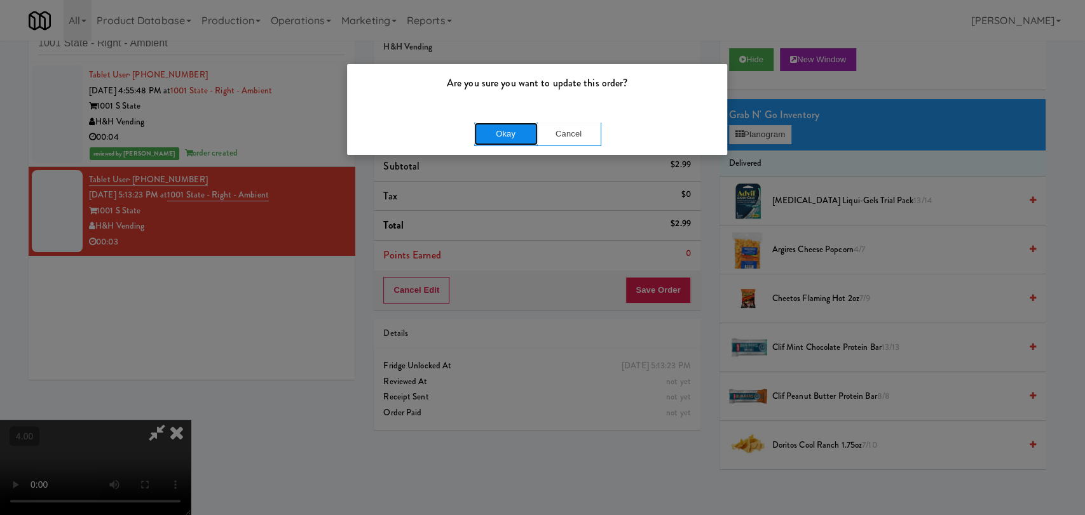
click at [505, 134] on button "Okay" at bounding box center [506, 134] width 64 height 23
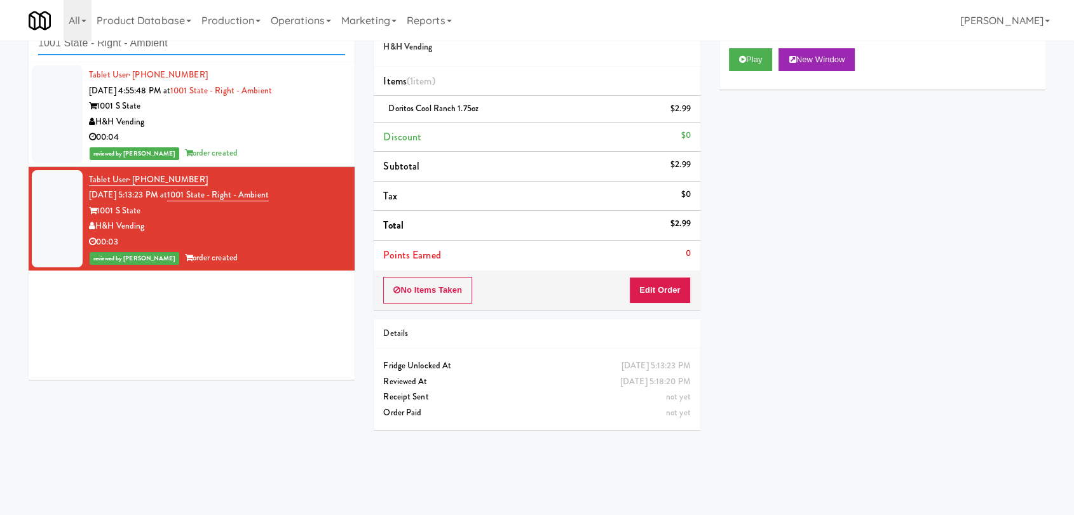
drag, startPoint x: 187, startPoint y: 48, endPoint x: 10, endPoint y: 37, distance: 177.7
click at [8, 39] on body "Are you sure you want to update this order? Okay Cancel Okay Are you sure you w…" at bounding box center [537, 257] width 1074 height 515
paste input "AVE [GEOGRAPHIC_DATA] - Food - Cooler"
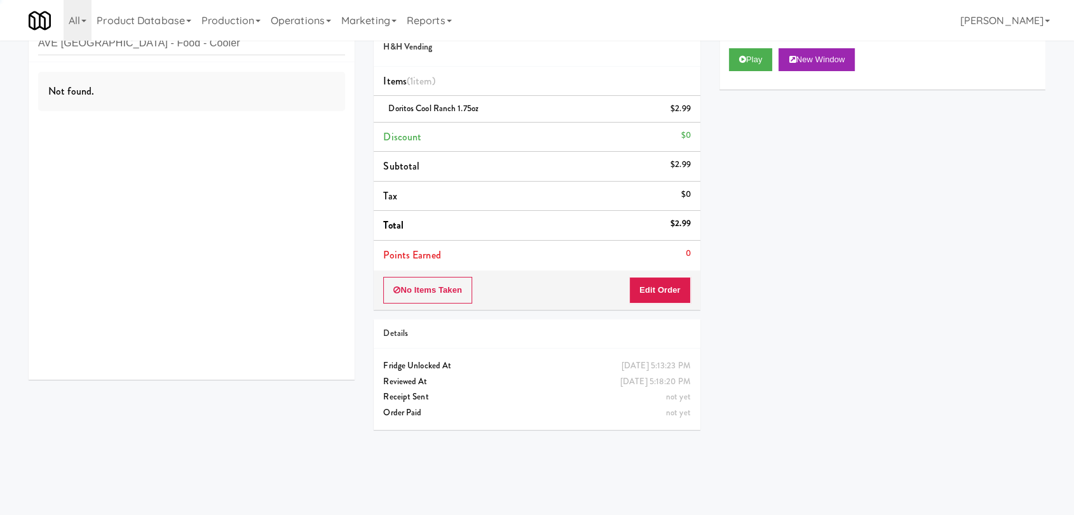
click at [257, 133] on div "Not found." at bounding box center [192, 221] width 326 height 318
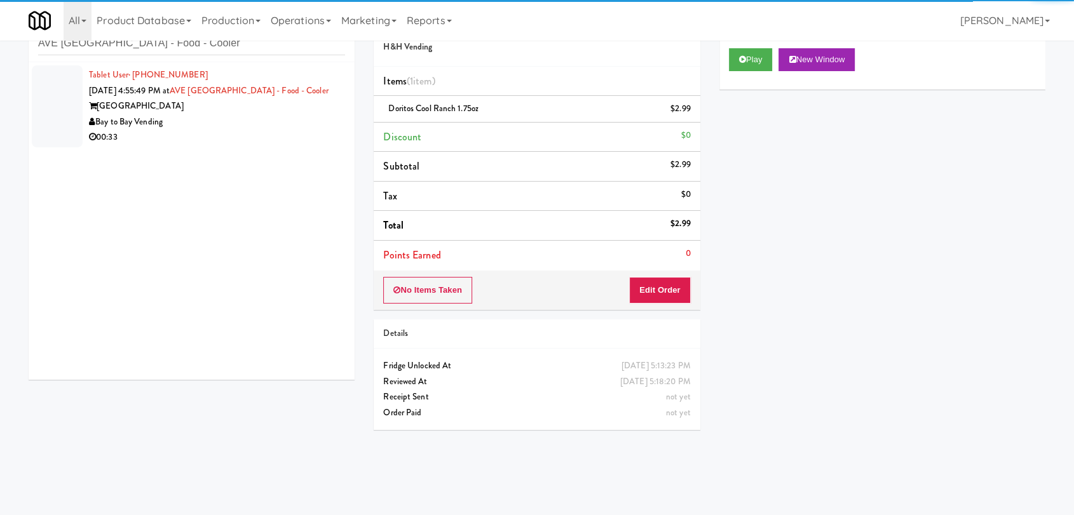
click at [246, 134] on div "00:33" at bounding box center [217, 138] width 256 height 16
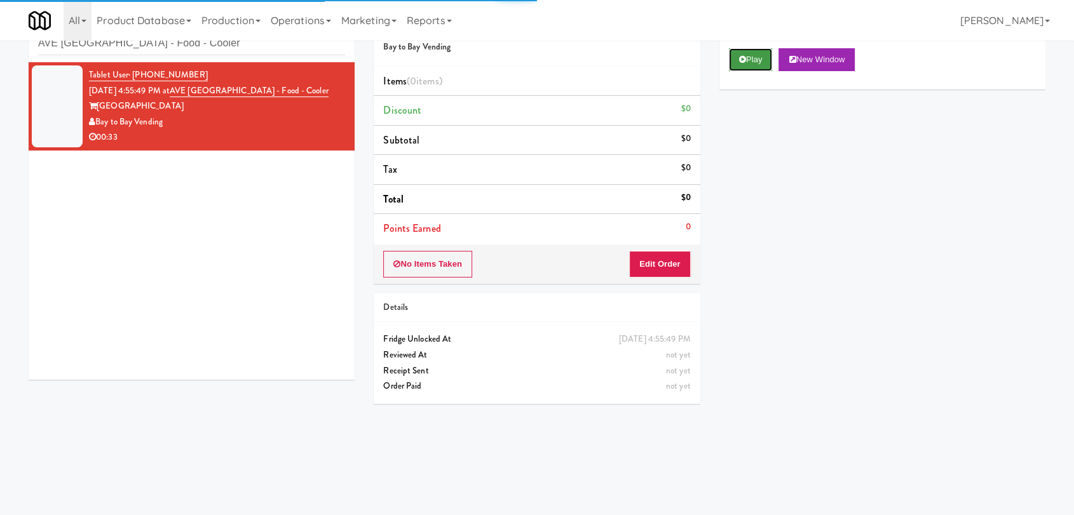
click at [743, 69] on button "Play" at bounding box center [751, 59] width 44 height 23
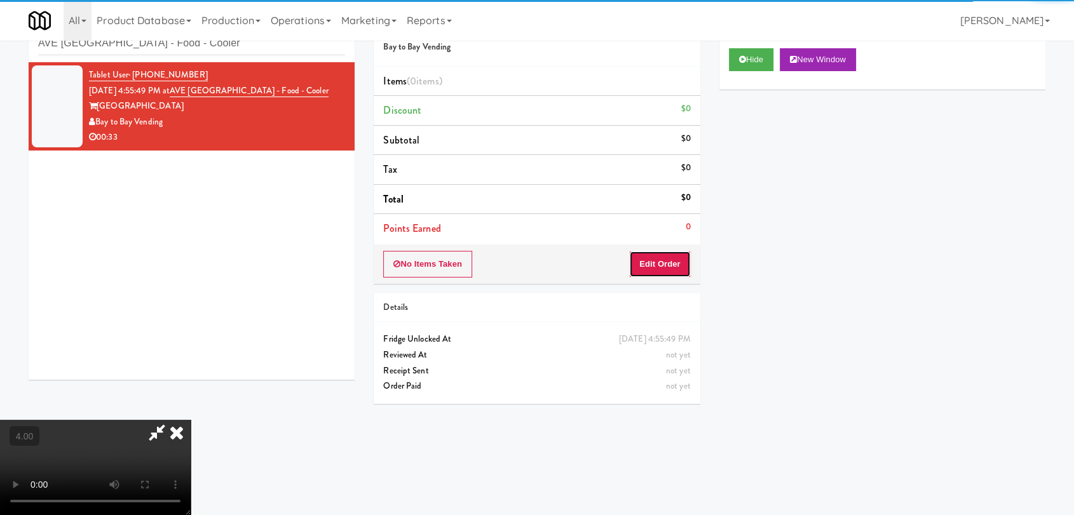
click at [664, 262] on button "Edit Order" at bounding box center [660, 264] width 62 height 27
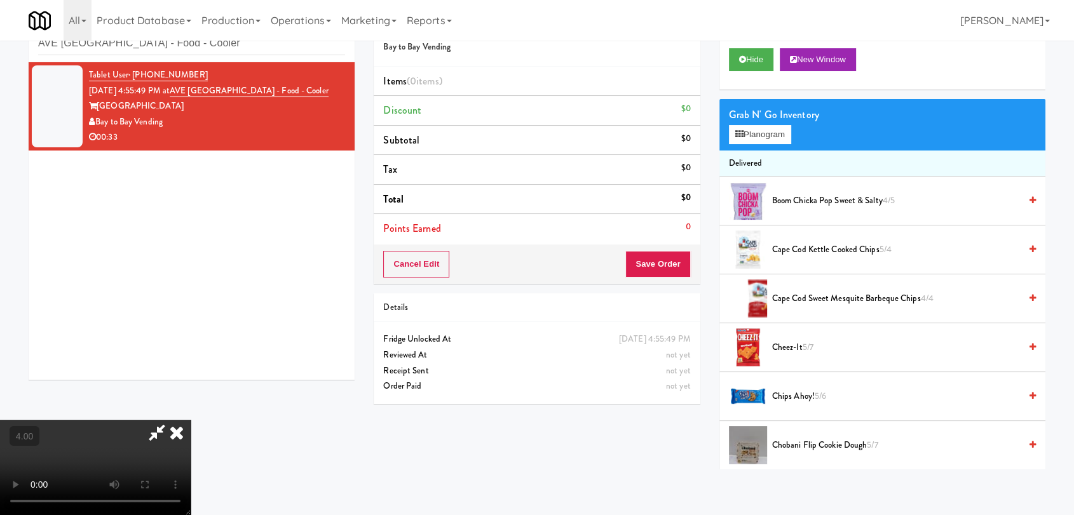
click at [191, 420] on video at bounding box center [95, 467] width 191 height 95
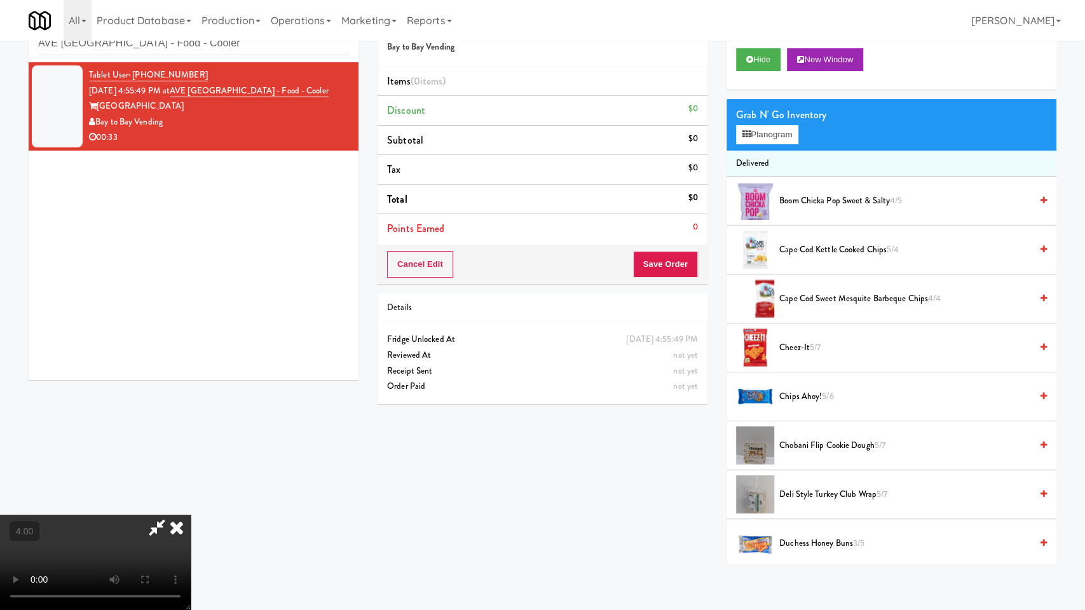
click at [191, 515] on video at bounding box center [95, 562] width 191 height 95
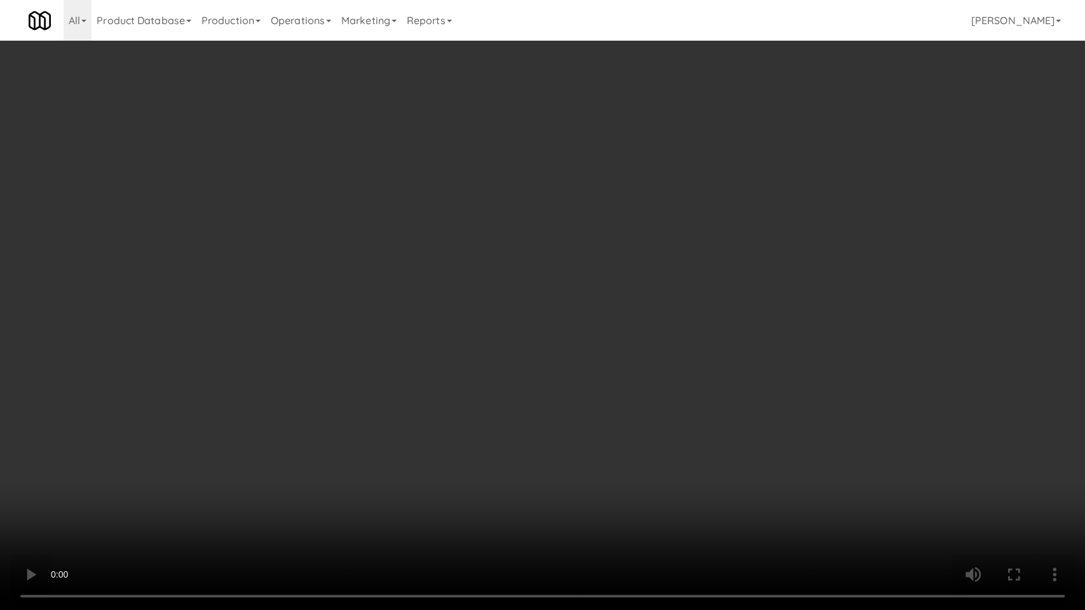
click at [617, 414] on video at bounding box center [542, 305] width 1085 height 610
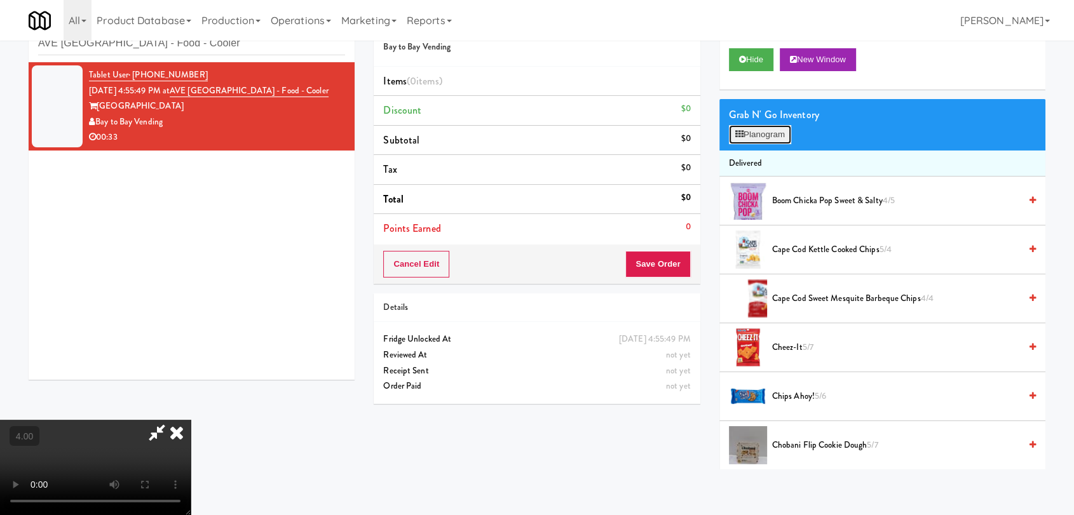
click at [761, 135] on button "Planogram" at bounding box center [760, 134] width 62 height 19
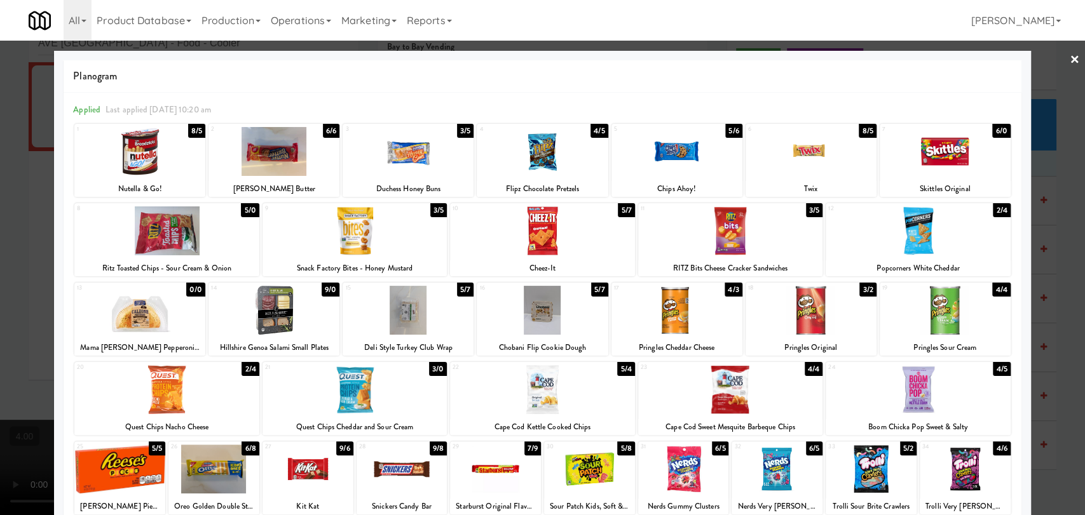
click at [290, 320] on div at bounding box center [273, 310] width 131 height 49
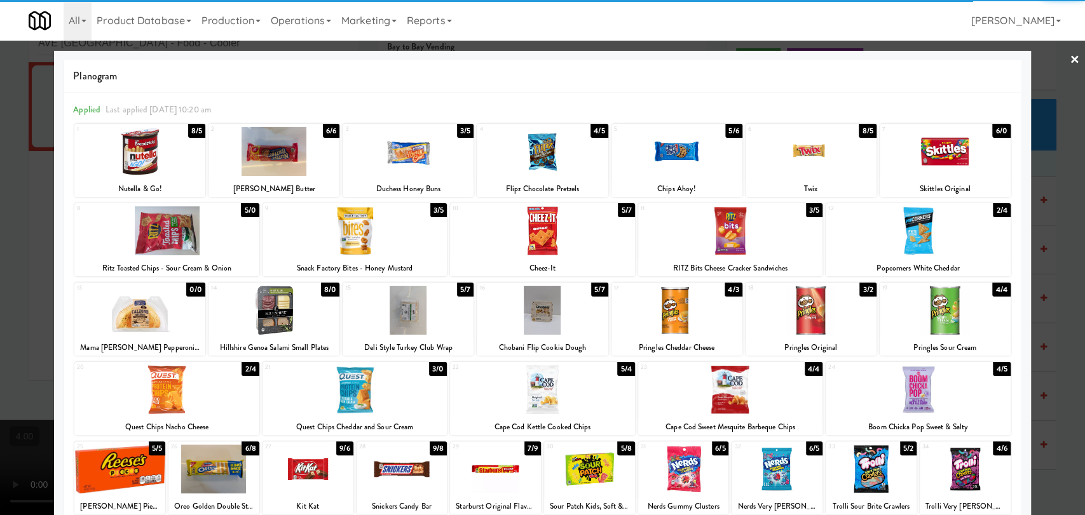
click at [712, 410] on div at bounding box center [730, 389] width 184 height 49
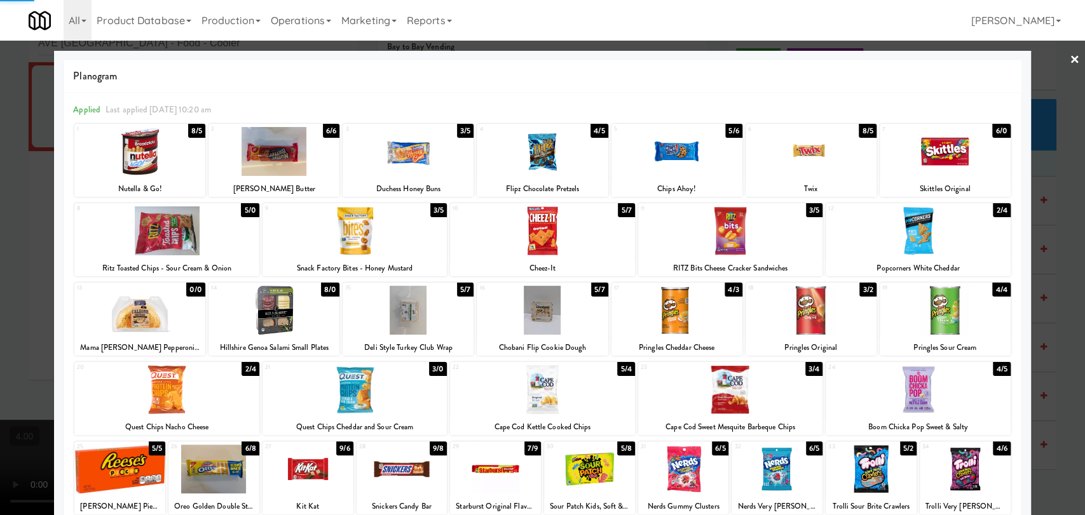
click at [0, 249] on div at bounding box center [542, 257] width 1085 height 515
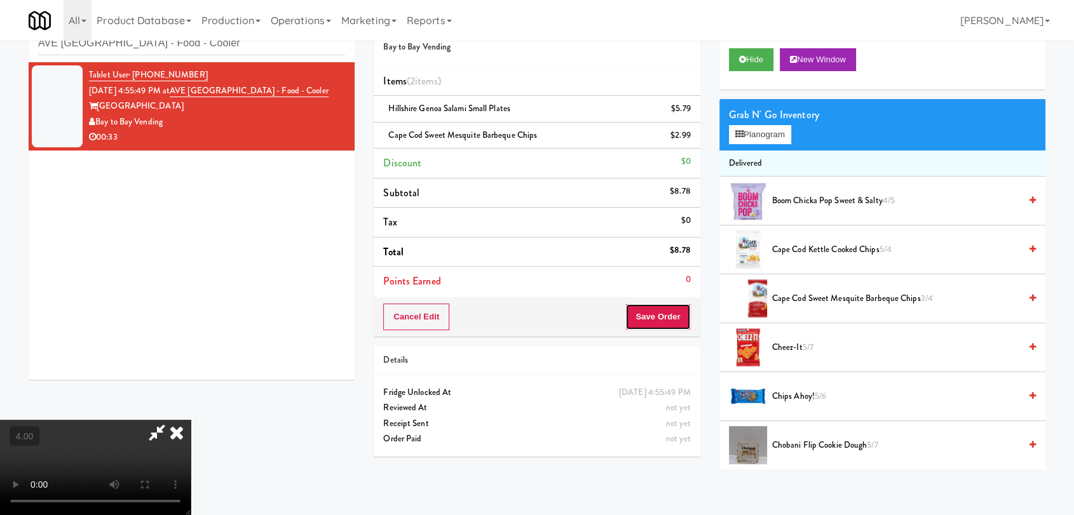
click at [675, 312] on button "Save Order" at bounding box center [657, 317] width 65 height 27
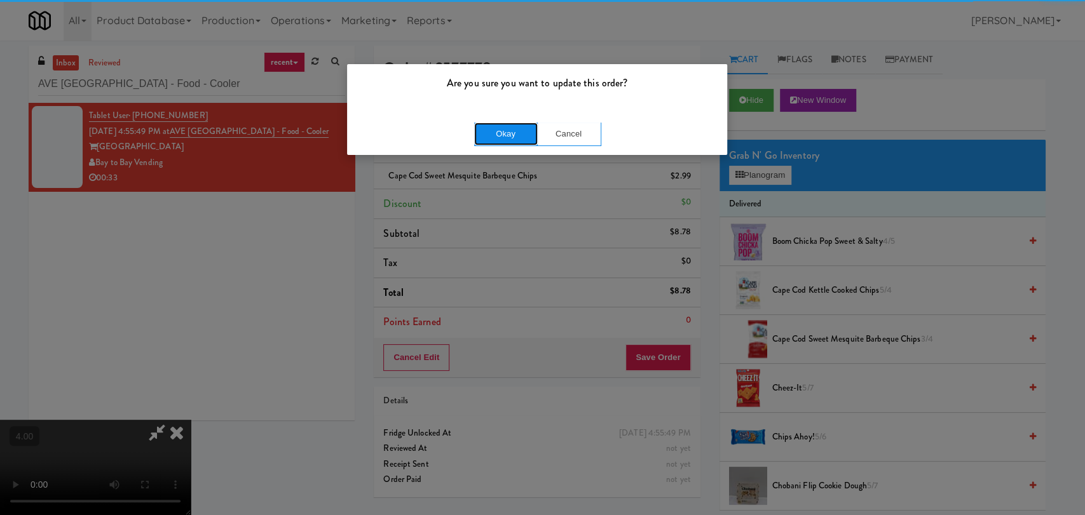
click at [494, 128] on button "Okay" at bounding box center [506, 134] width 64 height 23
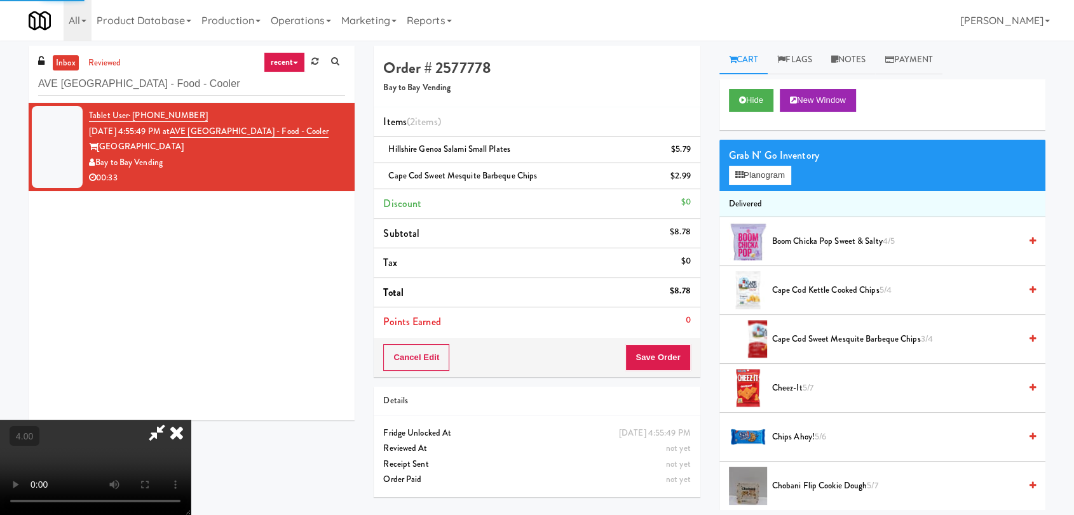
click at [191, 420] on icon at bounding box center [177, 432] width 28 height 25
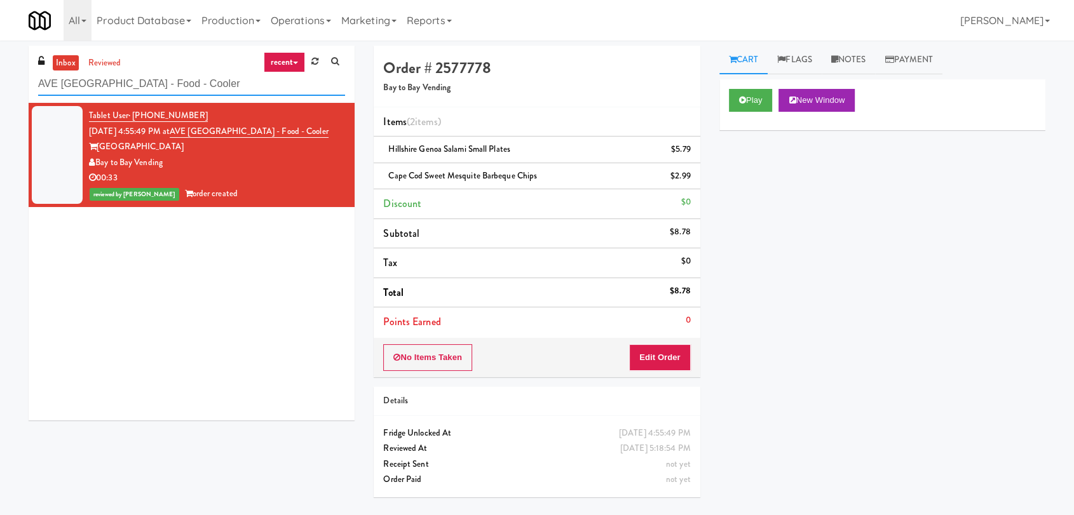
paste input "[PERSON_NAME] - Cooler - Left"
drag, startPoint x: 240, startPoint y: 86, endPoint x: 0, endPoint y: 79, distance: 239.7
click at [0, 79] on div "inbox reviewed recent all unclear take inventory issue suspicious failed recent…" at bounding box center [537, 278] width 1074 height 465
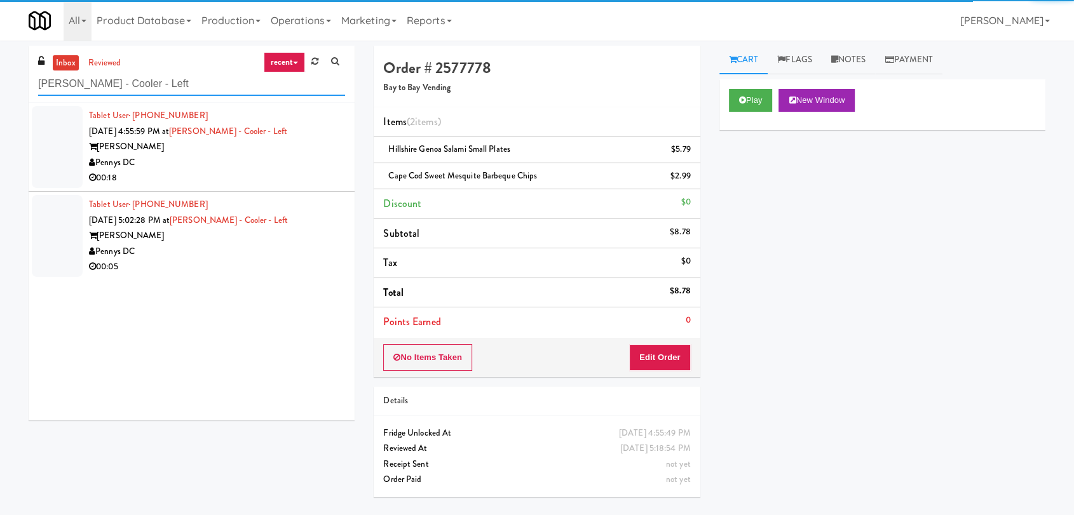
type input "[PERSON_NAME] - Cooler - Left"
click at [292, 170] on div "00:18" at bounding box center [217, 178] width 256 height 16
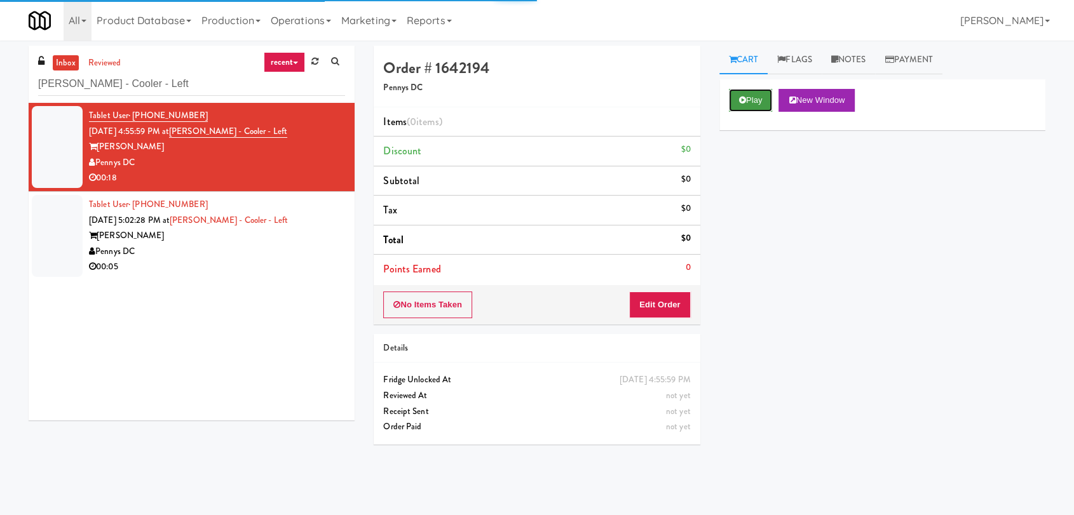
click at [741, 98] on icon at bounding box center [742, 100] width 7 height 8
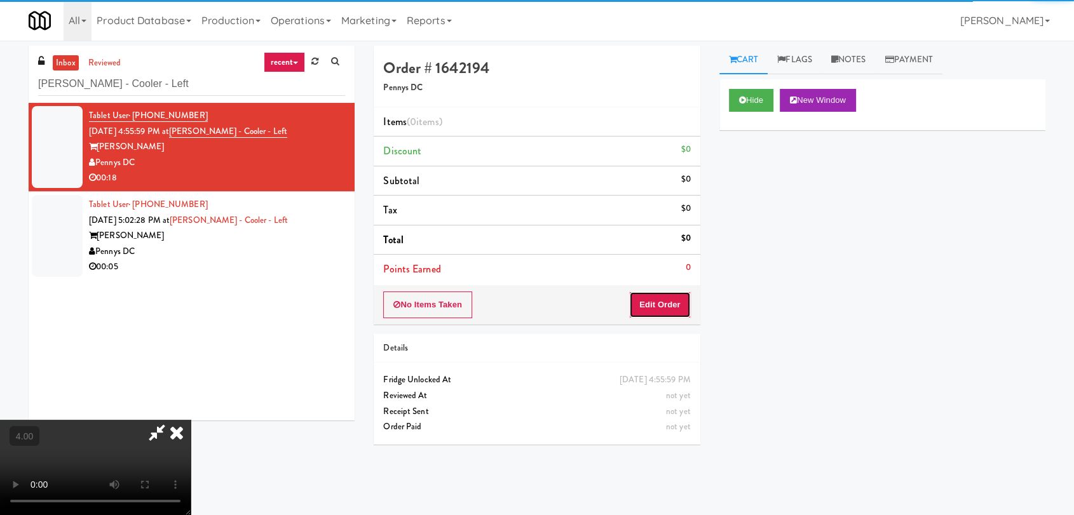
click at [651, 302] on button "Edit Order" at bounding box center [660, 305] width 62 height 27
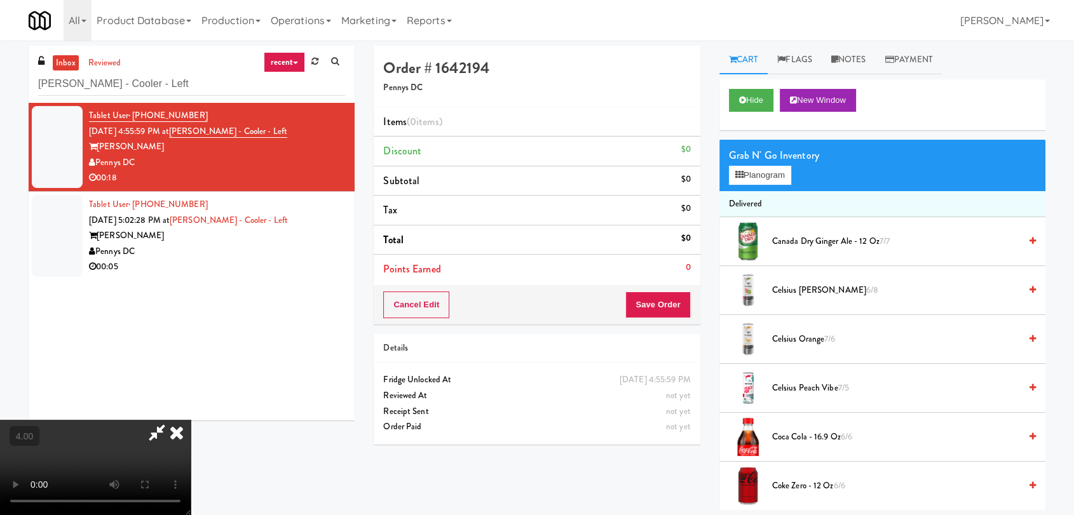
click at [191, 420] on video at bounding box center [95, 467] width 191 height 95
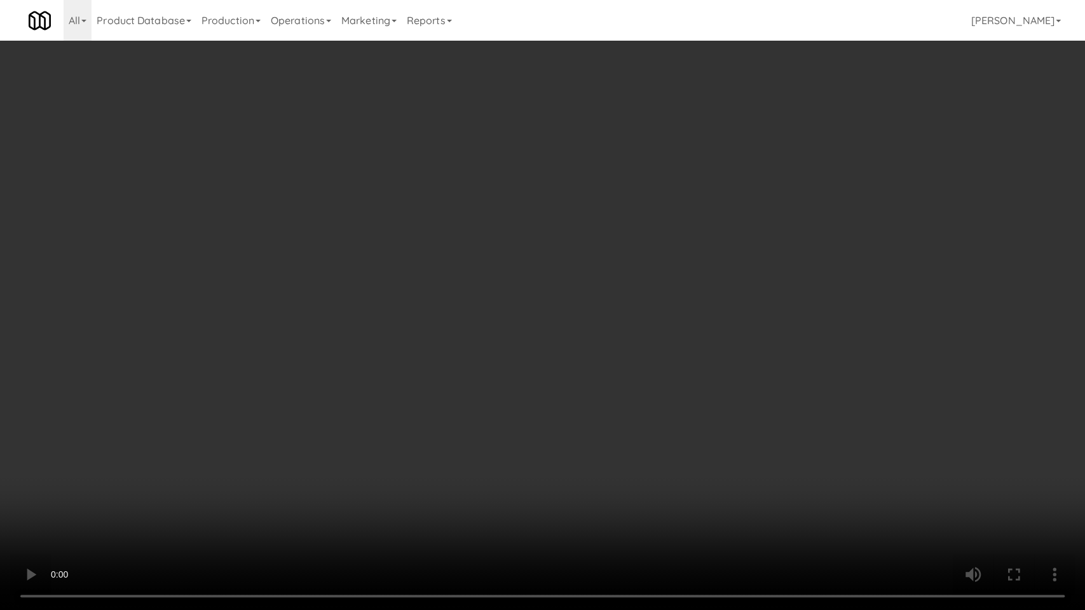
click at [583, 430] on video at bounding box center [542, 305] width 1085 height 610
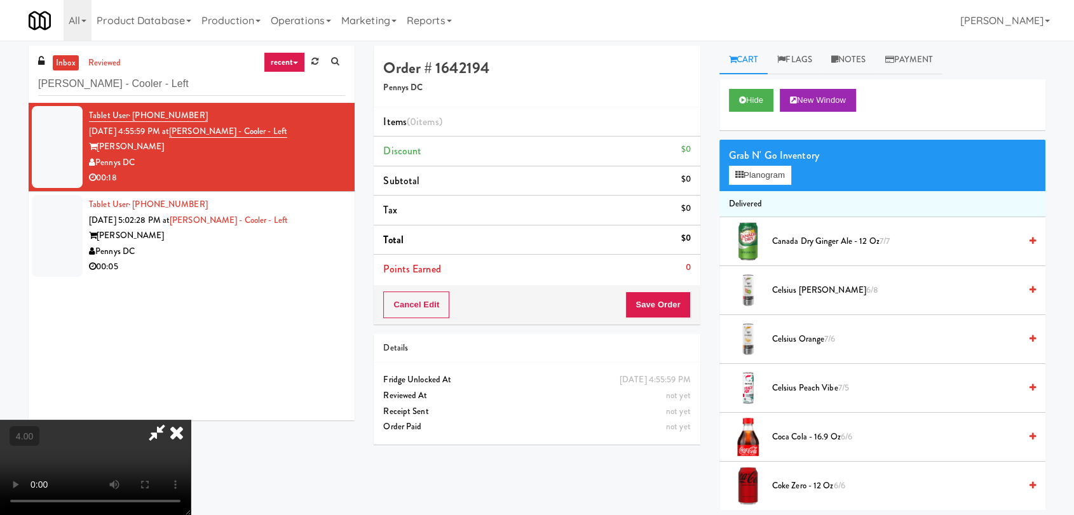
click at [749, 189] on div "Grab N' Go Inventory Planogram" at bounding box center [882, 165] width 326 height 51
click at [754, 173] on button "Planogram" at bounding box center [760, 175] width 62 height 19
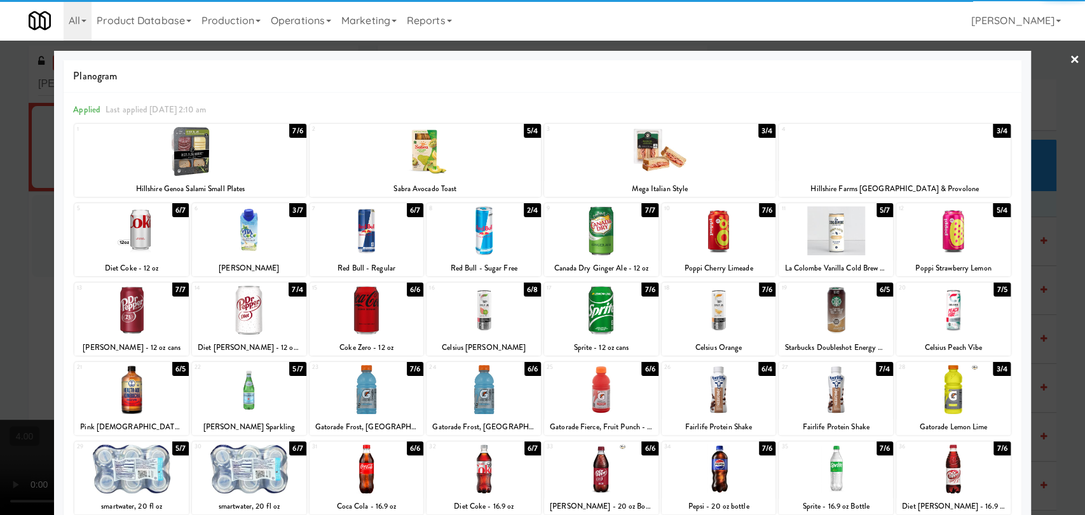
click at [476, 315] on div at bounding box center [483, 310] width 114 height 49
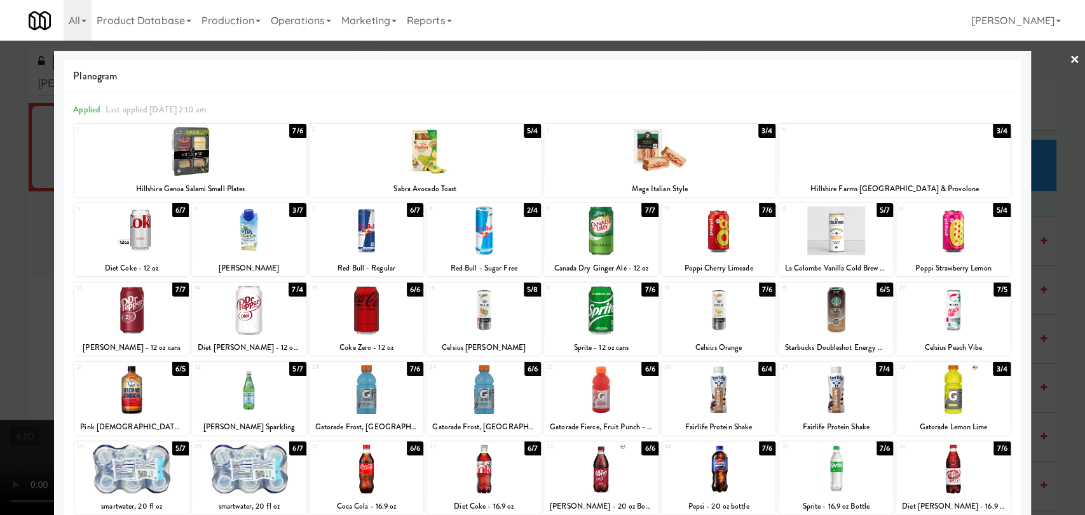
click at [154, 233] on div at bounding box center [131, 231] width 114 height 49
click at [31, 205] on div at bounding box center [542, 257] width 1085 height 515
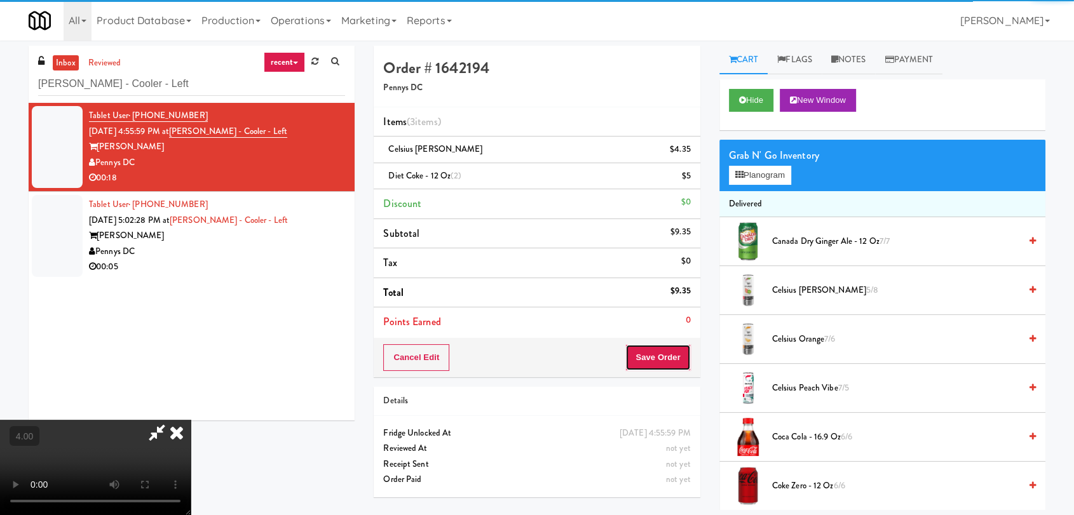
click at [671, 353] on button "Save Order" at bounding box center [657, 357] width 65 height 27
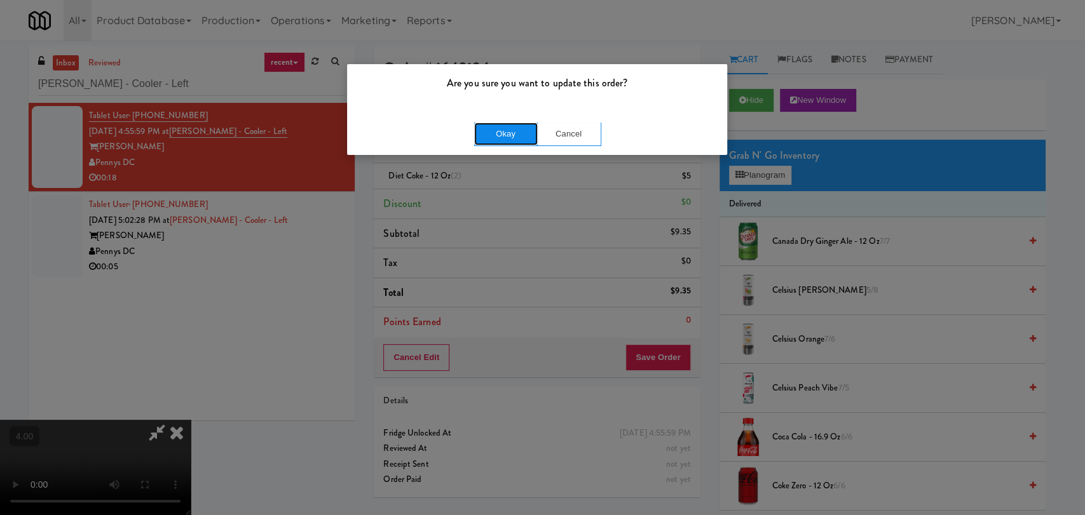
click at [513, 137] on button "Okay" at bounding box center [506, 134] width 64 height 23
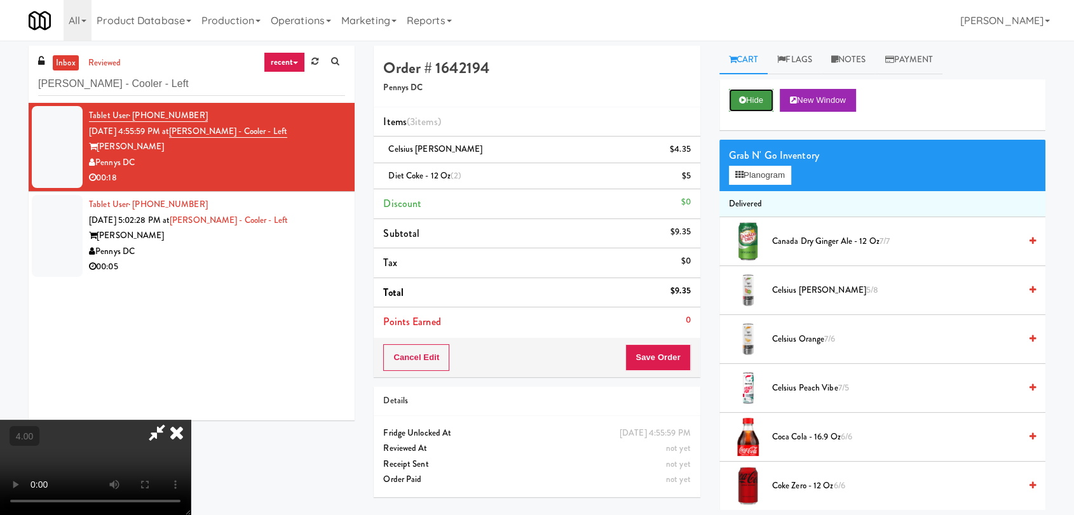
click at [746, 100] on button "Hide" at bounding box center [751, 100] width 44 height 23
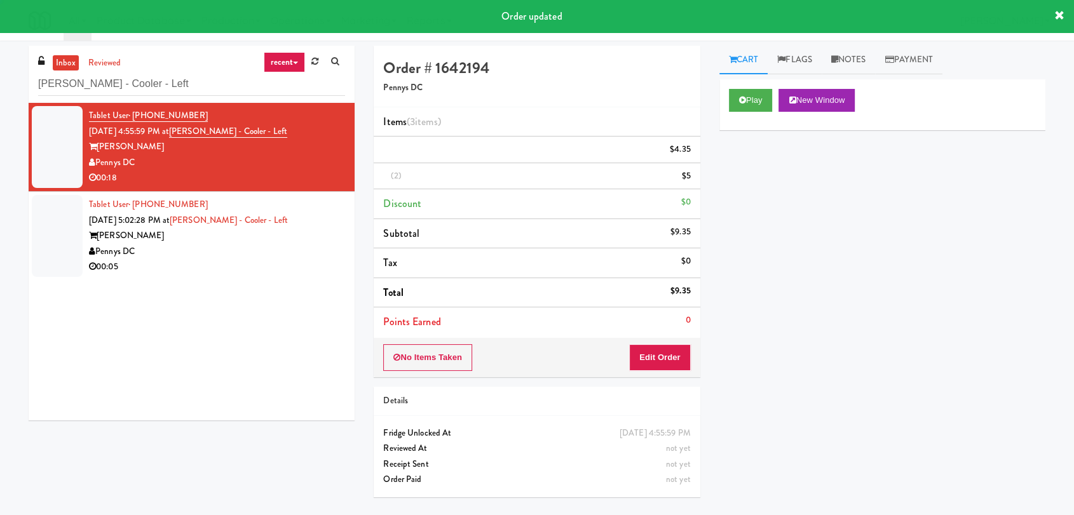
click at [282, 271] on div "00:05" at bounding box center [217, 267] width 256 height 16
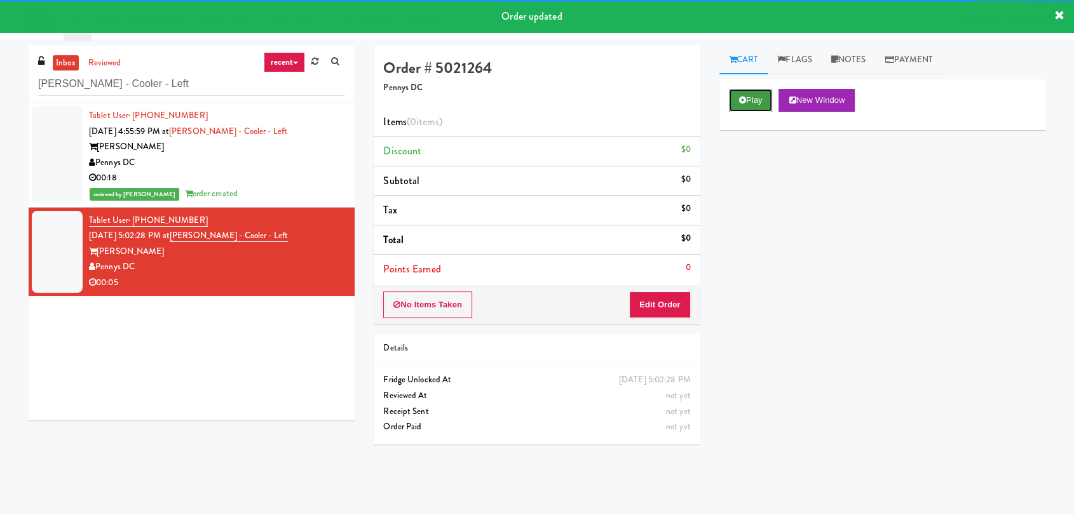
click at [752, 100] on button "Play" at bounding box center [751, 100] width 44 height 23
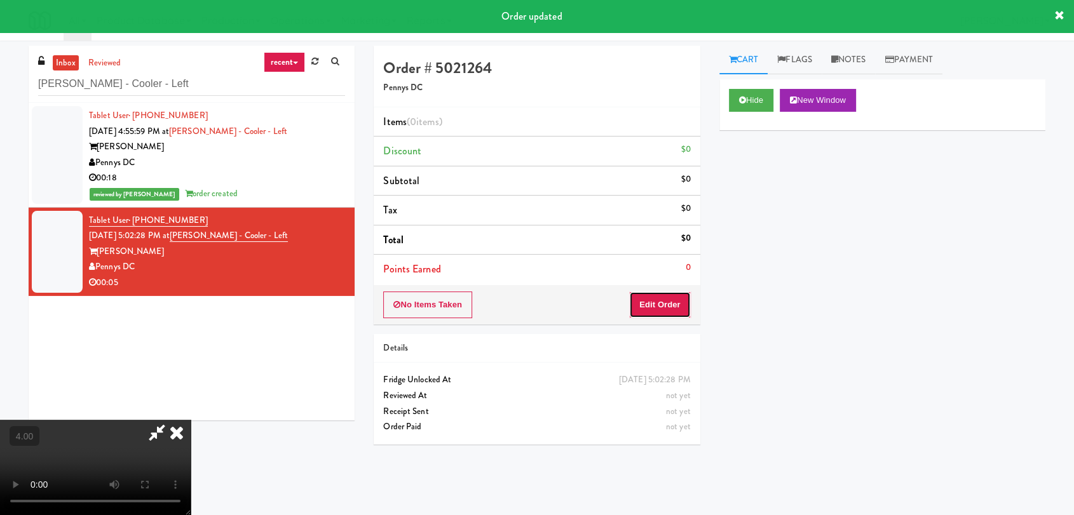
click at [672, 298] on button "Edit Order" at bounding box center [660, 305] width 62 height 27
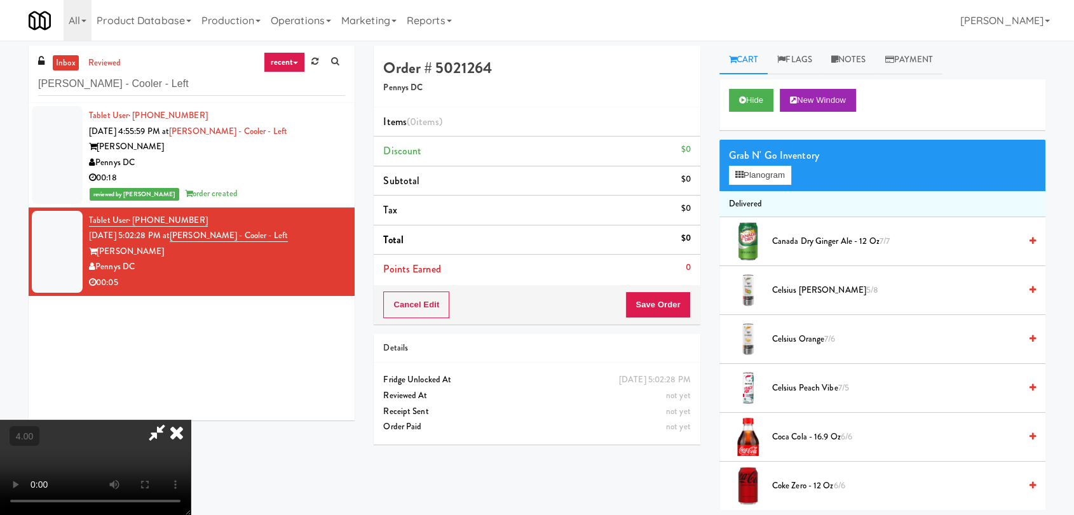
click at [191, 420] on video at bounding box center [95, 467] width 191 height 95
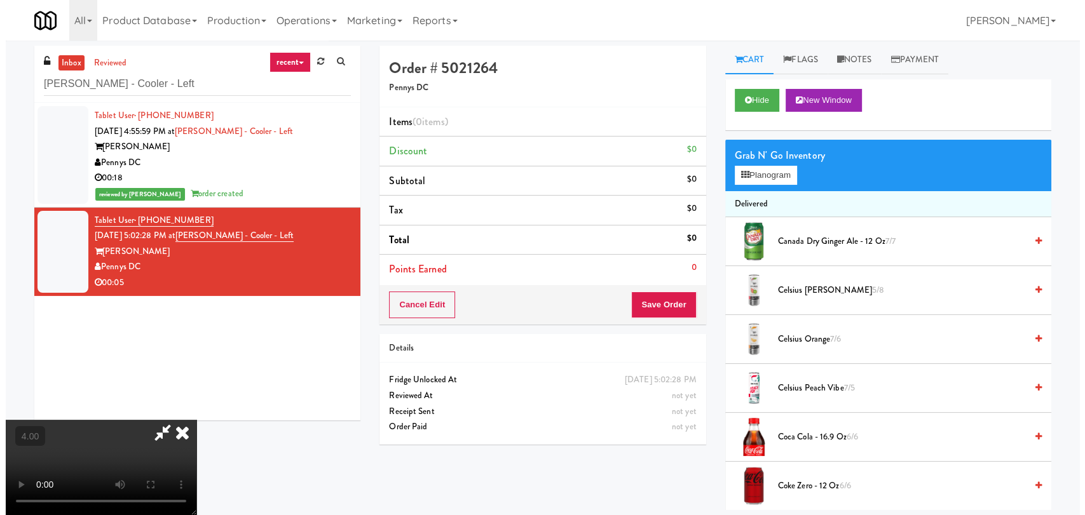
scroll to position [26, 0]
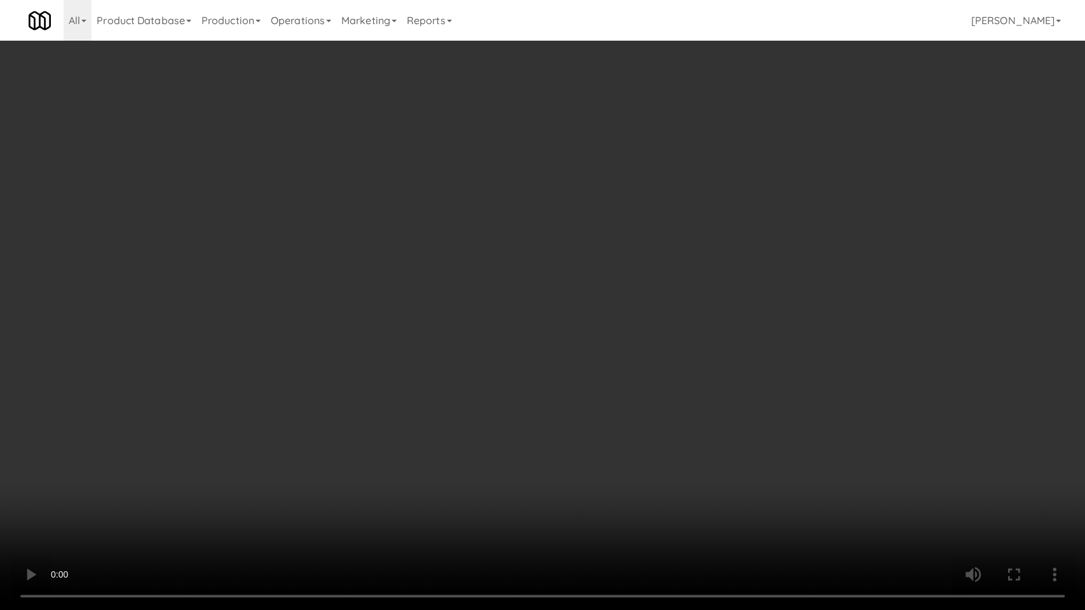
click at [330, 515] on video at bounding box center [542, 305] width 1085 height 610
click at [292, 478] on video at bounding box center [542, 305] width 1085 height 610
click at [418, 443] on video at bounding box center [542, 305] width 1085 height 610
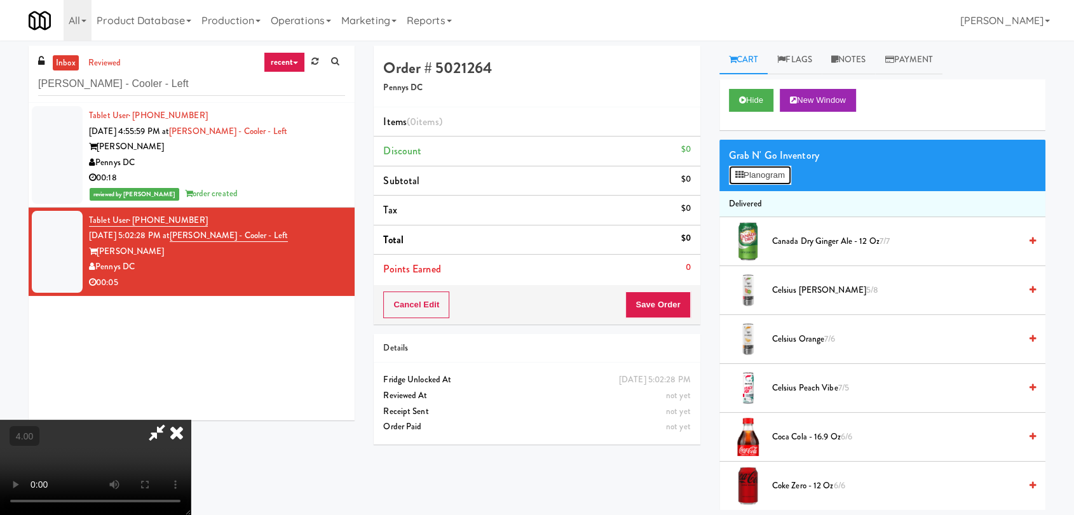
click at [755, 173] on button "Planogram" at bounding box center [760, 175] width 62 height 19
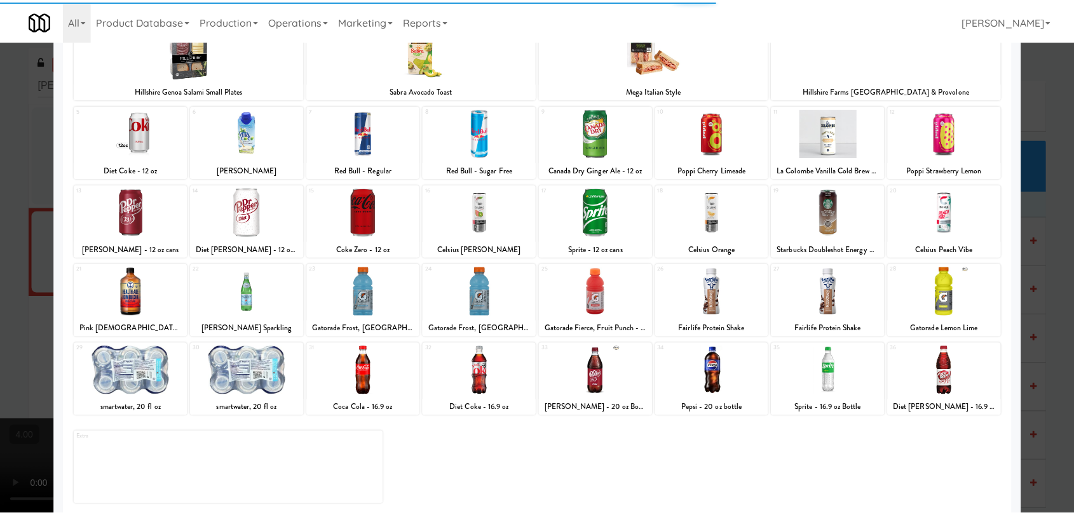
scroll to position [109, 0]
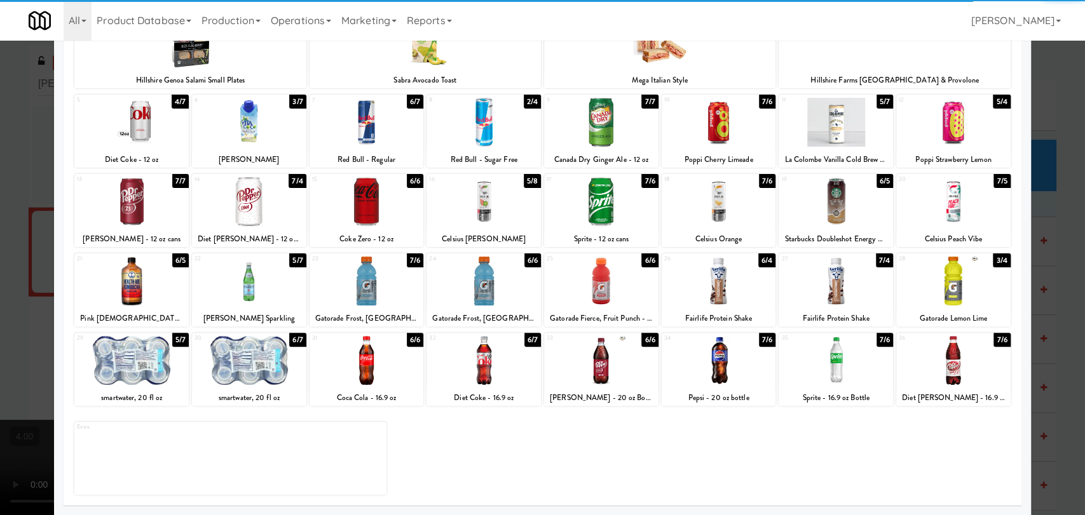
click at [386, 356] on div at bounding box center [366, 360] width 114 height 49
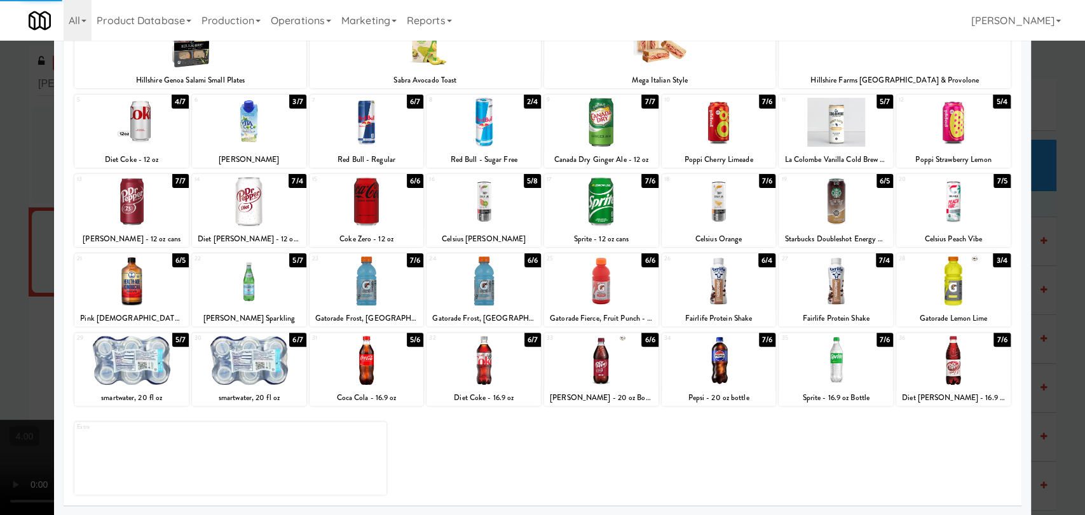
click at [0, 200] on div at bounding box center [542, 257] width 1085 height 515
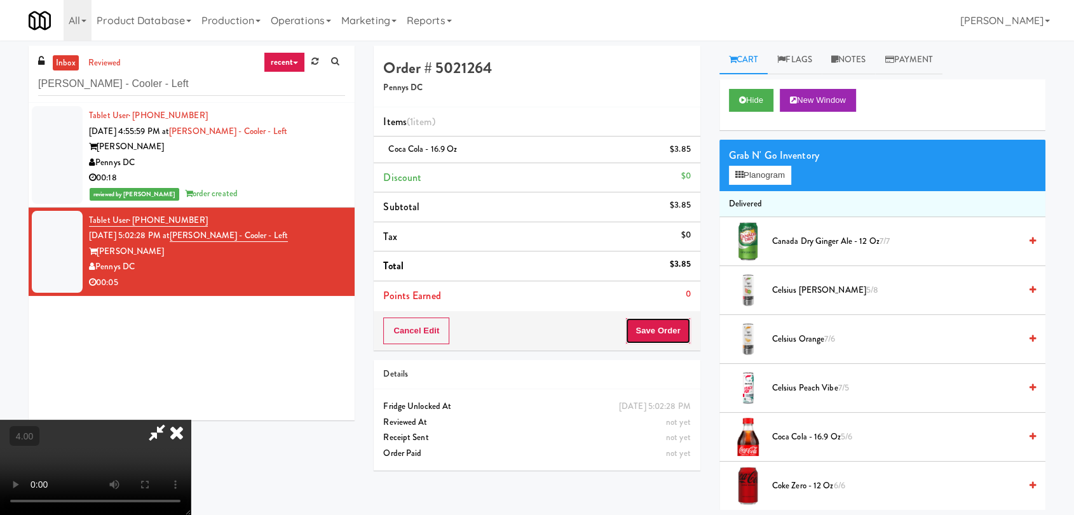
click at [688, 330] on button "Save Order" at bounding box center [657, 331] width 65 height 27
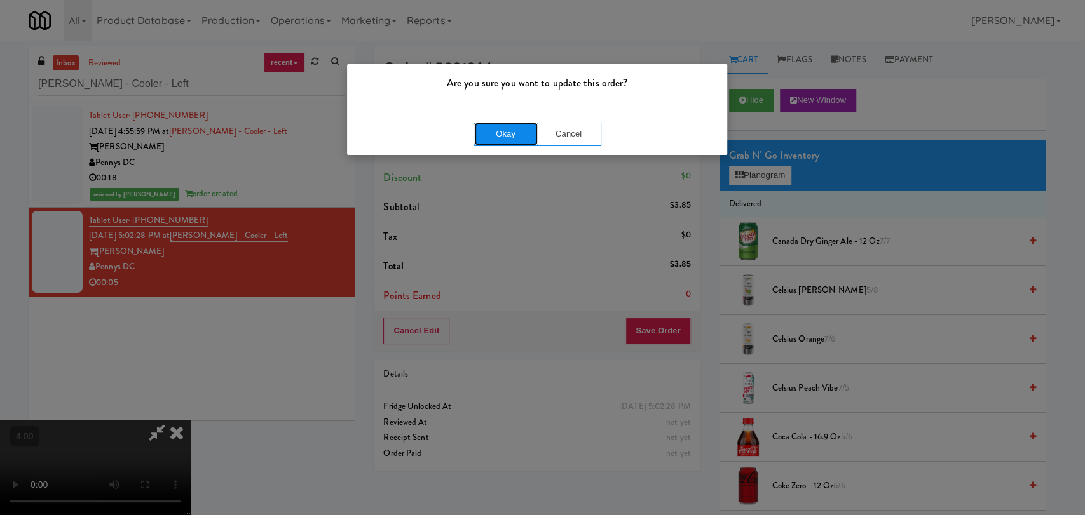
click at [518, 129] on button "Okay" at bounding box center [506, 134] width 64 height 23
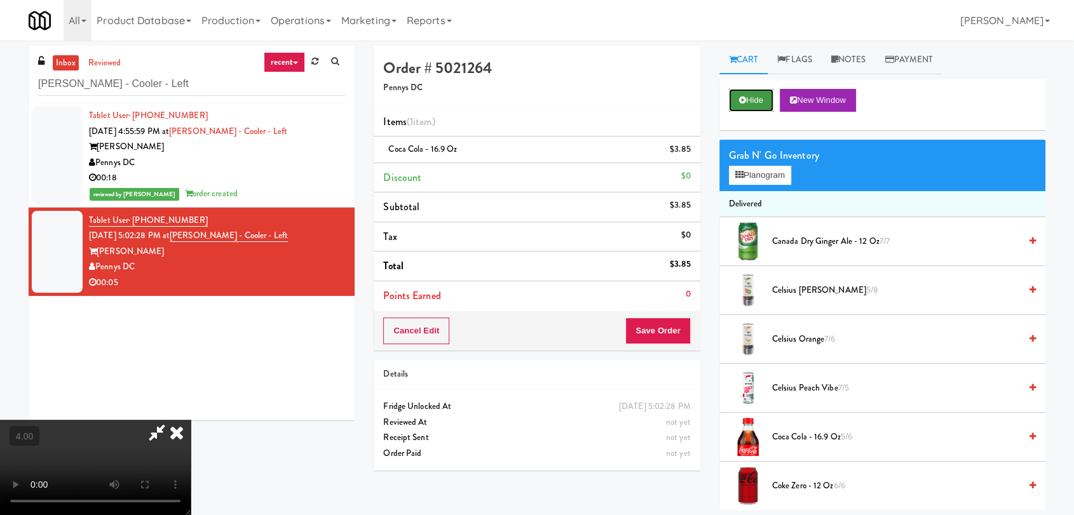
click at [752, 98] on button "Hide" at bounding box center [751, 100] width 44 height 23
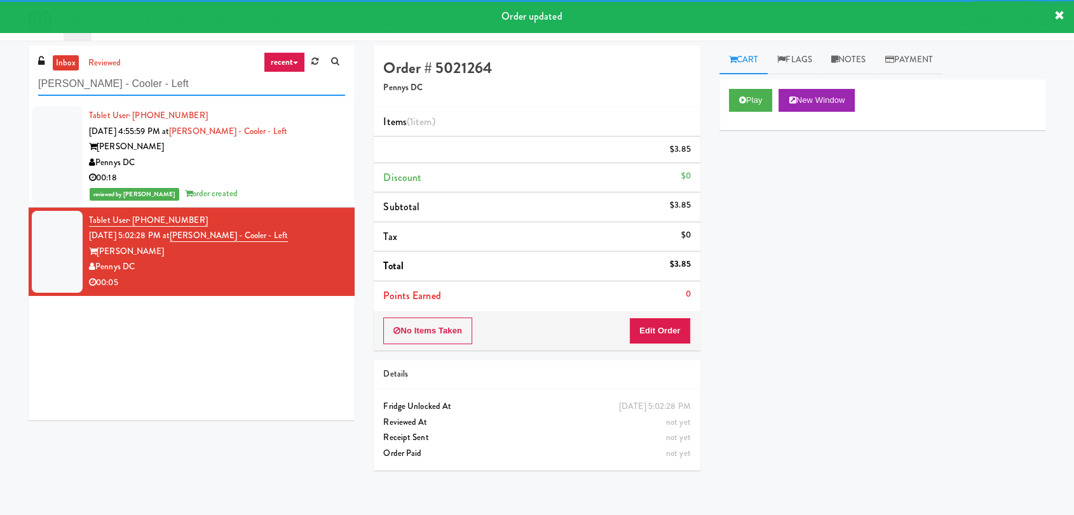
drag, startPoint x: 177, startPoint y: 92, endPoint x: 0, endPoint y: 93, distance: 177.3
click at [0, 93] on div "inbox reviewed recent all unclear take inventory issue suspicious failed recent…" at bounding box center [537, 278] width 1074 height 465
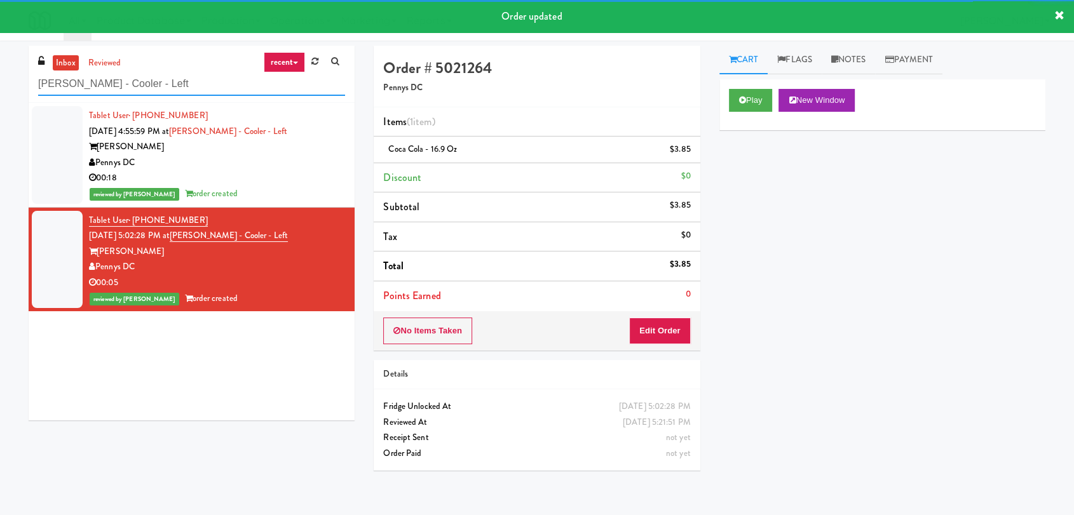
paste input "Sharpest Rides - Pantry"
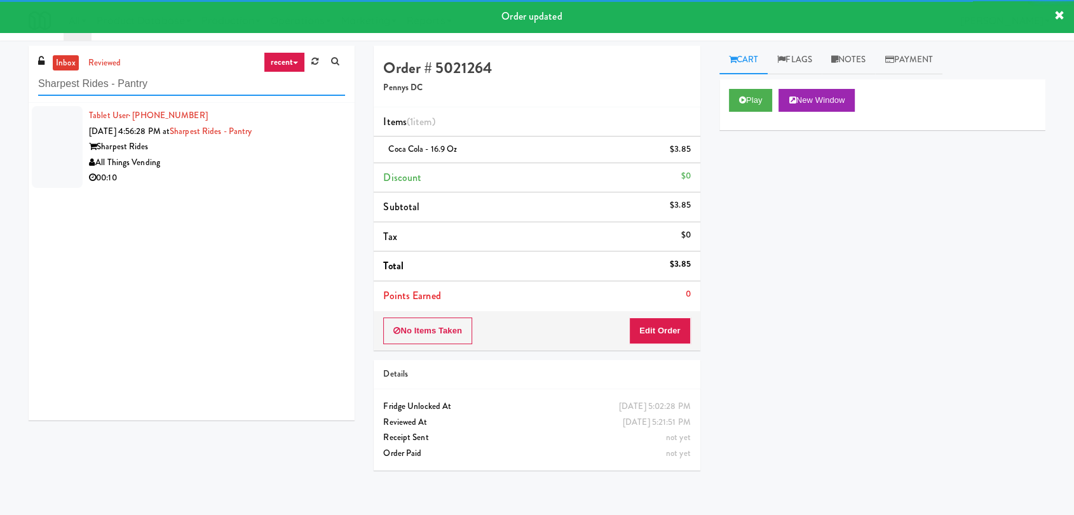
type input "Sharpest Rides - Pantry"
click at [306, 167] on div "All Things Vending" at bounding box center [217, 163] width 256 height 16
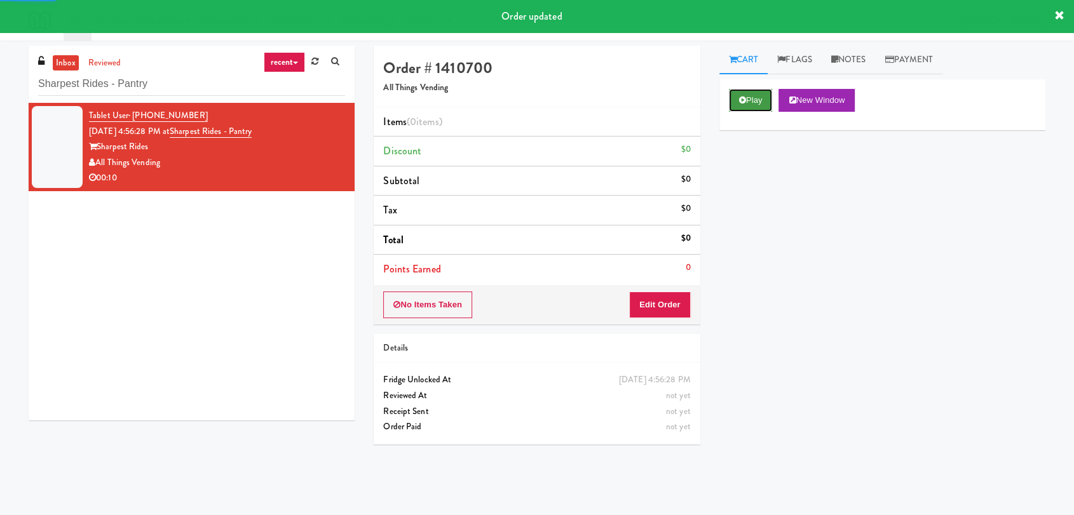
click at [742, 96] on icon at bounding box center [742, 100] width 7 height 8
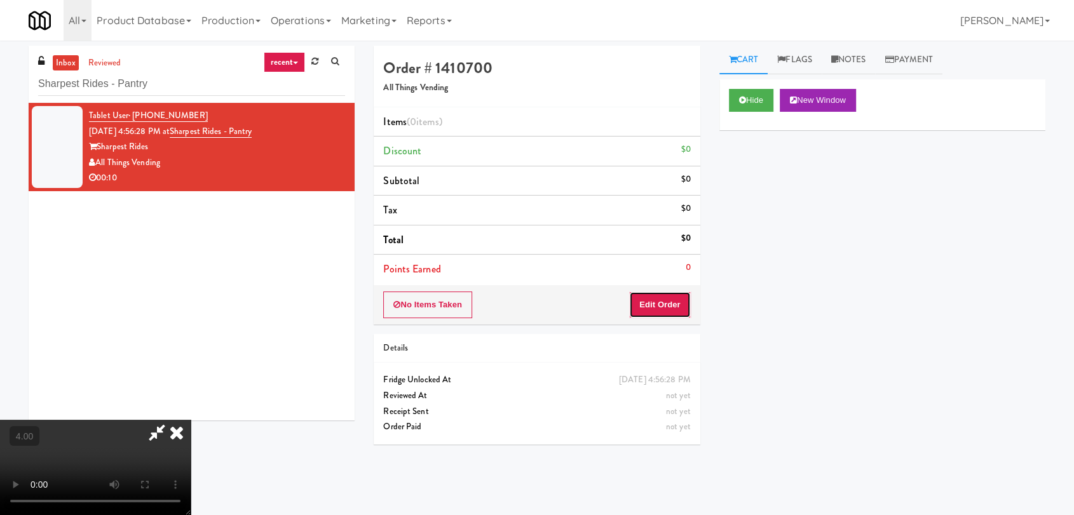
click at [642, 309] on button "Edit Order" at bounding box center [660, 305] width 62 height 27
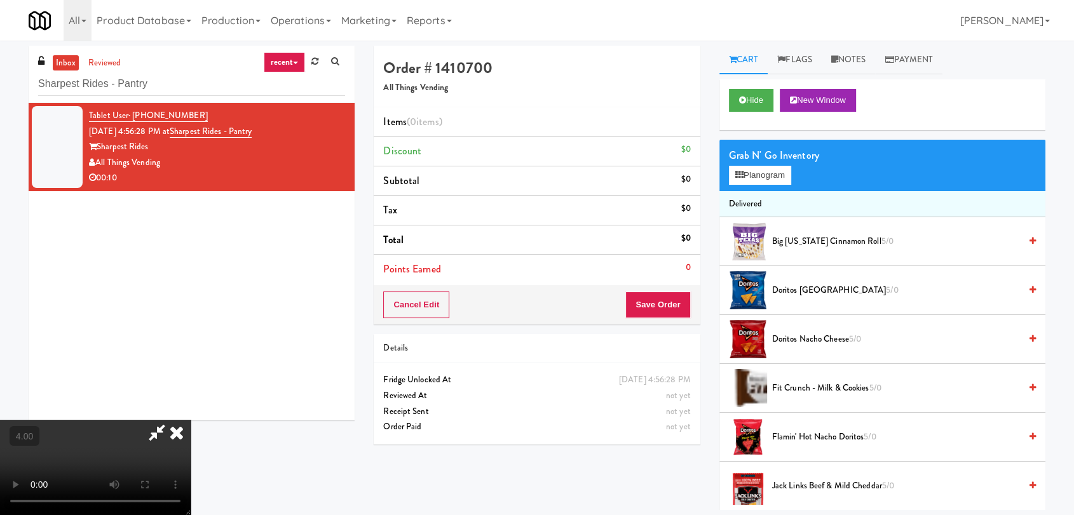
click at [191, 420] on icon at bounding box center [177, 432] width 28 height 25
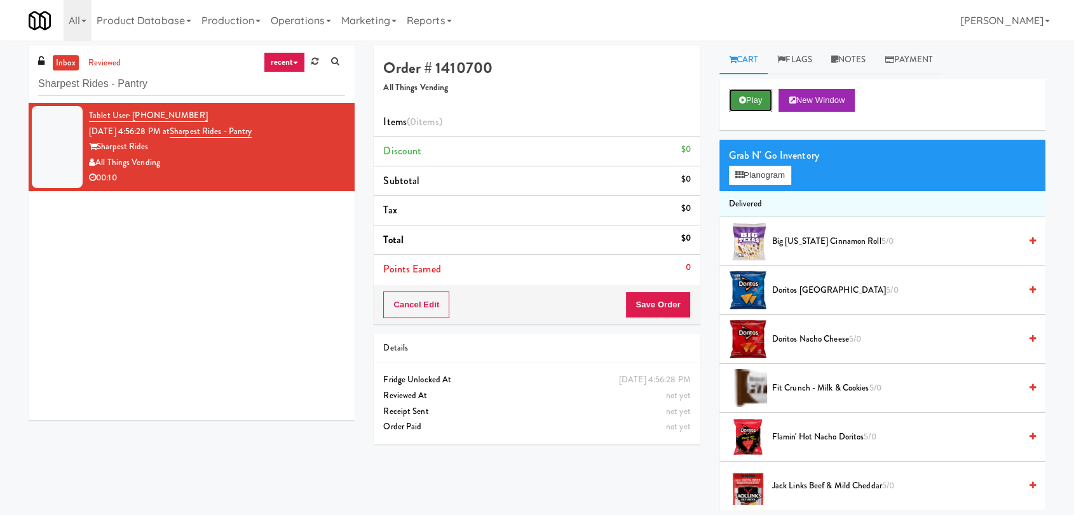
click at [755, 105] on button "Play" at bounding box center [751, 100] width 44 height 23
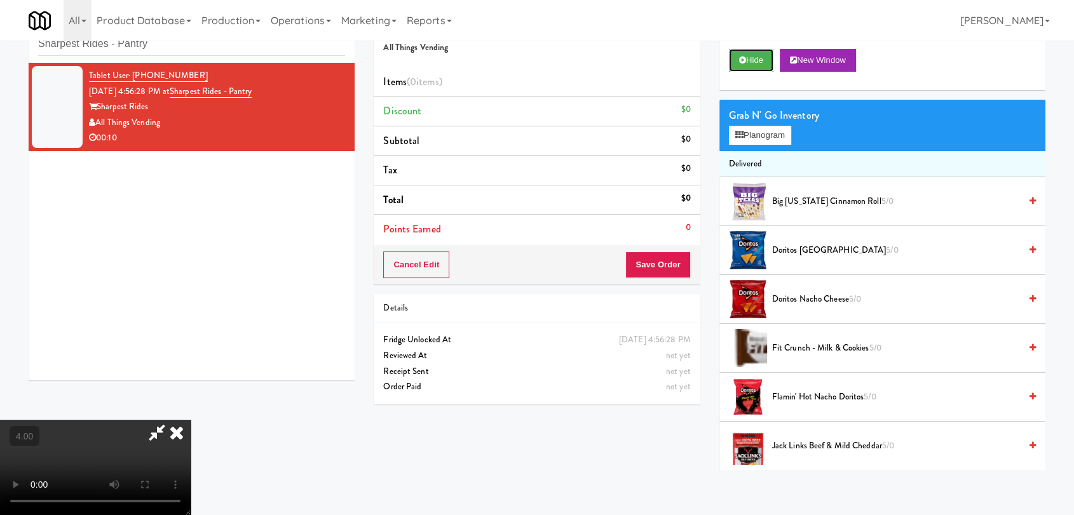
scroll to position [41, 0]
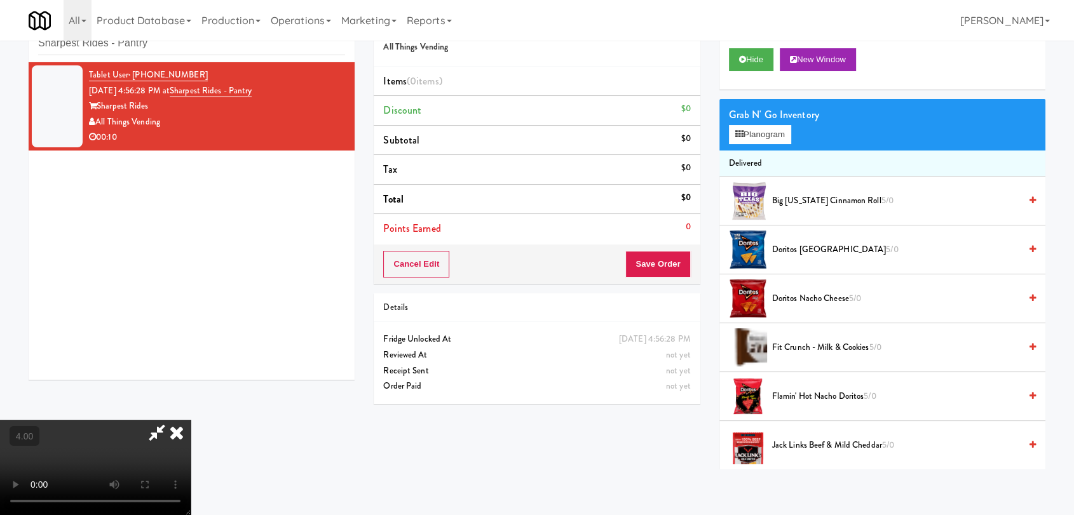
click at [191, 420] on video at bounding box center [95, 467] width 191 height 95
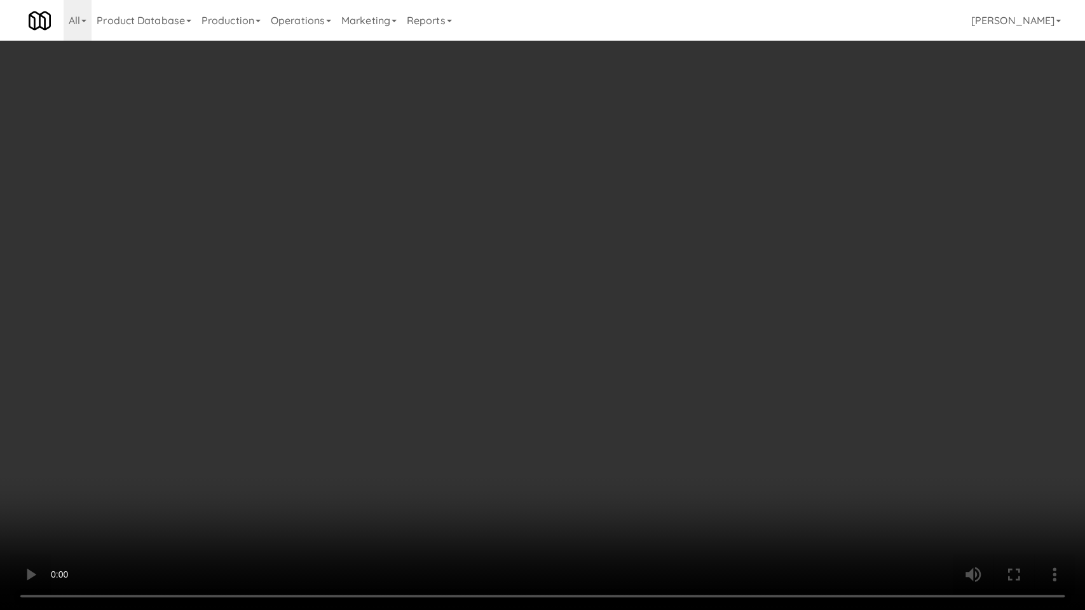
click at [92, 515] on video at bounding box center [542, 305] width 1085 height 610
click at [142, 474] on video at bounding box center [542, 305] width 1085 height 610
click at [193, 474] on video at bounding box center [542, 305] width 1085 height 610
click at [336, 473] on video at bounding box center [542, 305] width 1085 height 610
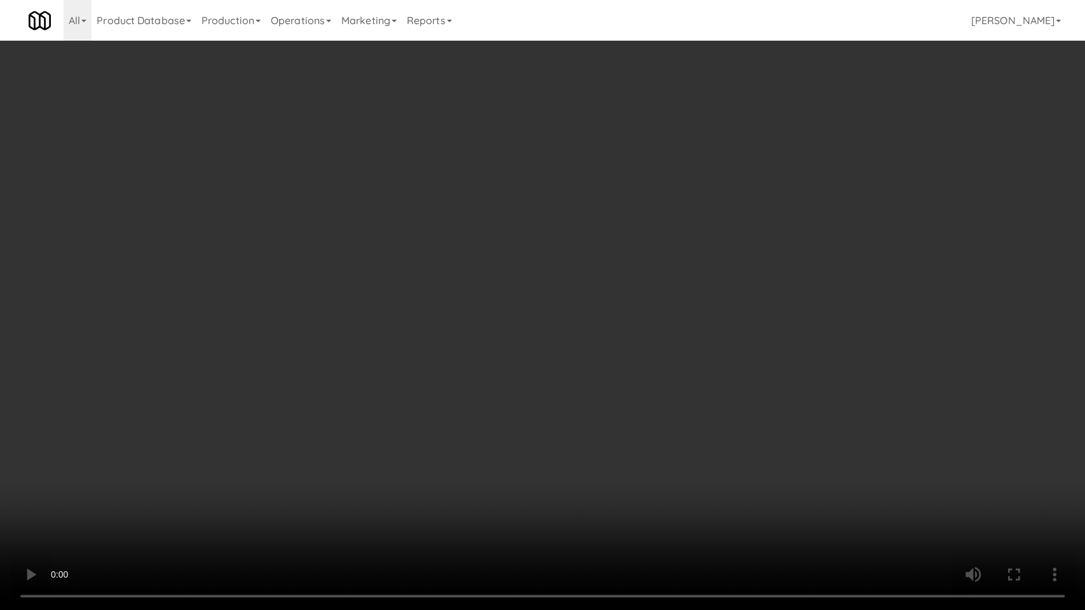
click at [336, 473] on video at bounding box center [542, 305] width 1085 height 610
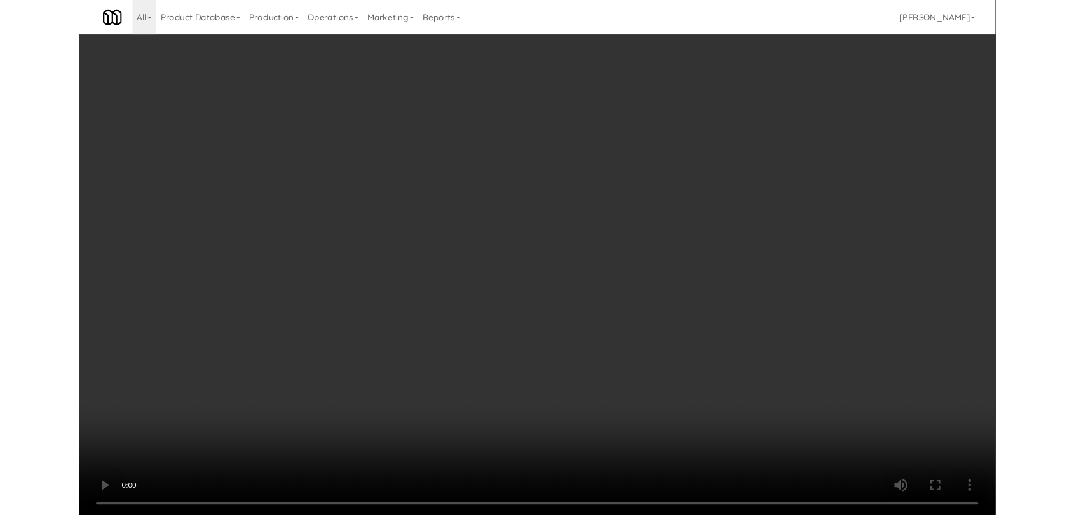
scroll to position [23, 0]
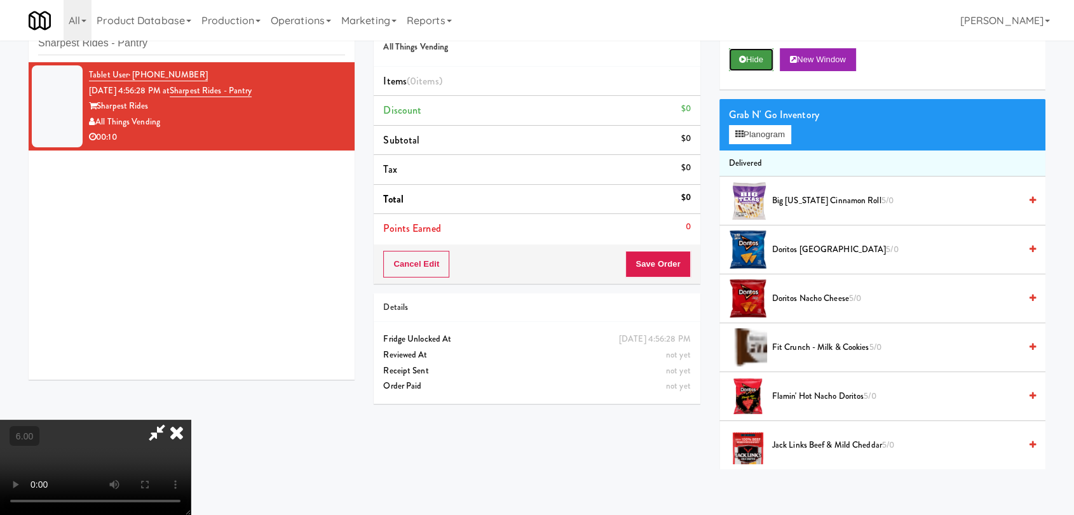
click at [756, 59] on button "Hide" at bounding box center [751, 59] width 44 height 23
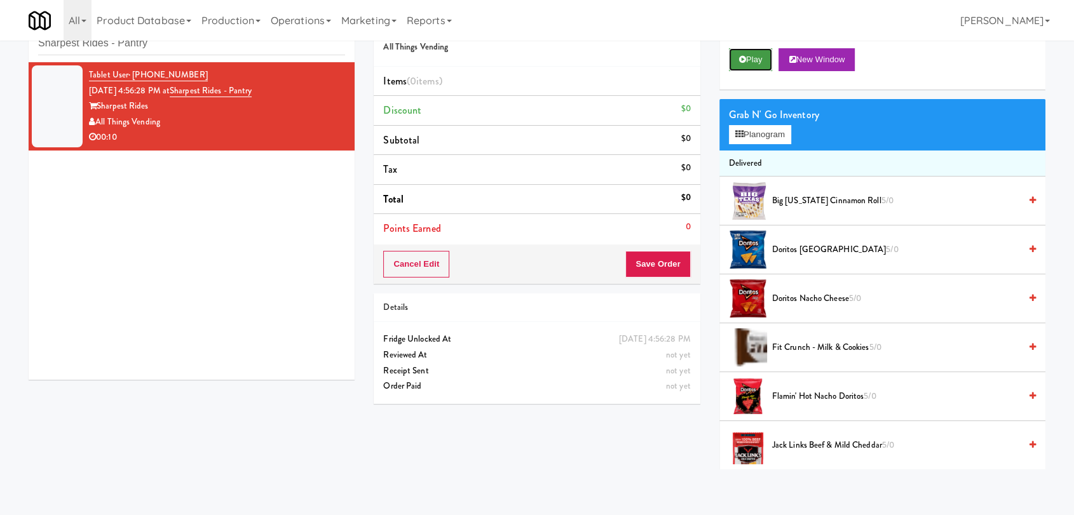
click at [756, 59] on button "Play" at bounding box center [751, 59] width 44 height 23
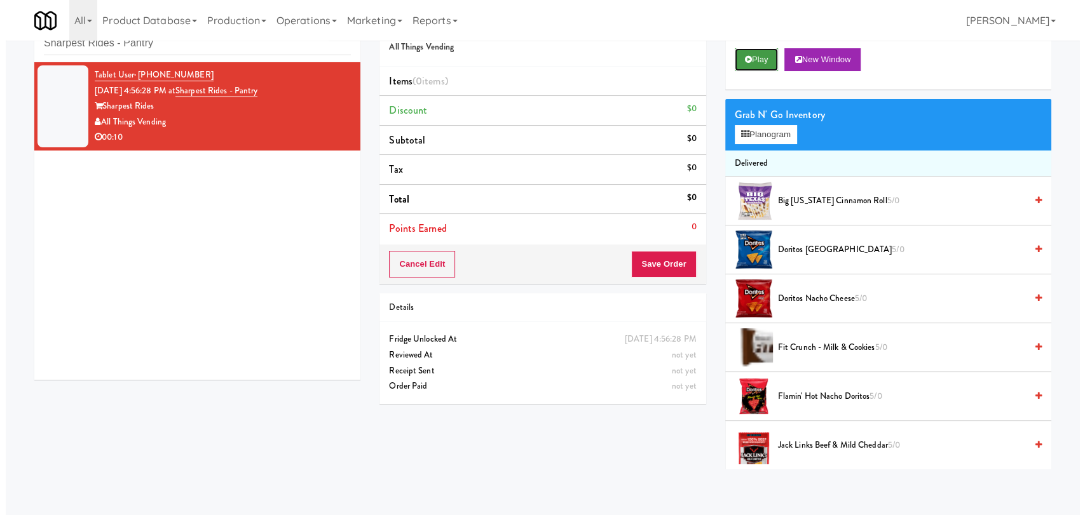
scroll to position [0, 0]
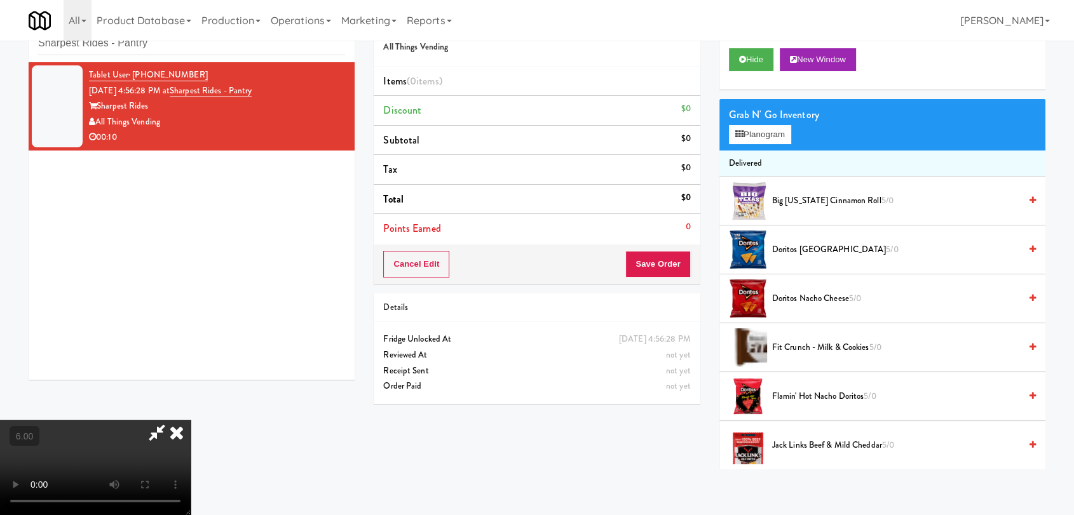
click at [191, 420] on video at bounding box center [95, 467] width 191 height 95
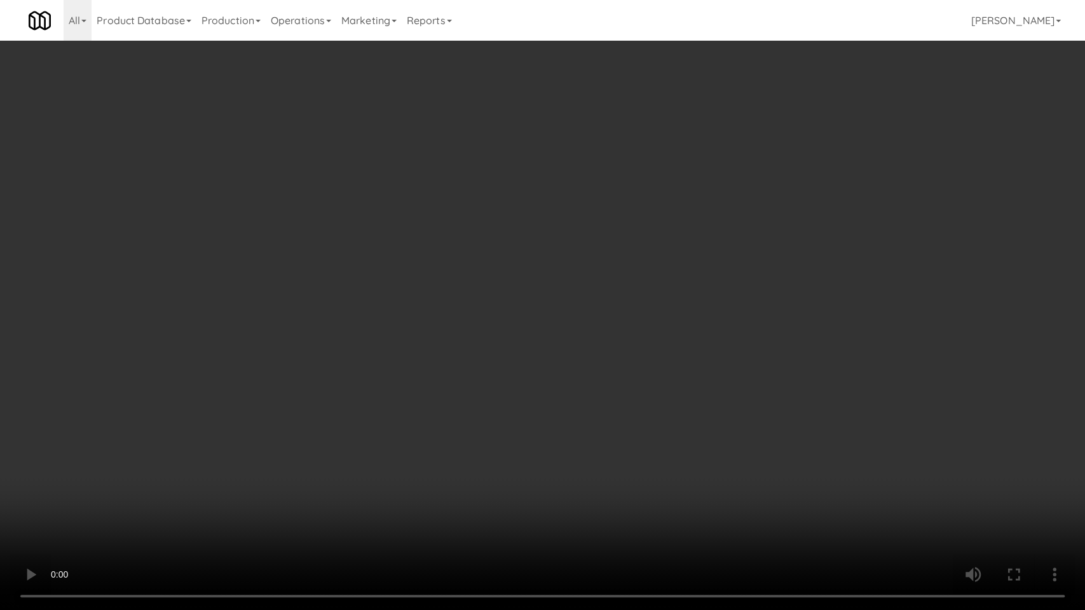
click at [492, 386] on video at bounding box center [542, 305] width 1085 height 610
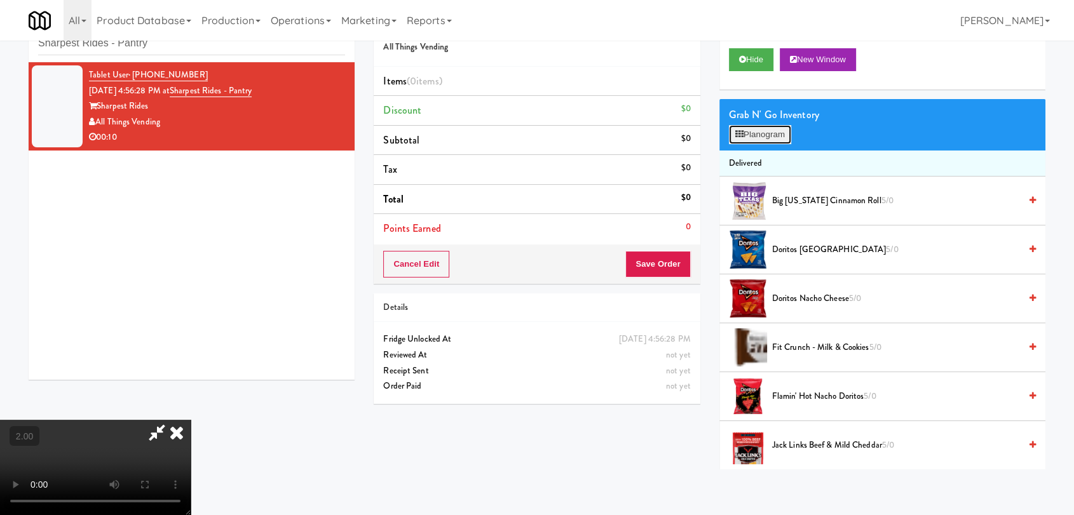
click at [756, 142] on button "Planogram" at bounding box center [760, 134] width 62 height 19
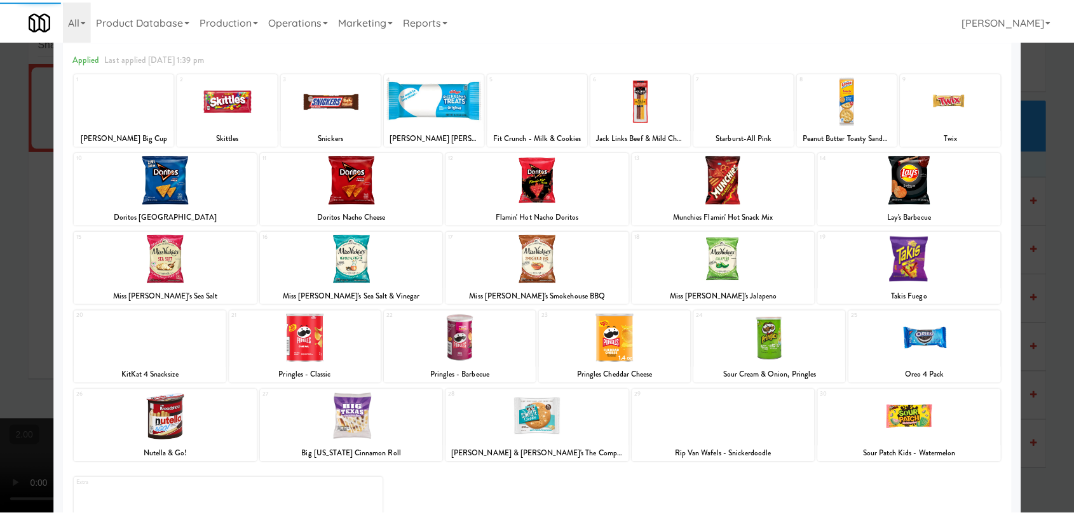
scroll to position [109, 0]
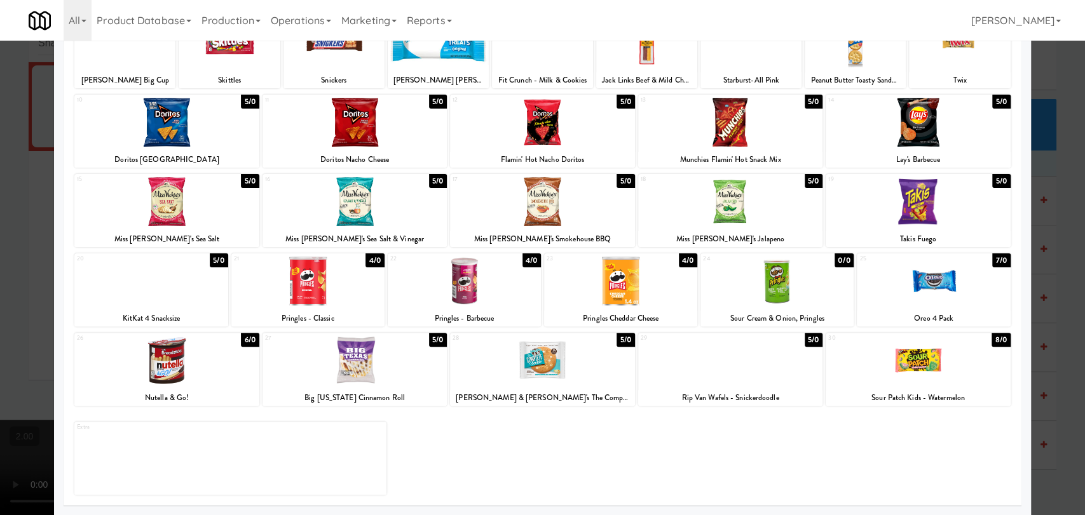
click at [173, 303] on div at bounding box center [150, 281] width 153 height 49
click at [0, 224] on div at bounding box center [542, 257] width 1085 height 515
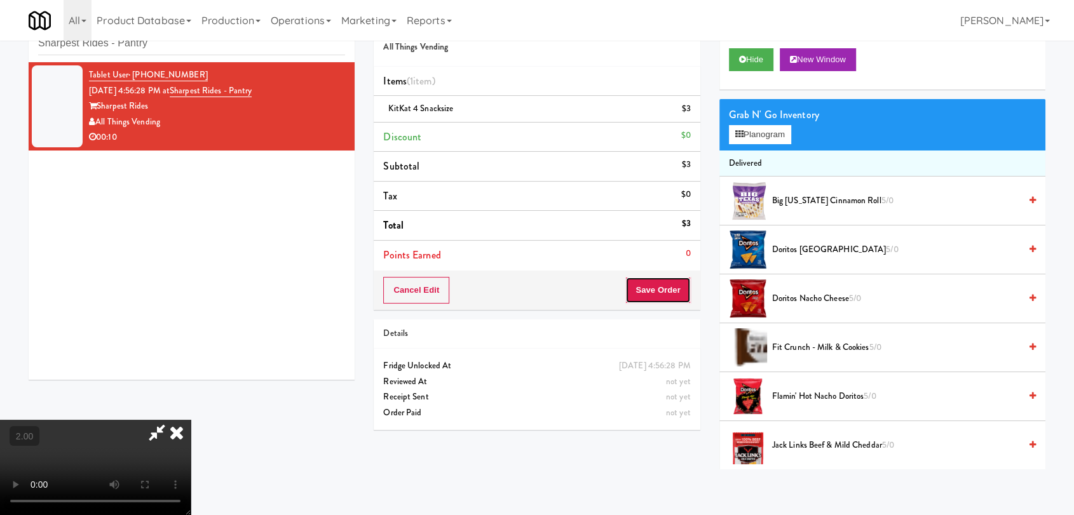
click at [670, 283] on button "Save Order" at bounding box center [657, 290] width 65 height 27
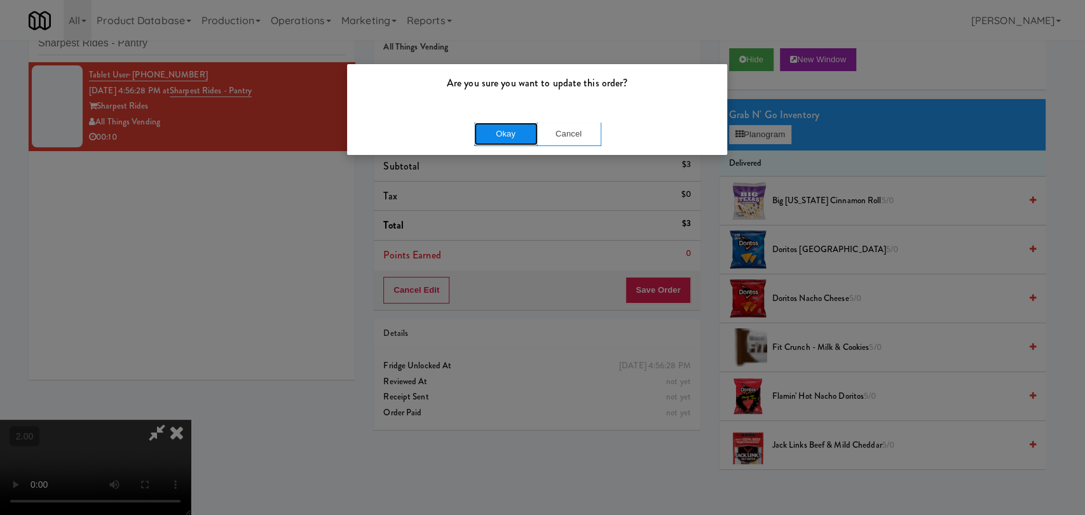
click at [519, 142] on button "Okay" at bounding box center [506, 134] width 64 height 23
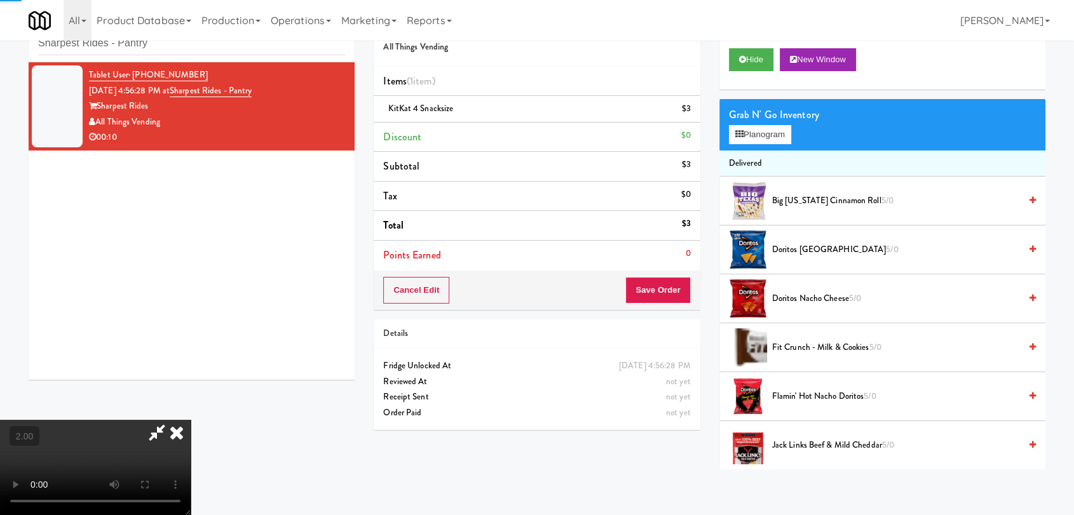
click at [191, 420] on icon at bounding box center [177, 432] width 28 height 25
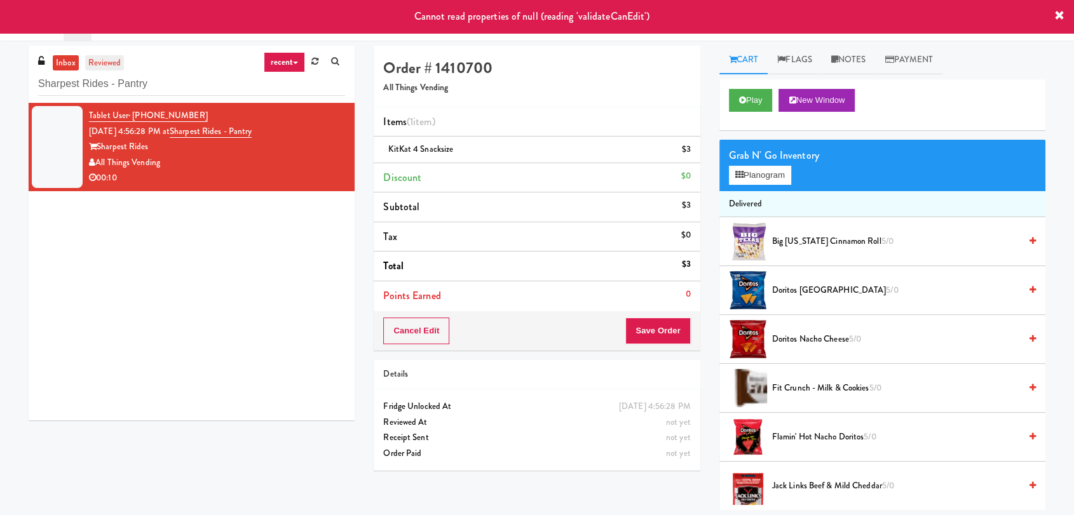
click at [111, 58] on link "reviewed" at bounding box center [104, 63] width 39 height 16
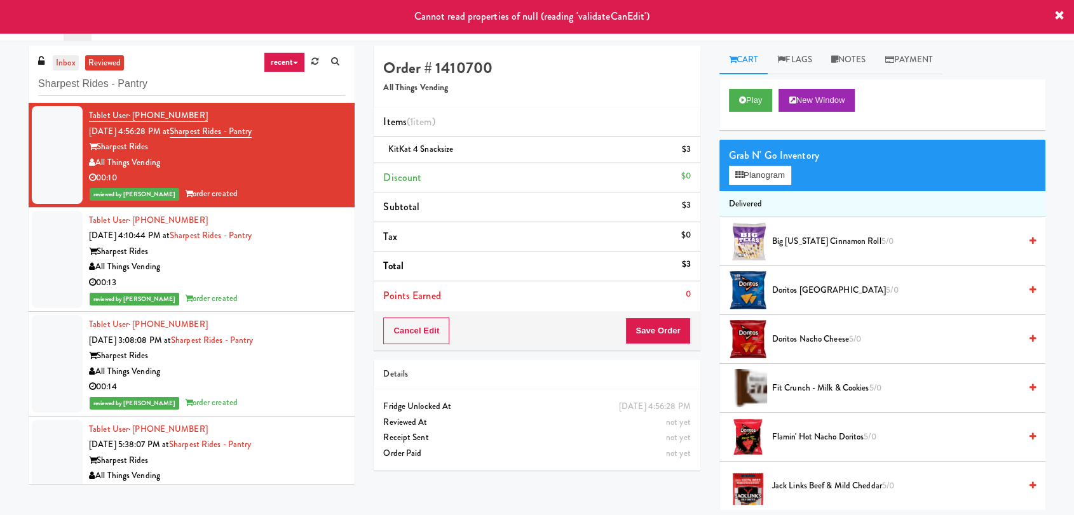
click at [64, 59] on link "inbox" at bounding box center [66, 63] width 26 height 16
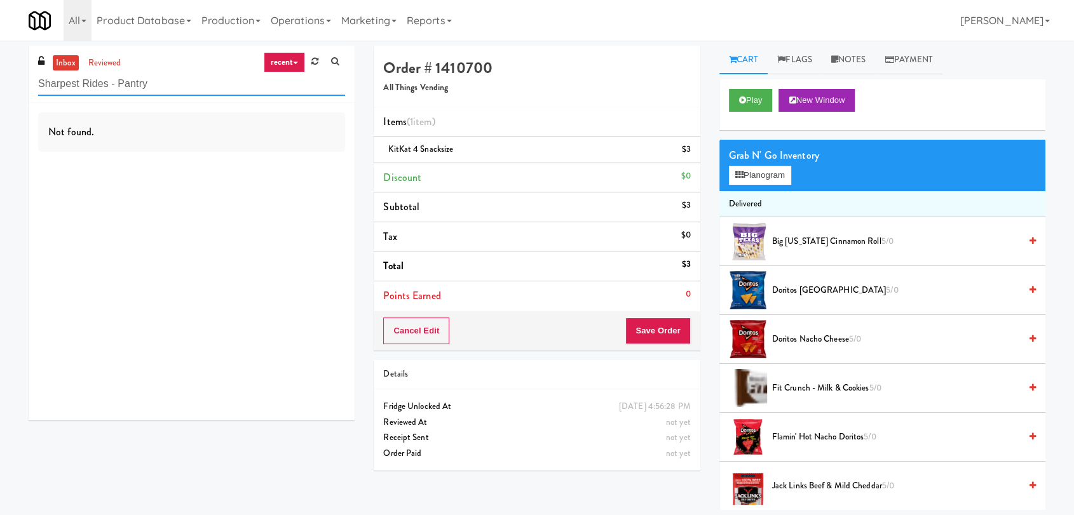
drag, startPoint x: 41, startPoint y: 74, endPoint x: 0, endPoint y: 74, distance: 40.7
click at [0, 74] on div "inbox reviewed recent all unclear take inventory issue suspicious failed recent…" at bounding box center [537, 278] width 1074 height 465
paste input "Paradox - Cooler - Right"
type input "Paradox - Cooler - Right"
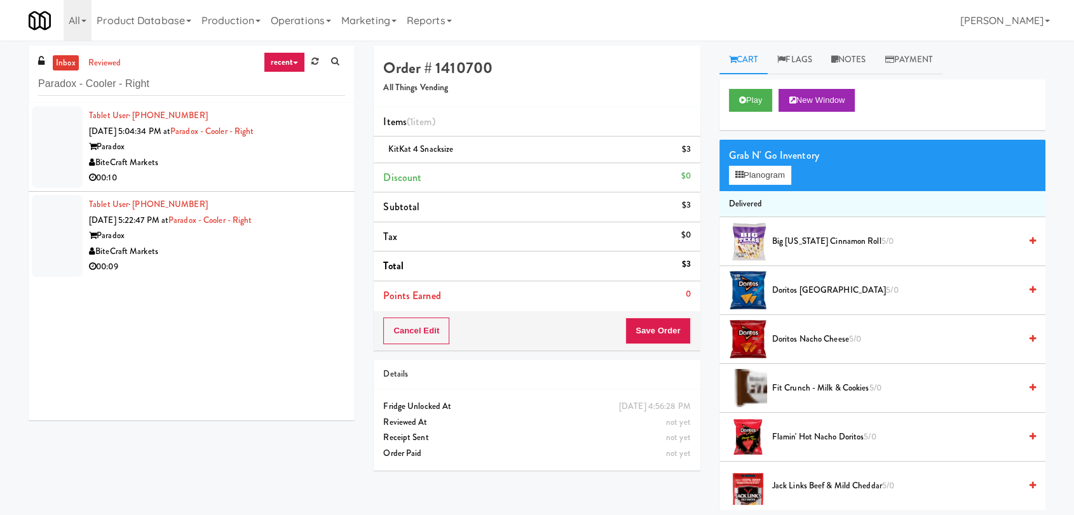
click at [365, 173] on div "Order # 1410700 All Things Vending Items (1 item ) KitKat 4 Snacksize $3 Discou…" at bounding box center [536, 263] width 345 height 435
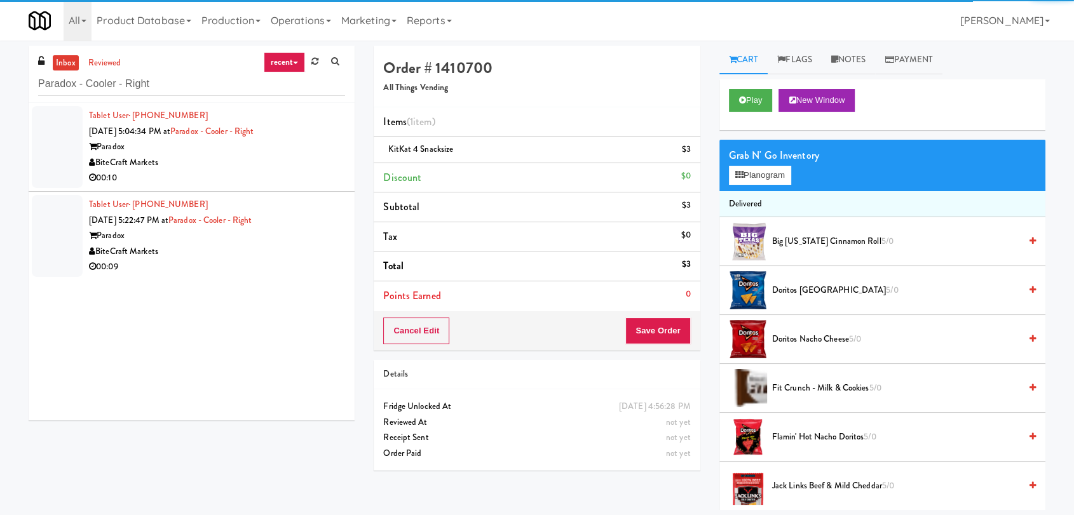
click at [295, 155] on div "BiteCraft Markets" at bounding box center [217, 163] width 256 height 16
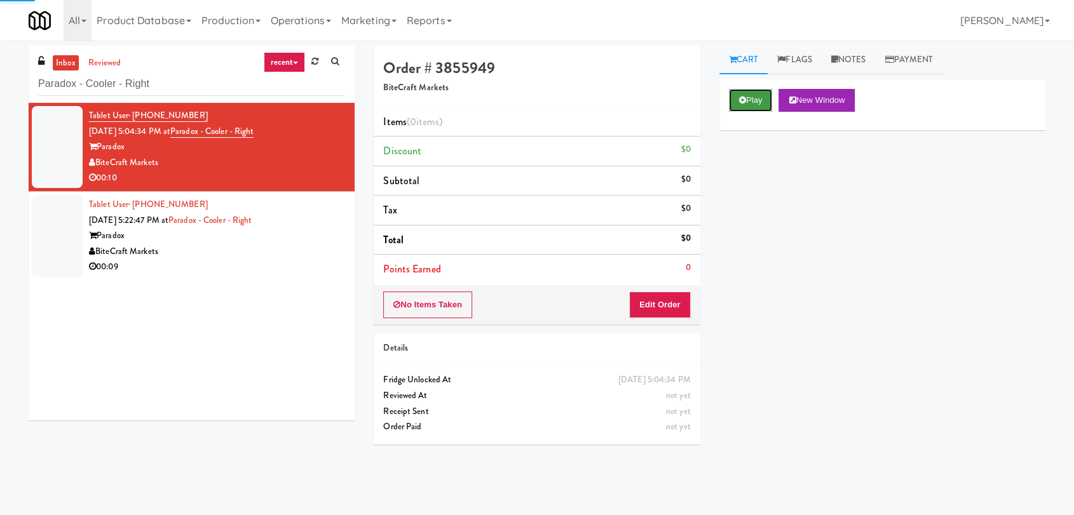
click at [761, 105] on button "Play" at bounding box center [751, 100] width 44 height 23
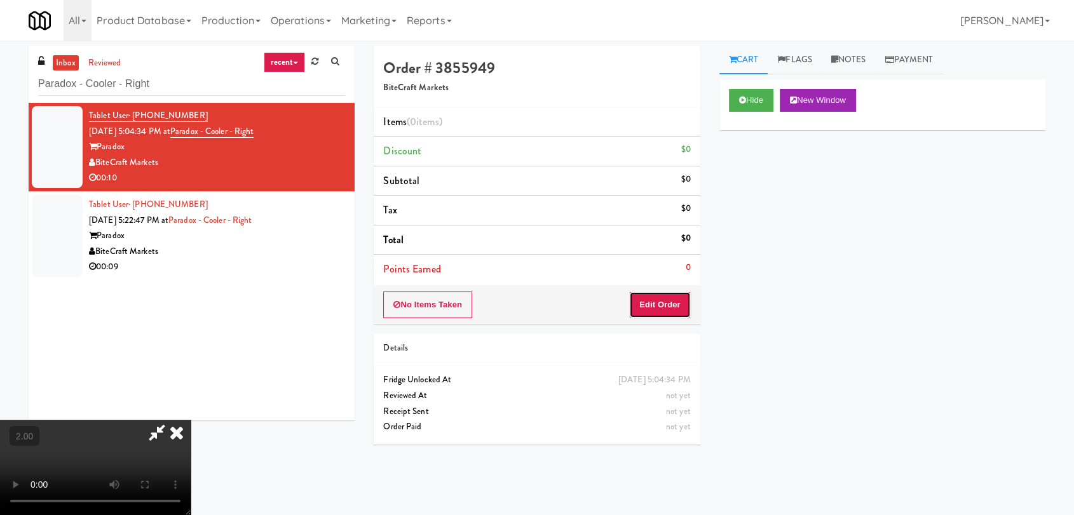
click at [681, 299] on button "Edit Order" at bounding box center [660, 305] width 62 height 27
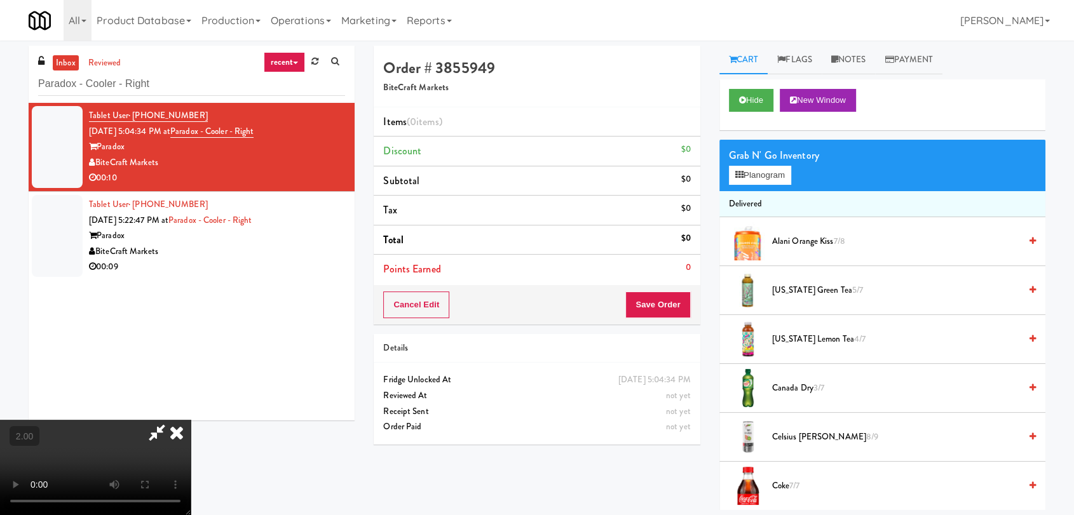
click at [191, 420] on video at bounding box center [95, 467] width 191 height 95
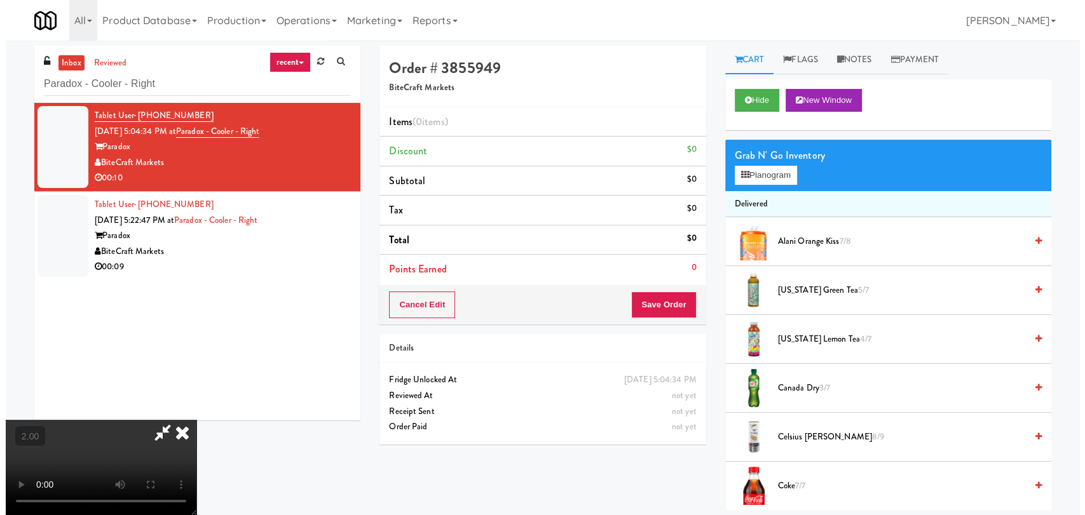
scroll to position [26, 0]
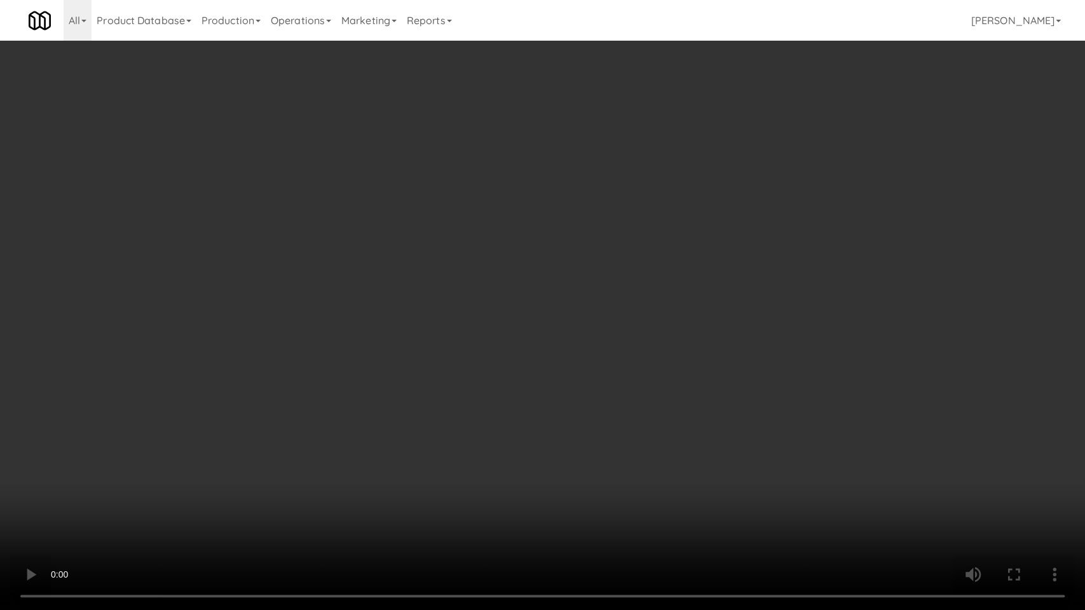
click at [293, 461] on video at bounding box center [542, 305] width 1085 height 610
click at [297, 459] on video at bounding box center [542, 305] width 1085 height 610
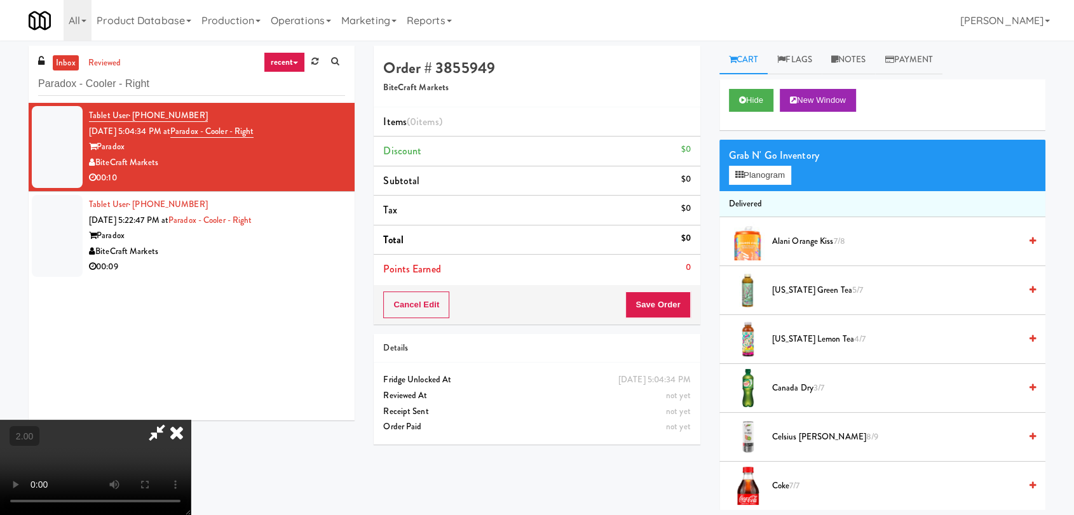
click at [191, 420] on video at bounding box center [95, 467] width 191 height 95
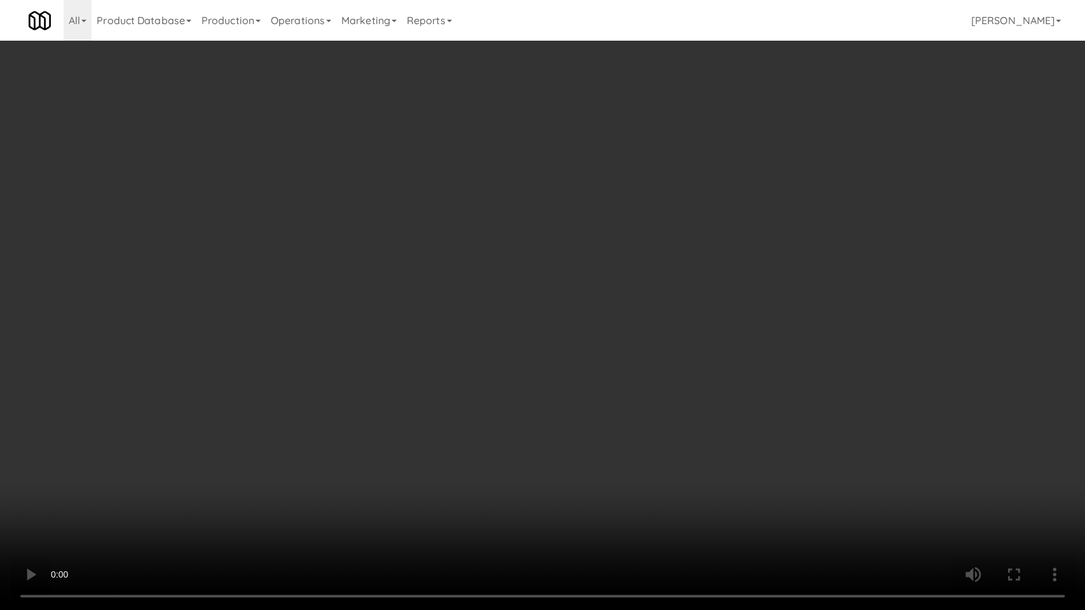
click at [357, 476] on video at bounding box center [542, 305] width 1085 height 610
click at [361, 478] on video at bounding box center [542, 305] width 1085 height 610
click at [615, 435] on video at bounding box center [542, 305] width 1085 height 610
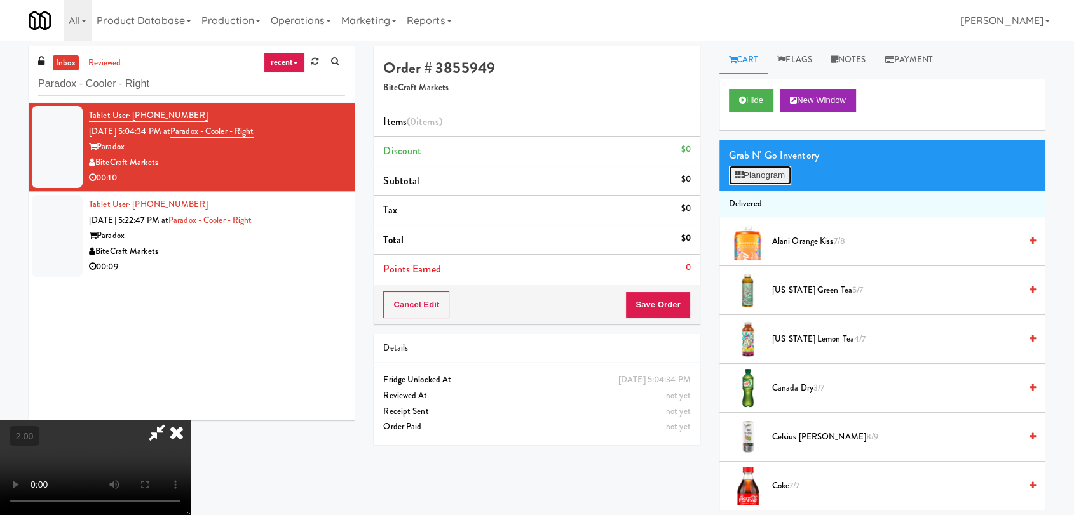
click at [771, 169] on button "Planogram" at bounding box center [760, 175] width 62 height 19
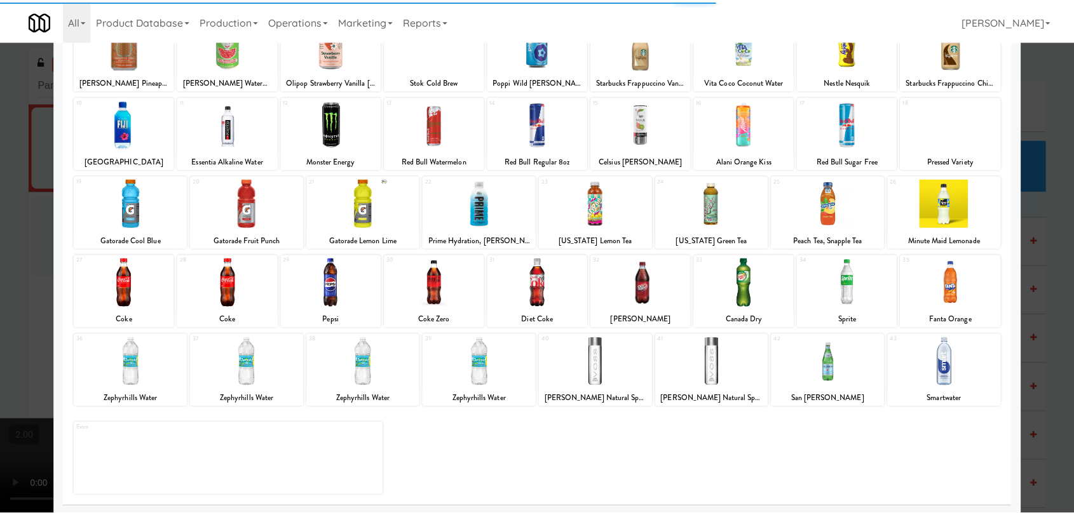
scroll to position [109, 0]
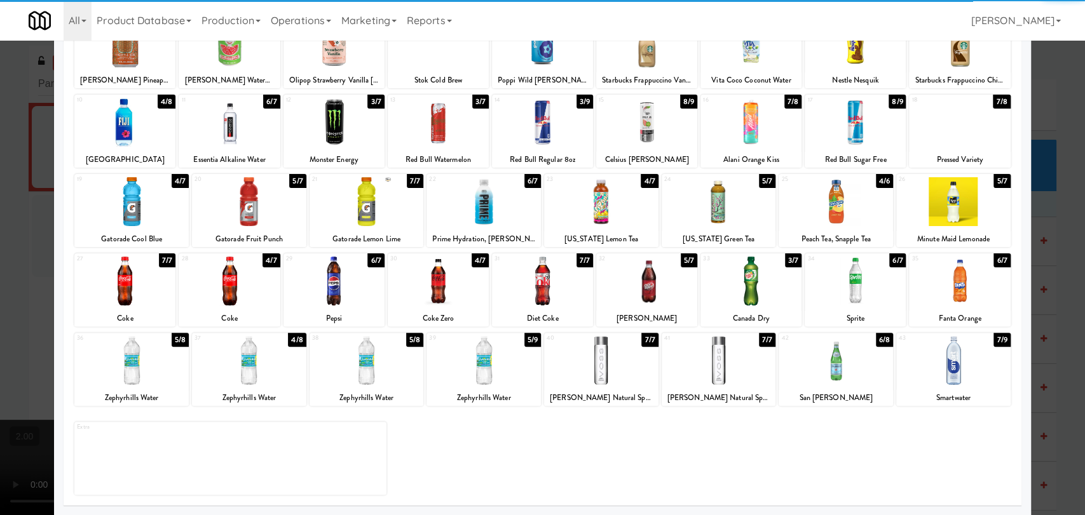
click at [975, 359] on div at bounding box center [953, 360] width 114 height 49
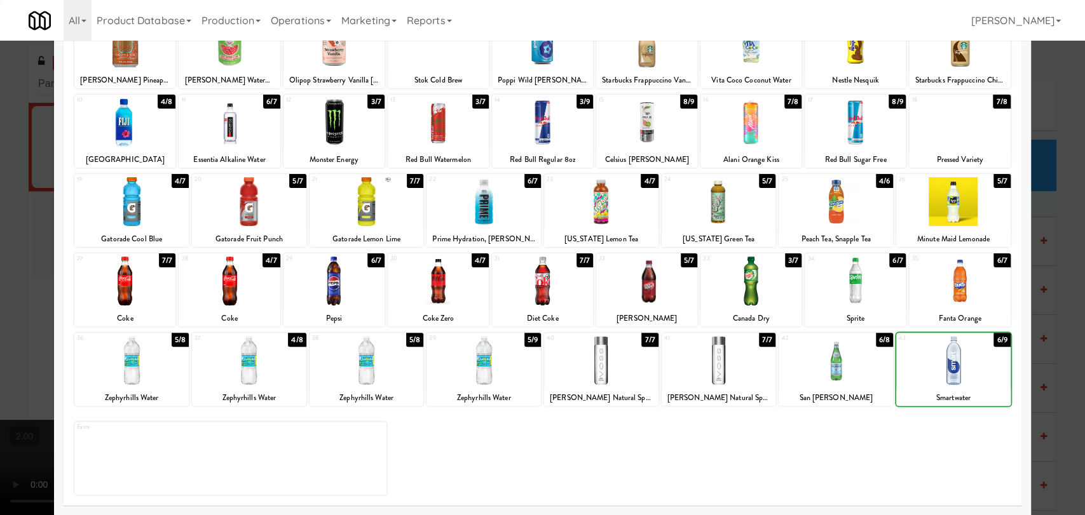
click at [1025, 313] on div at bounding box center [542, 257] width 1085 height 515
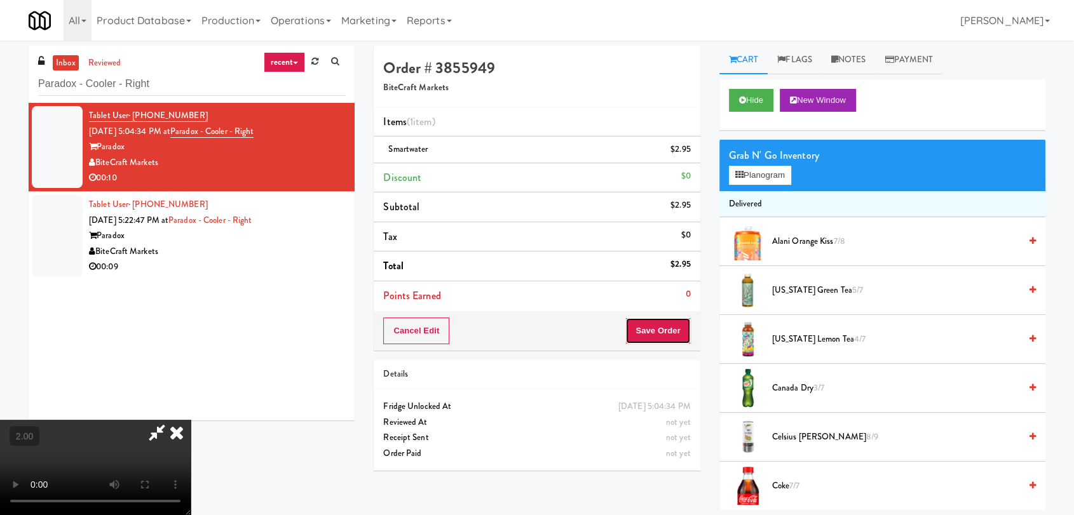
click at [670, 341] on button "Save Order" at bounding box center [657, 331] width 65 height 27
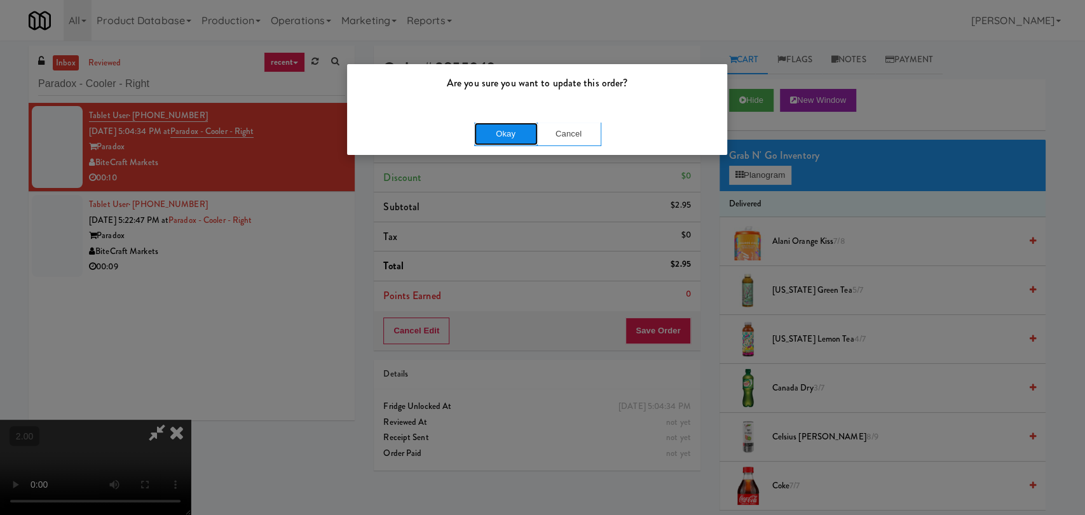
click at [512, 130] on button "Okay" at bounding box center [506, 134] width 64 height 23
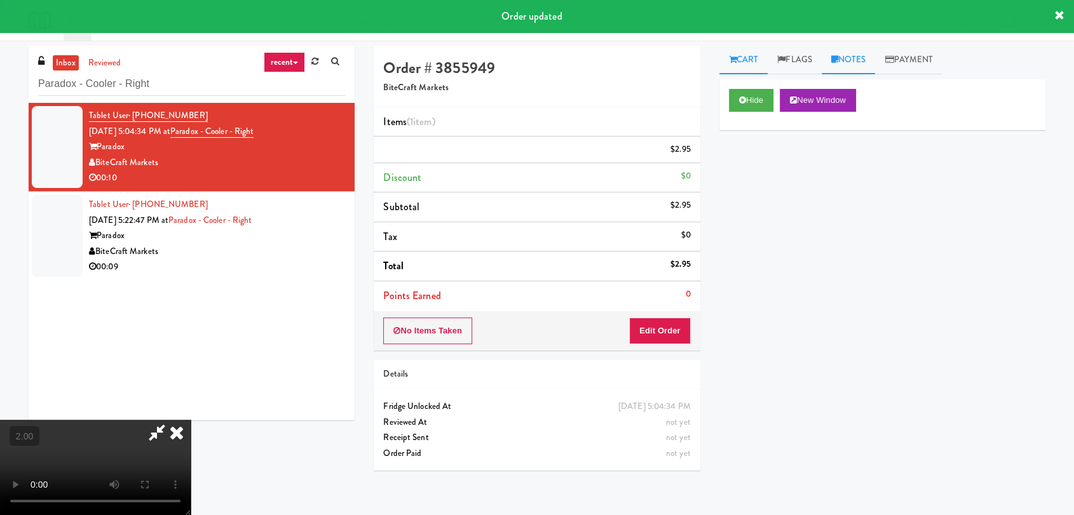
click at [854, 49] on link "Notes" at bounding box center [849, 60] width 54 height 29
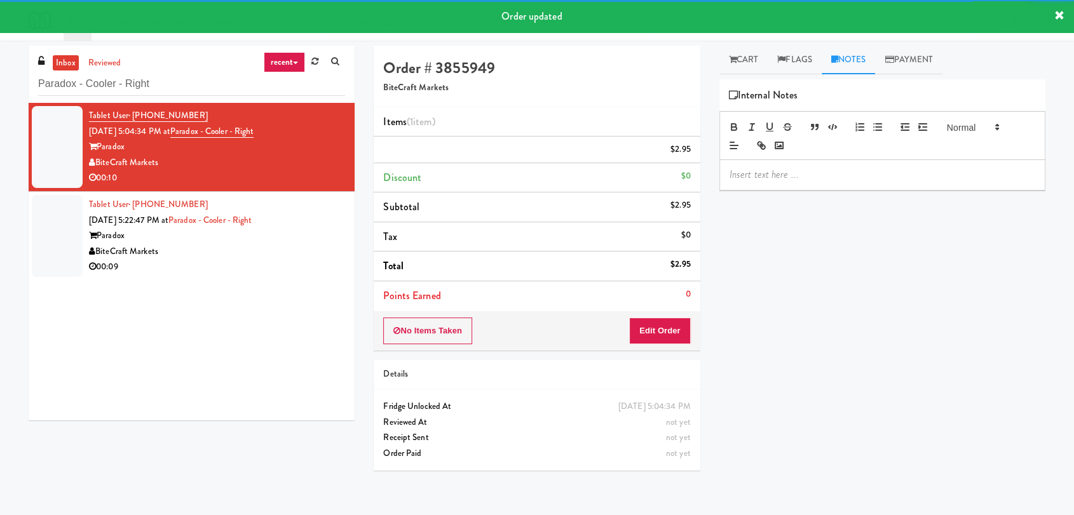
click at [854, 182] on div at bounding box center [882, 174] width 325 height 29
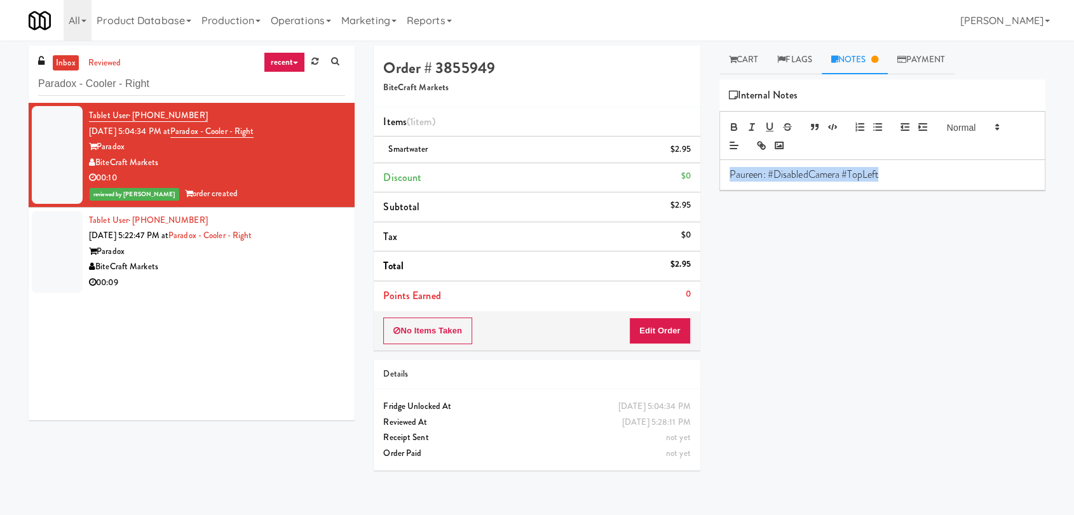
drag, startPoint x: 889, startPoint y: 175, endPoint x: 679, endPoint y: 170, distance: 210.4
click at [679, 170] on div "Order # 3855949 BiteCraft Markets Items (1 item ) Smartwater $2.95 Discount $0 …" at bounding box center [709, 278] width 691 height 465
copy p "Paureen: #DisabledCamera #TopLeft"
click at [196, 284] on div "00:09" at bounding box center [217, 283] width 256 height 16
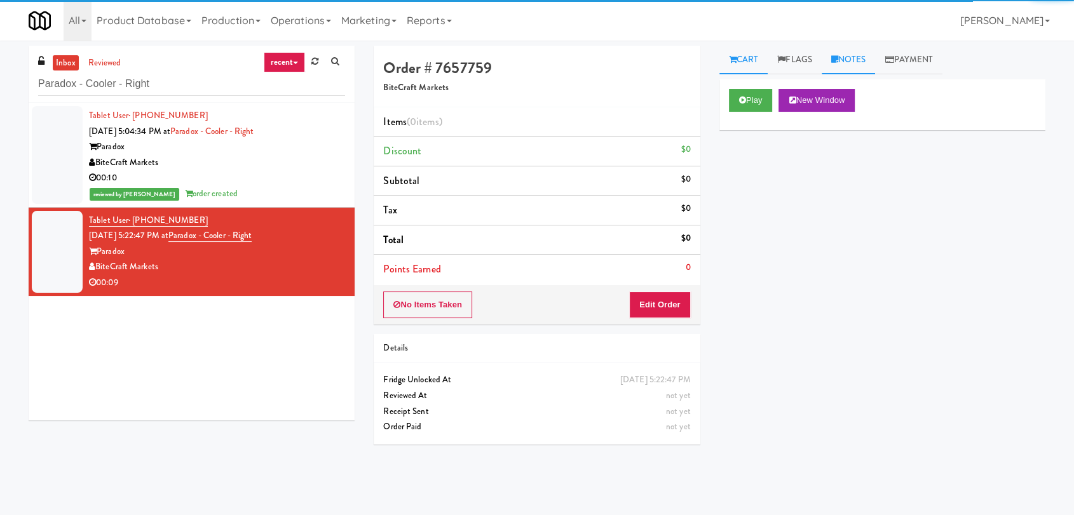
click at [854, 72] on link "Notes" at bounding box center [849, 60] width 54 height 29
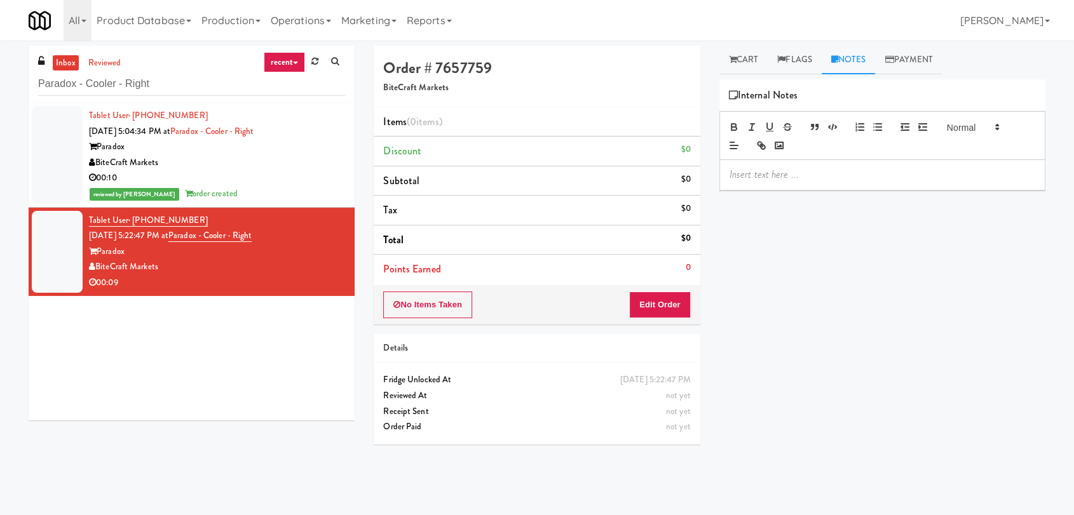
click at [824, 160] on div at bounding box center [882, 174] width 325 height 29
click at [757, 50] on link "Cart" at bounding box center [743, 60] width 49 height 29
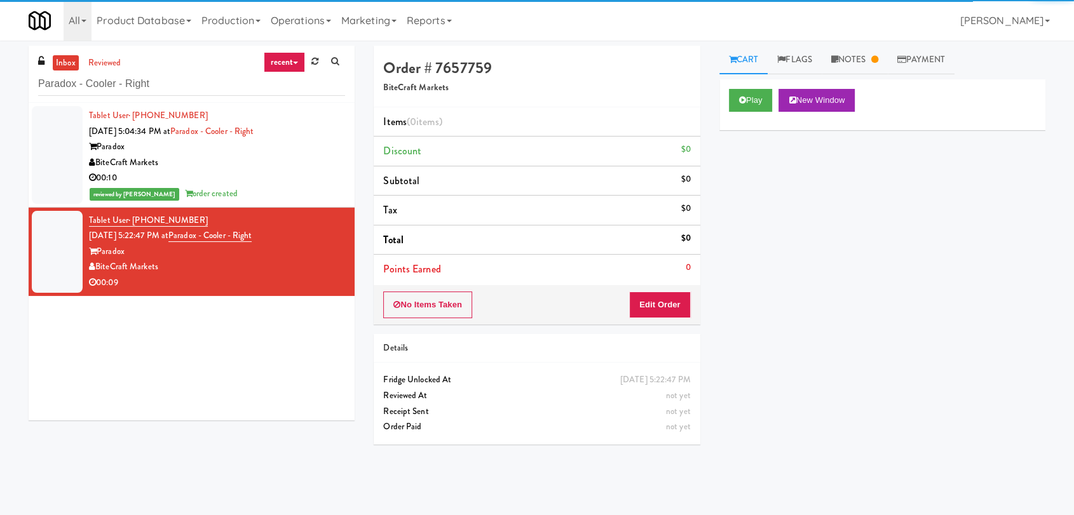
click at [756, 83] on div "Play New Window" at bounding box center [882, 104] width 326 height 51
click at [753, 103] on button "Play" at bounding box center [751, 100] width 44 height 23
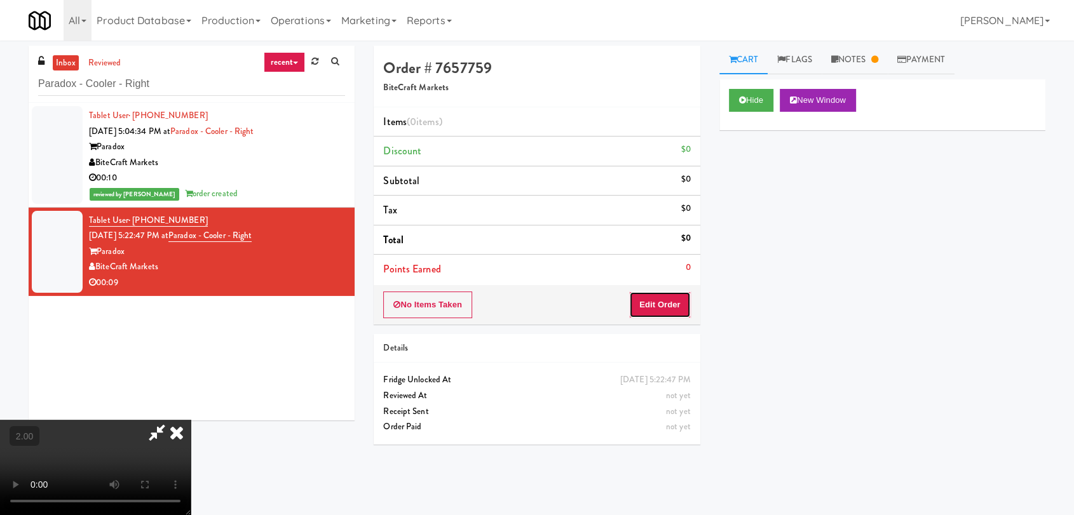
click at [685, 297] on button "Edit Order" at bounding box center [660, 305] width 62 height 27
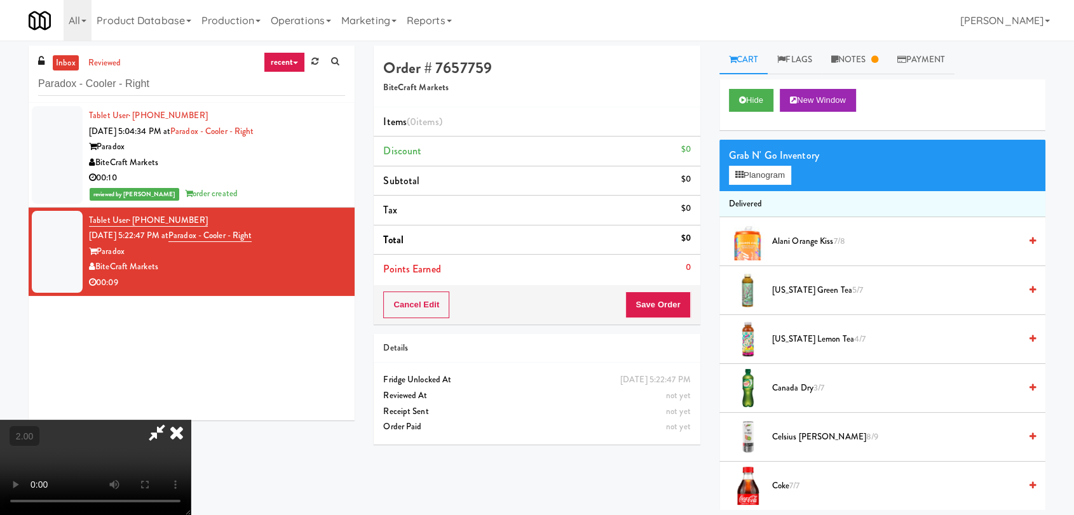
scroll to position [53, 0]
click at [774, 246] on span "Alani Orange Kiss 7/8" at bounding box center [896, 242] width 248 height 16
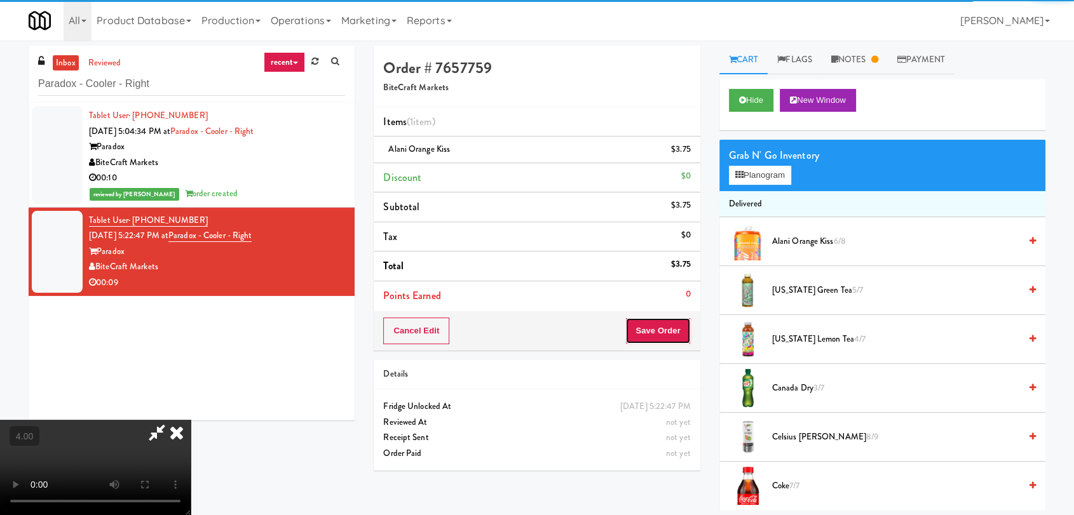
click at [681, 334] on button "Save Order" at bounding box center [657, 331] width 65 height 27
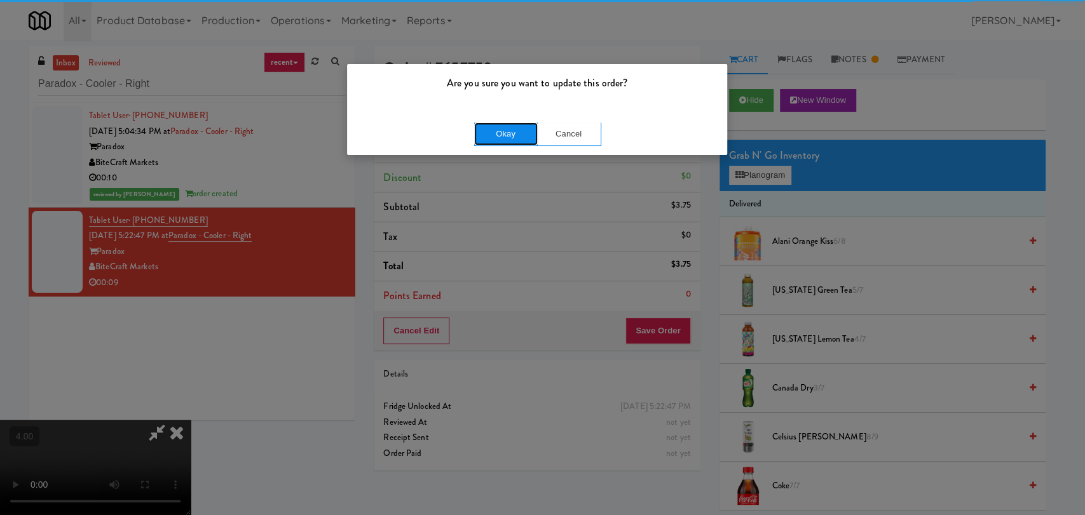
click at [507, 131] on button "Okay" at bounding box center [506, 134] width 64 height 23
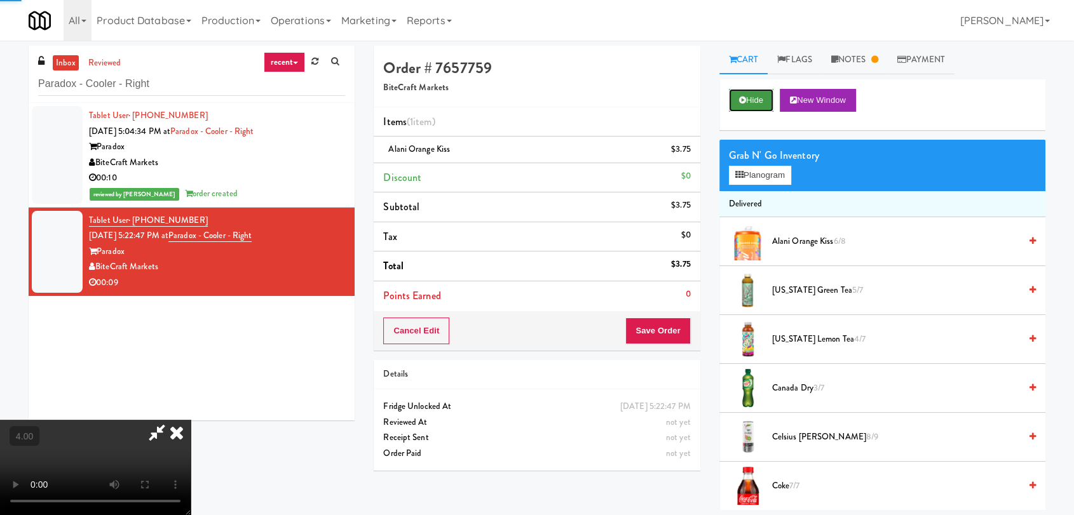
click at [741, 98] on icon at bounding box center [742, 100] width 7 height 8
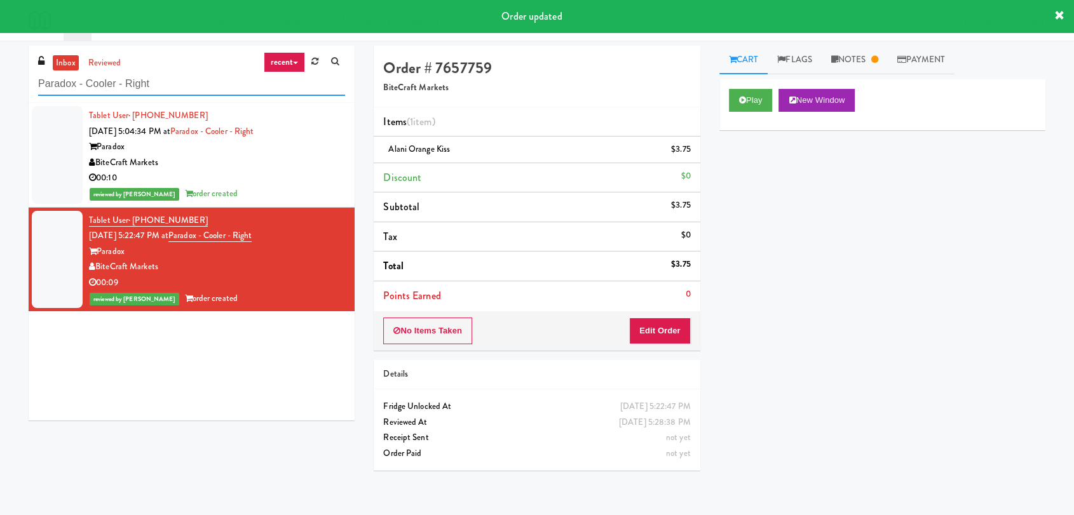
paste input "ureen: #DisabledCamera #TopLef"
drag, startPoint x: 125, startPoint y: 81, endPoint x: 0, endPoint y: 69, distance: 125.8
click at [0, 69] on div "inbox reviewed recent all unclear take inventory issue suspicious failed recent…" at bounding box center [537, 278] width 1074 height 465
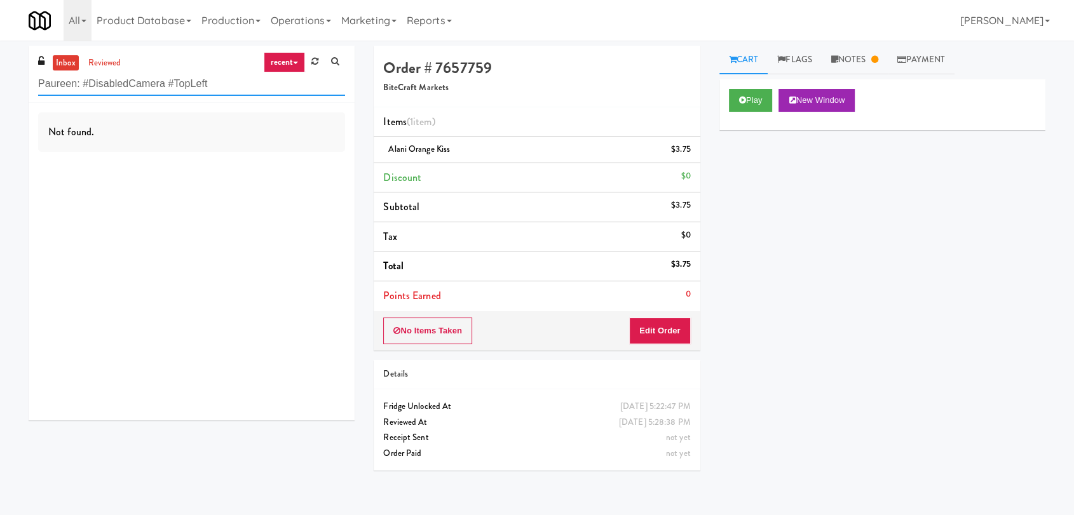
drag, startPoint x: 149, startPoint y: 83, endPoint x: 0, endPoint y: 88, distance: 148.8
click at [0, 88] on div "inbox reviewed recent all unclear take inventory issue suspicious failed recent…" at bounding box center [537, 278] width 1074 height 465
paste input "JVT BLD C Laundry room"
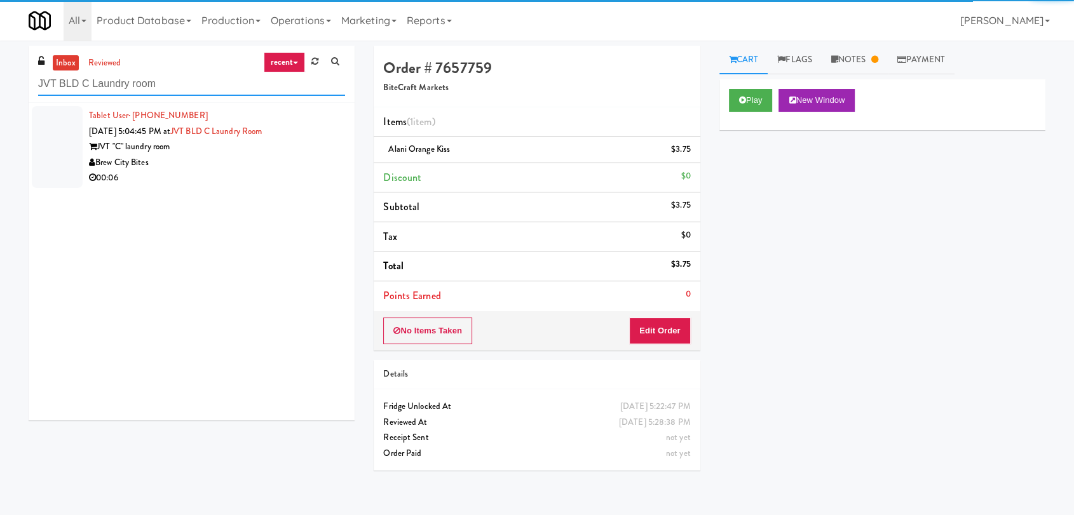
type input "JVT BLD C Laundry room"
click at [283, 173] on div "00:06" at bounding box center [217, 178] width 256 height 16
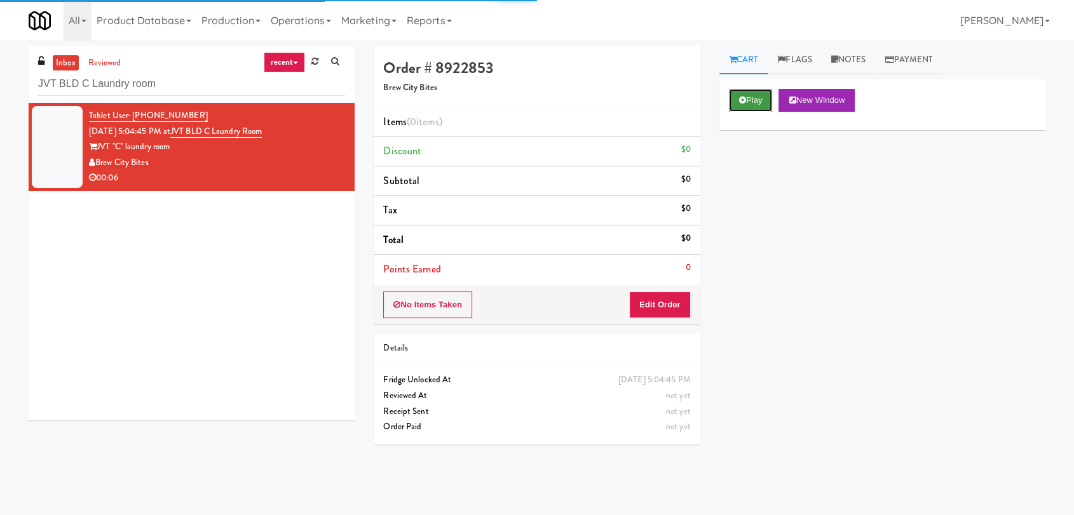
click at [759, 98] on button "Play" at bounding box center [751, 100] width 44 height 23
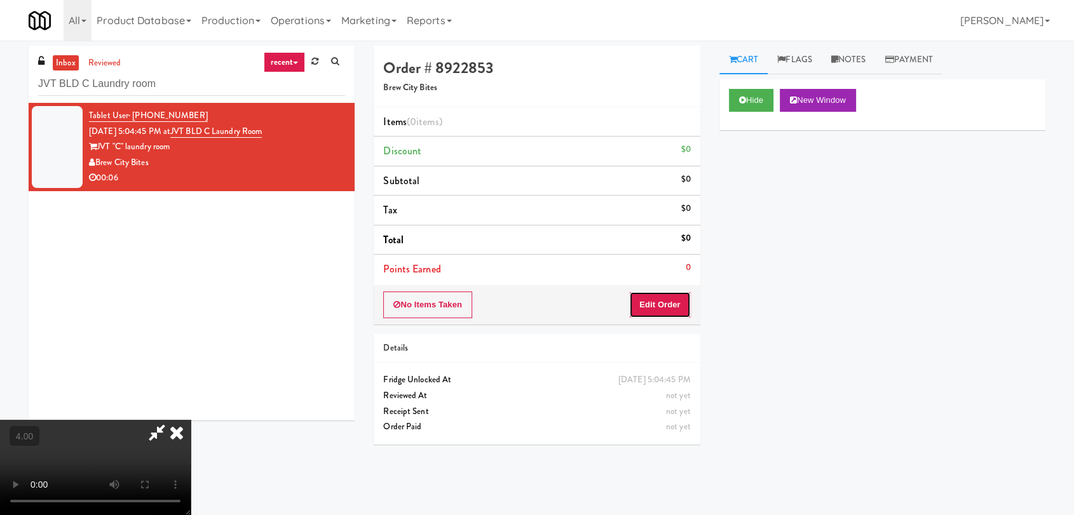
click at [667, 301] on button "Edit Order" at bounding box center [660, 305] width 62 height 27
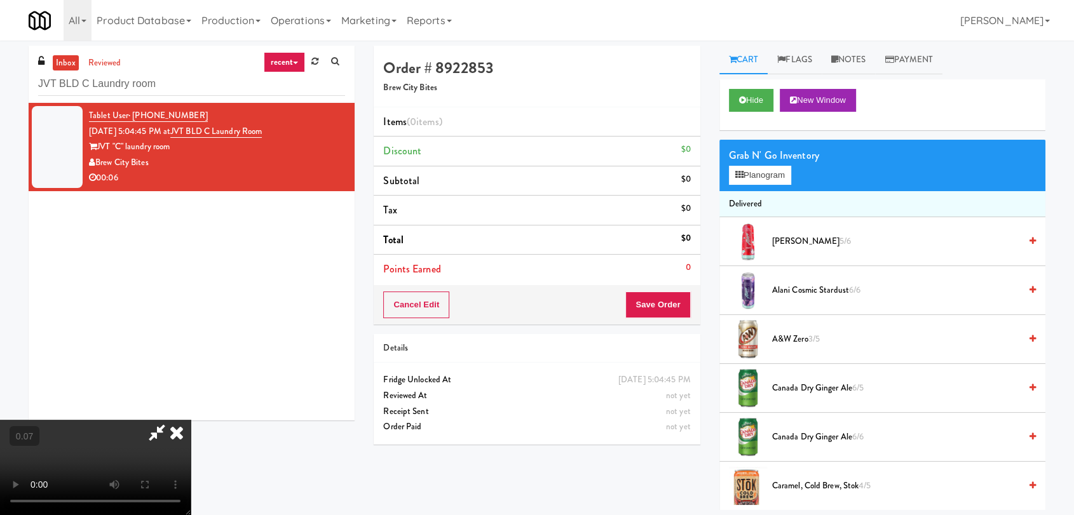
scroll to position [123, 0]
click at [191, 420] on video at bounding box center [95, 467] width 191 height 95
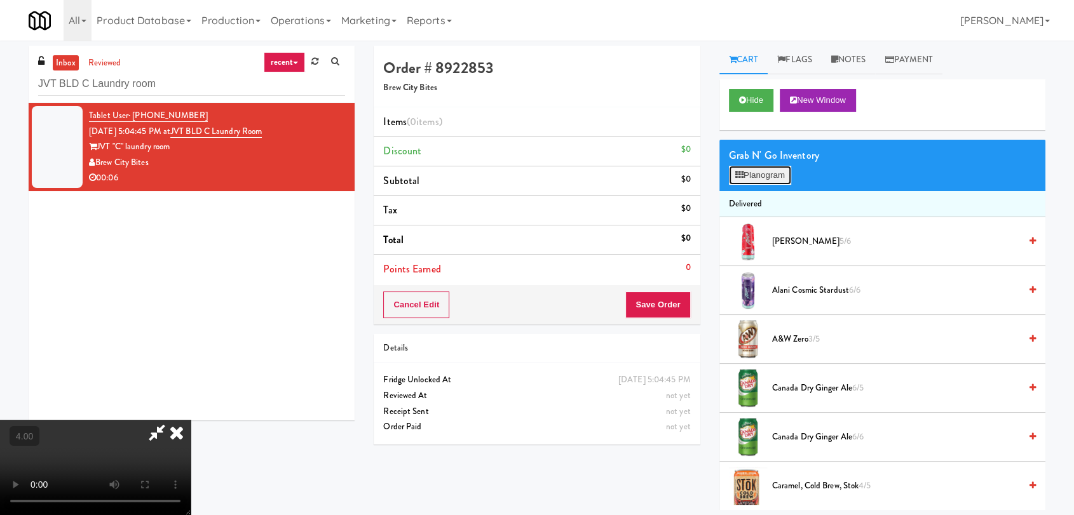
click at [784, 170] on button "Planogram" at bounding box center [760, 175] width 62 height 19
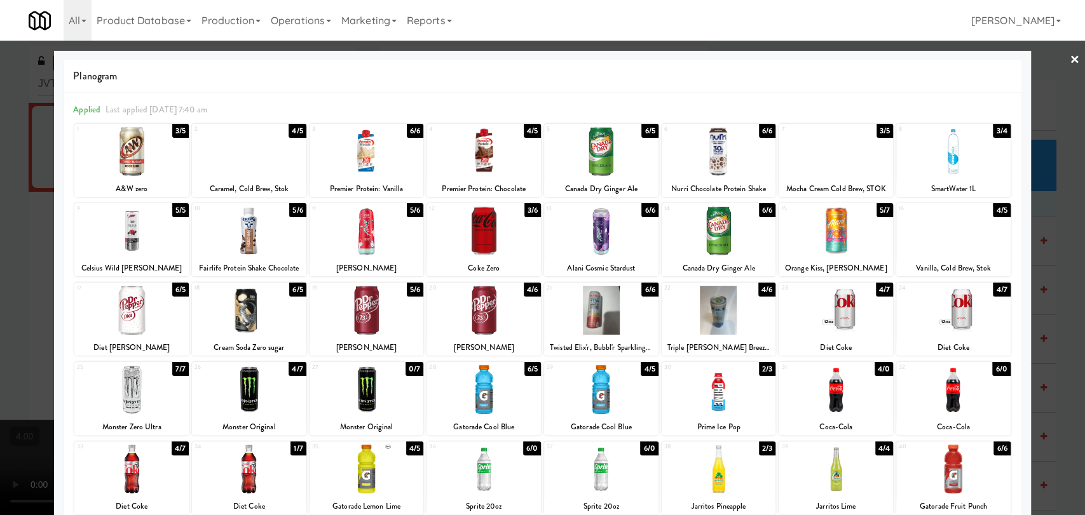
click at [0, 260] on div at bounding box center [542, 257] width 1085 height 515
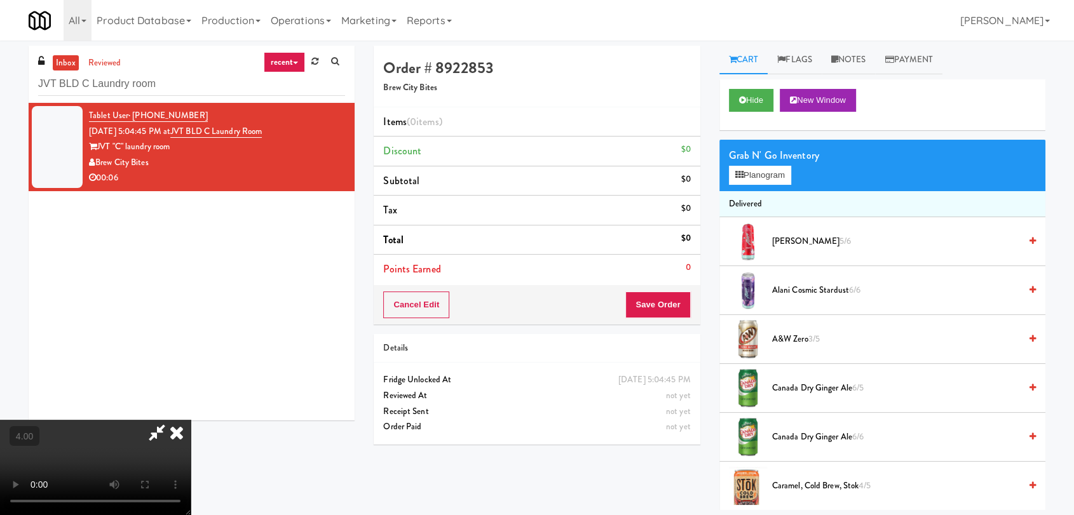
click at [191, 420] on video at bounding box center [95, 467] width 191 height 95
click at [758, 175] on button "Planogram" at bounding box center [760, 175] width 62 height 19
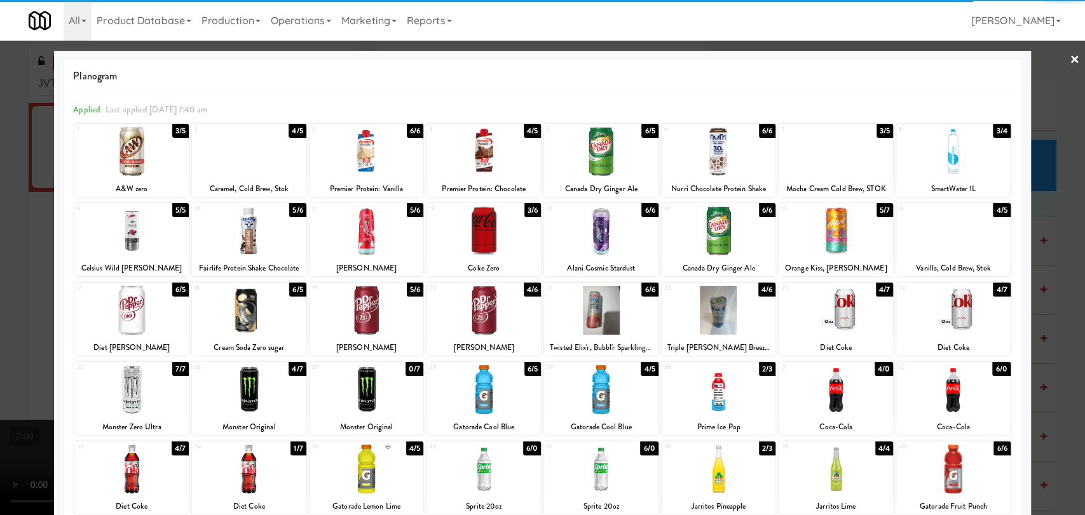
click at [834, 319] on div at bounding box center [835, 310] width 114 height 49
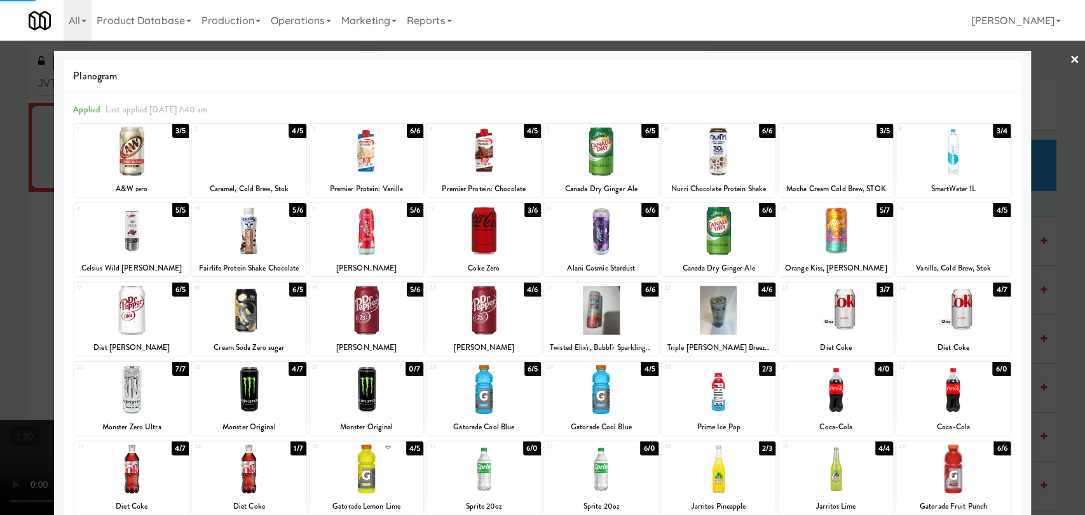
click at [0, 291] on div at bounding box center [542, 257] width 1085 height 515
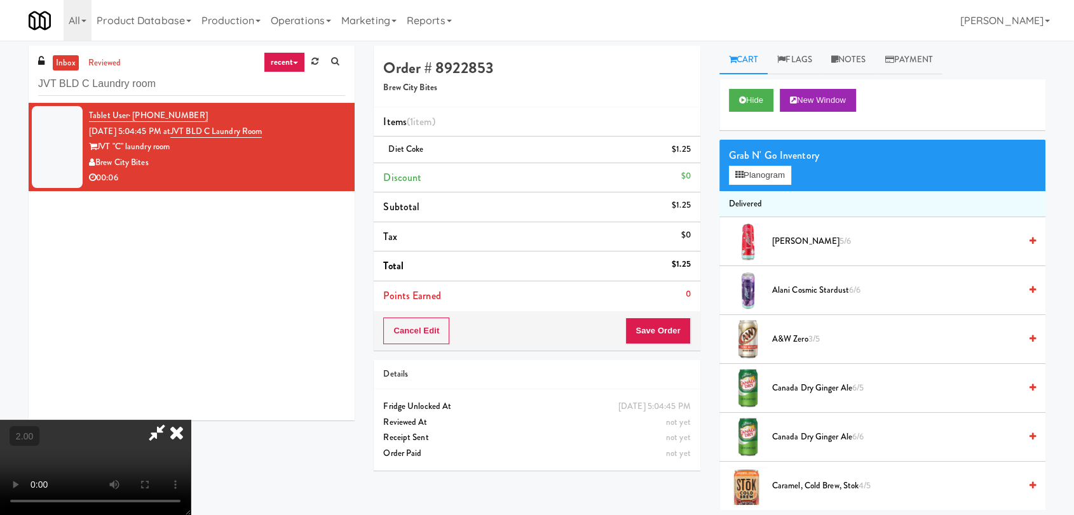
click at [191, 420] on icon at bounding box center [177, 432] width 28 height 25
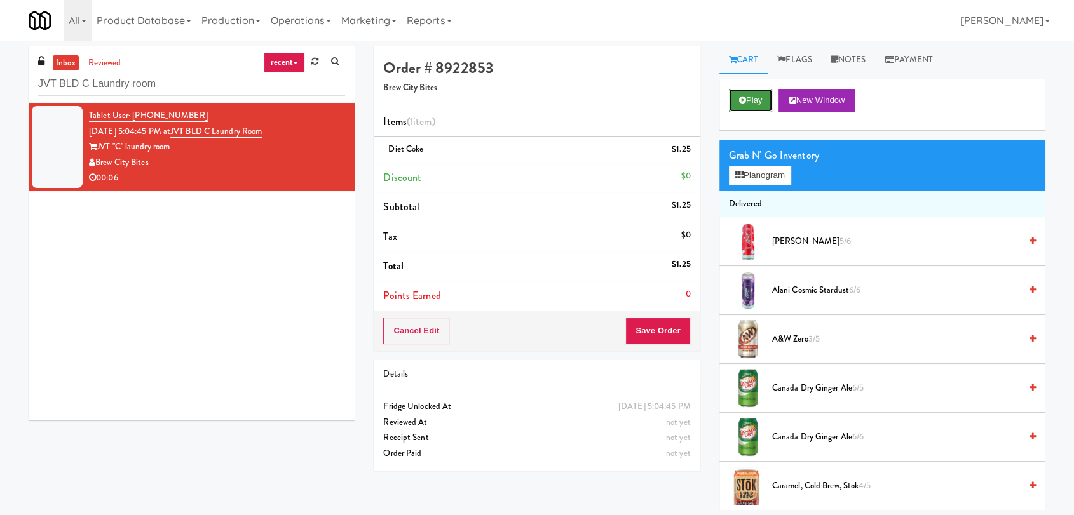
click at [750, 97] on button "Play" at bounding box center [751, 100] width 44 height 23
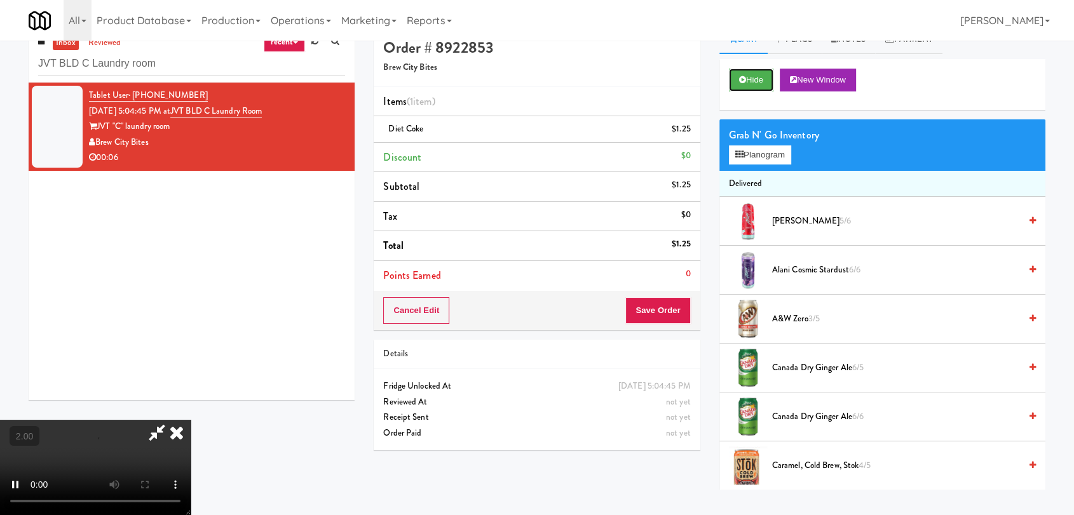
scroll to position [41, 0]
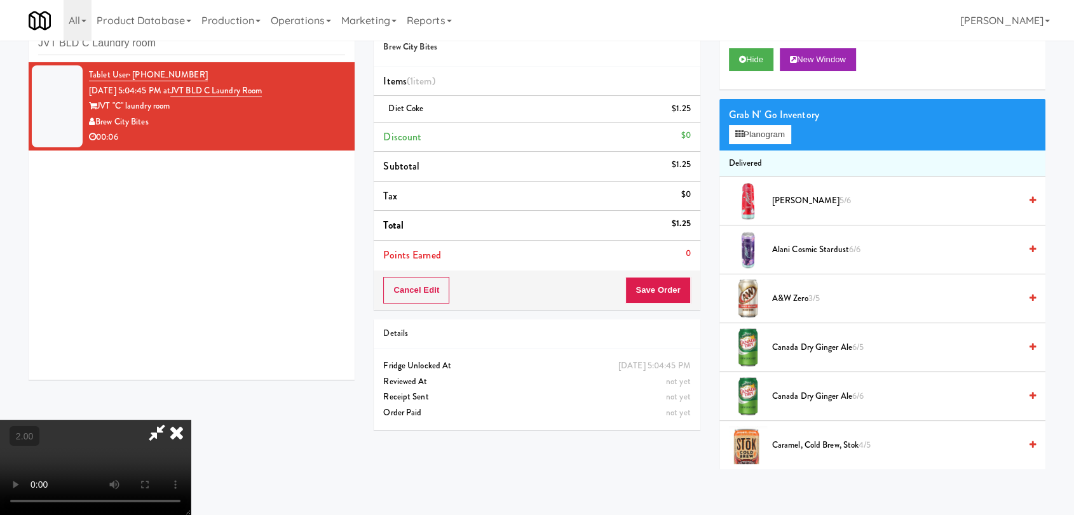
click at [191, 420] on video at bounding box center [95, 467] width 191 height 95
click at [191, 420] on icon at bounding box center [177, 432] width 28 height 25
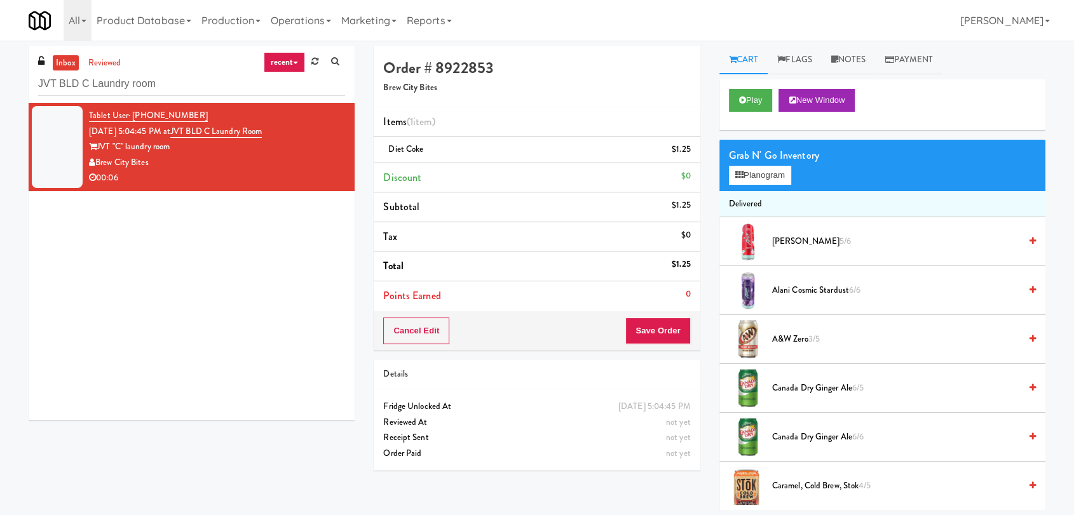
click at [852, 38] on div "All 325 Vending [URL][DOMAIN_NAME] 901 Smrt Mrkt [URL][DOMAIN_NAME] 9518002 [GE…" at bounding box center [537, 20] width 1017 height 41
click at [864, 54] on link "Notes" at bounding box center [849, 60] width 54 height 29
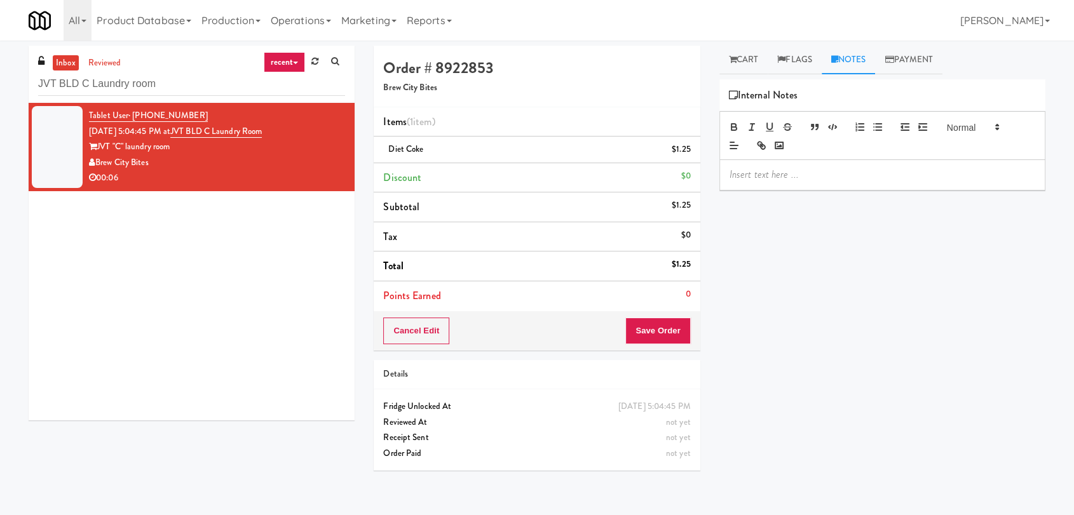
click at [850, 177] on p at bounding box center [882, 175] width 306 height 14
click at [648, 340] on button "Save Order" at bounding box center [657, 331] width 65 height 27
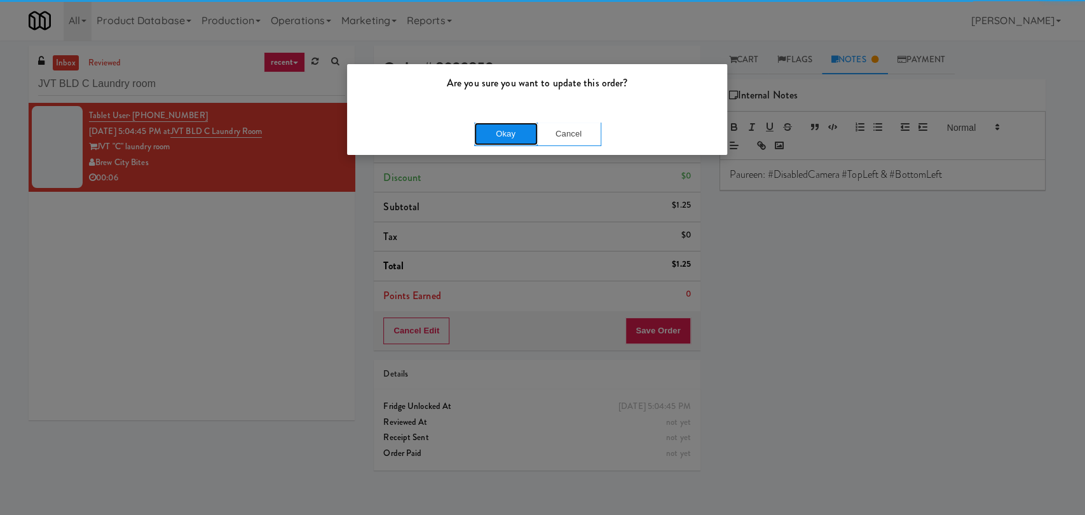
click at [512, 133] on button "Okay" at bounding box center [506, 134] width 64 height 23
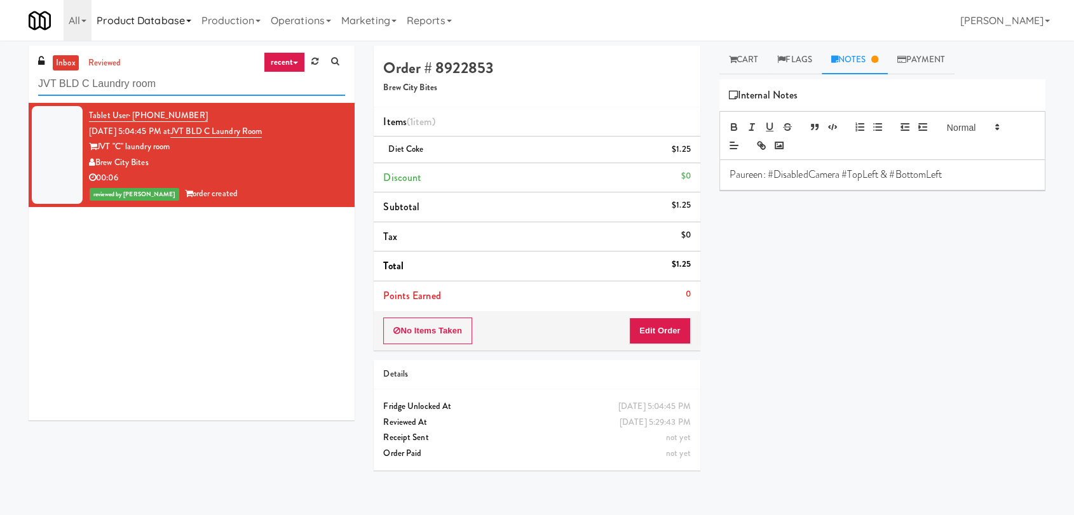
drag, startPoint x: 212, startPoint y: 81, endPoint x: 97, endPoint y: 38, distance: 122.6
click at [0, 59] on div "inbox reviewed recent all unclear take inventory issue suspicious failed recent…" at bounding box center [537, 278] width 1074 height 465
paste input "[PERSON_NAME] River - Ambient - Left"
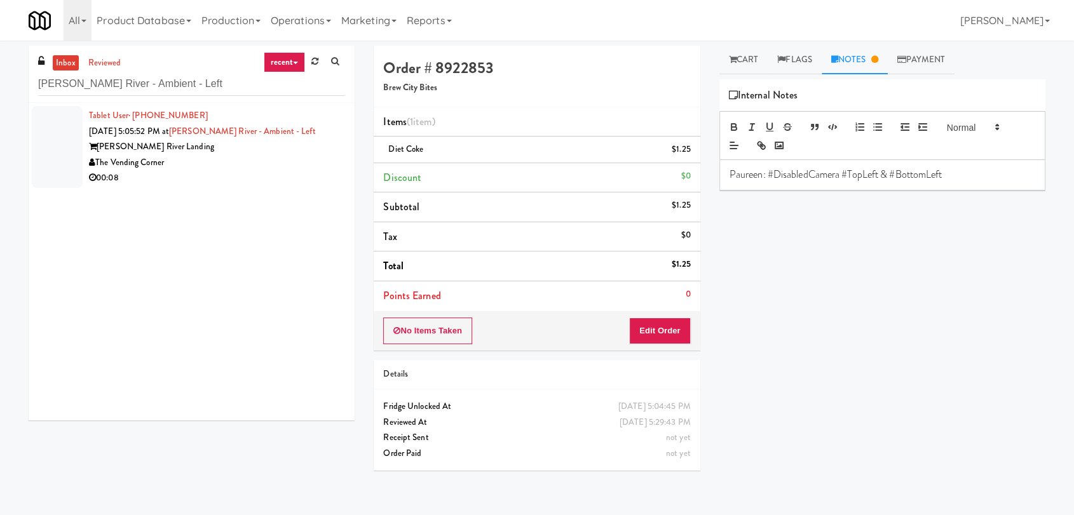
click at [261, 175] on div "00:08" at bounding box center [217, 178] width 256 height 16
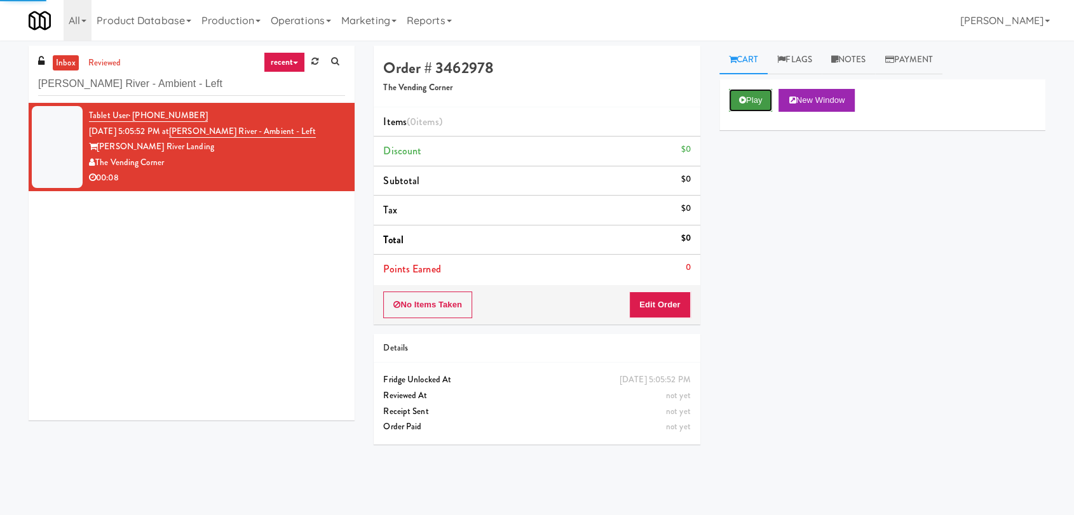
click at [749, 98] on button "Play" at bounding box center [751, 100] width 44 height 23
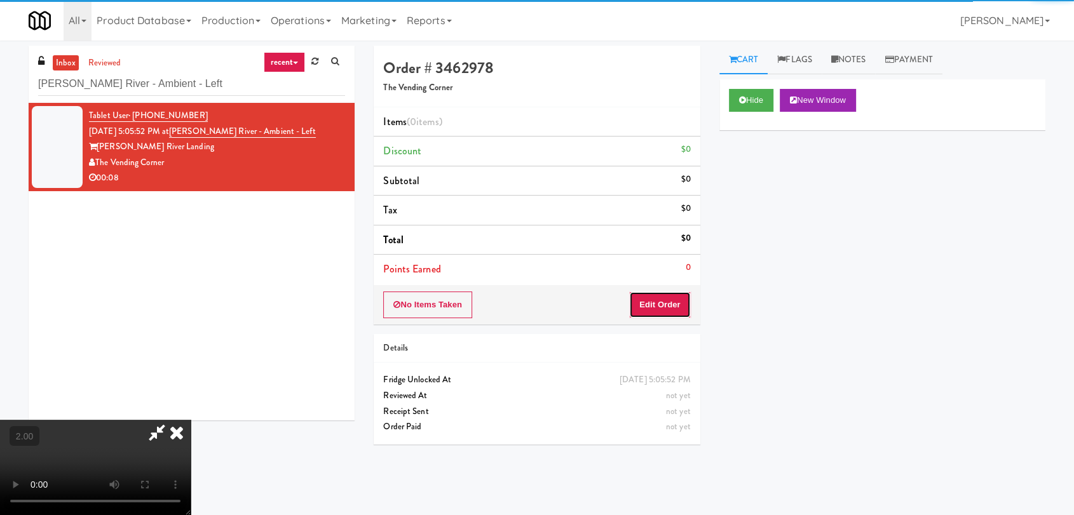
click at [676, 309] on button "Edit Order" at bounding box center [660, 305] width 62 height 27
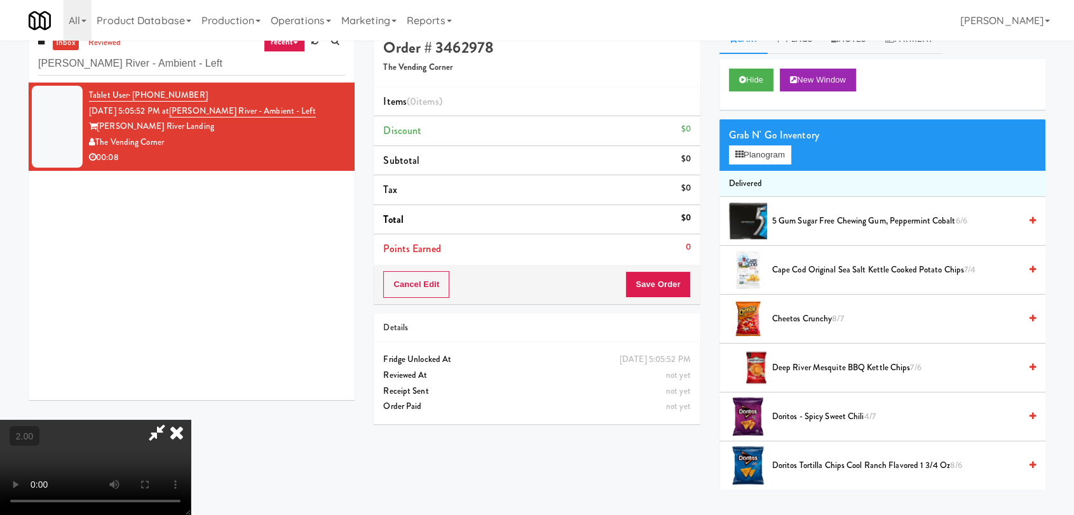
scroll to position [41, 0]
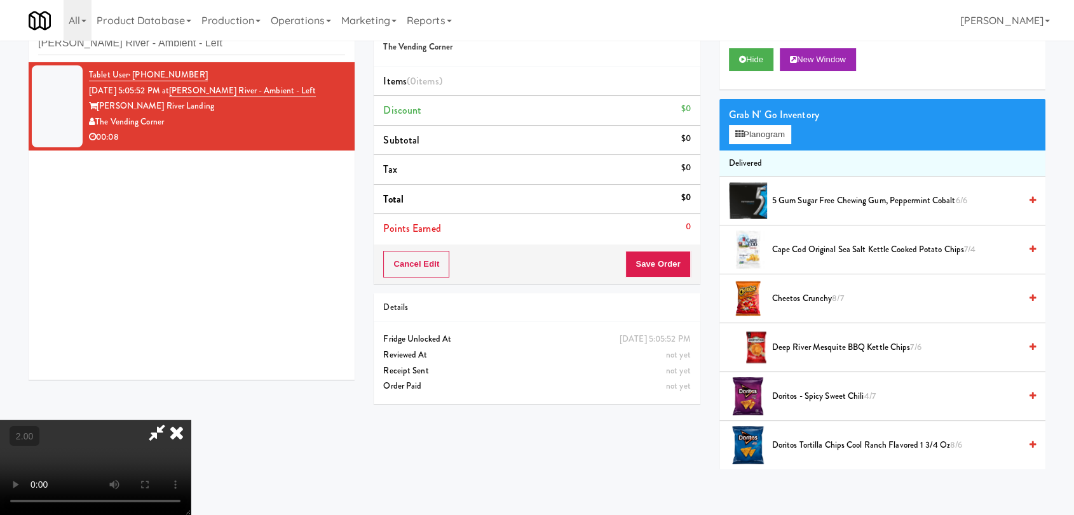
click at [191, 423] on video at bounding box center [95, 467] width 191 height 95
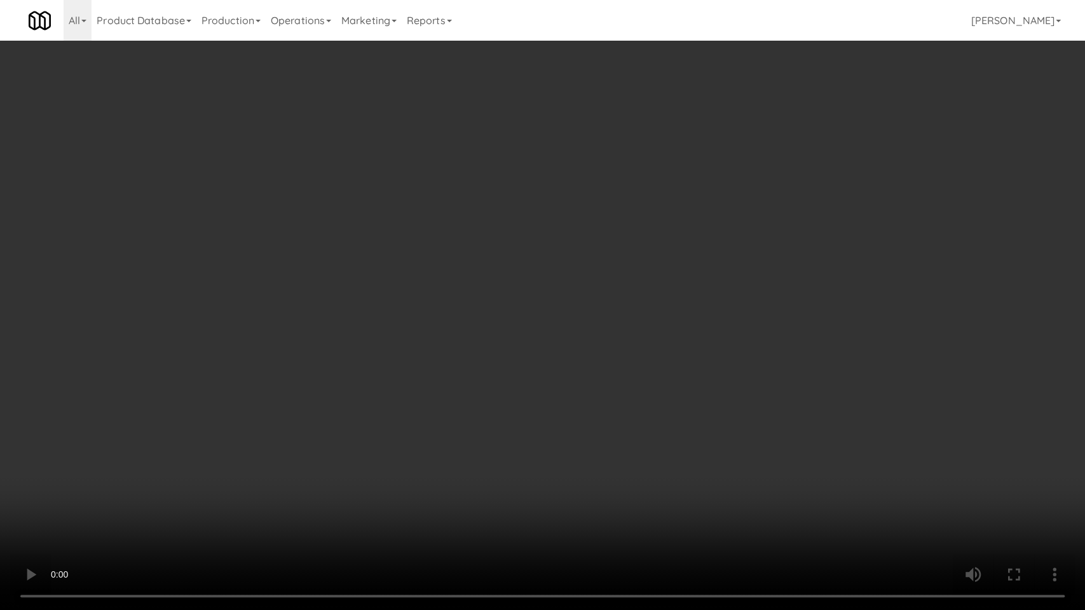
click at [314, 493] on video at bounding box center [542, 305] width 1085 height 610
click at [320, 488] on video at bounding box center [542, 305] width 1085 height 610
click at [648, 362] on video at bounding box center [542, 305] width 1085 height 610
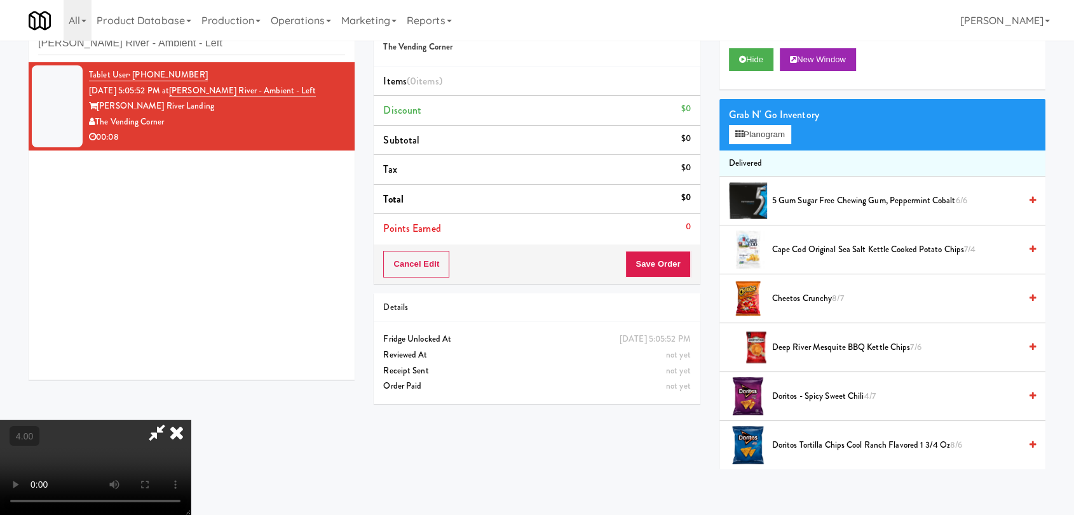
click at [736, 119] on div "Grab N' Go Inventory" at bounding box center [882, 114] width 307 height 19
click at [741, 133] on icon at bounding box center [739, 134] width 8 height 8
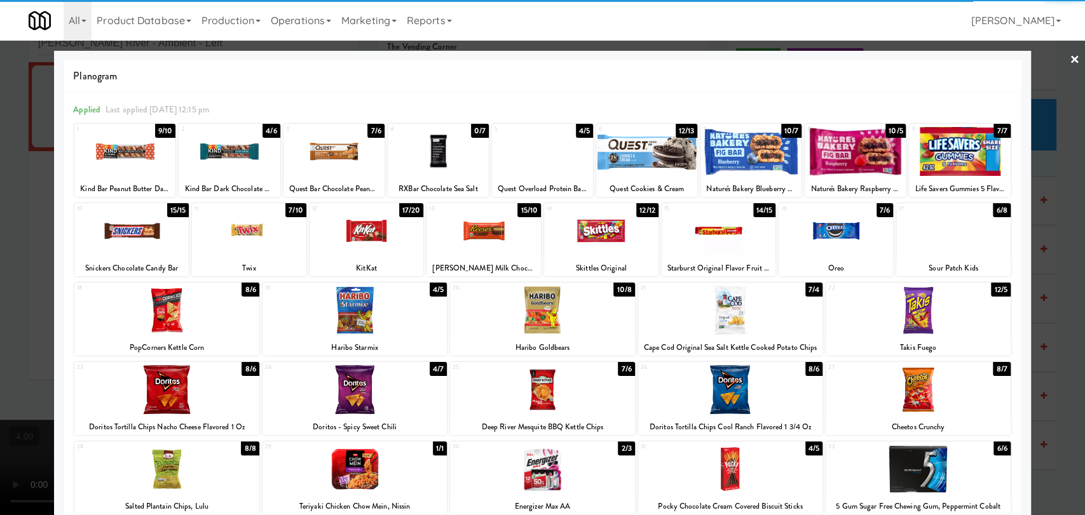
click at [719, 238] on div at bounding box center [718, 231] width 114 height 49
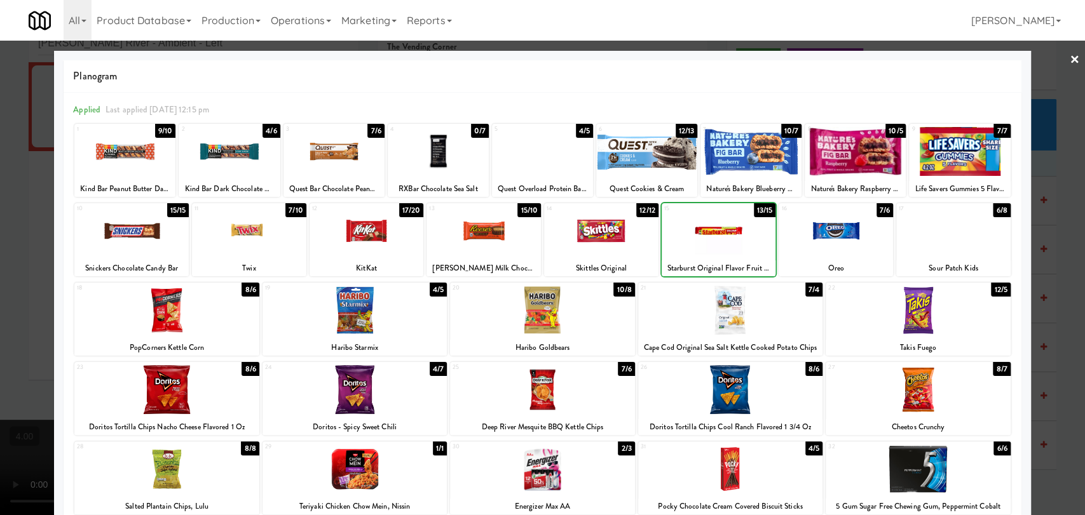
click at [719, 238] on div at bounding box center [718, 231] width 114 height 49
click at [0, 108] on div at bounding box center [542, 257] width 1085 height 515
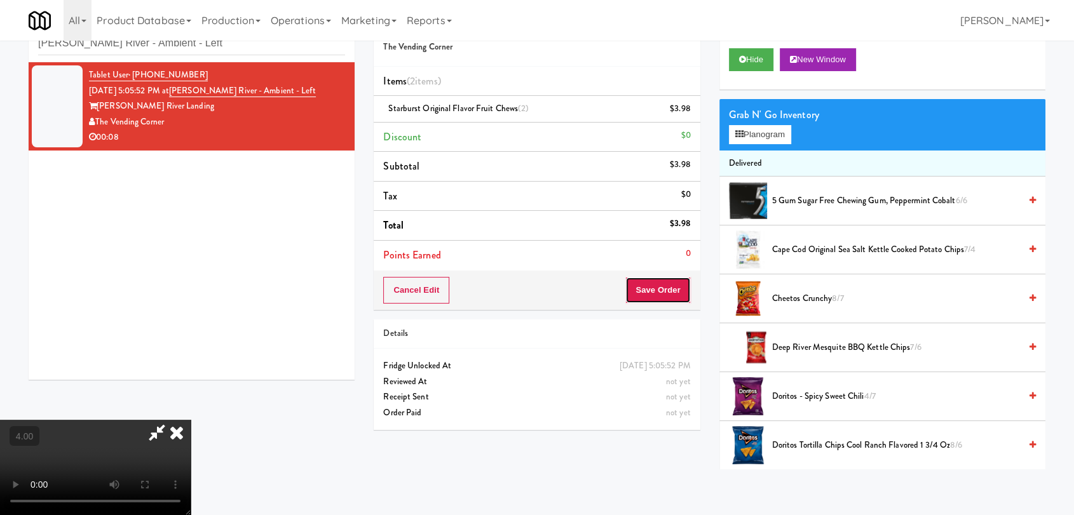
click at [676, 292] on button "Save Order" at bounding box center [657, 290] width 65 height 27
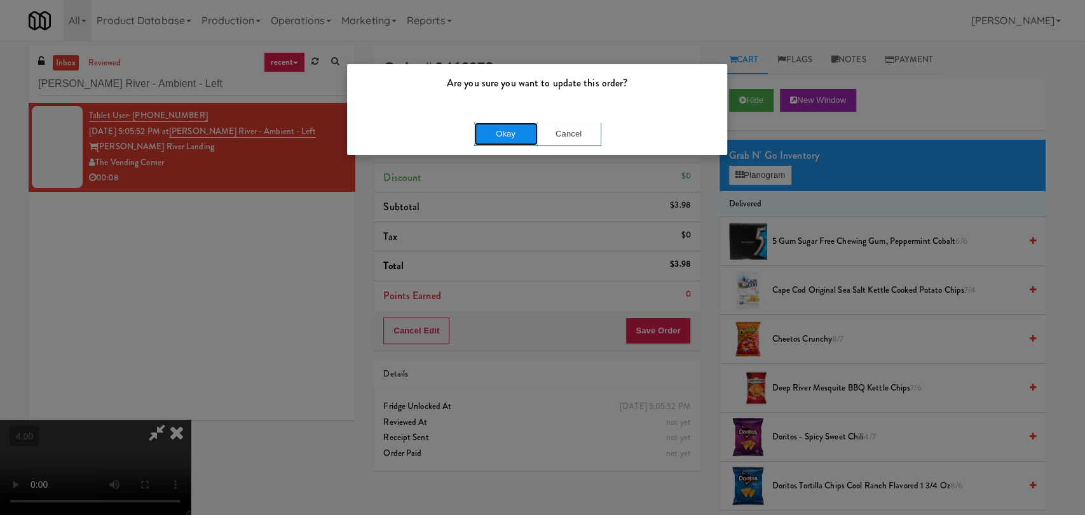
click at [488, 133] on button "Okay" at bounding box center [506, 134] width 64 height 23
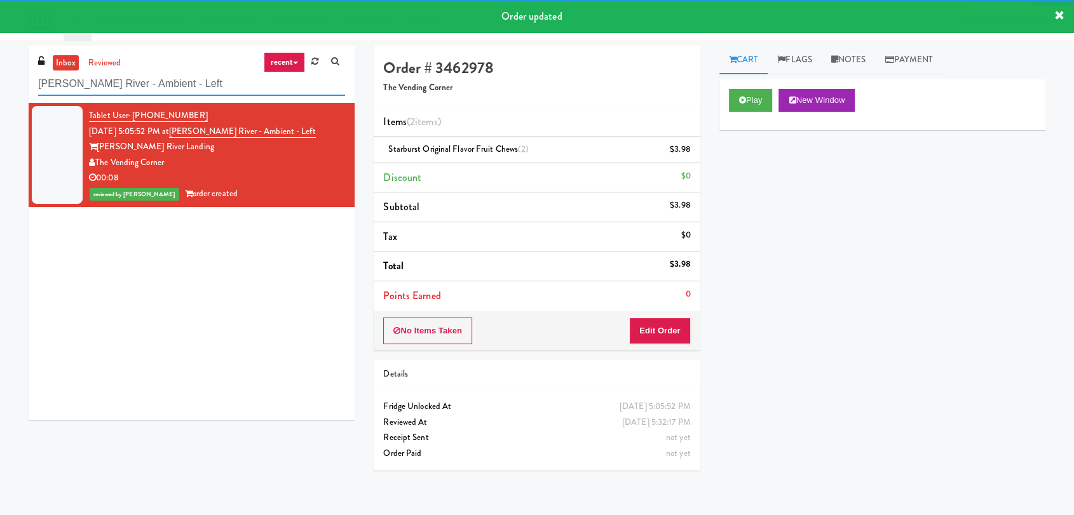
drag, startPoint x: 222, startPoint y: 77, endPoint x: 4, endPoint y: 67, distance: 218.2
click at [4, 67] on div "inbox reviewed recent all unclear take inventory issue suspicious failed recent…" at bounding box center [537, 278] width 1074 height 465
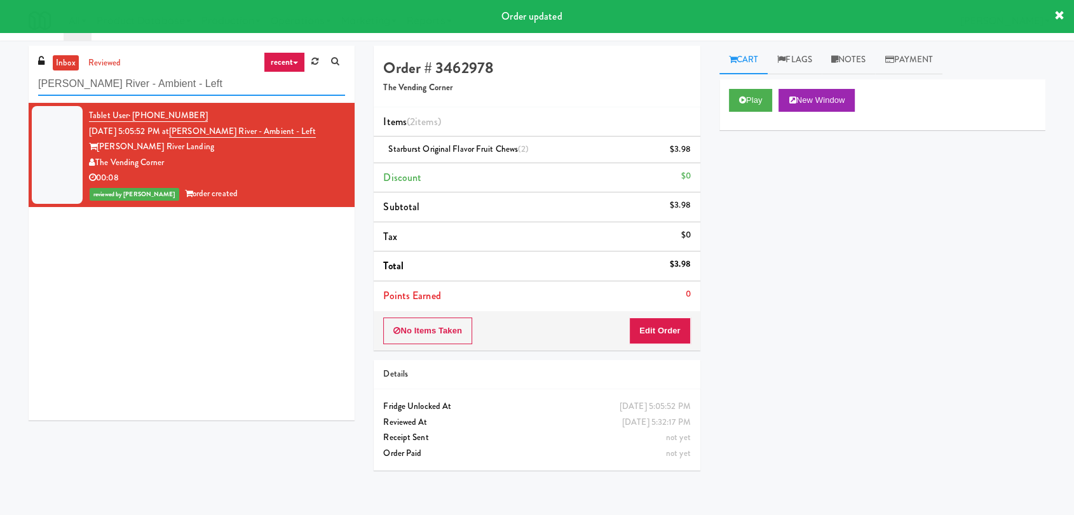
paste input "entra - Main Floor"
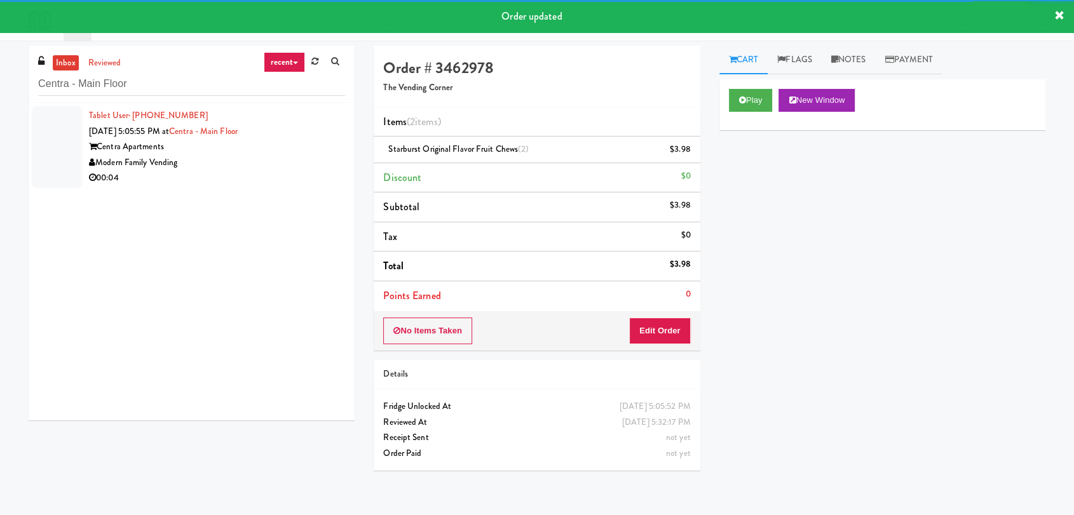
click at [287, 164] on div "Modern Family Vending" at bounding box center [217, 163] width 256 height 16
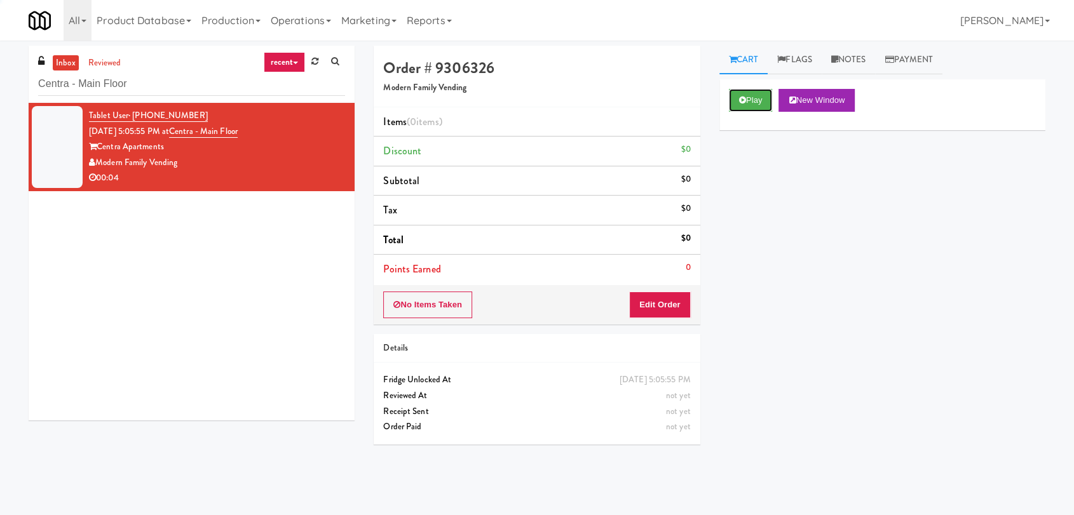
click at [750, 89] on button "Play" at bounding box center [751, 100] width 44 height 23
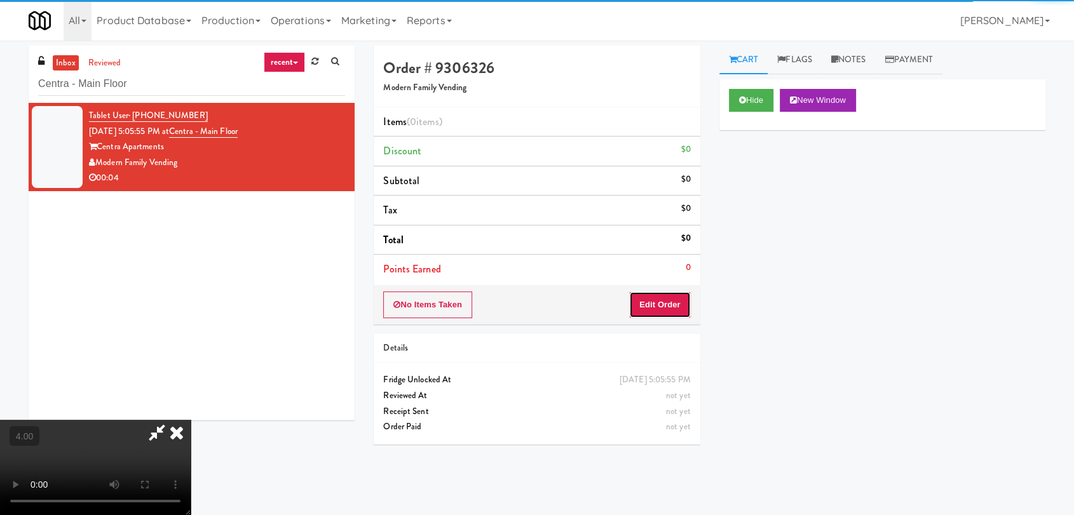
click at [665, 311] on button "Edit Order" at bounding box center [660, 305] width 62 height 27
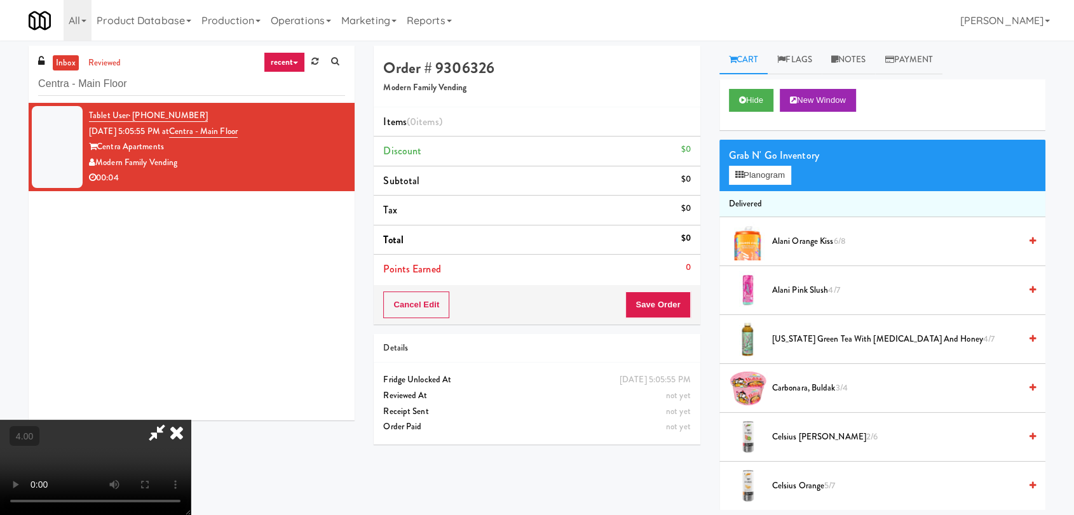
click at [191, 420] on video at bounding box center [95, 467] width 191 height 95
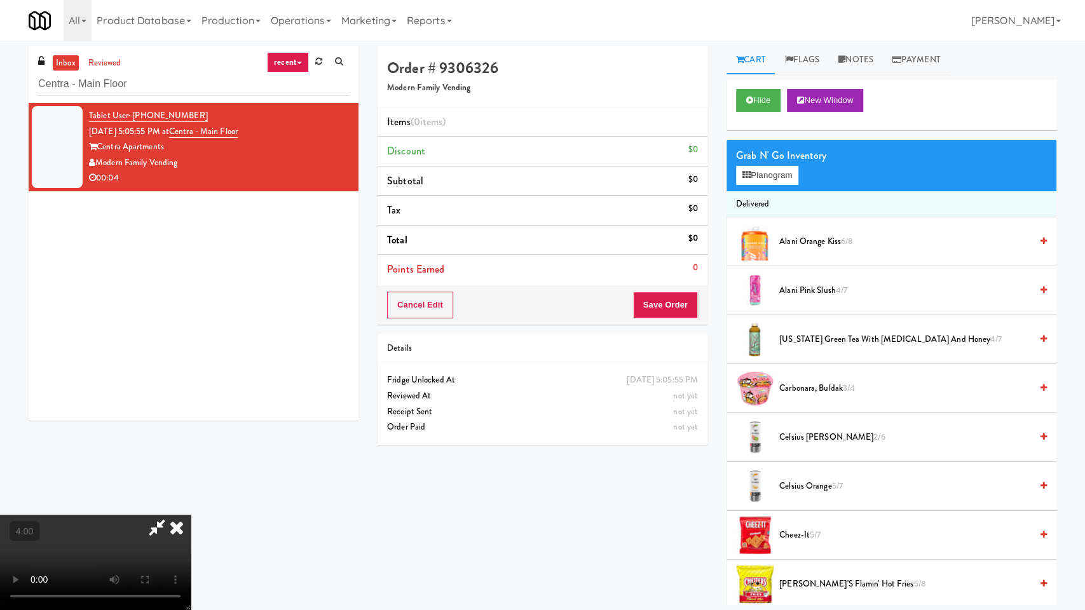
click at [191, 515] on video at bounding box center [95, 562] width 191 height 95
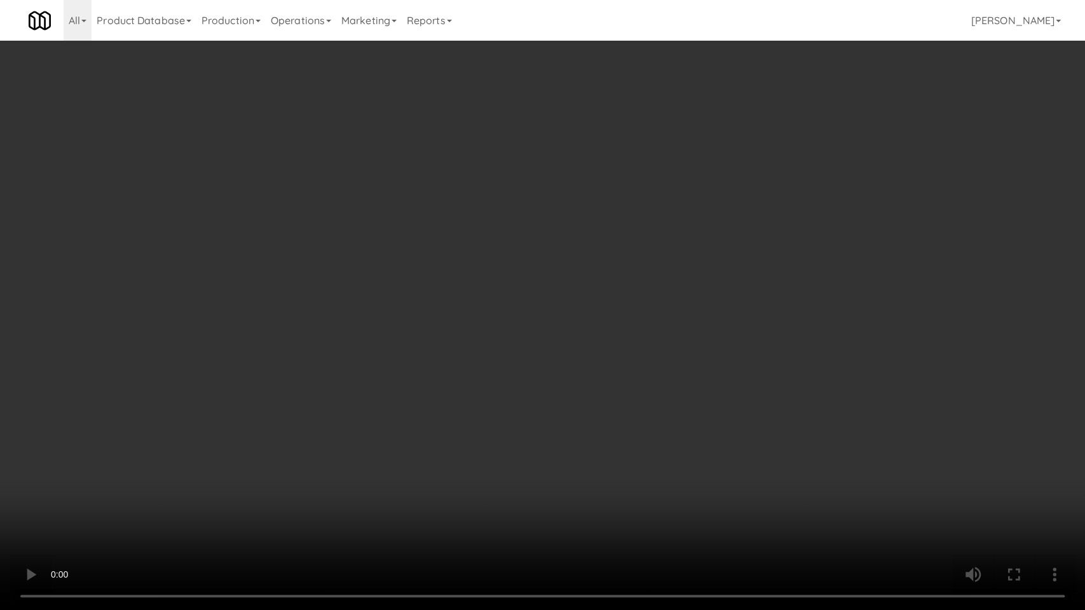
click at [441, 395] on video at bounding box center [542, 305] width 1085 height 610
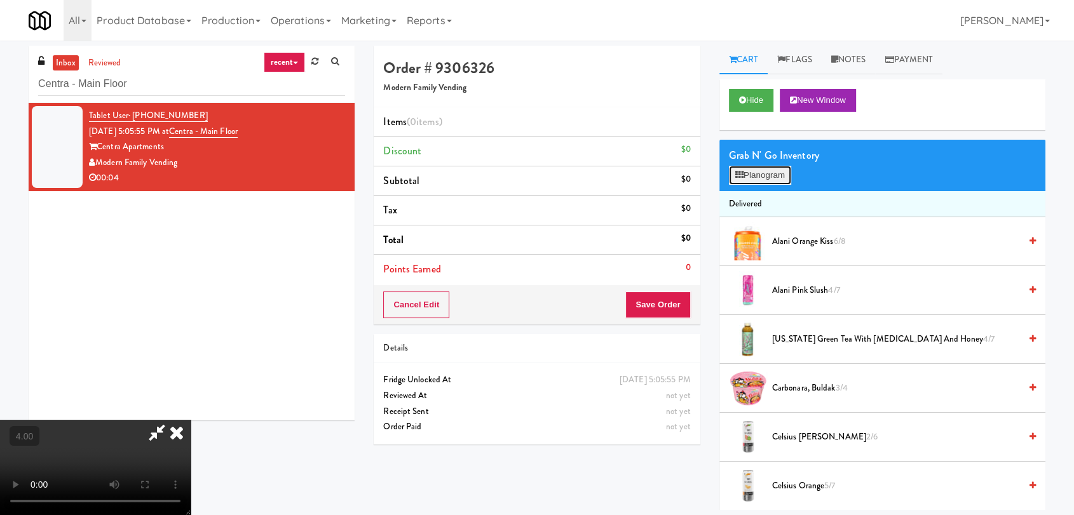
click at [745, 171] on button "Planogram" at bounding box center [760, 175] width 62 height 19
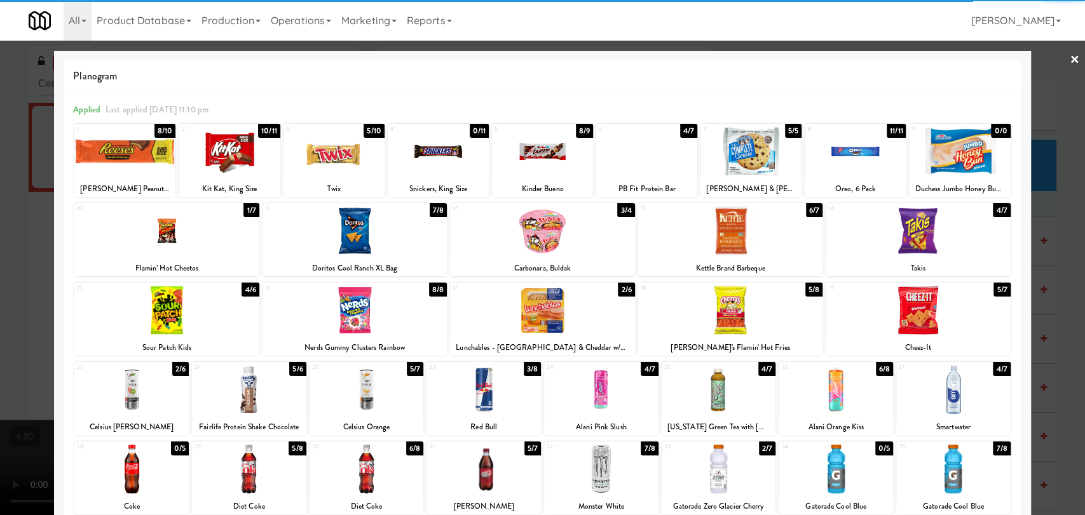
click at [246, 468] on div at bounding box center [249, 469] width 114 height 49
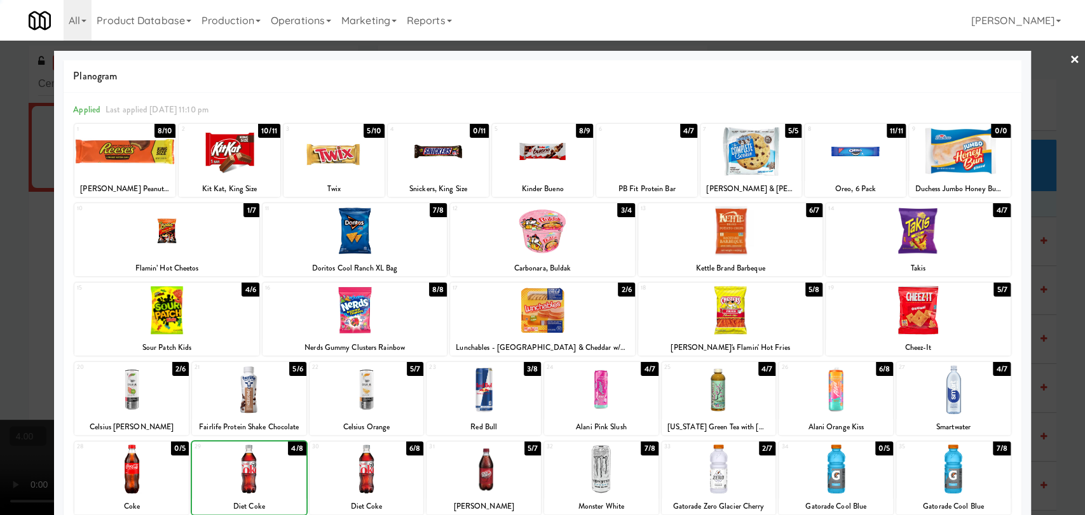
click at [0, 170] on div at bounding box center [542, 257] width 1085 height 515
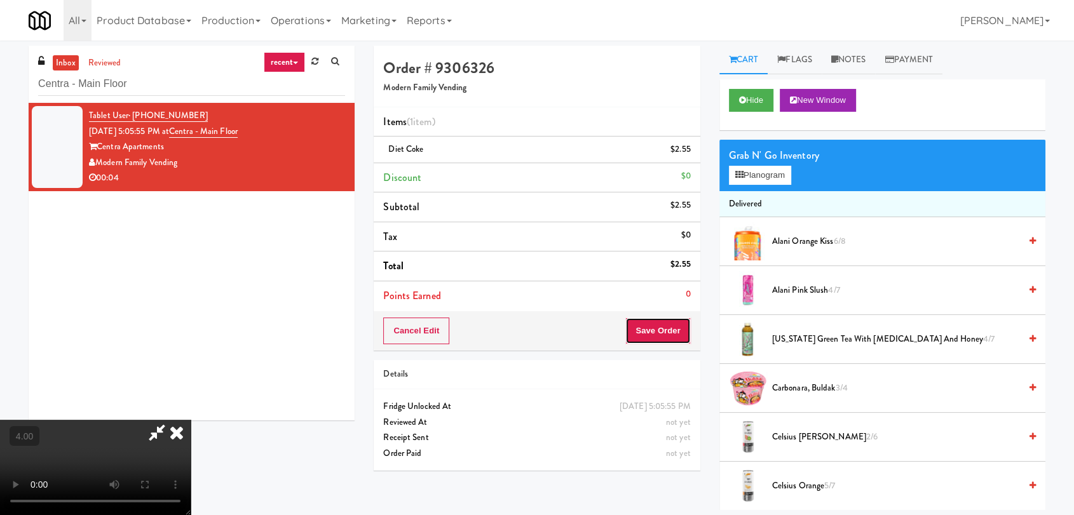
click at [686, 330] on button "Save Order" at bounding box center [657, 331] width 65 height 27
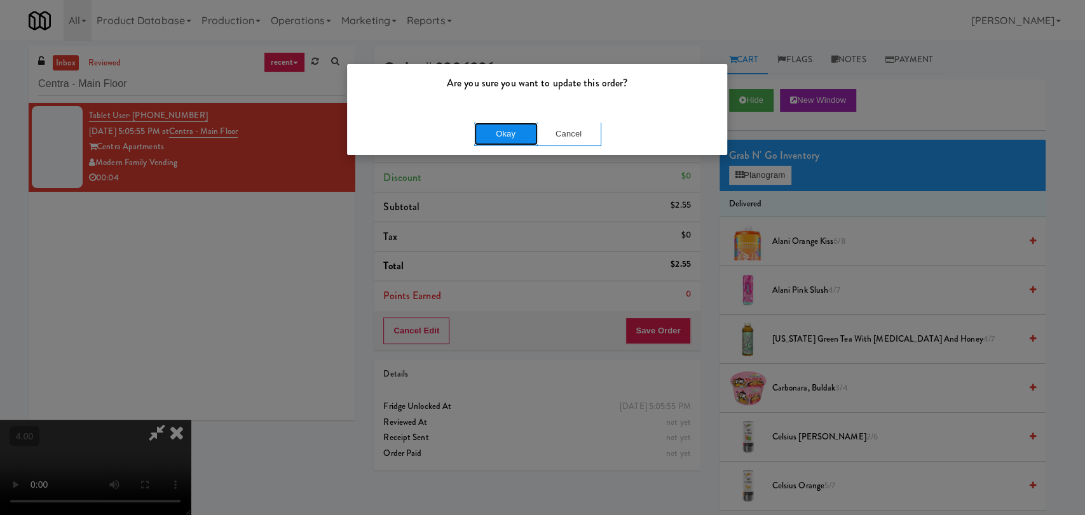
click at [490, 139] on button "Okay" at bounding box center [506, 134] width 64 height 23
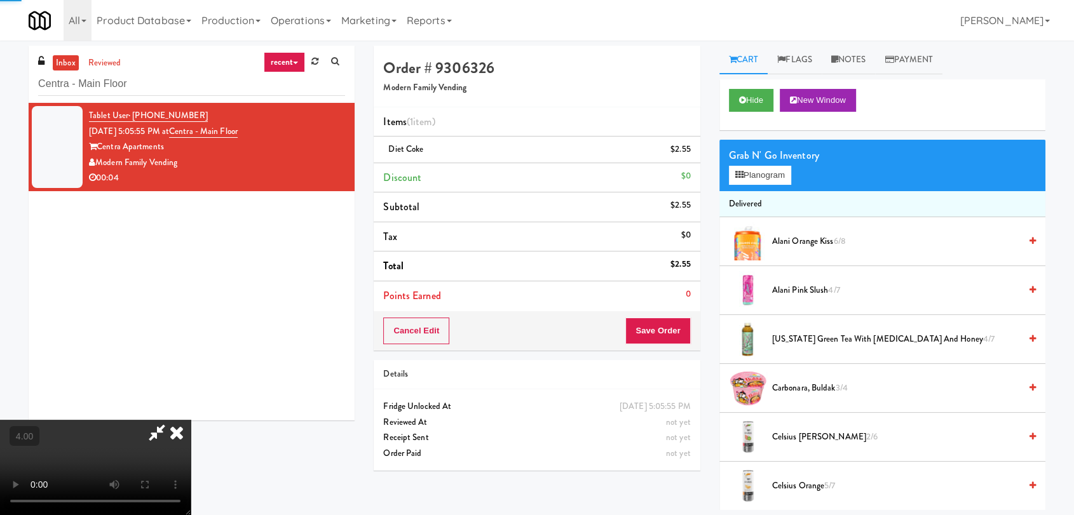
click at [191, 420] on icon at bounding box center [177, 432] width 28 height 25
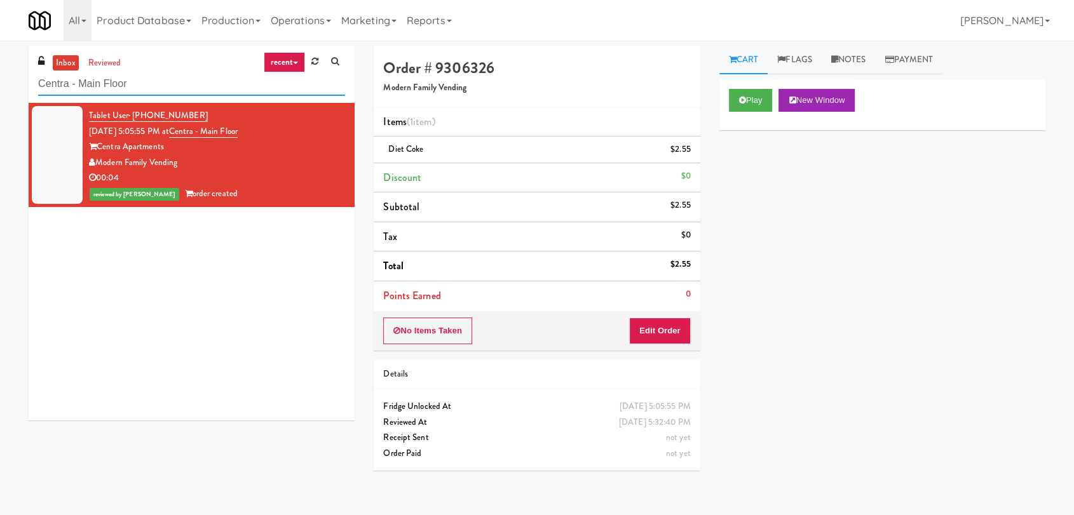
paste input "Glasshouse [GEOGRAPHIC_DATA] -Coke Coole"
drag, startPoint x: 254, startPoint y: 88, endPoint x: 13, endPoint y: 57, distance: 242.8
click at [0, 71] on div "inbox reviewed recent all unclear take inventory issue suspicious failed recent…" at bounding box center [537, 278] width 1074 height 465
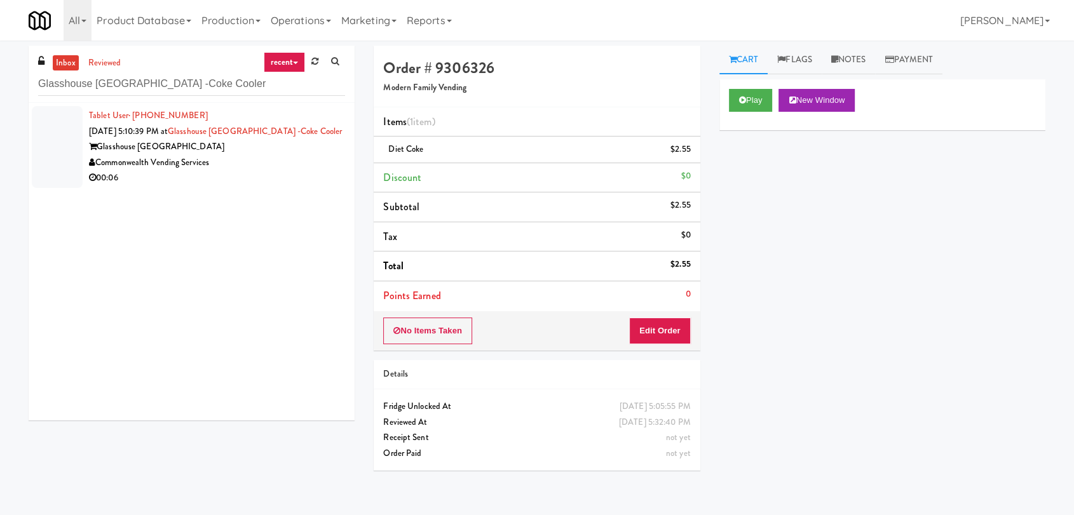
click at [276, 158] on div "Commonwealth Vending Services" at bounding box center [217, 163] width 256 height 16
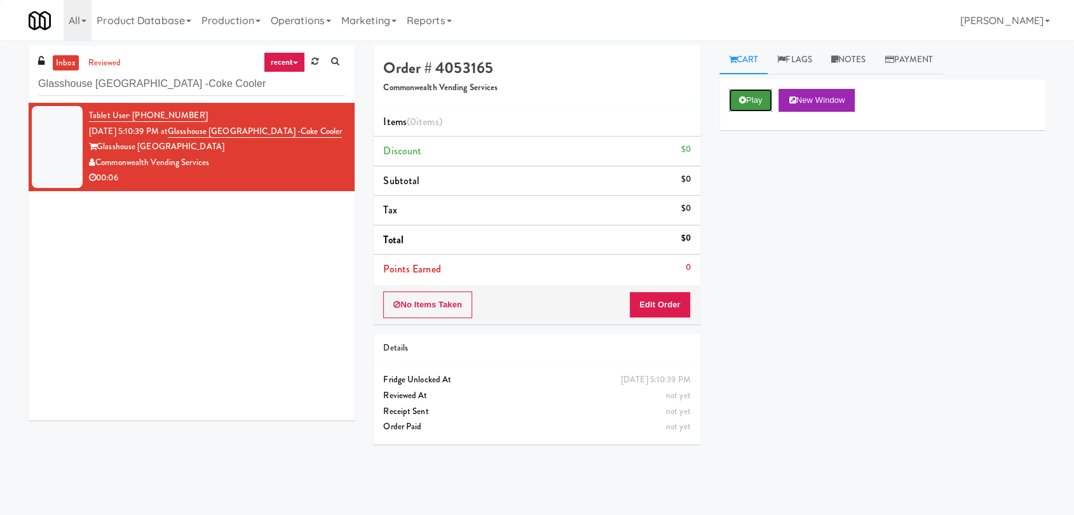
click at [763, 90] on button "Play" at bounding box center [751, 100] width 44 height 23
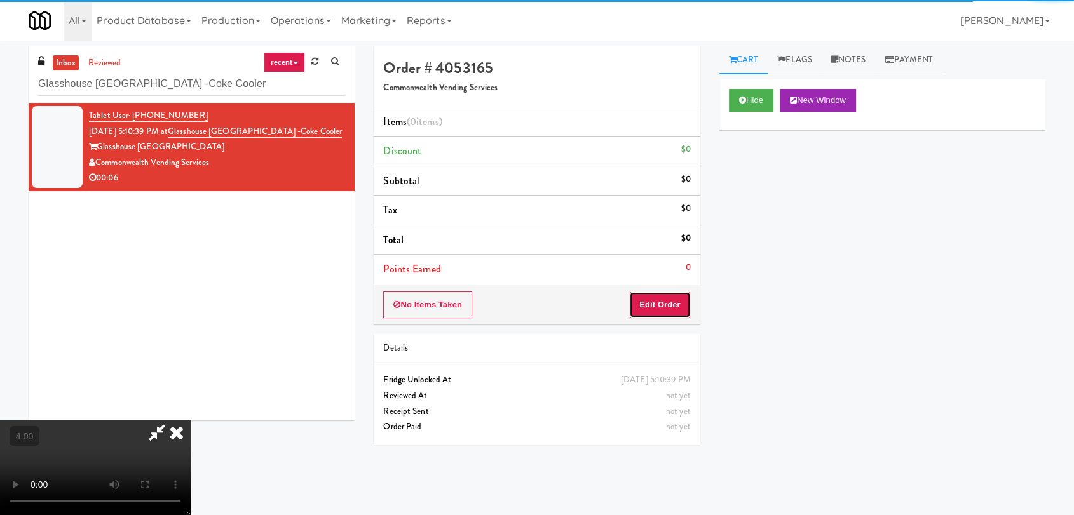
click at [672, 302] on button "Edit Order" at bounding box center [660, 305] width 62 height 27
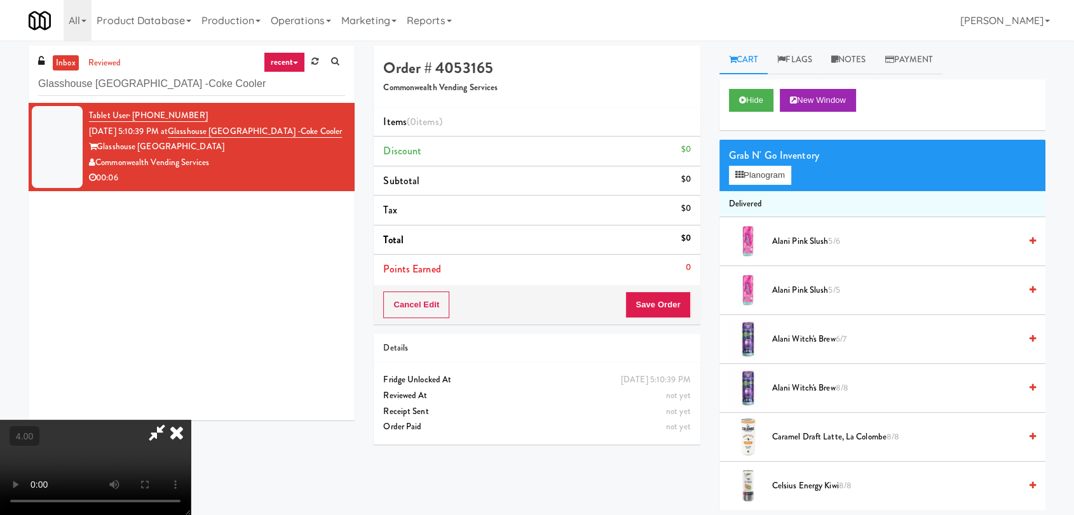
click at [191, 420] on video at bounding box center [95, 467] width 191 height 95
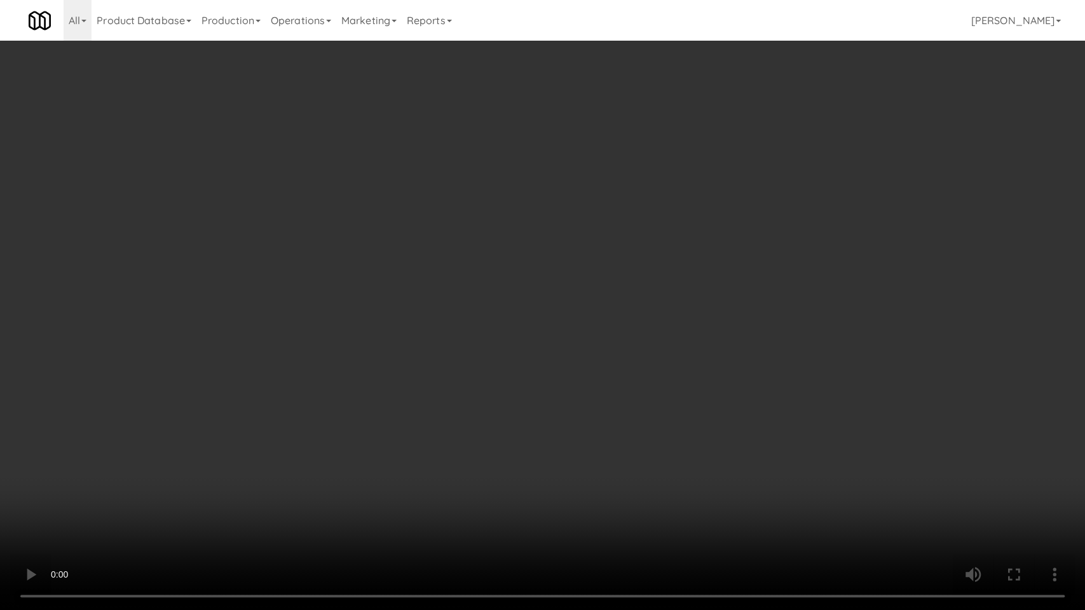
click at [508, 339] on video at bounding box center [542, 305] width 1085 height 610
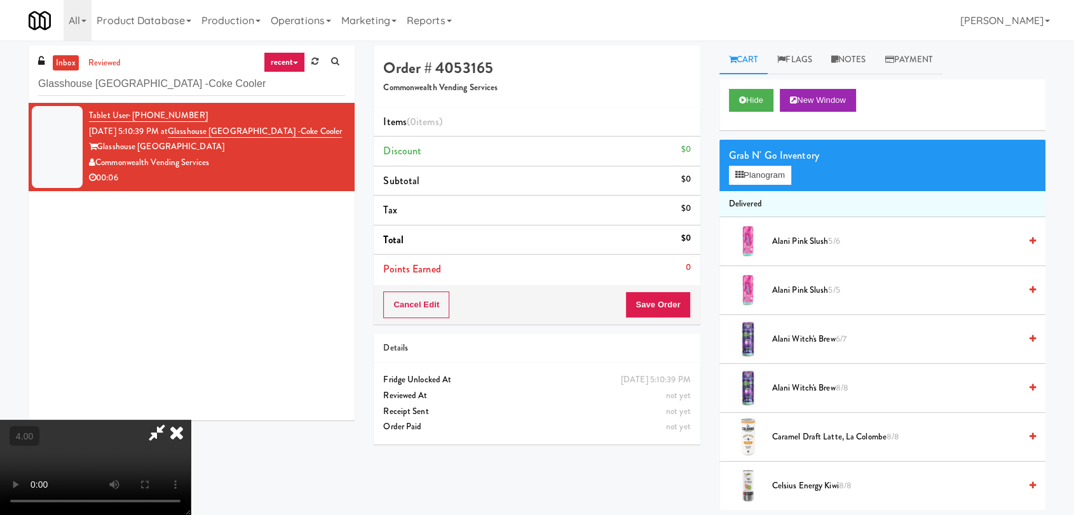
click at [727, 170] on div "Grab N' Go Inventory Planogram" at bounding box center [882, 165] width 326 height 51
click at [733, 169] on button "Planogram" at bounding box center [760, 175] width 62 height 19
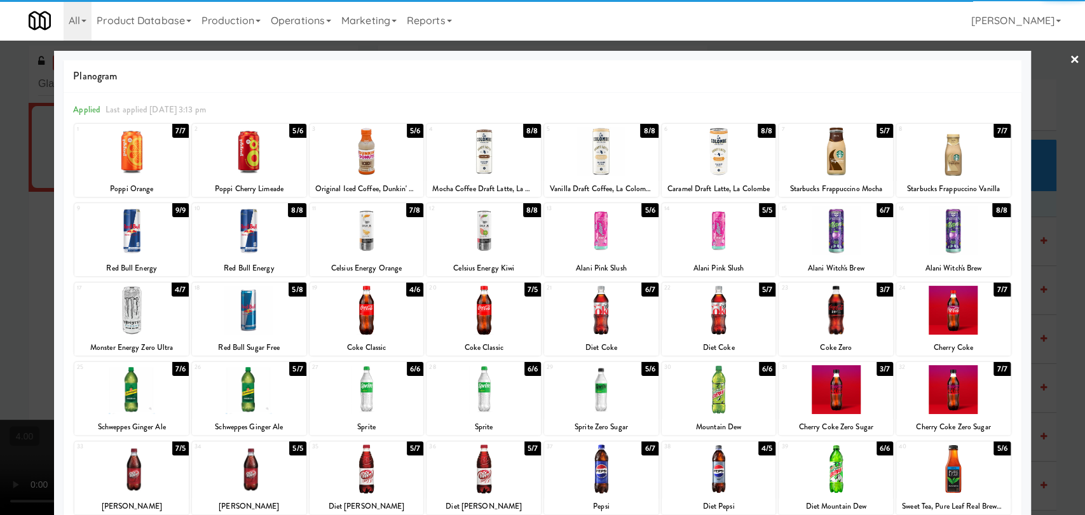
click at [485, 243] on div at bounding box center [483, 231] width 114 height 49
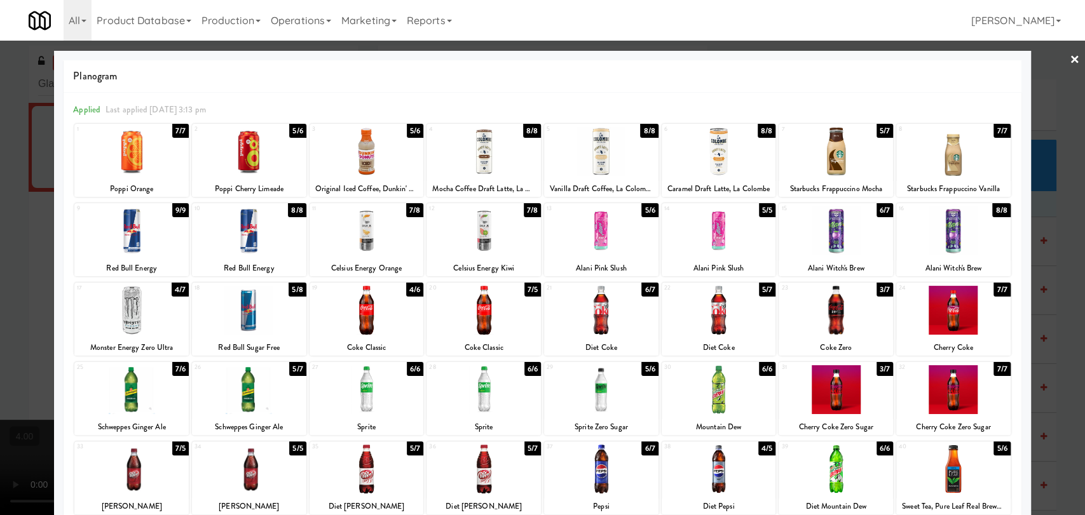
drag, startPoint x: 180, startPoint y: 313, endPoint x: 0, endPoint y: 207, distance: 208.8
click at [179, 313] on div at bounding box center [131, 310] width 114 height 49
click at [0, 207] on div at bounding box center [542, 257] width 1085 height 515
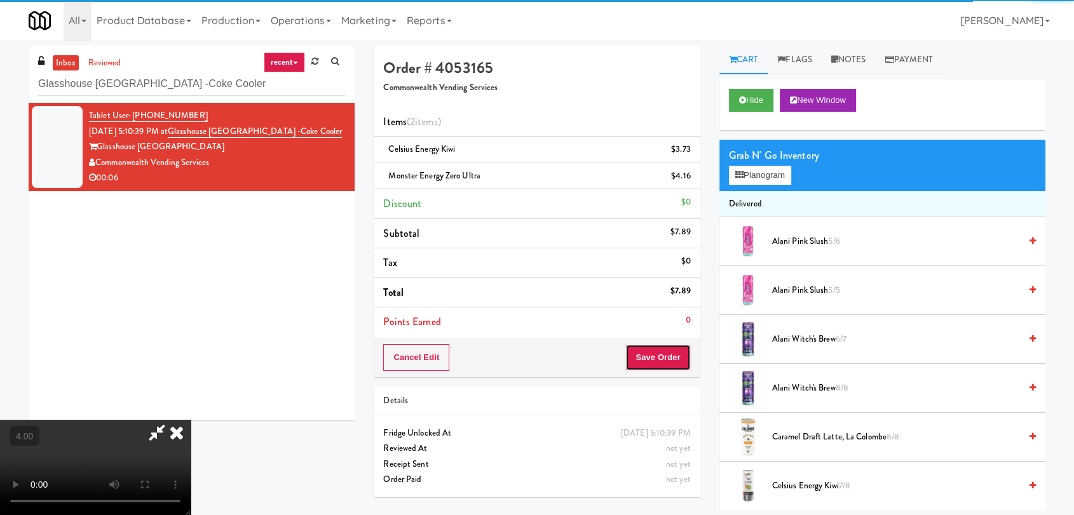
click at [654, 358] on button "Save Order" at bounding box center [657, 357] width 65 height 27
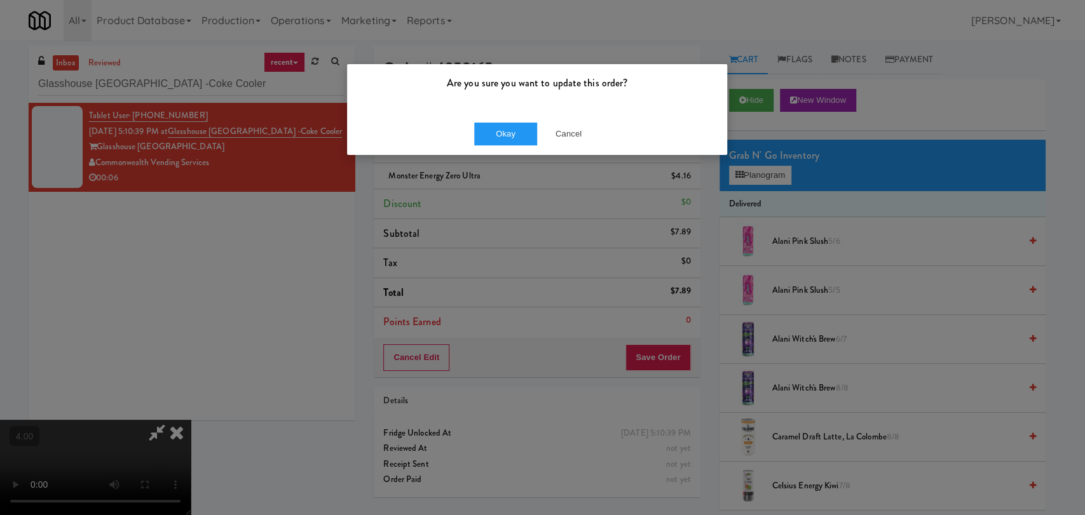
click at [493, 119] on div "Okay Cancel" at bounding box center [537, 133] width 380 height 43
click at [498, 130] on button "Okay" at bounding box center [506, 134] width 64 height 23
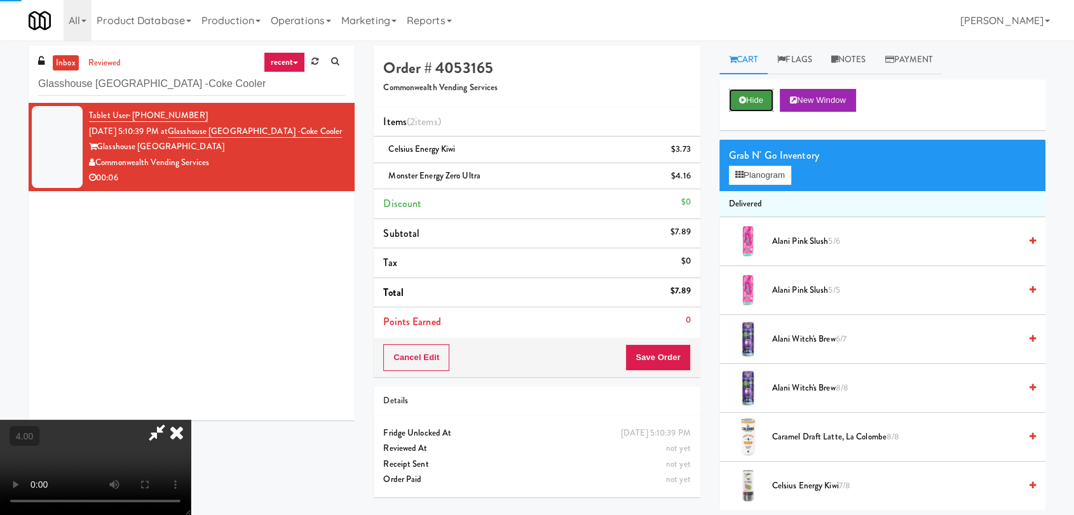
click at [747, 97] on button "Hide" at bounding box center [751, 100] width 44 height 23
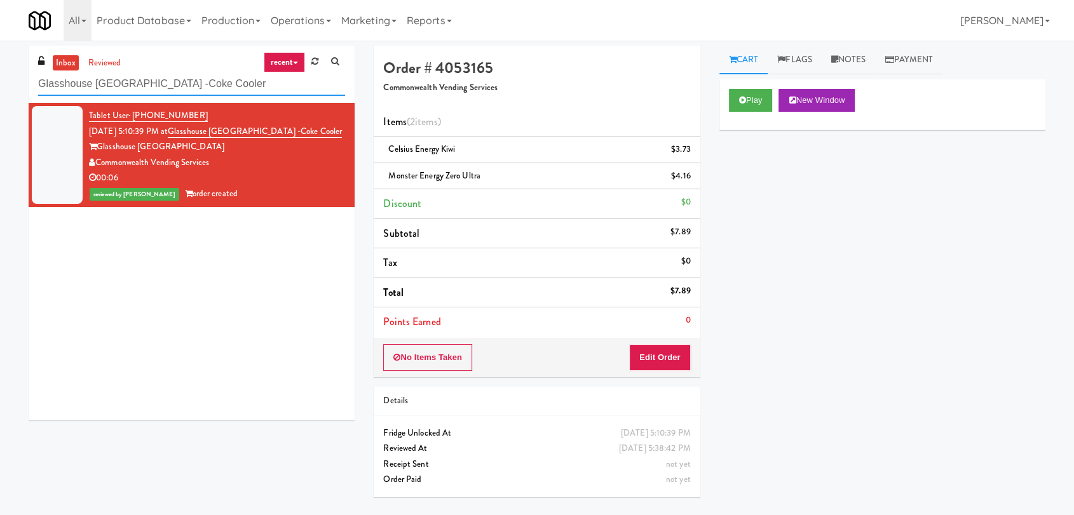
drag, startPoint x: 266, startPoint y: 80, endPoint x: 8, endPoint y: 62, distance: 258.6
click at [0, 67] on div "inbox reviewed recent all unclear take inventory issue suspicious failed recent…" at bounding box center [537, 278] width 1074 height 465
paste input "APCU - Cooler - Middle"
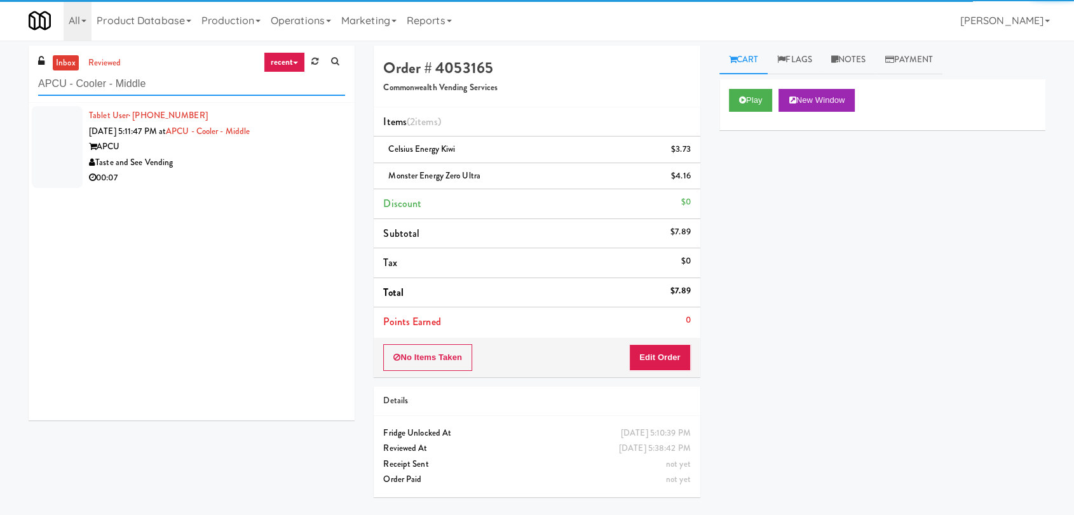
type input "APCU - Cooler - Middle"
click at [310, 173] on div "00:07" at bounding box center [217, 178] width 256 height 16
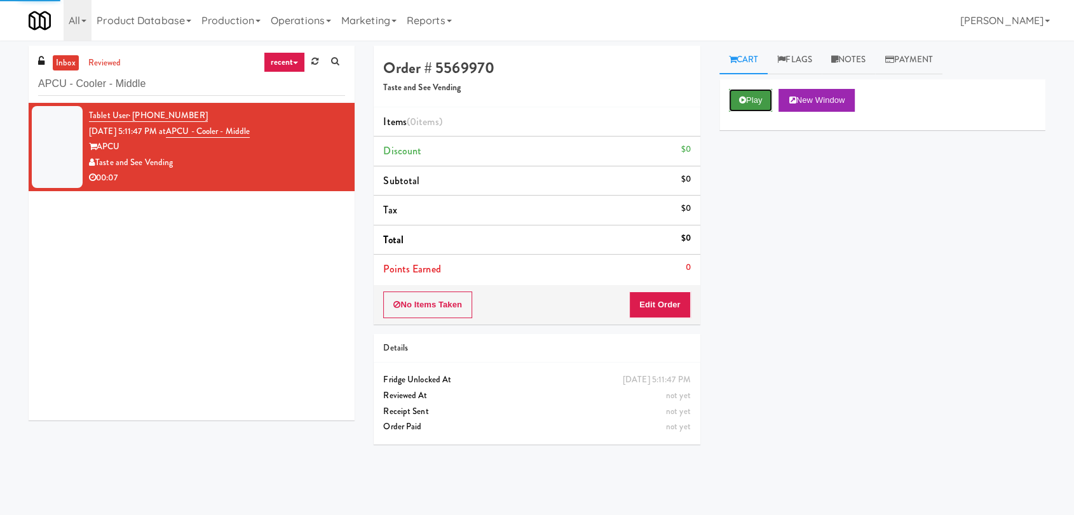
click at [740, 103] on icon at bounding box center [742, 100] width 7 height 8
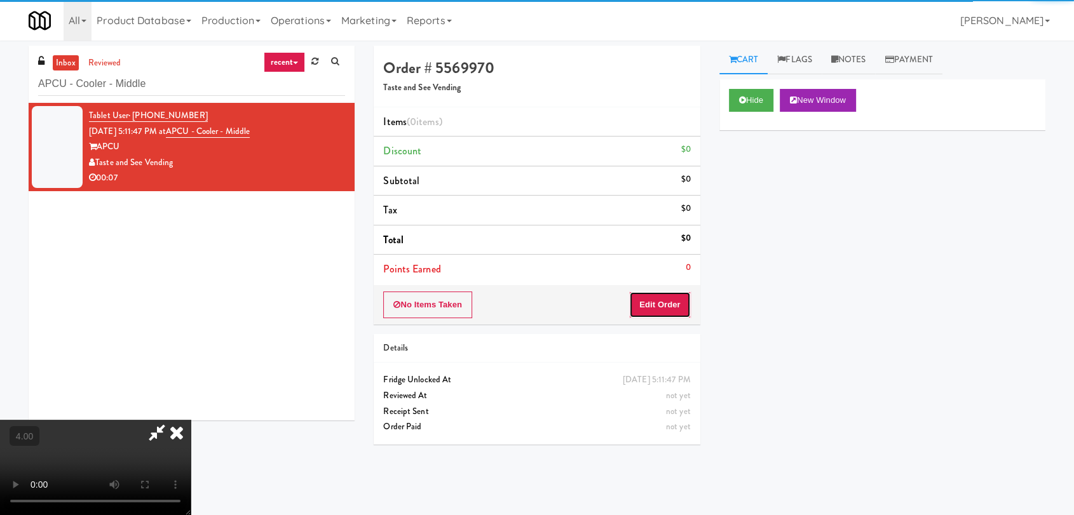
click at [671, 316] on button "Edit Order" at bounding box center [660, 305] width 62 height 27
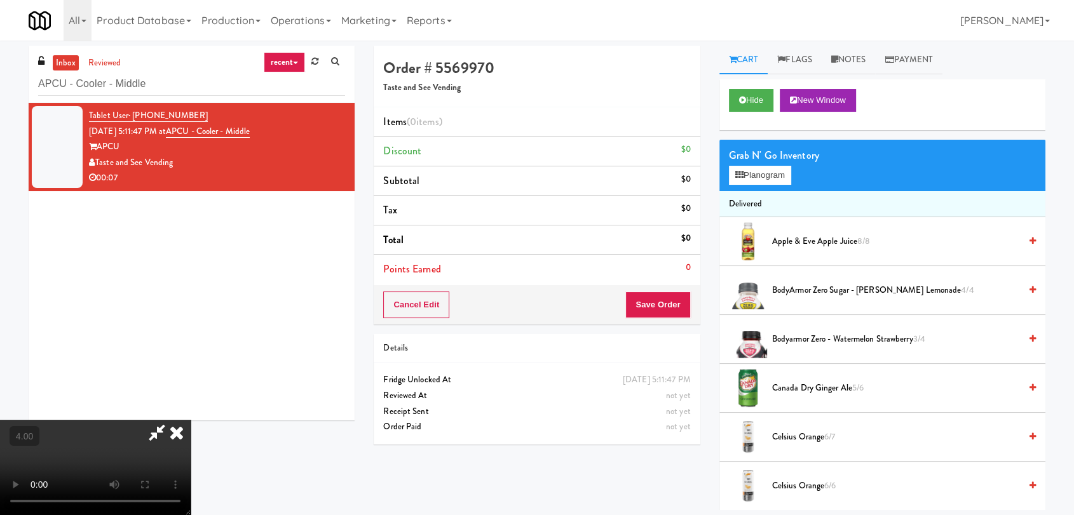
click at [191, 420] on video at bounding box center [95, 467] width 191 height 95
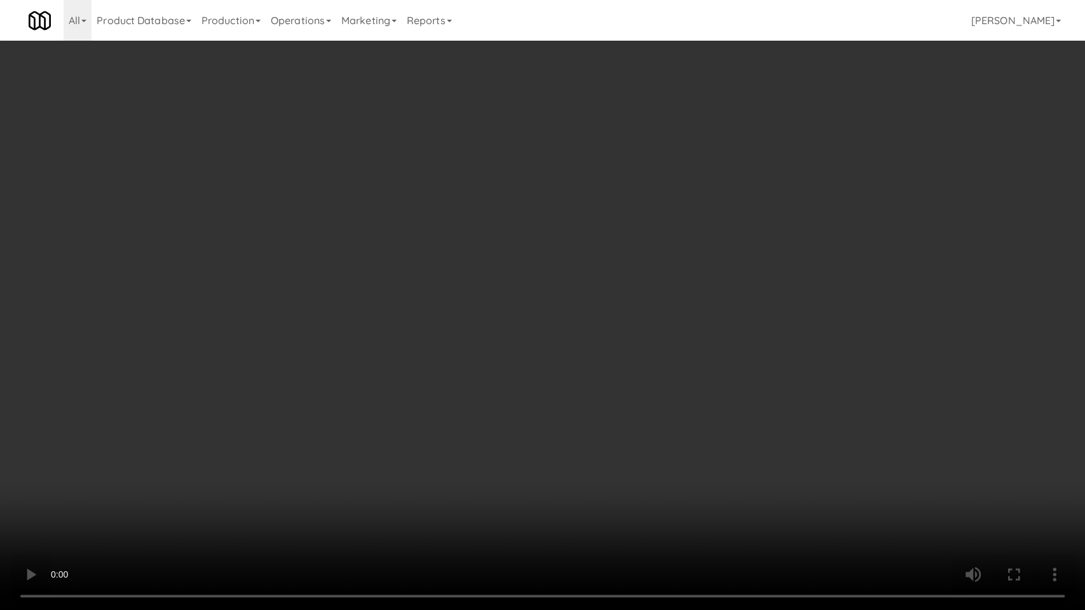
click at [337, 431] on video at bounding box center [542, 305] width 1085 height 610
click at [346, 384] on video at bounding box center [542, 305] width 1085 height 610
click at [417, 365] on video at bounding box center [542, 305] width 1085 height 610
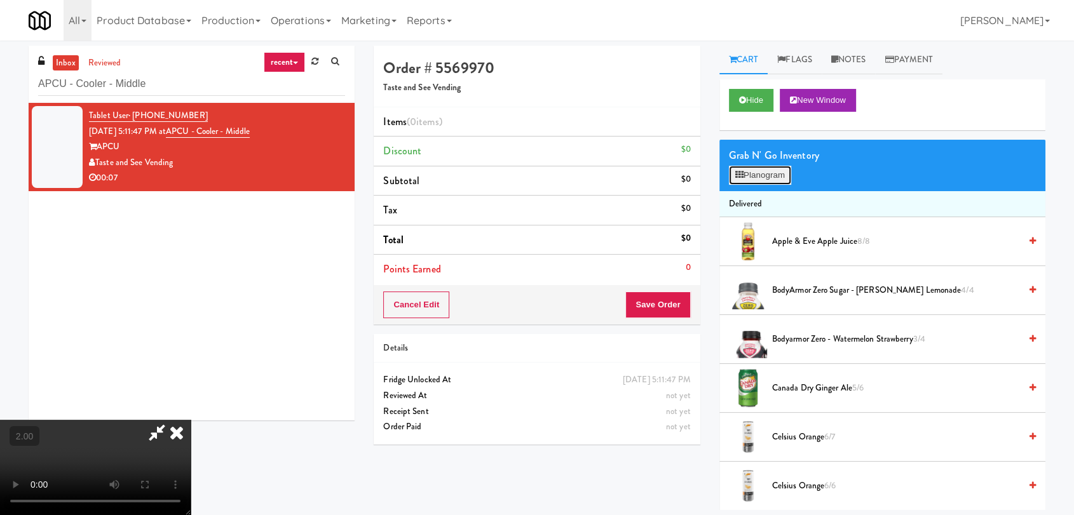
click at [750, 176] on button "Planogram" at bounding box center [760, 175] width 62 height 19
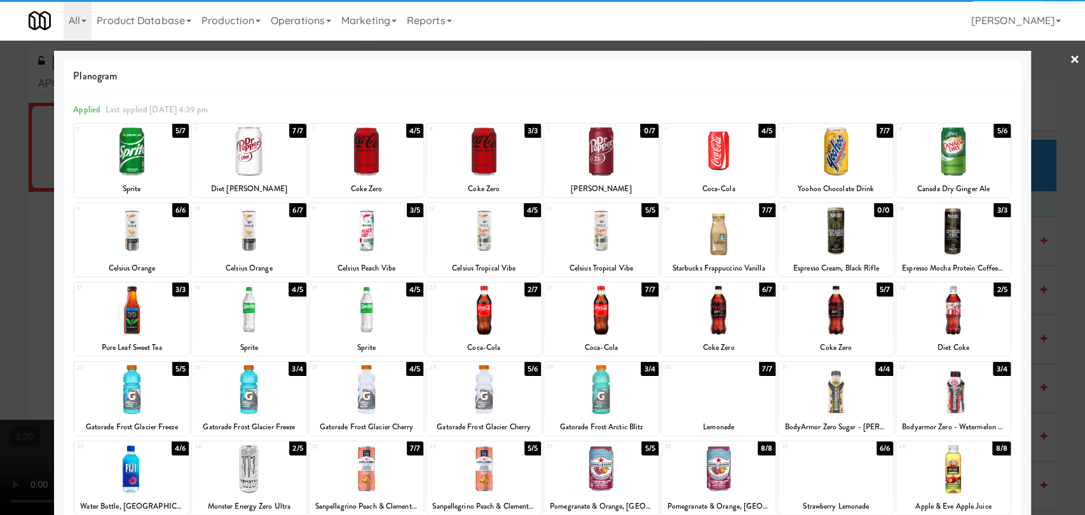
click at [588, 179] on div "5 0/7 [PERSON_NAME]" at bounding box center [601, 160] width 114 height 73
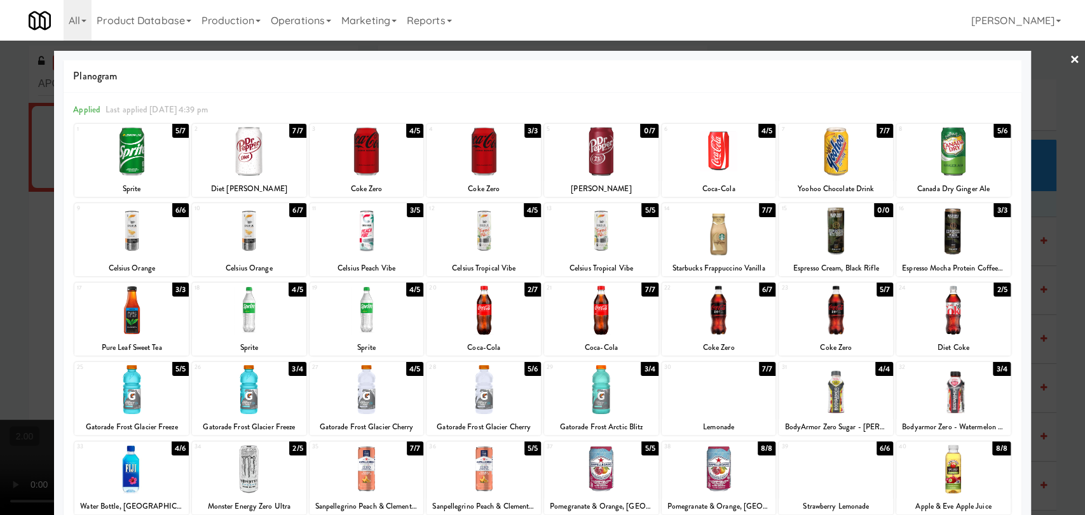
click at [236, 164] on div at bounding box center [249, 151] width 114 height 49
click at [0, 154] on div at bounding box center [542, 257] width 1085 height 515
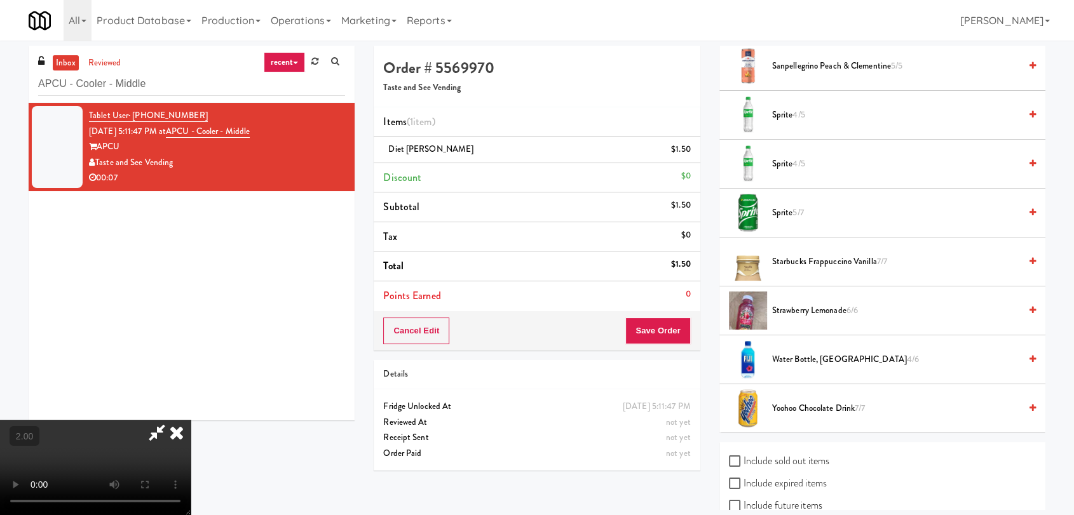
scroll to position [1711, 0]
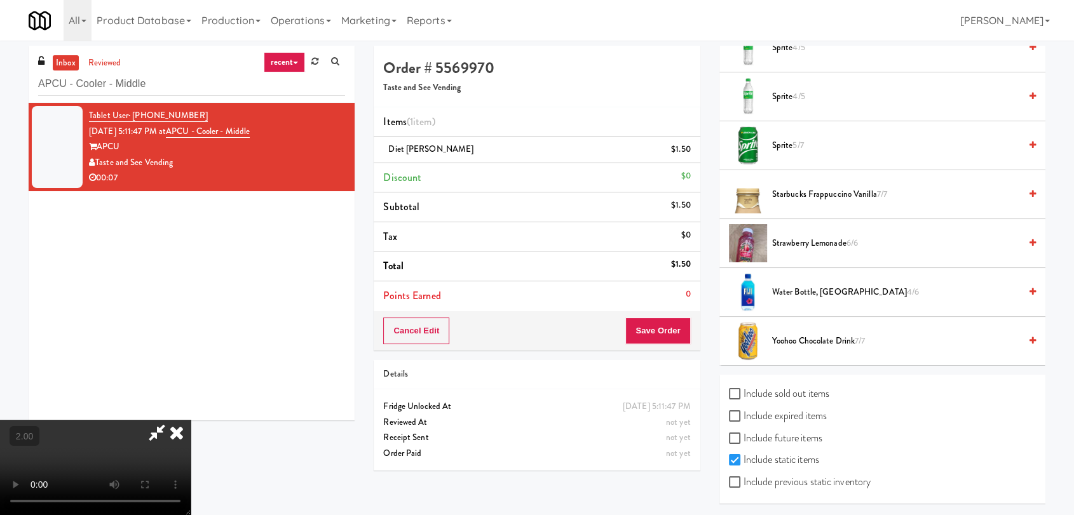
click at [810, 393] on label "Include sold out items" at bounding box center [779, 393] width 100 height 19
click at [743, 393] on input "Include sold out items" at bounding box center [736, 395] width 15 height 10
checkbox input "true"
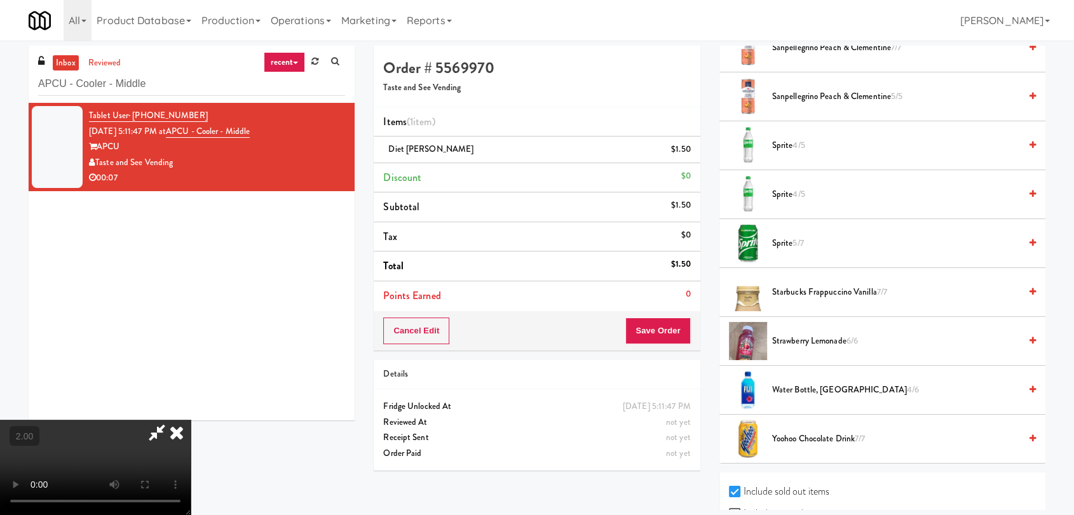
scroll to position [0, 0]
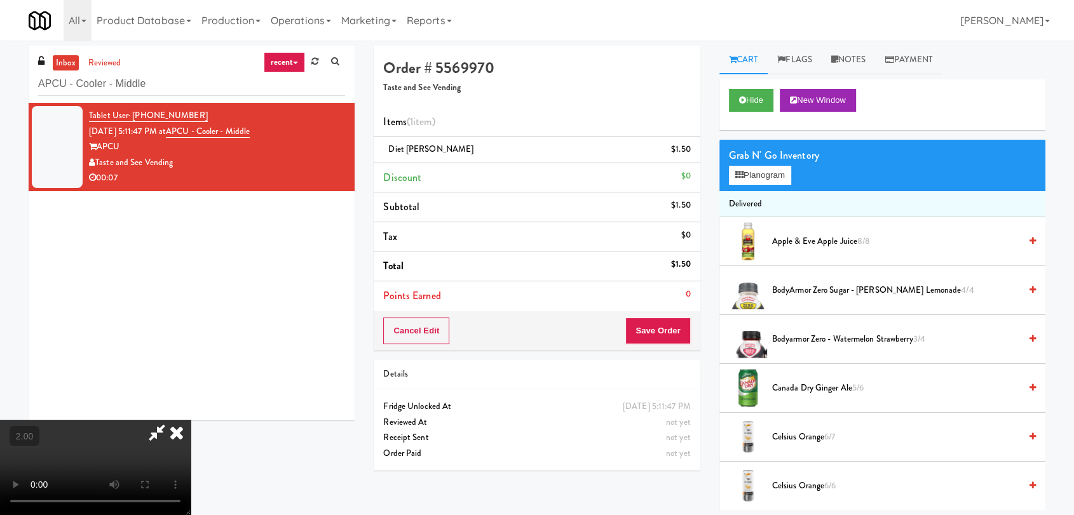
click at [778, 154] on div "Grab N' Go Inventory" at bounding box center [882, 155] width 307 height 19
click at [777, 166] on button "Planogram" at bounding box center [760, 175] width 62 height 19
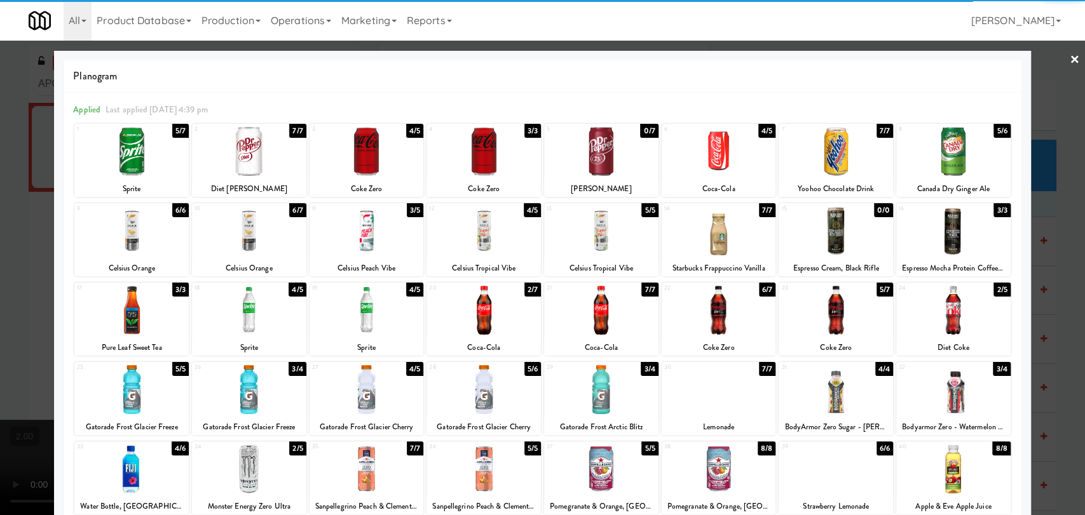
click at [630, 158] on div at bounding box center [601, 151] width 114 height 49
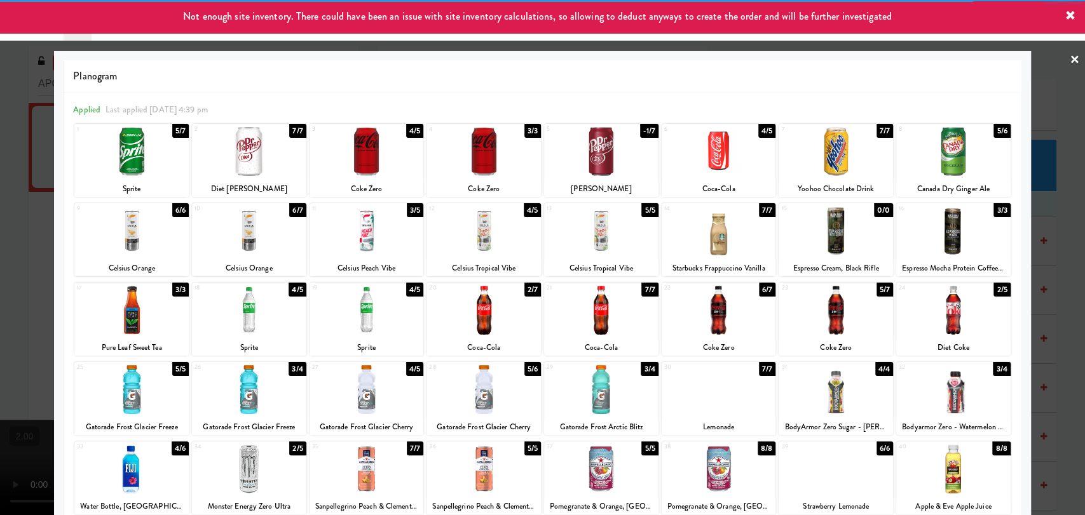
click at [0, 117] on div at bounding box center [542, 257] width 1085 height 515
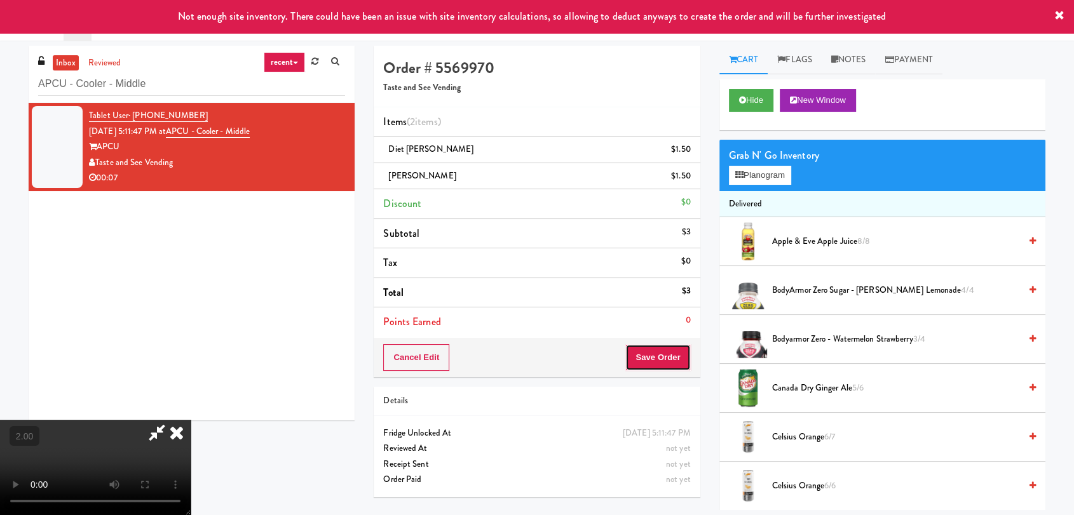
click at [686, 353] on button "Save Order" at bounding box center [657, 357] width 65 height 27
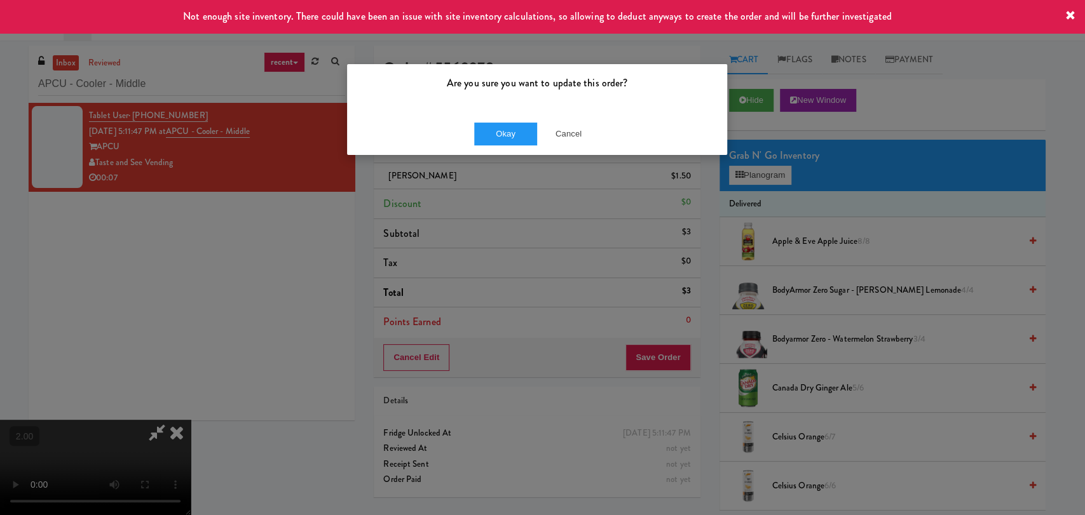
click at [517, 154] on div "Okay Cancel" at bounding box center [537, 133] width 380 height 43
click at [515, 130] on button "Okay" at bounding box center [506, 134] width 64 height 23
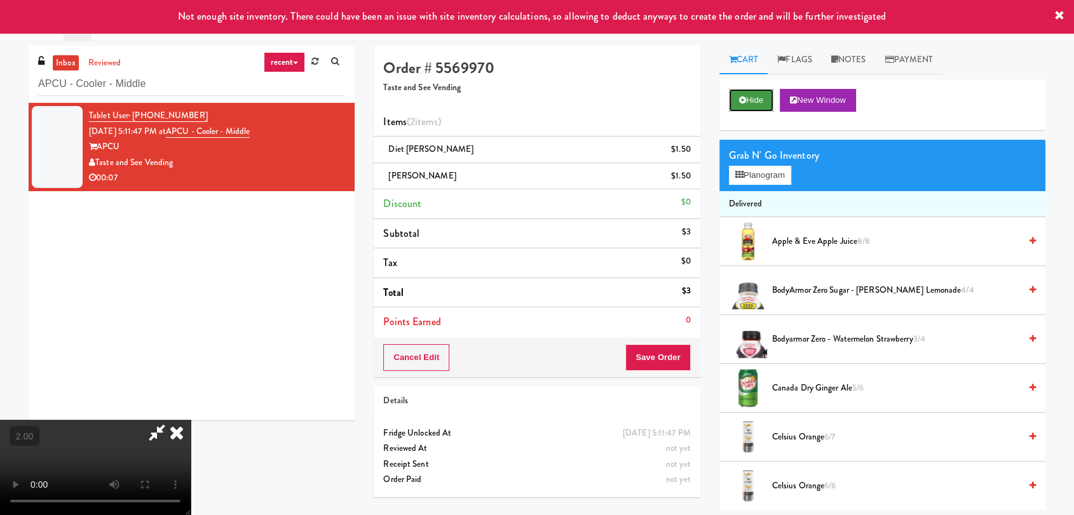
click at [747, 97] on button "Hide" at bounding box center [751, 100] width 44 height 23
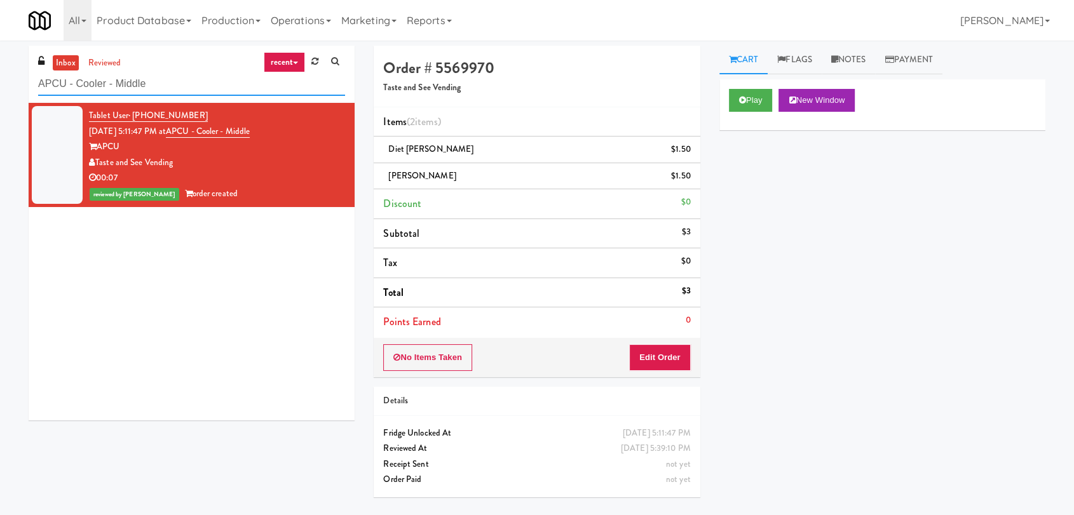
drag, startPoint x: 199, startPoint y: 78, endPoint x: 0, endPoint y: 76, distance: 198.9
click at [0, 76] on div "inbox reviewed recent all unclear take inventory issue suspicious failed recent…" at bounding box center [537, 278] width 1074 height 465
paste input "Michelin - Snack - Right"
type input "Michelin - Snack - Right"
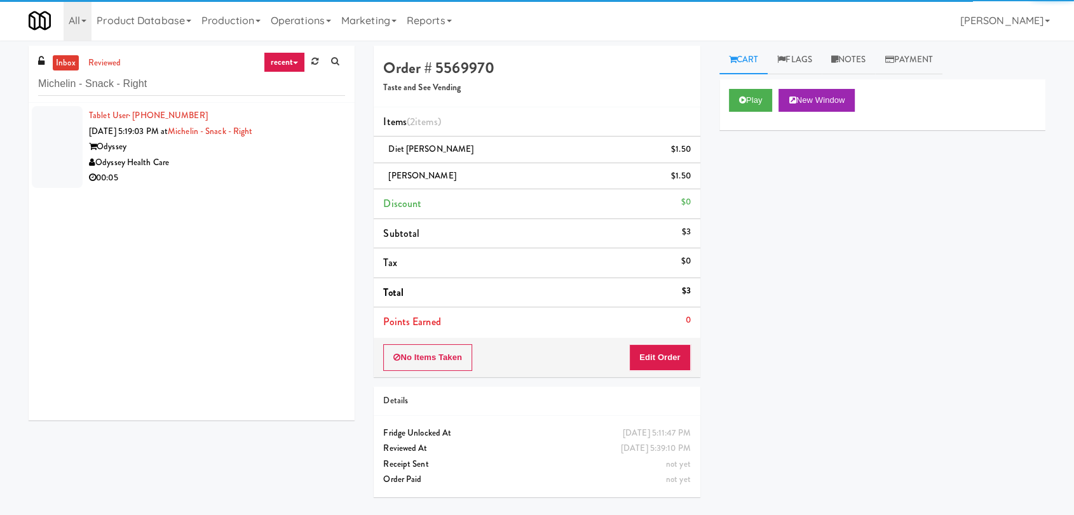
click at [263, 182] on div "00:05" at bounding box center [217, 178] width 256 height 16
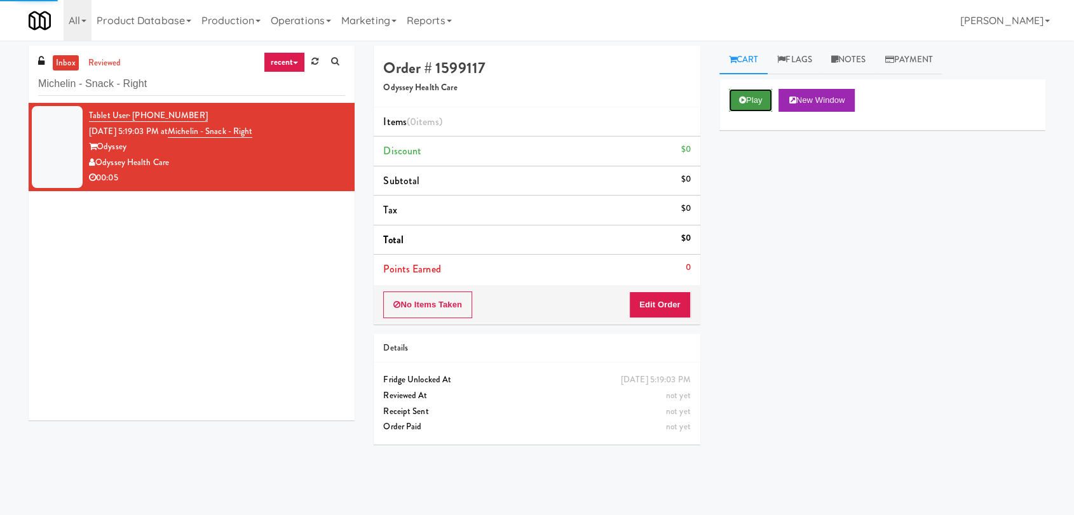
click at [744, 98] on icon at bounding box center [742, 100] width 7 height 8
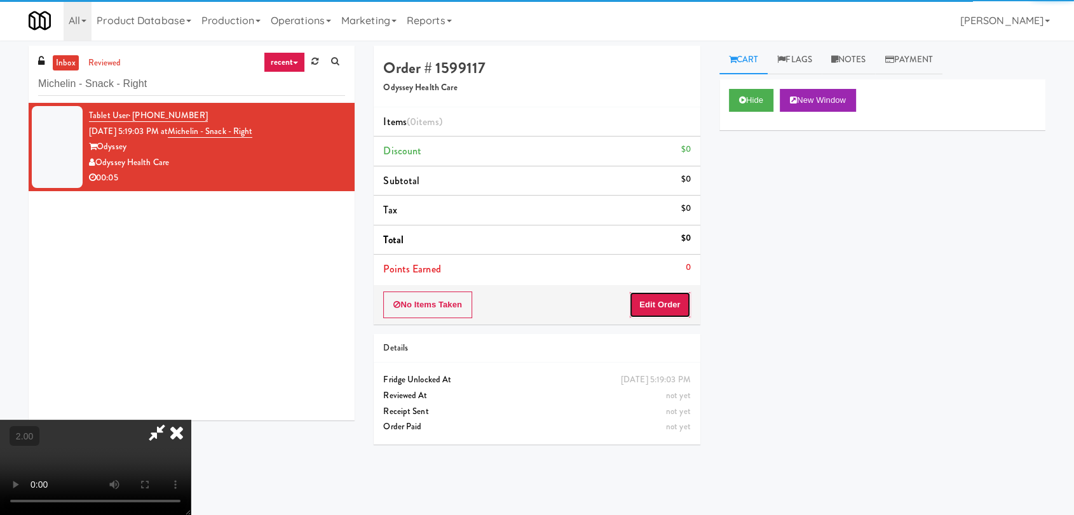
click at [656, 296] on button "Edit Order" at bounding box center [660, 305] width 62 height 27
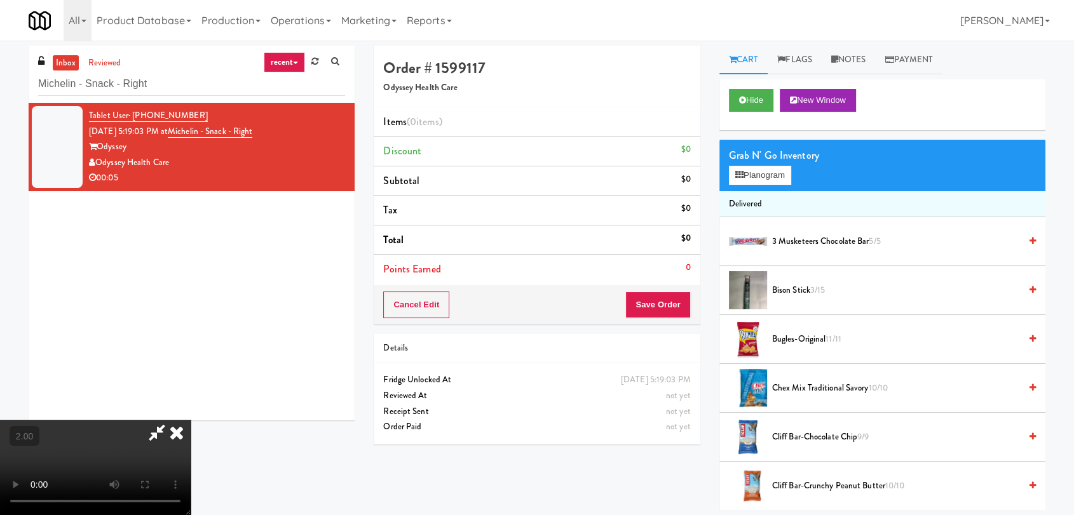
click at [191, 420] on video at bounding box center [95, 467] width 191 height 95
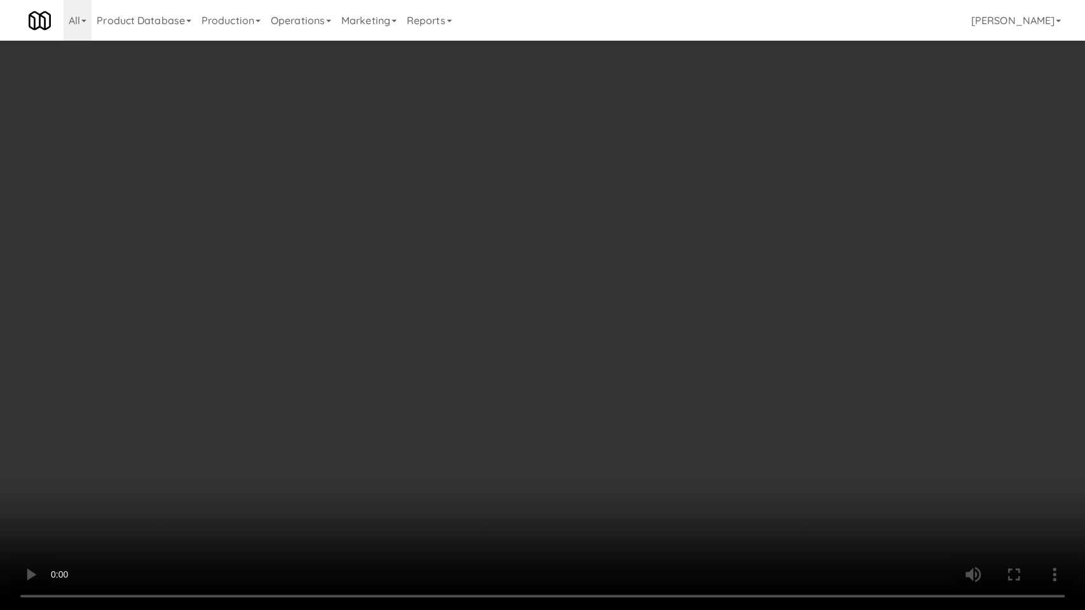
click at [248, 422] on video at bounding box center [542, 305] width 1085 height 610
click at [346, 408] on video at bounding box center [542, 305] width 1085 height 610
click at [351, 406] on video at bounding box center [542, 305] width 1085 height 610
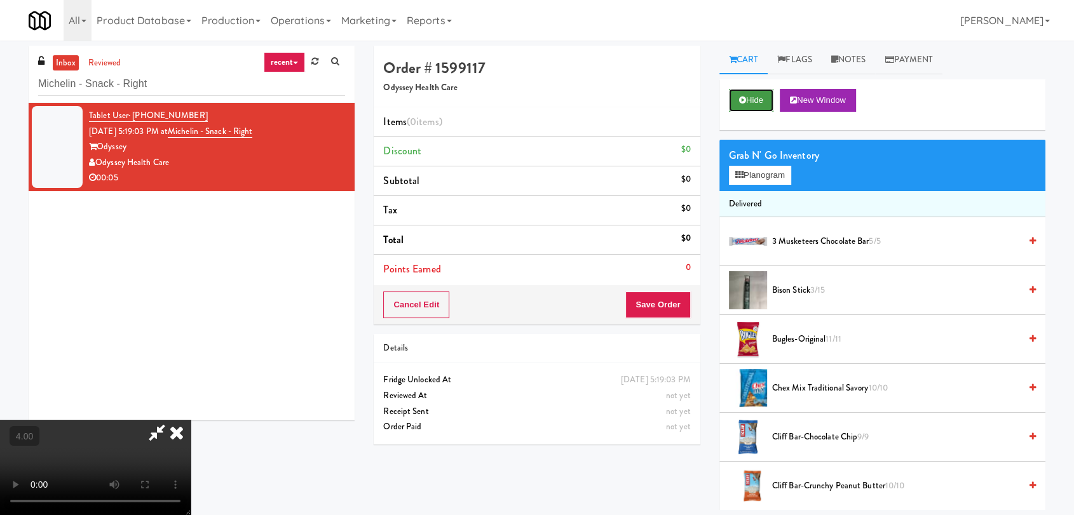
click at [756, 99] on button "Hide" at bounding box center [751, 100] width 44 height 23
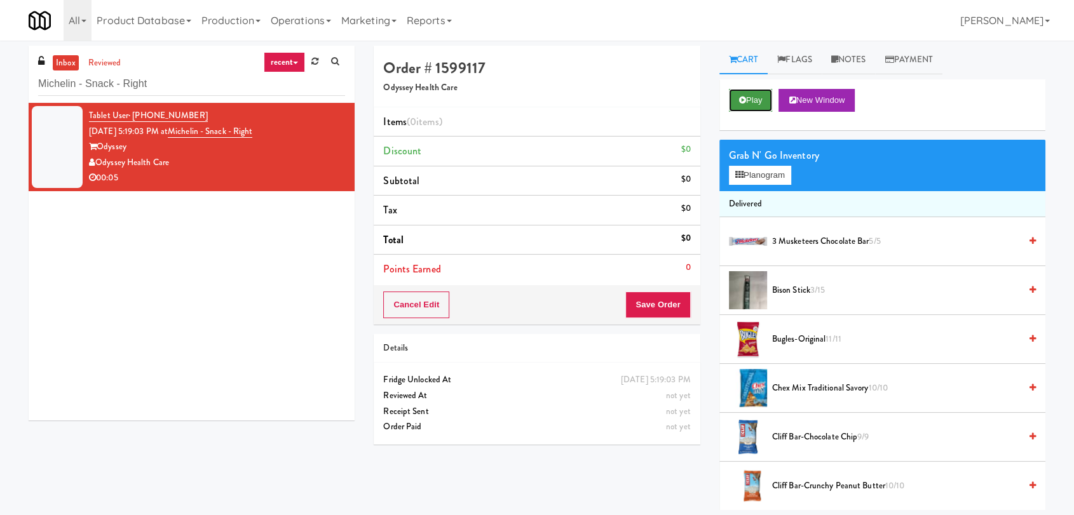
click at [756, 99] on button "Play" at bounding box center [751, 100] width 44 height 23
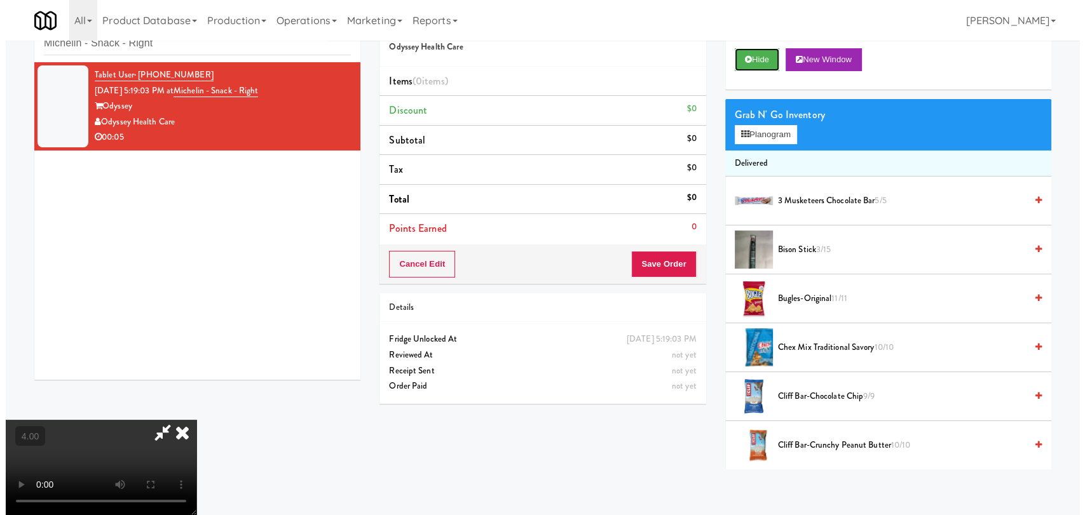
scroll to position [0, 0]
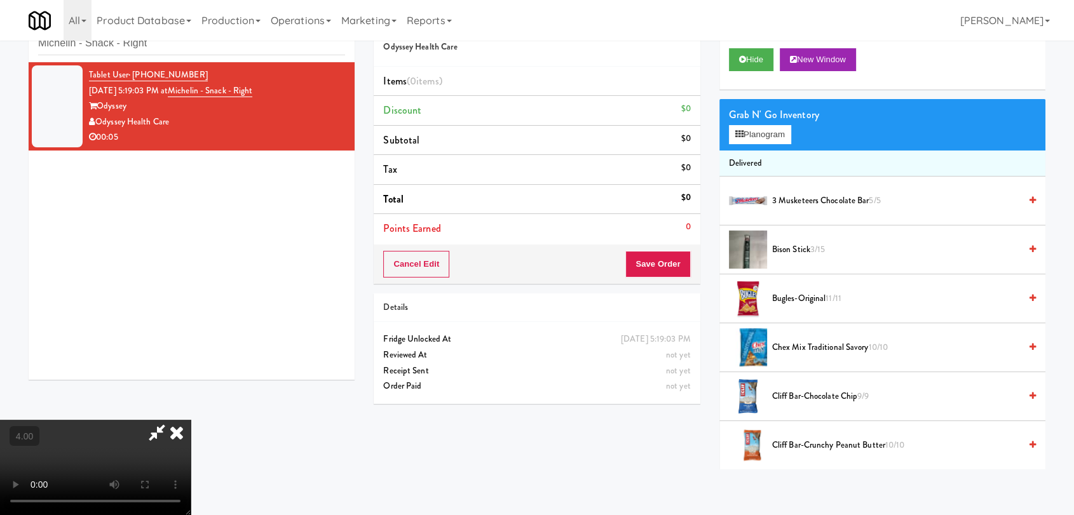
click at [164, 420] on video at bounding box center [95, 467] width 191 height 95
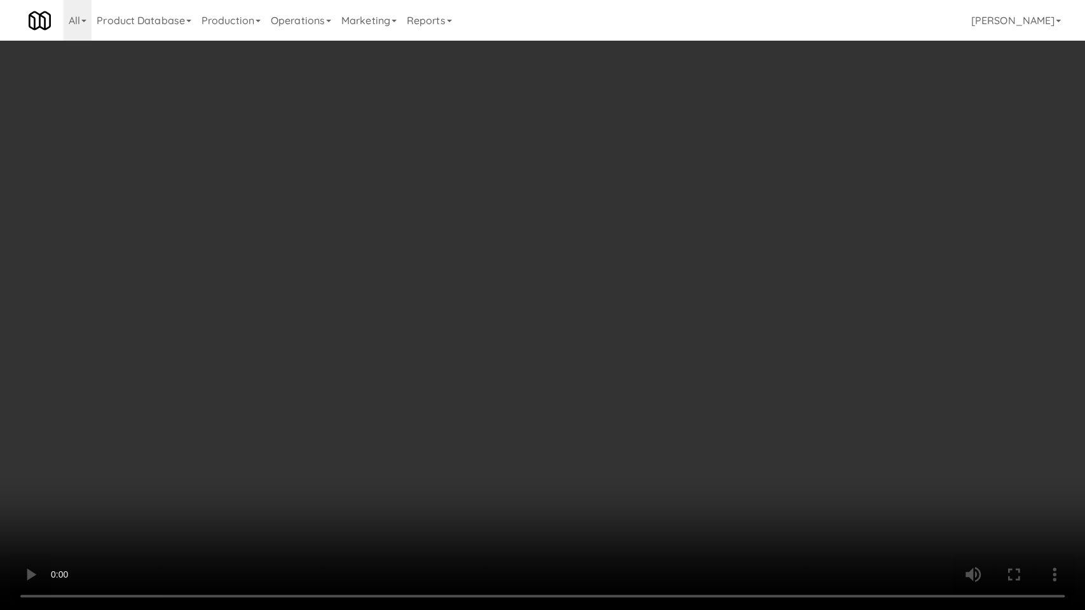
click at [512, 459] on video at bounding box center [542, 305] width 1085 height 610
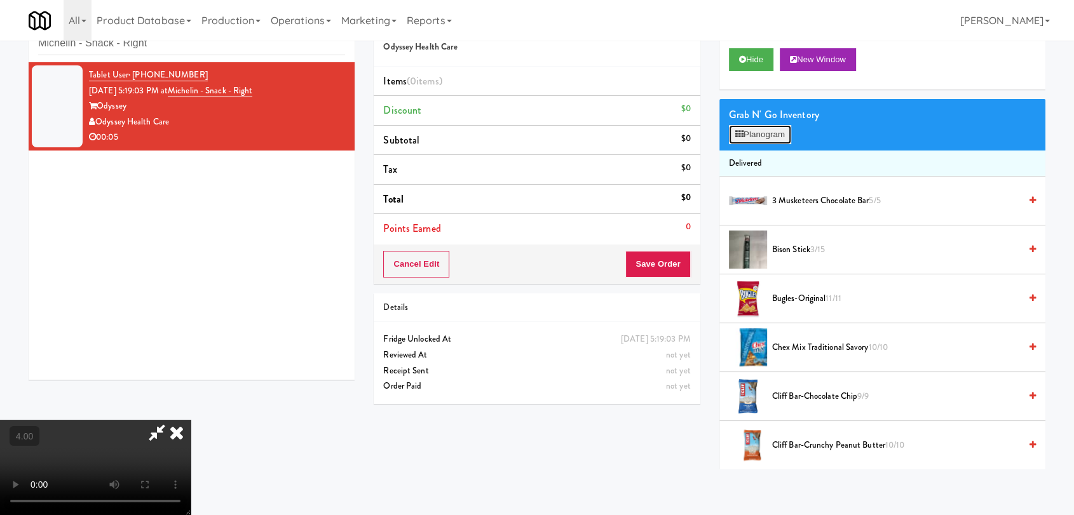
click at [784, 127] on button "Planogram" at bounding box center [760, 134] width 62 height 19
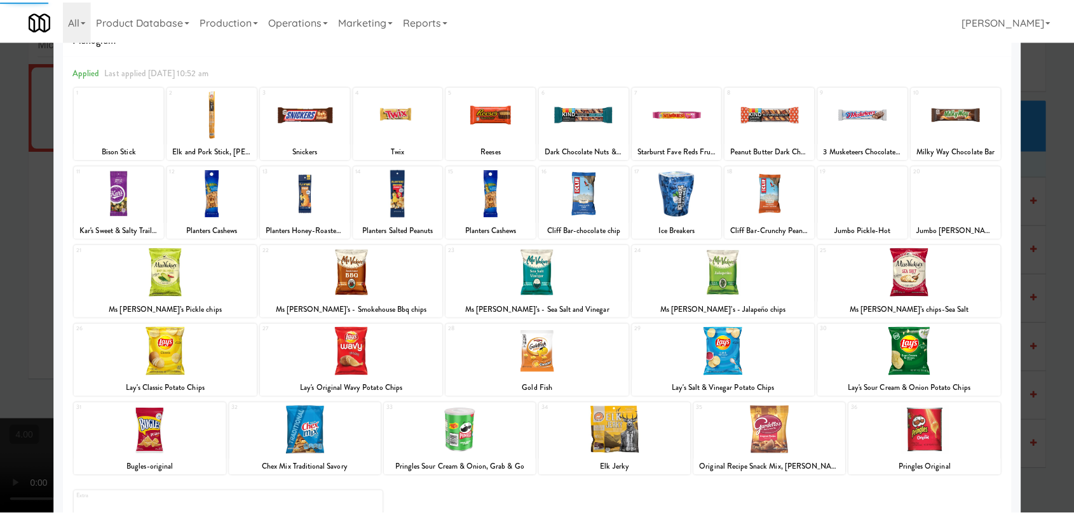
scroll to position [109, 0]
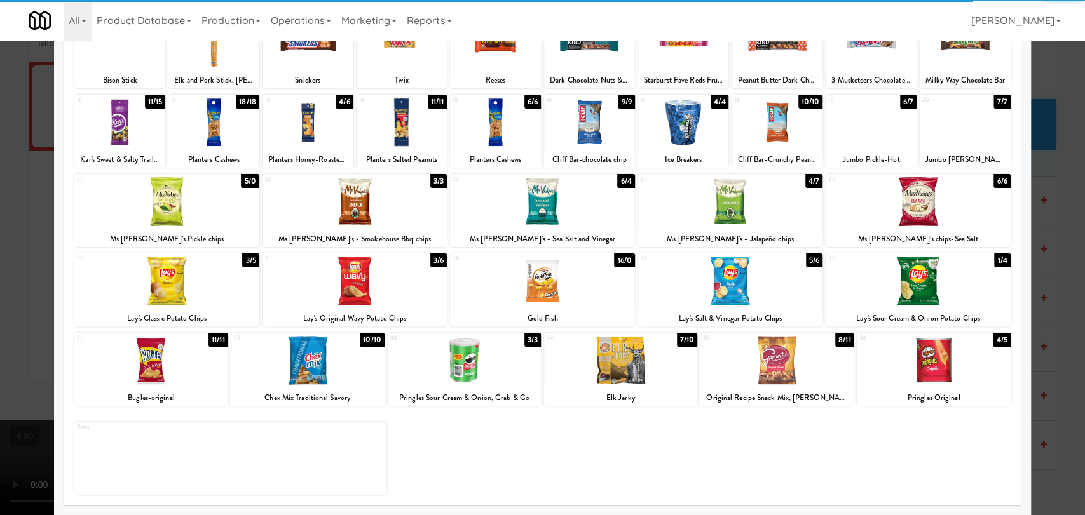
click at [754, 271] on div at bounding box center [730, 281] width 184 height 49
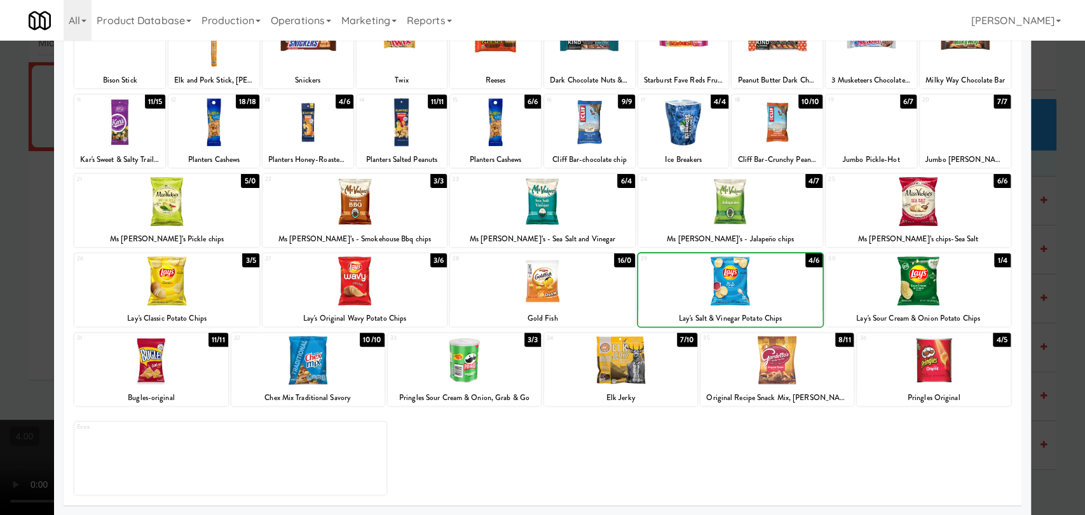
click at [0, 123] on div at bounding box center [542, 257] width 1085 height 515
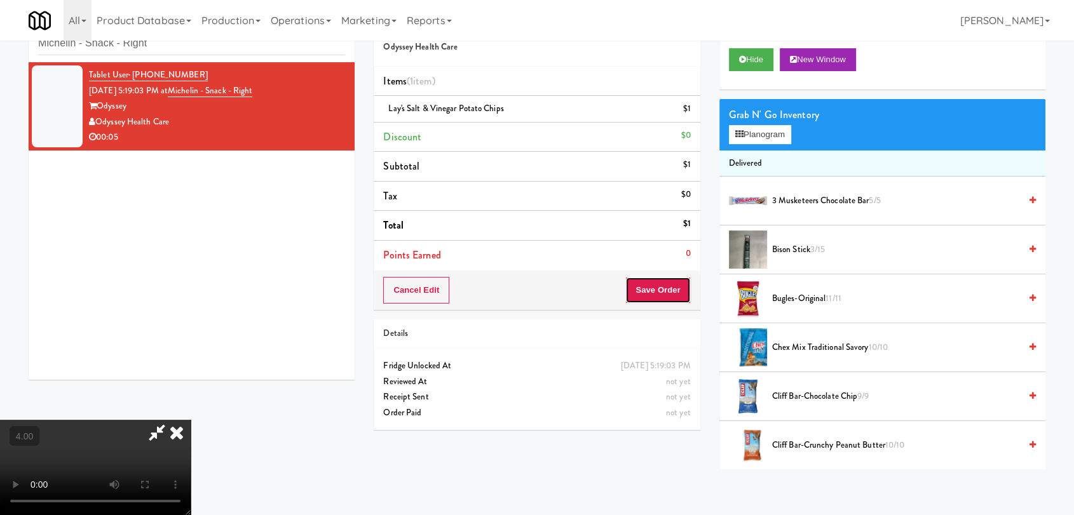
click at [670, 288] on button "Save Order" at bounding box center [657, 290] width 65 height 27
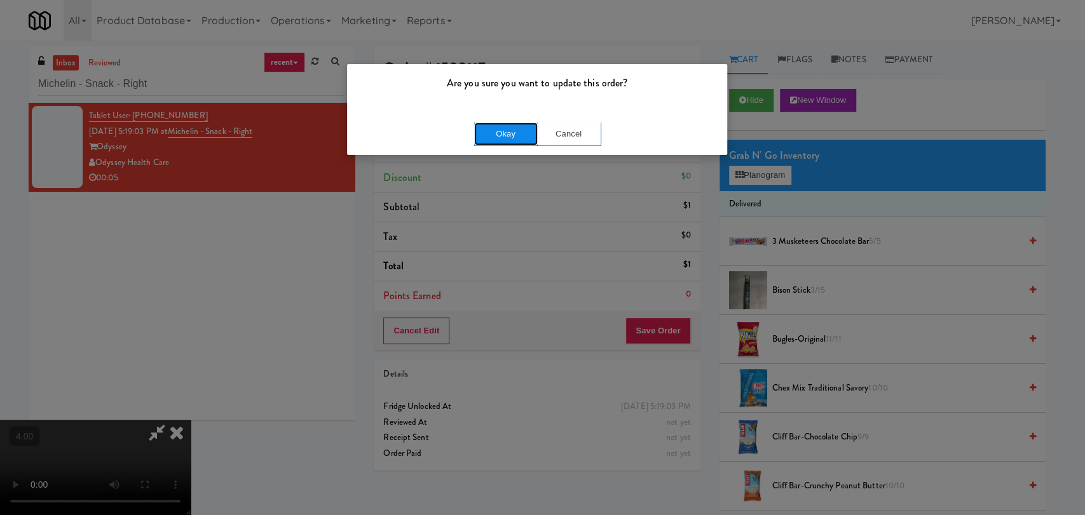
click at [491, 133] on button "Okay" at bounding box center [506, 134] width 64 height 23
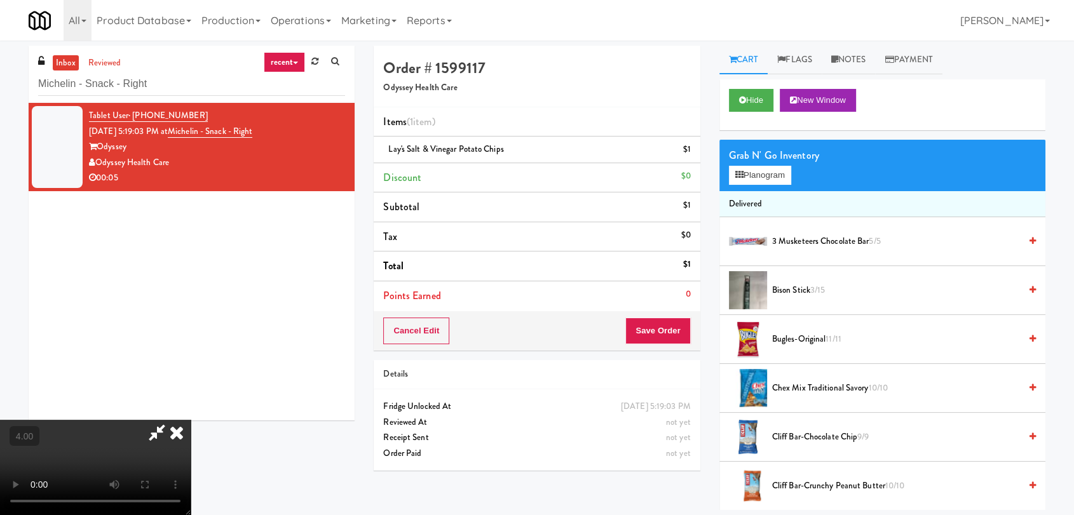
click at [191, 420] on icon at bounding box center [177, 432] width 28 height 25
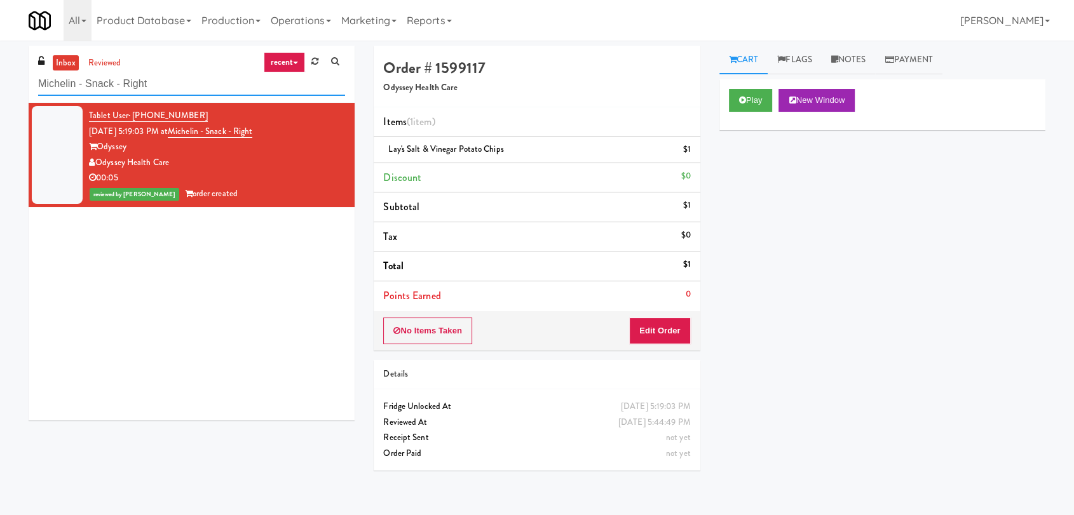
paste input "Aura - Cooler Combo"
drag, startPoint x: 55, startPoint y: 73, endPoint x: 0, endPoint y: 73, distance: 54.6
click at [0, 73] on div "inbox reviewed recent all unclear take inventory issue suspicious failed recent…" at bounding box center [537, 278] width 1074 height 465
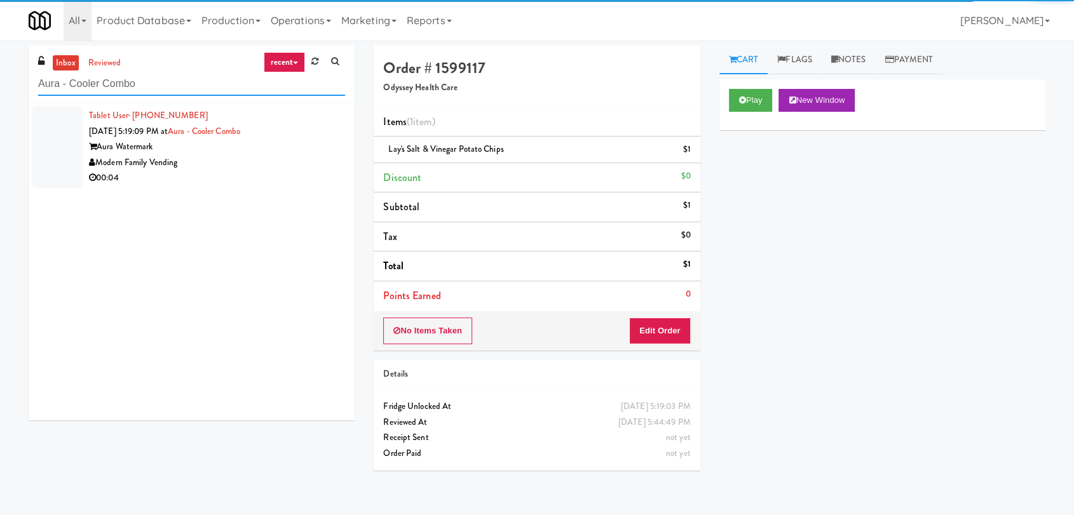
type input "Aura - Cooler Combo"
click at [271, 170] on div "00:04" at bounding box center [217, 178] width 256 height 16
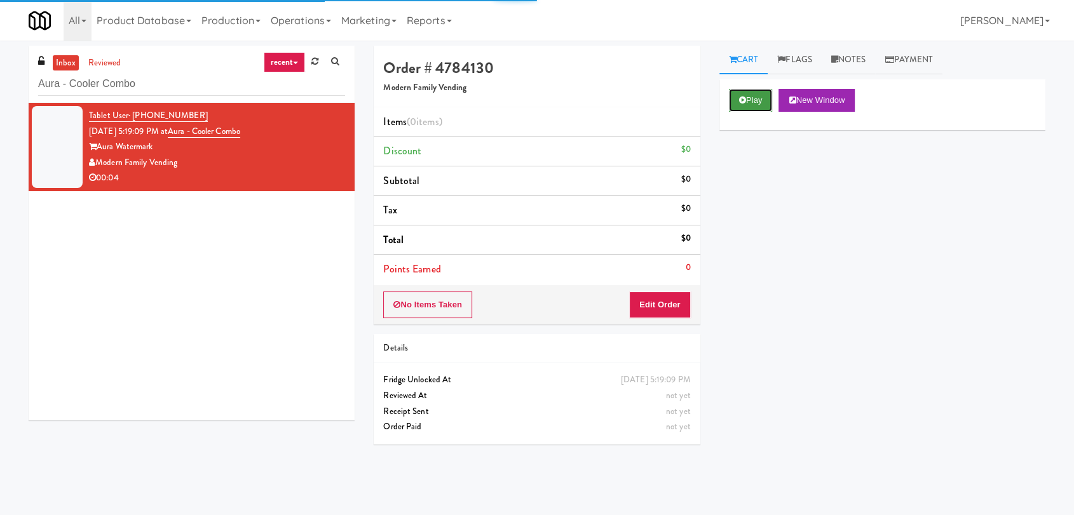
click at [735, 100] on button "Play" at bounding box center [751, 100] width 44 height 23
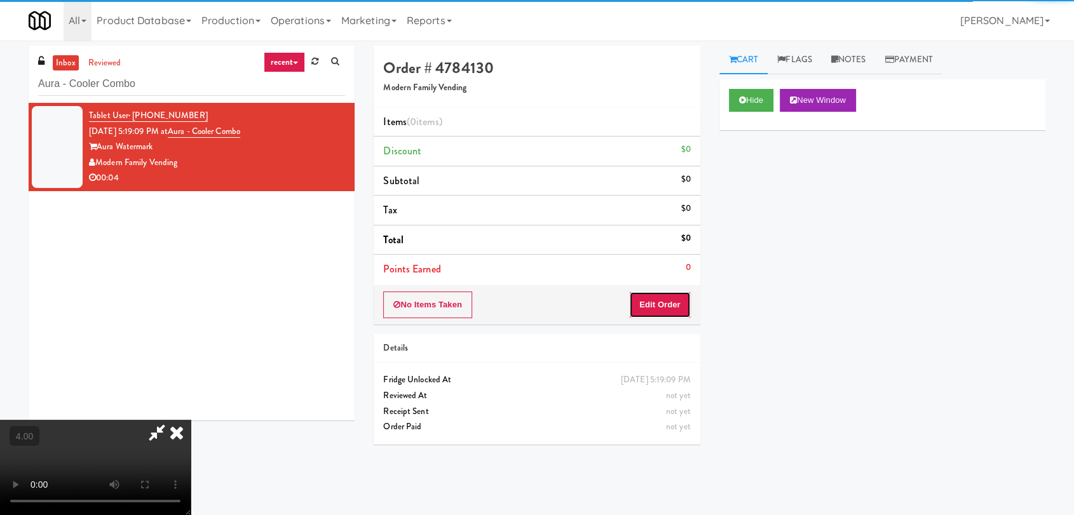
click at [661, 301] on button "Edit Order" at bounding box center [660, 305] width 62 height 27
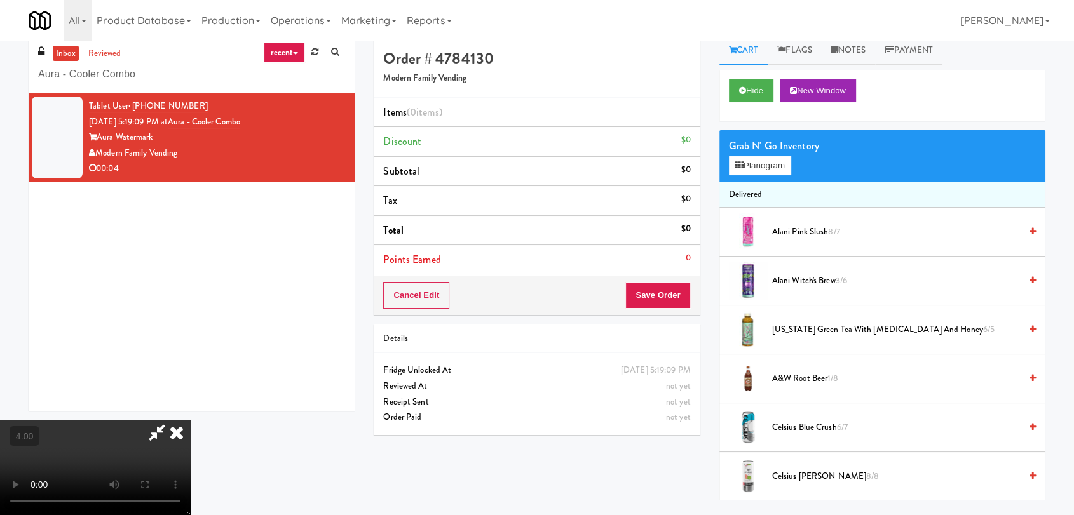
scroll to position [41, 0]
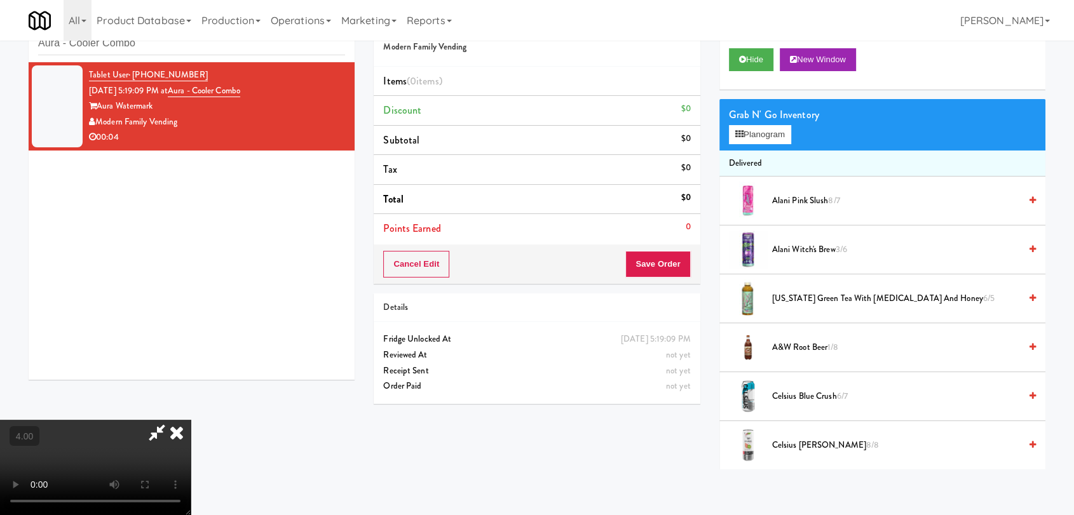
click at [191, 420] on video at bounding box center [95, 467] width 191 height 95
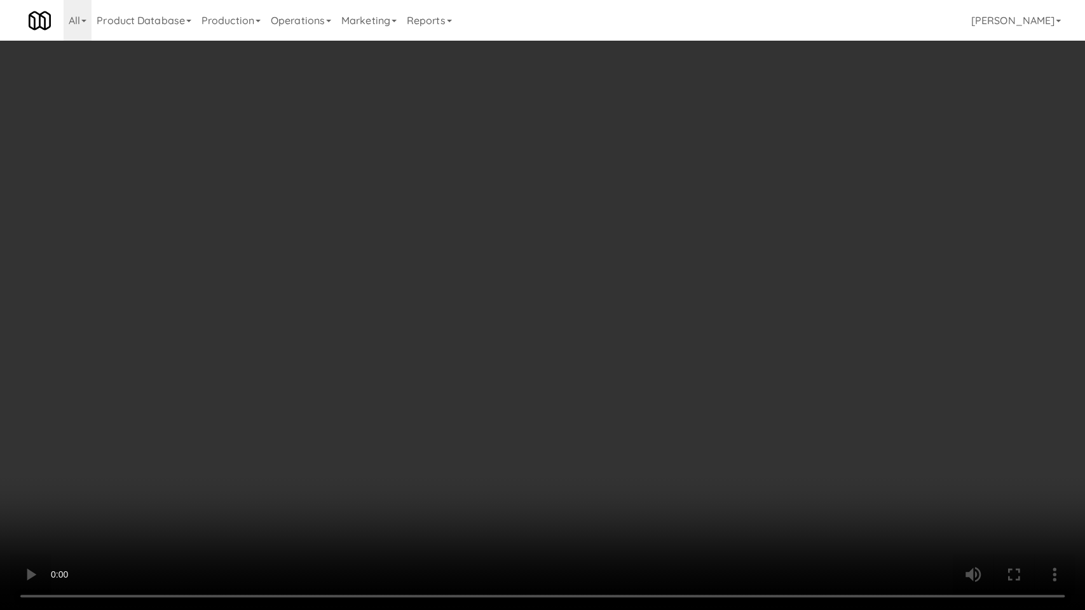
click at [316, 445] on video at bounding box center [542, 305] width 1085 height 610
click at [334, 426] on video at bounding box center [542, 305] width 1085 height 610
click at [545, 320] on video at bounding box center [542, 305] width 1085 height 610
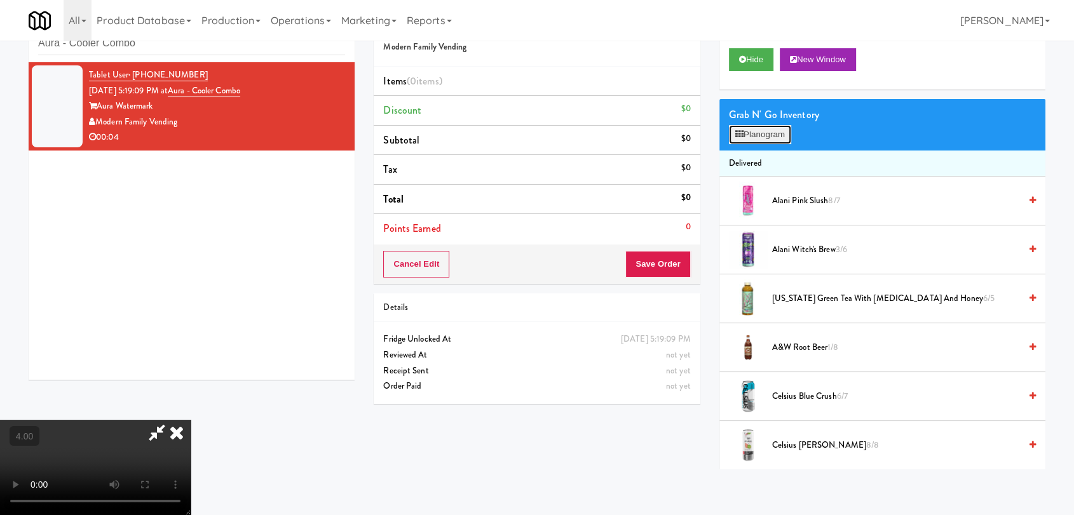
click at [783, 135] on button "Planogram" at bounding box center [760, 134] width 62 height 19
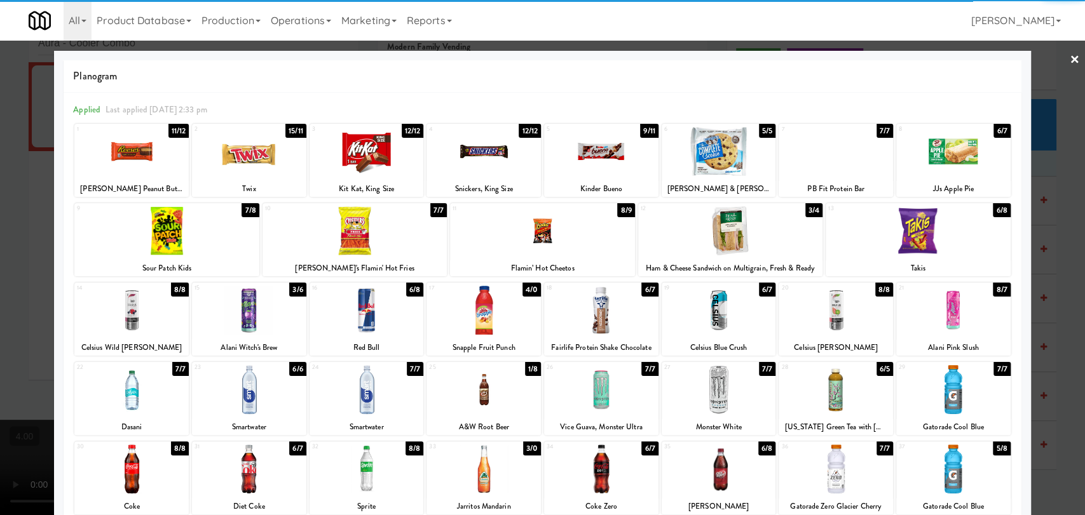
click at [748, 308] on div at bounding box center [718, 310] width 114 height 49
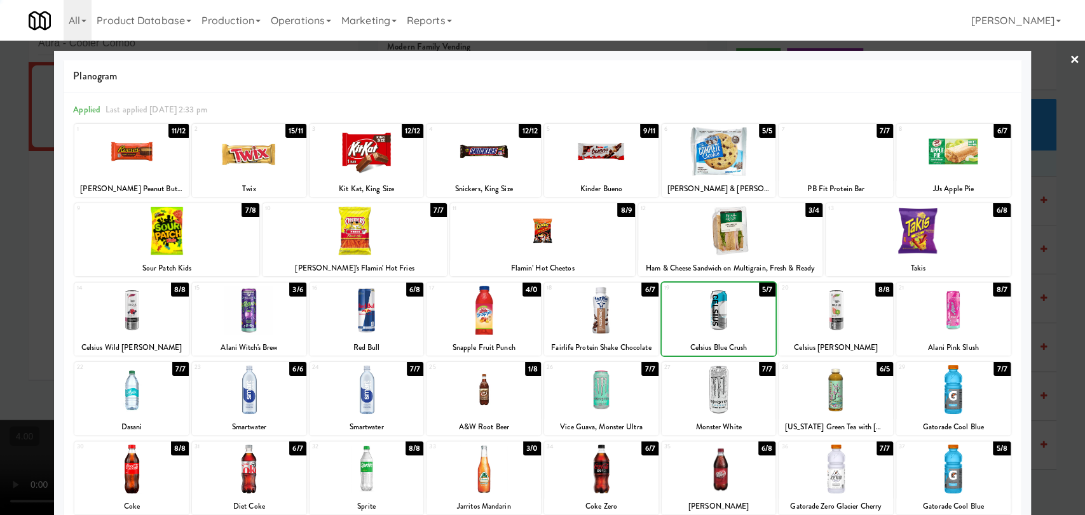
click at [0, 240] on div at bounding box center [542, 257] width 1085 height 515
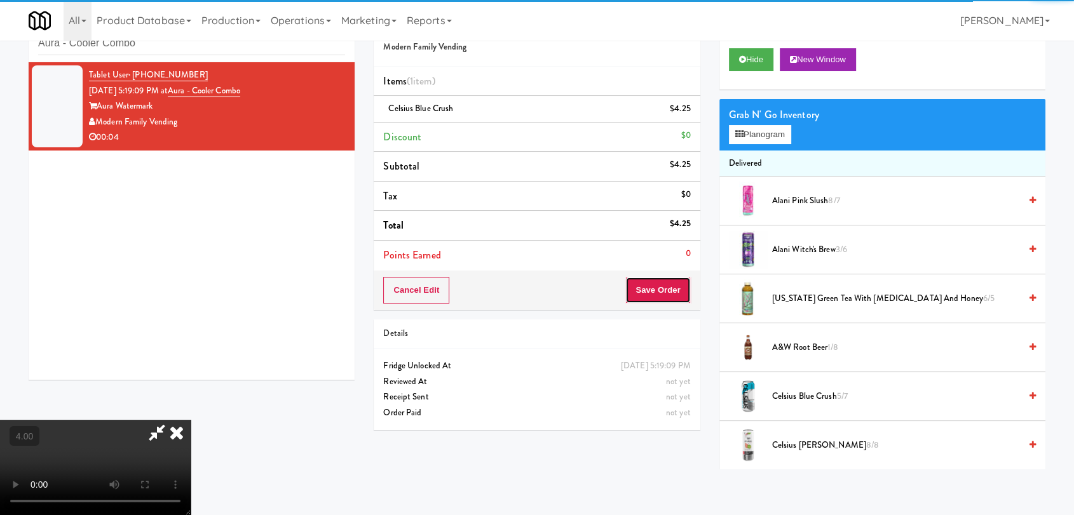
click at [658, 294] on button "Save Order" at bounding box center [657, 290] width 65 height 27
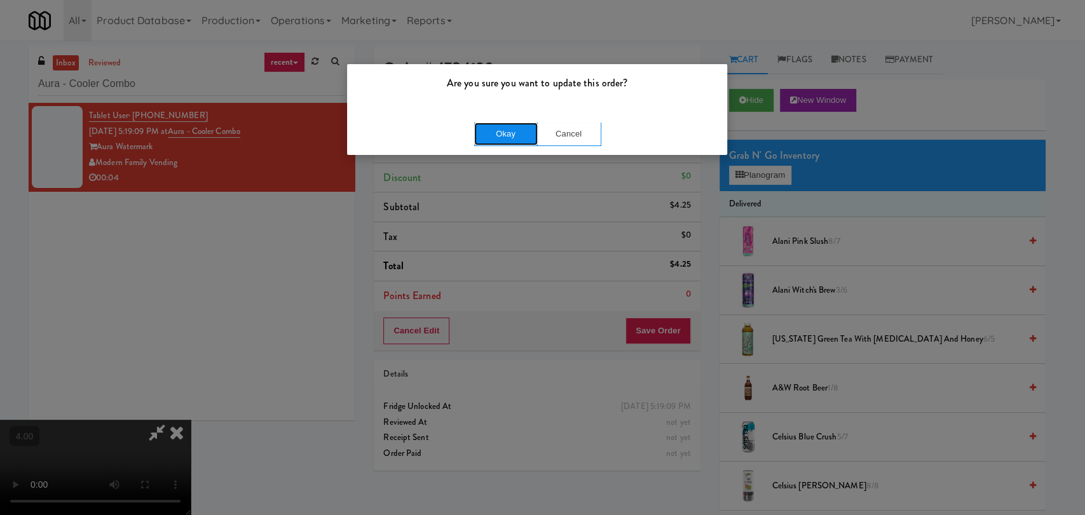
click at [508, 133] on button "Okay" at bounding box center [506, 134] width 64 height 23
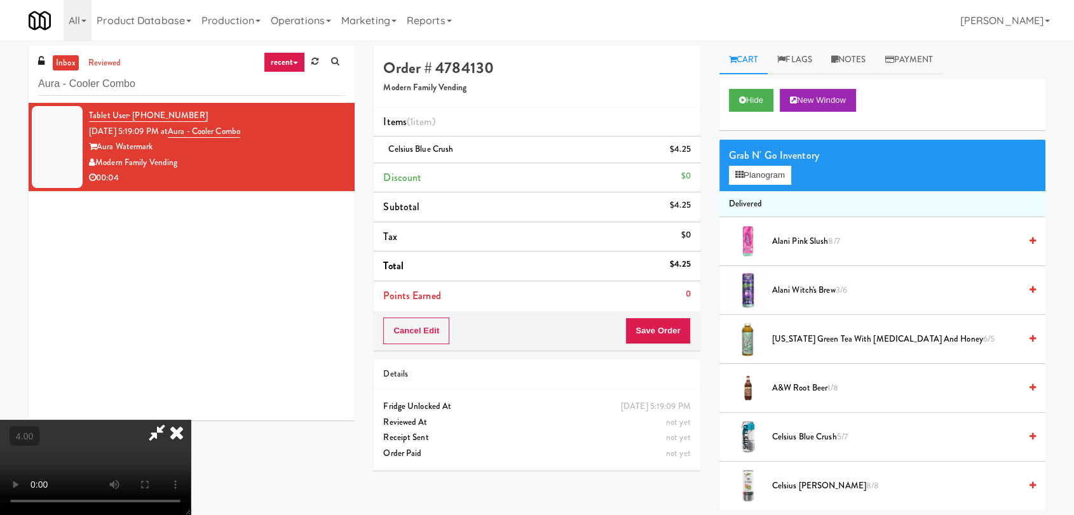
click at [191, 420] on icon at bounding box center [177, 432] width 28 height 25
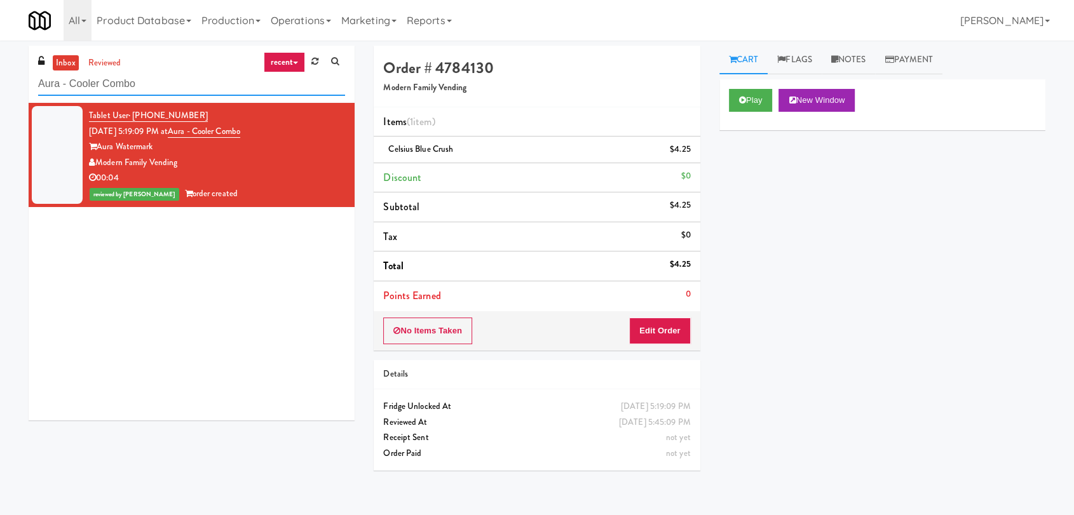
paste input "Laurel (Left)"
drag, startPoint x: 92, startPoint y: 71, endPoint x: 0, endPoint y: 64, distance: 92.5
click at [0, 64] on div "inbox reviewed recent all unclear take inventory issue suspicious failed recent…" at bounding box center [537, 278] width 1074 height 465
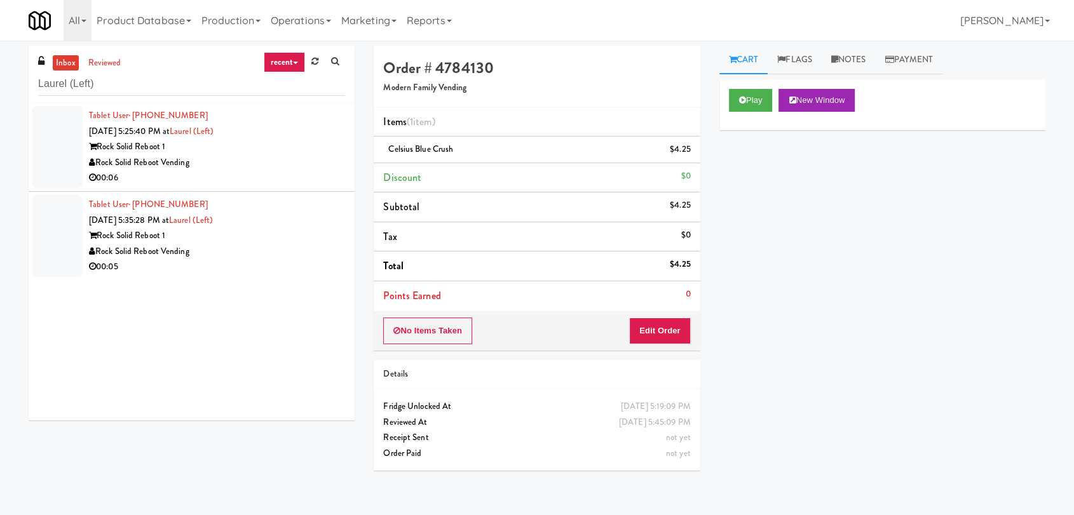
click at [286, 149] on div "Rock Solid Reboot 1" at bounding box center [217, 147] width 256 height 16
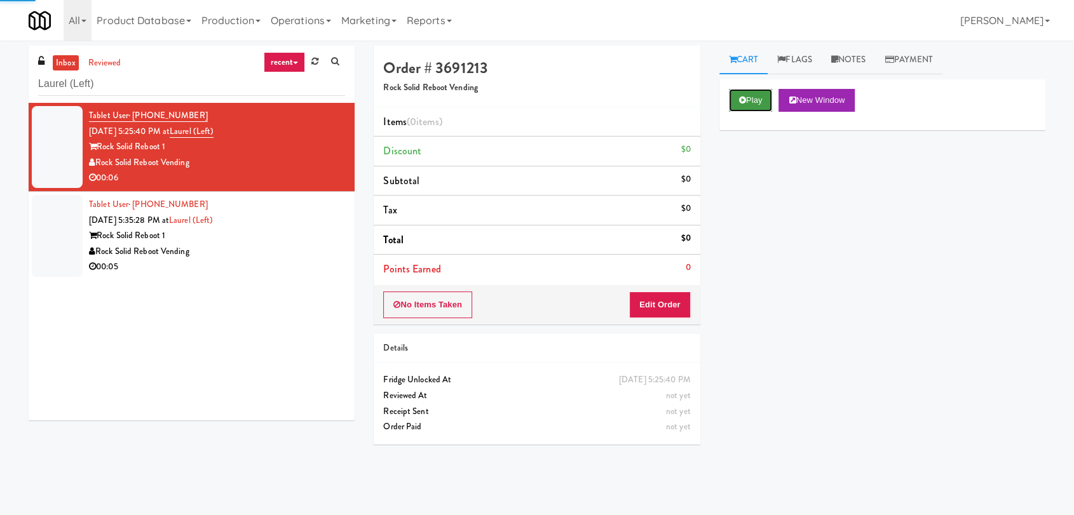
click at [770, 101] on button "Play" at bounding box center [751, 100] width 44 height 23
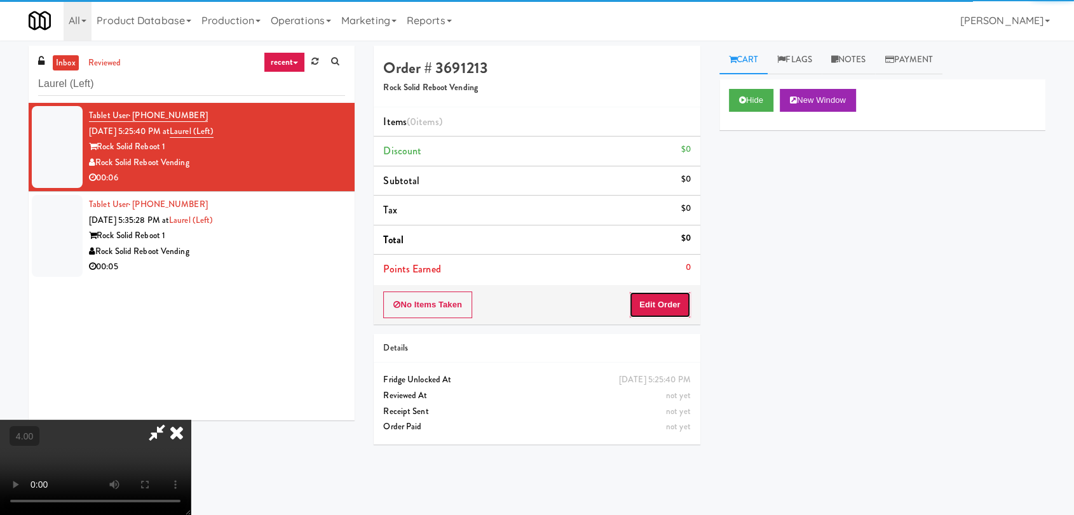
click at [682, 316] on button "Edit Order" at bounding box center [660, 305] width 62 height 27
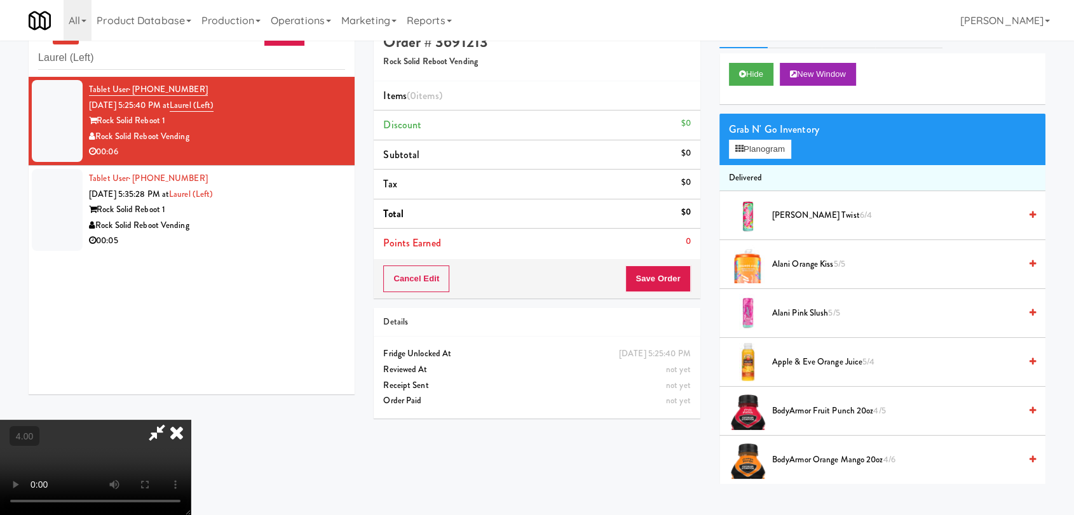
scroll to position [41, 0]
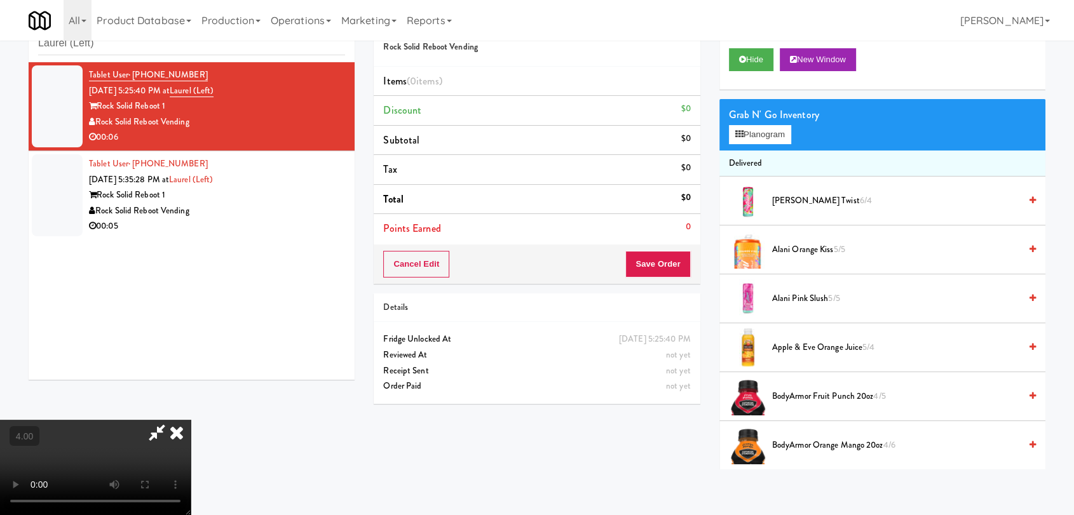
click at [191, 420] on video at bounding box center [95, 467] width 191 height 95
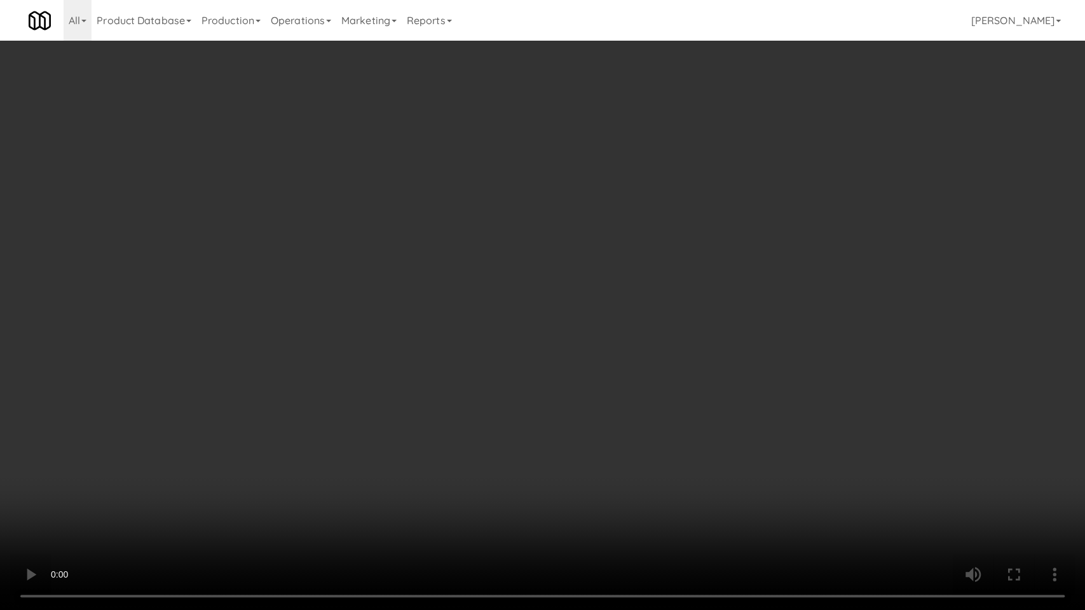
click at [363, 414] on video at bounding box center [542, 305] width 1085 height 610
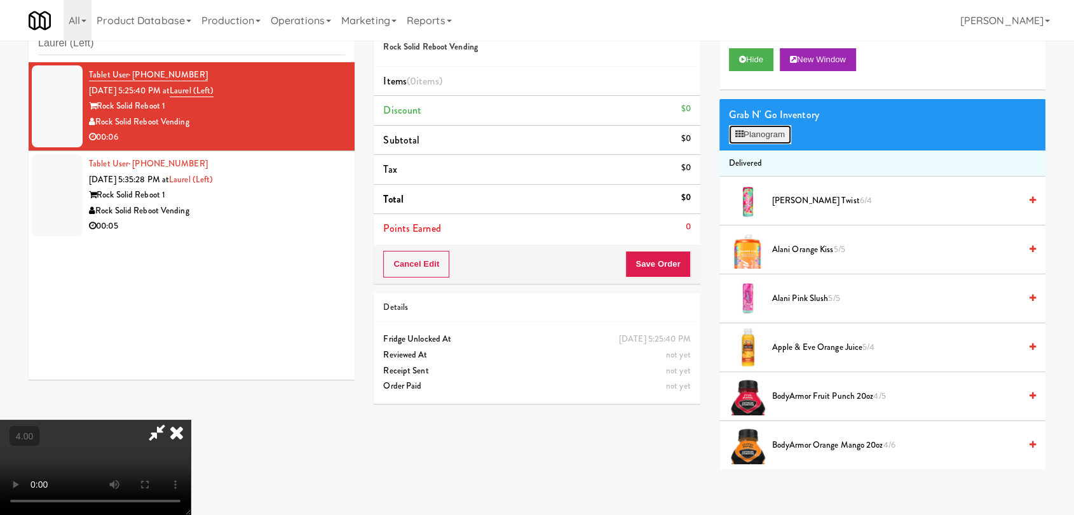
click at [754, 133] on button "Planogram" at bounding box center [760, 134] width 62 height 19
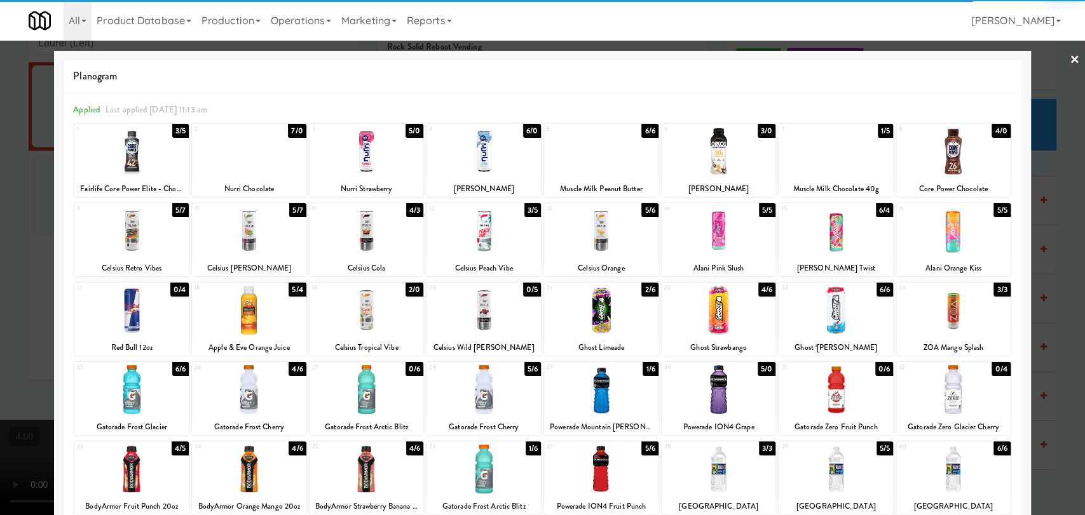
click at [604, 401] on div at bounding box center [601, 389] width 114 height 49
click at [0, 287] on div at bounding box center [542, 257] width 1085 height 515
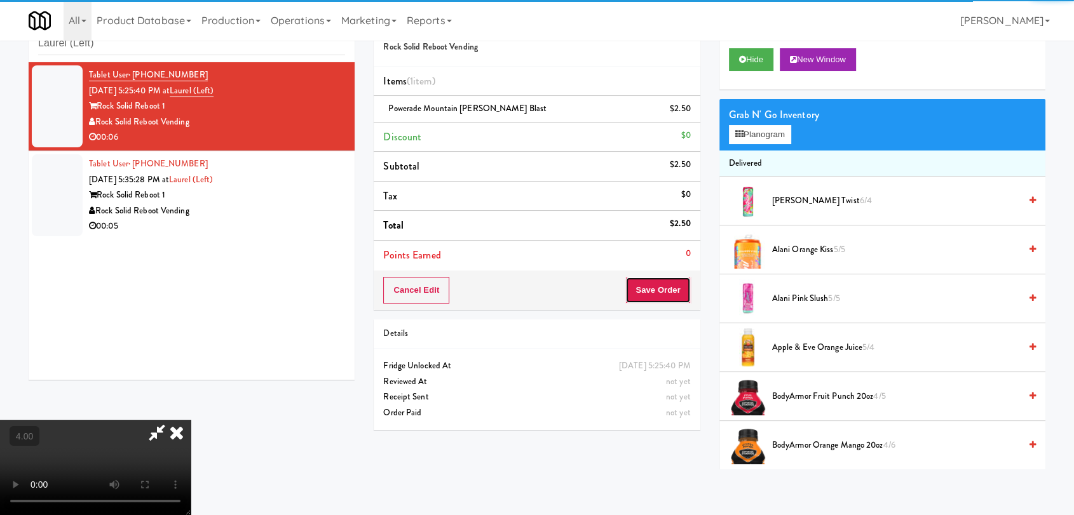
click at [656, 291] on button "Save Order" at bounding box center [657, 290] width 65 height 27
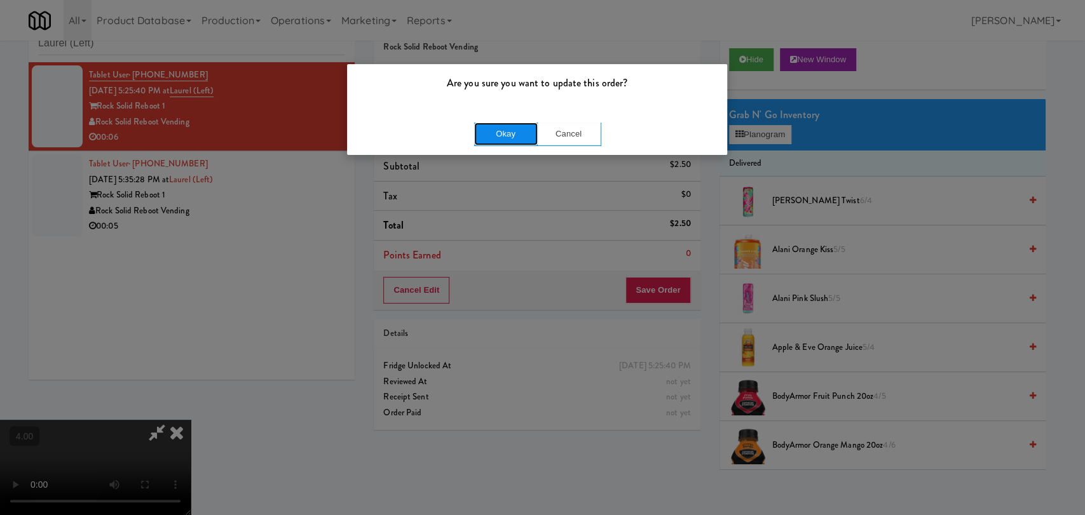
click at [500, 128] on button "Okay" at bounding box center [506, 134] width 64 height 23
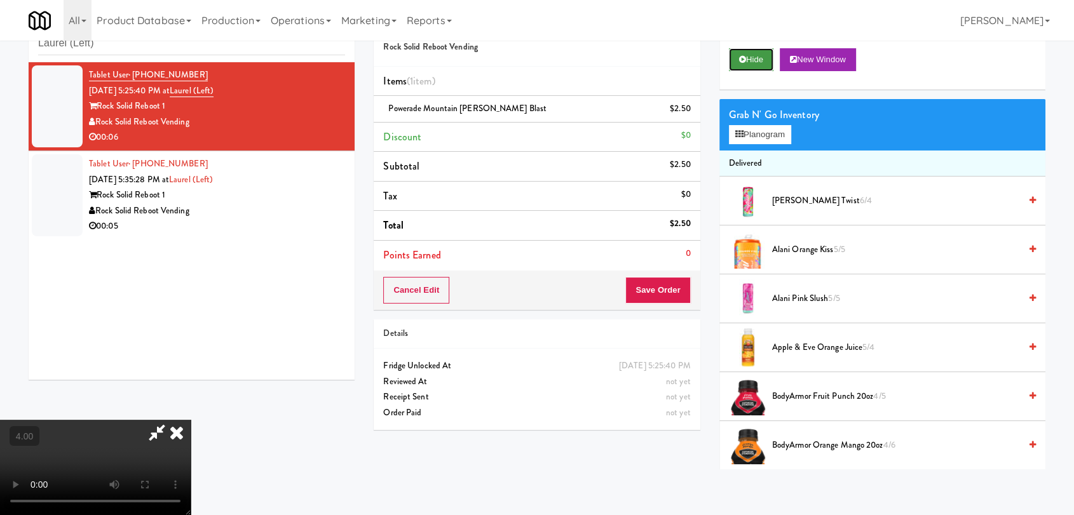
click at [757, 66] on button "Hide" at bounding box center [751, 59] width 44 height 23
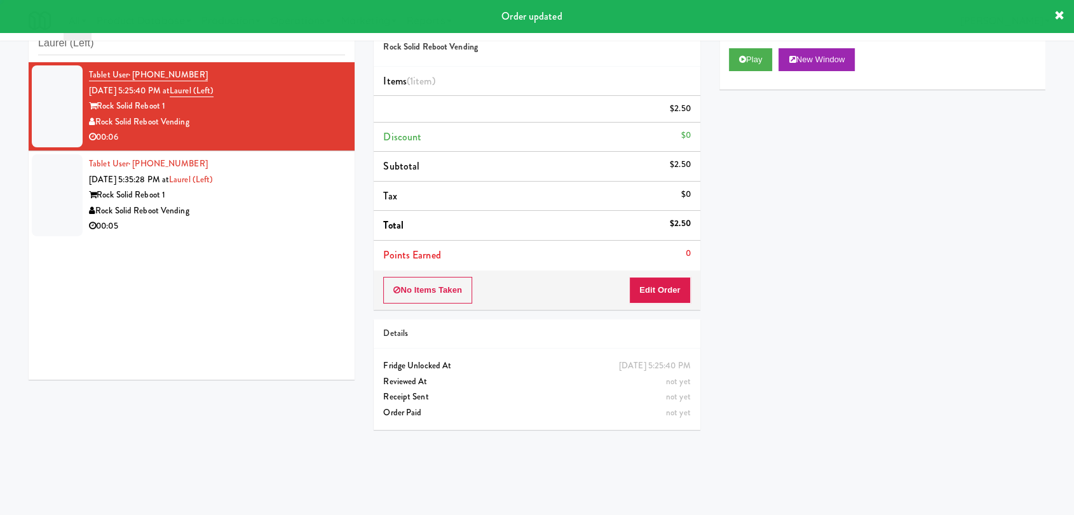
click at [280, 217] on div "Rock Solid Reboot Vending" at bounding box center [217, 211] width 256 height 16
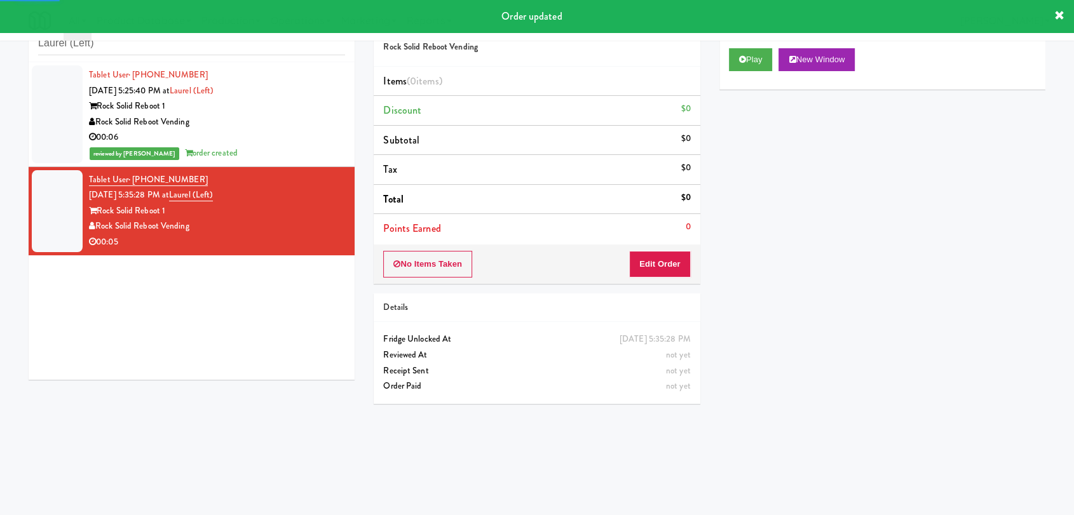
click at [771, 46] on div "Play New Window" at bounding box center [882, 64] width 326 height 51
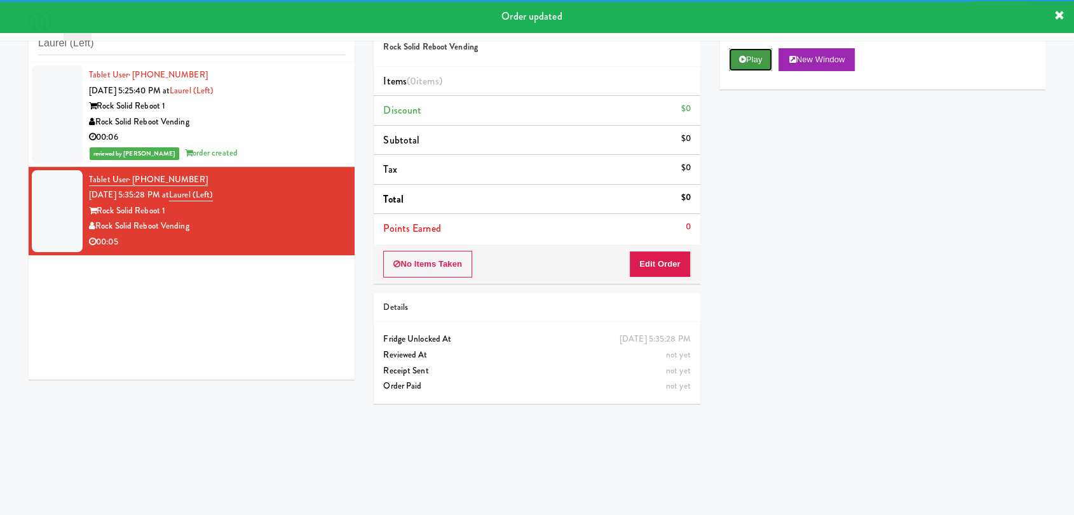
click at [759, 55] on button "Play" at bounding box center [751, 59] width 44 height 23
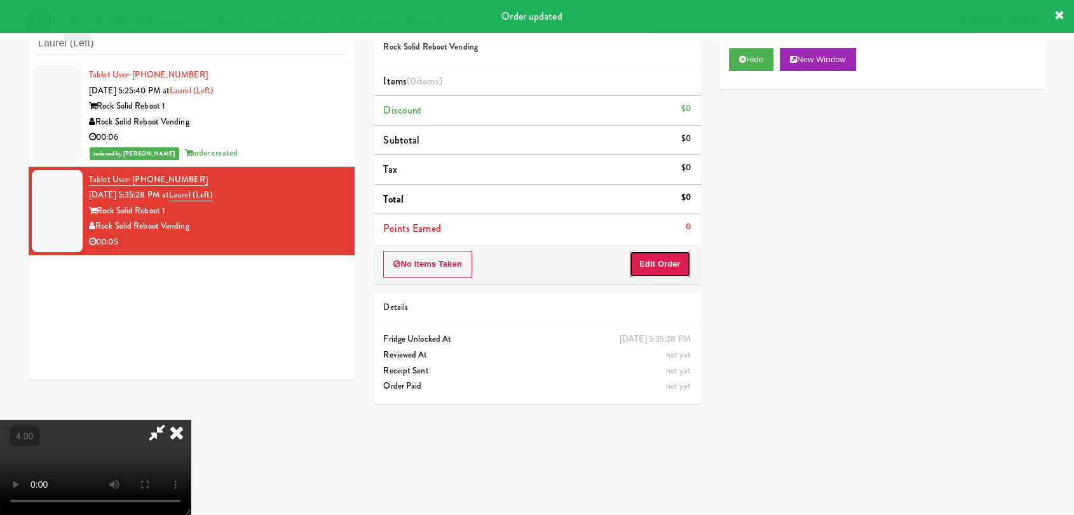
click at [674, 261] on button "Edit Order" at bounding box center [660, 264] width 62 height 27
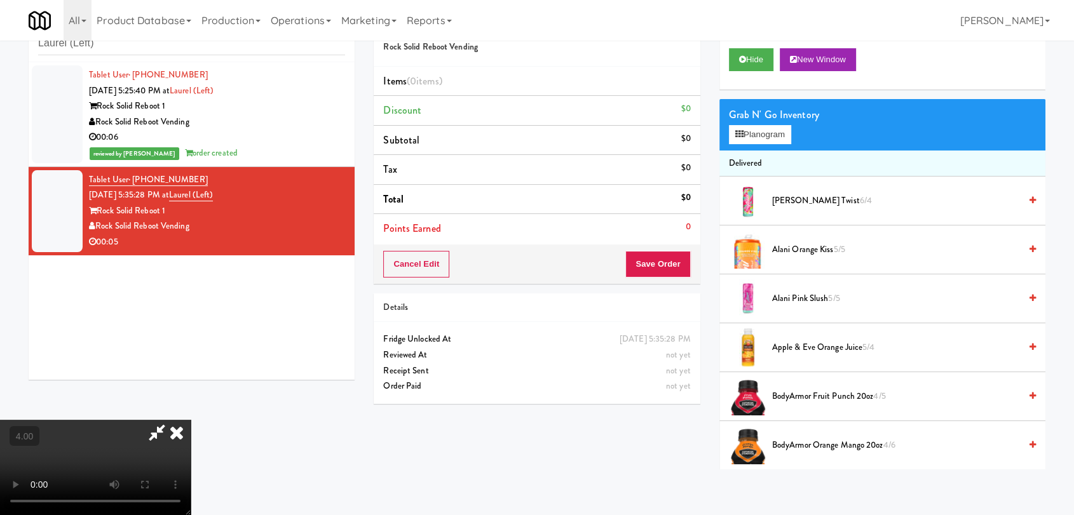
click at [191, 420] on video at bounding box center [95, 467] width 191 height 95
drag, startPoint x: 220, startPoint y: 372, endPoint x: 221, endPoint y: 433, distance: 61.0
click at [191, 420] on video at bounding box center [95, 467] width 191 height 95
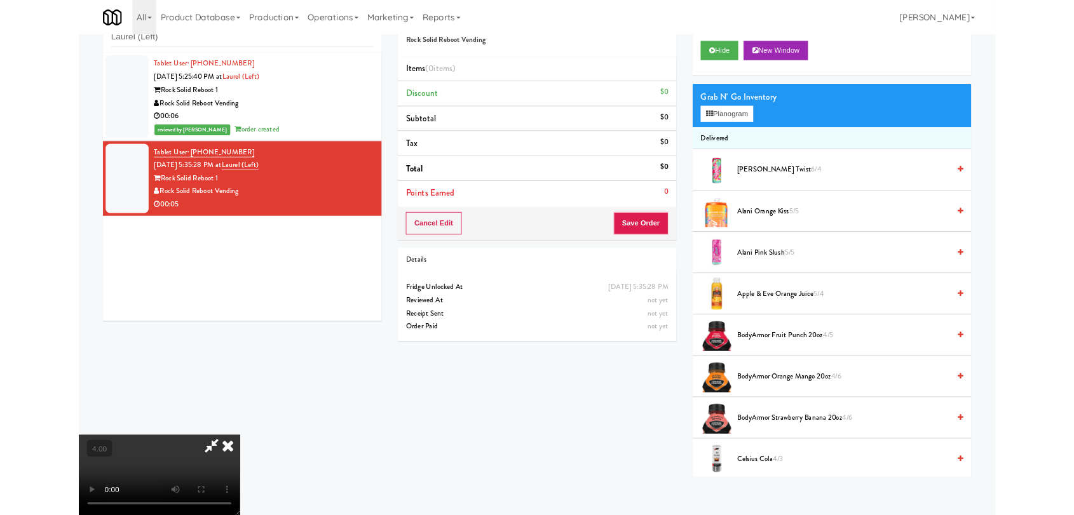
scroll to position [26, 0]
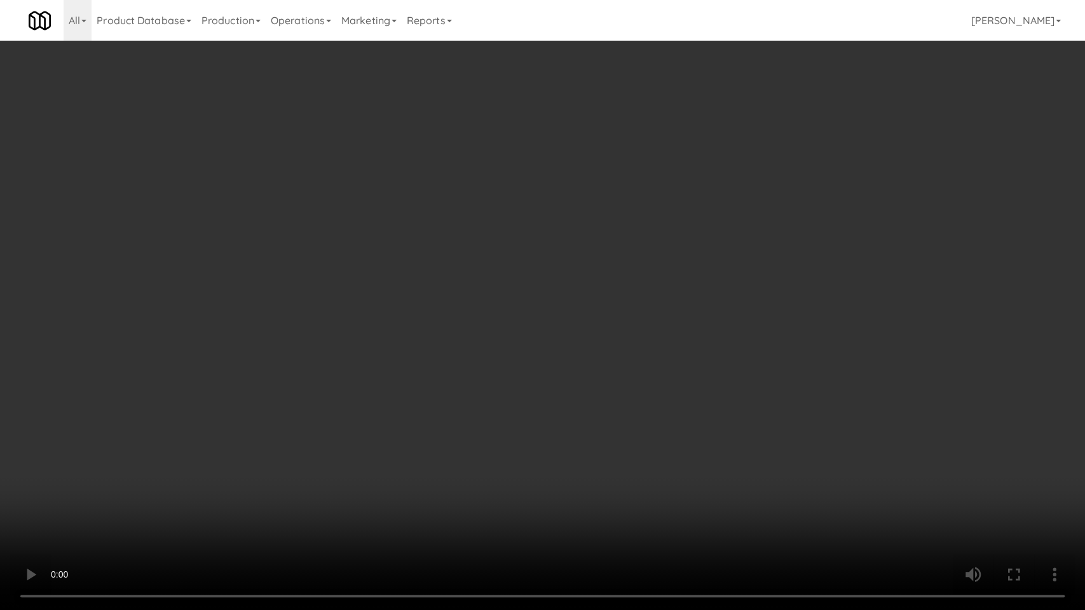
click at [461, 371] on video at bounding box center [542, 305] width 1085 height 610
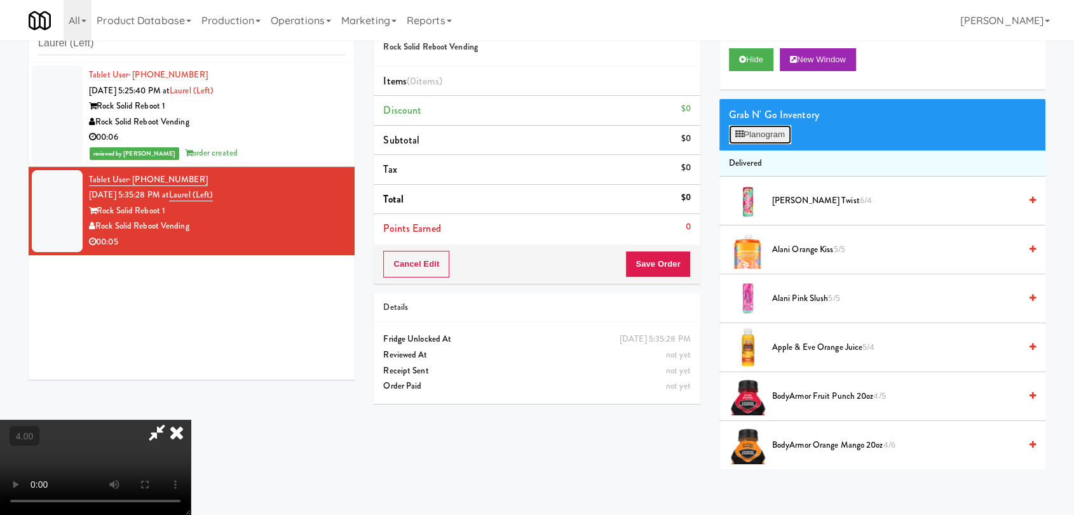
click at [749, 132] on button "Planogram" at bounding box center [760, 134] width 62 height 19
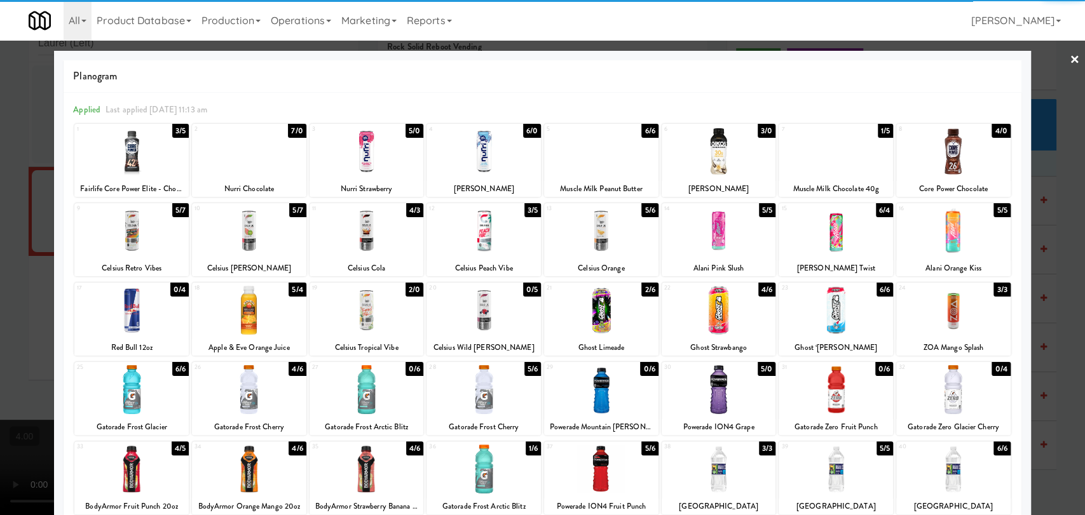
click at [615, 323] on div at bounding box center [601, 310] width 114 height 49
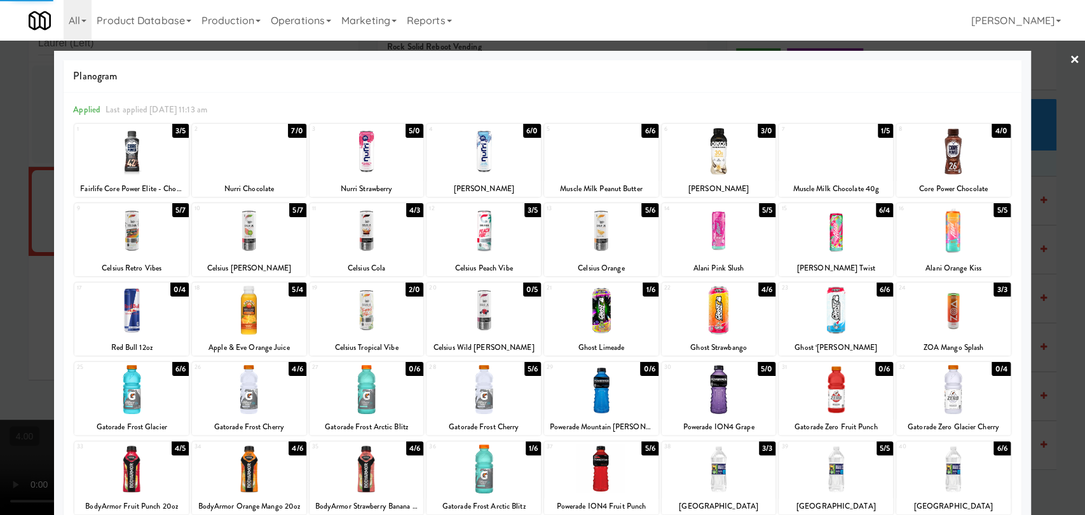
click at [0, 233] on div at bounding box center [542, 257] width 1085 height 515
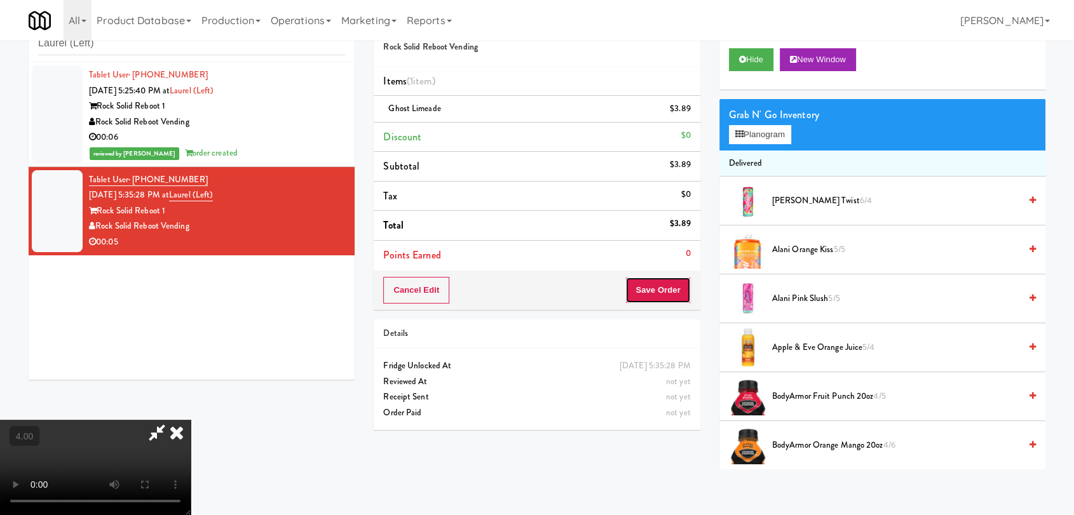
click at [689, 286] on button "Save Order" at bounding box center [657, 290] width 65 height 27
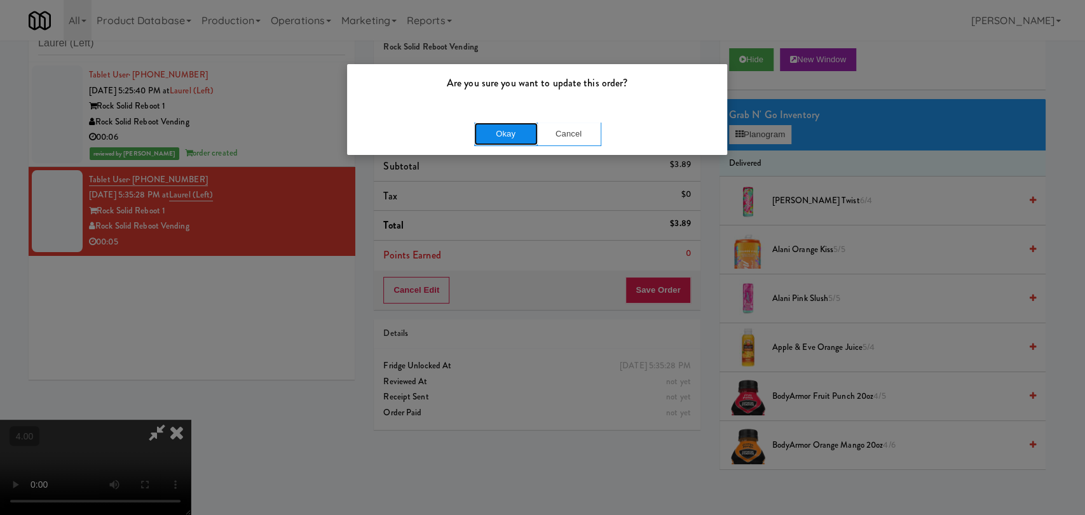
click at [513, 138] on button "Okay" at bounding box center [506, 134] width 64 height 23
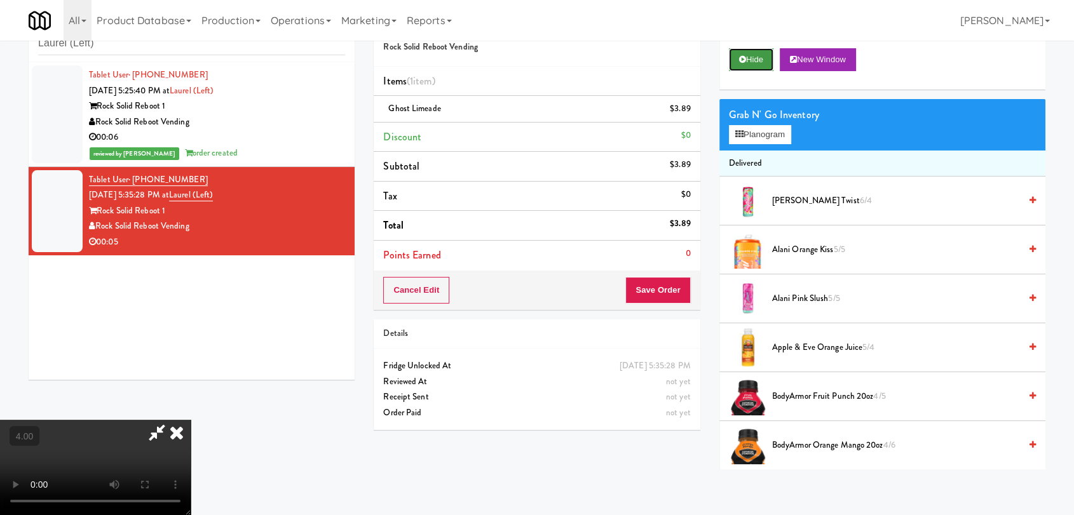
click at [751, 58] on button "Hide" at bounding box center [751, 59] width 44 height 23
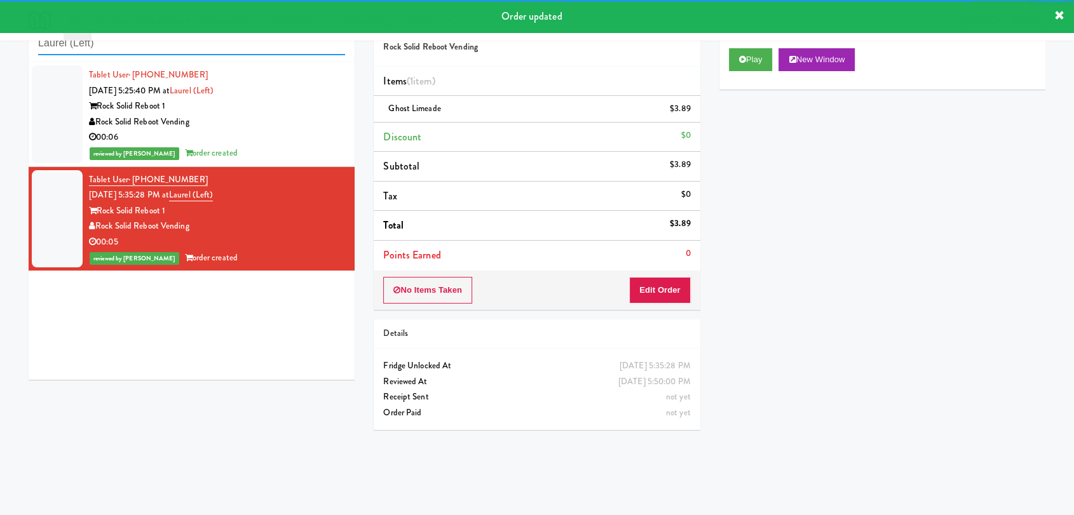
paste input "[PERSON_NAME]"
drag, startPoint x: 196, startPoint y: 51, endPoint x: 0, endPoint y: 50, distance: 195.7
click at [0, 50] on div "inbox reviewed recent all unclear take inventory issue suspicious failed recent…" at bounding box center [537, 237] width 1074 height 465
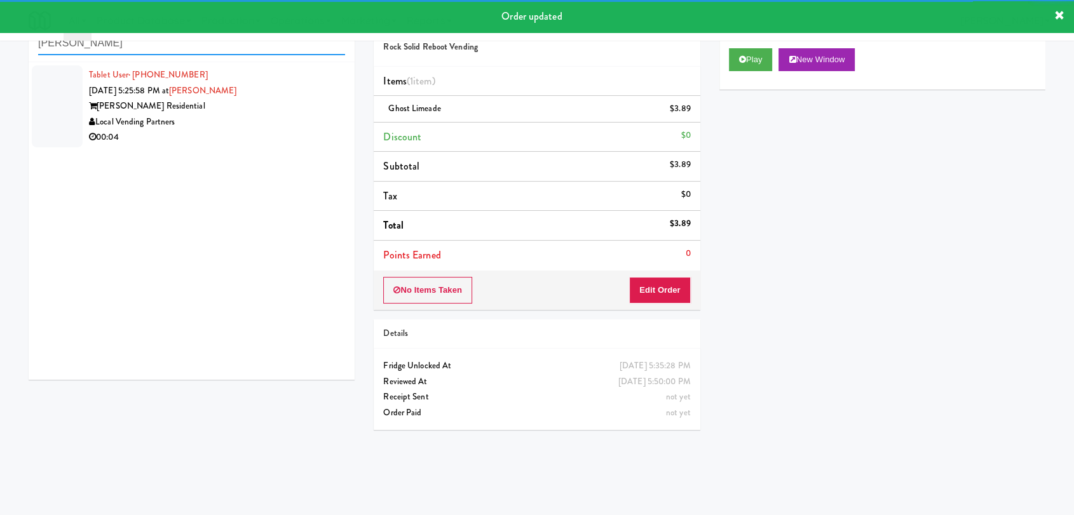
type input "[PERSON_NAME]"
drag, startPoint x: 301, startPoint y: 151, endPoint x: 327, endPoint y: 130, distance: 33.4
click at [304, 144] on li "Tablet User · (312) 619-7472 [DATE] 5:25:58 PM at [PERSON_NAME] - Fridge [PERSO…" at bounding box center [192, 106] width 326 height 88
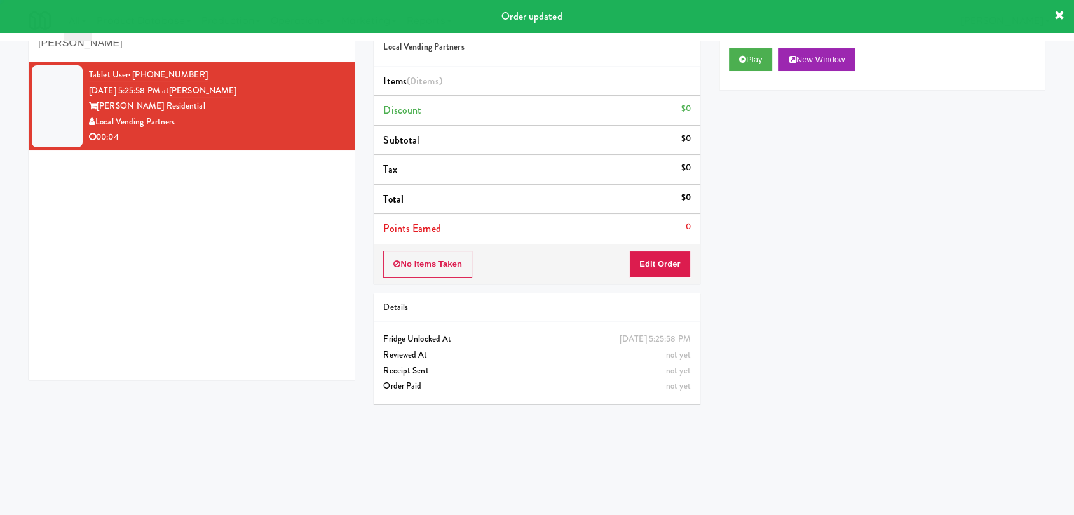
click at [754, 72] on div "Play New Window" at bounding box center [882, 64] width 326 height 51
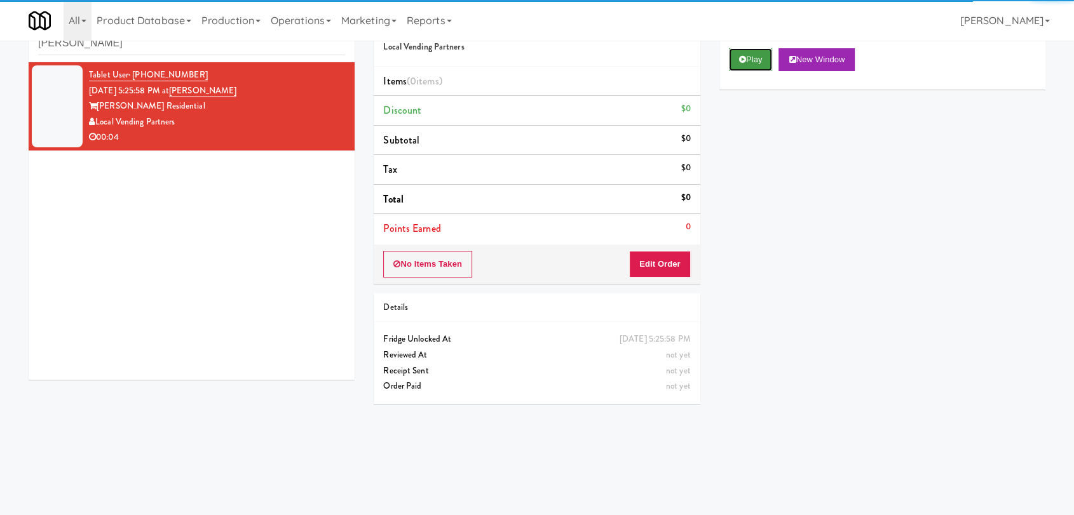
click at [745, 65] on button "Play" at bounding box center [751, 59] width 44 height 23
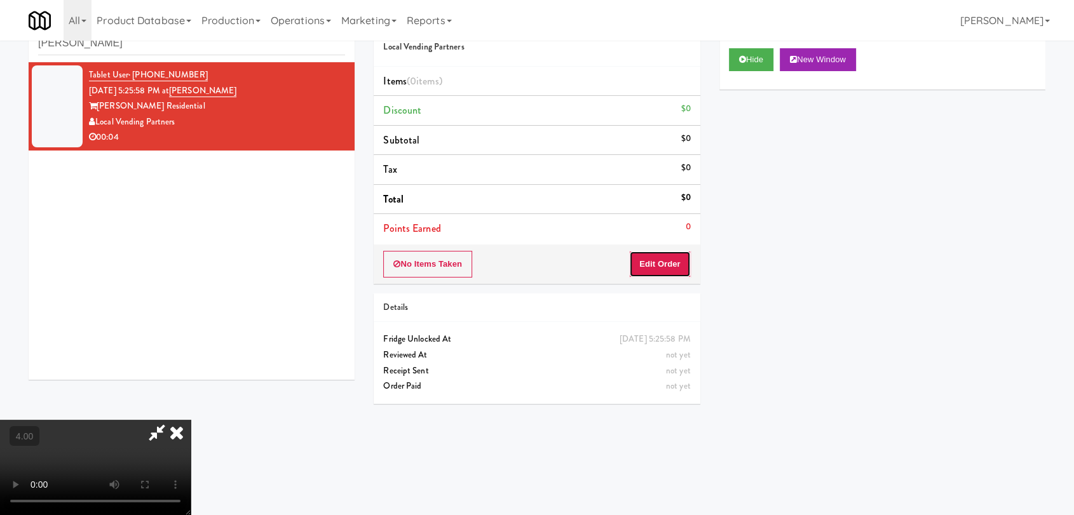
click at [684, 251] on button "Edit Order" at bounding box center [660, 264] width 62 height 27
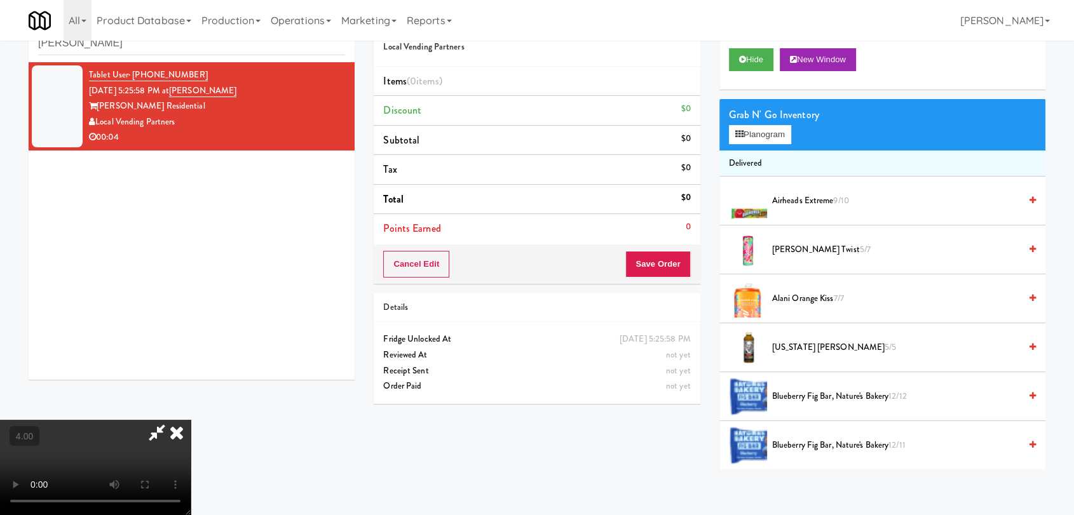
click at [191, 420] on video at bounding box center [95, 467] width 191 height 95
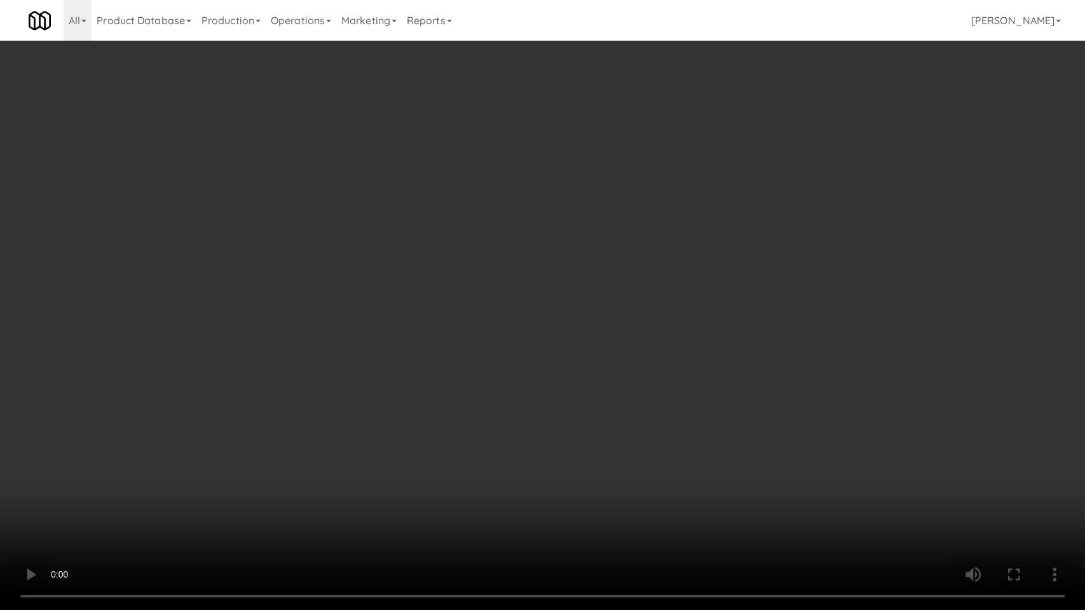
click at [313, 497] on video at bounding box center [542, 305] width 1085 height 610
click at [445, 467] on video at bounding box center [542, 305] width 1085 height 610
click at [444, 467] on video at bounding box center [542, 305] width 1085 height 610
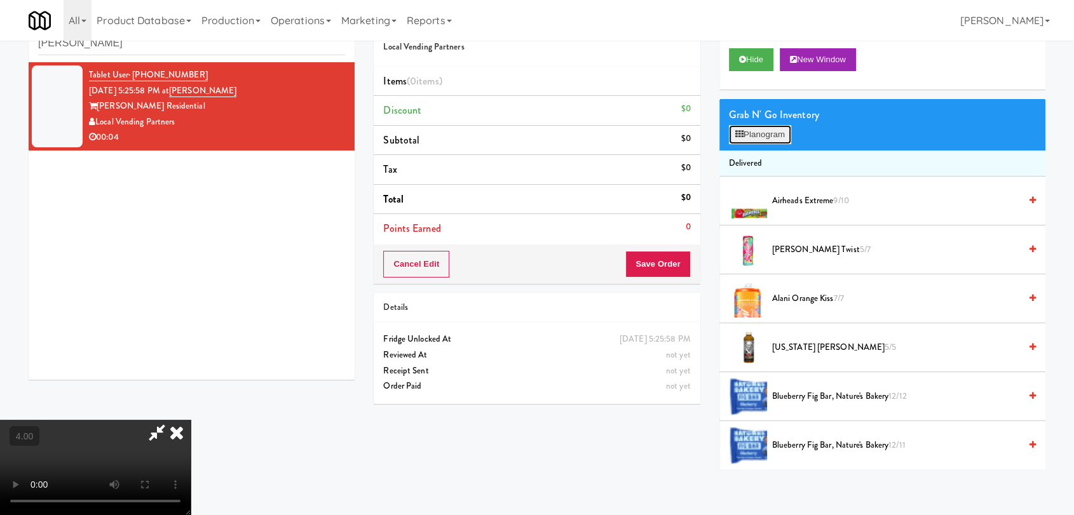
click at [749, 137] on button "Planogram" at bounding box center [760, 134] width 62 height 19
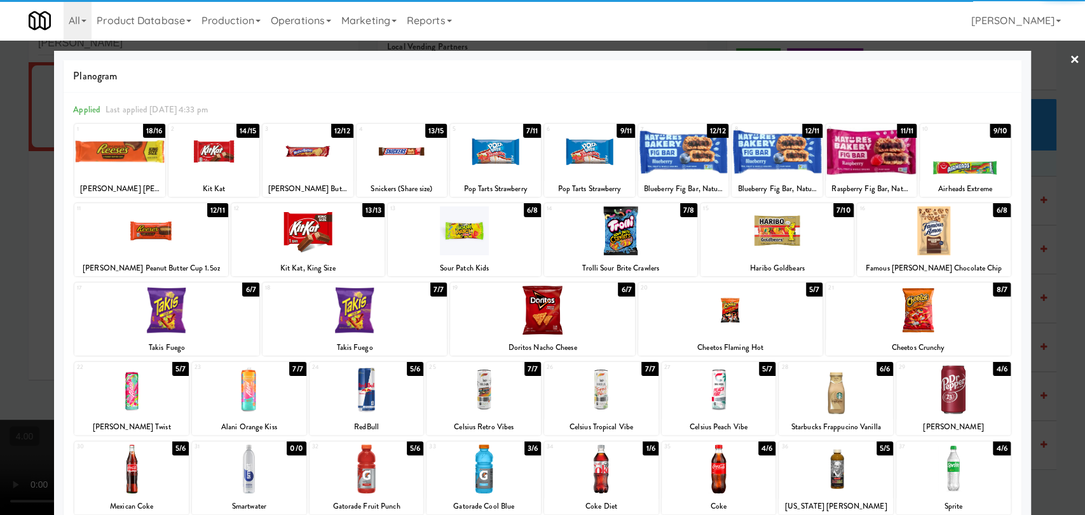
click at [386, 397] on div at bounding box center [366, 389] width 114 height 49
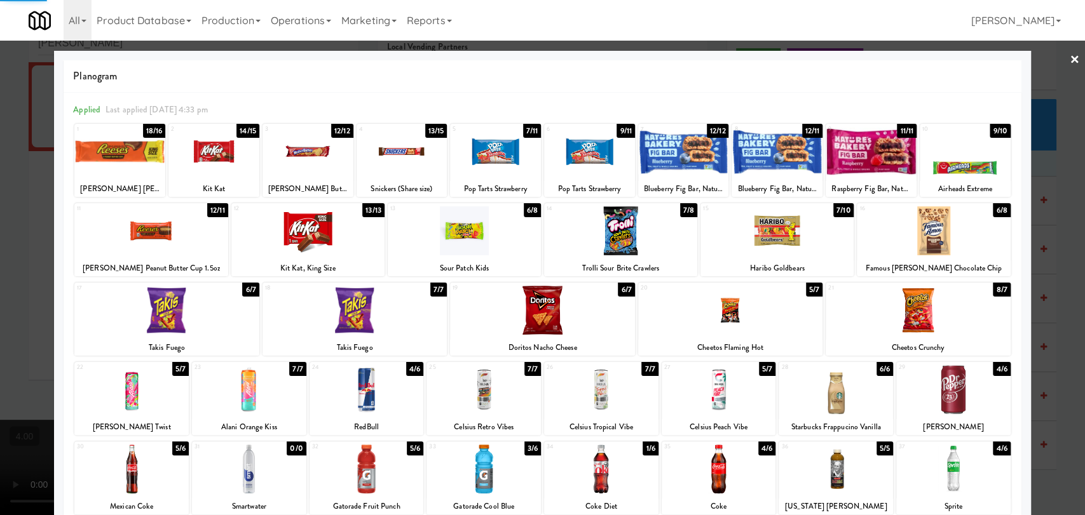
click at [0, 172] on div at bounding box center [542, 257] width 1085 height 515
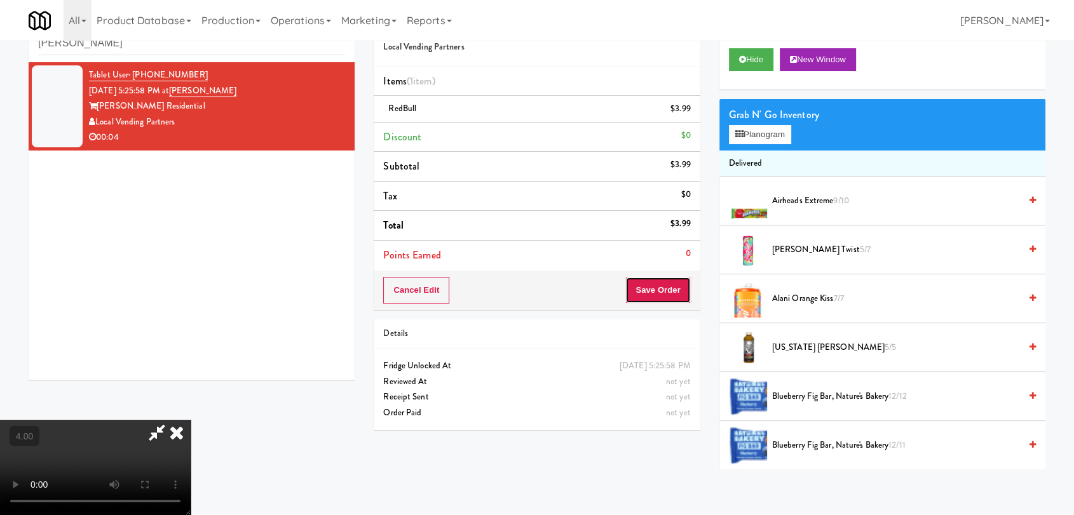
click at [672, 286] on button "Save Order" at bounding box center [657, 290] width 65 height 27
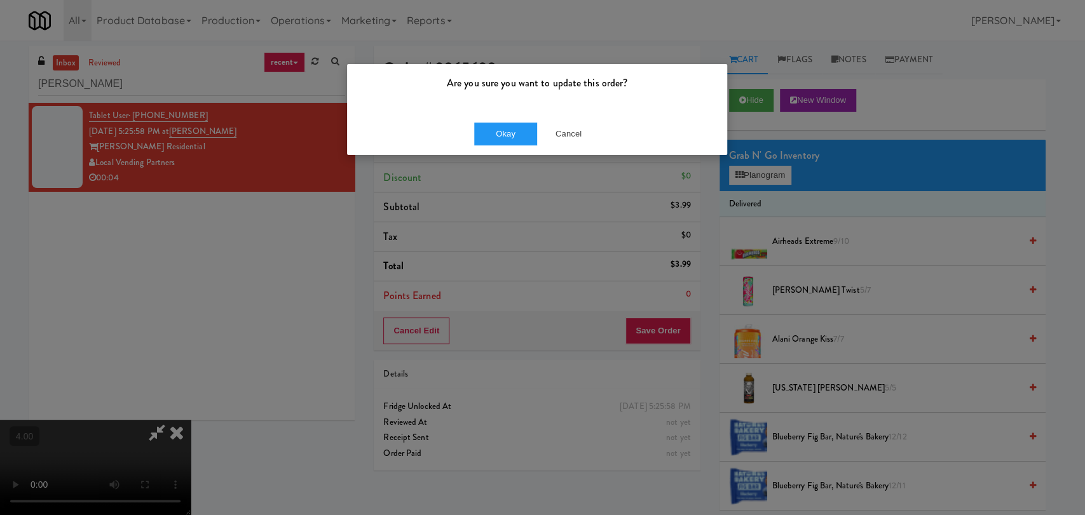
click at [503, 118] on div "Okay Cancel" at bounding box center [537, 133] width 380 height 43
click at [503, 133] on button "Okay" at bounding box center [506, 134] width 64 height 23
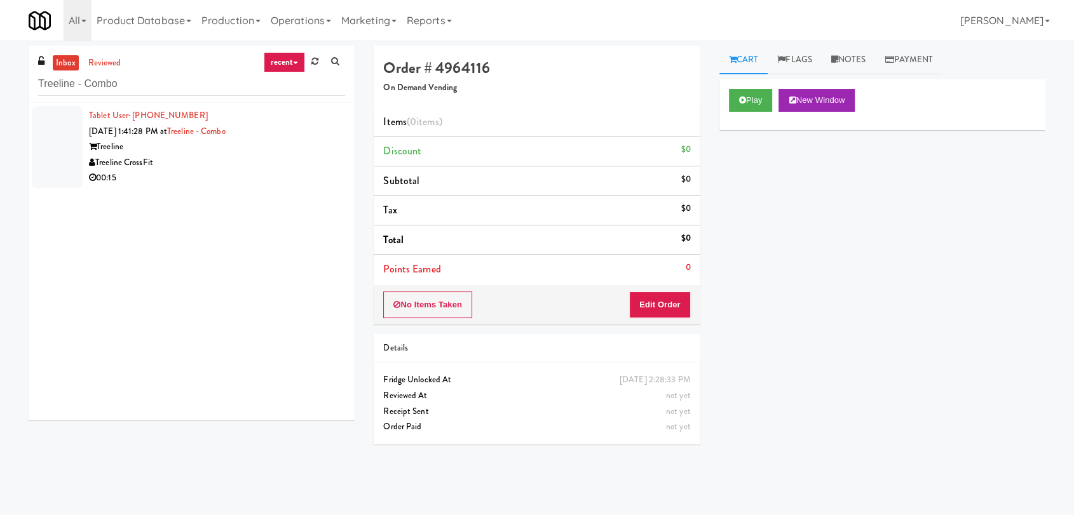
click at [0, 66] on div "inbox reviewed recent all unclear take inventory issue suspicious failed recent…" at bounding box center [537, 278] width 1074 height 465
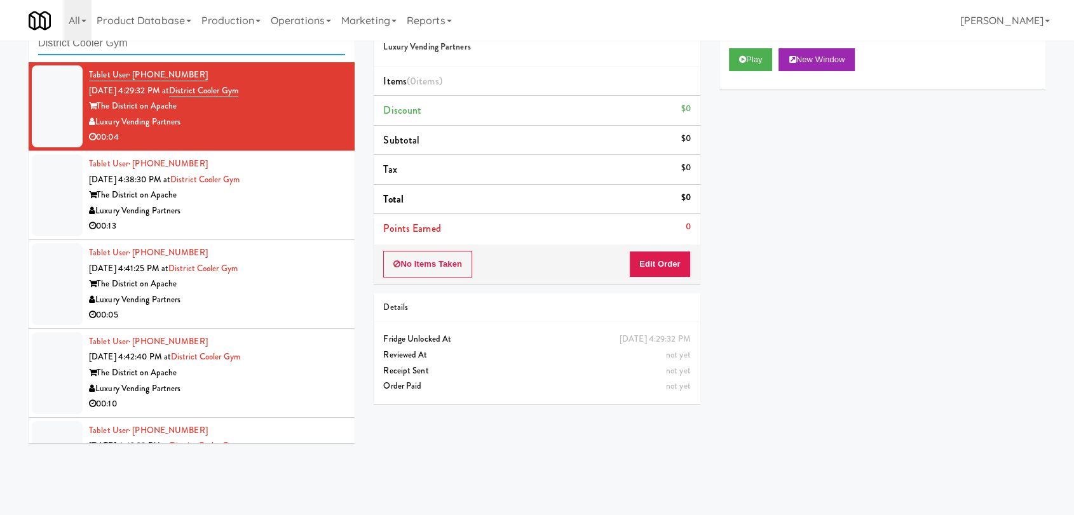
drag, startPoint x: 123, startPoint y: 47, endPoint x: 0, endPoint y: 40, distance: 123.5
click at [0, 40] on body "Okay Okay Select date: previous 2025-Sep next Su Mo Tu We Th Fr Sa 31 1 2 3 4 5…" at bounding box center [537, 257] width 1074 height 515
paste input "Taylor Right"
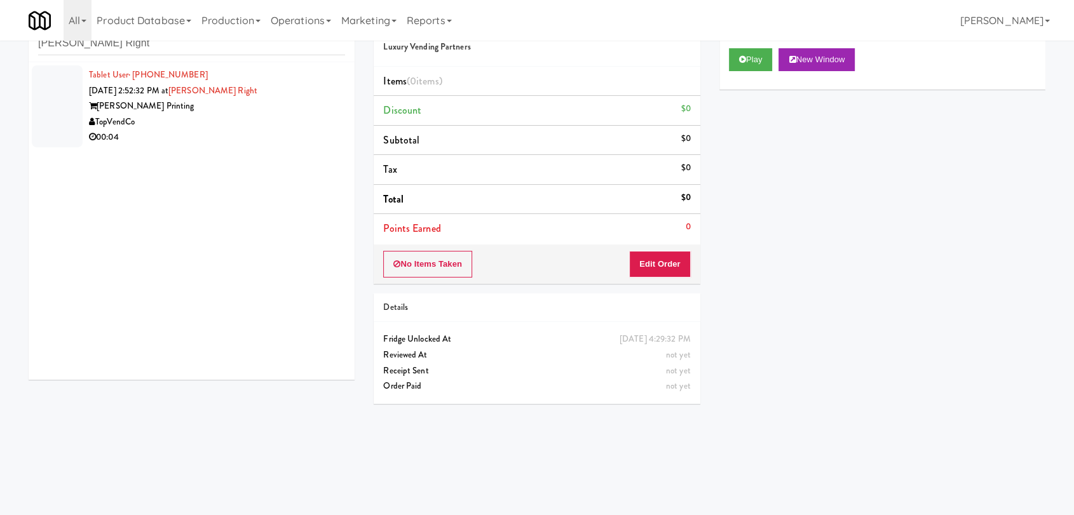
click at [261, 104] on div "Taylor Printing" at bounding box center [217, 106] width 256 height 16
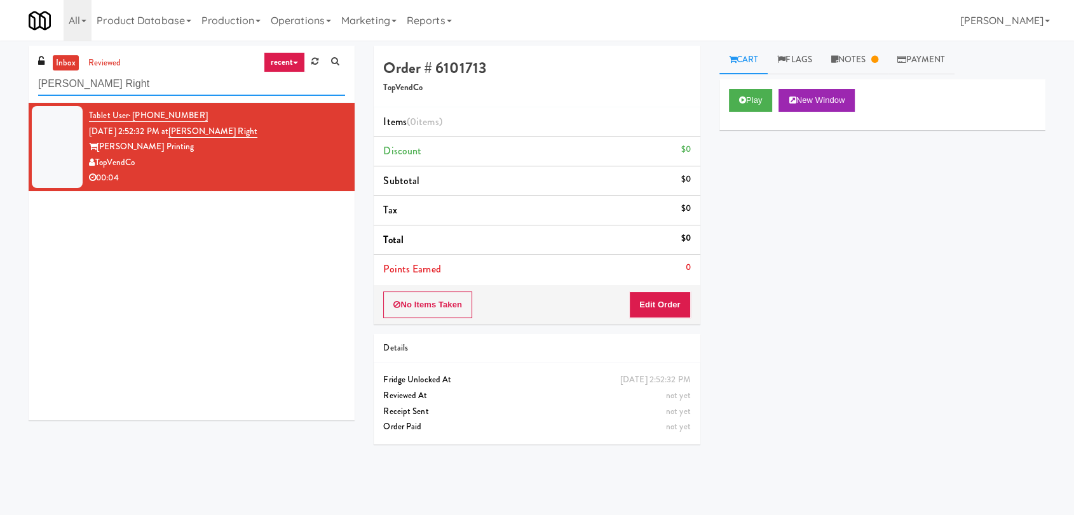
drag, startPoint x: 118, startPoint y: 77, endPoint x: 0, endPoint y: 76, distance: 118.2
click at [0, 76] on div "inbox reviewed recent all unclear take inventory issue suspicious failed recent…" at bounding box center [537, 278] width 1074 height 465
paste input "IKEA Vaughan Store"
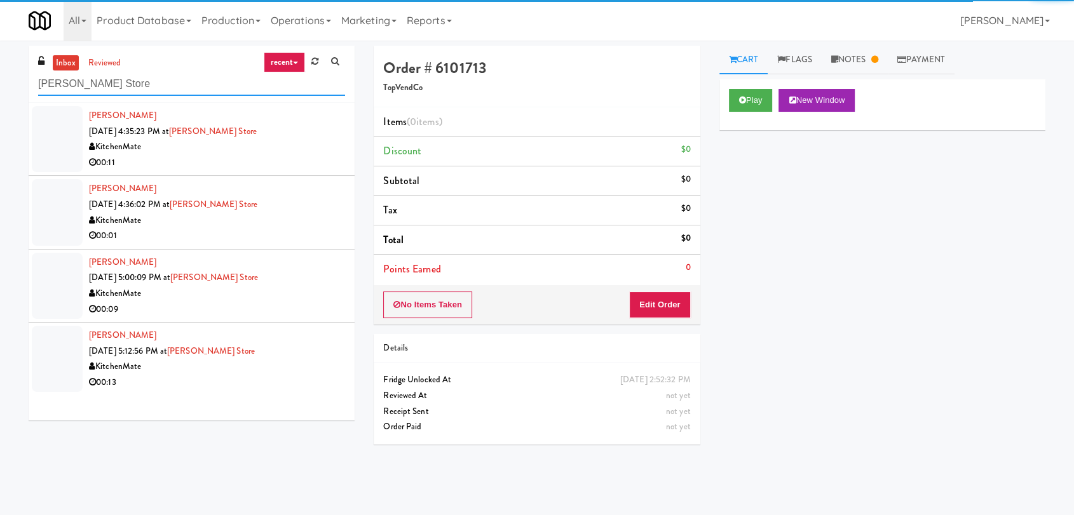
type input "IKEA Vaughan Store"
click at [241, 170] on li "Annalisa Copen Sep 26, 2025 4:35:23 PM at IKEA Vaughan Store KitchenMate 00:11" at bounding box center [192, 139] width 326 height 73
